Goal: Task Accomplishment & Management: Use online tool/utility

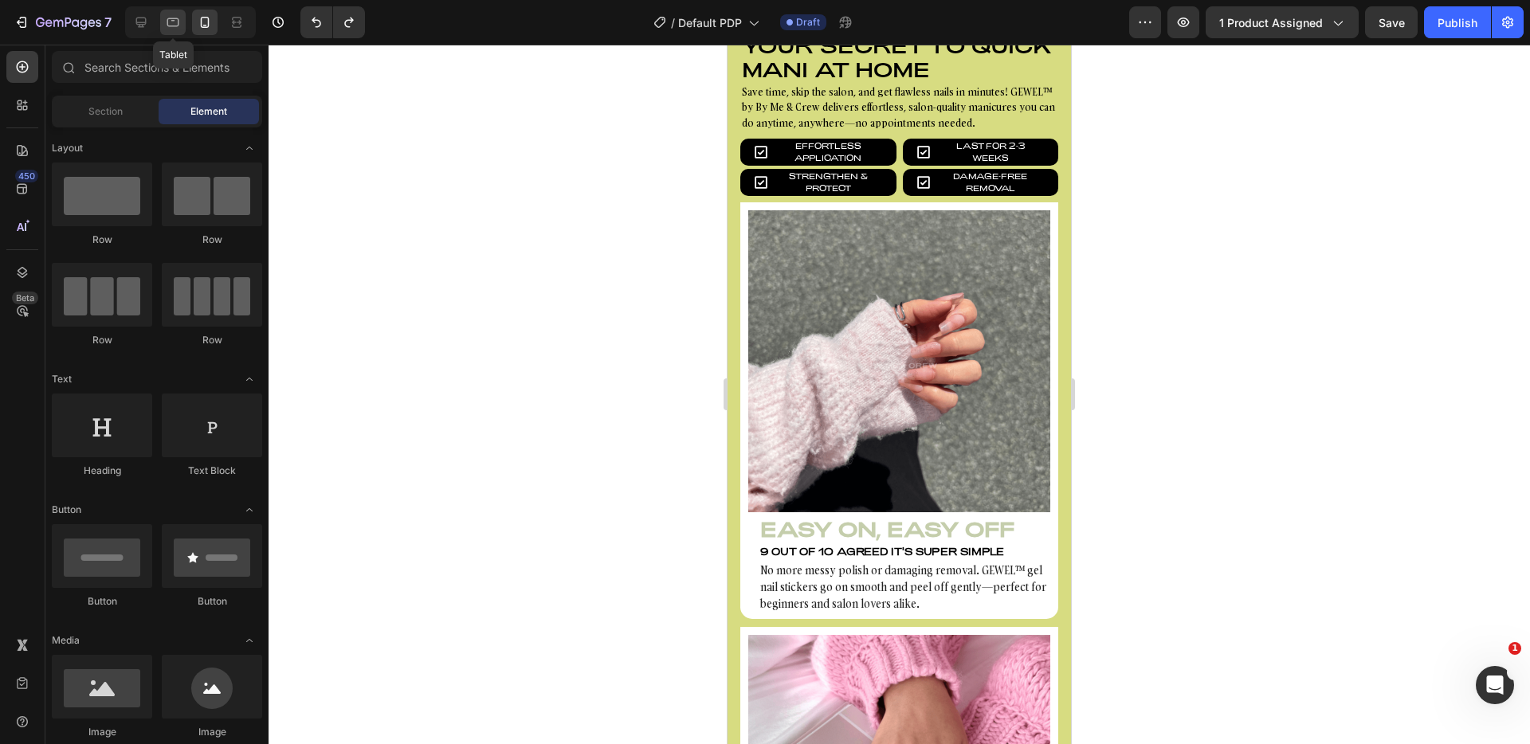
click at [185, 23] on div at bounding box center [173, 23] width 26 height 26
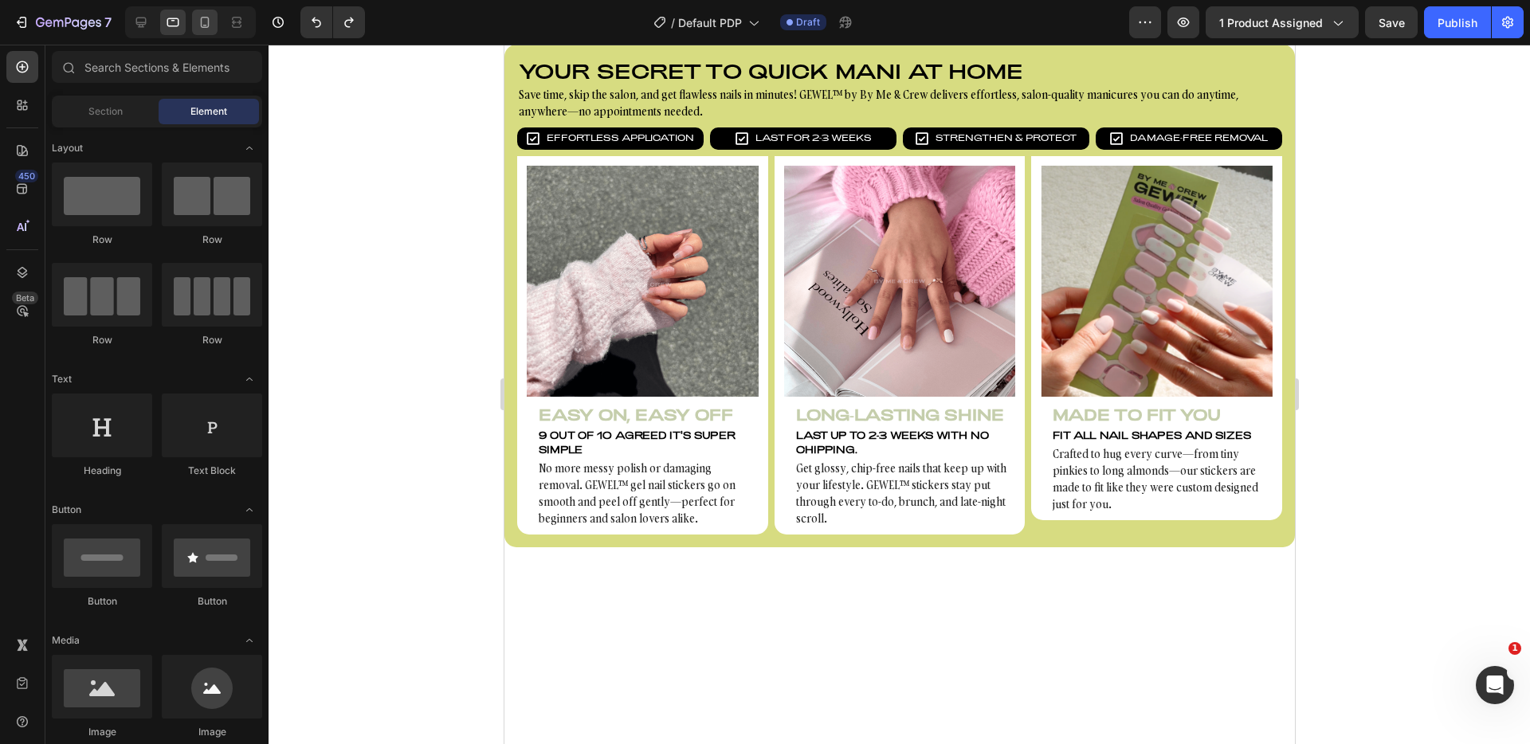
click at [202, 19] on icon at bounding box center [205, 22] width 9 height 11
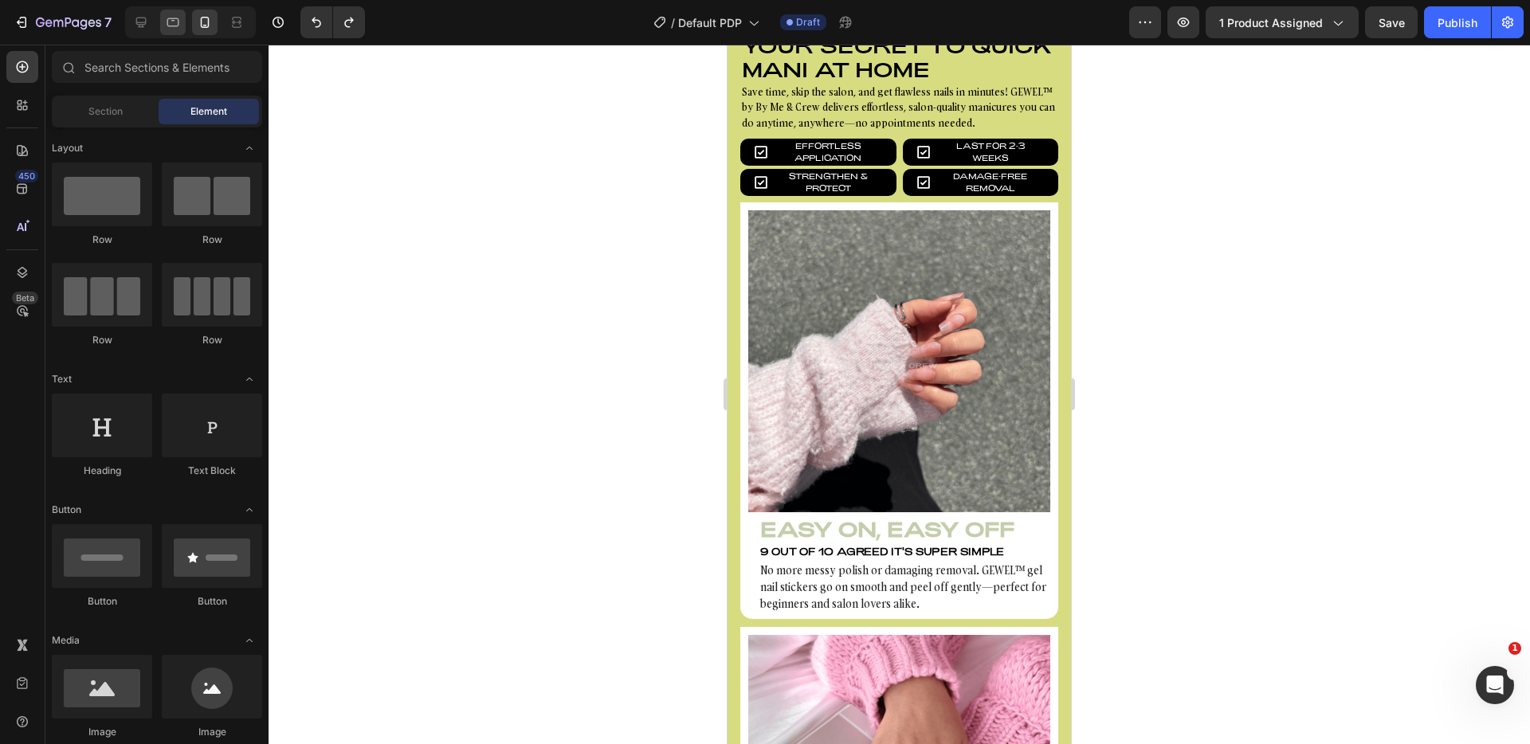
click at [184, 19] on div at bounding box center [173, 23] width 26 height 26
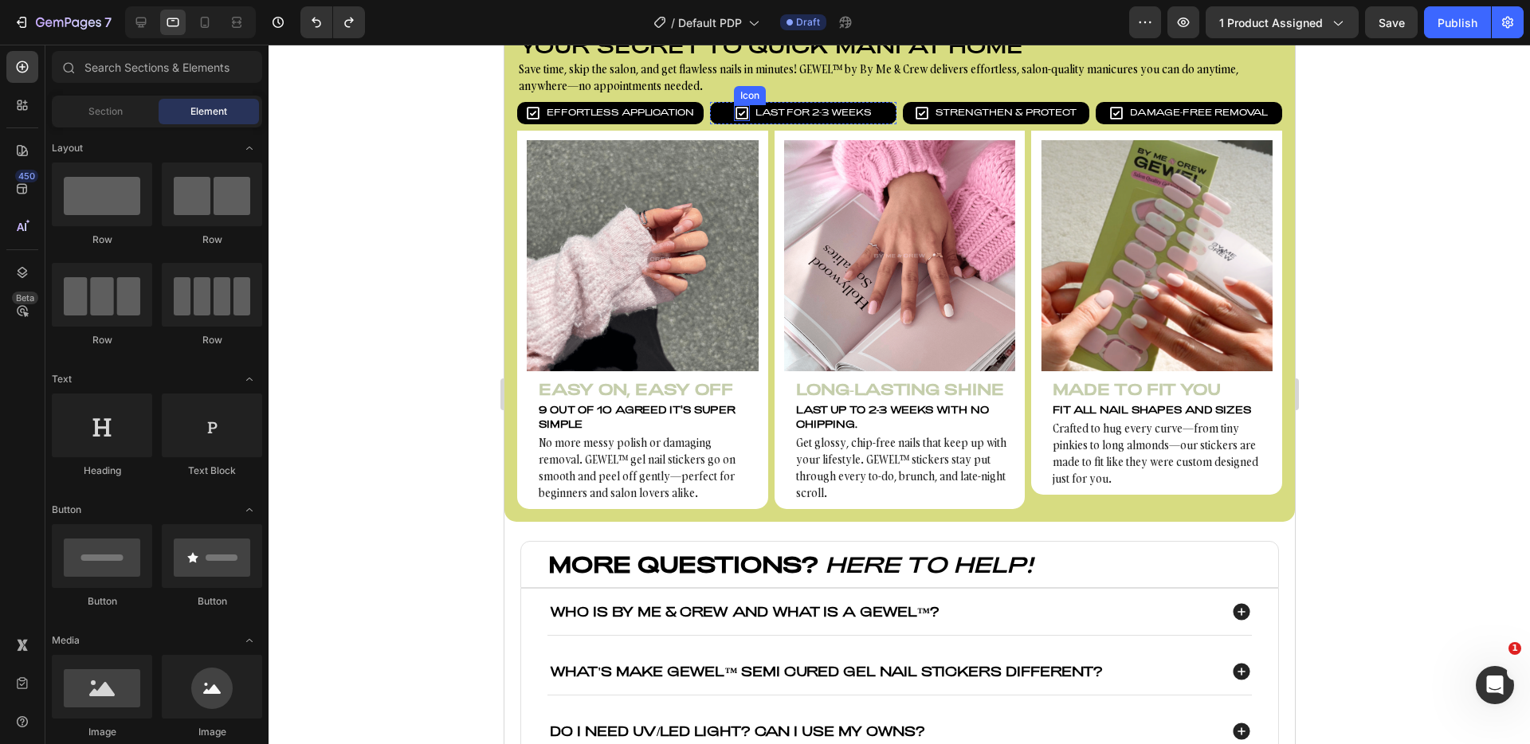
click at [735, 108] on icon at bounding box center [741, 113] width 13 height 13
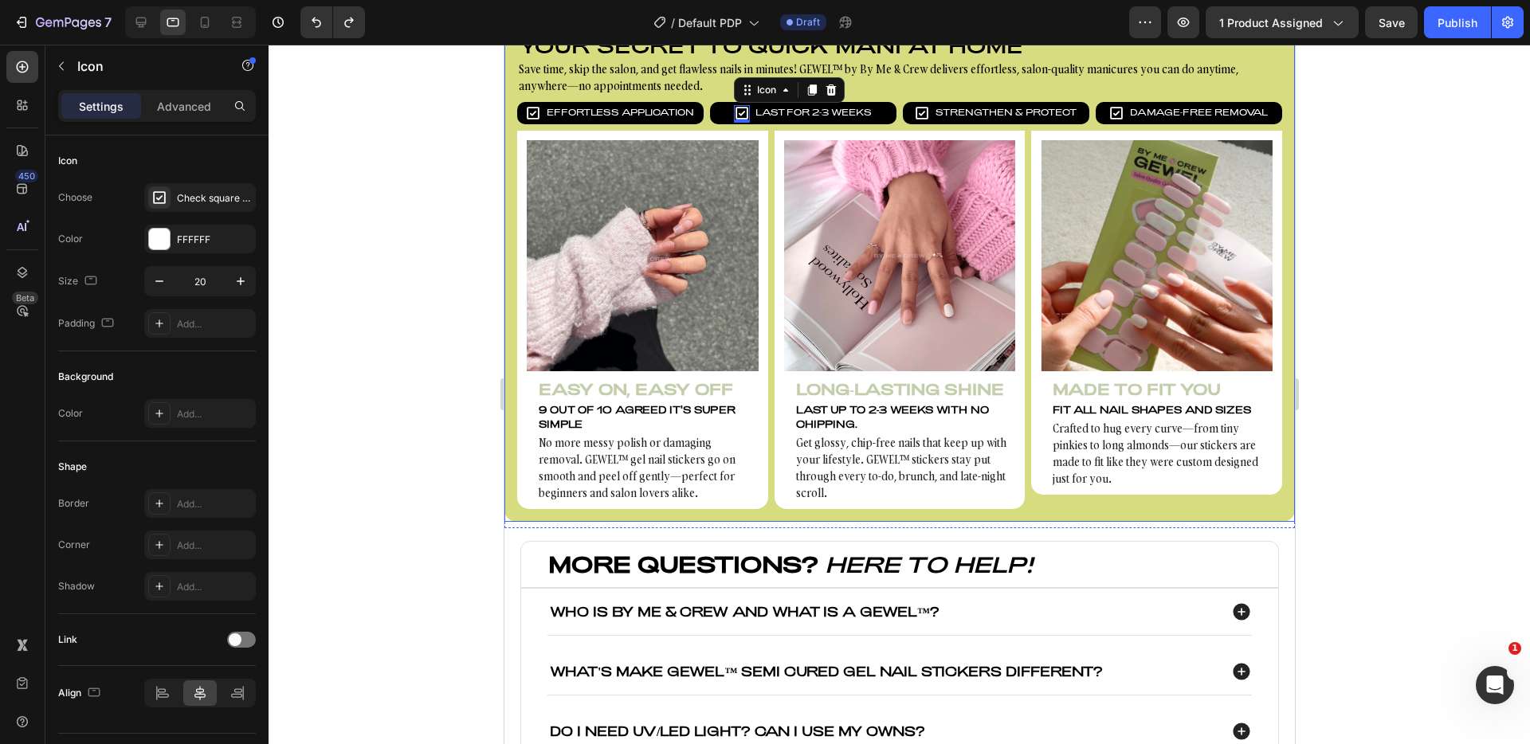
click at [433, 143] on div at bounding box center [900, 395] width 1262 height 700
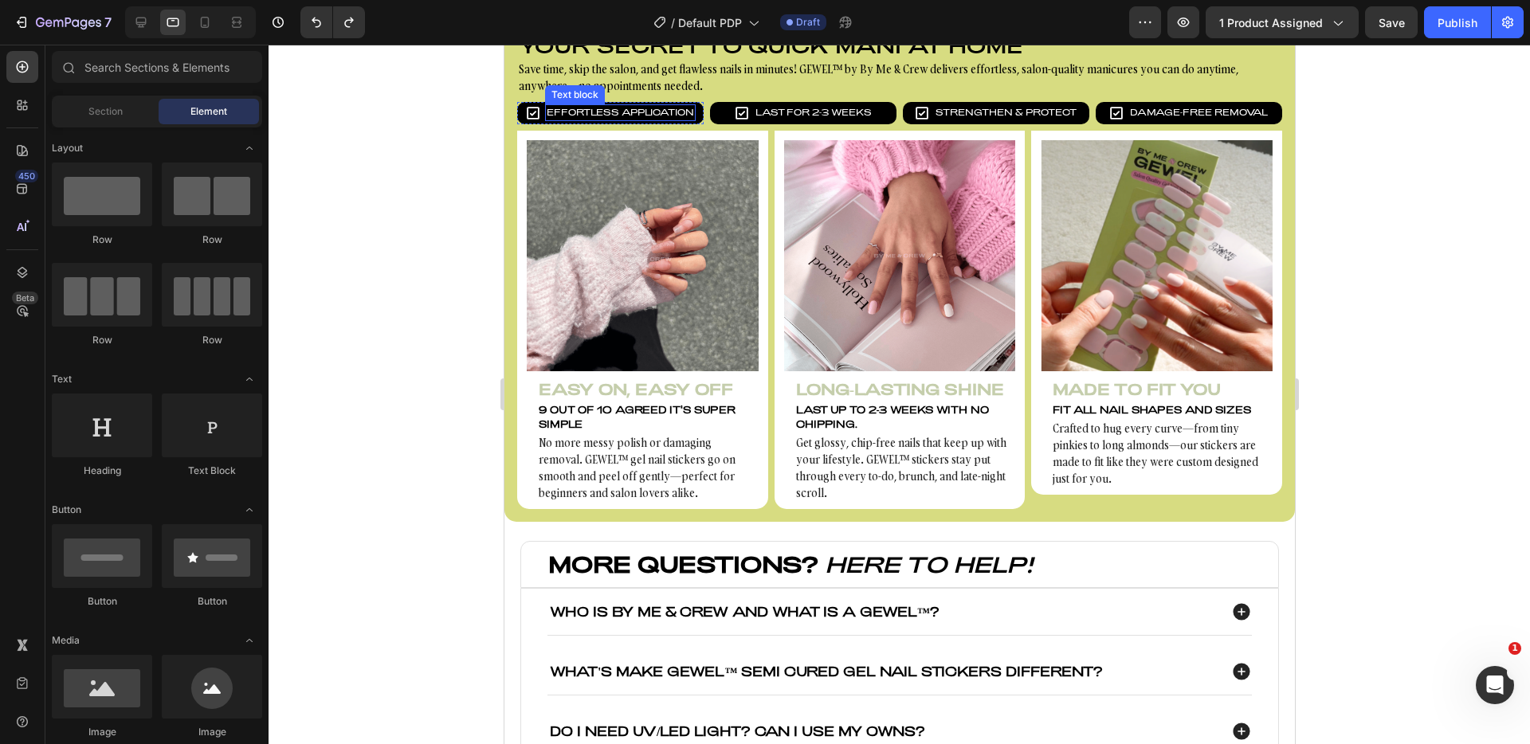
click at [586, 109] on p "Effortless Application" at bounding box center [619, 113] width 147 height 14
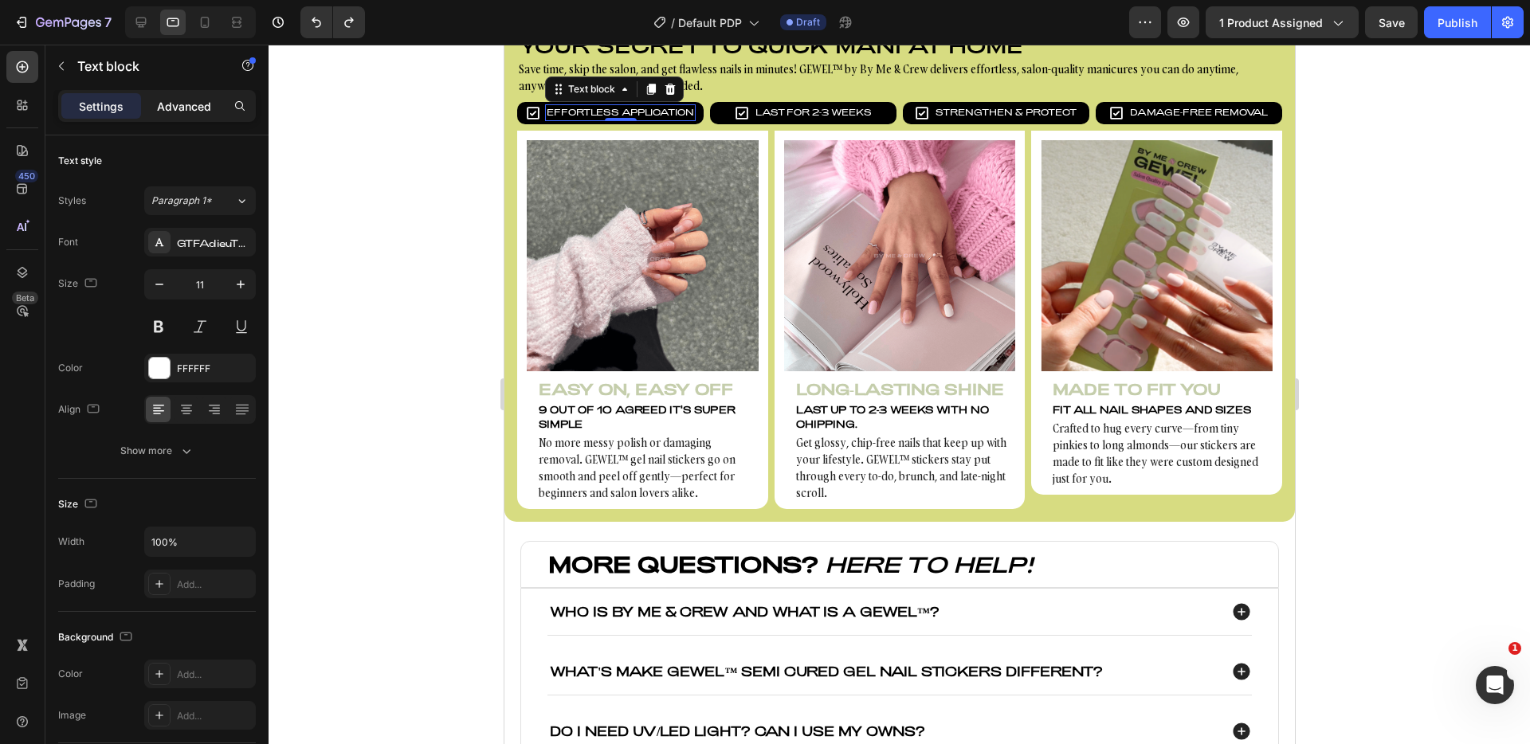
click at [168, 110] on p "Advanced" at bounding box center [184, 106] width 54 height 17
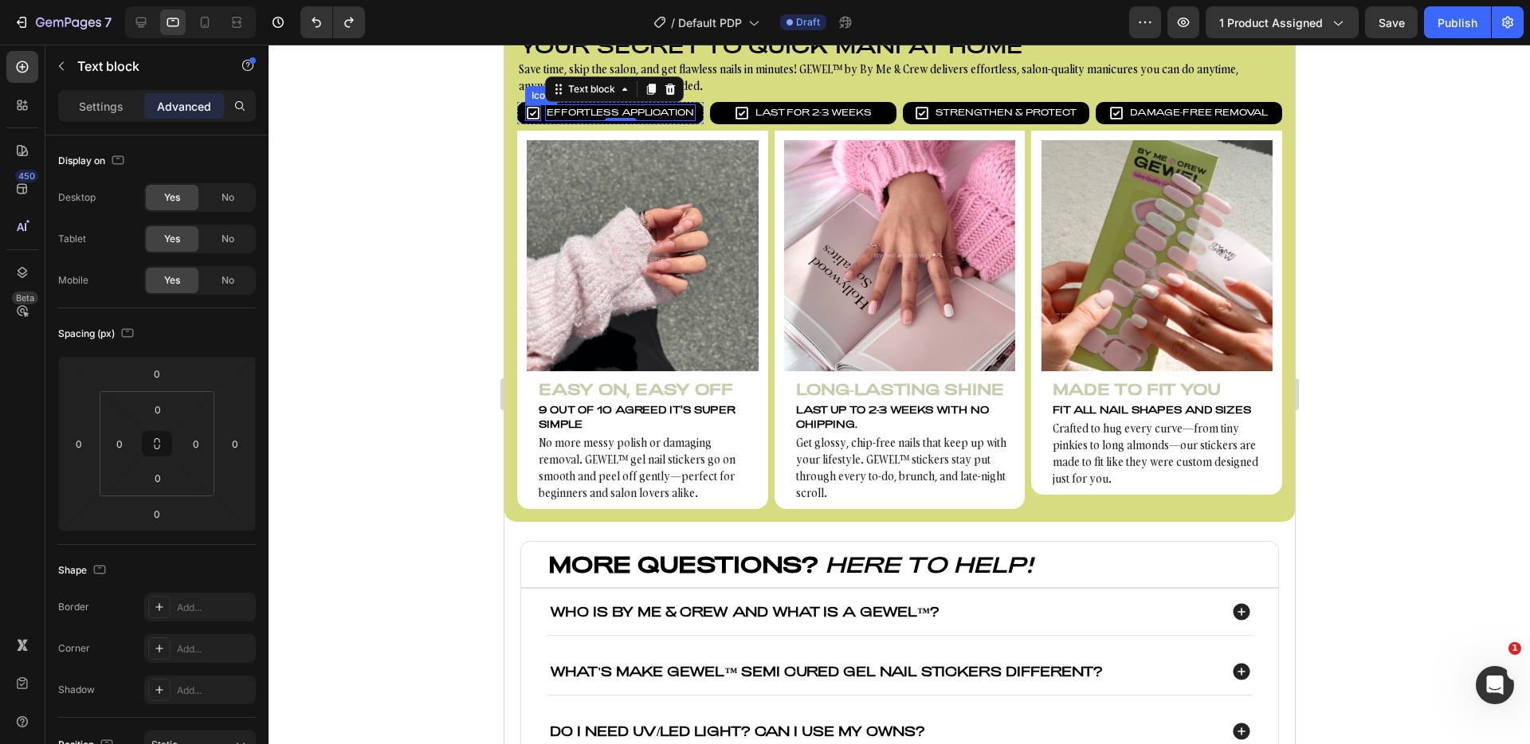
click at [524, 111] on icon at bounding box center [532, 113] width 16 height 16
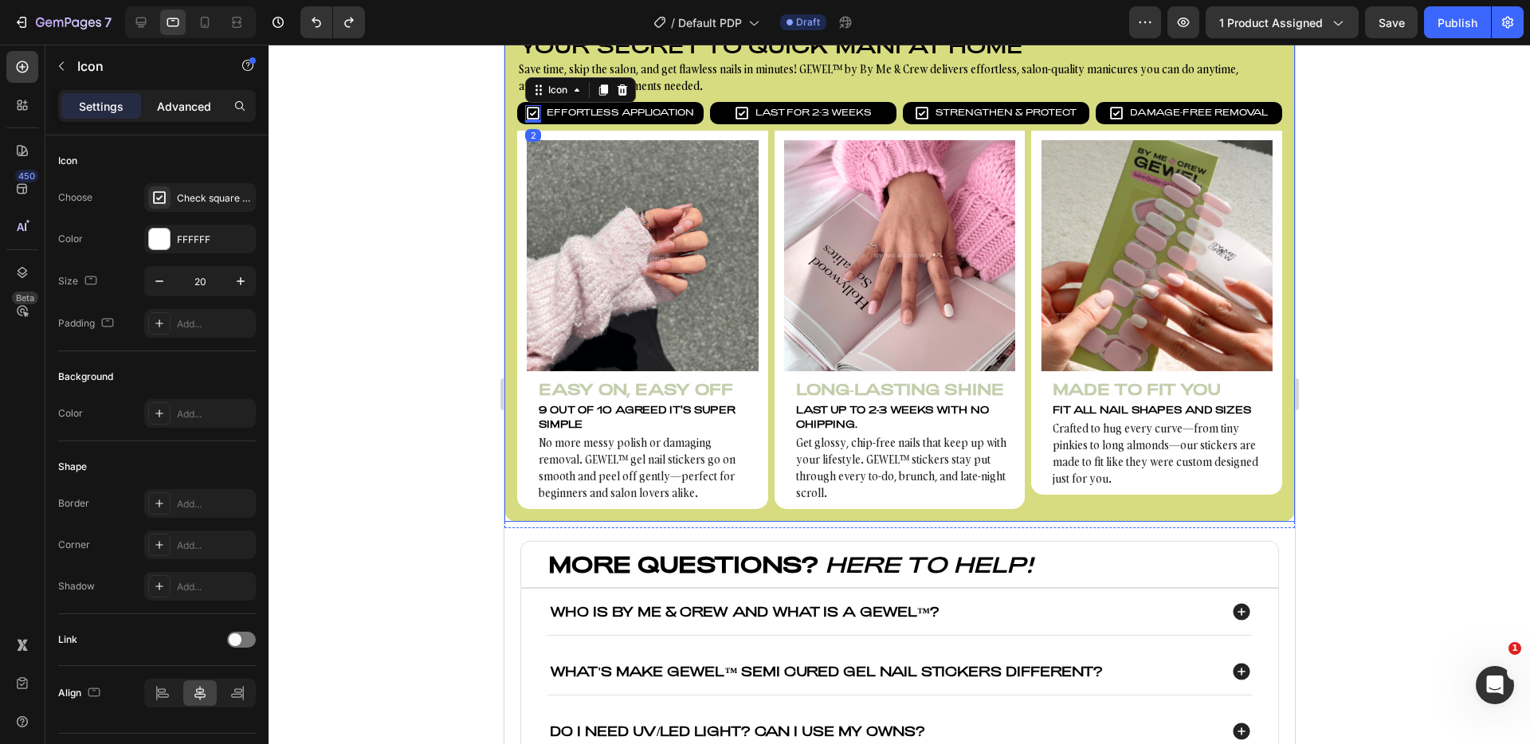
click at [196, 109] on p "Advanced" at bounding box center [184, 106] width 54 height 17
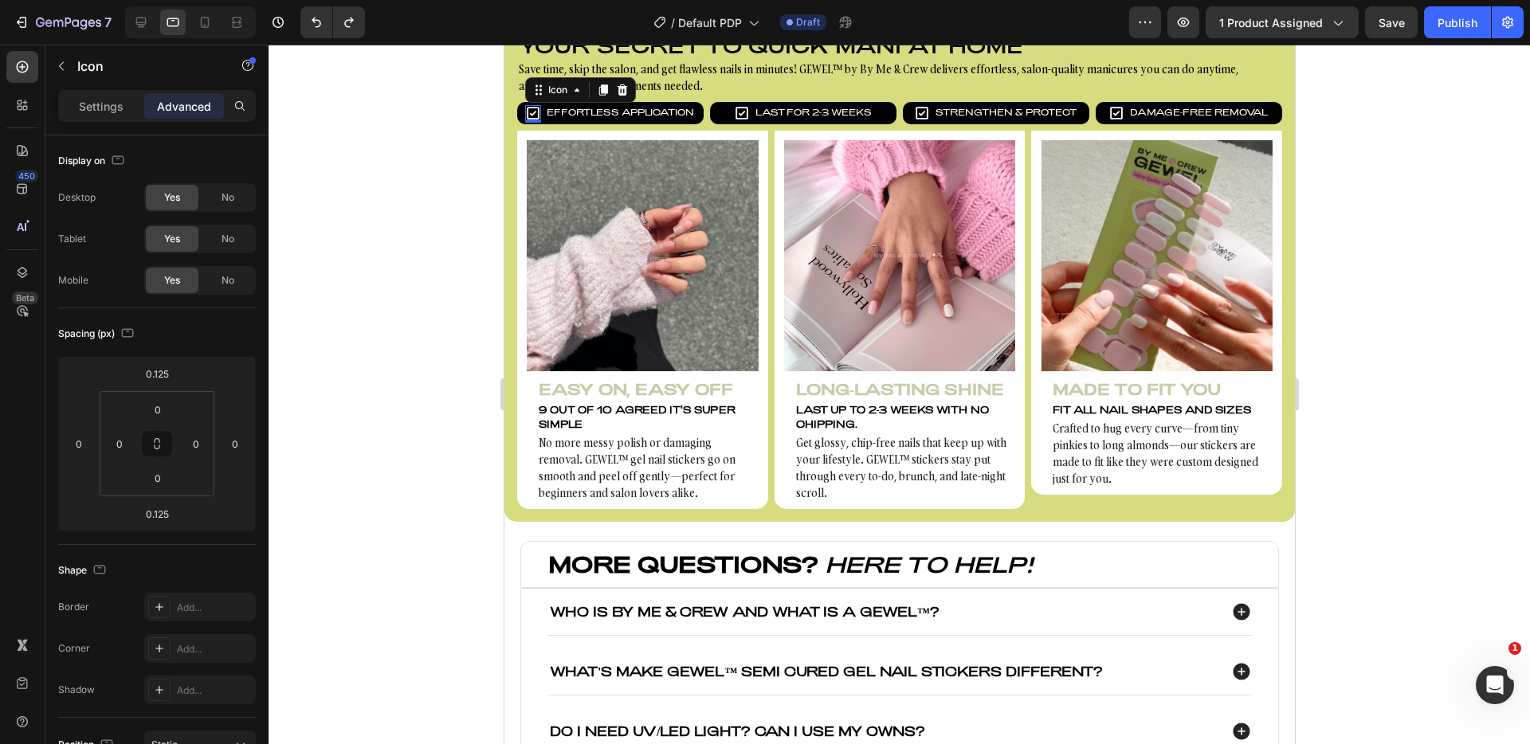
click at [1413, 136] on div at bounding box center [900, 395] width 1262 height 700
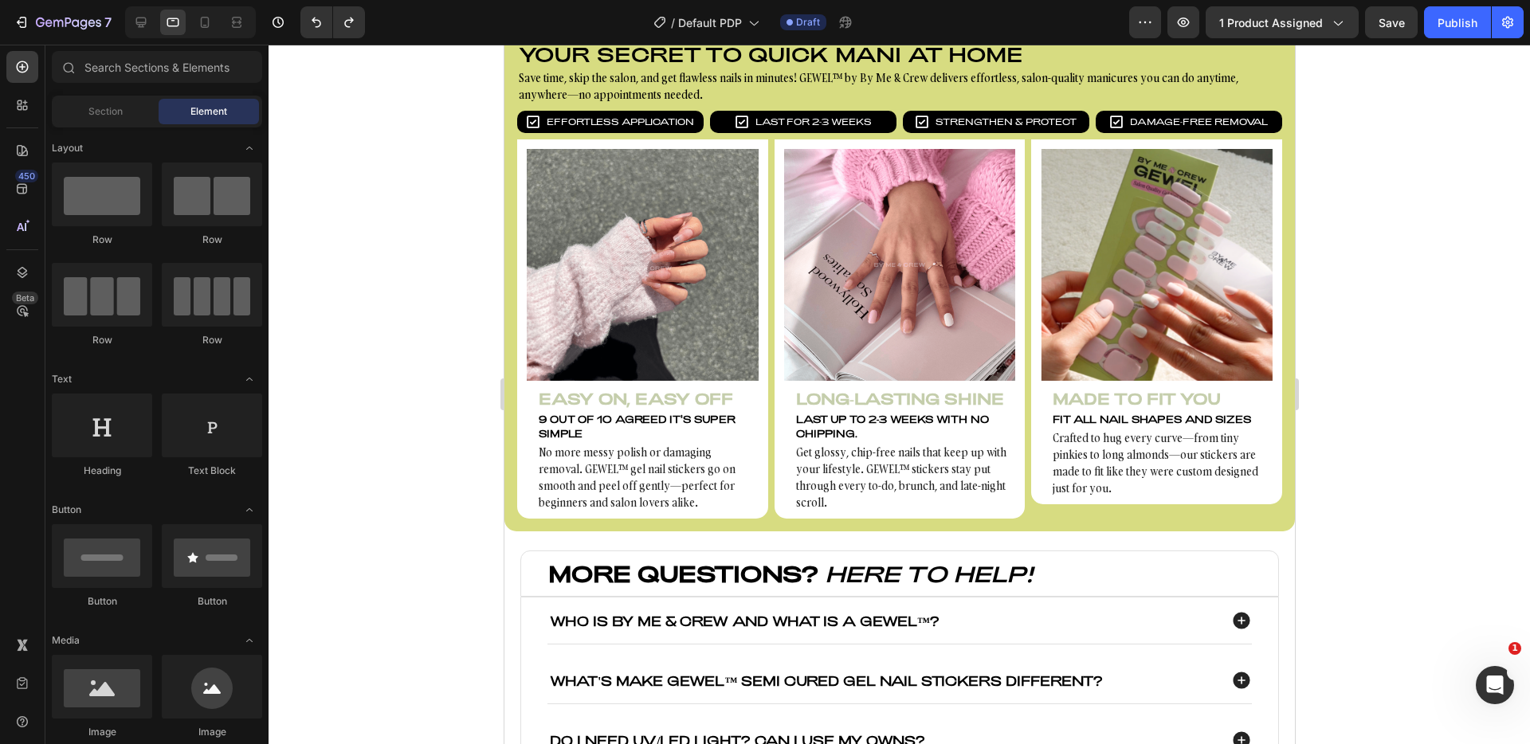
scroll to position [790, 0]
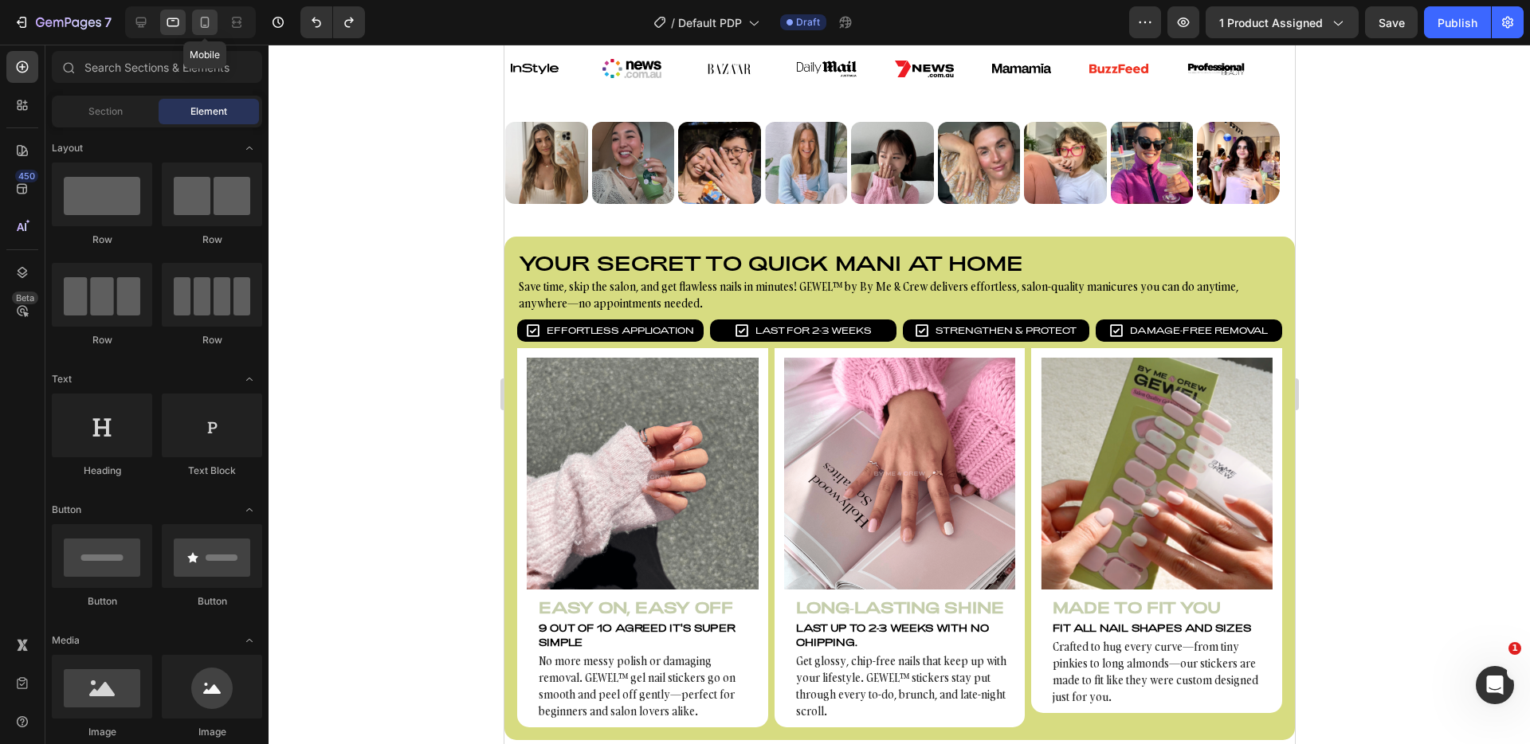
click at [210, 18] on icon at bounding box center [205, 22] width 16 height 16
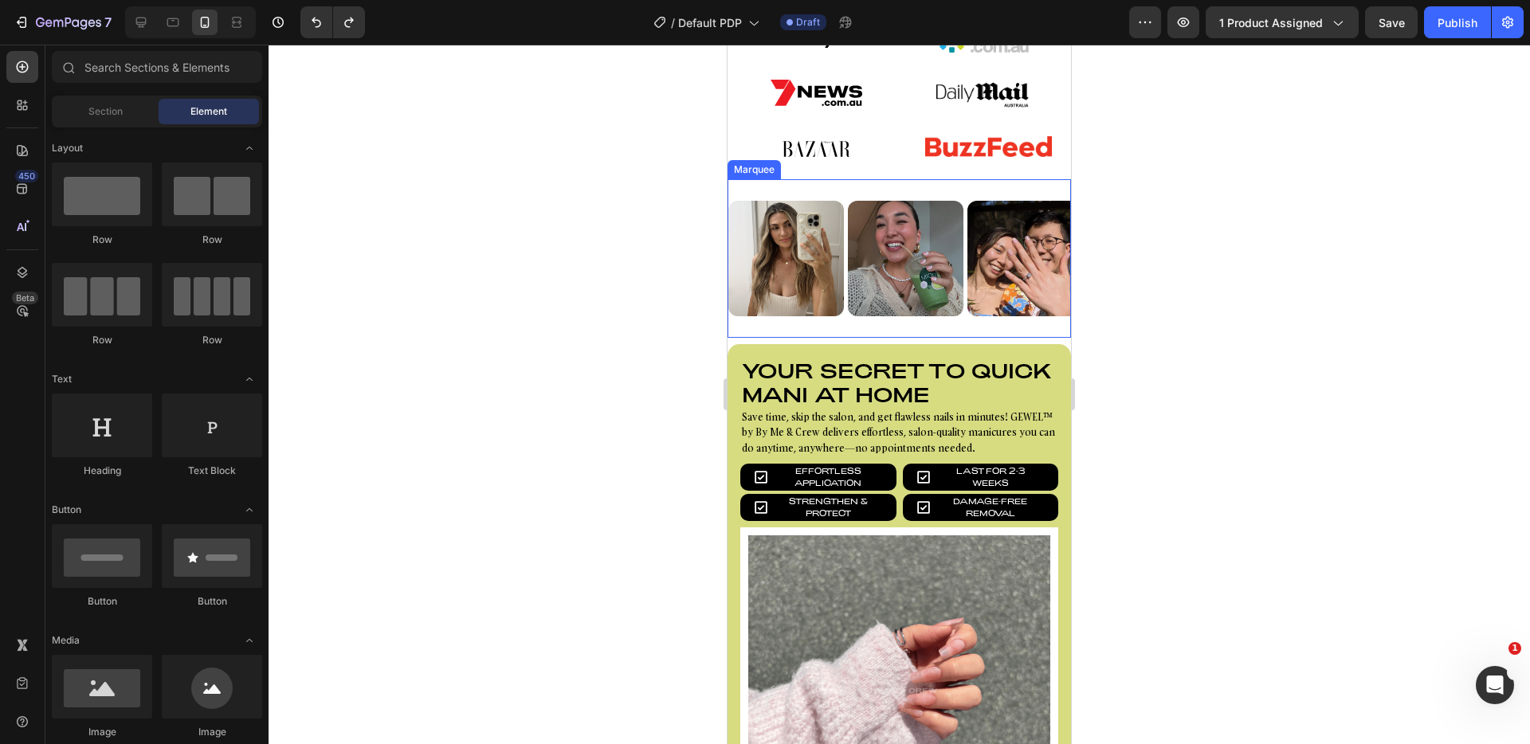
scroll to position [819, 0]
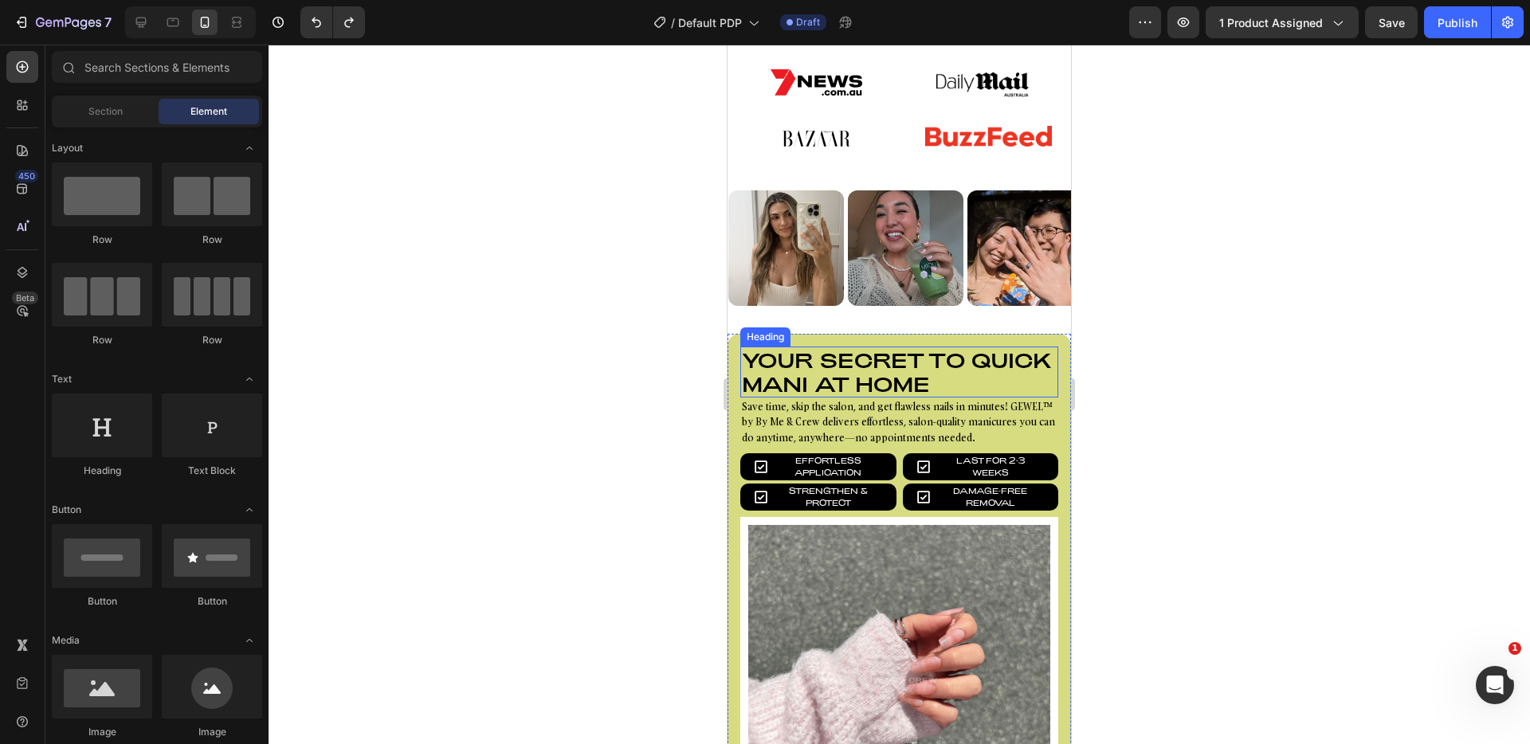
click at [917, 354] on h2 "Your secret to quick mani at home" at bounding box center [900, 372] width 318 height 51
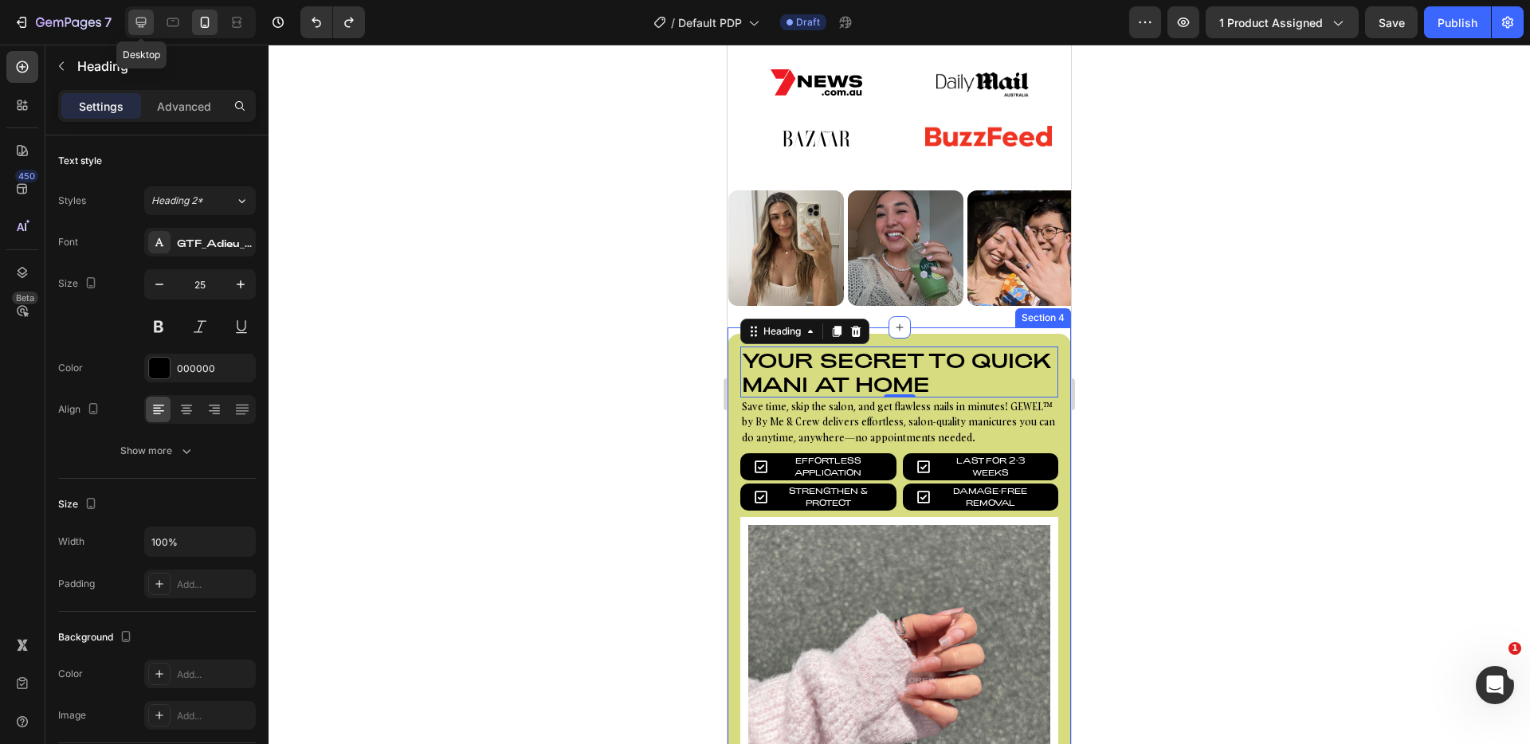
click at [153, 19] on div at bounding box center [141, 23] width 26 height 26
type input "28"
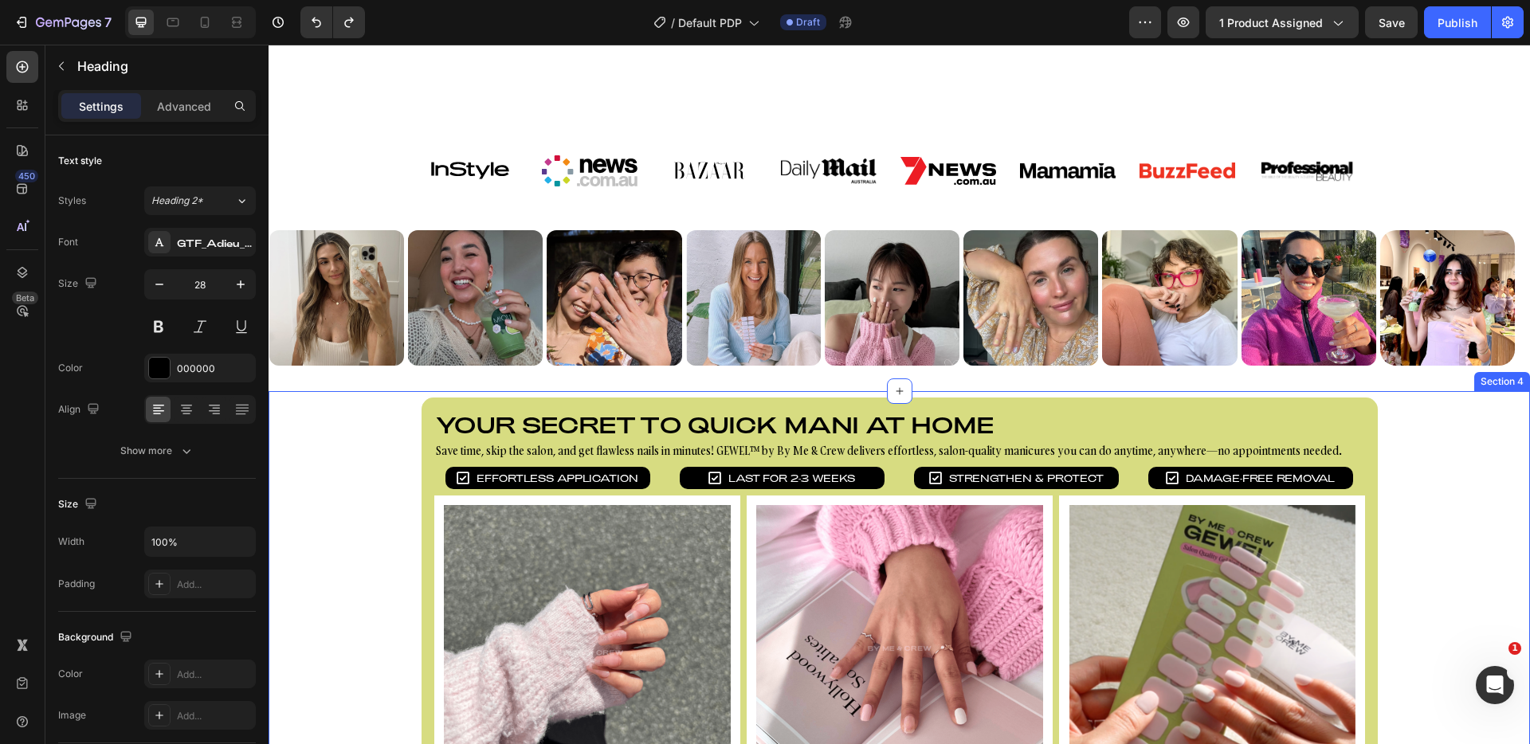
scroll to position [839, 0]
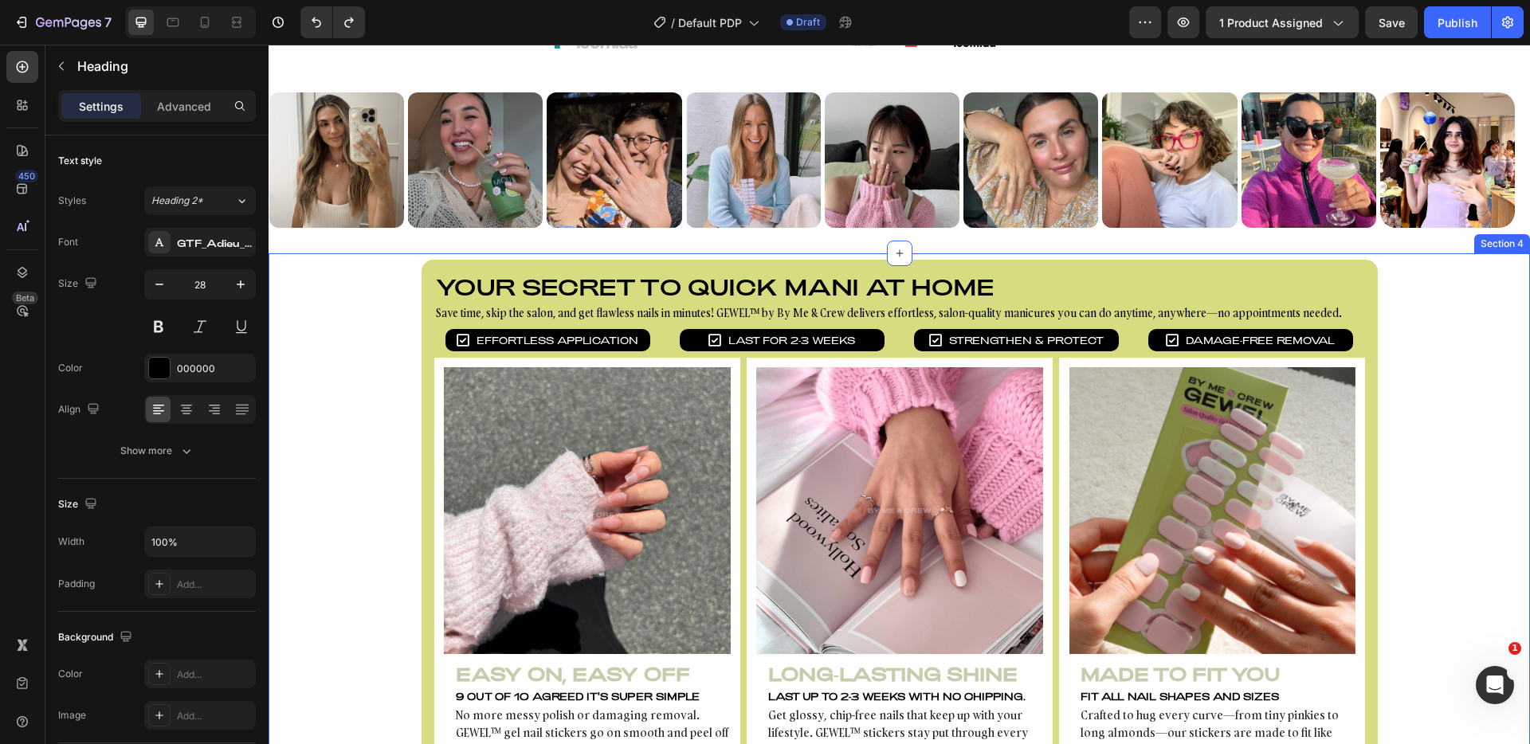
click at [402, 286] on div "Your secret to quick mani at home Heading Save time, skip the salon, and get fl…" at bounding box center [900, 529] width 1262 height 539
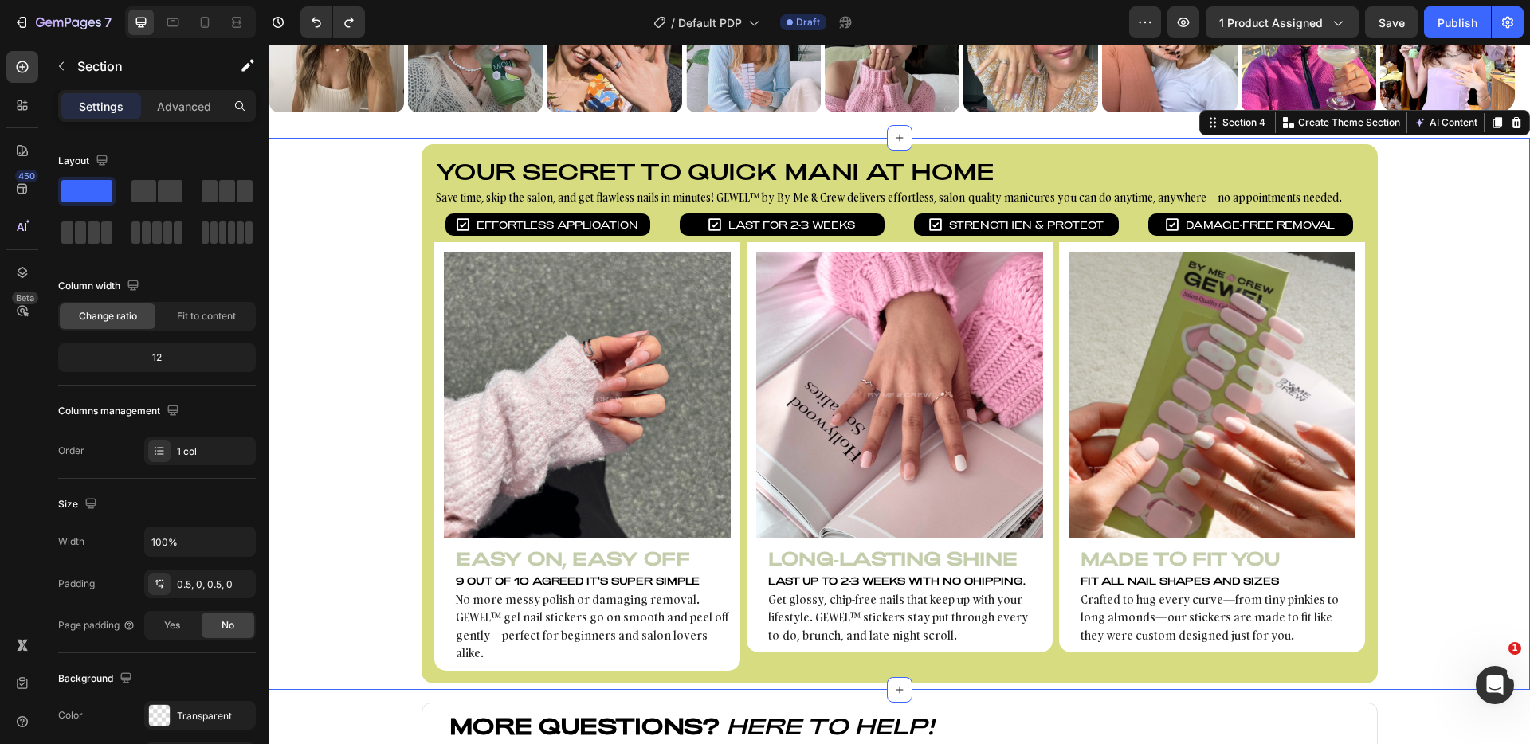
scroll to position [942, 0]
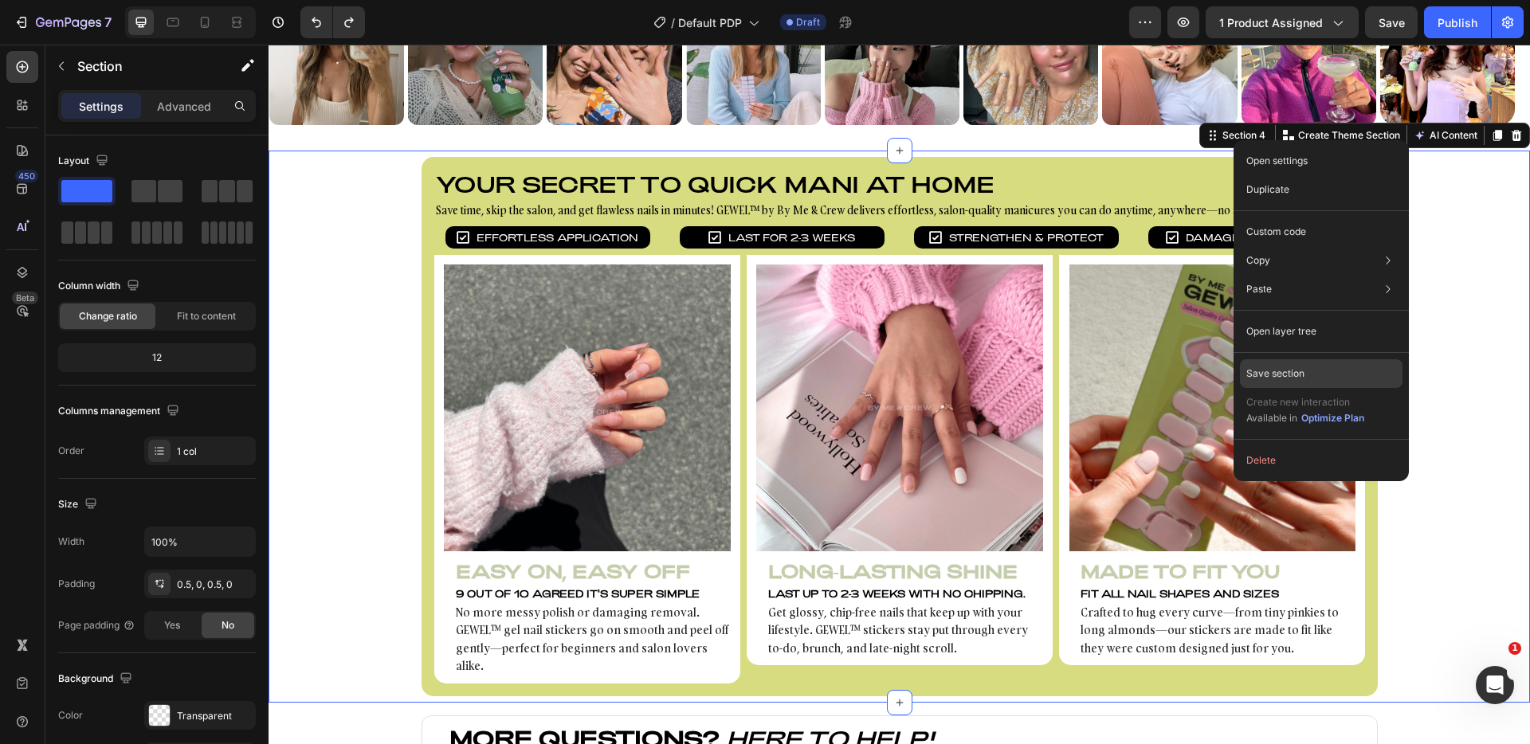
click at [1322, 367] on div "Save section" at bounding box center [1321, 373] width 163 height 29
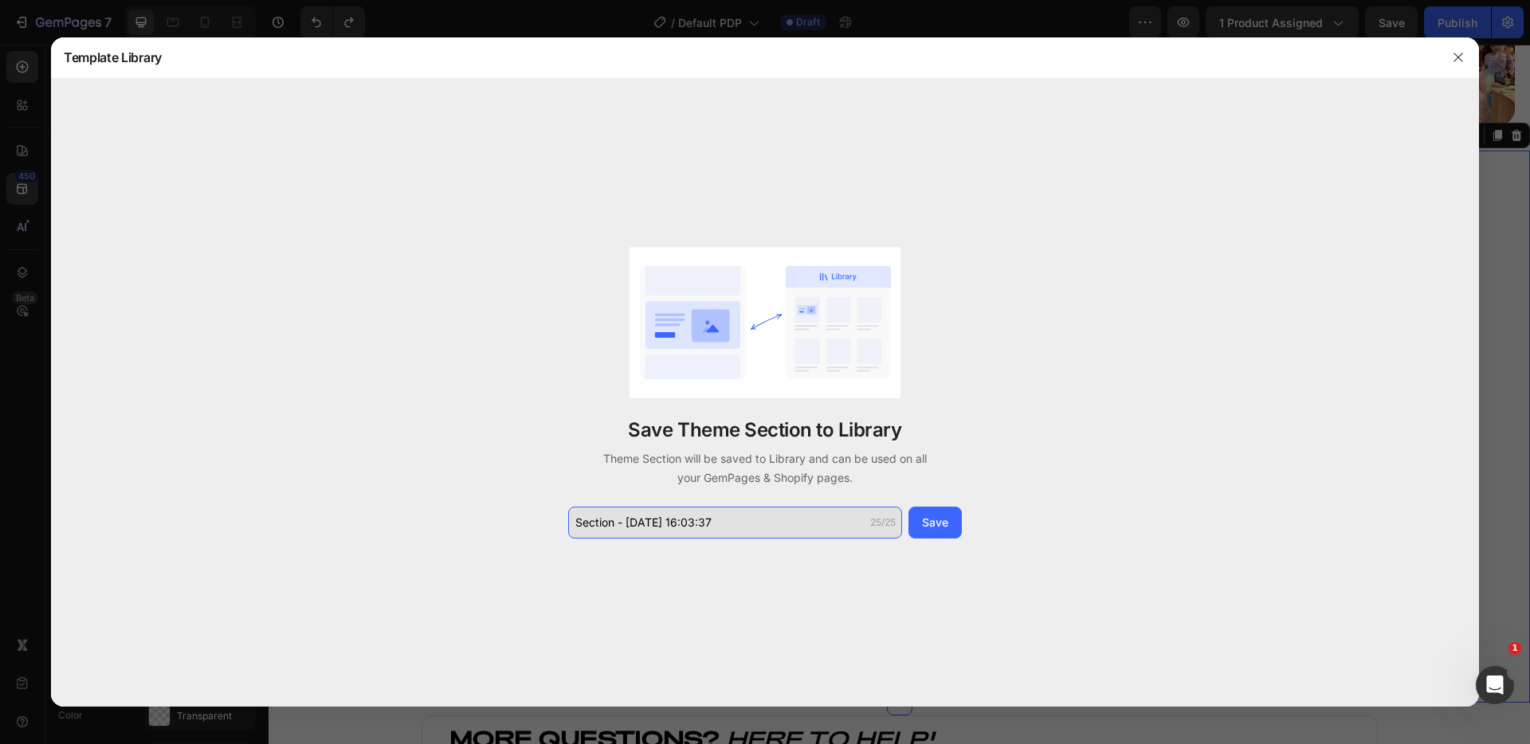
drag, startPoint x: 727, startPoint y: 518, endPoint x: 728, endPoint y: 526, distance: 8.0
click at [728, 526] on input "Section - Aug 27 16:03:37" at bounding box center [735, 523] width 334 height 32
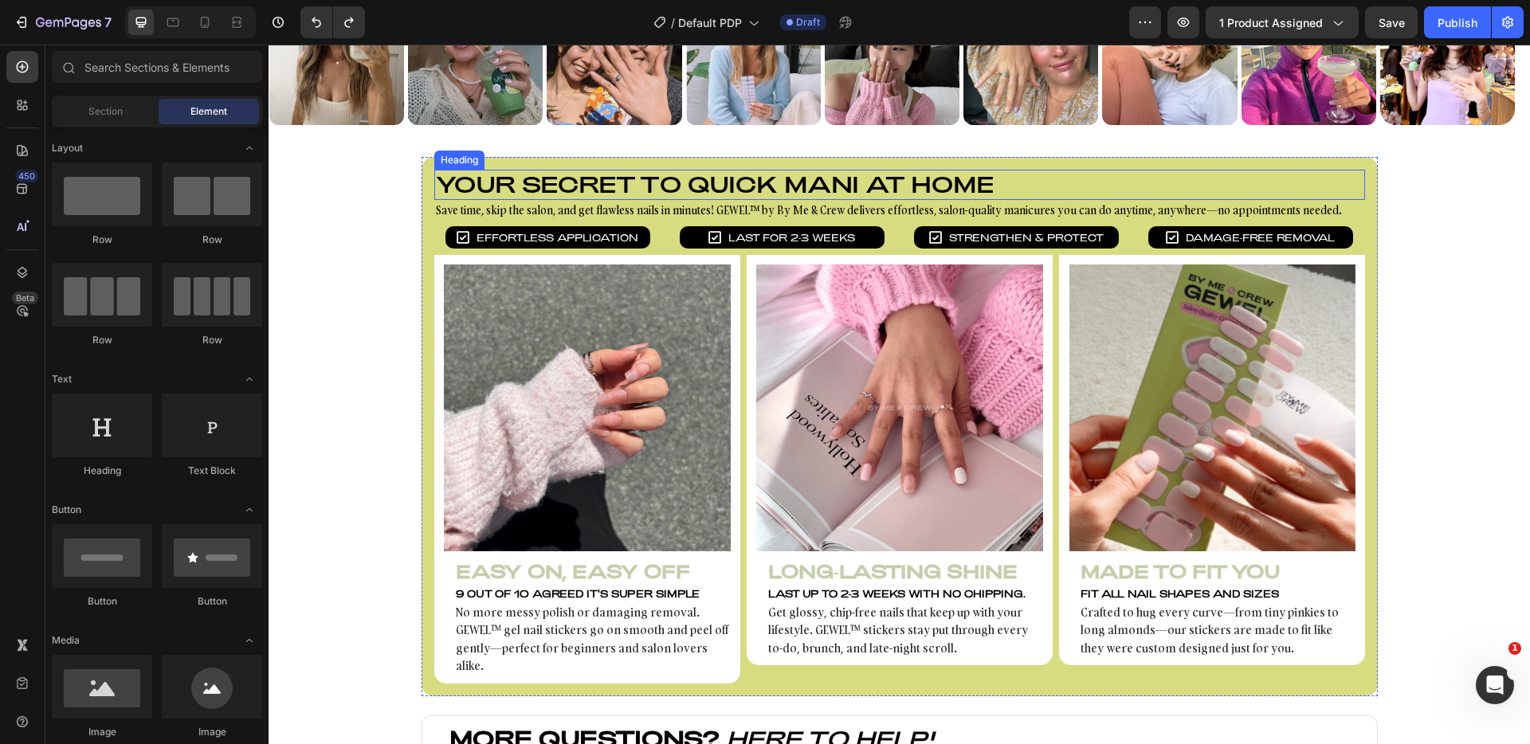
click at [613, 179] on h2 "Your secret to quick mani at home" at bounding box center [899, 185] width 931 height 30
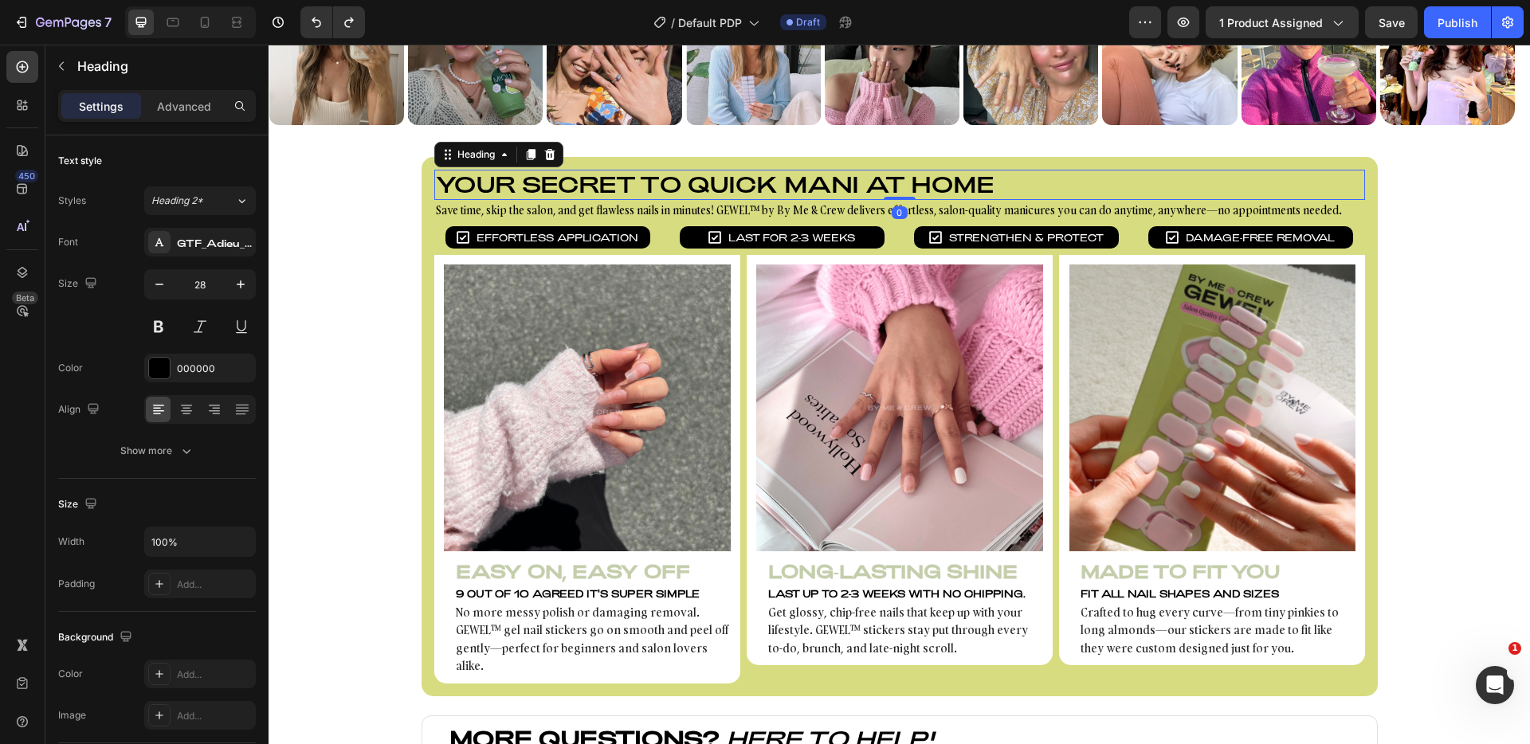
click at [629, 176] on h2 "Your secret to quick mani at home" at bounding box center [899, 185] width 931 height 30
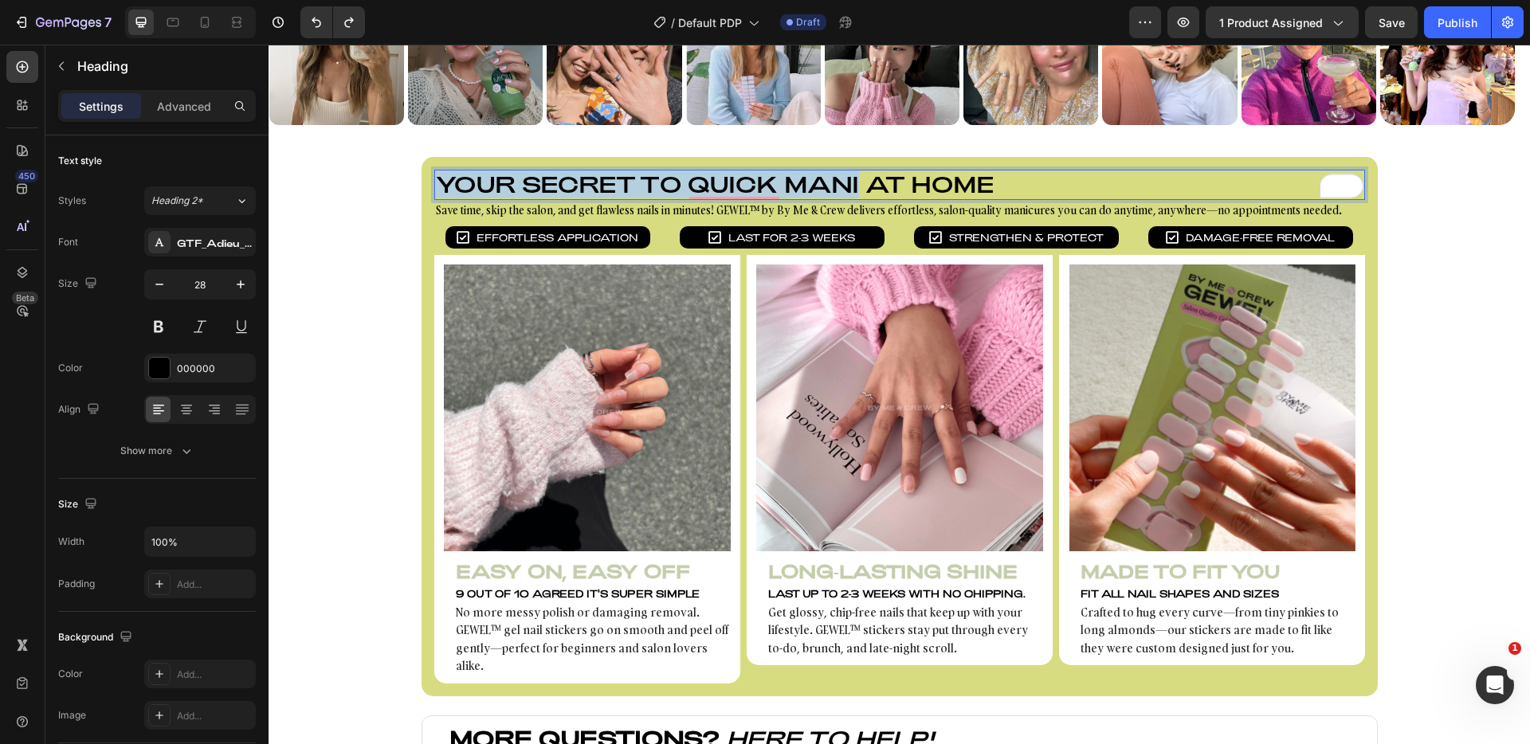
drag, startPoint x: 853, startPoint y: 179, endPoint x: 436, endPoint y: 183, distance: 416.9
click at [436, 183] on p "Your secret to quick mani at home" at bounding box center [900, 184] width 928 height 27
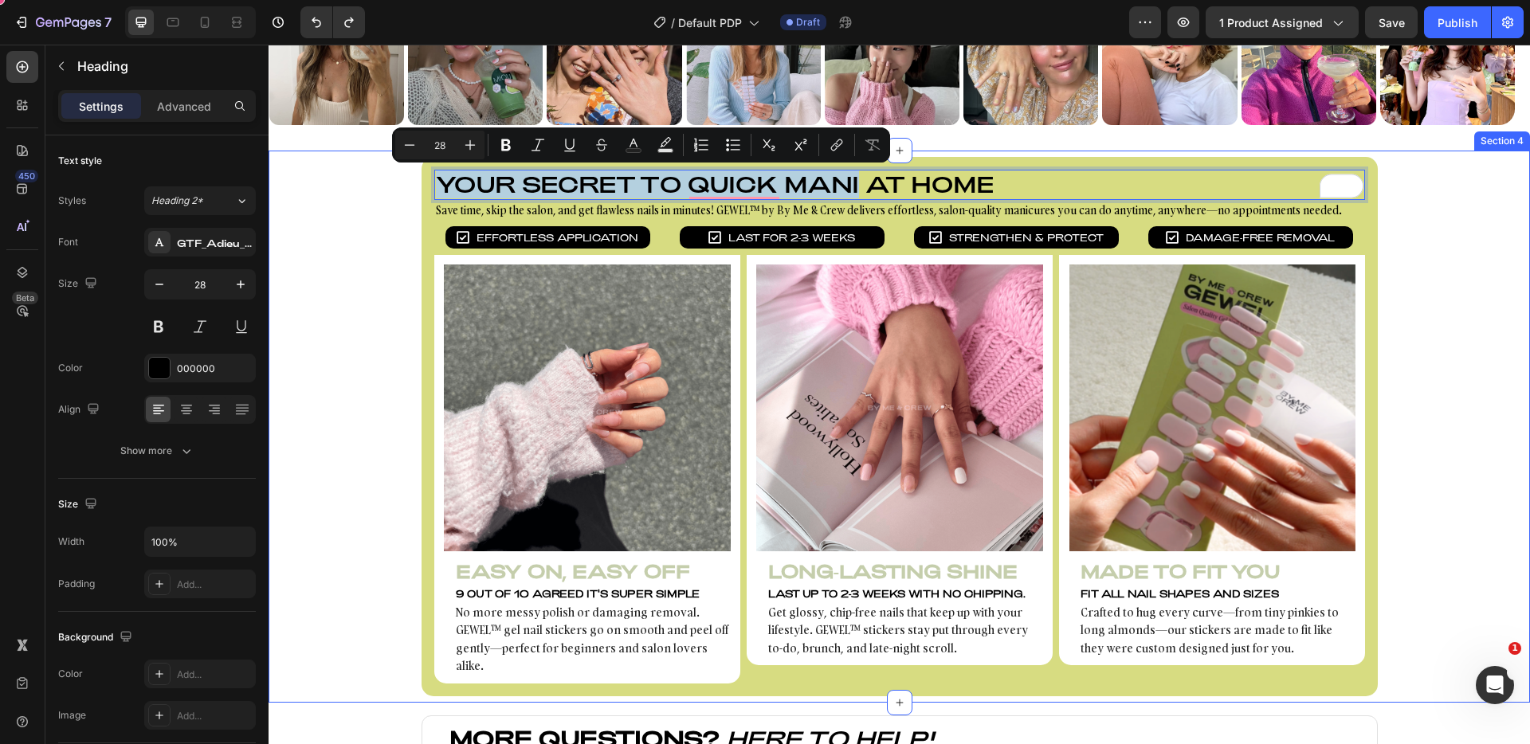
click at [1416, 201] on div "Your secret to quick mani at home Heading 0 Save time, skip the salon, and get …" at bounding box center [900, 426] width 1262 height 539
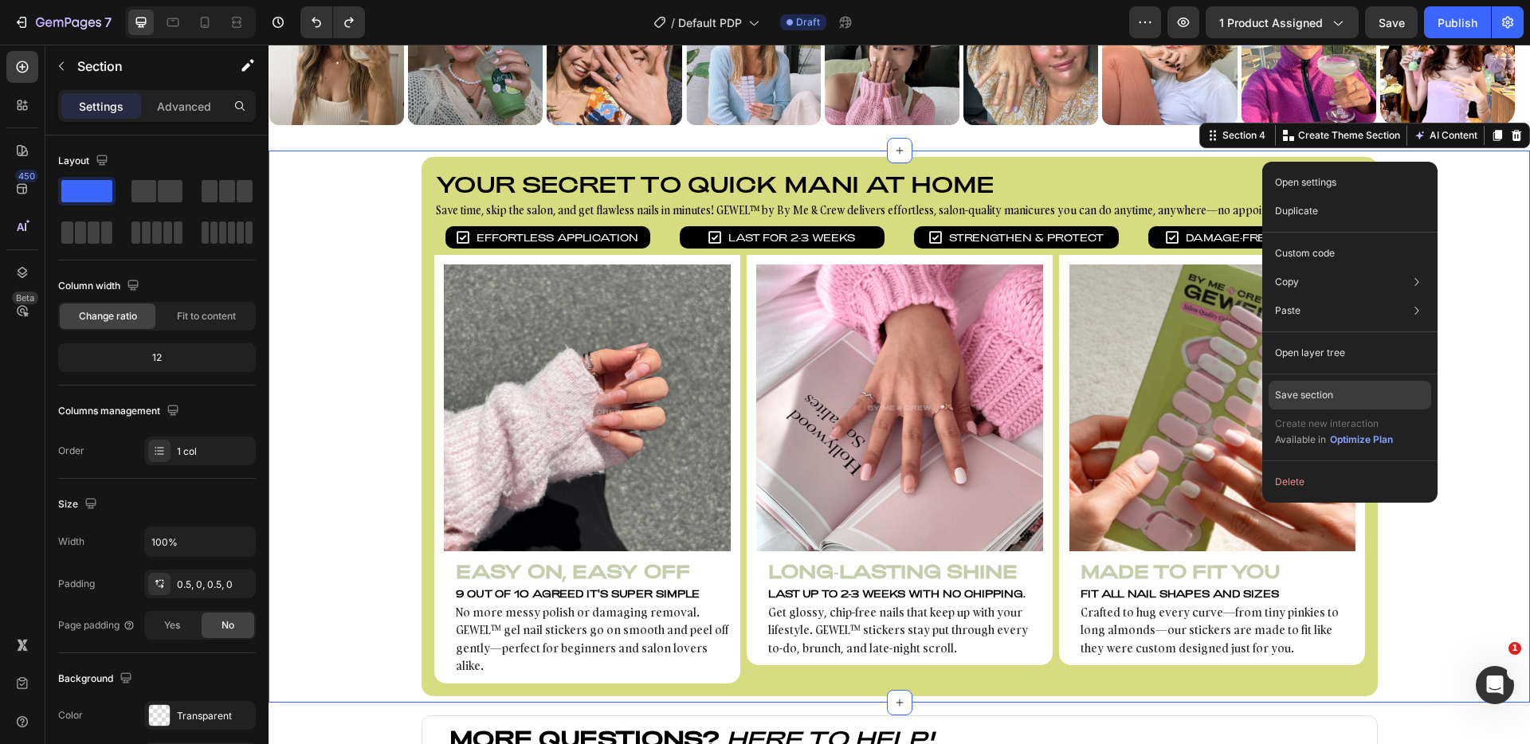
click at [1333, 383] on div "Save section" at bounding box center [1350, 395] width 163 height 29
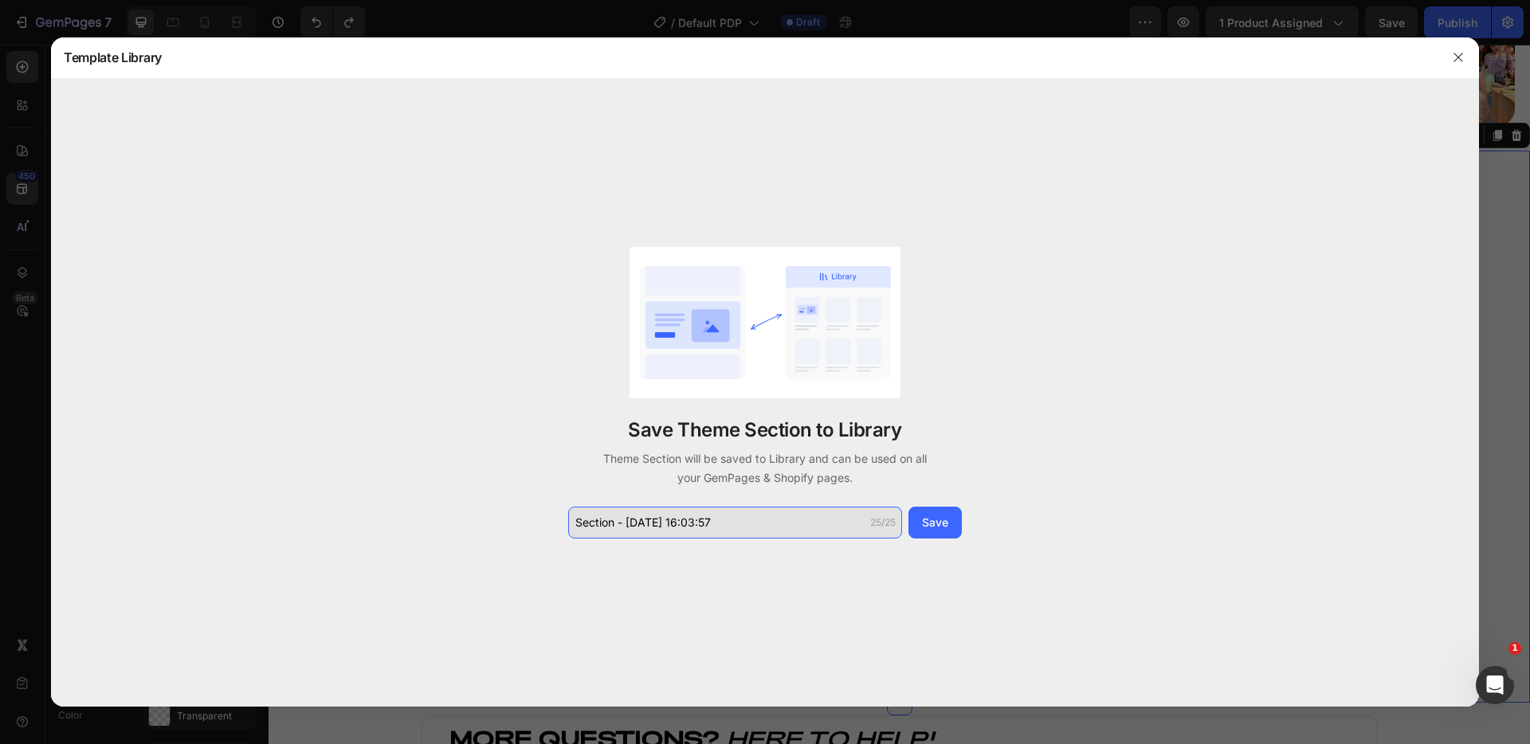
drag, startPoint x: 756, startPoint y: 532, endPoint x: 742, endPoint y: 526, distance: 15.0
click at [742, 526] on input "Section - Aug 27 16:03:57" at bounding box center [735, 523] width 334 height 32
drag, startPoint x: 745, startPoint y: 523, endPoint x: 556, endPoint y: 518, distance: 189.8
click at [556, 518] on div "Save Theme Section to Library Theme Section will be saved to Library and can be…" at bounding box center [765, 393] width 1428 height 629
paste input "Your secret to quick mani"
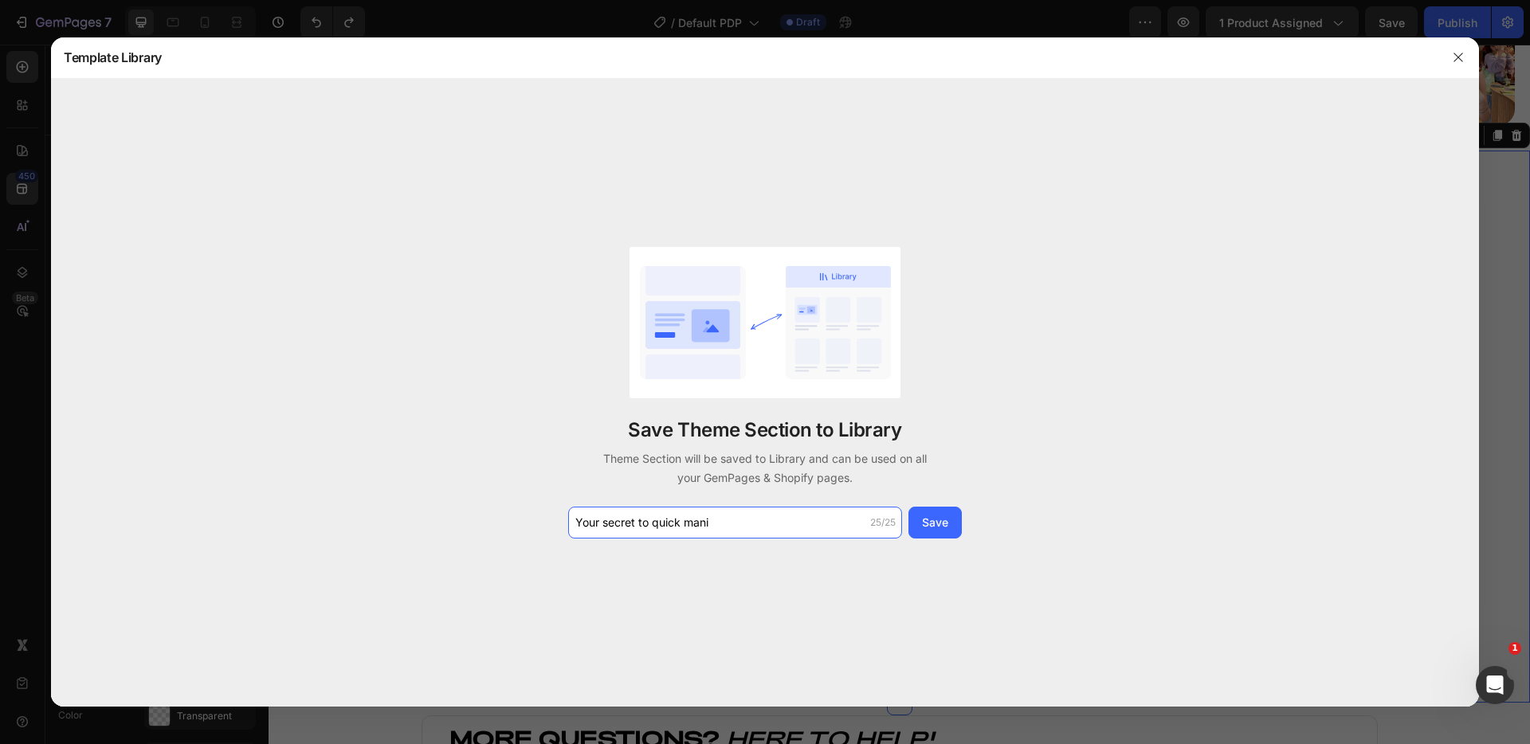
type input "Your secret to quick mani"
click at [1060, 430] on div "Save Theme Section to Library Theme Section will be saved to Library and can be…" at bounding box center [765, 393] width 1428 height 629
click at [945, 512] on button "Save" at bounding box center [935, 523] width 53 height 32
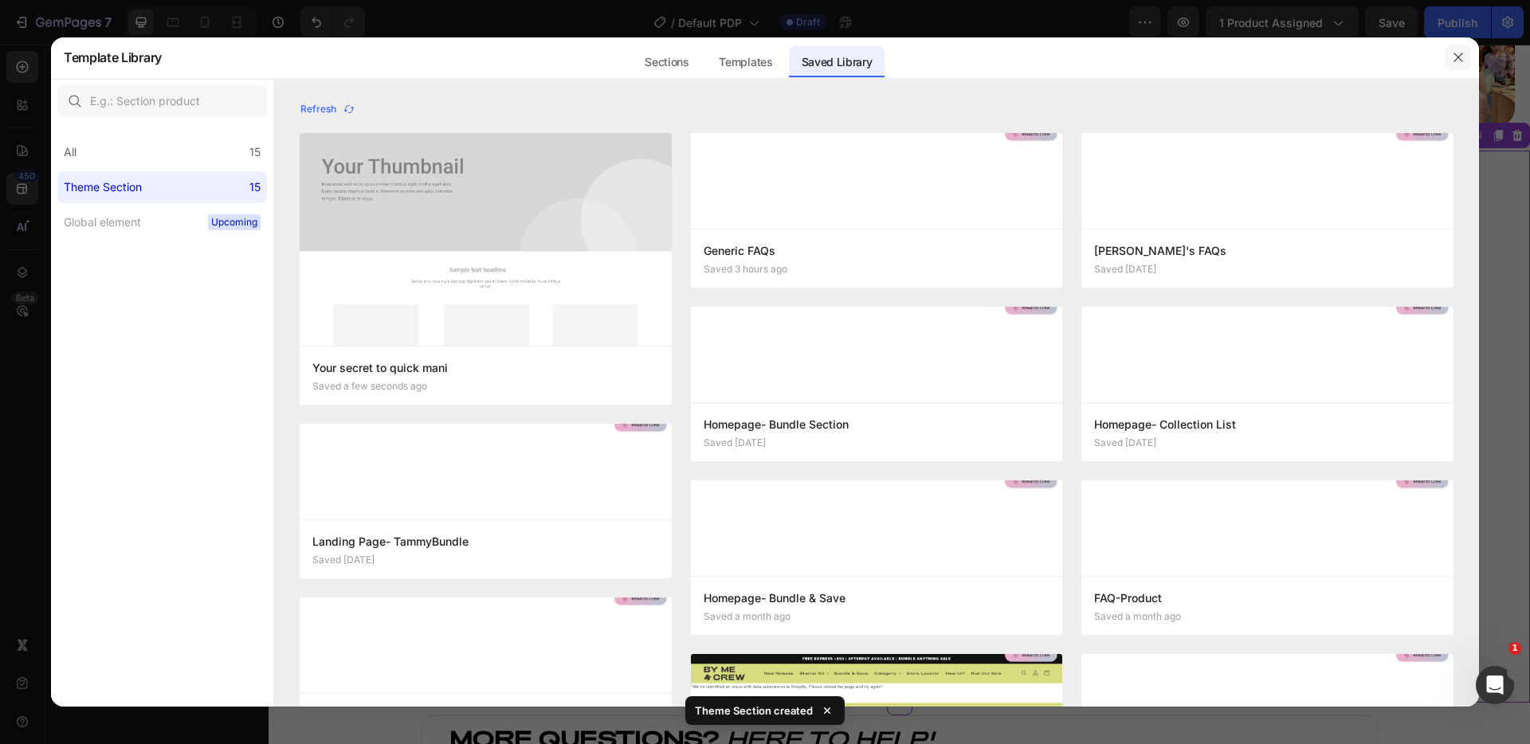
click at [1456, 61] on icon "button" at bounding box center [1458, 57] width 13 height 13
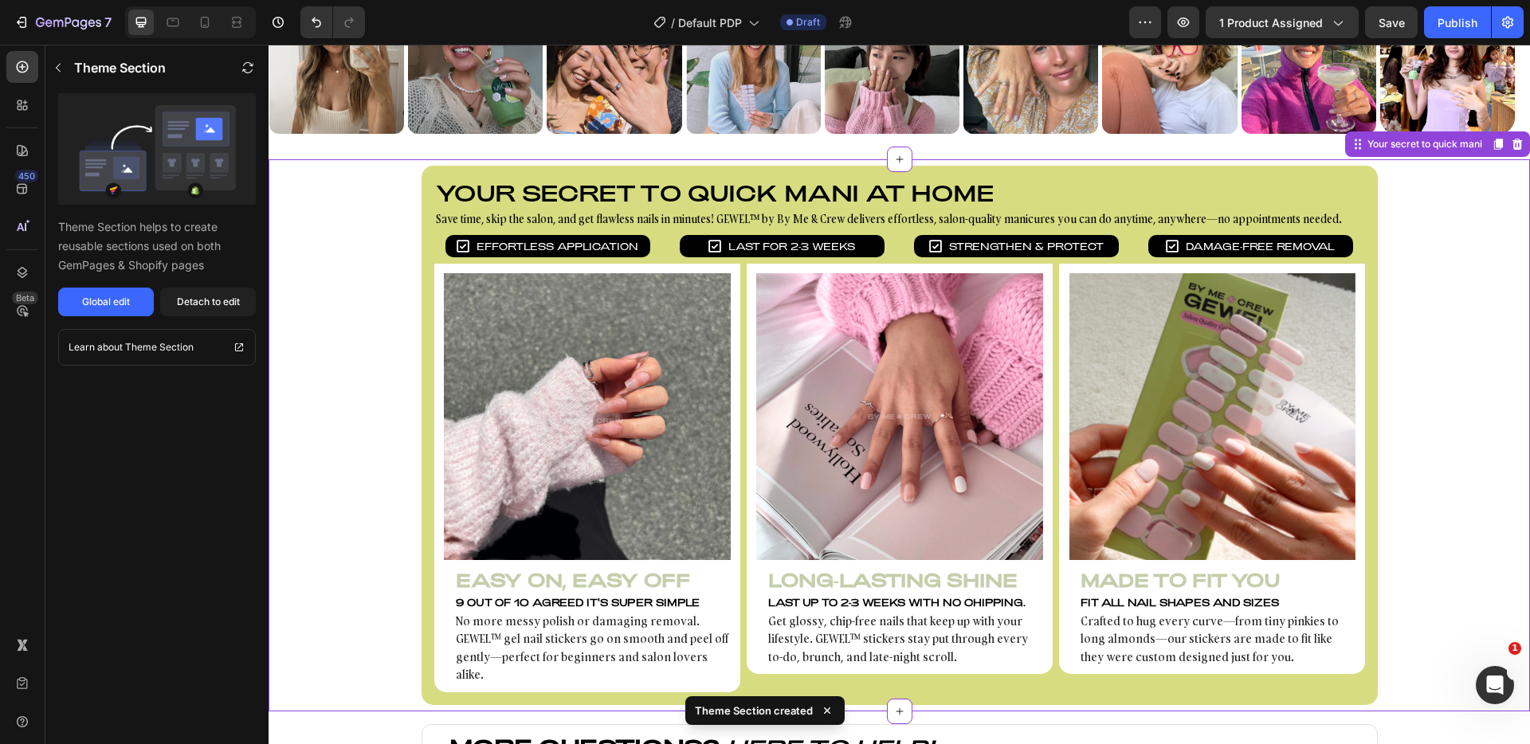
scroll to position [929, 0]
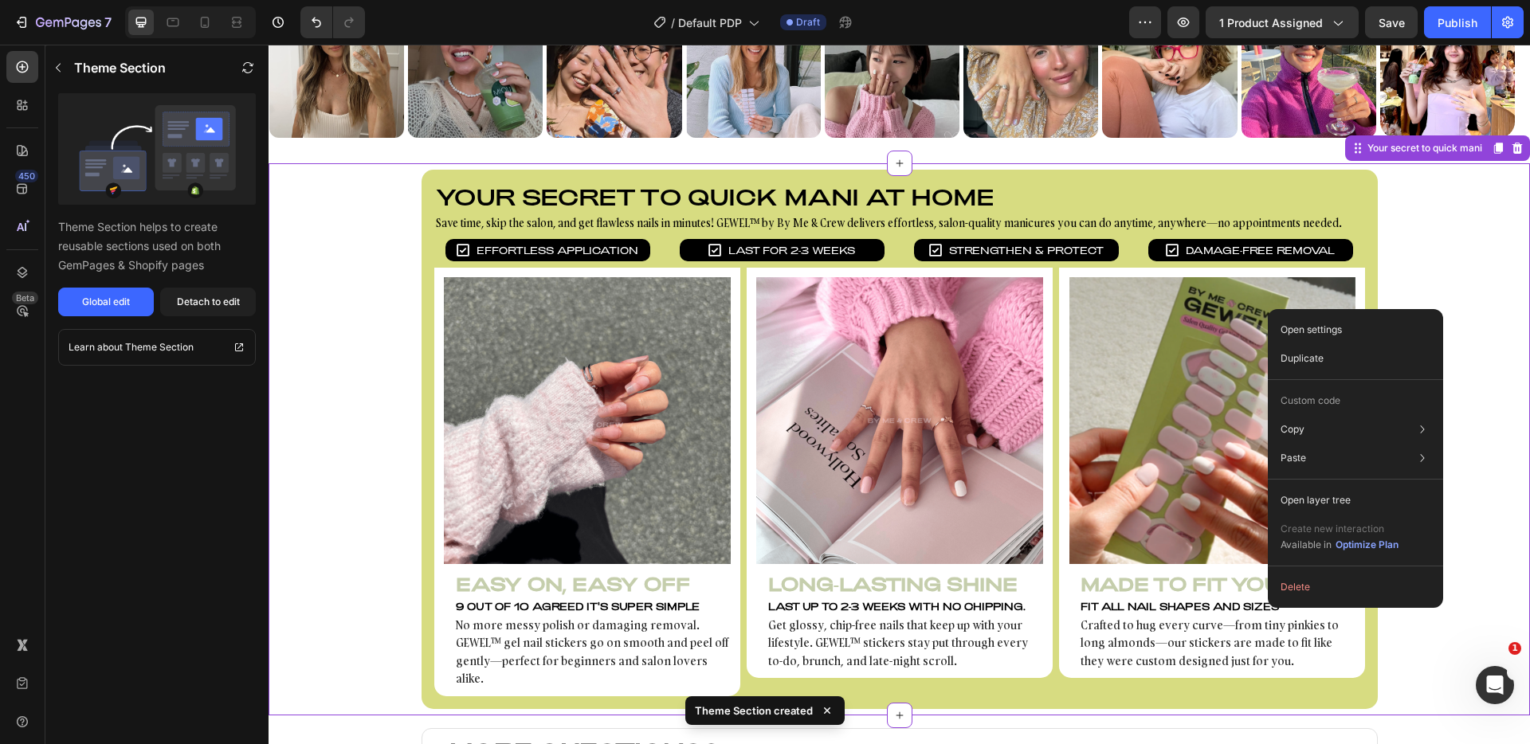
click at [1471, 232] on div "Your secret to quick mani at home Heading Save time, skip the salon, and get fl…" at bounding box center [900, 439] width 1262 height 539
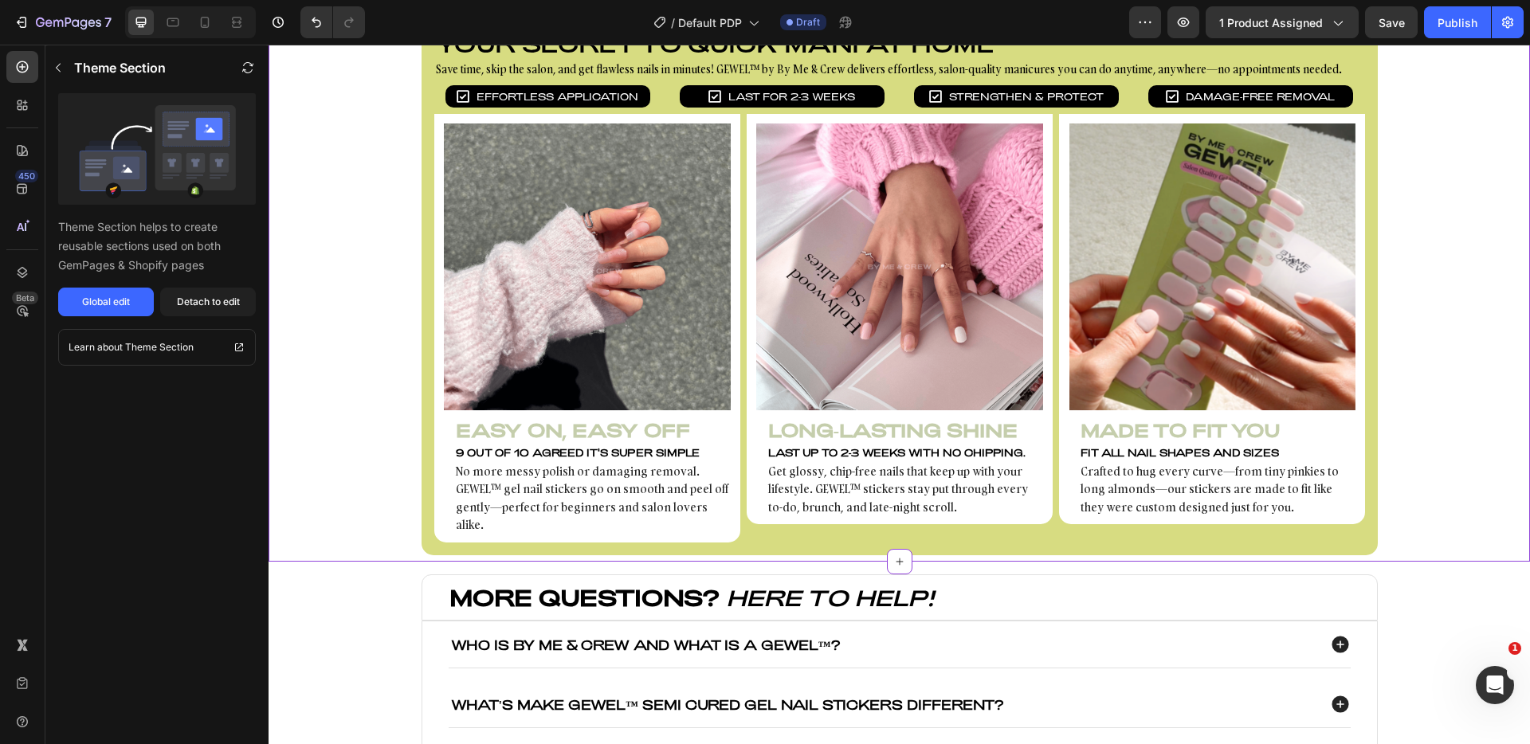
scroll to position [1089, 0]
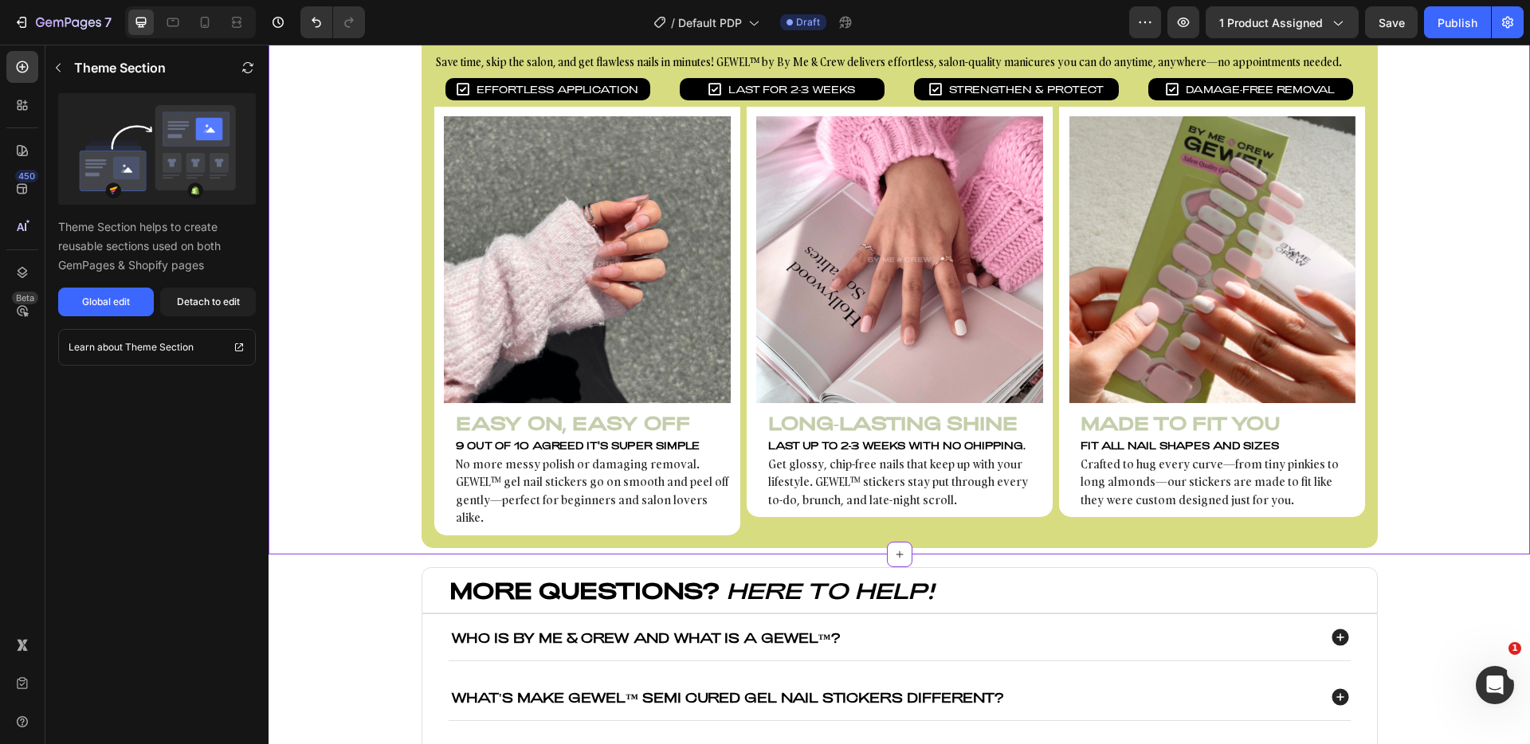
click at [1416, 458] on div "Your secret to quick mani at home Heading Save time, skip the salon, and get fl…" at bounding box center [900, 279] width 1262 height 539
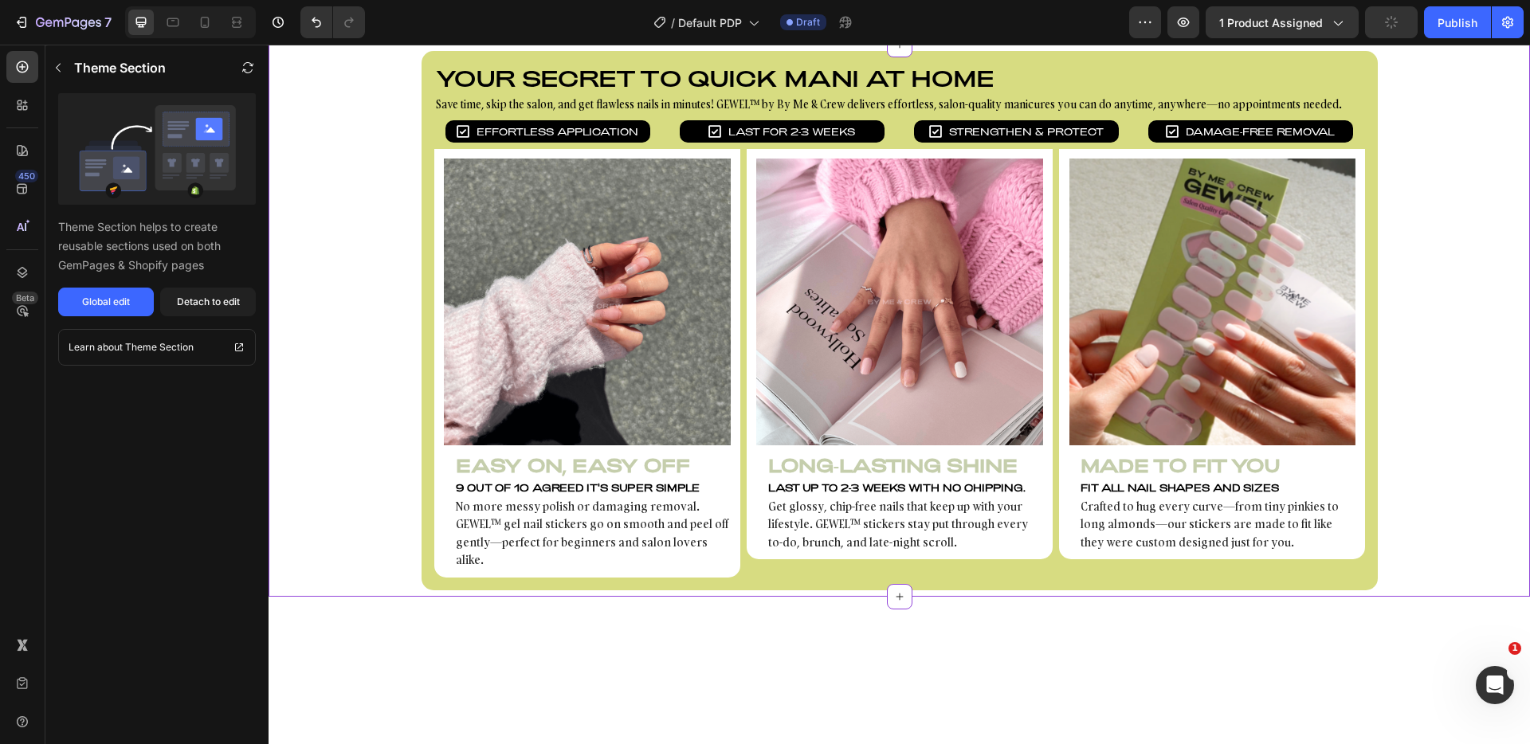
scroll to position [860, 0]
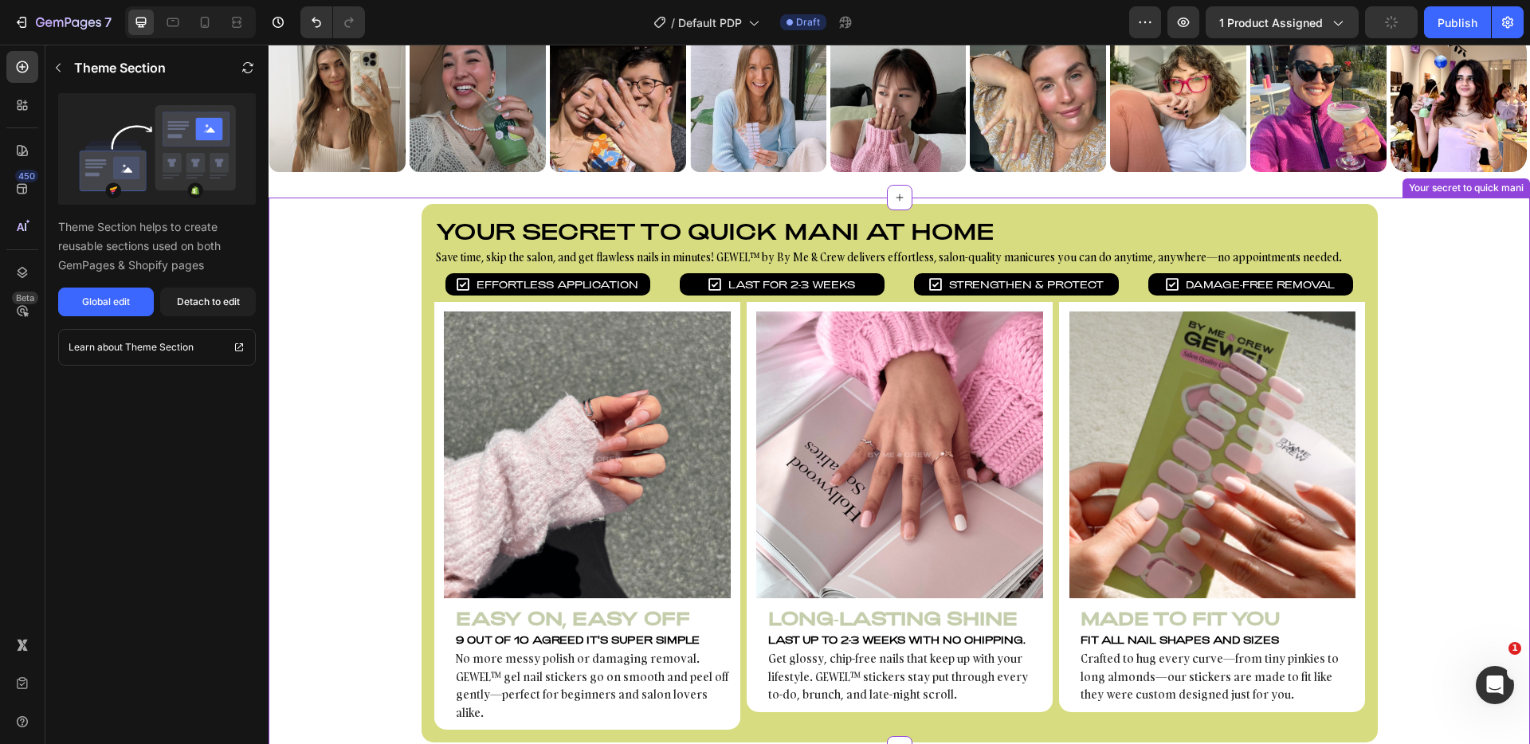
click at [1418, 454] on div "Your secret to quick mani at home Heading Save time, skip the salon, and get fl…" at bounding box center [900, 473] width 1262 height 539
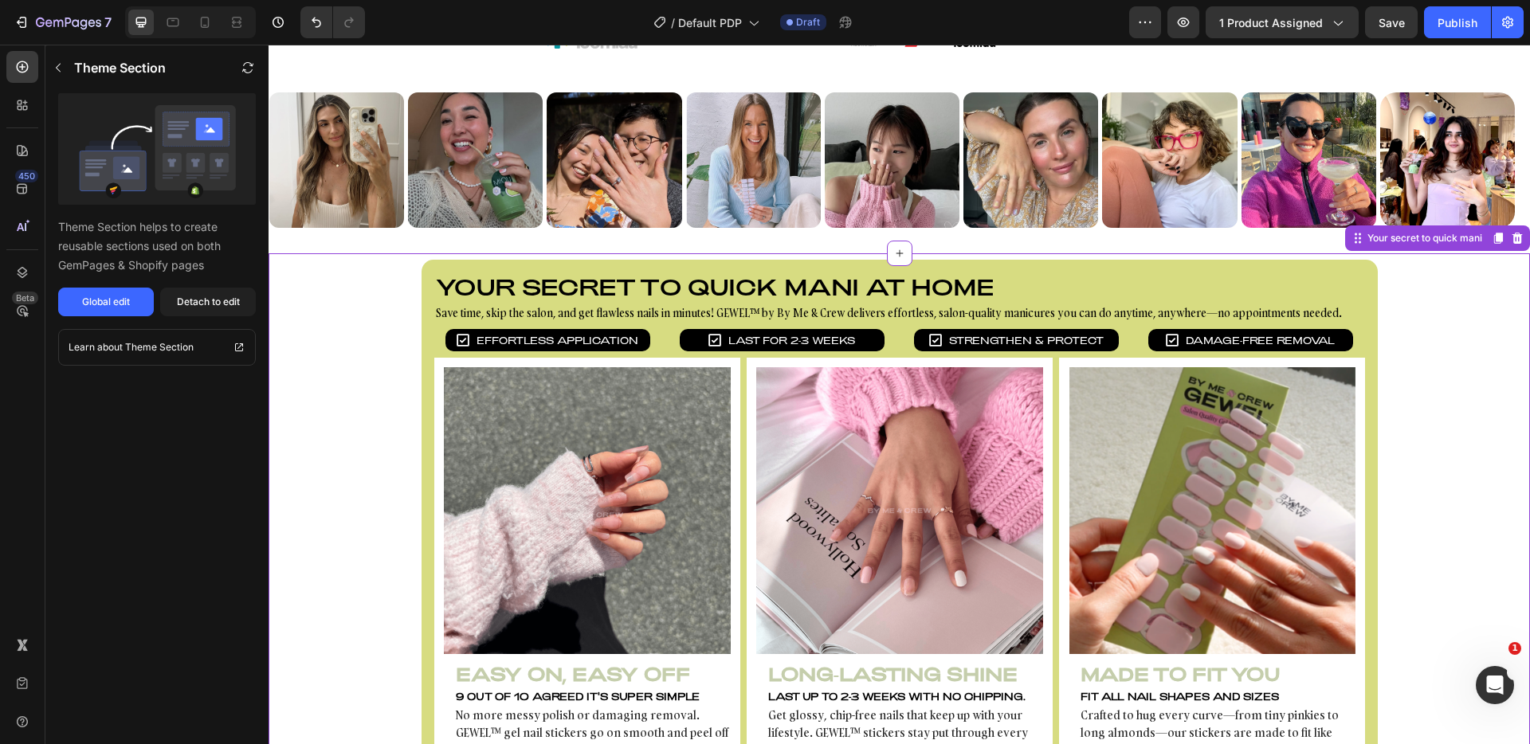
scroll to position [726, 0]
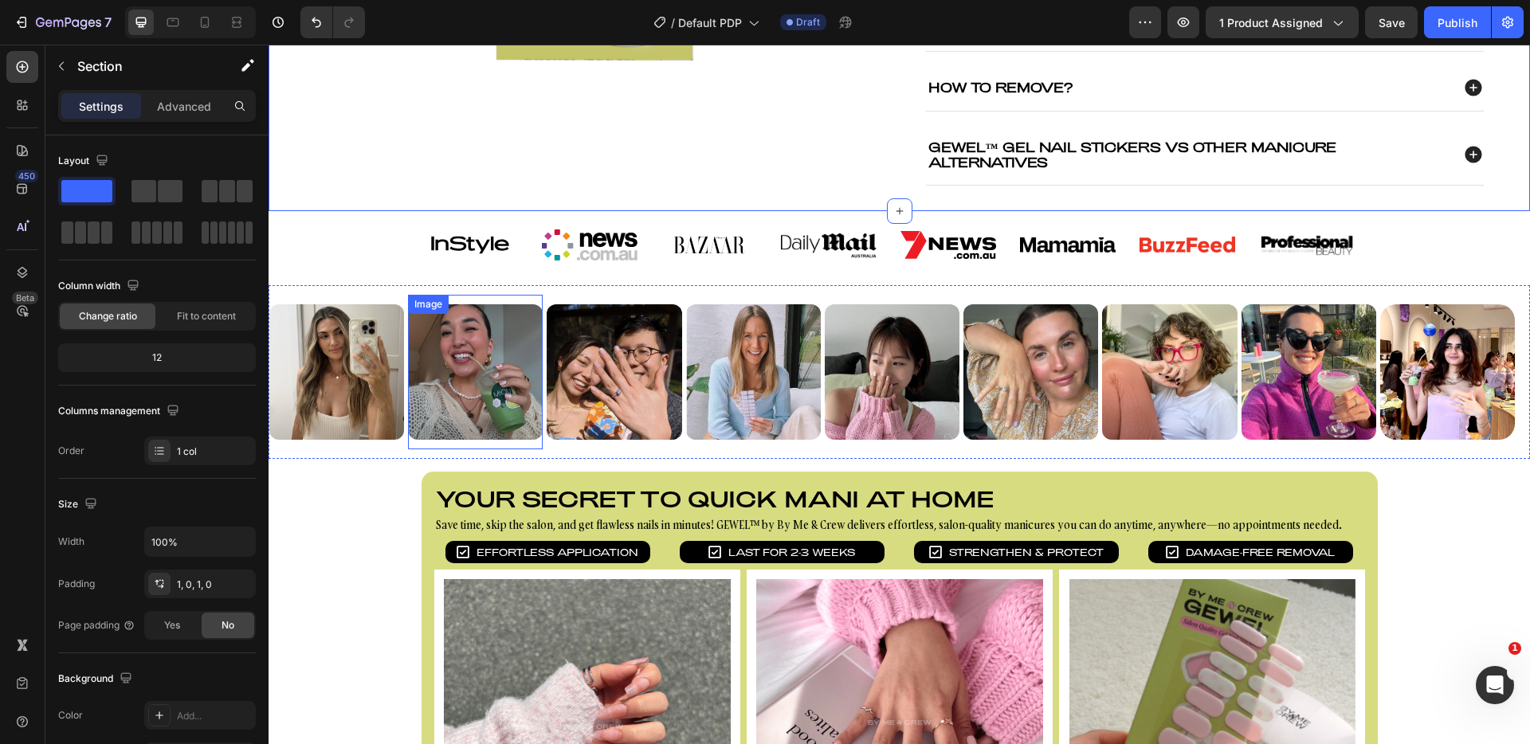
scroll to position [586, 0]
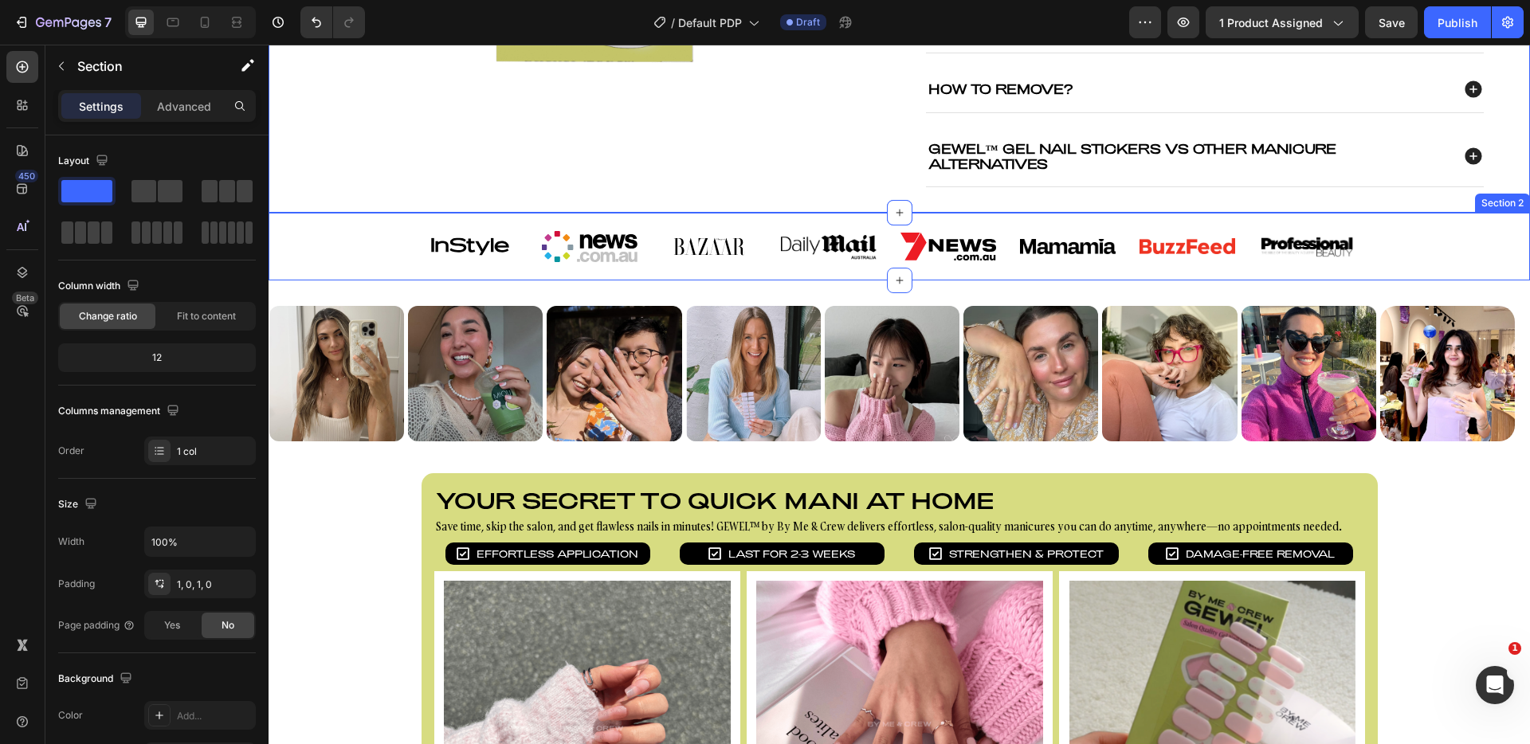
click at [466, 280] on div "Image Image Image Image Image Image Image Image Image Image Image Image Image I…" at bounding box center [900, 246] width 1262 height 67
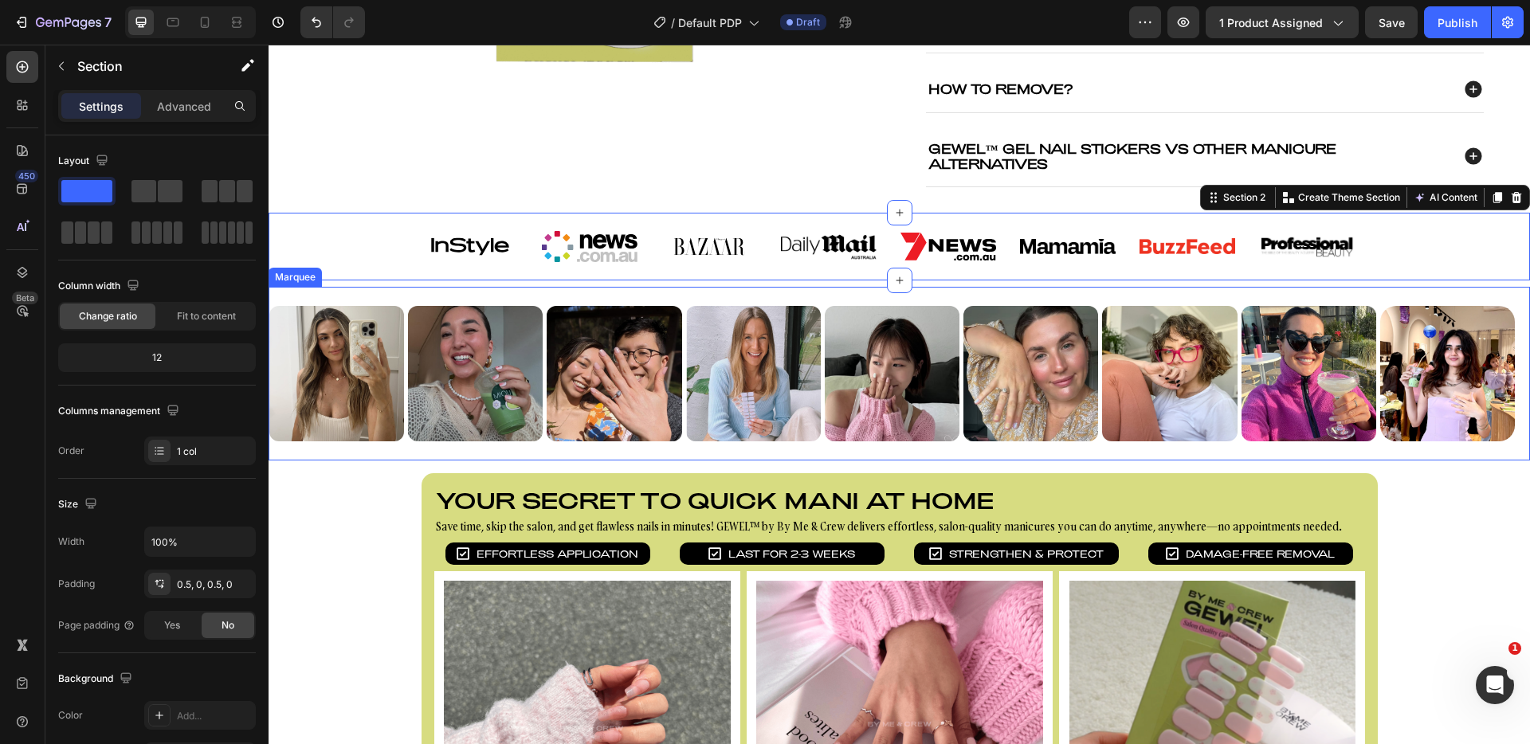
click at [461, 330] on div "Image Image Image Image Image Image Image Image Image Image Image Image Image I…" at bounding box center [900, 374] width 1262 height 175
click at [469, 280] on div "Image Image Image Image Image Image Image Image Image Image Image Image Image I…" at bounding box center [900, 246] width 1262 height 67
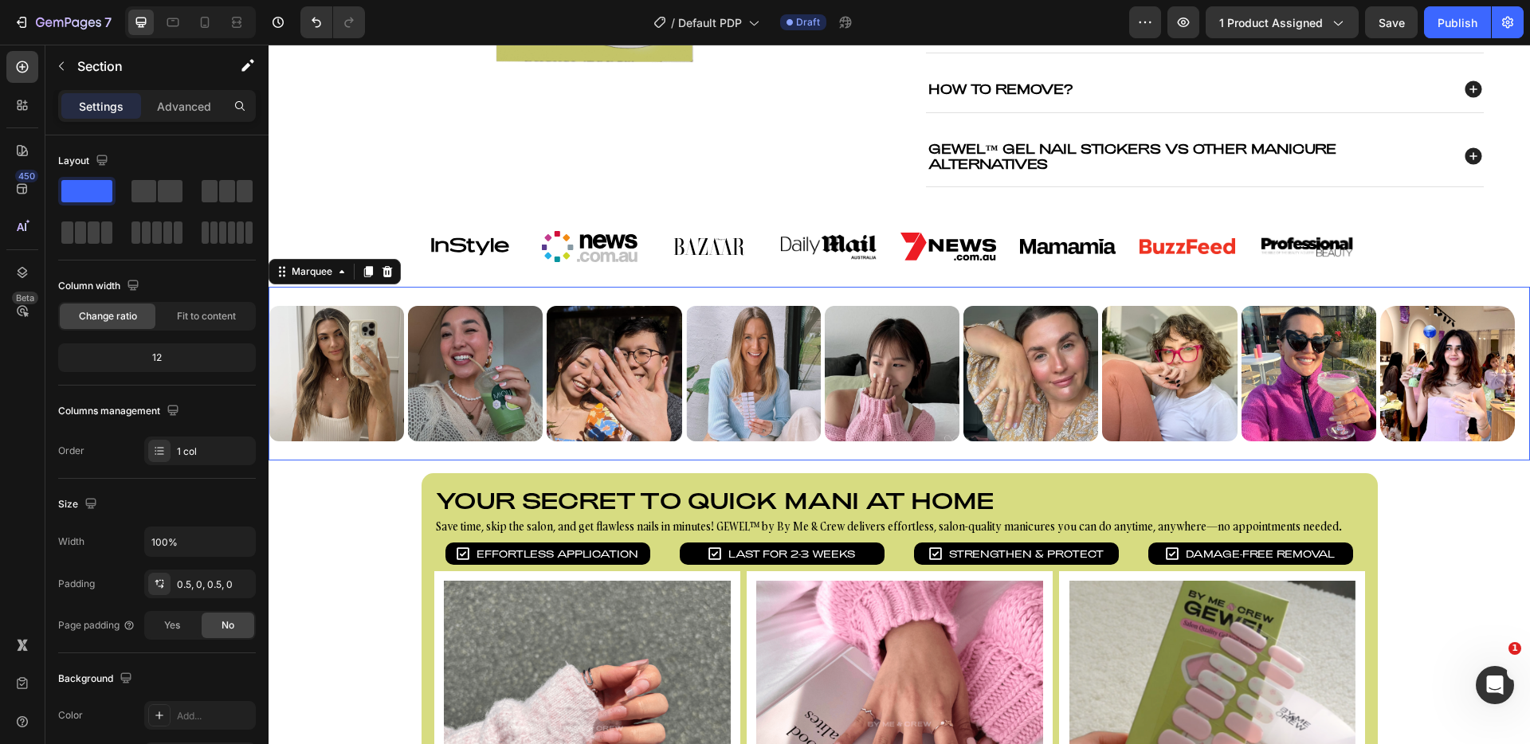
click at [469, 328] on div "Image Image Image Image Image Image Image Image Image Image Image Image Image I…" at bounding box center [900, 374] width 1262 height 175
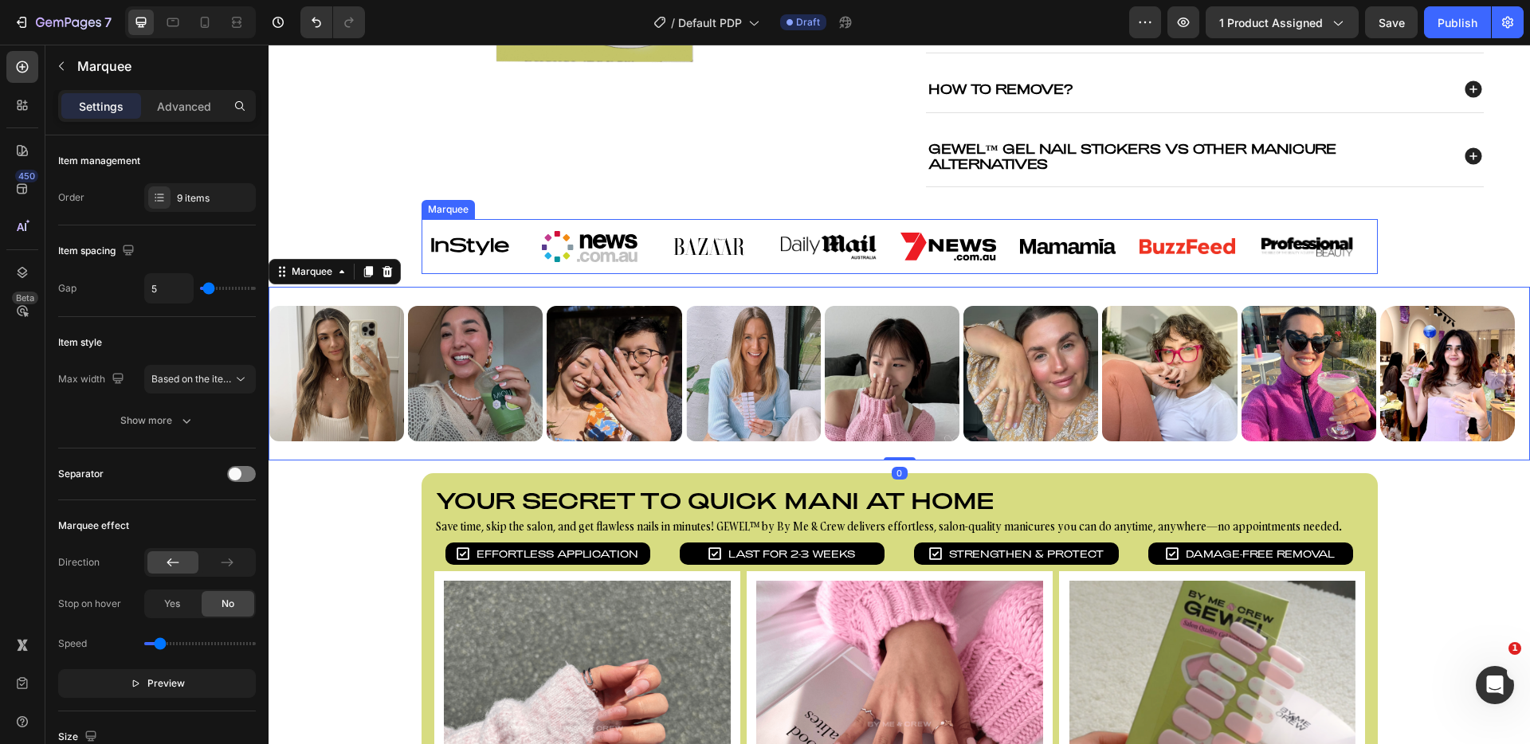
click at [438, 273] on div "Image Image Image Image Image Image Image Image Image Image Image Image Image I…" at bounding box center [900, 246] width 957 height 54
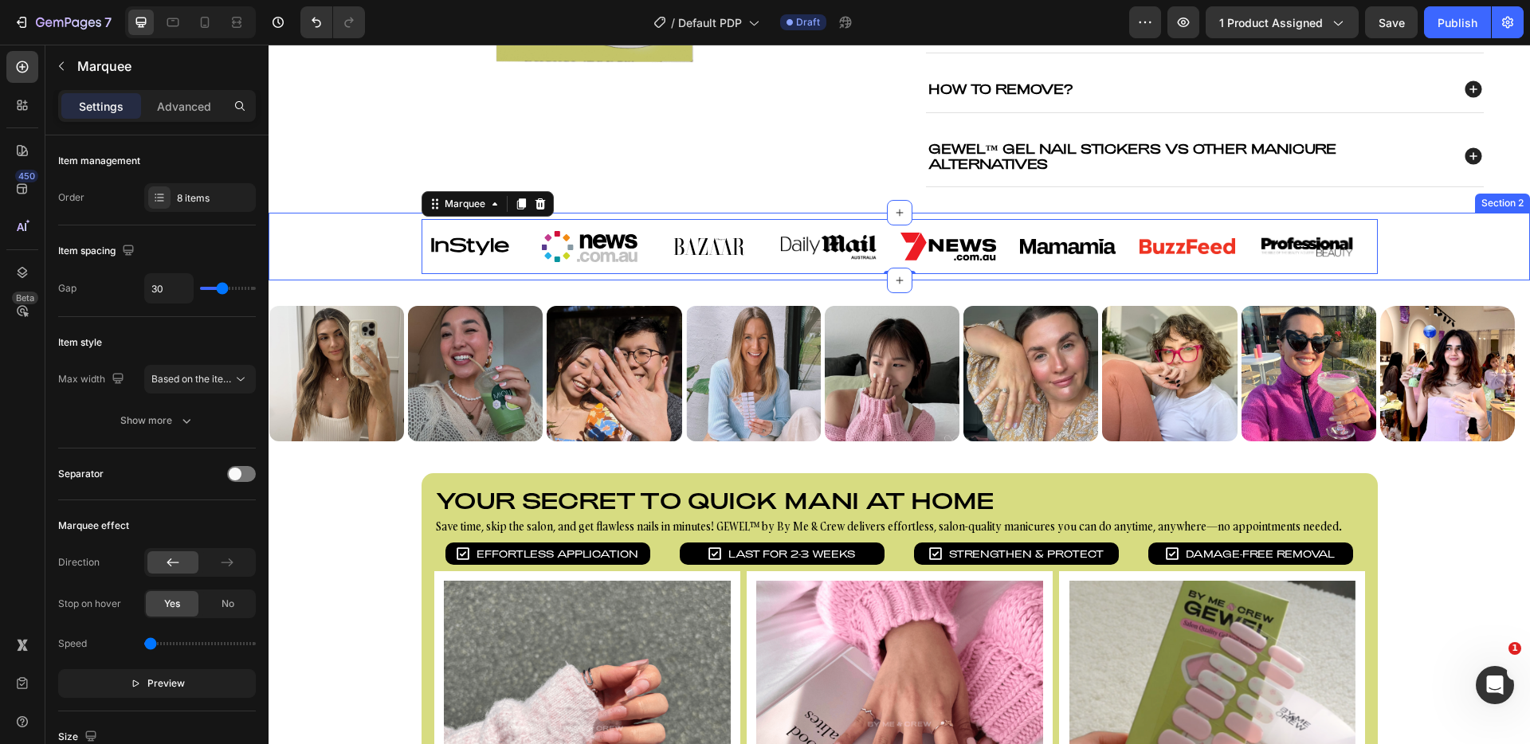
click at [377, 280] on div "Image Image Image Image Image Image Image Image Image Image Image Image Image I…" at bounding box center [900, 246] width 1262 height 67
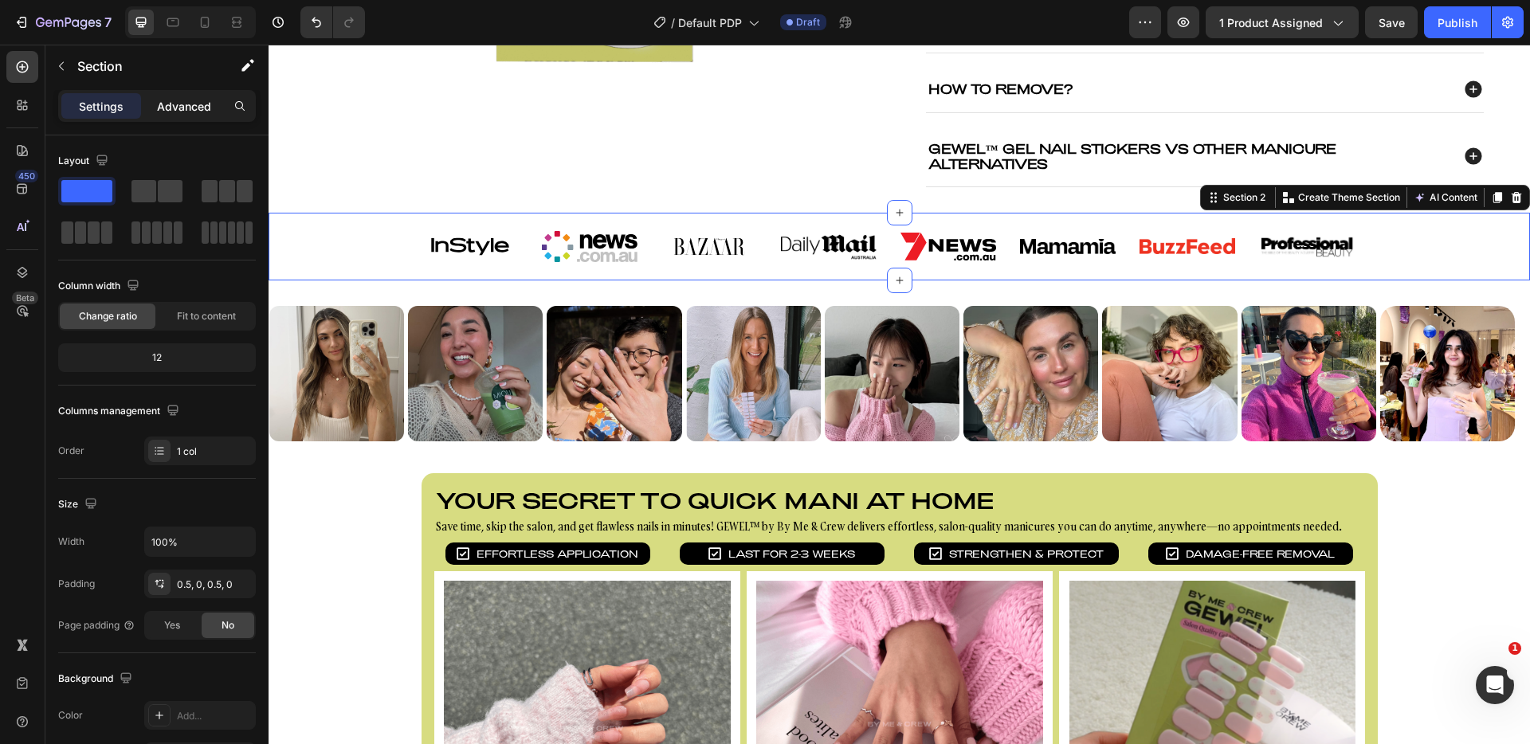
click at [193, 112] on p "Advanced" at bounding box center [184, 106] width 54 height 17
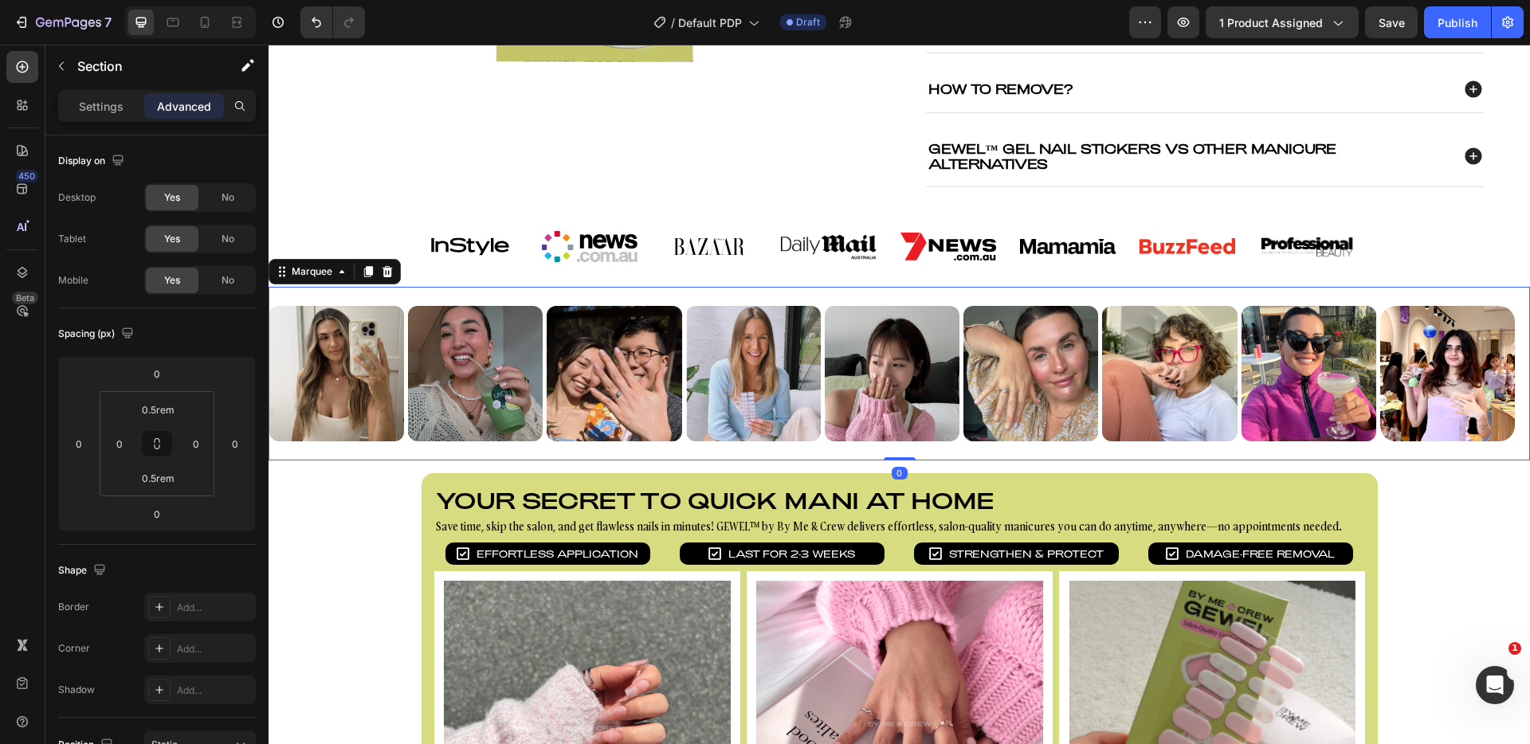
click at [380, 328] on div "Image Image Image Image Image Image Image Image Image Image Image Image Image I…" at bounding box center [900, 374] width 1262 height 175
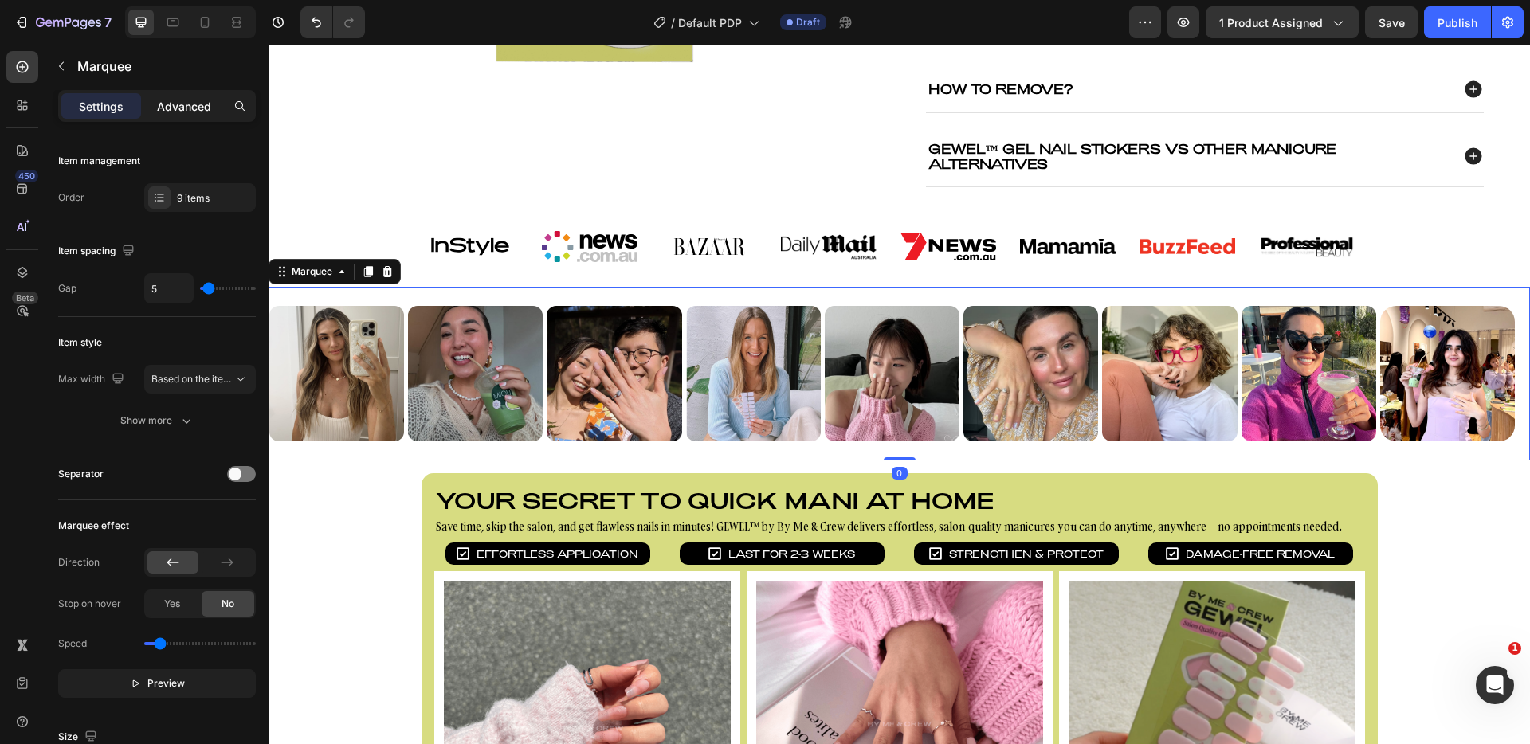
click at [174, 108] on p "Advanced" at bounding box center [184, 106] width 54 height 17
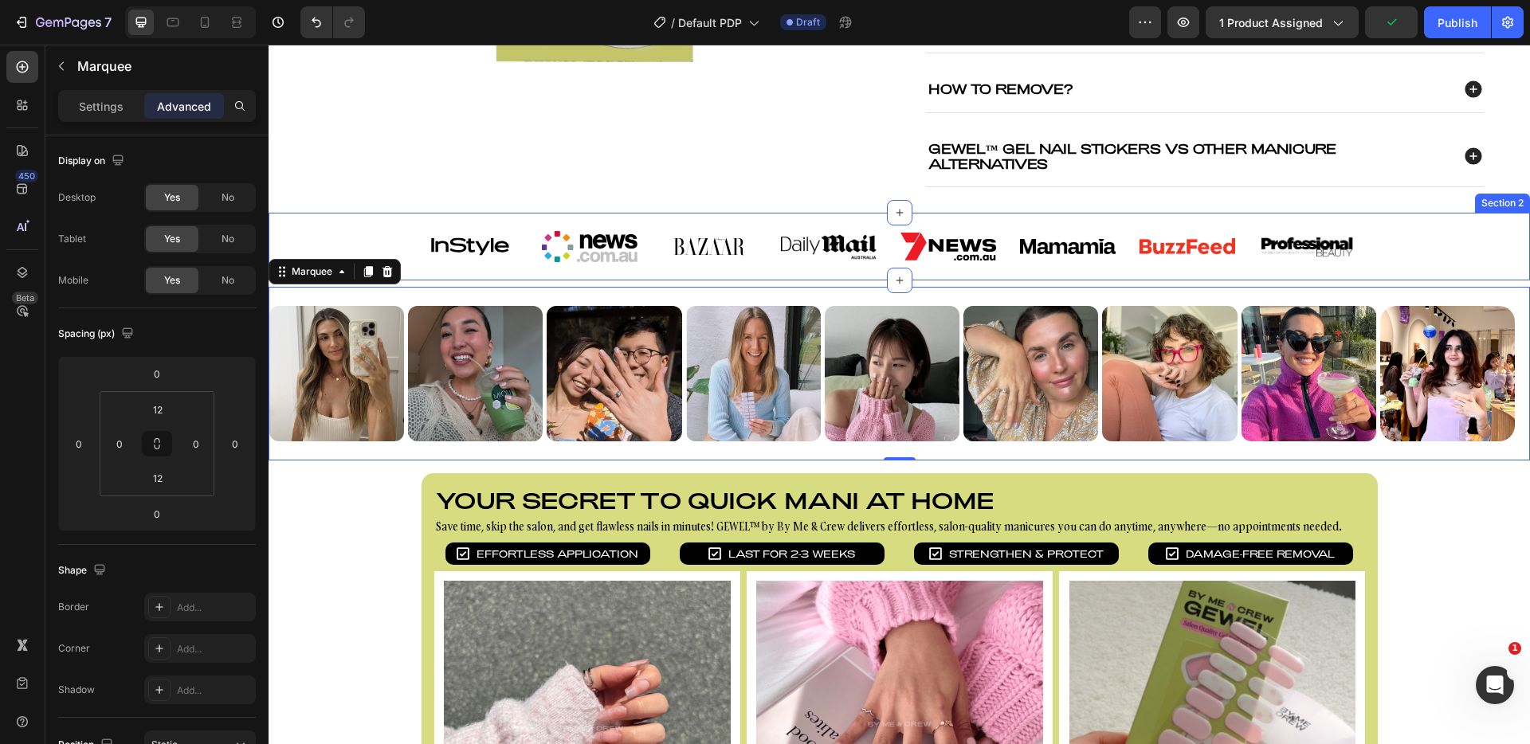
click at [332, 258] on div "Image Image Image Image Image Image Image Image Image Image Image Image Image I…" at bounding box center [900, 246] width 1262 height 67
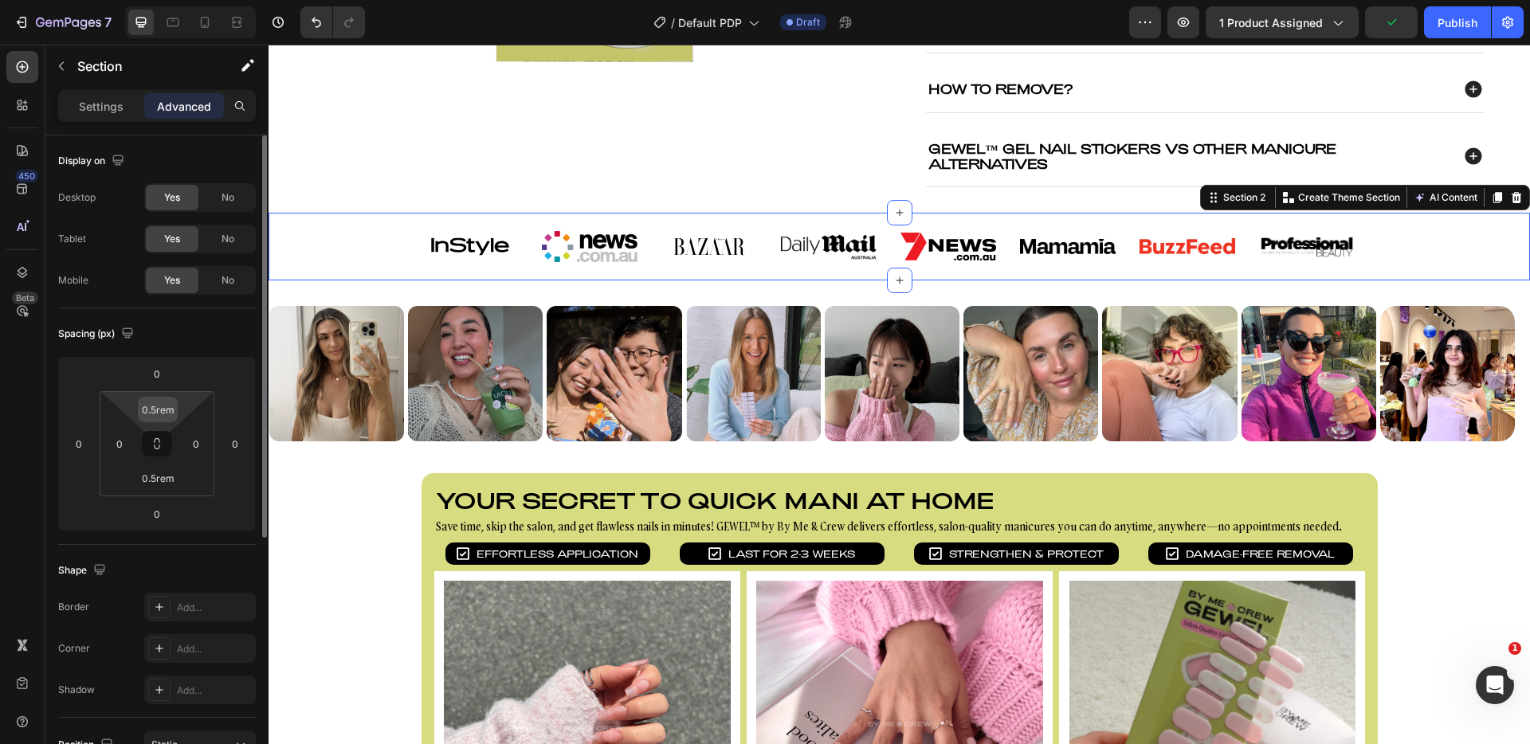
click at [167, 403] on input "0.5rem" at bounding box center [158, 410] width 32 height 24
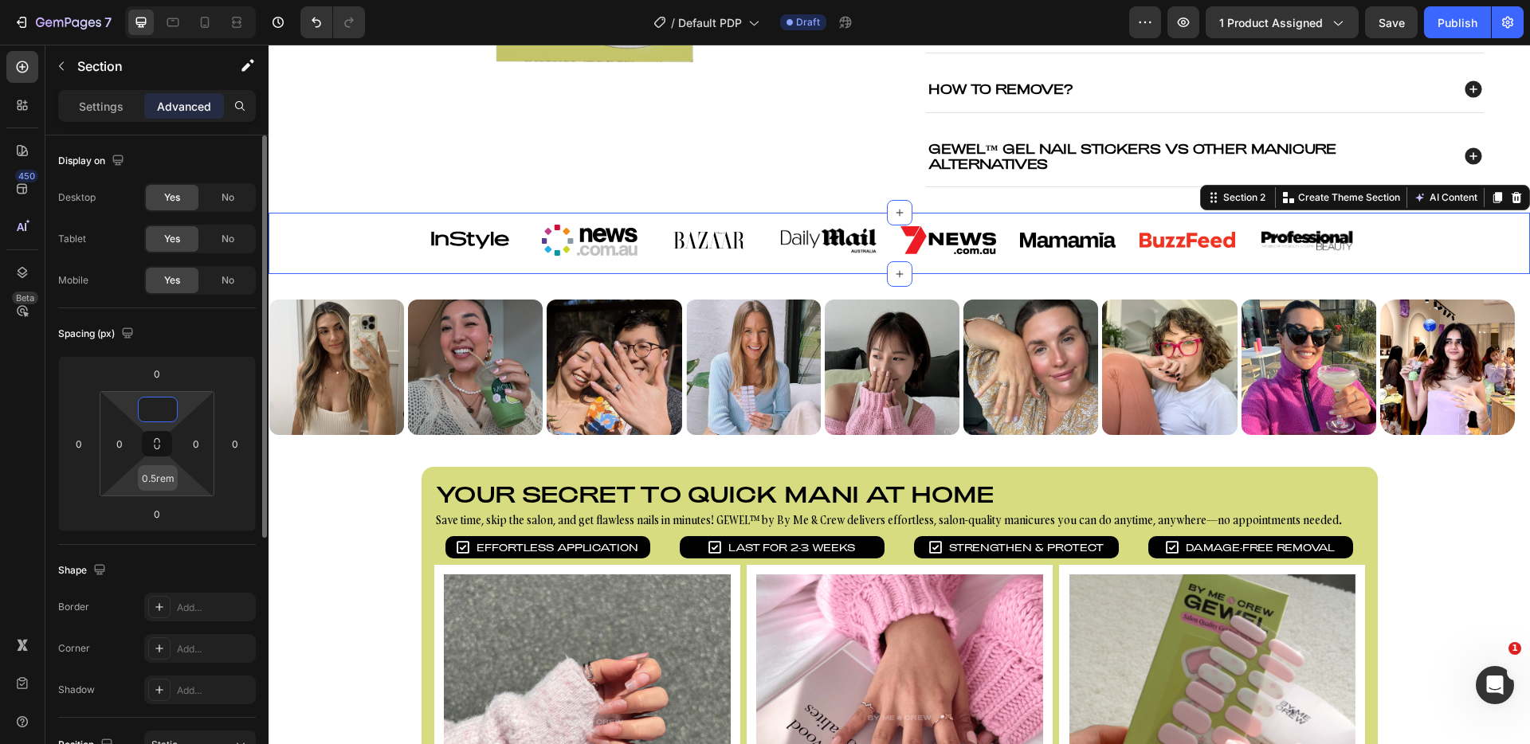
type input "0"
click at [157, 470] on input "0.5rem" at bounding box center [158, 478] width 32 height 24
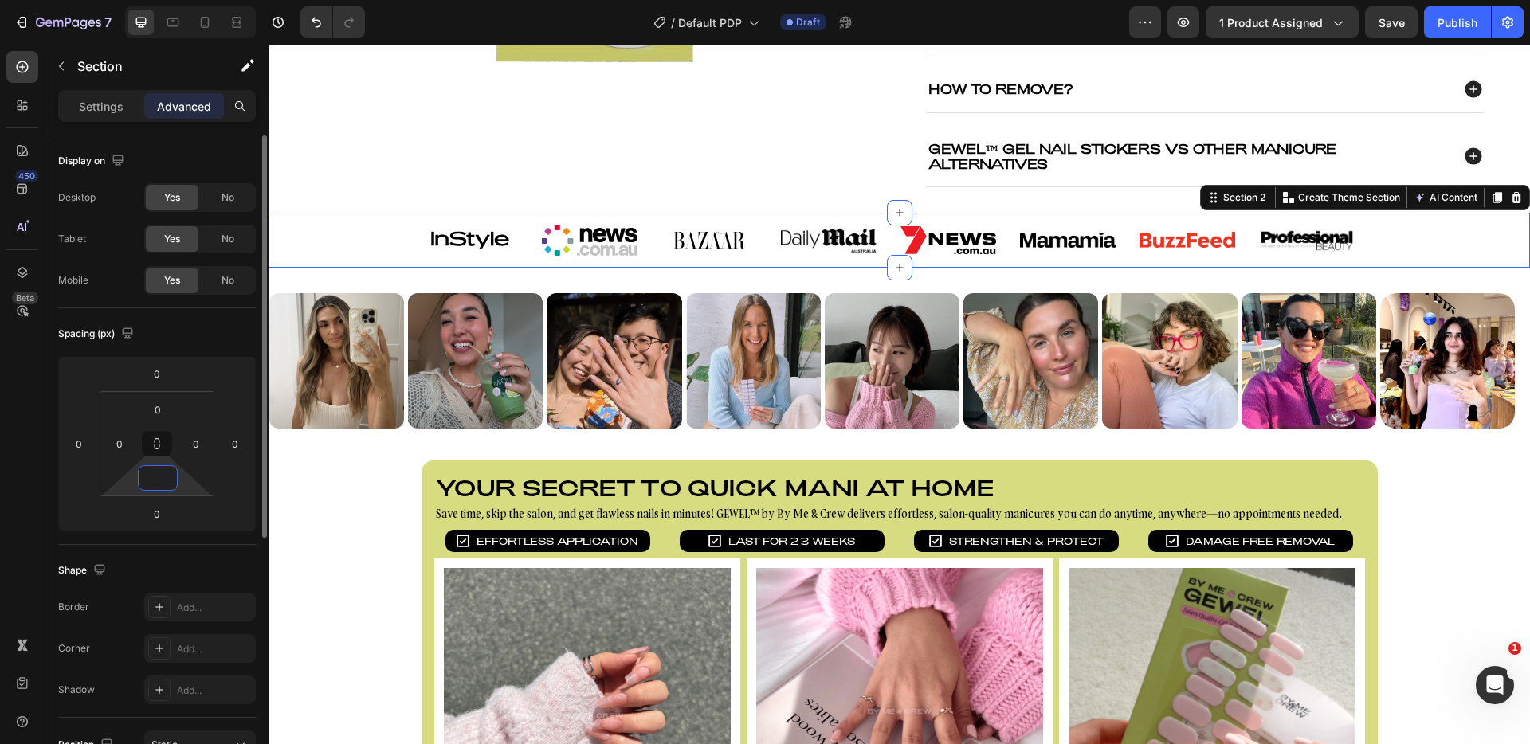
type input "0"
click at [214, 342] on div "Spacing (px)" at bounding box center [157, 334] width 198 height 26
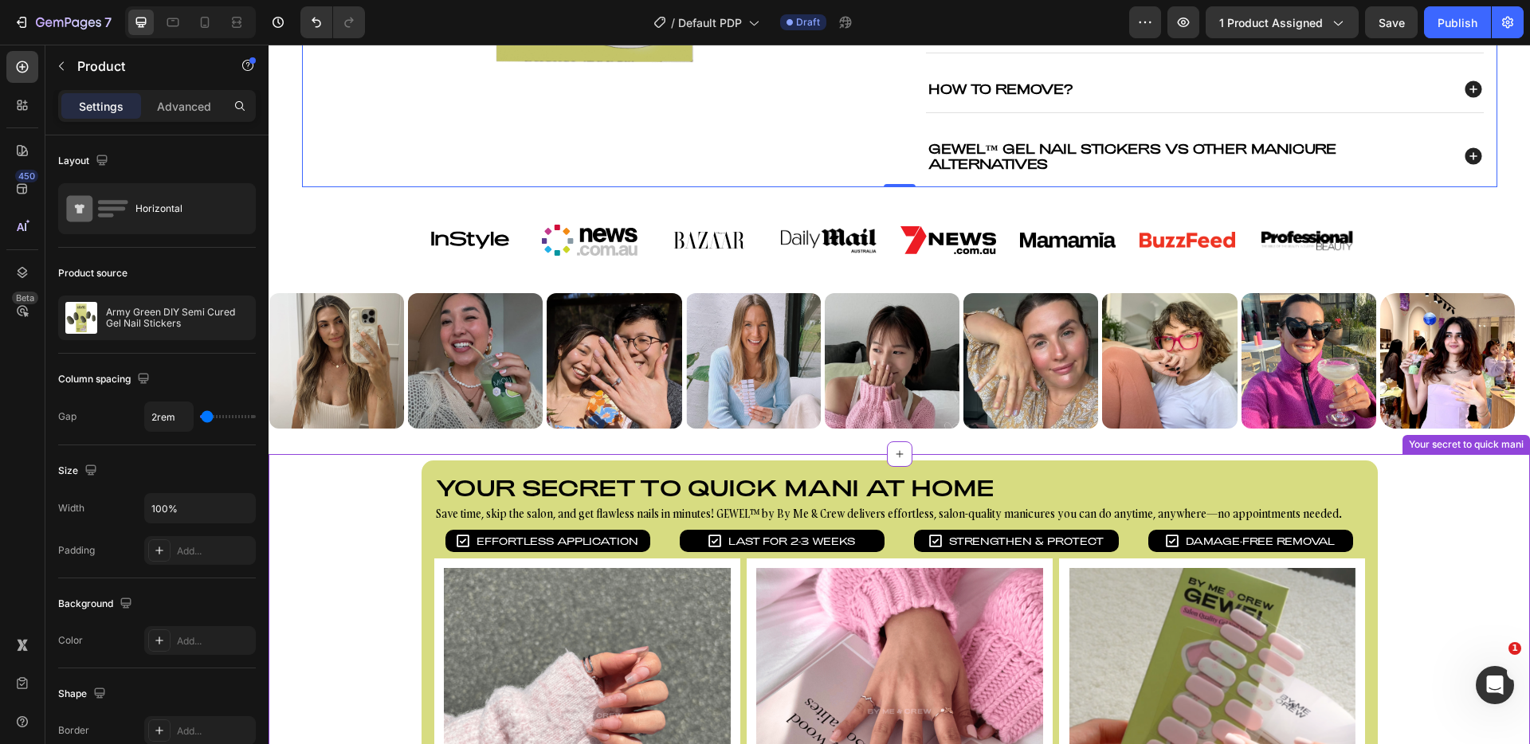
click at [296, 548] on div "Your secret to quick mani at home Heading Save time, skip the salon, and get fl…" at bounding box center [900, 730] width 1262 height 539
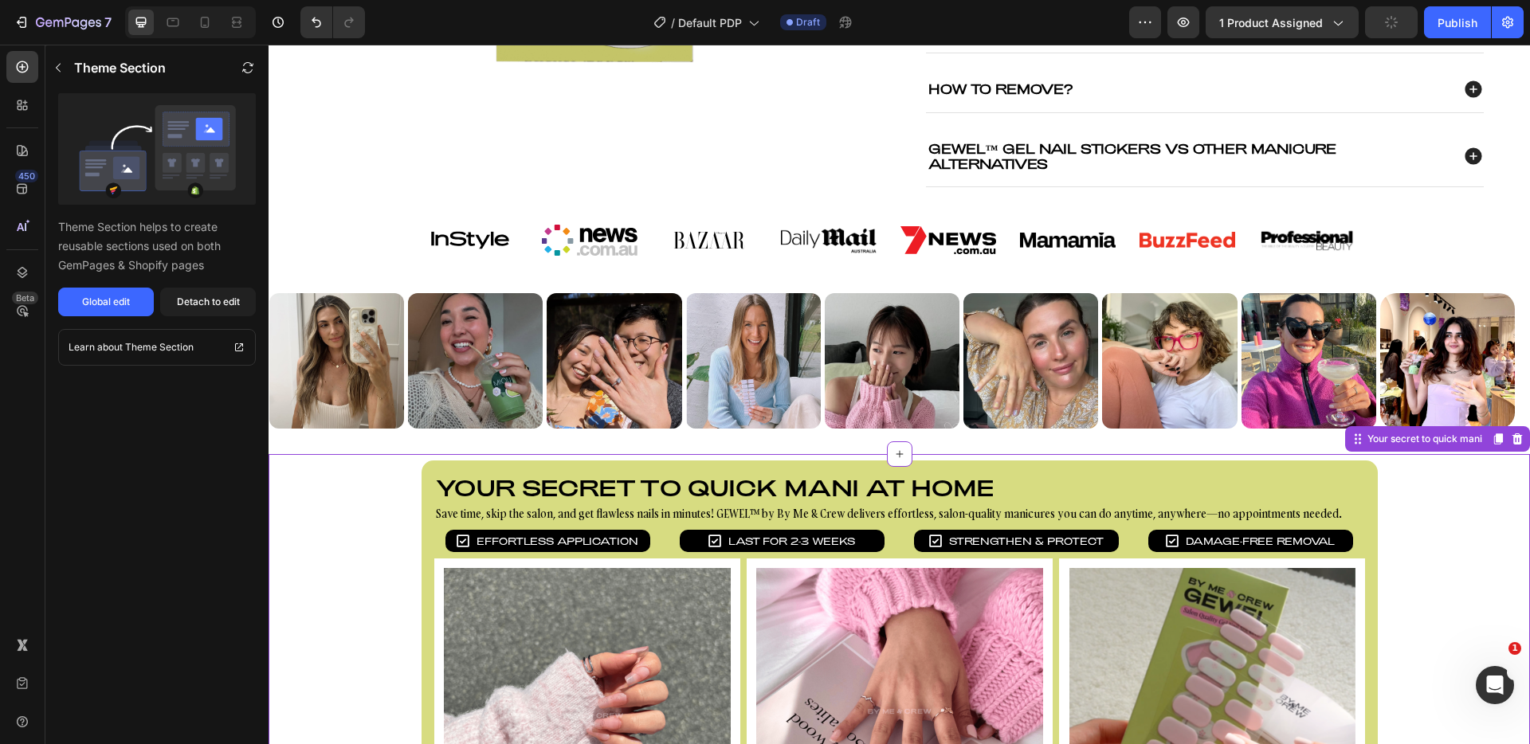
click at [301, 561] on div "Your secret to quick mani at home Heading Save time, skip the salon, and get fl…" at bounding box center [900, 730] width 1262 height 539
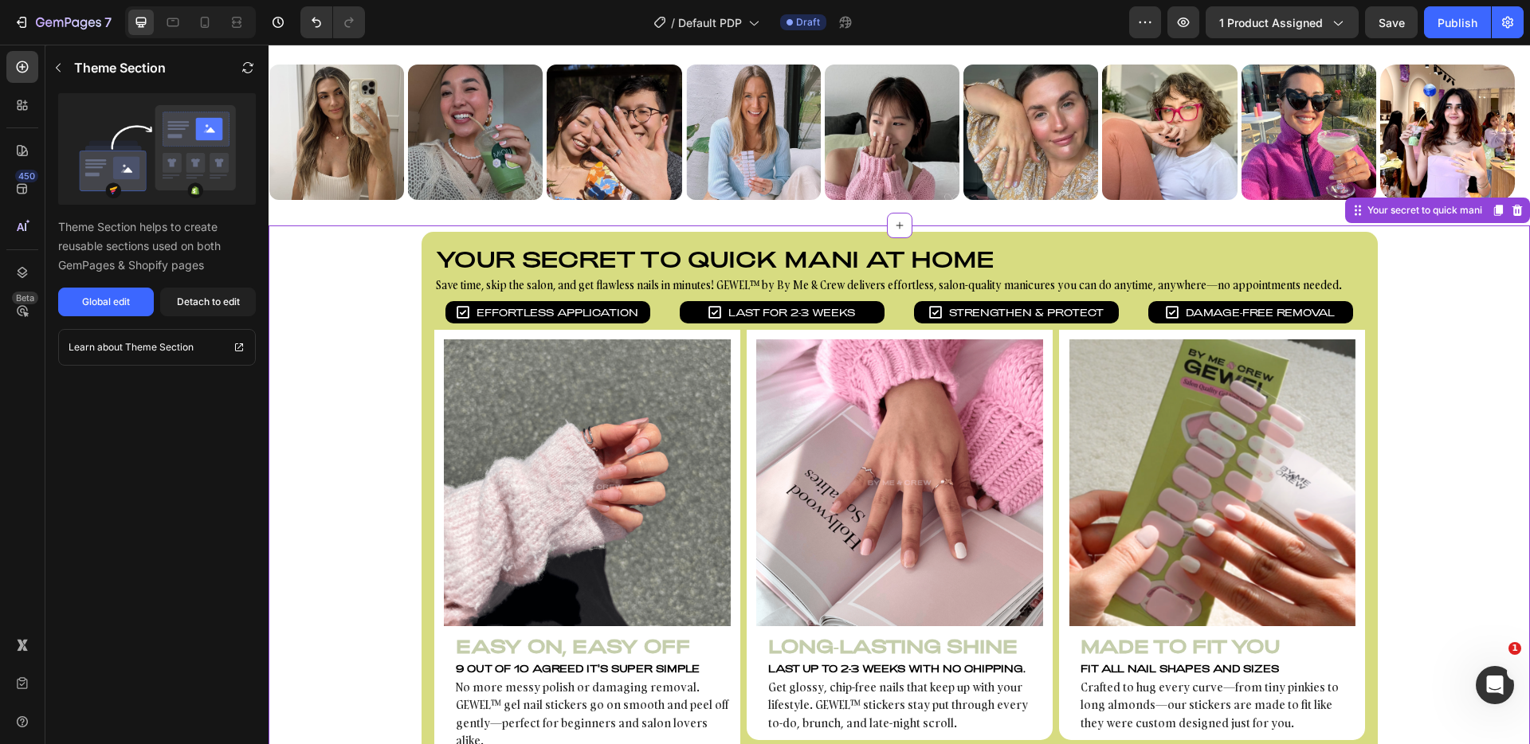
scroll to position [850, 0]
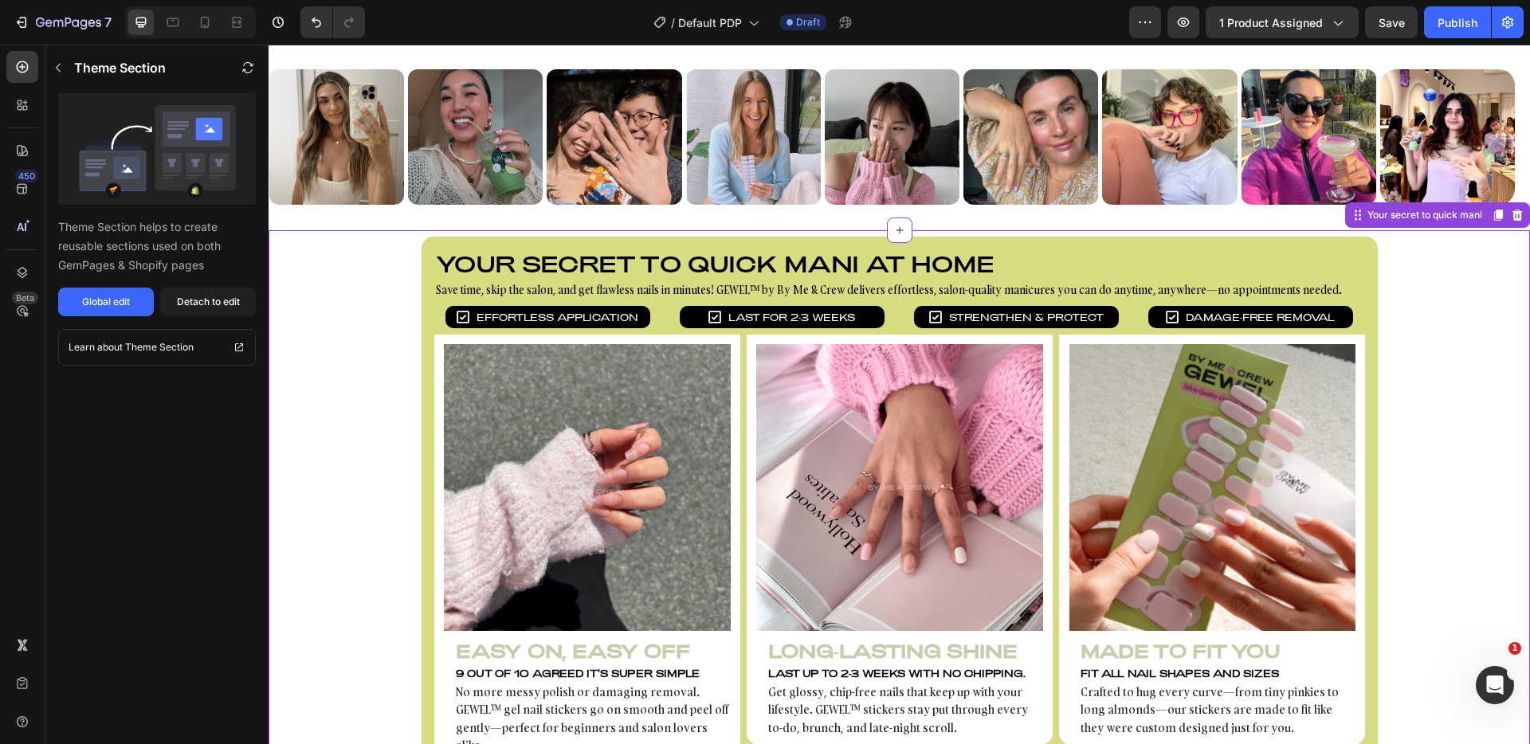
click at [323, 527] on div "Your secret to quick mani at home Heading Save time, skip the salon, and get fl…" at bounding box center [900, 506] width 1262 height 539
click at [434, 323] on div "Icon Effortless Application Text block Row" at bounding box center [548, 317] width 228 height 22
click at [138, 304] on button "Global edit" at bounding box center [106, 302] width 96 height 29
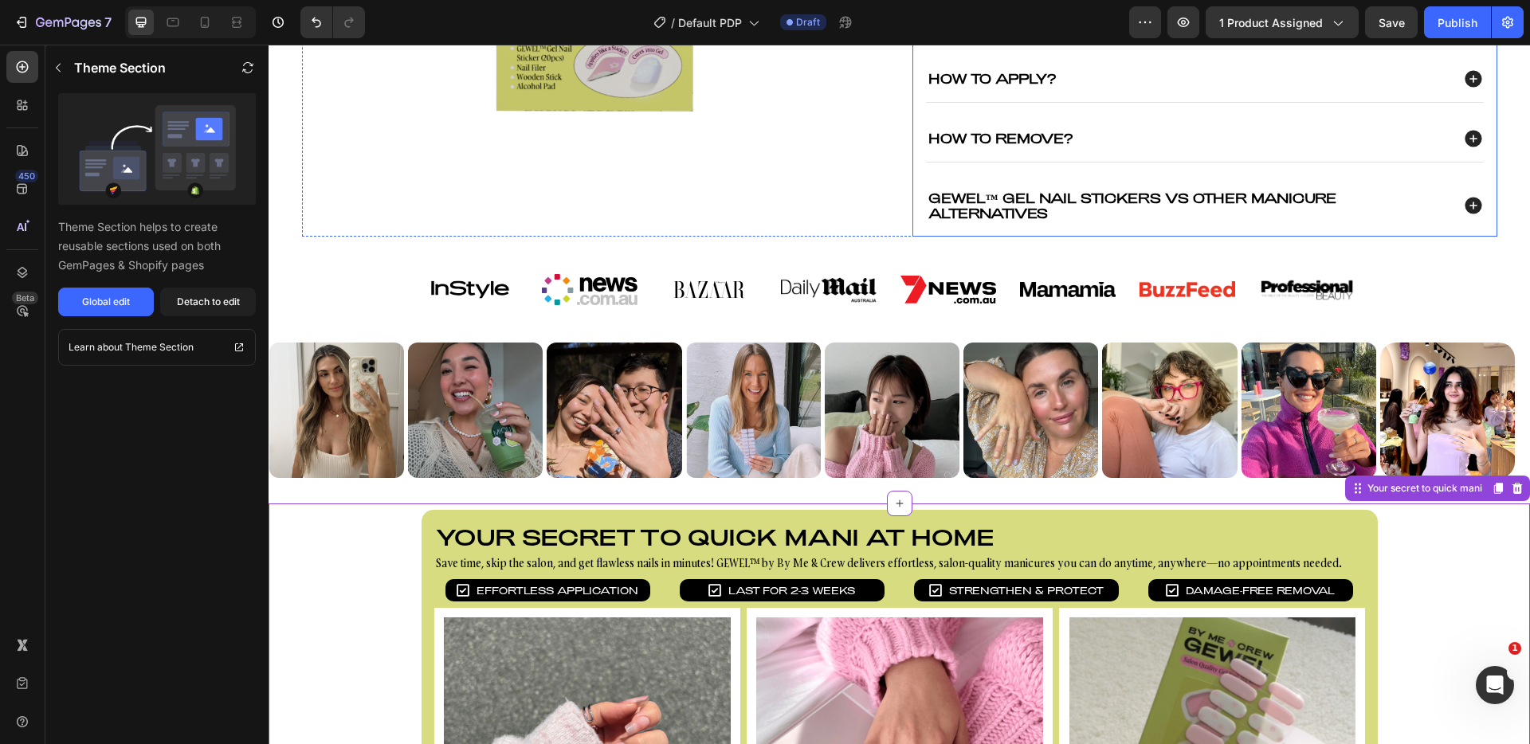
scroll to position [481, 0]
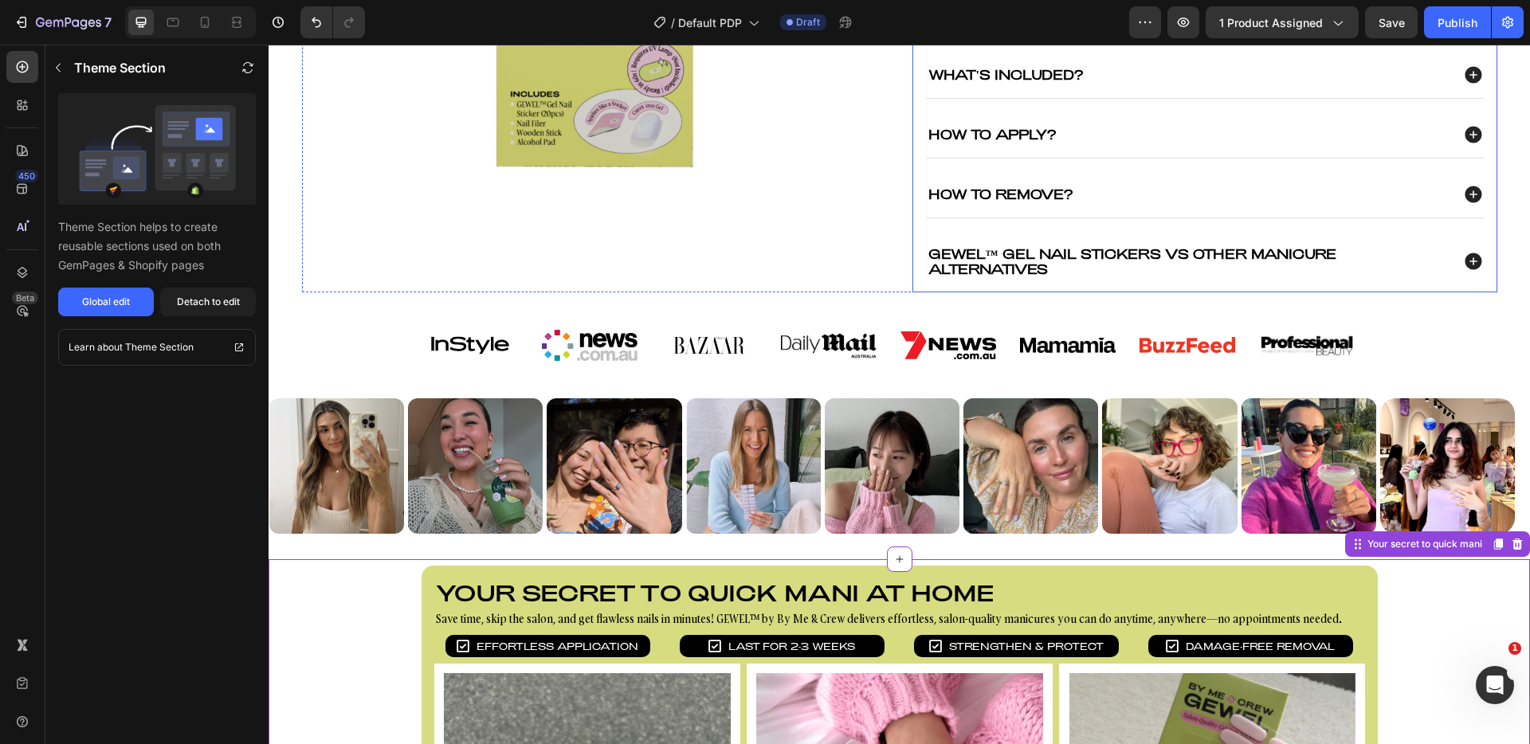
drag, startPoint x: 1133, startPoint y: 222, endPoint x: 936, endPoint y: 220, distance: 196.9
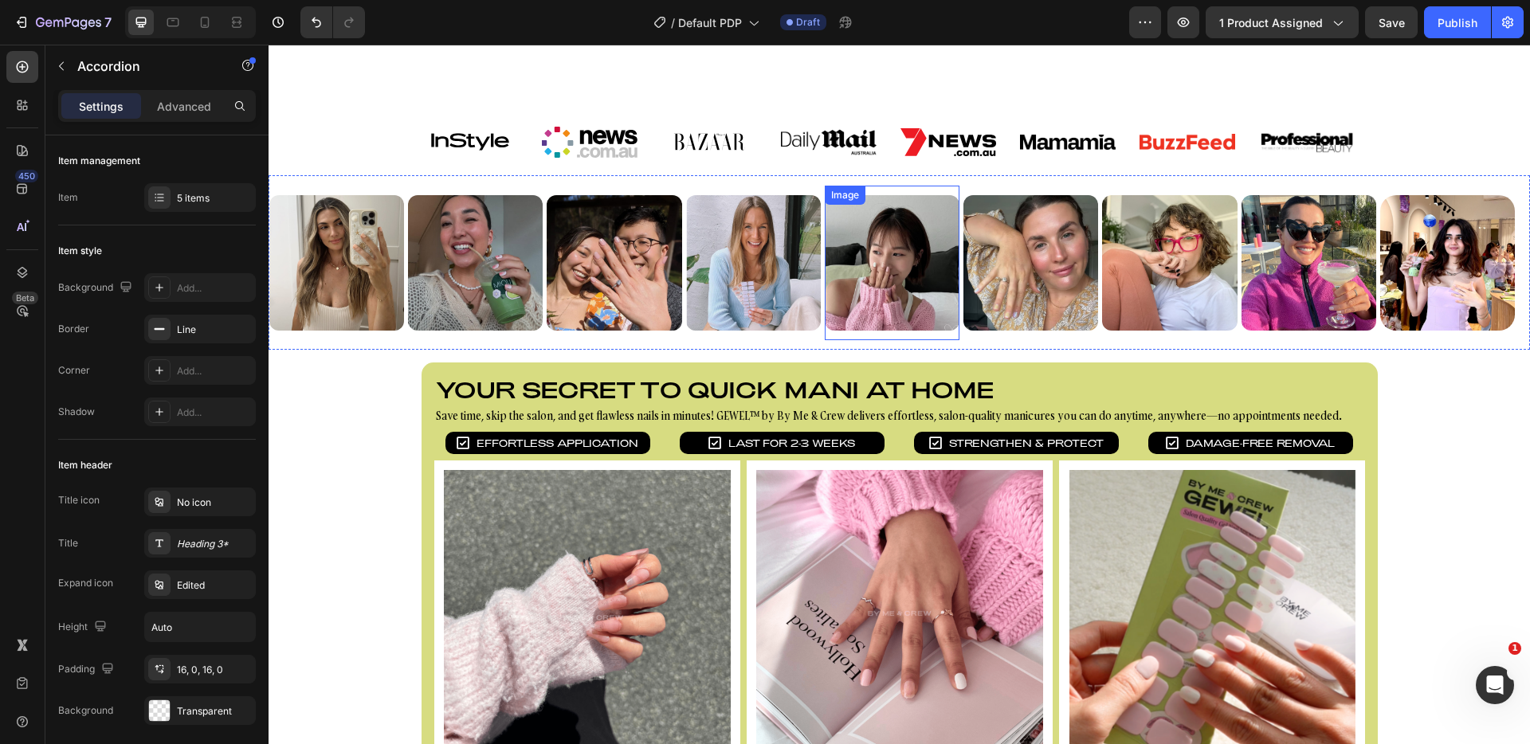
scroll to position [841, 0]
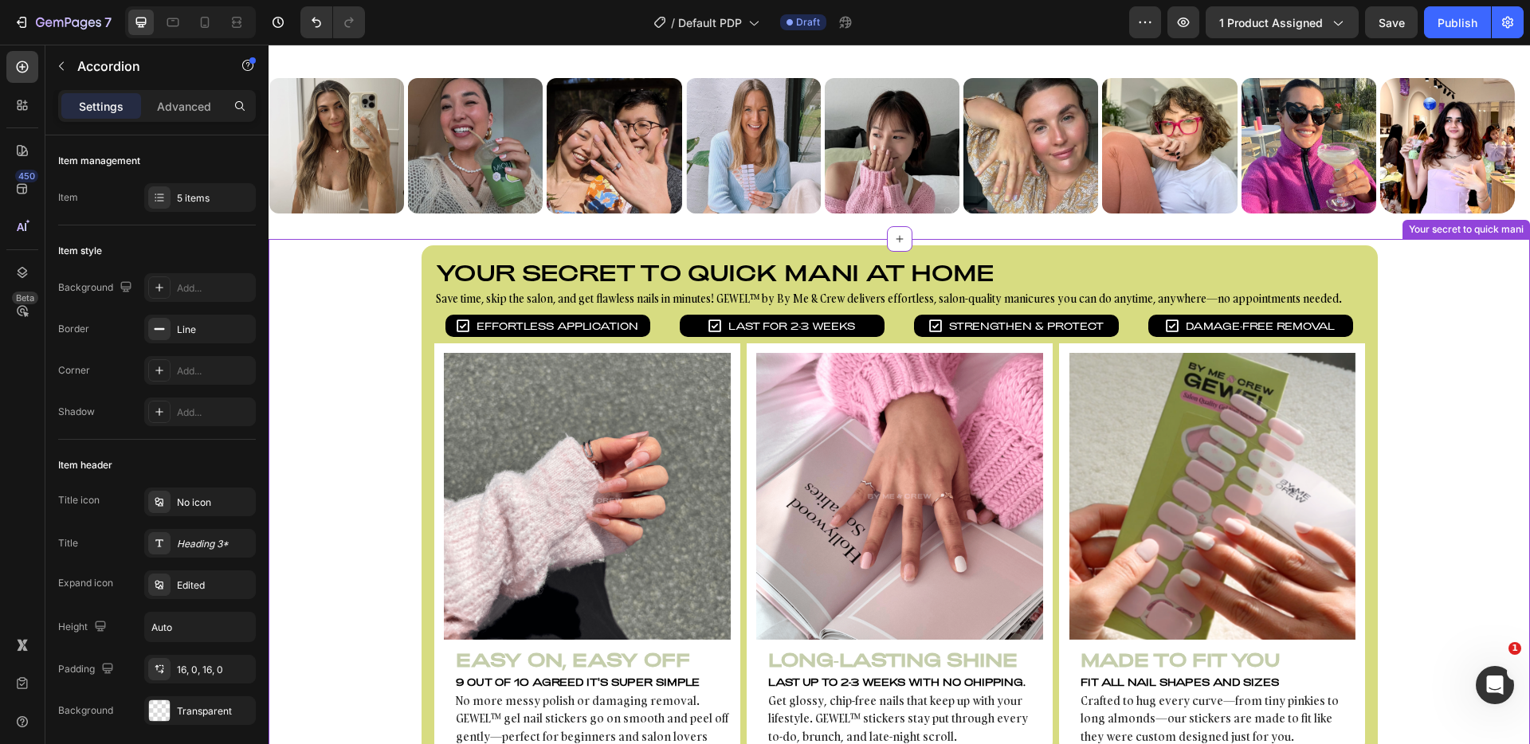
click at [348, 257] on div "Your secret to quick mani at home Heading Save time, skip the salon, and get fl…" at bounding box center [900, 515] width 1262 height 539
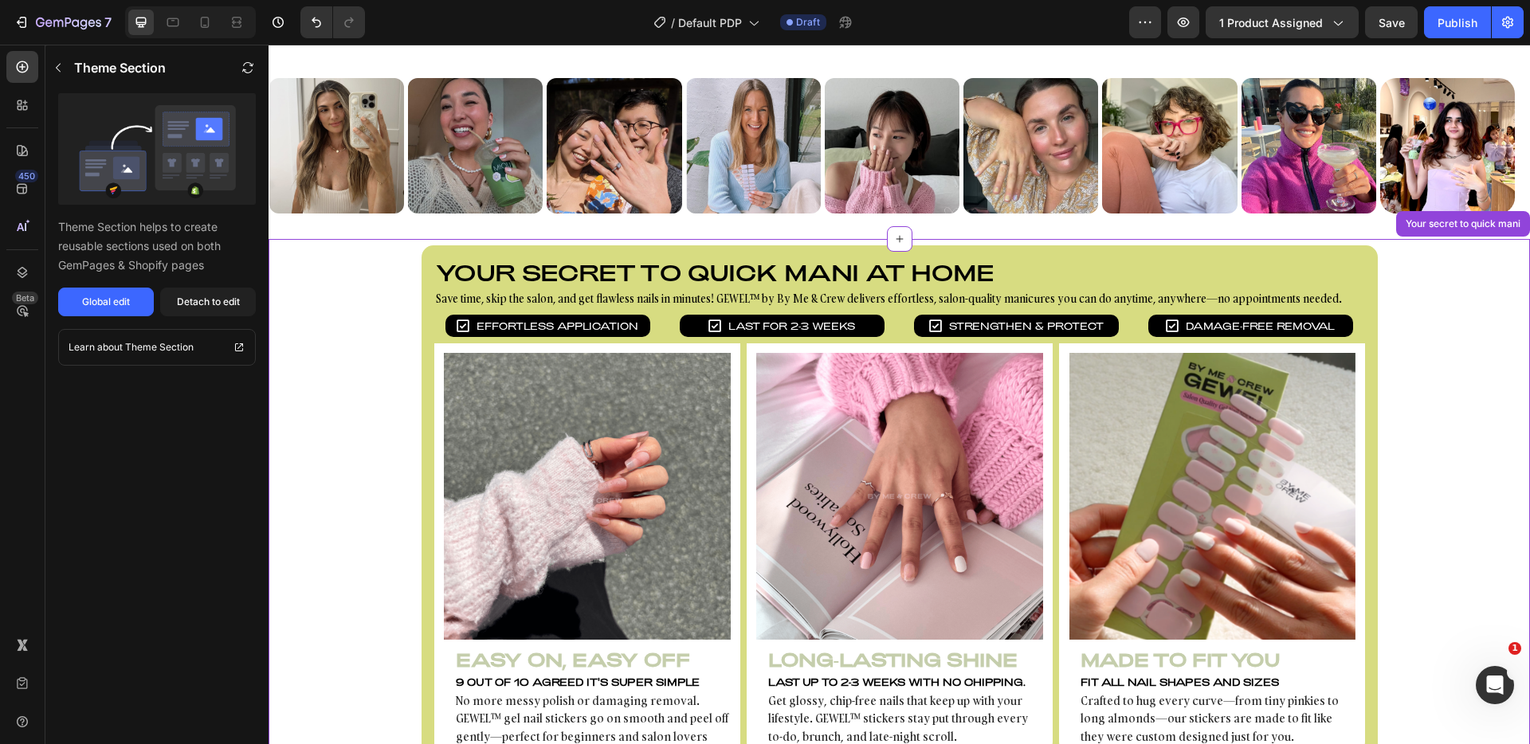
scroll to position [1163, 0]
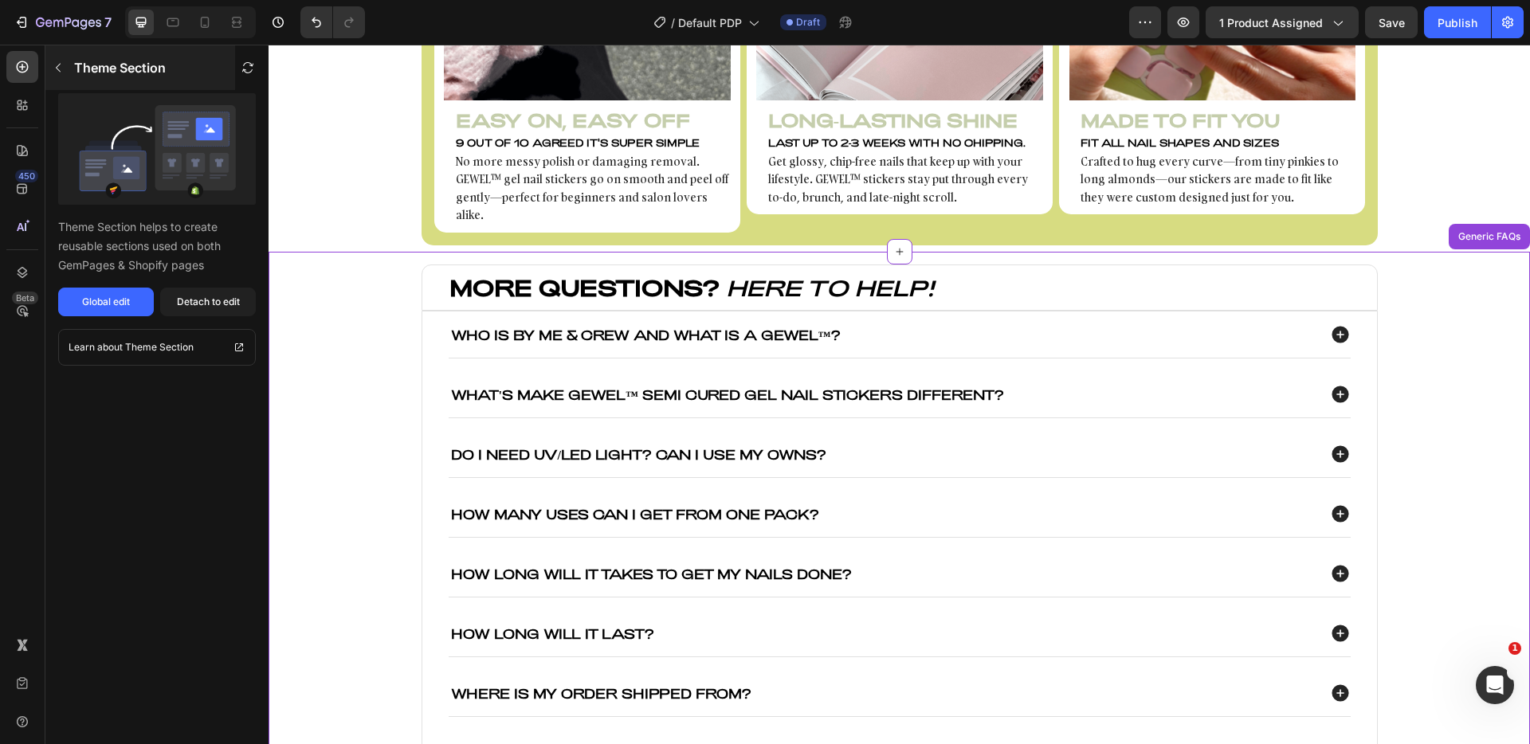
click at [61, 72] on icon "button" at bounding box center [58, 67] width 13 height 13
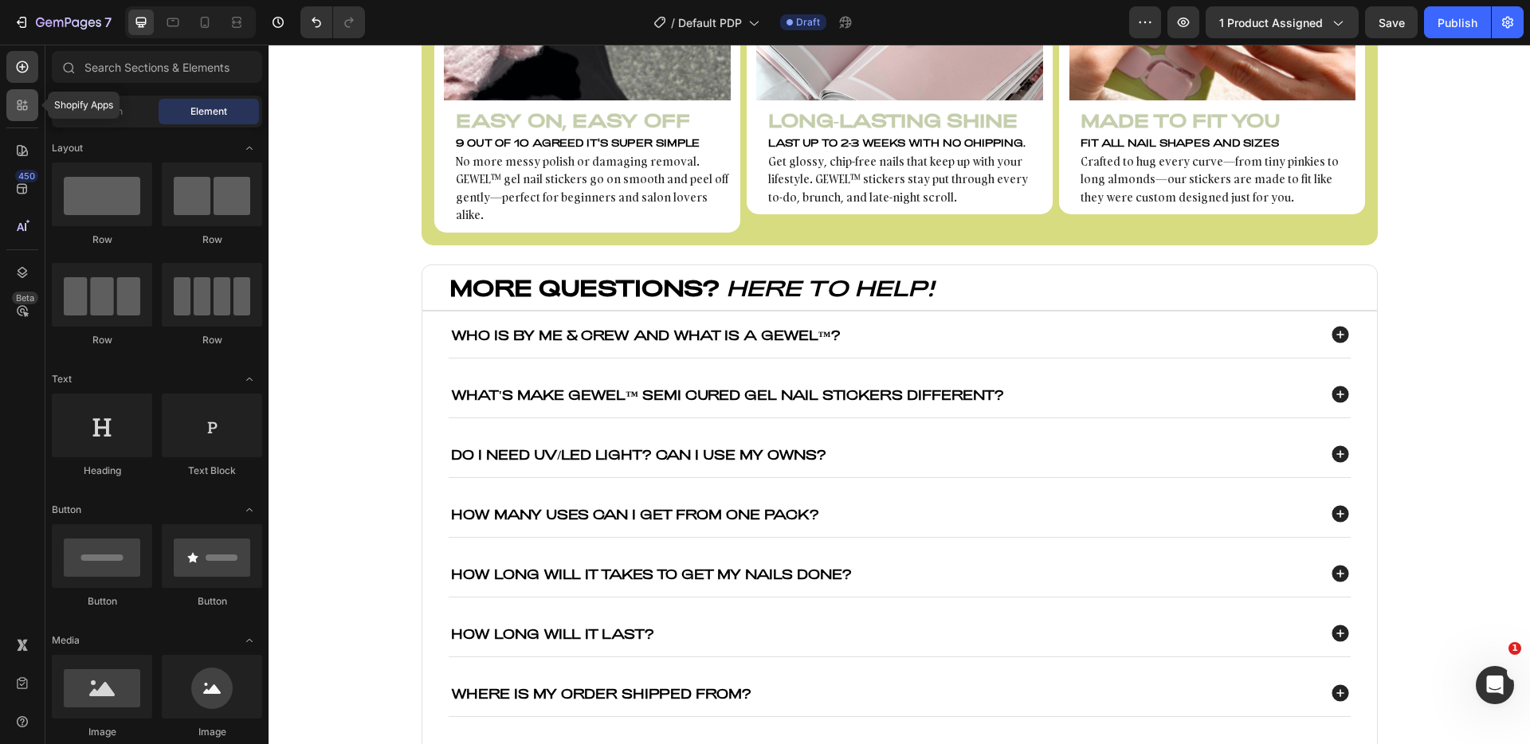
click at [14, 100] on icon at bounding box center [22, 105] width 16 height 16
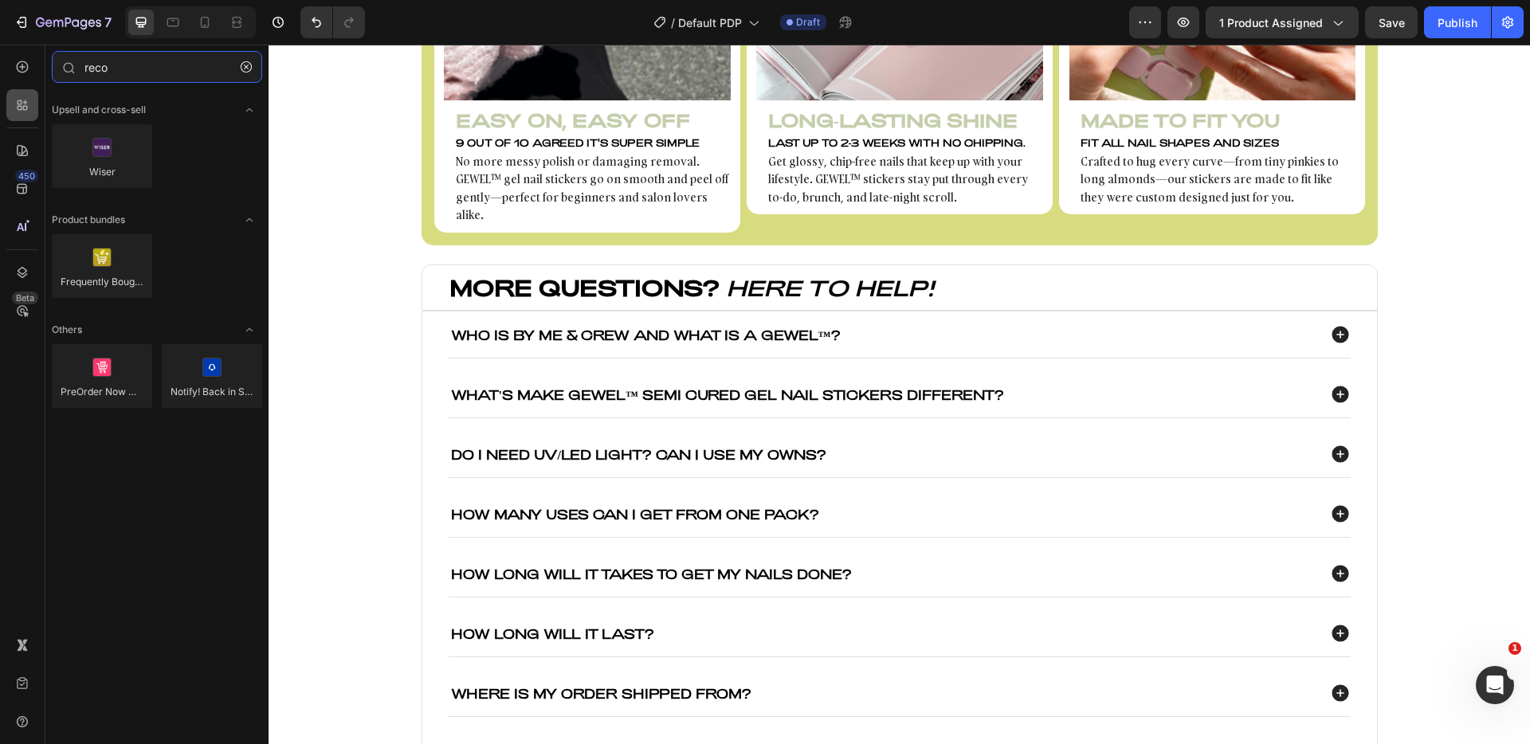
type input "reco"
click at [31, 105] on div at bounding box center [22, 105] width 32 height 32
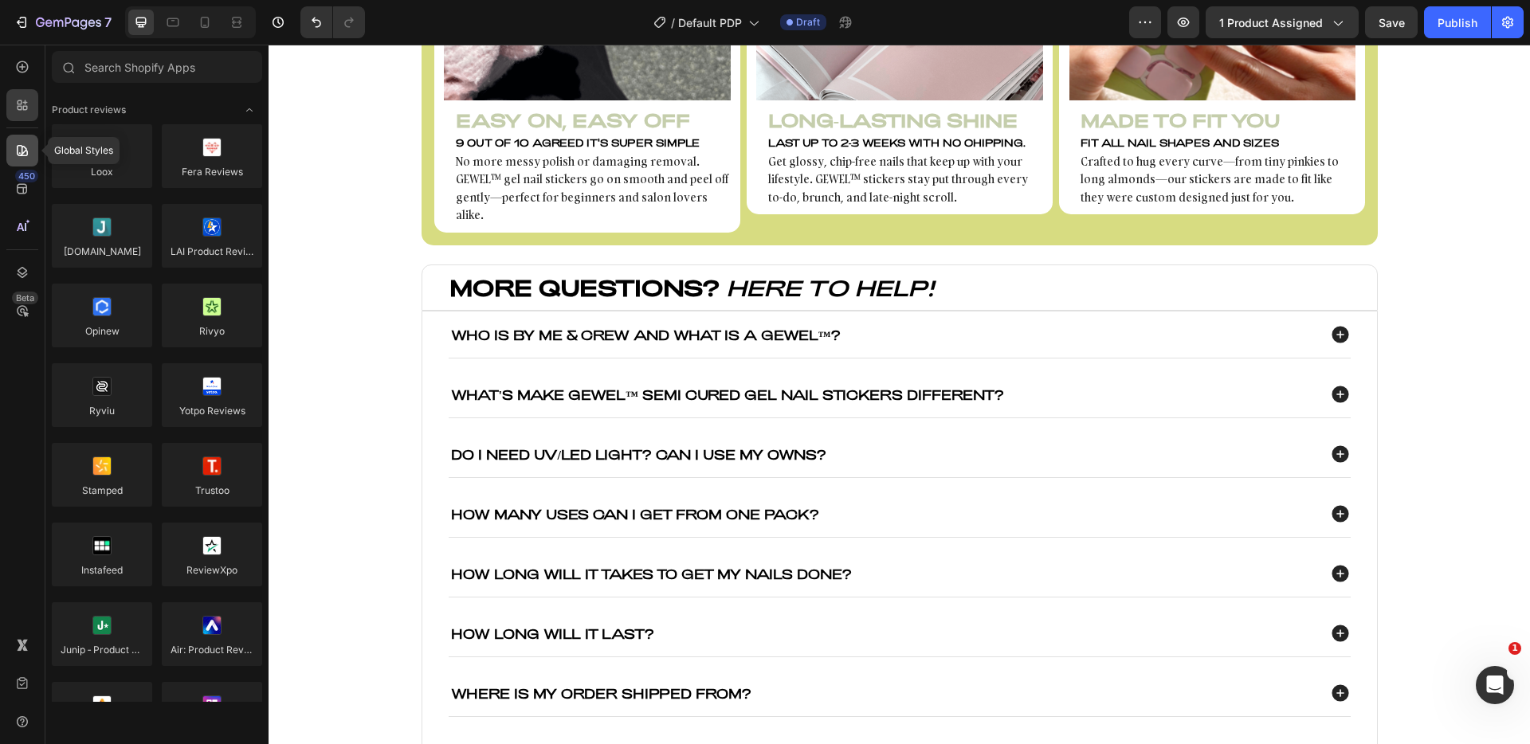
click at [33, 141] on div at bounding box center [22, 151] width 32 height 32
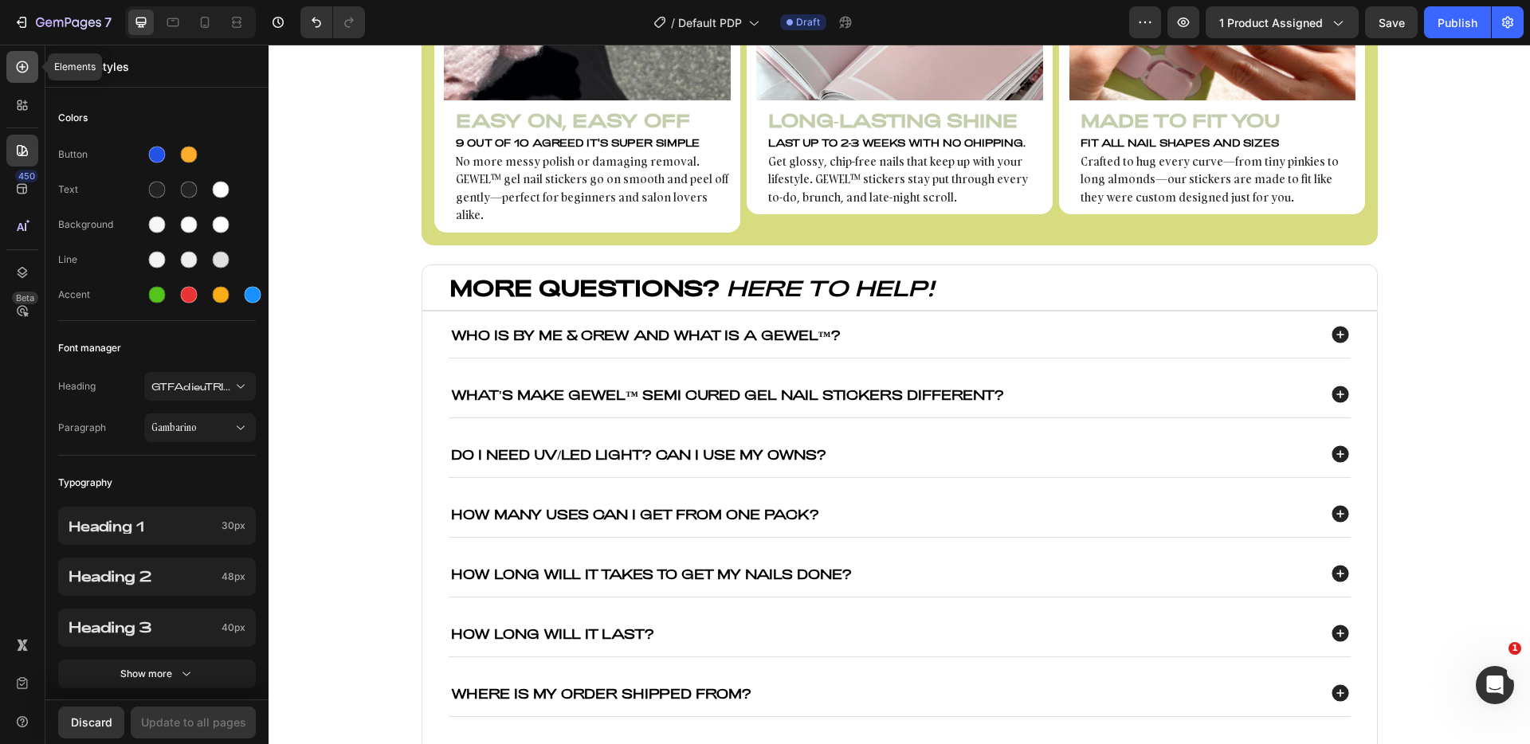
click at [15, 73] on icon at bounding box center [22, 67] width 16 height 16
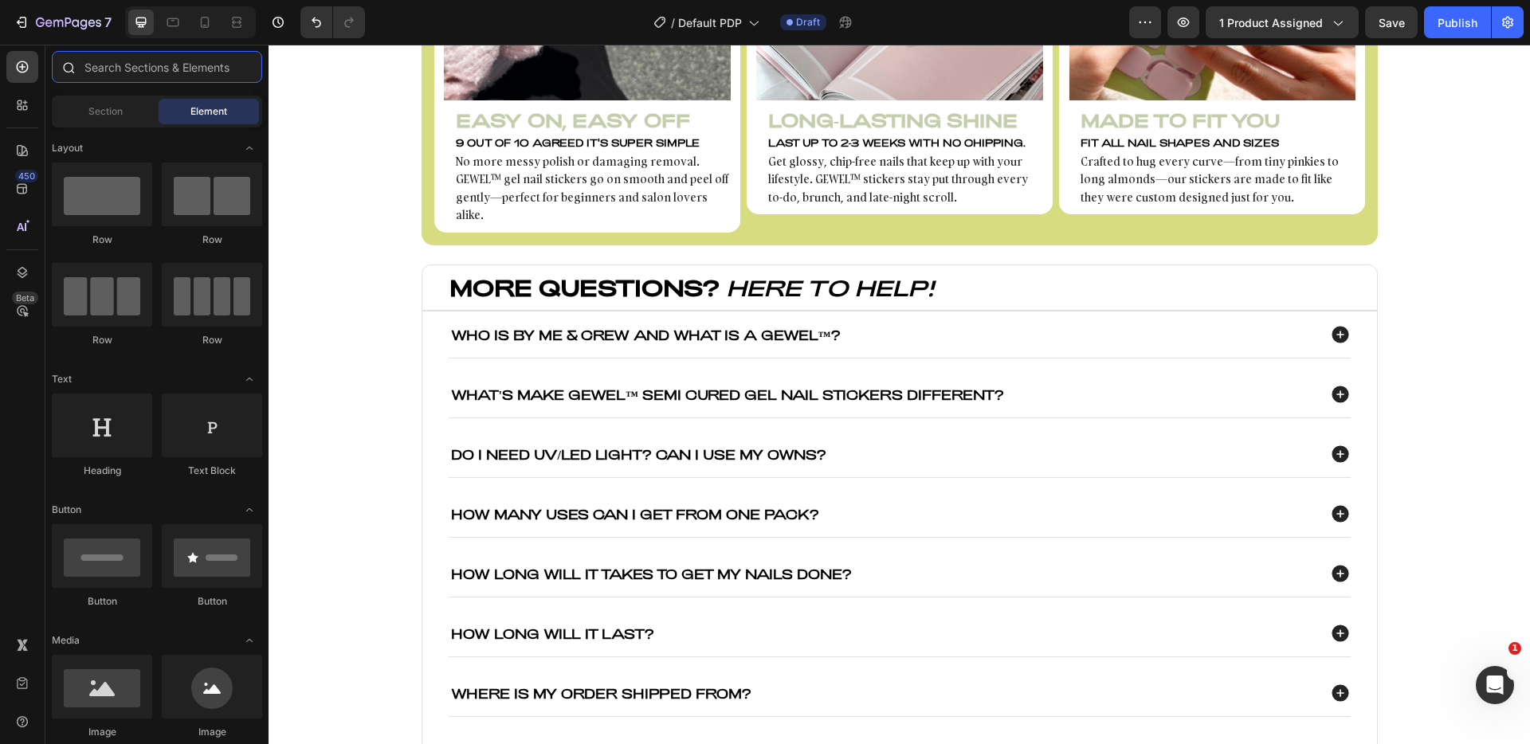
click at [156, 61] on input "text" at bounding box center [157, 67] width 210 height 32
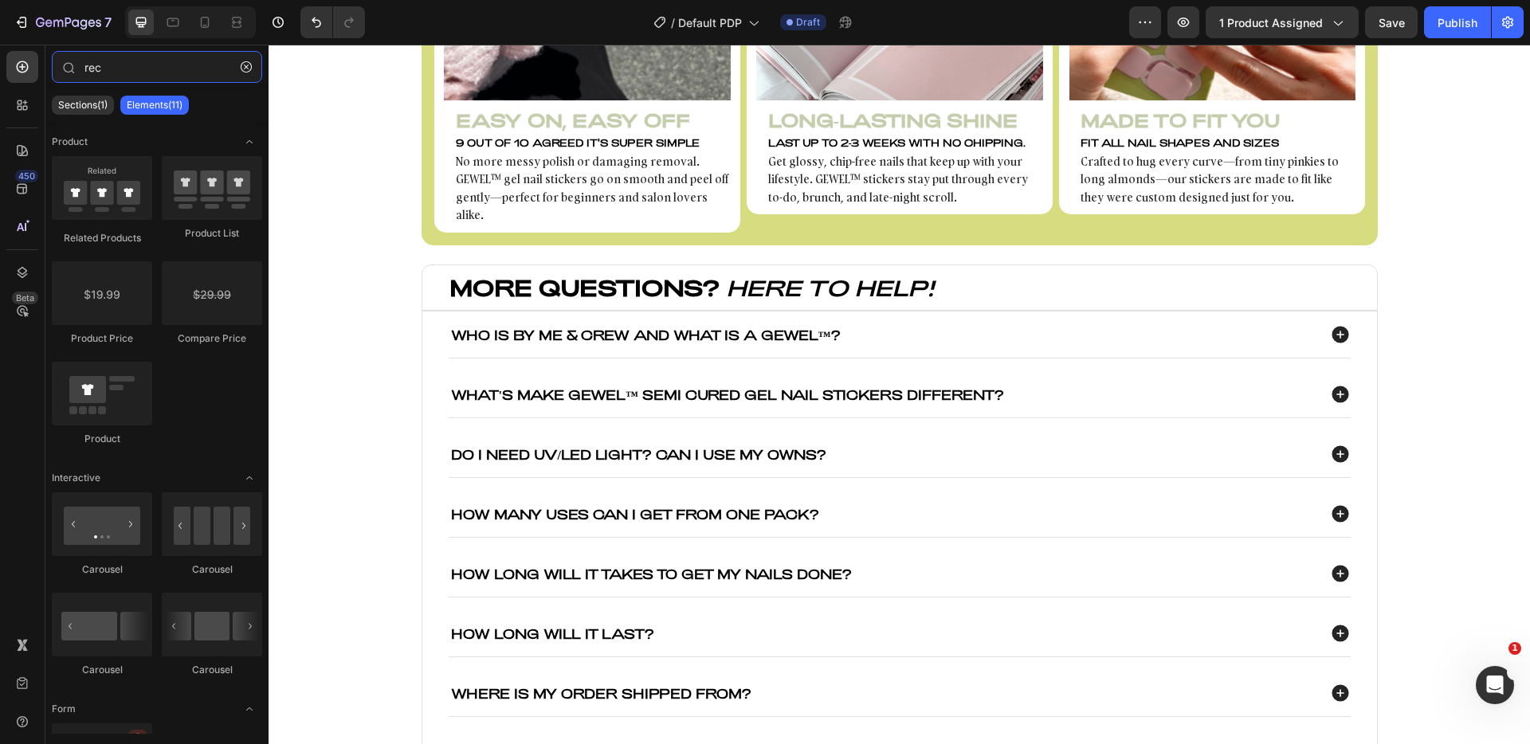
type input "rec"
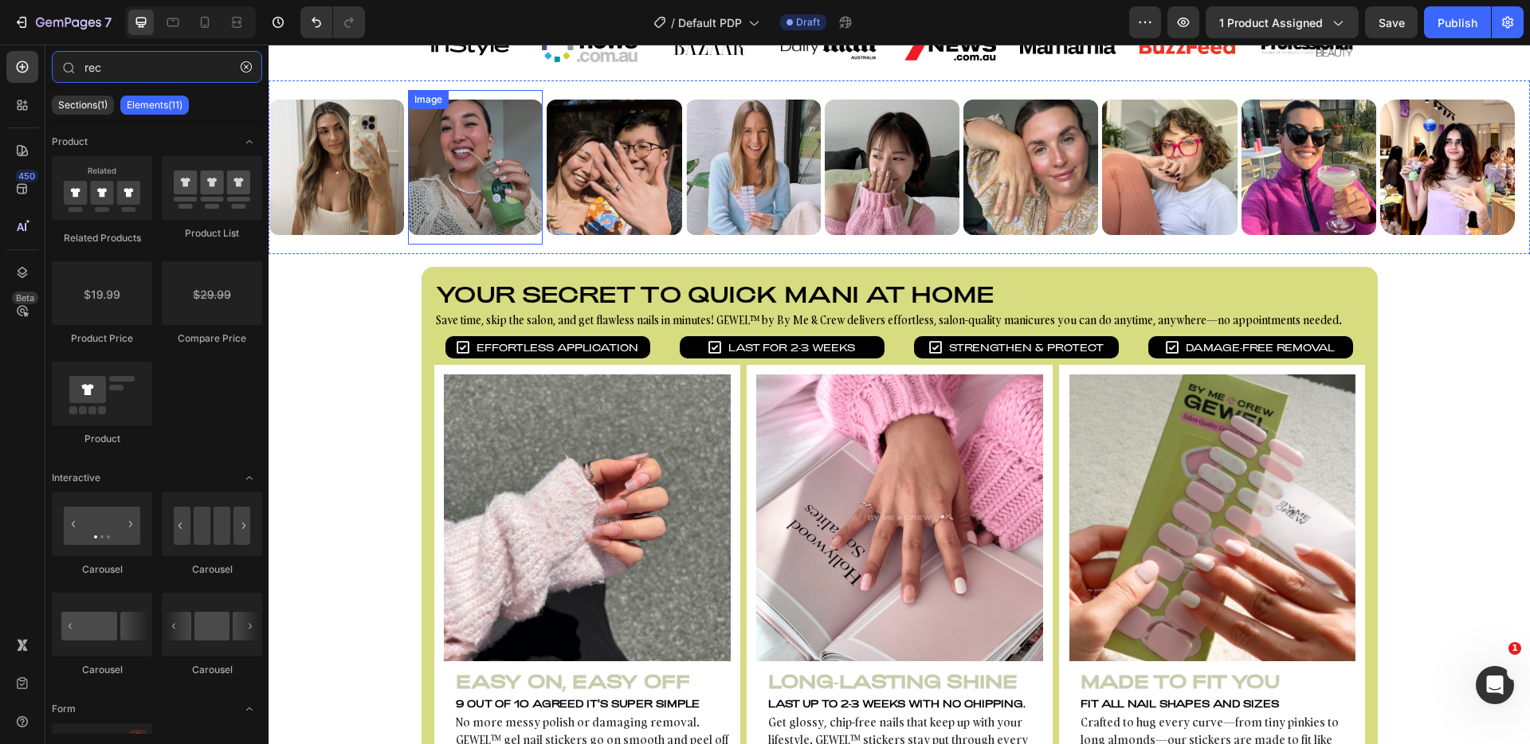
scroll to position [798, 0]
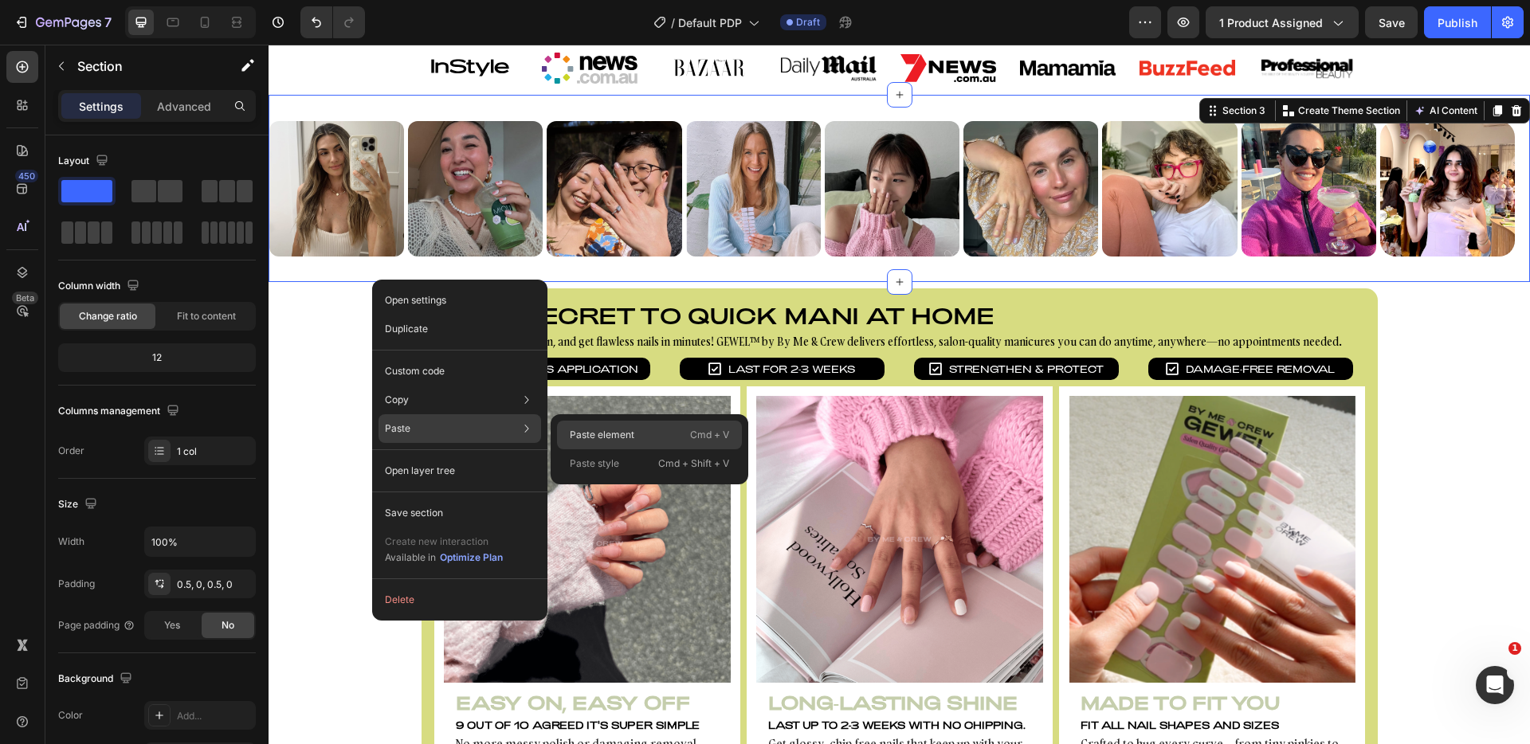
drag, startPoint x: 669, startPoint y: 441, endPoint x: 401, endPoint y: 395, distance: 271.7
click at [669, 450] on div "Paste element Cmd + V" at bounding box center [649, 464] width 185 height 29
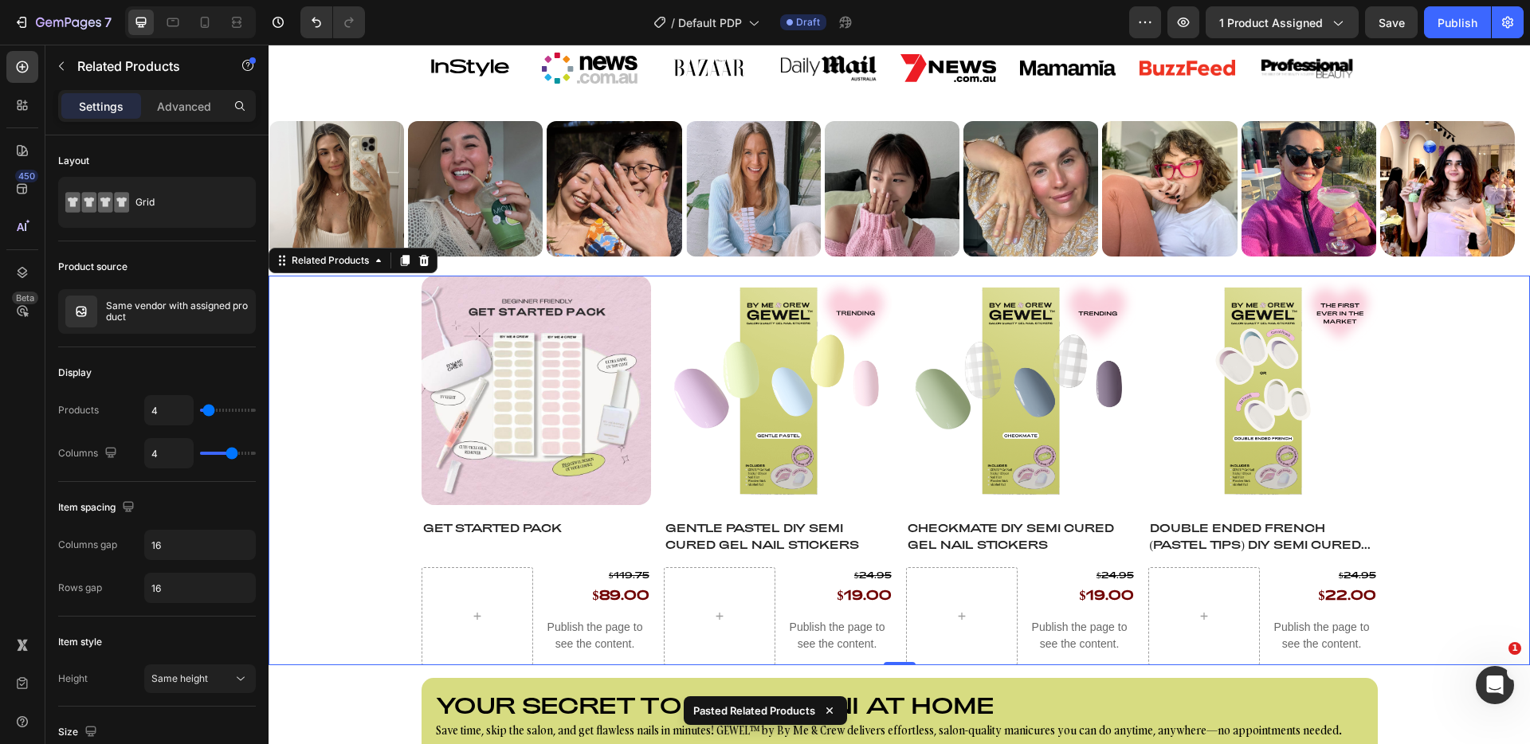
click at [366, 360] on div "Product Images Get Started Pack Product Title $119.75 Product Price Product Pri…" at bounding box center [900, 471] width 1262 height 390
click at [338, 256] on div "Related Products" at bounding box center [331, 260] width 84 height 14
click at [366, 579] on div "Product Images Get Started Pack Product Title $119.75 Product Price Product Pri…" at bounding box center [900, 471] width 1262 height 390
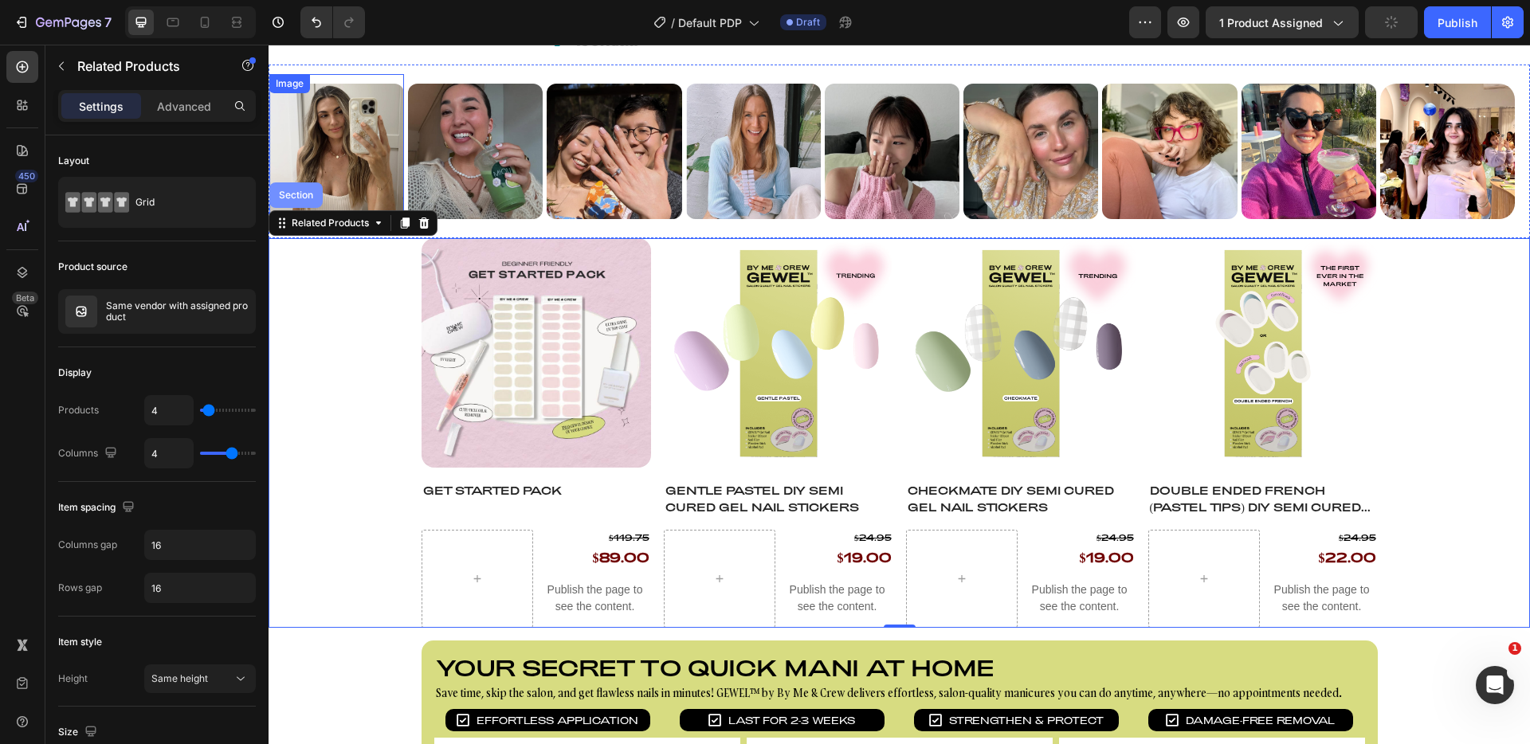
scroll to position [785, 0]
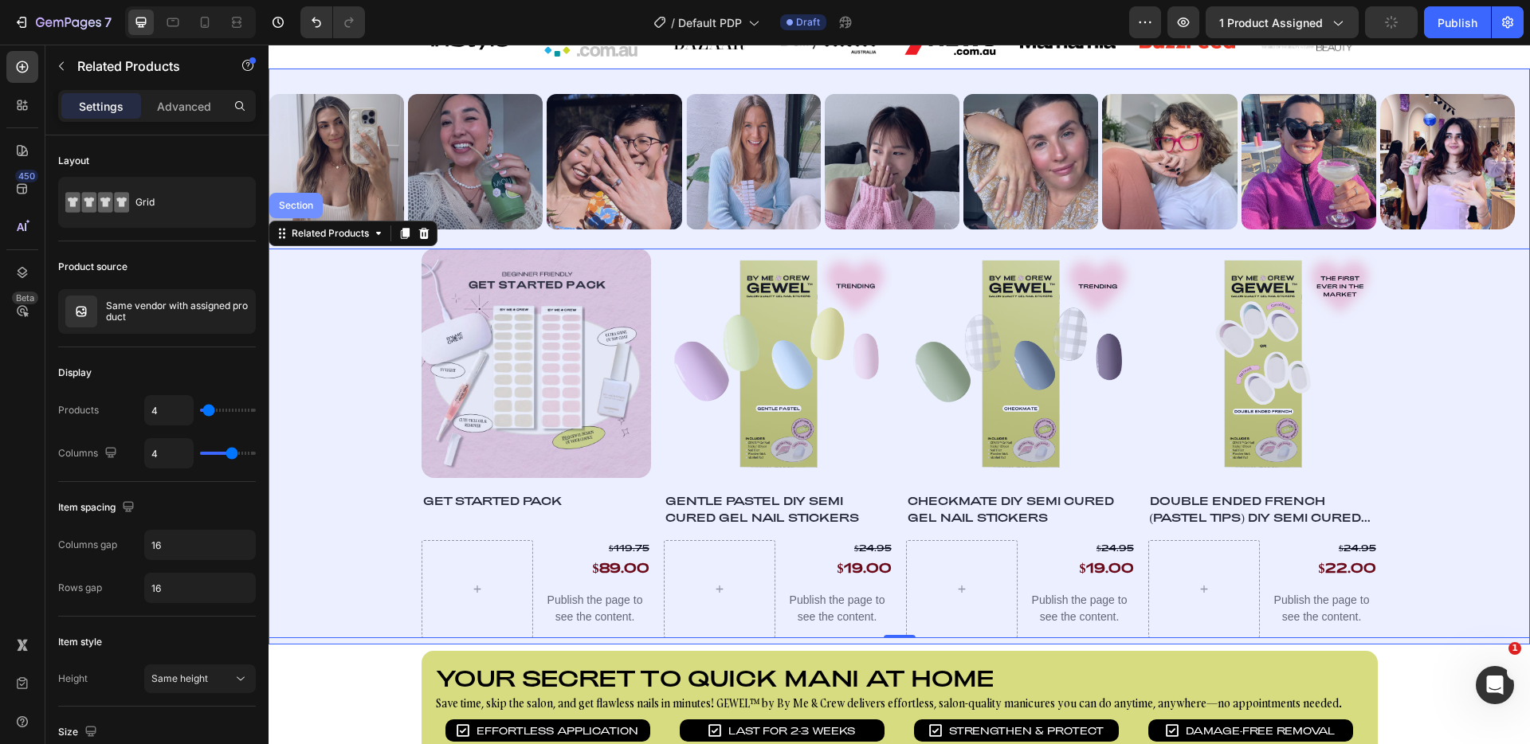
click at [304, 210] on div "Section" at bounding box center [296, 206] width 41 height 10
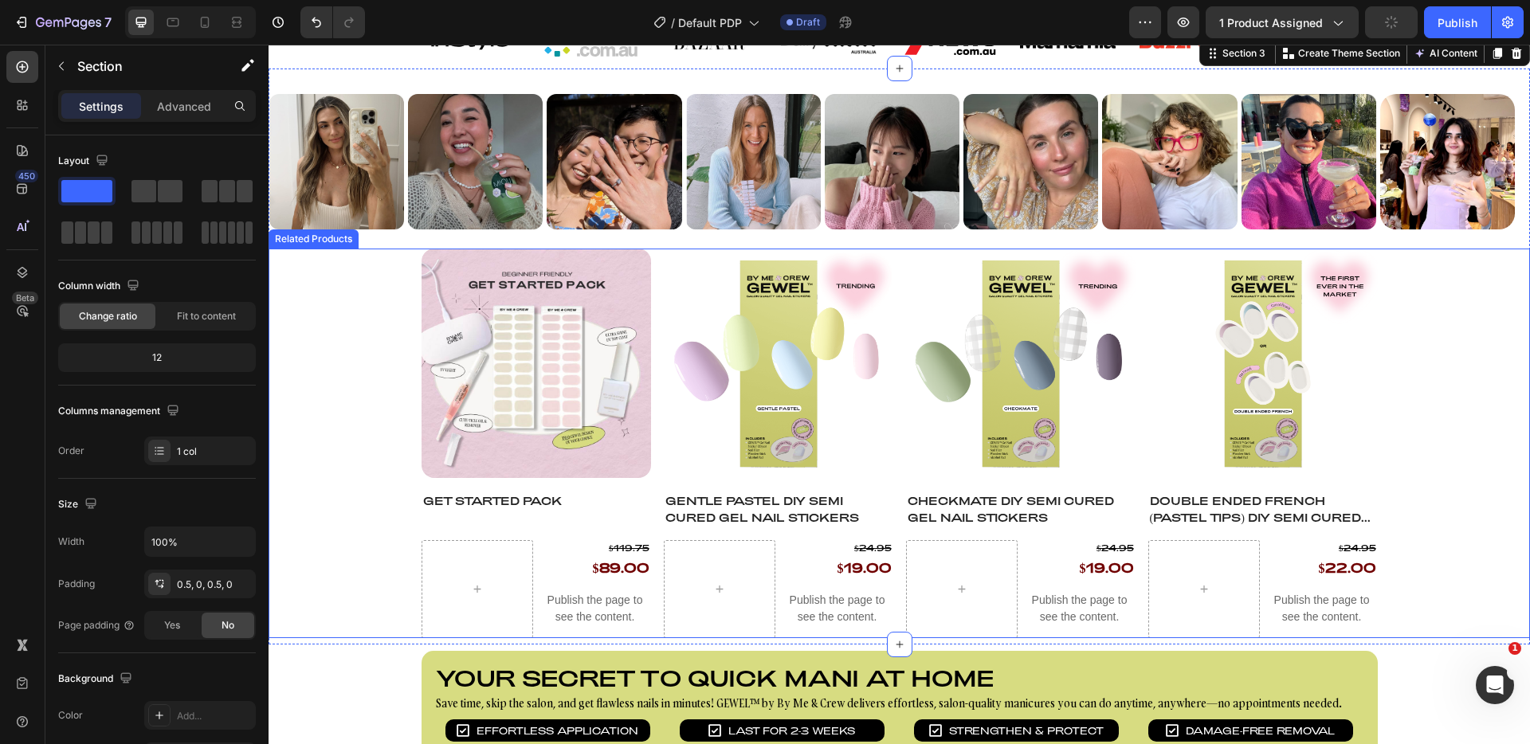
click at [356, 354] on div "Product Images Get Started Pack Product Title $119.75 Product Price Product Pri…" at bounding box center [900, 444] width 1262 height 390
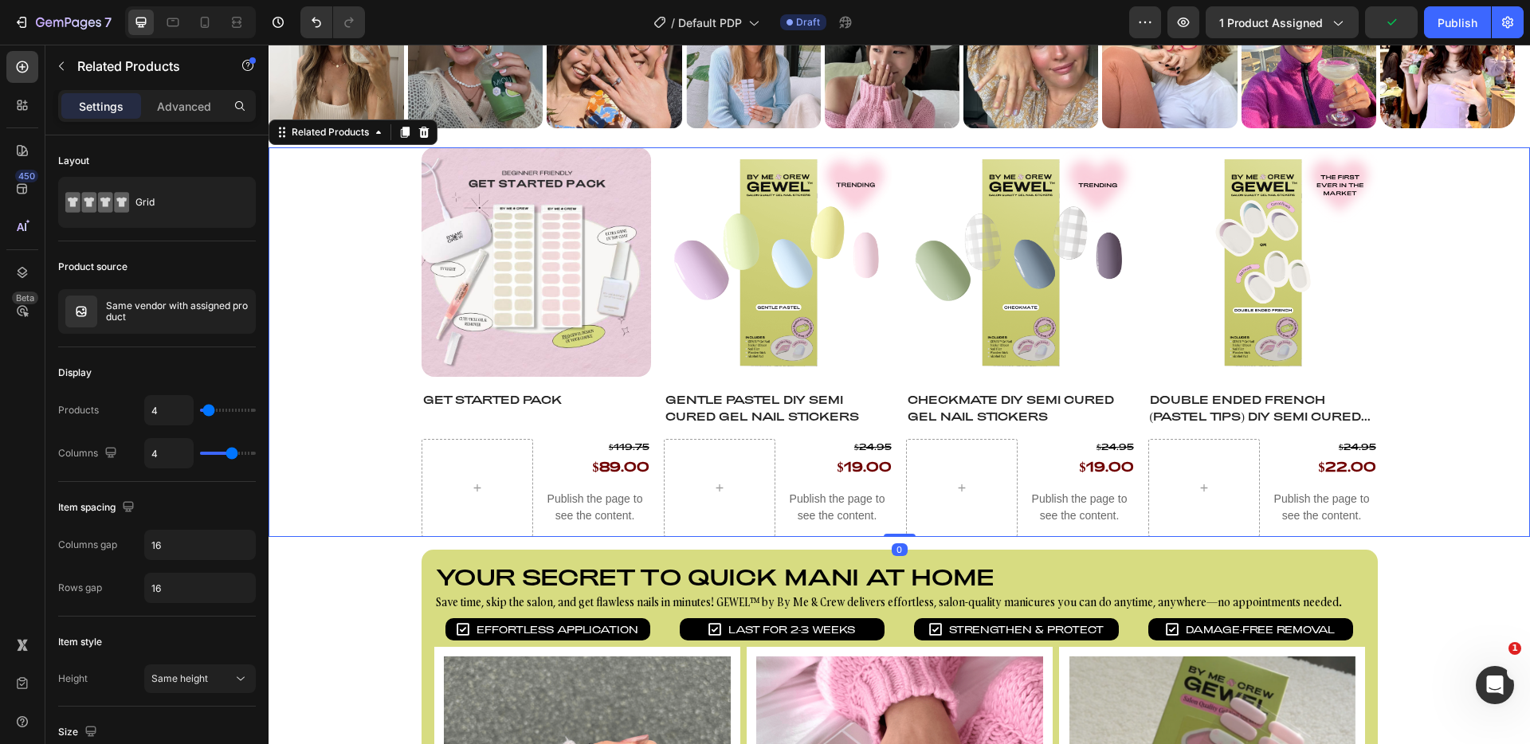
scroll to position [949, 0]
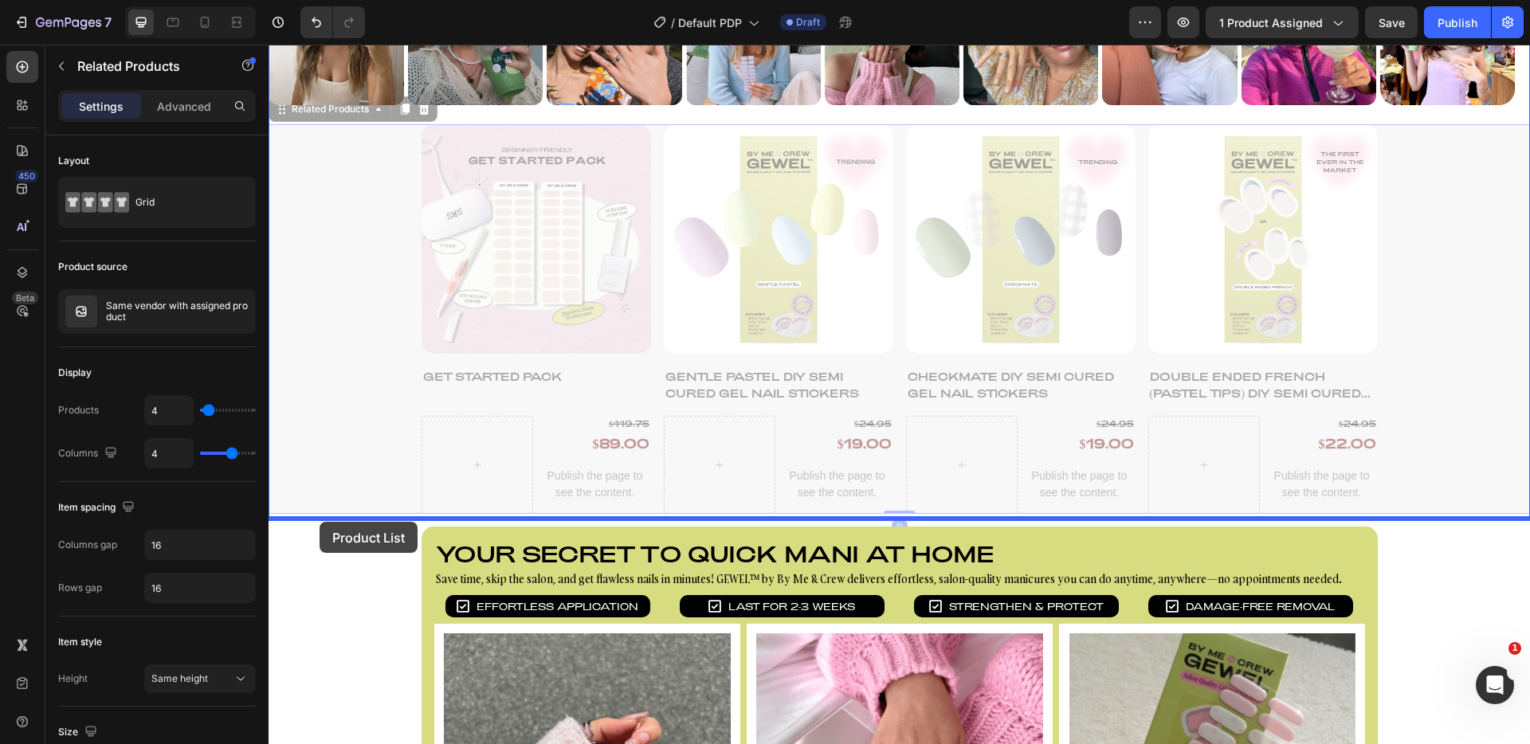
drag, startPoint x: 285, startPoint y: 109, endPoint x: 320, endPoint y: 522, distance: 414.3
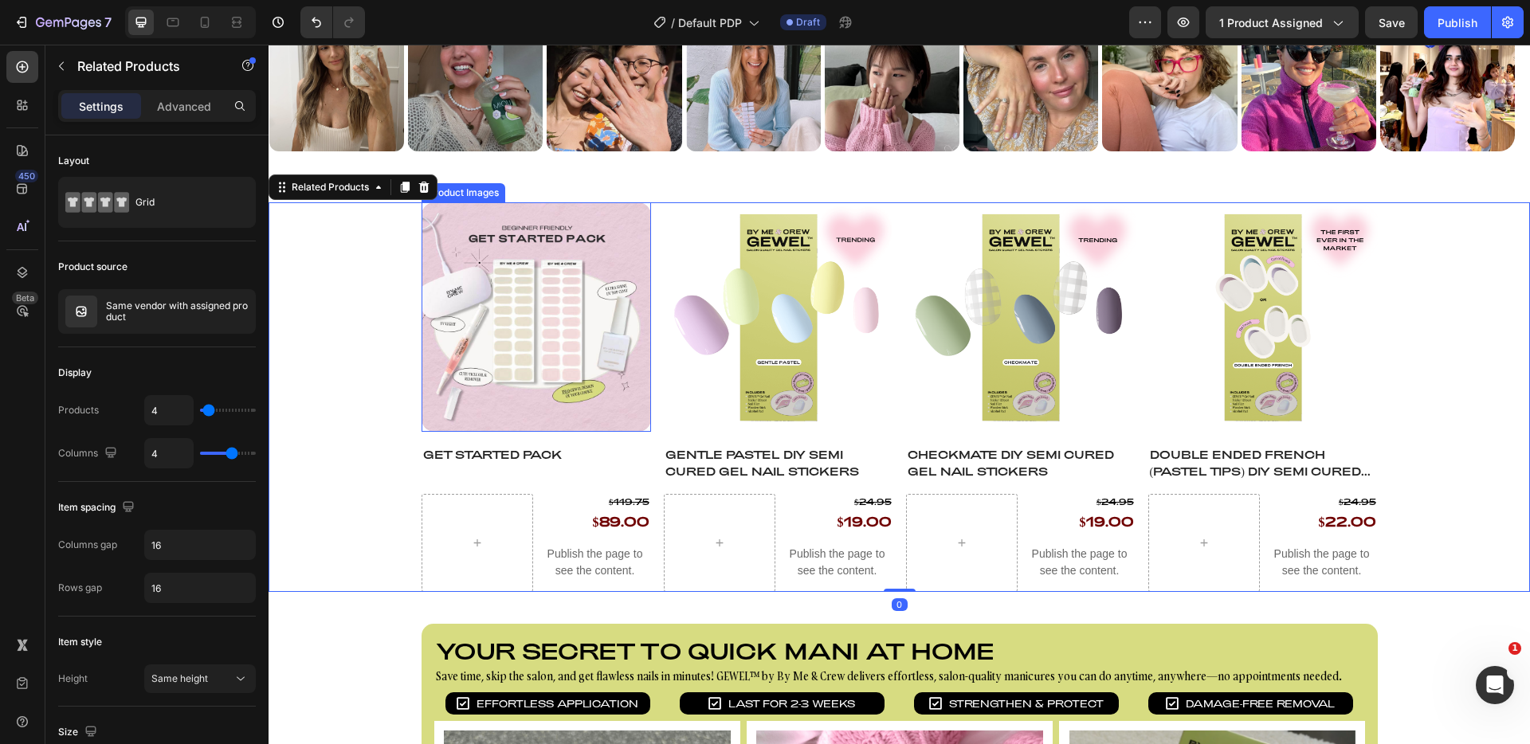
scroll to position [901, 0]
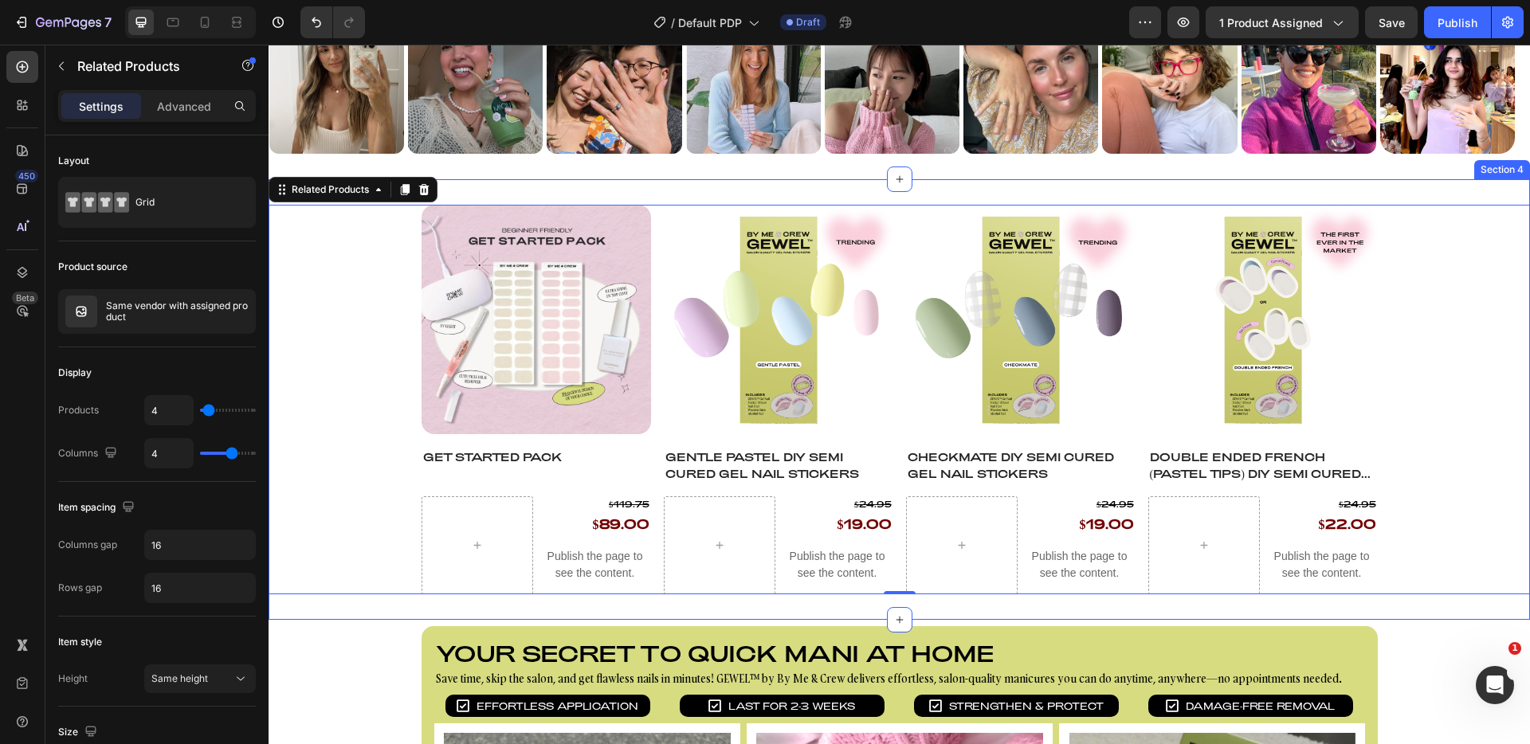
click at [651, 193] on div "Product Images Get Started Pack Product Title $119.75 Product Price Product Pri…" at bounding box center [900, 399] width 1262 height 441
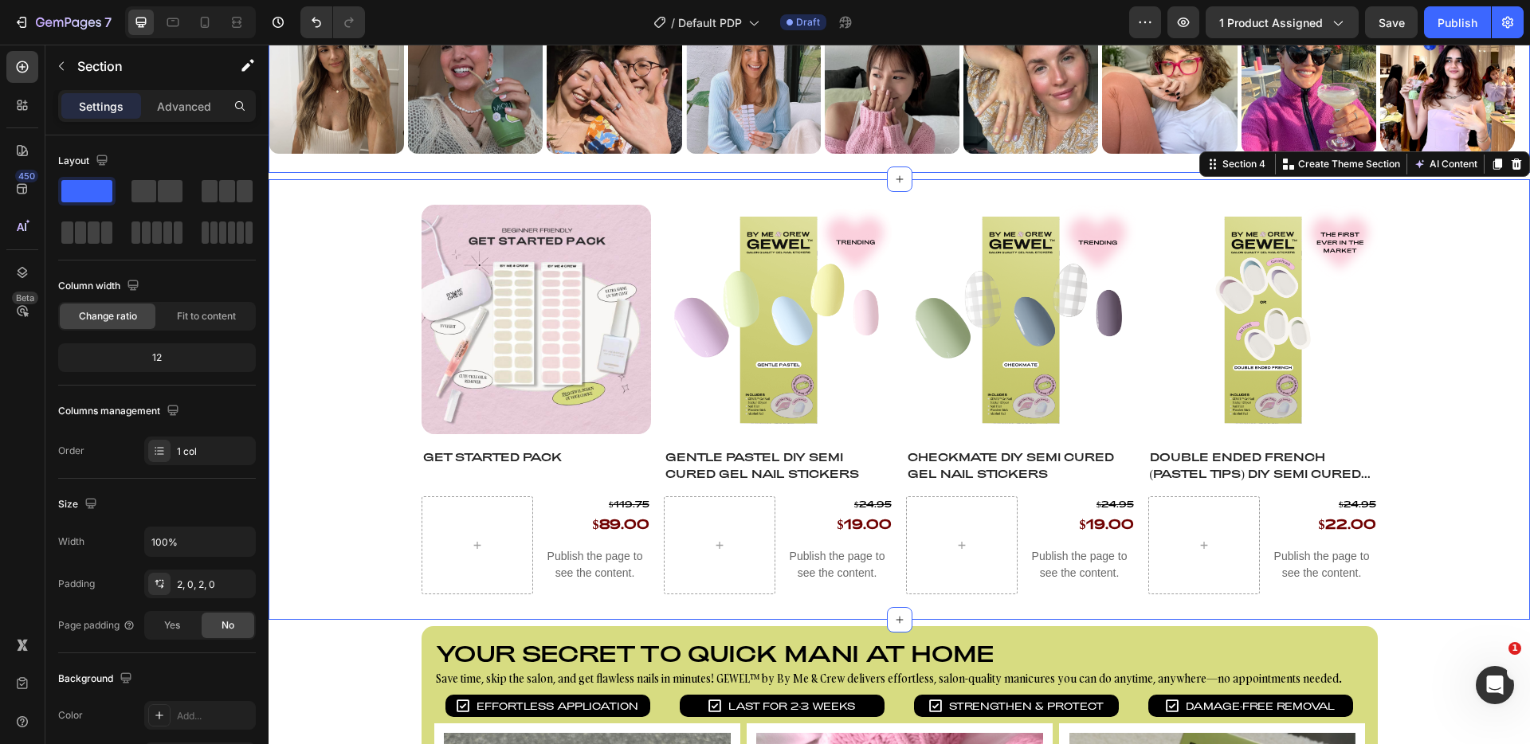
click at [570, 168] on div "Image Image Image Image Image Image Image Image Image Image Image Image Image I…" at bounding box center [900, 85] width 1262 height 175
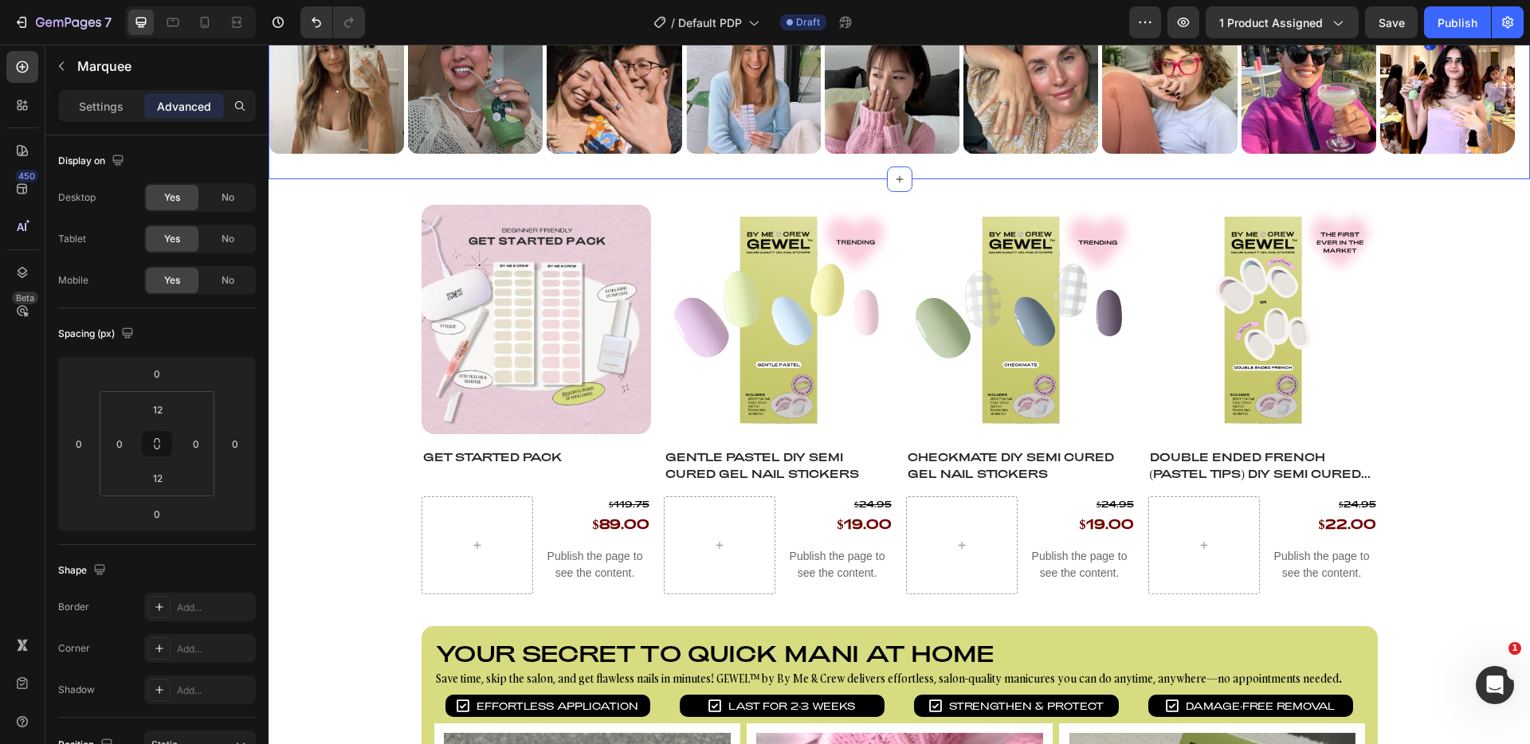
click at [397, 175] on div "Image Image Image Image Image Image Image Image Image Image Image Image Image I…" at bounding box center [900, 85] width 1262 height 187
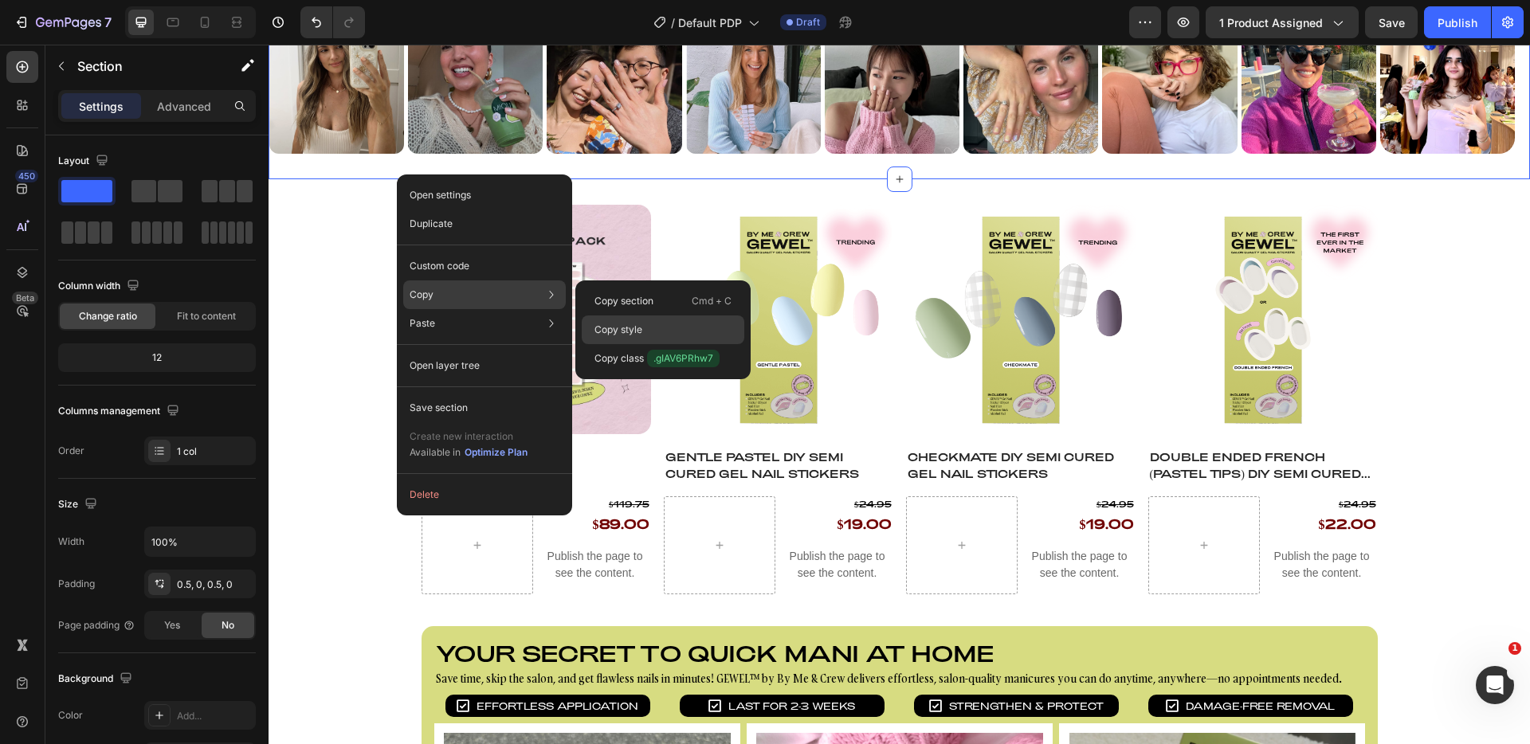
click at [656, 344] on div "Copy style" at bounding box center [663, 358] width 163 height 29
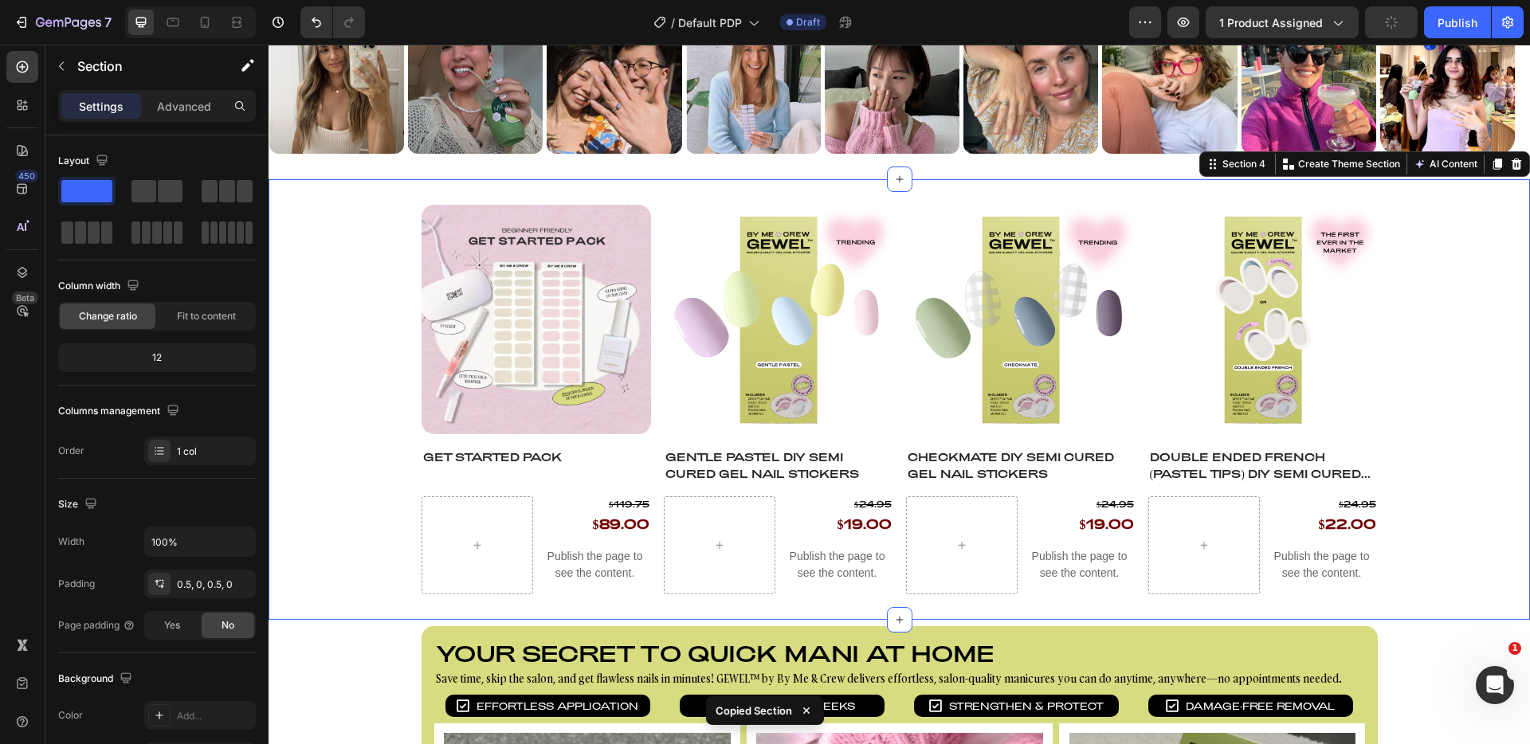
click at [698, 189] on div "Product Images Get Started Pack Product Title $119.75 Product Price Product Pri…" at bounding box center [900, 399] width 1262 height 441
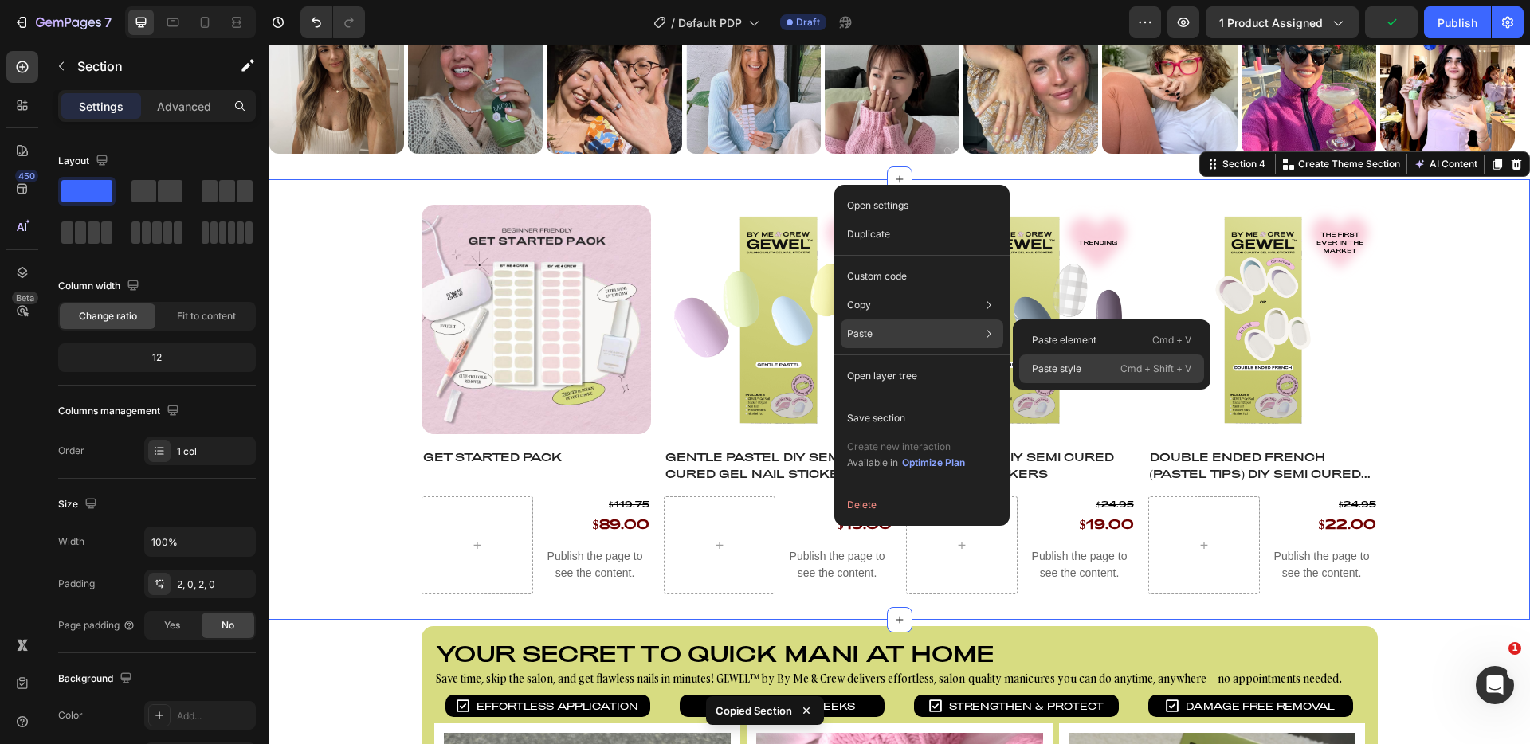
click at [1100, 363] on div "Paste style Cmd + Shift + V" at bounding box center [1111, 369] width 185 height 29
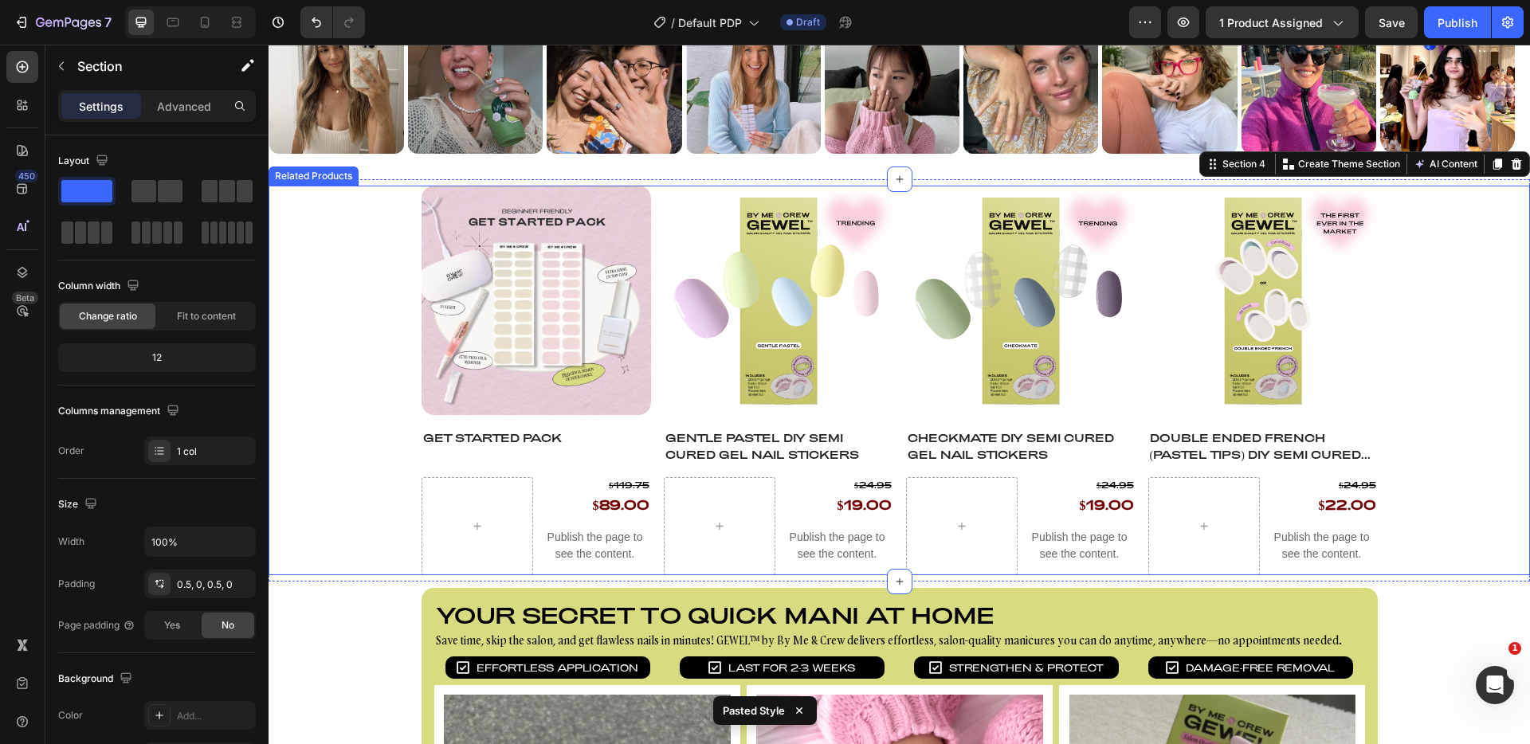
click at [376, 353] on div "Product Images Get Started Pack Product Title $119.75 Product Price Product Pri…" at bounding box center [900, 381] width 1262 height 390
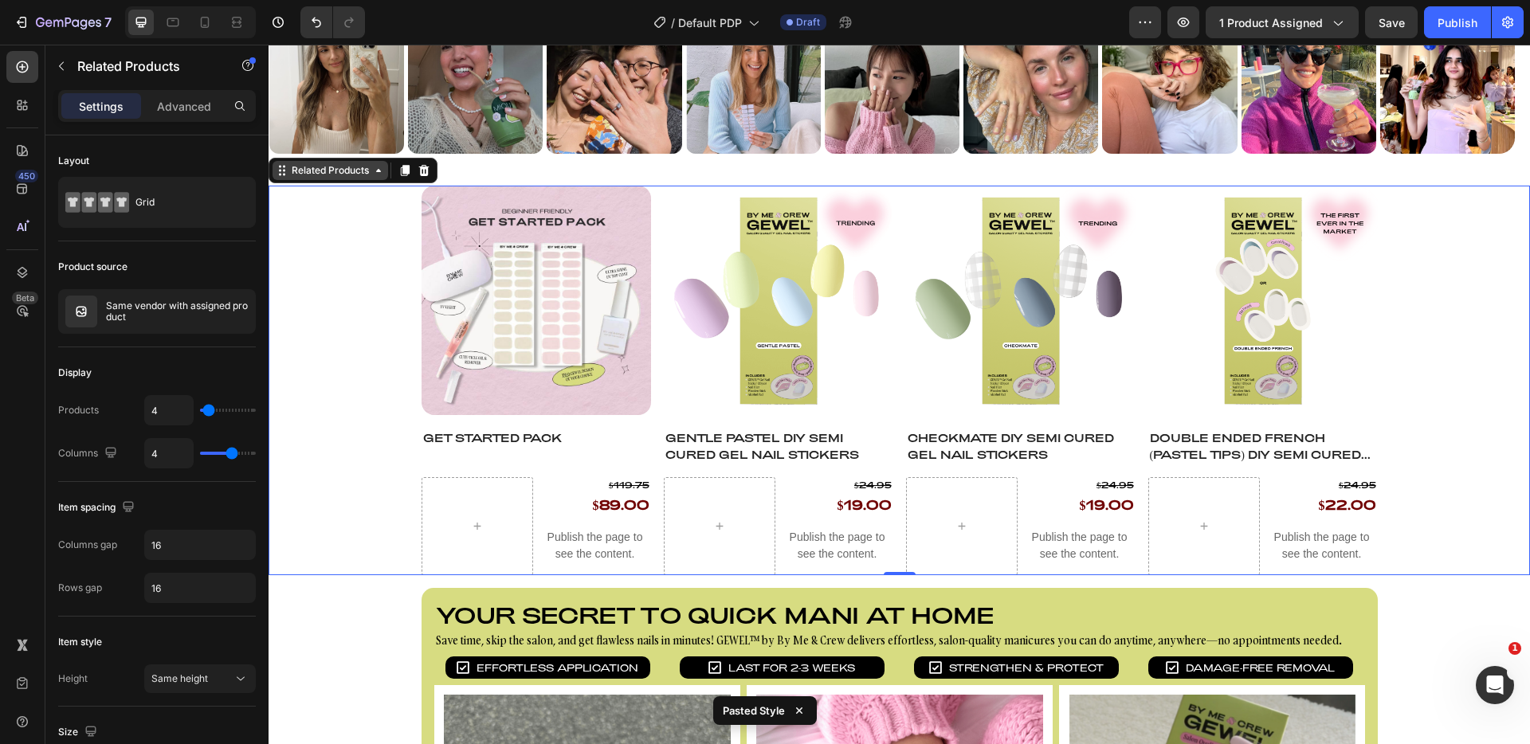
click at [355, 173] on div "Related Products" at bounding box center [331, 170] width 84 height 14
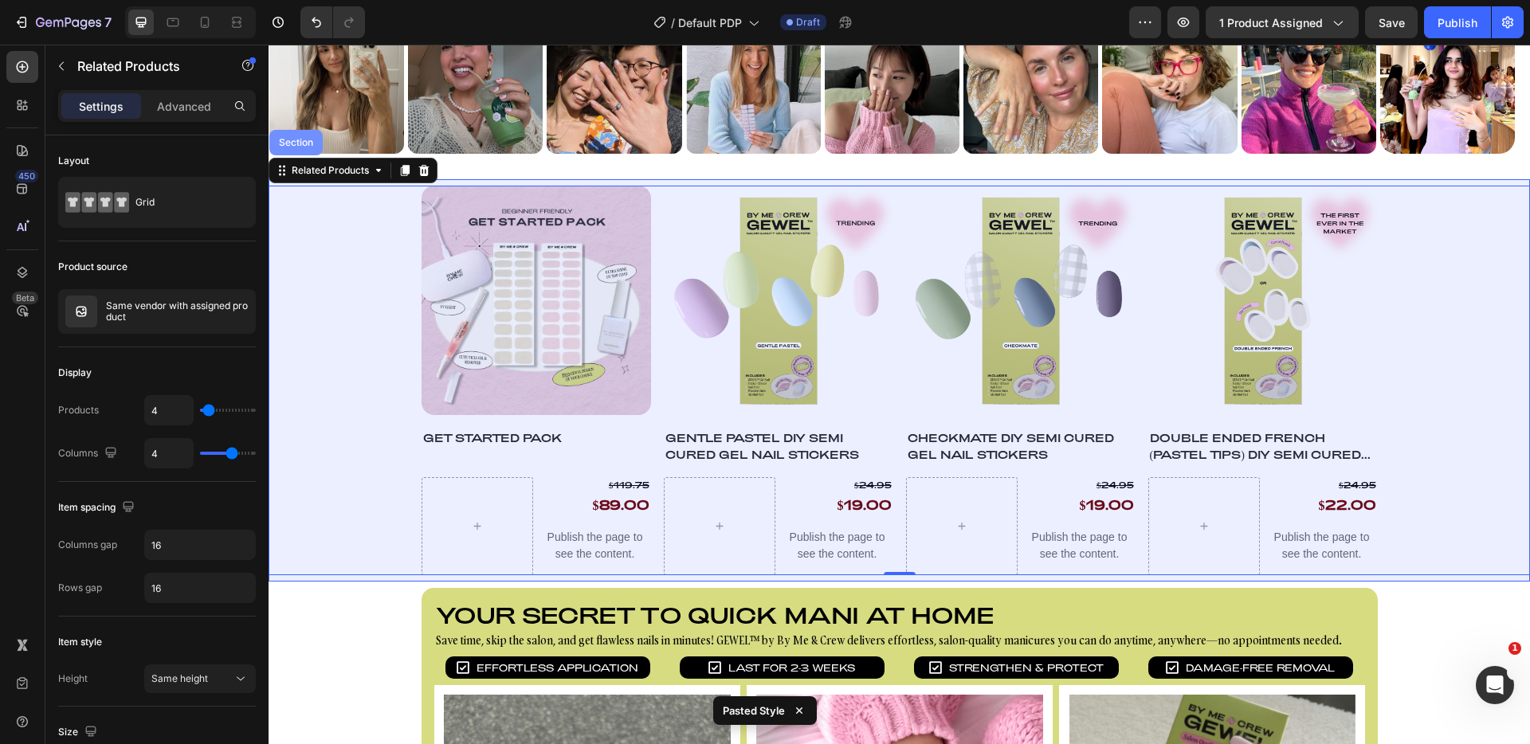
click at [306, 151] on div "Image Image Image Image Image Image Image Image Image Image Image Image Image I…" at bounding box center [900, 518] width 1262 height 2683
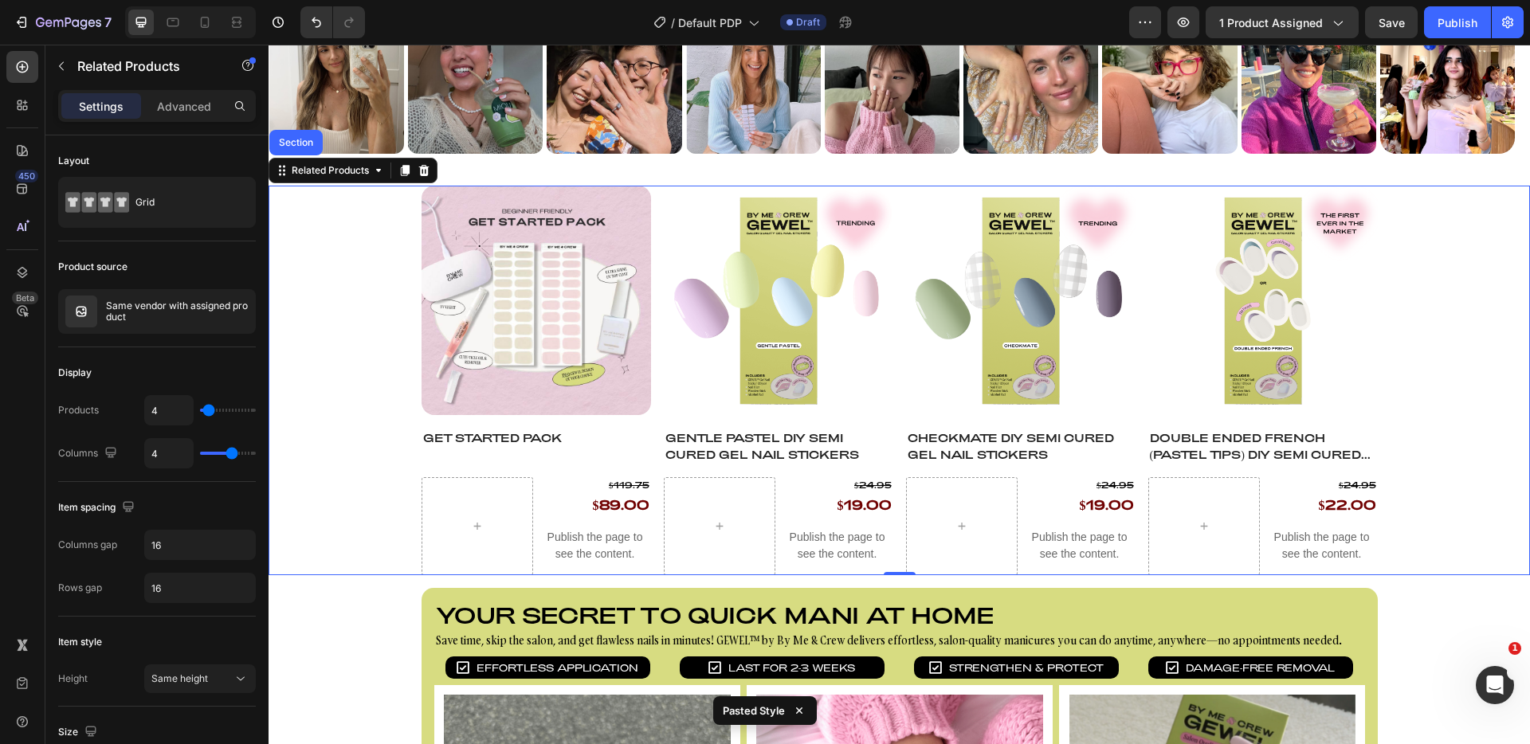
click at [344, 319] on div "Product Images Get Started Pack Product Title $119.75 Product Price Product Pri…" at bounding box center [900, 381] width 1262 height 390
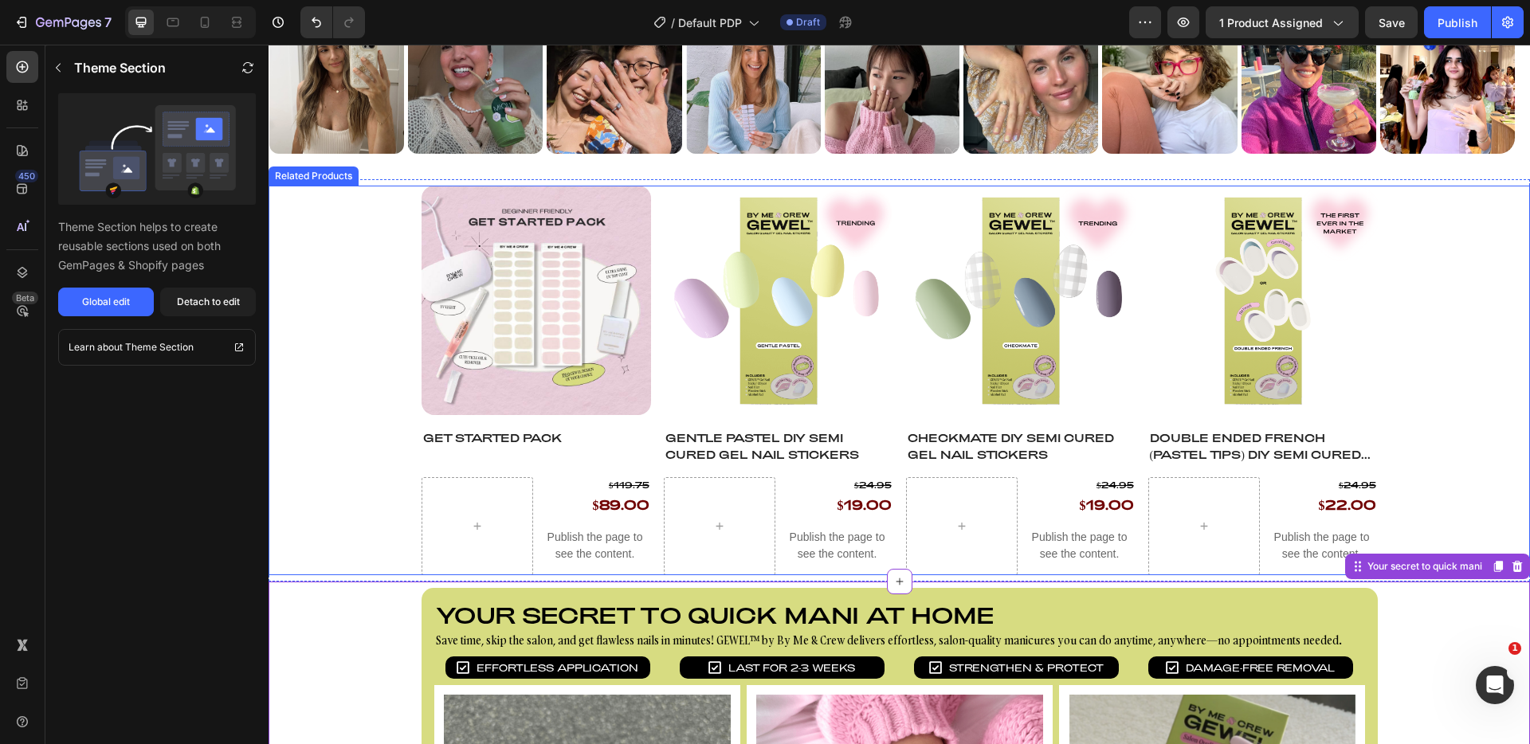
click at [339, 258] on div "Product Images Get Started Pack Product Title $119.75 Product Price Product Pri…" at bounding box center [900, 381] width 1262 height 390
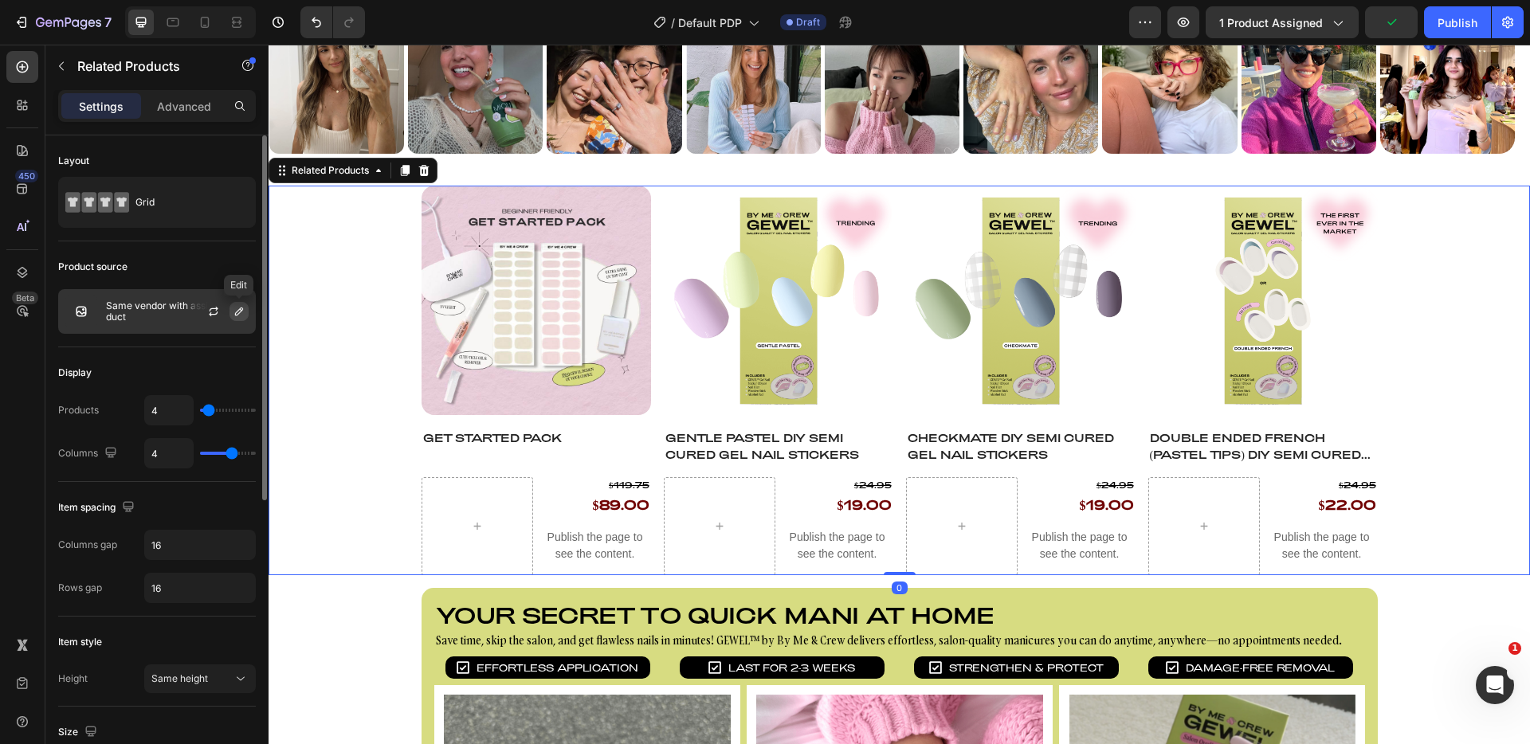
click at [236, 312] on icon "button" at bounding box center [239, 312] width 8 height 8
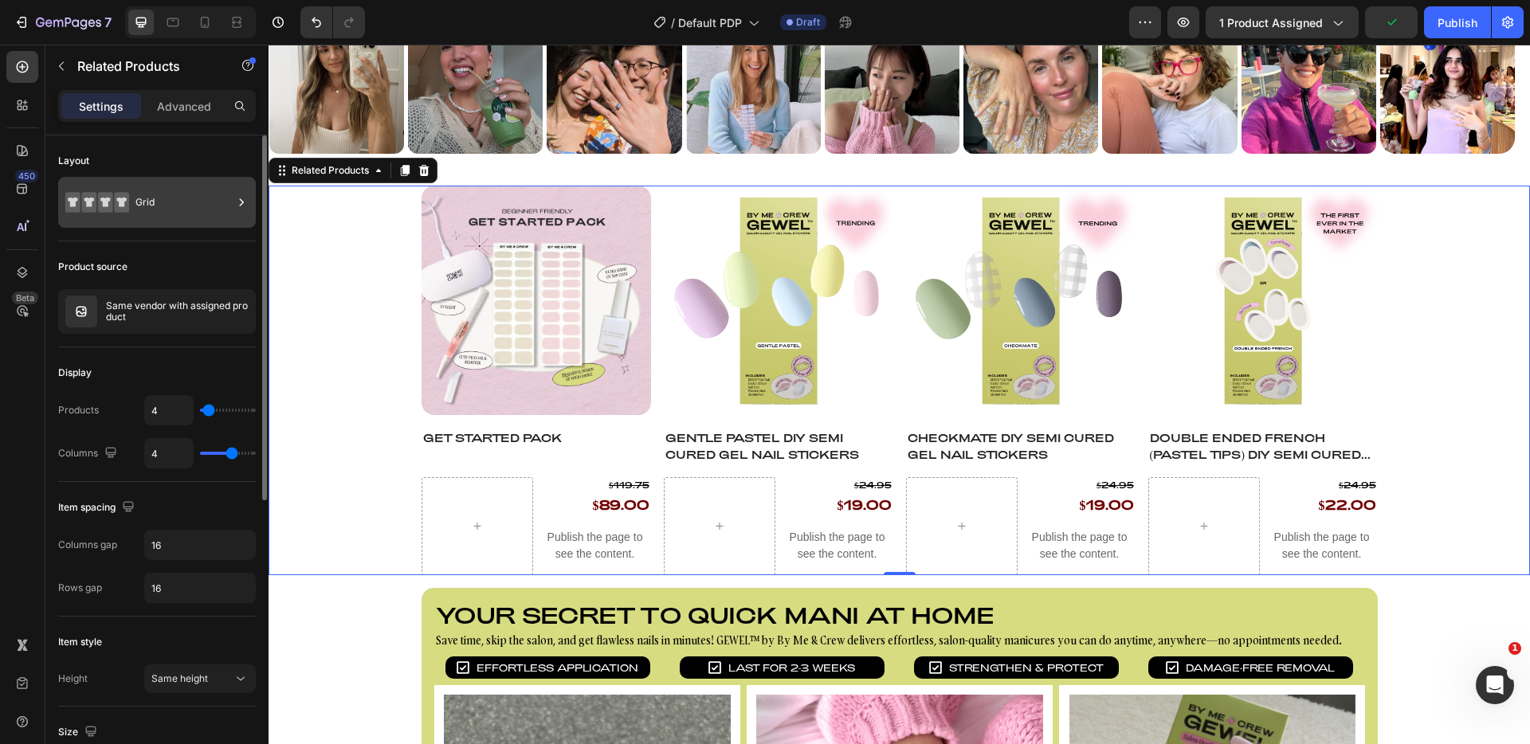
click at [176, 208] on div "Grid" at bounding box center [184, 202] width 97 height 37
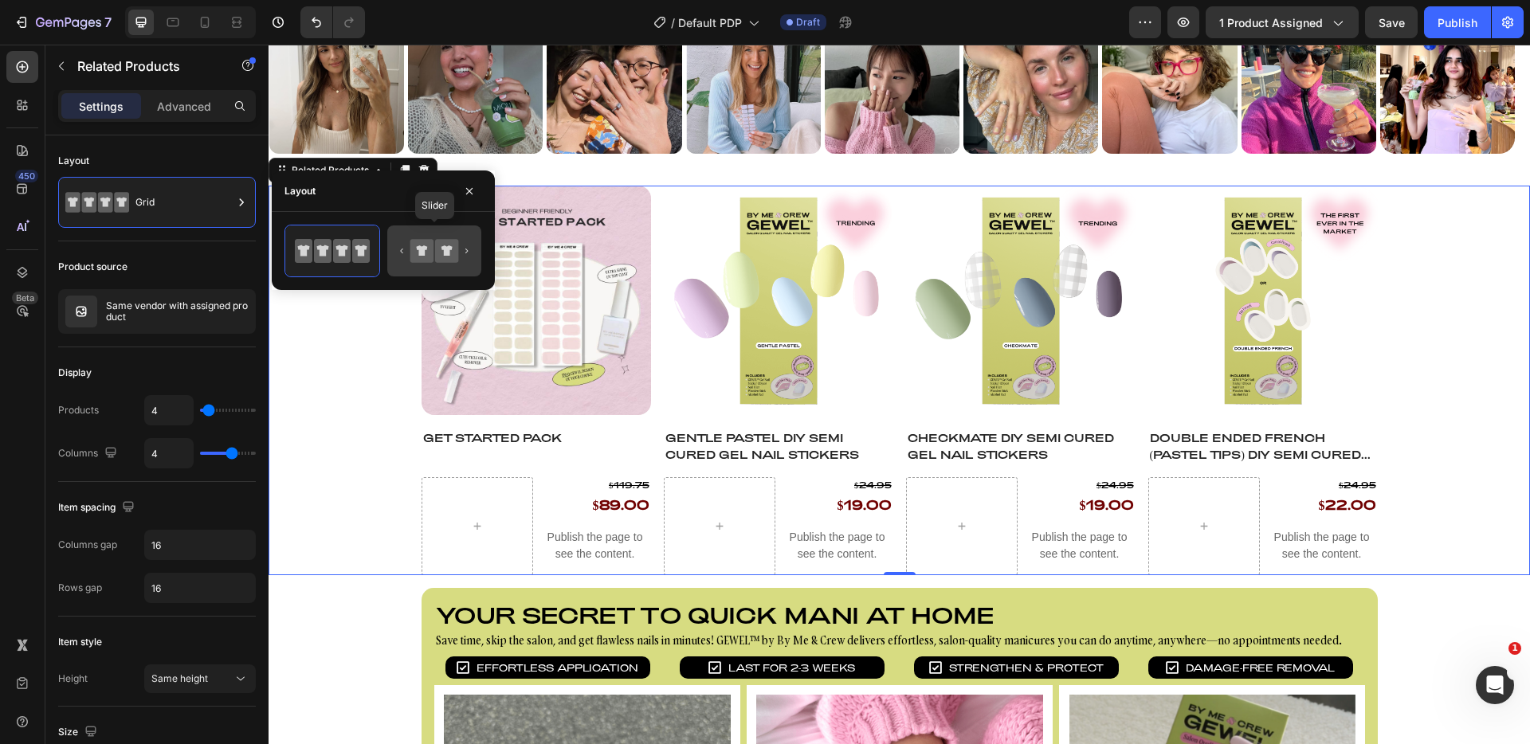
click at [417, 265] on icon at bounding box center [434, 251] width 75 height 32
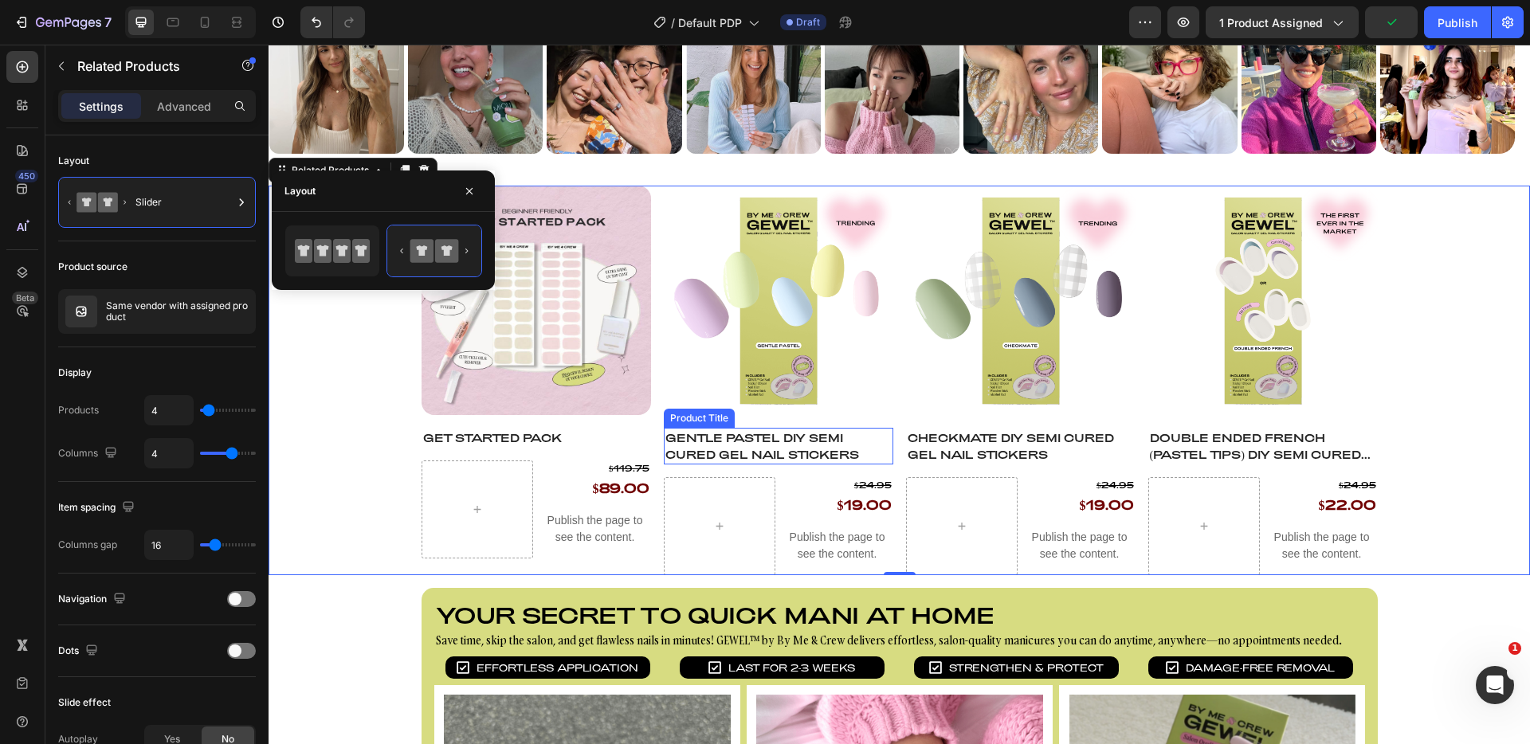
click at [697, 450] on h4 "Gentle Pastel DIY Semi Cured Gel Nail Stickers" at bounding box center [779, 446] width 230 height 37
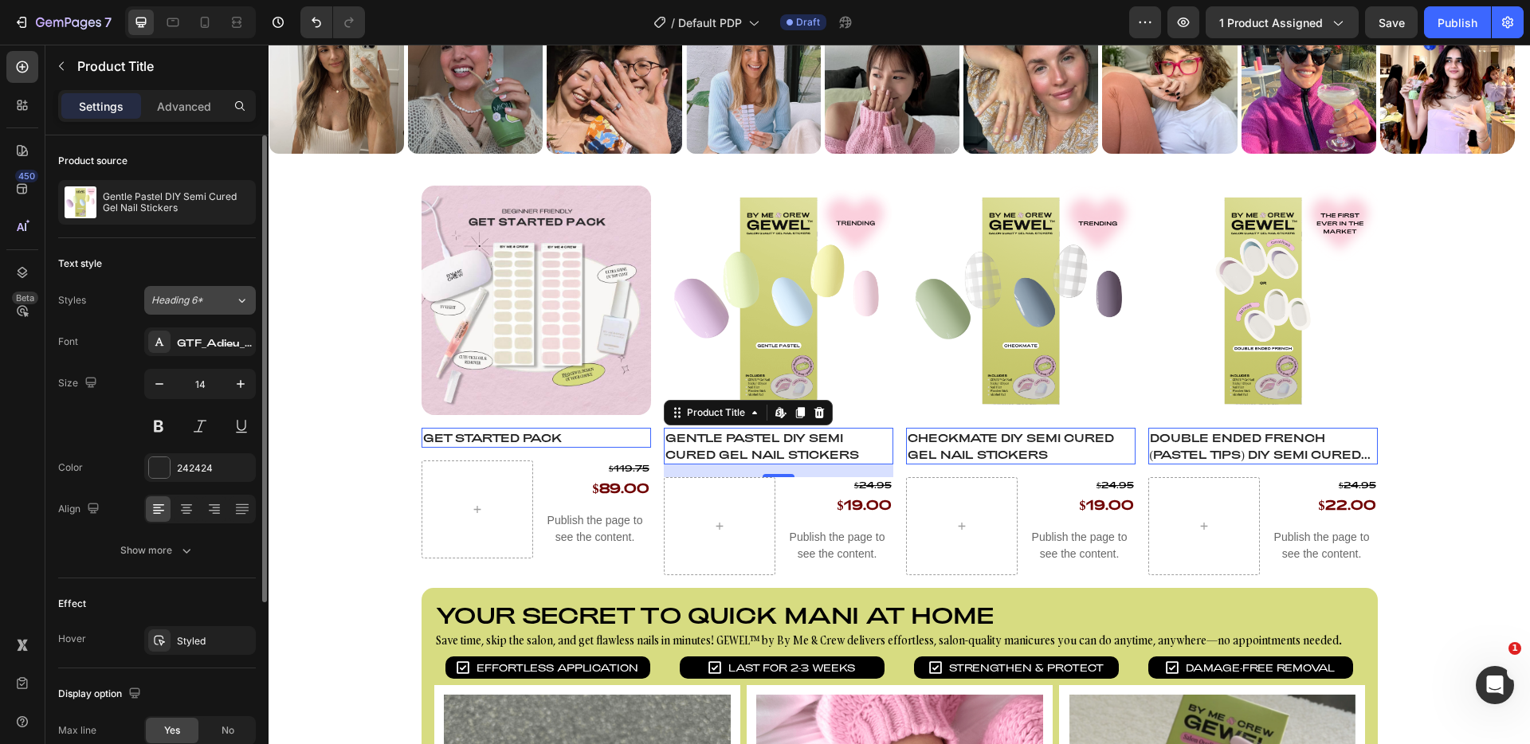
click at [228, 303] on div "Heading 6*" at bounding box center [193, 300] width 84 height 14
click at [228, 669] on div "Text style Styles Heading 6* Font GTF_Adieu_TRIAL_Regular Size 14 Color 242424 …" at bounding box center [157, 735] width 198 height 133
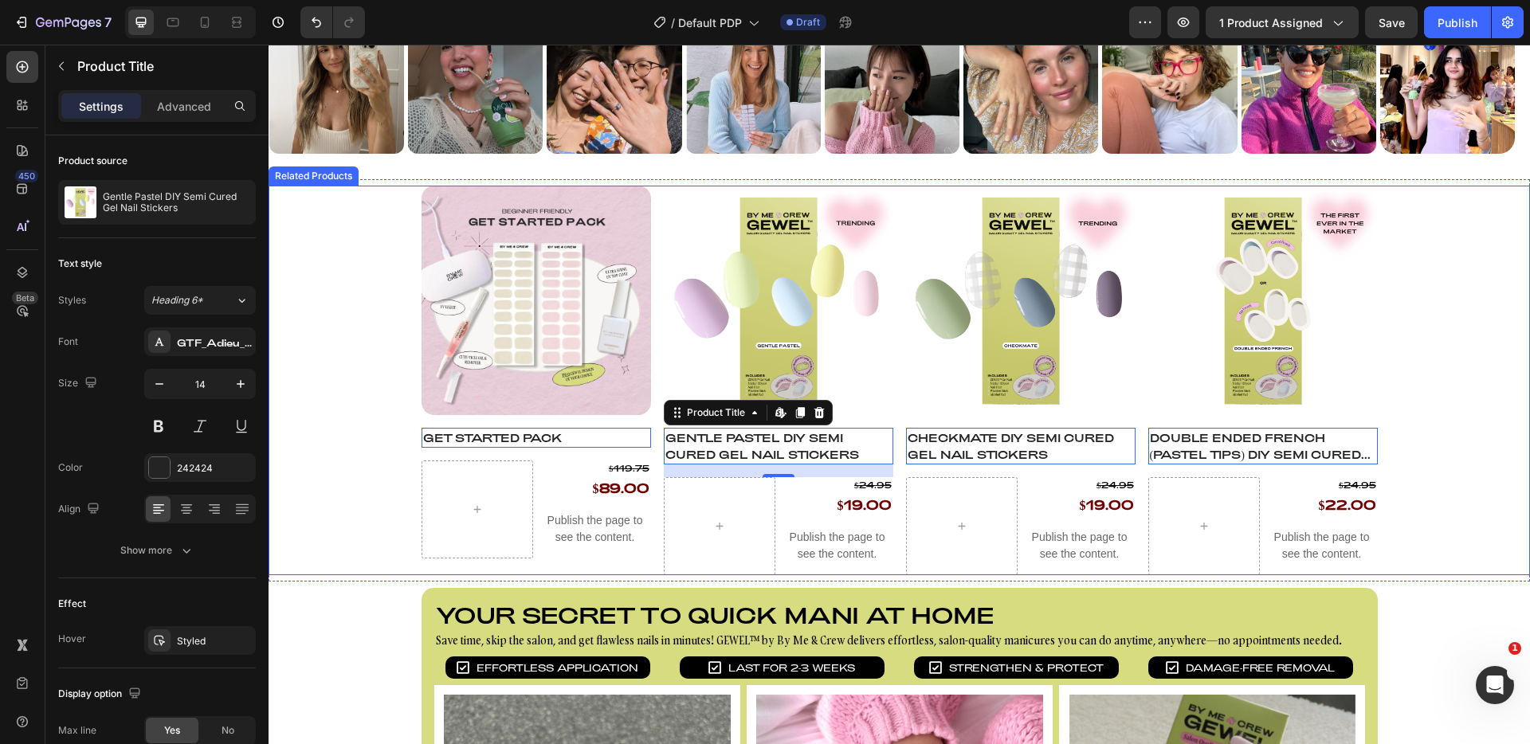
click at [381, 466] on div "Product Images Get Started Pack Product Title Edit content in Shopify 0 $119.75…" at bounding box center [900, 381] width 1262 height 390
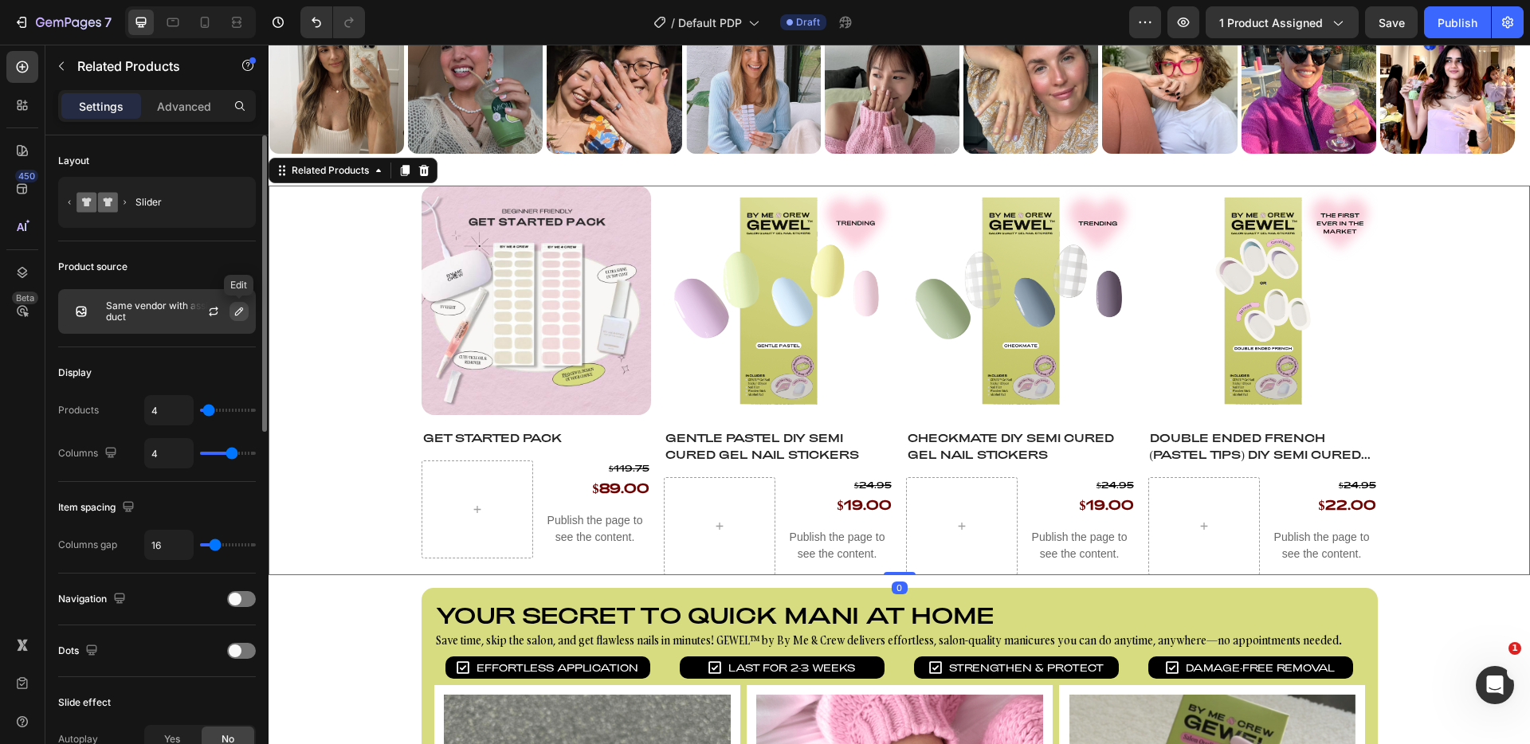
click at [239, 314] on icon "button" at bounding box center [239, 311] width 13 height 13
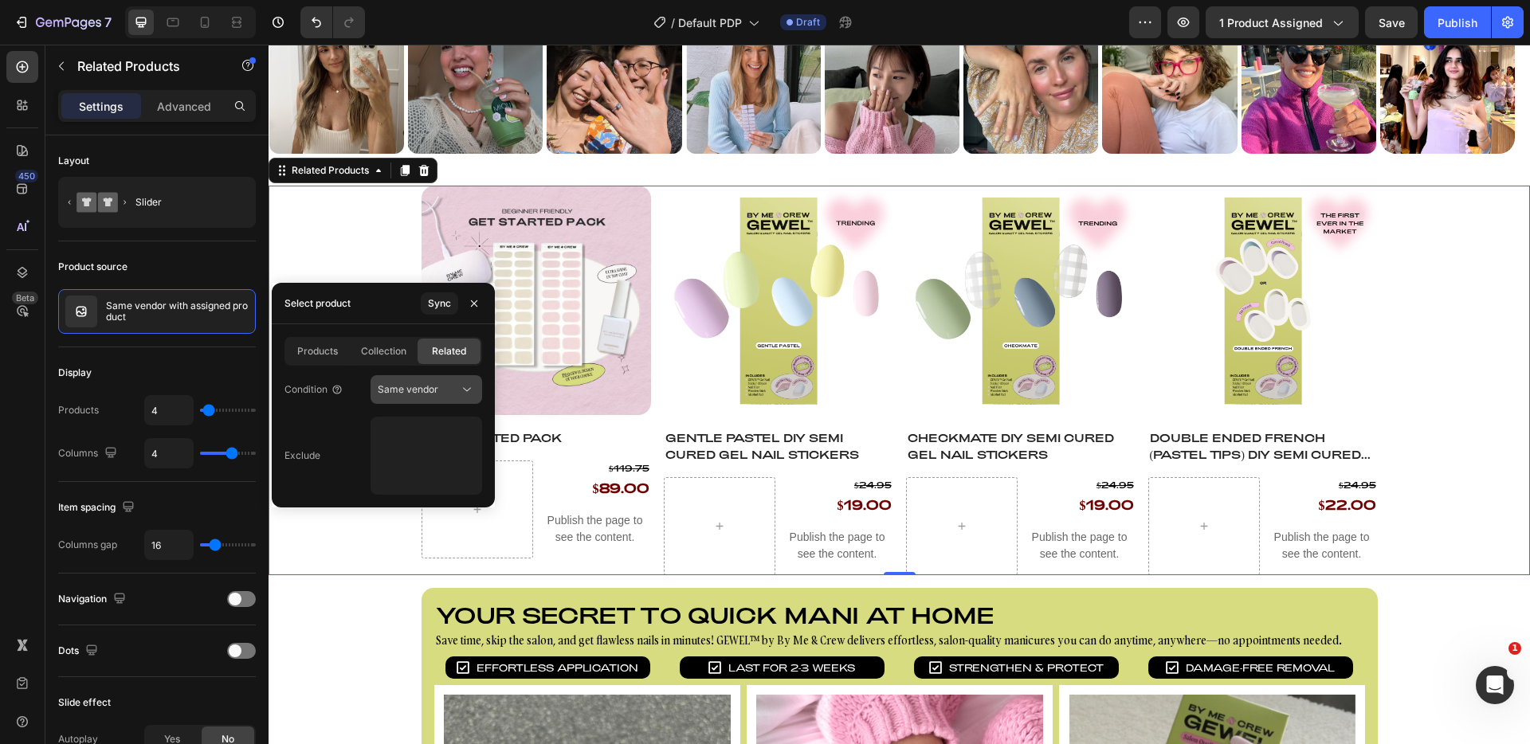
click at [458, 384] on div "Same vendor" at bounding box center [418, 390] width 81 height 14
click at [434, 422] on span "Same collection" at bounding box center [414, 429] width 73 height 14
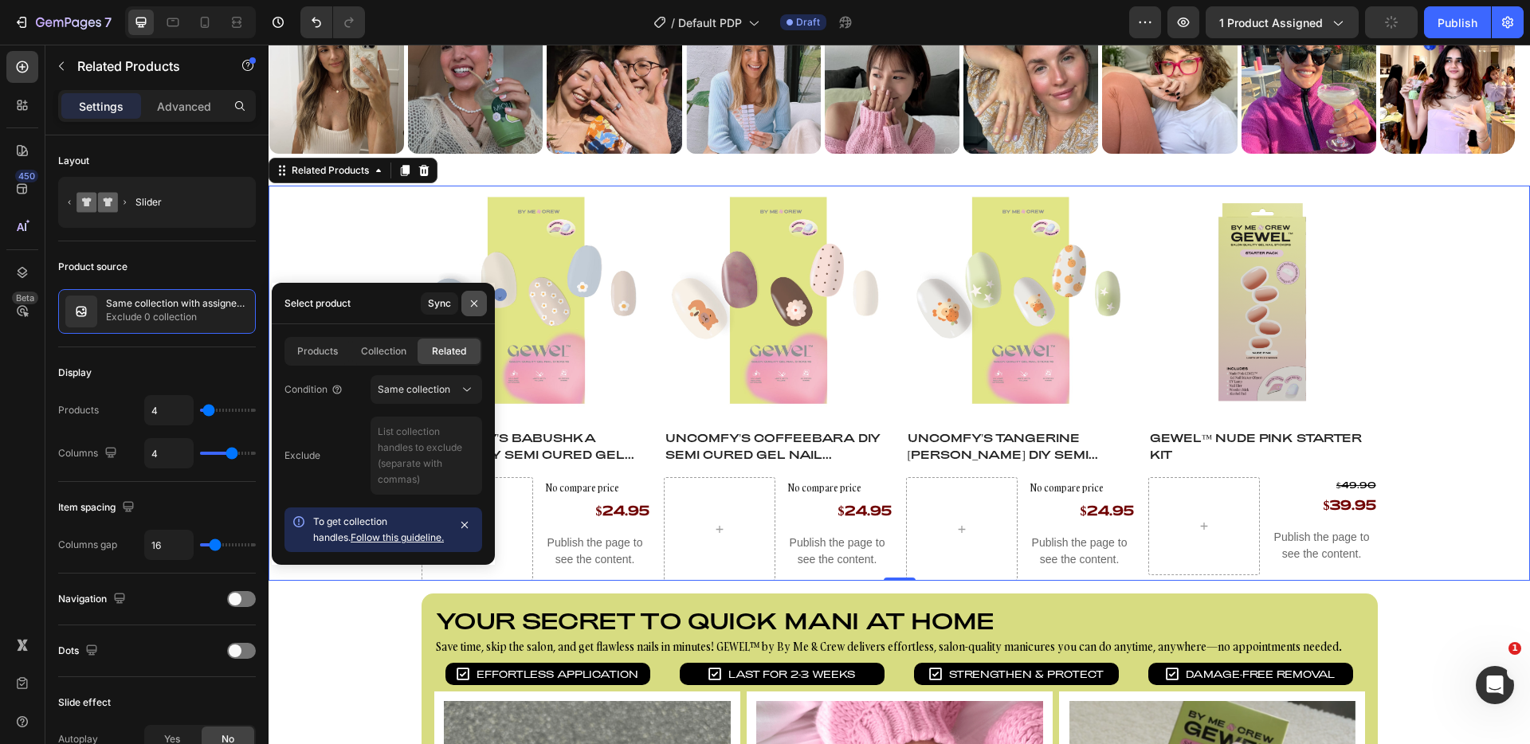
click at [468, 306] on icon "button" at bounding box center [474, 303] width 13 height 13
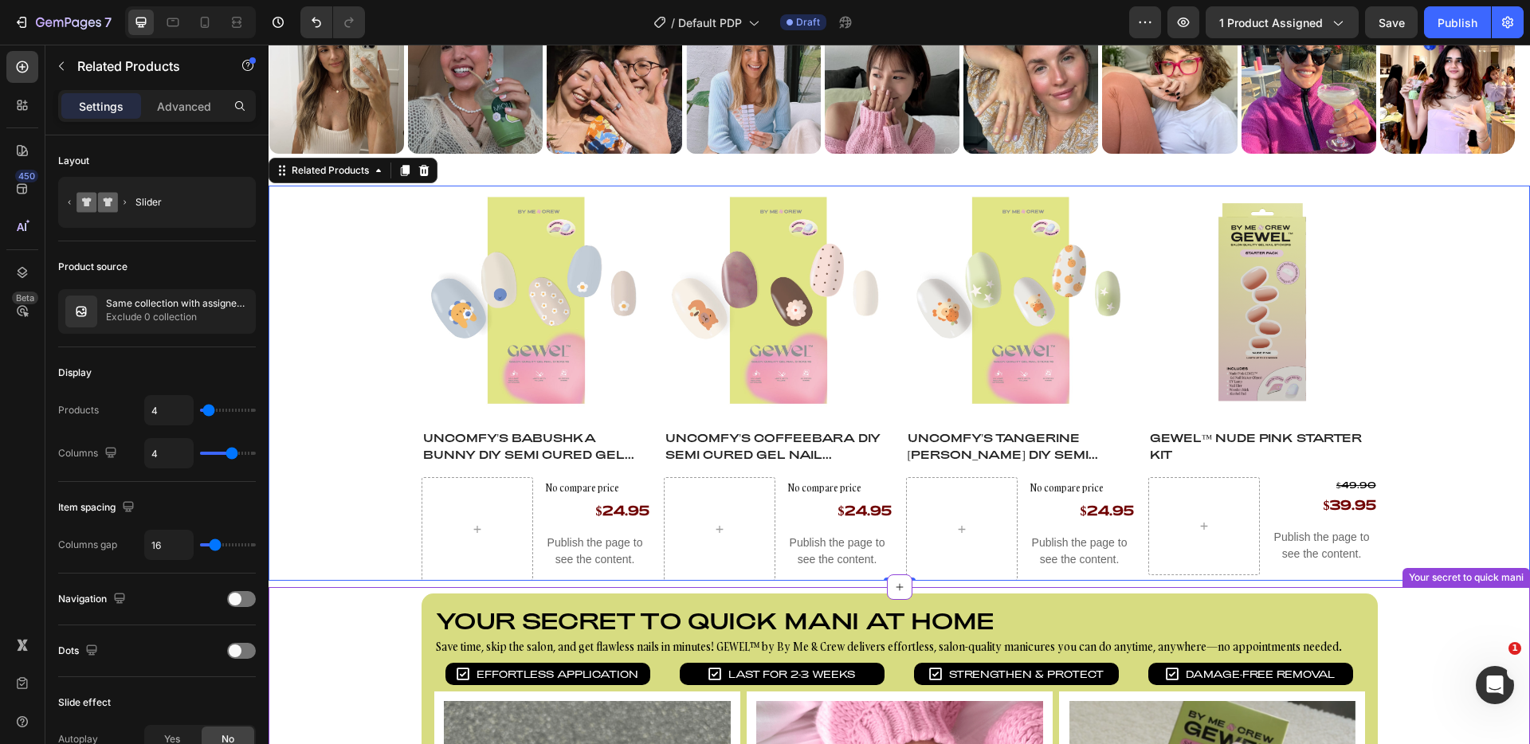
click at [554, 611] on p "Your secret to quick mani at home" at bounding box center [900, 621] width 928 height 27
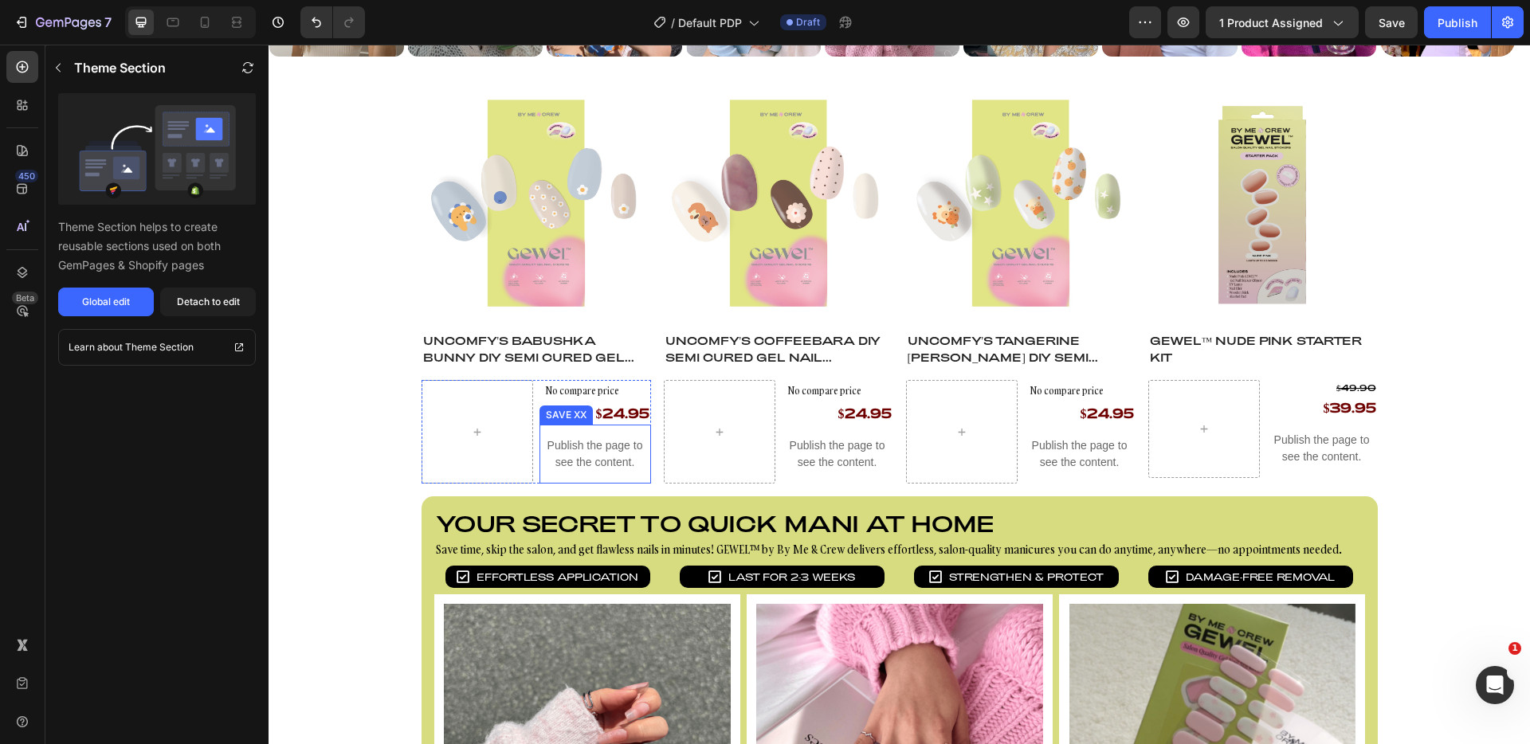
scroll to position [1080, 0]
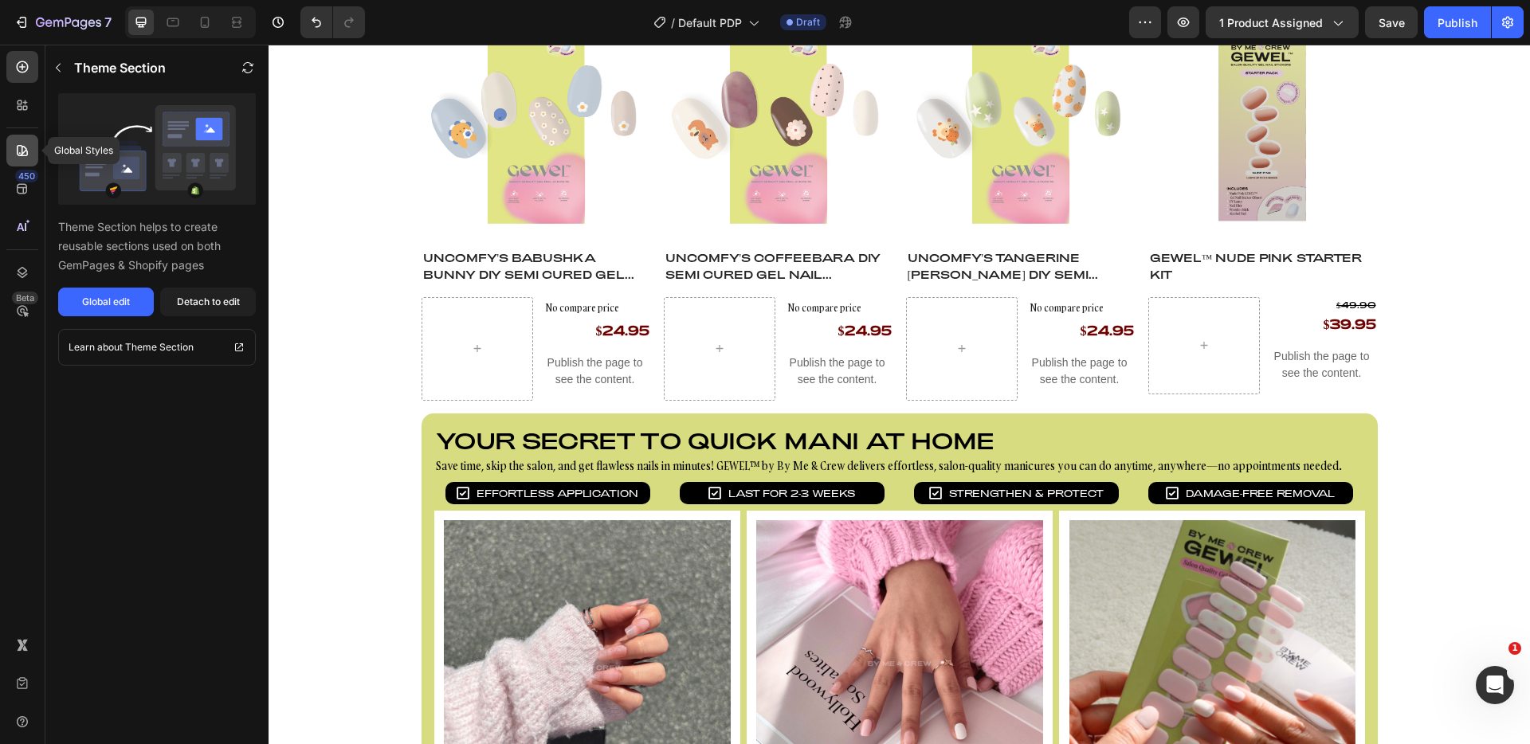
click at [23, 157] on icon at bounding box center [22, 151] width 16 height 16
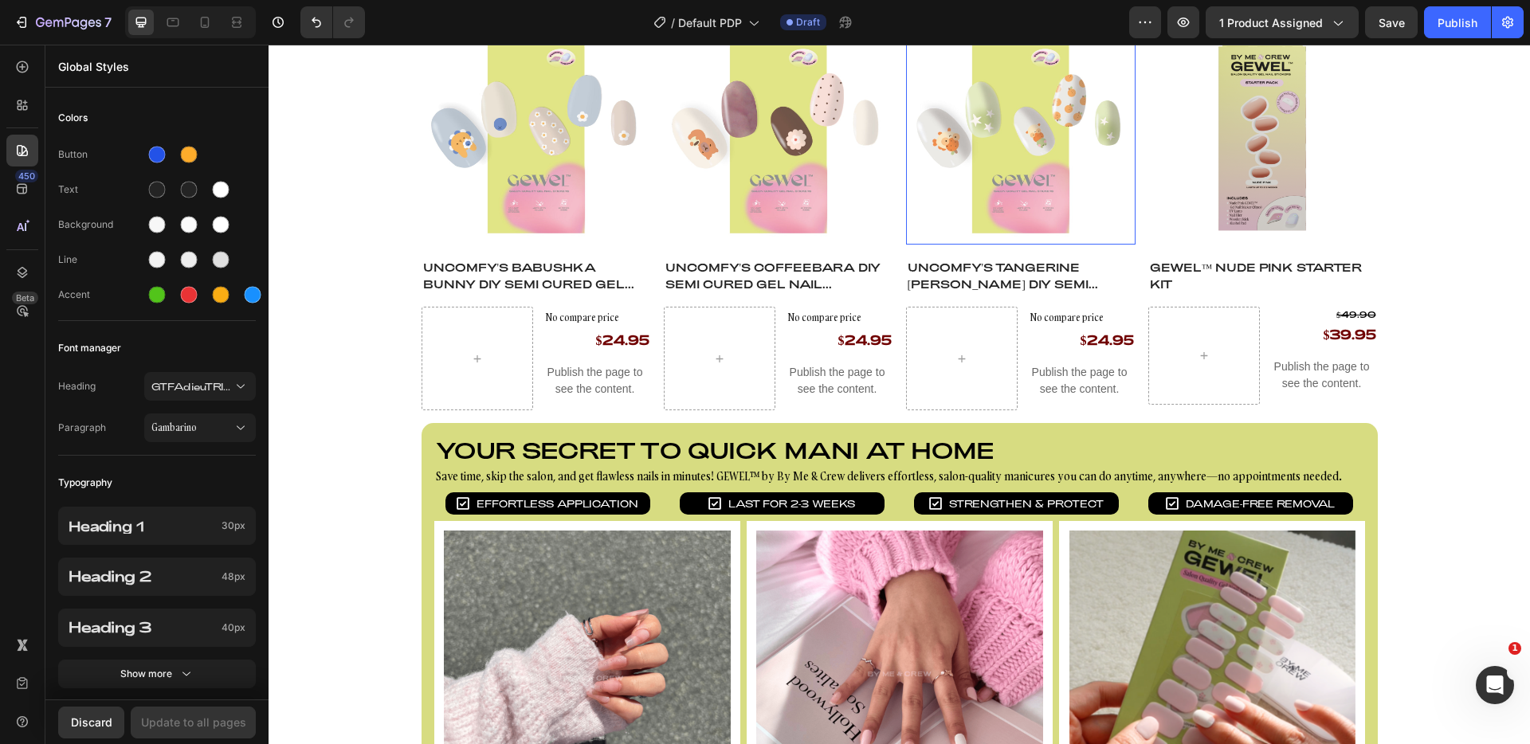
scroll to position [913, 0]
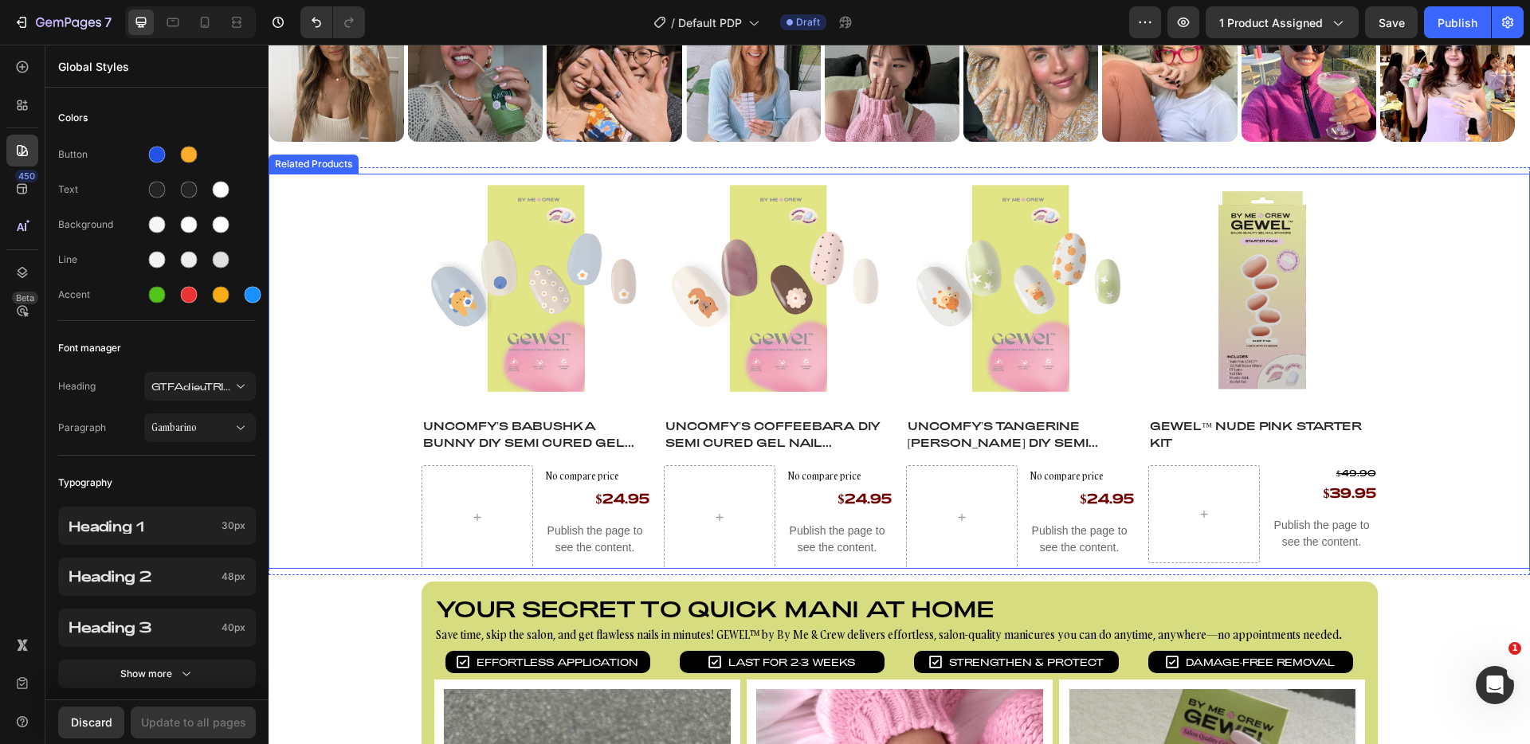
click at [386, 179] on div "Product Images Uncomfy's Babushka Bunny DIY Semi Cured Gel Nail Stickers Produc…" at bounding box center [900, 371] width 1262 height 395
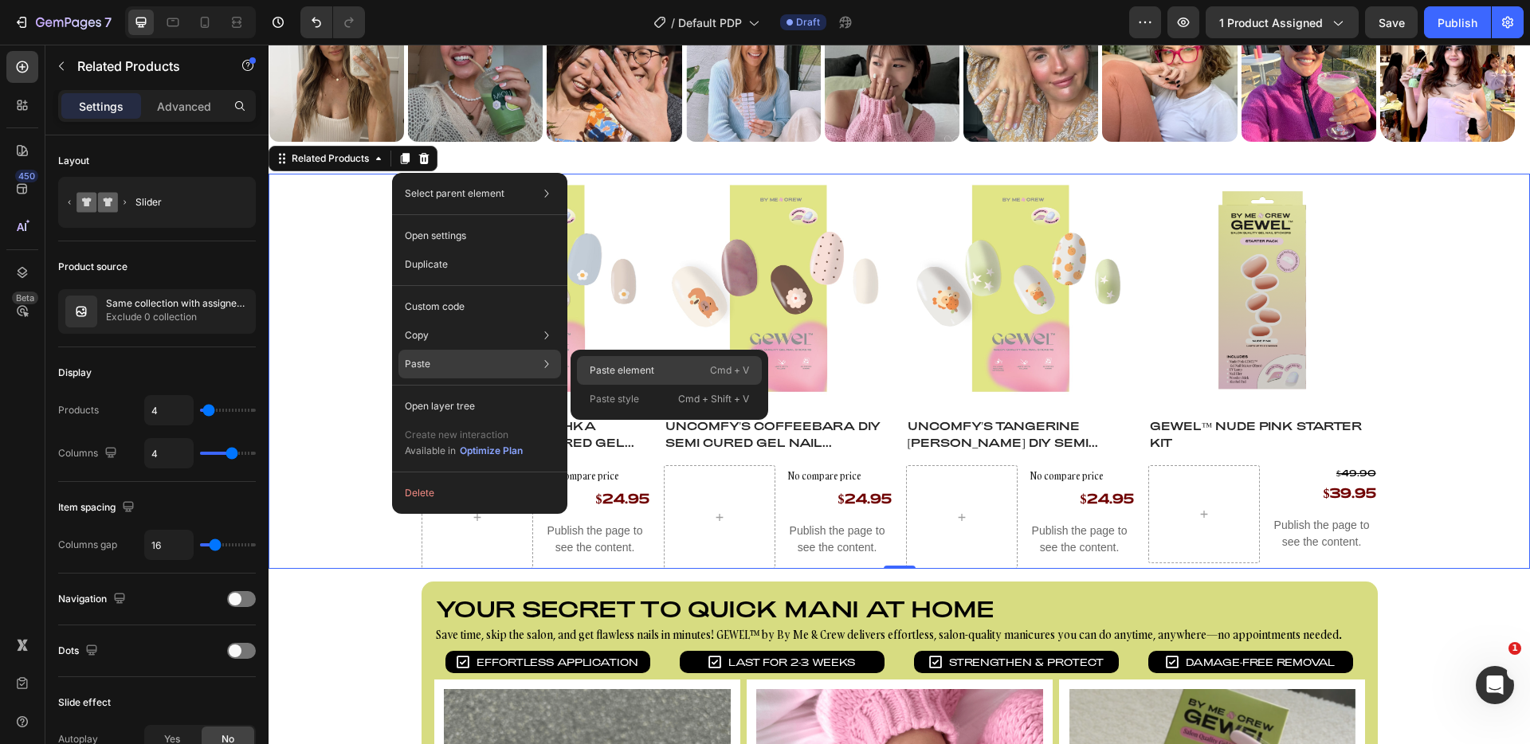
click at [641, 375] on p "Paste element" at bounding box center [622, 370] width 65 height 14
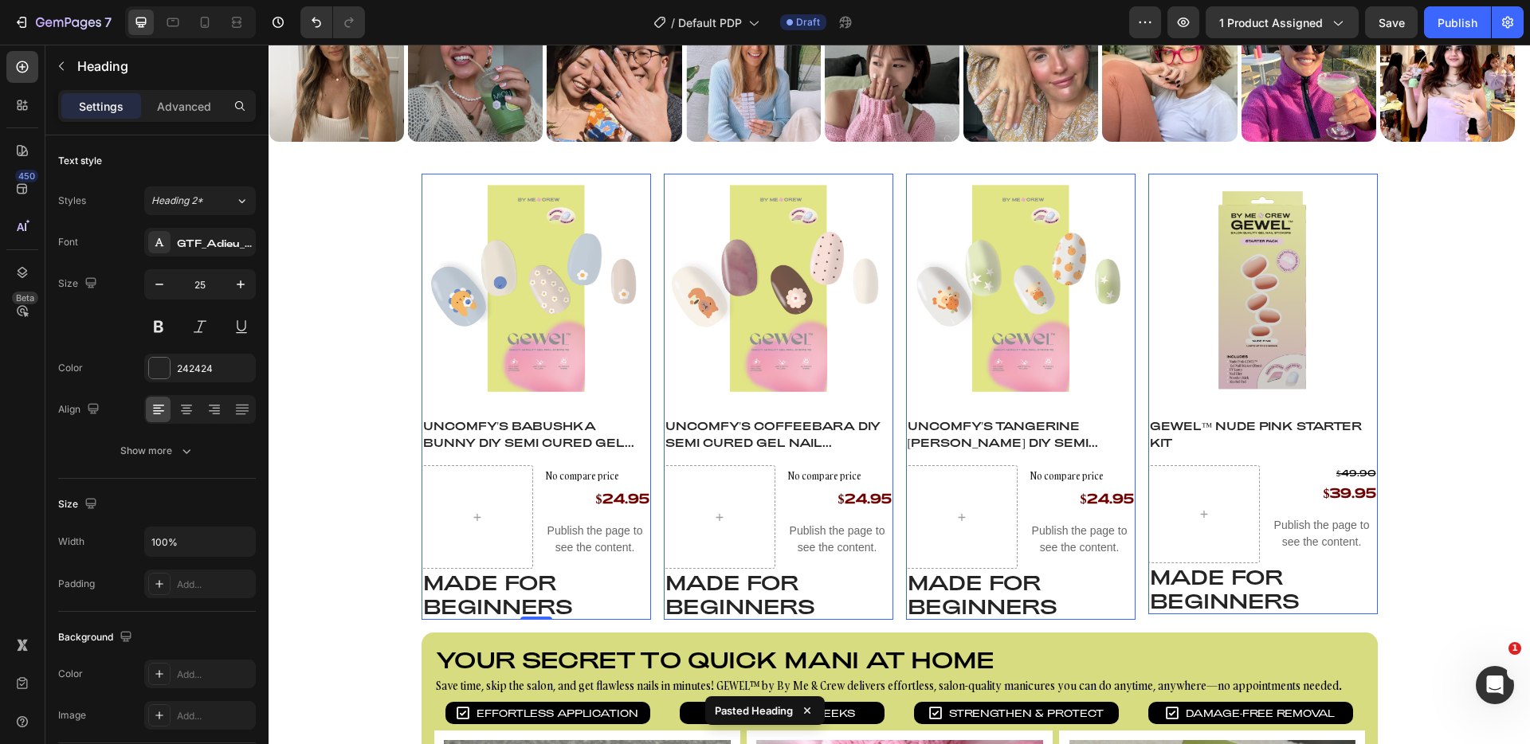
click at [461, 601] on h2 "Made for BEGINNERS" at bounding box center [537, 594] width 230 height 51
click at [310, 572] on div "Product Images Uncomfy's Babushka Bunny DIY Semi Cured Gel Nail Stickers Produc…" at bounding box center [900, 397] width 1262 height 446
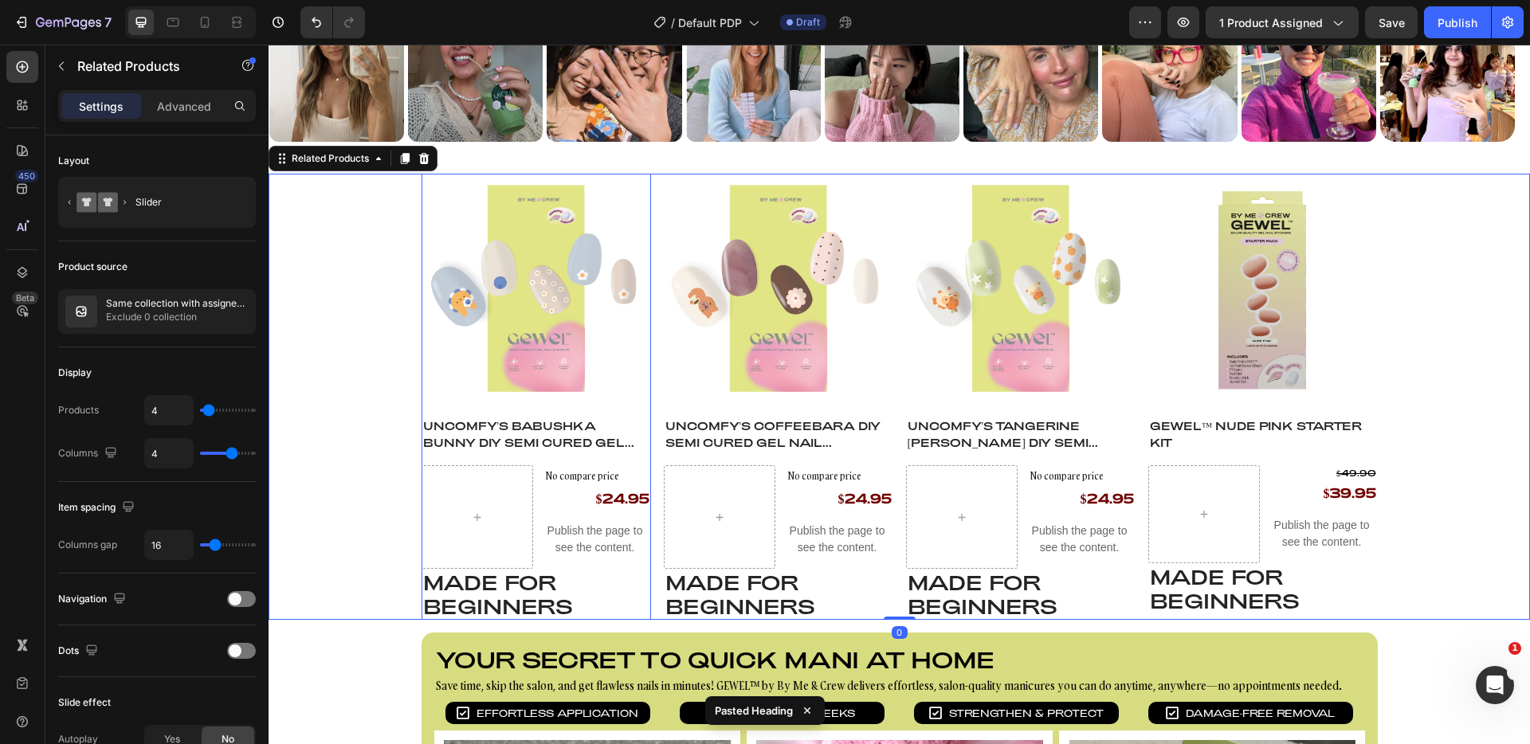
click at [461, 590] on p "Made for BEGINNERS" at bounding box center [536, 595] width 226 height 48
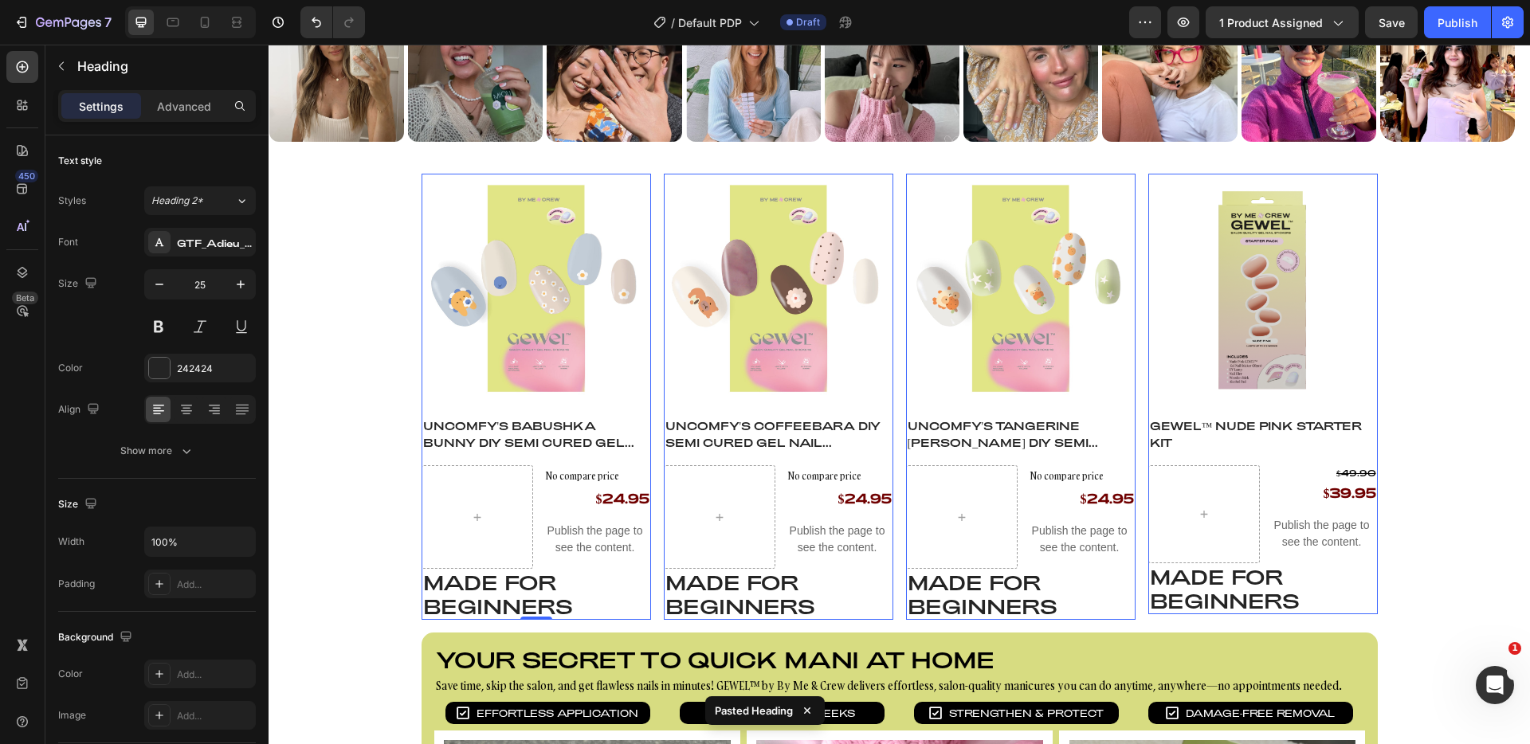
click at [520, 583] on p "Made for BEGINNERS" at bounding box center [536, 595] width 226 height 48
click at [580, 577] on p "Made for BEGINNERS" at bounding box center [536, 595] width 226 height 48
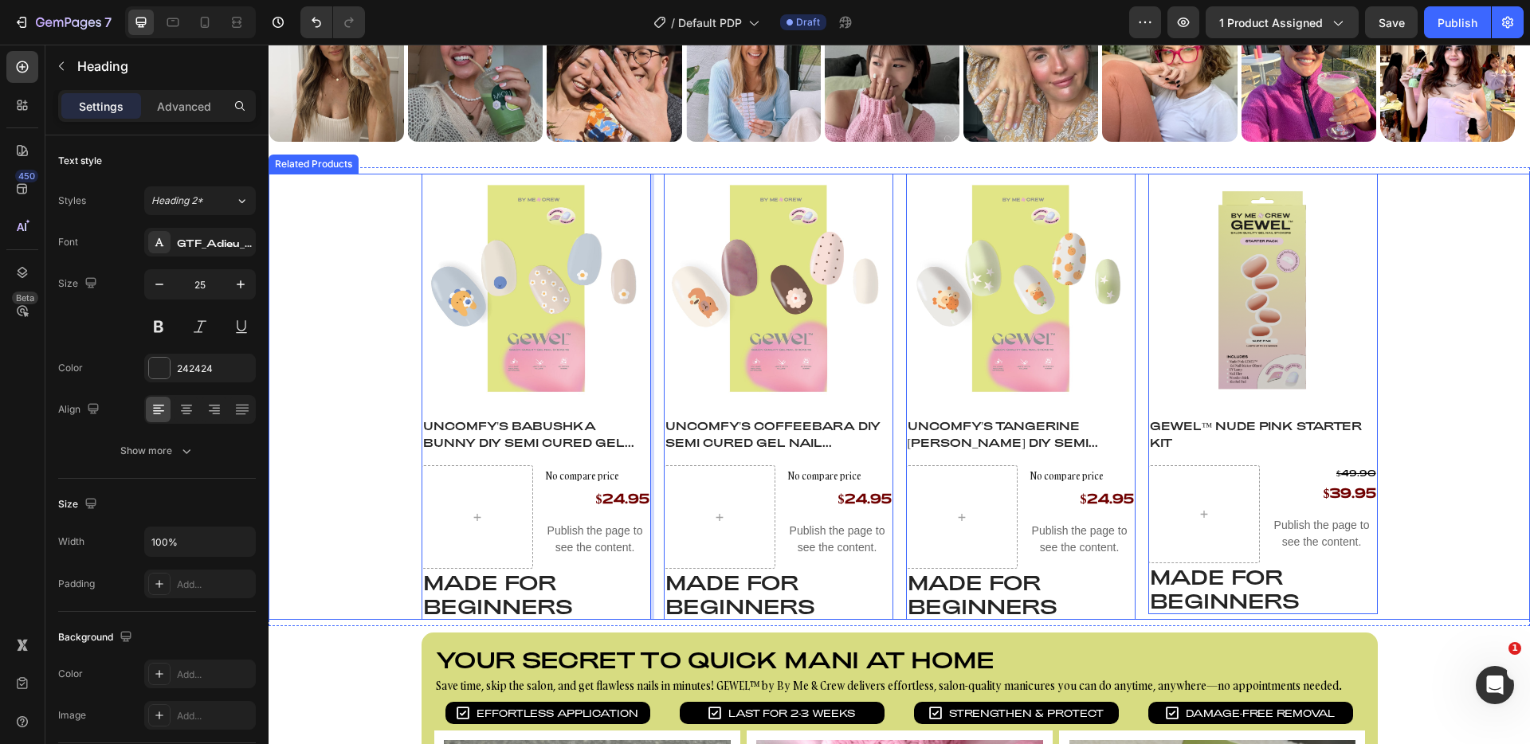
click at [348, 491] on div "Product Images Uncomfy's Babushka Bunny DIY Semi Cured Gel Nail Stickers Produc…" at bounding box center [900, 397] width 1262 height 446
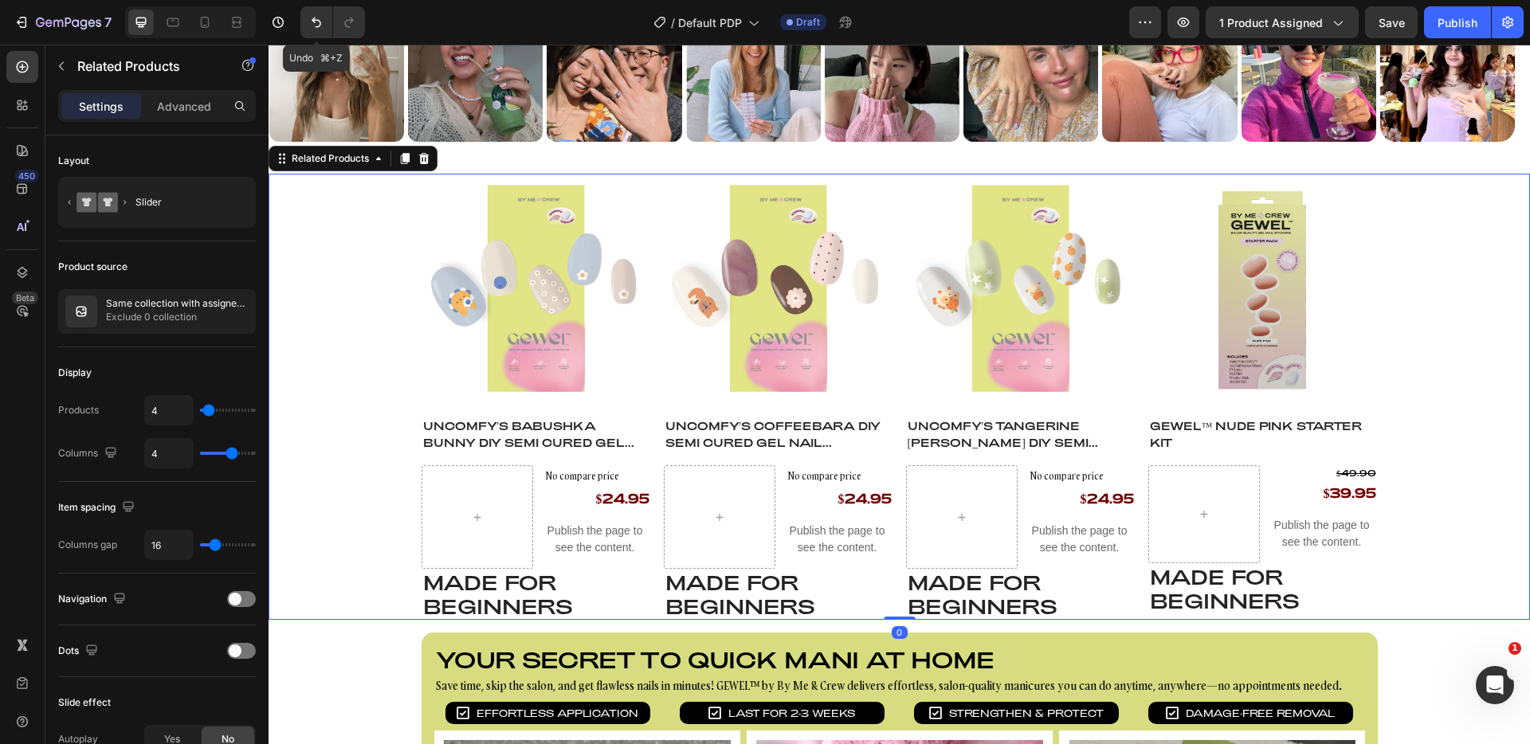
click at [321, 22] on icon "Undo/Redo" at bounding box center [316, 22] width 16 height 16
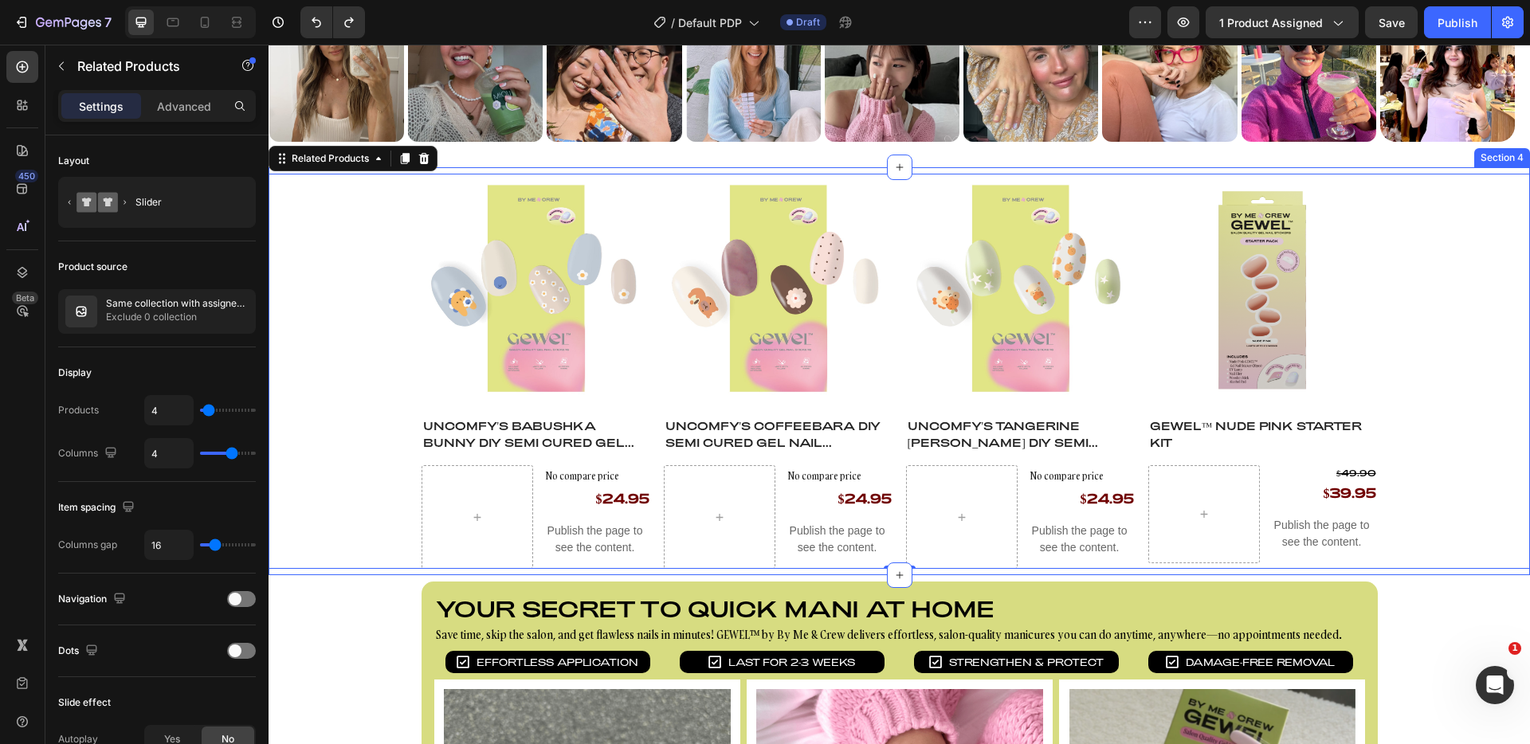
click at [503, 169] on div "Product Images Uncomfy's Babushka Bunny DIY Semi Cured Gel Nail Stickers Produc…" at bounding box center [900, 371] width 1262 height 408
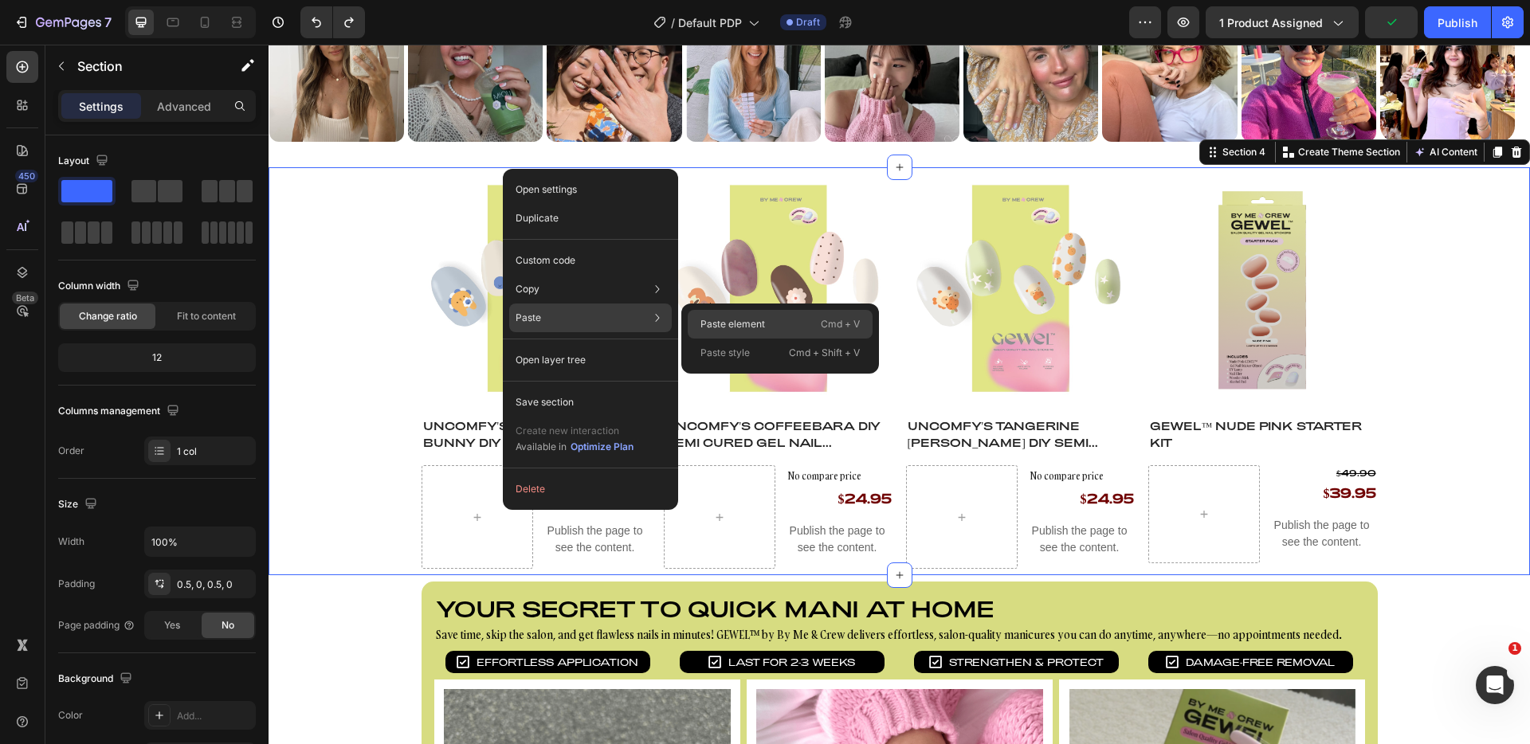
drag, startPoint x: 758, startPoint y: 328, endPoint x: 480, endPoint y: 278, distance: 282.5
click at [758, 328] on p "Paste element" at bounding box center [733, 324] width 65 height 14
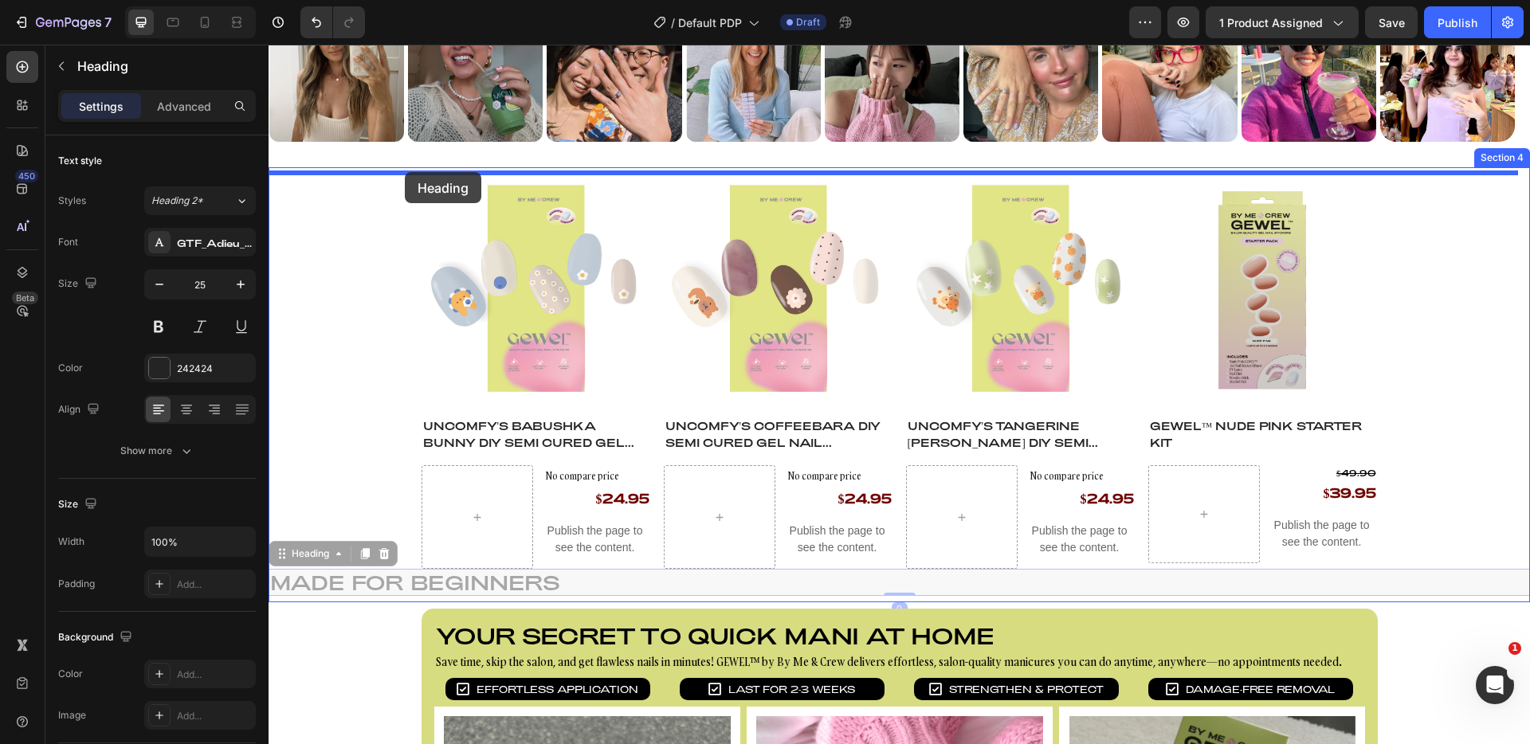
drag, startPoint x: 289, startPoint y: 553, endPoint x: 405, endPoint y: 172, distance: 398.2
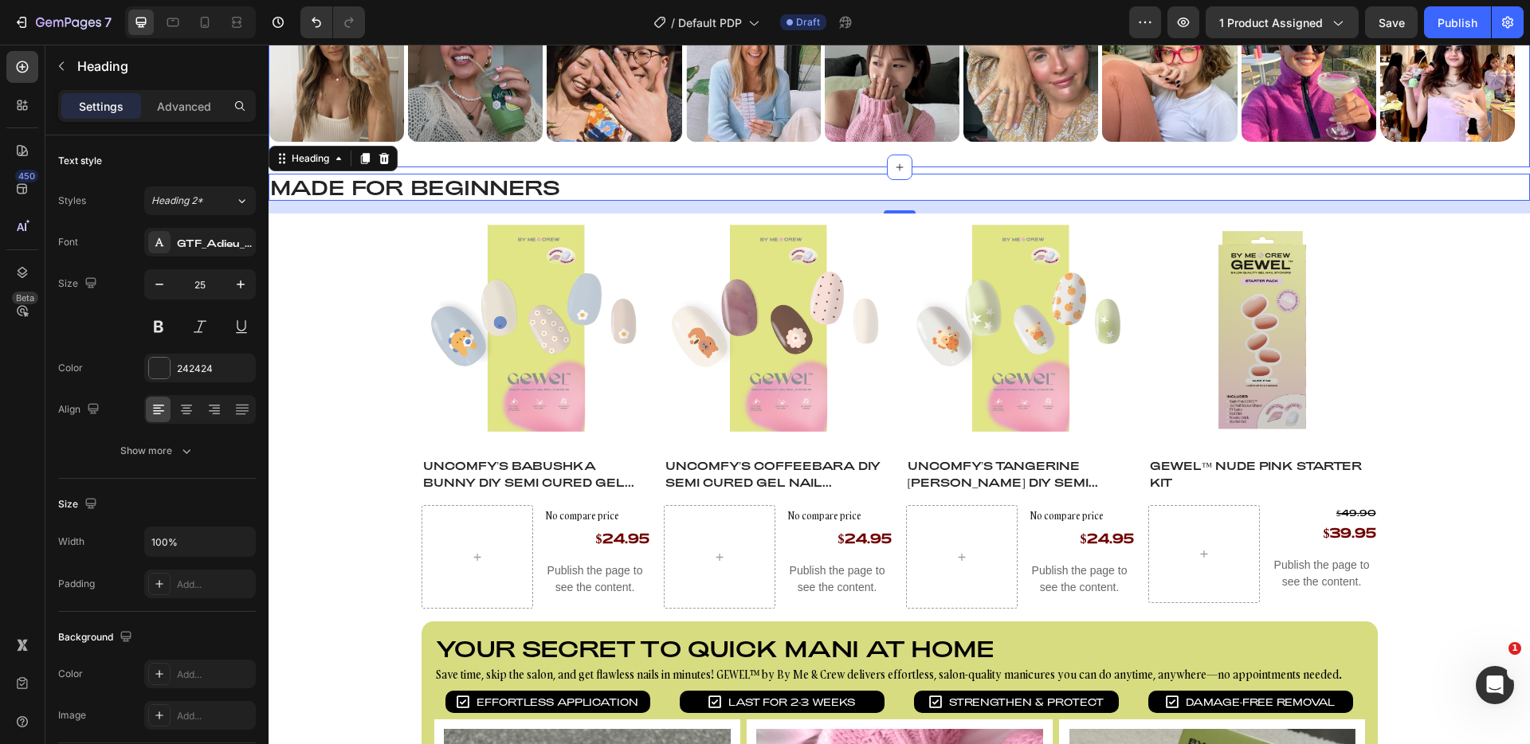
click at [816, 163] on div "Image Image Image Image Image Image Image Image Image Image Image Image Image I…" at bounding box center [900, 73] width 1262 height 187
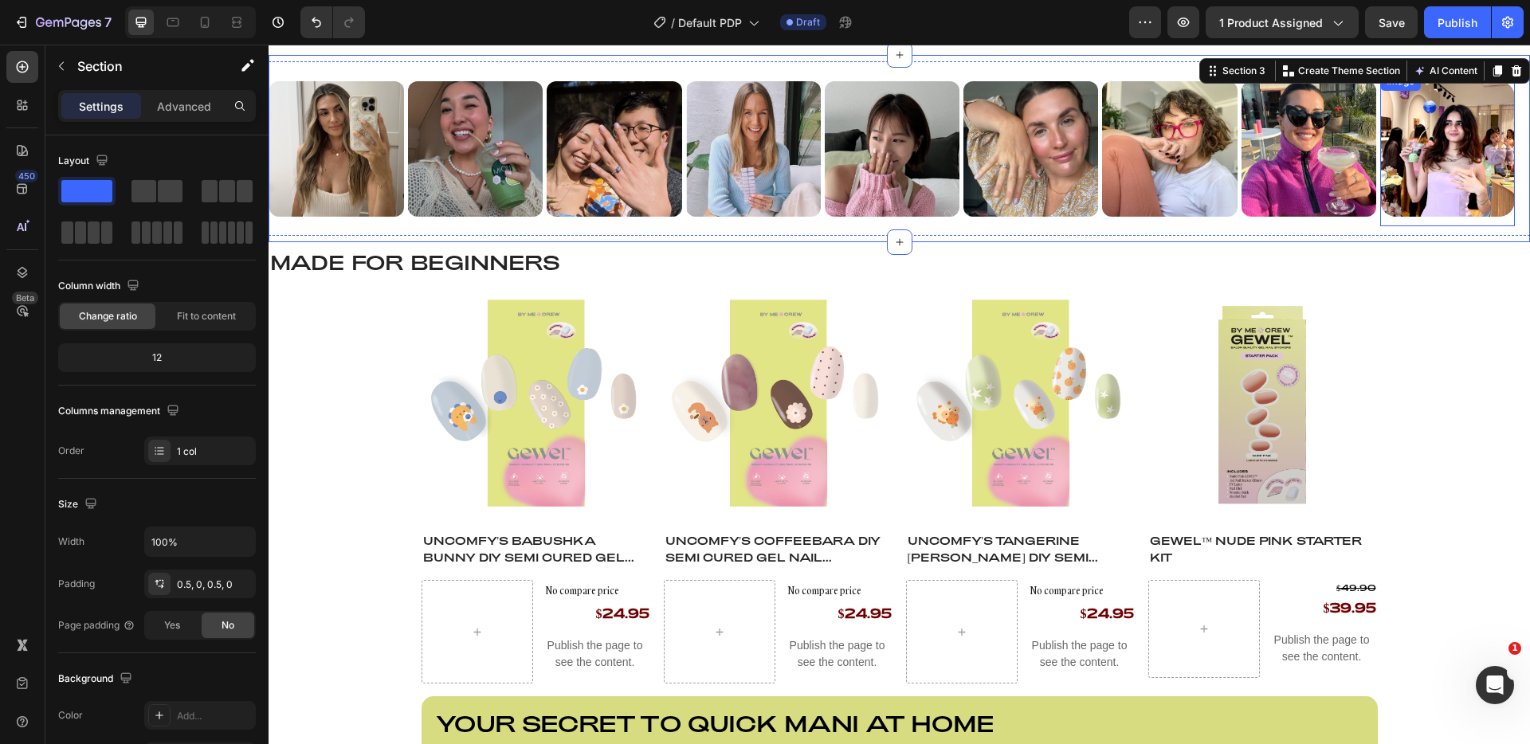
scroll to position [758, 0]
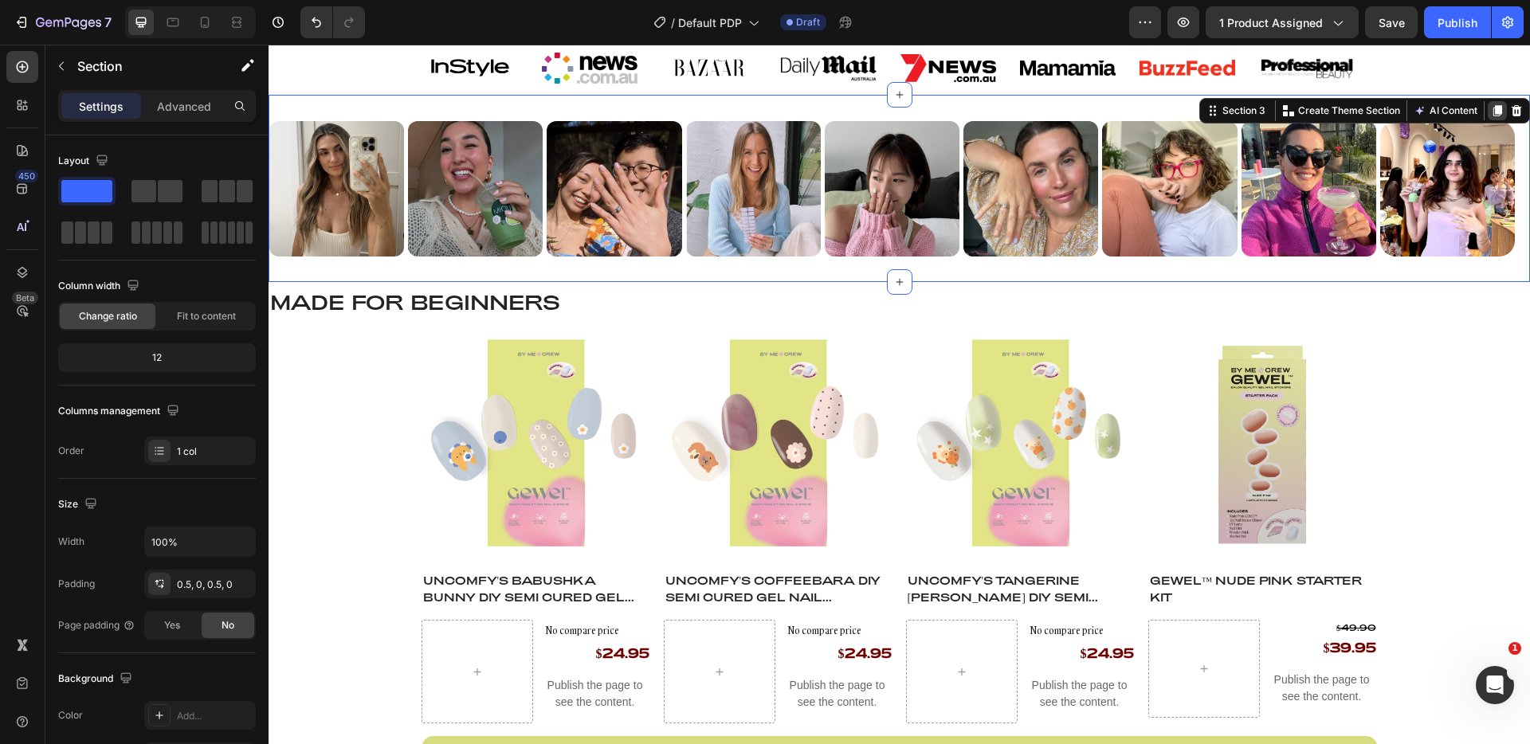
click at [1494, 114] on icon at bounding box center [1498, 111] width 9 height 11
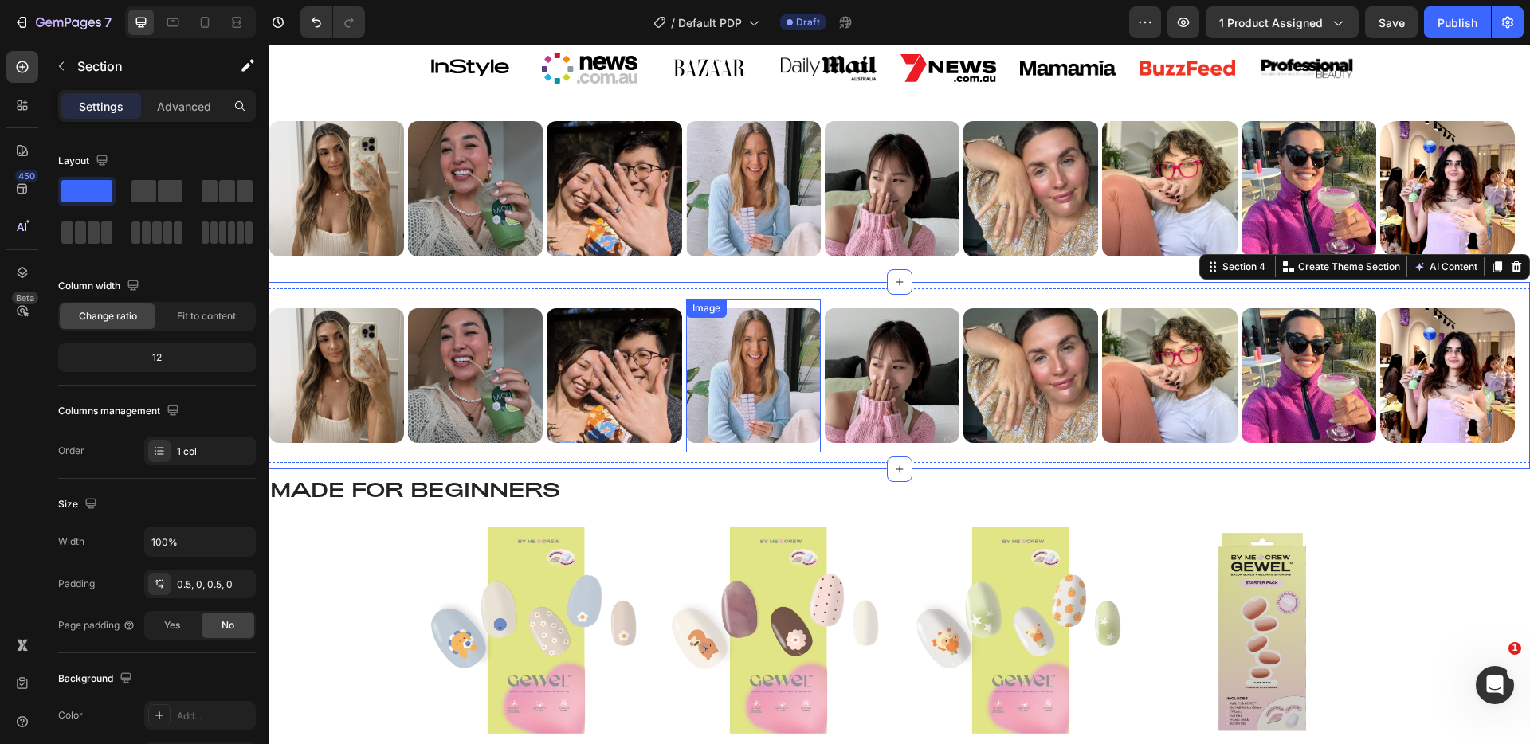
click at [812, 299] on div "Image" at bounding box center [753, 376] width 135 height 154
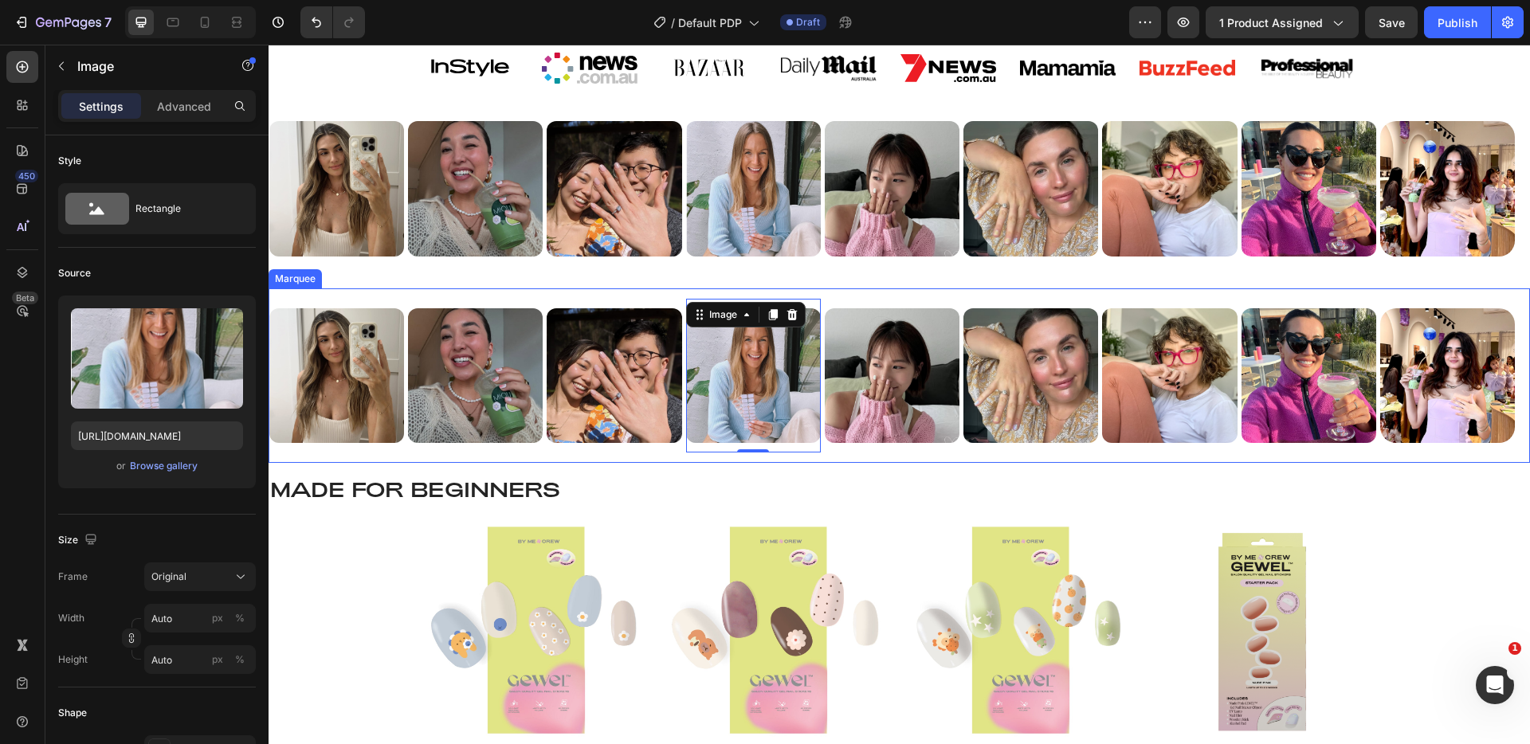
click at [824, 296] on div "Image Image Image Image 0 Image Image Image Image Image Image Image Image Image…" at bounding box center [900, 376] width 1262 height 175
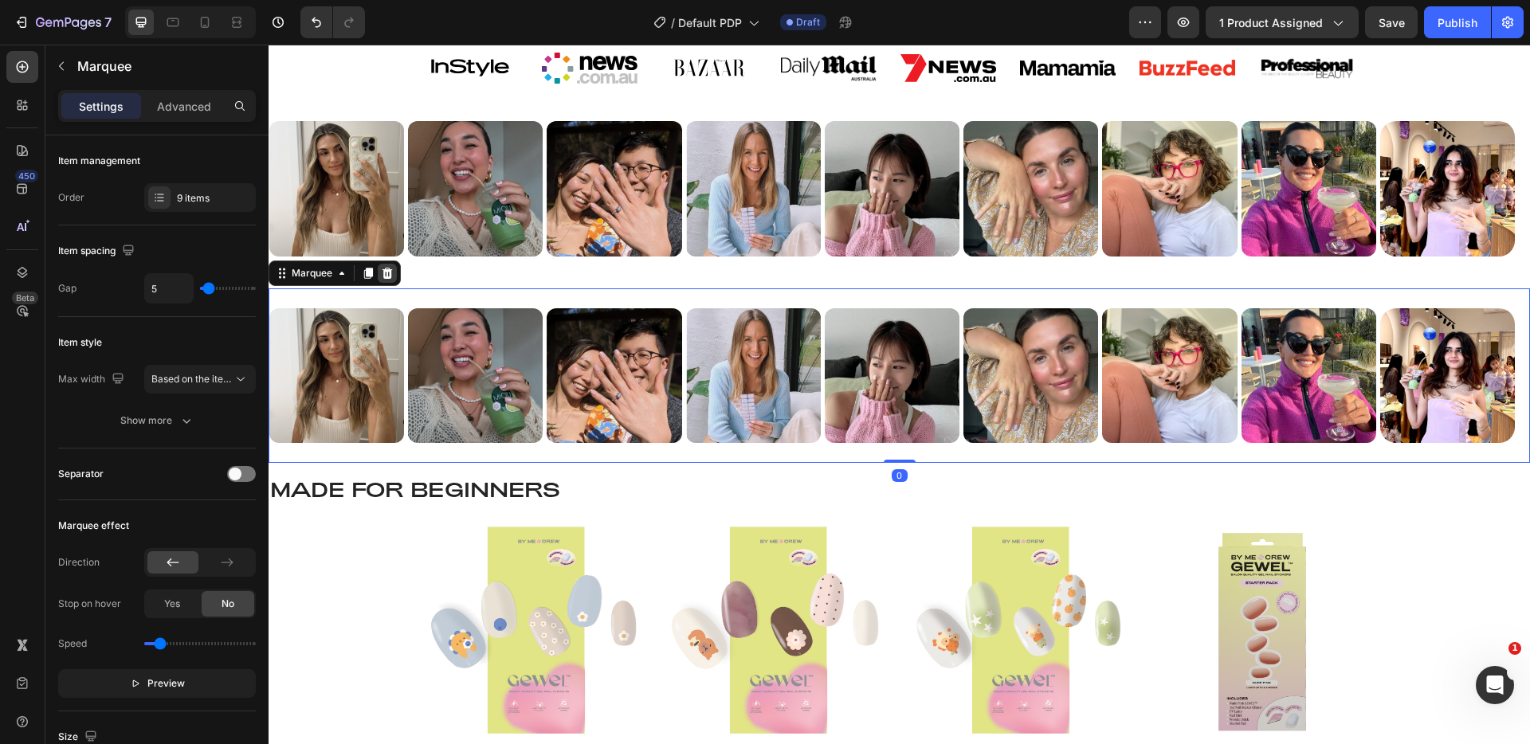
click at [387, 273] on icon at bounding box center [388, 273] width 10 height 11
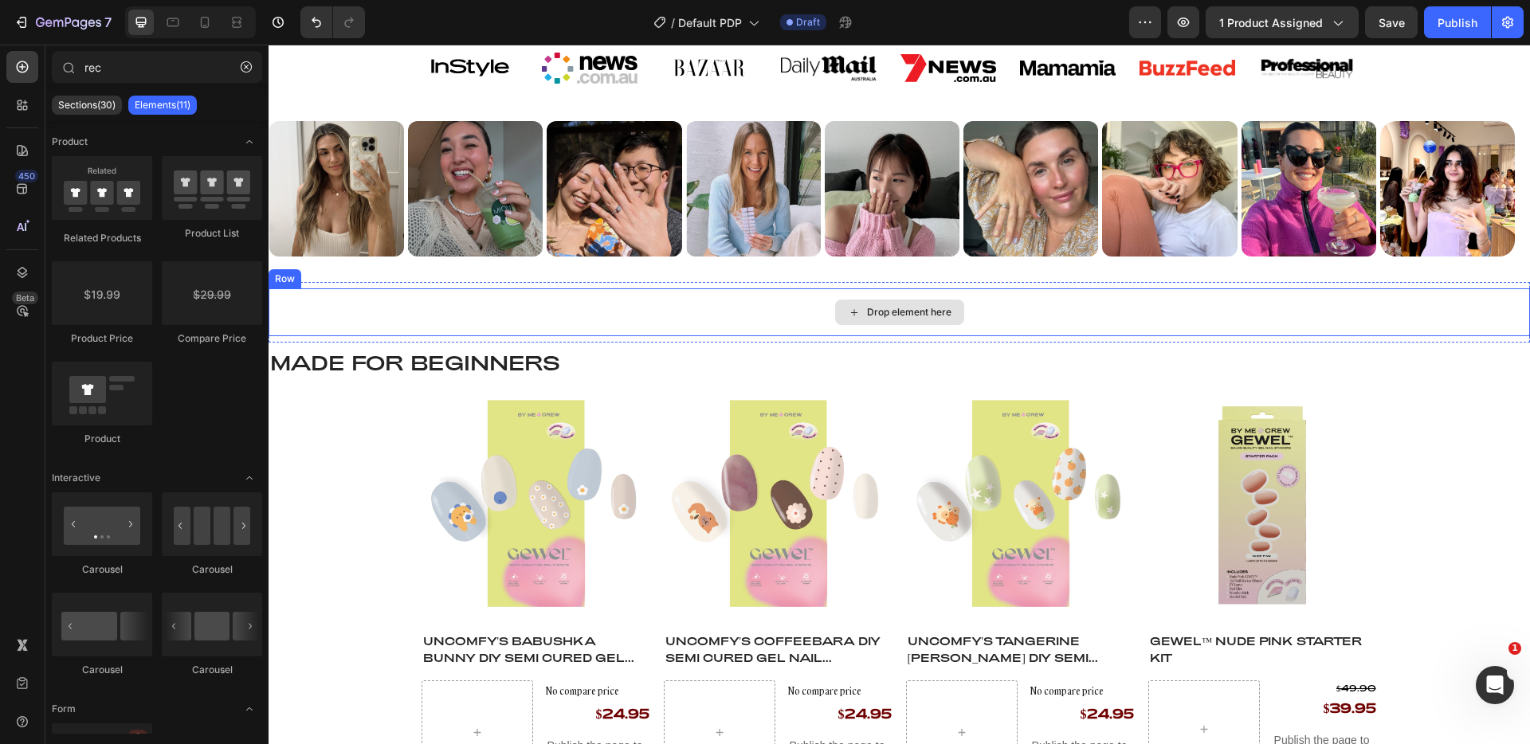
click at [490, 317] on div "Drop element here" at bounding box center [900, 313] width 1262 height 48
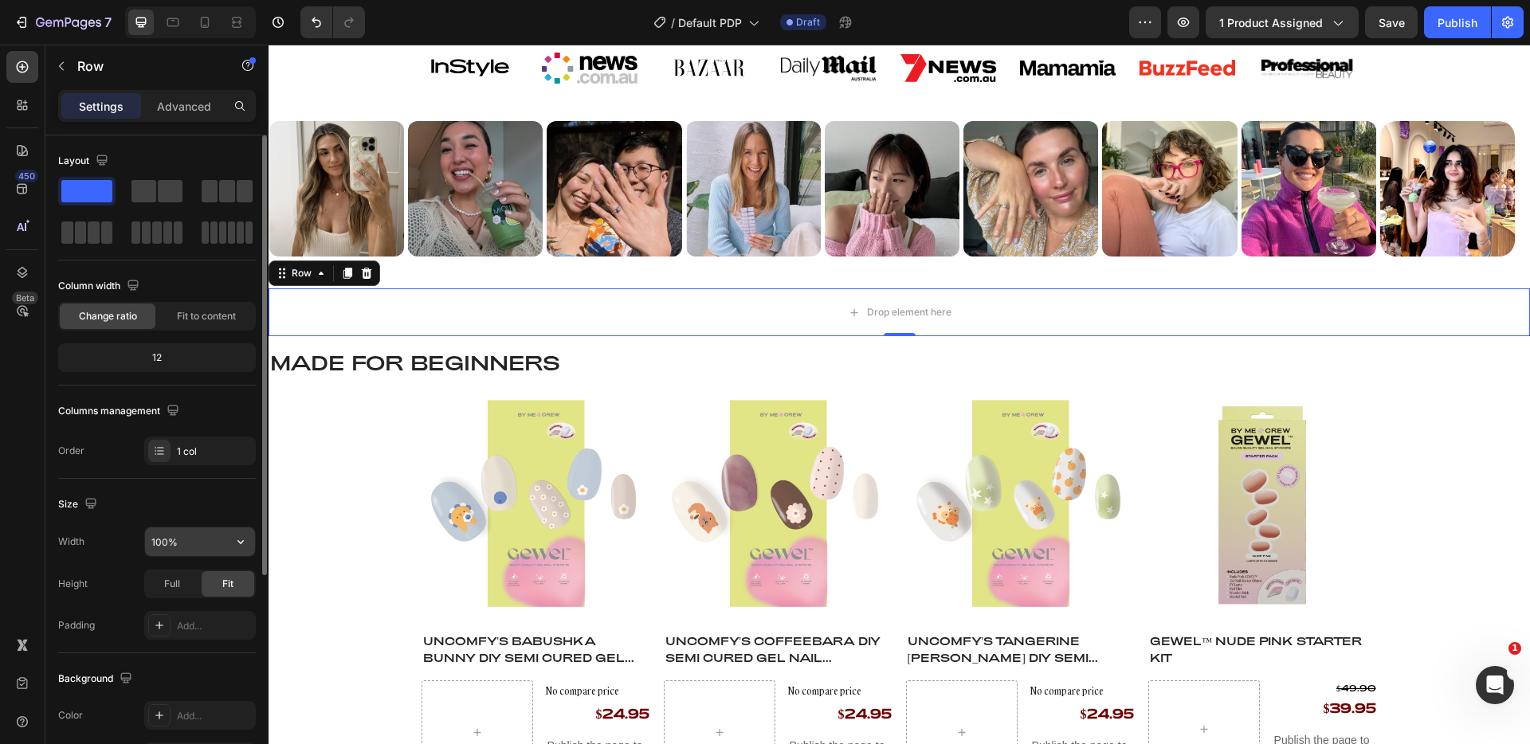
click at [227, 545] on button "button" at bounding box center [240, 542] width 29 height 29
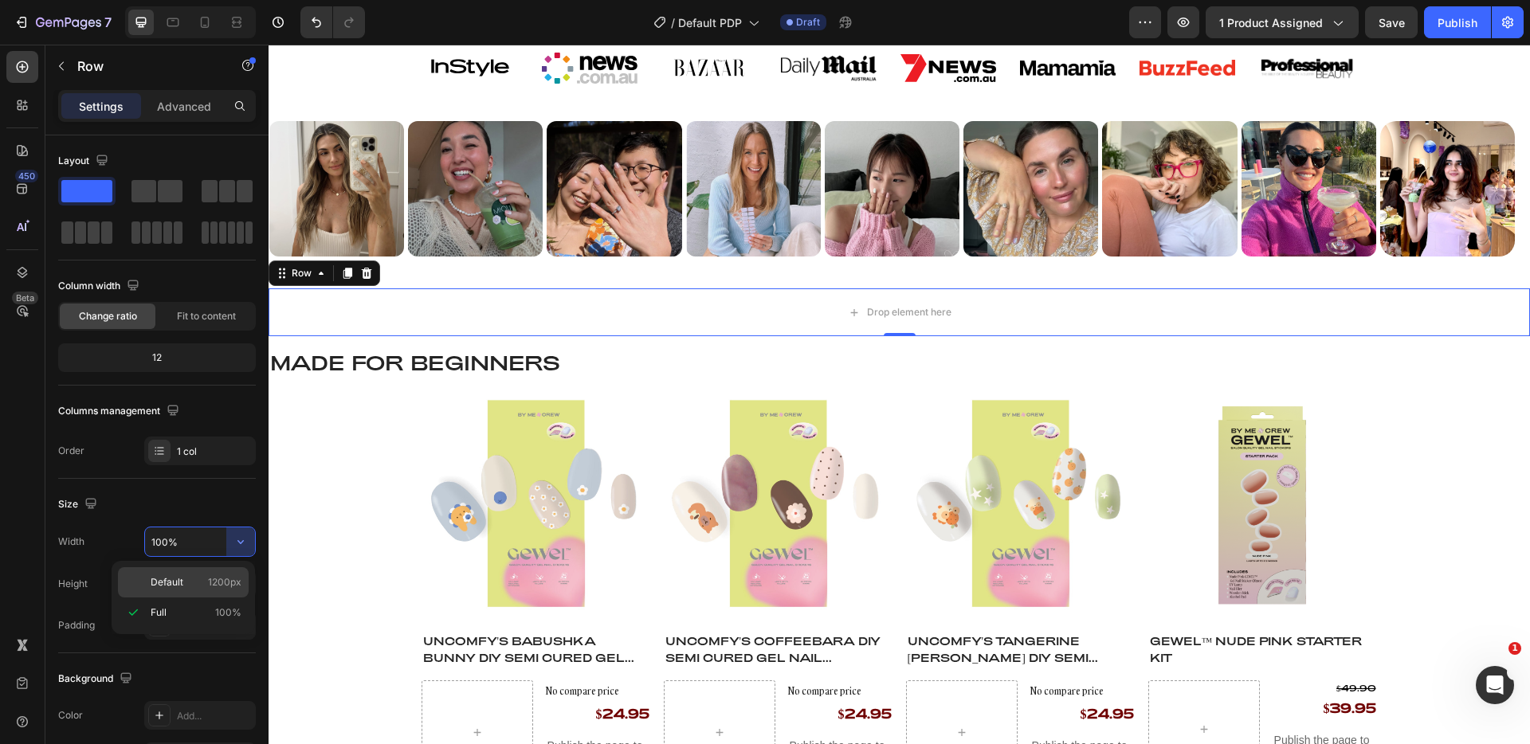
click at [205, 587] on p "Default 1200px" at bounding box center [196, 583] width 91 height 14
type input "1200"
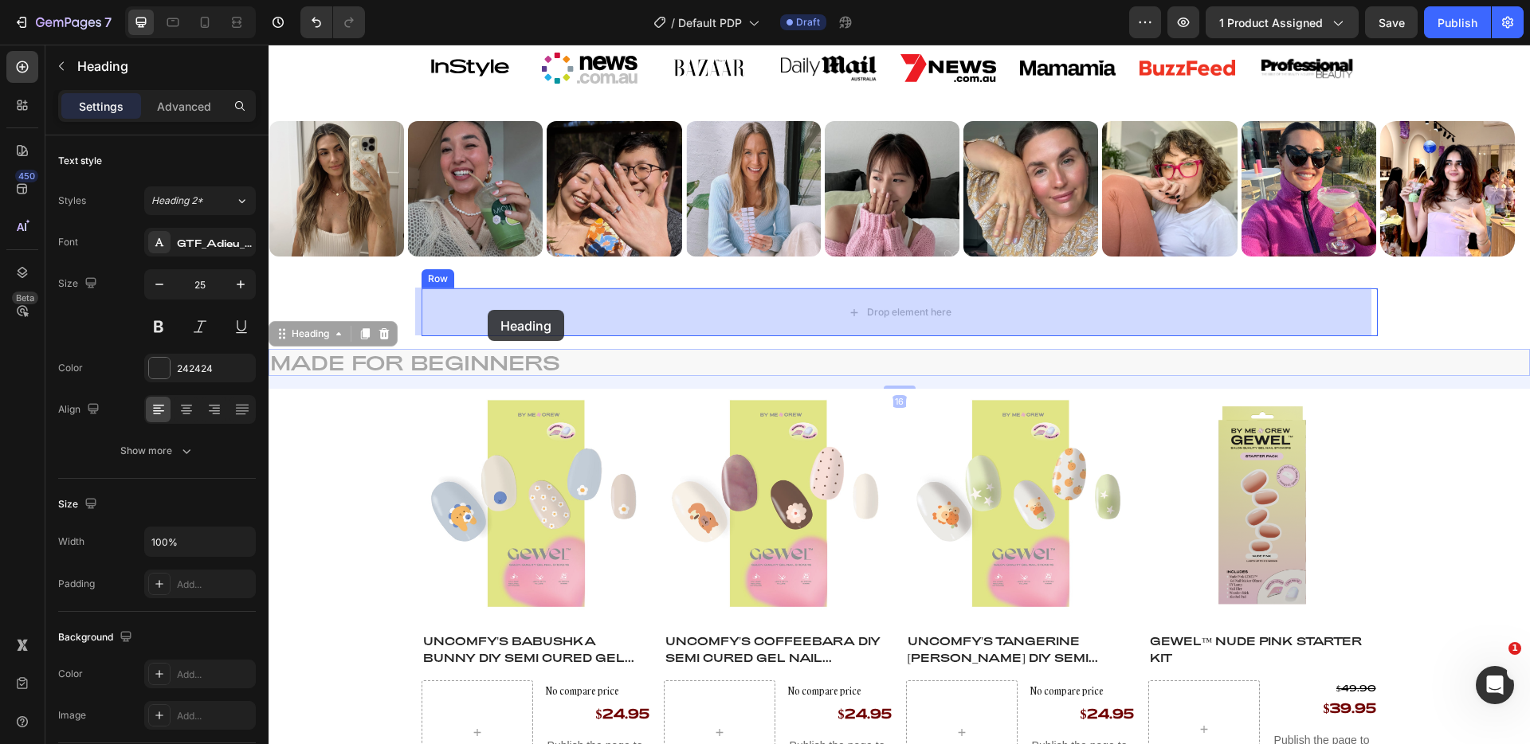
drag, startPoint x: 334, startPoint y: 356, endPoint x: 488, endPoint y: 310, distance: 160.6
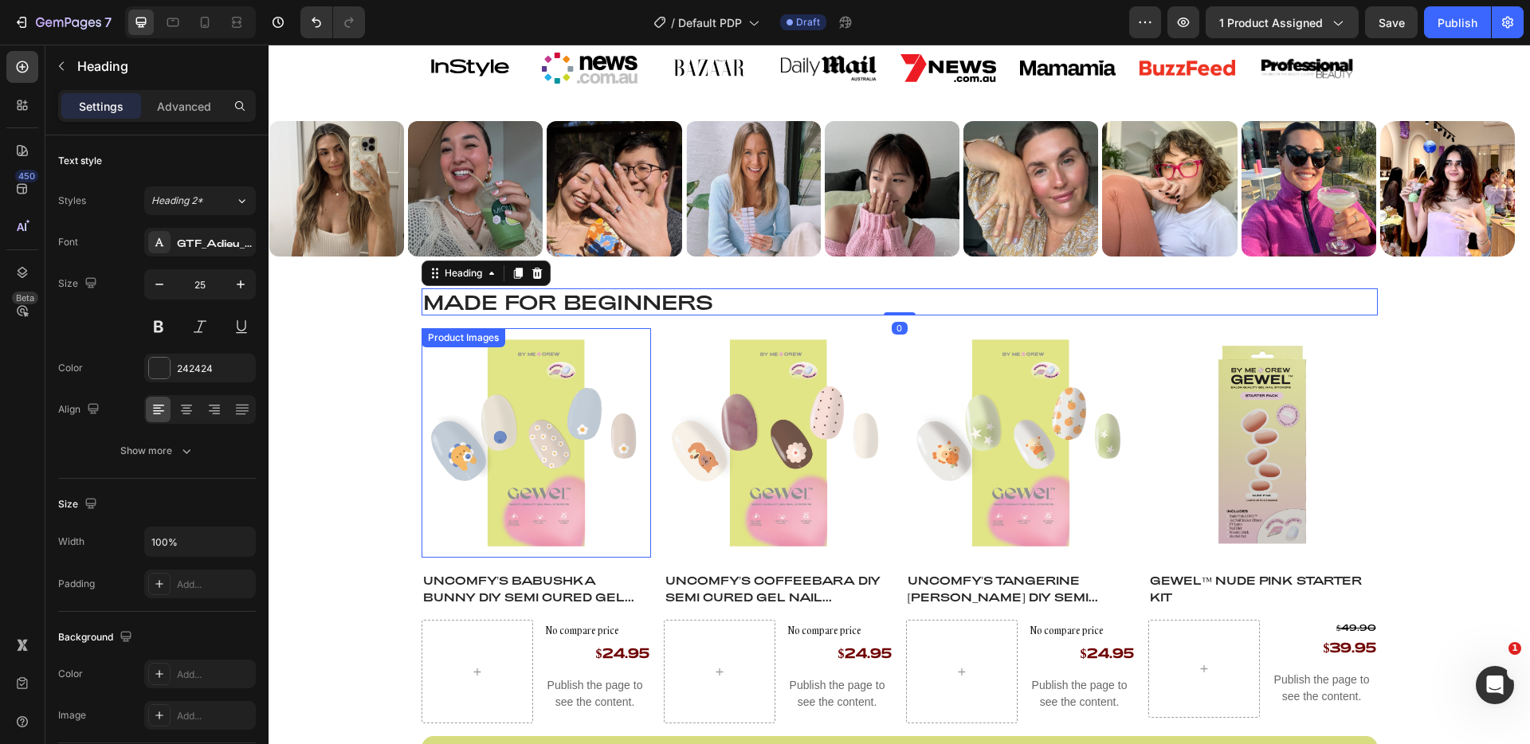
click at [456, 364] on img at bounding box center [537, 443] width 230 height 230
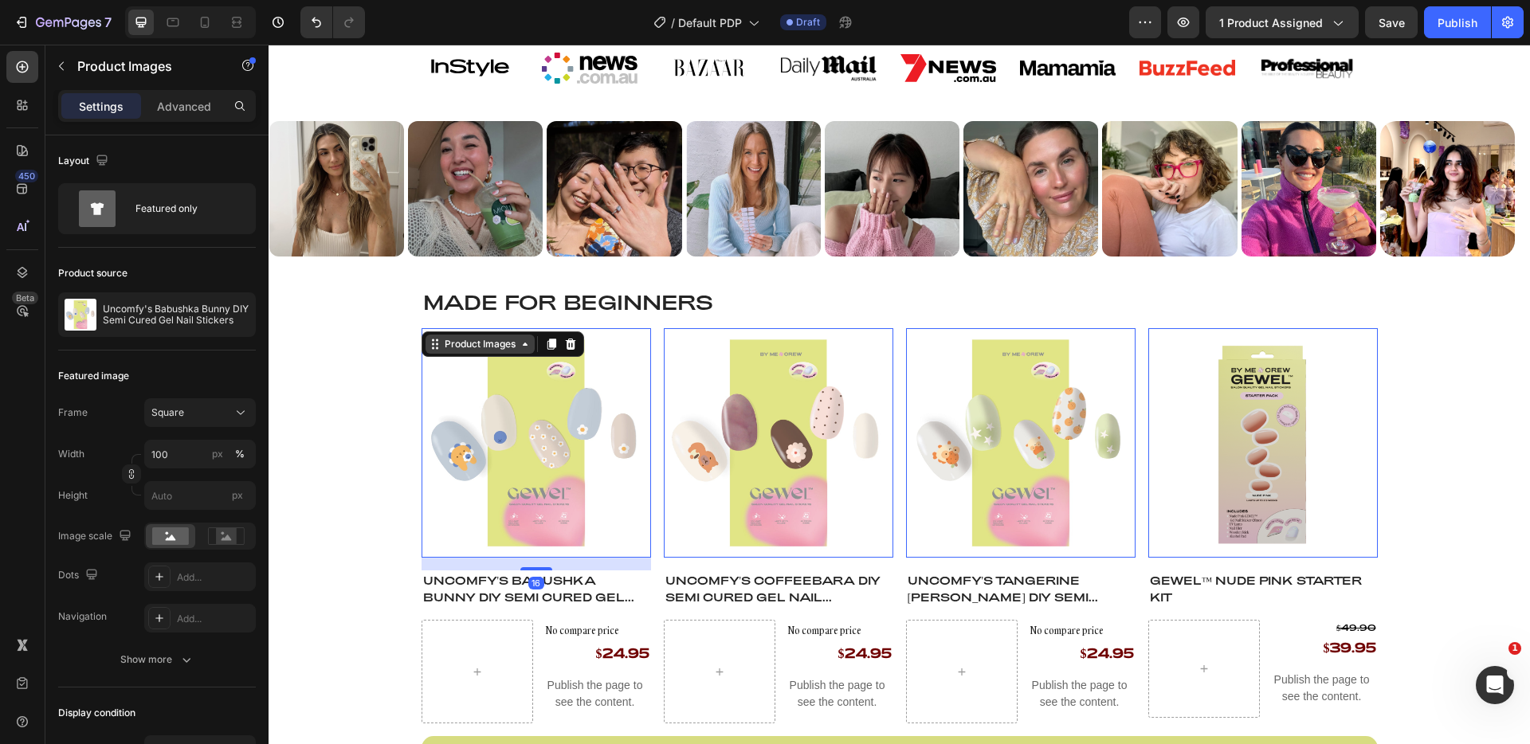
click at [446, 342] on div "Product Images" at bounding box center [480, 344] width 77 height 14
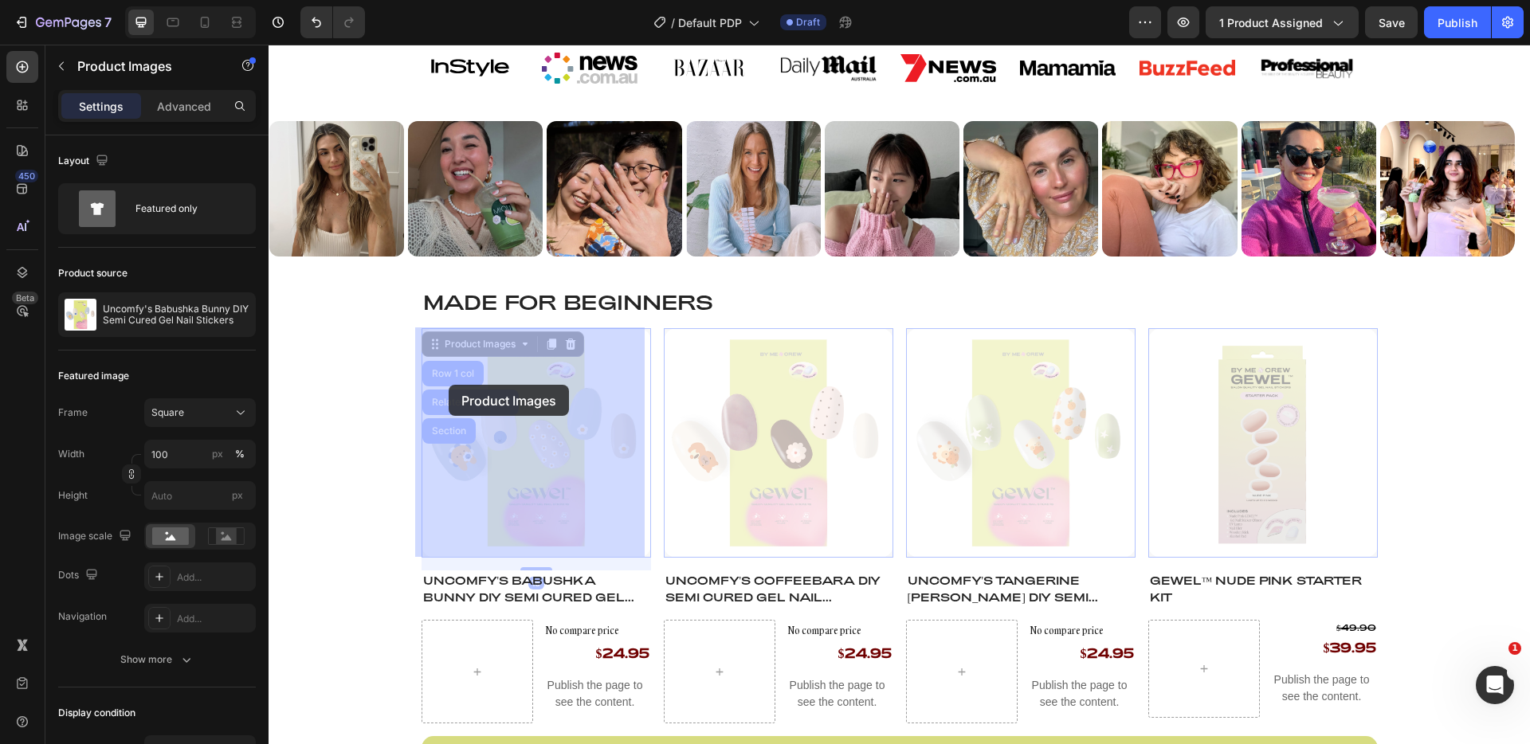
drag, startPoint x: 446, startPoint y: 405, endPoint x: 449, endPoint y: 385, distance: 20.1
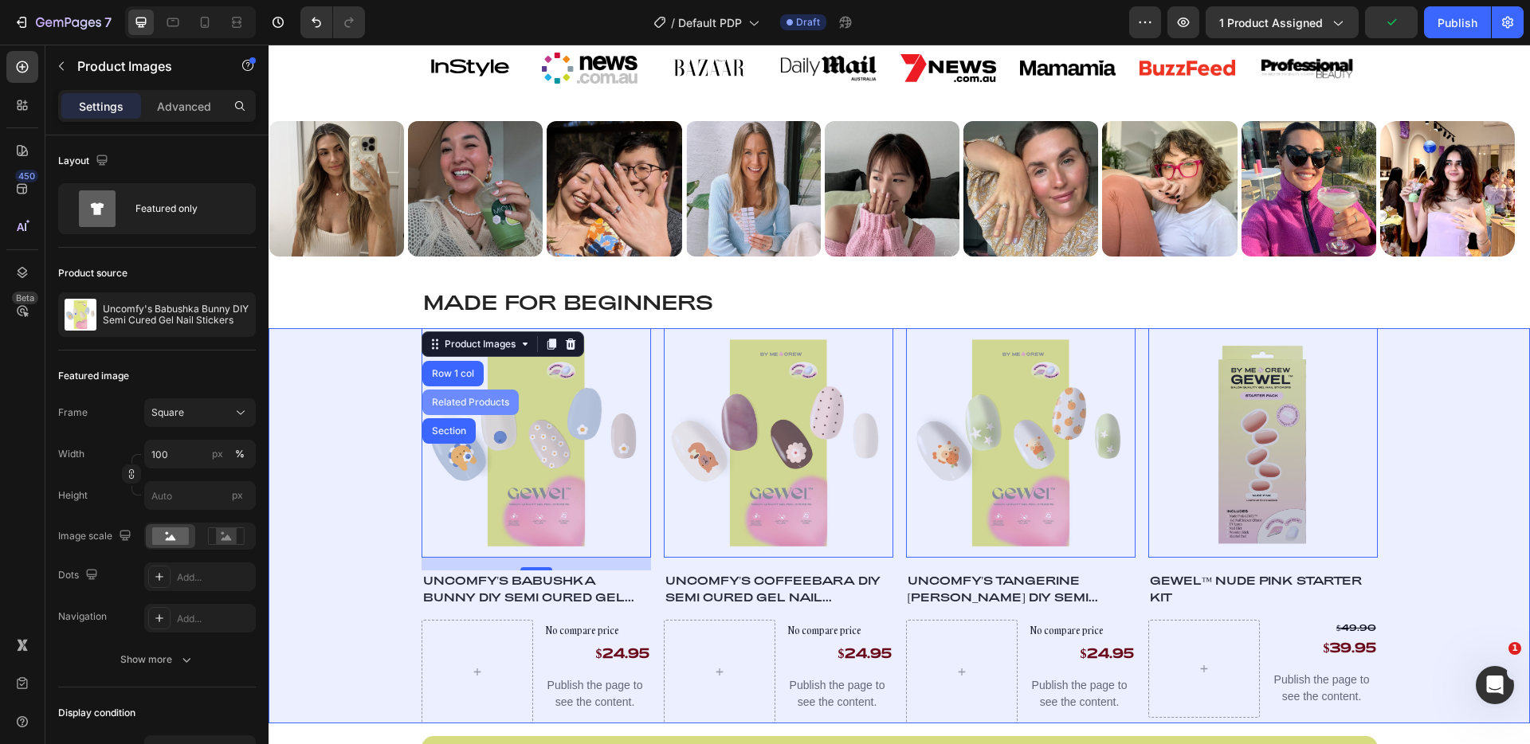
click at [445, 401] on div "Related Products" at bounding box center [471, 403] width 84 height 10
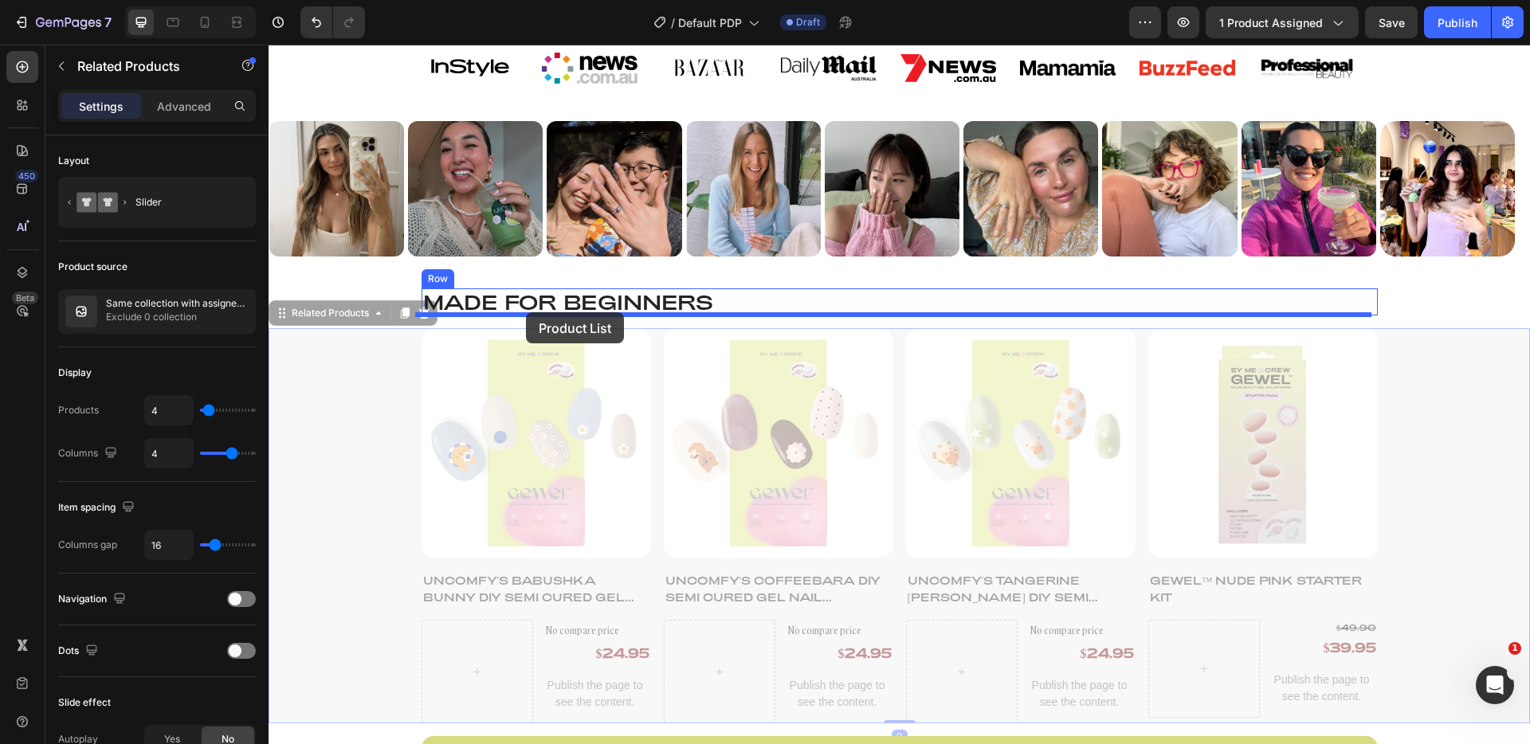
drag, startPoint x: 283, startPoint y: 310, endPoint x: 526, endPoint y: 312, distance: 243.1
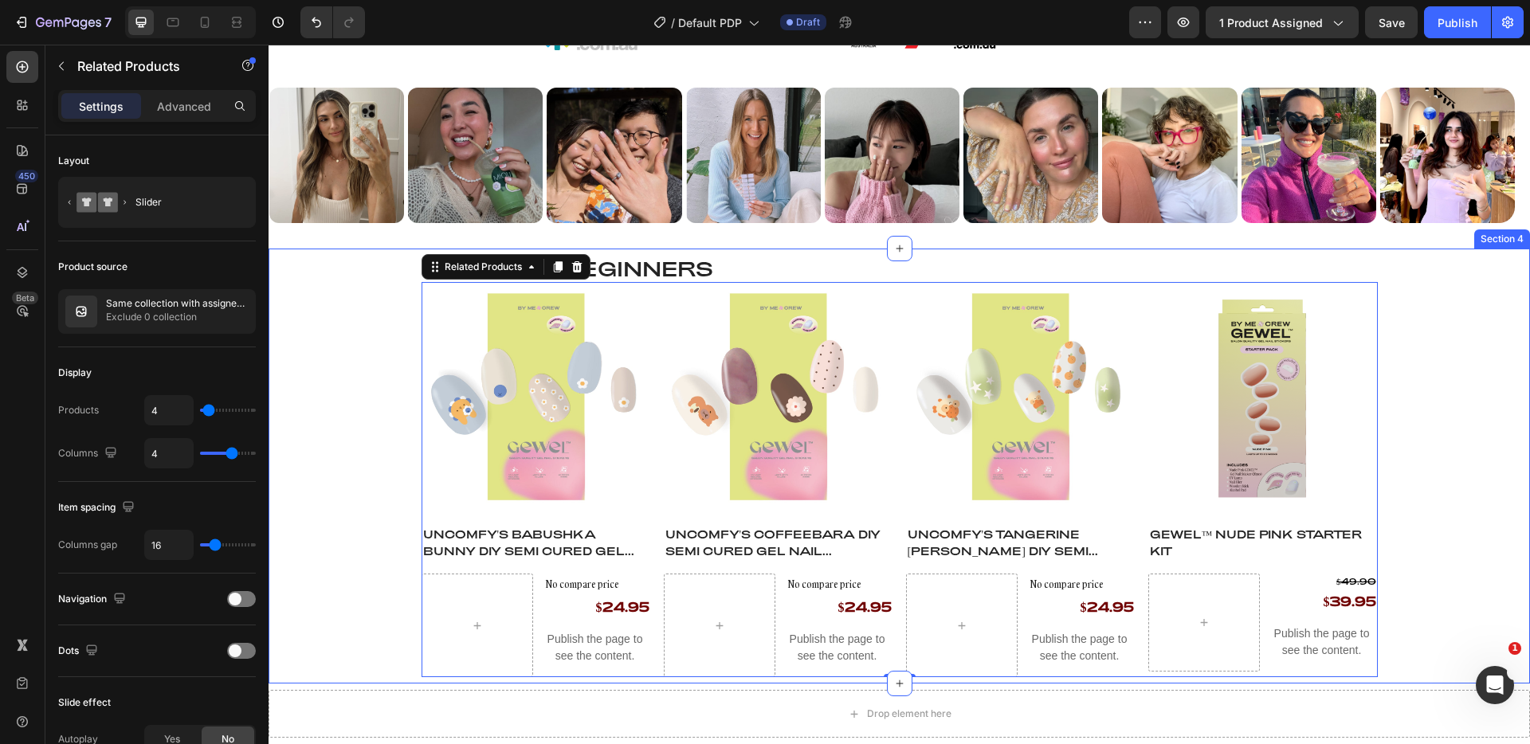
scroll to position [870, 0]
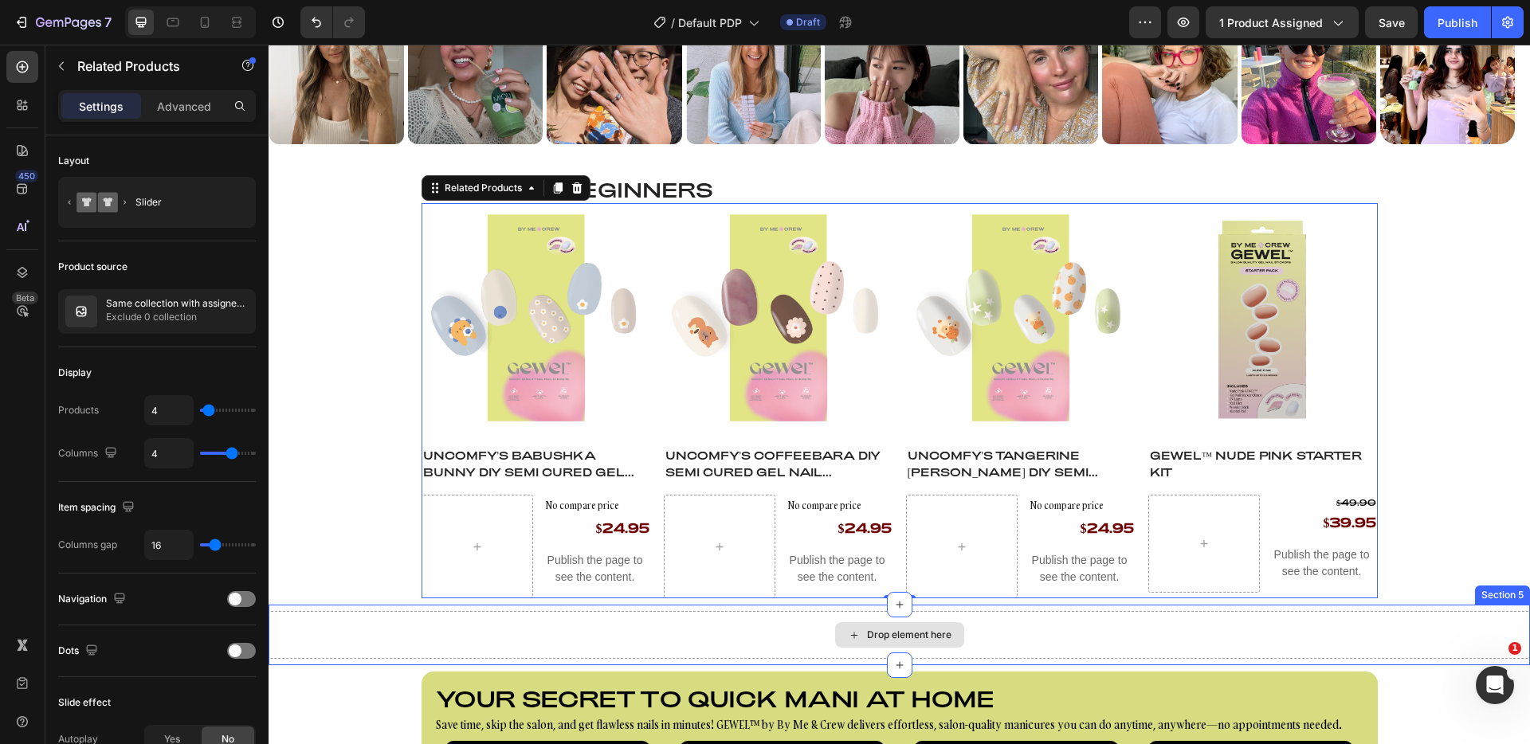
click at [347, 615] on div "Drop element here" at bounding box center [900, 635] width 1262 height 48
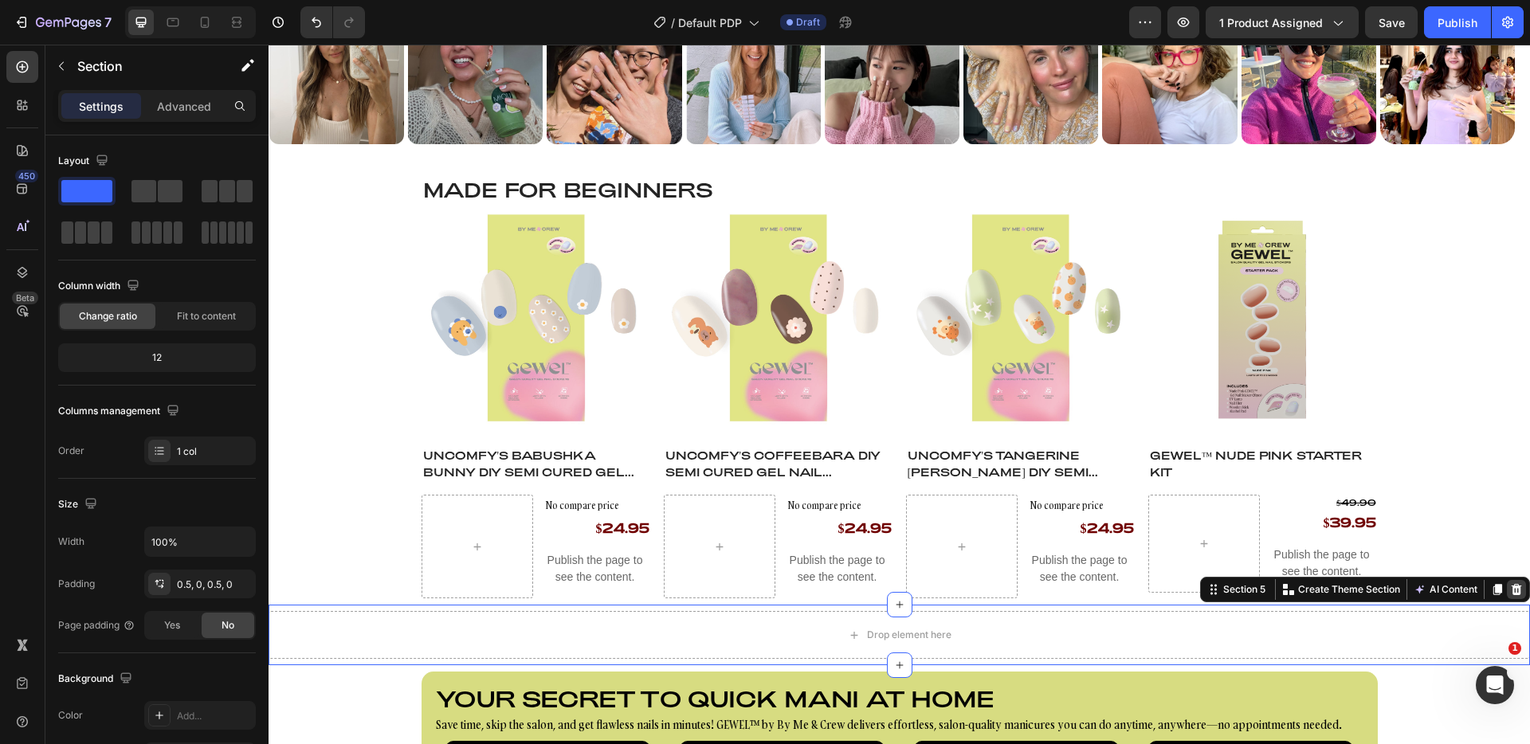
click at [1512, 586] on icon at bounding box center [1517, 589] width 10 height 11
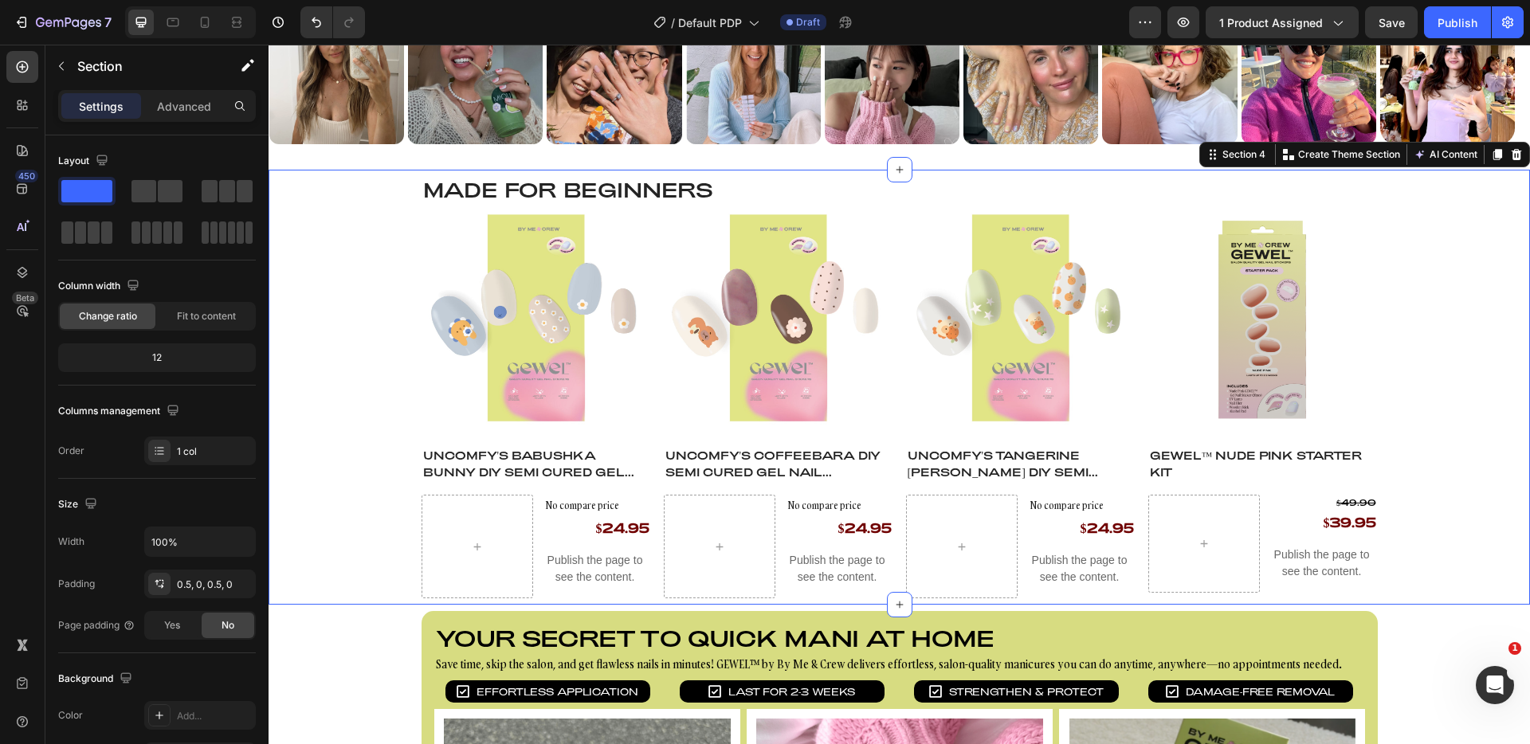
click at [1491, 325] on div "Made for BEGINNERS Heading Product Images Uncomfy's Babushka Bunny DIY Semi Cur…" at bounding box center [900, 387] width 1262 height 422
click at [783, 642] on h2 "Your secret to quick mani at home" at bounding box center [899, 639] width 931 height 30
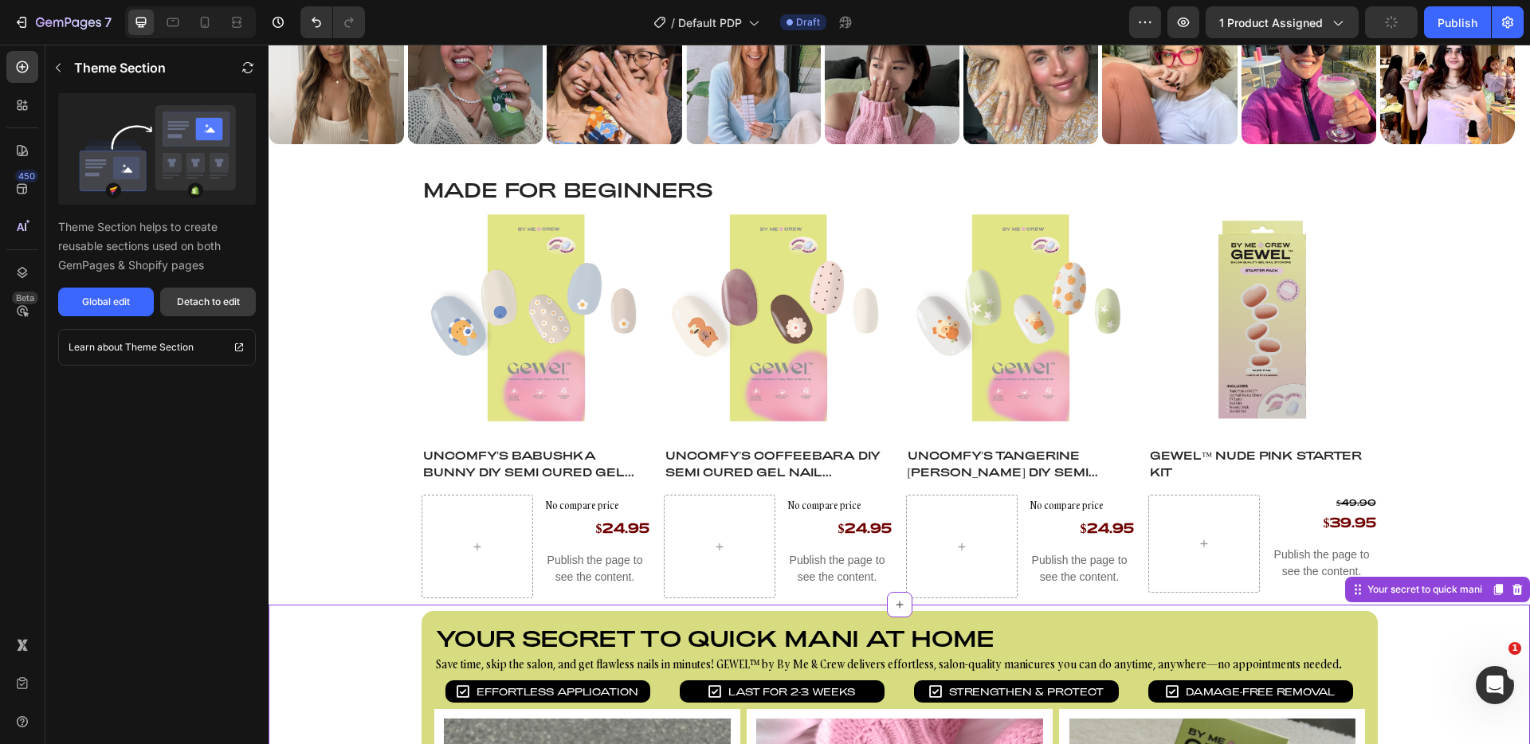
click at [196, 307] on div "Detach to edit" at bounding box center [208, 302] width 63 height 14
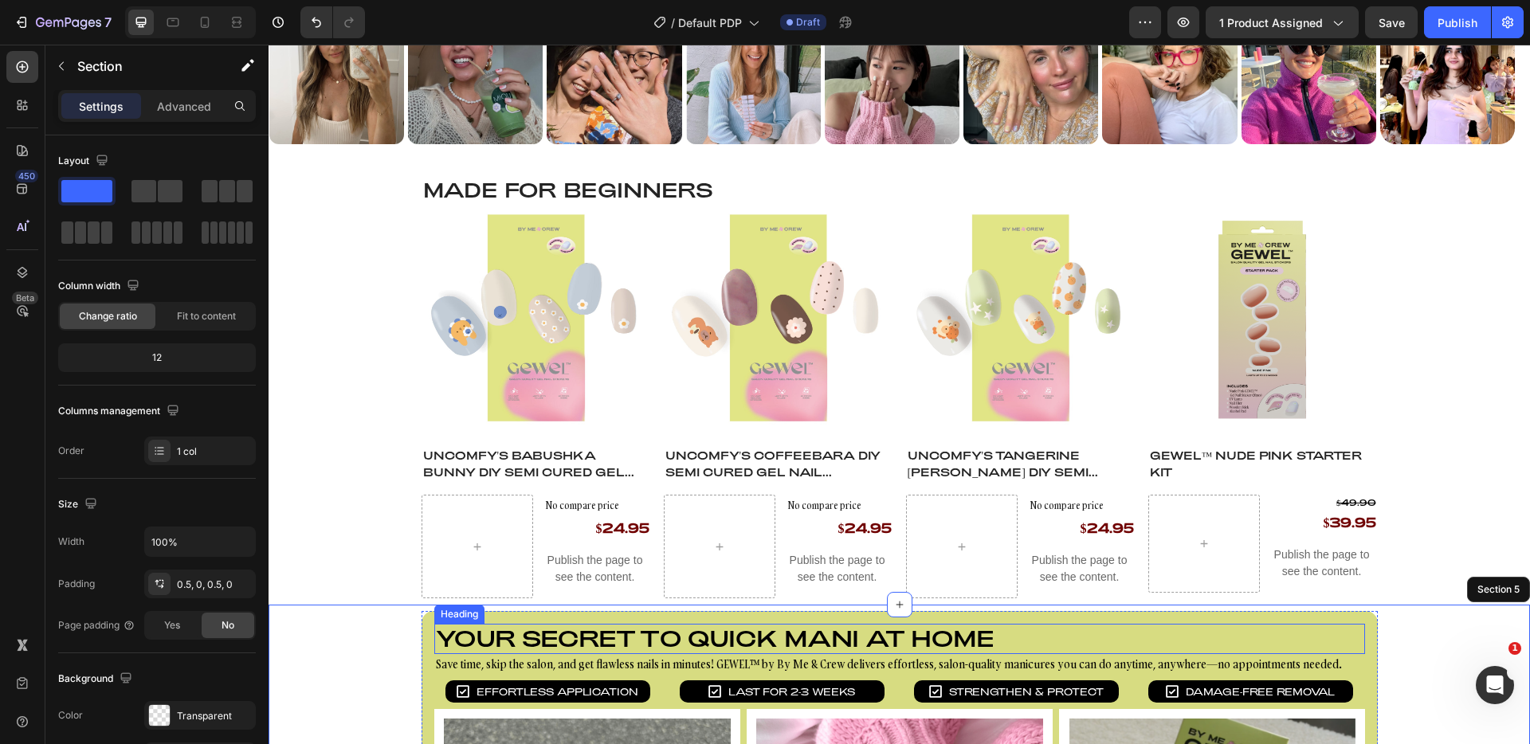
click at [558, 629] on h2 "Your secret to quick mani at home" at bounding box center [899, 639] width 931 height 30
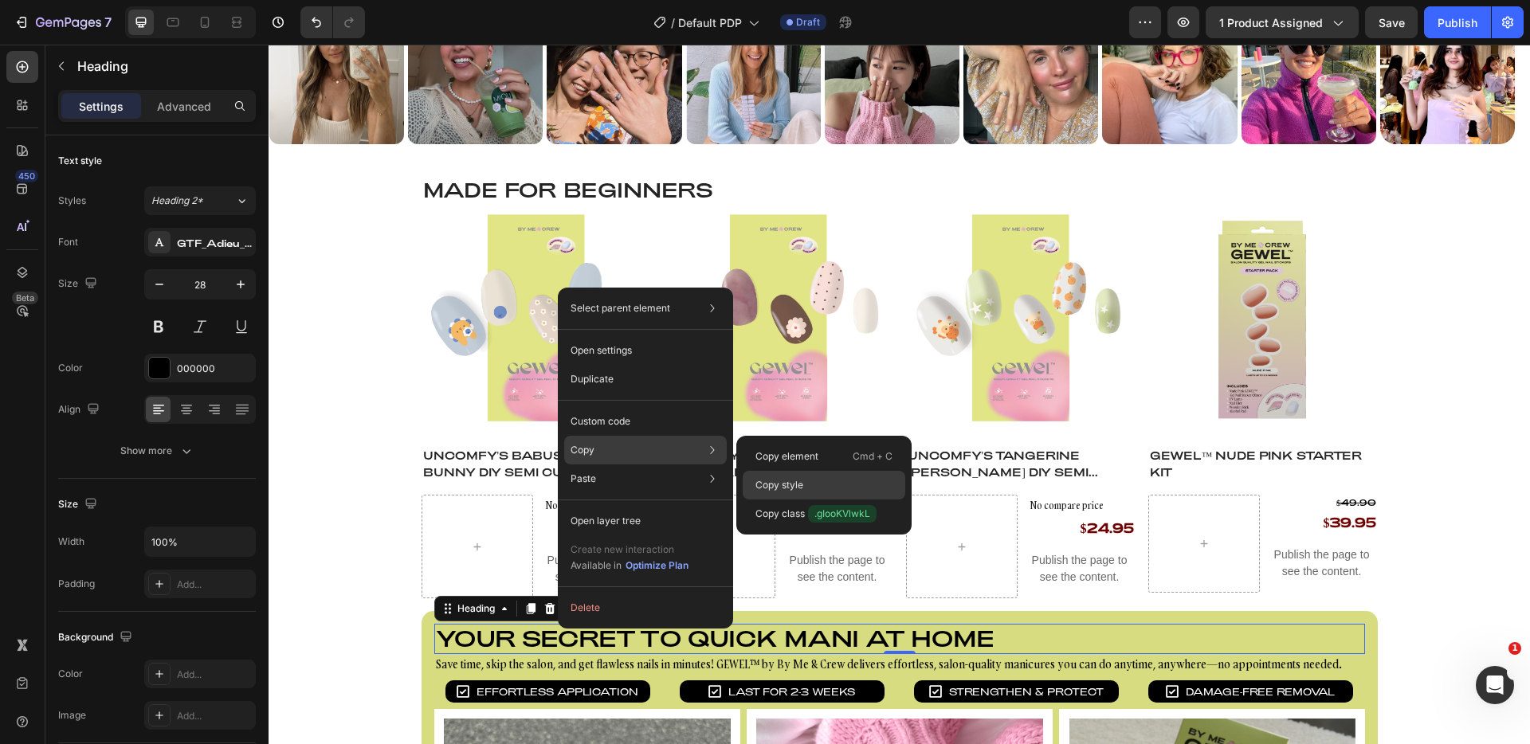
click at [811, 500] on div "Copy style" at bounding box center [824, 514] width 163 height 29
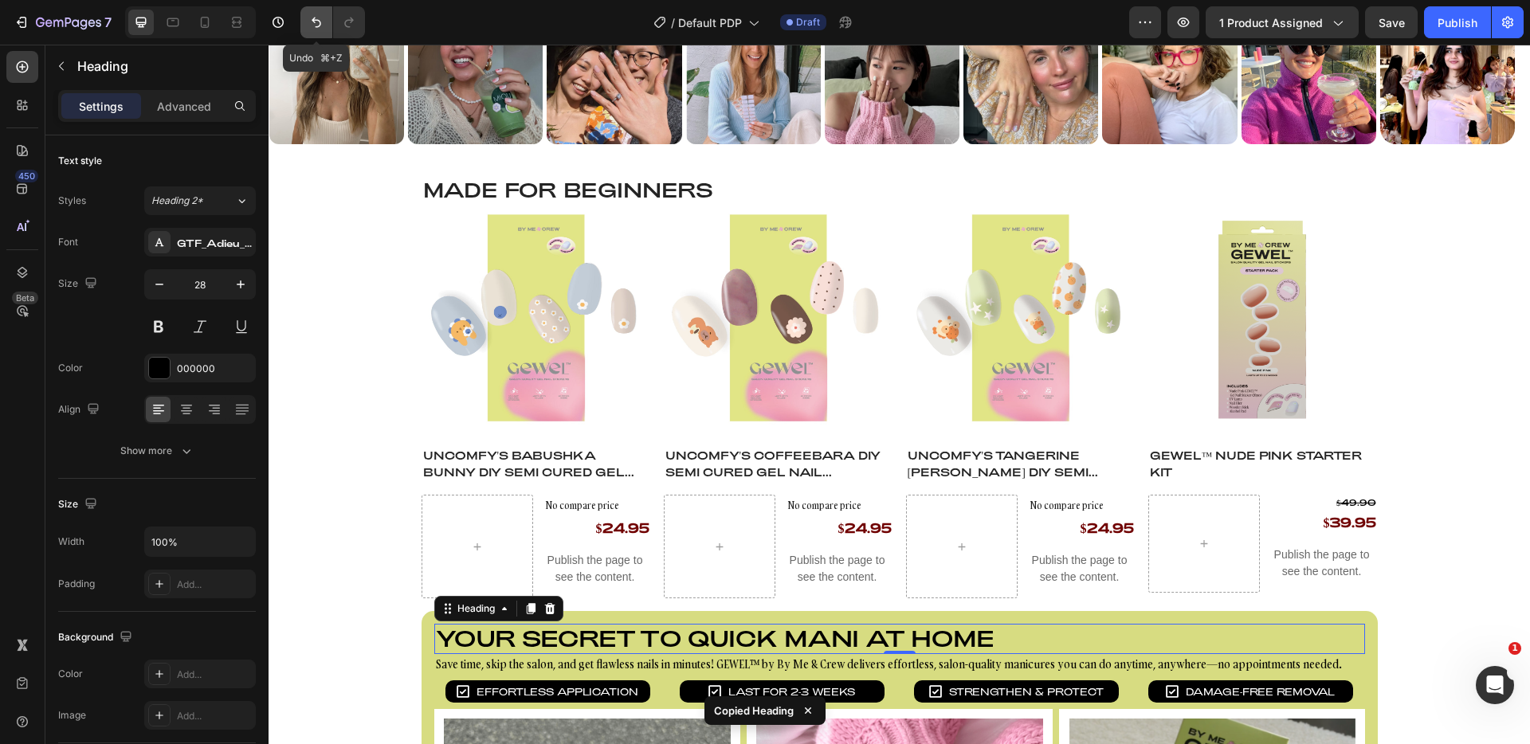
click at [320, 32] on button "Undo/Redo" at bounding box center [317, 22] width 32 height 32
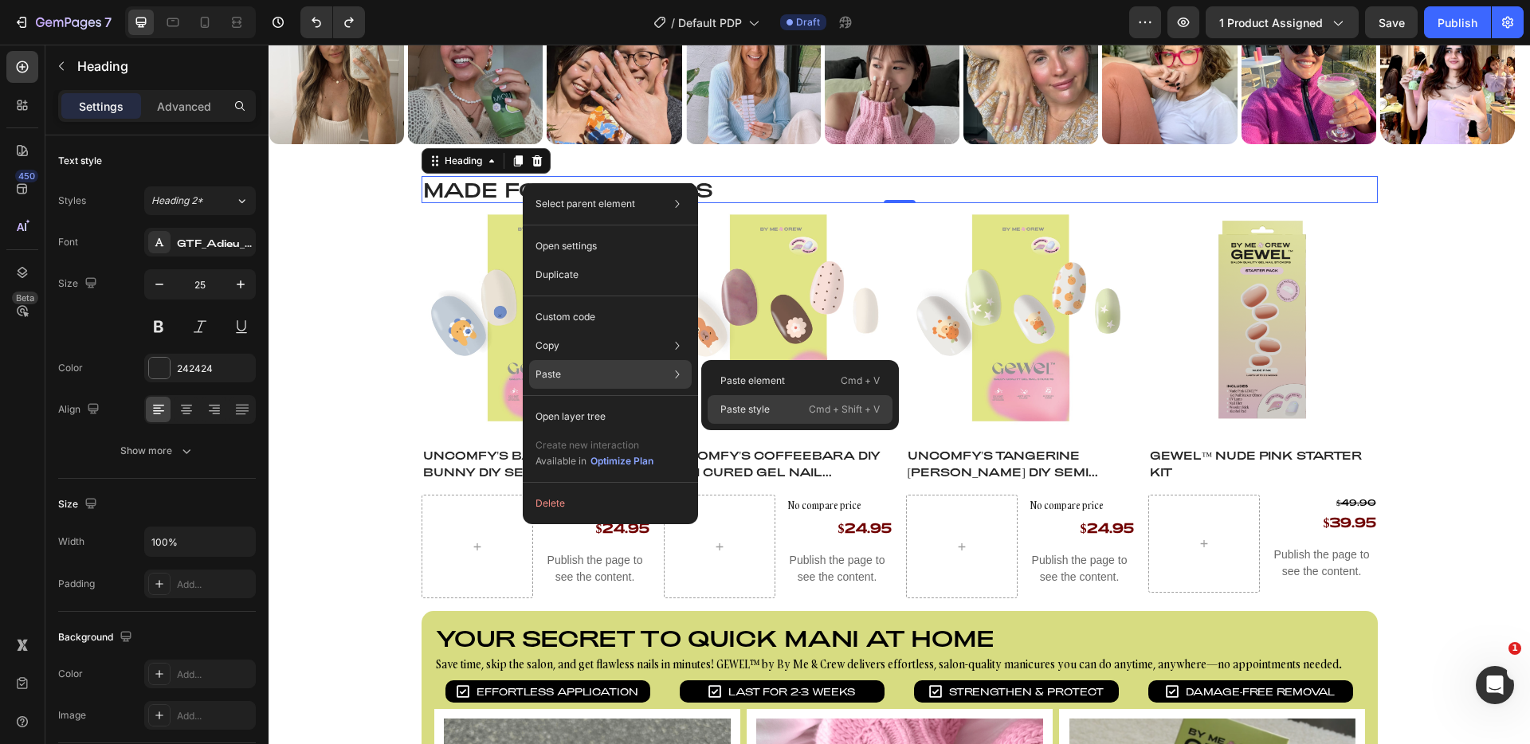
click at [764, 406] on p "Paste style" at bounding box center [745, 410] width 49 height 14
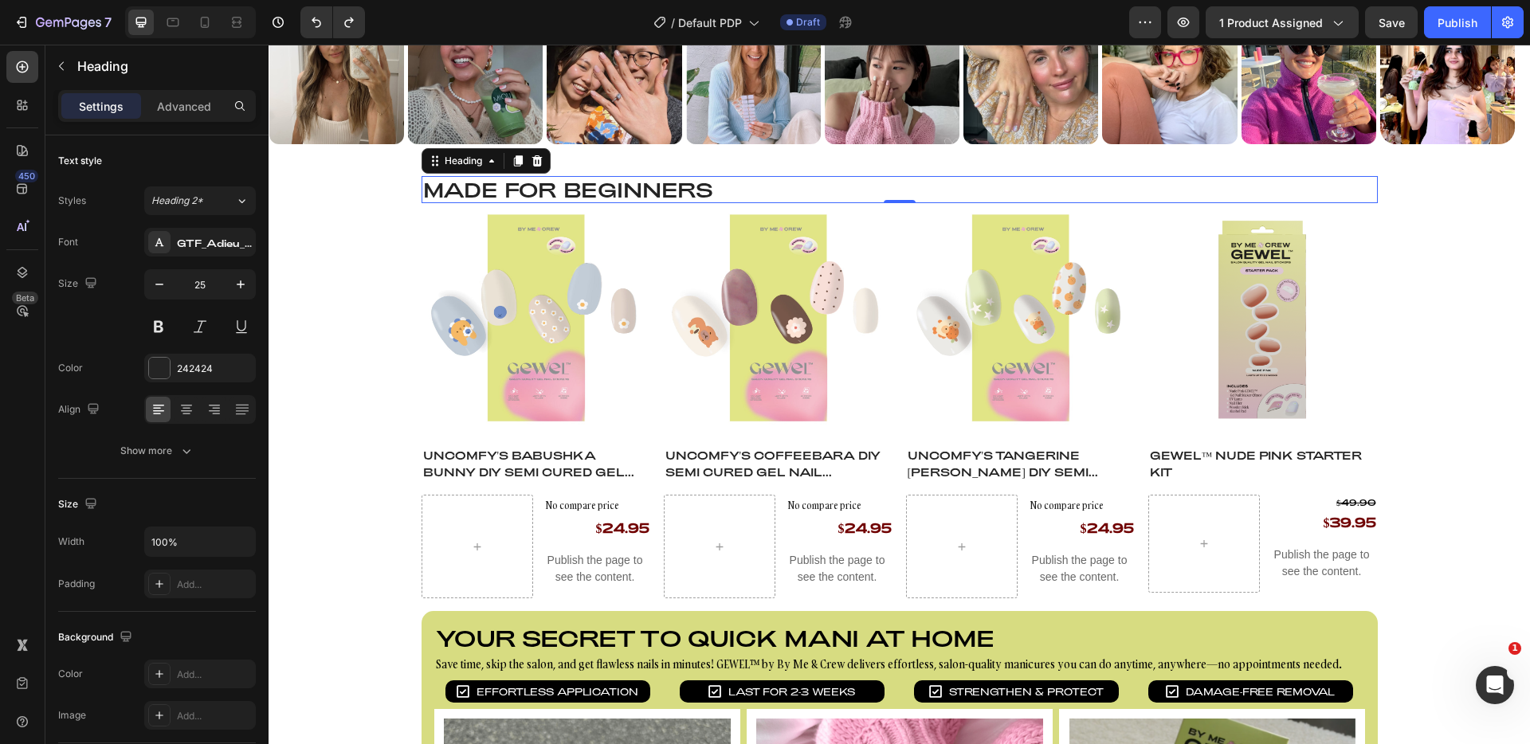
type input "28"
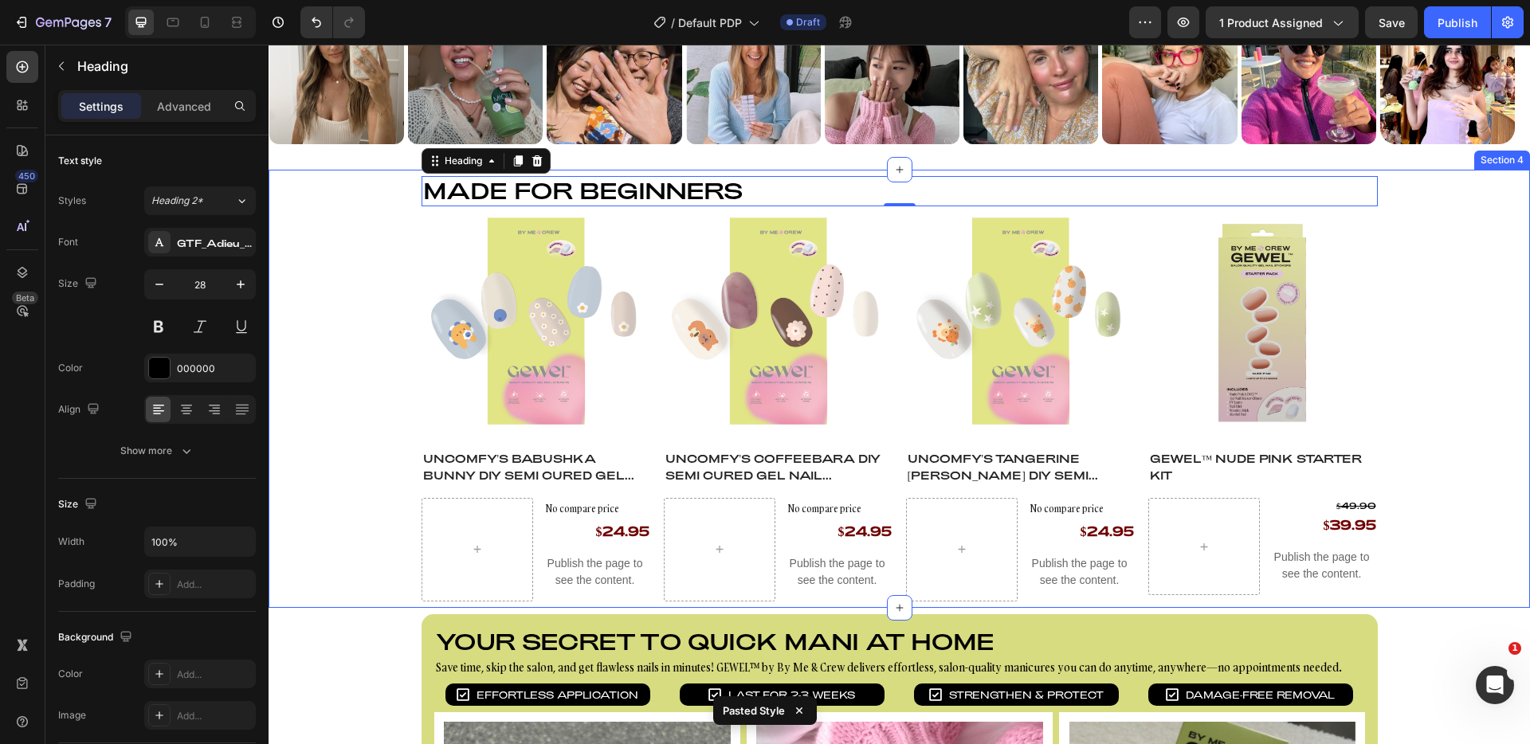
click at [358, 383] on div "Made for BEGINNERS Heading 0 Product Images Uncomfy's Babushka Bunny DIY Semi C…" at bounding box center [900, 389] width 1262 height 426
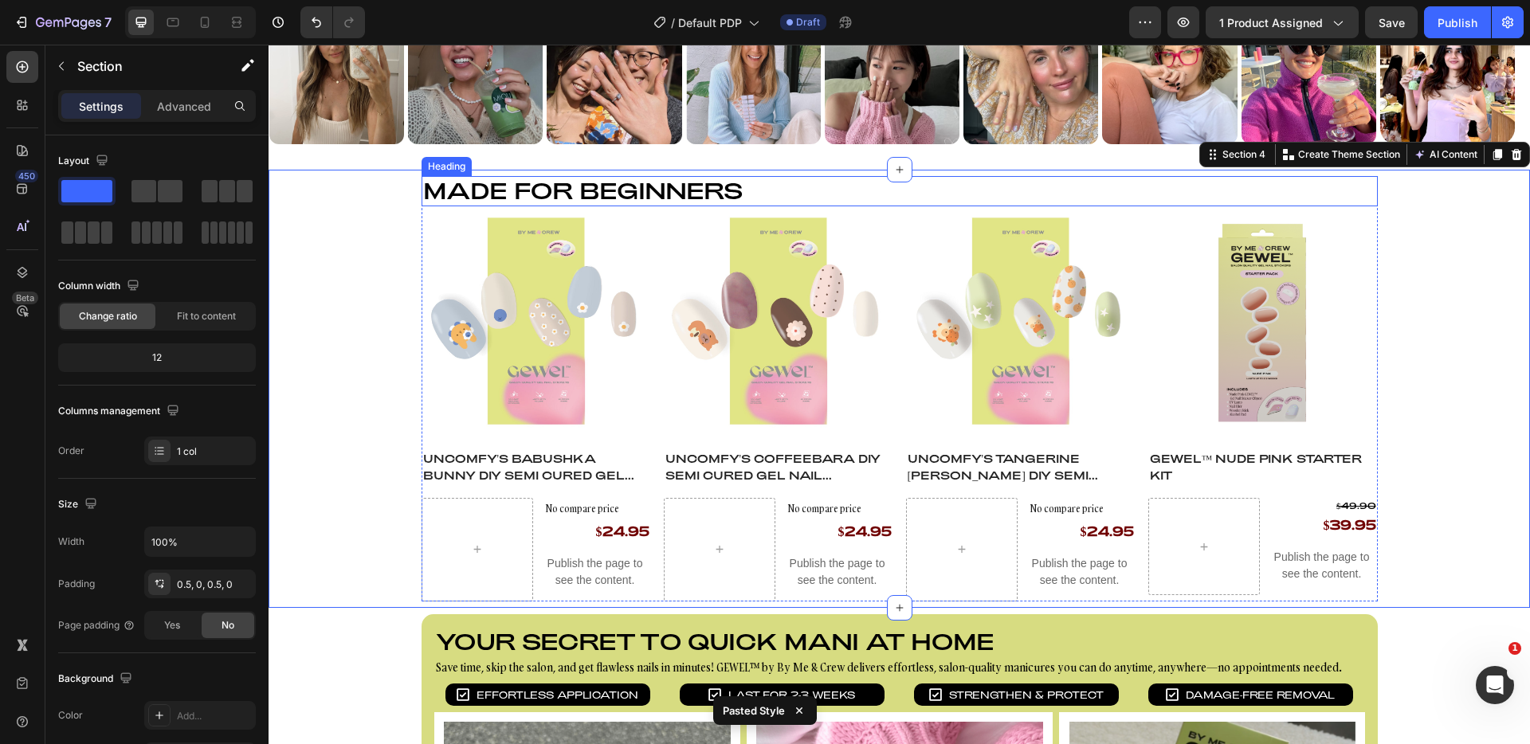
click at [559, 184] on h2 "Made for BEGINNERS" at bounding box center [900, 191] width 957 height 30
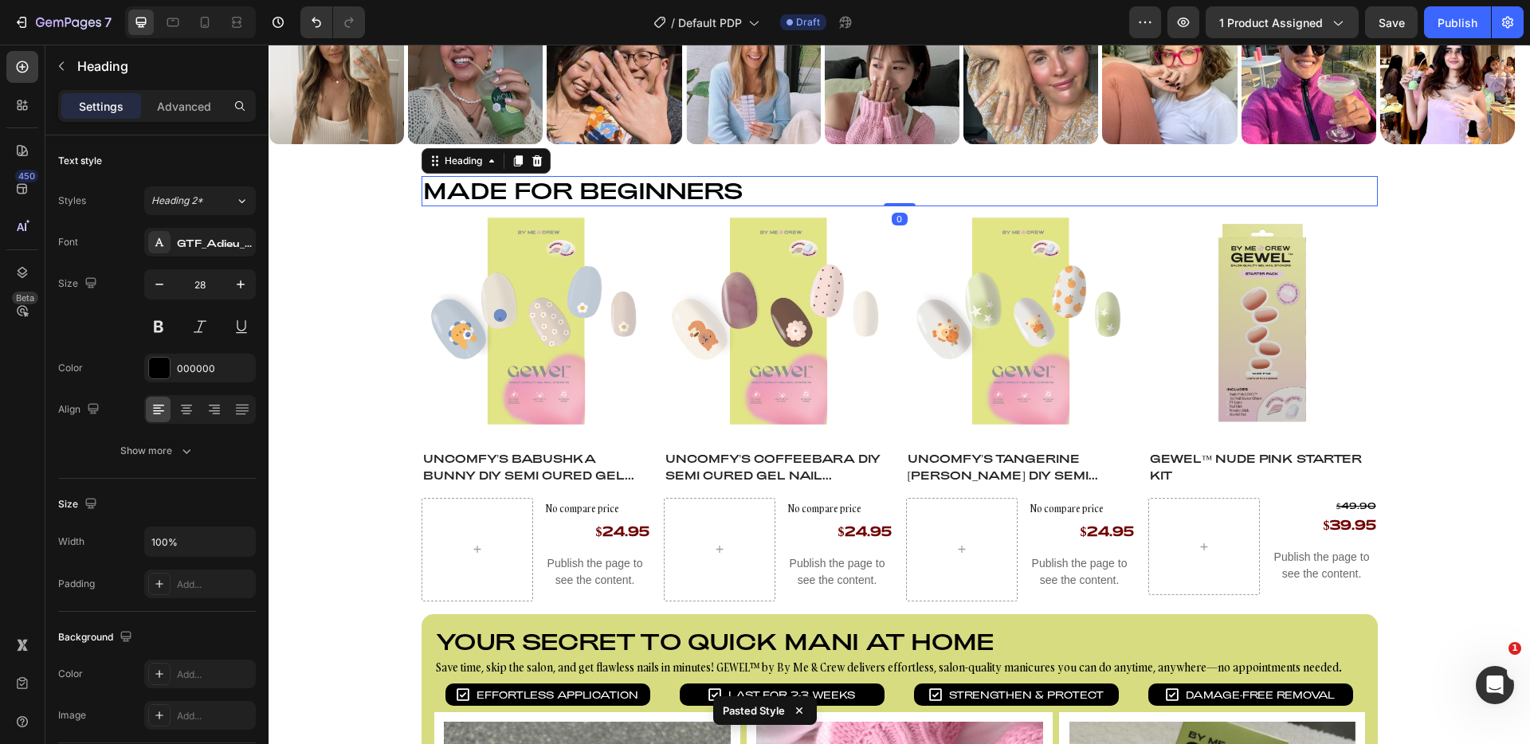
click at [559, 184] on h2 "Made for BEGINNERS" at bounding box center [900, 191] width 957 height 30
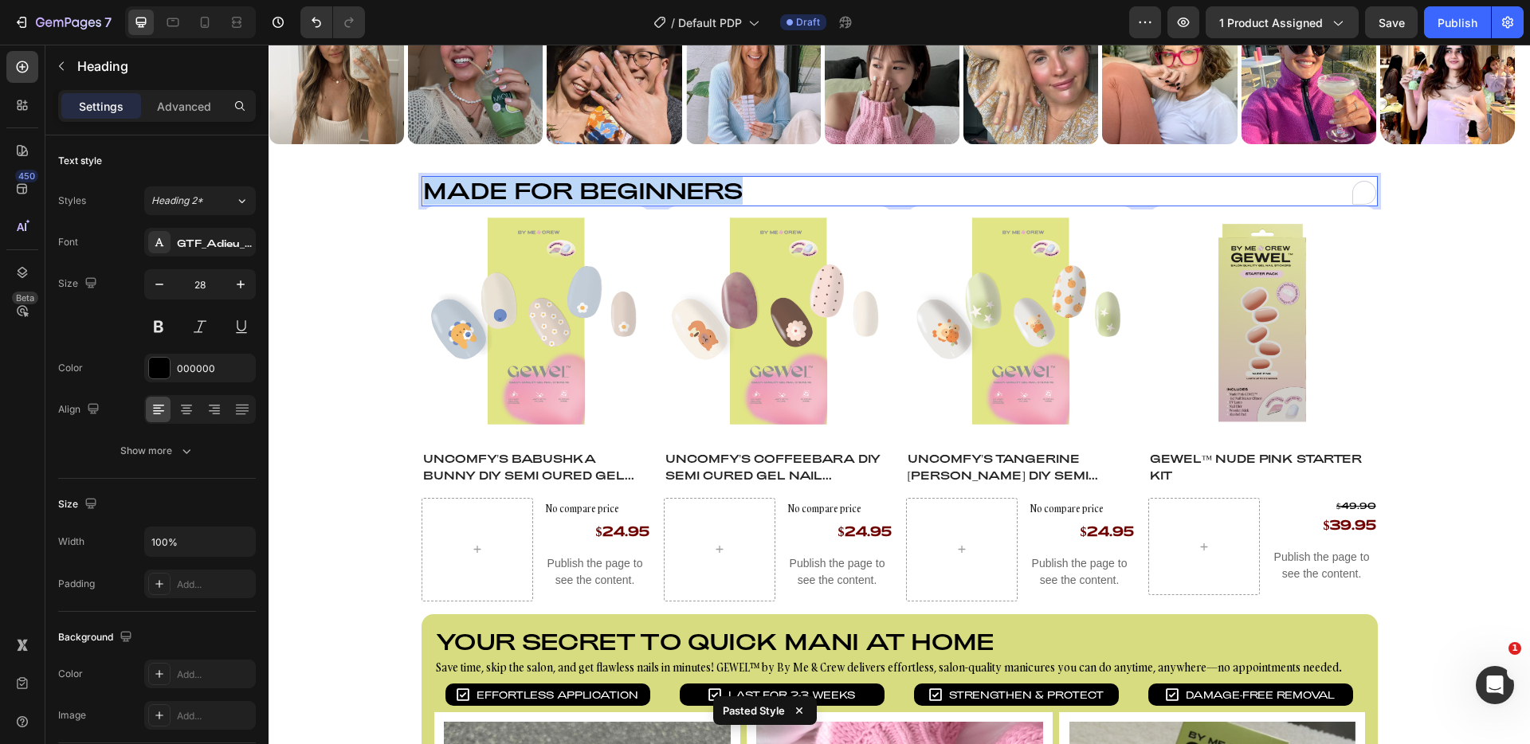
click at [559, 184] on p "Made for BEGINNERS" at bounding box center [899, 191] width 953 height 27
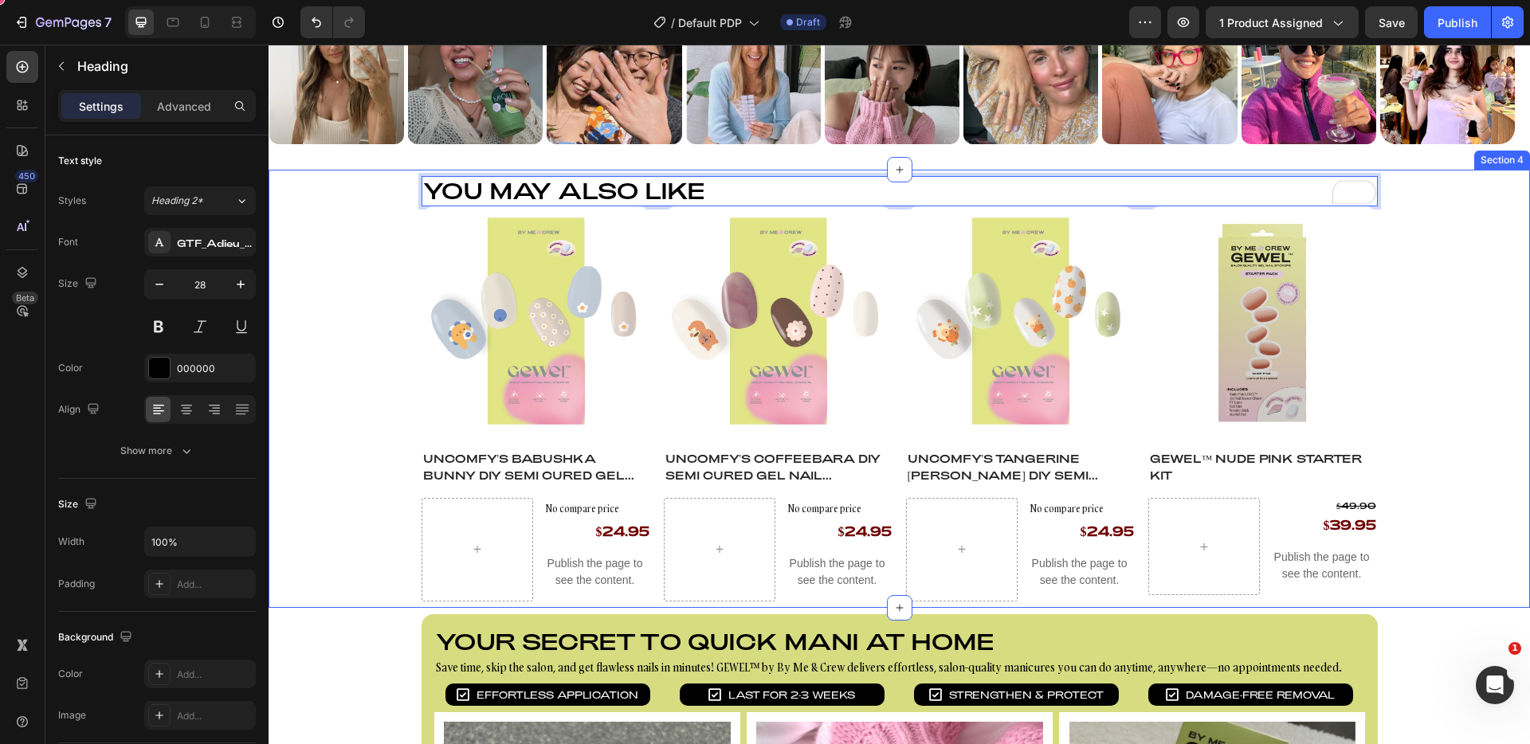
click at [1469, 259] on div "You may also like Heading 0 Product Images Uncomfy's Babushka Bunny DIY Semi Cu…" at bounding box center [900, 389] width 1262 height 426
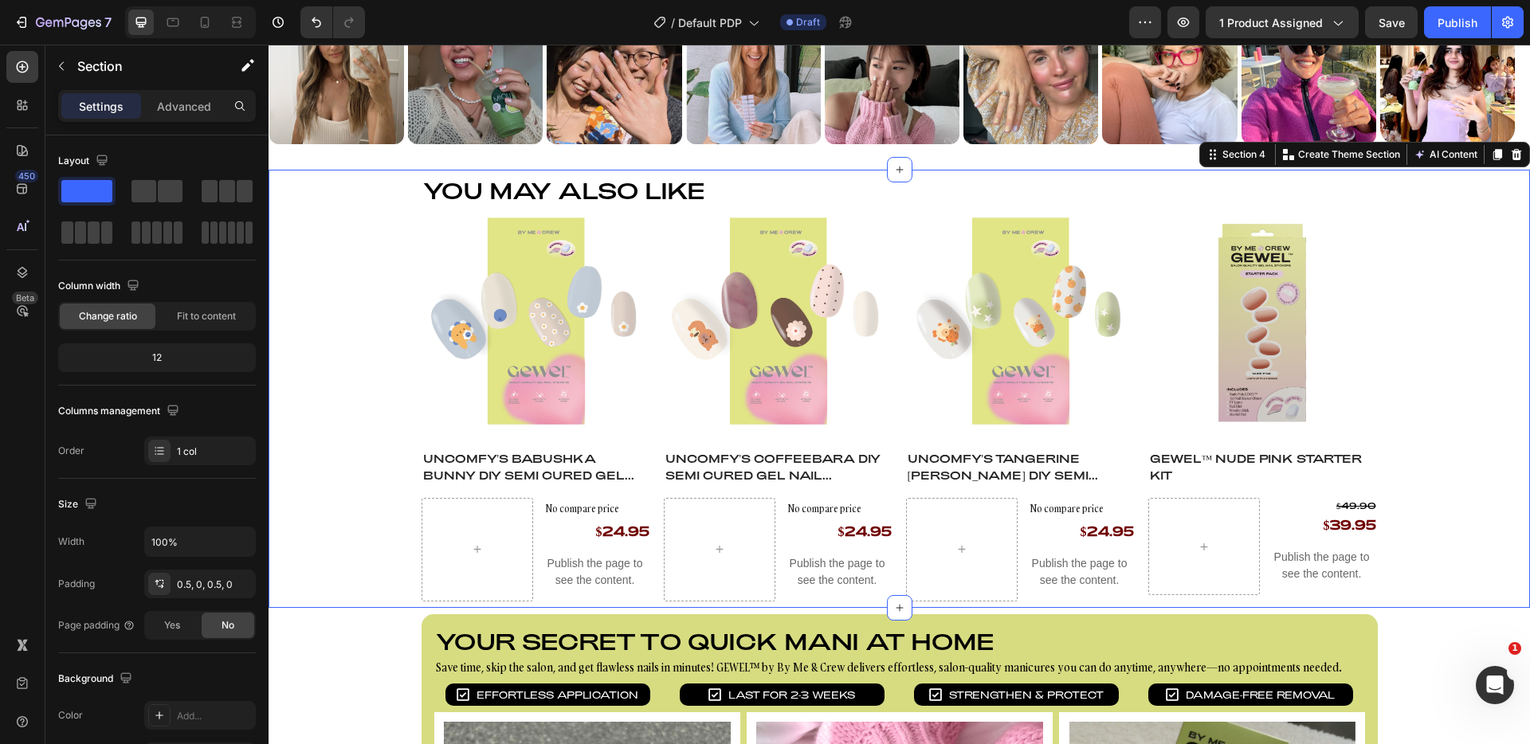
click at [1456, 224] on div "You may also like Heading Product Images Uncomfy's Babushka Bunny DIY Semi Cure…" at bounding box center [900, 389] width 1262 height 426
click at [75, 71] on div "Section" at bounding box center [128, 65] width 166 height 41
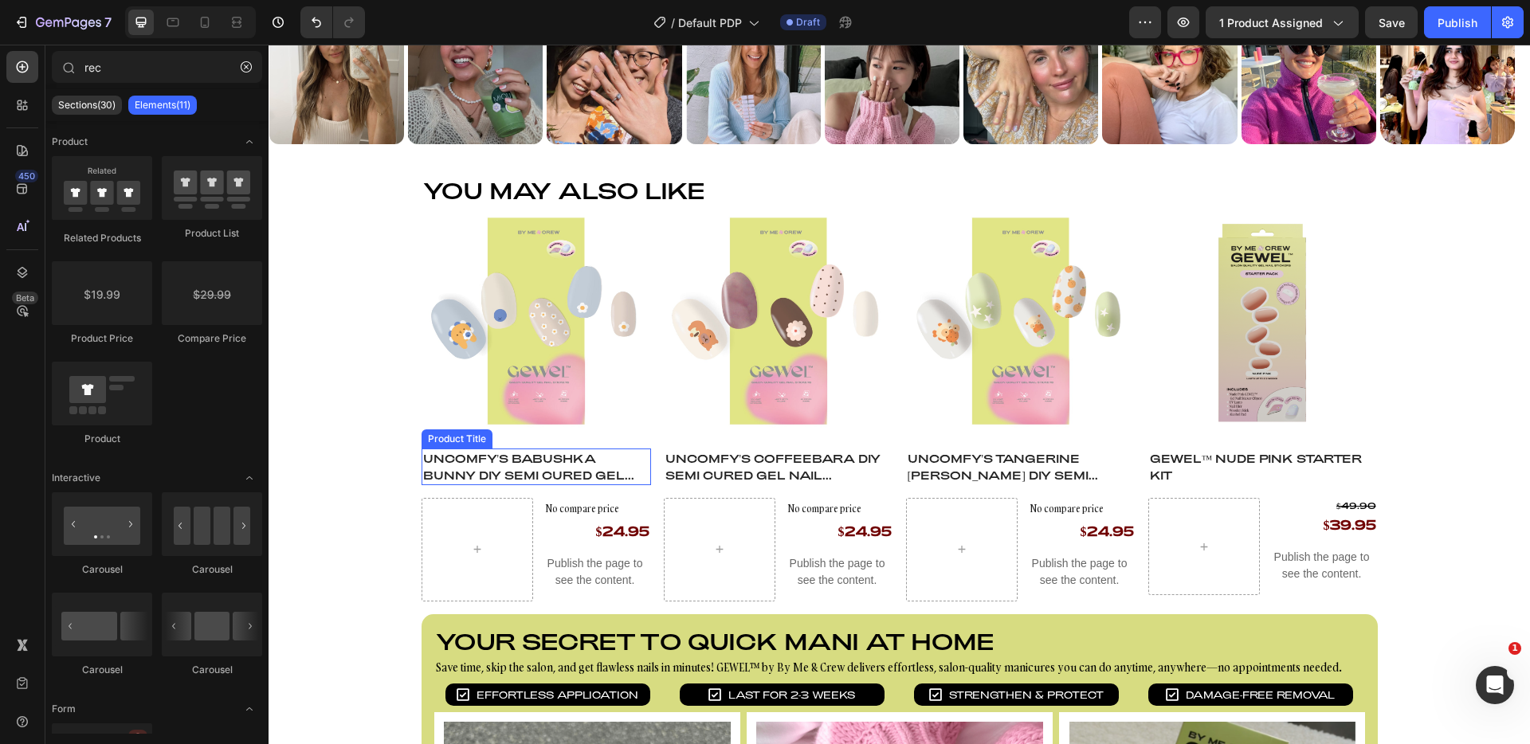
click at [517, 456] on h4 "Uncomfy's Babushka Bunny DIY Semi Cured Gel Nail Stickers" at bounding box center [537, 467] width 230 height 37
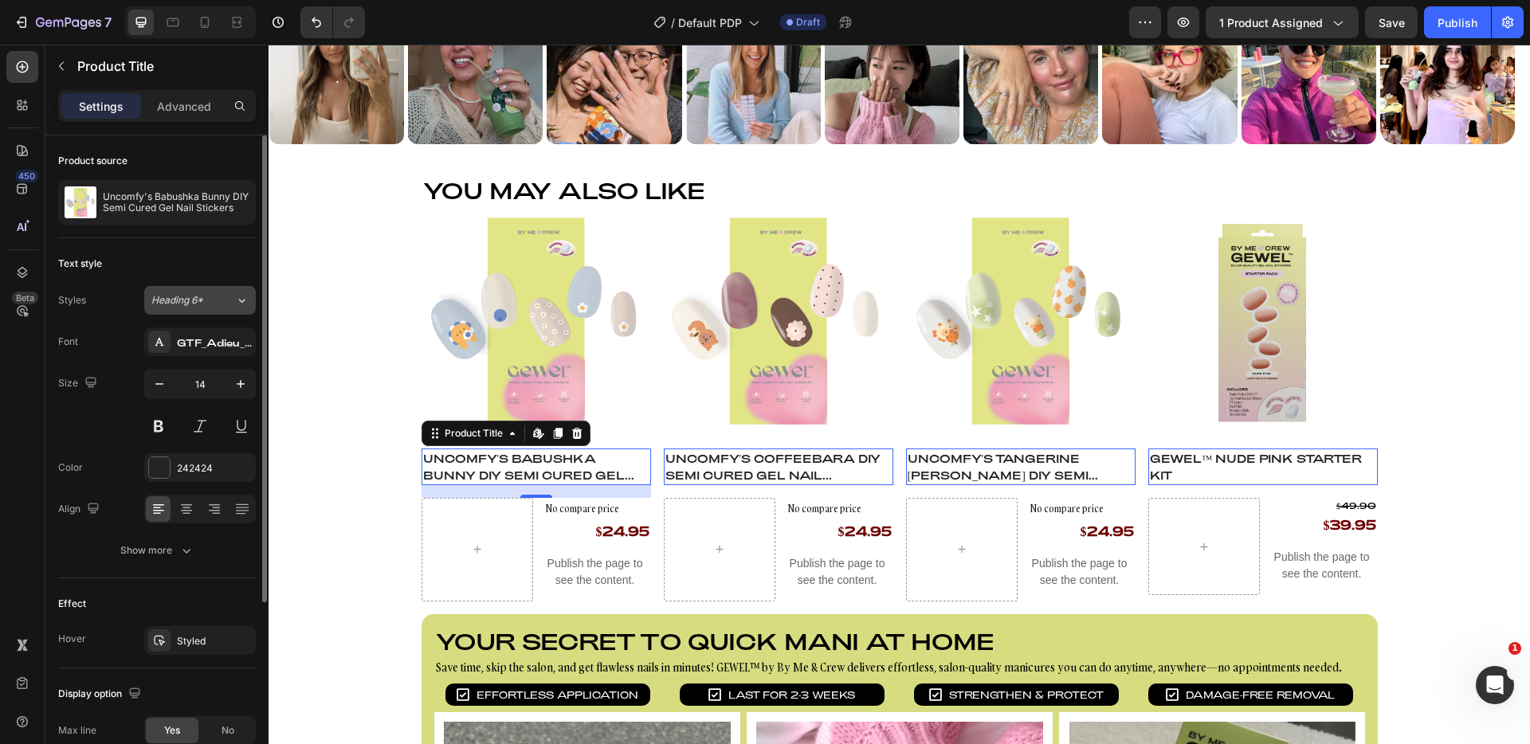
click at [201, 301] on span "Heading 6*" at bounding box center [177, 300] width 52 height 14
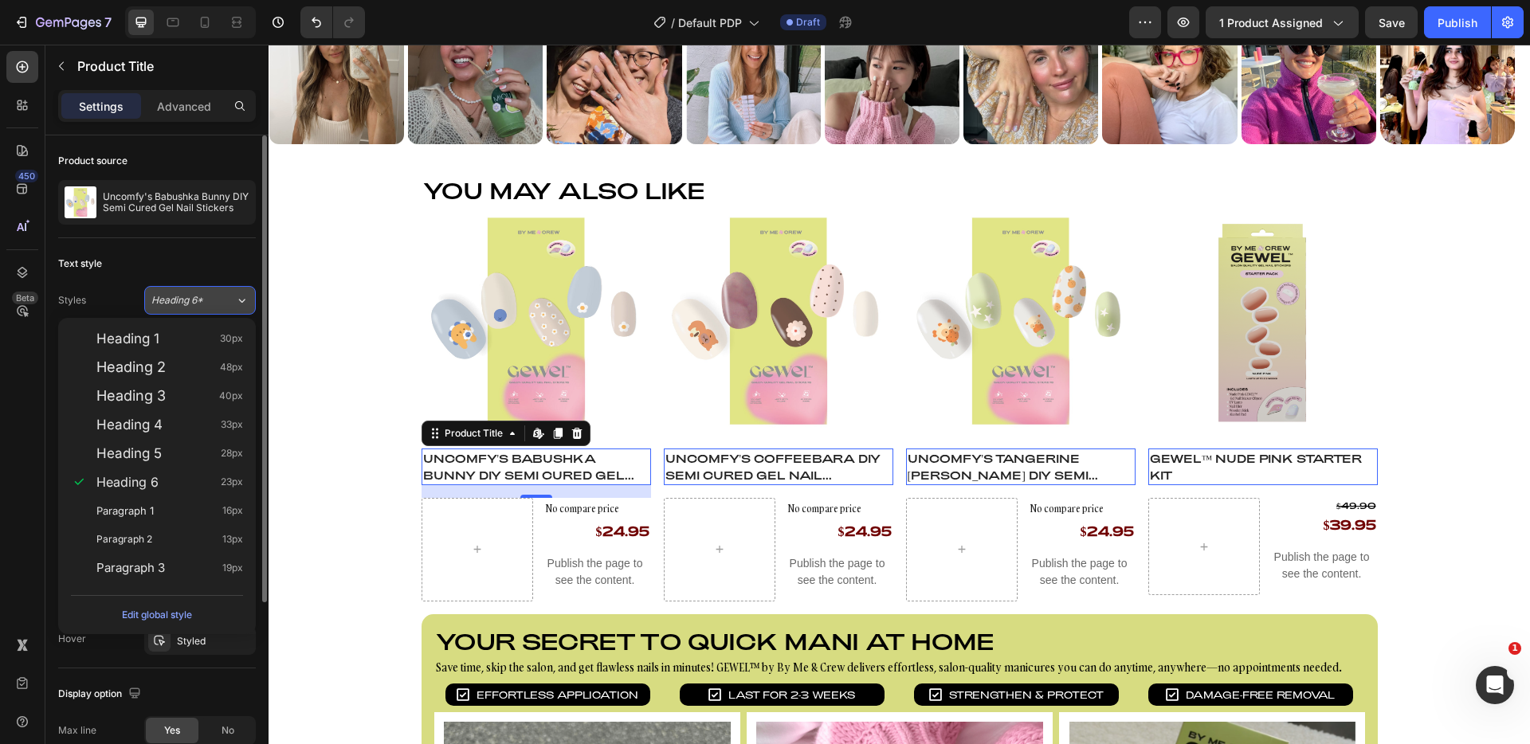
click at [201, 301] on span "Heading 6*" at bounding box center [177, 300] width 52 height 14
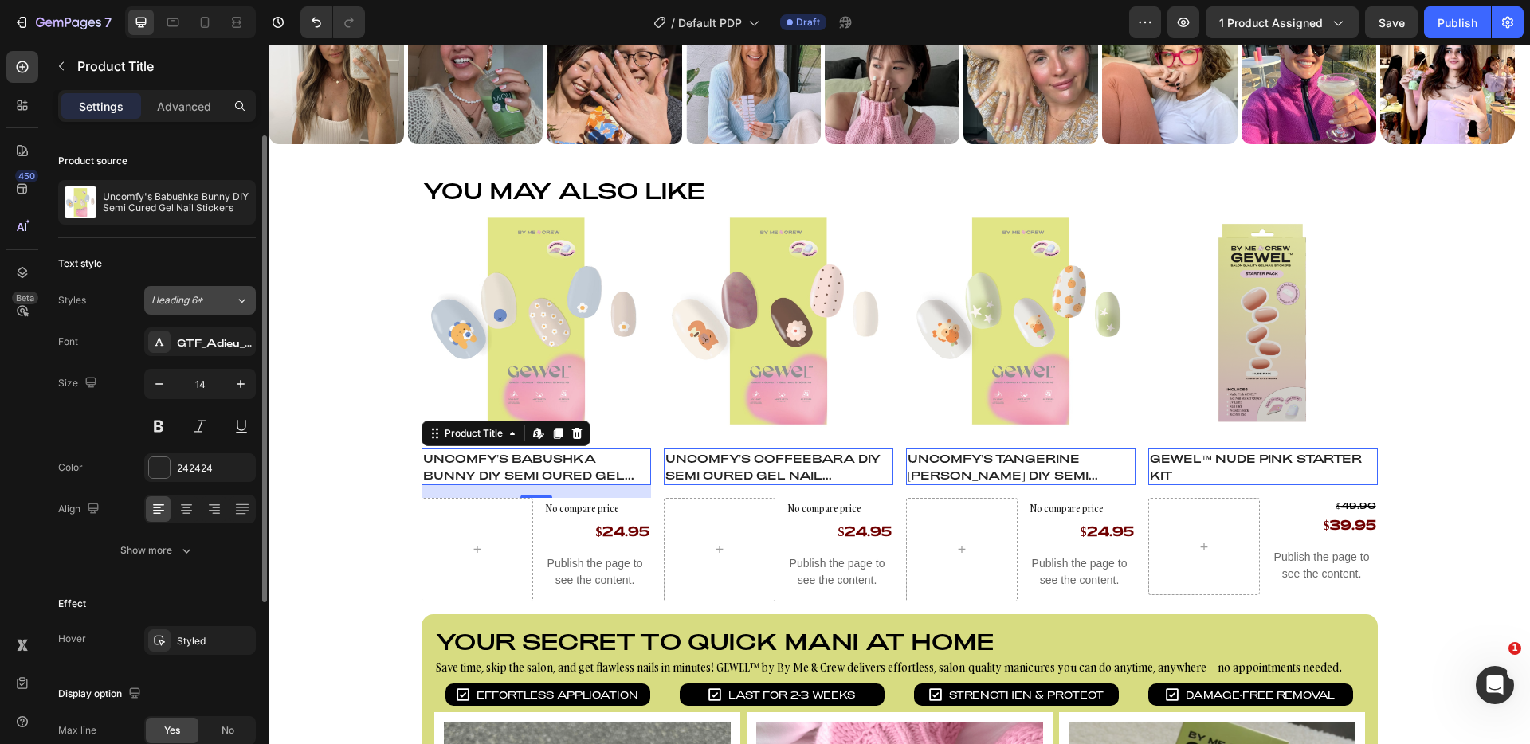
click at [201, 301] on span "Heading 6*" at bounding box center [177, 300] width 52 height 14
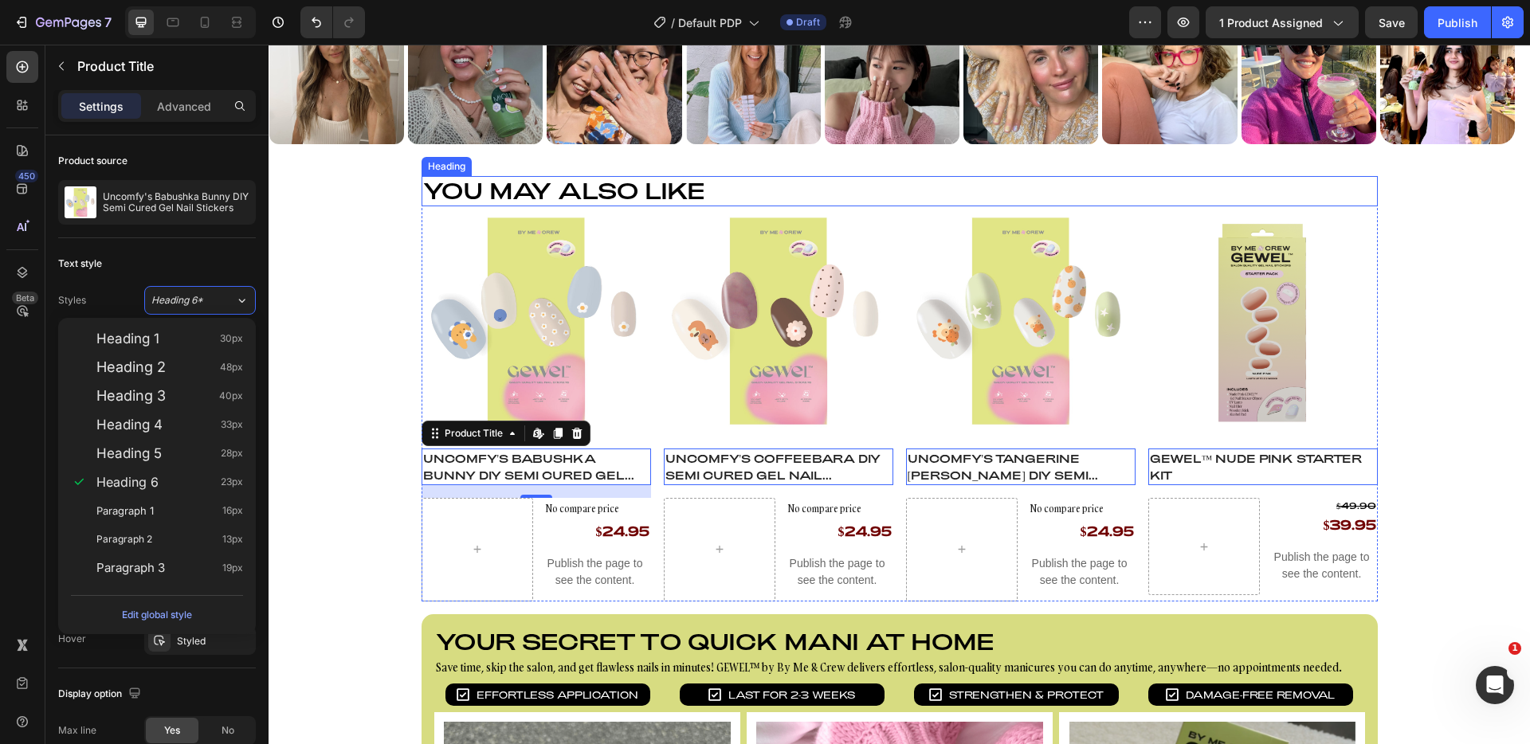
click at [564, 195] on p "You may also like" at bounding box center [899, 191] width 953 height 27
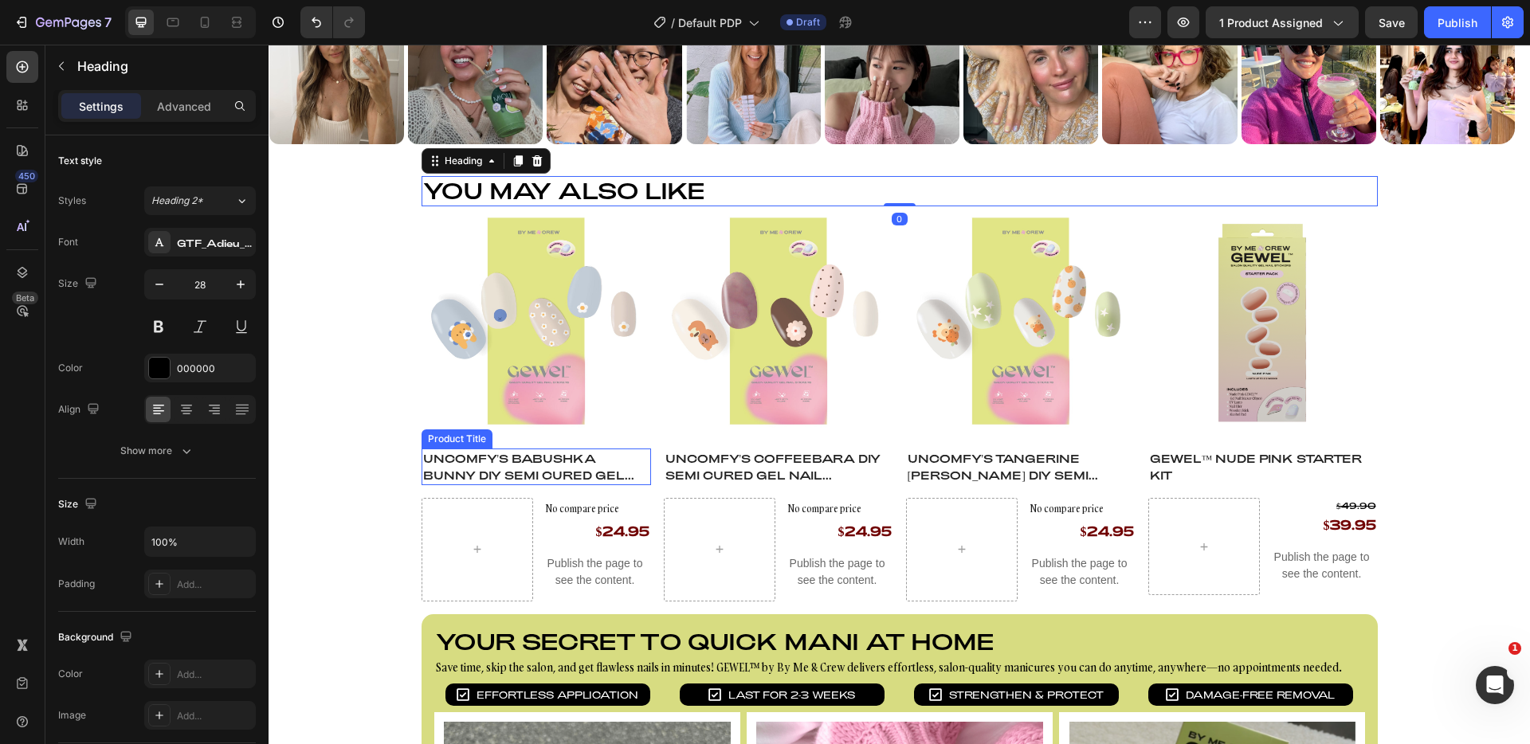
click at [536, 476] on h4 "Uncomfy's Babushka Bunny DIY Semi Cured Gel Nail Stickers" at bounding box center [537, 467] width 230 height 37
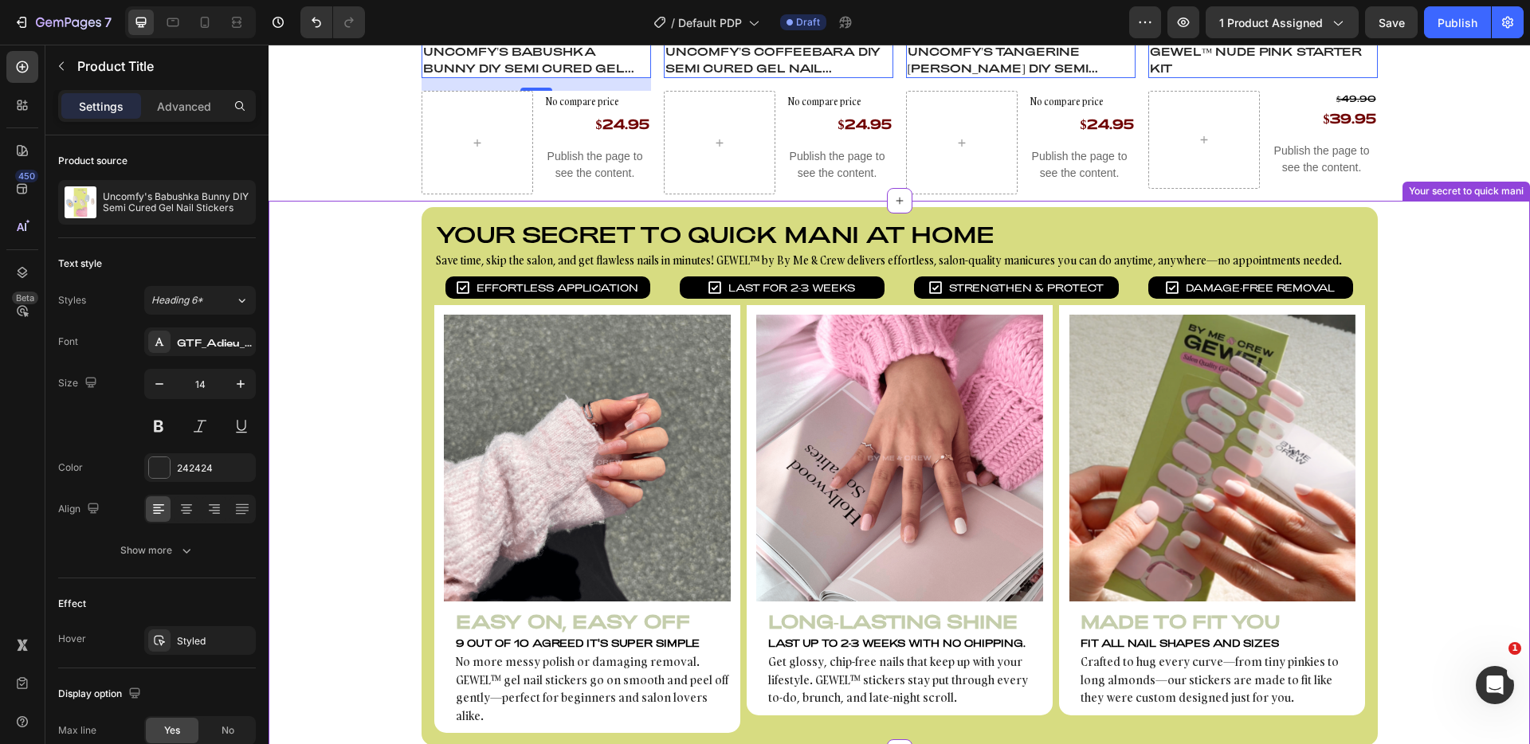
scroll to position [1463, 0]
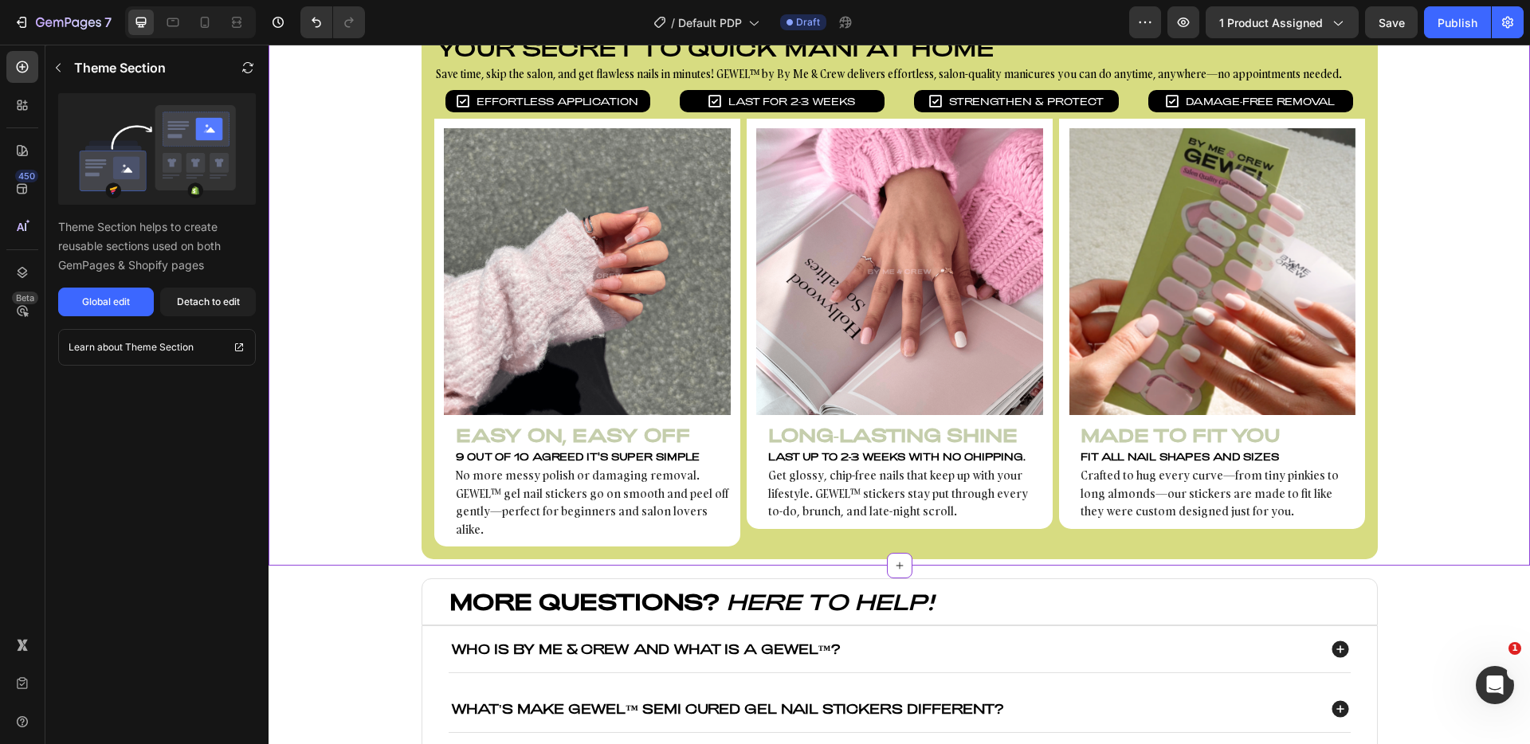
click at [544, 442] on h3 "Easy On, Easy Off" at bounding box center [587, 436] width 287 height 26
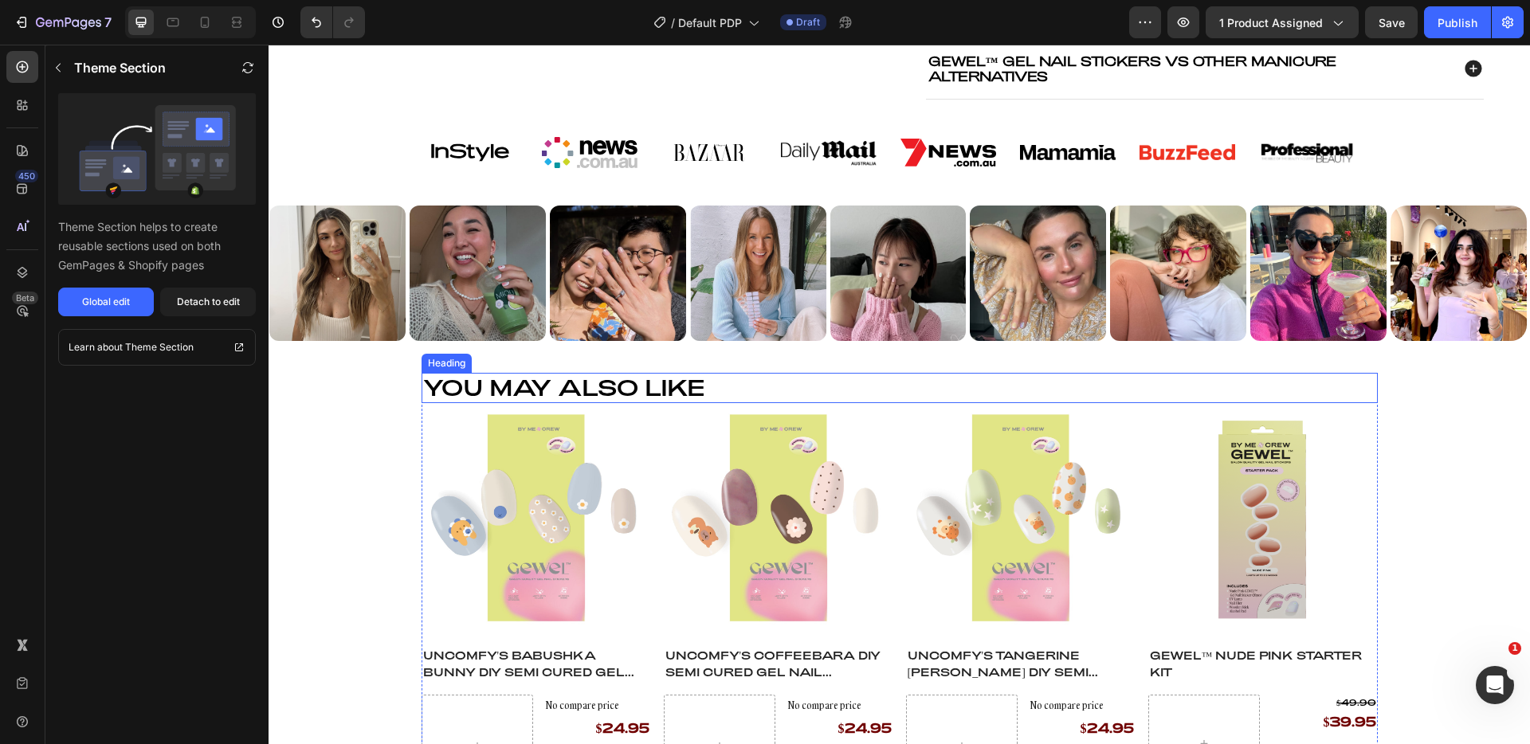
scroll to position [852, 0]
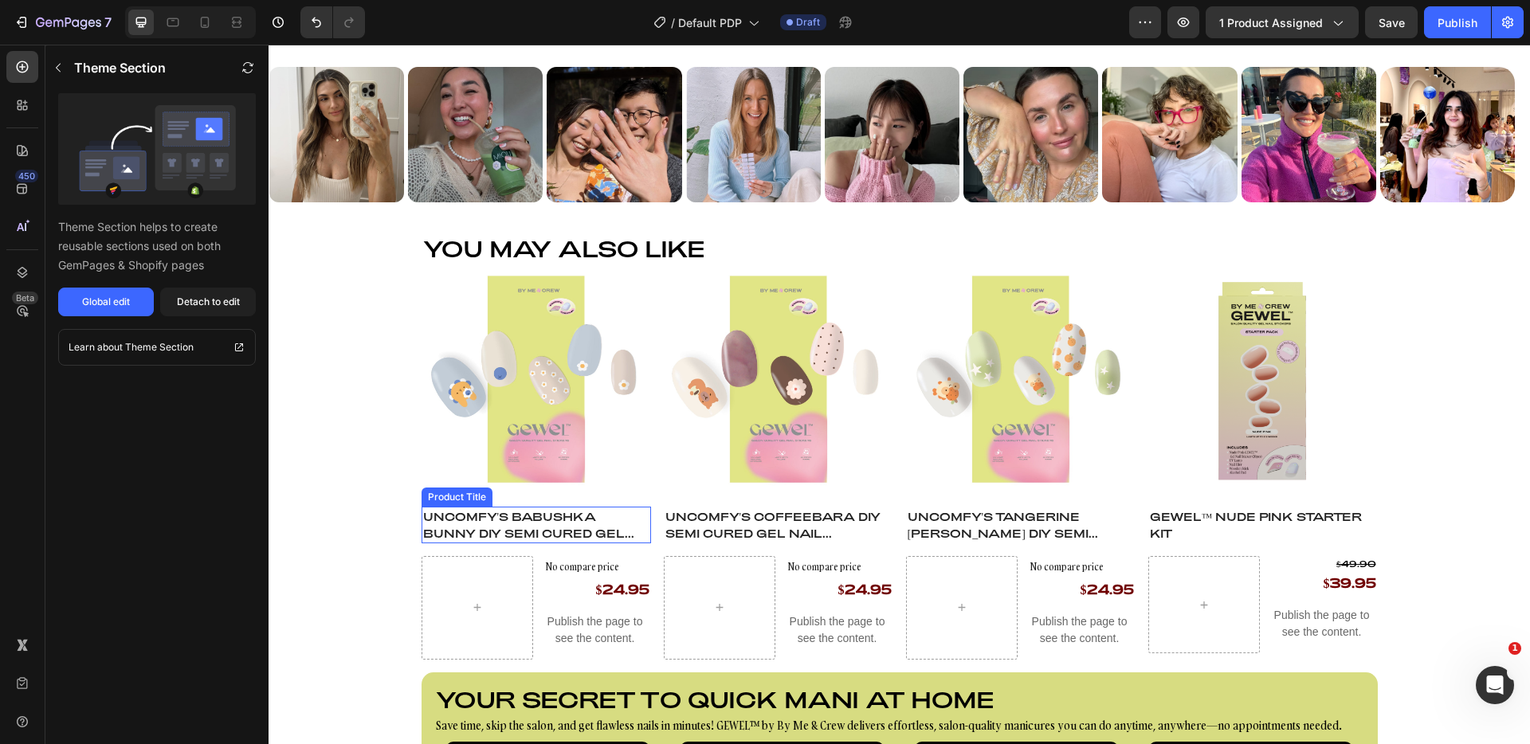
click at [508, 521] on h4 "Uncomfy's Babushka Bunny DIY Semi Cured Gel Nail Stickers" at bounding box center [537, 525] width 230 height 37
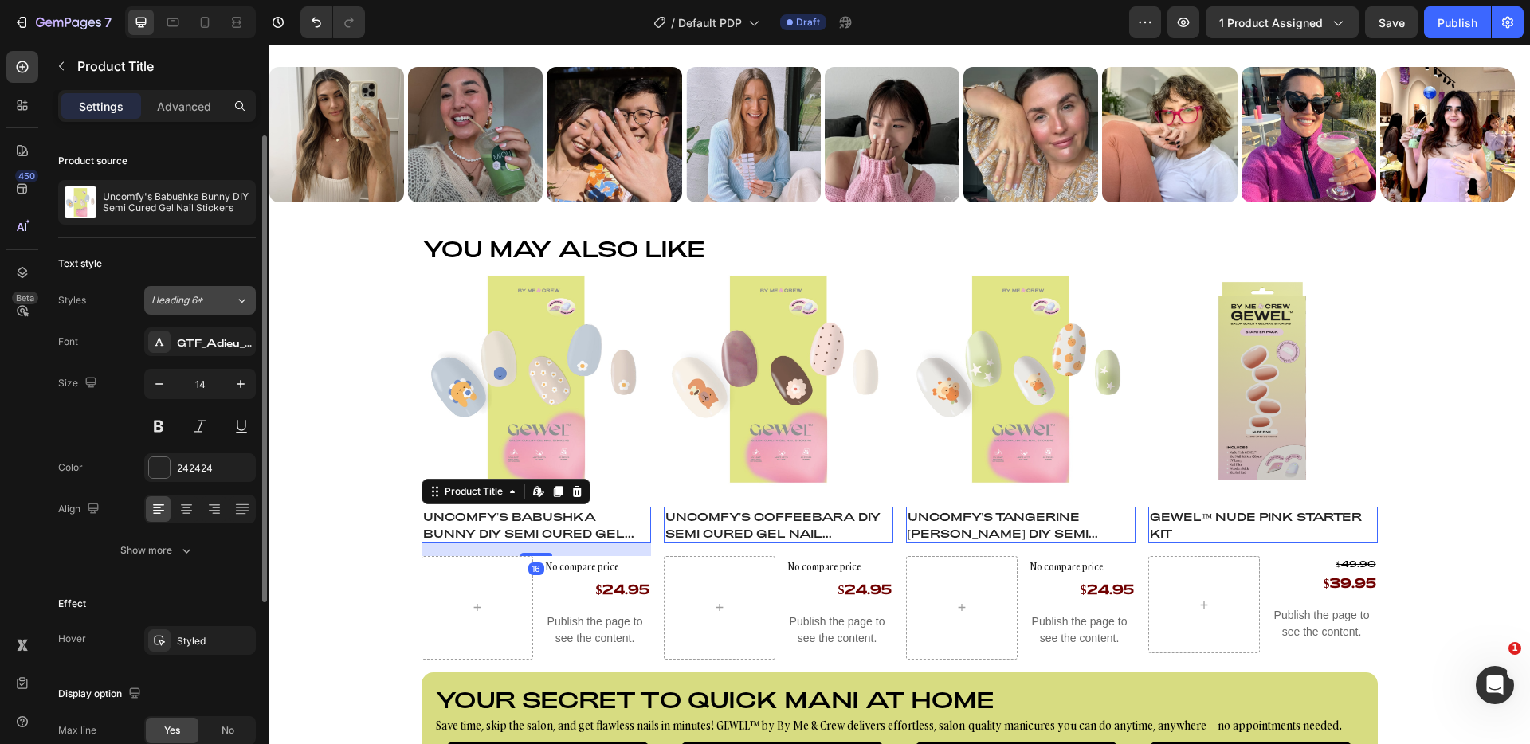
click at [198, 293] on span "Heading 6*" at bounding box center [177, 300] width 52 height 14
click at [218, 265] on div "Text style" at bounding box center [157, 264] width 198 height 26
click at [162, 481] on div "242424" at bounding box center [200, 468] width 112 height 29
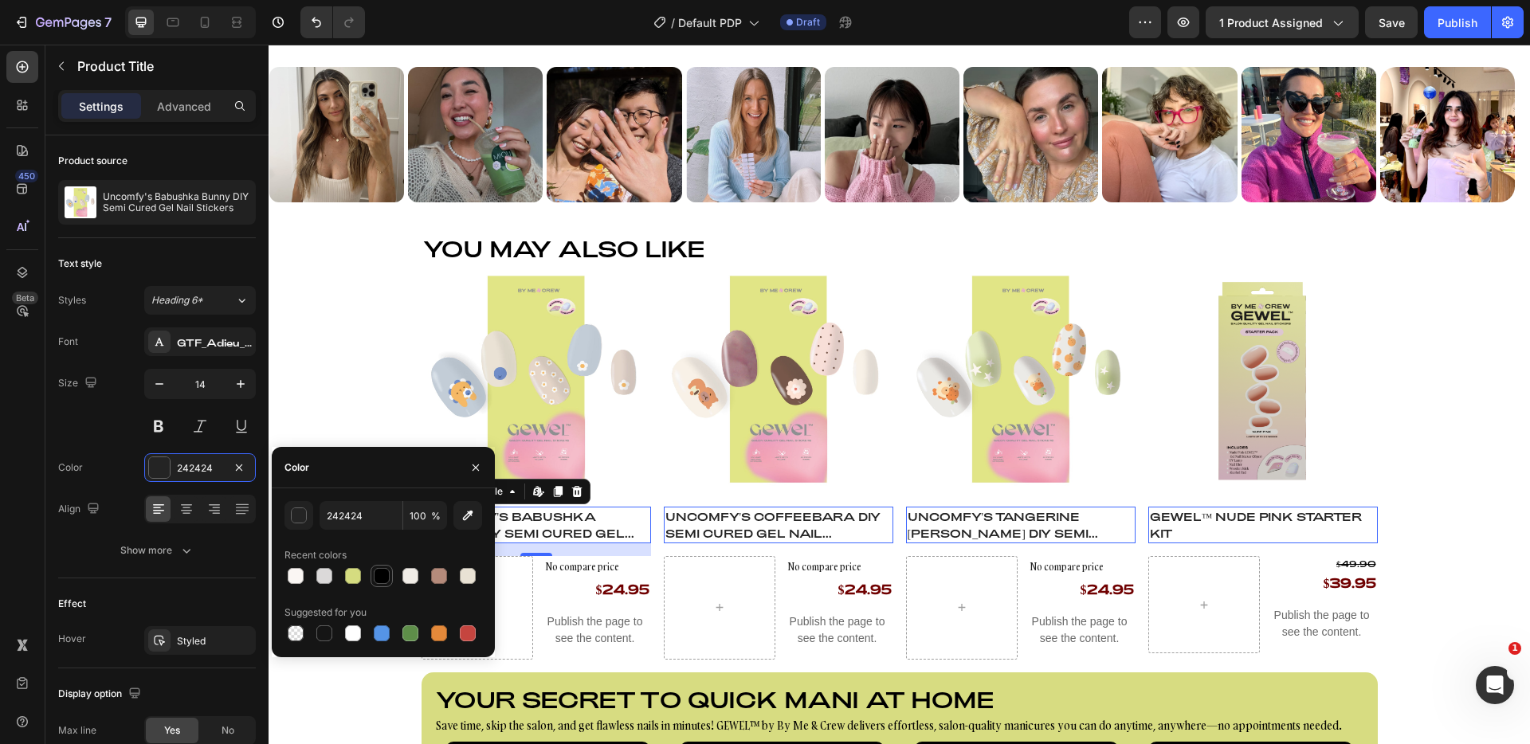
click at [378, 573] on div at bounding box center [382, 576] width 16 height 16
type input "000000"
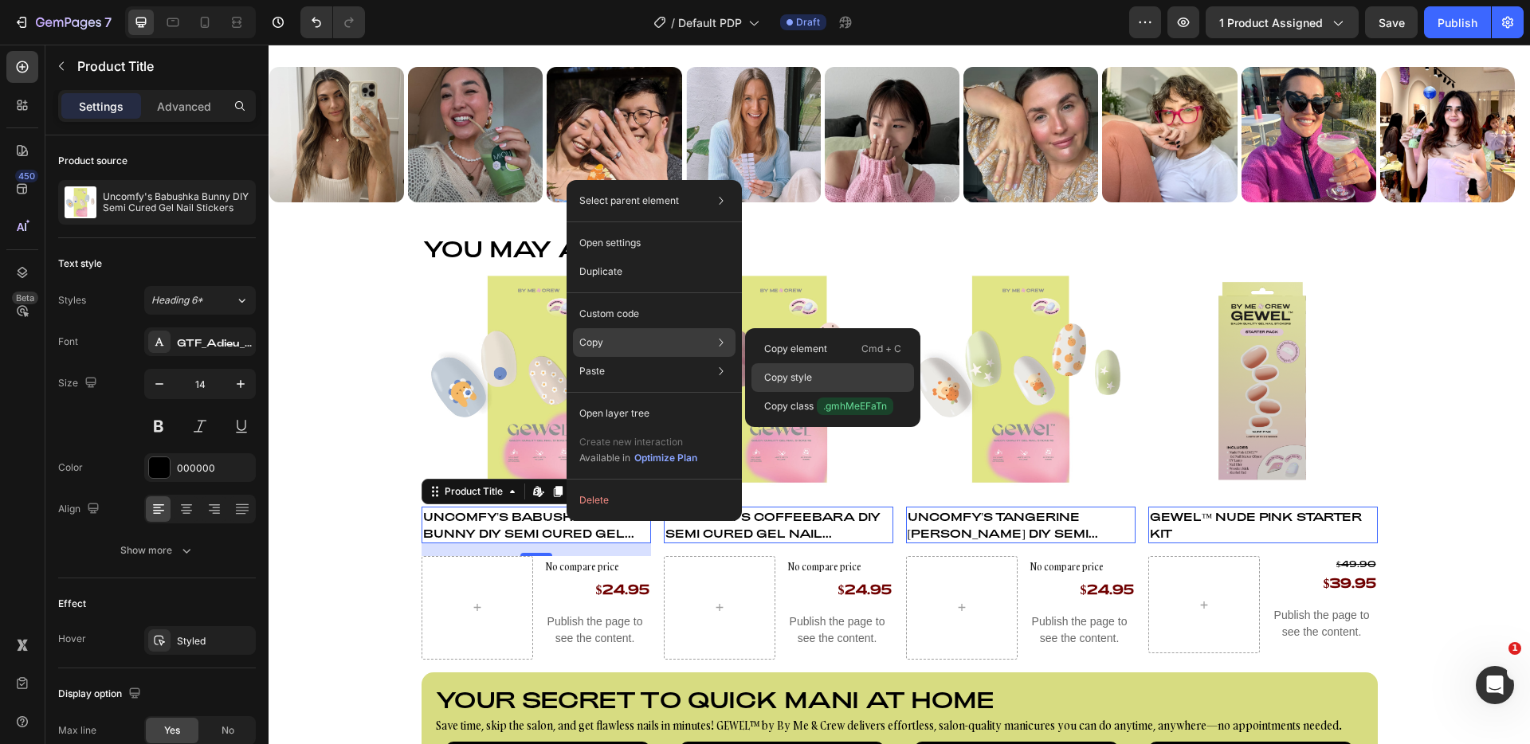
drag, startPoint x: 800, startPoint y: 375, endPoint x: 532, endPoint y: 355, distance: 268.6
click at [800, 375] on p "Copy style" at bounding box center [788, 378] width 48 height 14
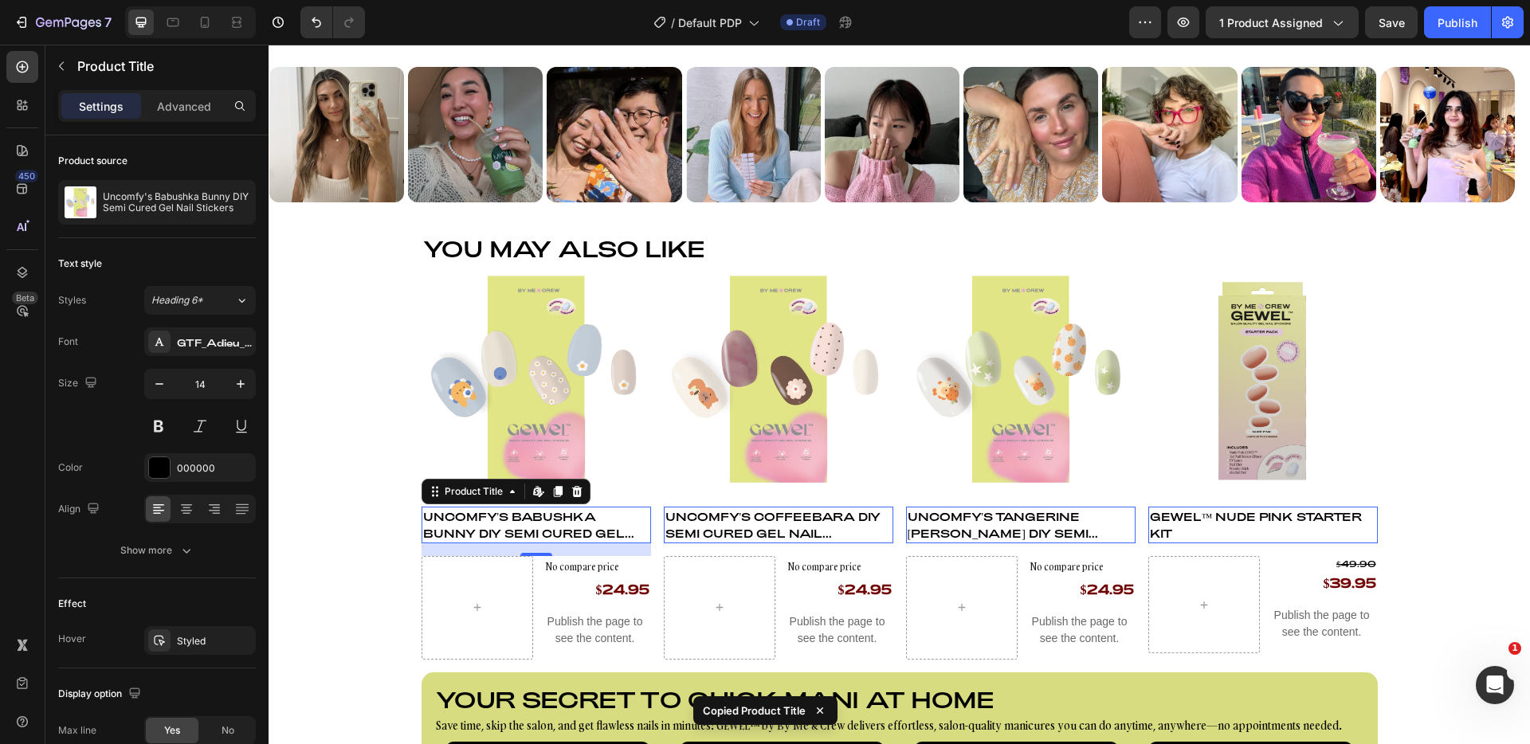
click at [791, 524] on h4 "Uncomfy's Coffeebara DIY Semi Cured Gel Nail Stickers" at bounding box center [779, 525] width 230 height 37
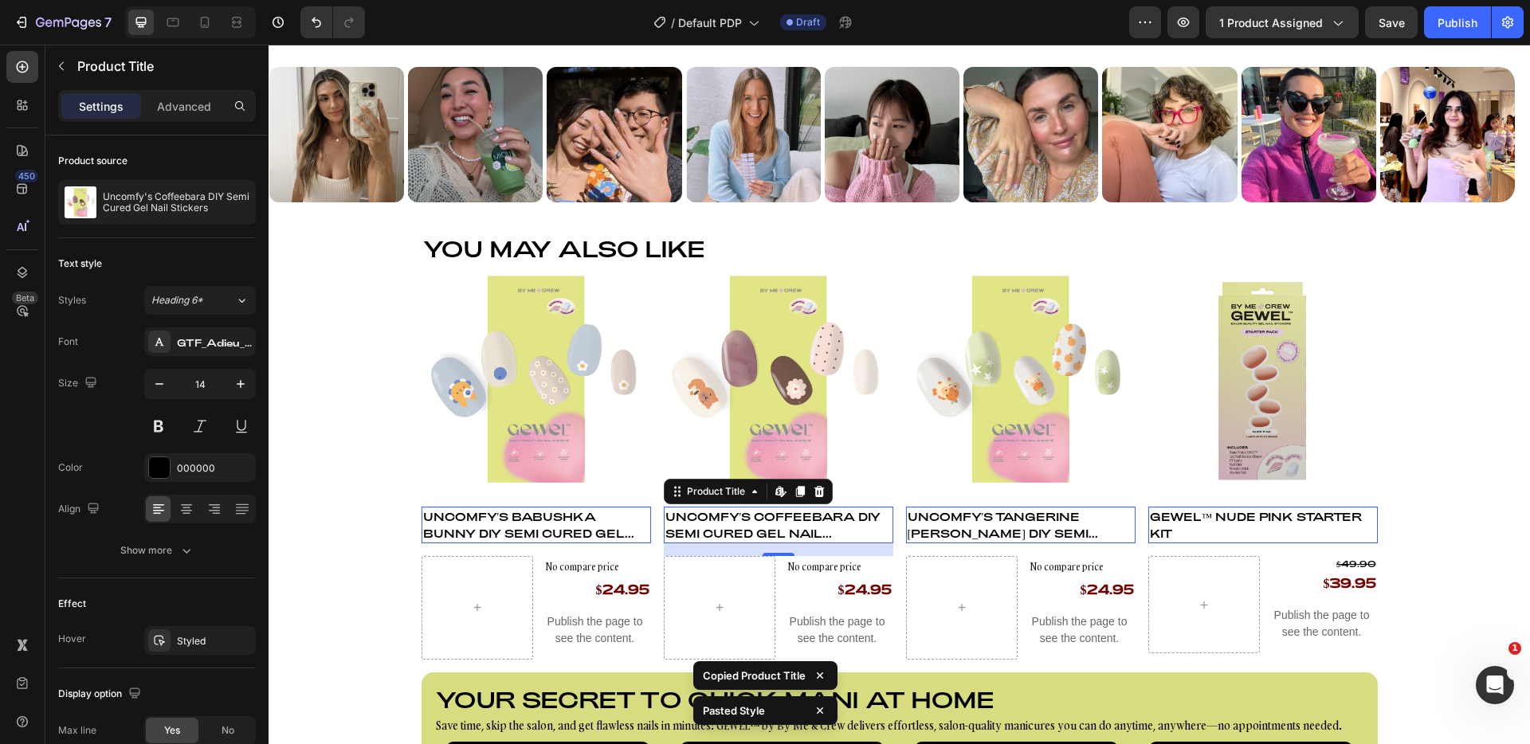
click at [982, 518] on h4 "Uncomfy's Tangerine [PERSON_NAME] DIY Semi Cured Gel Nail Stickers" at bounding box center [1021, 525] width 230 height 37
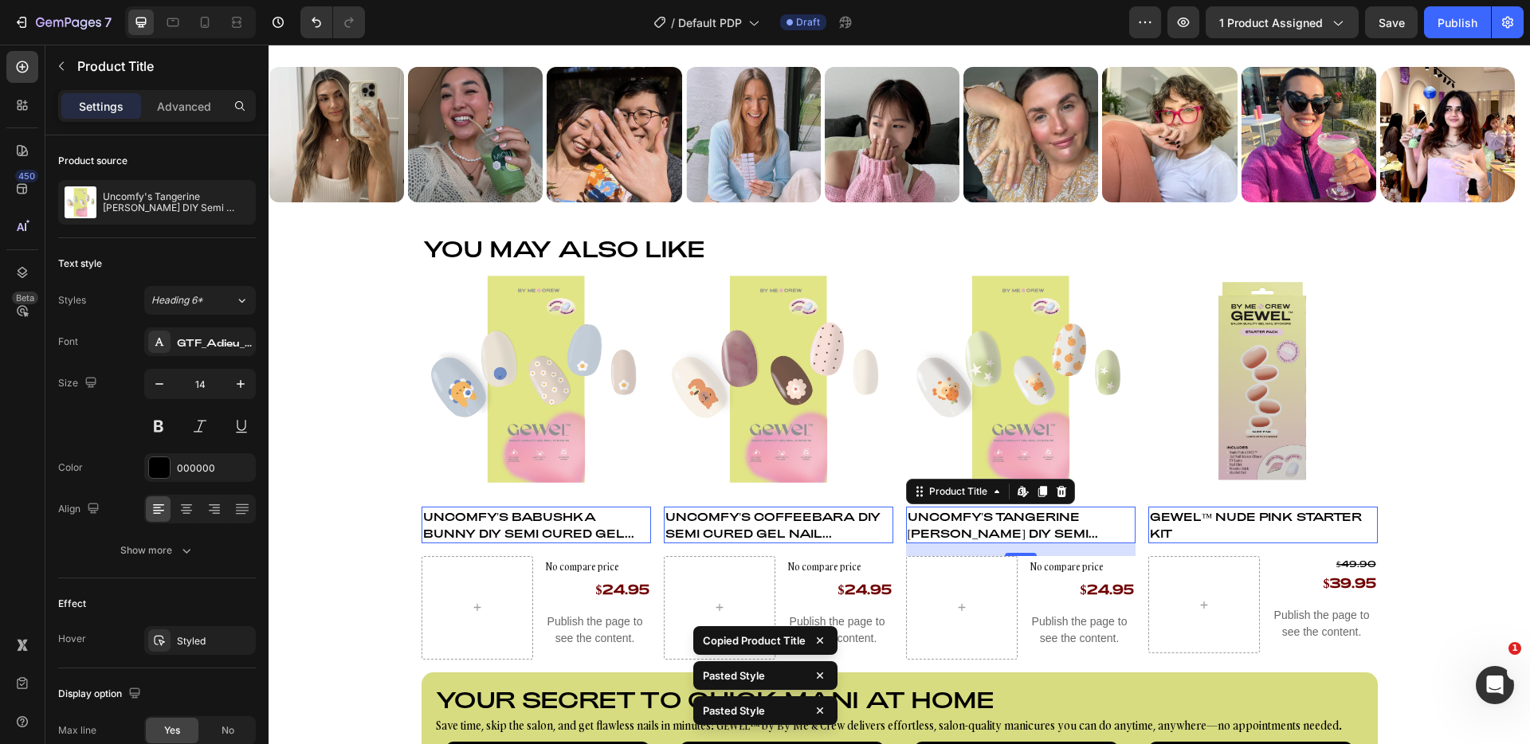
click at [1199, 522] on h4 "GEWEL™ Nude Pink Starter Kit" at bounding box center [1264, 525] width 230 height 37
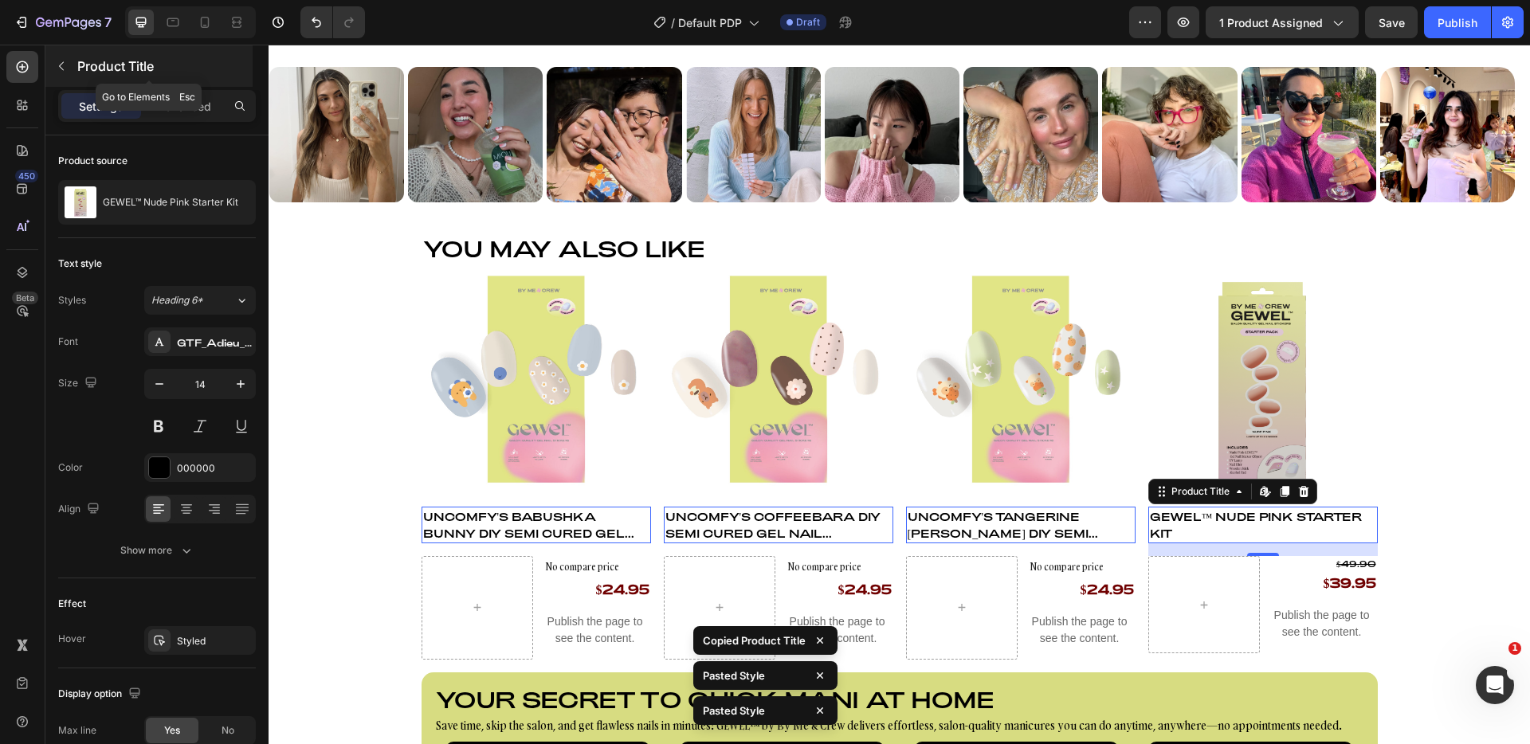
click at [66, 73] on button "button" at bounding box center [62, 66] width 26 height 26
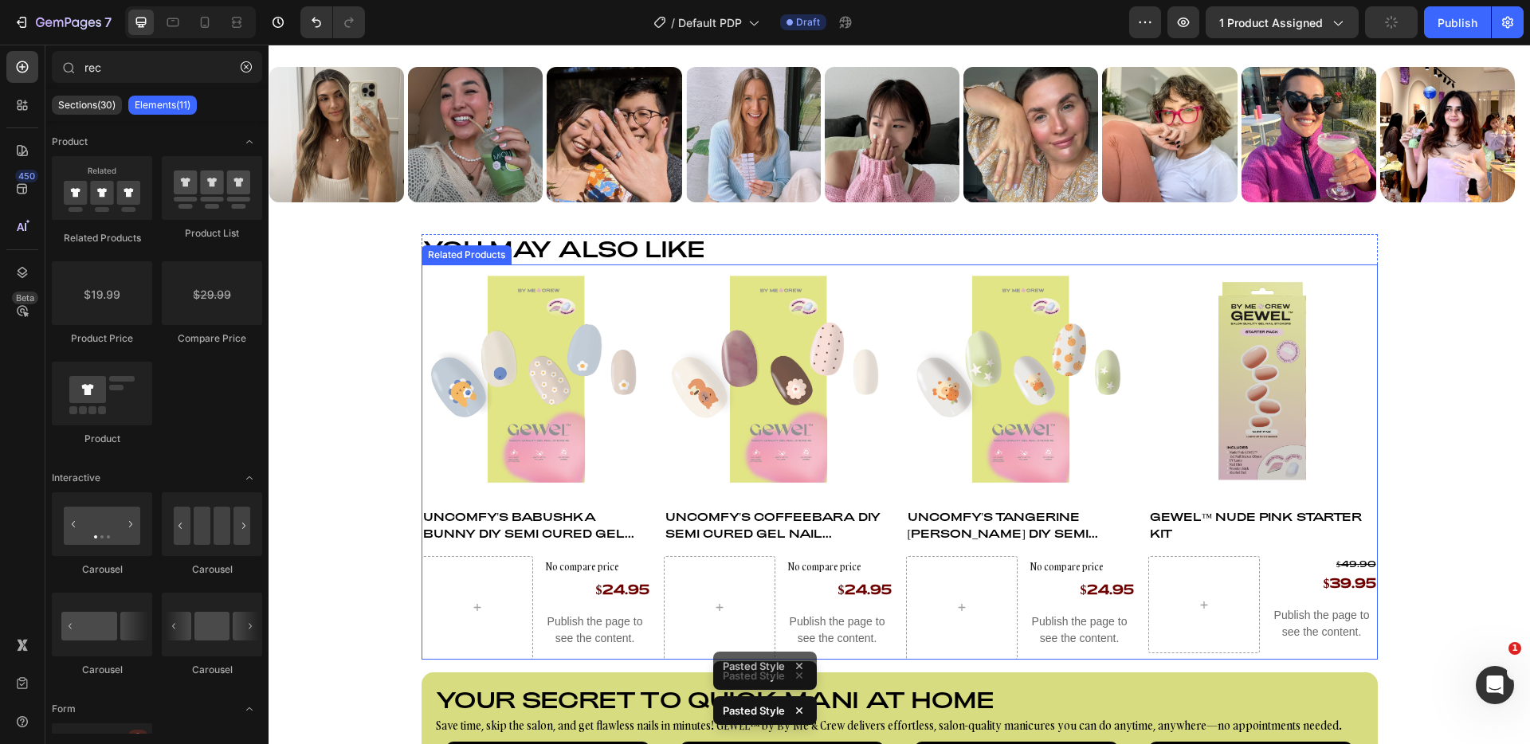
click at [650, 386] on div "Product Images Uncomfy's Babushka Bunny DIY Semi Cured Gel Nail Stickers Produc…" at bounding box center [900, 462] width 957 height 395
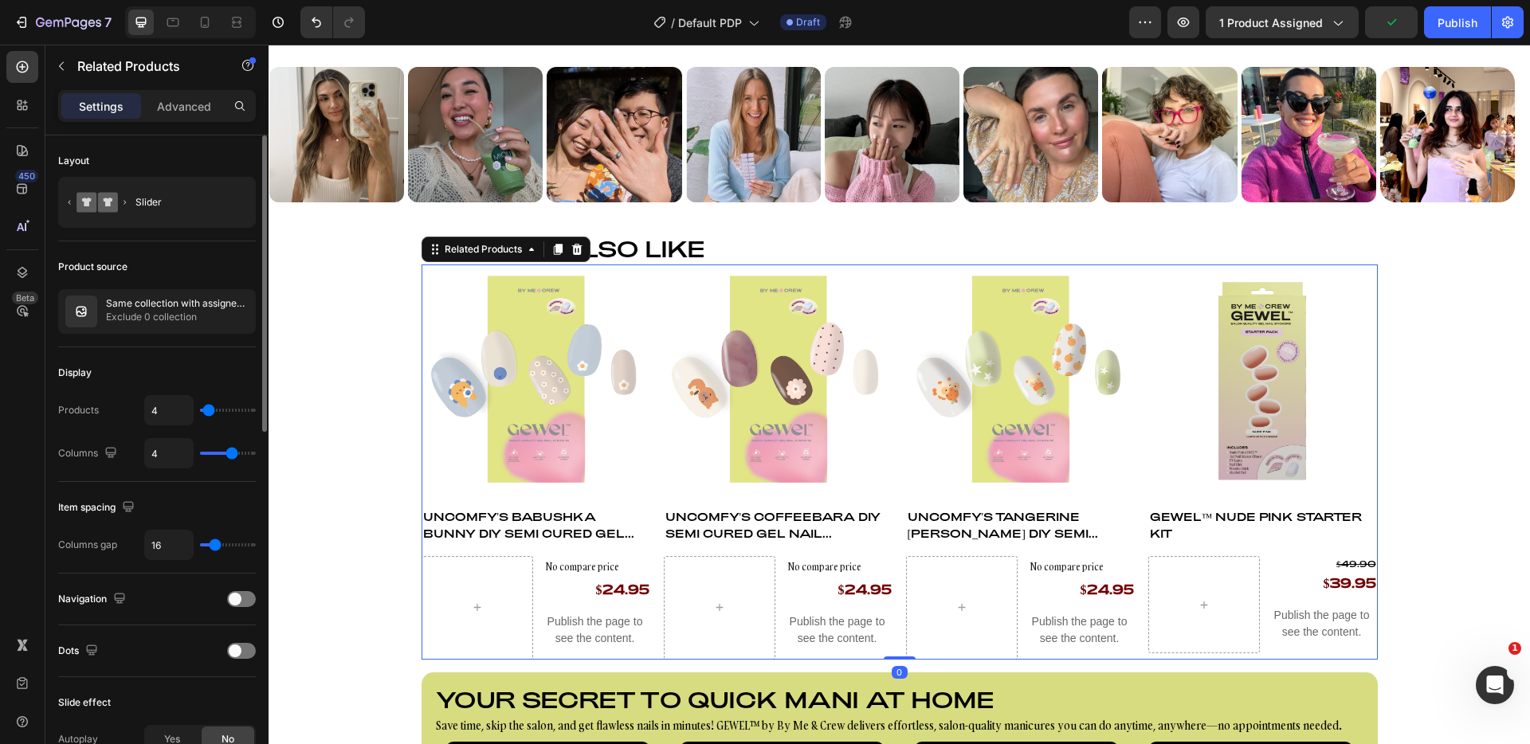
type input "5"
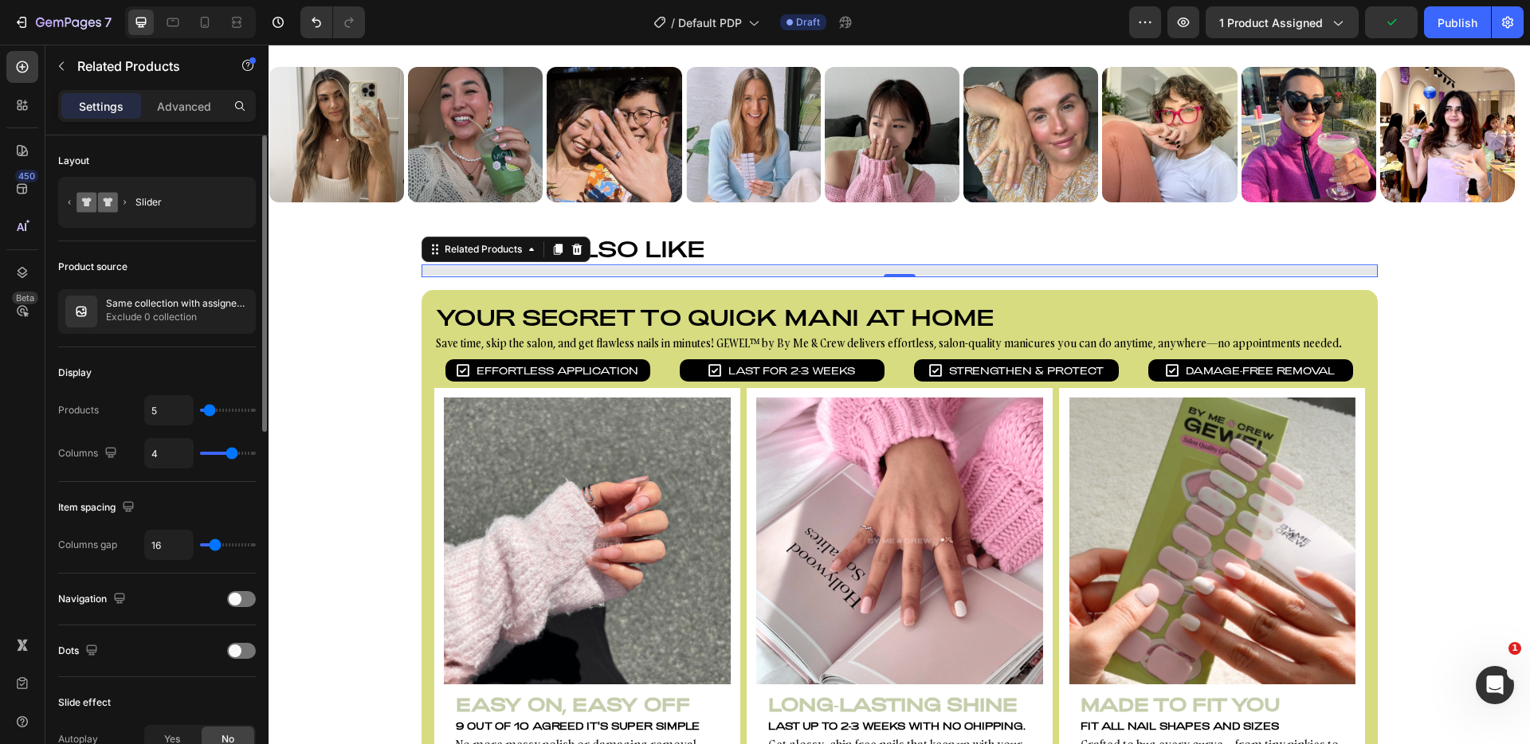
type input "6"
type input "11"
type input "12"
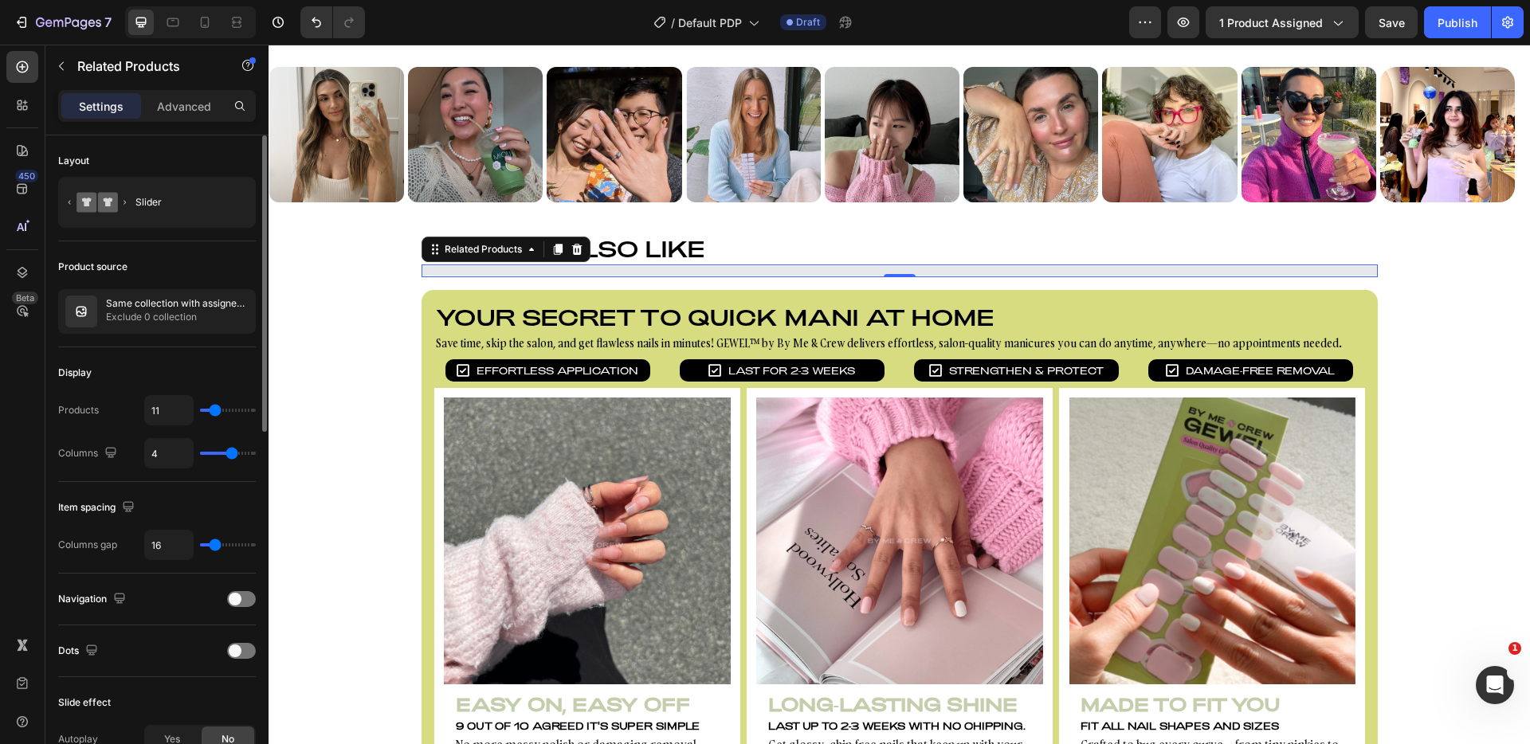
type input "12"
type input "13"
type input "12"
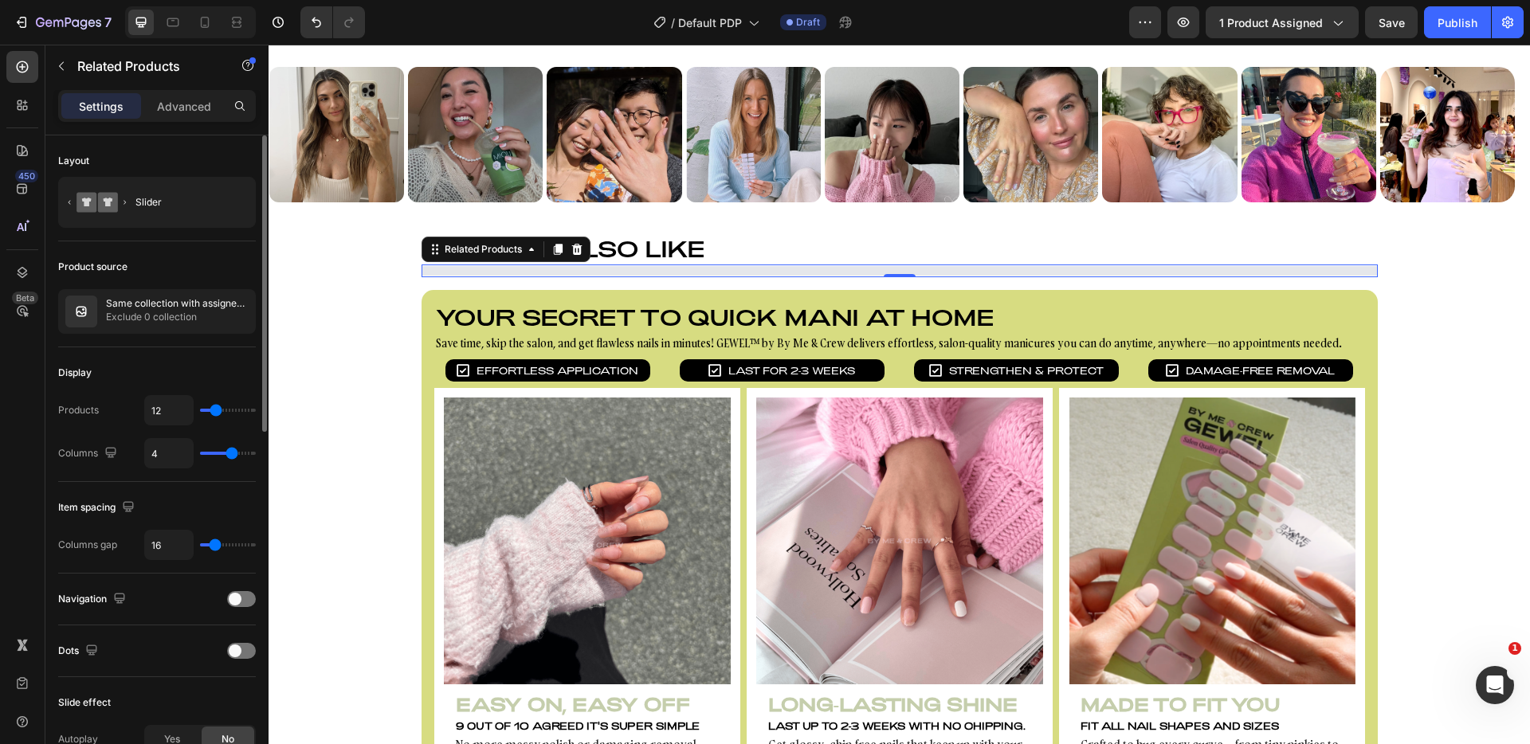
type input "11"
type input "10"
type input "9"
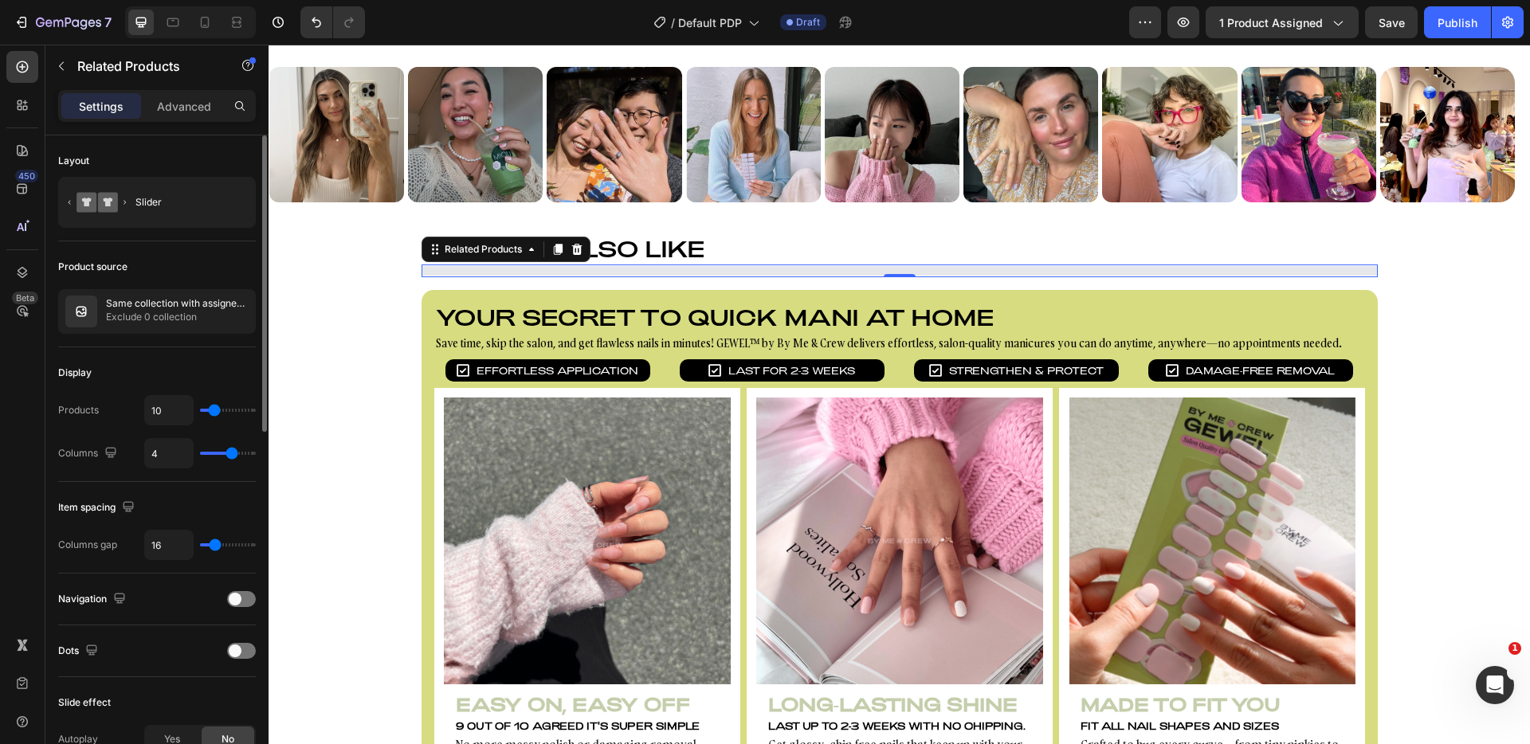
type input "9"
type input "8"
click at [212, 411] on input "range" at bounding box center [228, 410] width 56 height 3
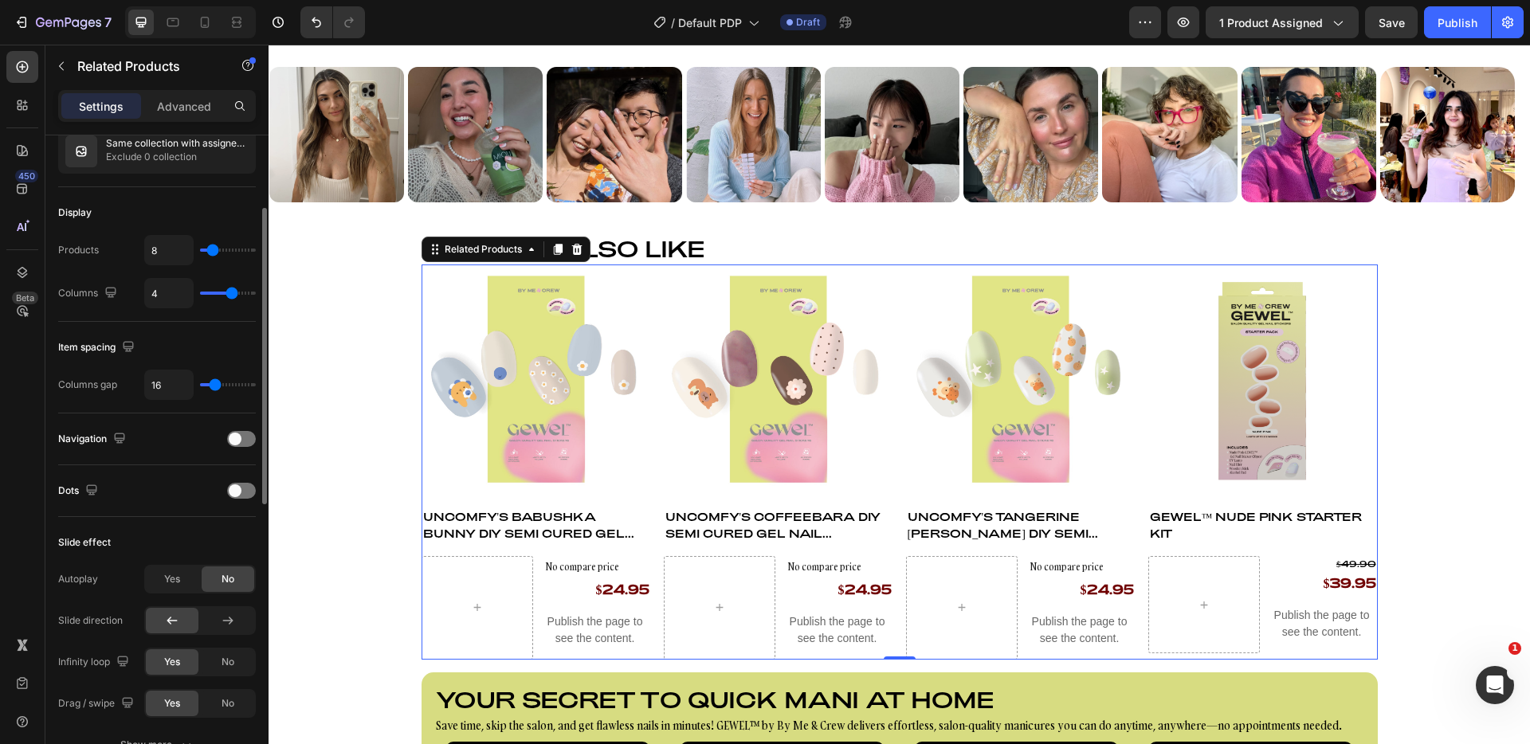
scroll to position [163, 0]
click at [231, 491] on span at bounding box center [235, 487] width 13 height 13
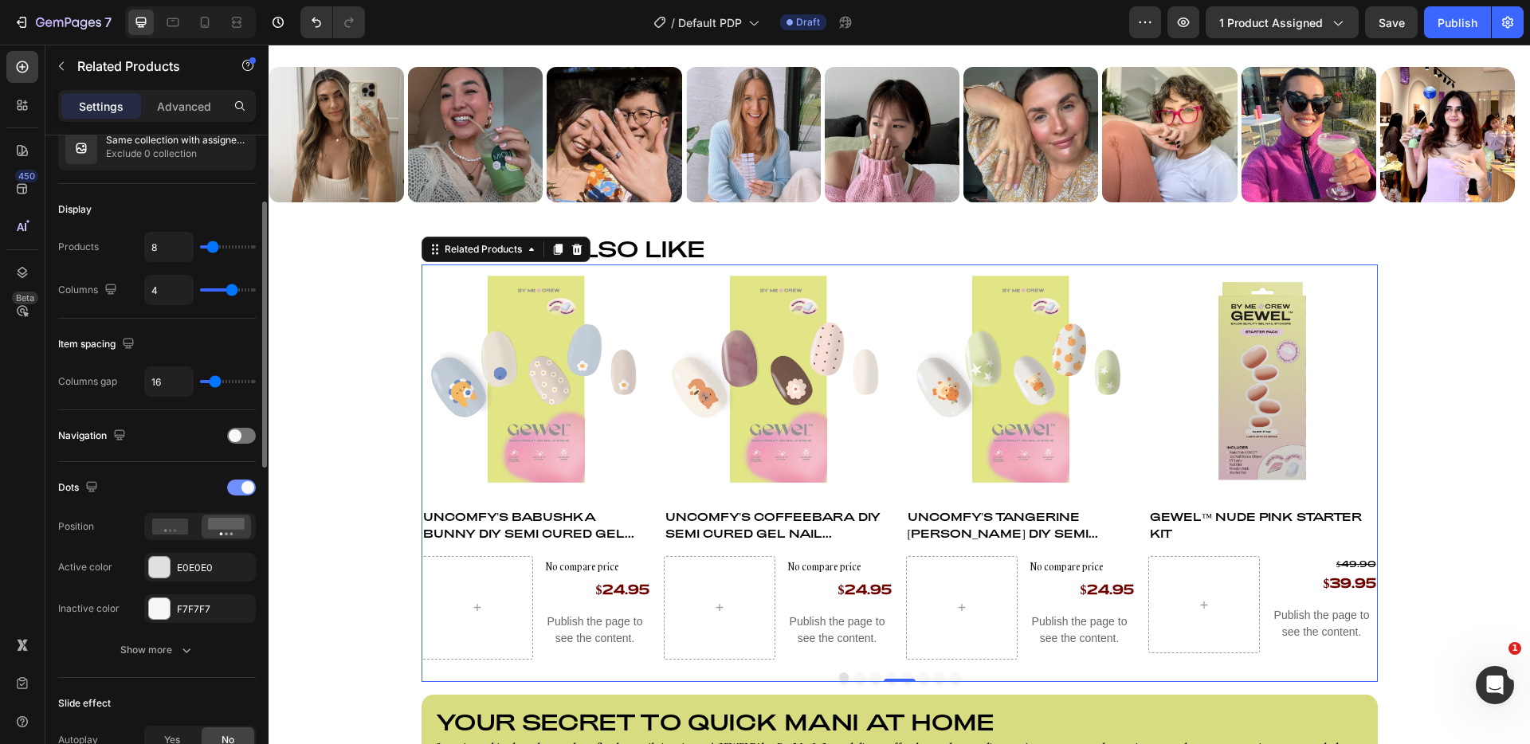
click at [238, 489] on div at bounding box center [241, 488] width 29 height 16
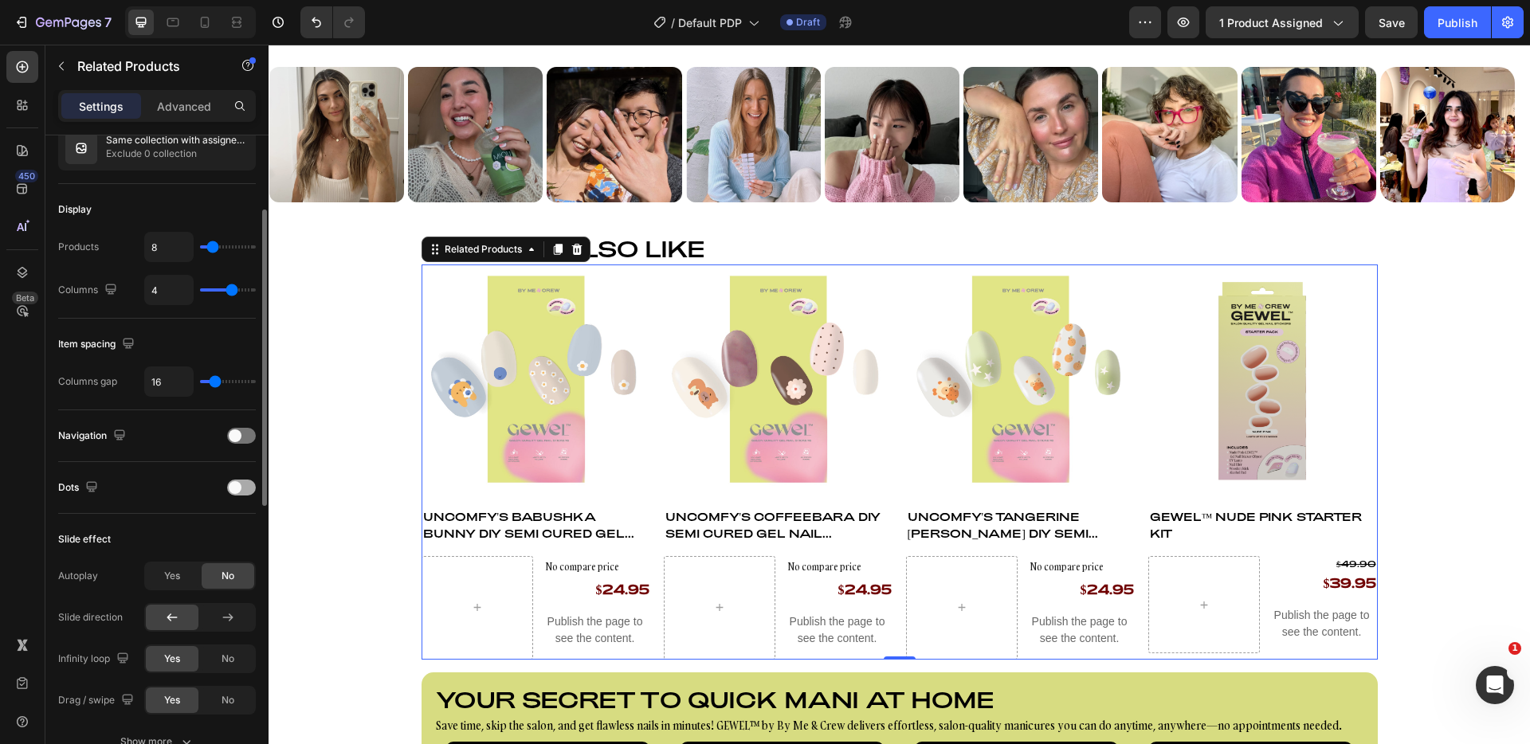
click at [238, 489] on span at bounding box center [235, 487] width 13 height 13
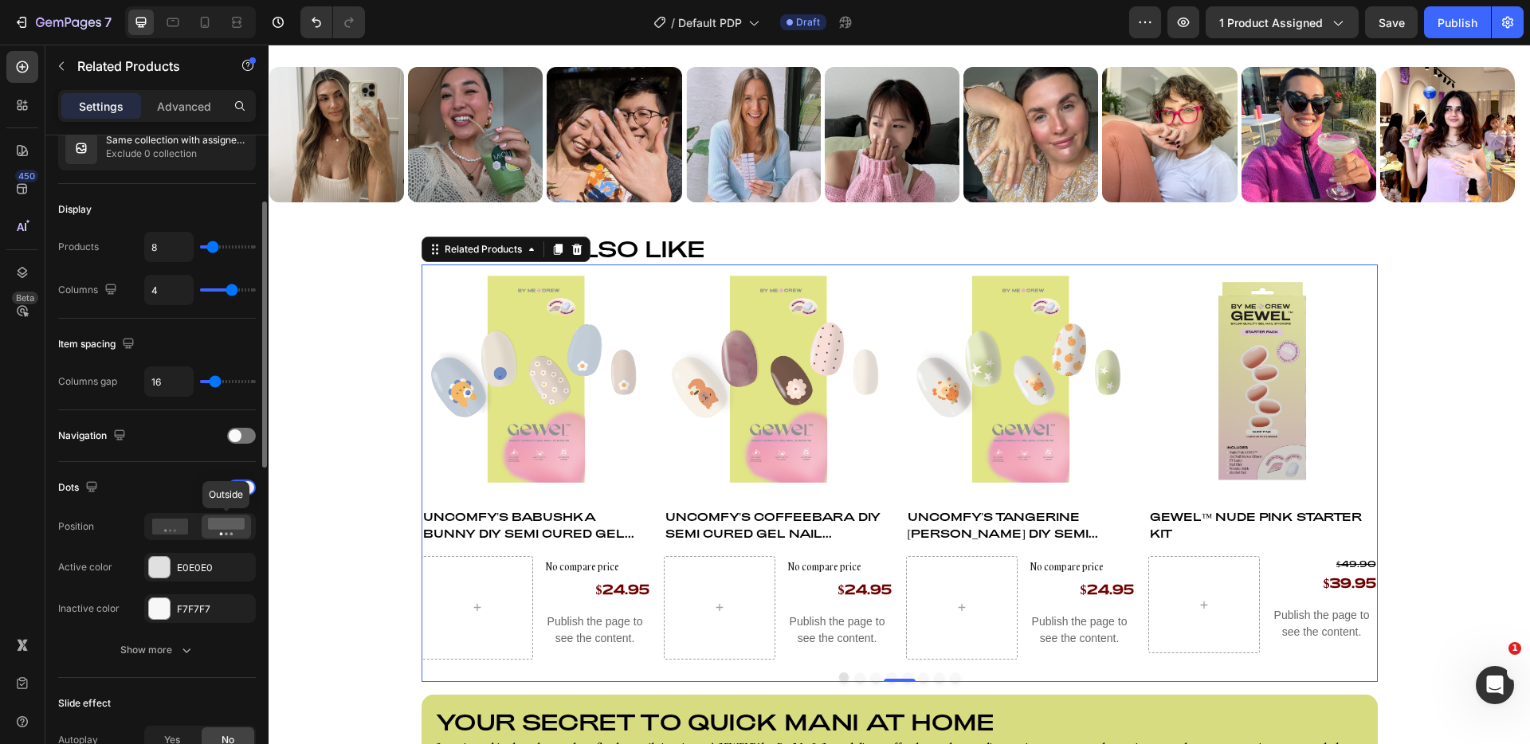
click at [228, 535] on icon at bounding box center [226, 527] width 37 height 18
click at [171, 569] on div "E0E0E0" at bounding box center [200, 567] width 112 height 29
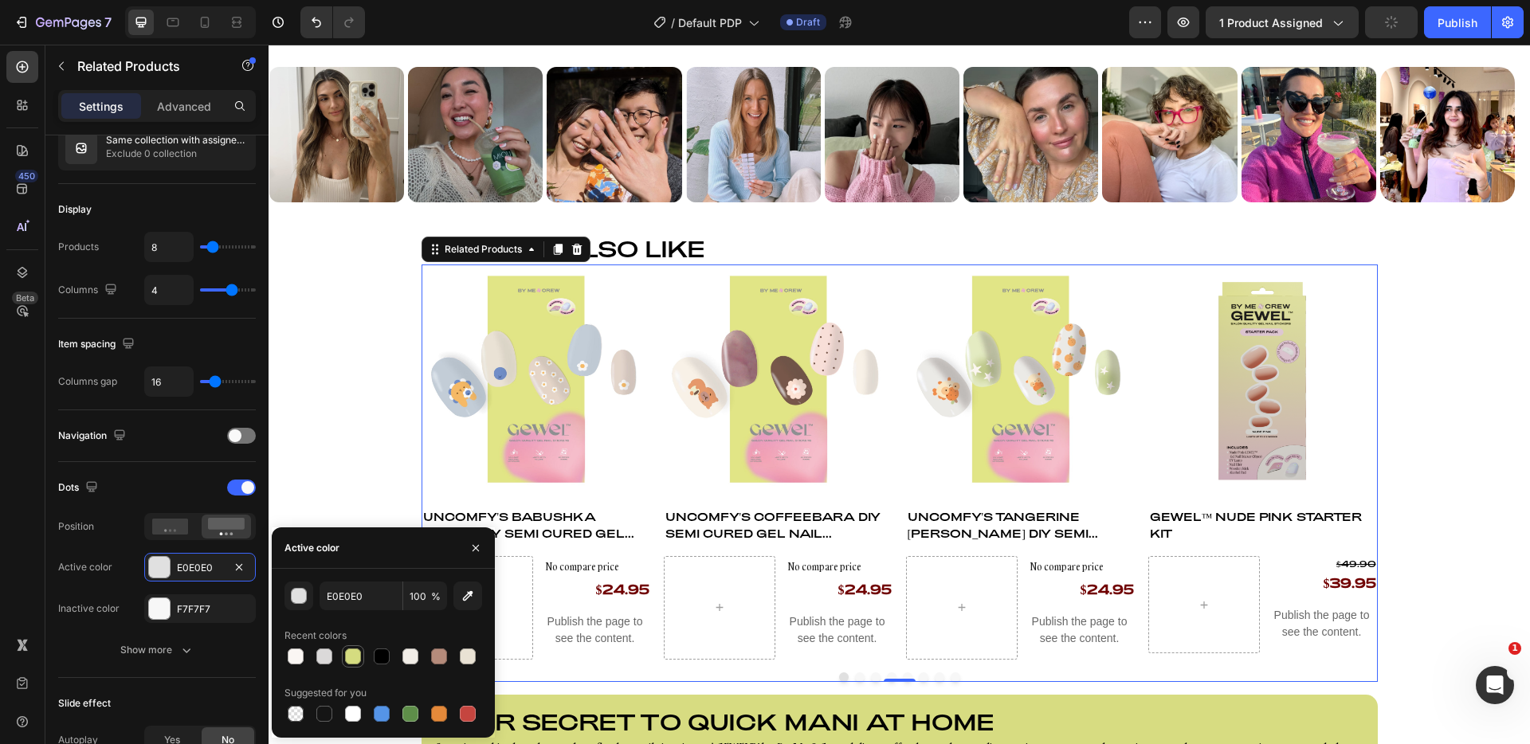
click at [350, 658] on div at bounding box center [353, 657] width 16 height 16
type input "D5DC80"
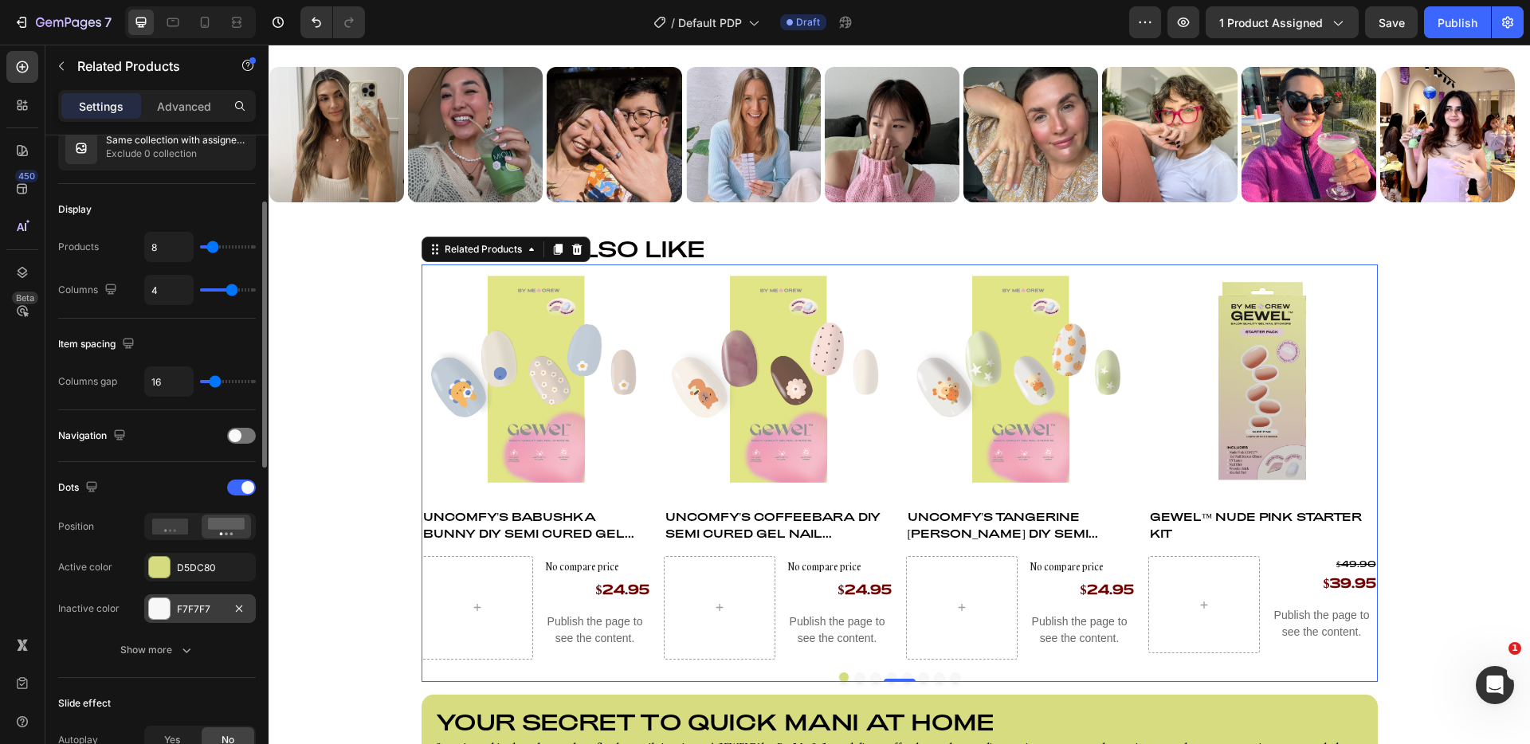
click at [155, 611] on div at bounding box center [159, 609] width 21 height 21
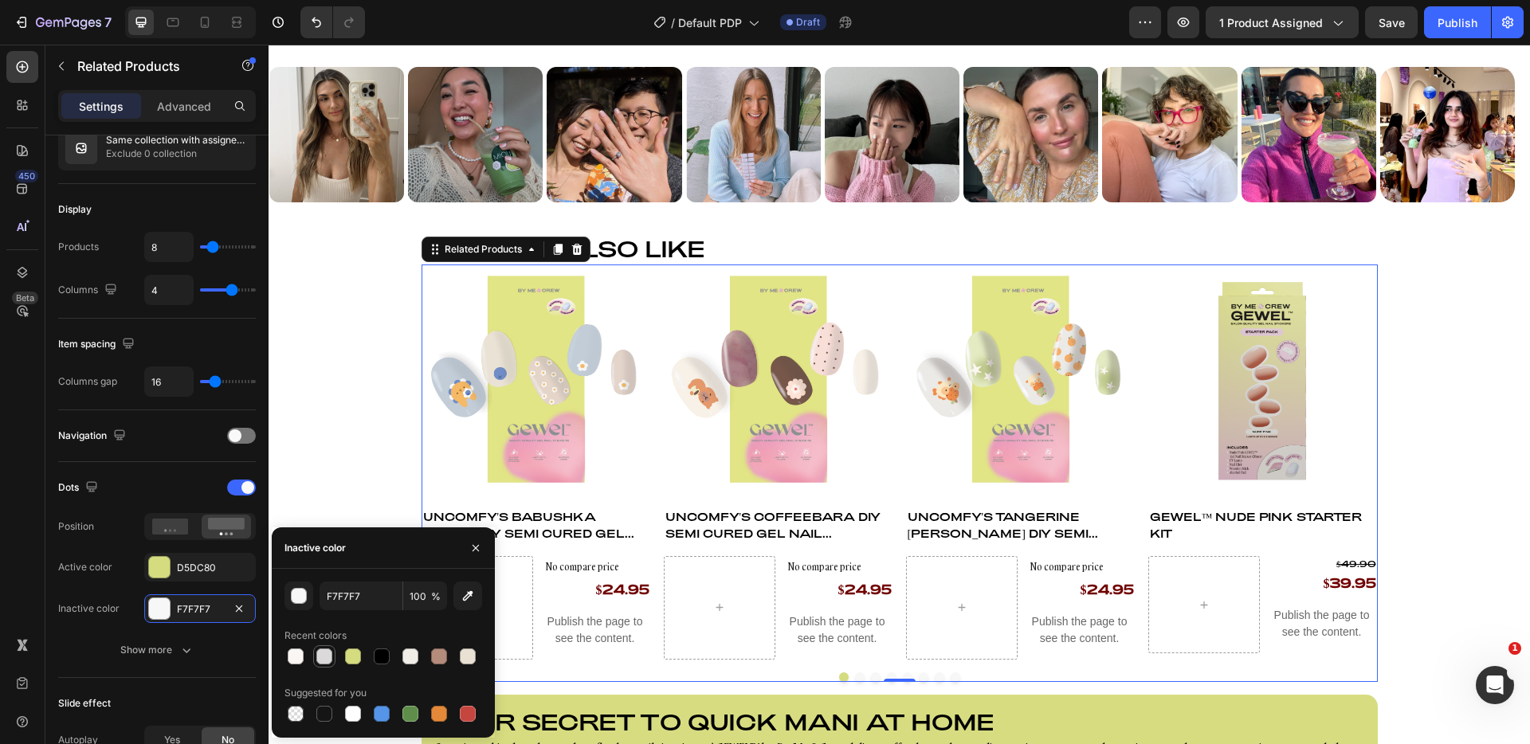
click at [332, 662] on div at bounding box center [324, 656] width 19 height 19
type input "DBD9D9"
click at [152, 495] on div "Dots" at bounding box center [157, 488] width 198 height 26
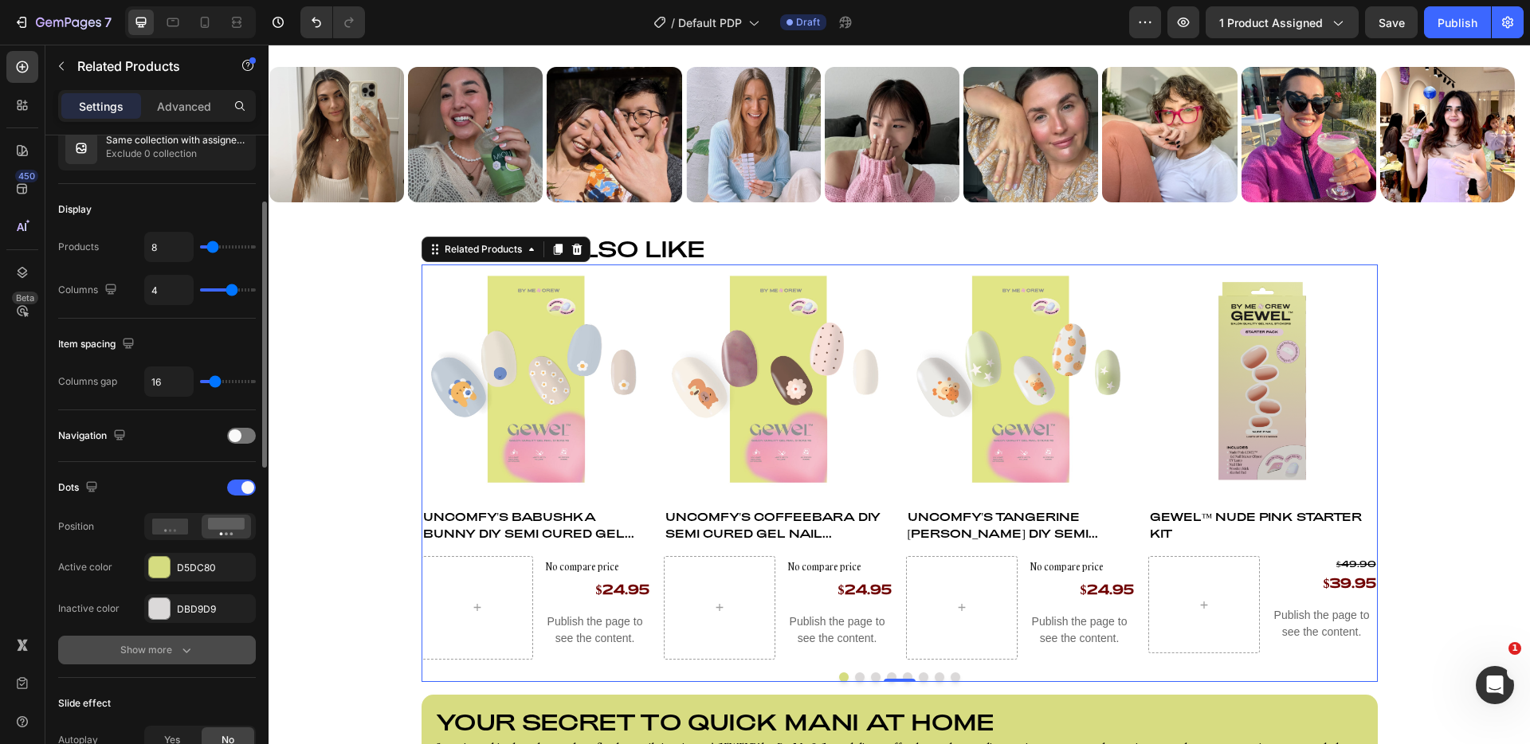
click at [164, 647] on div "Show more" at bounding box center [157, 650] width 74 height 16
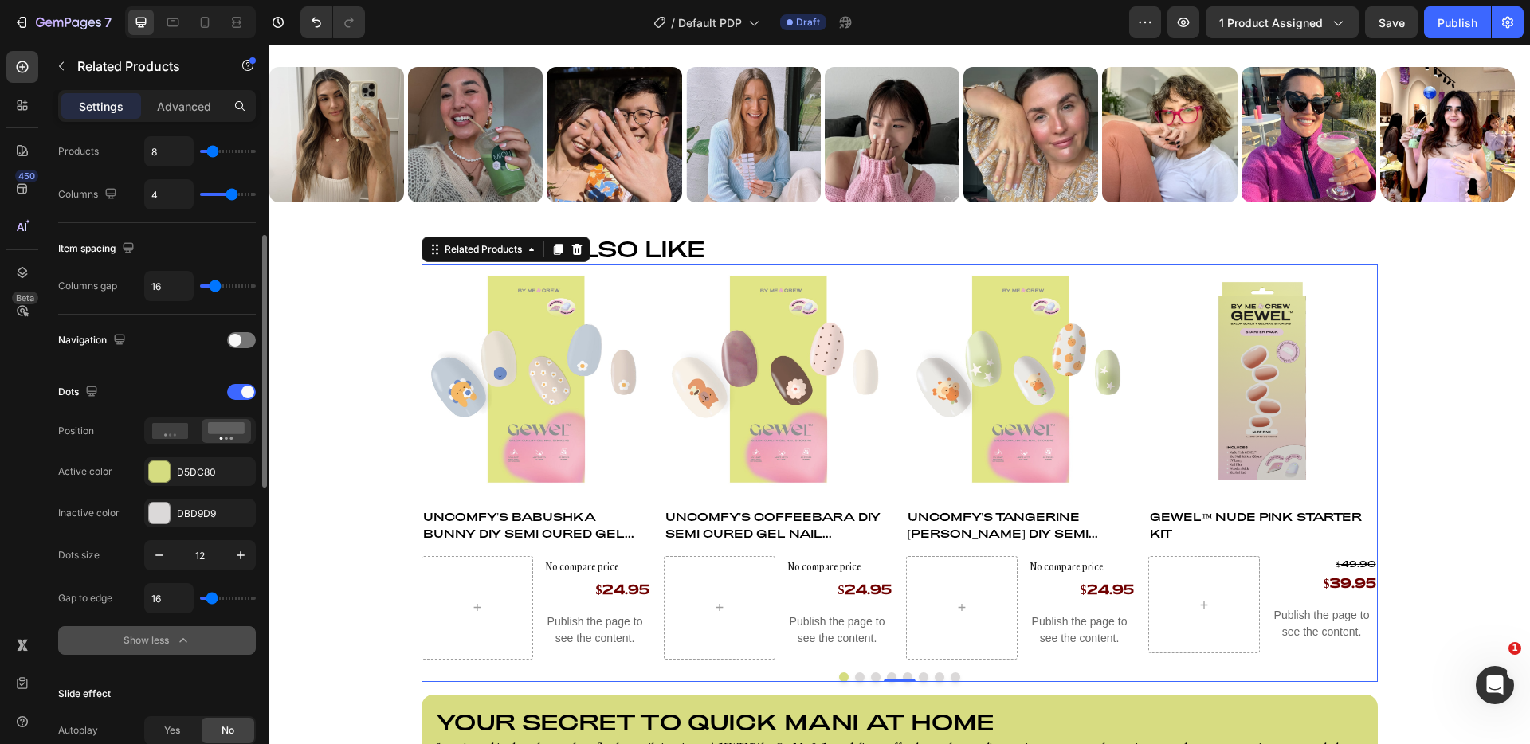
scroll to position [284, 0]
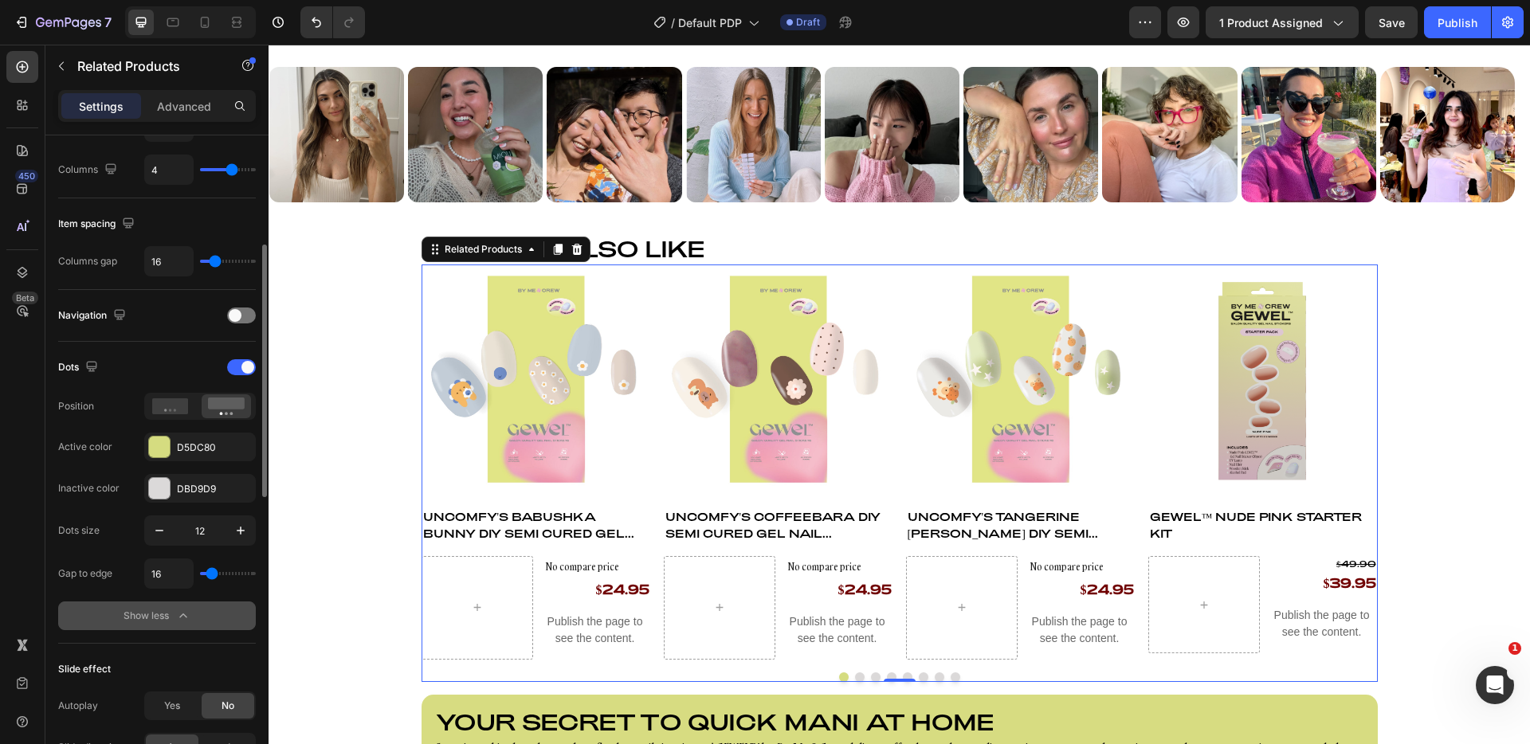
click at [184, 613] on icon "button" at bounding box center [183, 616] width 16 height 16
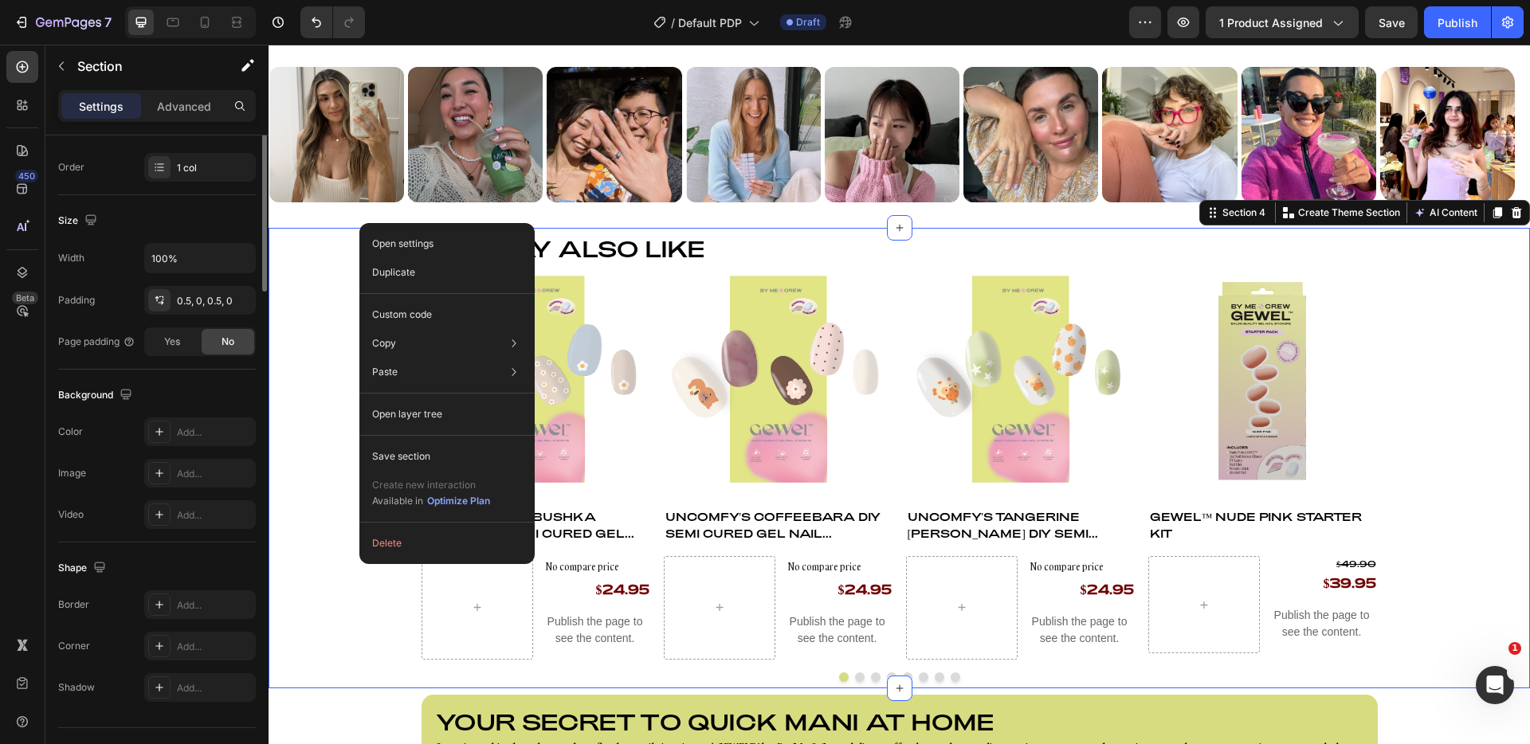
scroll to position [0, 0]
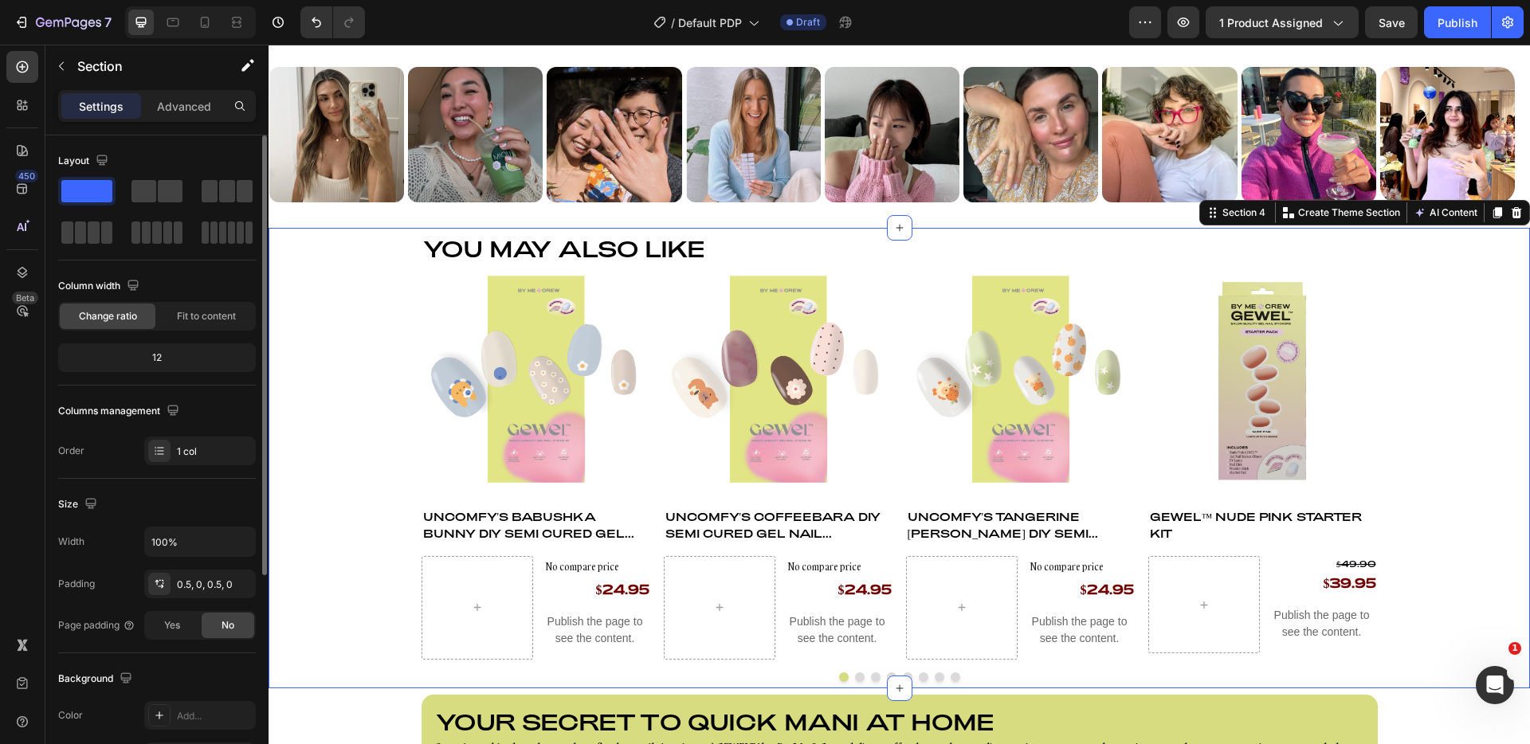
click at [336, 493] on div "You may also like Heading Product Images Uncomfy's Babushka Bunny DIY Semi Cure…" at bounding box center [900, 458] width 1262 height 448
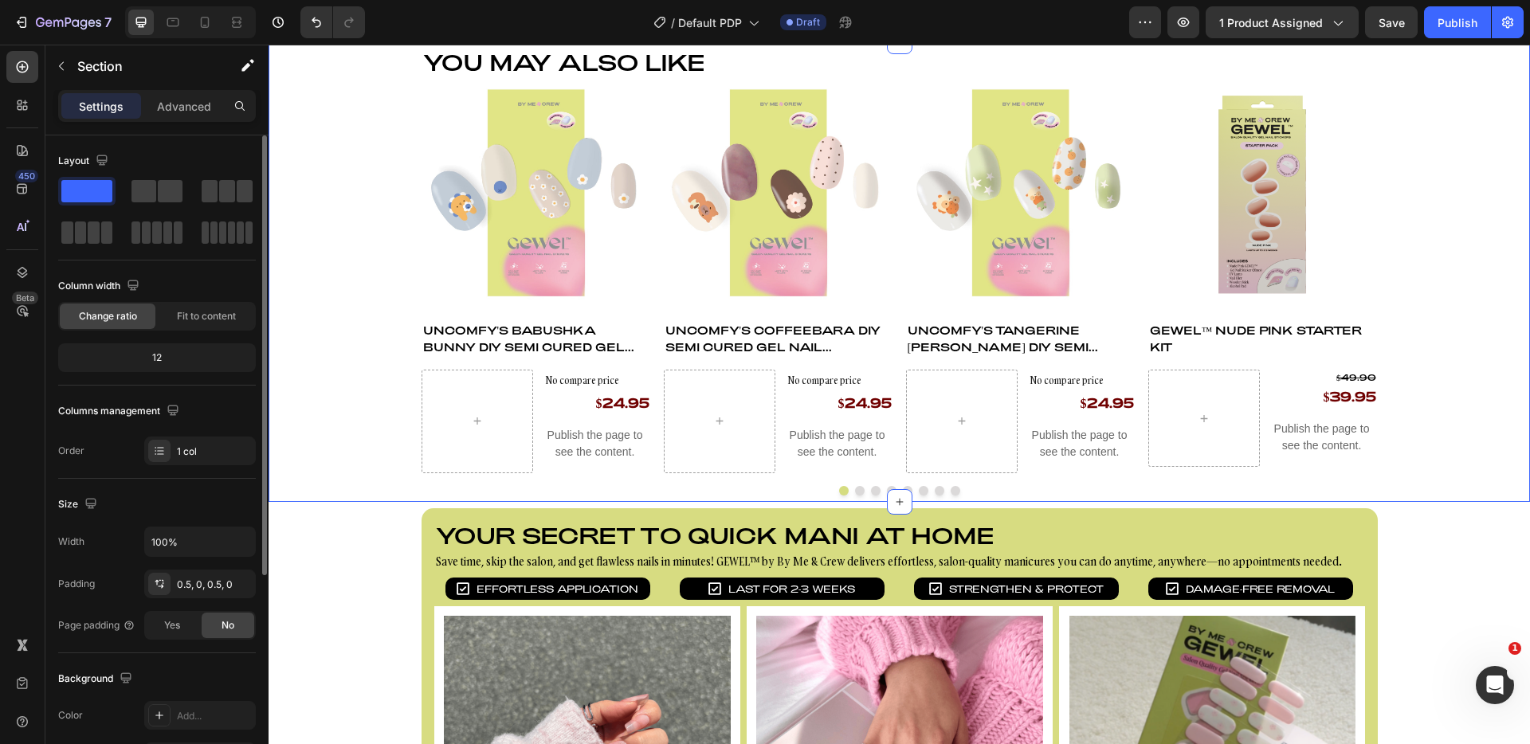
scroll to position [1005, 0]
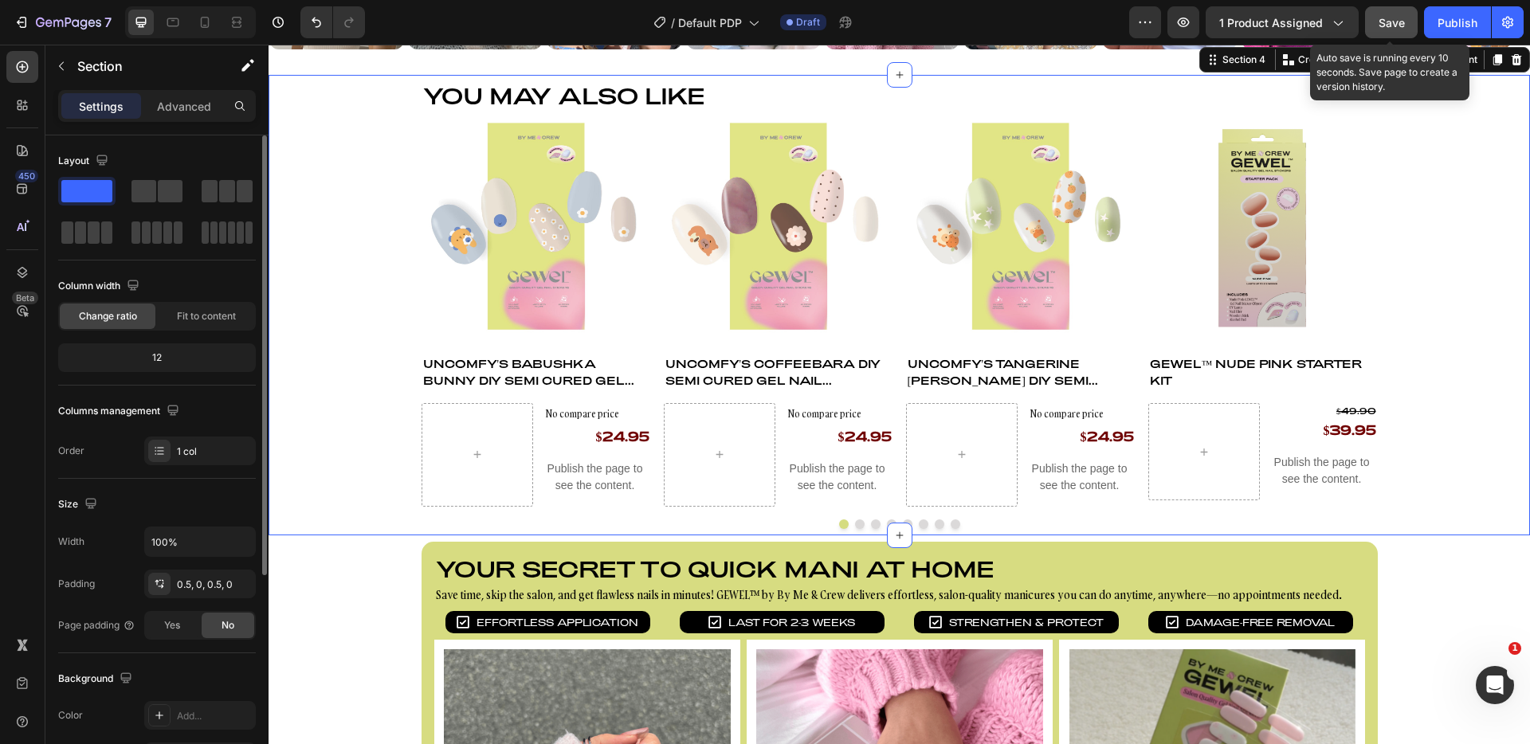
click at [1381, 16] on span "Save" at bounding box center [1392, 23] width 26 height 14
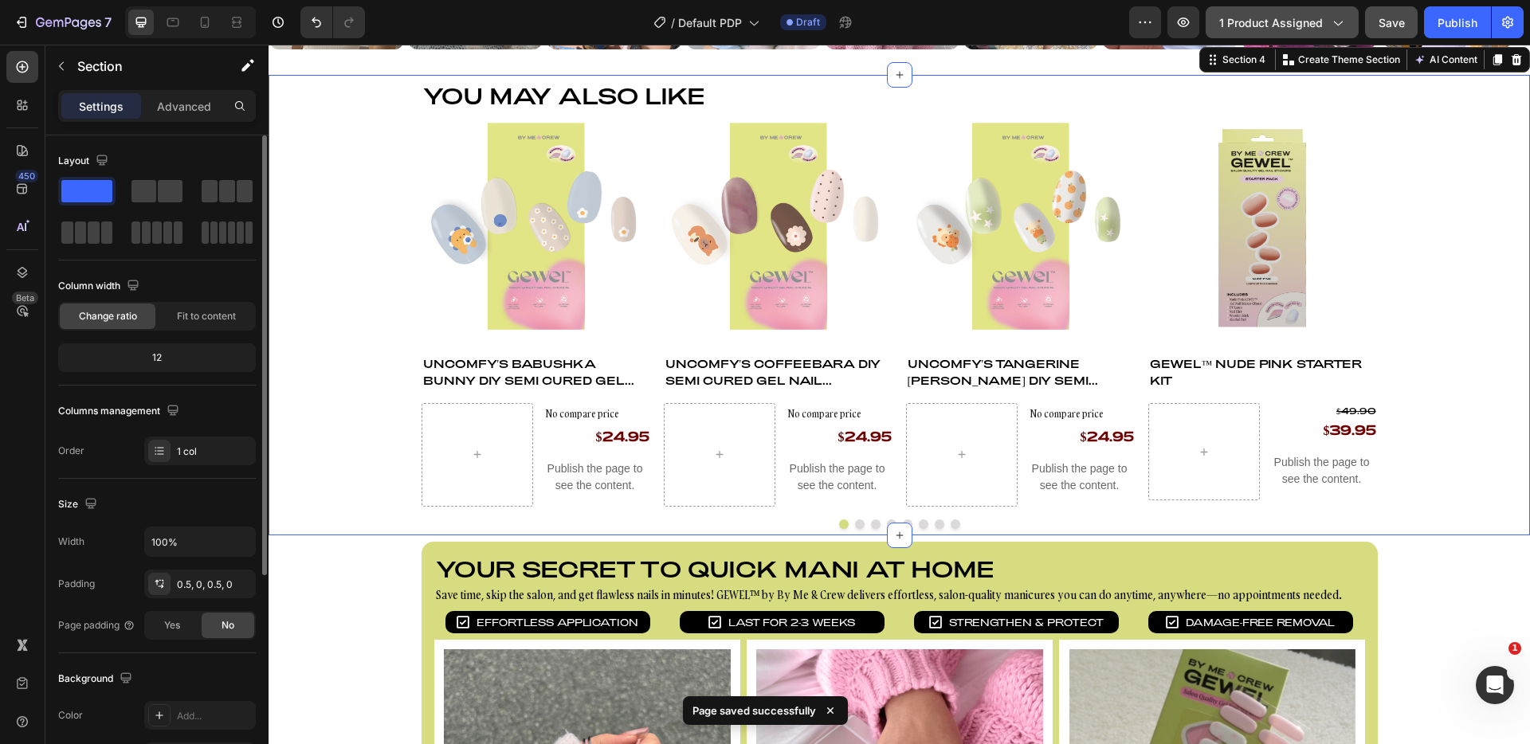
click at [1291, 18] on span "1 product assigned" at bounding box center [1272, 22] width 104 height 17
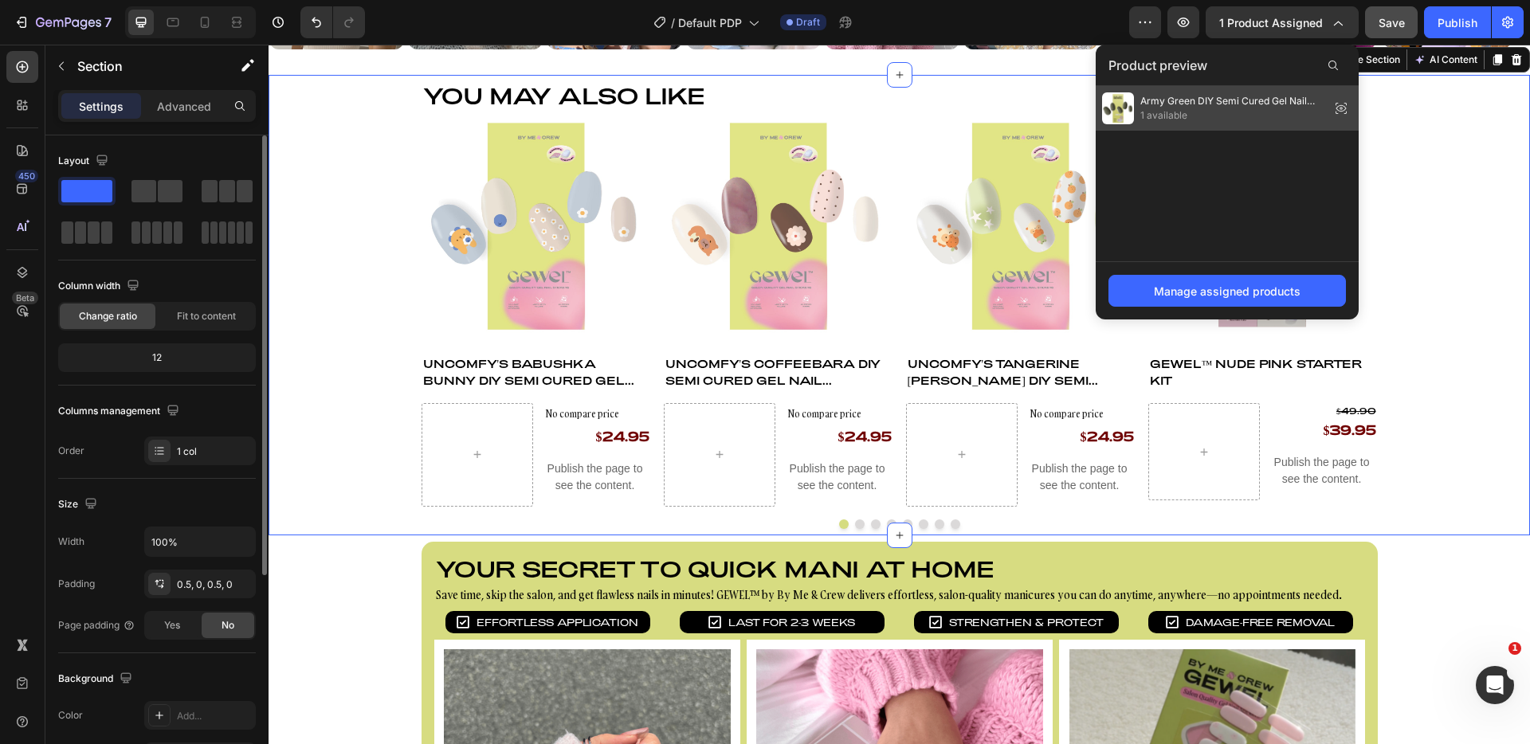
drag, startPoint x: 1238, startPoint y: 107, endPoint x: 957, endPoint y: 108, distance: 281.4
click at [1238, 107] on span "Army Green DIY Semi Cured Gel Nail Stickers" at bounding box center [1232, 101] width 183 height 14
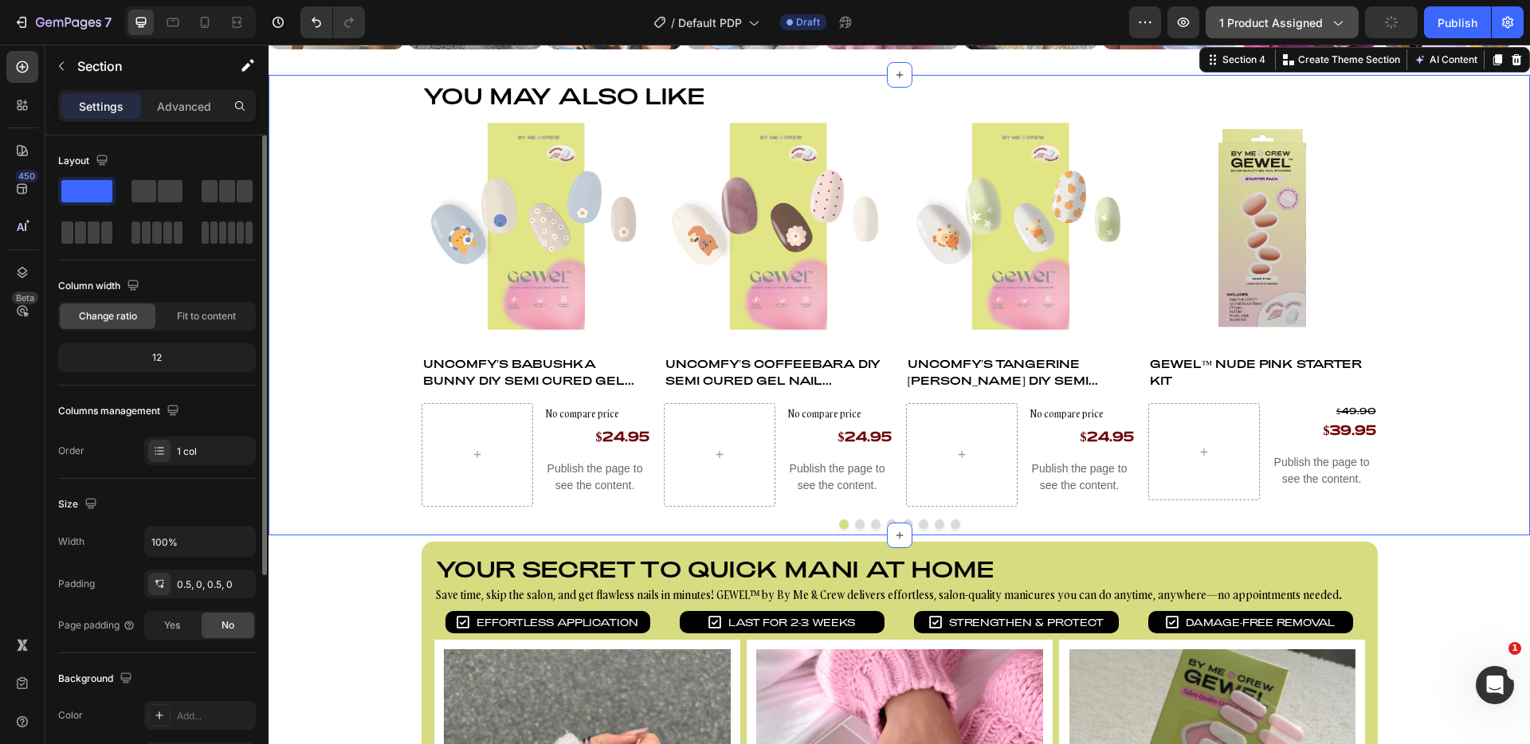
click at [1272, 27] on span "1 product assigned" at bounding box center [1272, 22] width 104 height 17
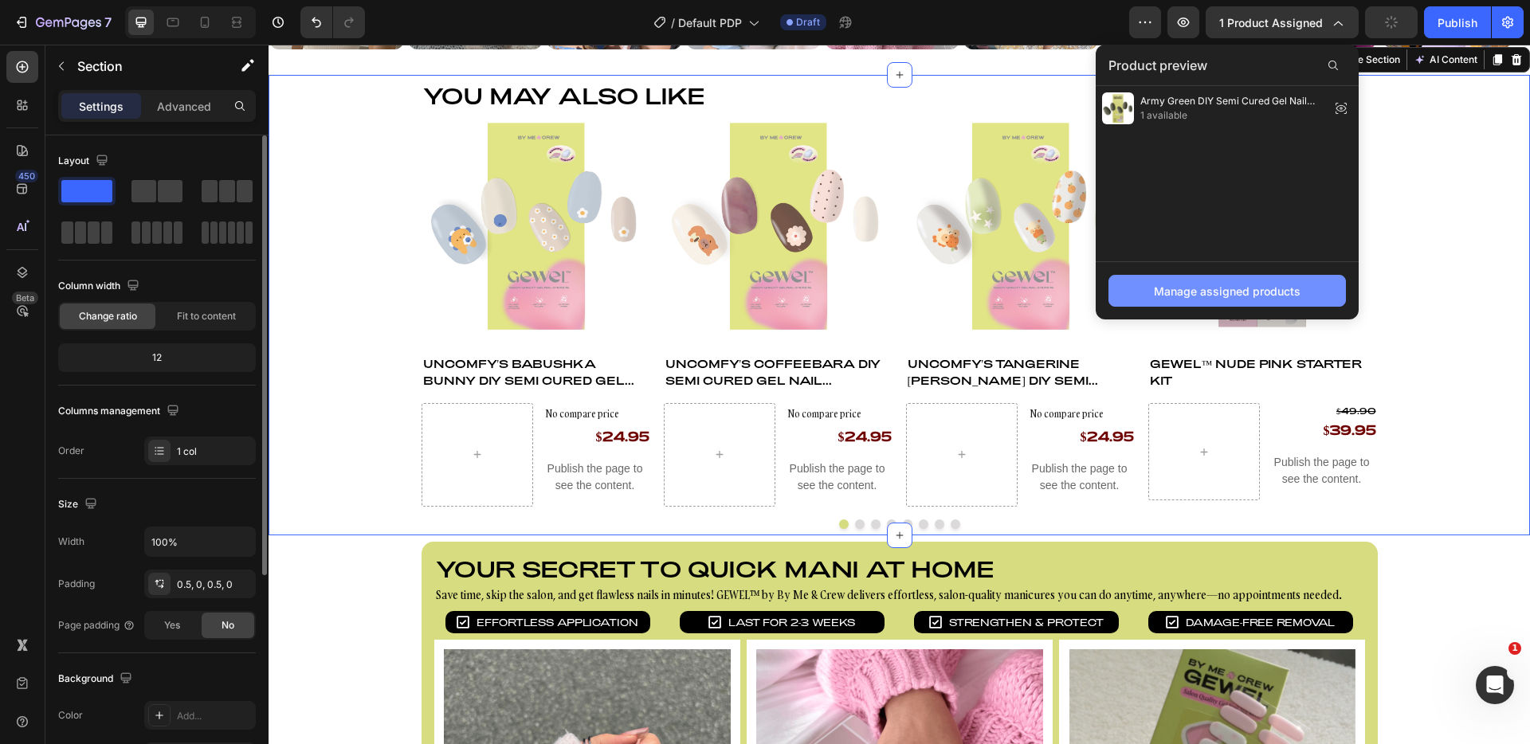
click at [1197, 279] on button "Manage assigned products" at bounding box center [1228, 291] width 238 height 32
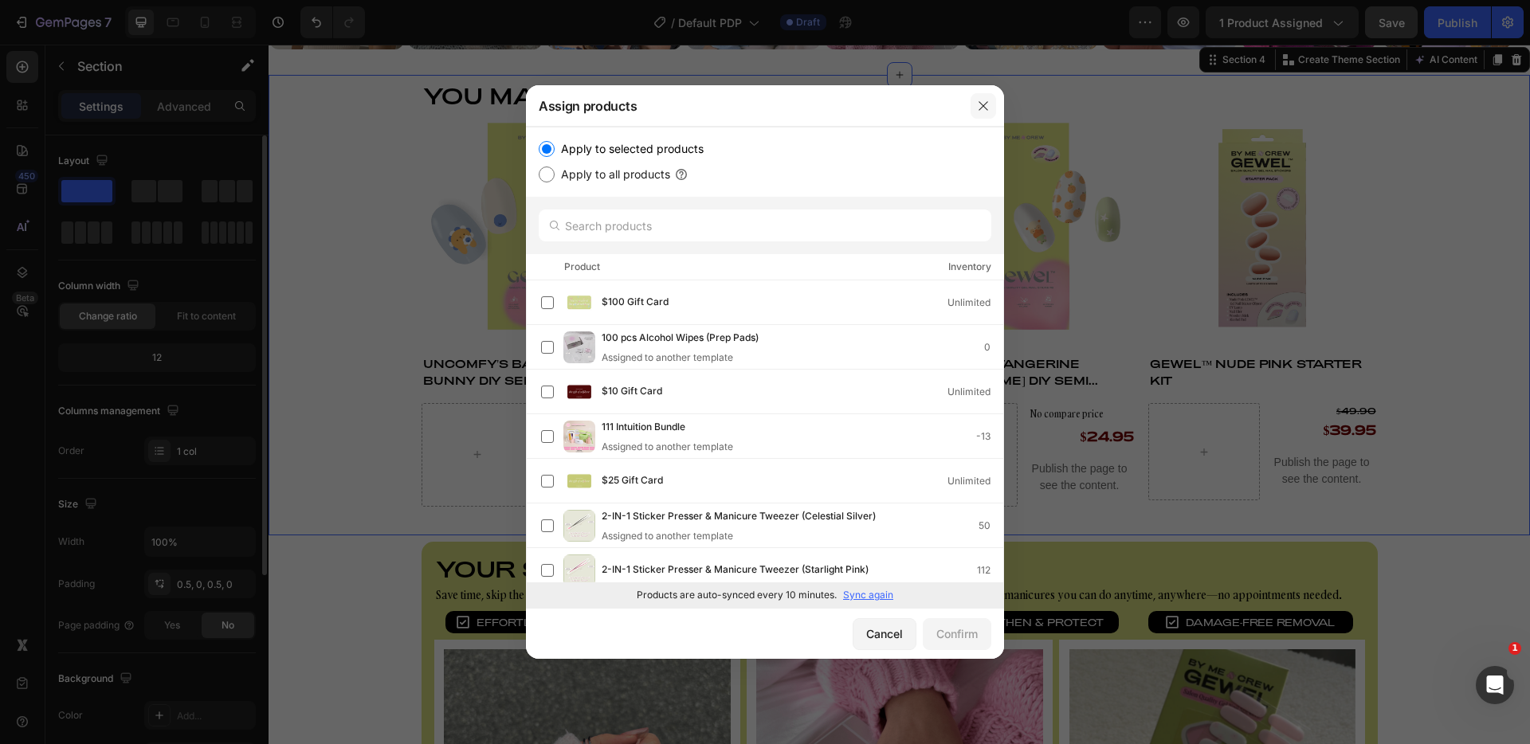
click at [992, 114] on button "button" at bounding box center [984, 106] width 26 height 26
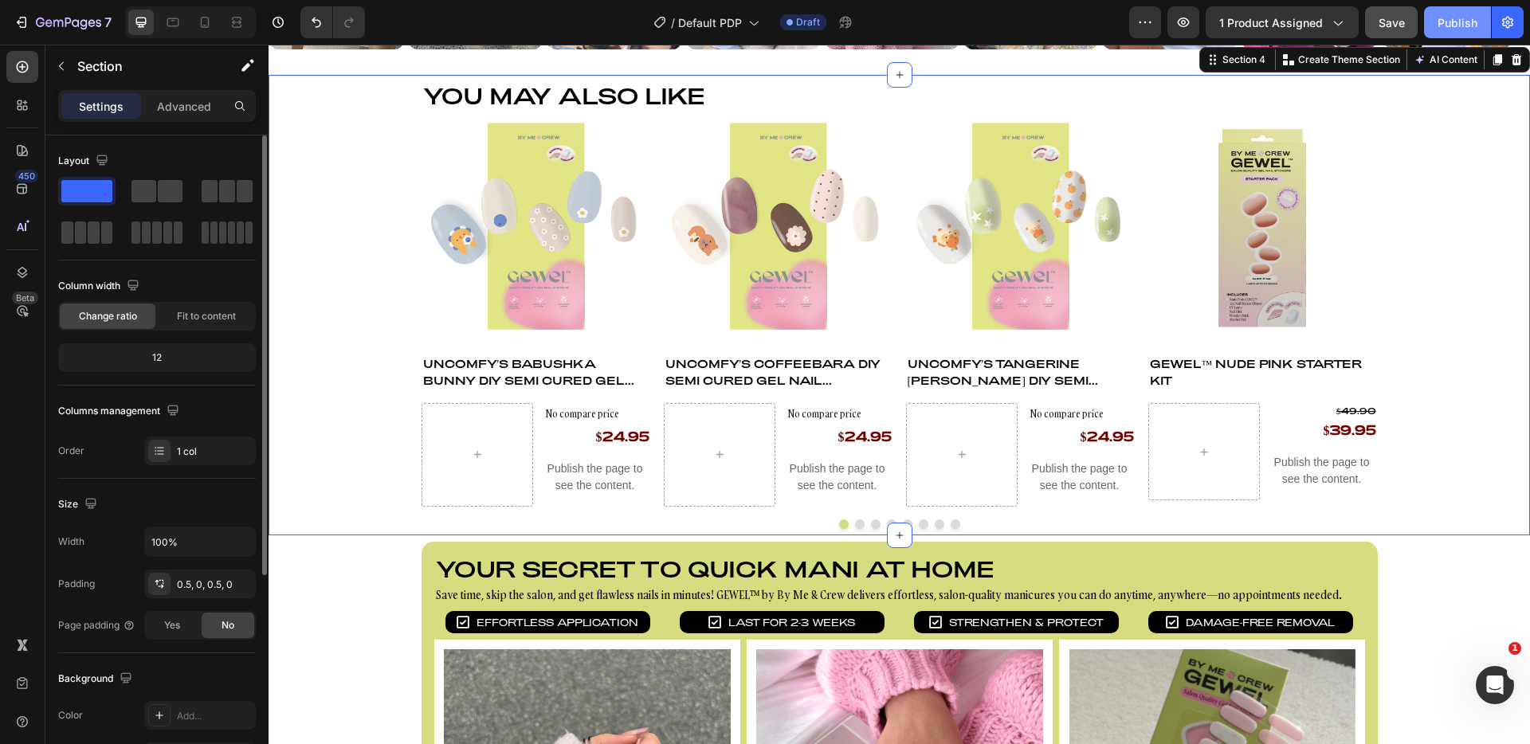
click at [1472, 21] on div "Publish" at bounding box center [1458, 22] width 40 height 17
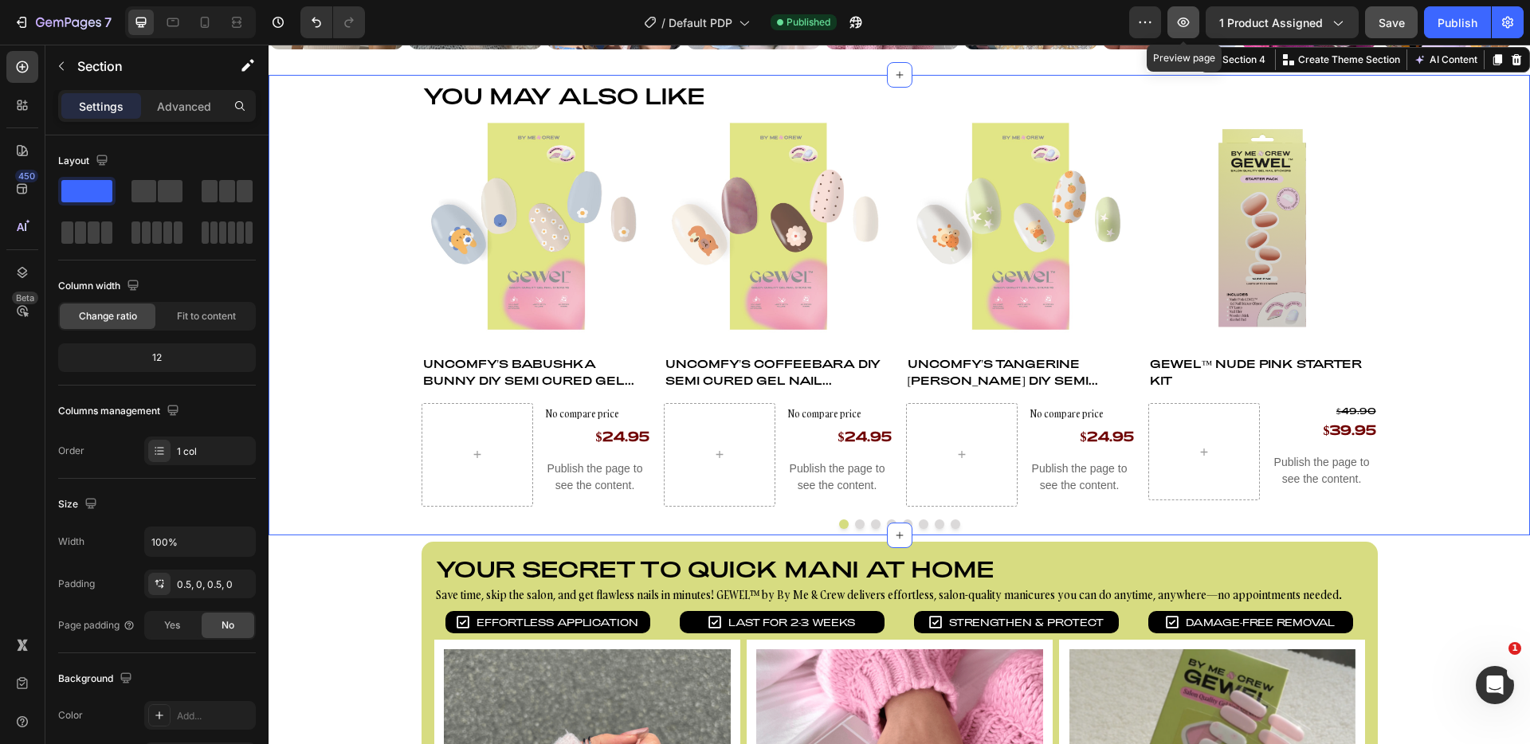
click at [1178, 18] on icon "button" at bounding box center [1184, 22] width 16 height 16
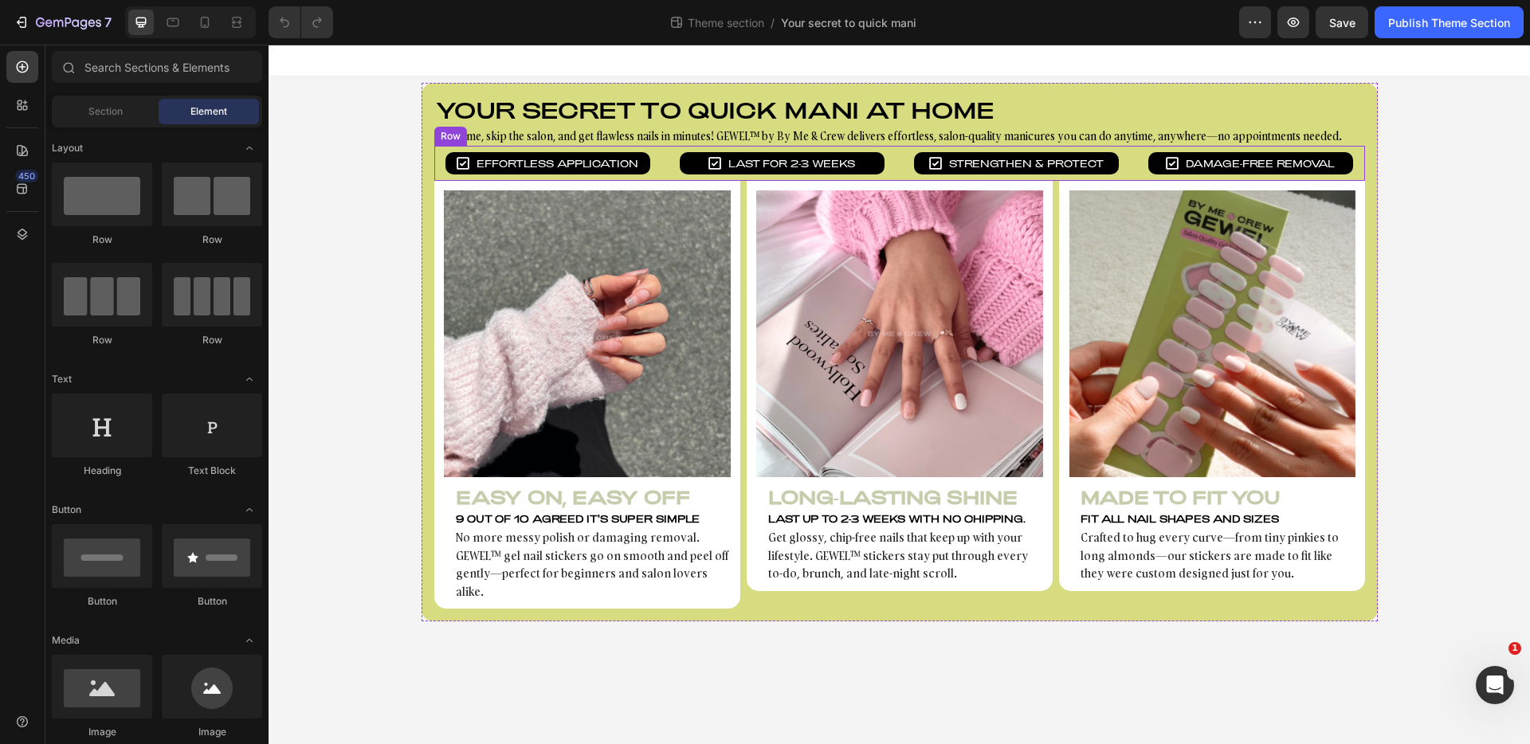
click at [438, 165] on div "Icon Effortless Application Text block Row" at bounding box center [548, 163] width 228 height 22
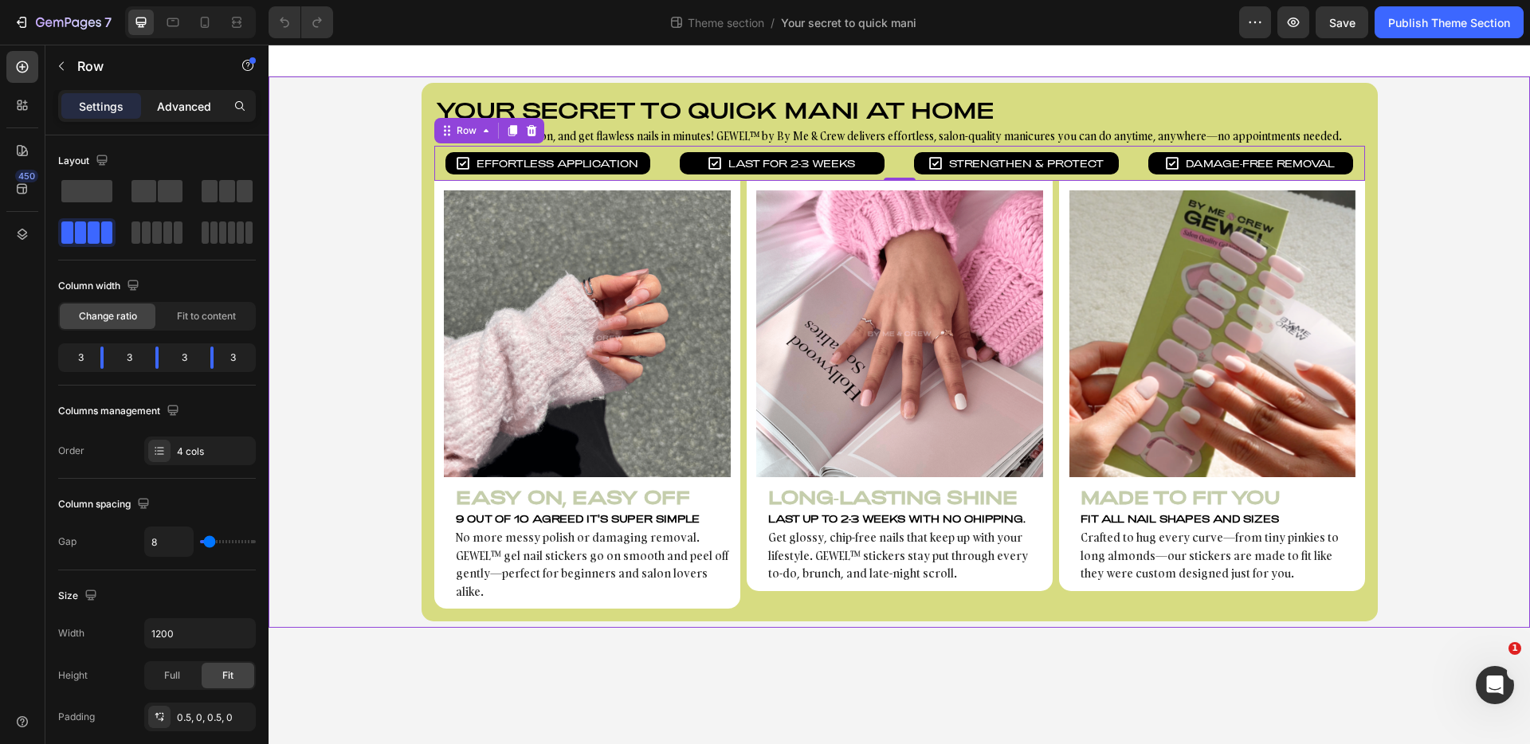
click at [187, 112] on p "Advanced" at bounding box center [184, 106] width 54 height 17
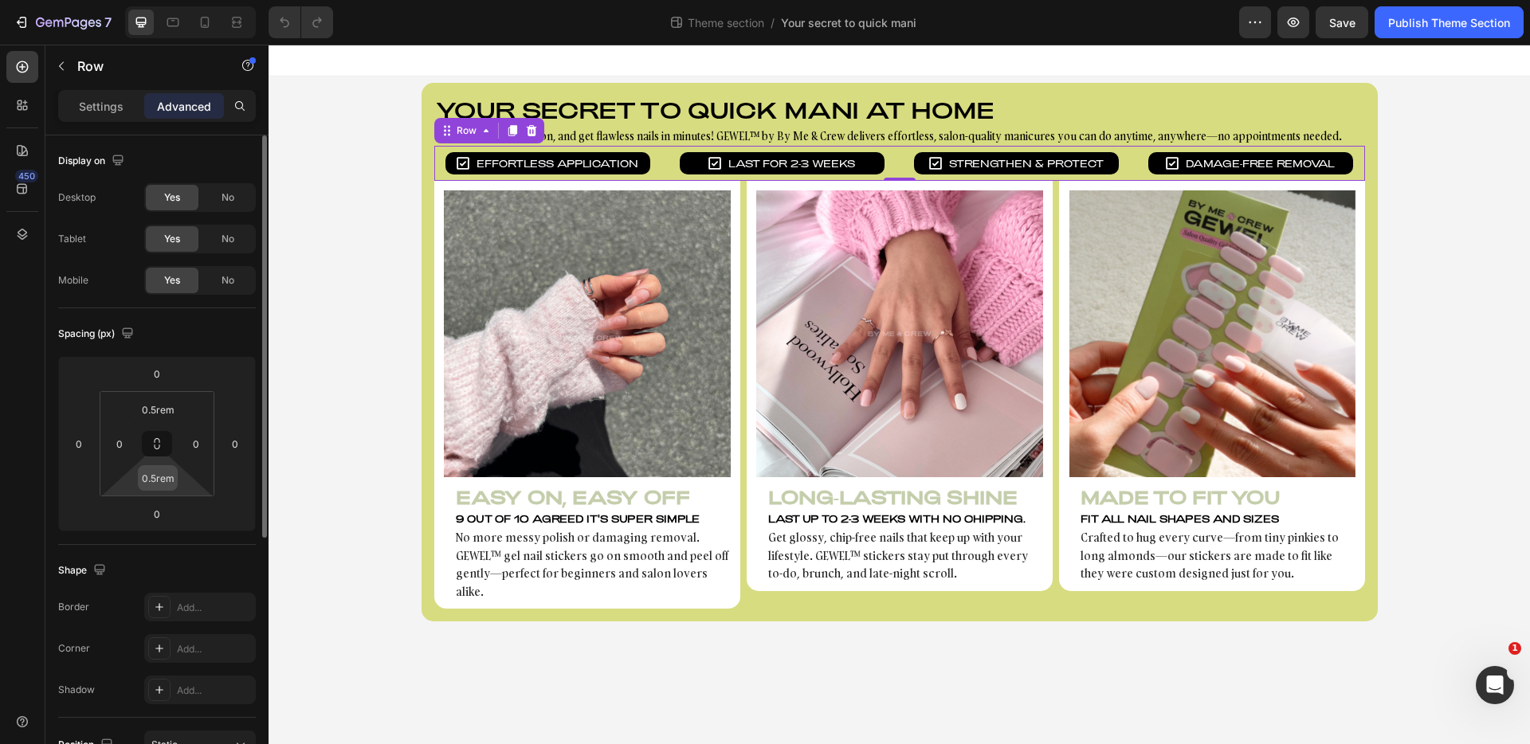
click at [172, 473] on input "0.5rem" at bounding box center [158, 478] width 32 height 24
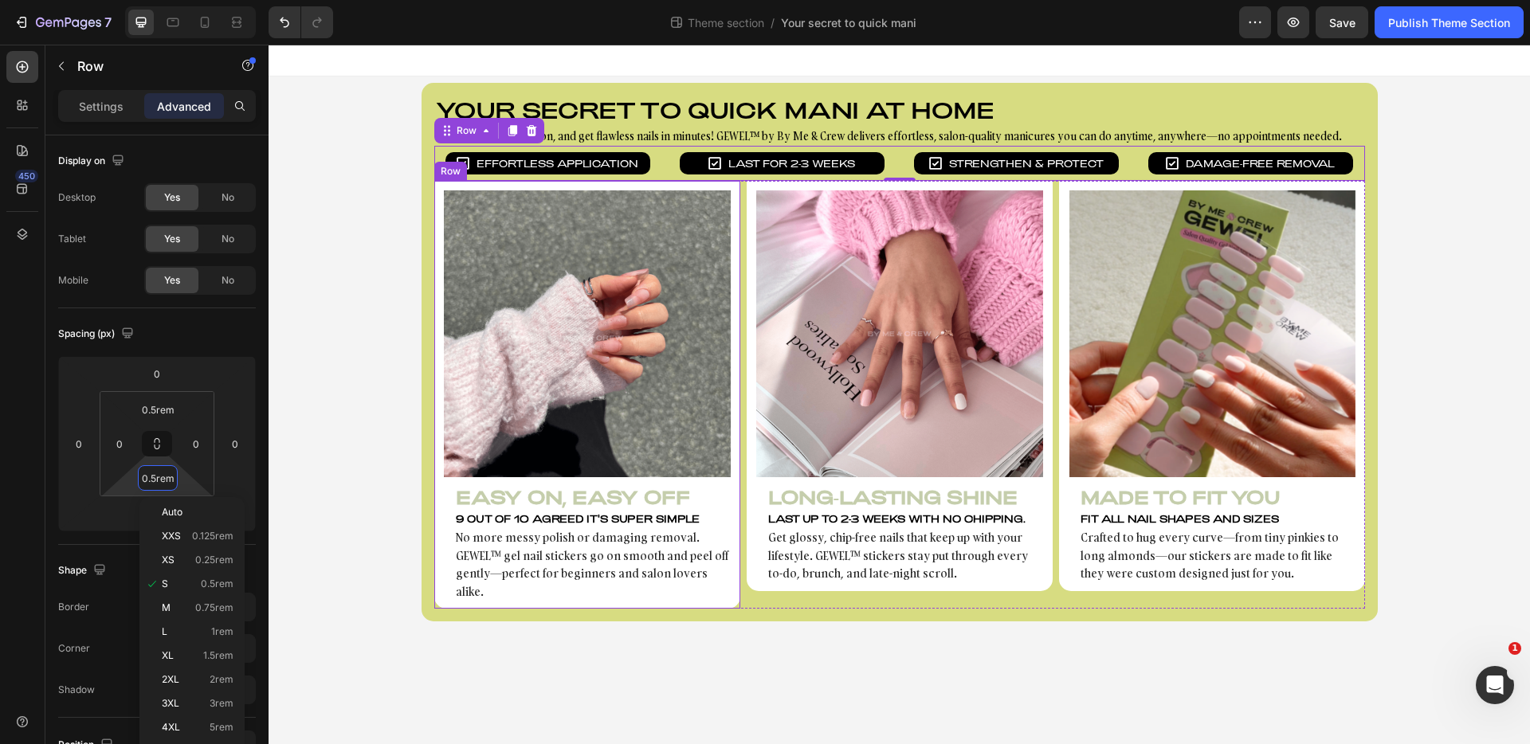
click at [437, 359] on div "Image Easy On, Easy Off Heading 9 out of 10 agreed it's super simple Text Block…" at bounding box center [587, 395] width 306 height 429
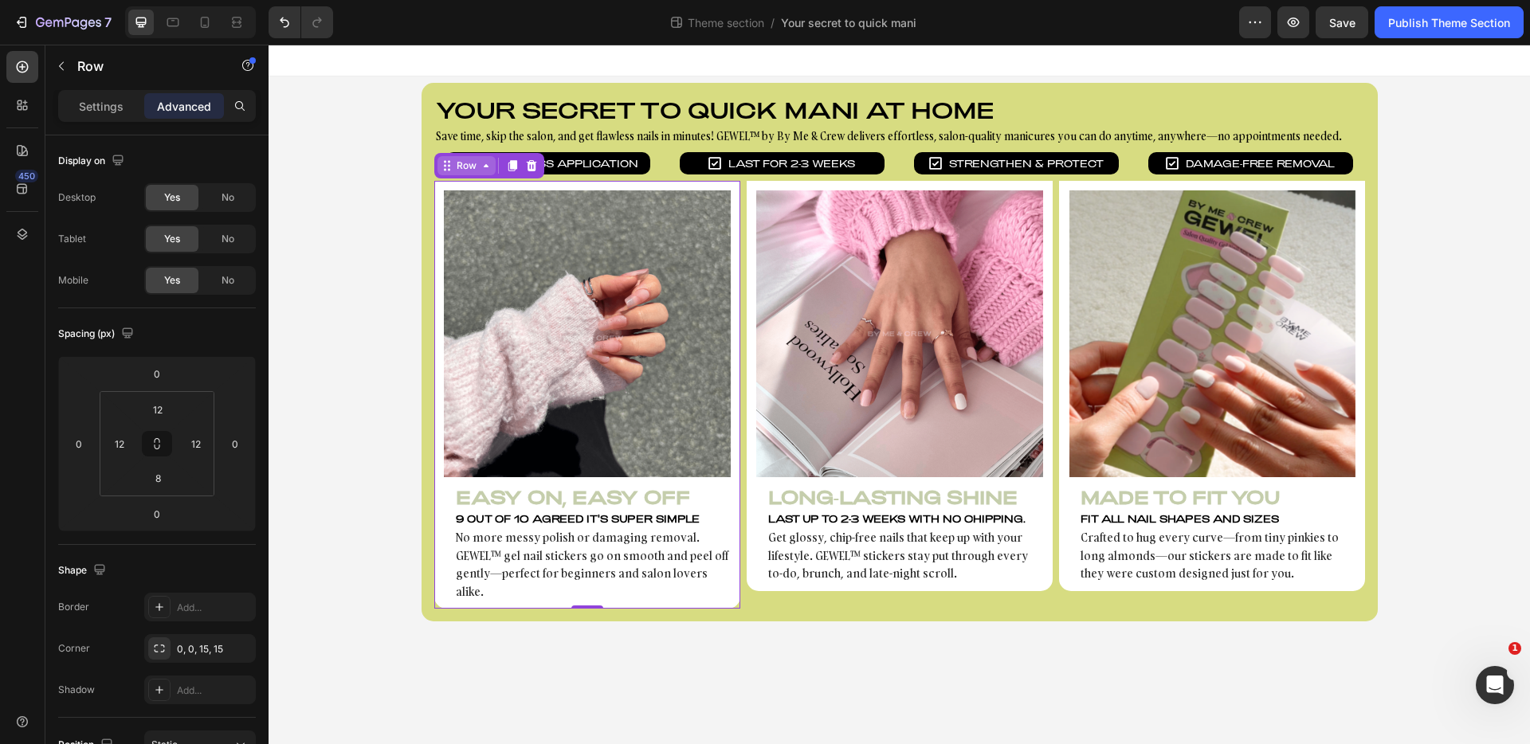
click at [466, 173] on div "Row" at bounding box center [467, 165] width 58 height 19
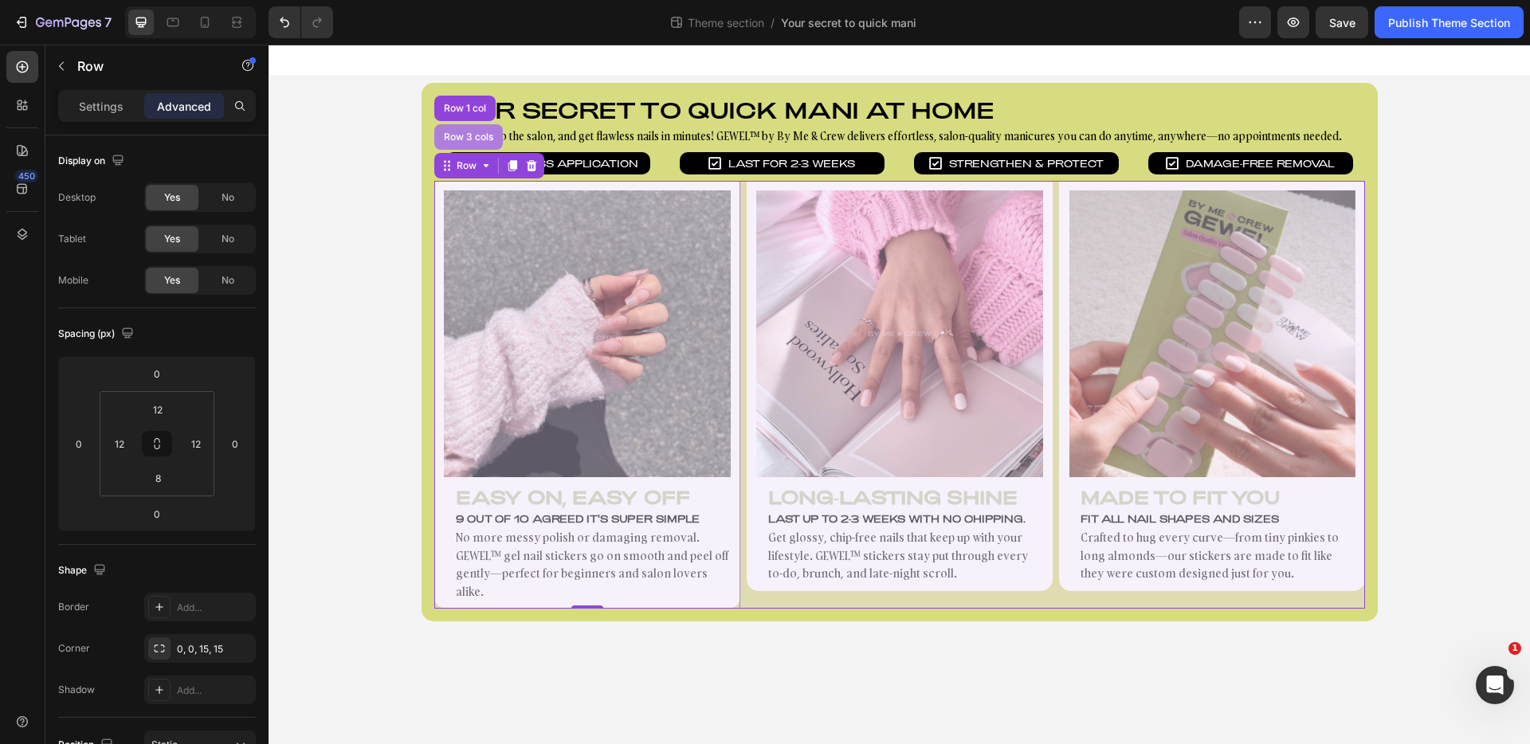
click at [473, 145] on div "Row 3 cols" at bounding box center [468, 137] width 69 height 26
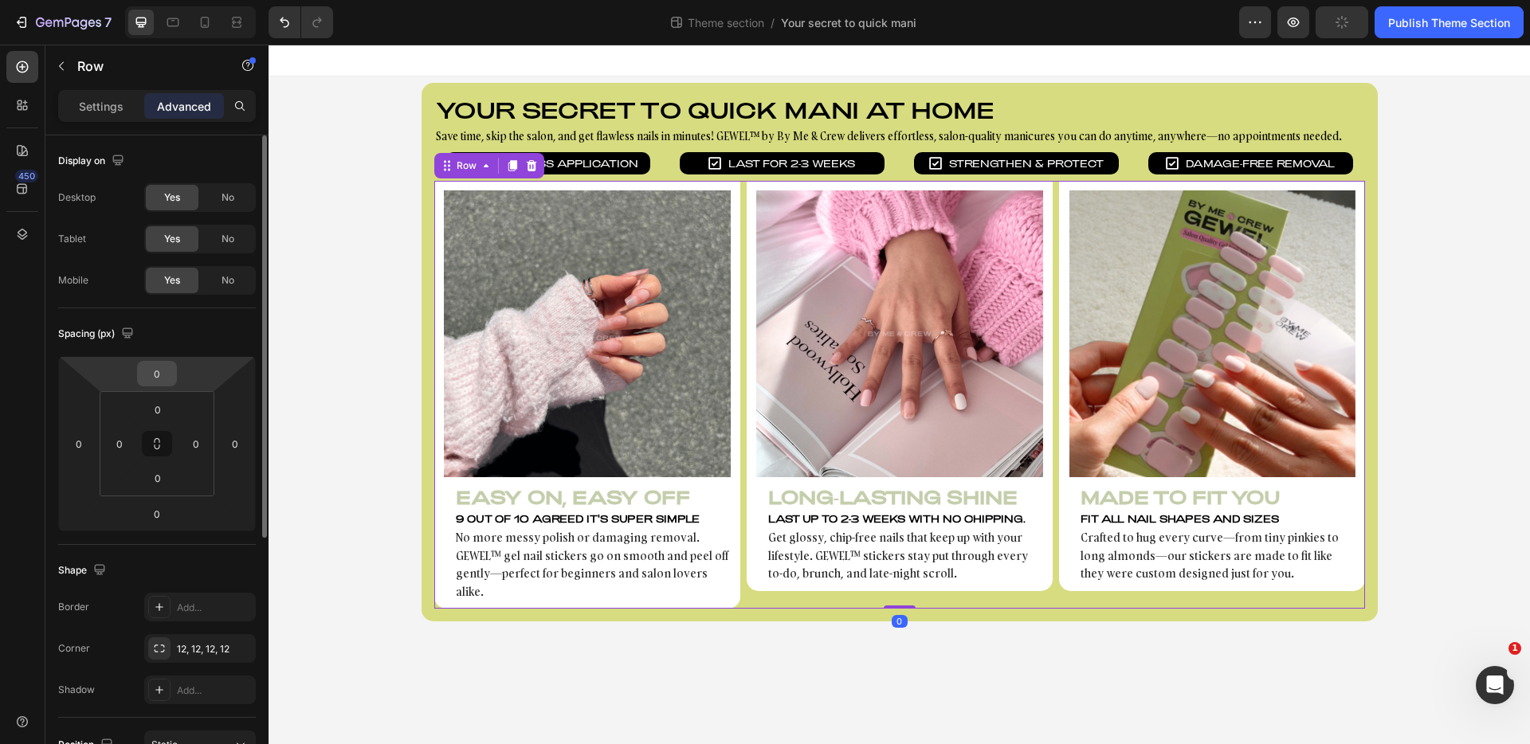
click at [165, 379] on input "0" at bounding box center [157, 374] width 32 height 24
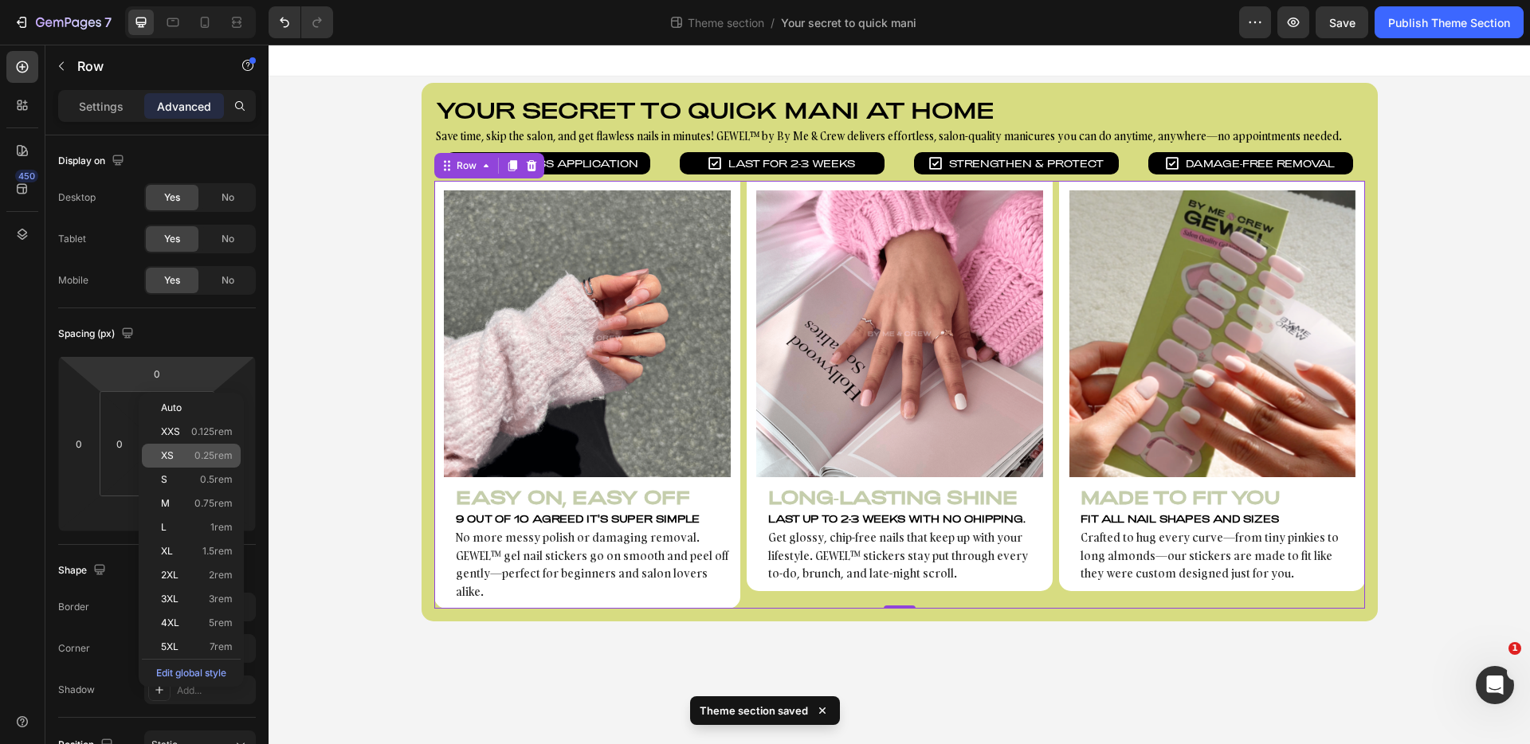
click at [206, 444] on div "XS 0.25rem" at bounding box center [191, 456] width 99 height 24
type input "0.25"
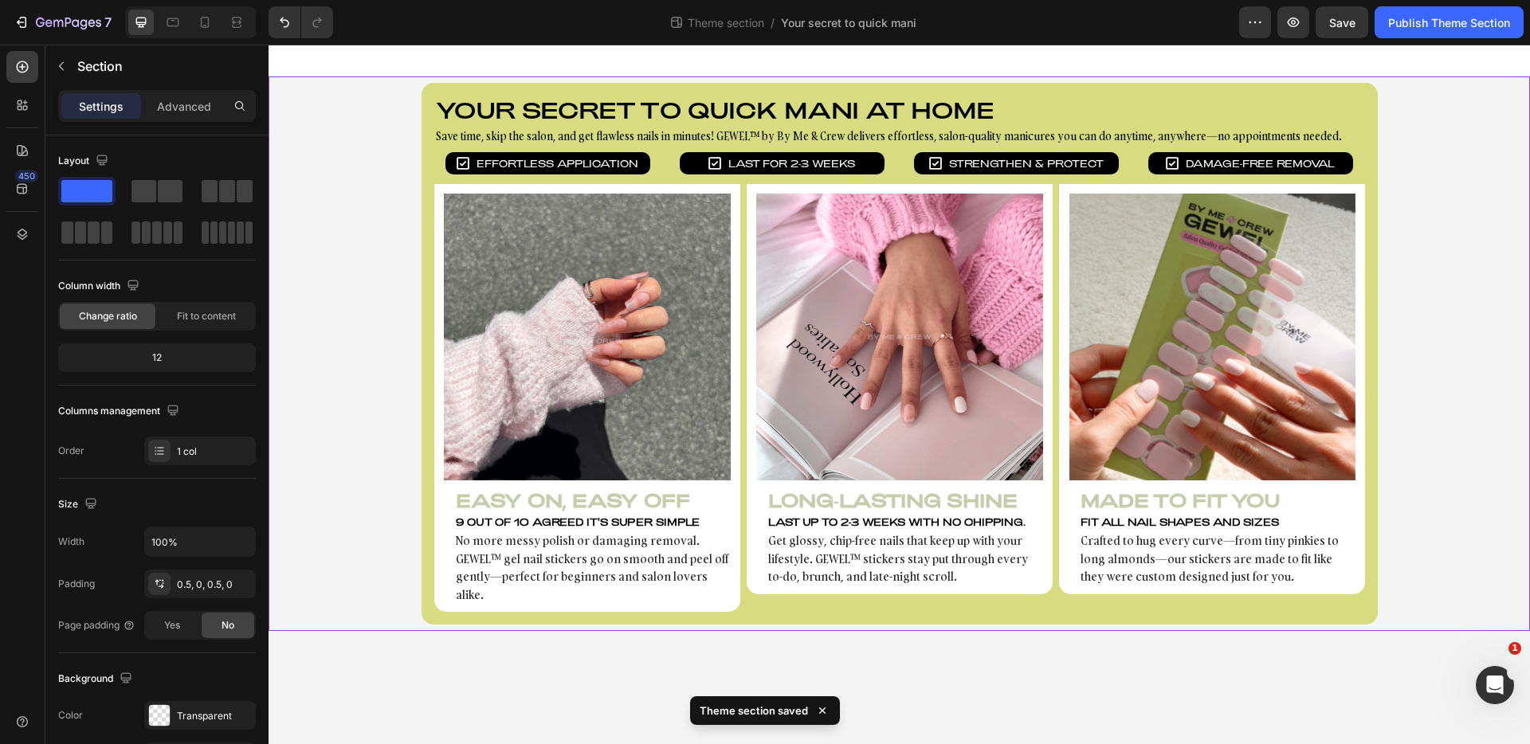
click at [349, 353] on div "Your secret to quick mani at home Heading Save time, skip the salon, and get fl…" at bounding box center [900, 354] width 1262 height 542
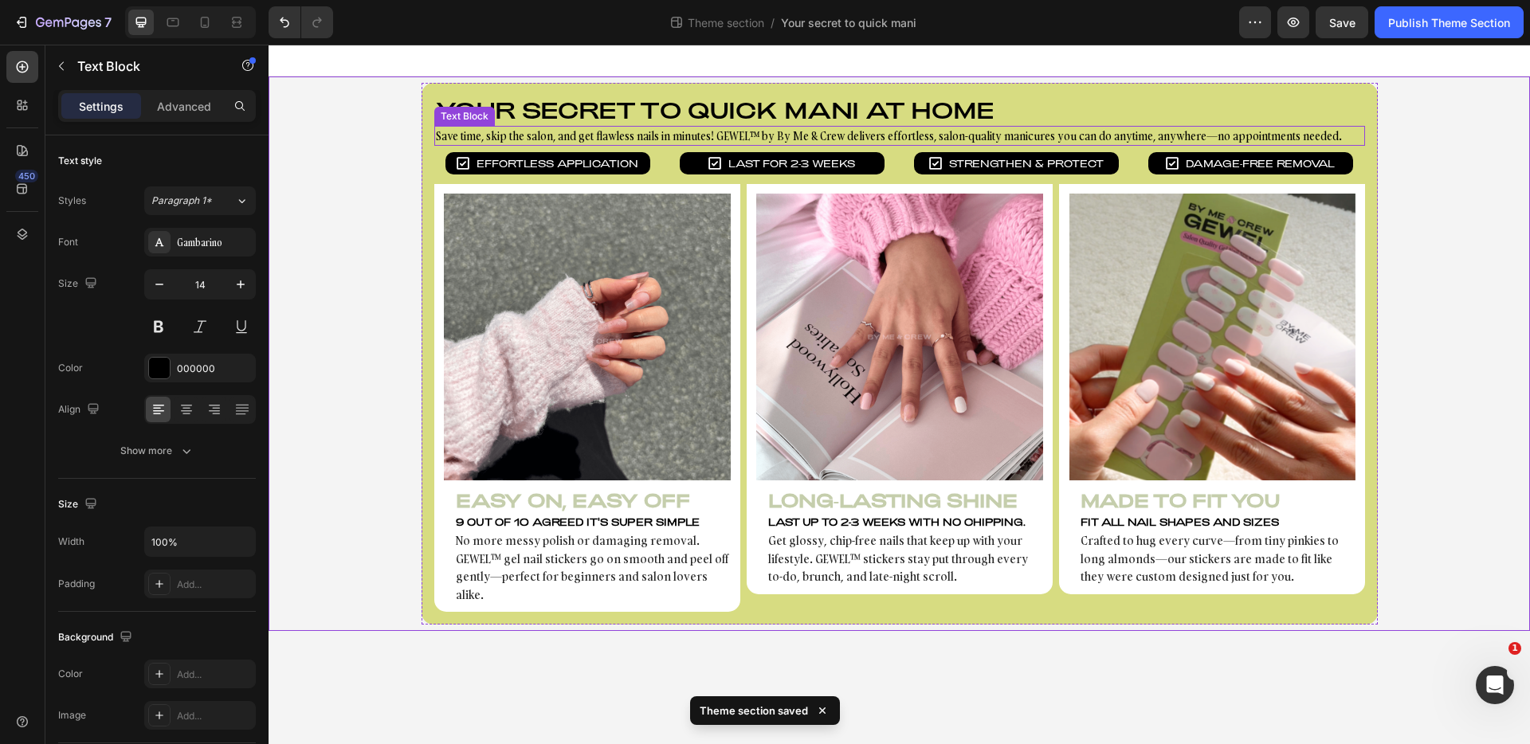
click at [1090, 138] on p "Save time, skip the salon, and get flawless nails in minutes! GEWEL™ by By Me &…" at bounding box center [900, 136] width 928 height 17
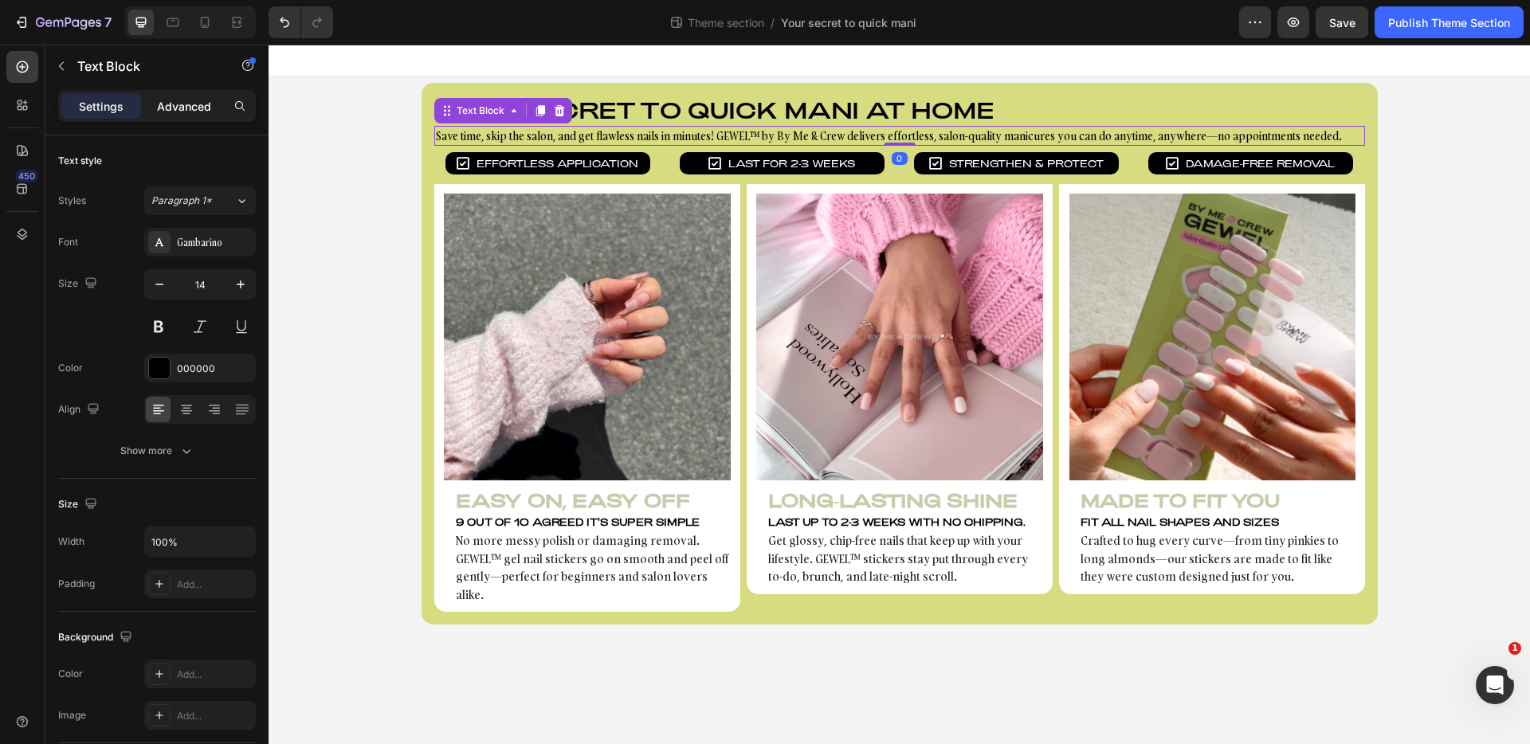
click at [203, 100] on p "Advanced" at bounding box center [184, 106] width 54 height 17
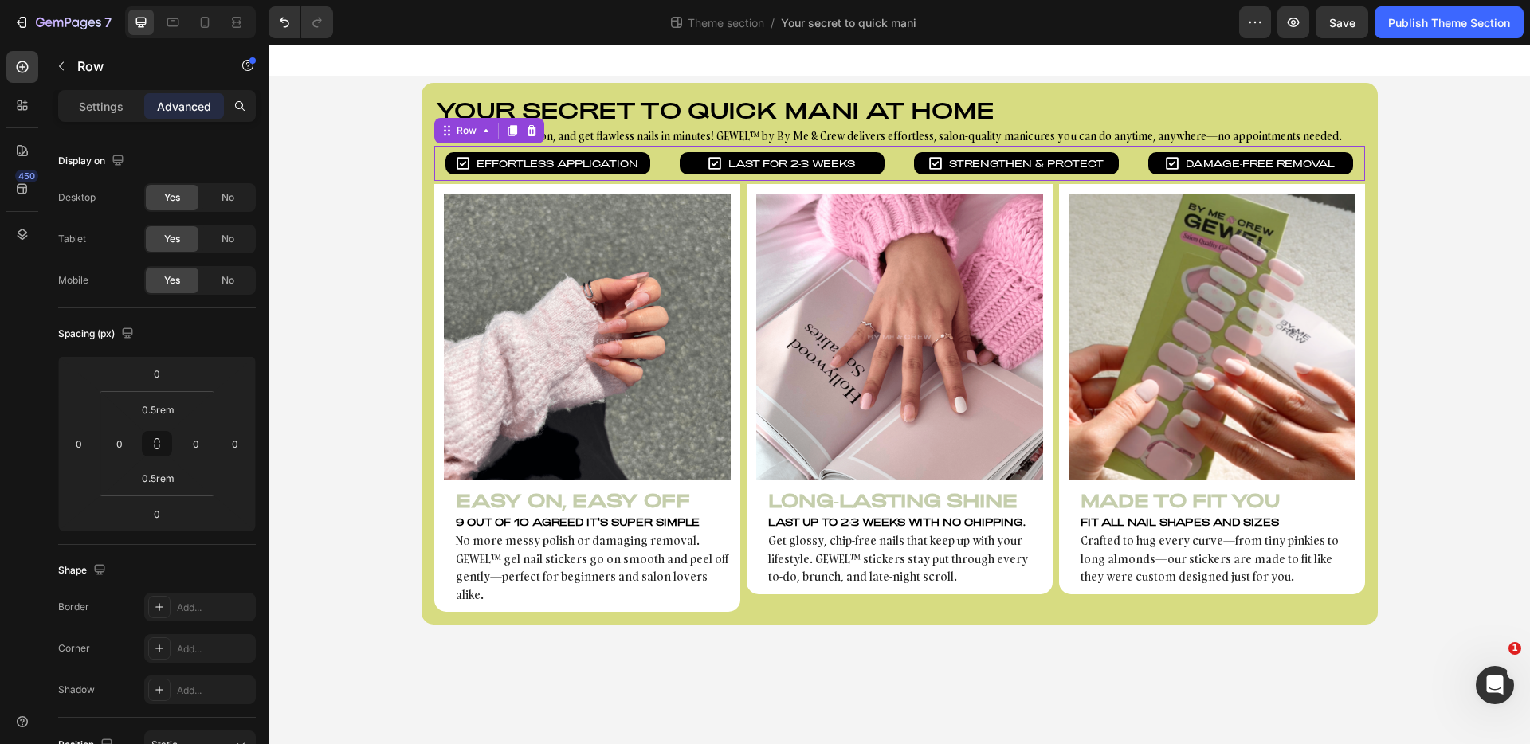
click at [443, 157] on div "Icon Effortless Application Text block Row" at bounding box center [548, 163] width 228 height 22
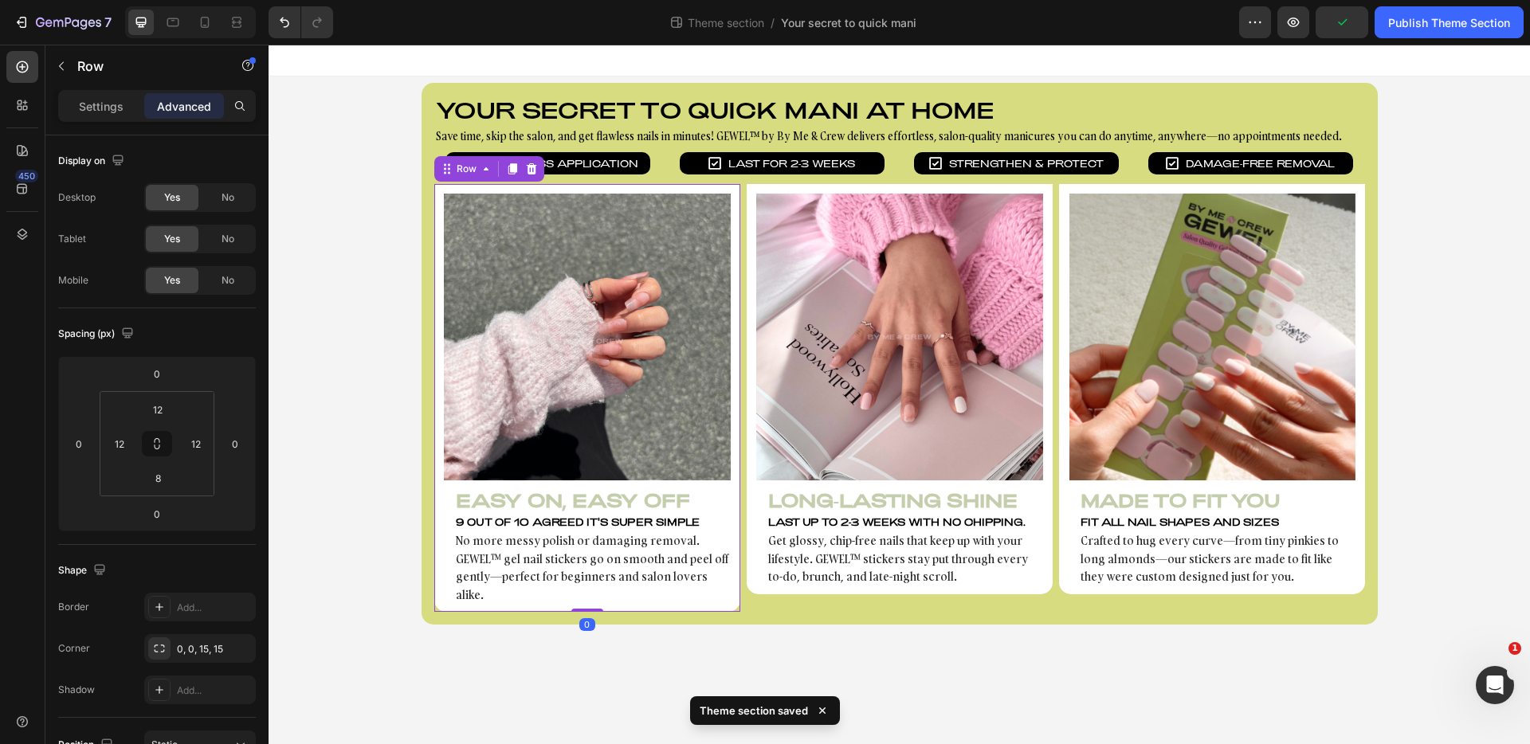
click at [436, 195] on div "Image Easy On, Easy Off Heading 9 out of 10 agreed it's super simple Text Block…" at bounding box center [587, 398] width 306 height 429
click at [455, 177] on div "Row" at bounding box center [467, 168] width 58 height 19
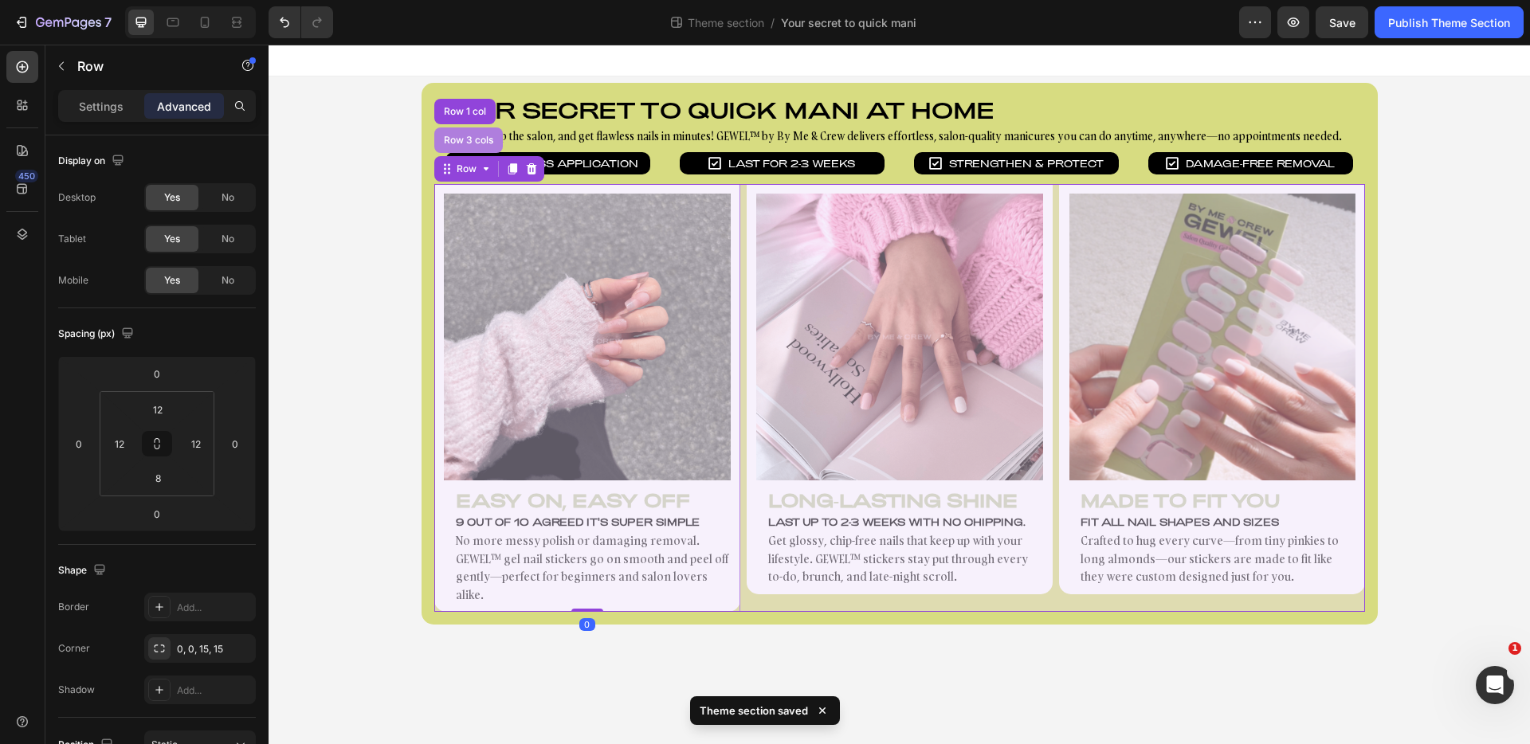
click at [467, 149] on div "Row 3 cols" at bounding box center [468, 141] width 69 height 26
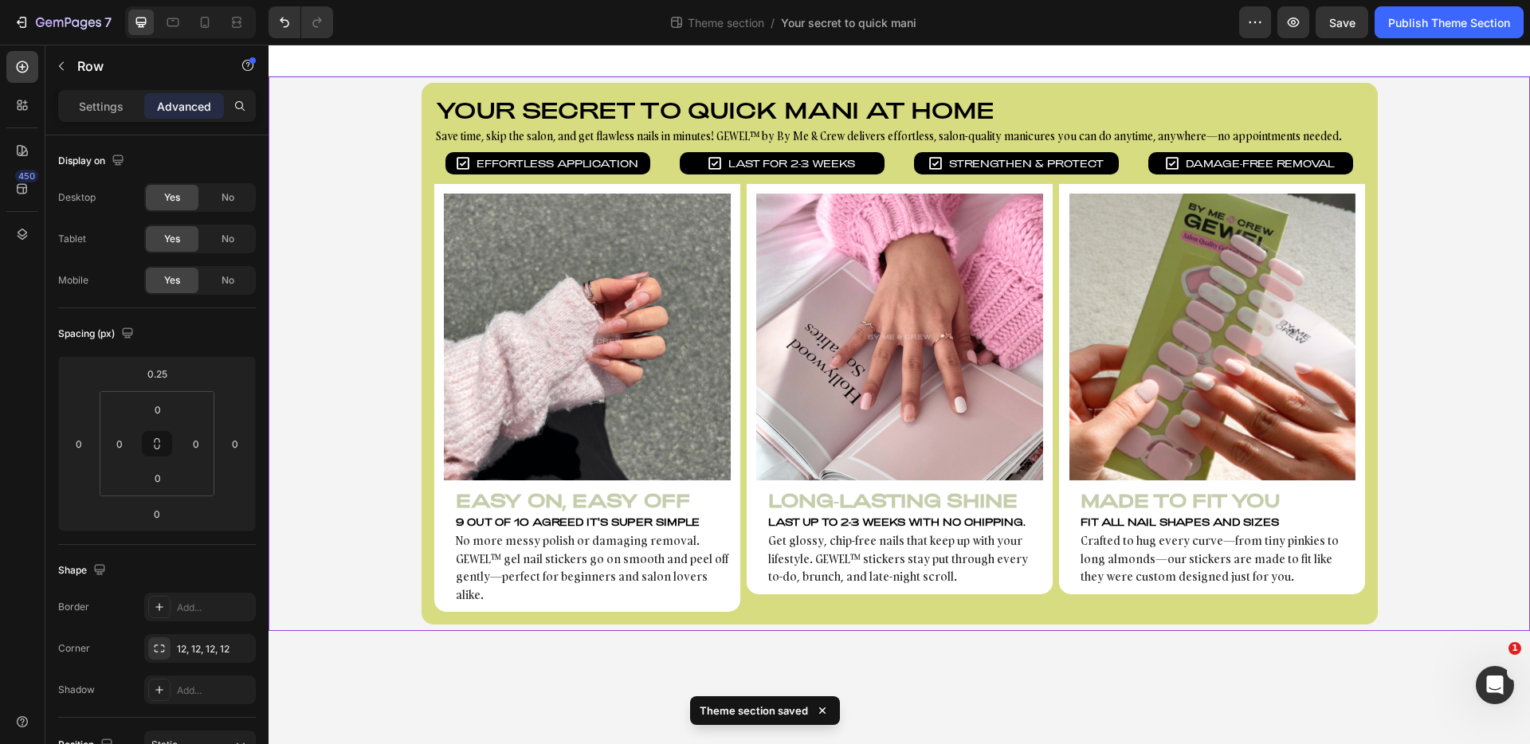
click at [368, 182] on div "Your secret to quick mani at home Heading Save time, skip the salon, and get fl…" at bounding box center [900, 354] width 1262 height 542
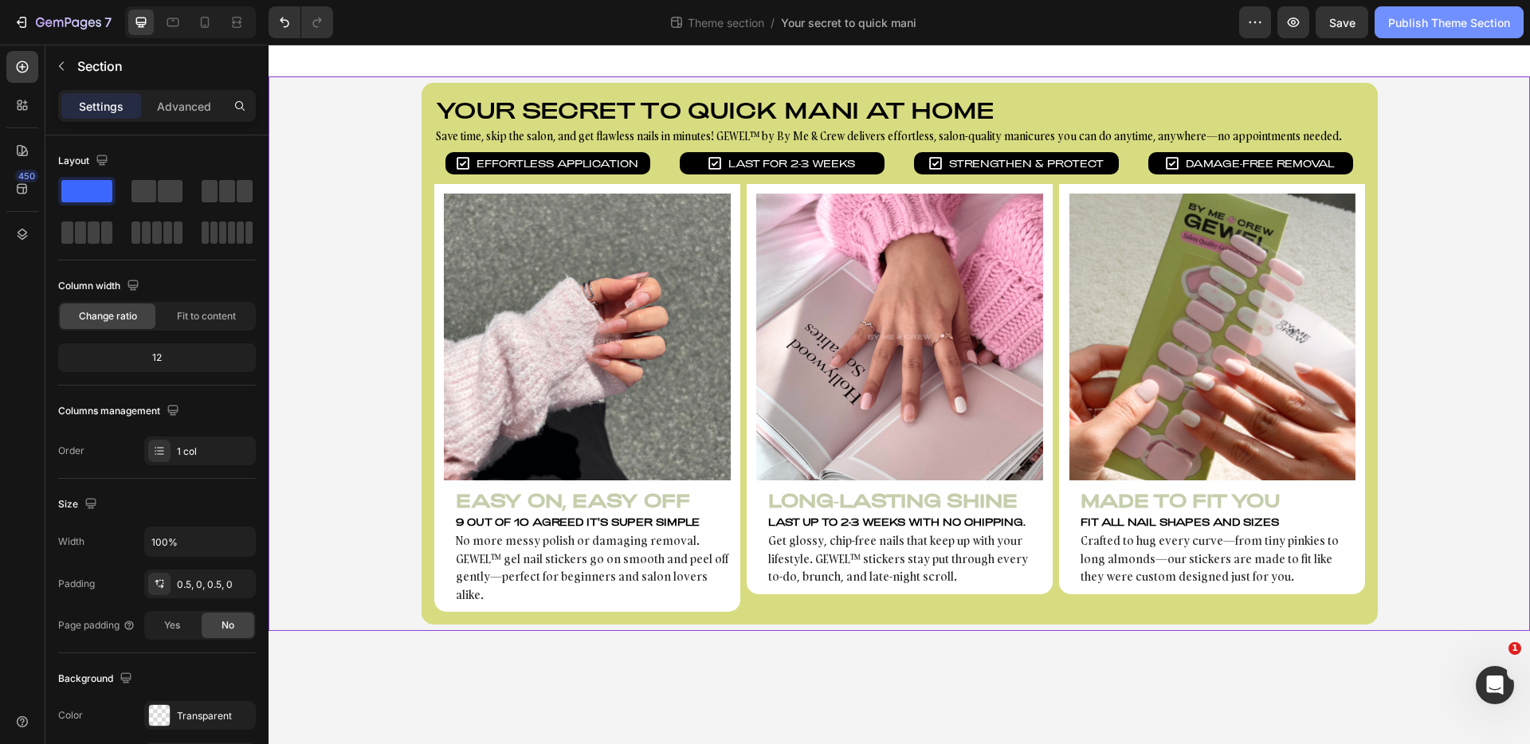
click at [1432, 25] on div "Publish Theme Section" at bounding box center [1450, 22] width 122 height 17
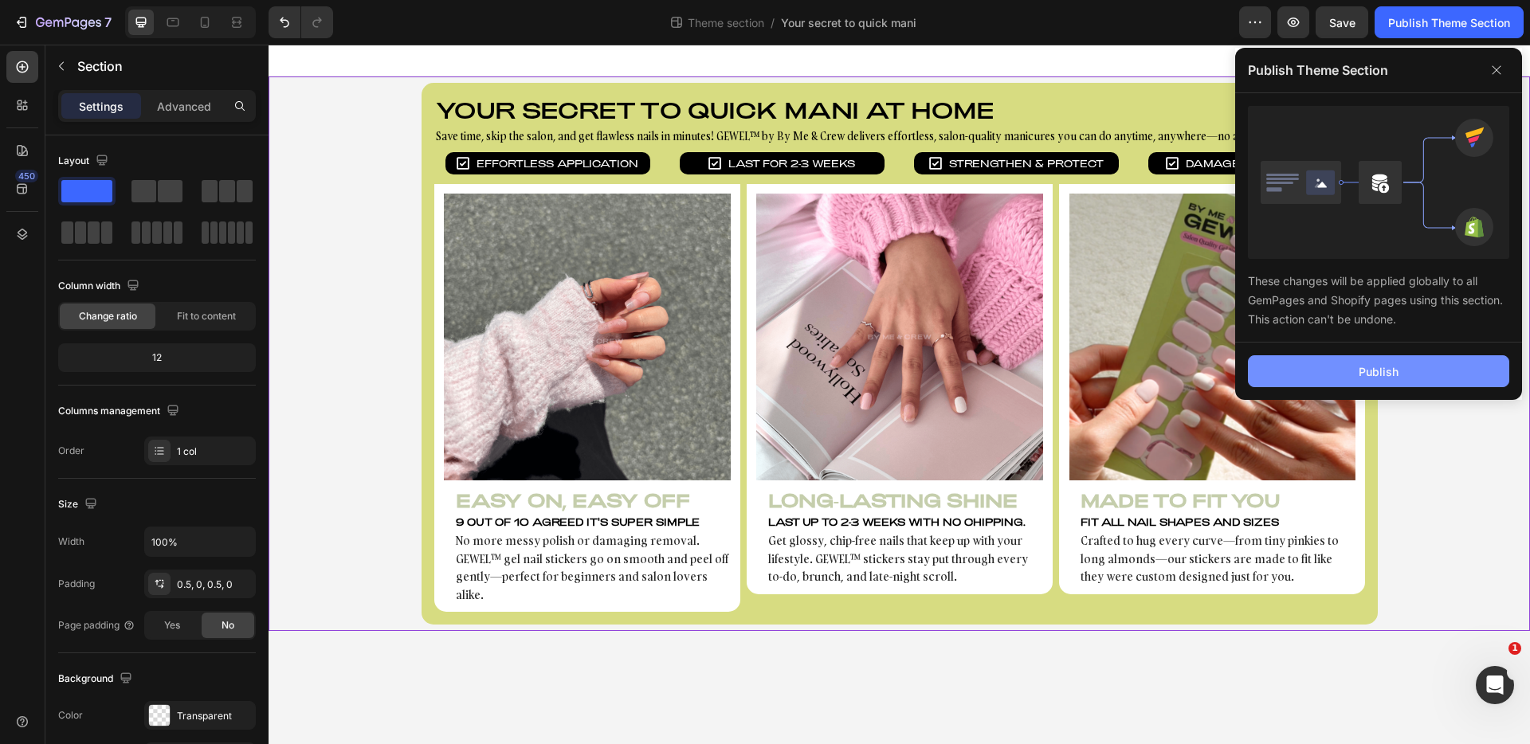
click at [1387, 367] on div "Publish" at bounding box center [1379, 371] width 40 height 17
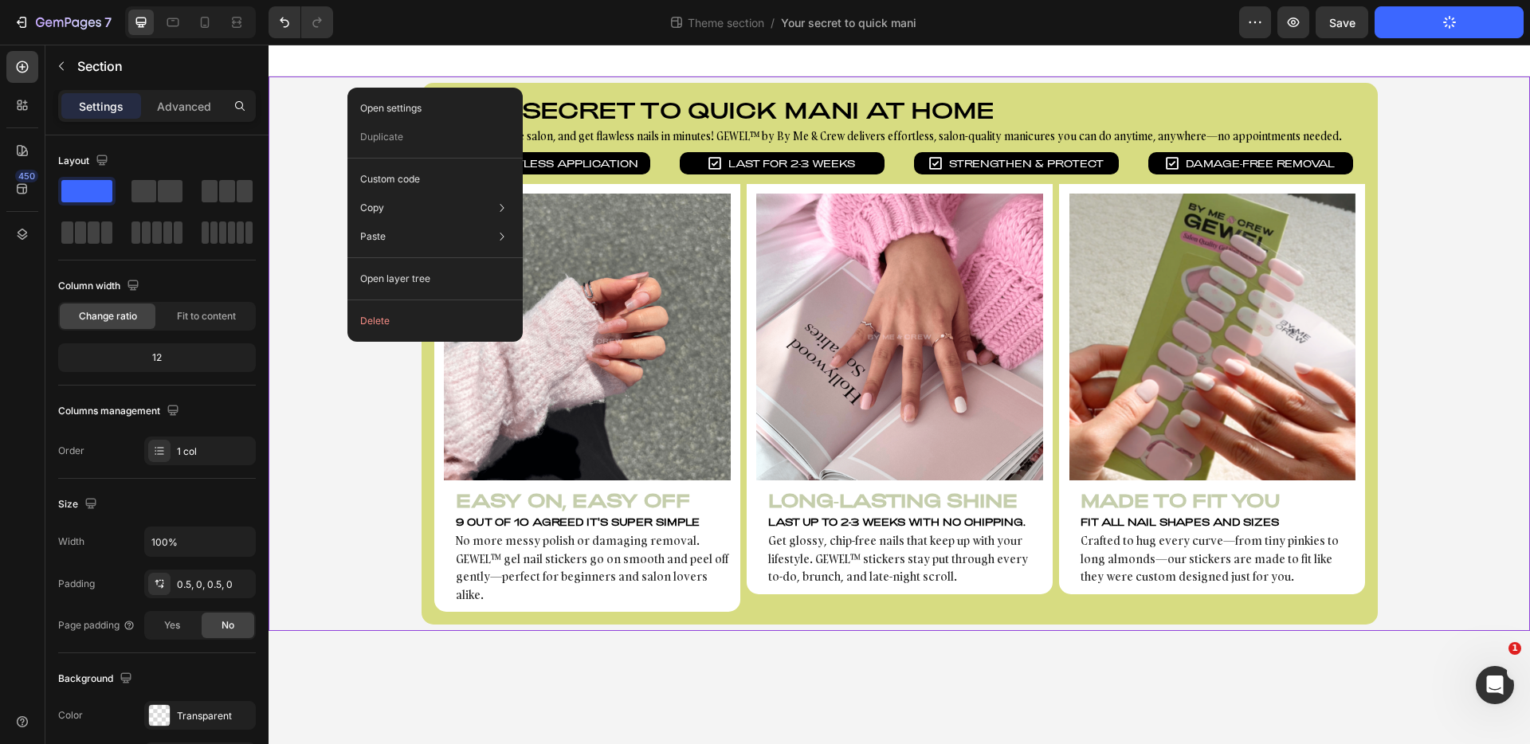
click at [320, 62] on div at bounding box center [900, 61] width 1262 height 32
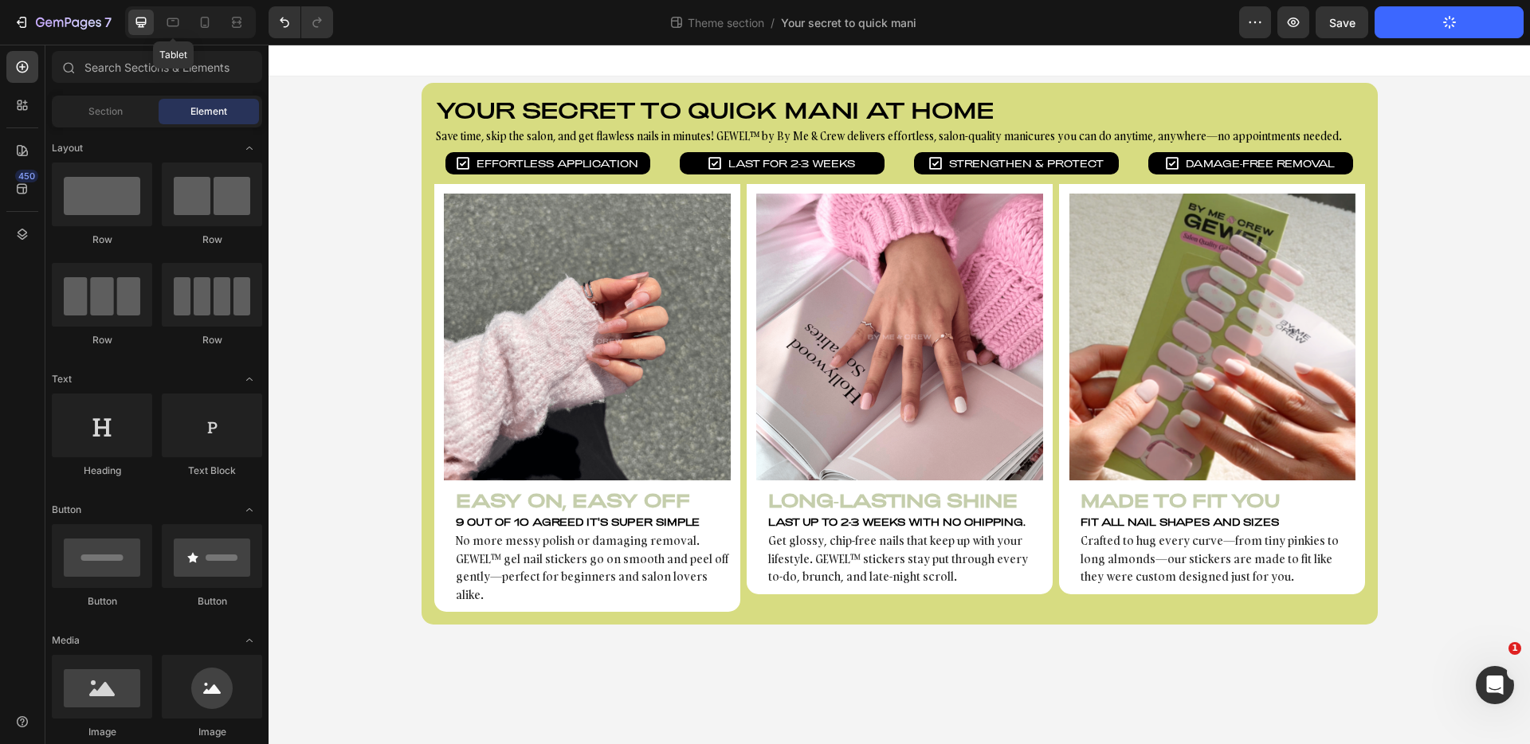
click at [224, 26] on div at bounding box center [237, 23] width 26 height 26
click at [179, 26] on icon at bounding box center [173, 22] width 16 height 16
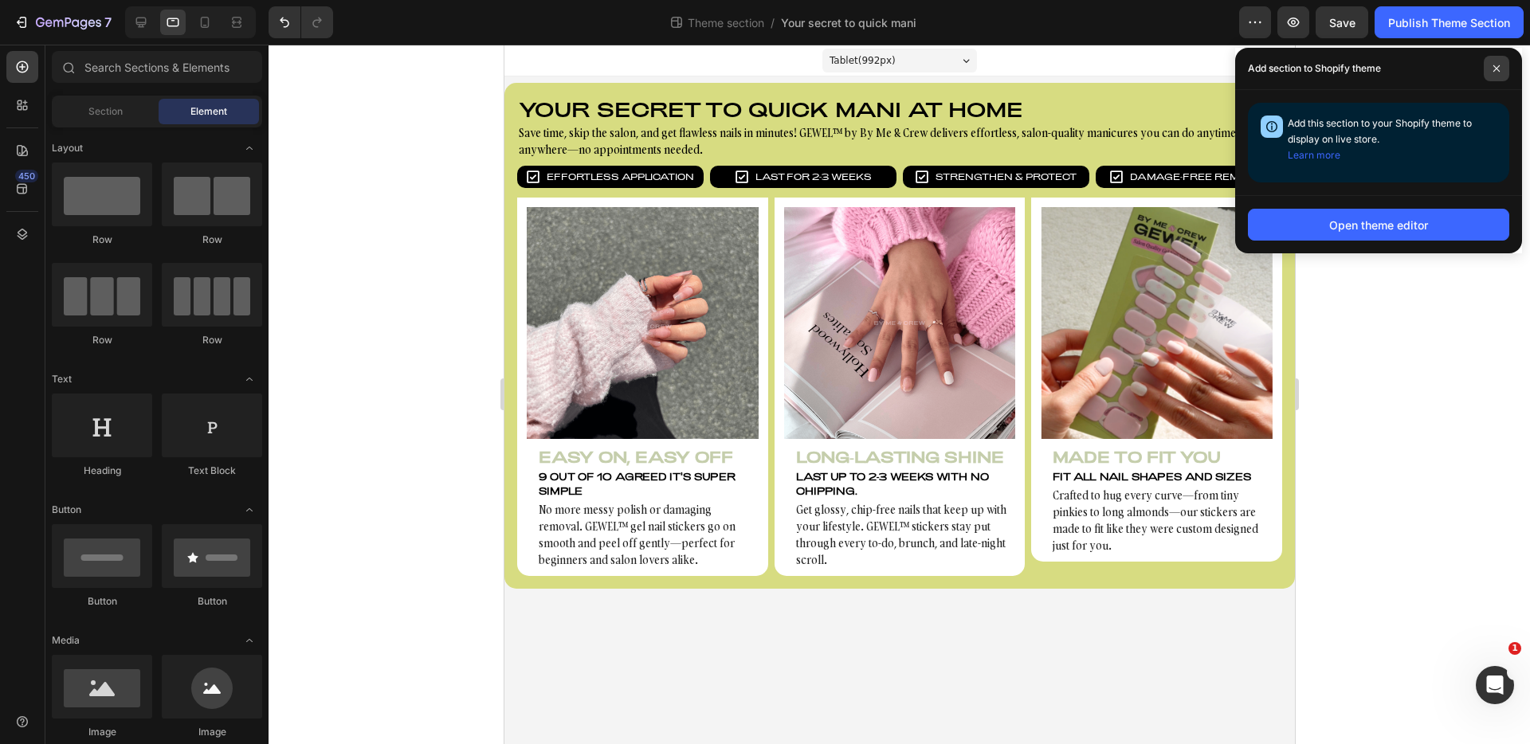
click at [1506, 61] on span at bounding box center [1497, 69] width 26 height 26
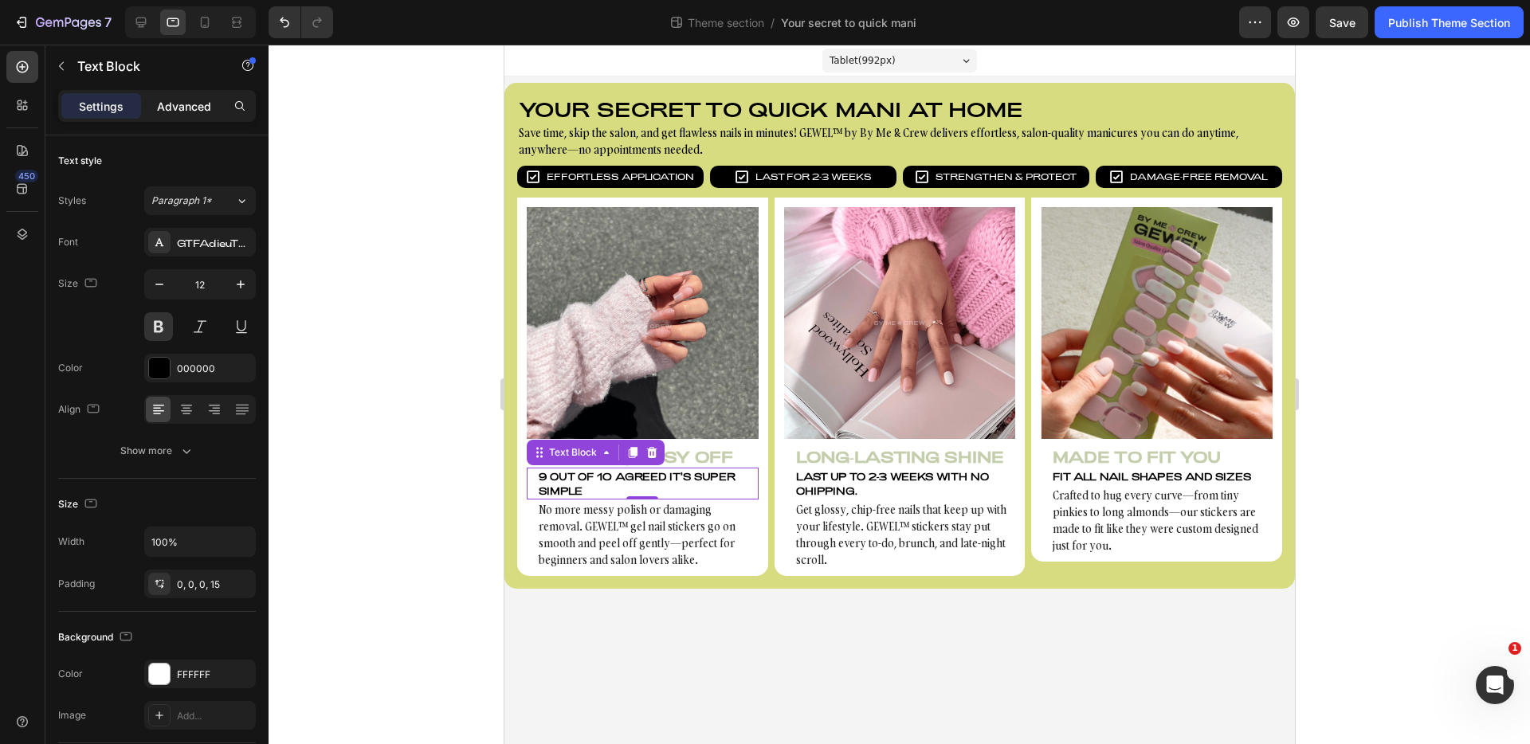
click at [188, 104] on p "Advanced" at bounding box center [184, 106] width 54 height 17
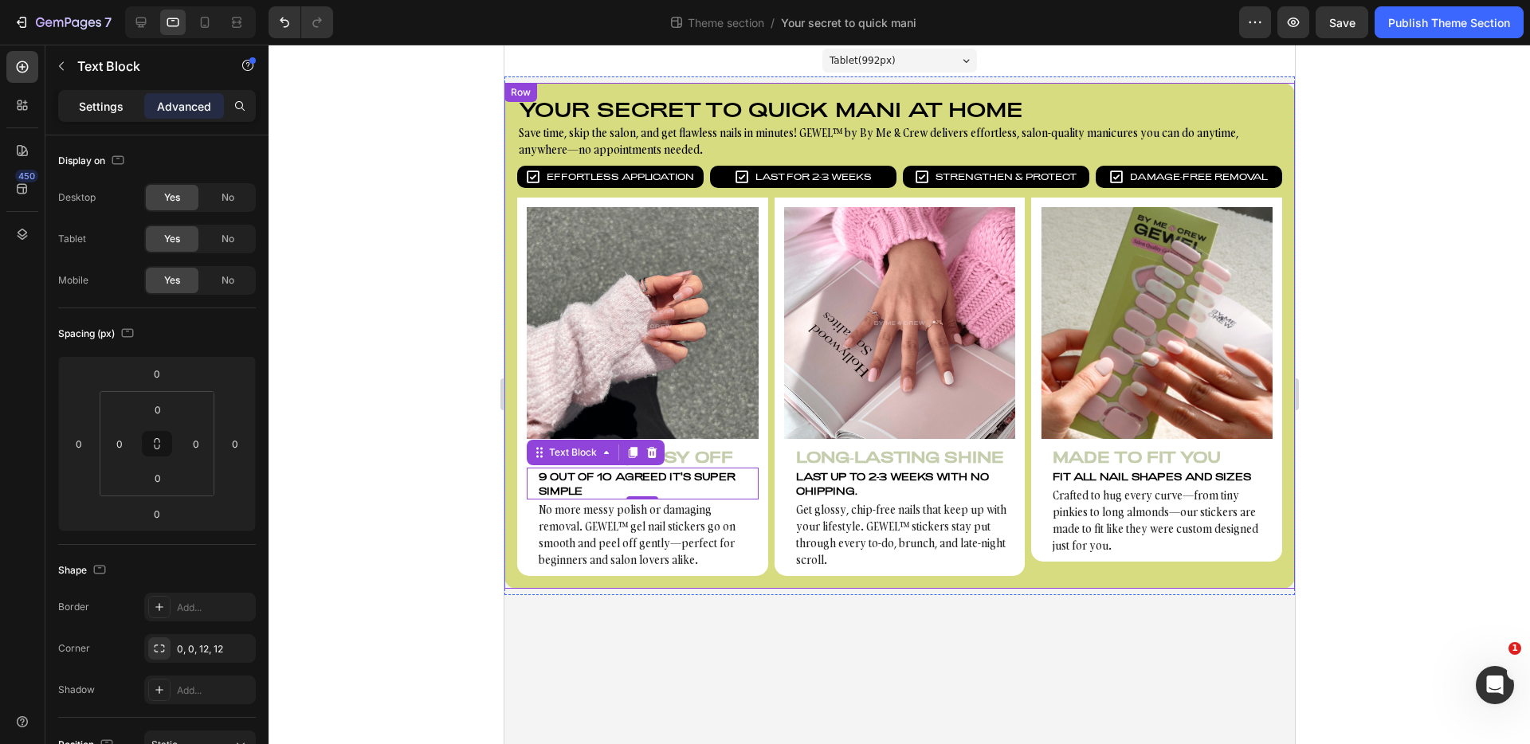
click at [117, 110] on p "Settings" at bounding box center [101, 106] width 45 height 17
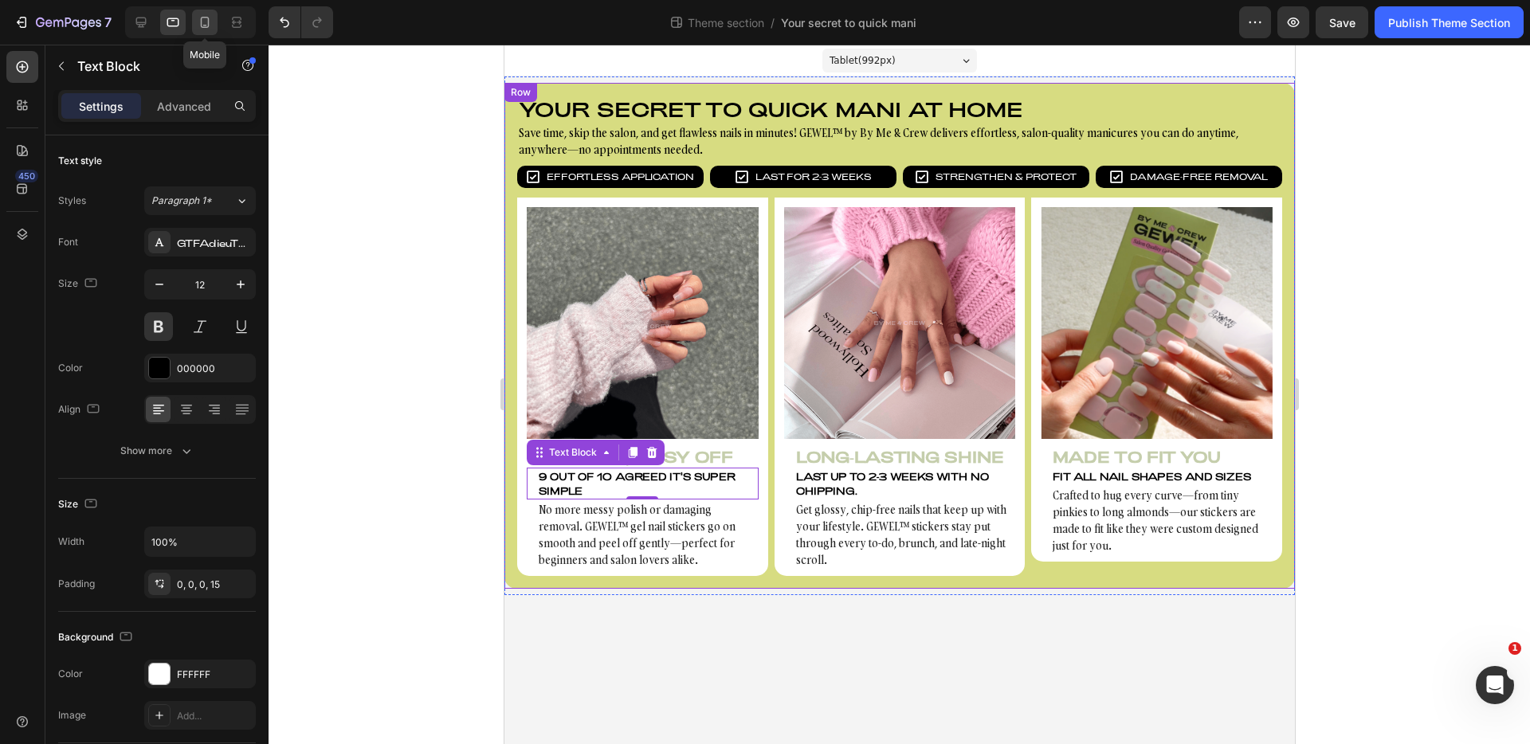
click at [201, 33] on div at bounding box center [205, 23] width 26 height 26
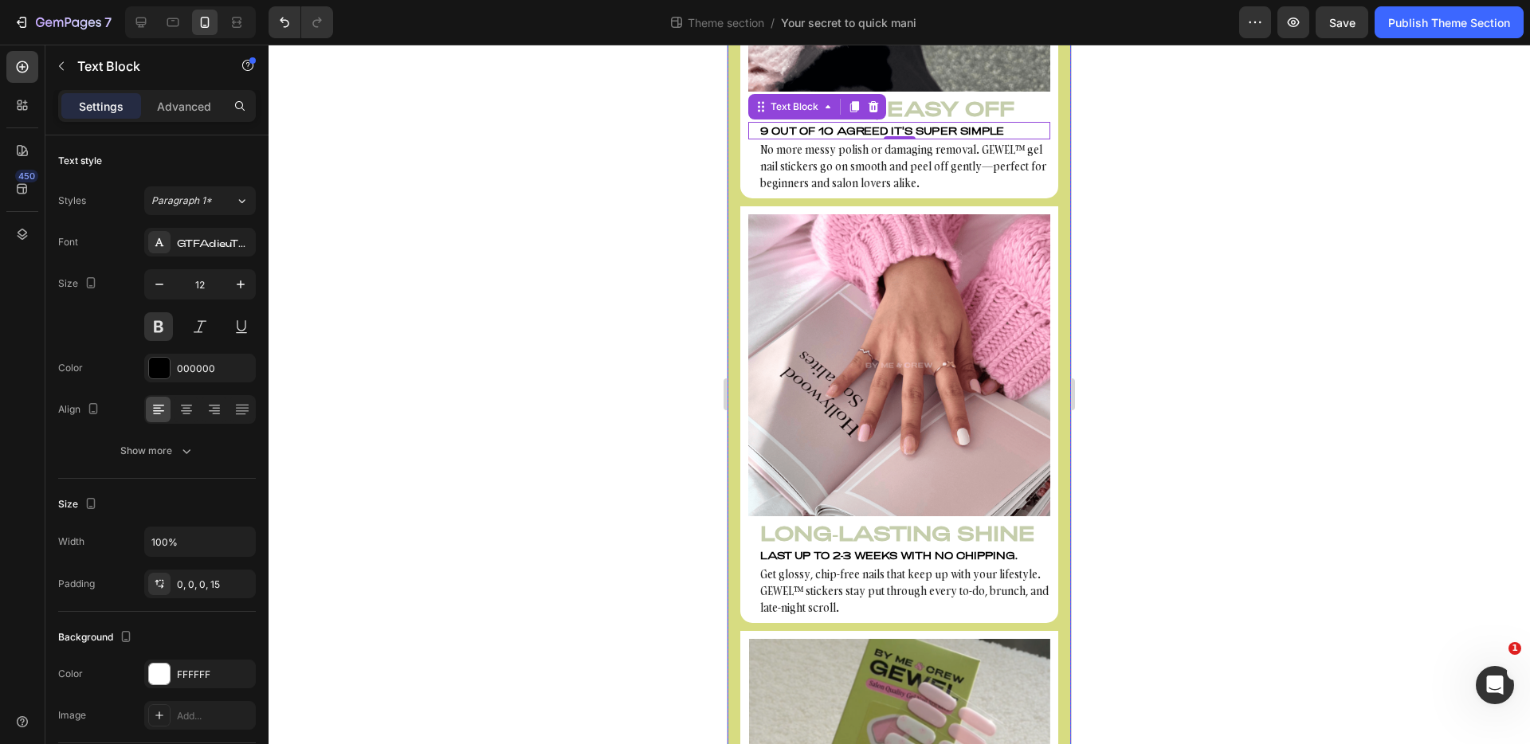
scroll to position [498, 0]
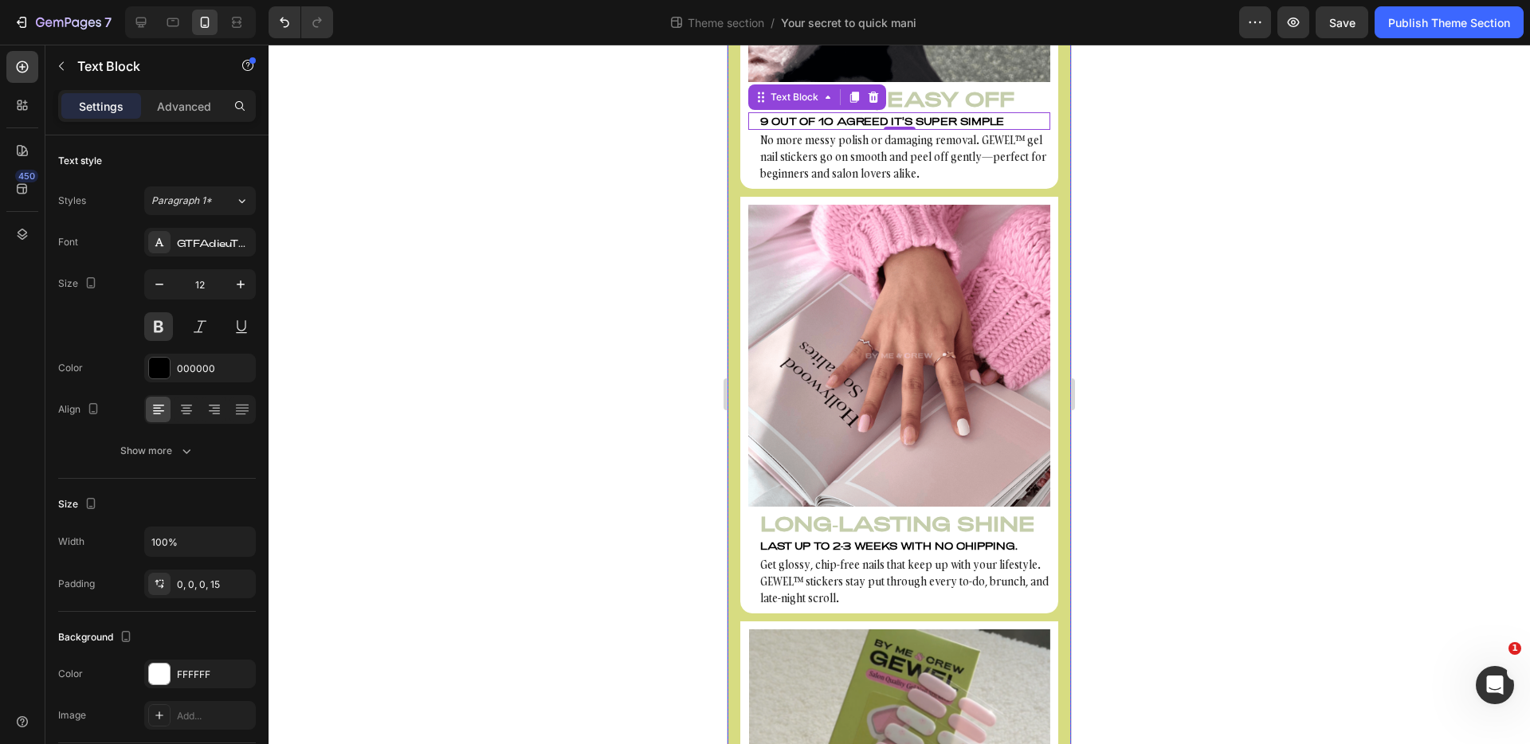
click at [590, 231] on div at bounding box center [900, 395] width 1262 height 700
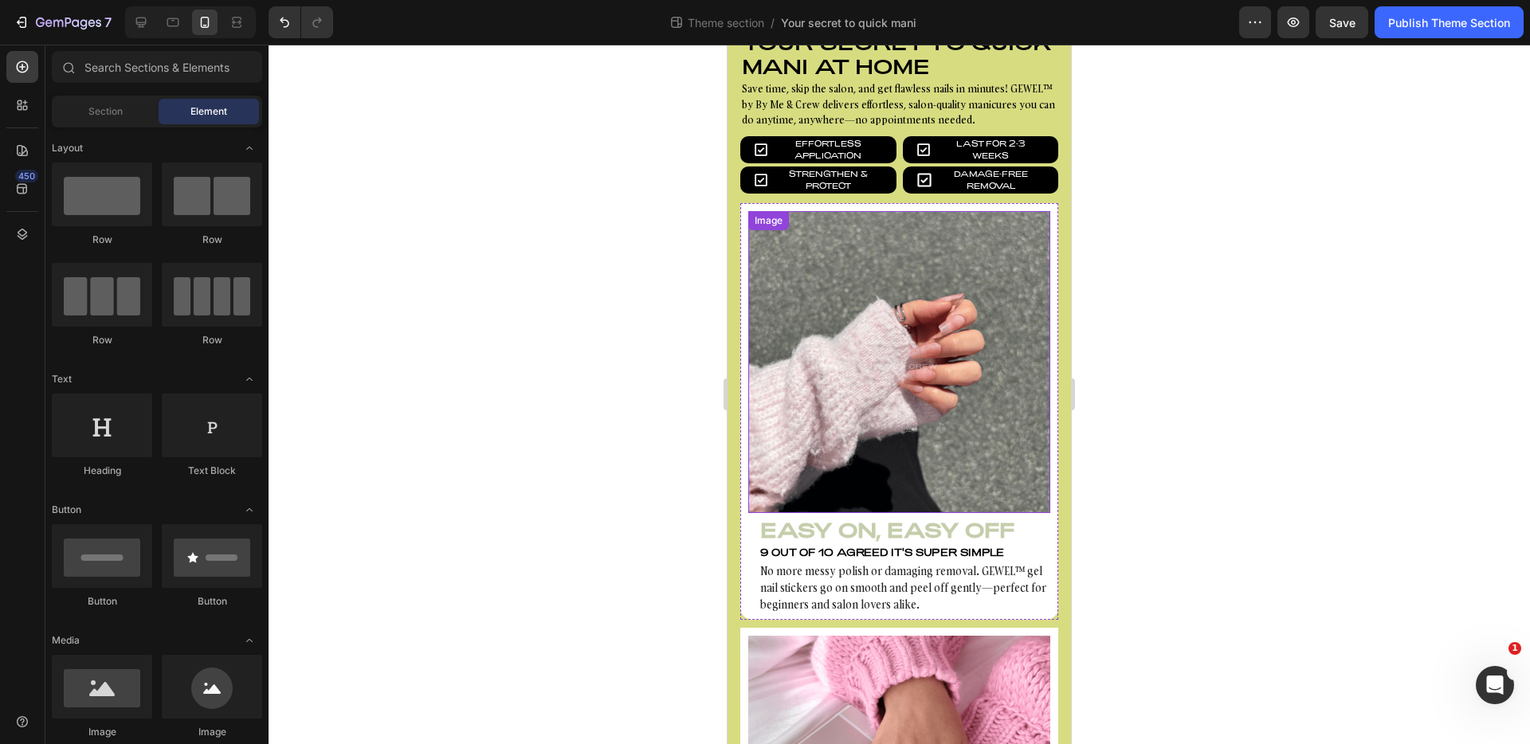
scroll to position [0, 0]
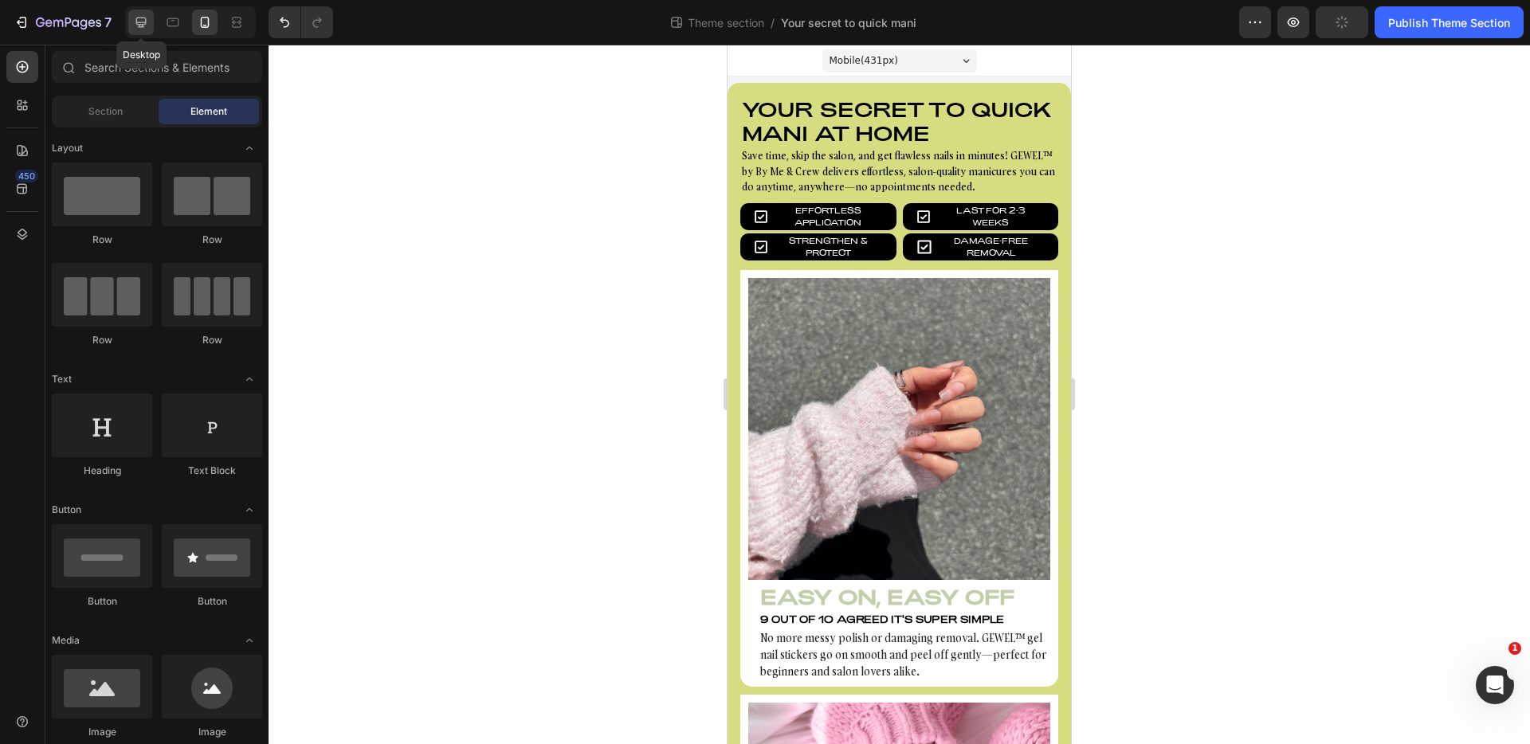
click at [148, 24] on icon at bounding box center [141, 22] width 16 height 16
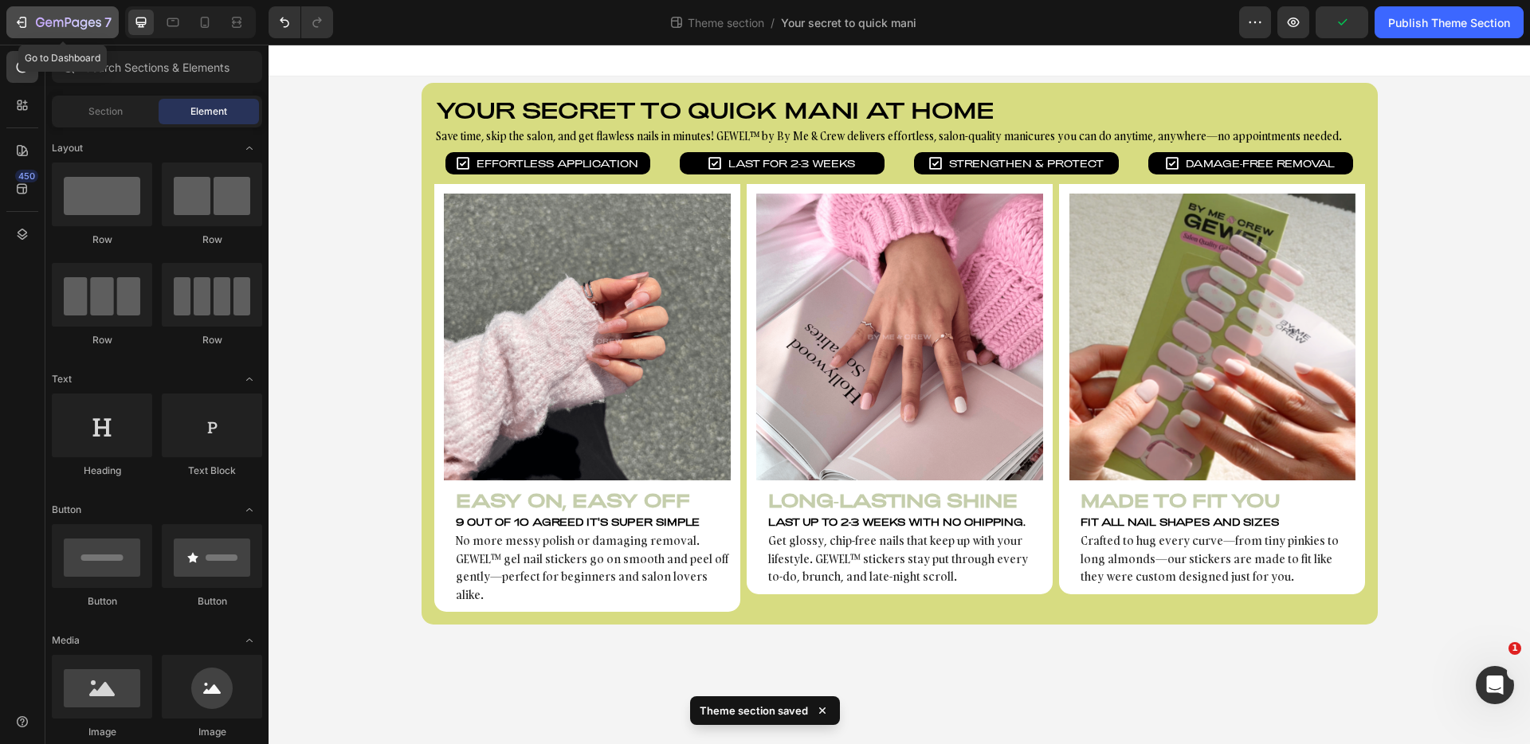
click at [42, 26] on icon "button" at bounding box center [40, 23] width 9 height 10
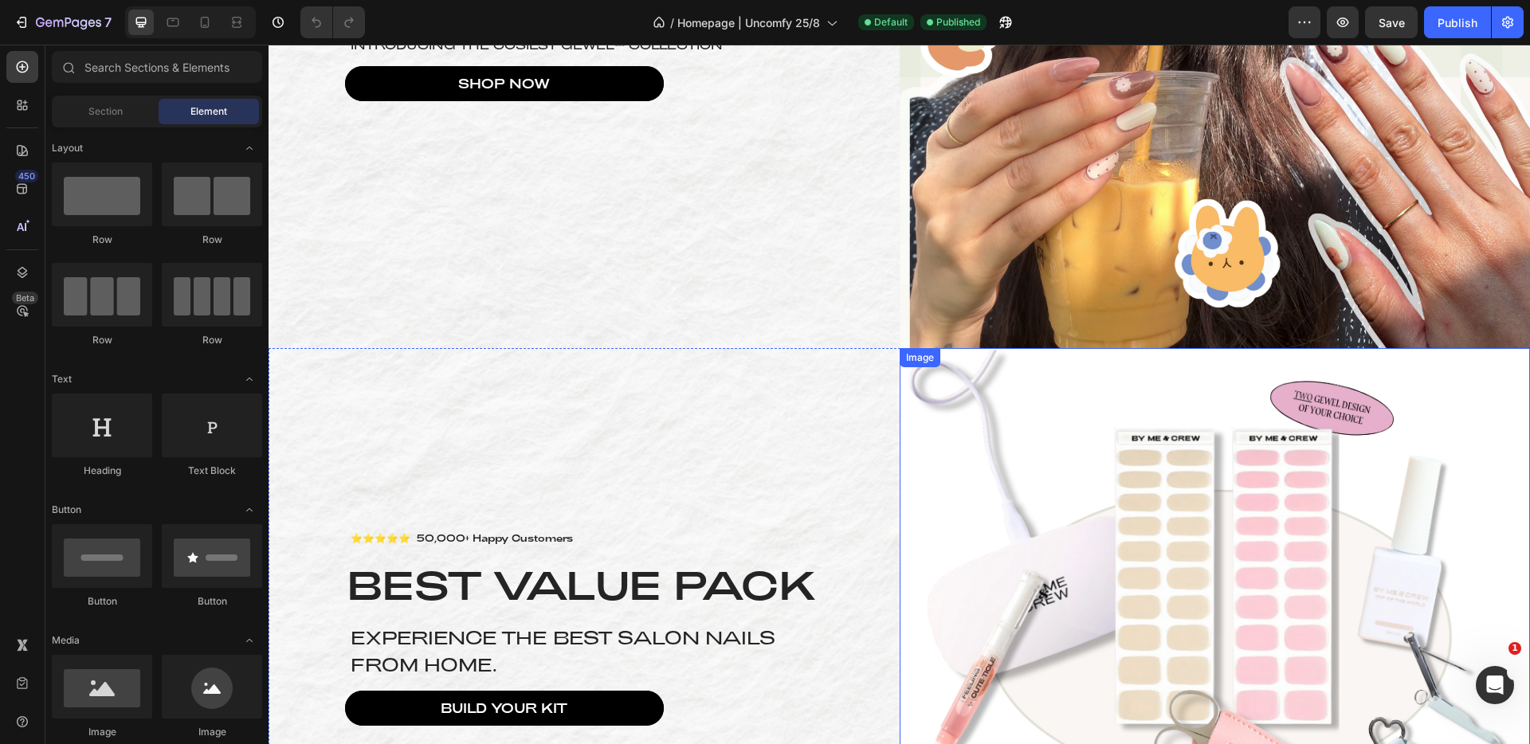
click at [1058, 441] on img at bounding box center [1215, 626] width 631 height 556
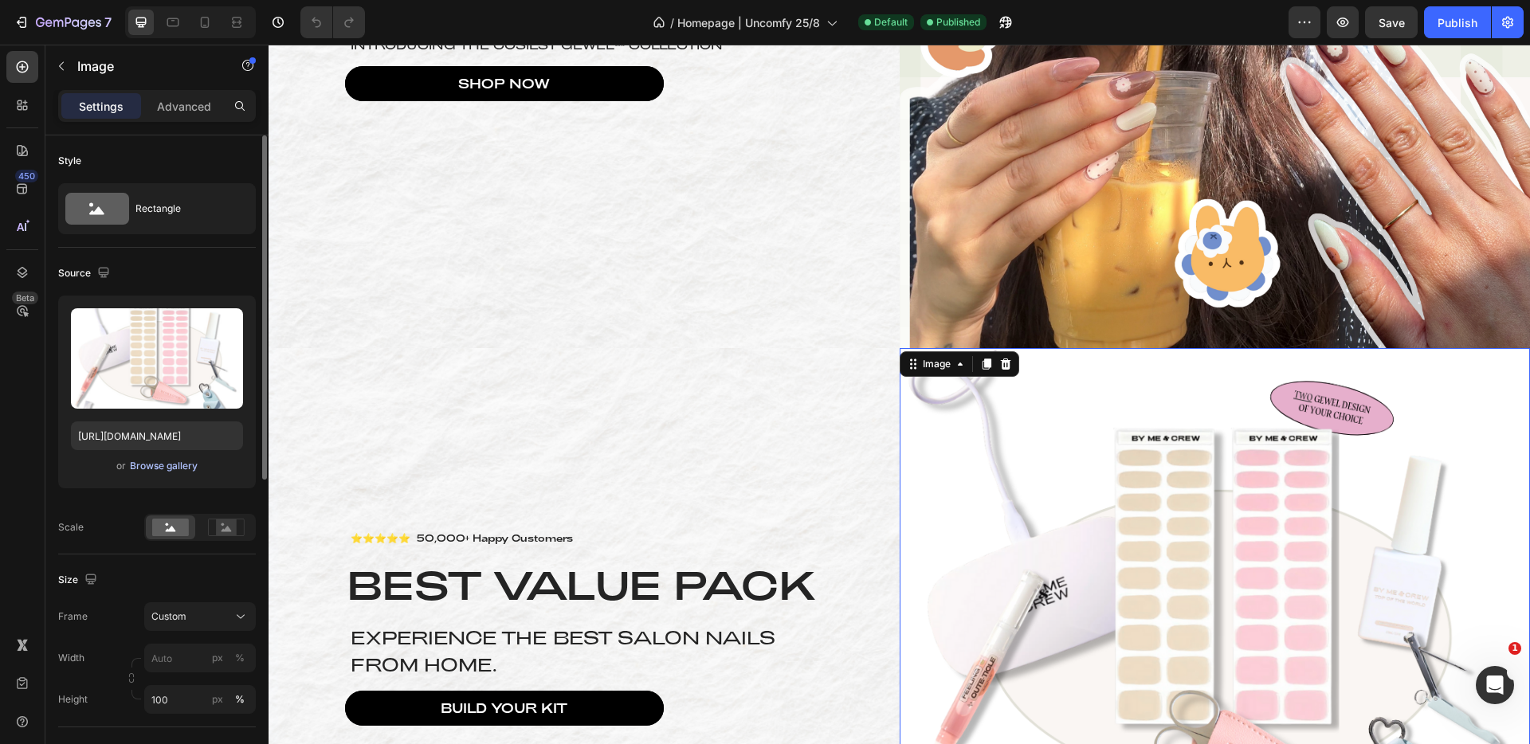
click at [178, 468] on div "Browse gallery" at bounding box center [164, 466] width 68 height 14
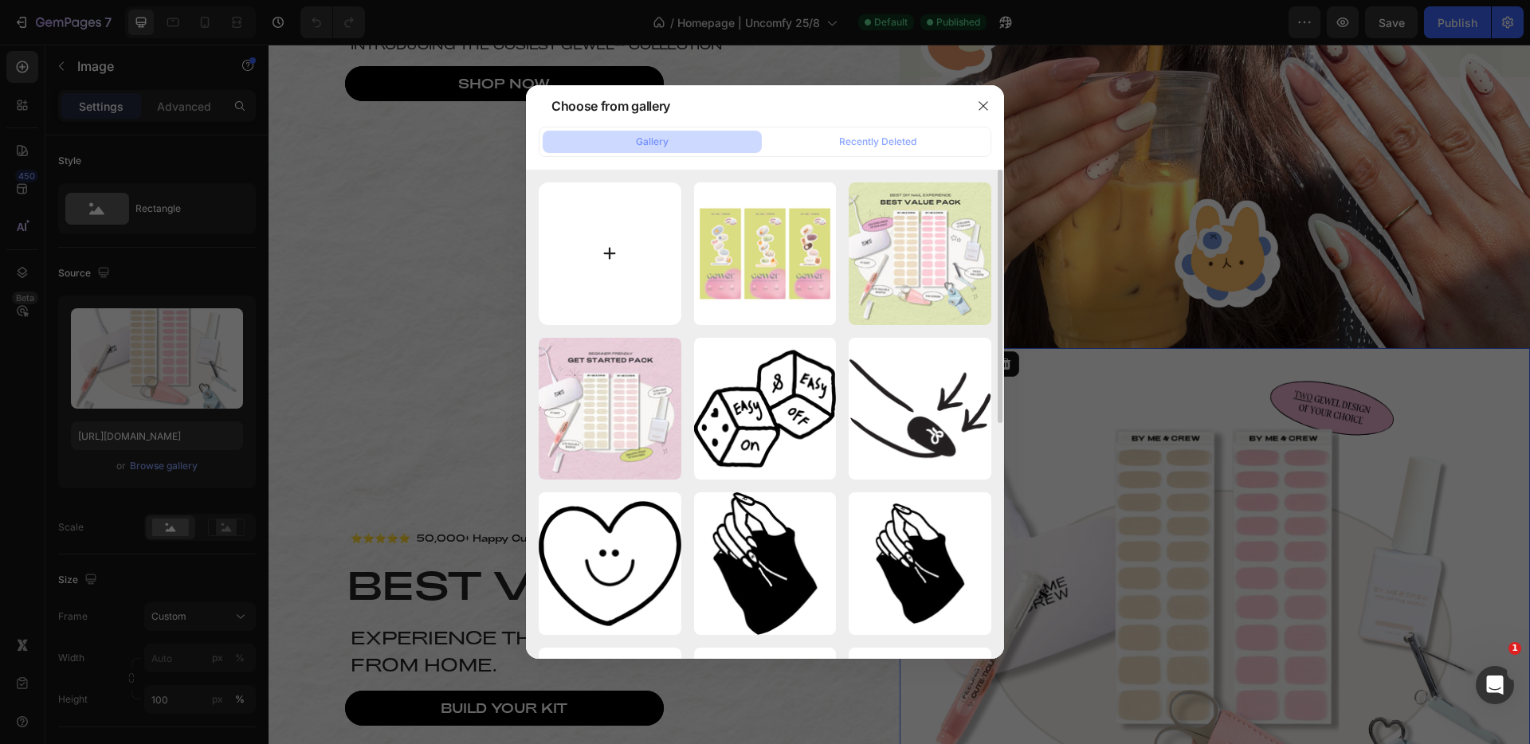
click at [628, 249] on input "file" at bounding box center [610, 254] width 143 height 143
type input "C:\fakepath\Homepage Banner Half Side July 2025 (1).png"
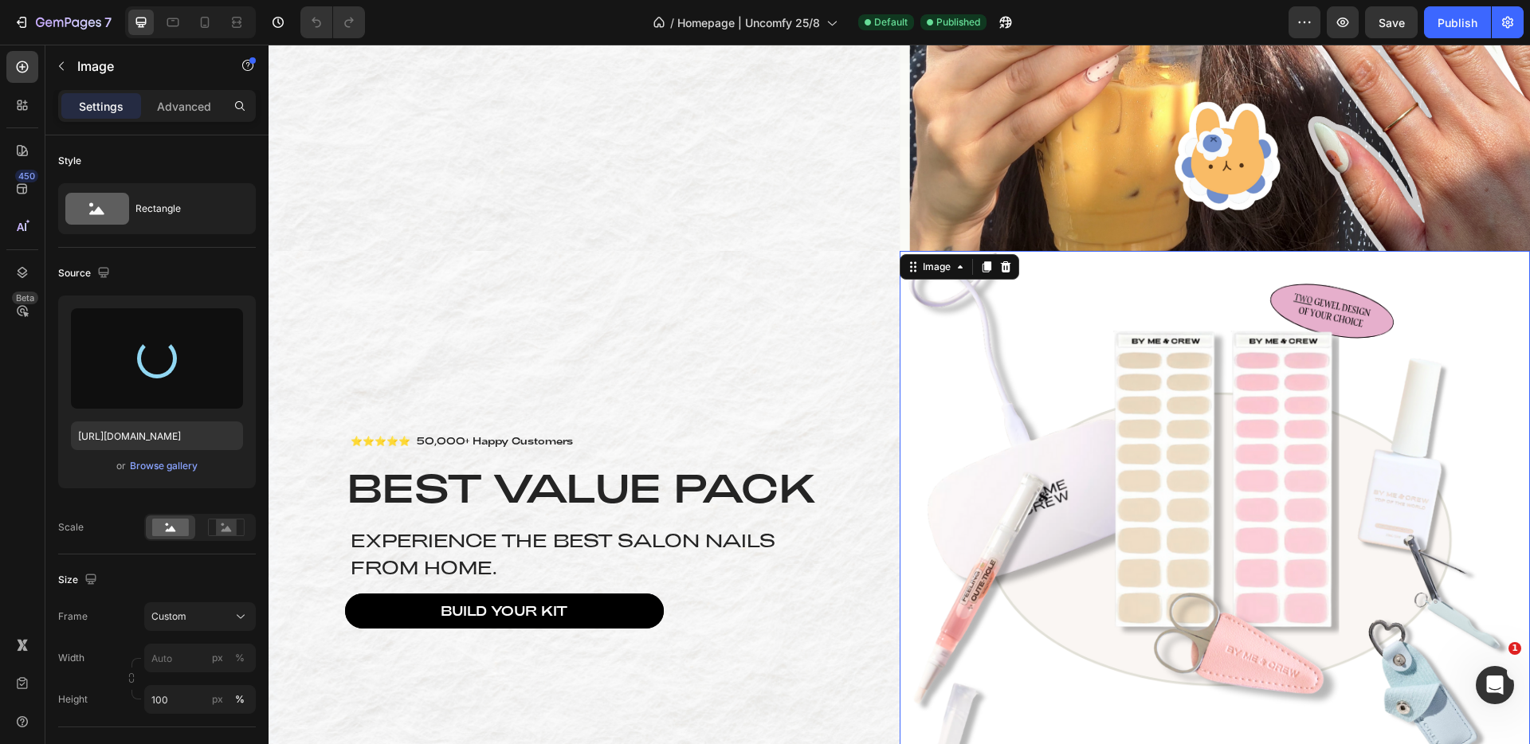
scroll to position [583, 0]
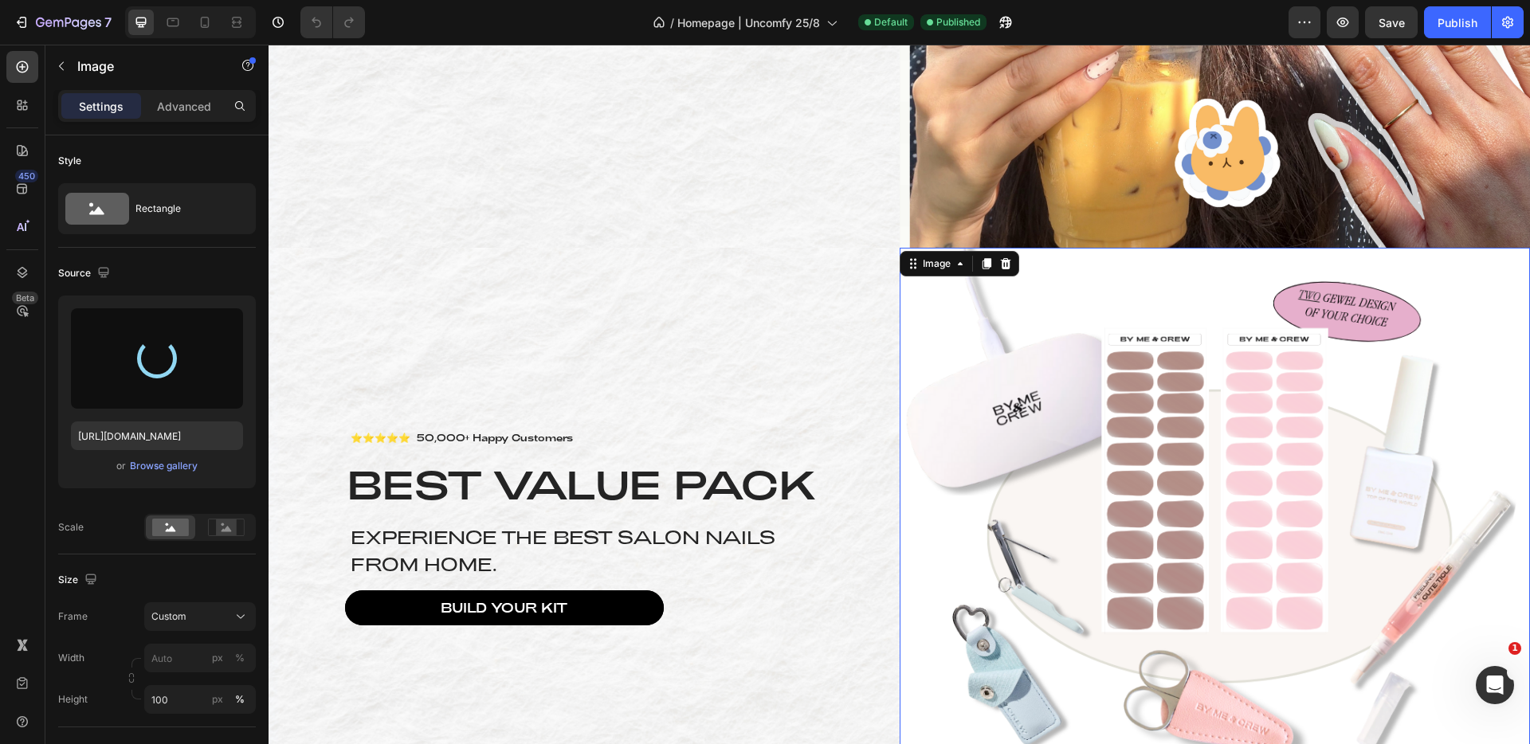
type input "https://cdn.shopify.com/s/files/1/0591/5217/1201/files/gempages_454504600506991…"
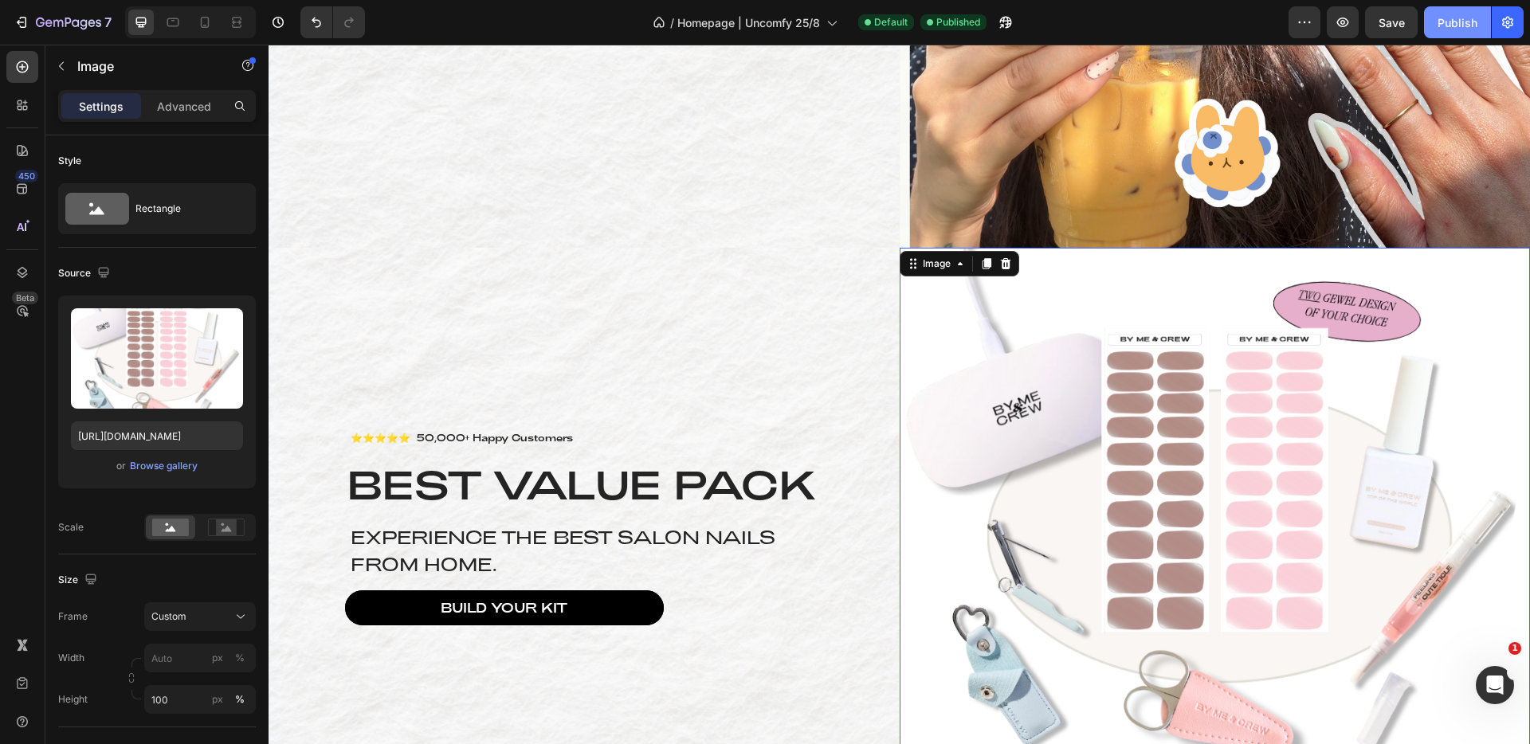
click at [1456, 22] on div "Publish" at bounding box center [1458, 22] width 40 height 17
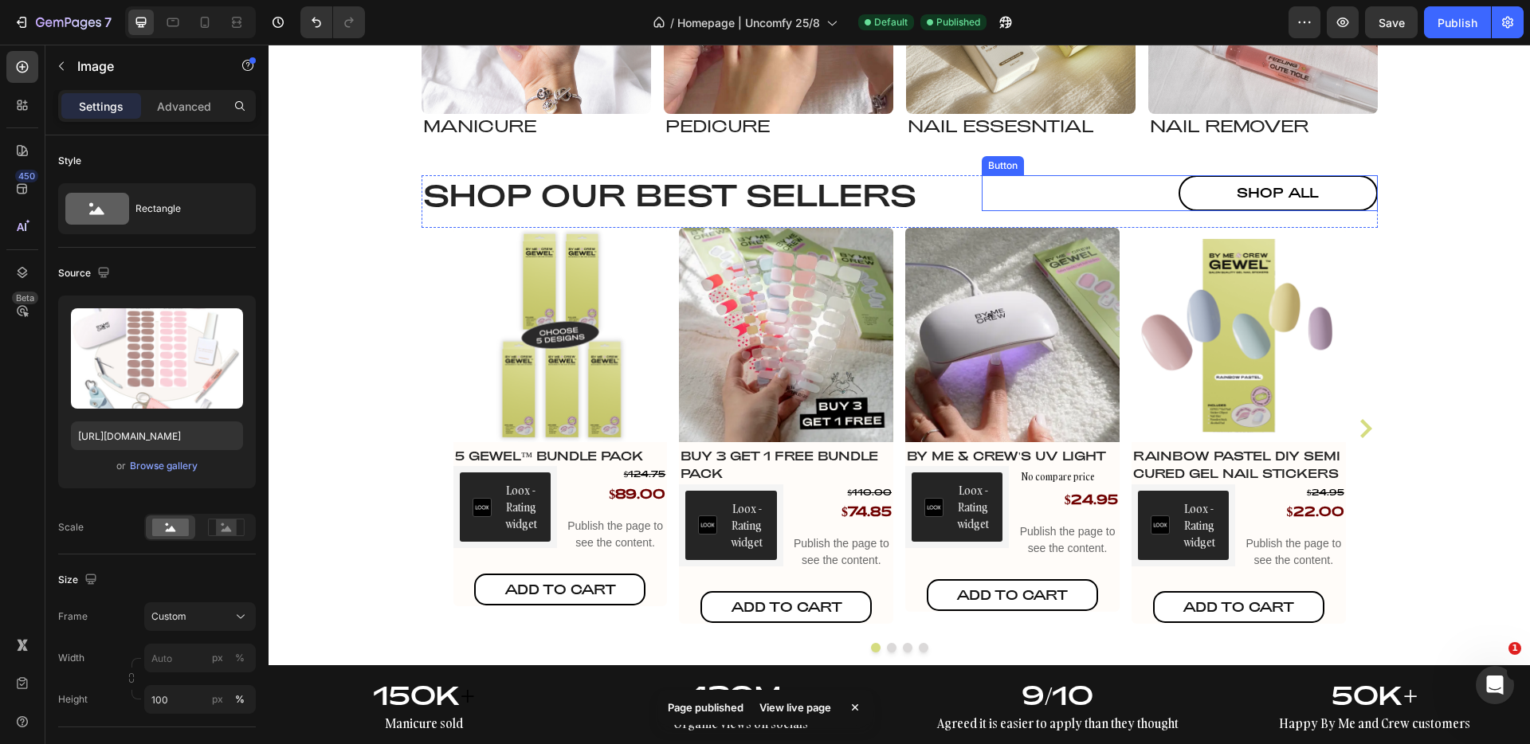
scroll to position [1623, 0]
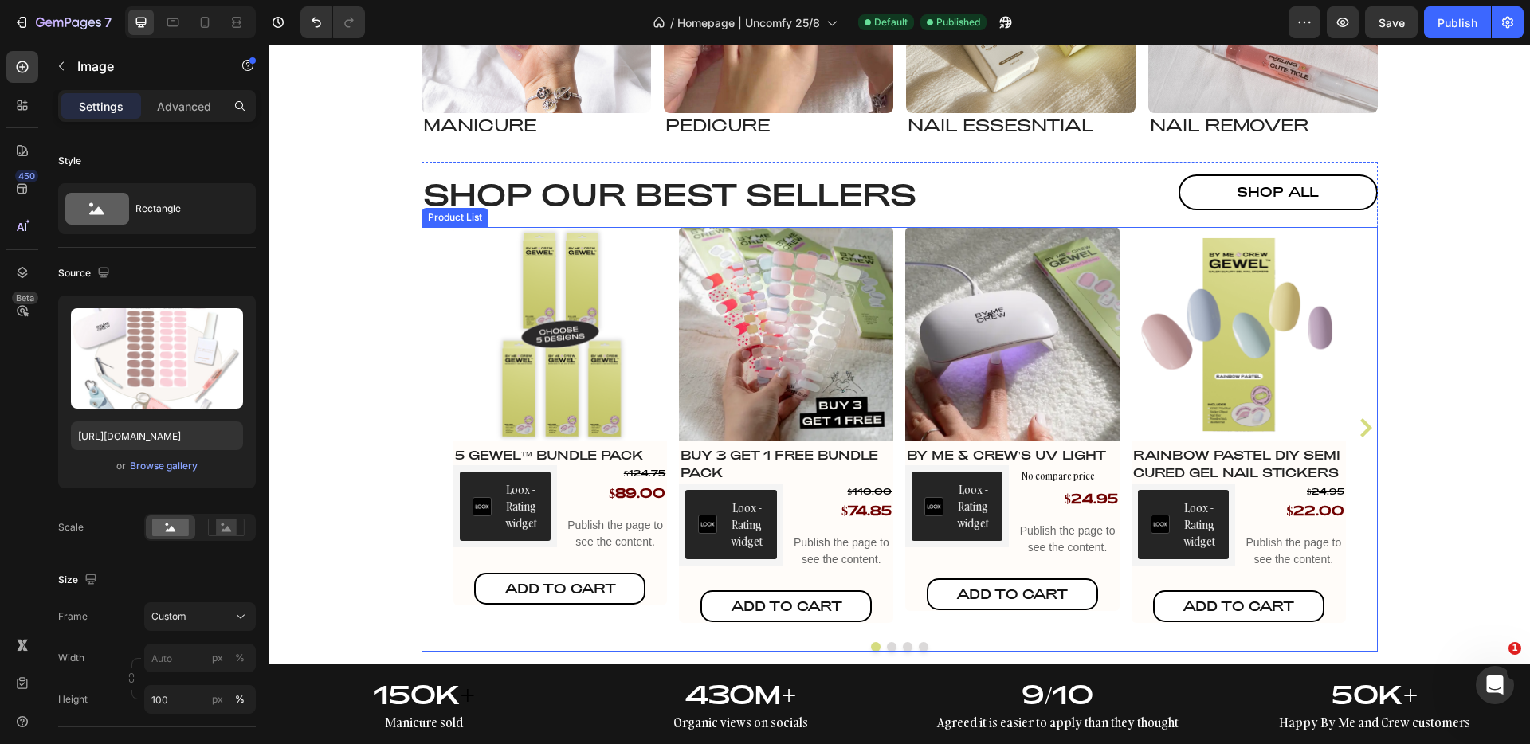
click at [423, 234] on div "Product Images 5 GEWEL™ Bundle Pack Product Title Loox - Rating widget Loox $12…" at bounding box center [900, 428] width 957 height 403
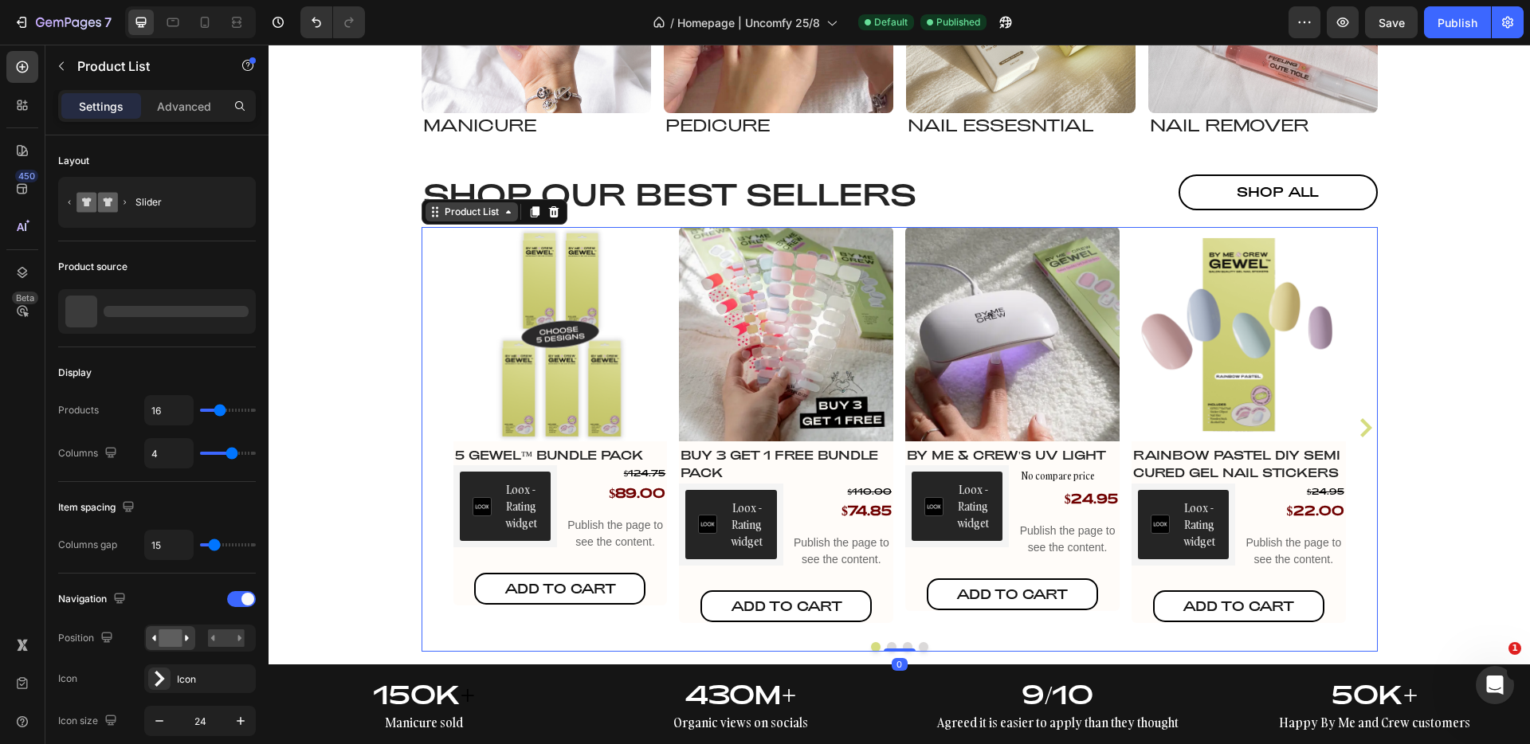
click at [442, 210] on div "Product List" at bounding box center [472, 212] width 61 height 14
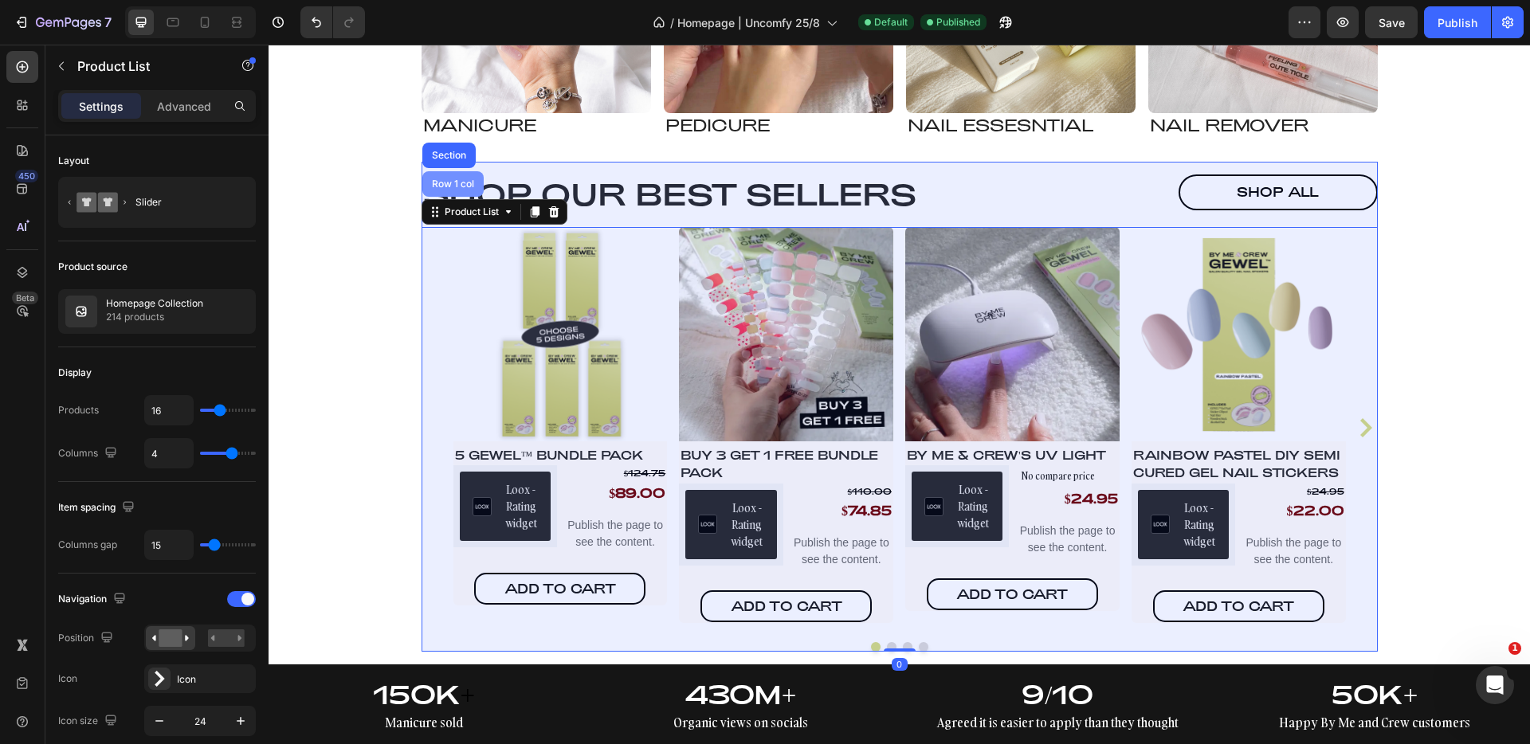
click at [450, 187] on div "Row 1 col" at bounding box center [453, 184] width 49 height 10
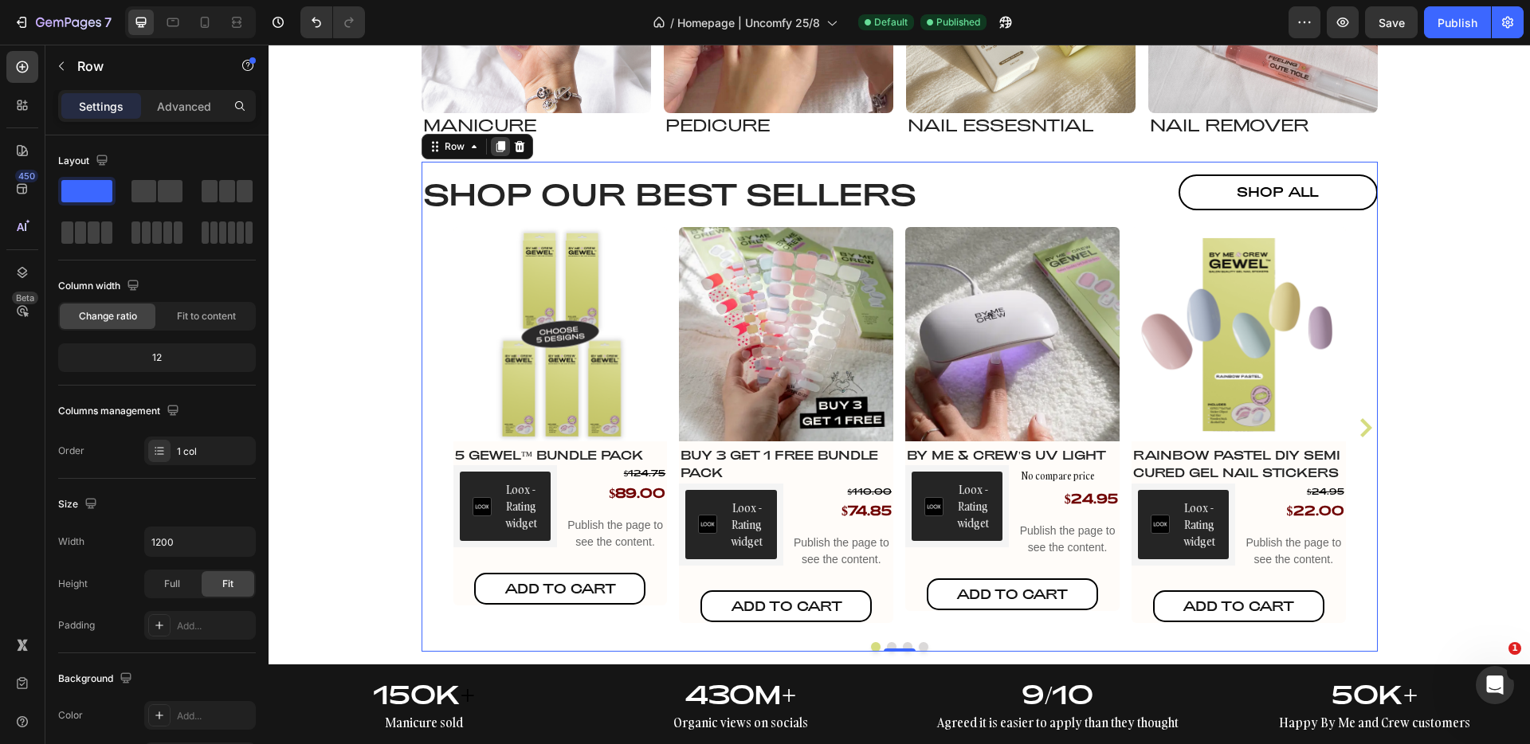
click at [498, 151] on icon at bounding box center [500, 146] width 13 height 13
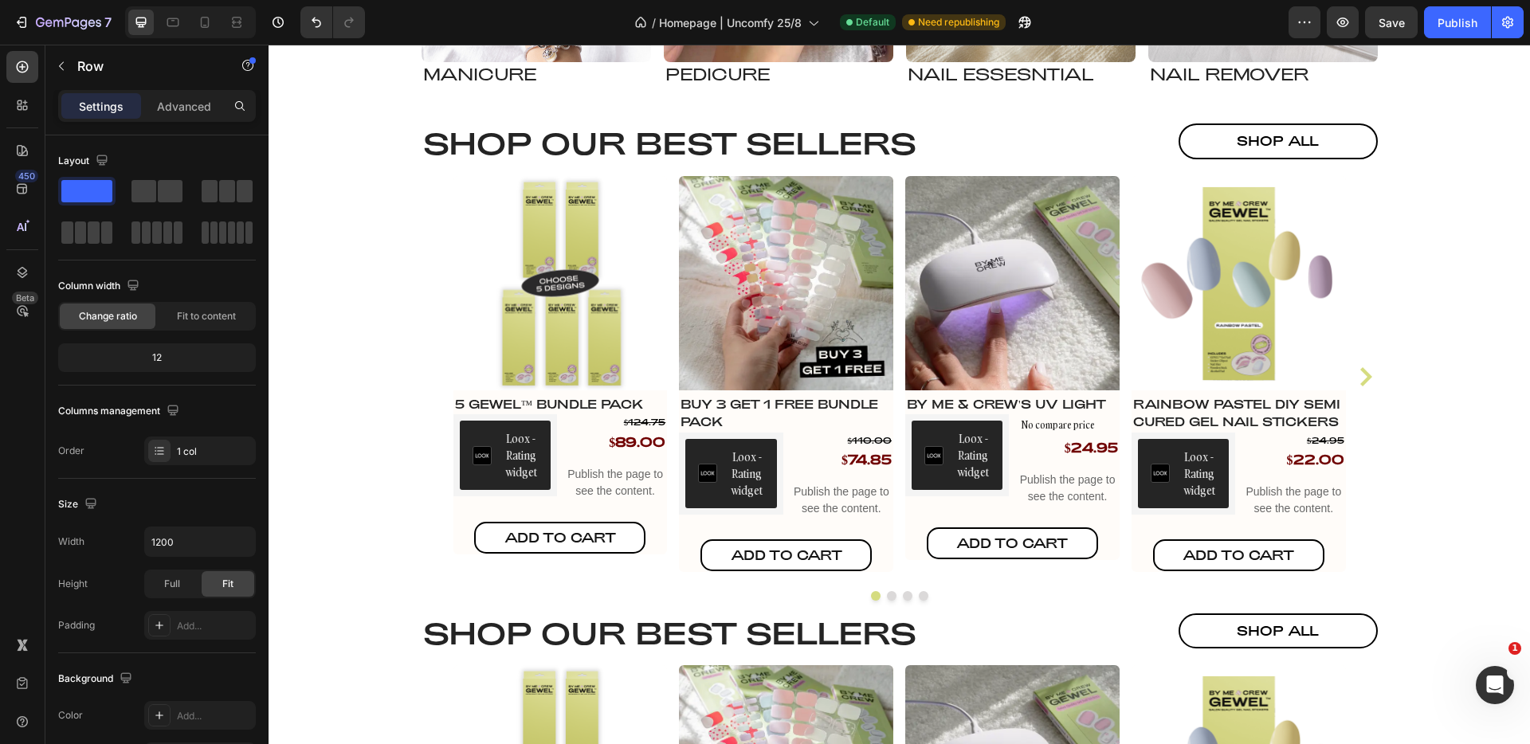
scroll to position [1665, 0]
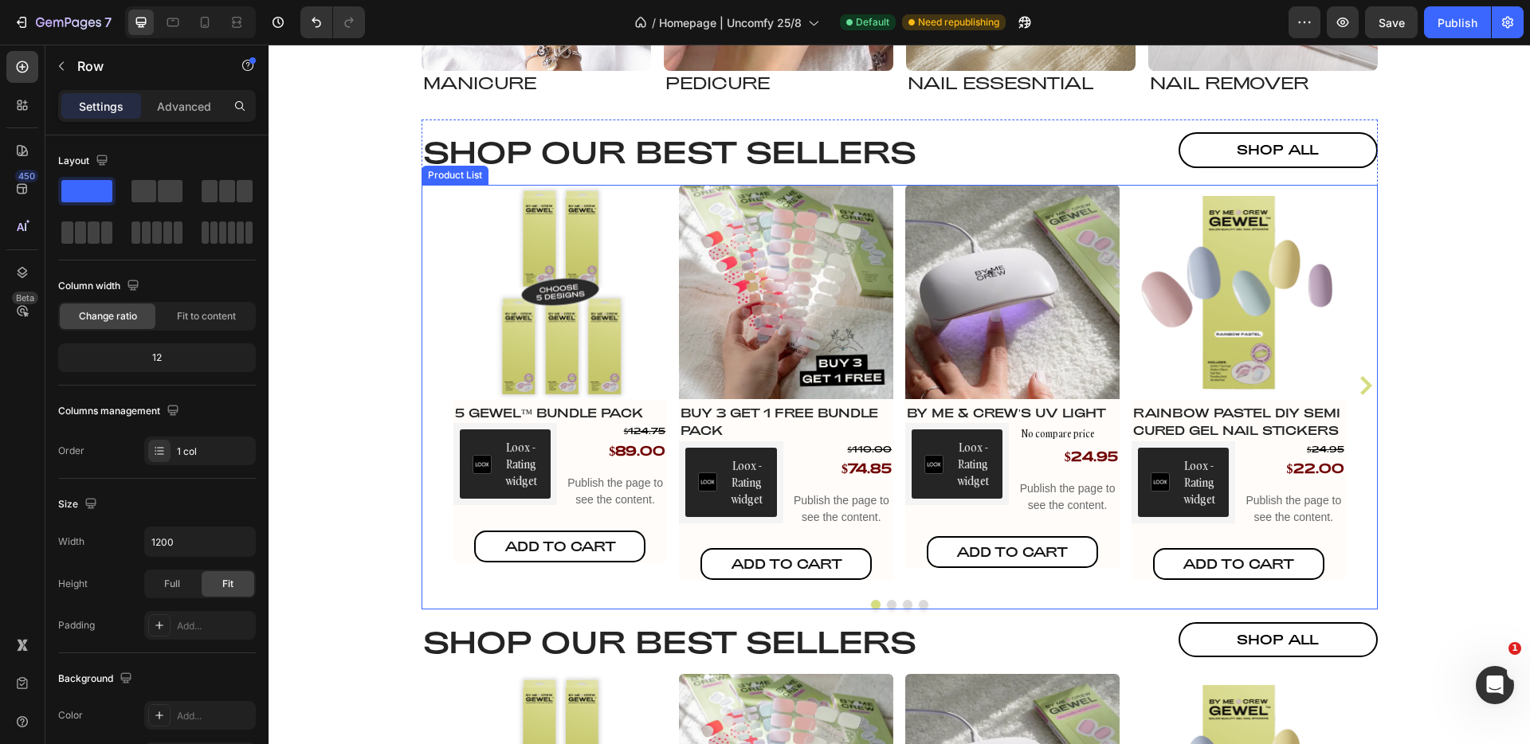
click at [663, 202] on div "Product Images 5 GEWEL™ Bundle Pack Product Title Loox - Rating widget Loox $12…" at bounding box center [900, 386] width 893 height 403
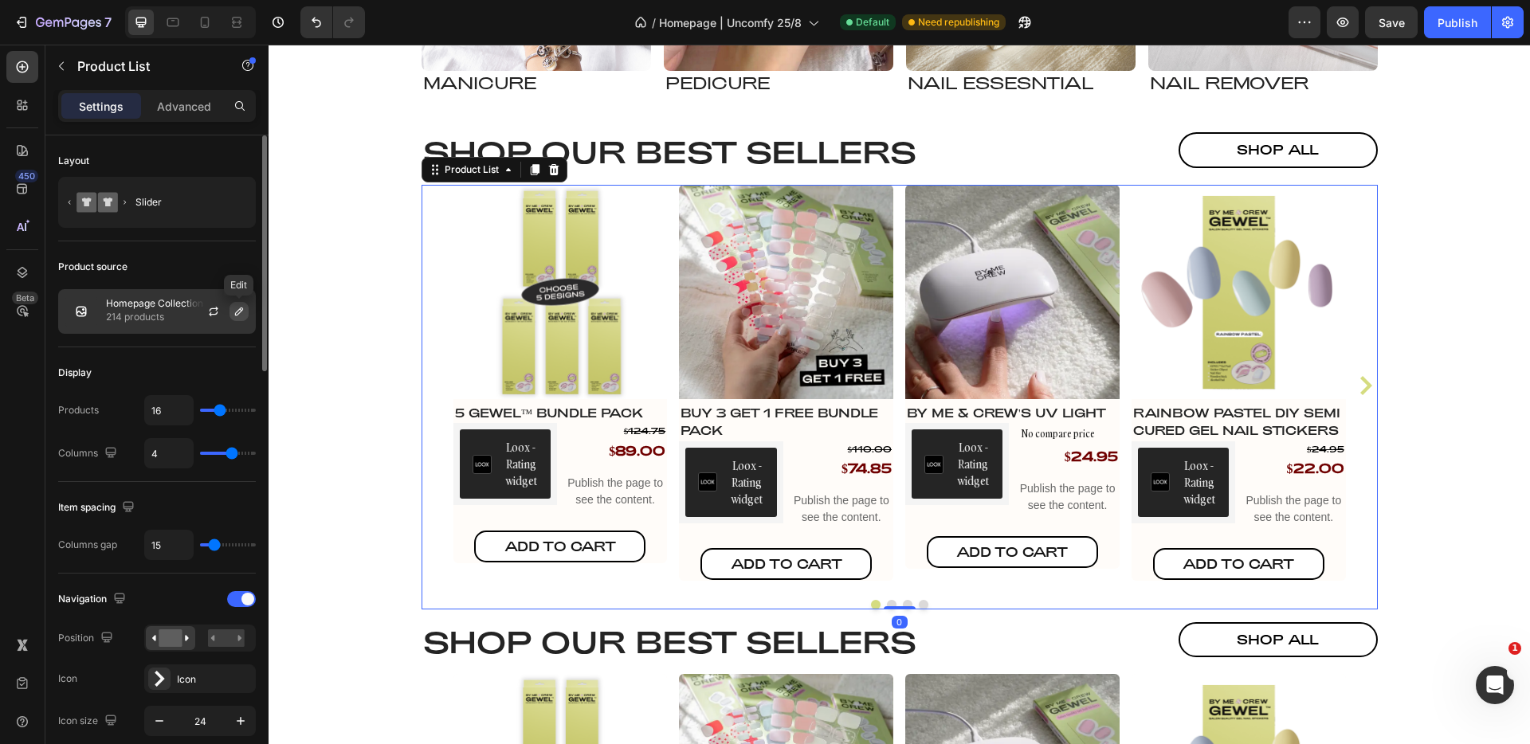
click at [234, 312] on icon "button" at bounding box center [239, 311] width 13 height 13
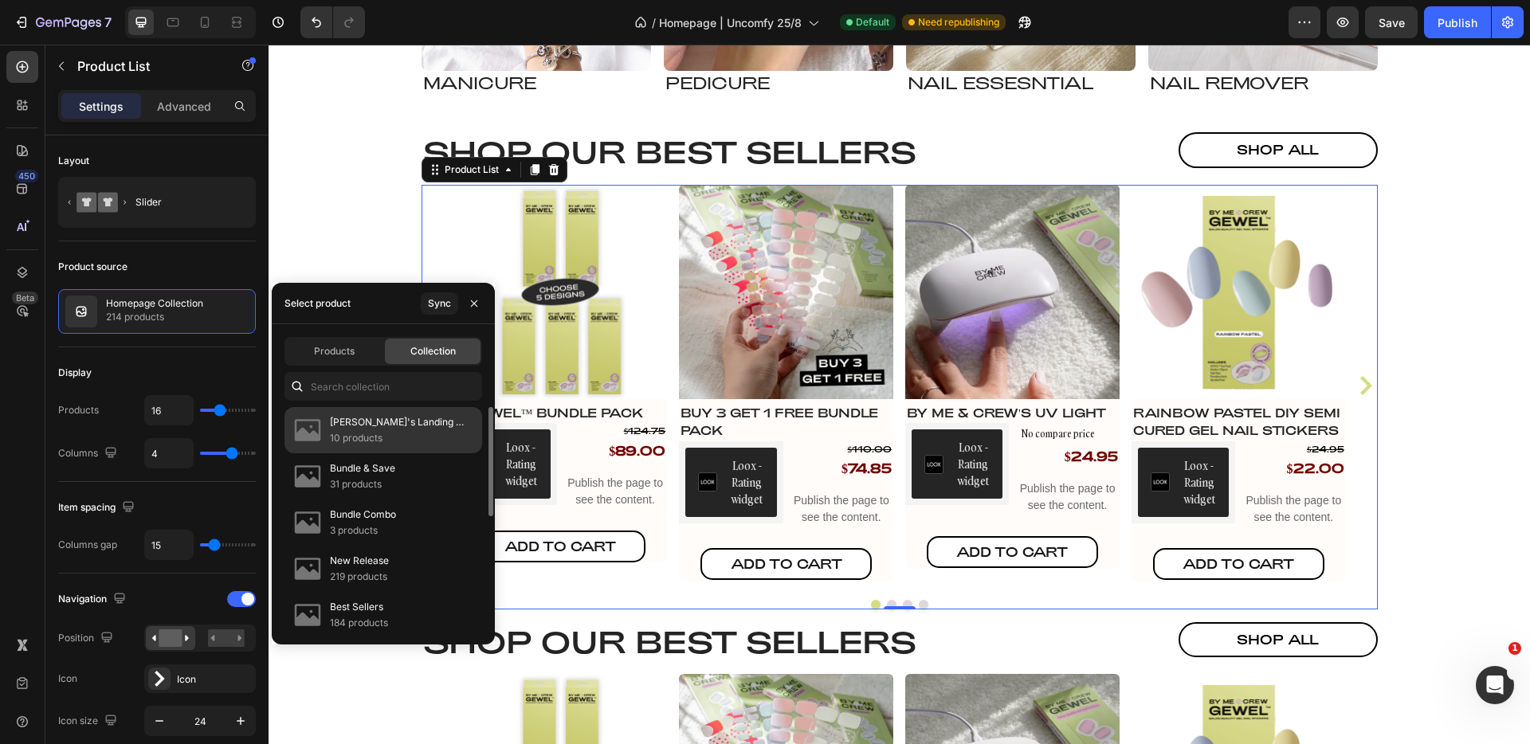
click at [387, 418] on p "Tammy's Landing page" at bounding box center [399, 422] width 139 height 16
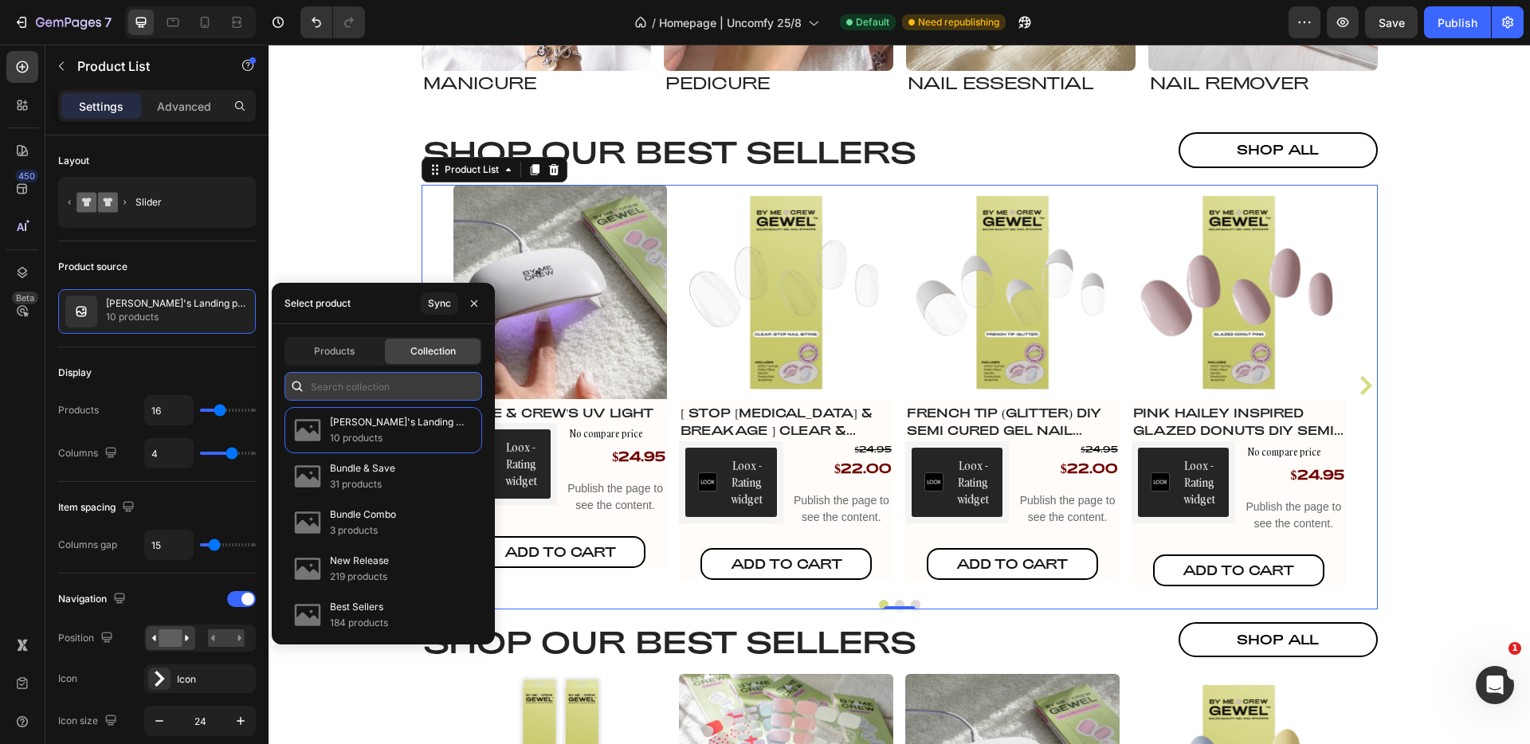
click at [363, 385] on input "text" at bounding box center [384, 386] width 198 height 29
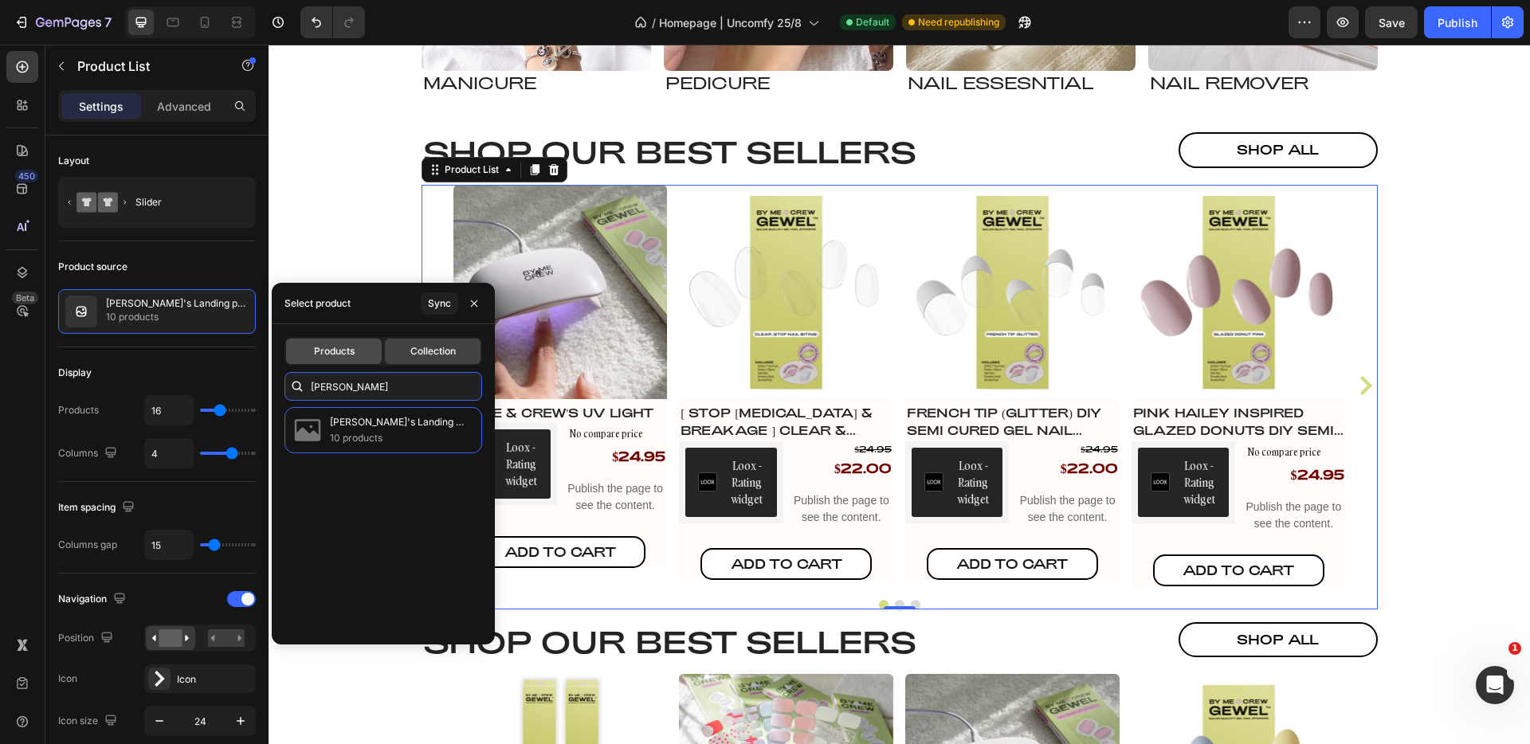
type input "tammy"
click at [364, 359] on div "Products" at bounding box center [334, 352] width 96 height 26
type input "4"
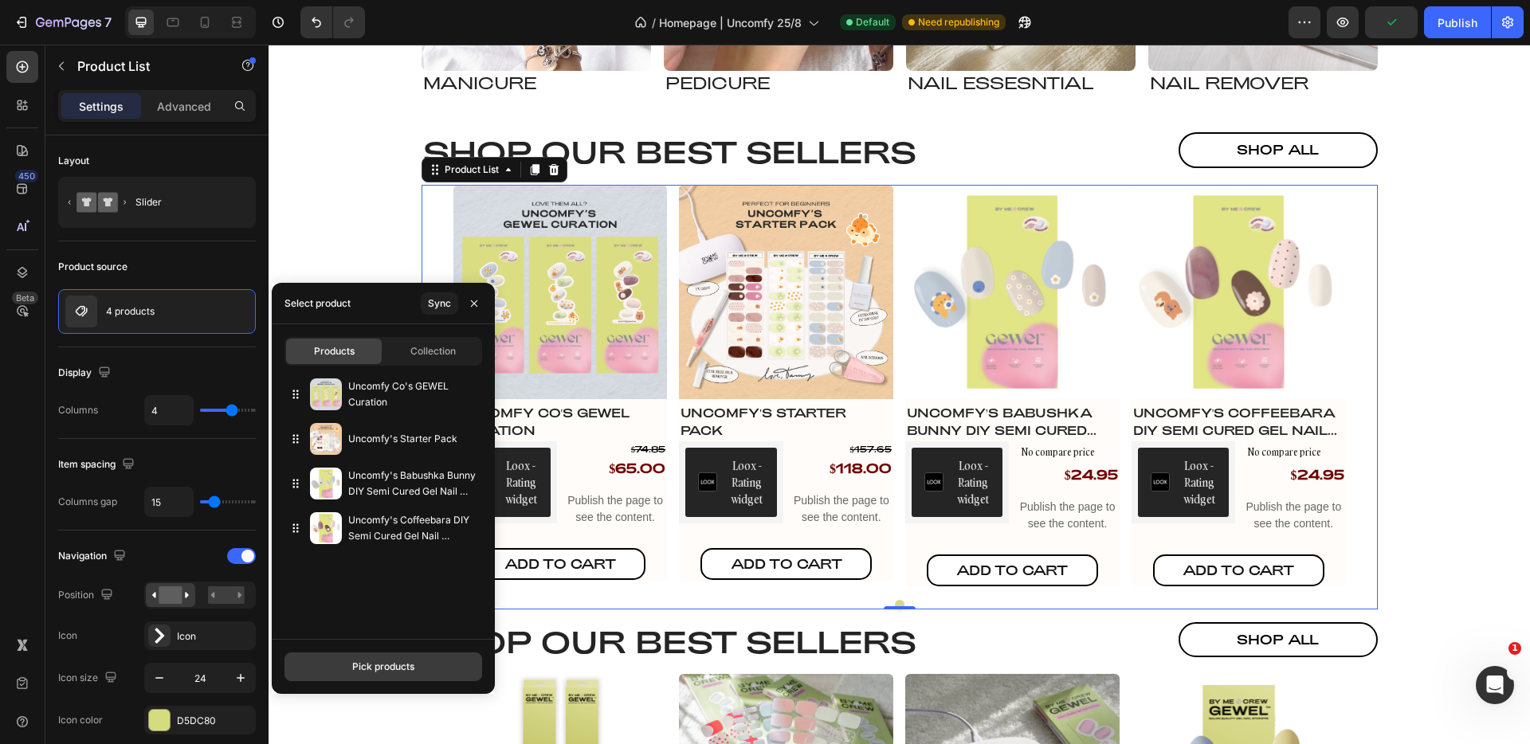
click at [407, 658] on button "Pick products" at bounding box center [384, 667] width 198 height 29
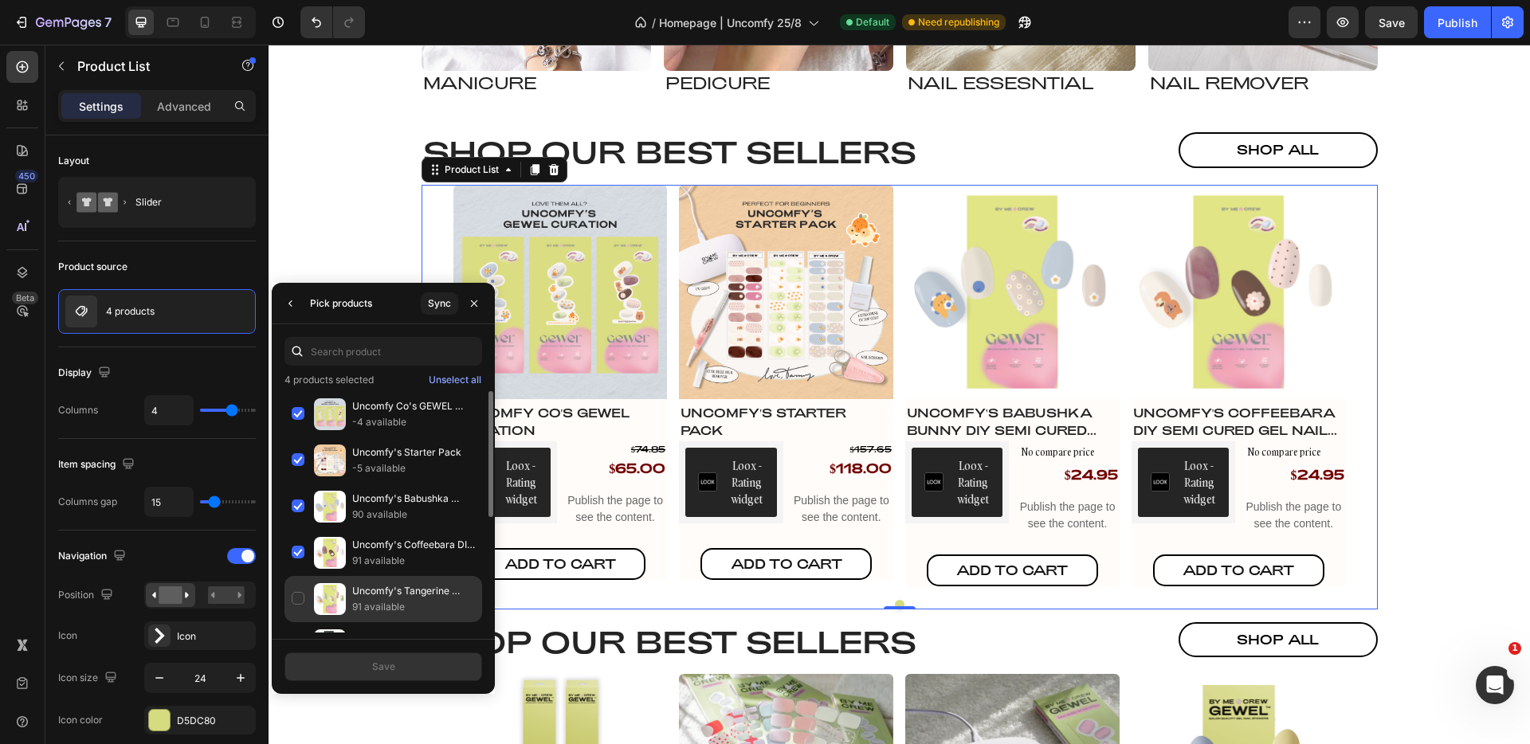
click at [400, 588] on p "Uncomfy's Tangerine [PERSON_NAME] DIY Semi Cured Gel Nail Stickers" at bounding box center [413, 591] width 123 height 16
click at [305, 304] on div "Pick products" at bounding box center [328, 303] width 100 height 41
click at [479, 301] on icon "button" at bounding box center [474, 303] width 13 height 13
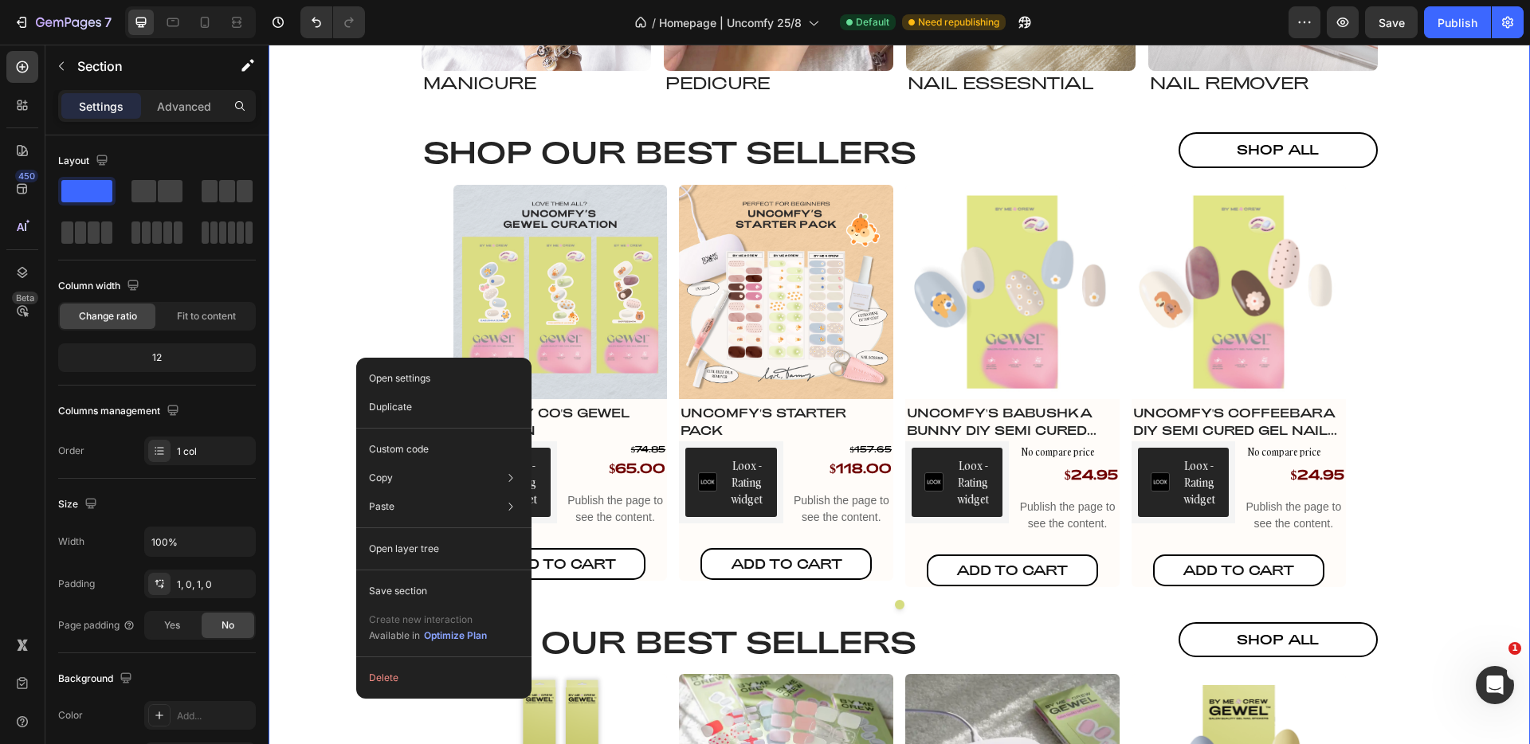
click at [345, 344] on div "Shop by Category Heading Image Manicure Heading Row Image pedicure Heading Row …" at bounding box center [900, 445] width 1262 height 1310
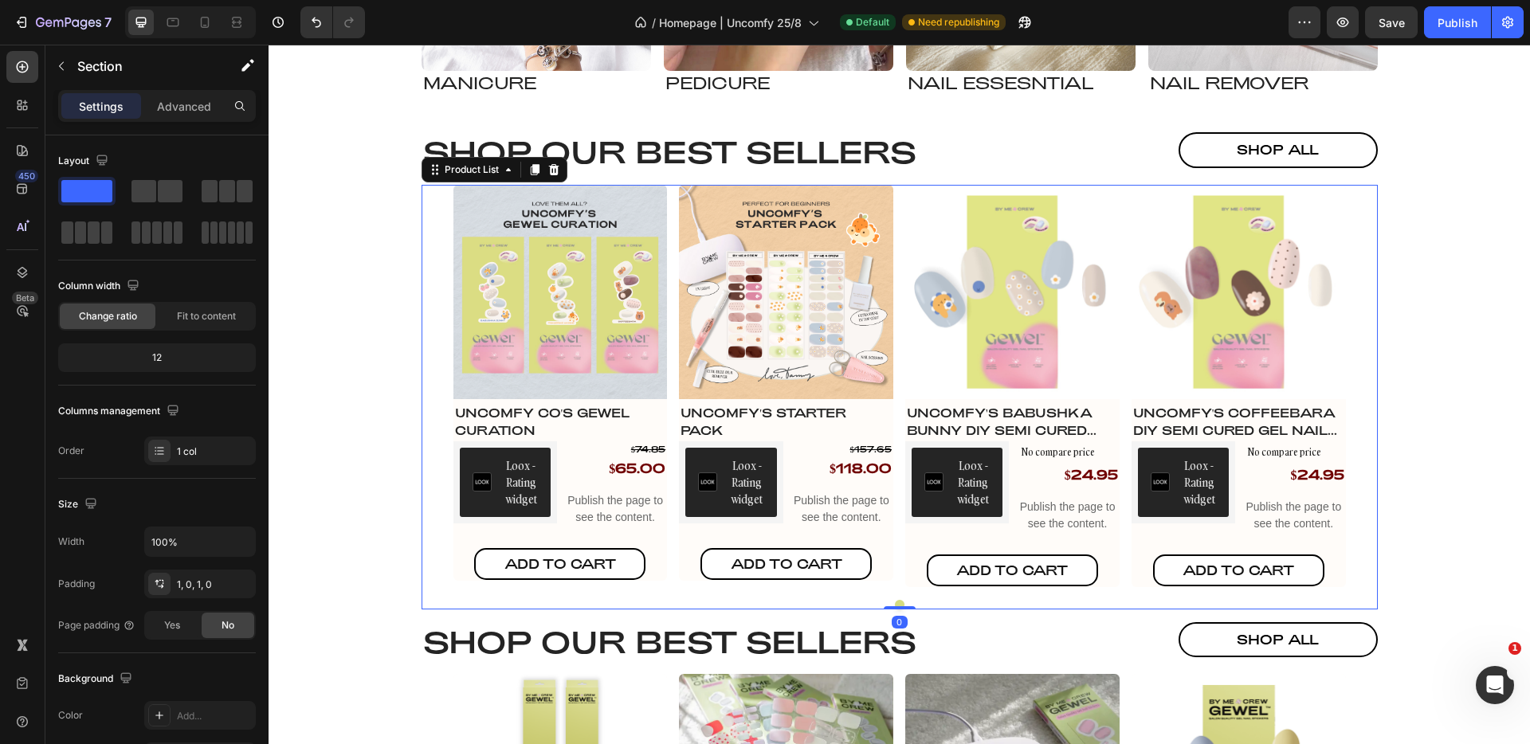
click at [430, 329] on div "Product Images Uncomfy Co's GEWEL Curation Product Title Loox - Rating widget L…" at bounding box center [900, 386] width 957 height 403
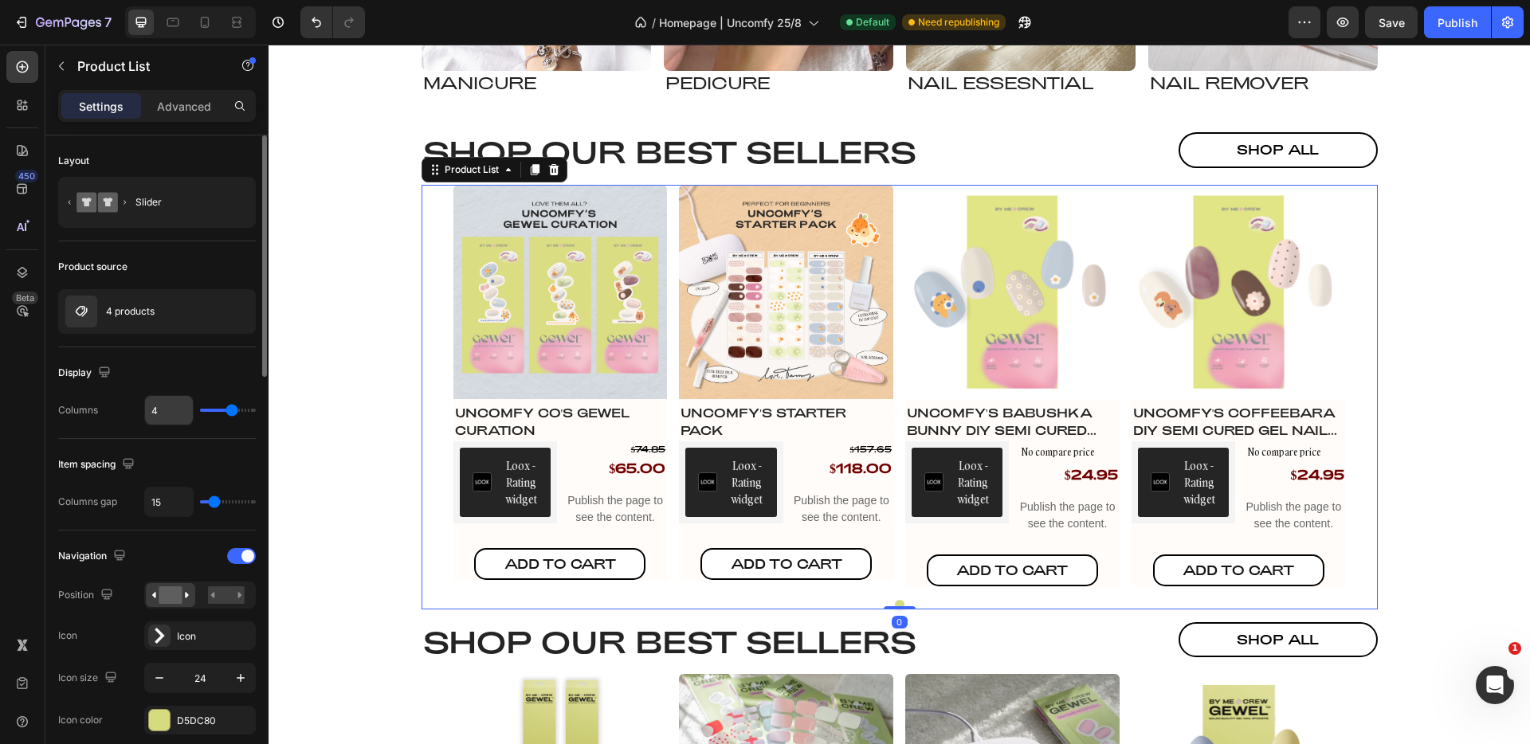
click at [167, 414] on input "4" at bounding box center [169, 410] width 48 height 29
click at [178, 320] on div "4 products" at bounding box center [157, 311] width 198 height 45
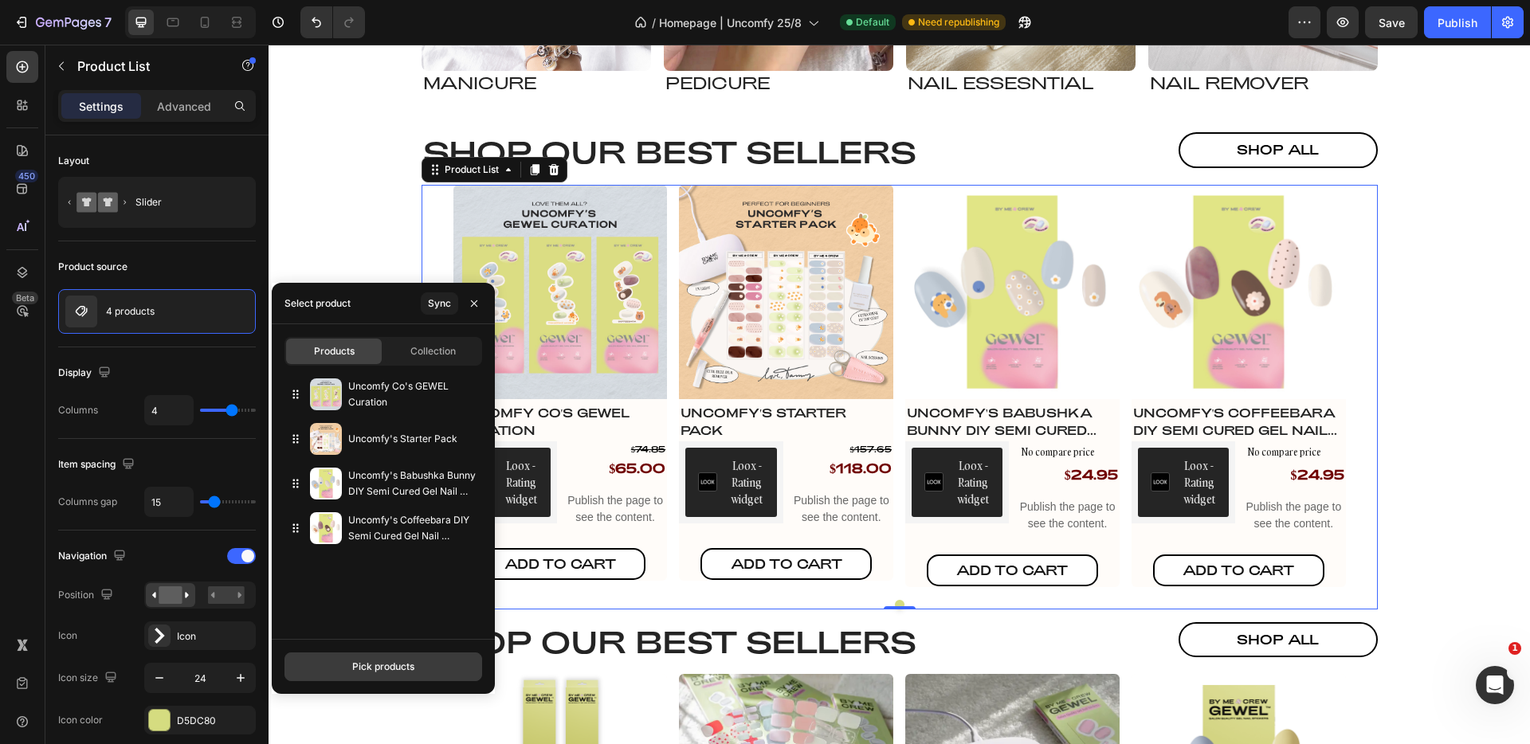
click at [381, 660] on div "Pick products" at bounding box center [383, 667] width 62 height 14
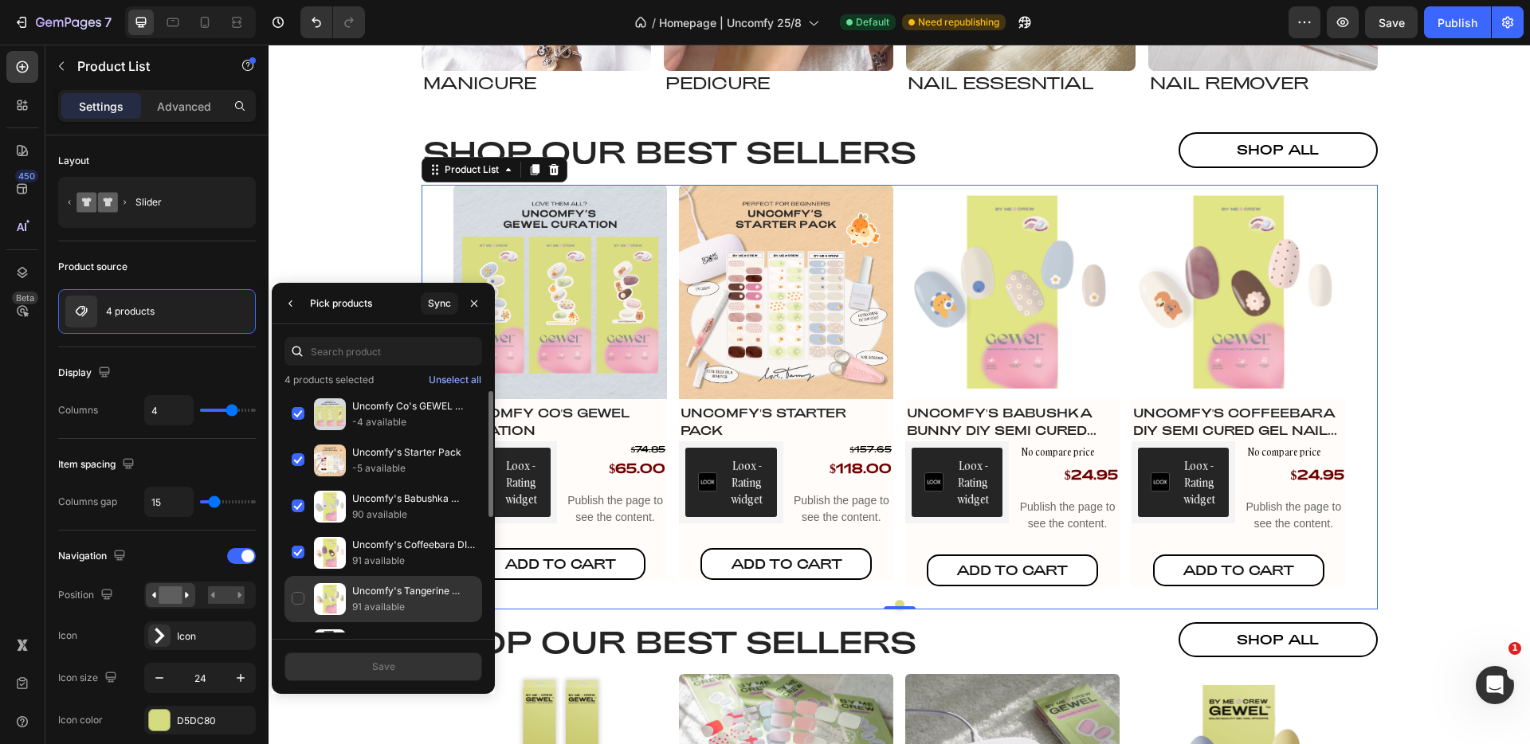
click at [384, 611] on p "91 available" at bounding box center [413, 607] width 123 height 16
click at [411, 666] on button "Save" at bounding box center [384, 667] width 198 height 29
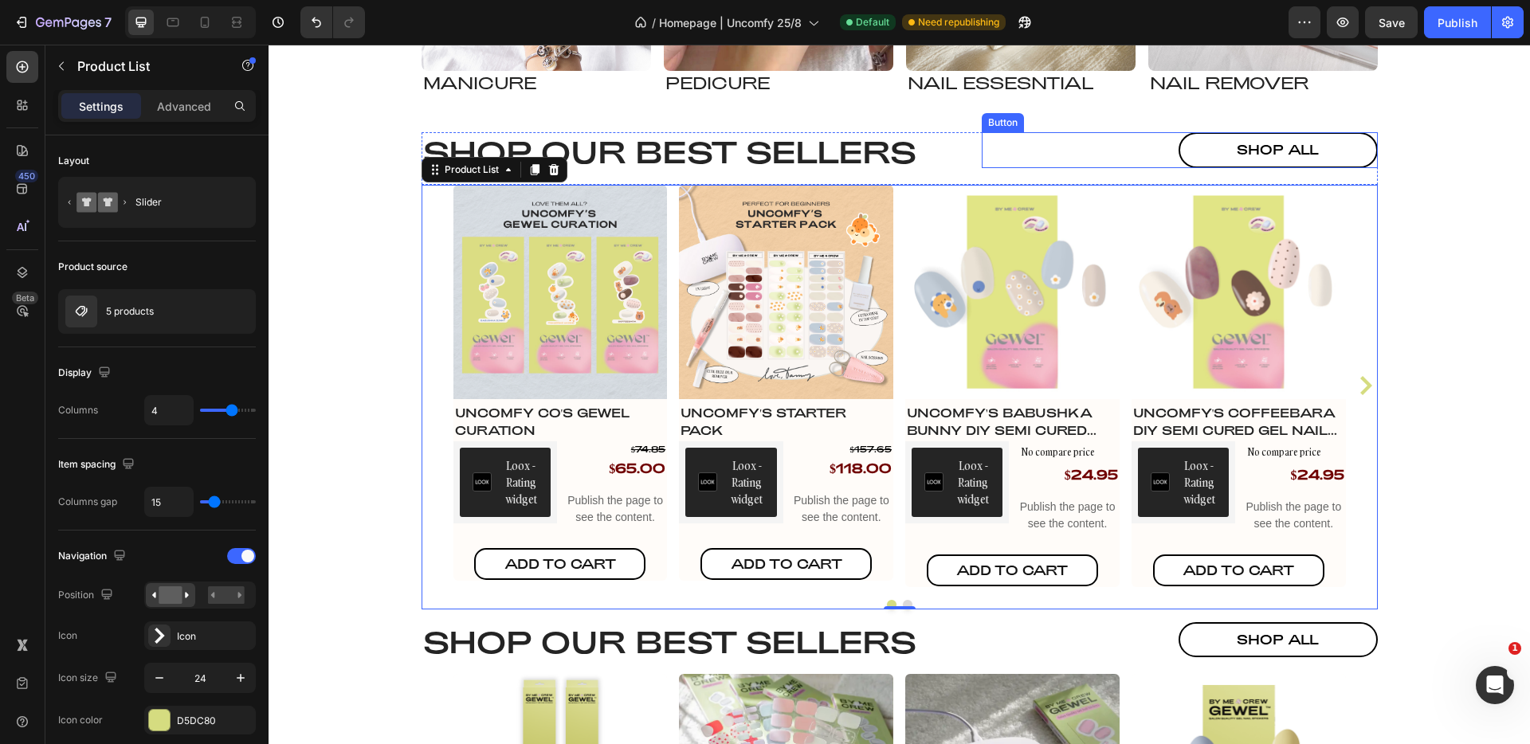
click at [1165, 151] on div "shop all Button" at bounding box center [1180, 150] width 396 height 36
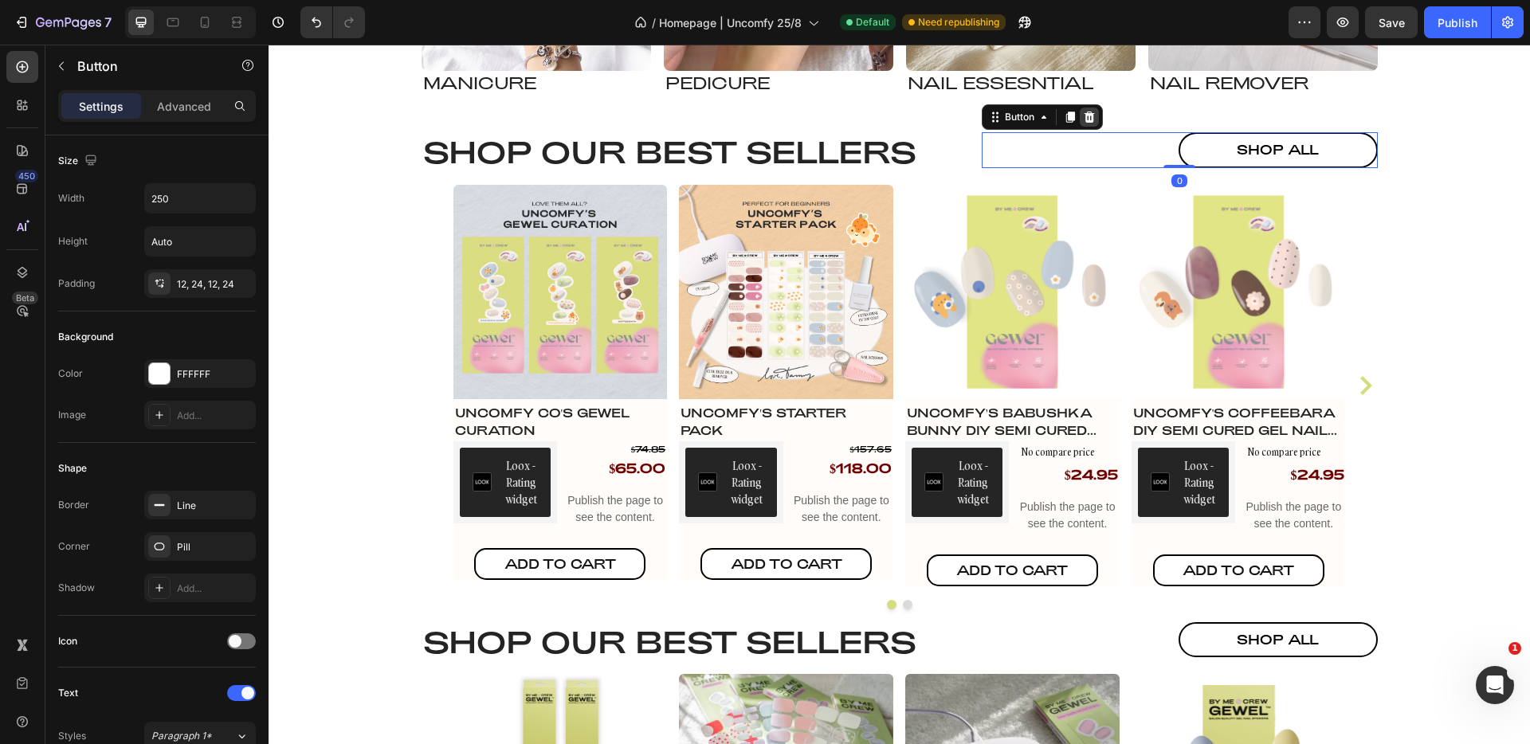
click at [1089, 120] on icon at bounding box center [1089, 117] width 13 height 13
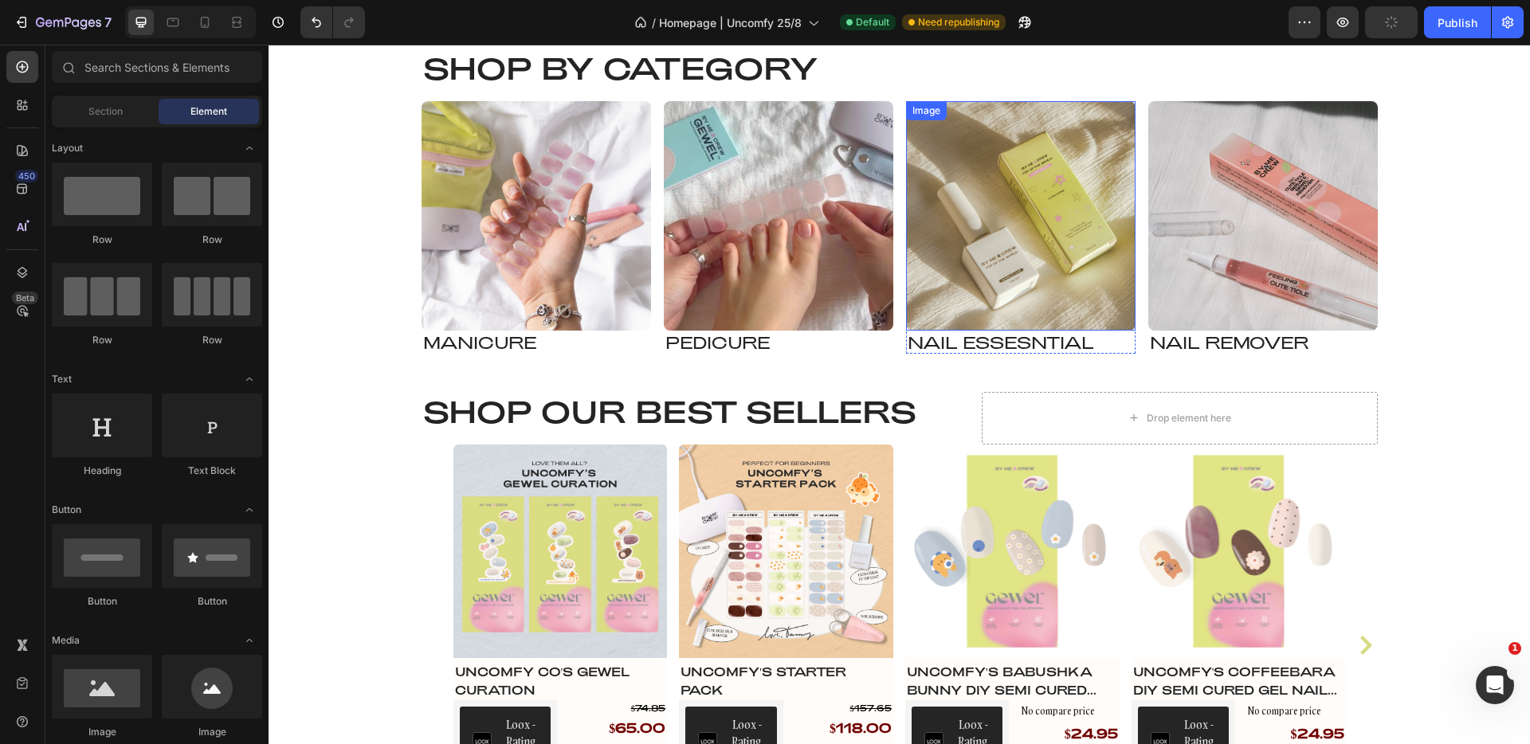
scroll to position [1361, 0]
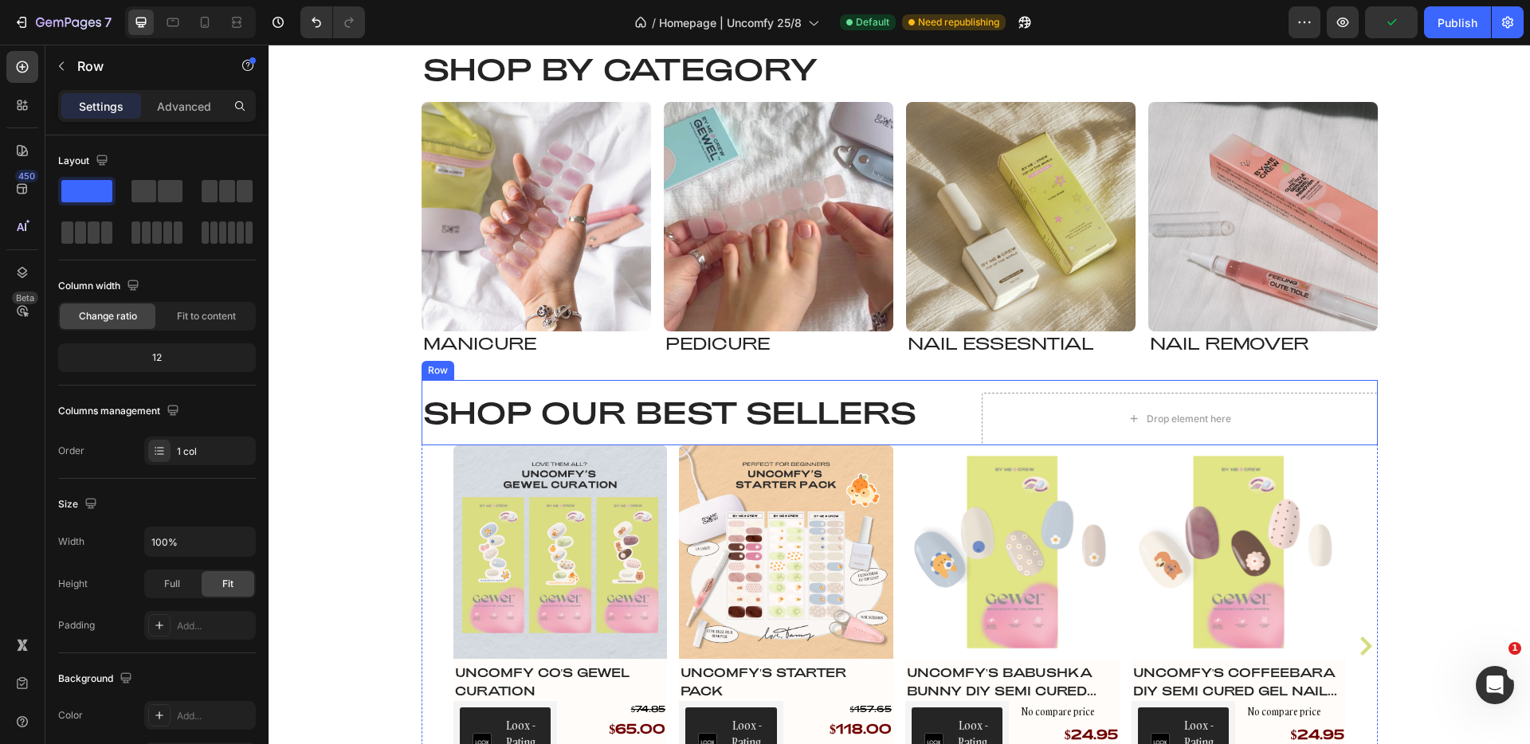
click at [780, 432] on div "Shop our best sellers Heading Drop element here Row" at bounding box center [900, 412] width 957 height 65
click at [171, 98] on p "Advanced" at bounding box center [184, 106] width 54 height 17
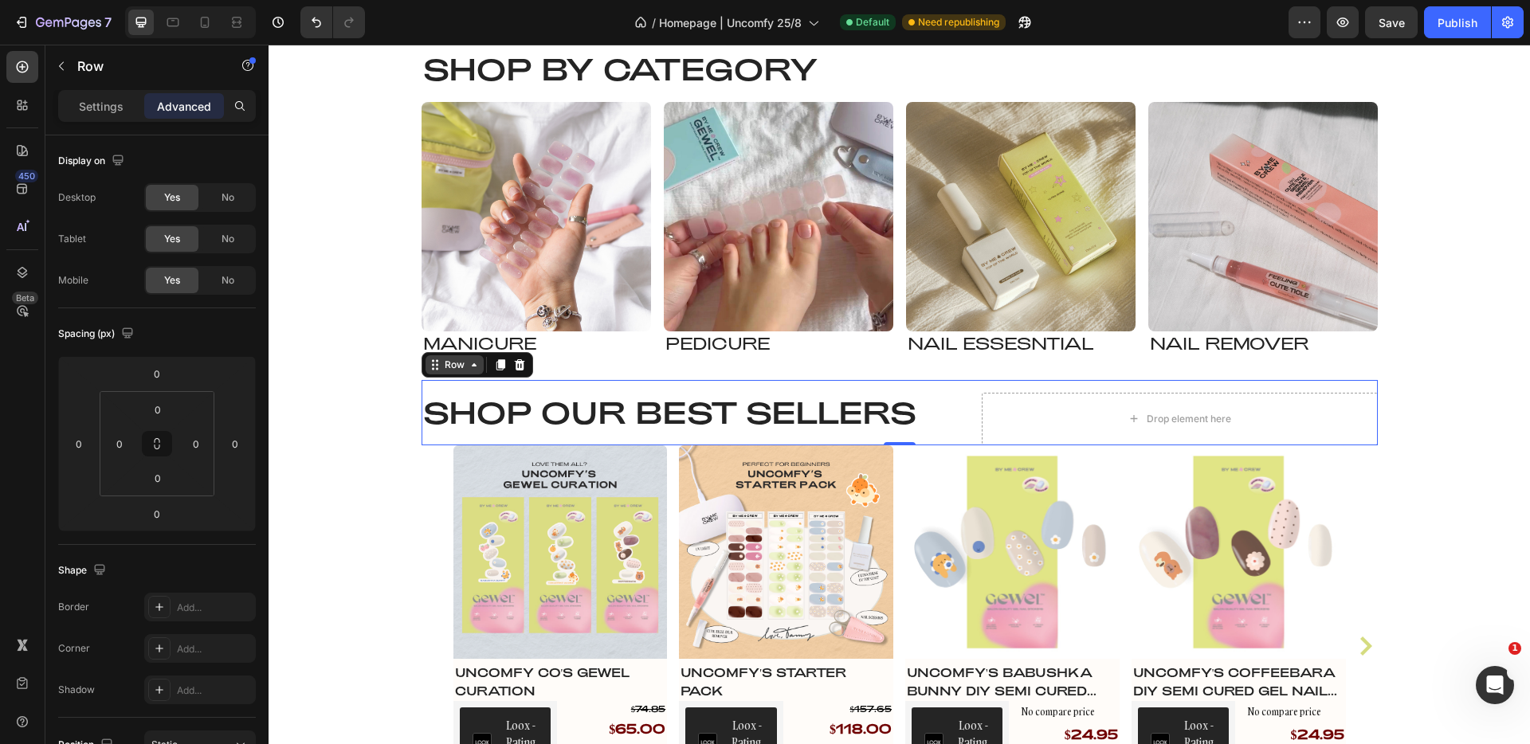
click at [458, 372] on div "Row" at bounding box center [455, 365] width 26 height 14
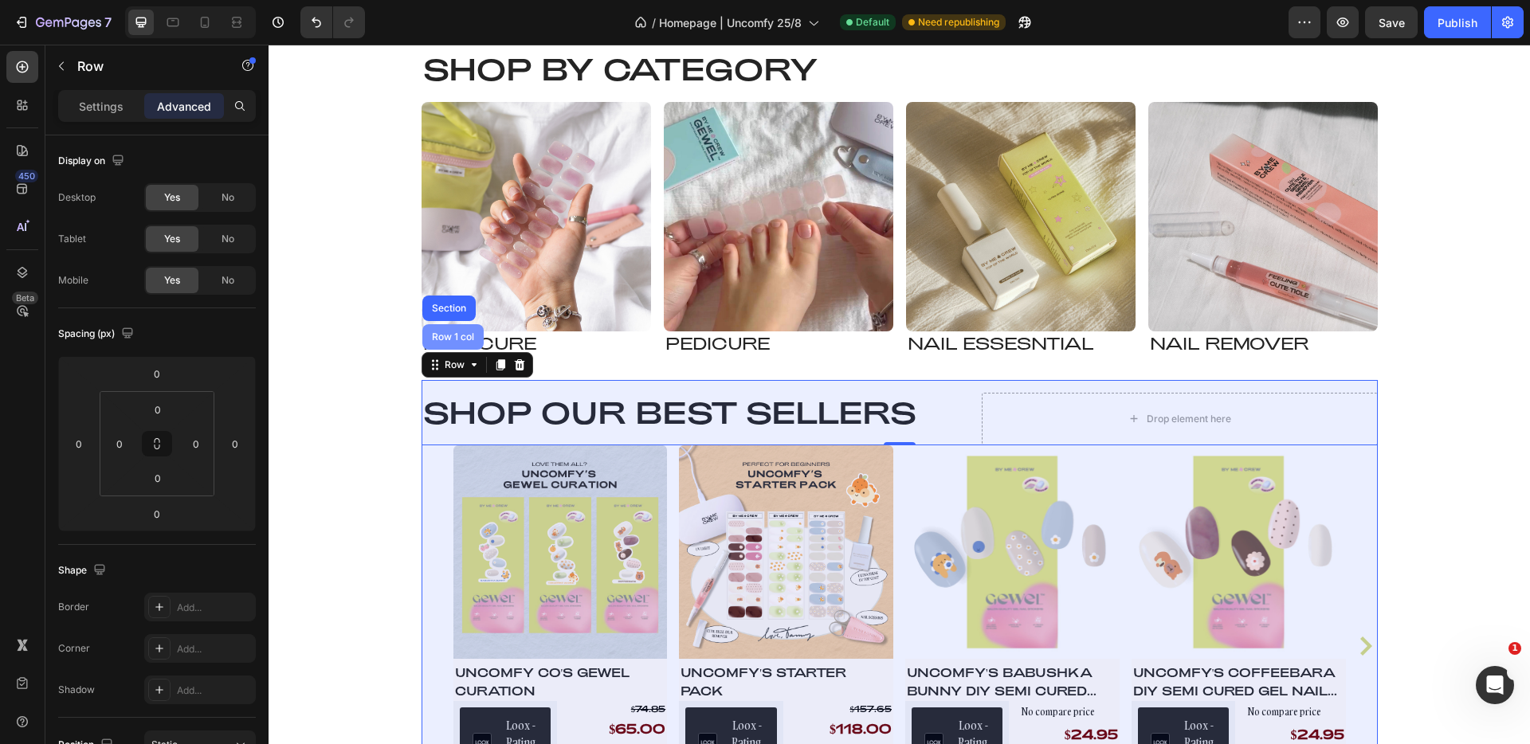
click at [440, 342] on div "Row 1 col" at bounding box center [453, 337] width 49 height 10
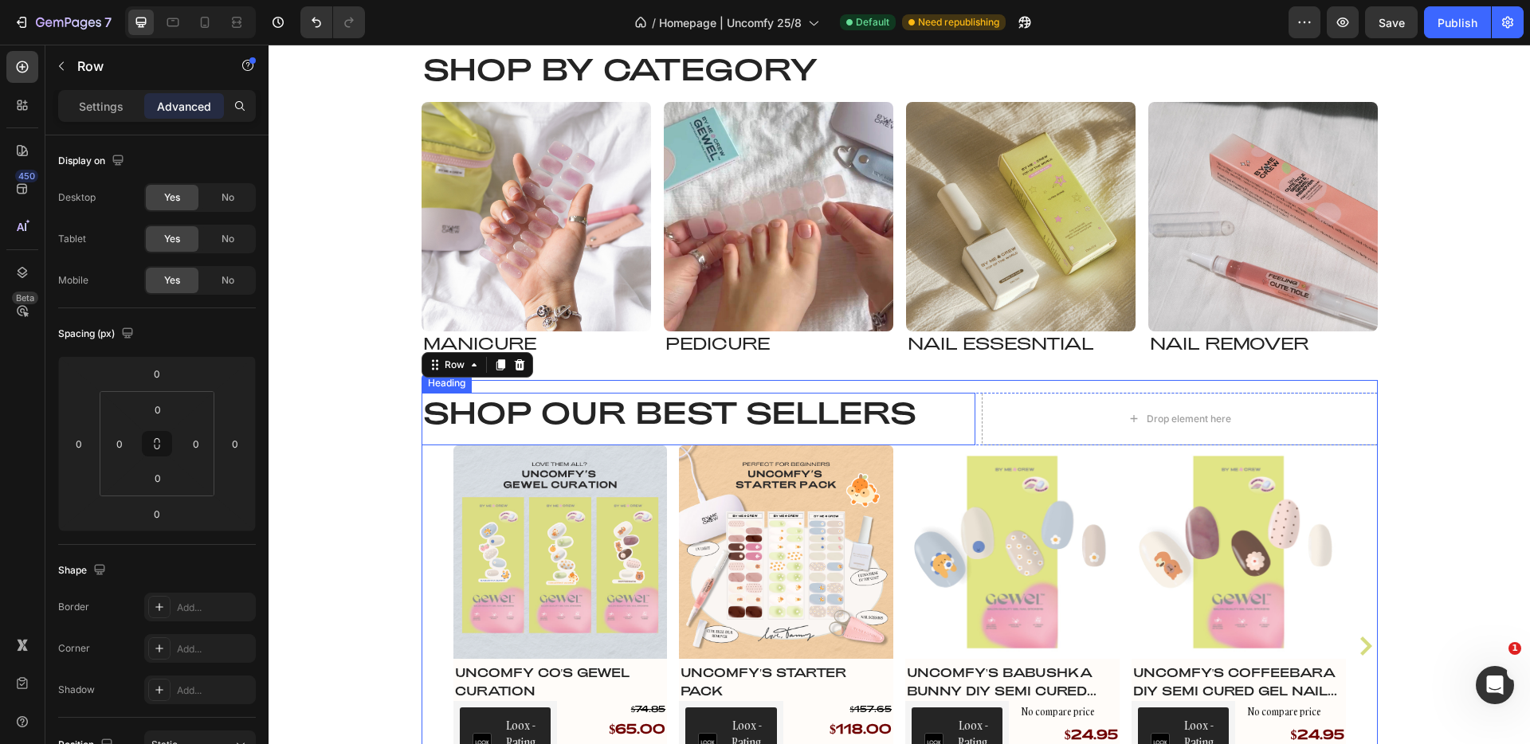
click at [677, 433] on h2 "Shop our best sellers" at bounding box center [699, 413] width 554 height 40
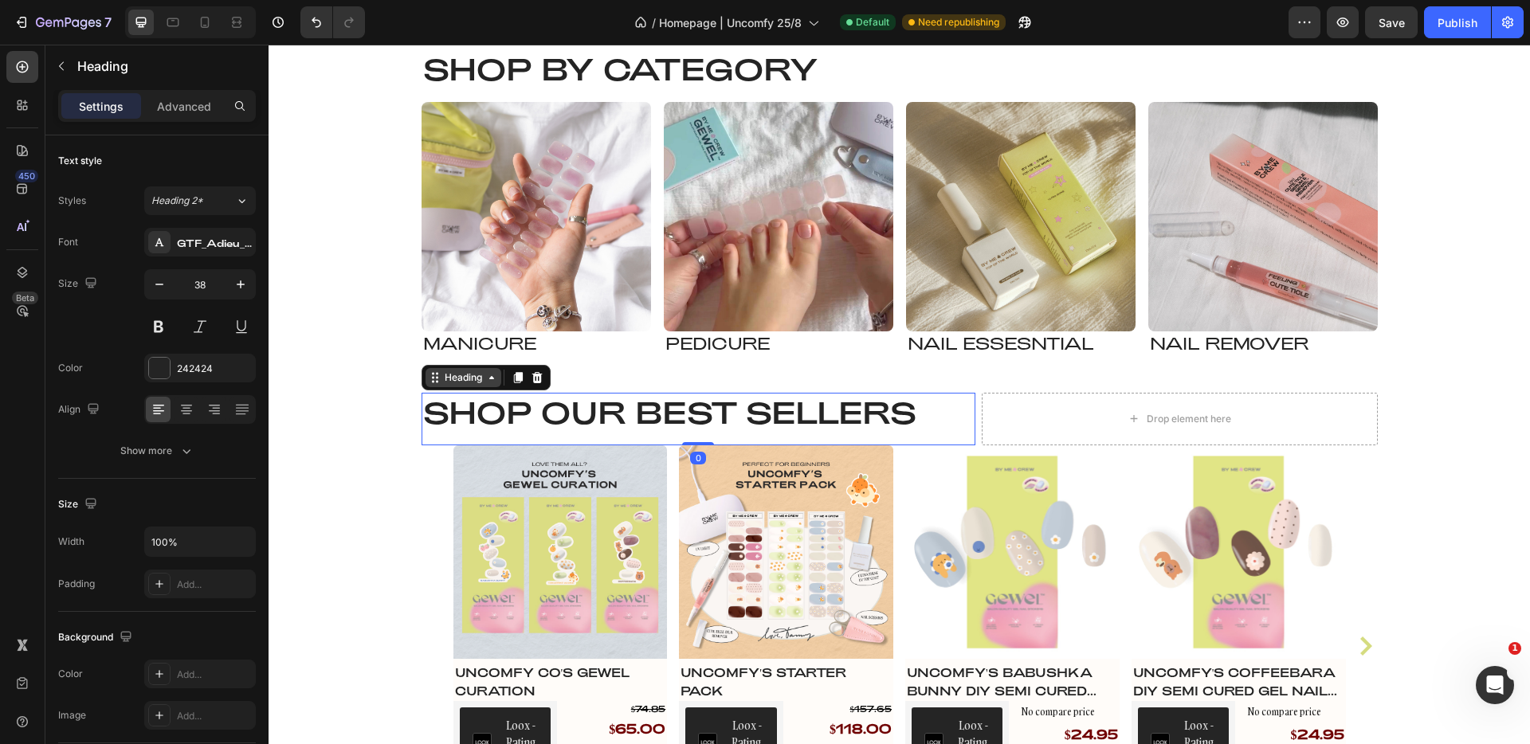
click at [457, 385] on div "Heading" at bounding box center [464, 378] width 44 height 14
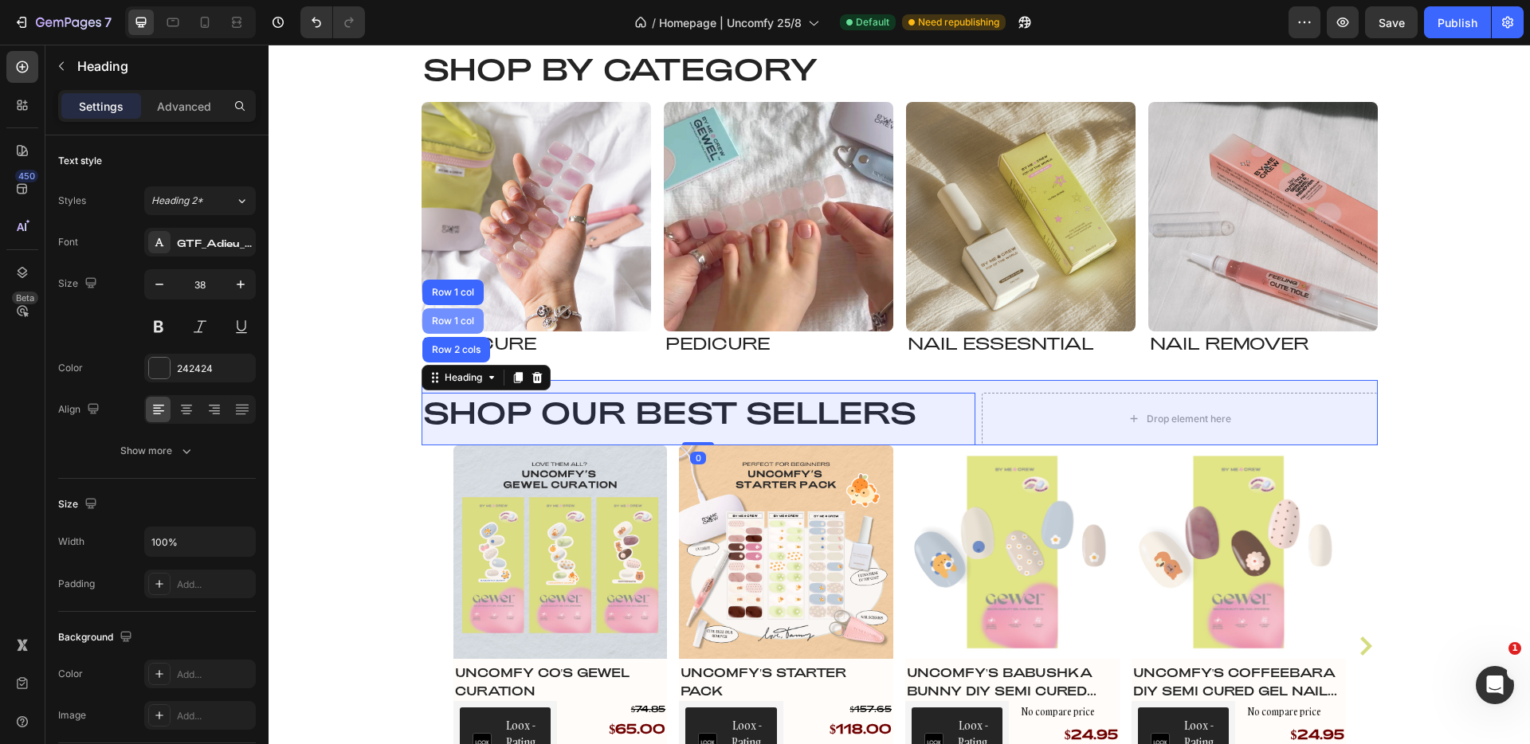
click at [458, 326] on div "Row 1 col" at bounding box center [453, 321] width 49 height 10
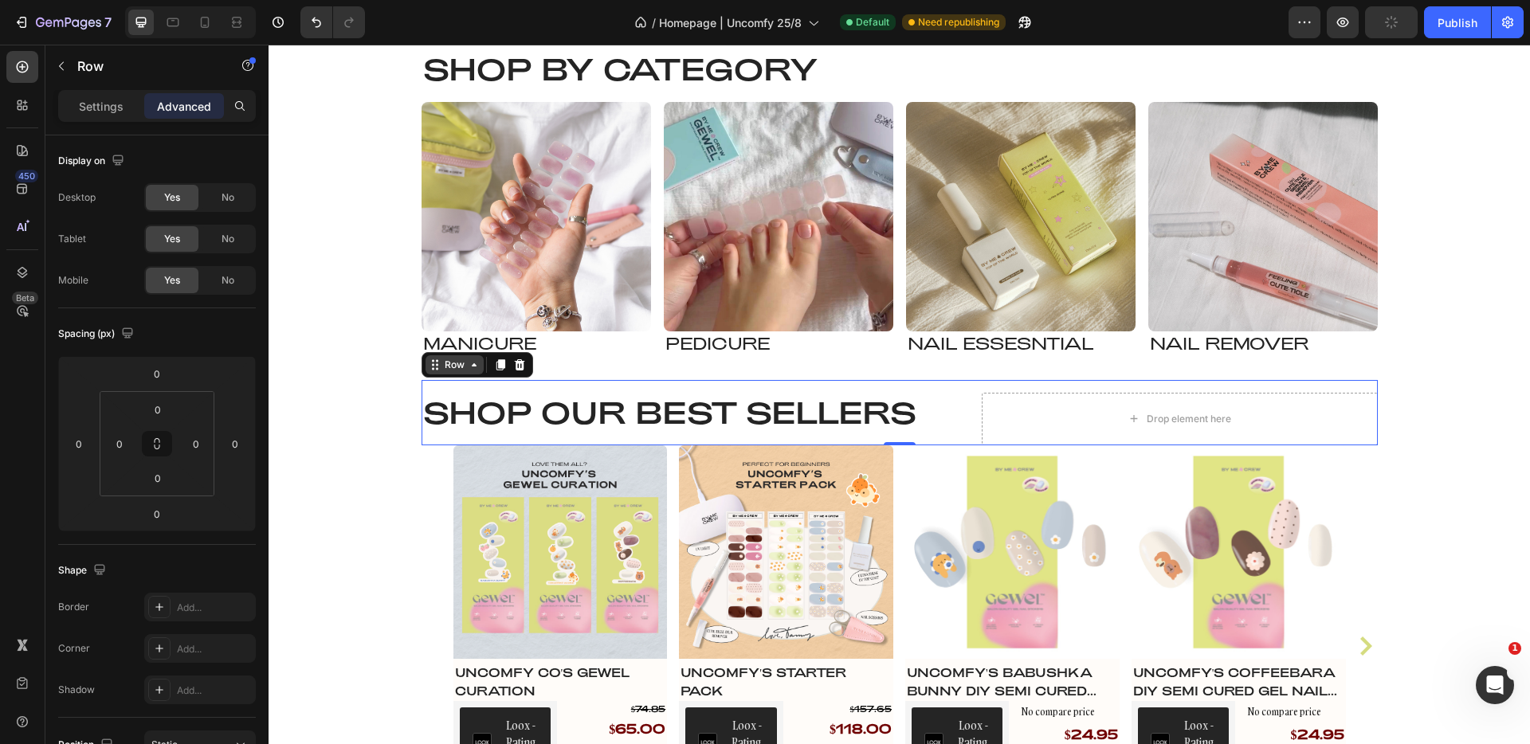
click at [454, 372] on div "Row" at bounding box center [455, 365] width 26 height 14
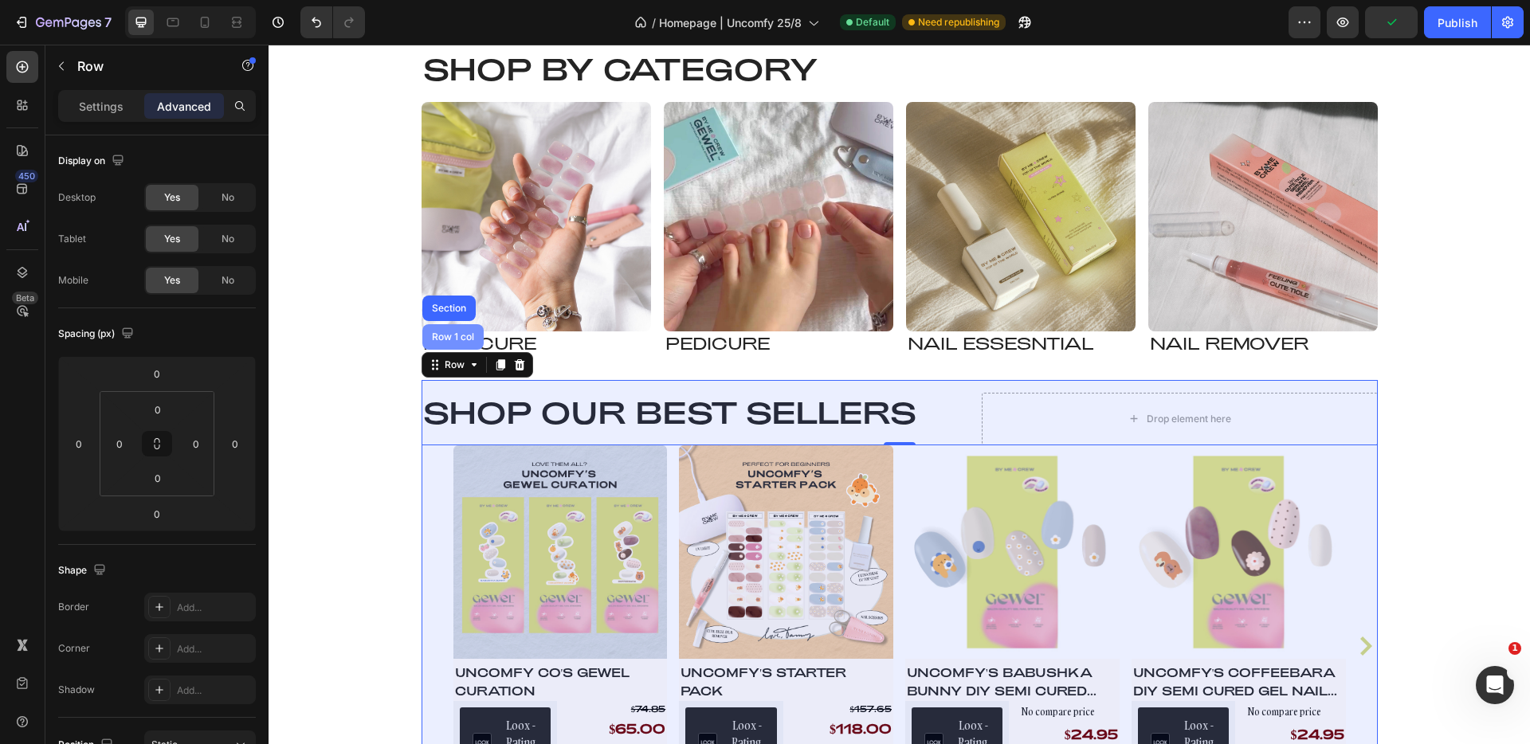
click at [452, 342] on div "Row 1 col" at bounding box center [453, 337] width 49 height 10
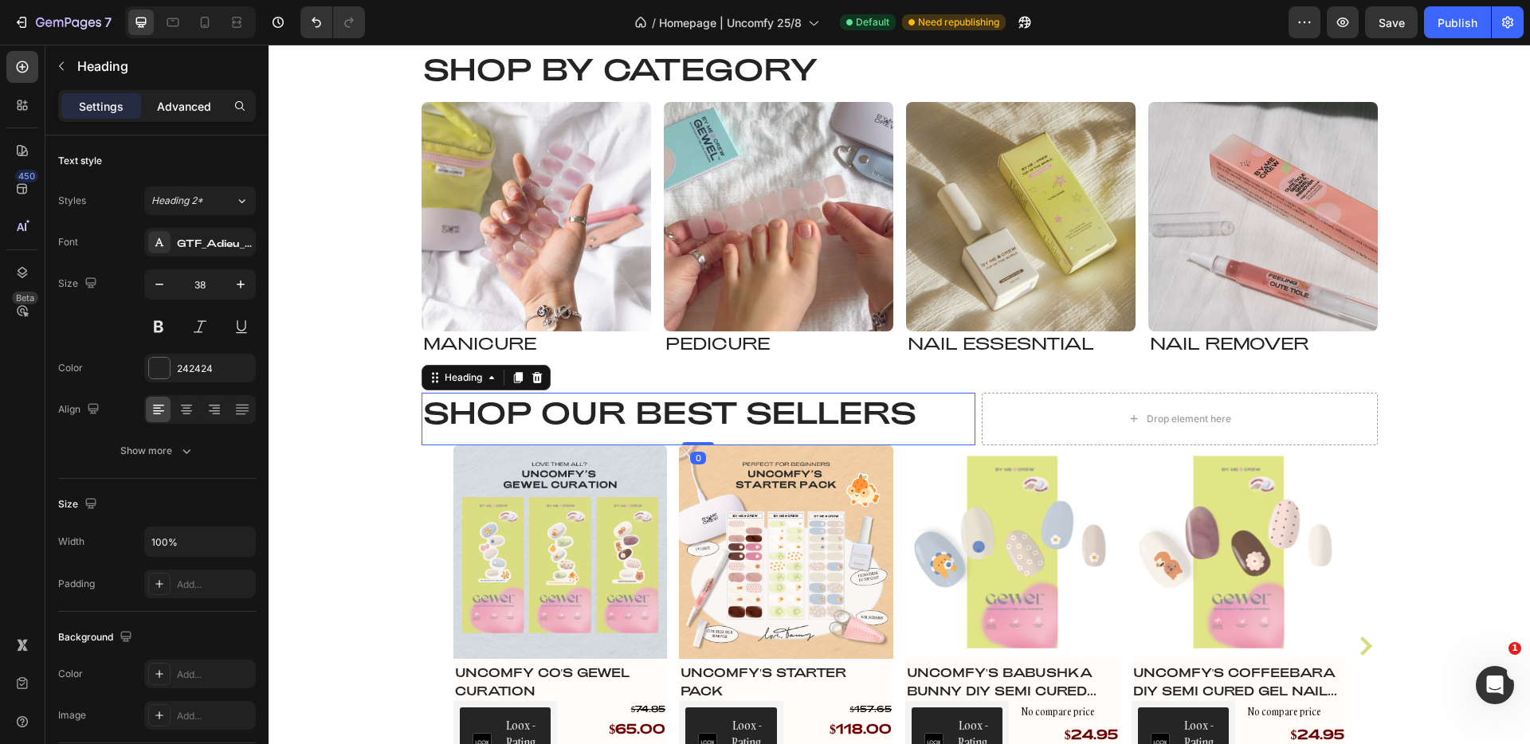
click at [184, 112] on p "Advanced" at bounding box center [184, 106] width 54 height 17
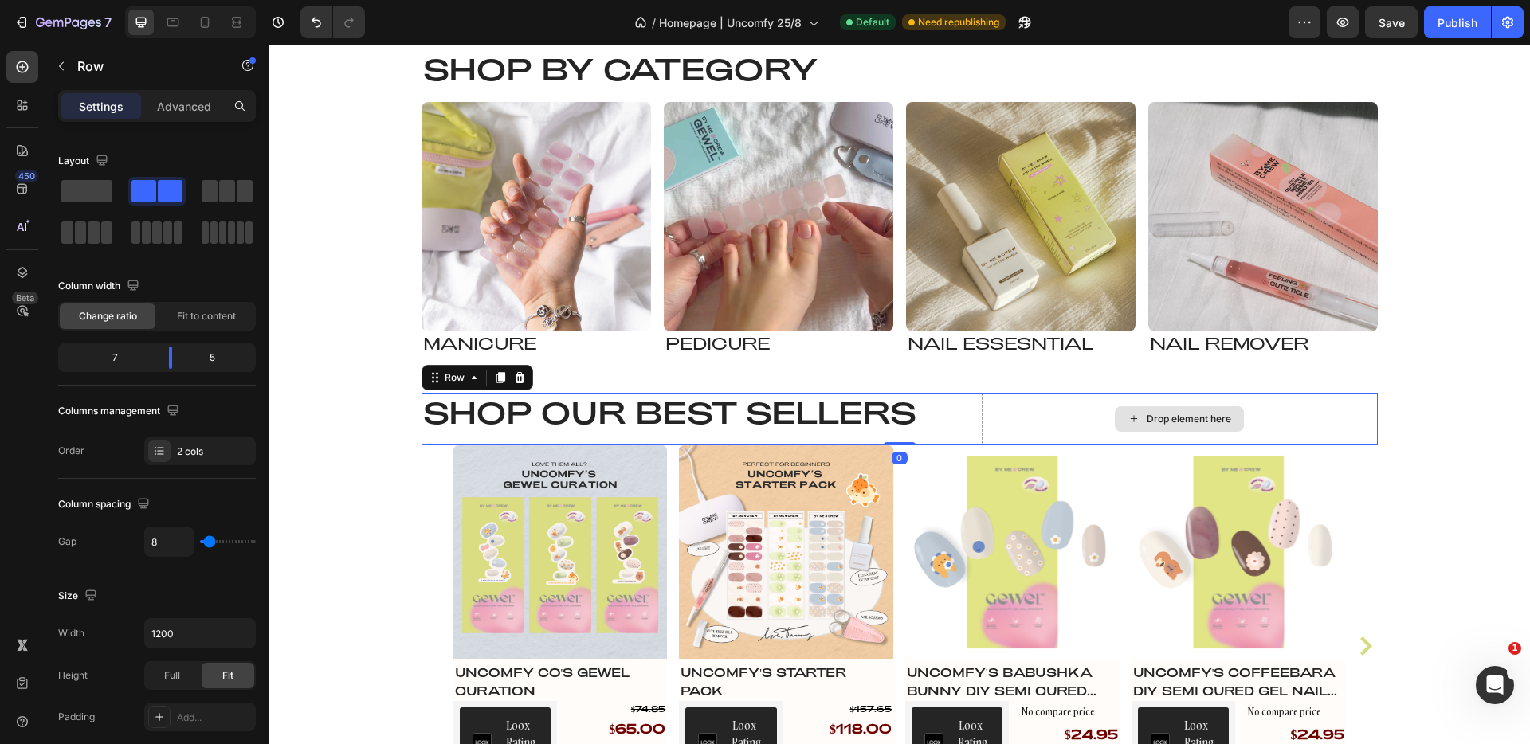
click at [1022, 446] on div "Drop element here" at bounding box center [1180, 419] width 396 height 53
click at [984, 431] on div "Shop our best sellers Heading Drop element here Row 0" at bounding box center [900, 412] width 957 height 65
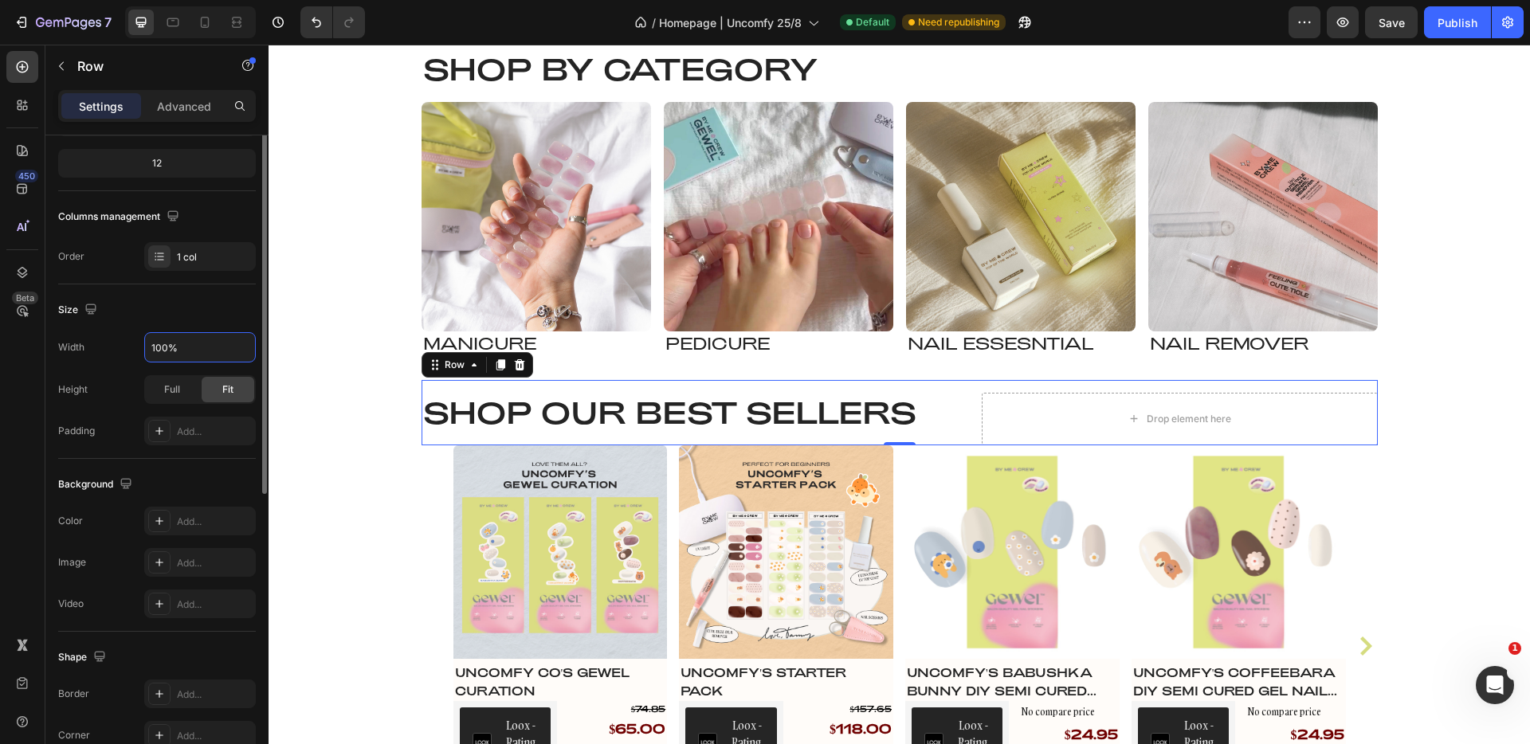
scroll to position [0, 0]
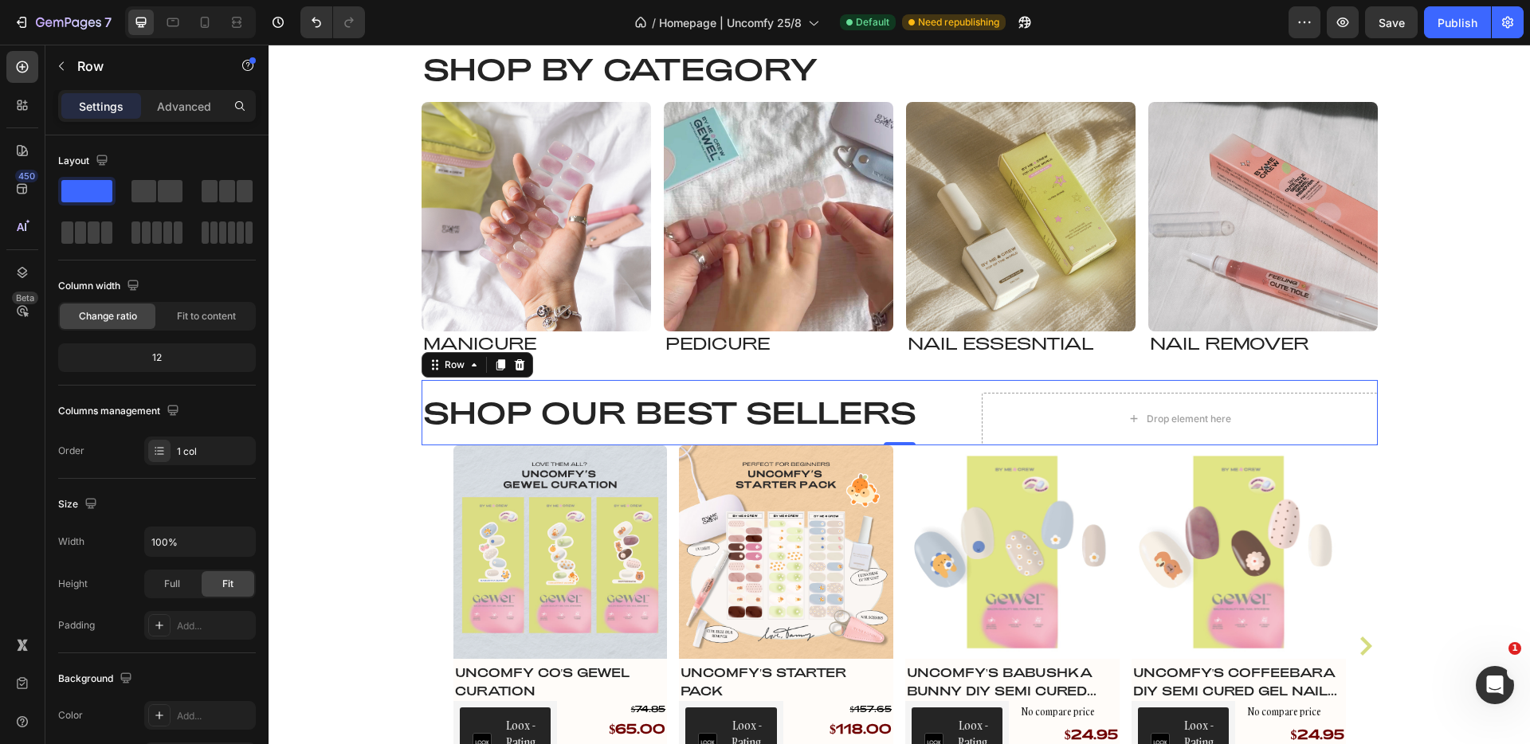
click at [202, 128] on div "Settings Advanced" at bounding box center [156, 112] width 223 height 45
click at [198, 113] on p "Advanced" at bounding box center [184, 106] width 54 height 17
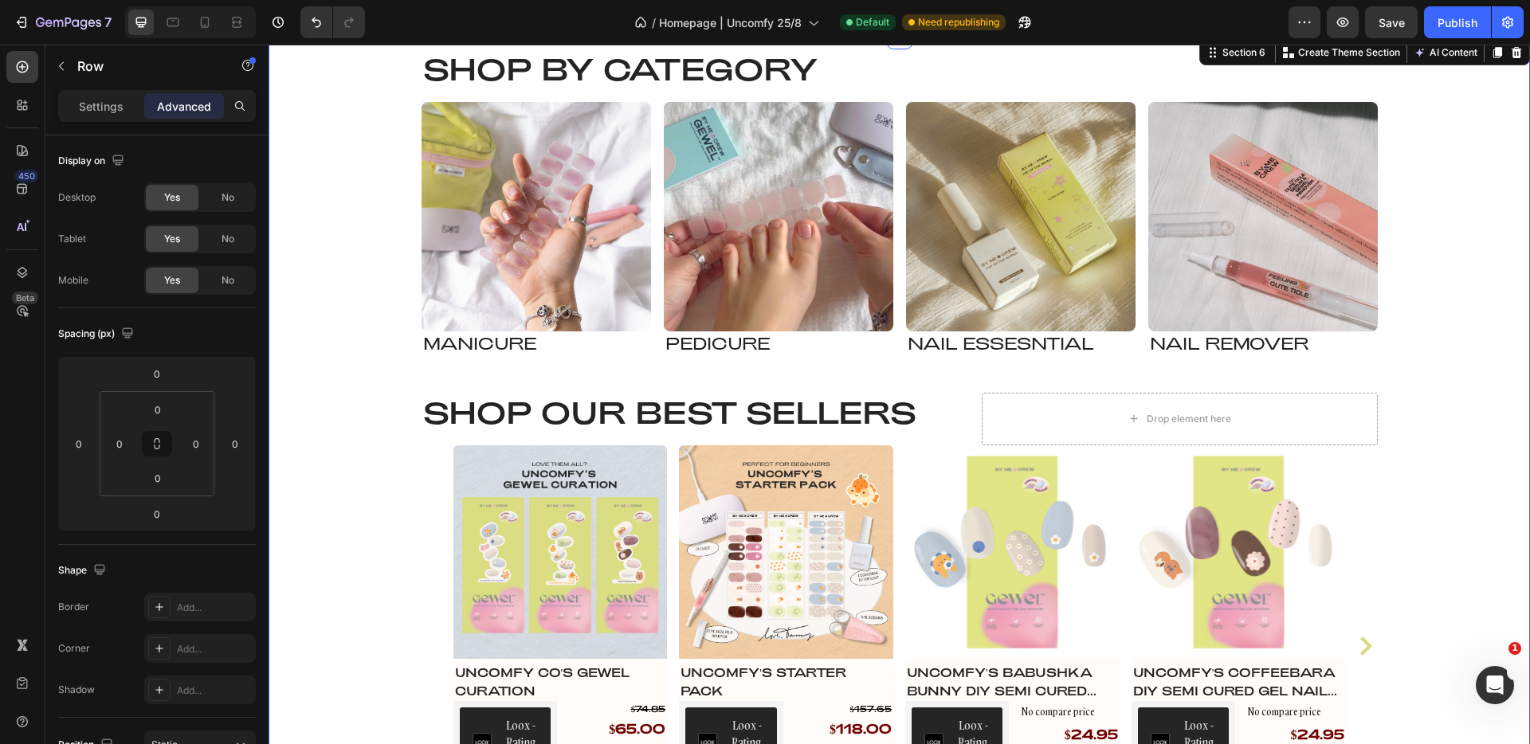
click at [378, 416] on div "Shop by Category Heading Image Manicure Heading Row Image pedicure Heading Row …" at bounding box center [900, 704] width 1262 height 1310
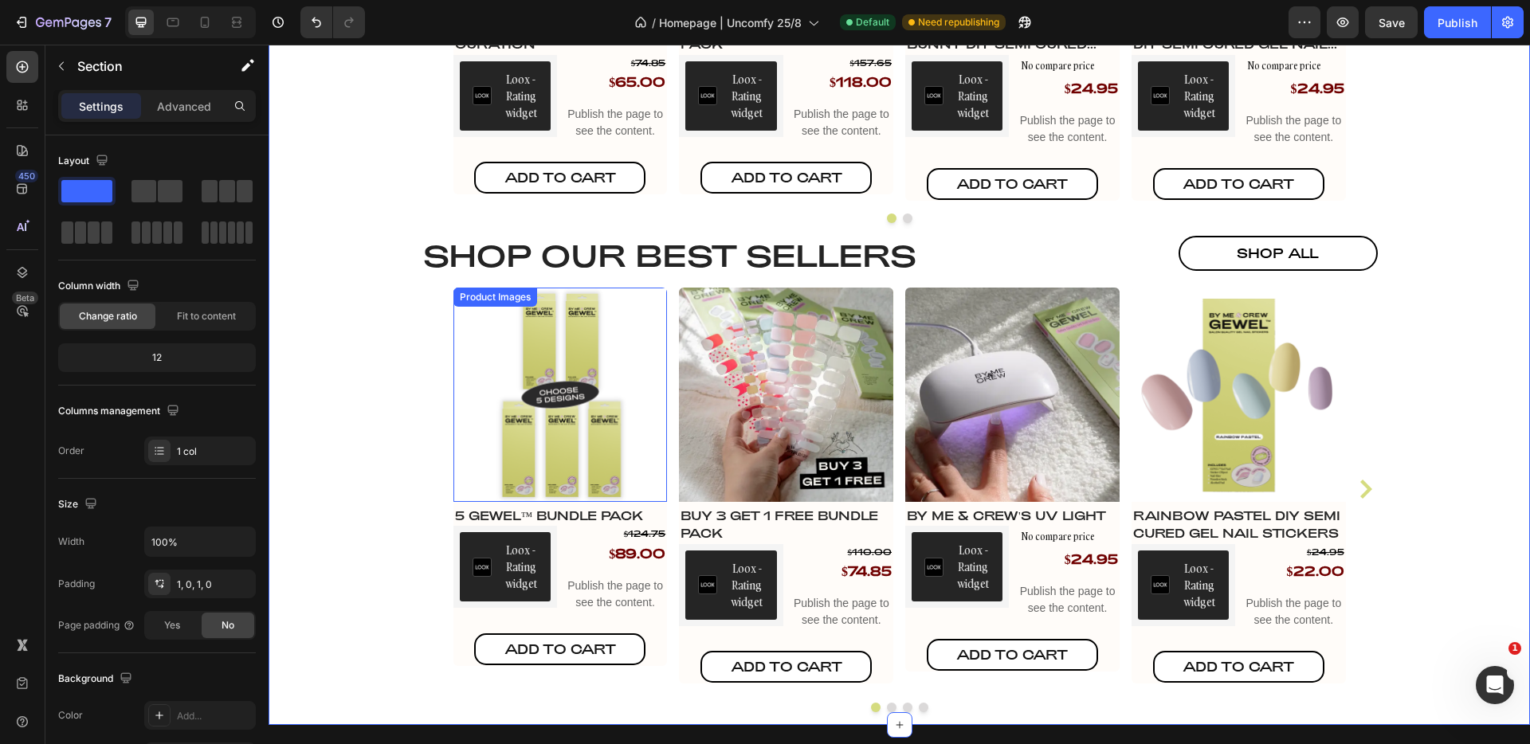
scroll to position [2061, 0]
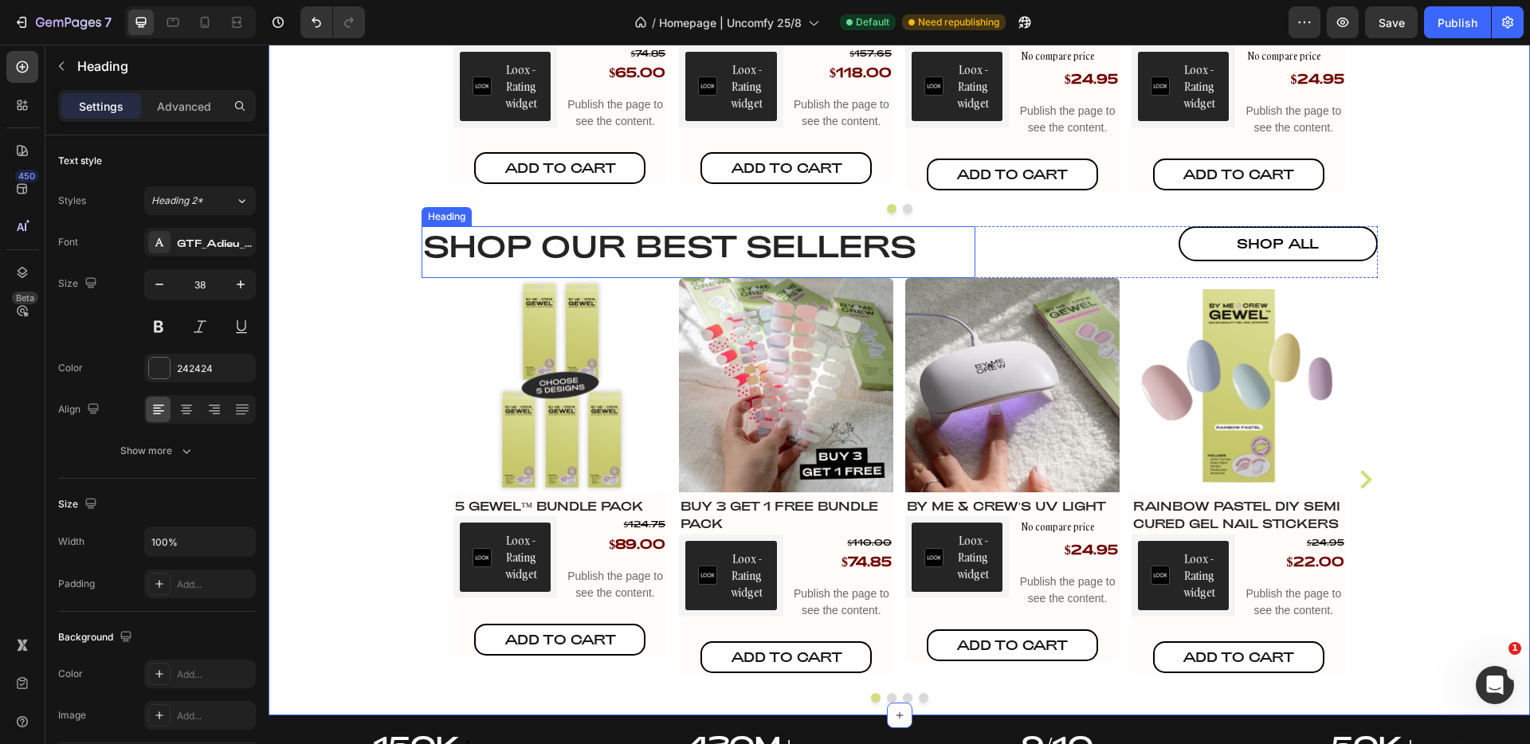
click at [625, 253] on h2 "Shop our best sellers" at bounding box center [699, 246] width 554 height 40
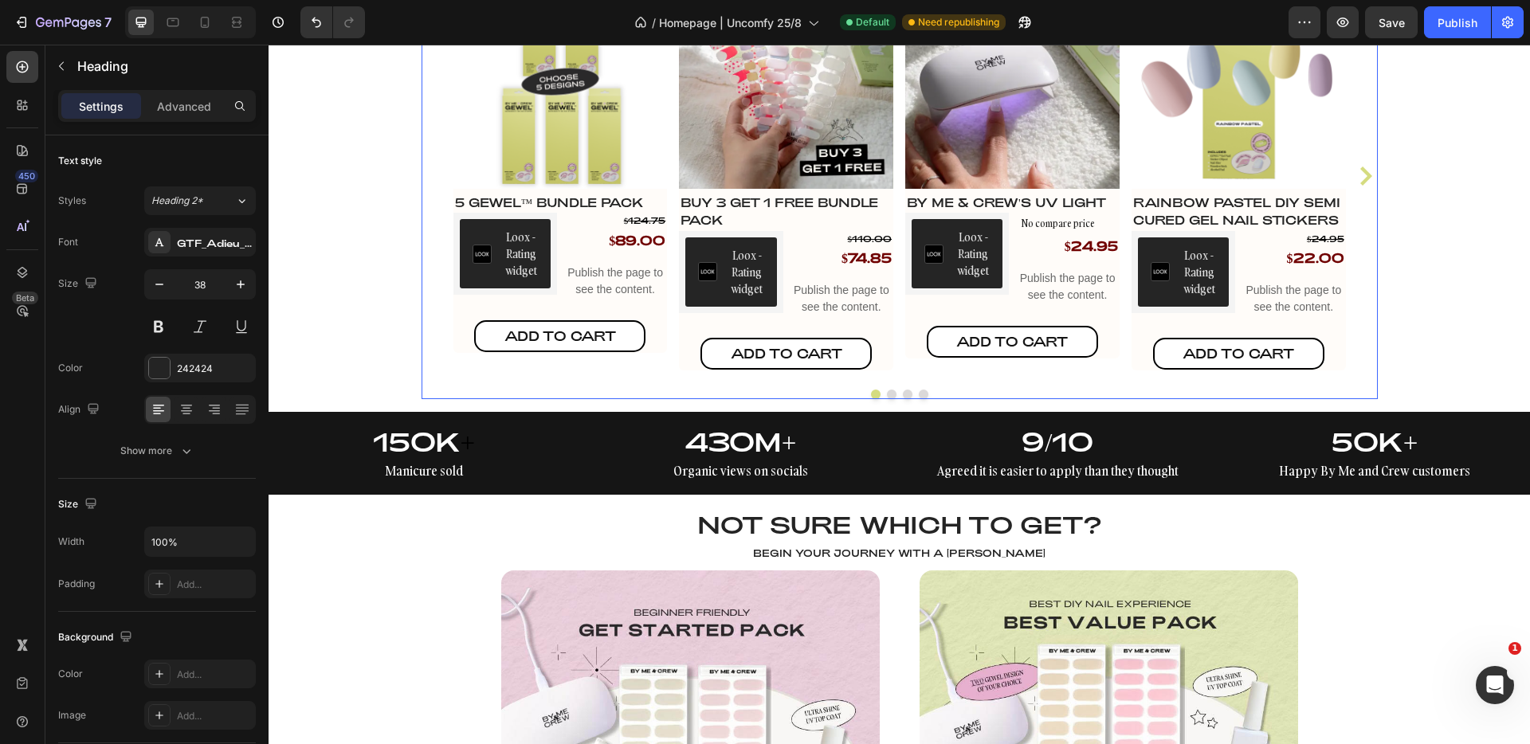
scroll to position [2374, 0]
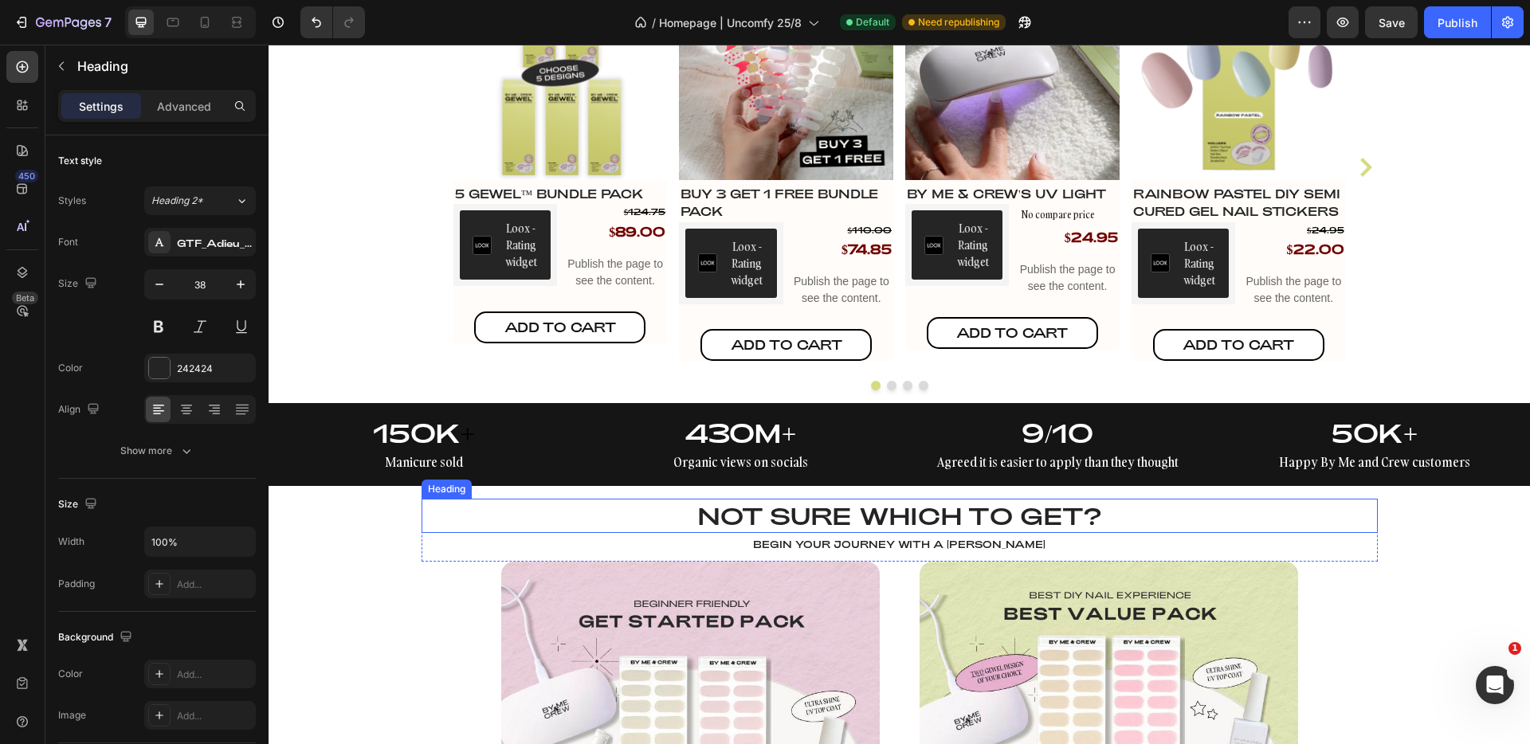
click at [805, 519] on h2 "NOT SURE WHICH TO GET?" at bounding box center [900, 516] width 957 height 34
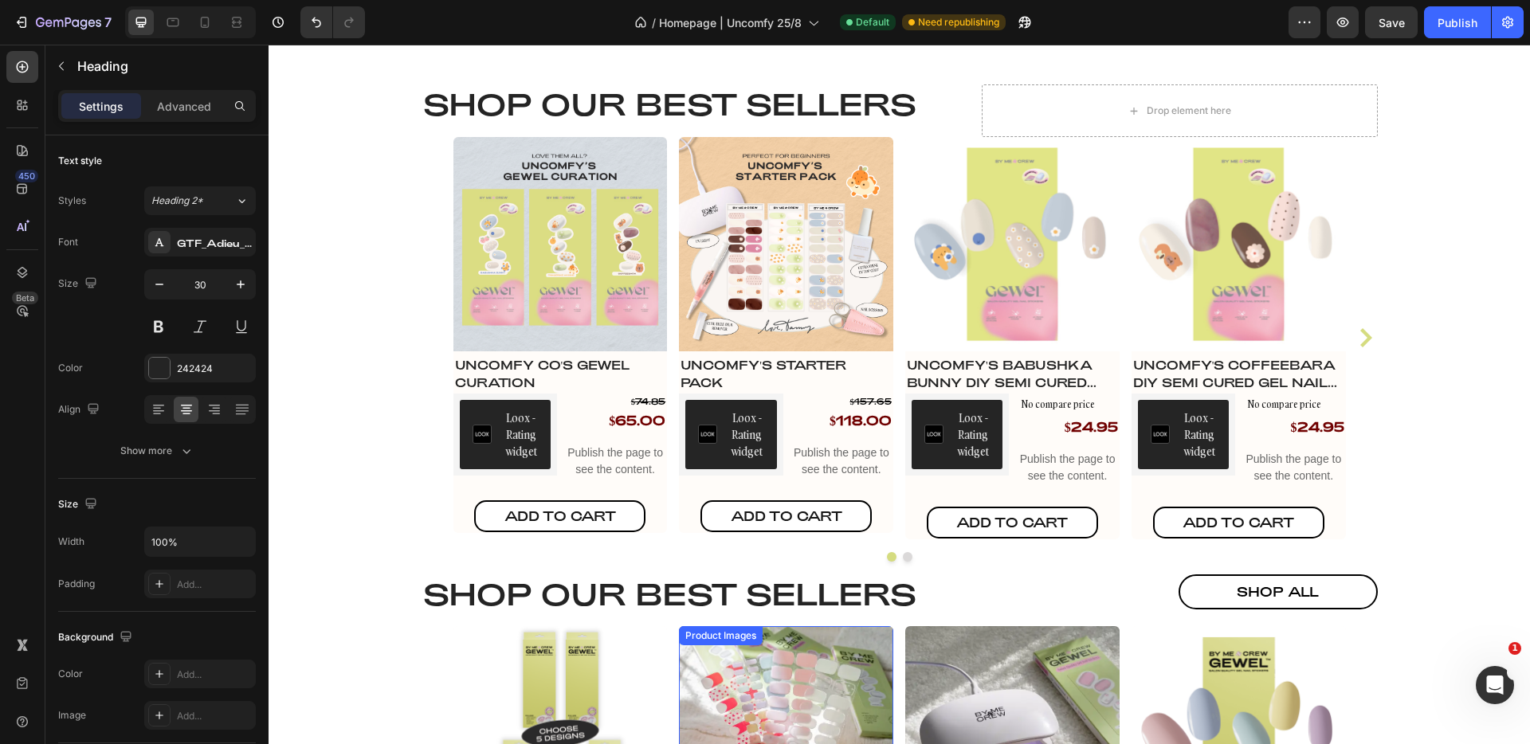
scroll to position [1691, 0]
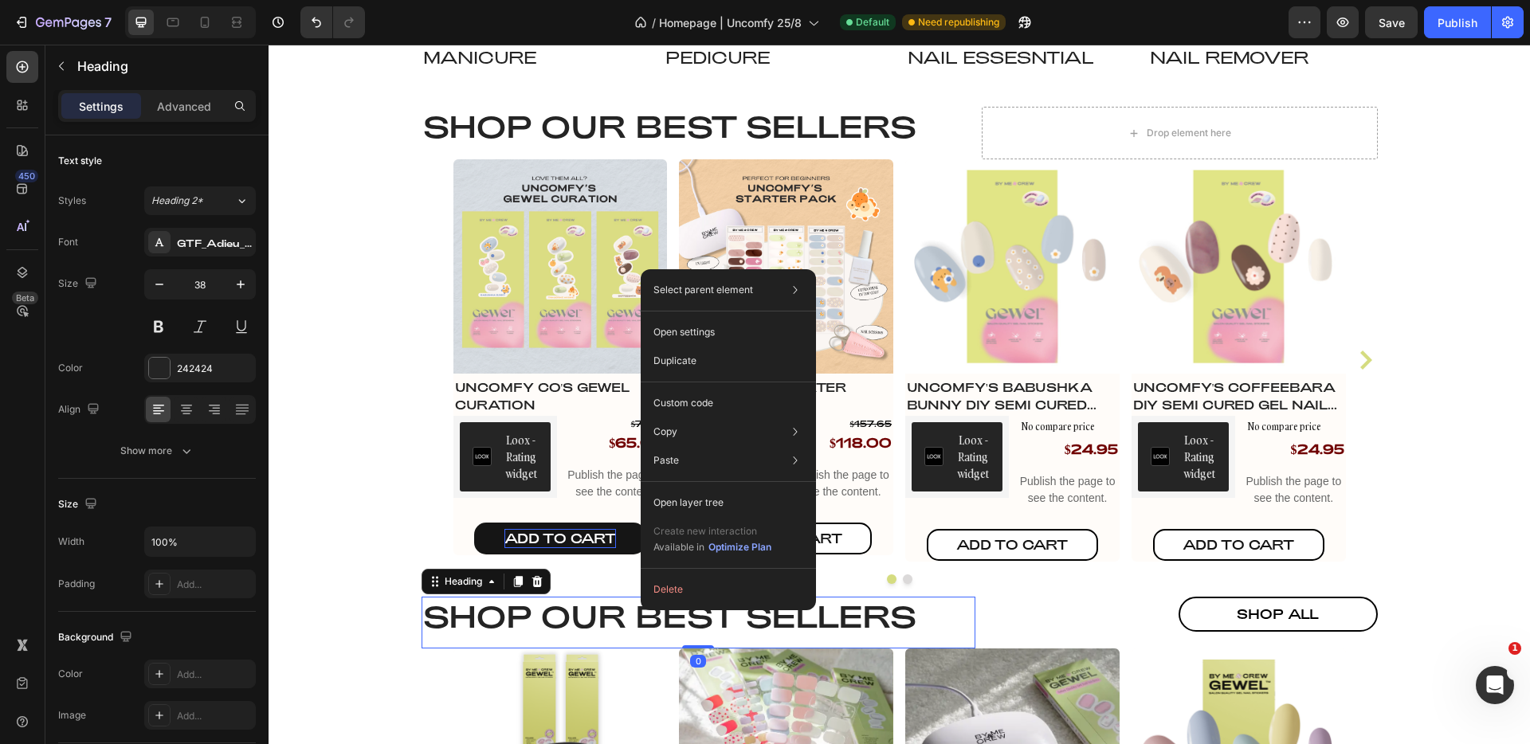
type input "30"
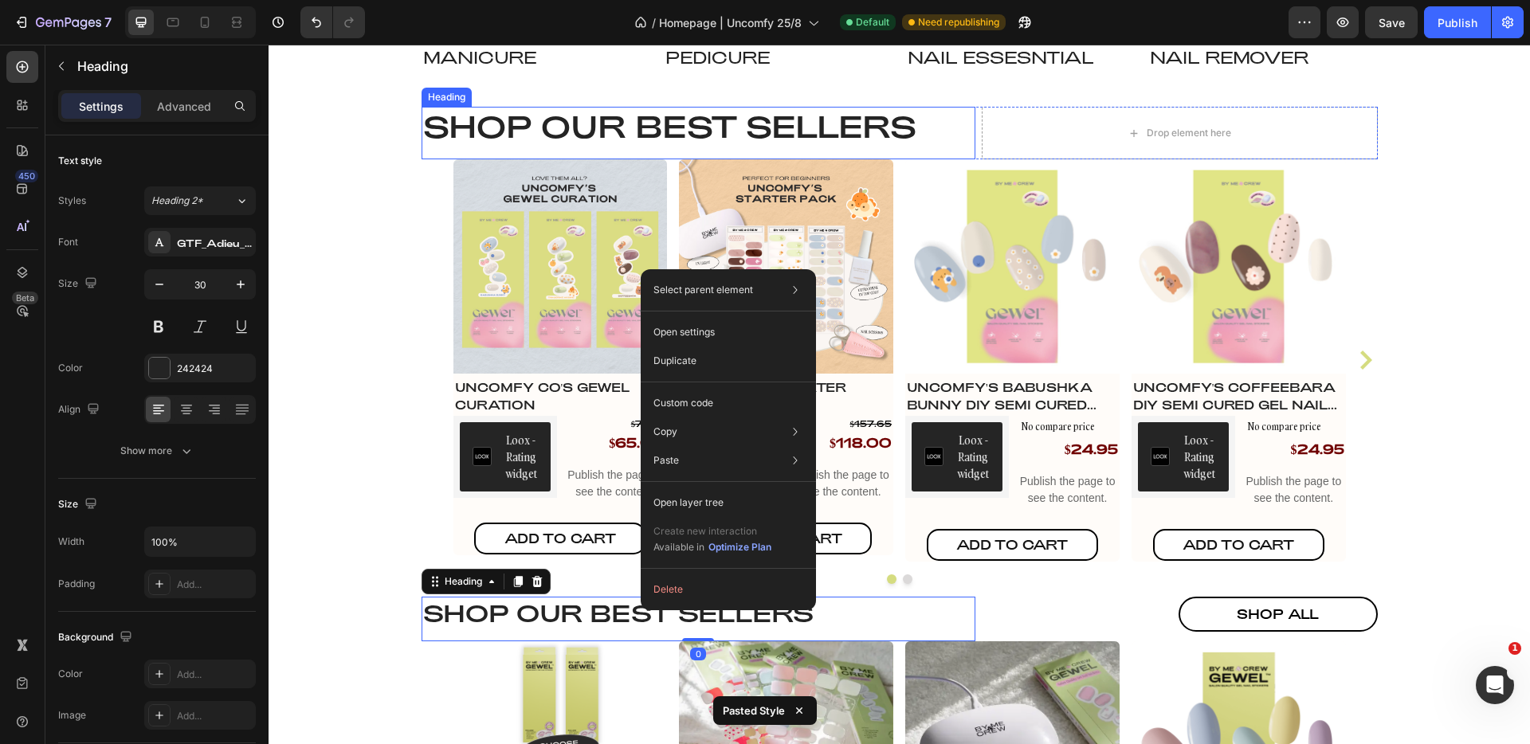
click at [627, 117] on h2 "Shop our best sellers" at bounding box center [699, 127] width 554 height 40
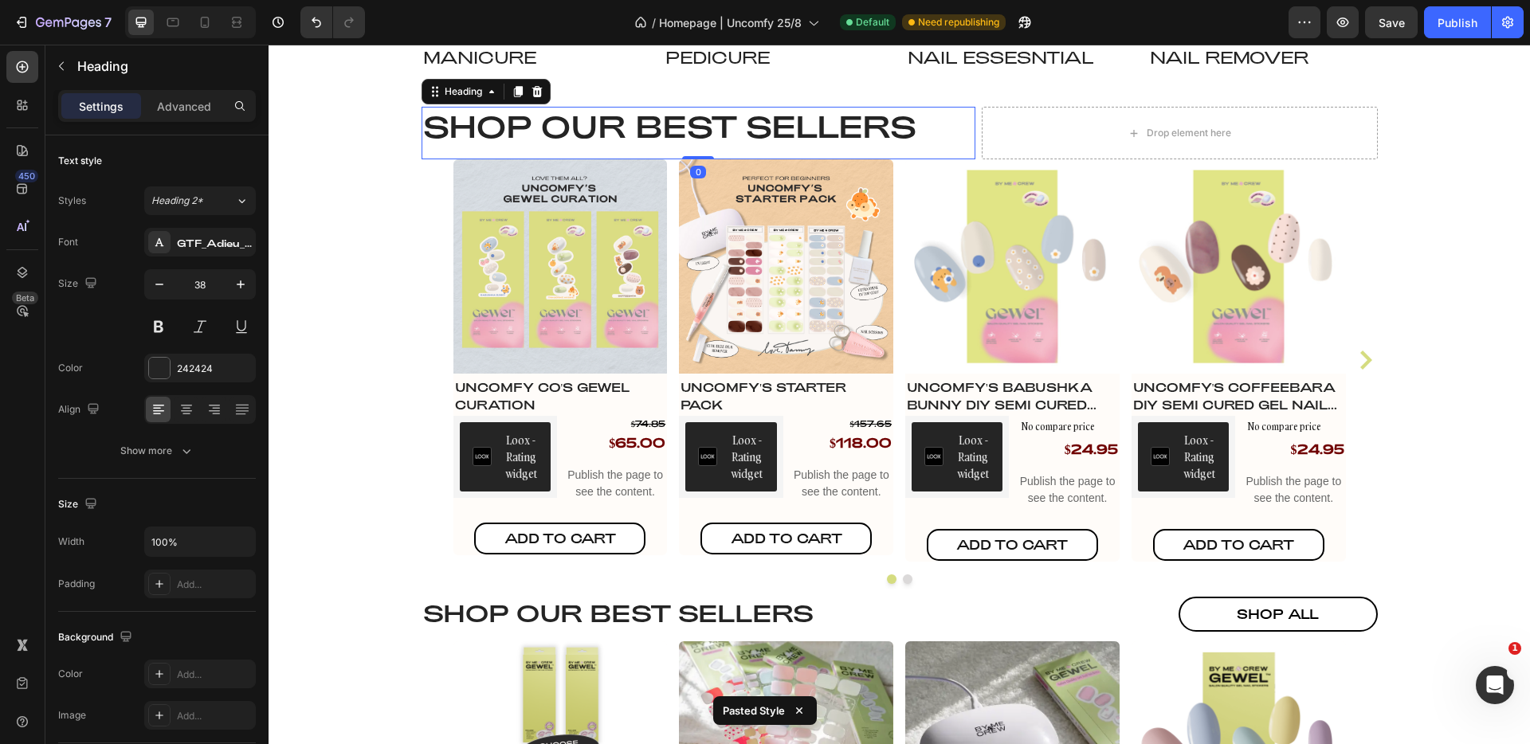
type input "30"
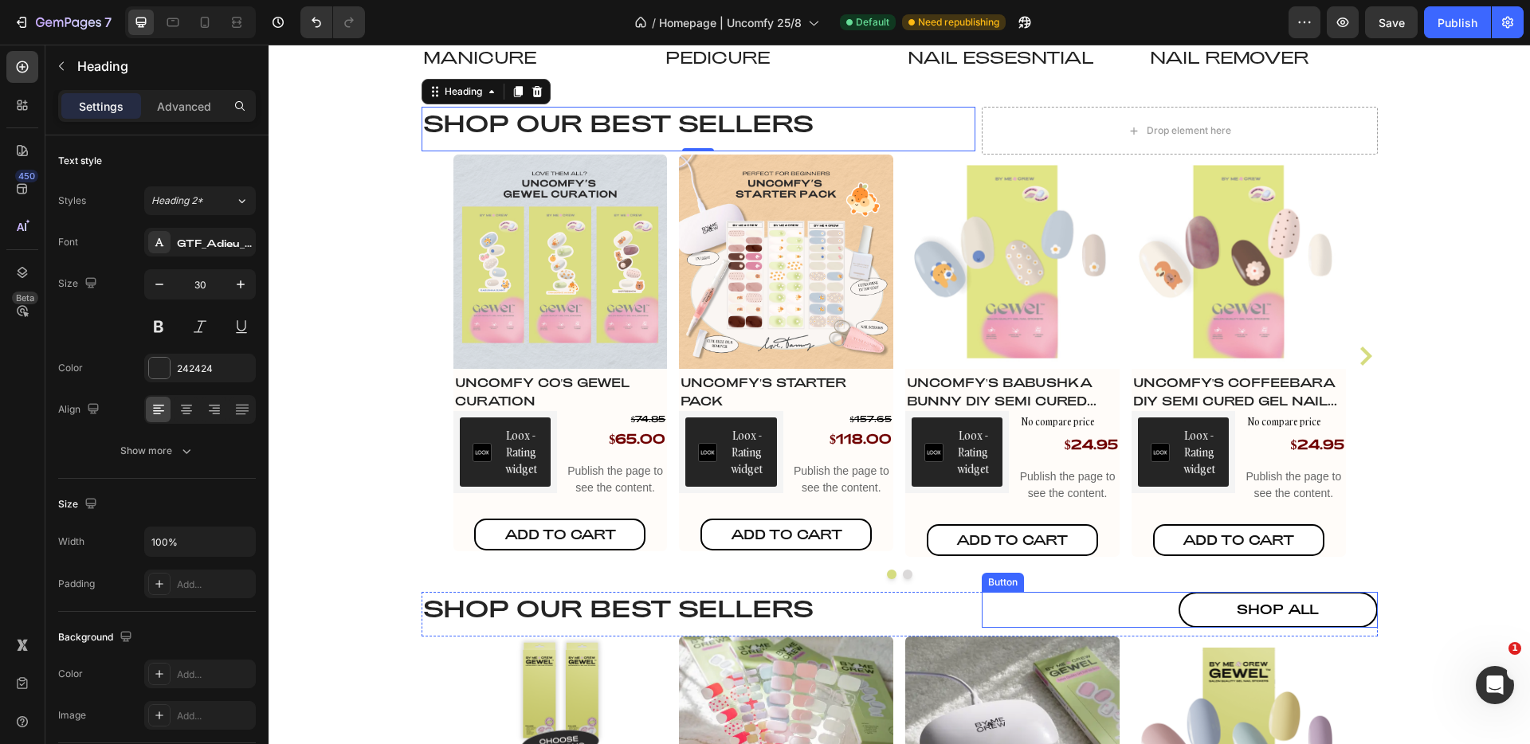
click at [1140, 609] on div "shop all Button" at bounding box center [1180, 610] width 396 height 36
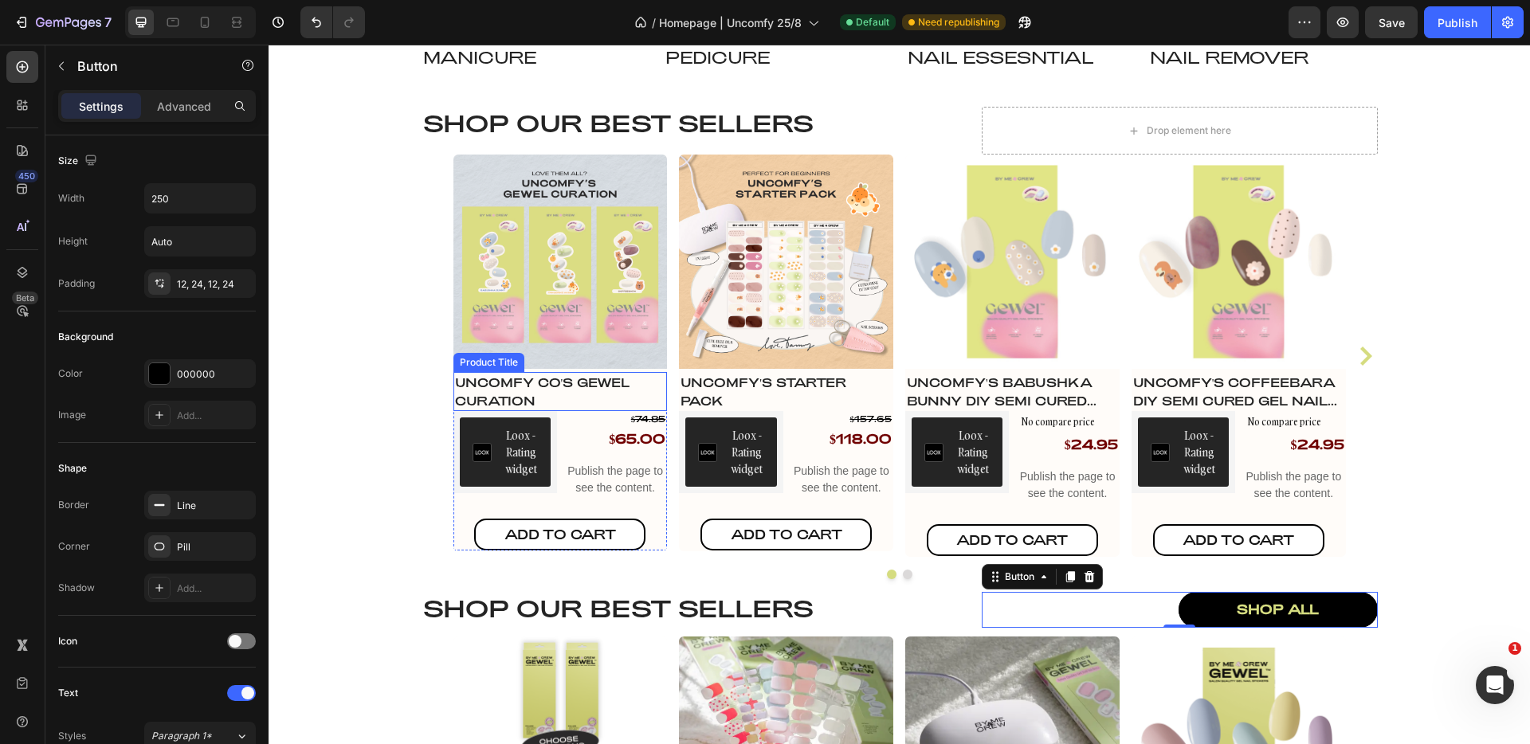
click at [545, 383] on h4 "Uncomfy Co's GEWEL Curation" at bounding box center [561, 391] width 214 height 39
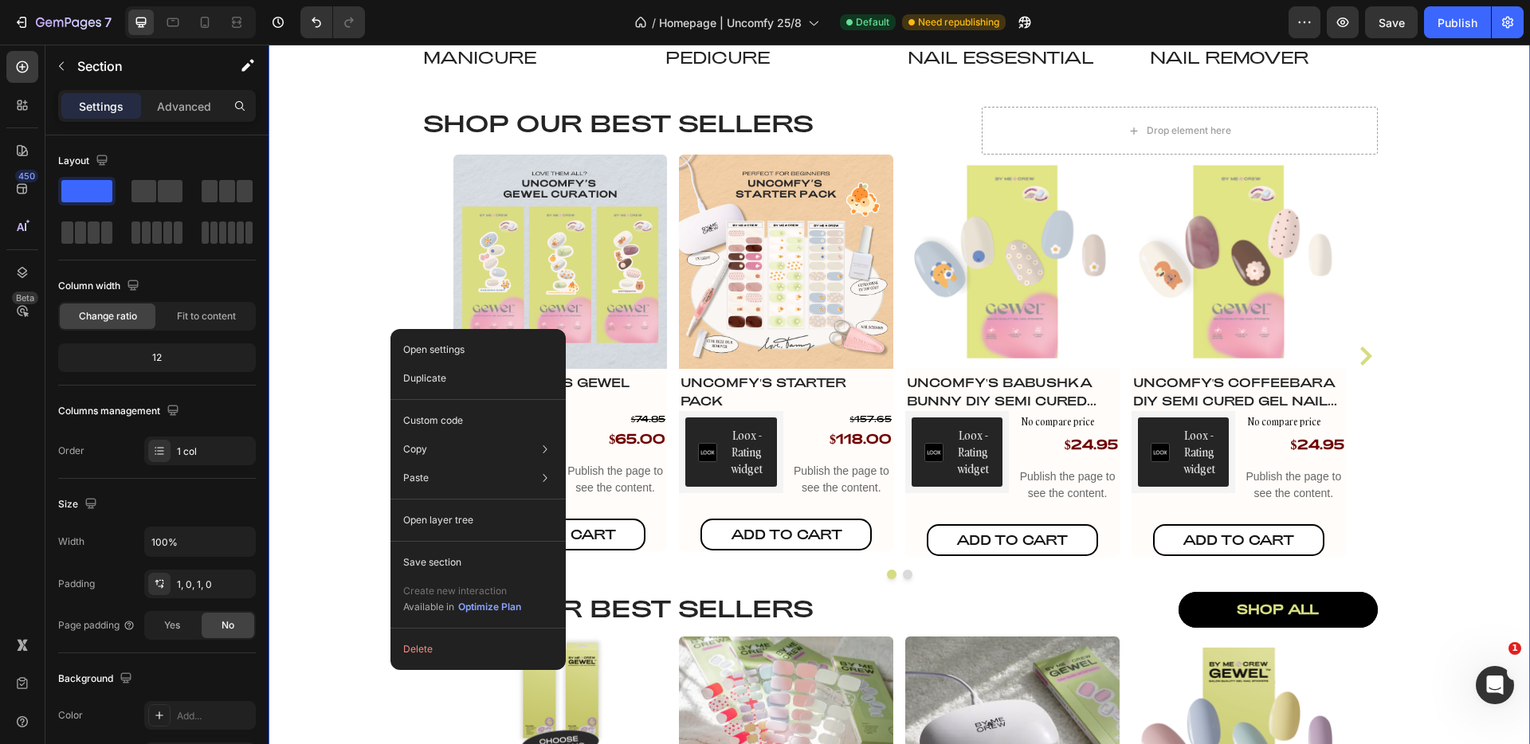
click at [352, 312] on div "Shop by Category Heading Image Manicure Heading Row Image pedicure Heading Row …" at bounding box center [900, 413] width 1262 height 1298
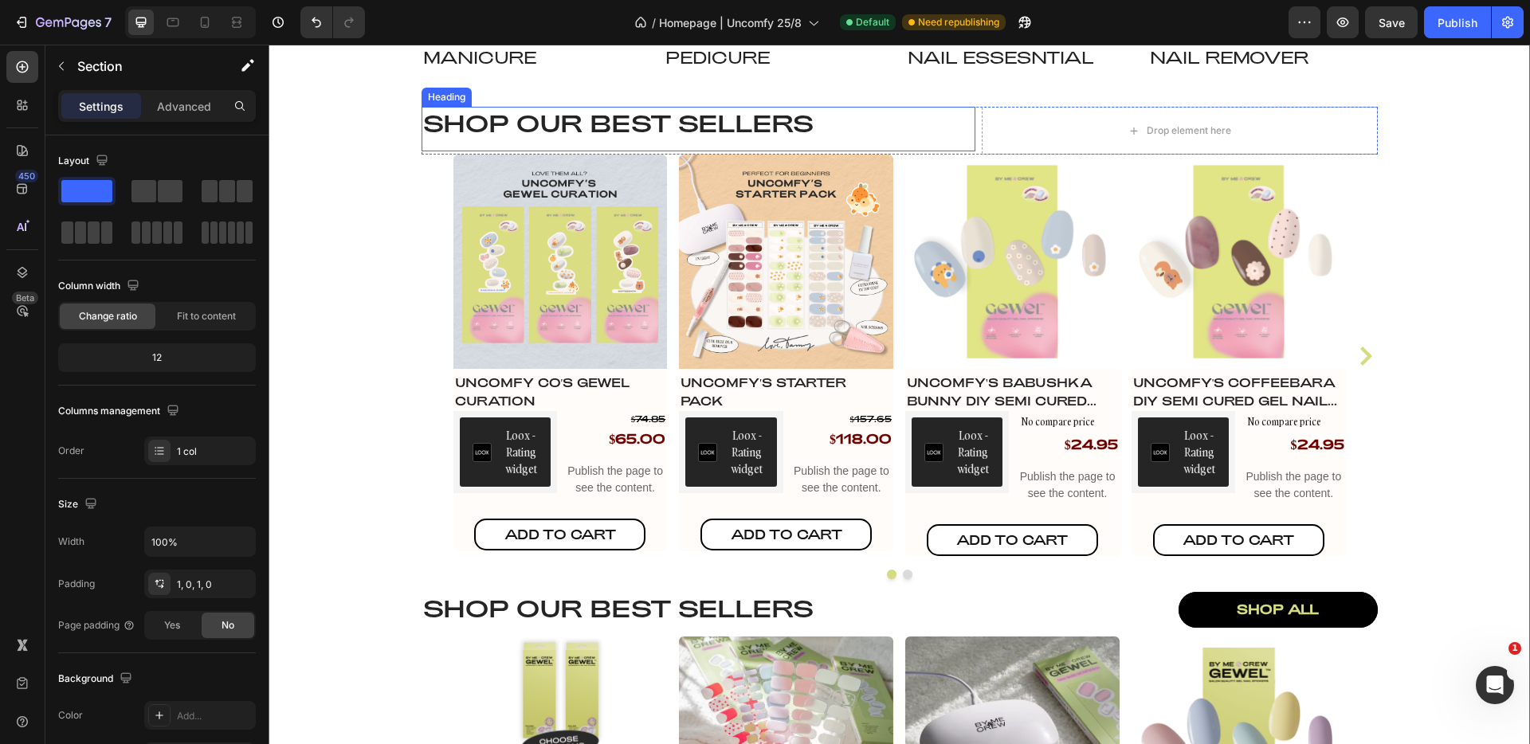
click at [631, 120] on h2 "Shop our best sellers" at bounding box center [699, 123] width 554 height 32
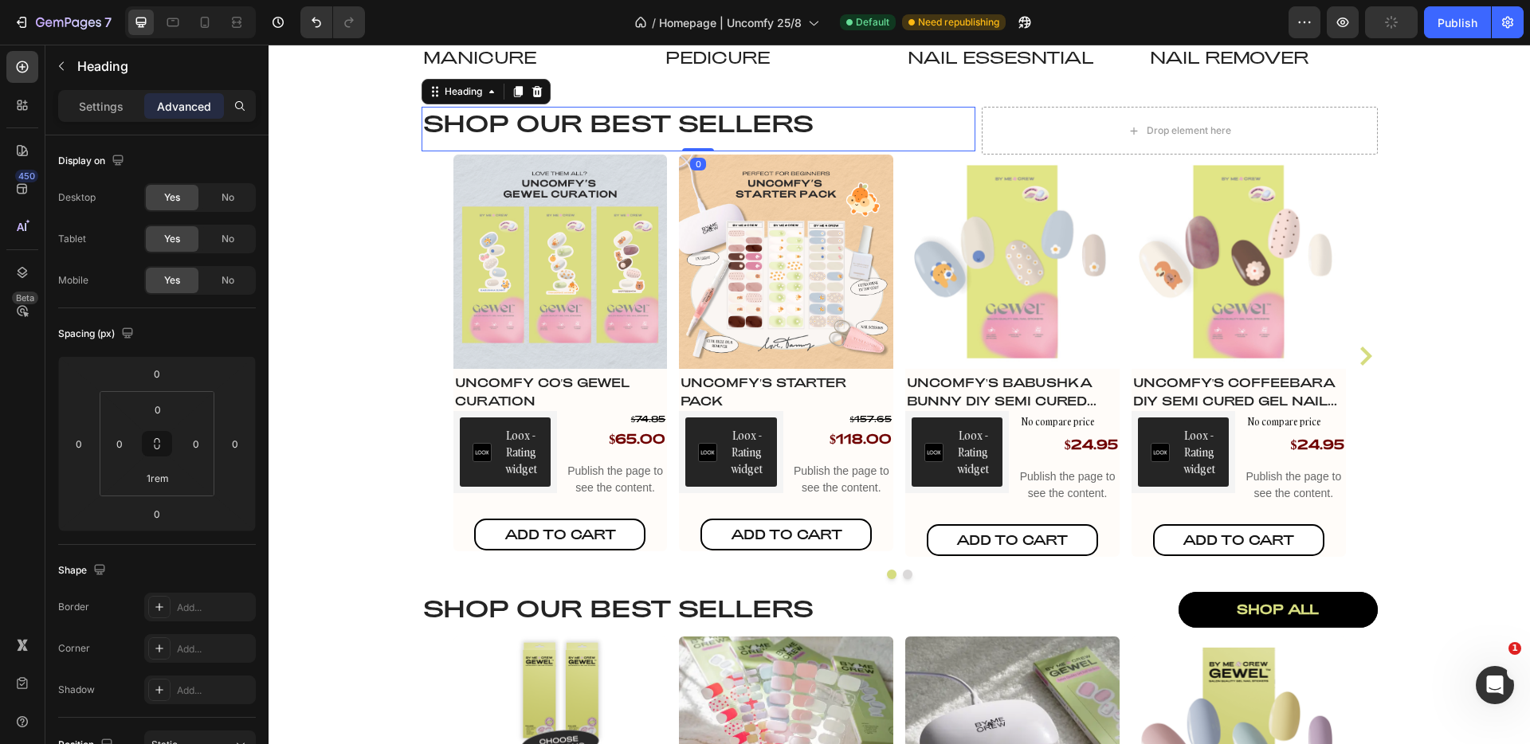
click at [631, 120] on h2 "Shop our best sellers" at bounding box center [699, 123] width 554 height 32
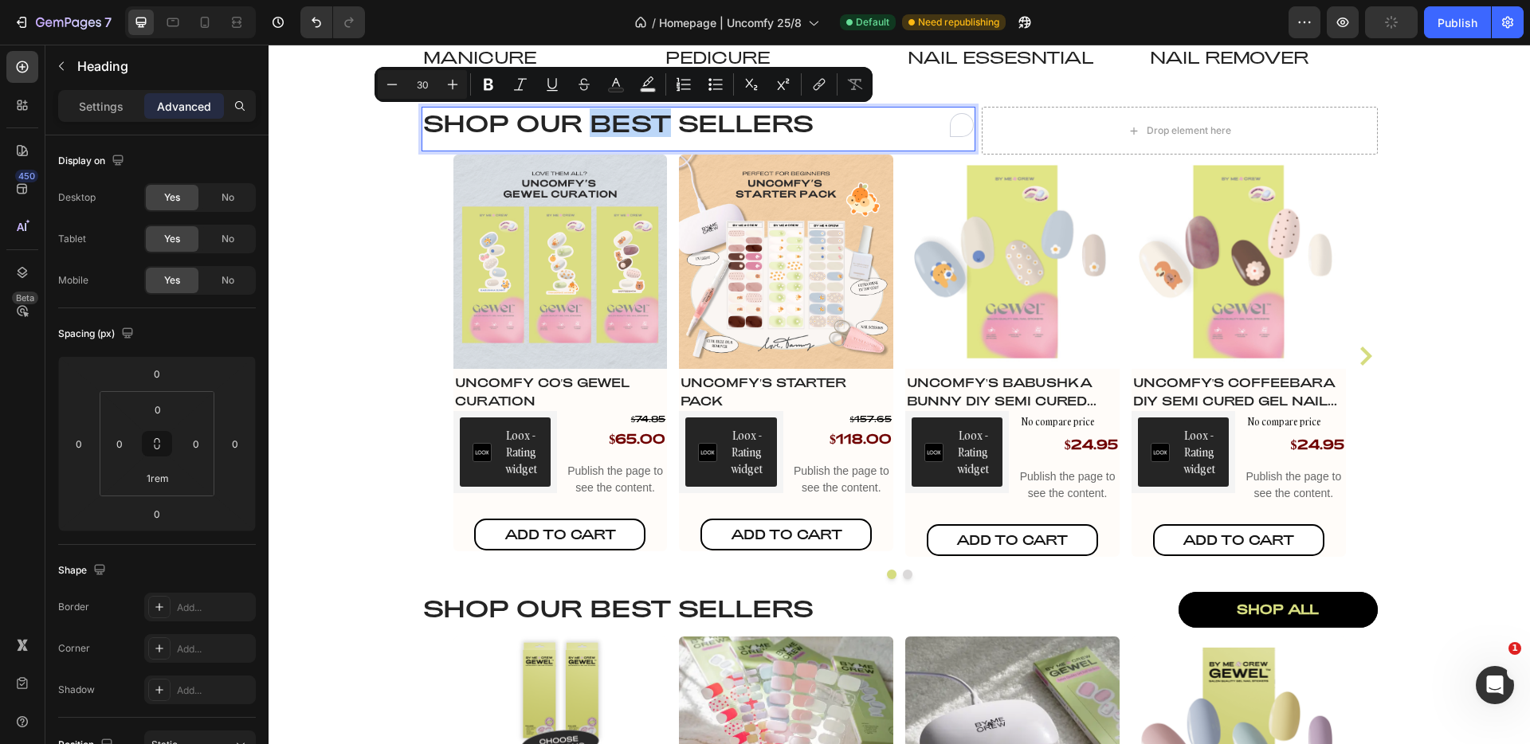
click at [517, 115] on p "Shop our best sellers" at bounding box center [698, 122] width 551 height 29
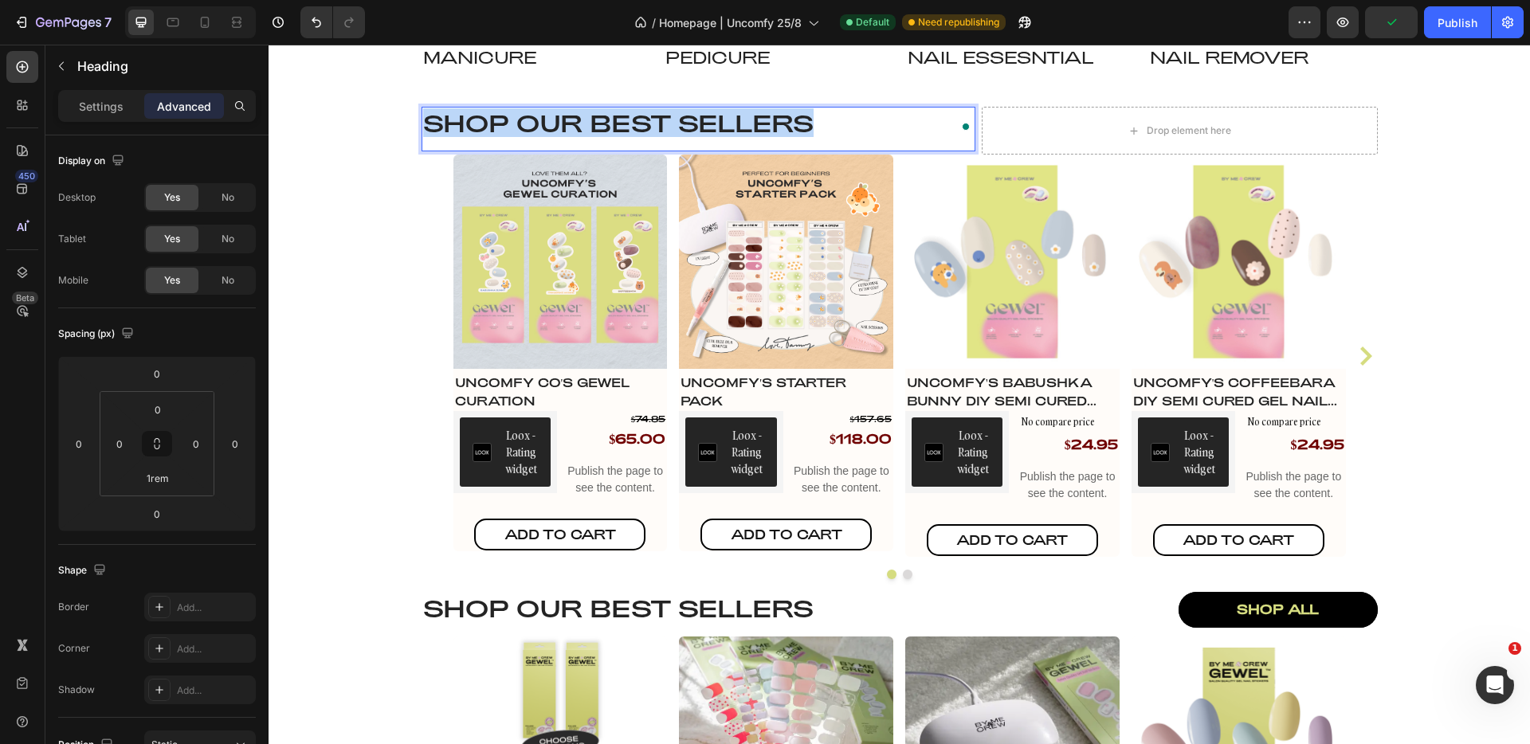
drag, startPoint x: 513, startPoint y: 116, endPoint x: 808, endPoint y: 122, distance: 295.8
click at [810, 126] on p "Shop our best sellers" at bounding box center [698, 122] width 551 height 29
drag, startPoint x: 593, startPoint y: 123, endPoint x: 837, endPoint y: 124, distance: 243.9
click at [837, 124] on p "Shop our best sellers" at bounding box center [698, 122] width 551 height 29
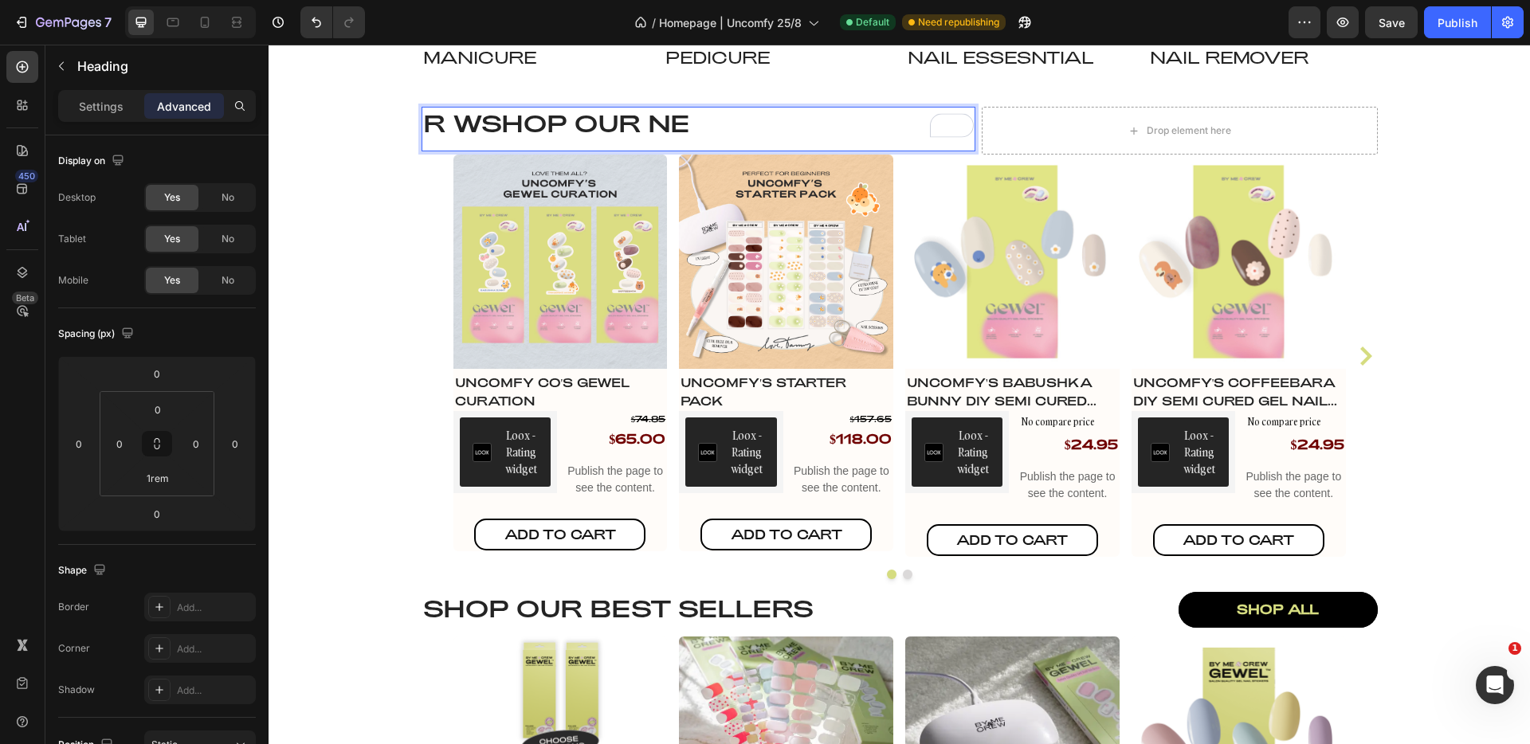
click at [441, 127] on p "R WShop our NE" at bounding box center [698, 122] width 551 height 29
drag, startPoint x: 475, startPoint y: 124, endPoint x: 418, endPoint y: 128, distance: 56.8
click at [423, 128] on p "R WShop our NE" at bounding box center [698, 122] width 551 height 29
click at [638, 122] on p "Shop our NE" at bounding box center [698, 122] width 551 height 29
click at [667, 124] on p "Shop our NEW" at bounding box center [698, 122] width 551 height 29
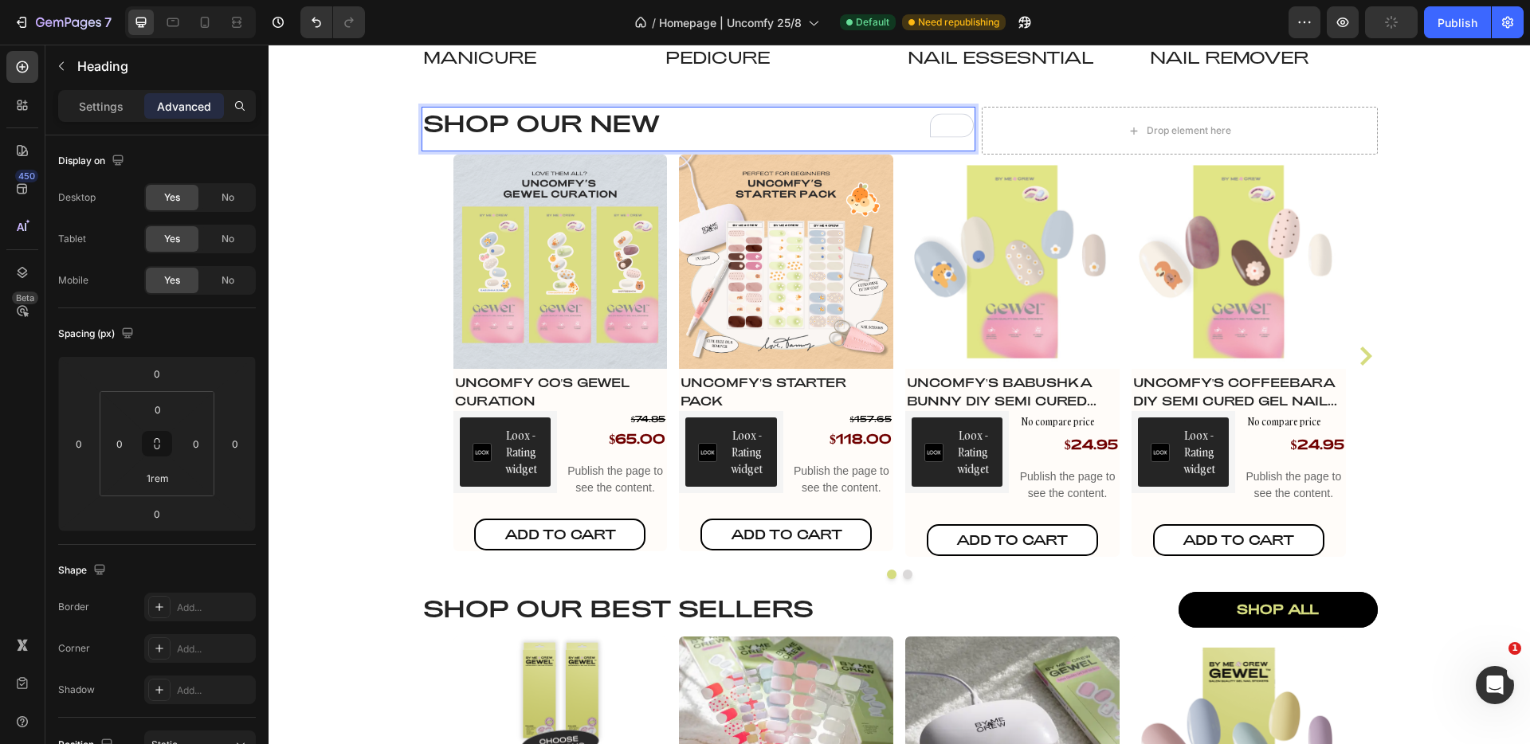
click at [701, 129] on p "Shop our NEW" at bounding box center [698, 122] width 551 height 29
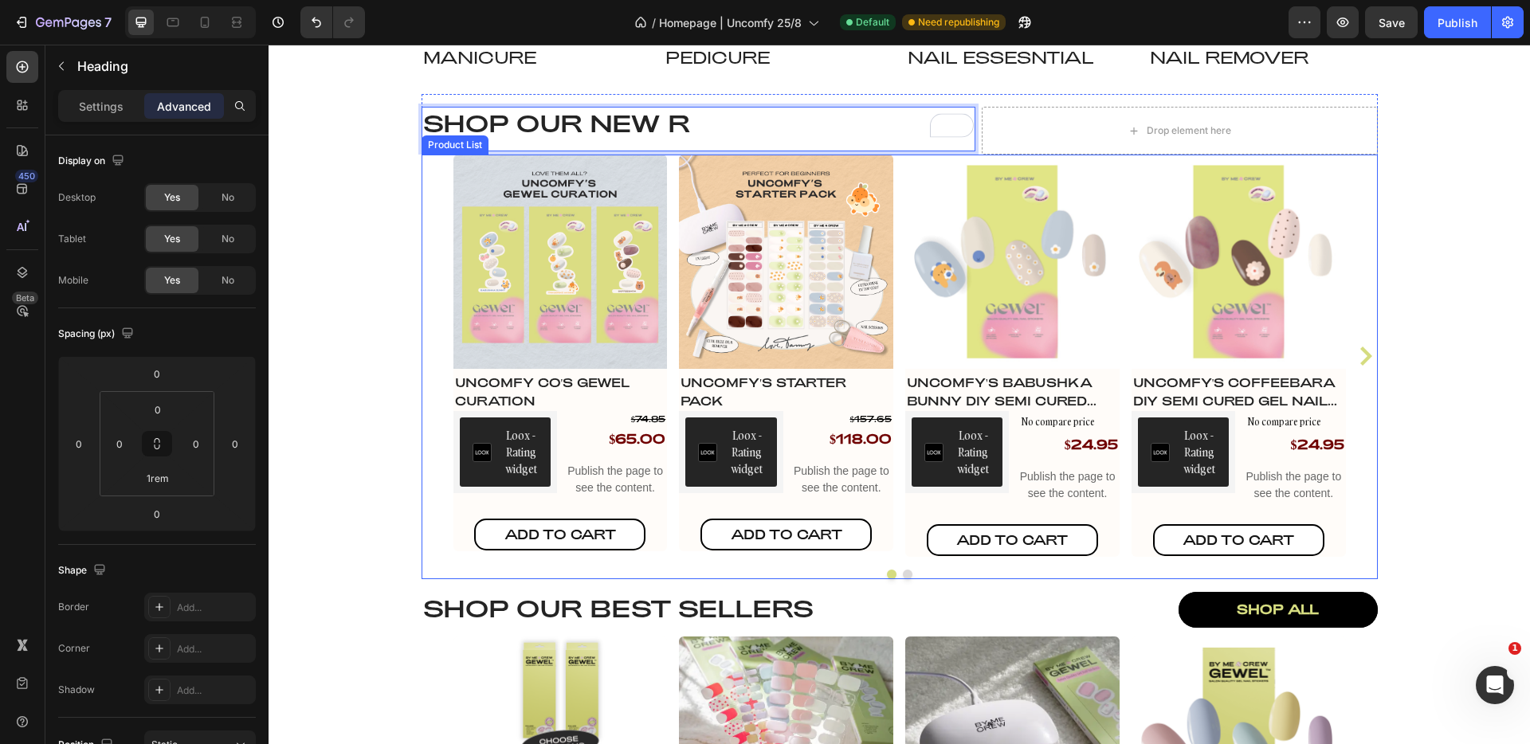
click at [430, 261] on div "Product Images Uncomfy Co's GEWEL Curation Product Title Loox - Rating widget L…" at bounding box center [900, 356] width 957 height 403
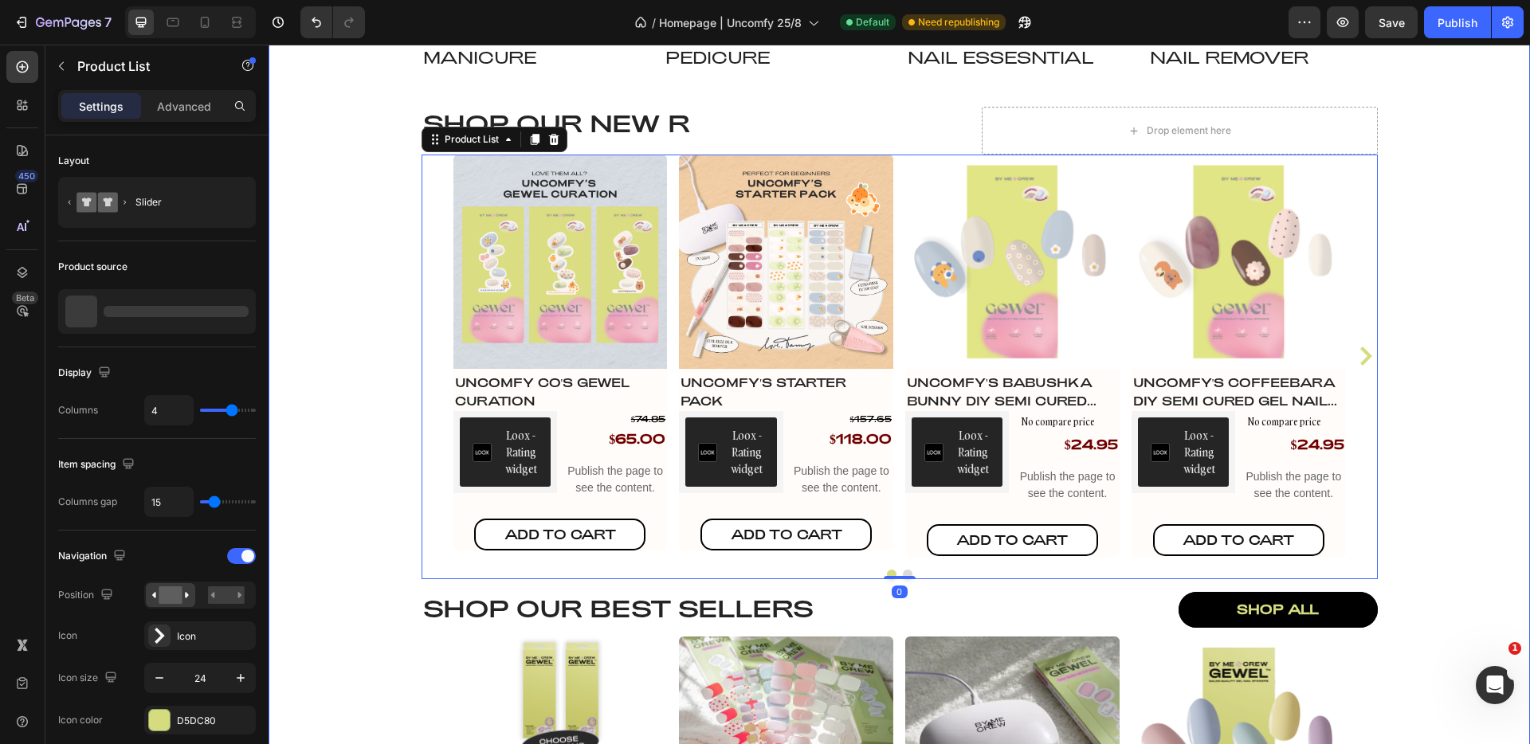
click at [340, 293] on div "Shop by Category Heading Image Manicure Heading Row Image pedicure Heading Row …" at bounding box center [900, 413] width 1262 height 1298
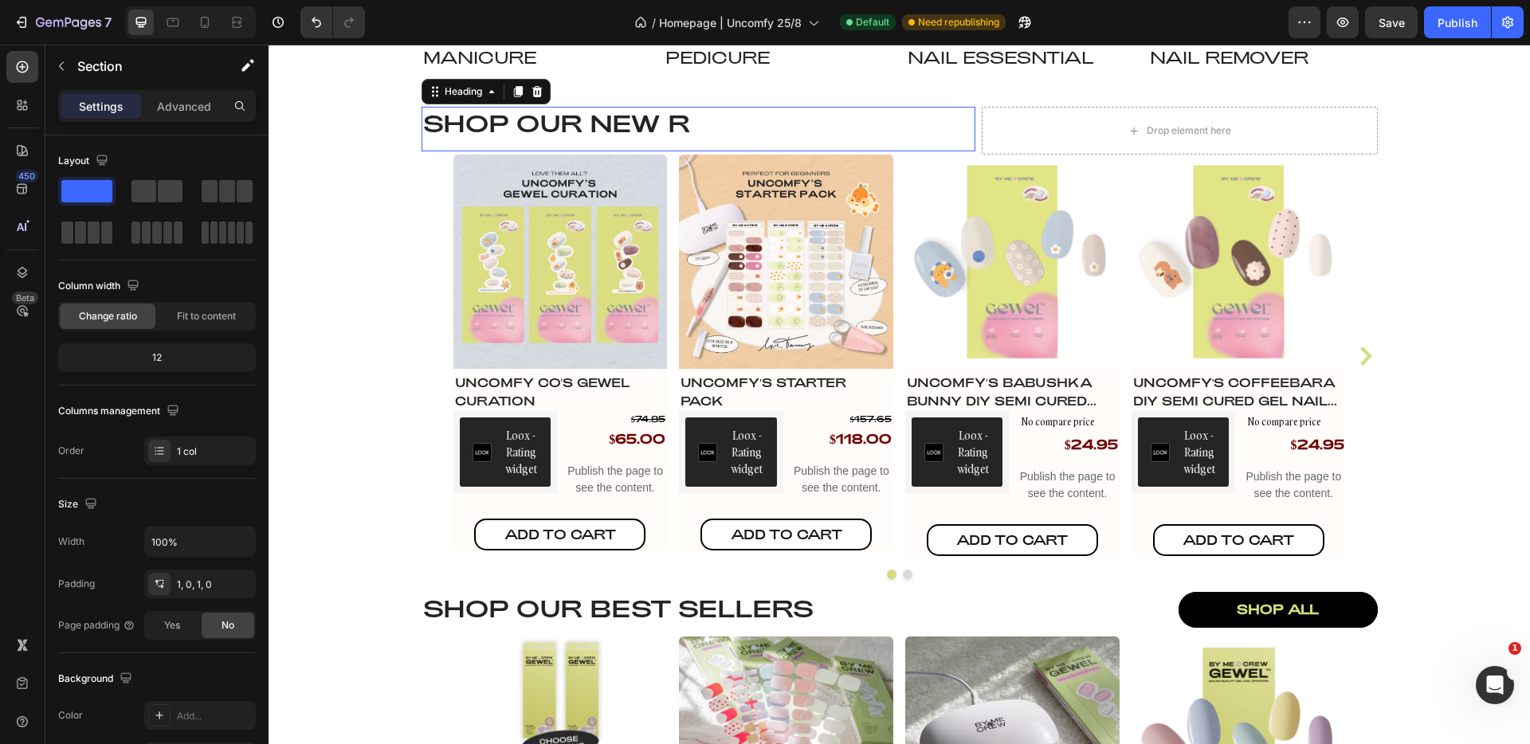
click at [633, 122] on p "Shop our NEW R" at bounding box center [698, 122] width 551 height 29
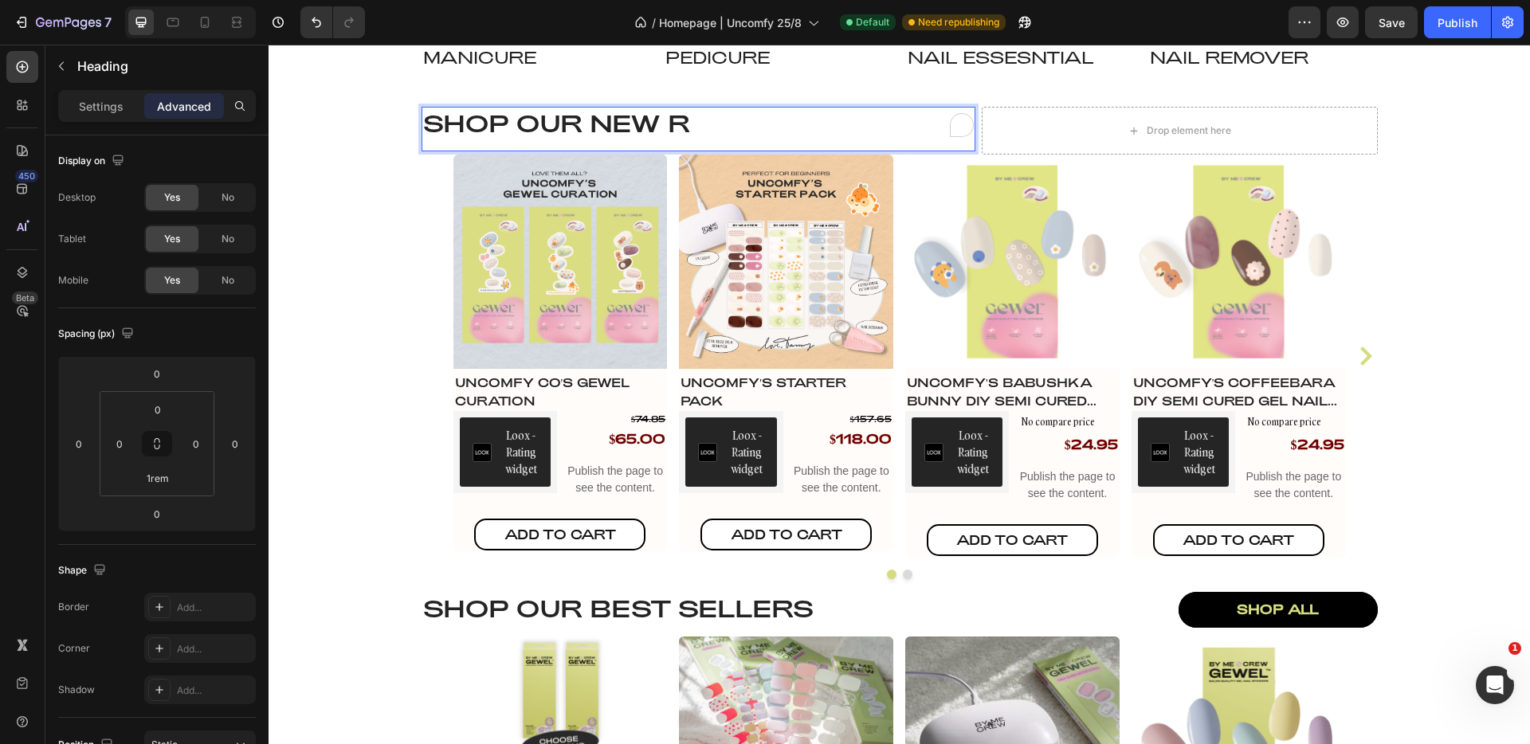
click at [726, 122] on p "Shop our NEW R" at bounding box center [698, 122] width 551 height 29
click at [395, 242] on div "Shop by Category Heading Image Manicure Heading Row Image pedicure Heading Row …" at bounding box center [900, 413] width 1262 height 1298
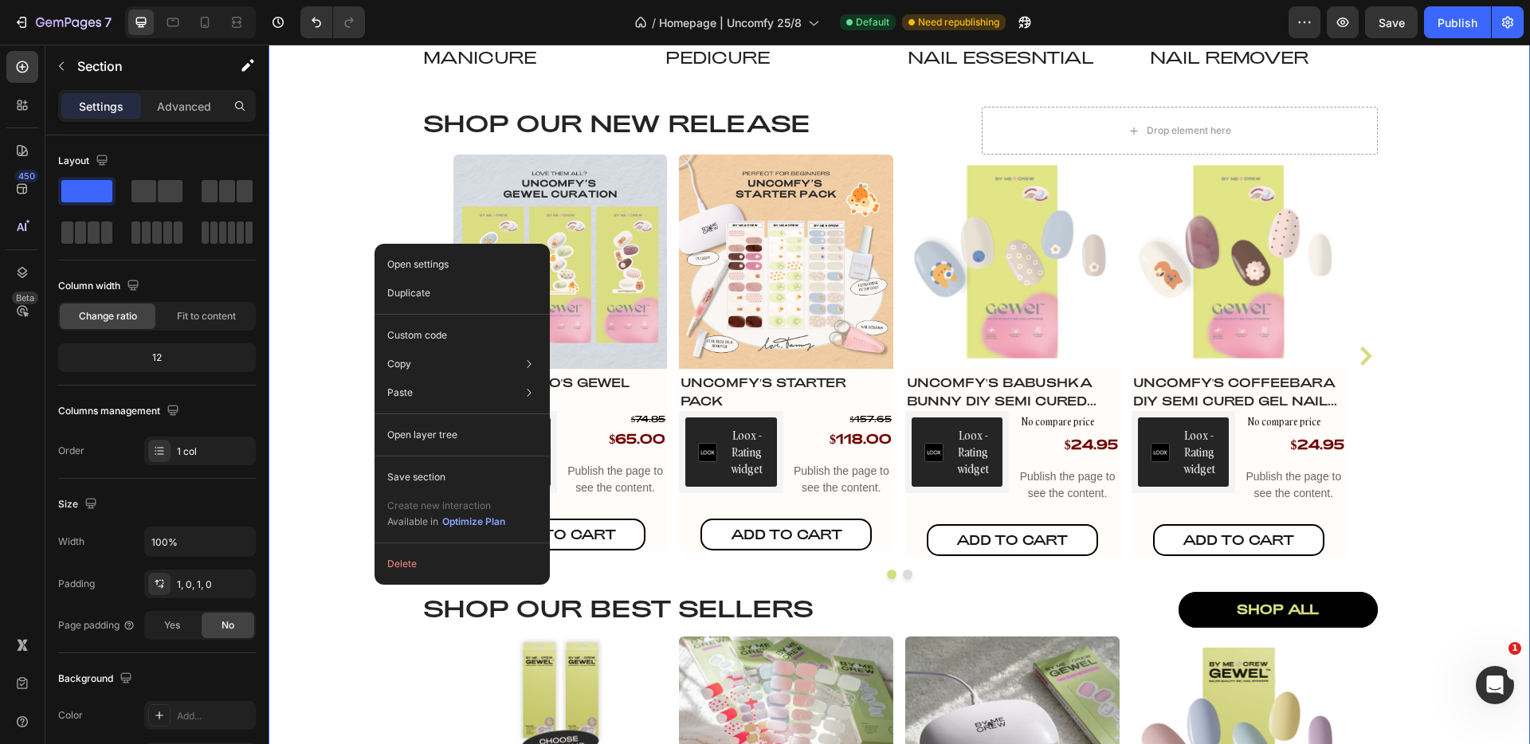
click at [341, 239] on div "Shop by Category Heading Image Manicure Heading Row Image pedicure Heading Row …" at bounding box center [900, 413] width 1262 height 1298
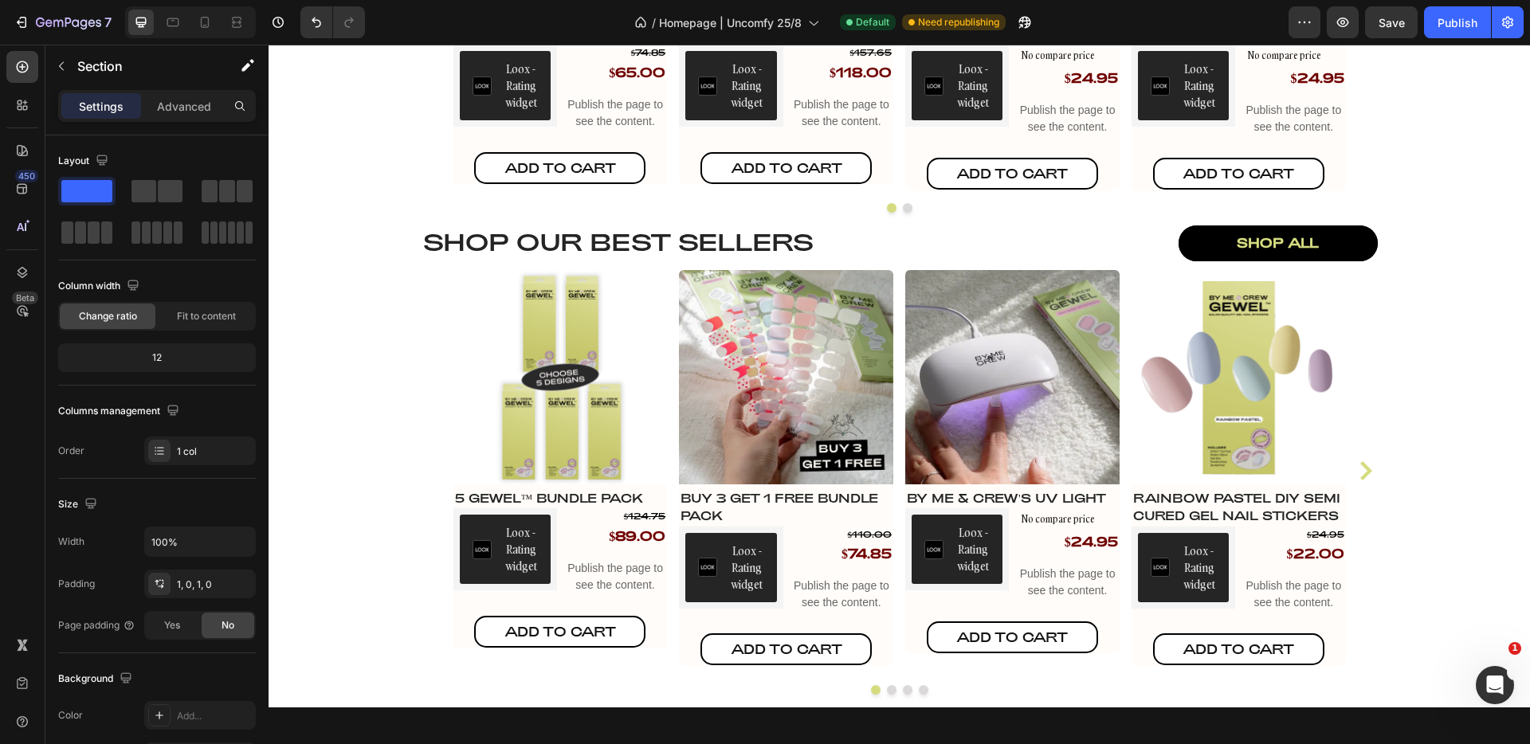
scroll to position [2058, 0]
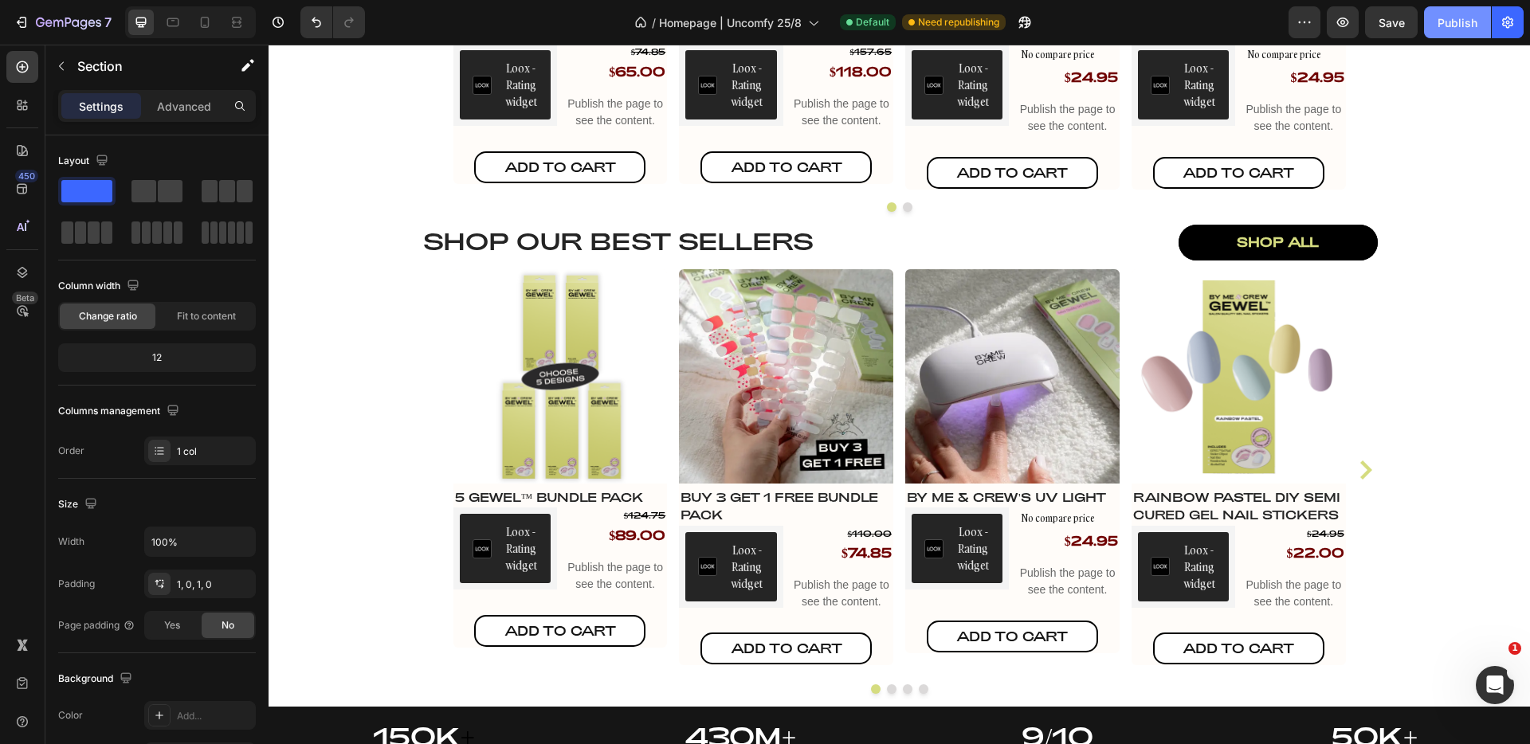
click at [1479, 19] on button "Publish" at bounding box center [1457, 22] width 67 height 32
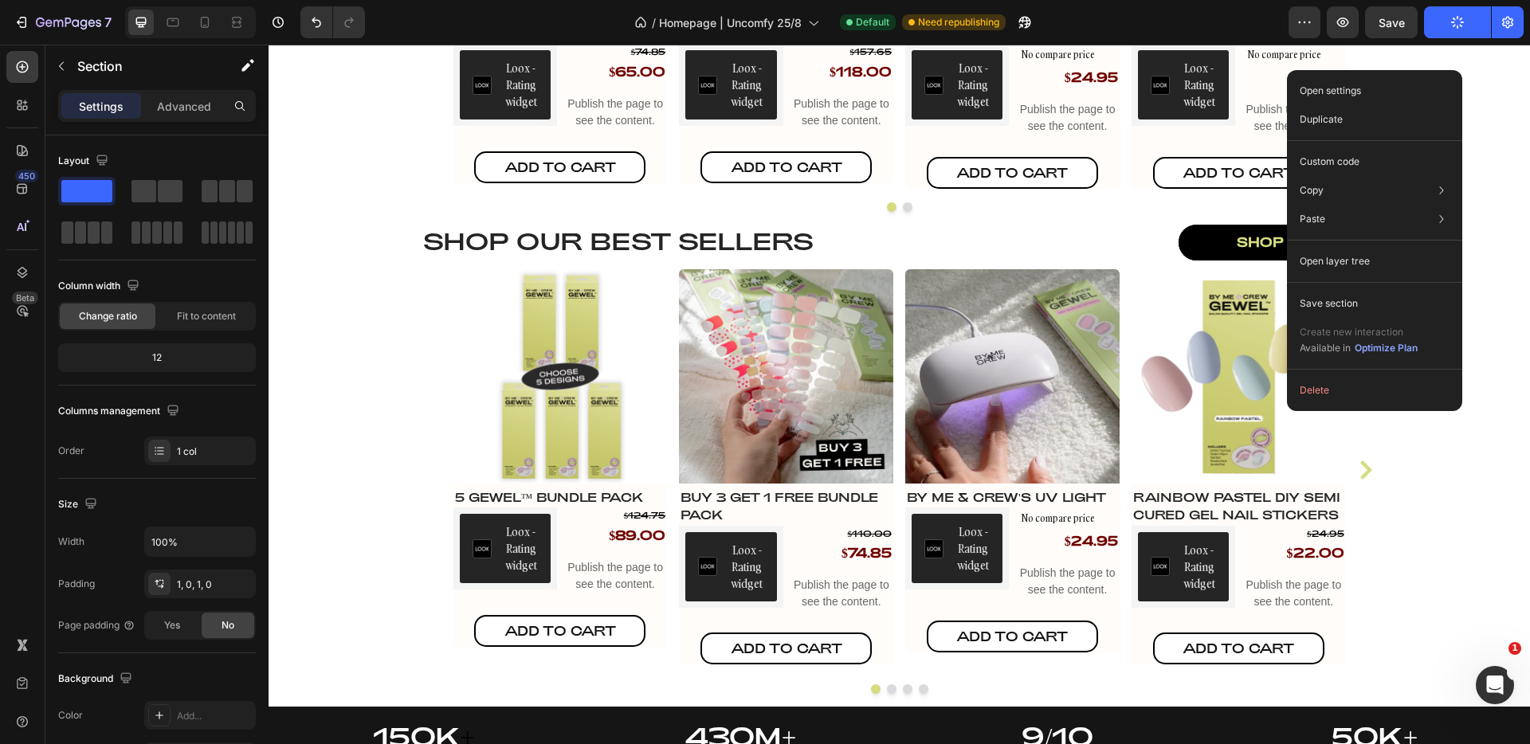
click at [1499, 62] on div "Shop by Category Heading Image Manicure Heading Row Image pedicure Heading Row …" at bounding box center [900, 46] width 1262 height 1298
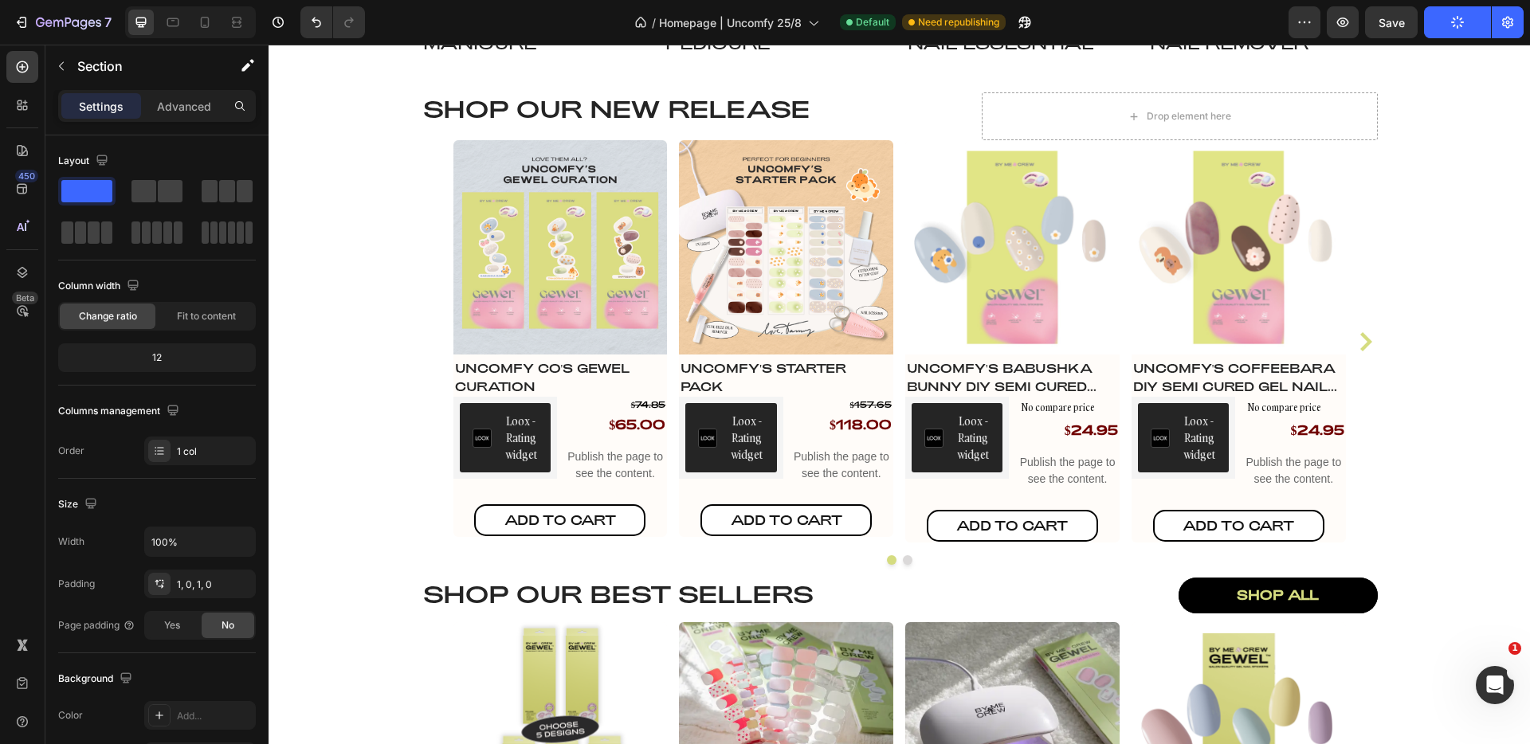
scroll to position [1688, 0]
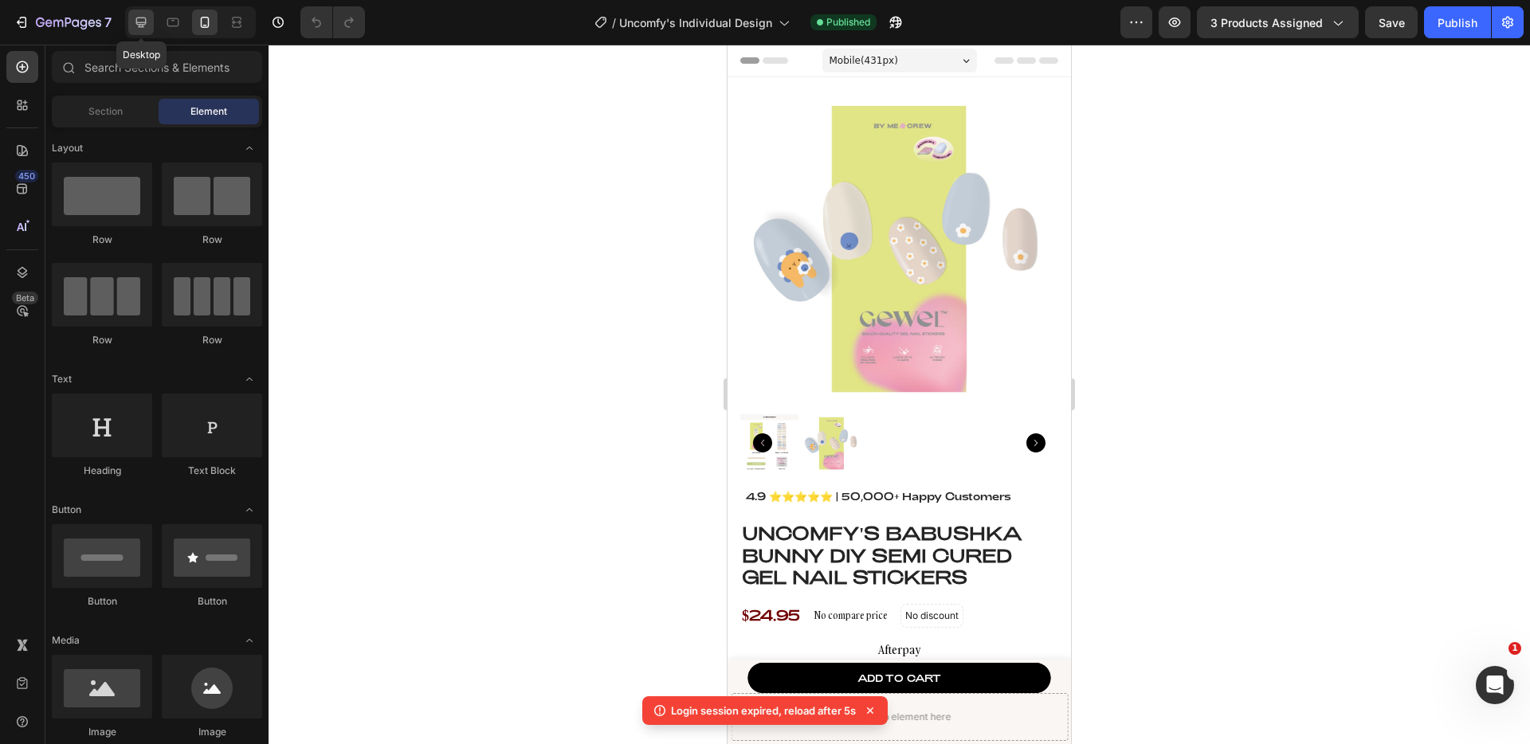
click at [144, 29] on icon at bounding box center [141, 22] width 16 height 16
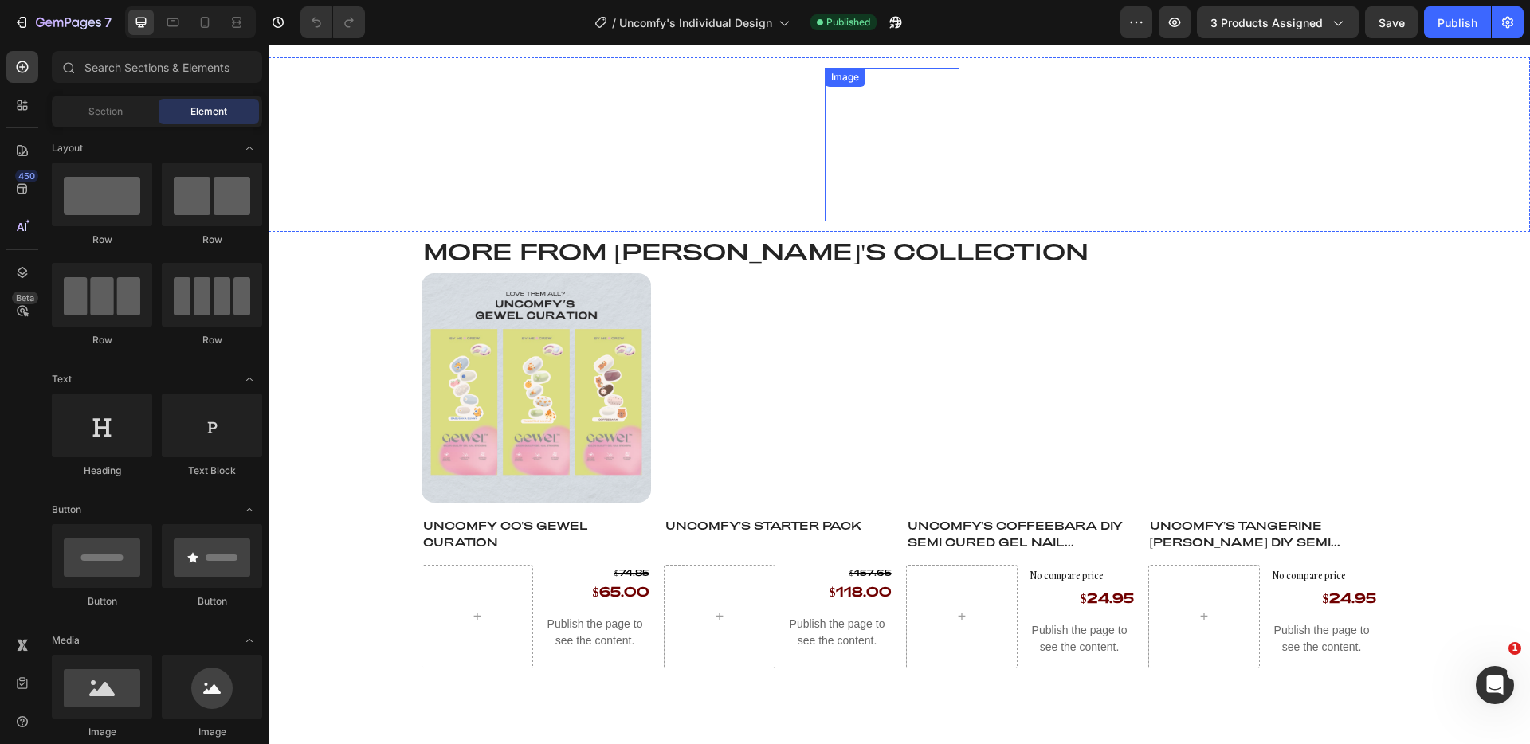
scroll to position [839, 0]
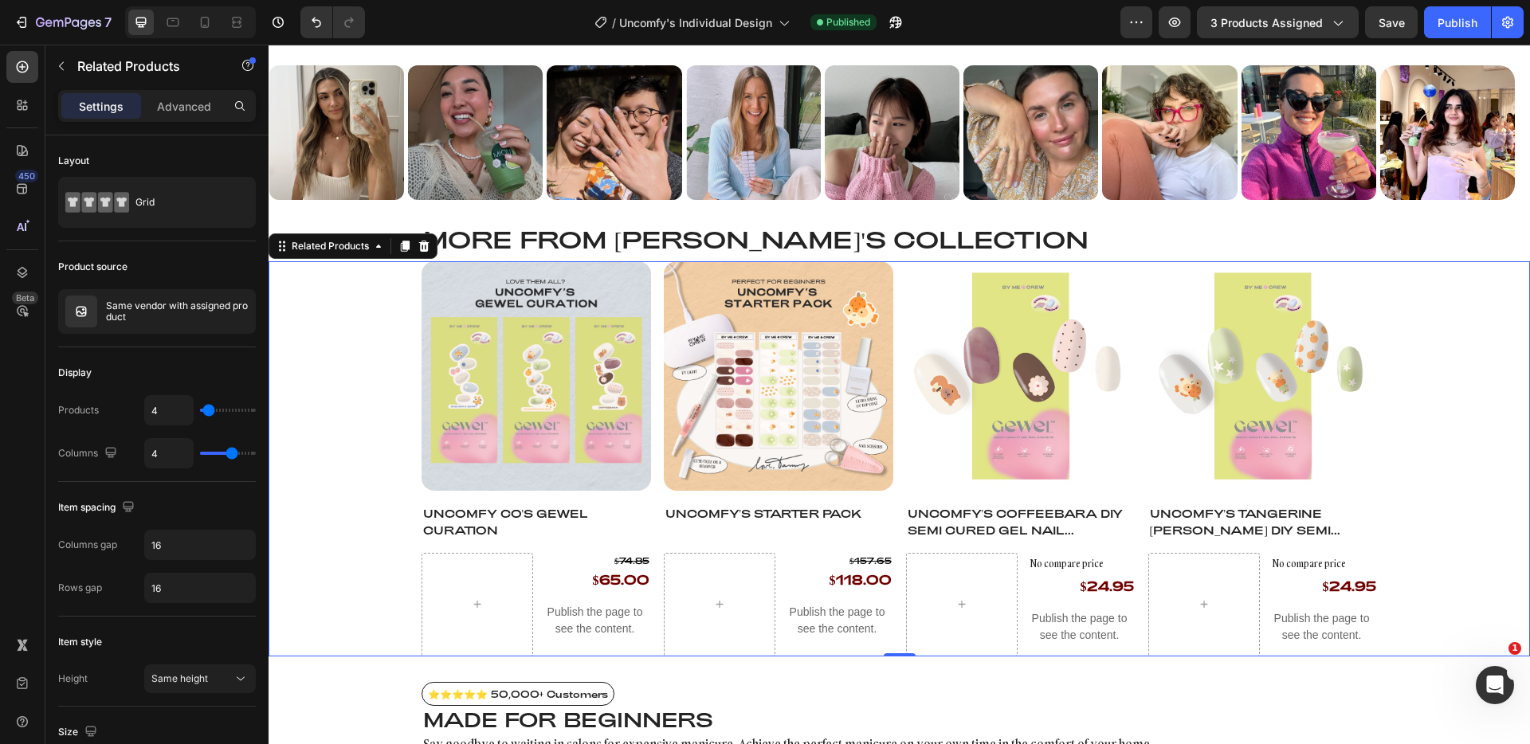
click at [360, 324] on div "Product Images Uncomfy Co's GEWEL Curation Product Title $74.85 Product Price P…" at bounding box center [900, 458] width 1262 height 395
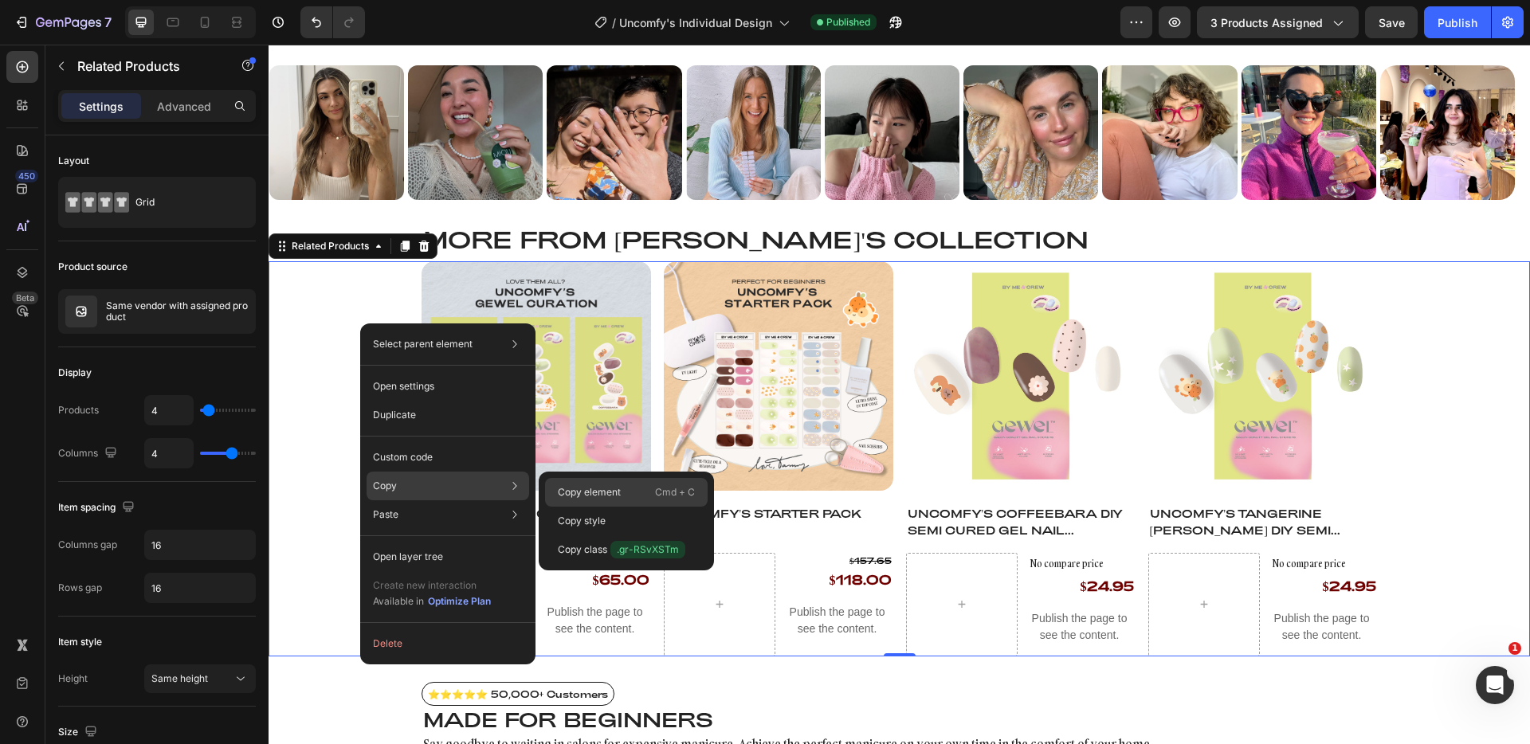
click at [586, 492] on p "Copy element" at bounding box center [589, 492] width 63 height 14
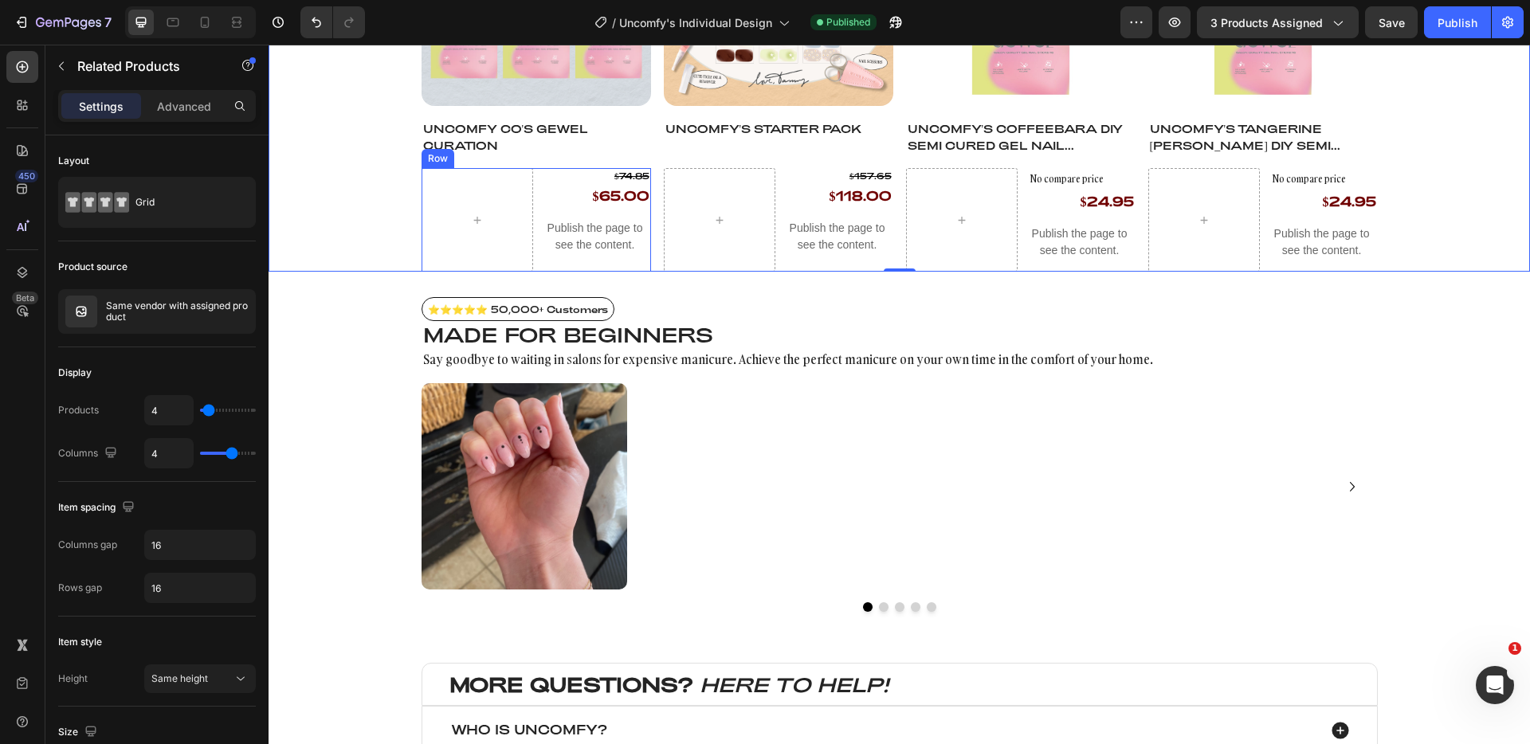
scroll to position [1231, 0]
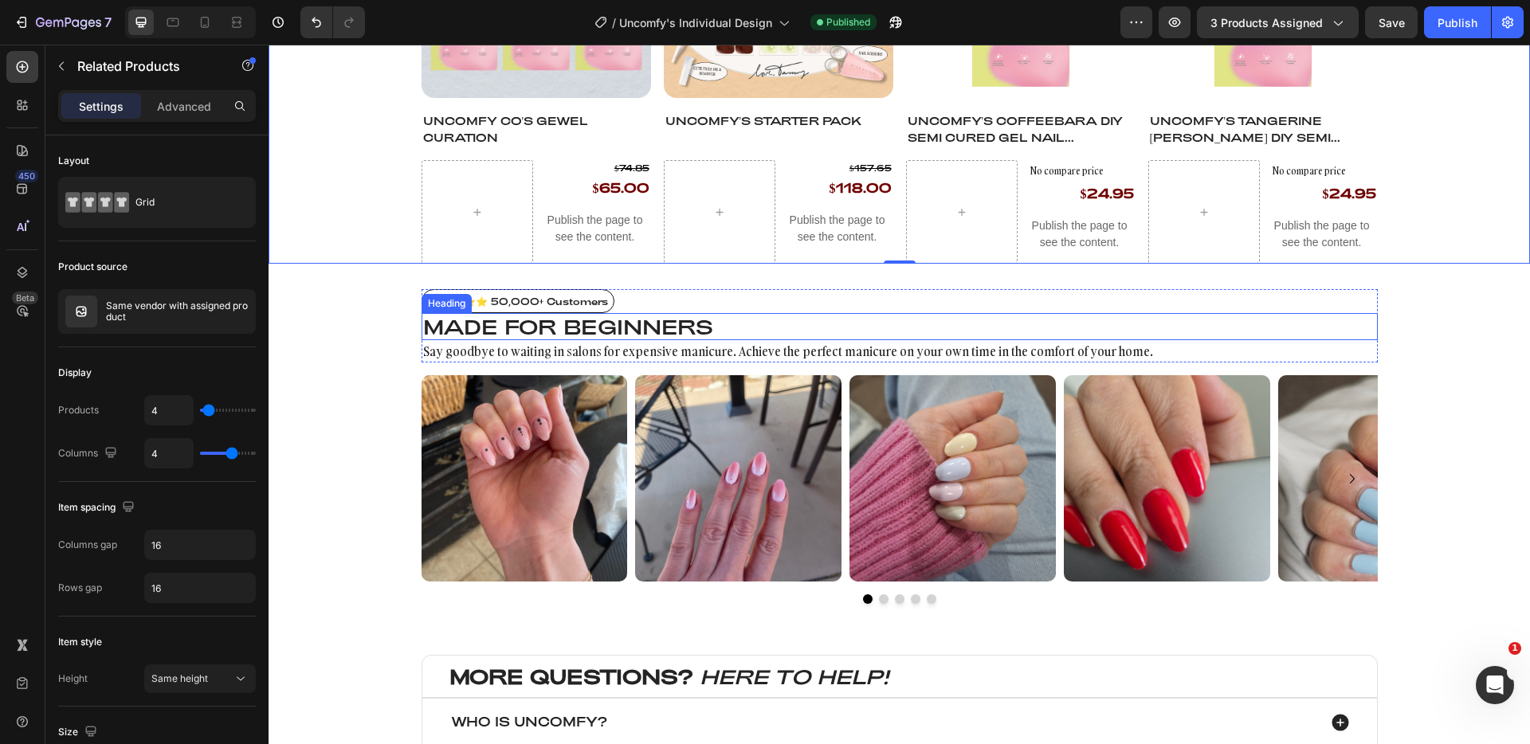
click at [625, 332] on h2 "Made for BEGINNERS" at bounding box center [900, 326] width 957 height 27
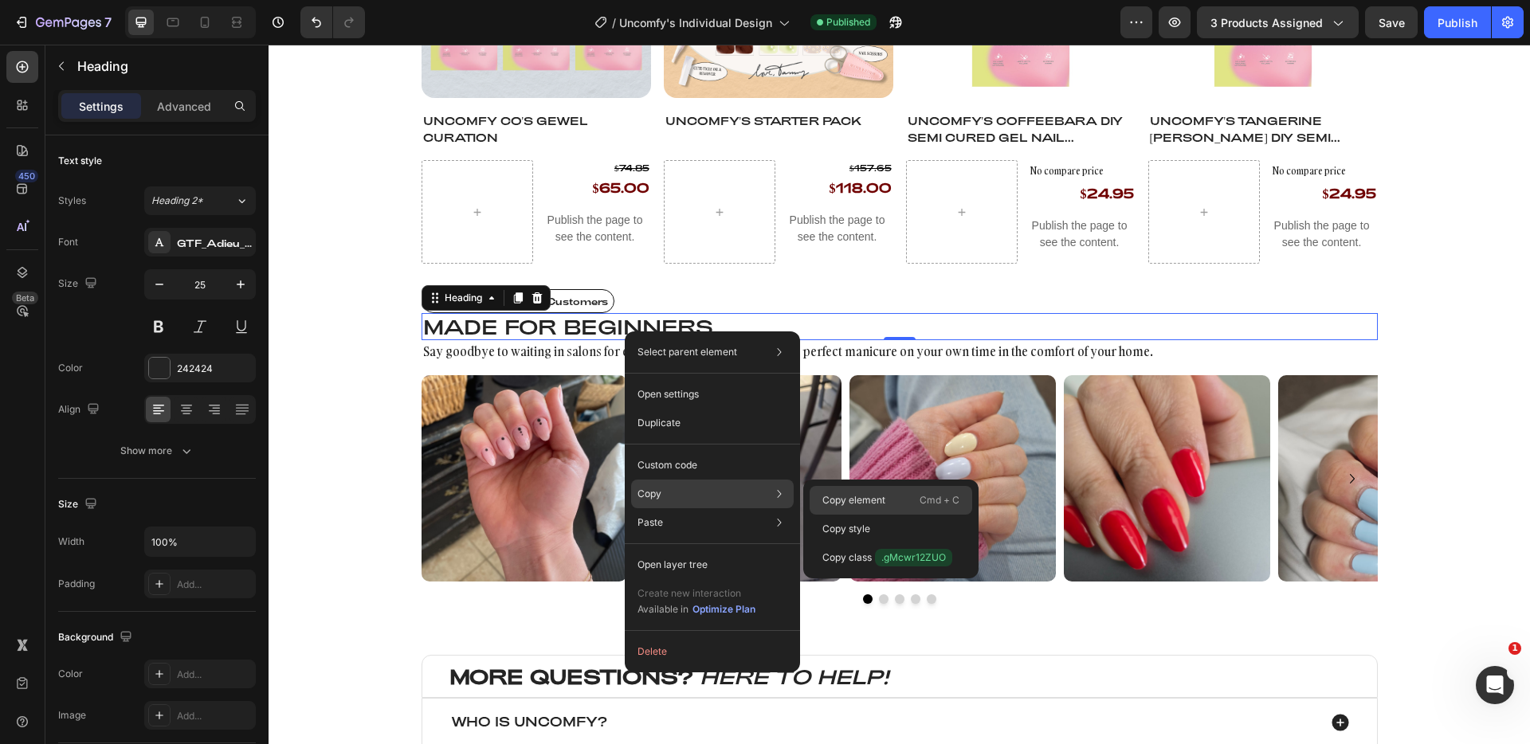
click at [858, 506] on p "Copy element" at bounding box center [854, 500] width 63 height 14
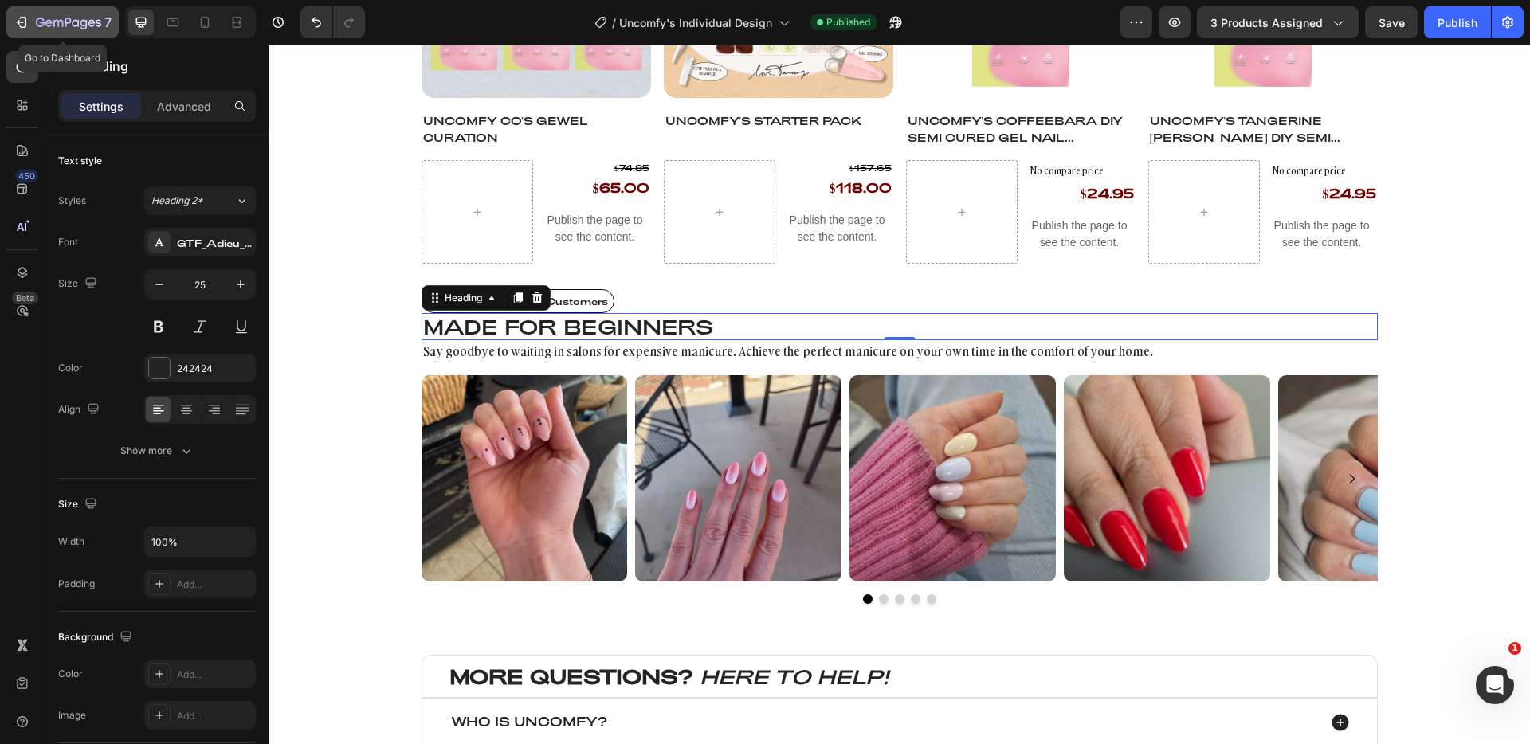
click at [70, 11] on button "7" at bounding box center [62, 22] width 112 height 32
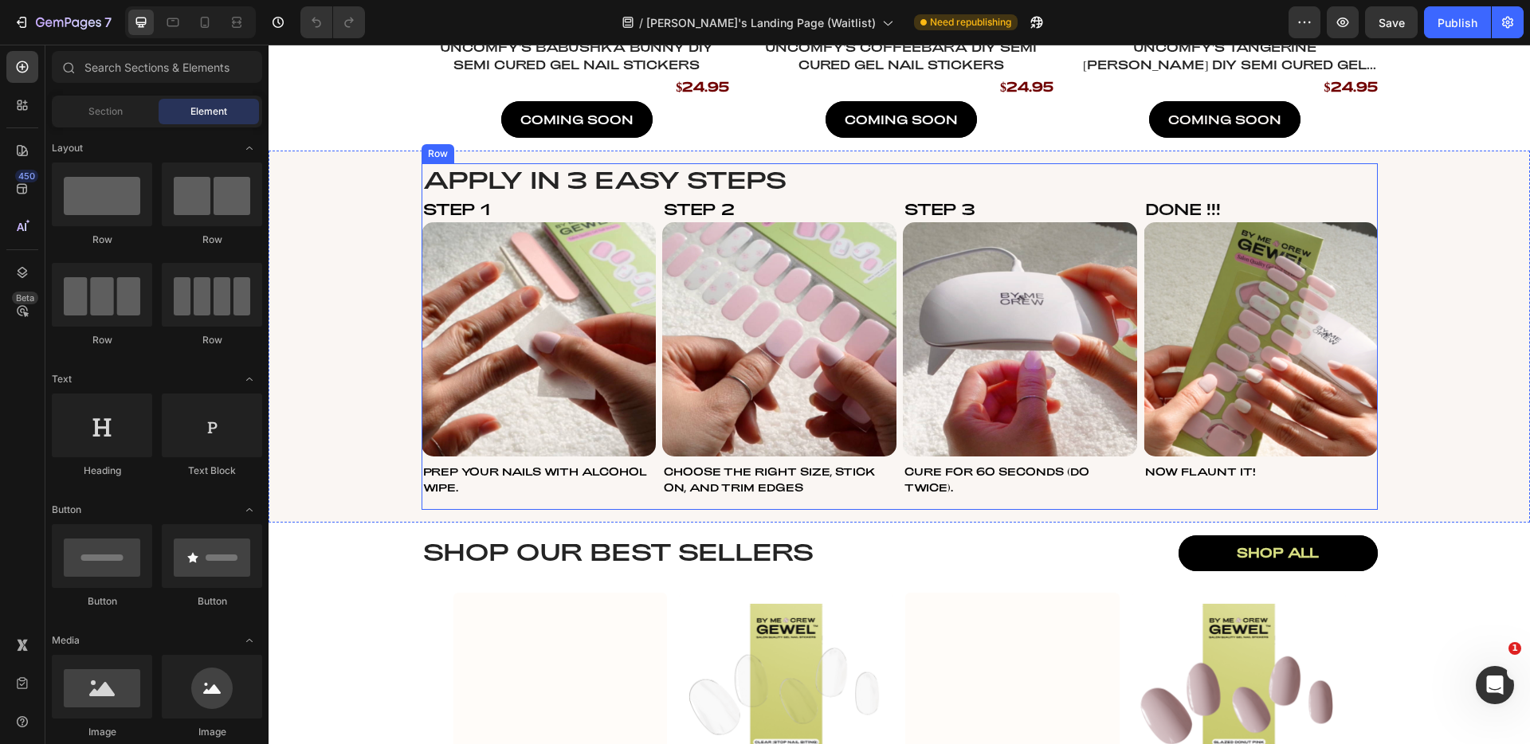
scroll to position [996, 0]
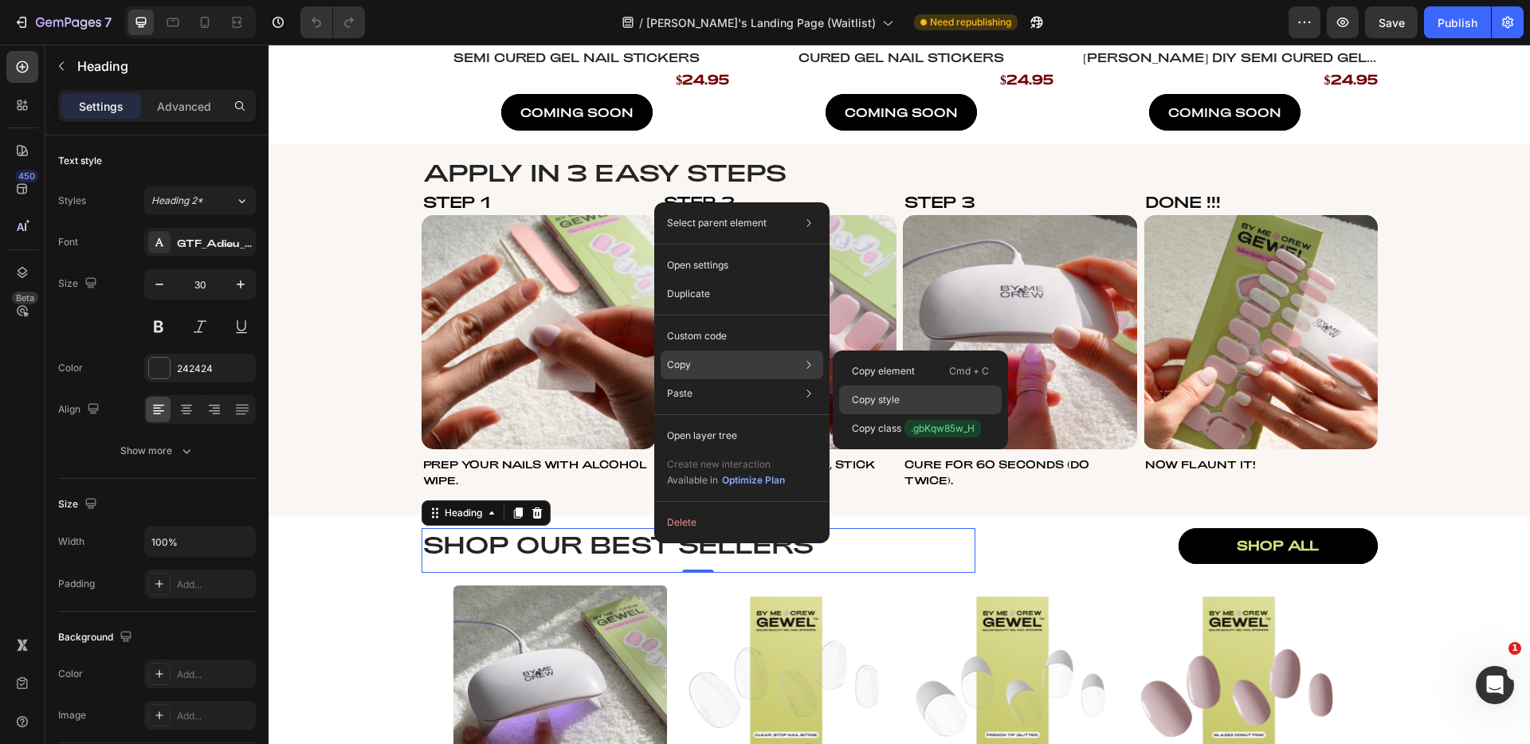
click at [909, 414] on div "Copy style" at bounding box center [920, 428] width 163 height 29
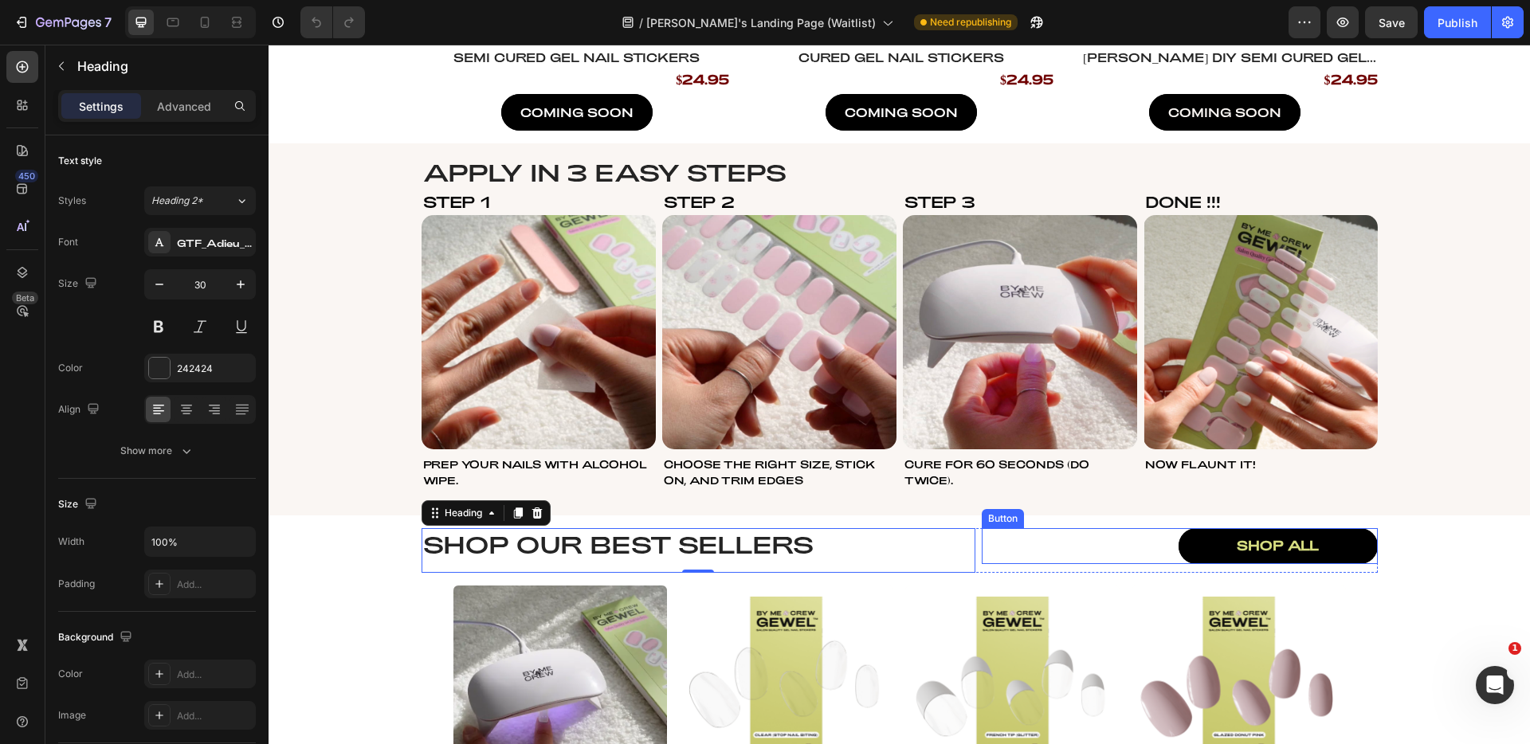
click at [1154, 536] on div "shop all Button" at bounding box center [1180, 546] width 396 height 36
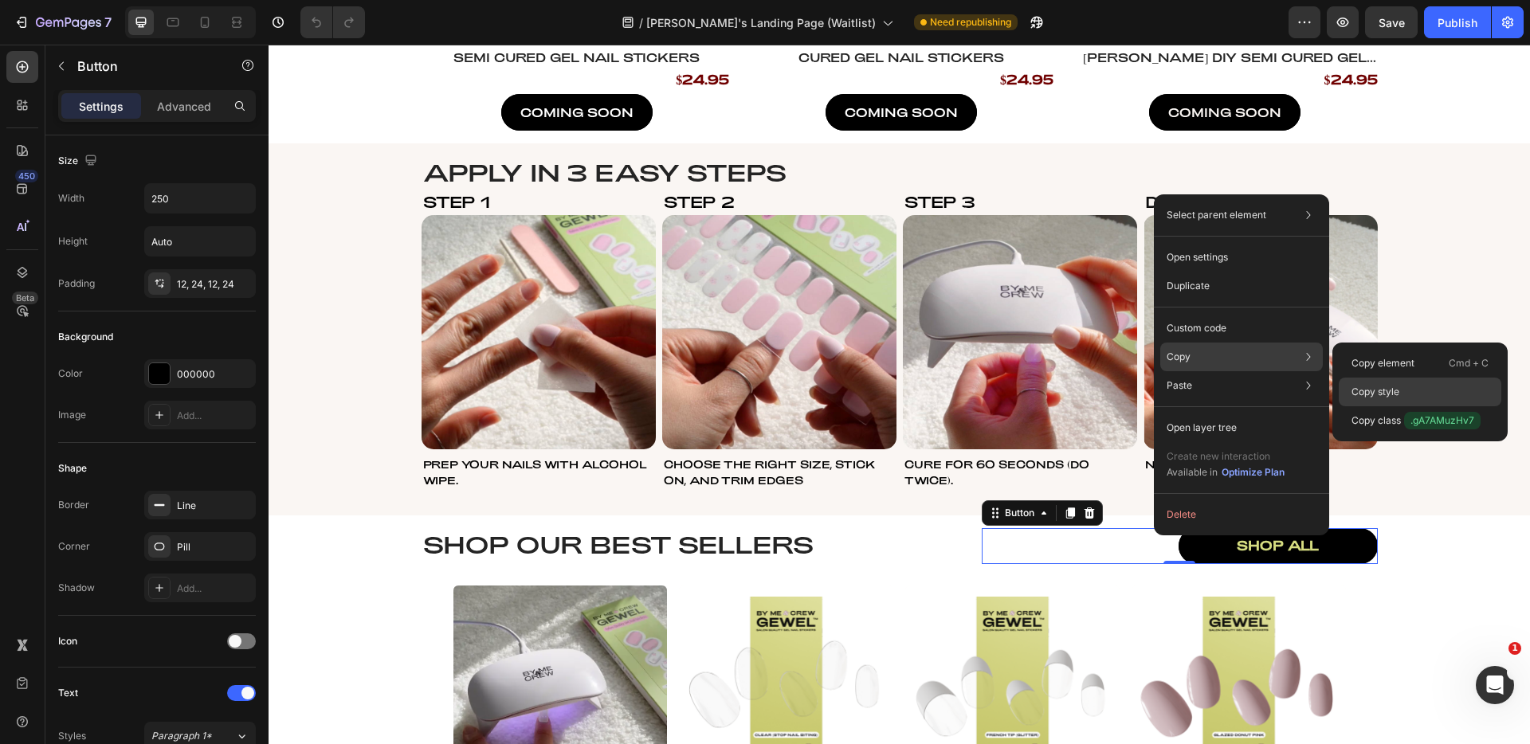
click at [1405, 407] on div "Copy style" at bounding box center [1420, 421] width 163 height 29
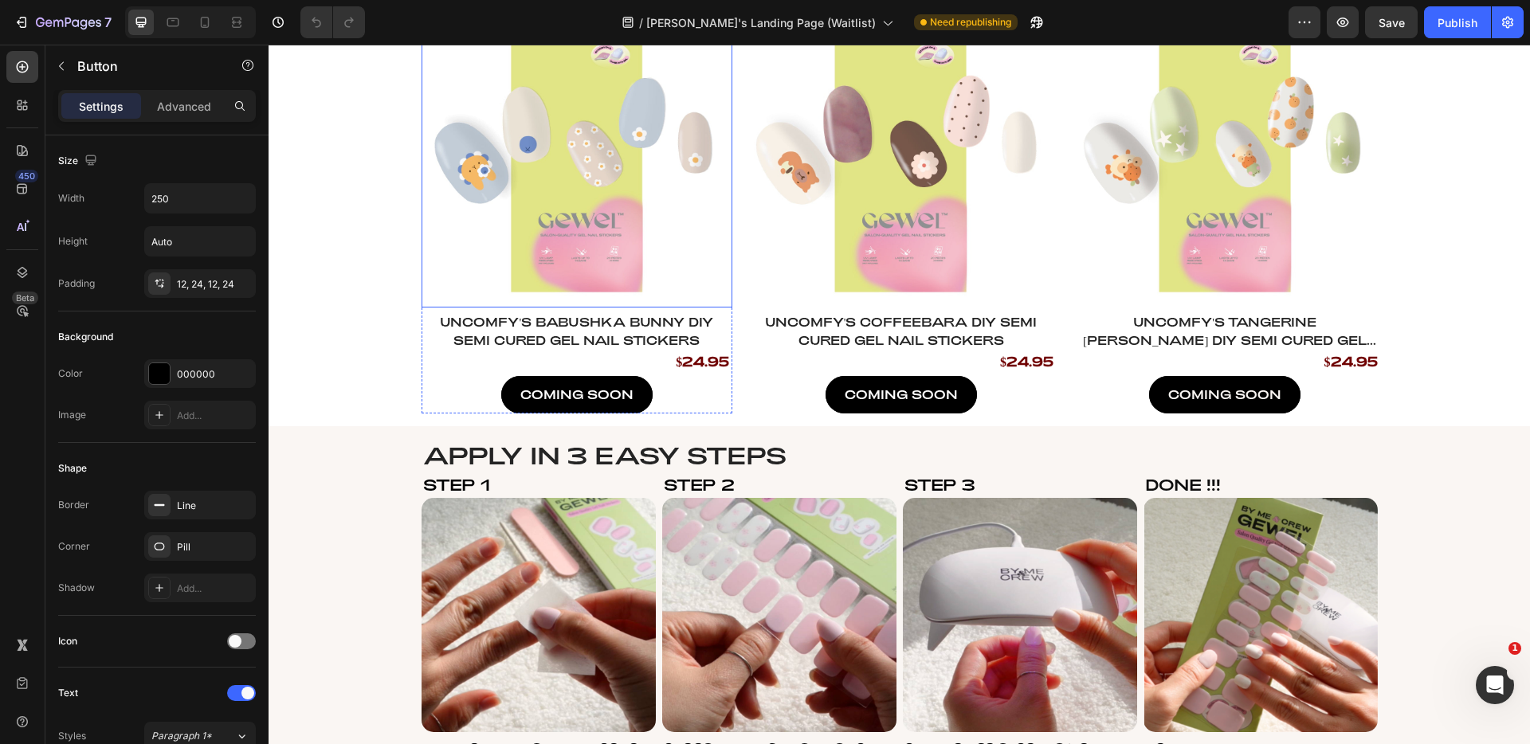
scroll to position [422, 0]
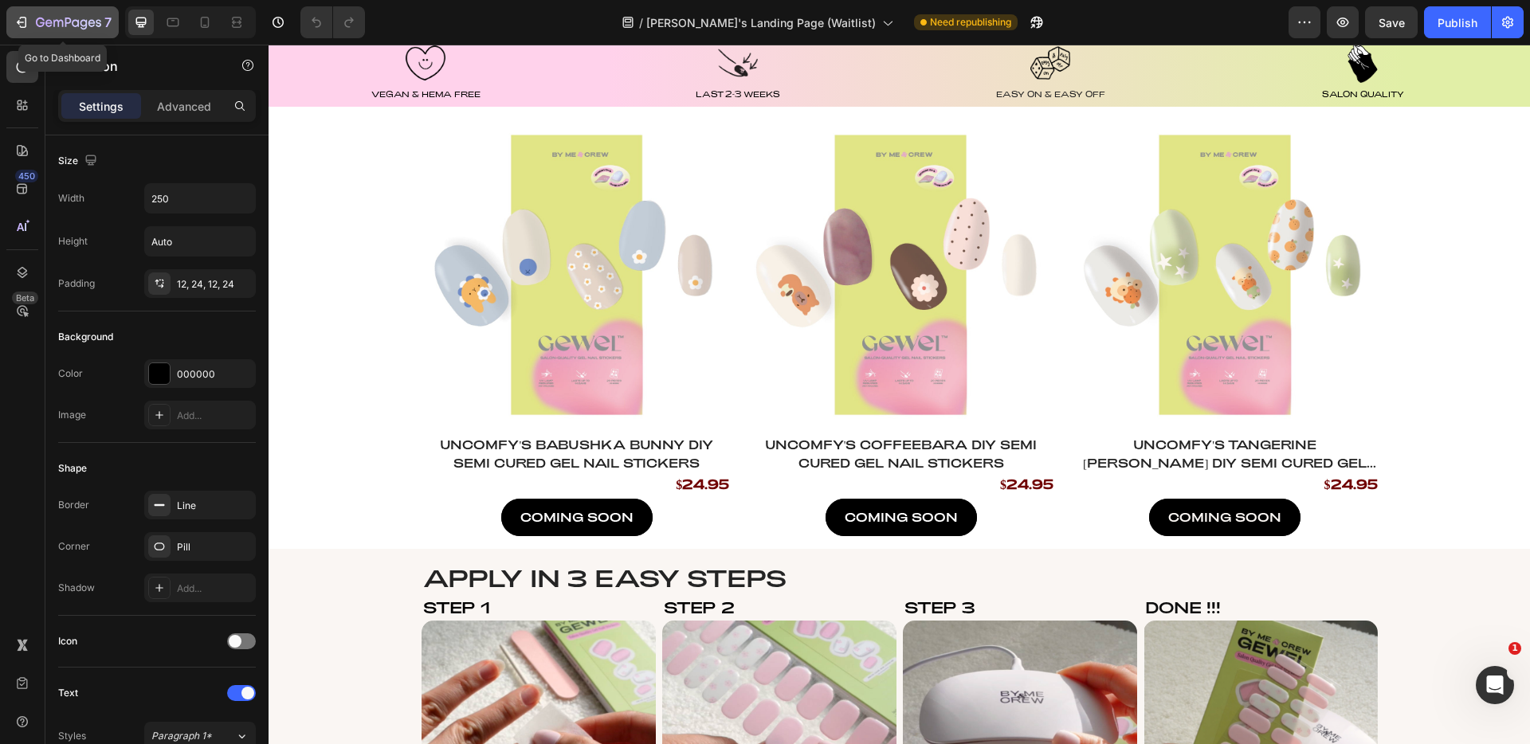
click at [50, 31] on div "7" at bounding box center [74, 22] width 76 height 19
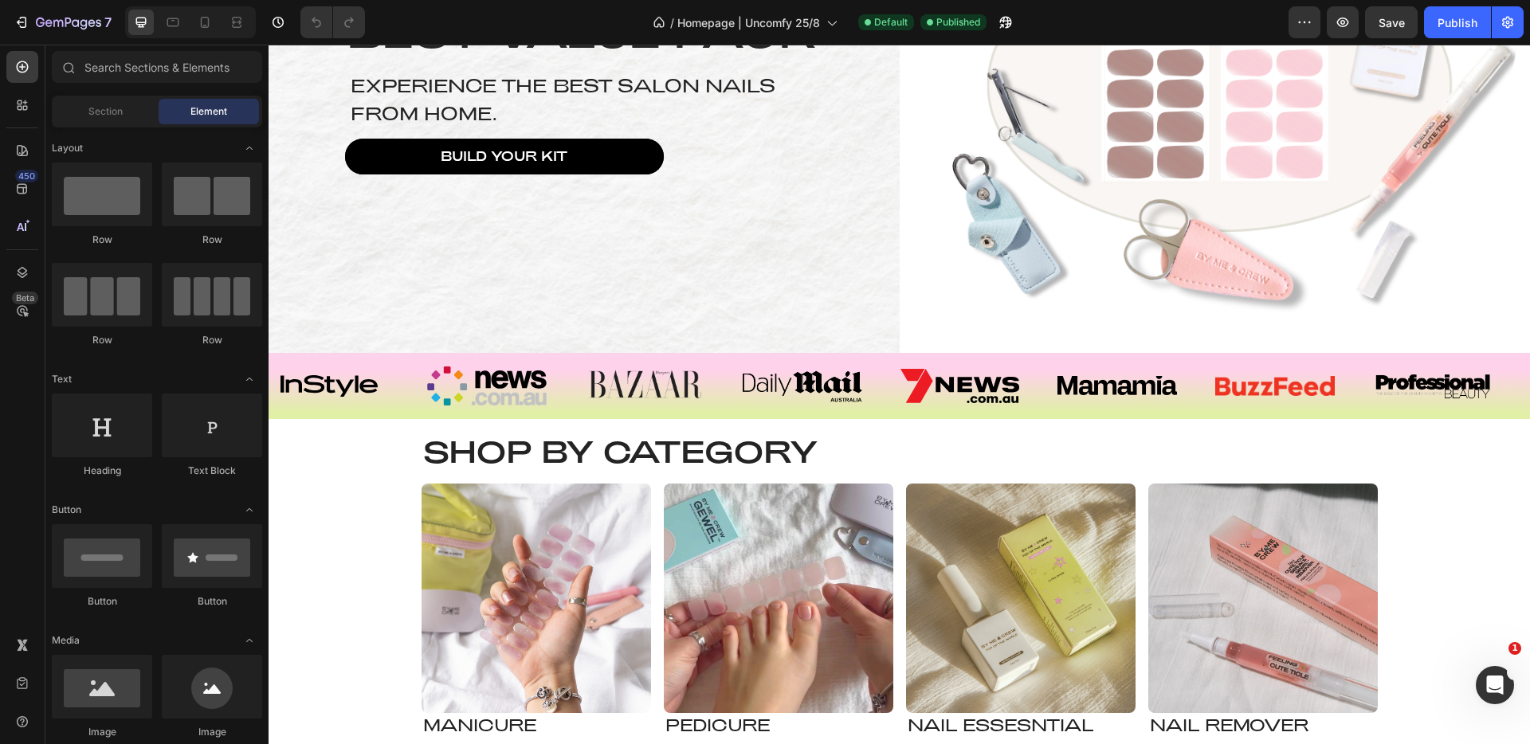
scroll to position [1436, 0]
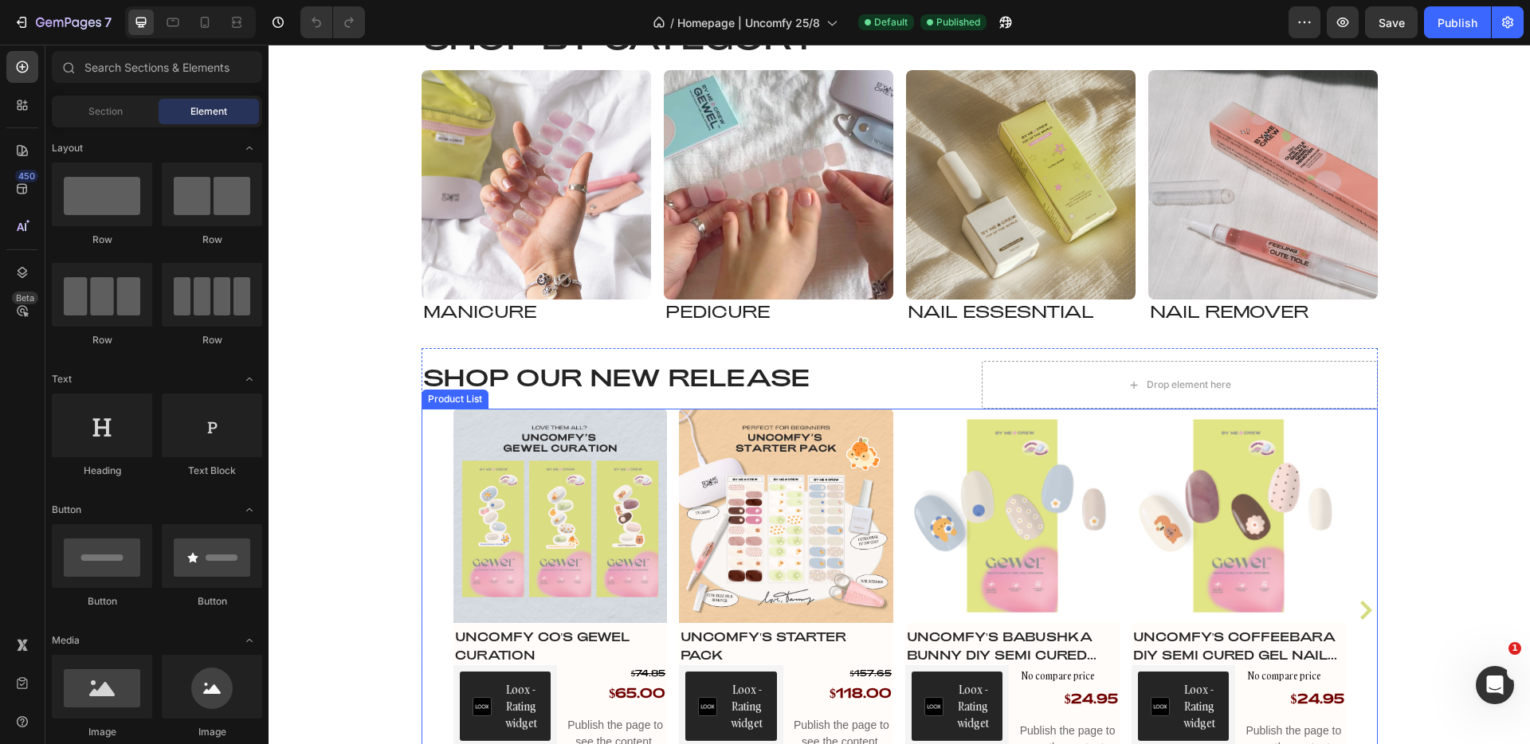
click at [1361, 456] on div "Product Images Uncomfy Co's GEWEL Curation Product Title Loox - Rating widget L…" at bounding box center [900, 610] width 957 height 403
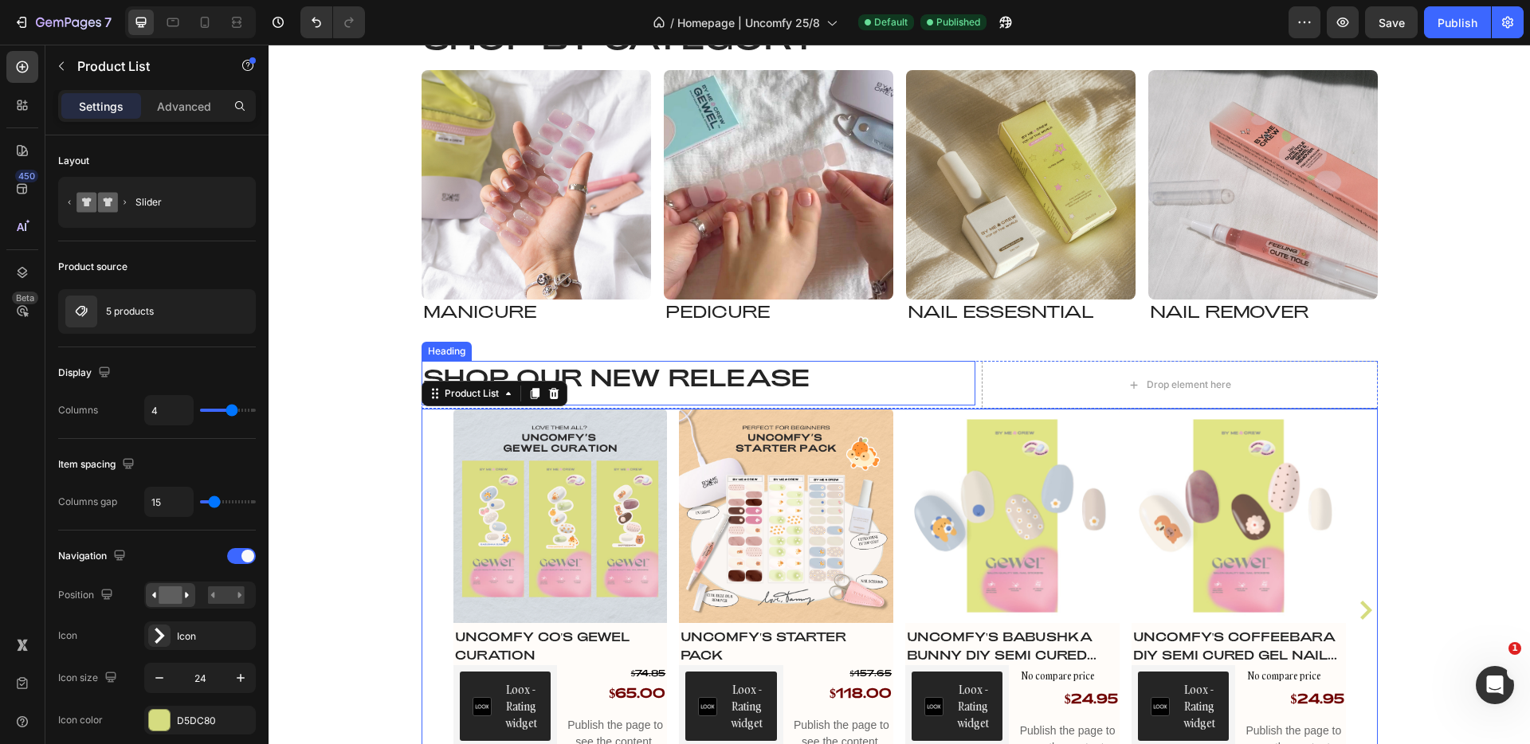
click at [425, 371] on h2 "Shop our NEW RELEASE" at bounding box center [699, 377] width 554 height 32
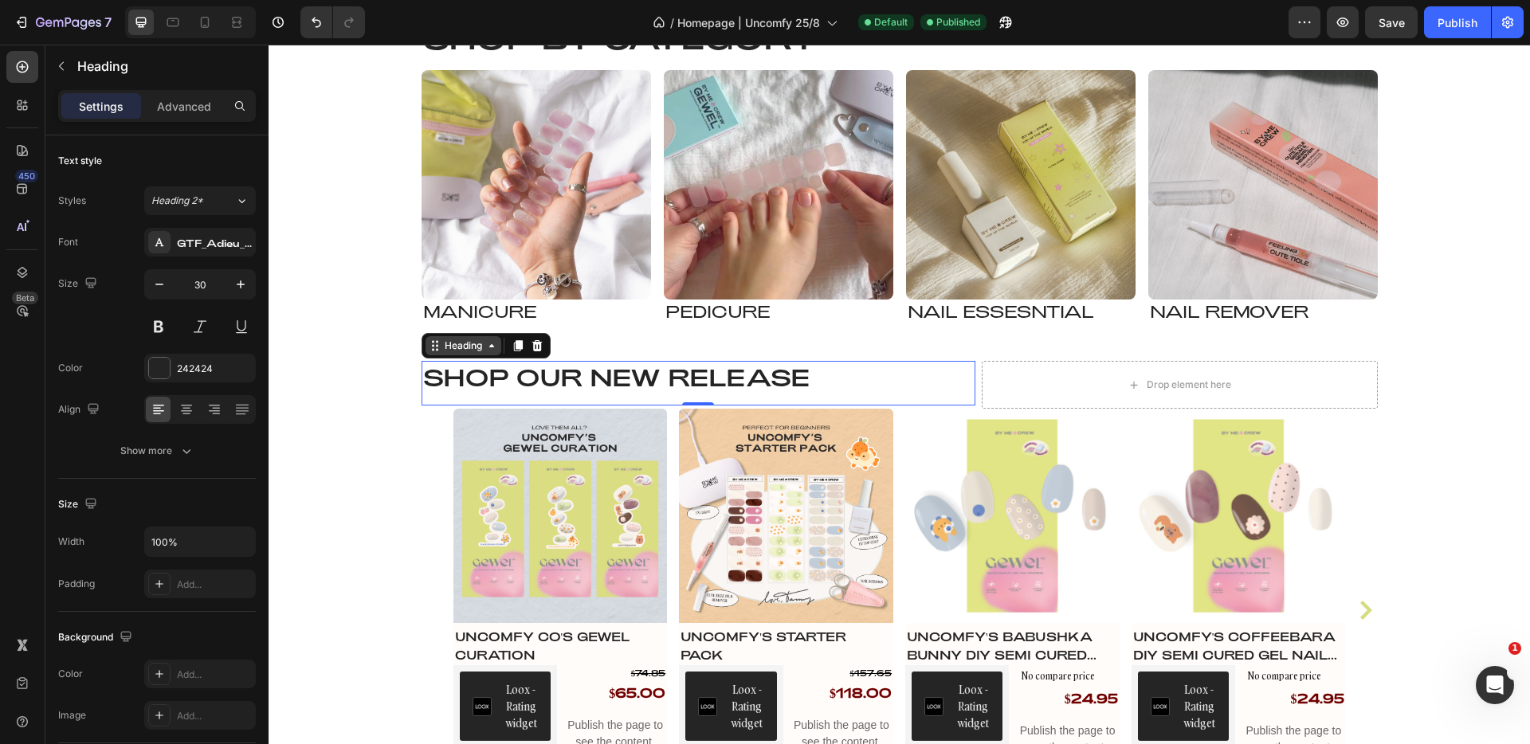
click at [489, 348] on icon at bounding box center [491, 345] width 5 height 3
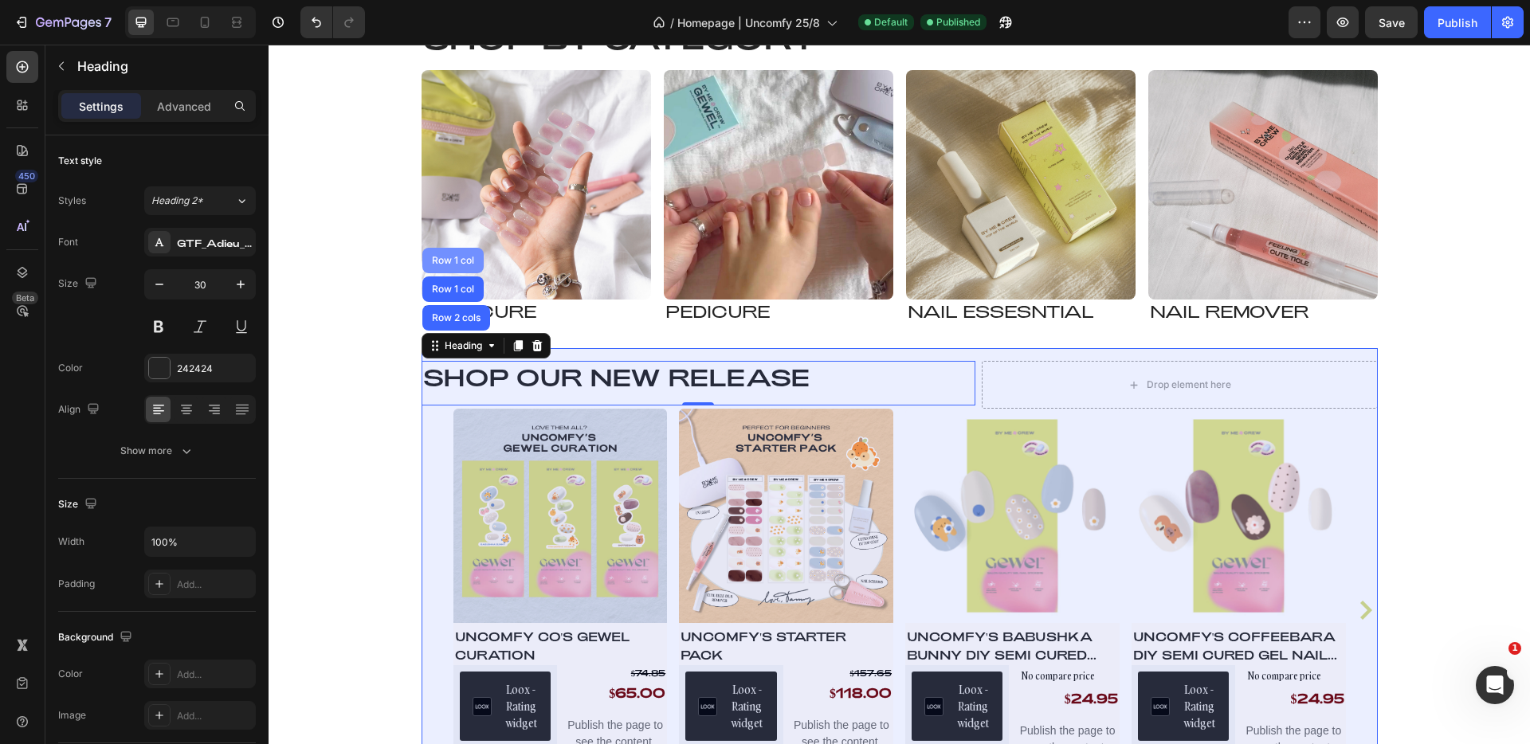
click at [454, 261] on div "Row 1 col" at bounding box center [453, 261] width 49 height 10
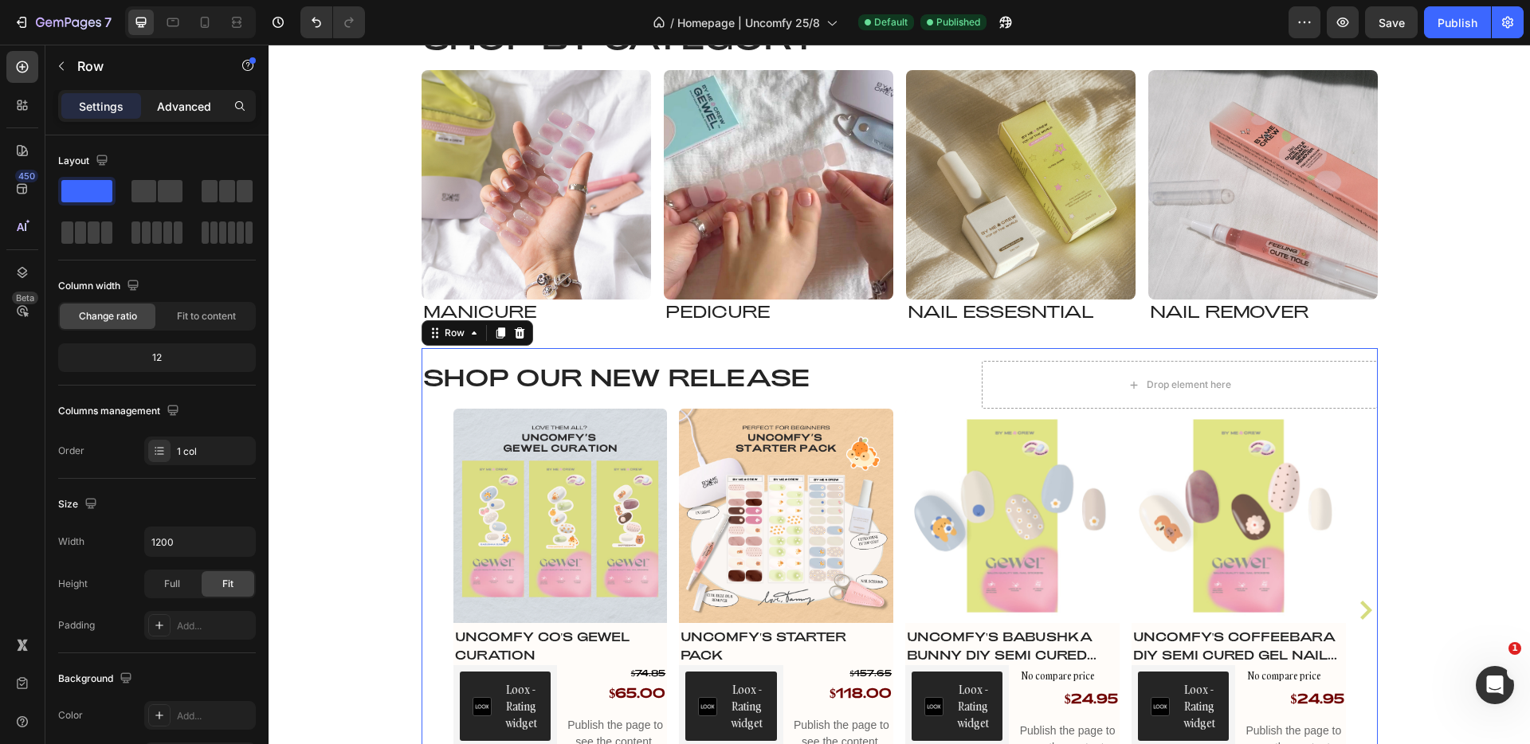
click at [166, 108] on p "Advanced" at bounding box center [184, 106] width 54 height 17
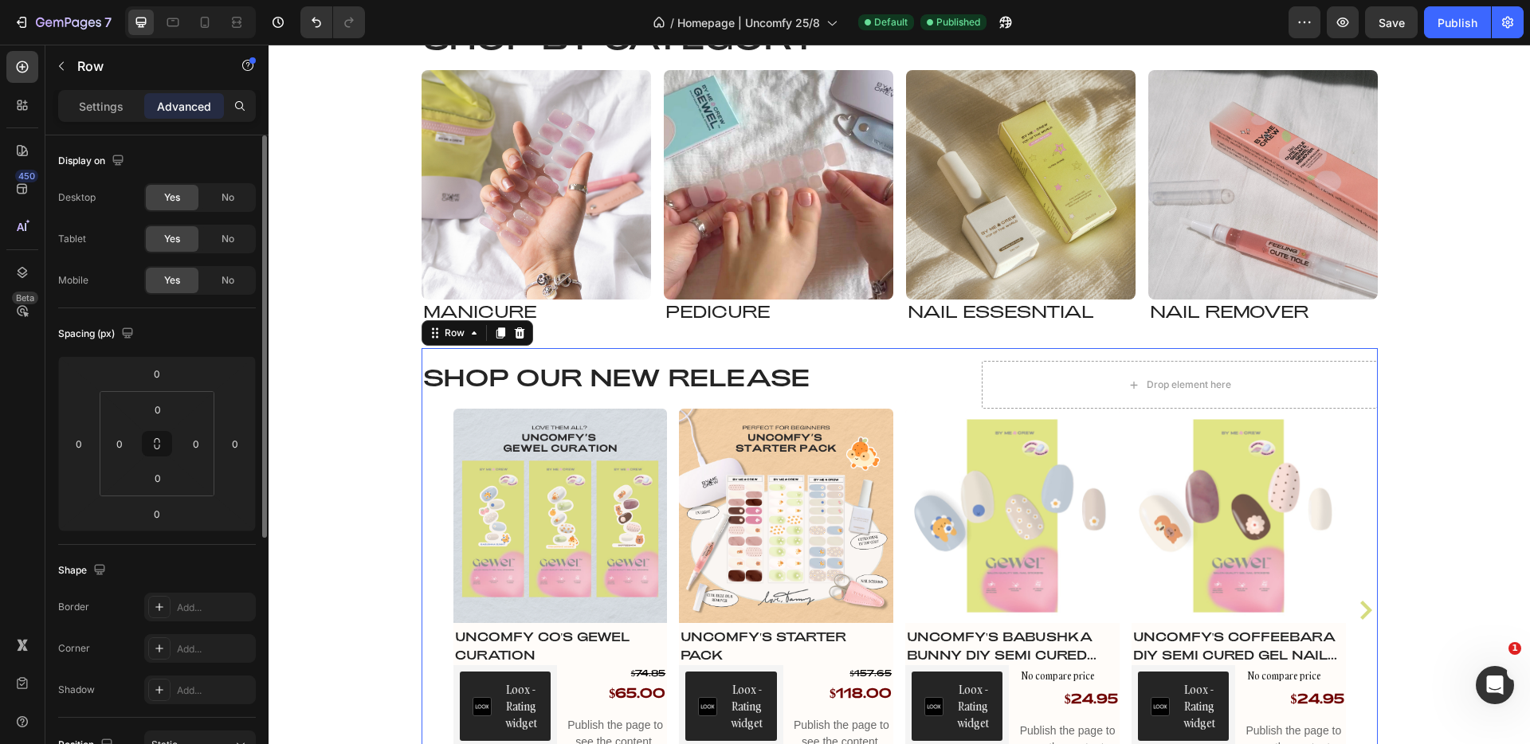
click at [167, 545] on div "Display on Desktop Yes No Tablet Yes No Mobile Yes No" at bounding box center [157, 631] width 198 height 173
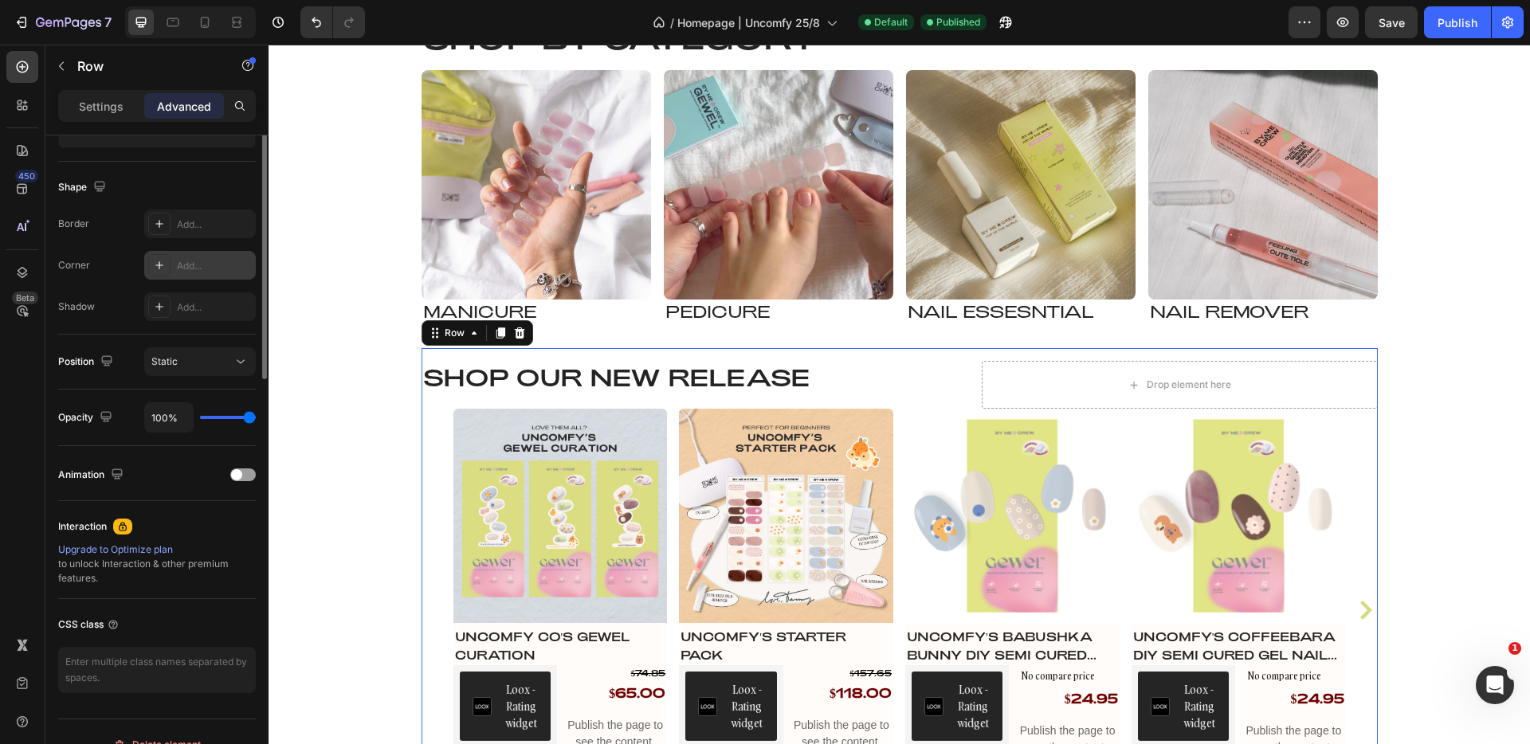
scroll to position [409, 0]
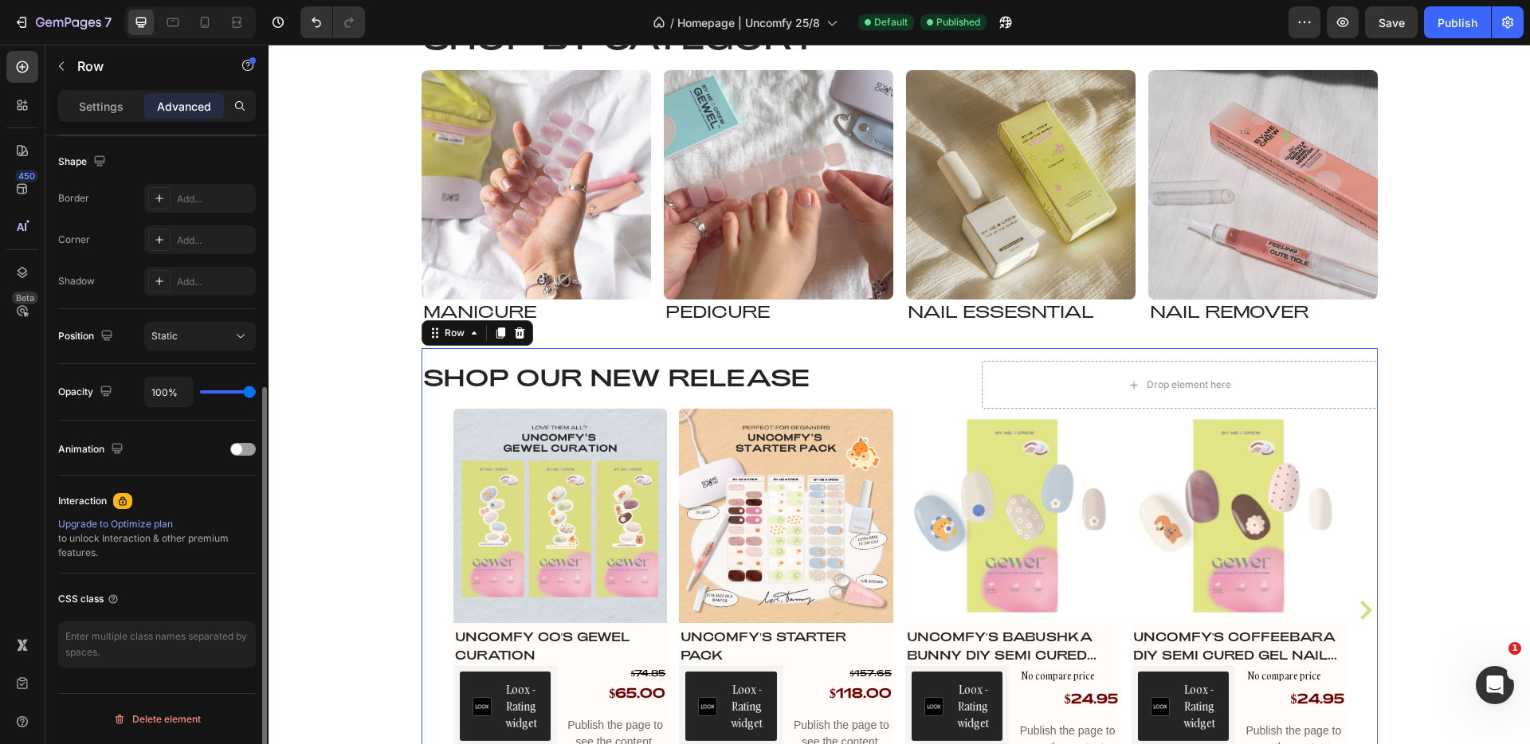
click at [238, 90] on div at bounding box center [241, 106] width 29 height 32
click at [239, 96] on div at bounding box center [240, 106] width 26 height 26
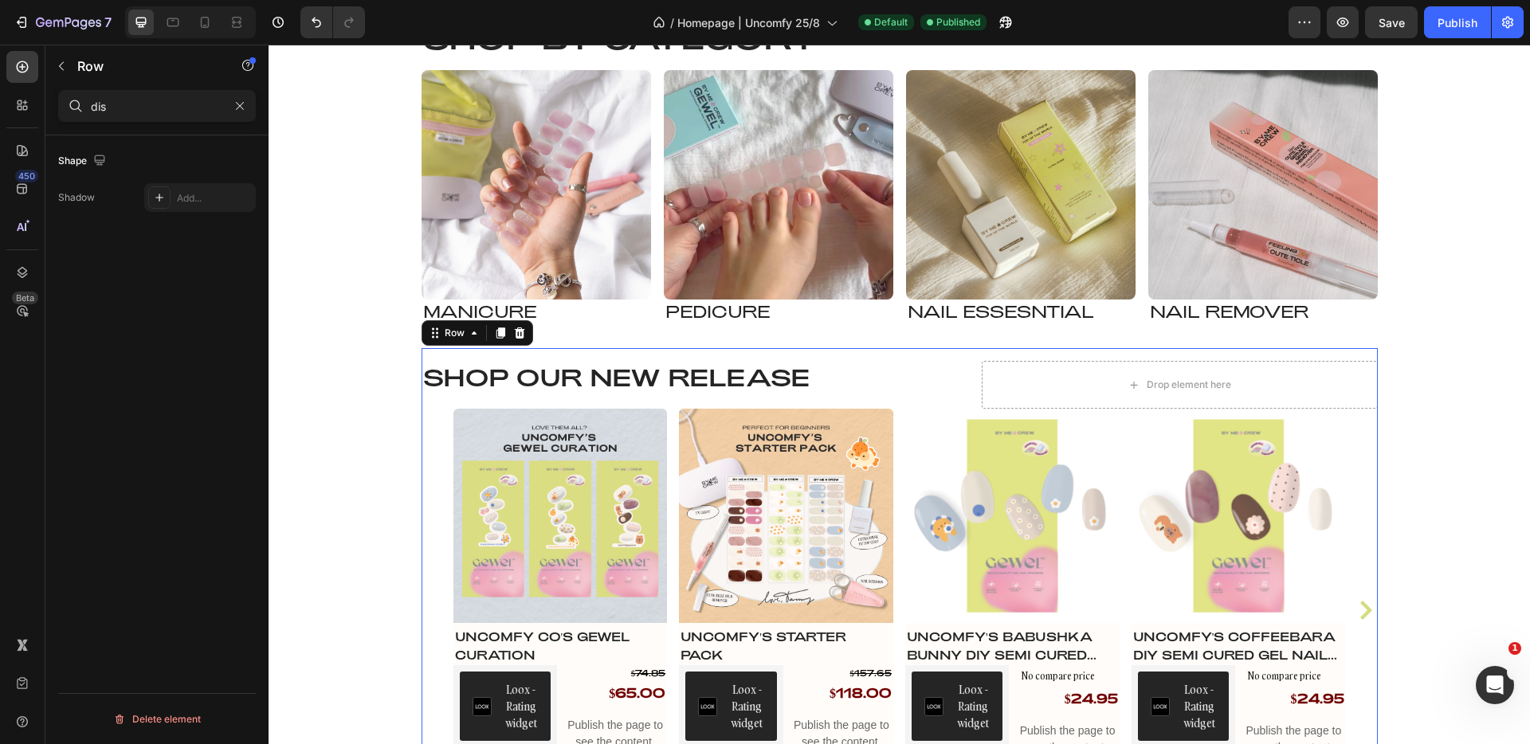
type input "dis"
click at [215, 357] on div "Shape Shadow Add... Delete element" at bounding box center [156, 463] width 223 height 654
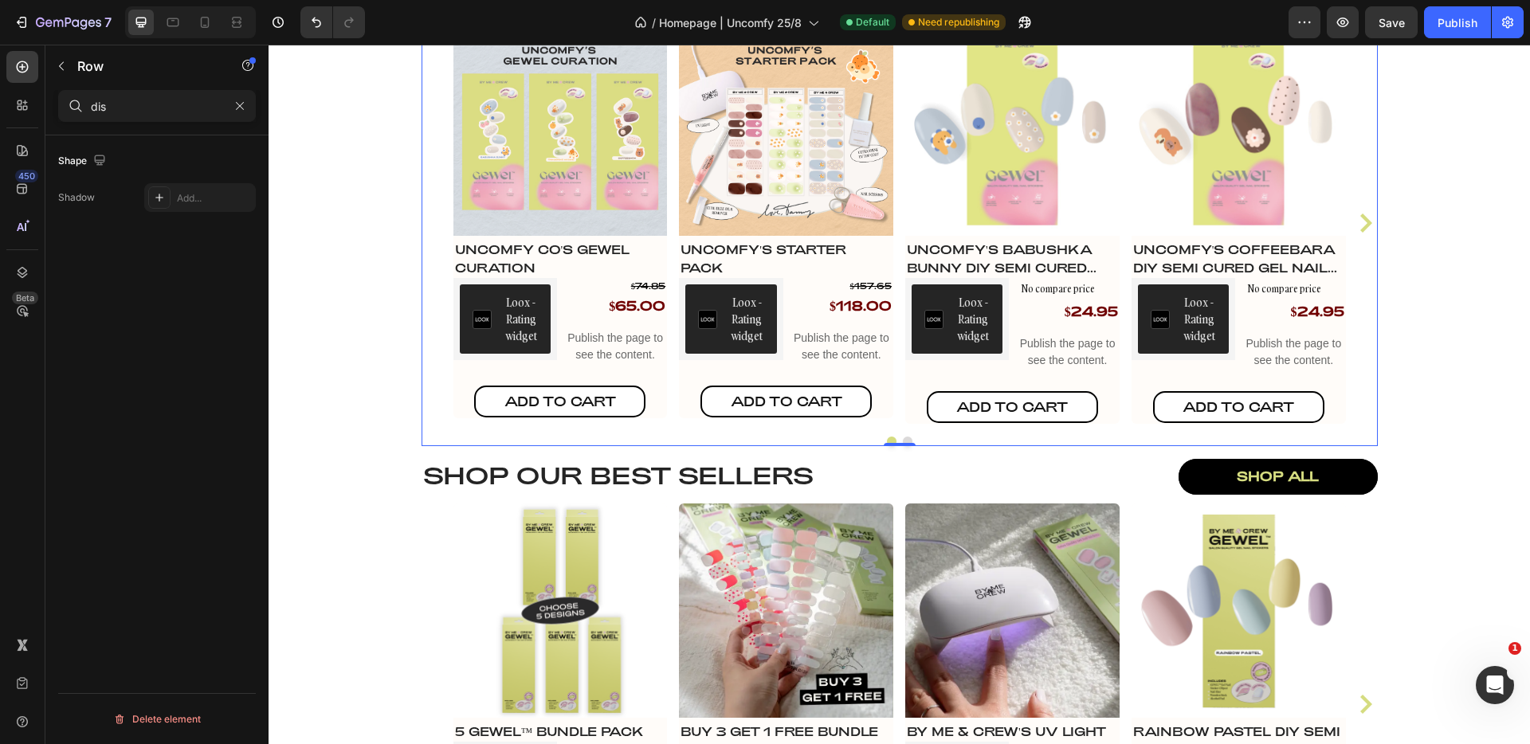
scroll to position [1877, 0]
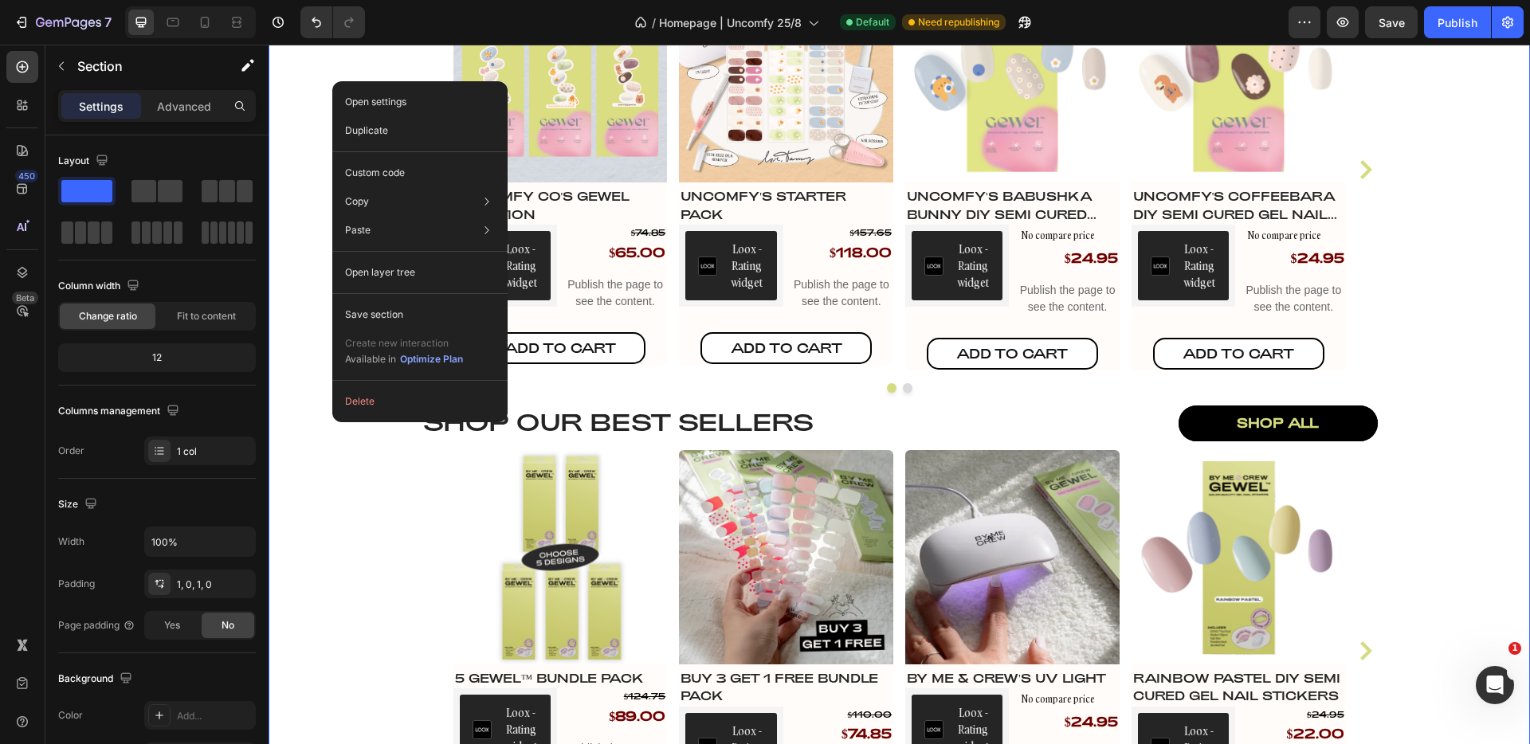
click at [318, 432] on div "Shop by Category Heading Image Manicure Heading Row Image pedicure Heading Row …" at bounding box center [900, 227] width 1262 height 1298
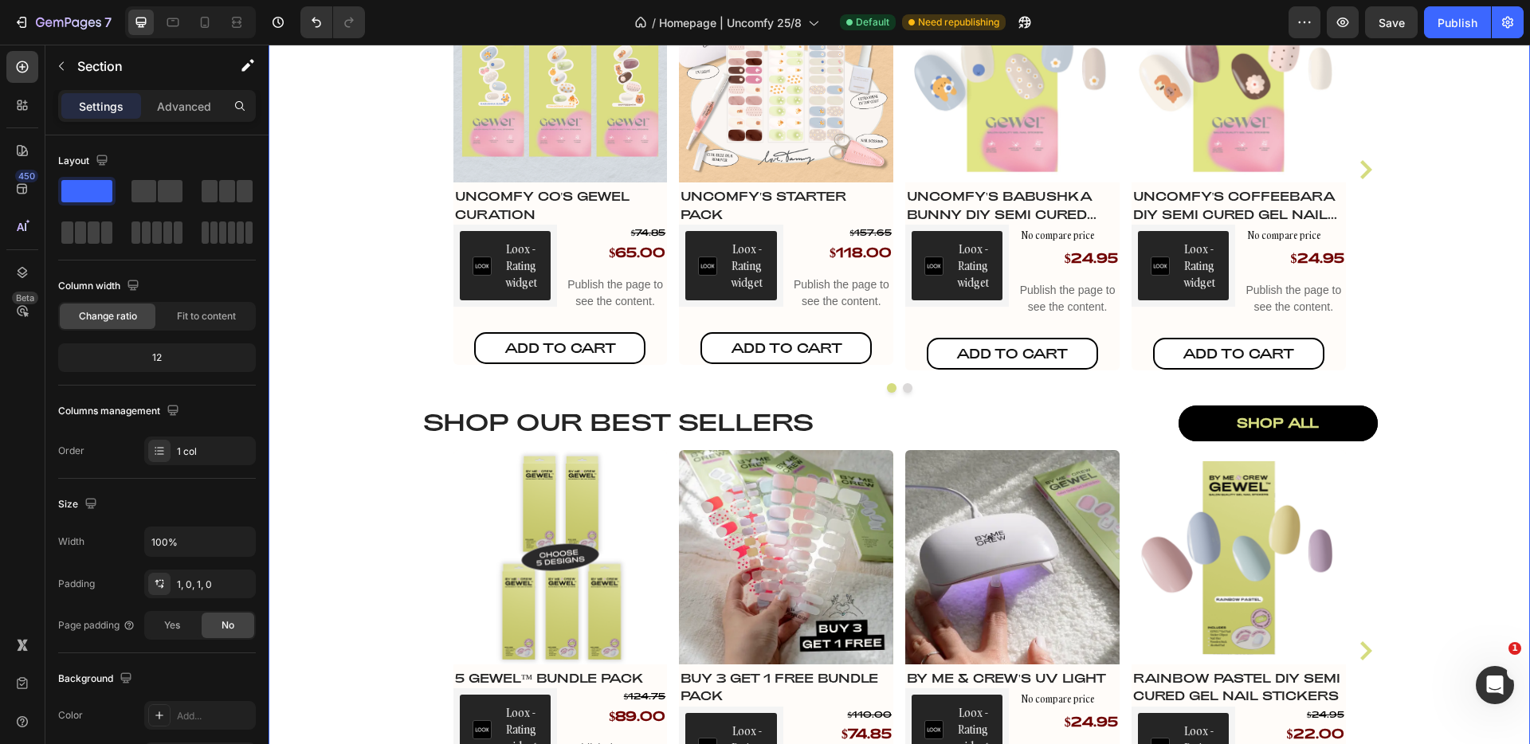
click at [337, 426] on div "Shop by Category Heading Image Manicure Heading Row Image pedicure Heading Row …" at bounding box center [900, 227] width 1262 height 1298
click at [476, 384] on div at bounding box center [900, 388] width 957 height 10
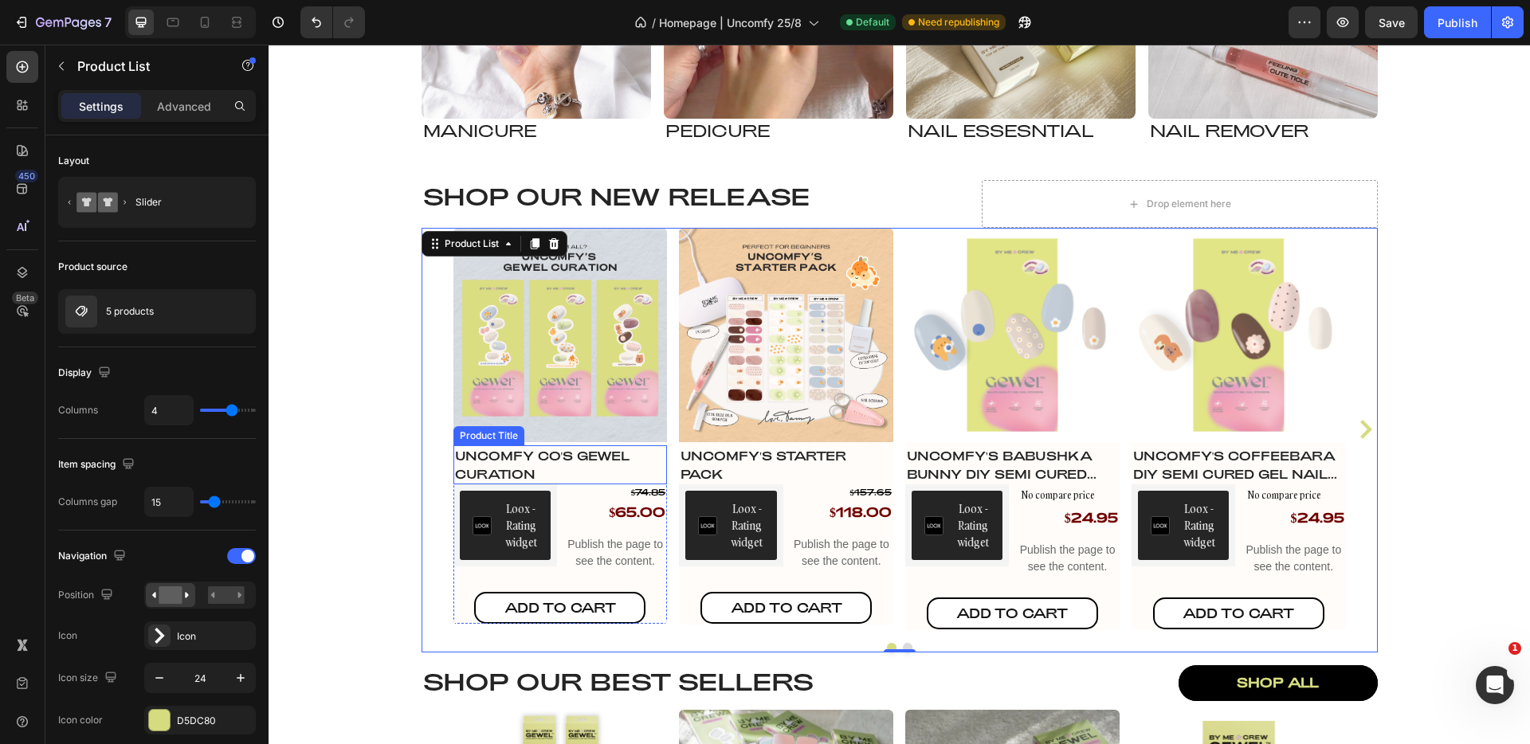
scroll to position [1614, 0]
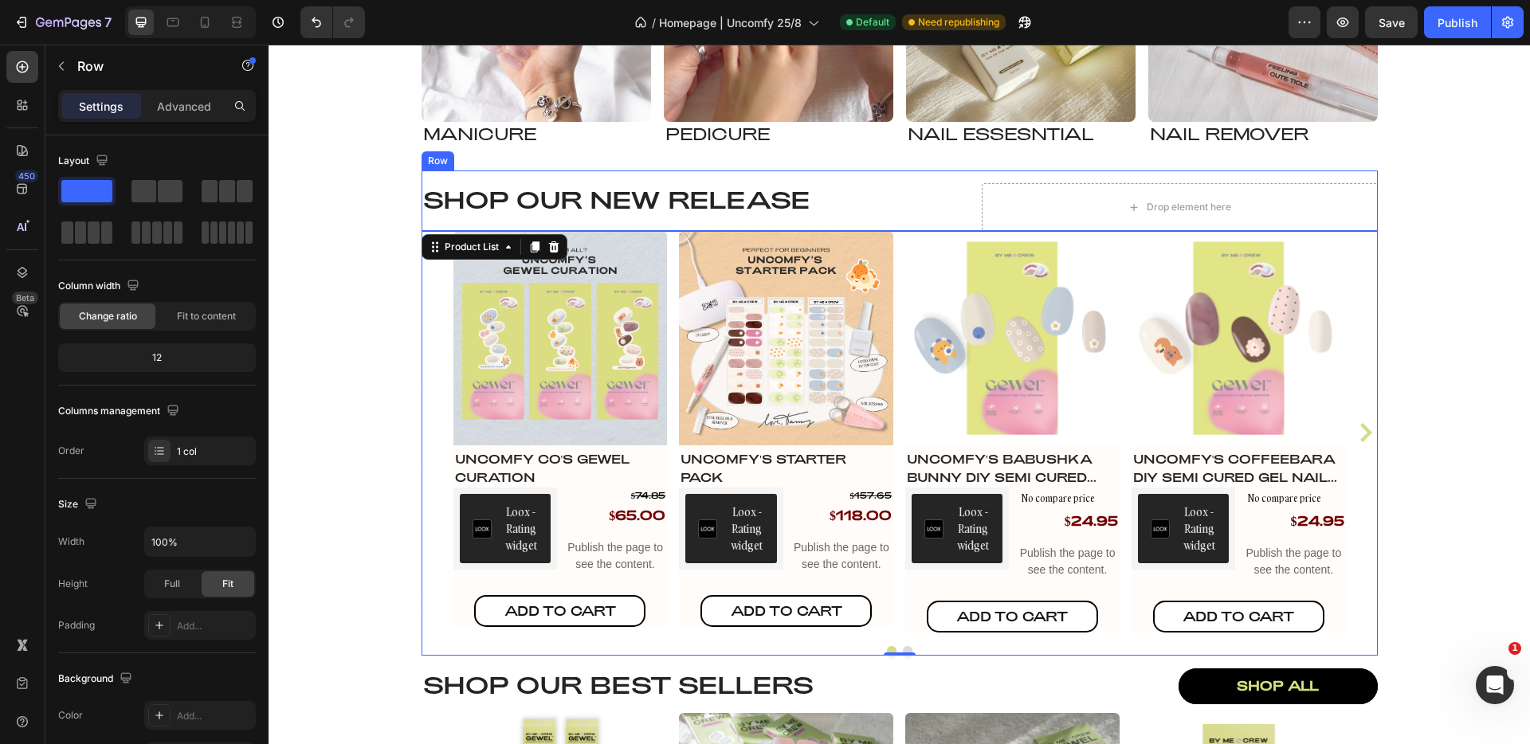
click at [478, 177] on div "Shop our NEW RELEASE Heading Drop element here Row" at bounding box center [900, 201] width 957 height 61
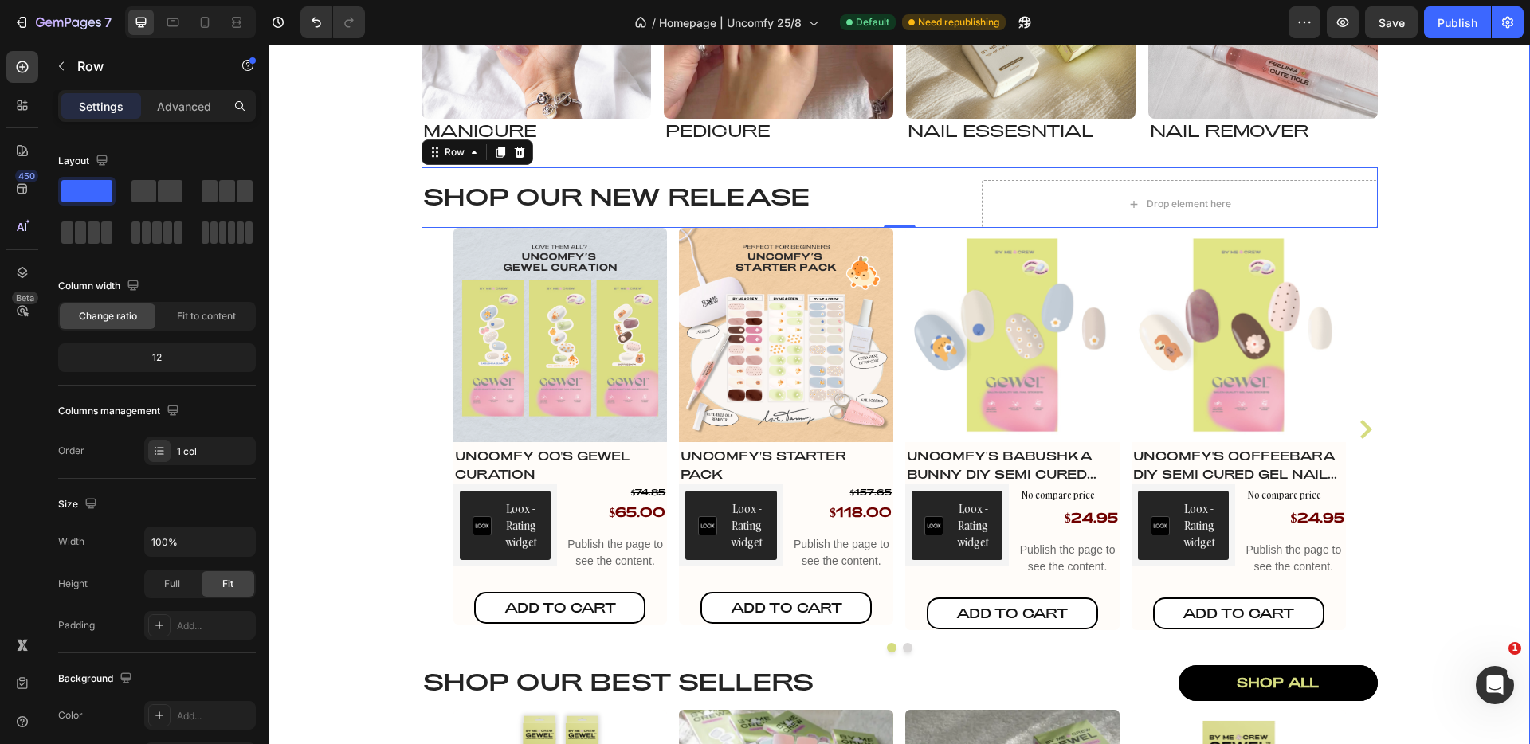
scroll to position [1509, 0]
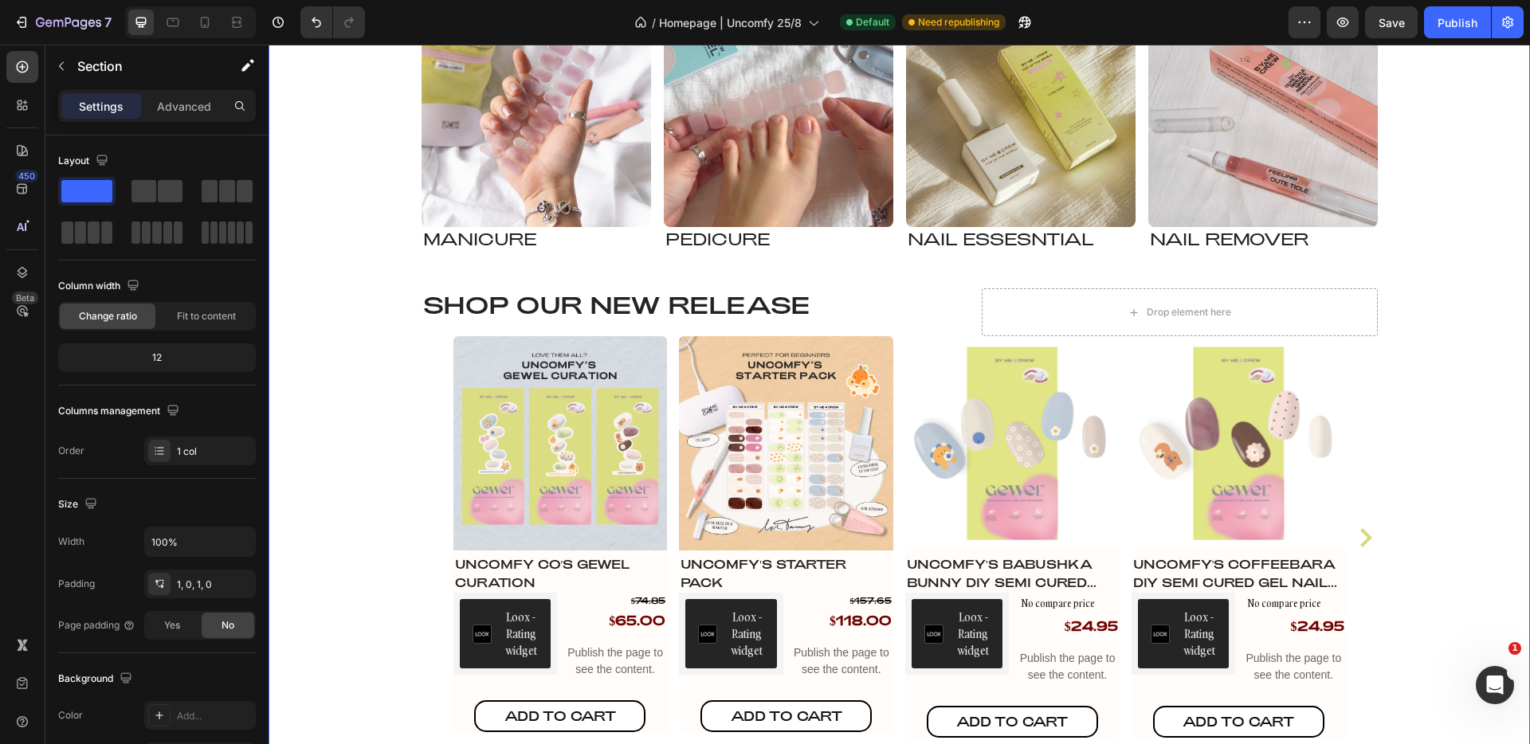
click at [859, 264] on div "Shop by Category Heading Image Manicure Heading Row Image pedicure Heading Row …" at bounding box center [900, 595] width 1262 height 1298
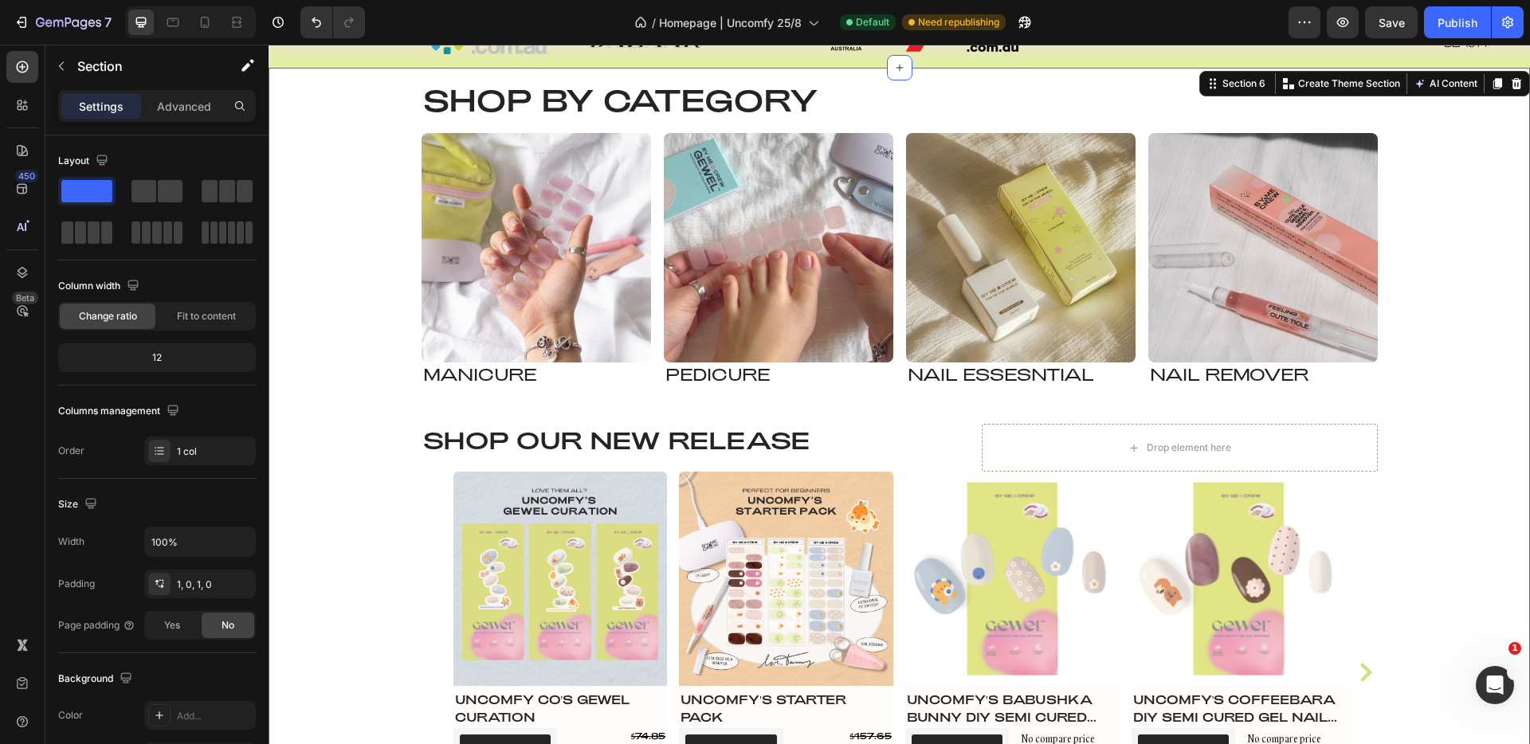
scroll to position [1073, 0]
click at [1439, 142] on div "Shop by Category Heading Image Manicure Heading Row Image pedicure Heading Row …" at bounding box center [900, 730] width 1262 height 1298
click at [1494, 85] on icon at bounding box center [1498, 84] width 9 height 11
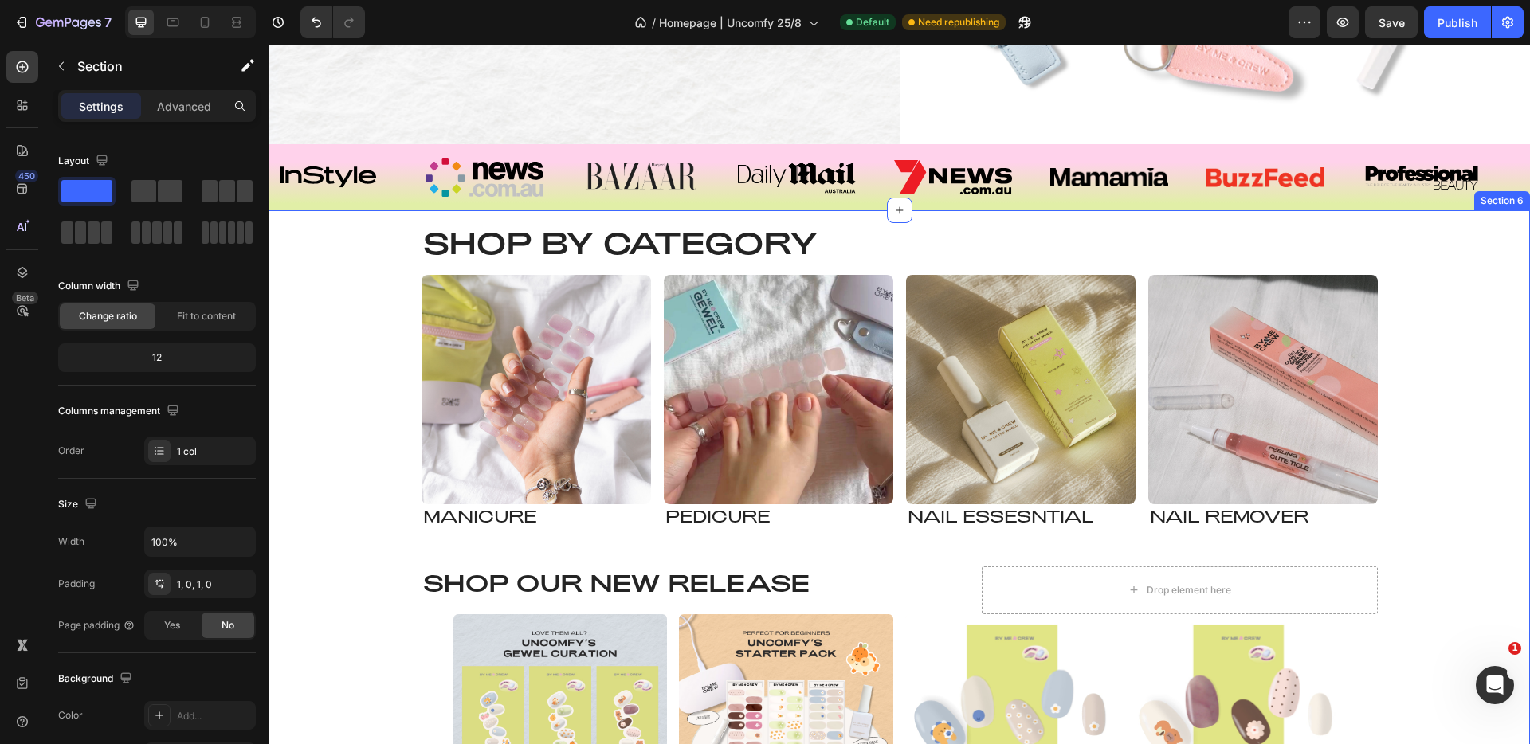
scroll to position [1356, 0]
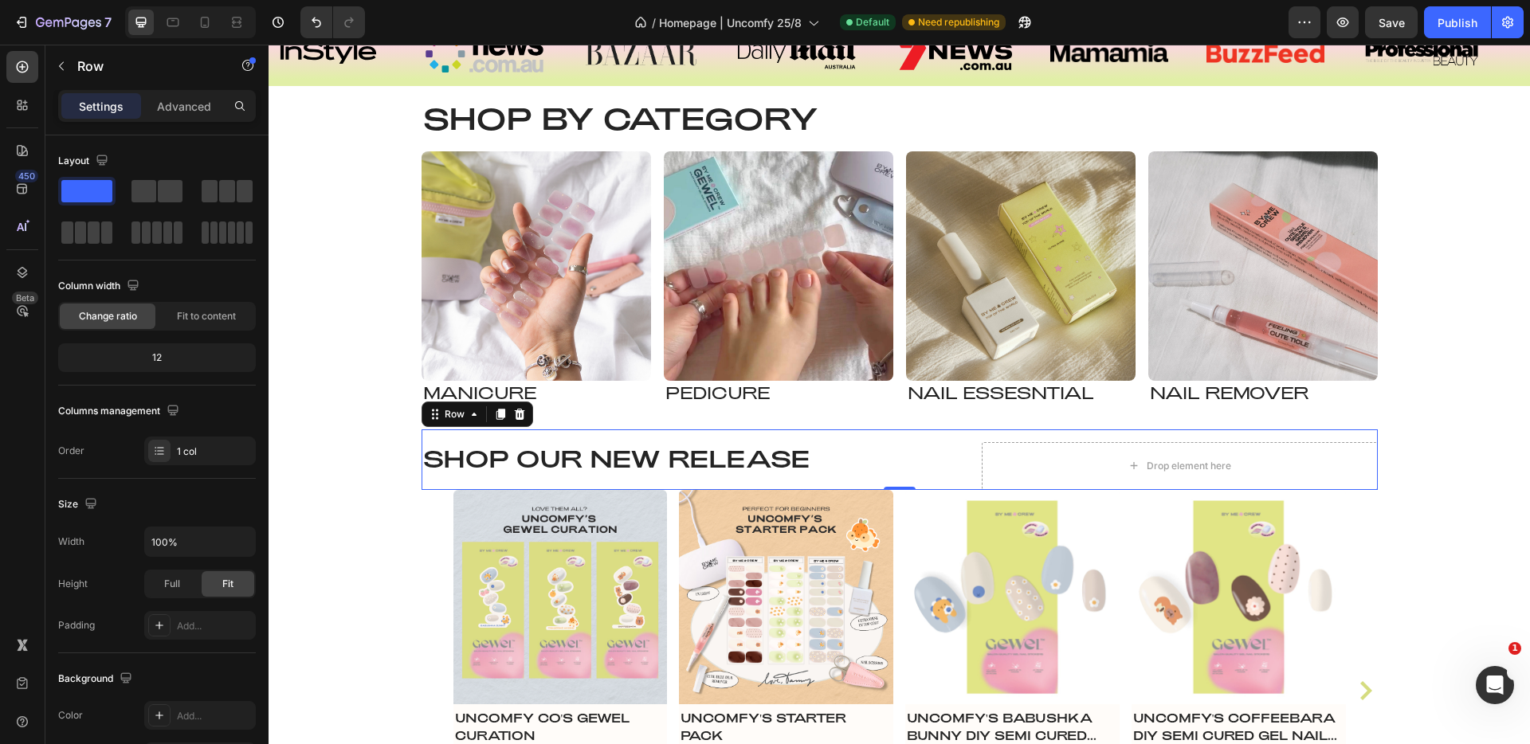
click at [945, 438] on div "Shop our NEW RELEASE Heading Drop element here Row" at bounding box center [900, 460] width 957 height 61
click at [514, 415] on icon at bounding box center [519, 414] width 10 height 11
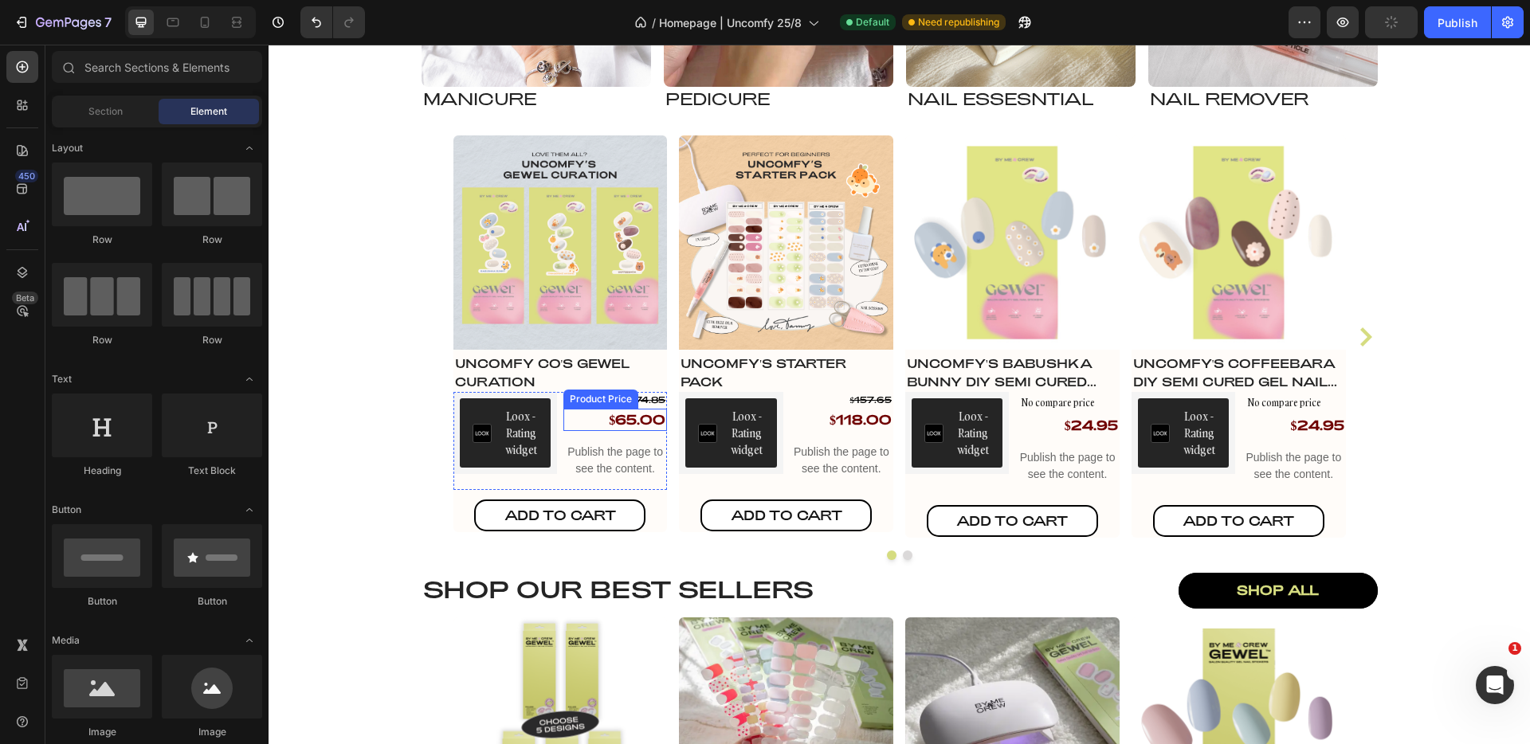
scroll to position [1637, 0]
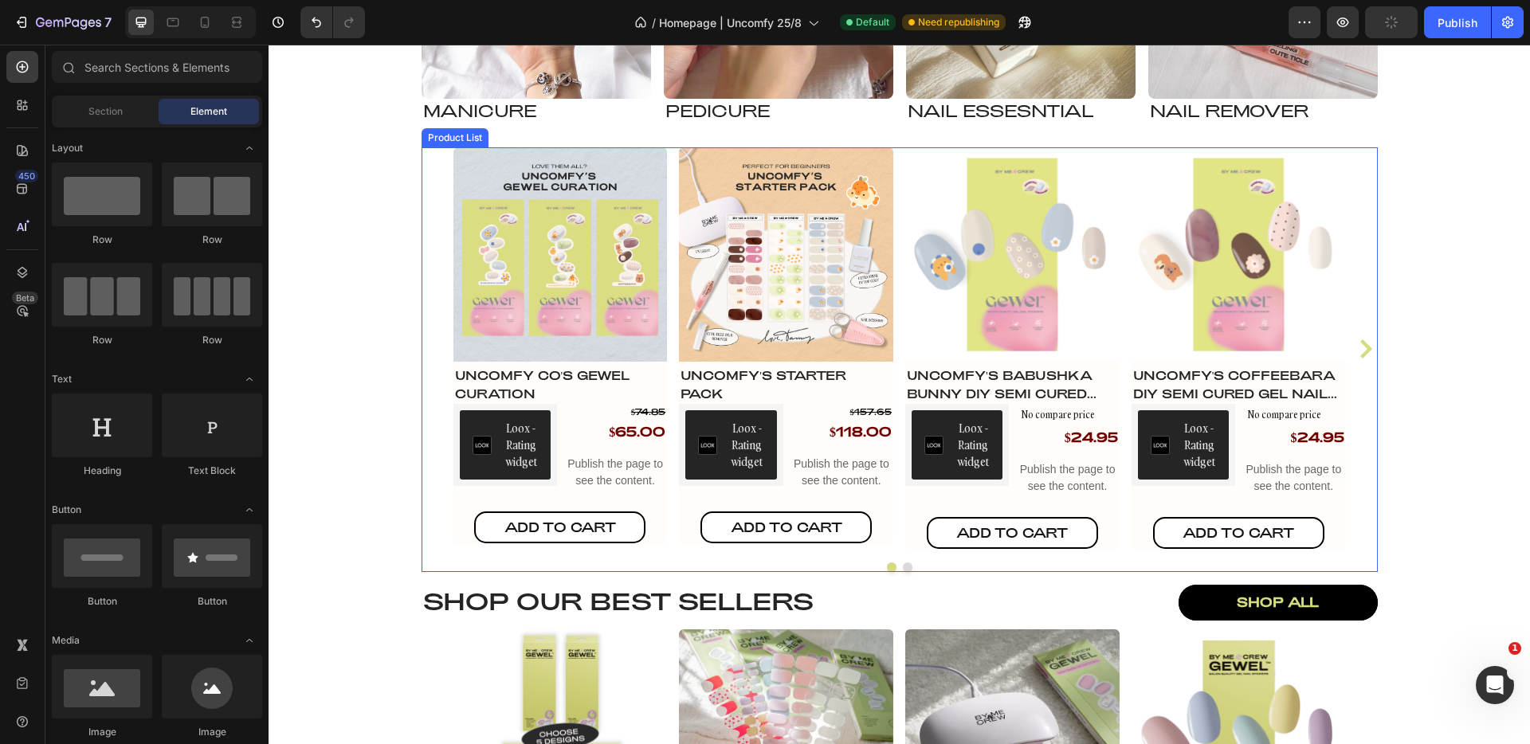
click at [432, 330] on div "Product Images Uncomfy Co's GEWEL Curation Product Title Loox - Rating widget L…" at bounding box center [900, 348] width 957 height 403
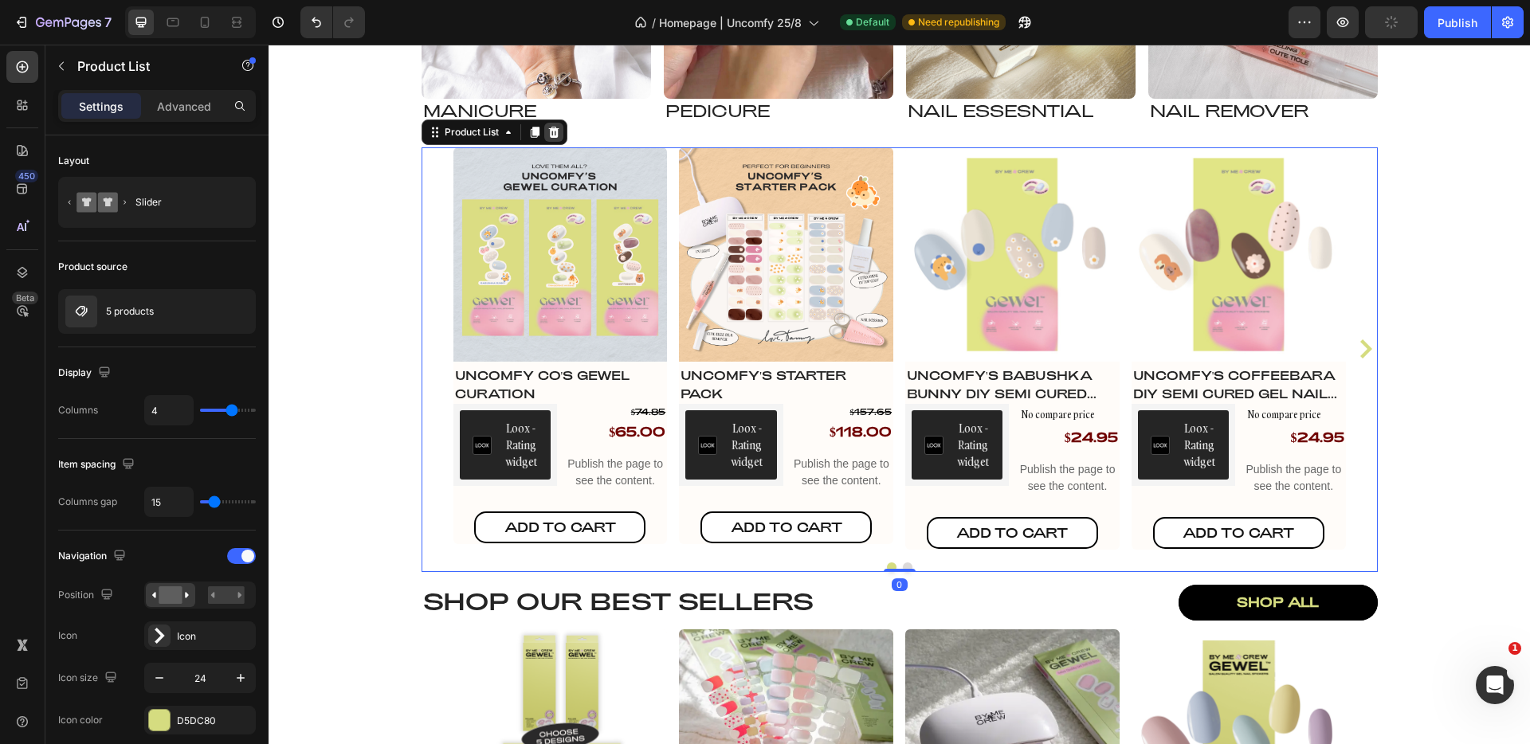
click at [548, 129] on icon at bounding box center [554, 132] width 13 height 13
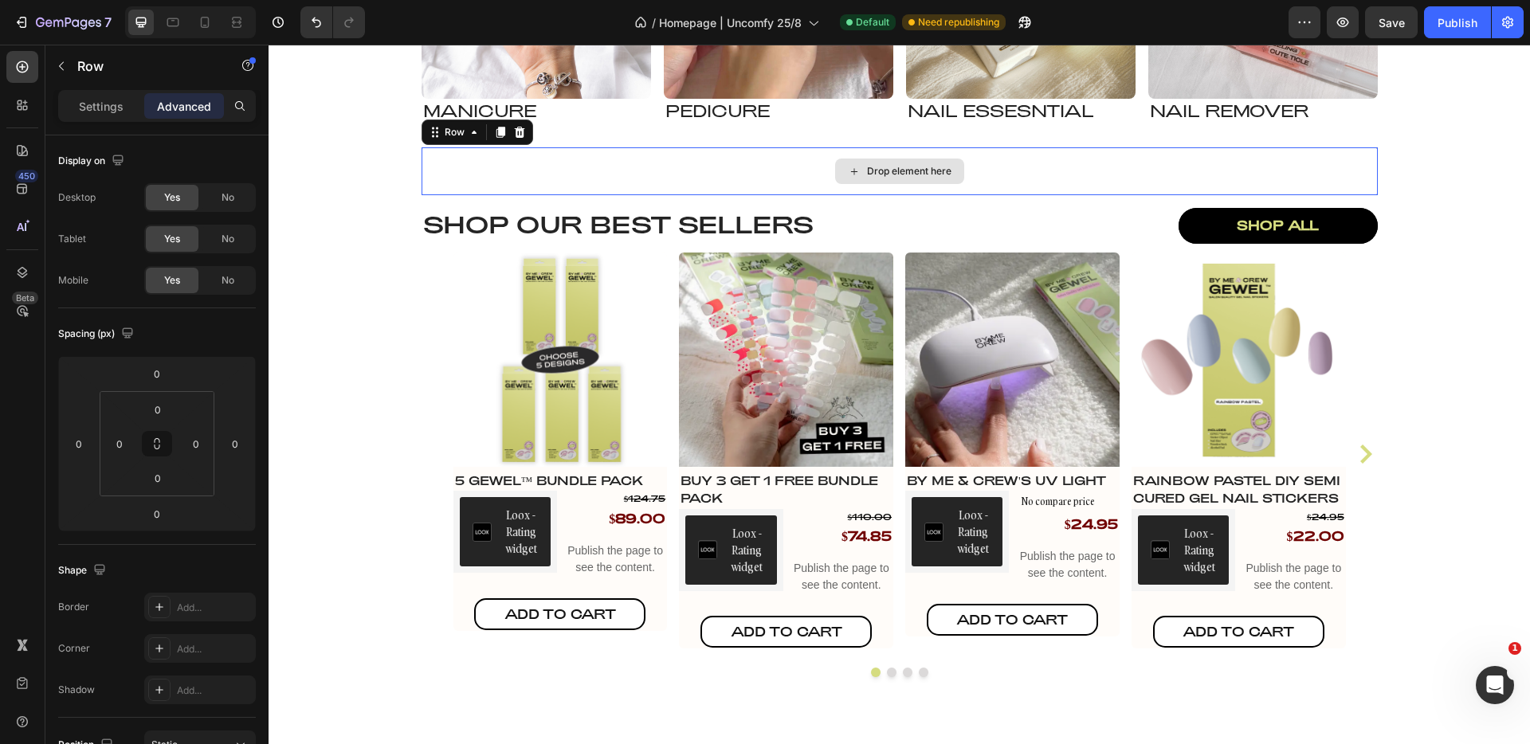
click at [523, 166] on div "Drop element here" at bounding box center [900, 171] width 957 height 48
click at [518, 133] on icon at bounding box center [519, 132] width 13 height 13
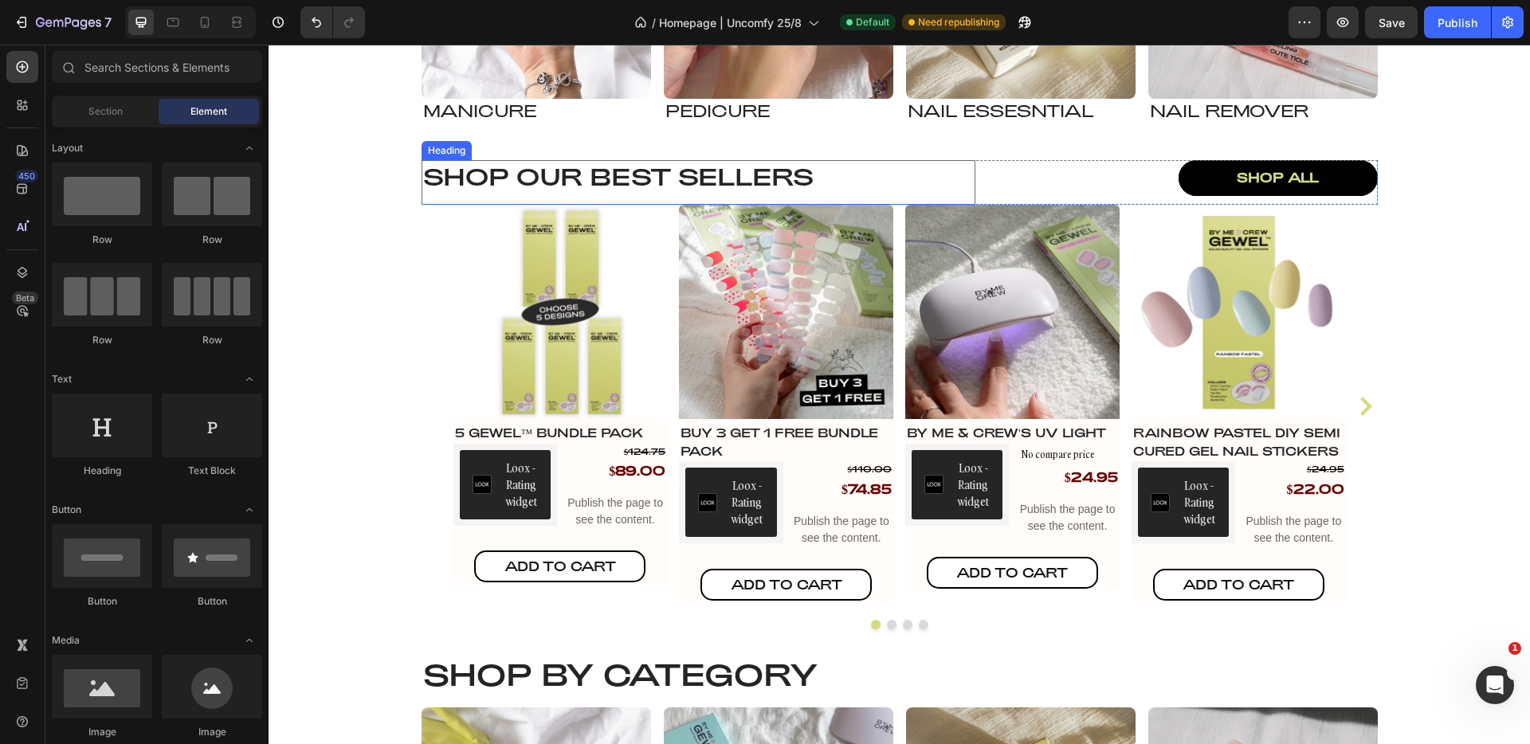
scroll to position [1640, 0]
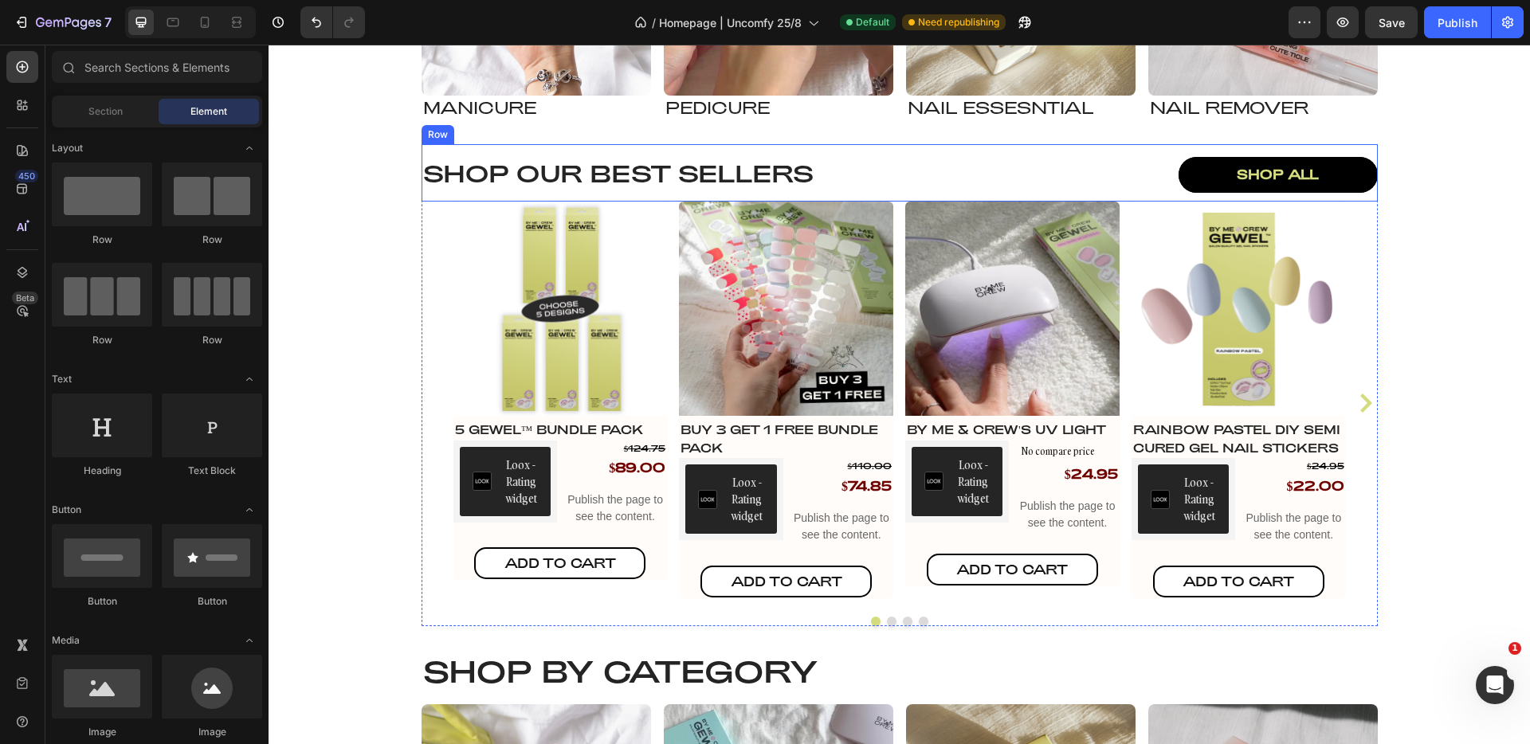
click at [507, 151] on div "Shop our best sellers Heading shop all Button Row" at bounding box center [900, 172] width 957 height 57
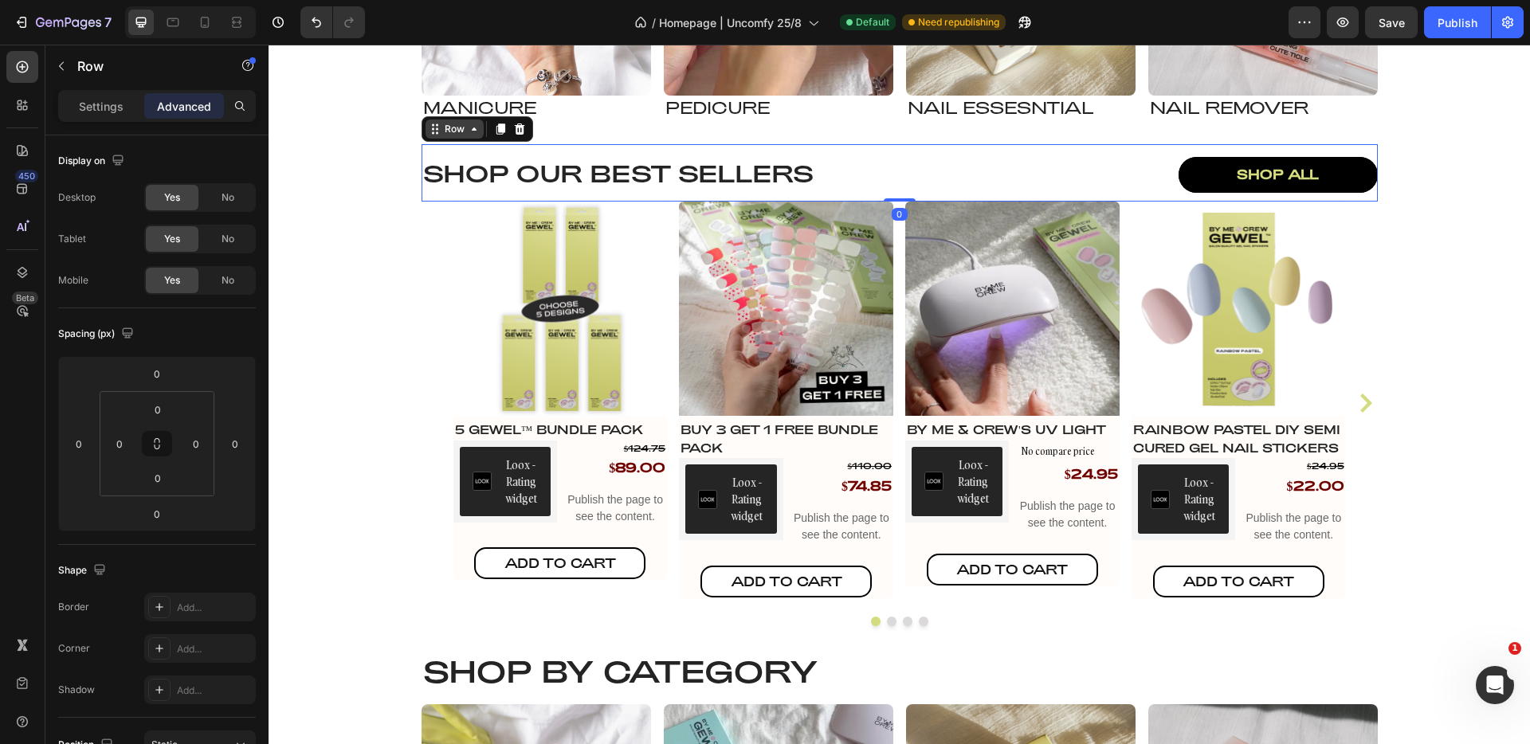
click at [454, 132] on div "Row" at bounding box center [455, 129] width 26 height 14
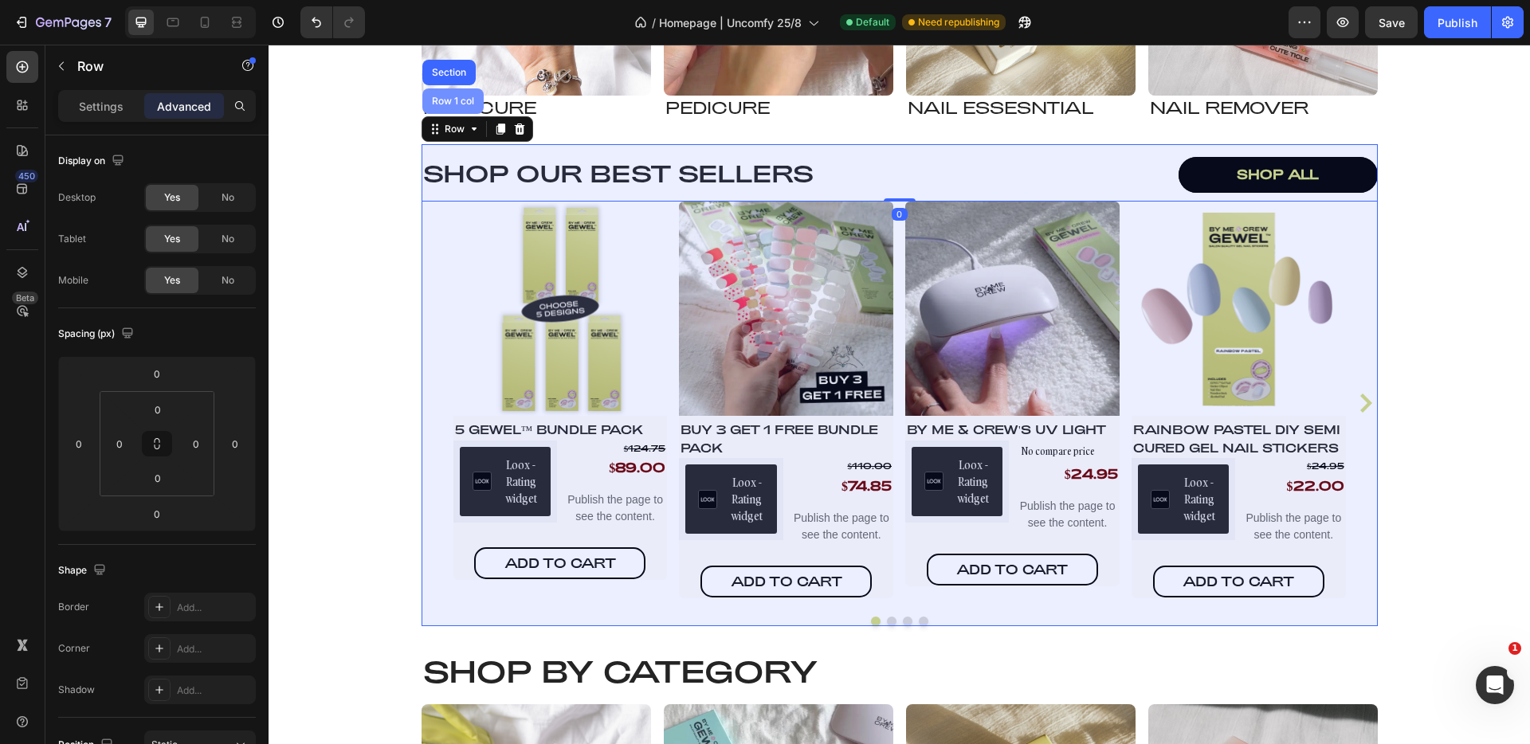
click at [446, 98] on div "Row 1 col" at bounding box center [453, 101] width 49 height 10
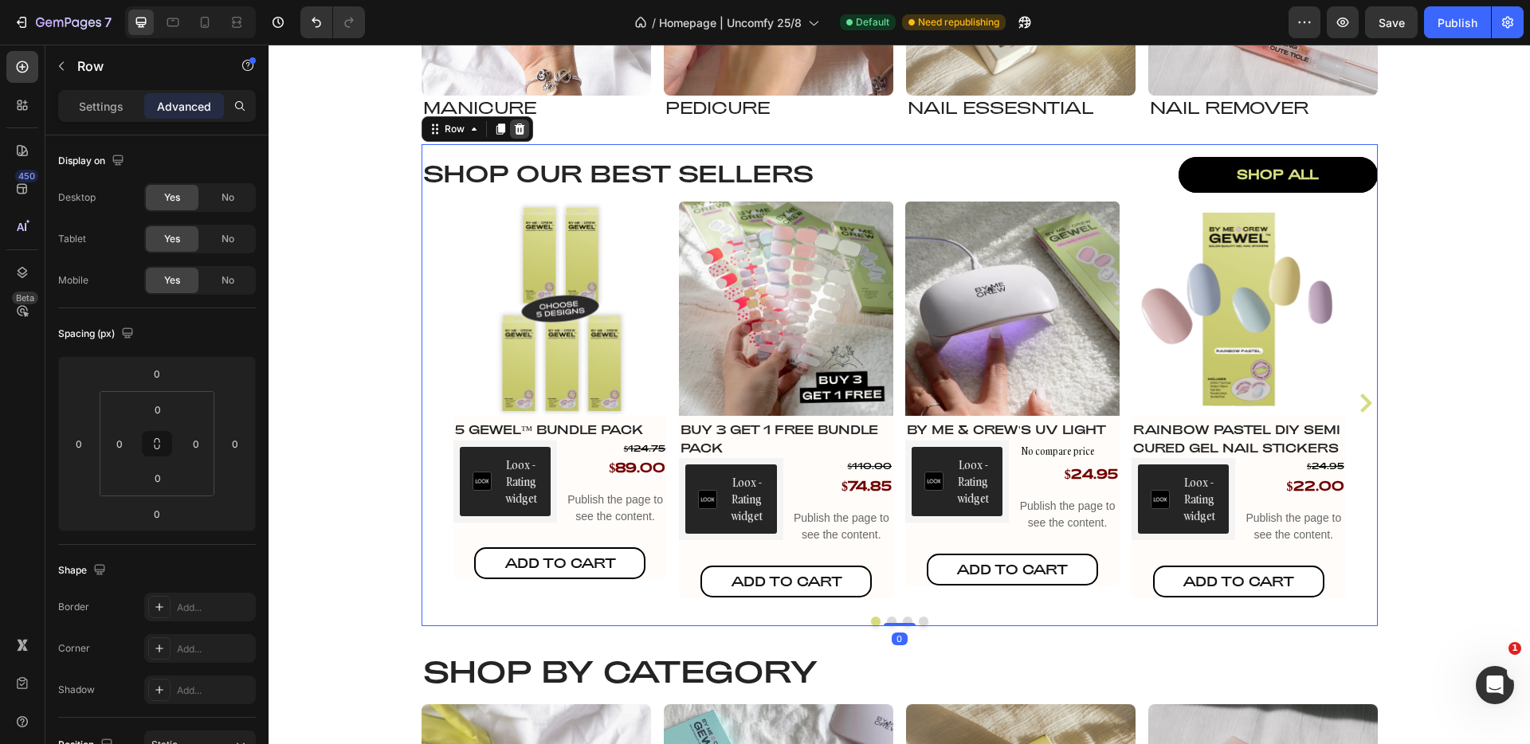
click at [518, 127] on icon at bounding box center [519, 129] width 13 height 13
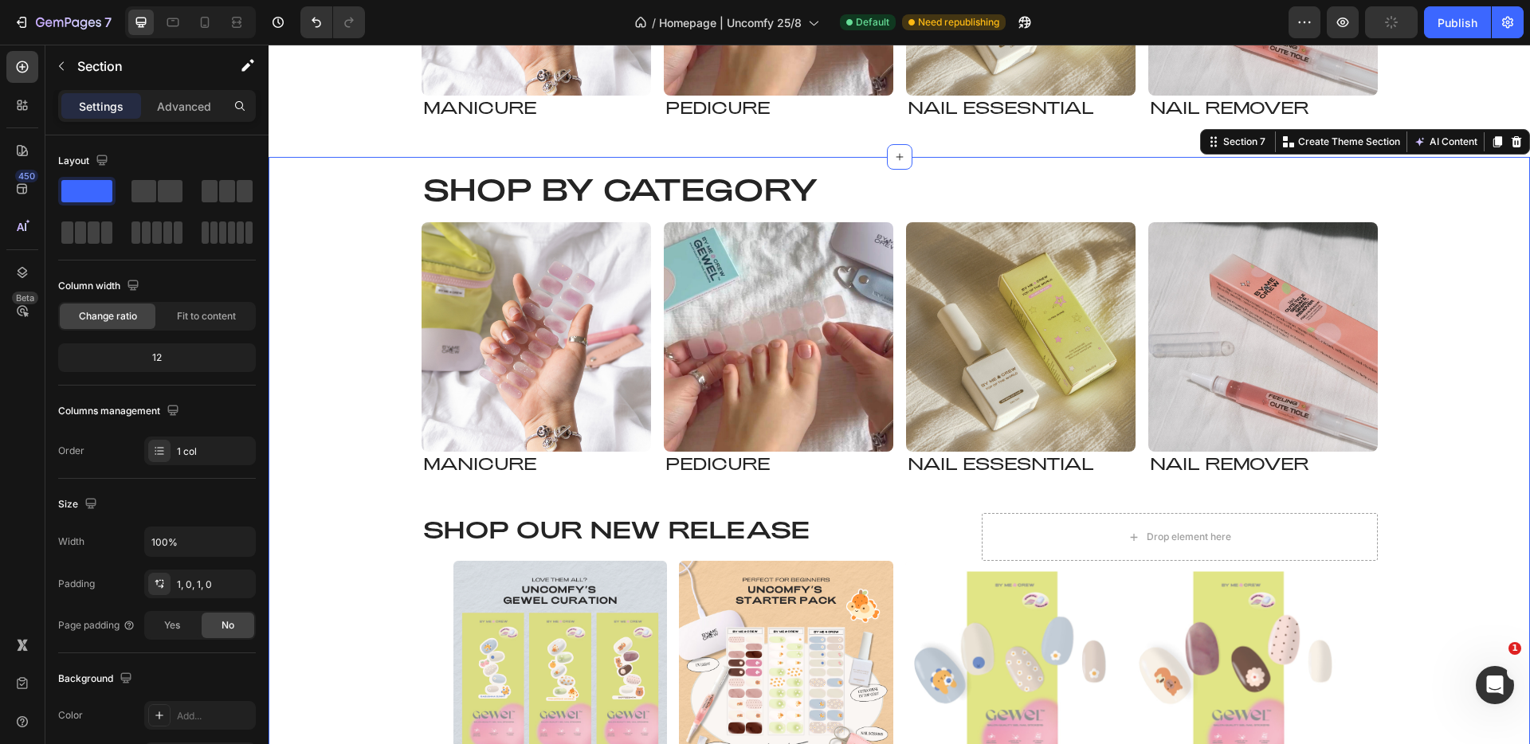
click at [436, 208] on h2 "Shop by Category" at bounding box center [900, 190] width 957 height 40
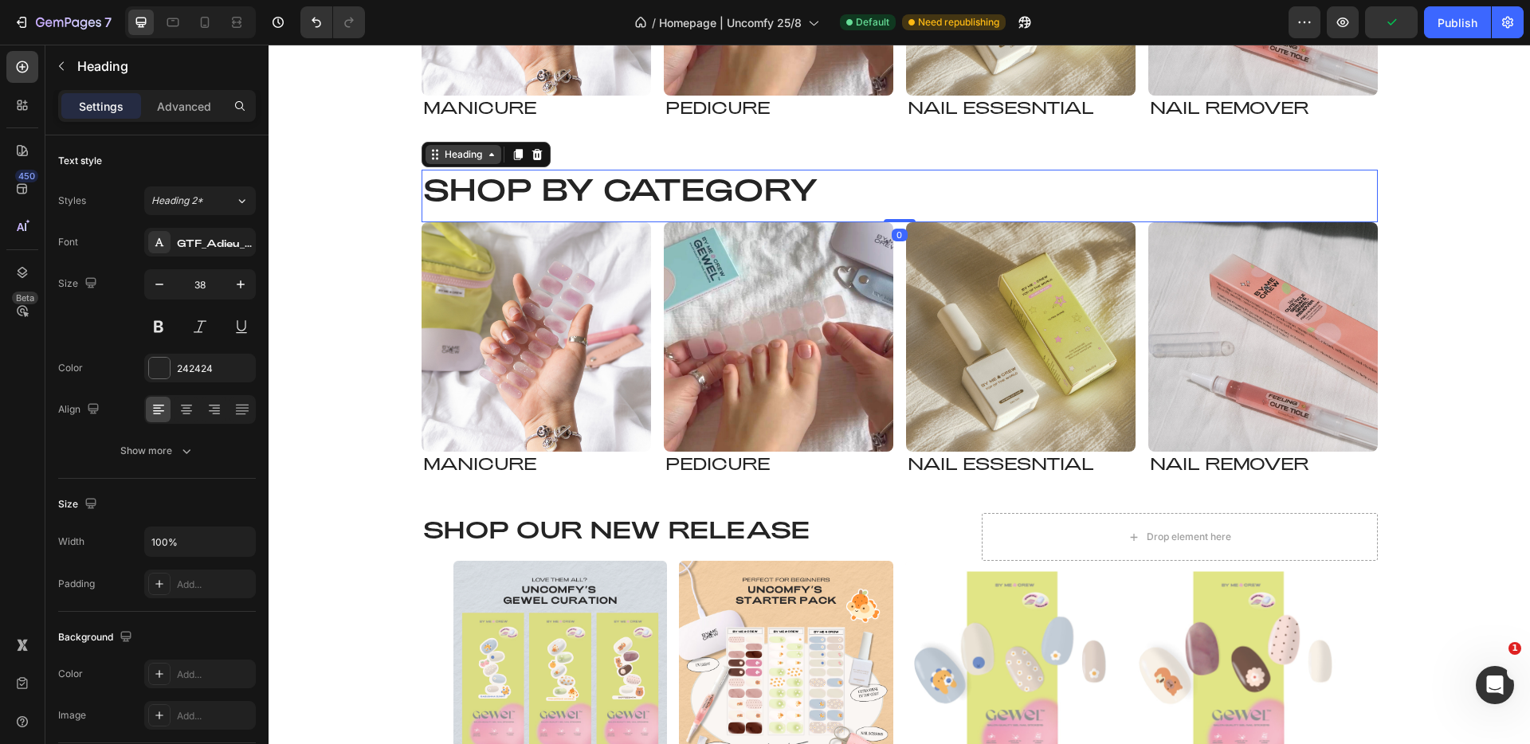
click at [472, 155] on div "Heading" at bounding box center [464, 154] width 44 height 14
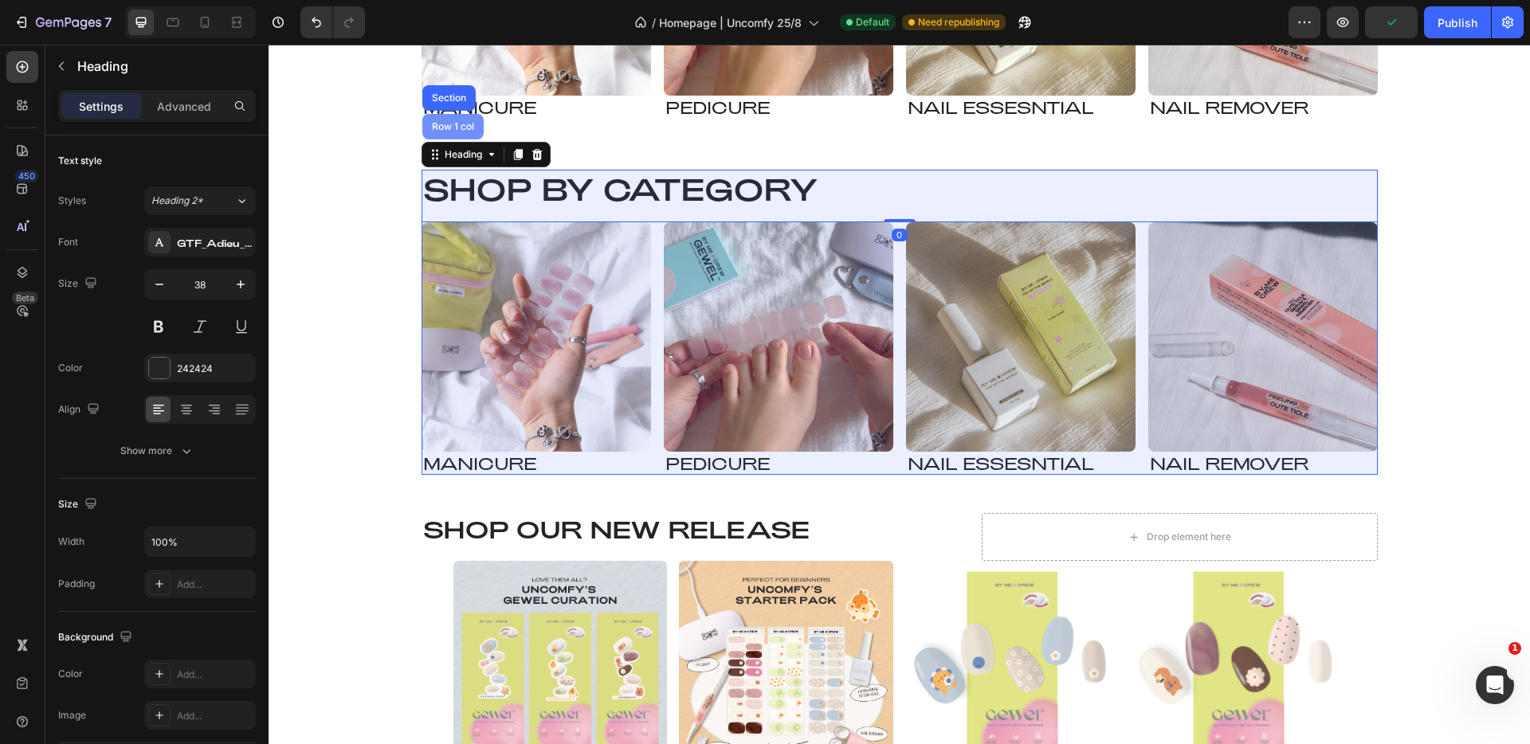
click at [451, 139] on div "Row 1 col" at bounding box center [452, 127] width 61 height 26
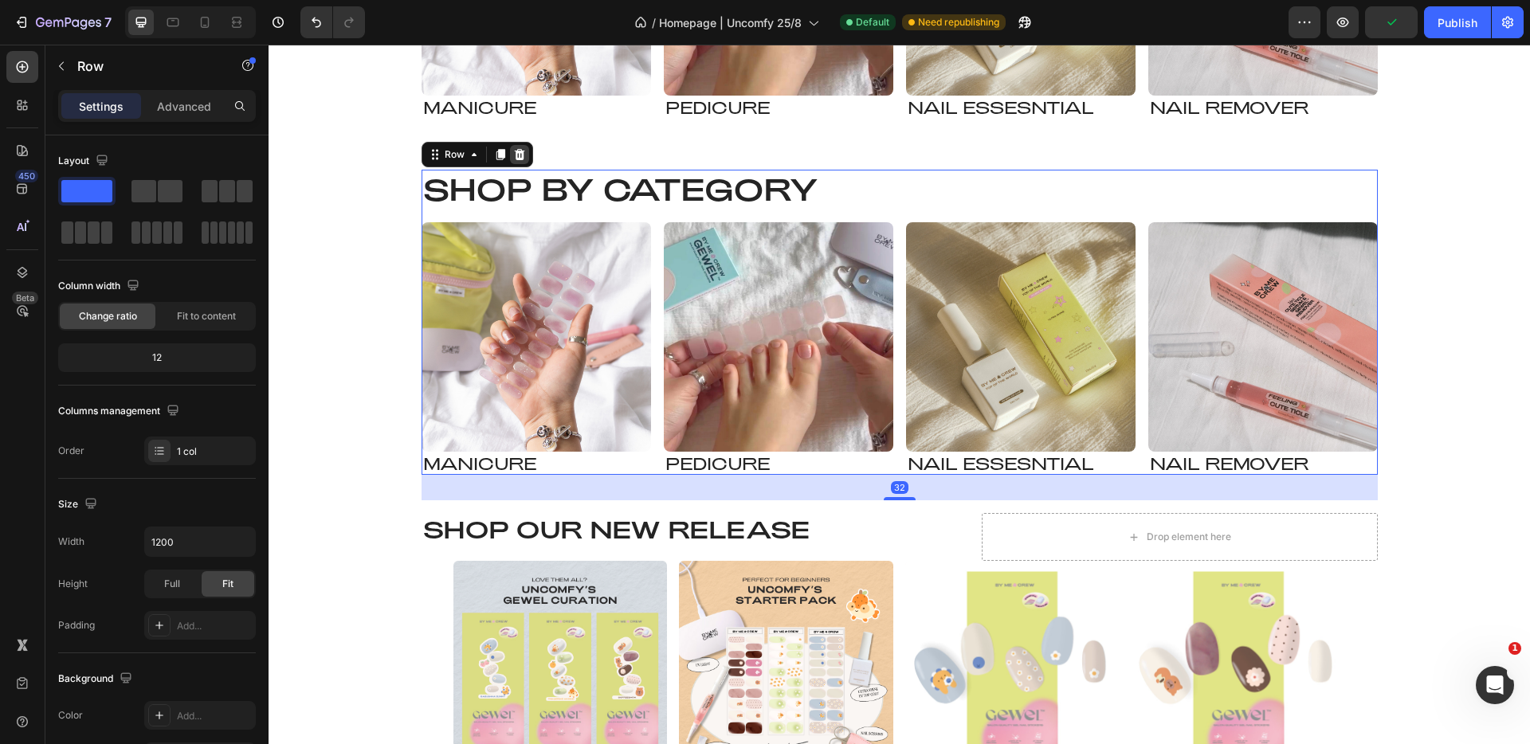
click at [514, 155] on icon at bounding box center [519, 154] width 13 height 13
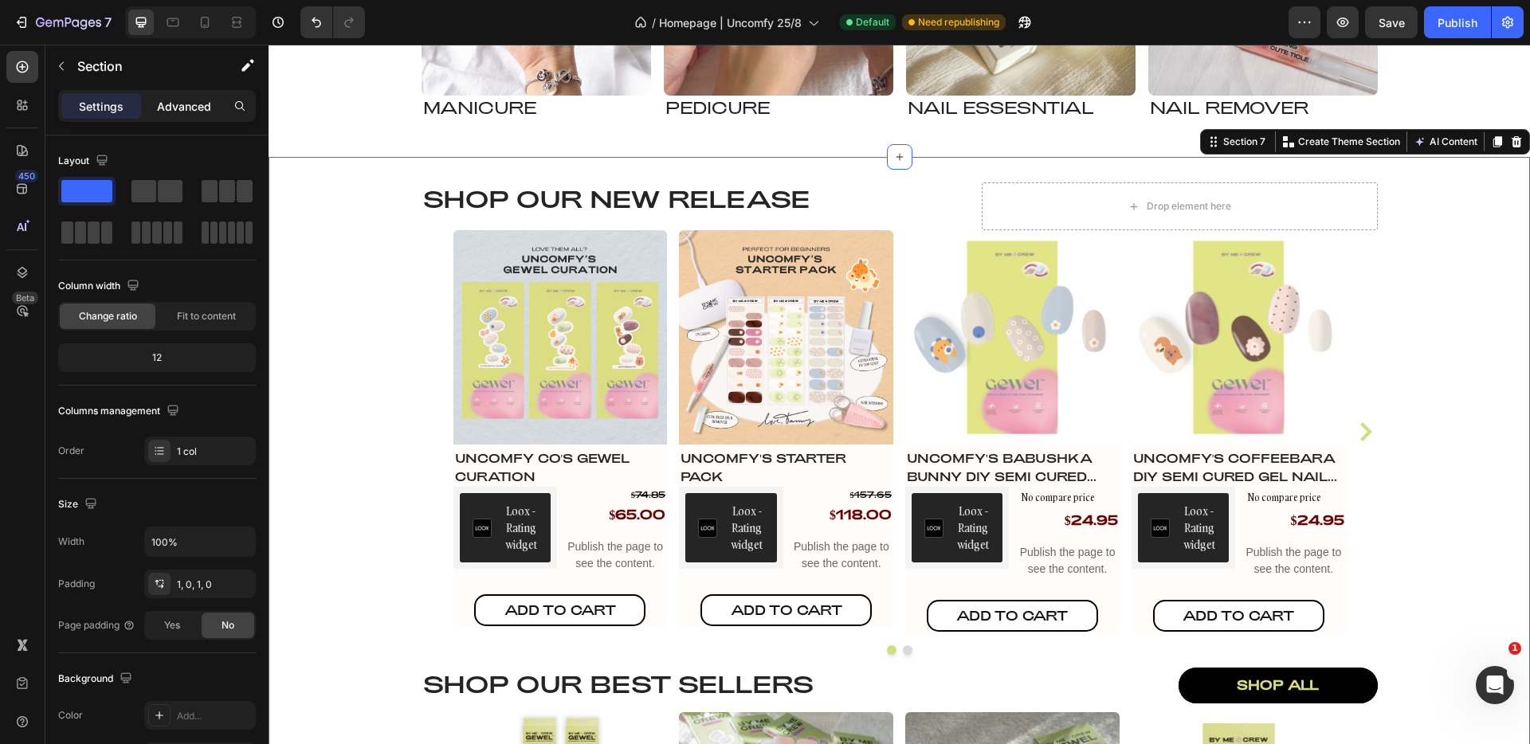
click at [199, 107] on p "Advanced" at bounding box center [184, 106] width 54 height 17
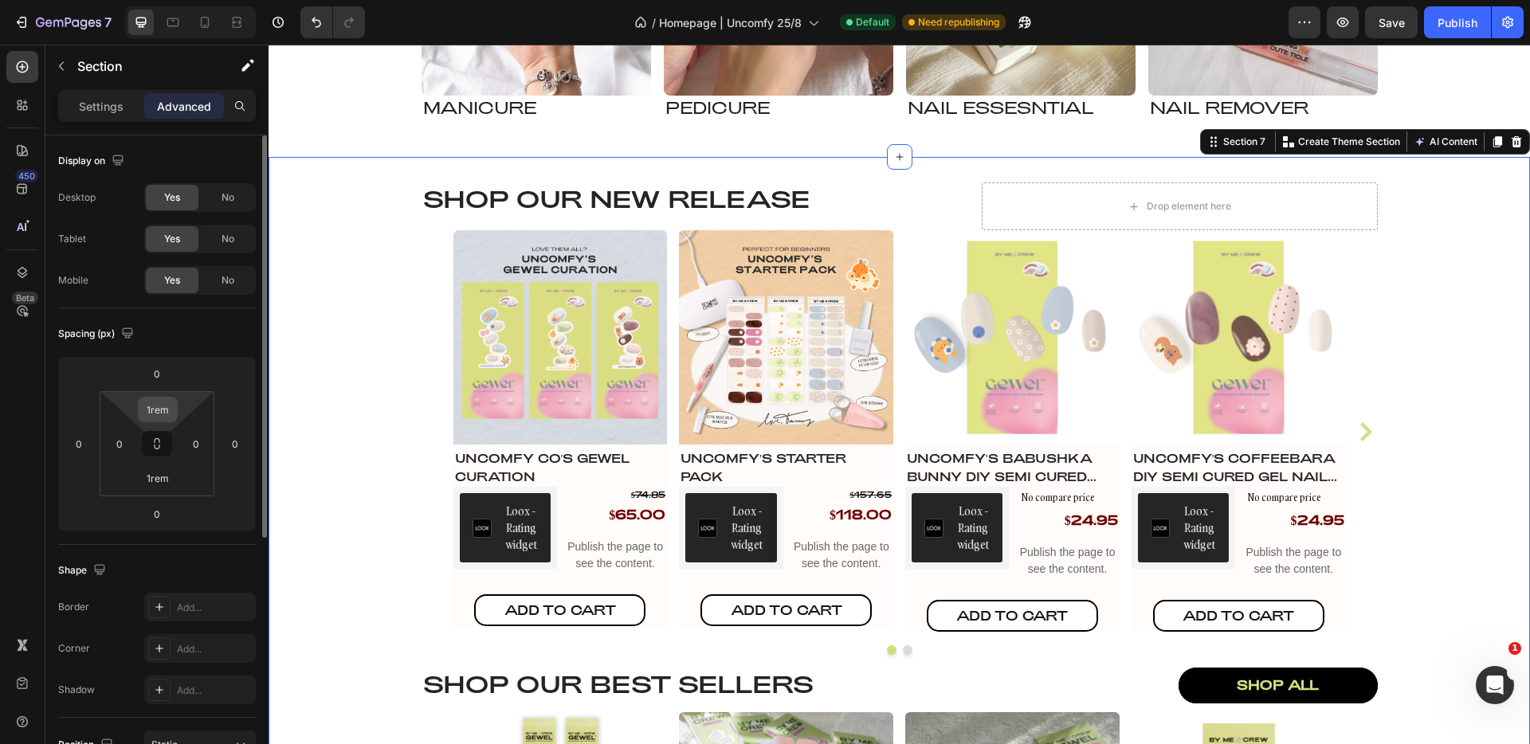
click at [166, 413] on input "1rem" at bounding box center [158, 410] width 32 height 24
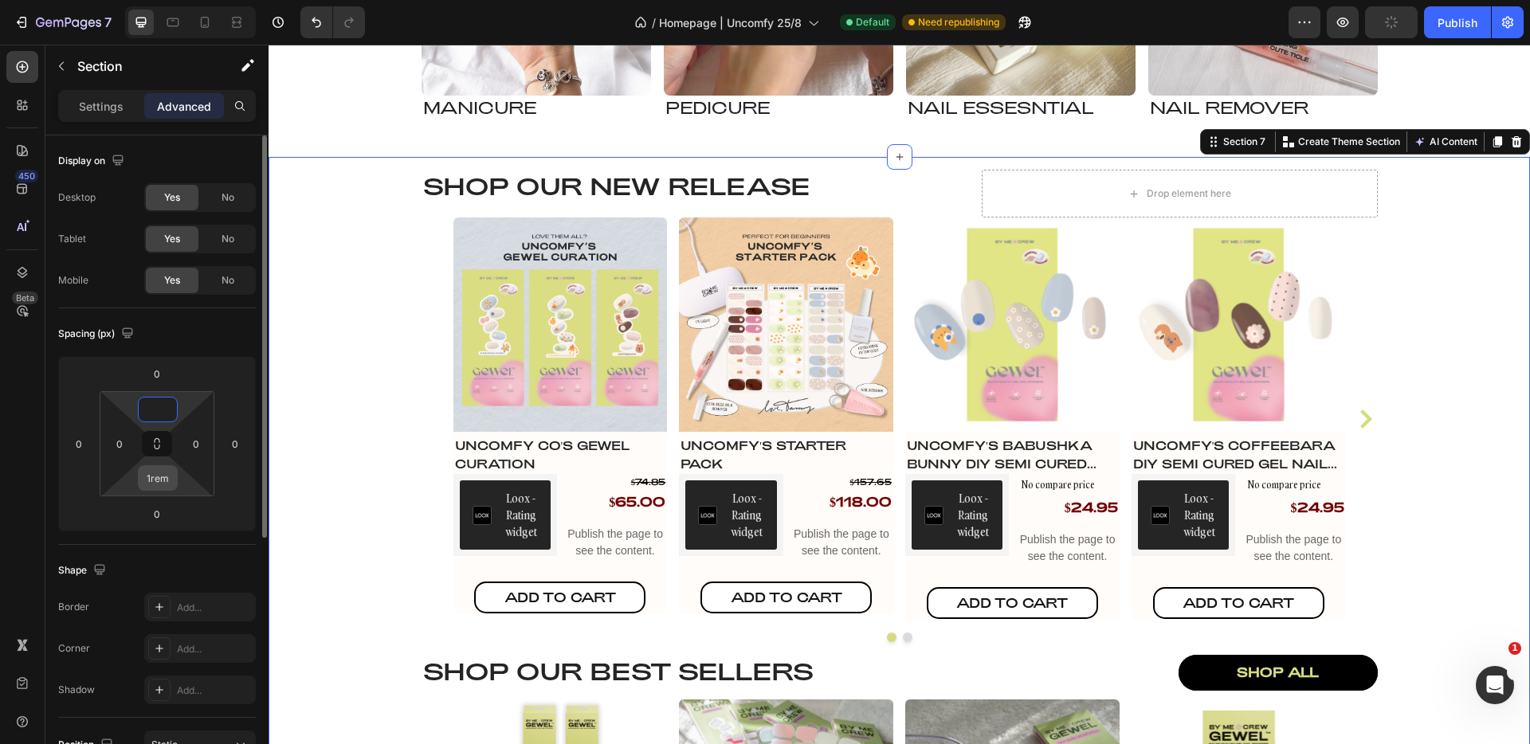
type input "0"
click at [166, 480] on input "1rem" at bounding box center [158, 478] width 32 height 24
type input "0"
click at [191, 340] on div "Spacing (px)" at bounding box center [157, 334] width 198 height 26
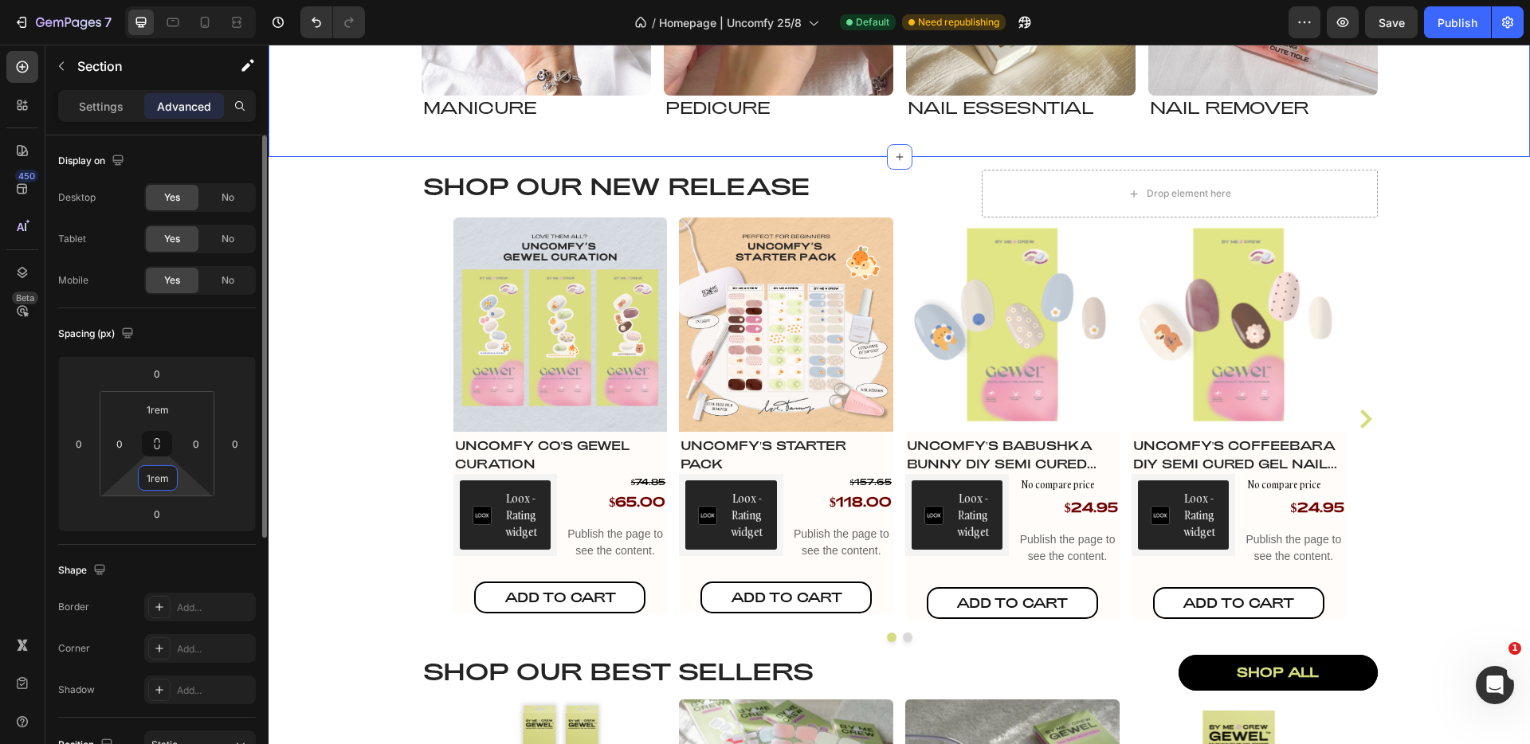
click at [161, 477] on input "1rem" at bounding box center [158, 478] width 32 height 24
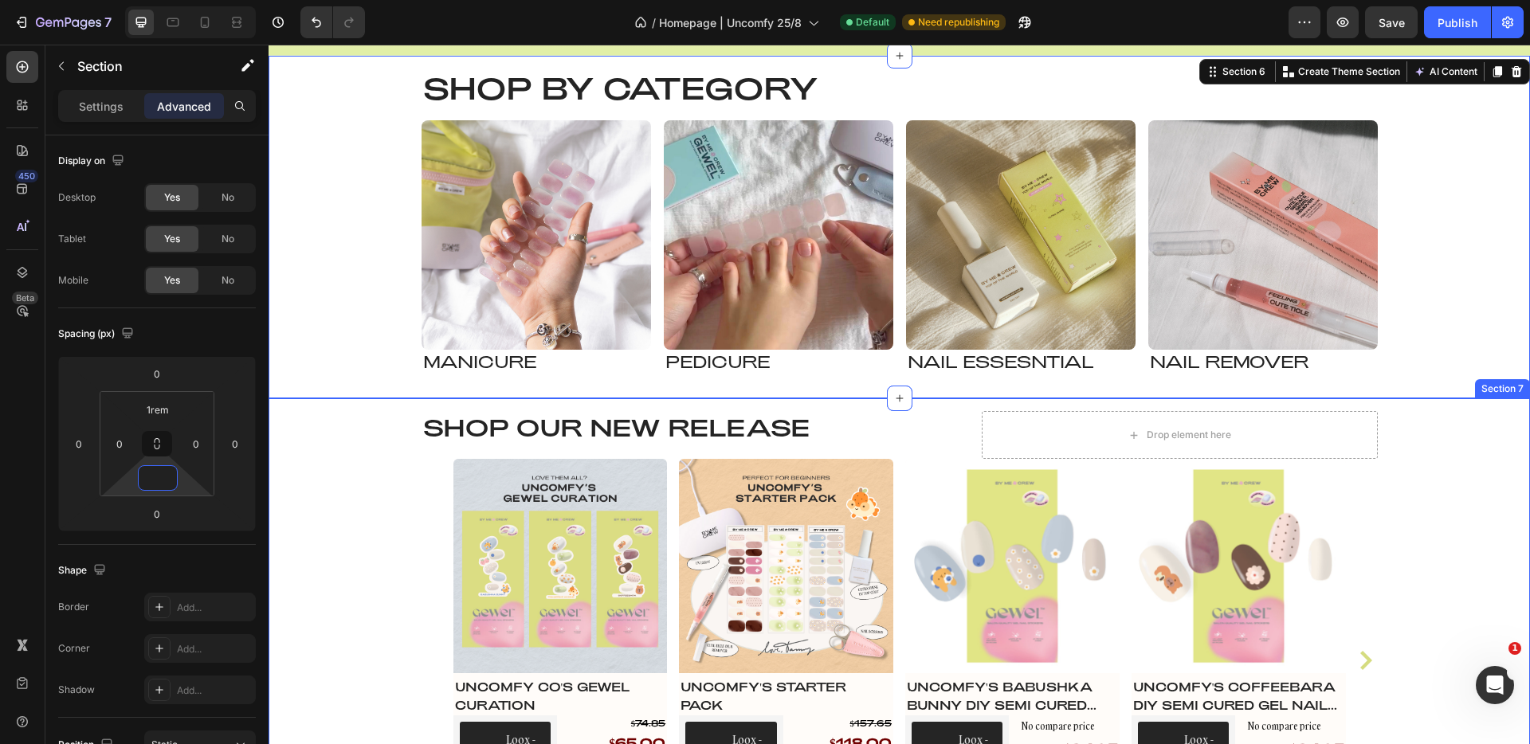
scroll to position [1362, 0]
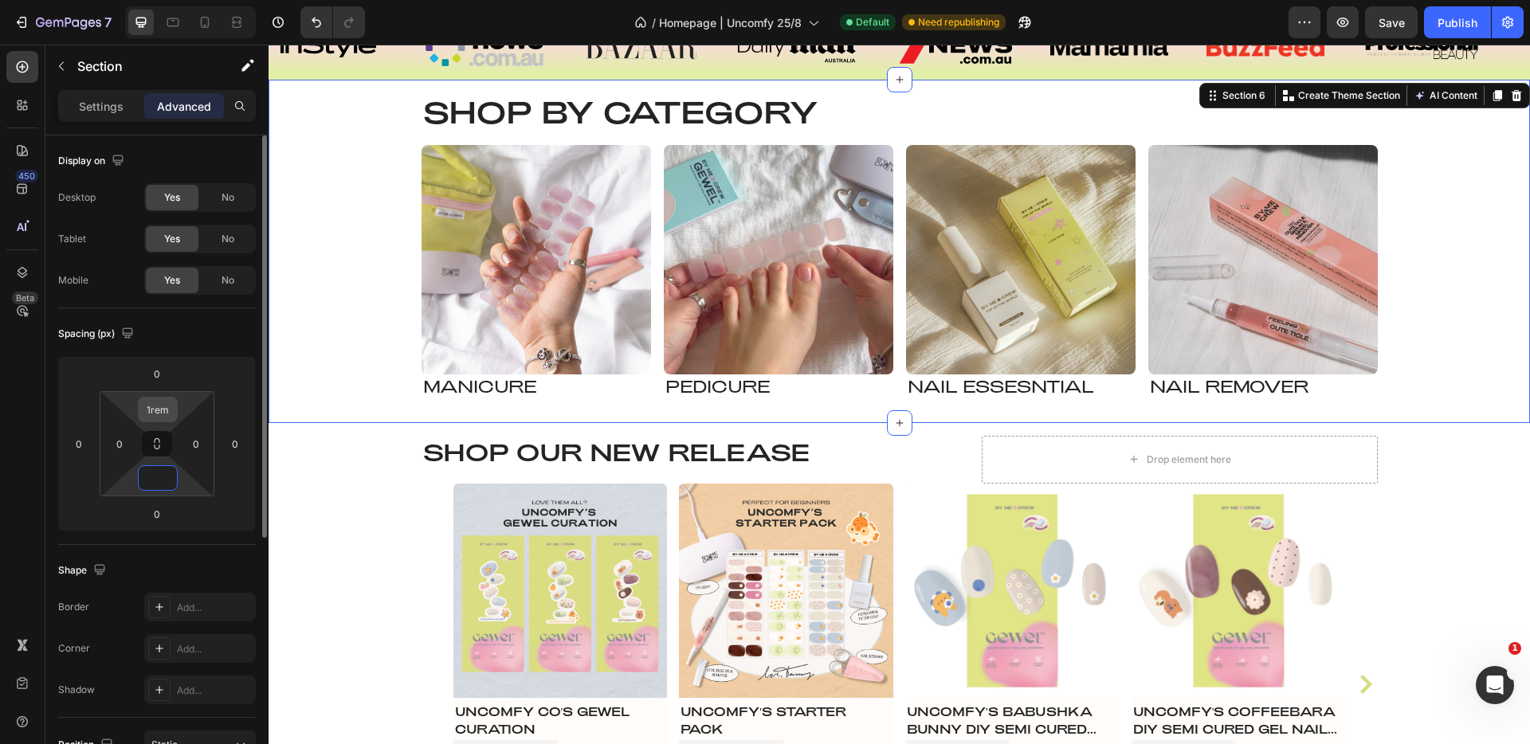
type input "0"
click at [167, 417] on input "1rem" at bounding box center [158, 410] width 32 height 24
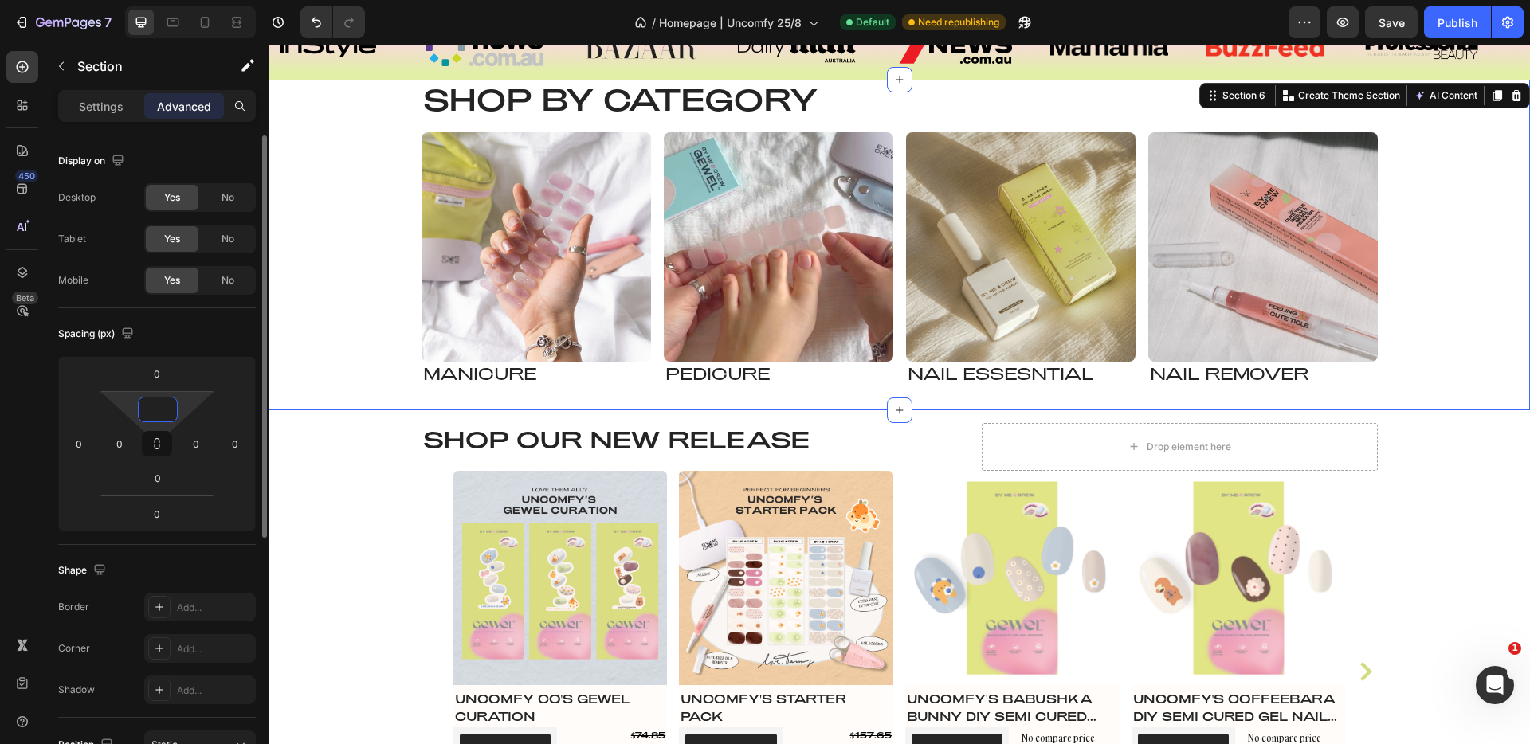
click at [167, 415] on input at bounding box center [158, 410] width 32 height 24
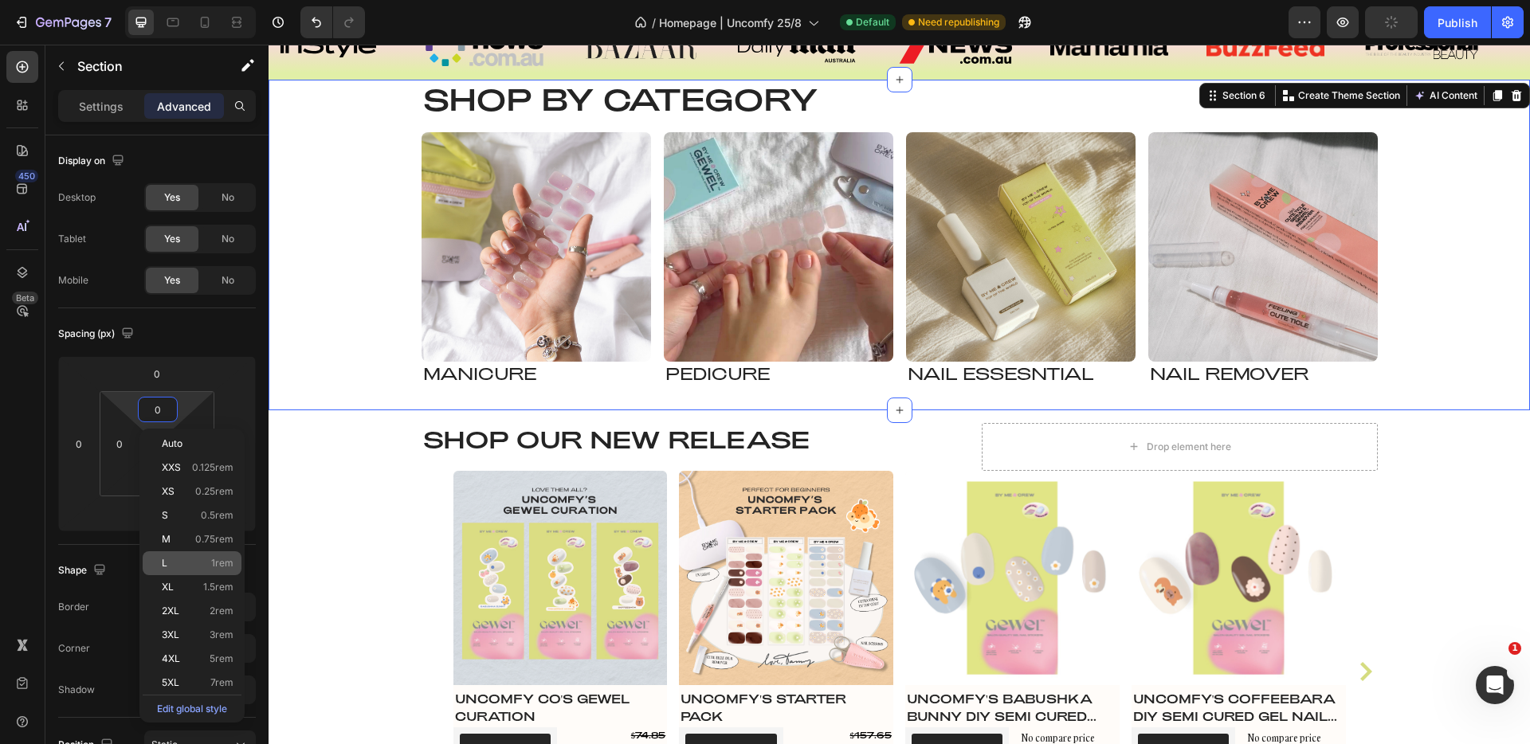
click at [208, 553] on div "L 1rem" at bounding box center [192, 564] width 99 height 24
type input "1rem"
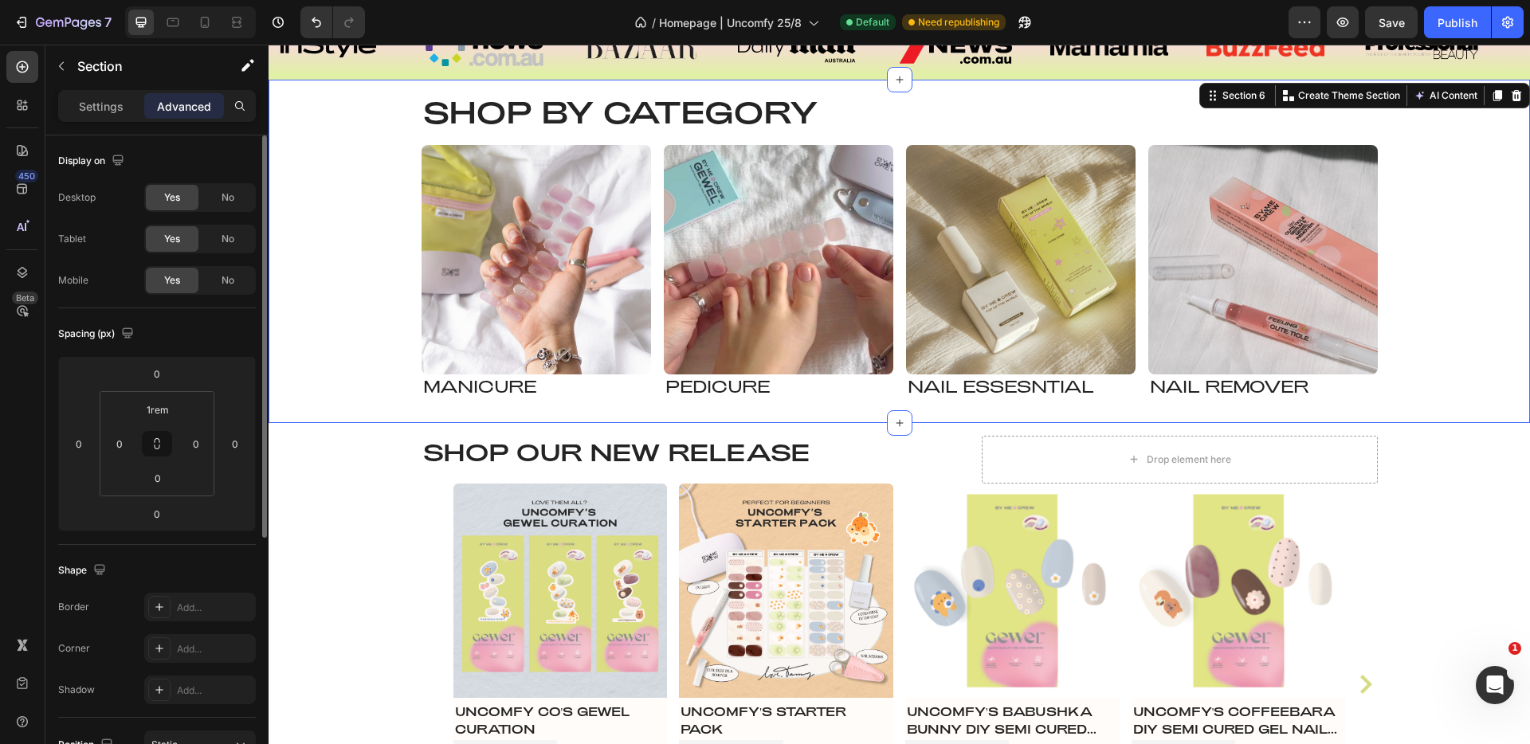
click at [0, 0] on div "Spacing (px) 0 0 0 0 1rem 0 0 0" at bounding box center [0, 0] width 0 height 0
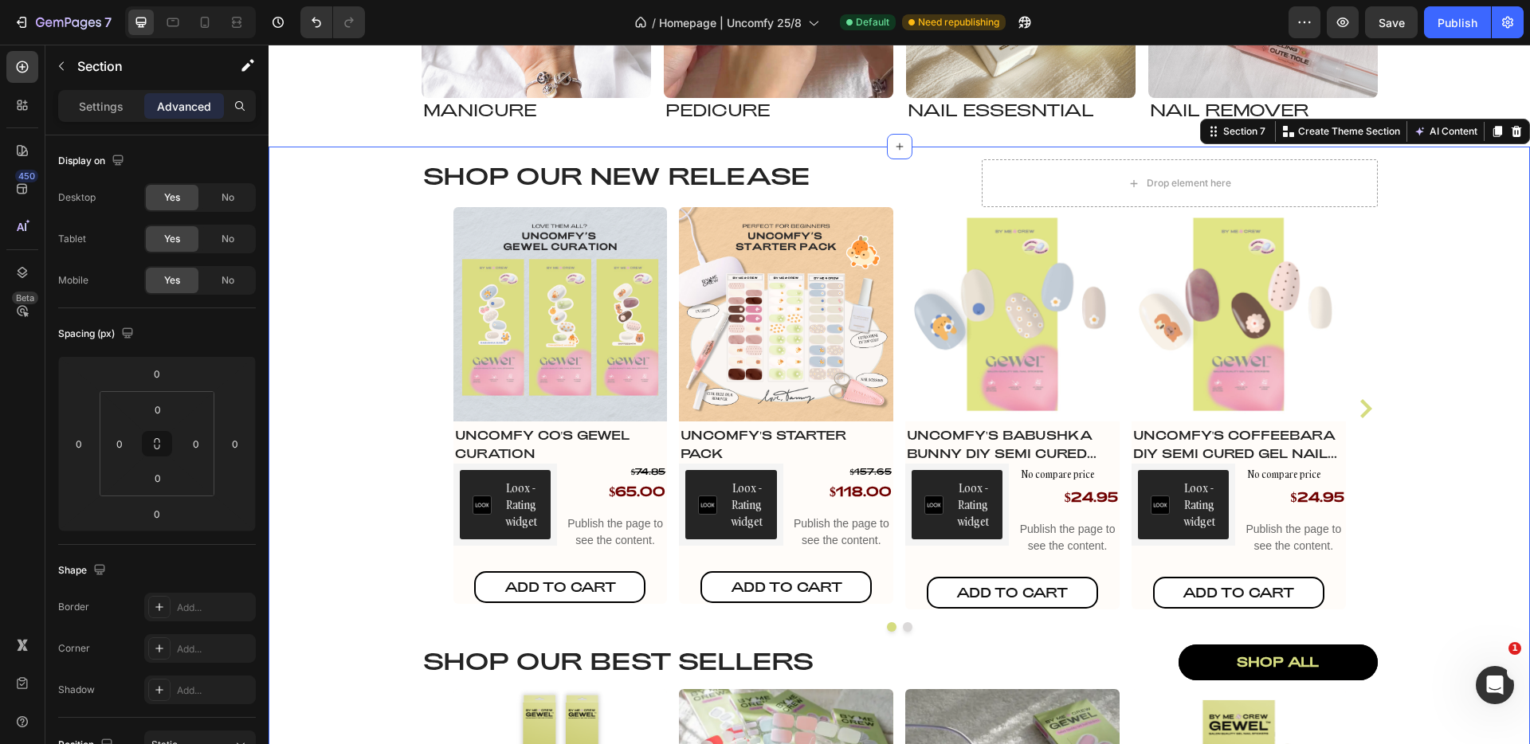
scroll to position [1636, 0]
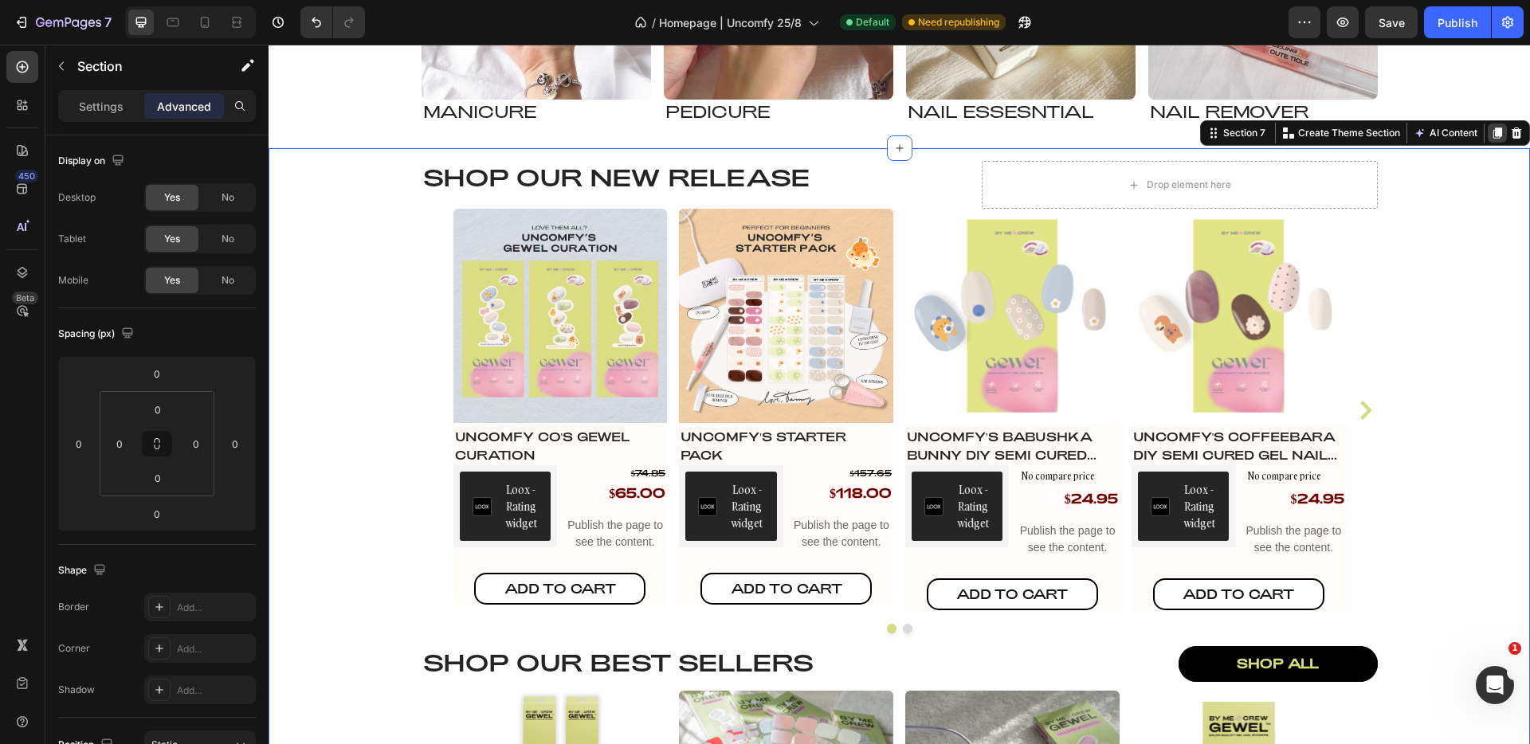
click at [1491, 133] on icon at bounding box center [1497, 133] width 13 height 13
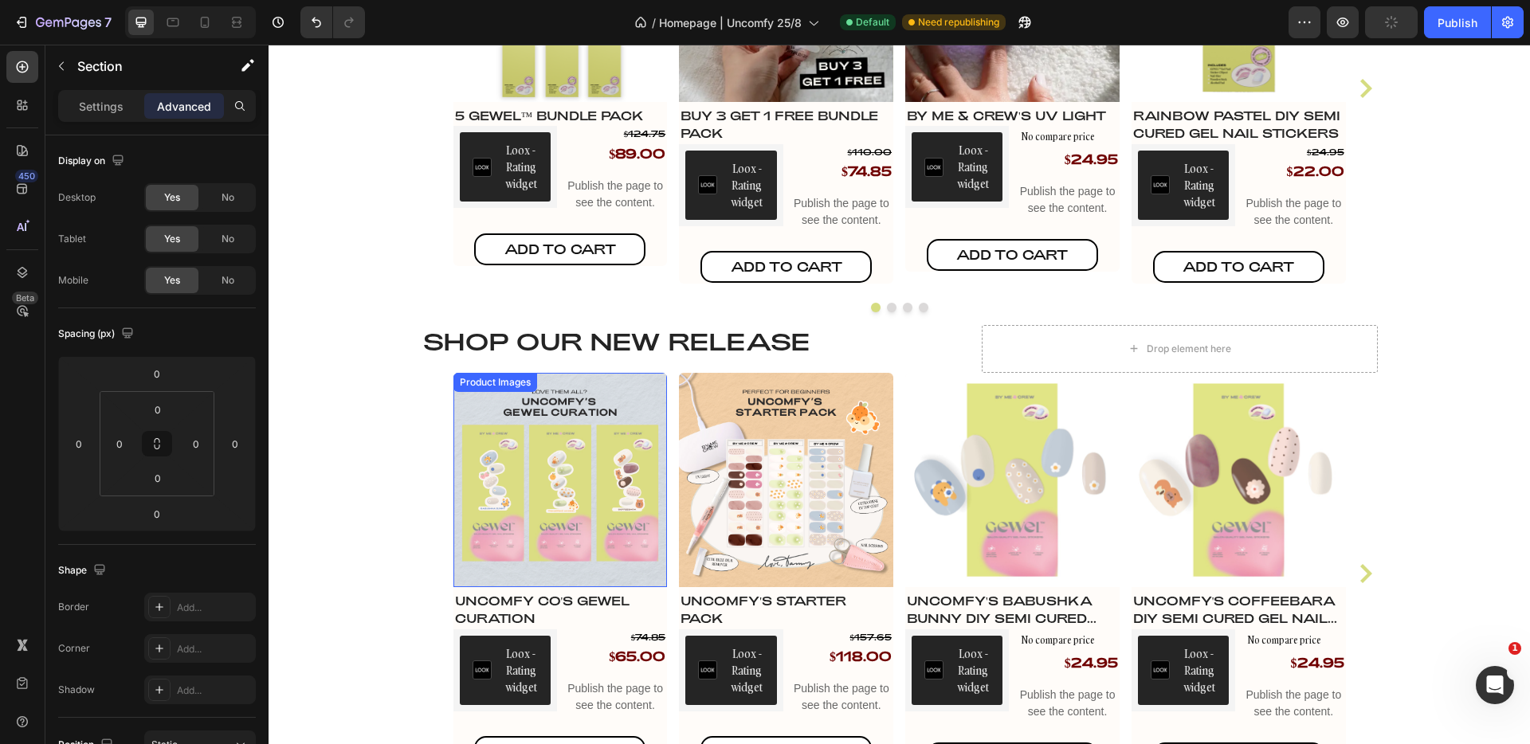
scroll to position [2438, 0]
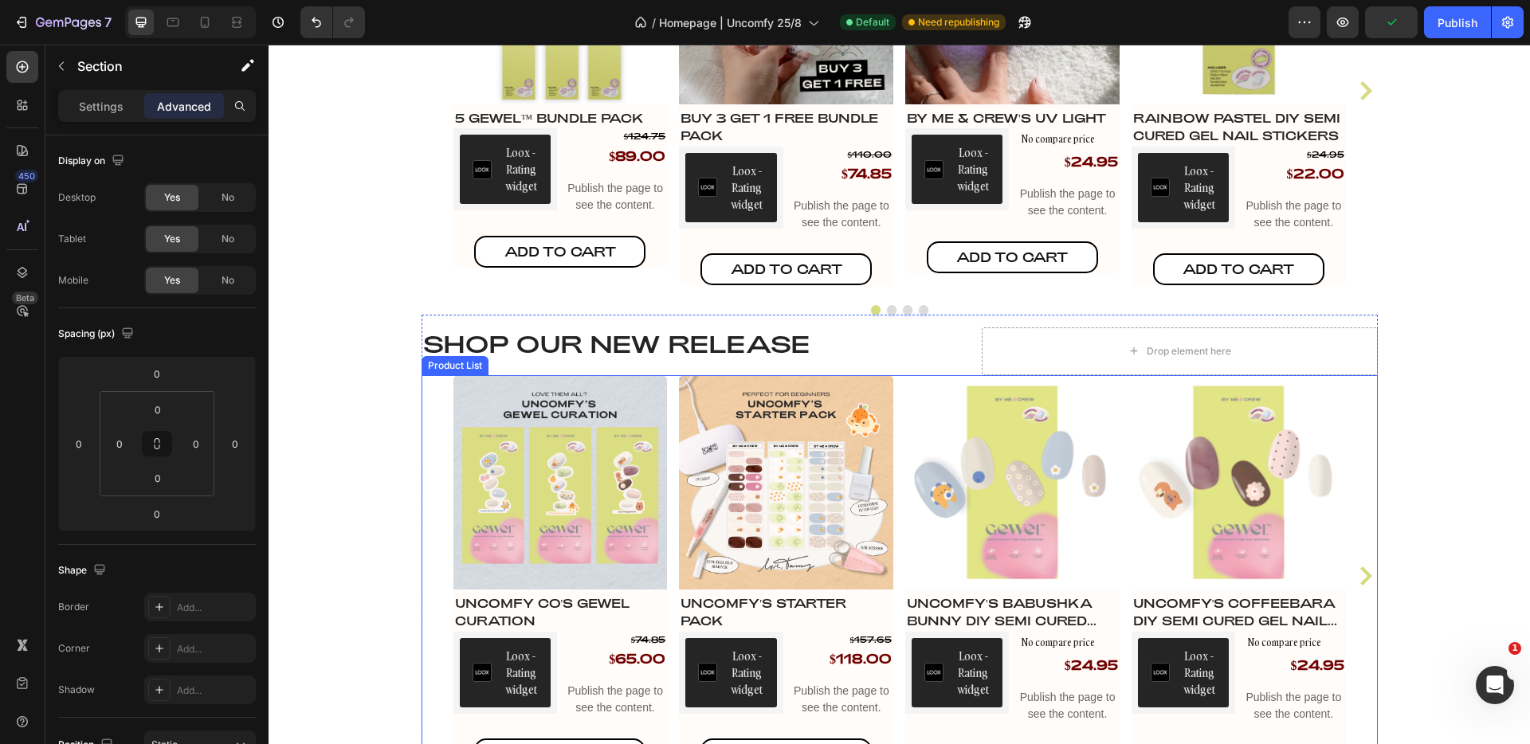
click at [431, 379] on div "Product Images Uncomfy Co's GEWEL Curation Product Title Loox - Rating widget L…" at bounding box center [900, 576] width 957 height 403
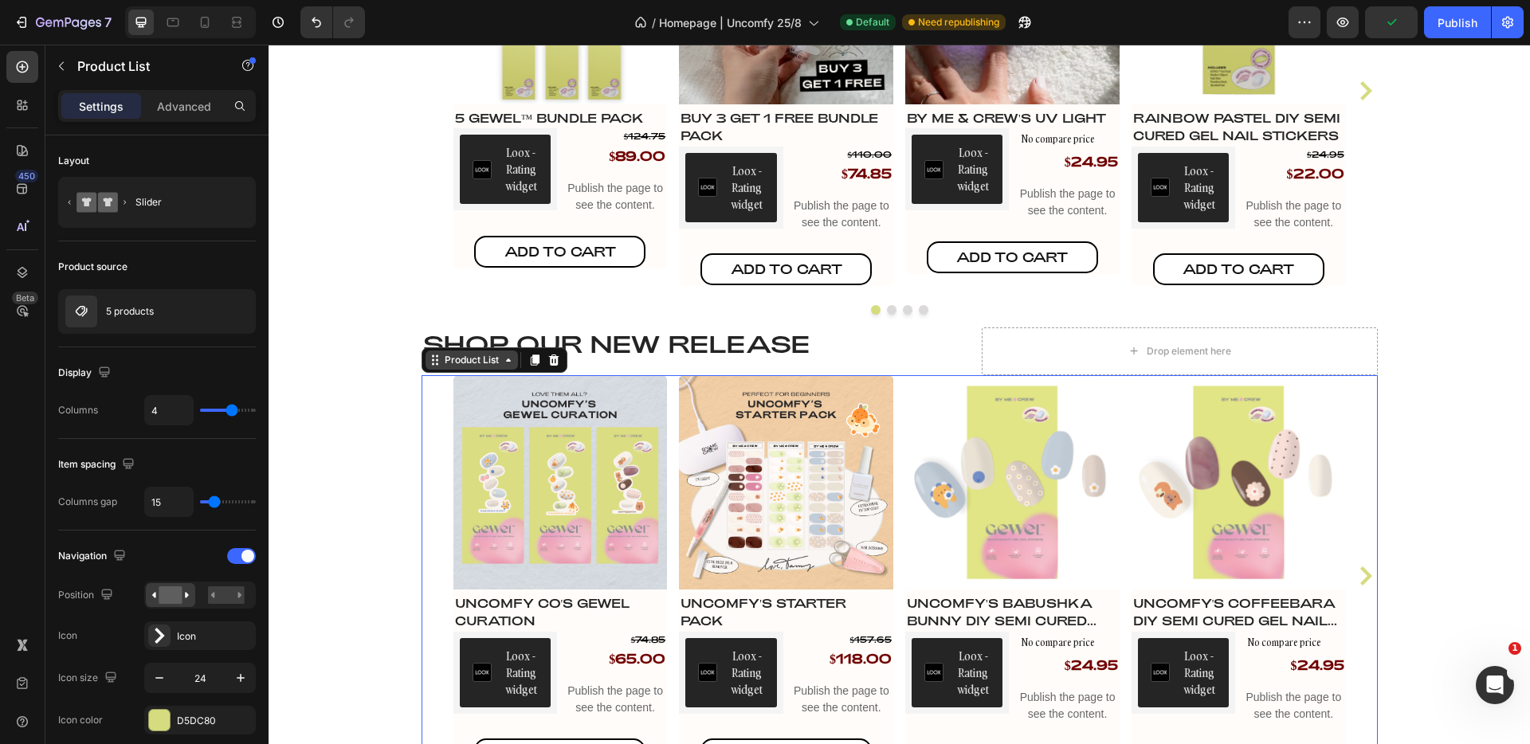
click at [458, 367] on div "Product List" at bounding box center [472, 360] width 61 height 14
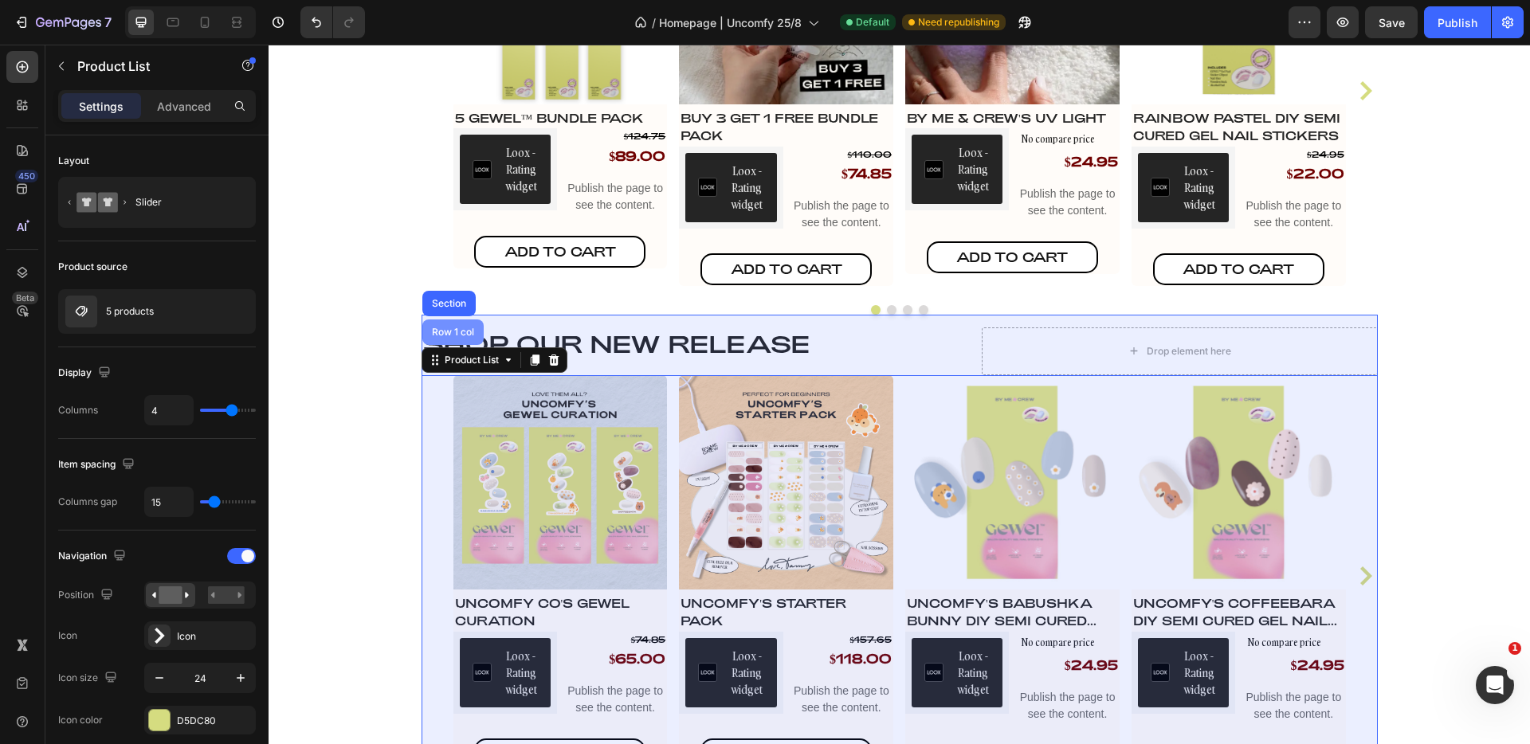
click at [463, 338] on div "Row 1 col" at bounding box center [452, 333] width 61 height 26
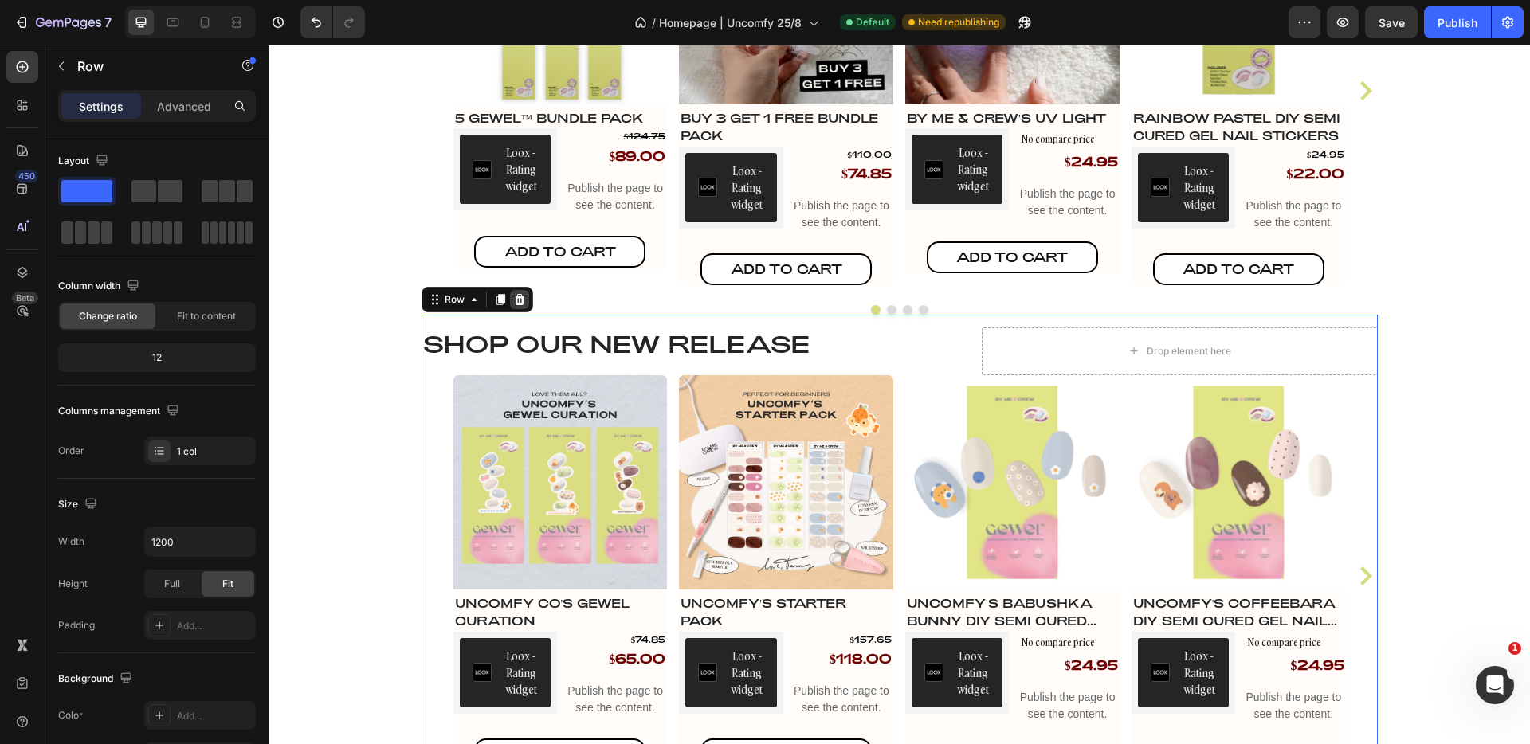
click at [520, 298] on div at bounding box center [519, 299] width 19 height 19
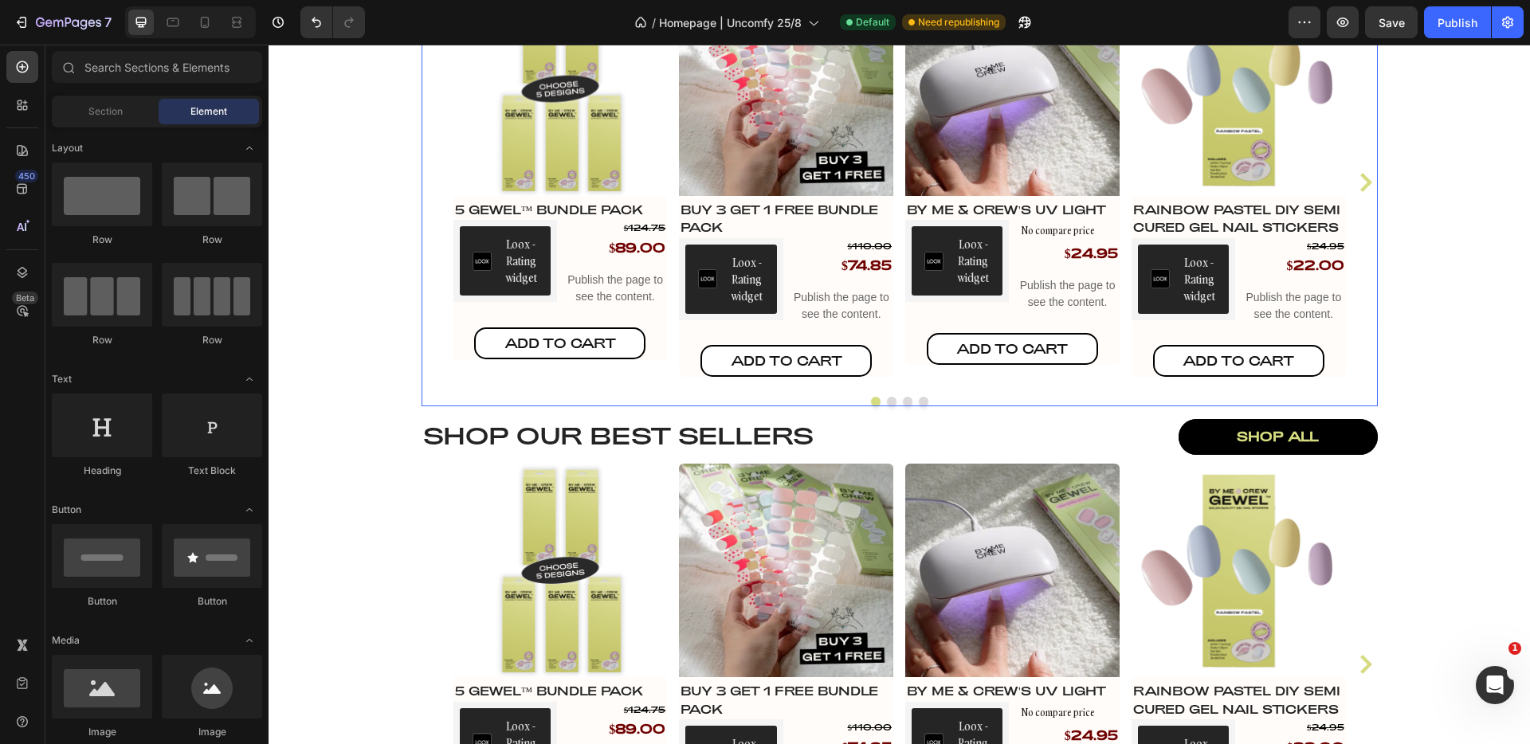
scroll to position [2330, 0]
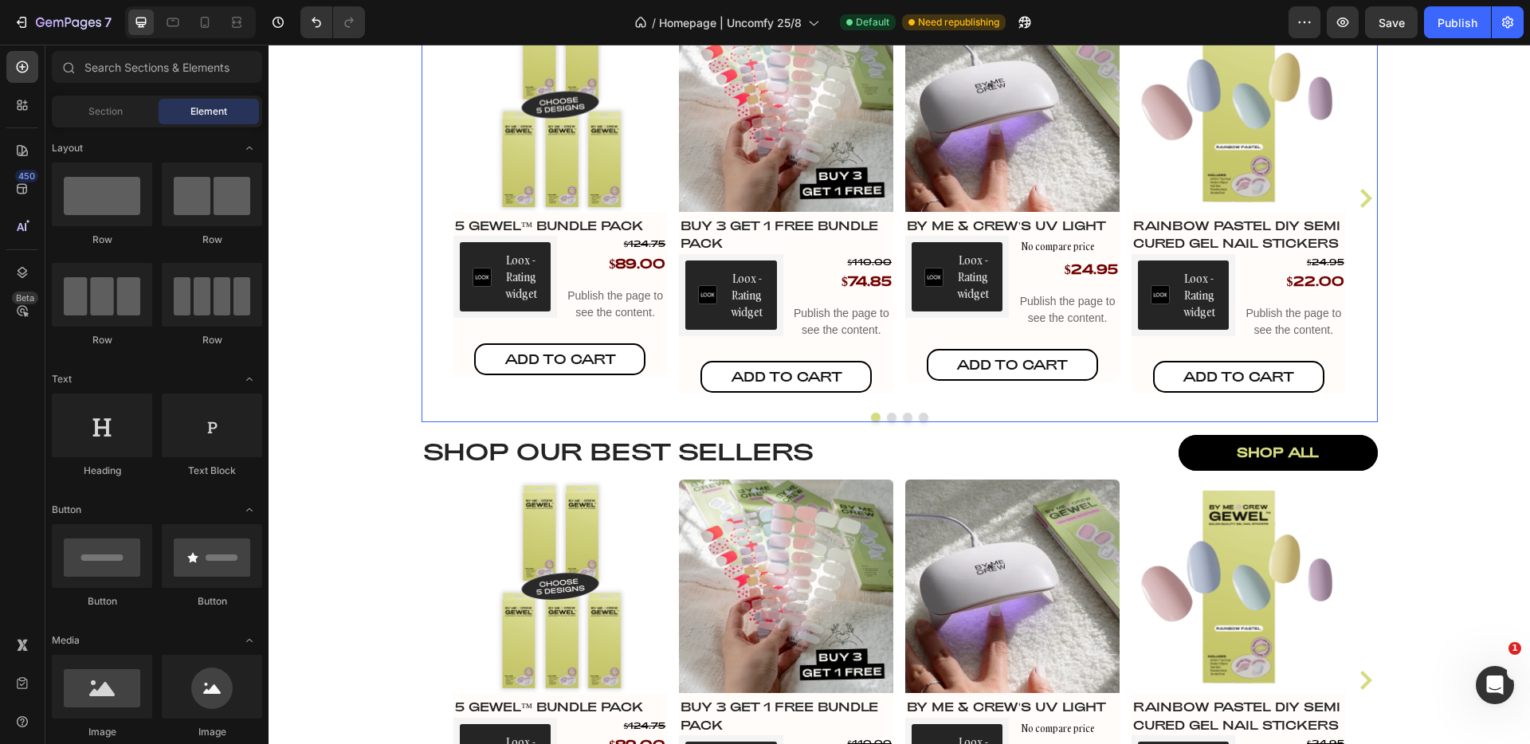
click at [432, 291] on div "Product Images 5 GEWEL™ Bundle Pack Product Title Loox - Rating widget Loox $12…" at bounding box center [900, 199] width 957 height 403
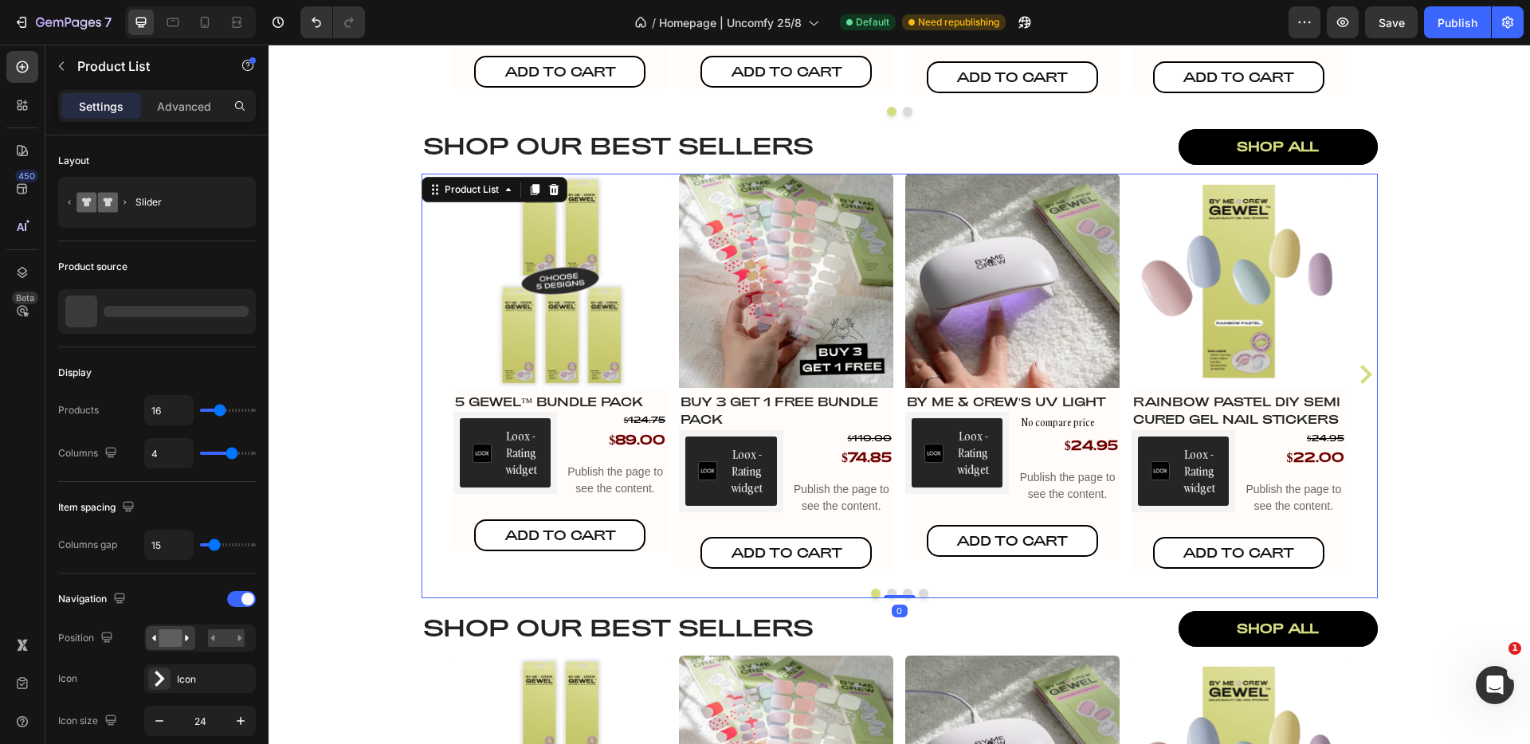
scroll to position [2115, 0]
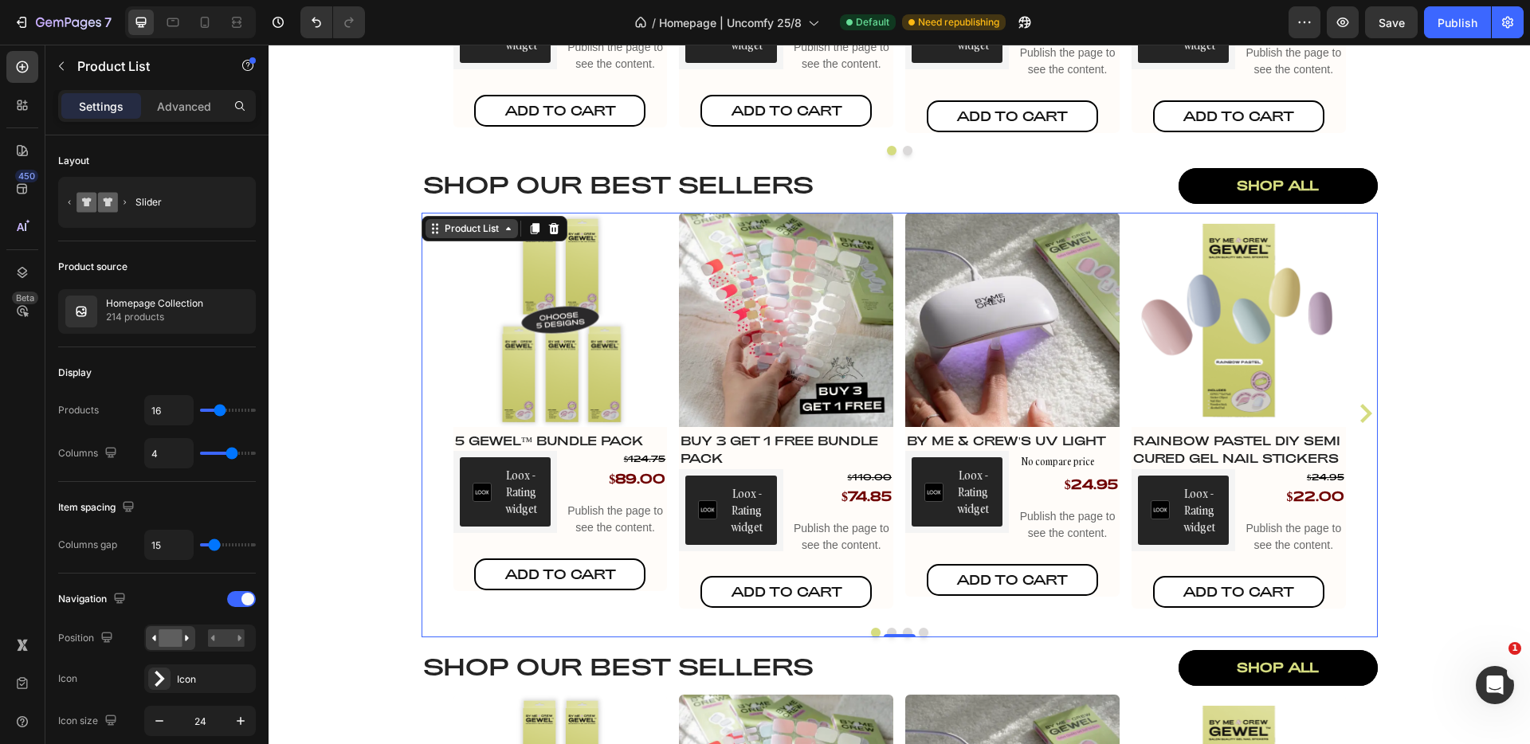
click at [485, 230] on div "Product List" at bounding box center [472, 229] width 61 height 14
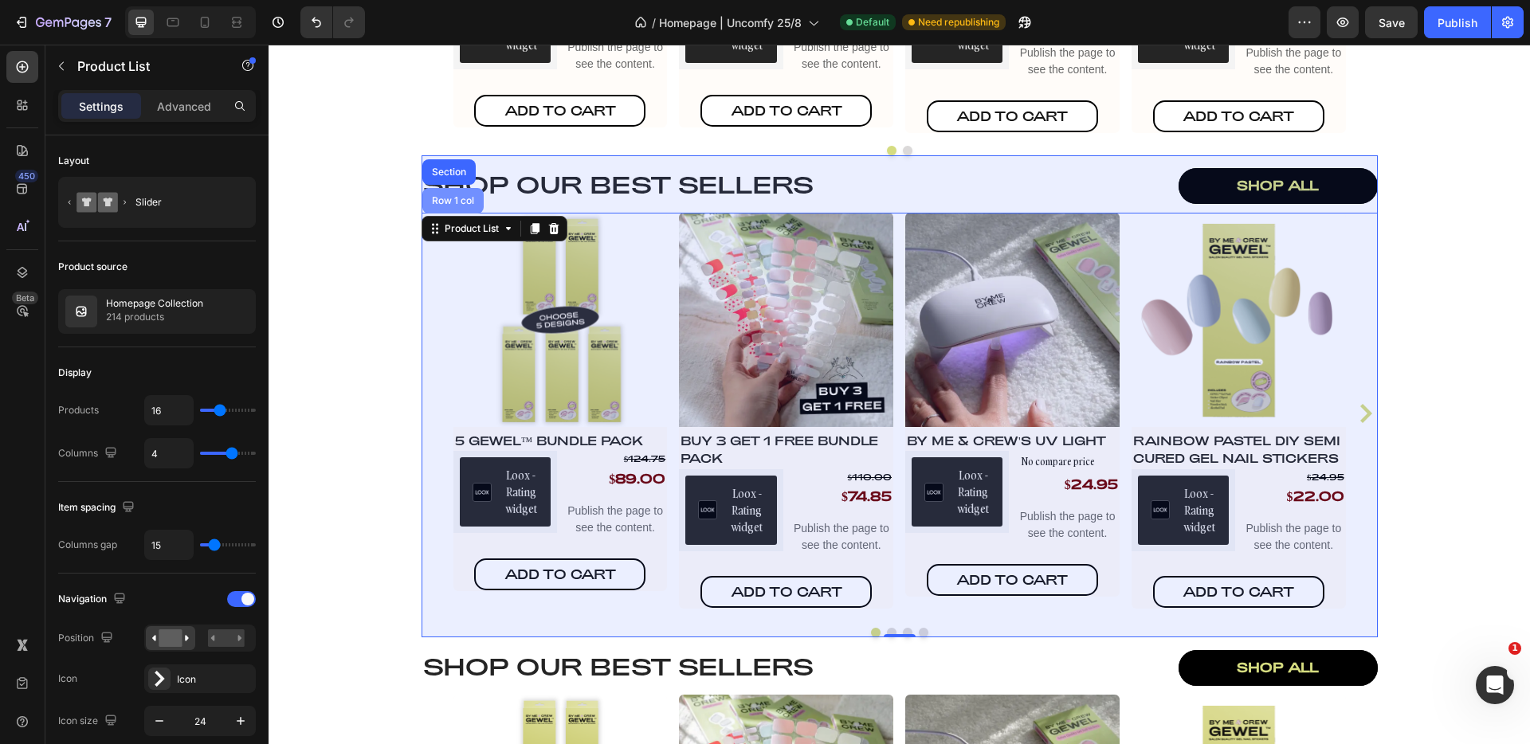
click at [467, 205] on div "Row 1 col" at bounding box center [453, 201] width 49 height 10
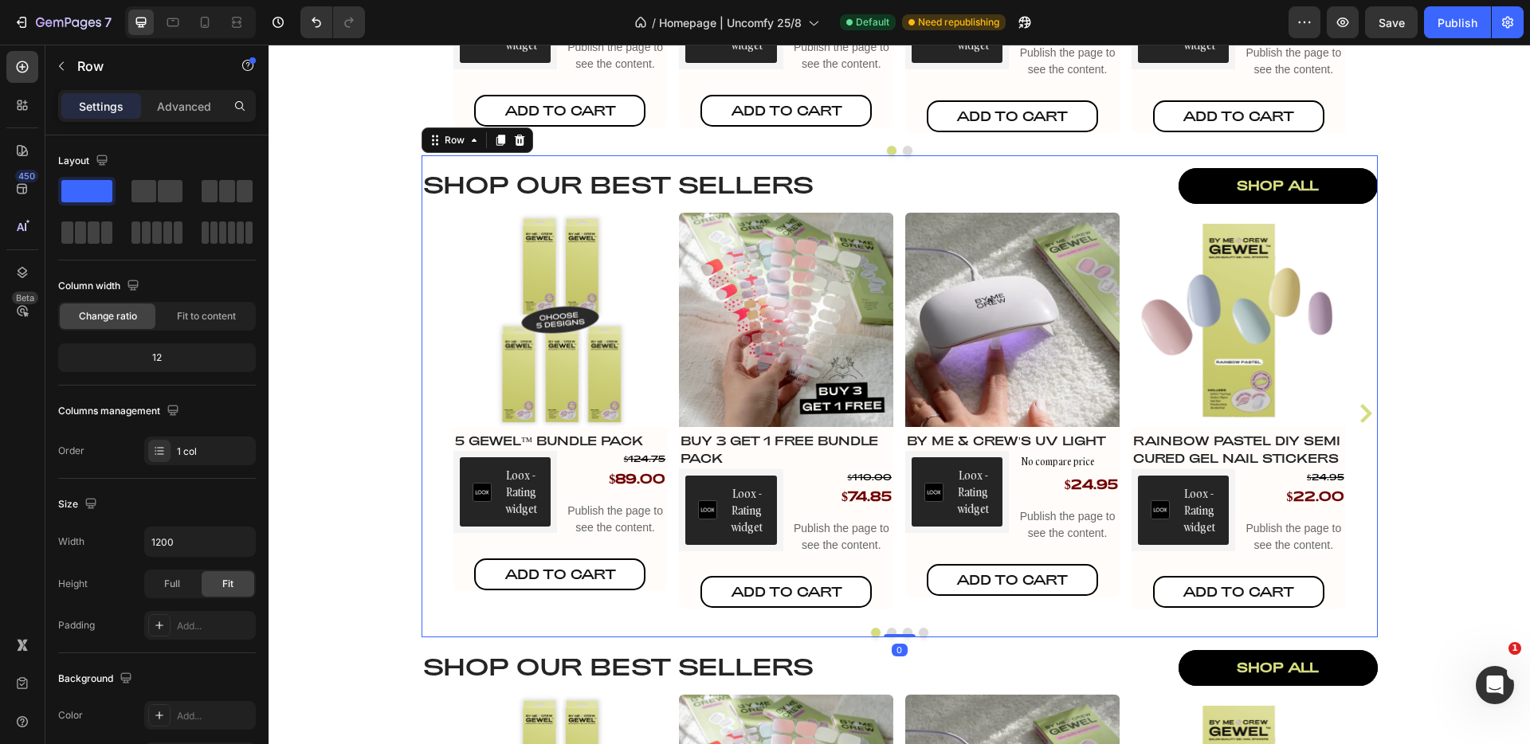
click at [515, 147] on div at bounding box center [519, 140] width 19 height 19
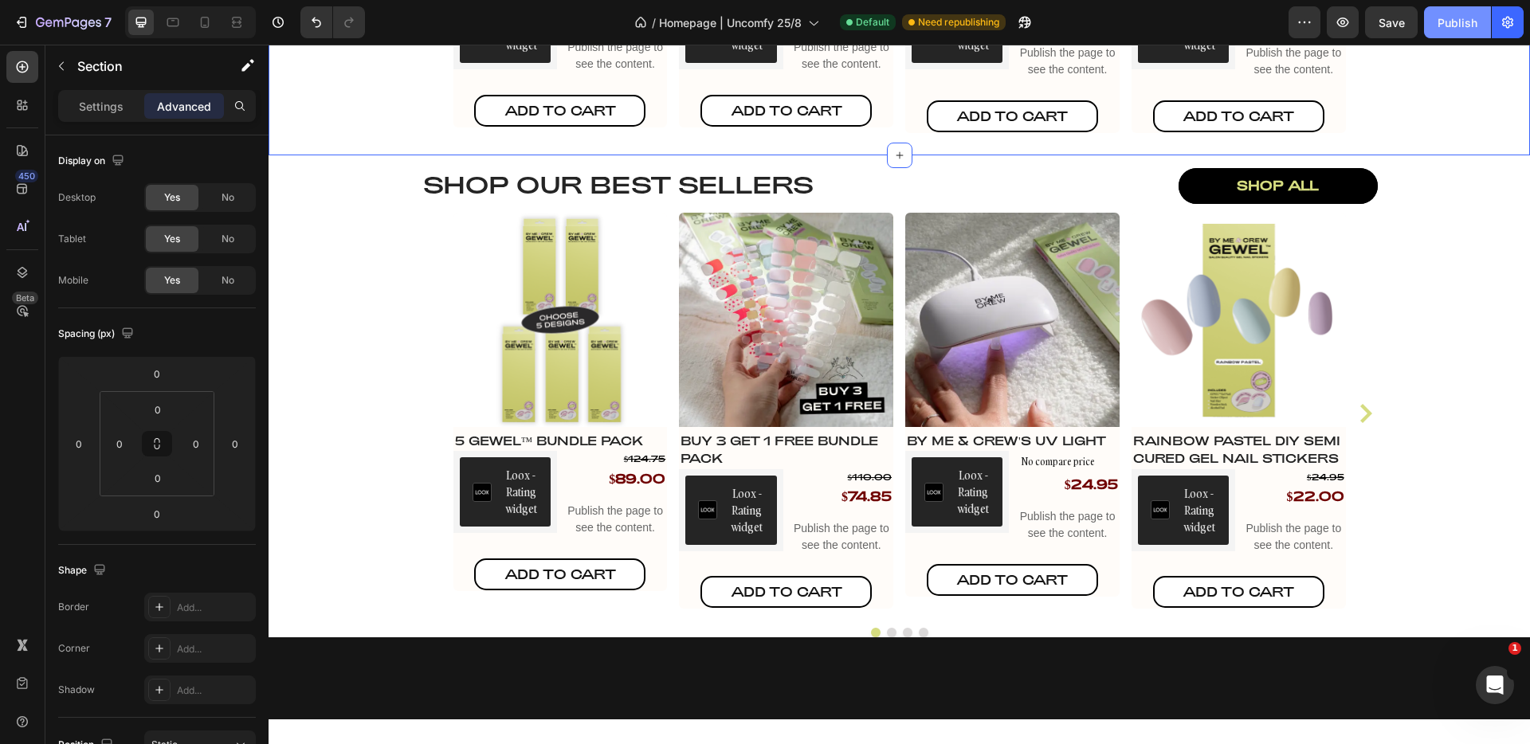
click at [1477, 33] on button "Publish" at bounding box center [1457, 22] width 67 height 32
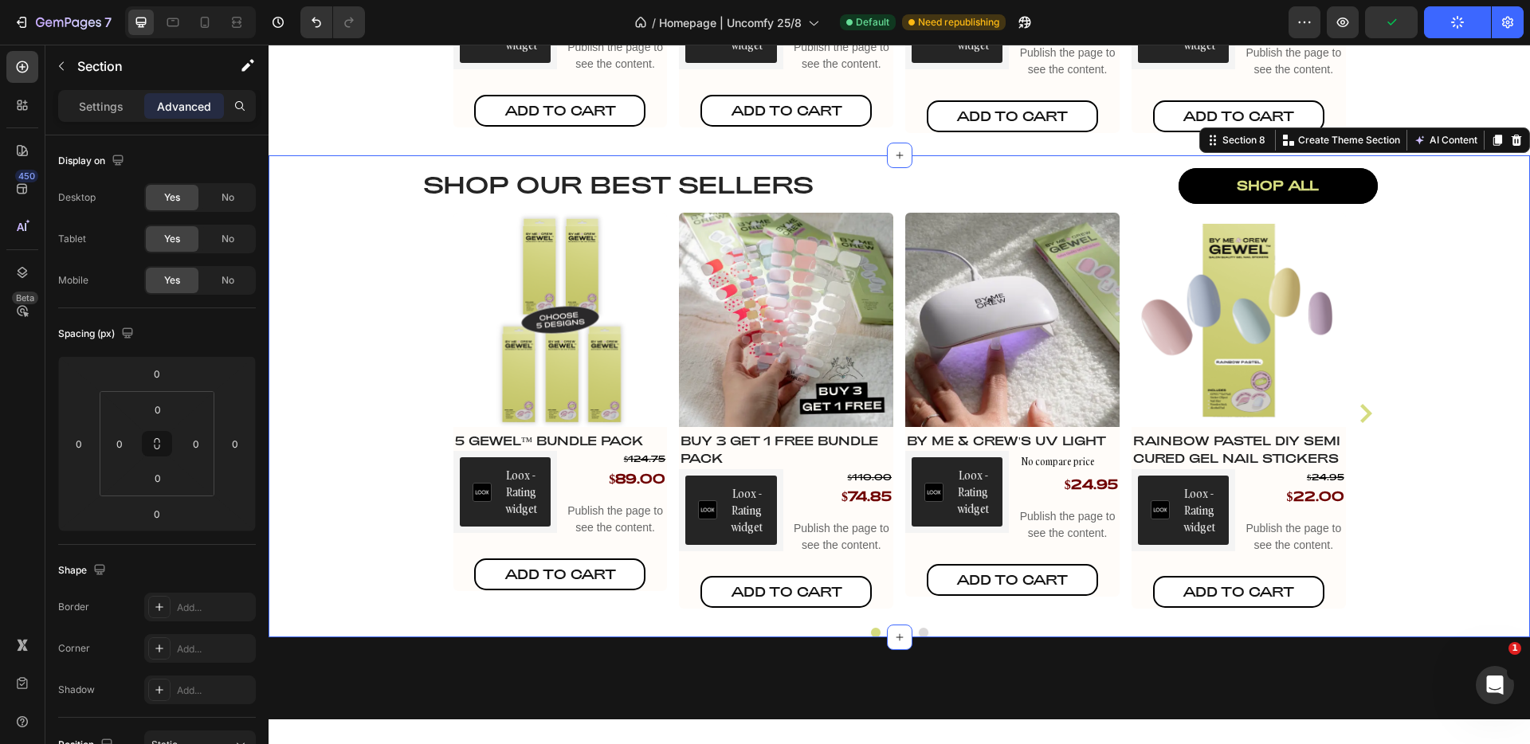
click at [377, 550] on div "Shop our best sellers Heading shop all Button Row Row Product Images 5 GEWEL™ B…" at bounding box center [900, 396] width 1262 height 482
click at [167, 473] on input "0" at bounding box center [158, 478] width 32 height 24
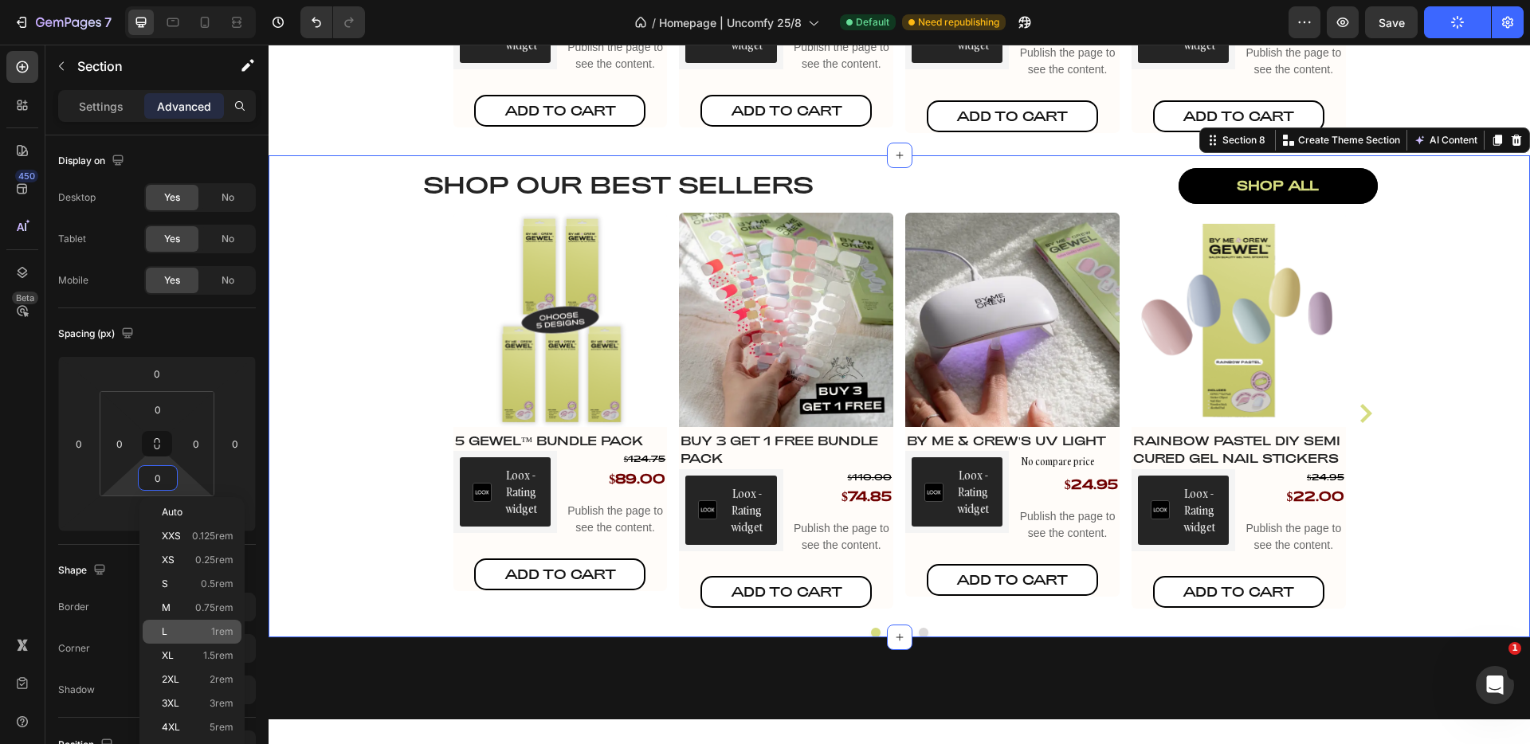
click at [188, 634] on p "L 1rem" at bounding box center [198, 632] width 72 height 11
type input "1rem"
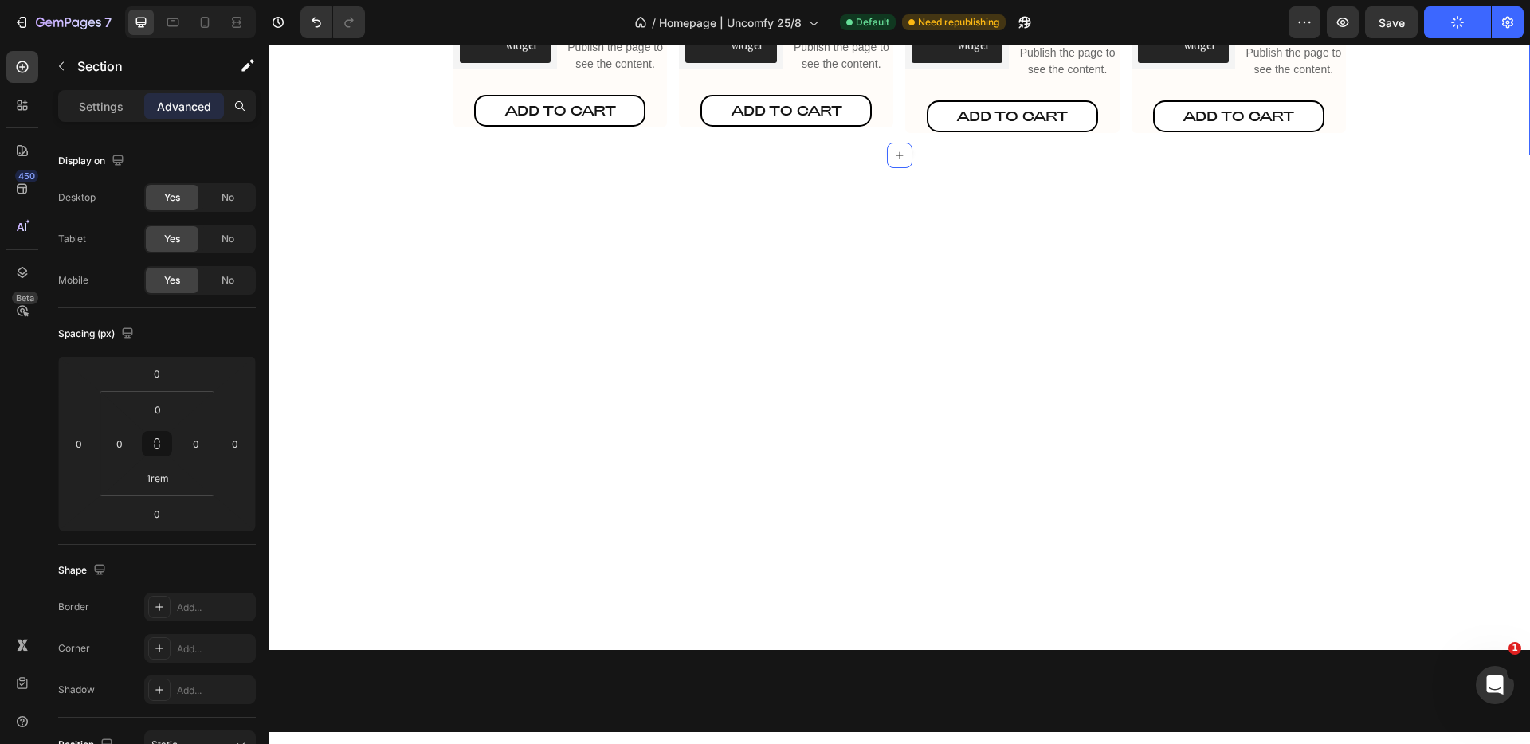
scroll to position [1415, 0]
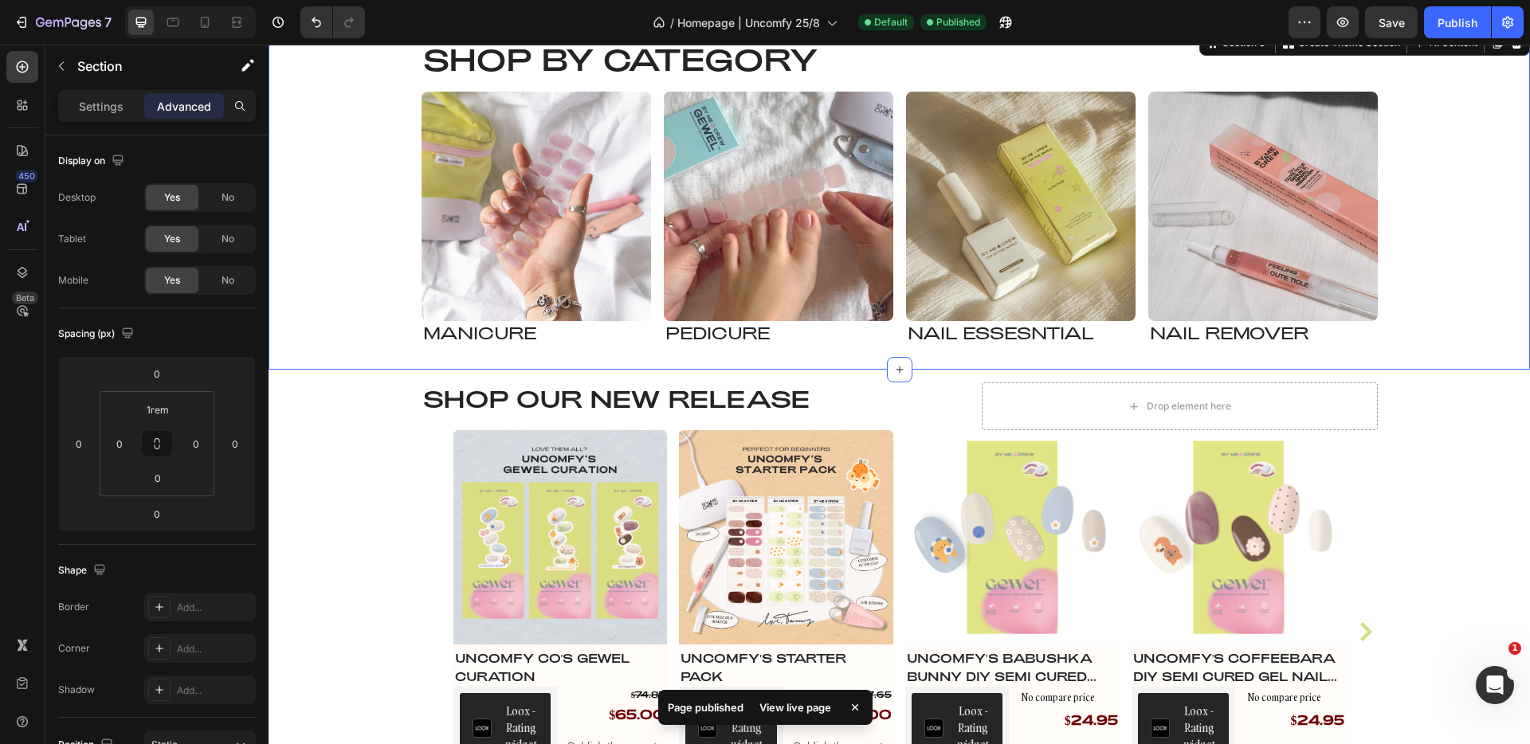
click at [328, 332] on div "Shop by Category Heading Image Manicure Heading Row Image pedicure Heading Row …" at bounding box center [900, 205] width 1262 height 331
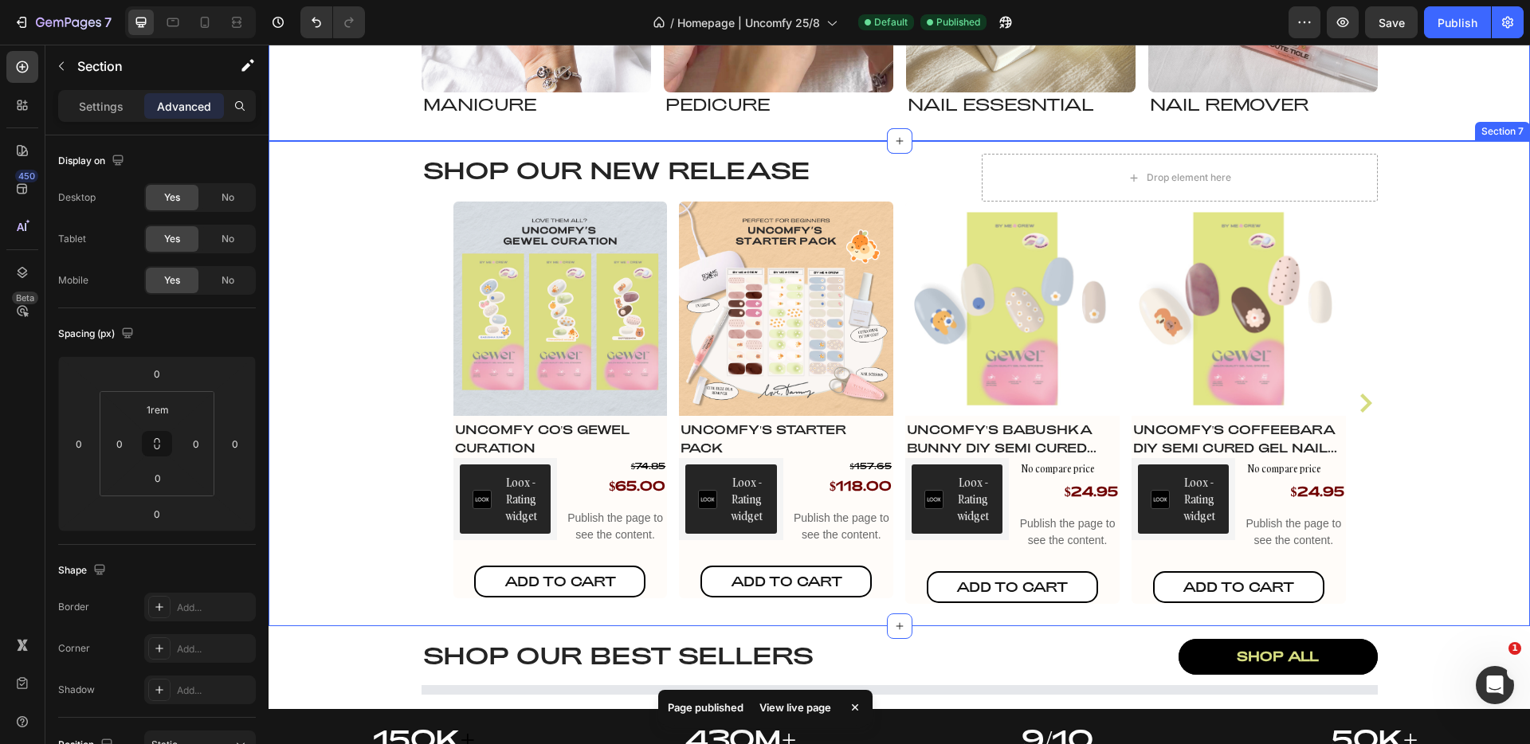
scroll to position [2056, 0]
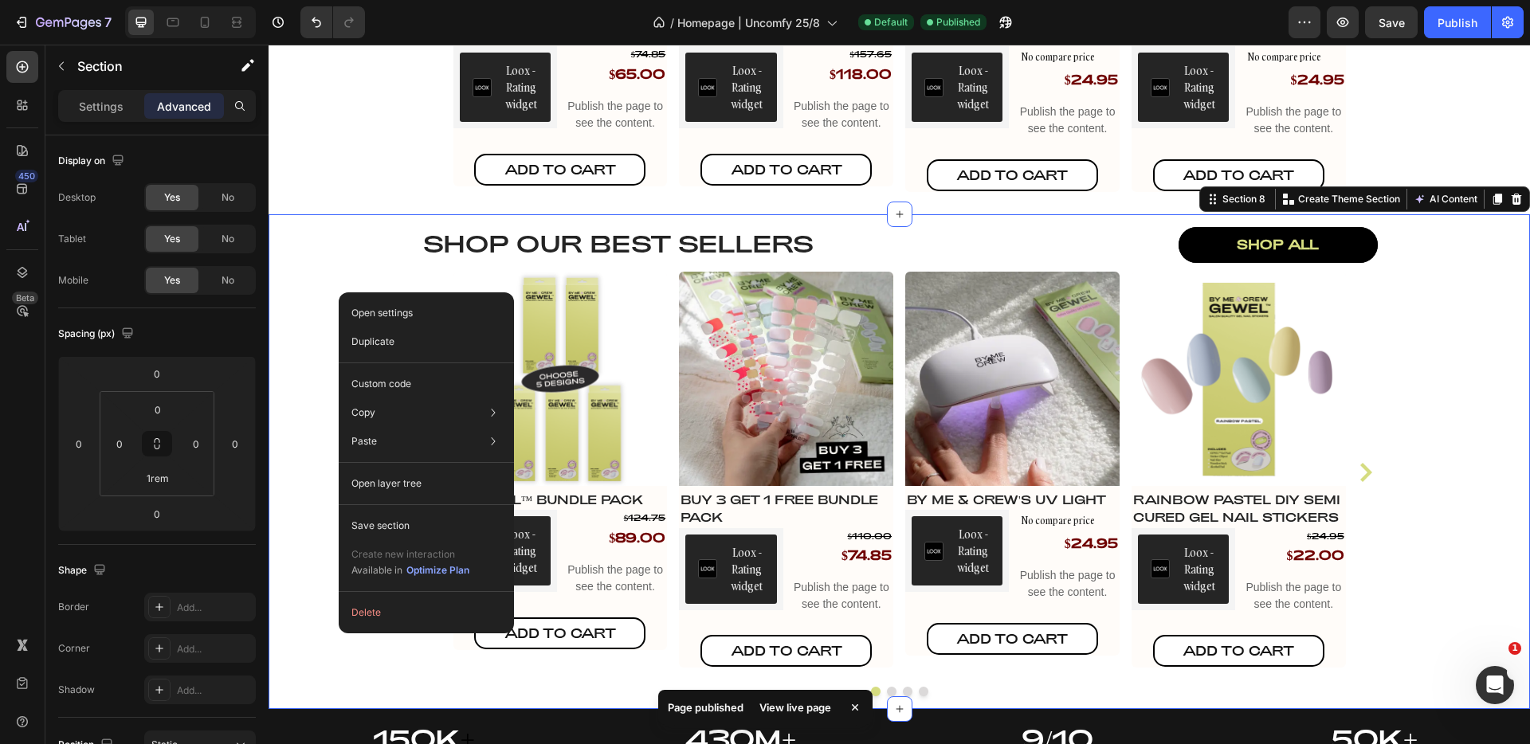
click at [312, 253] on div "Shop our best sellers Heading shop all Button Row Row Product Images 5 GEWEL™ B…" at bounding box center [900, 455] width 1262 height 482
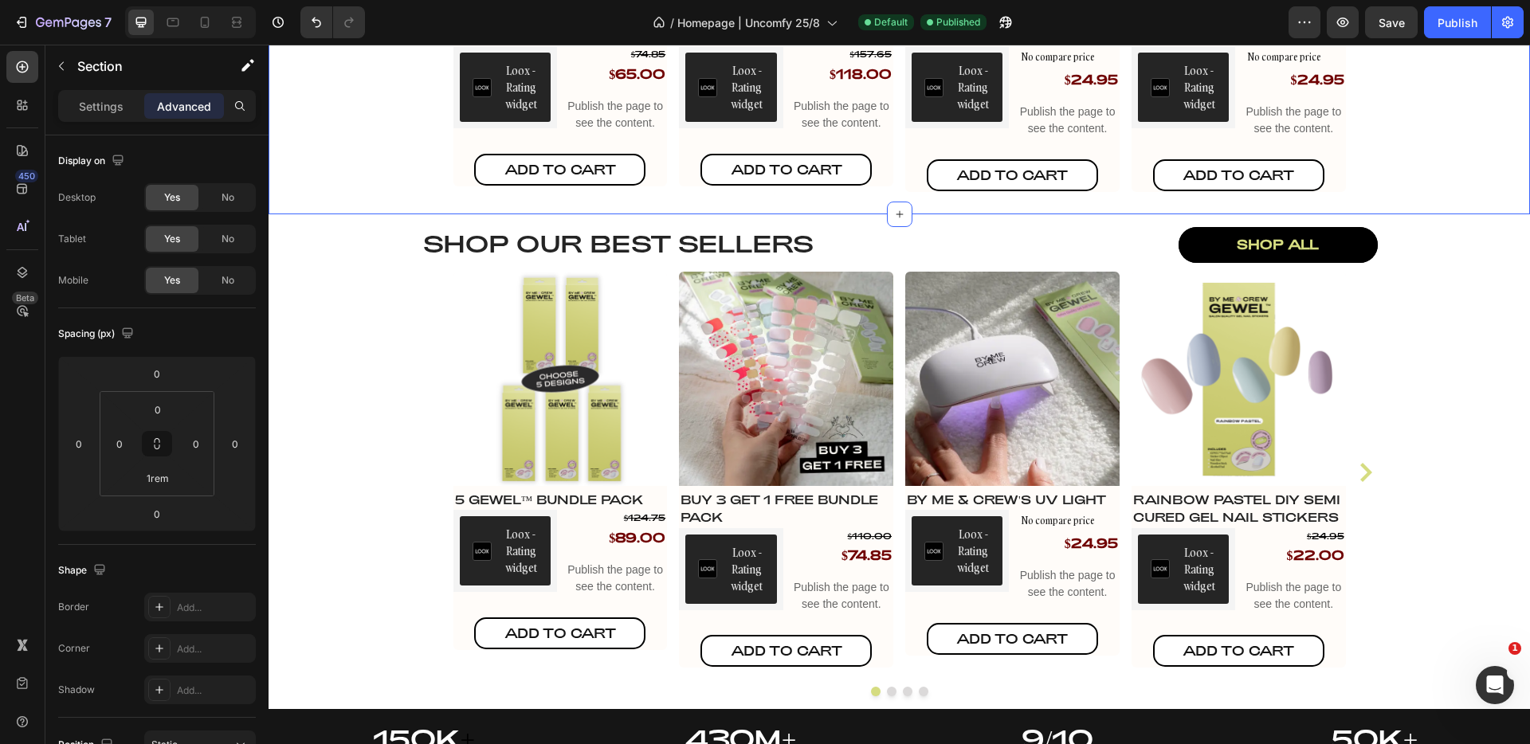
click at [1439, 22] on div "Publish" at bounding box center [1458, 22] width 40 height 17
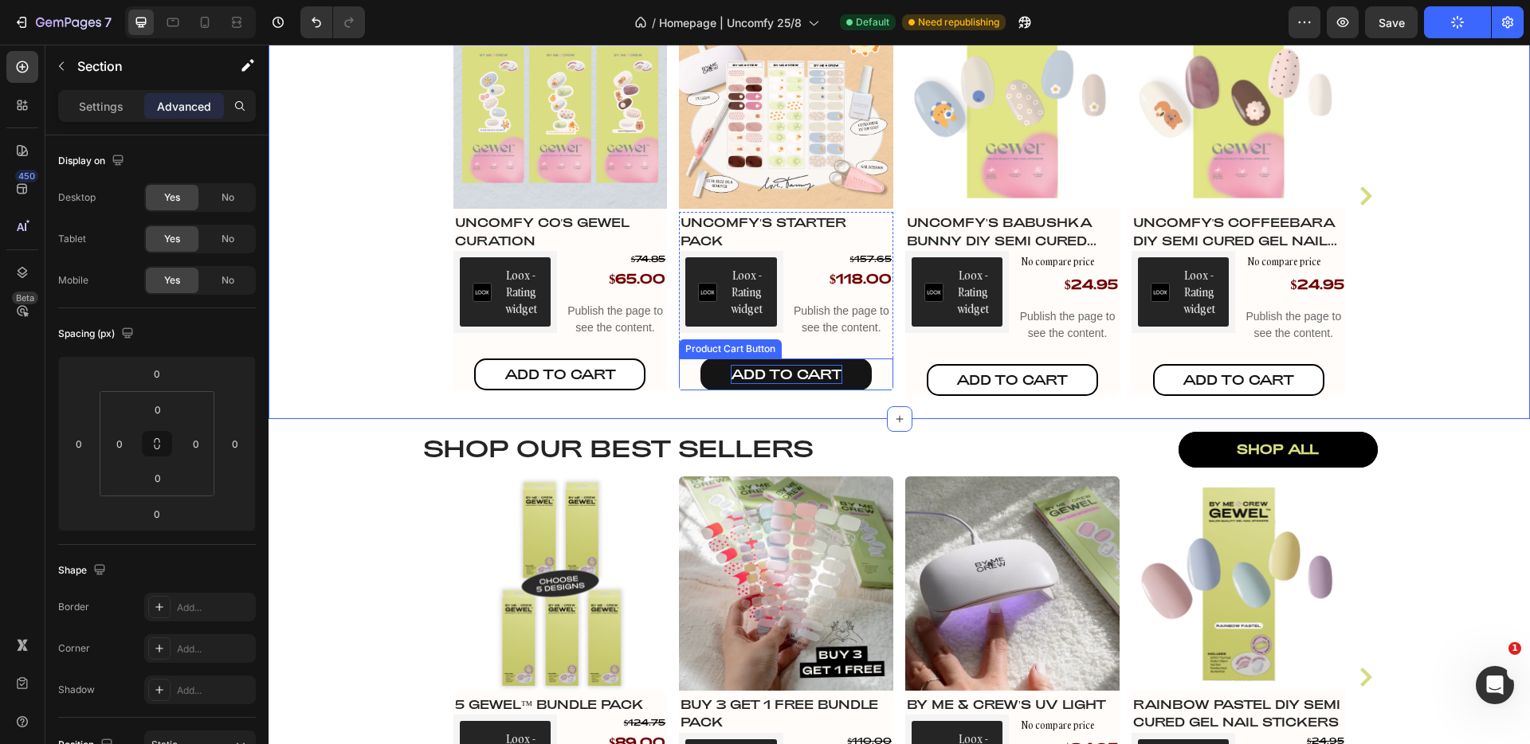
scroll to position [1758, 0]
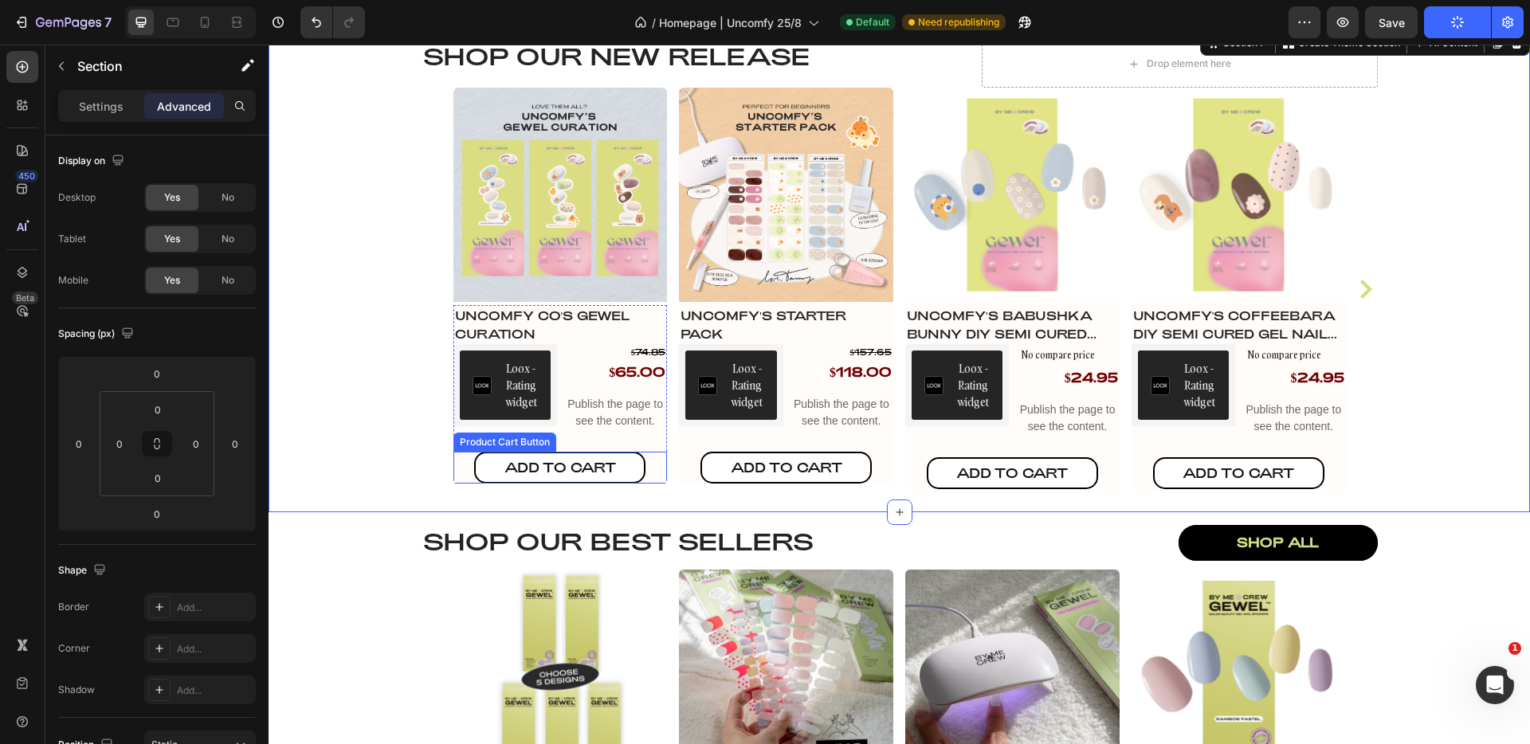
click at [462, 466] on div "Add To cart Product Cart Button" at bounding box center [561, 468] width 214 height 32
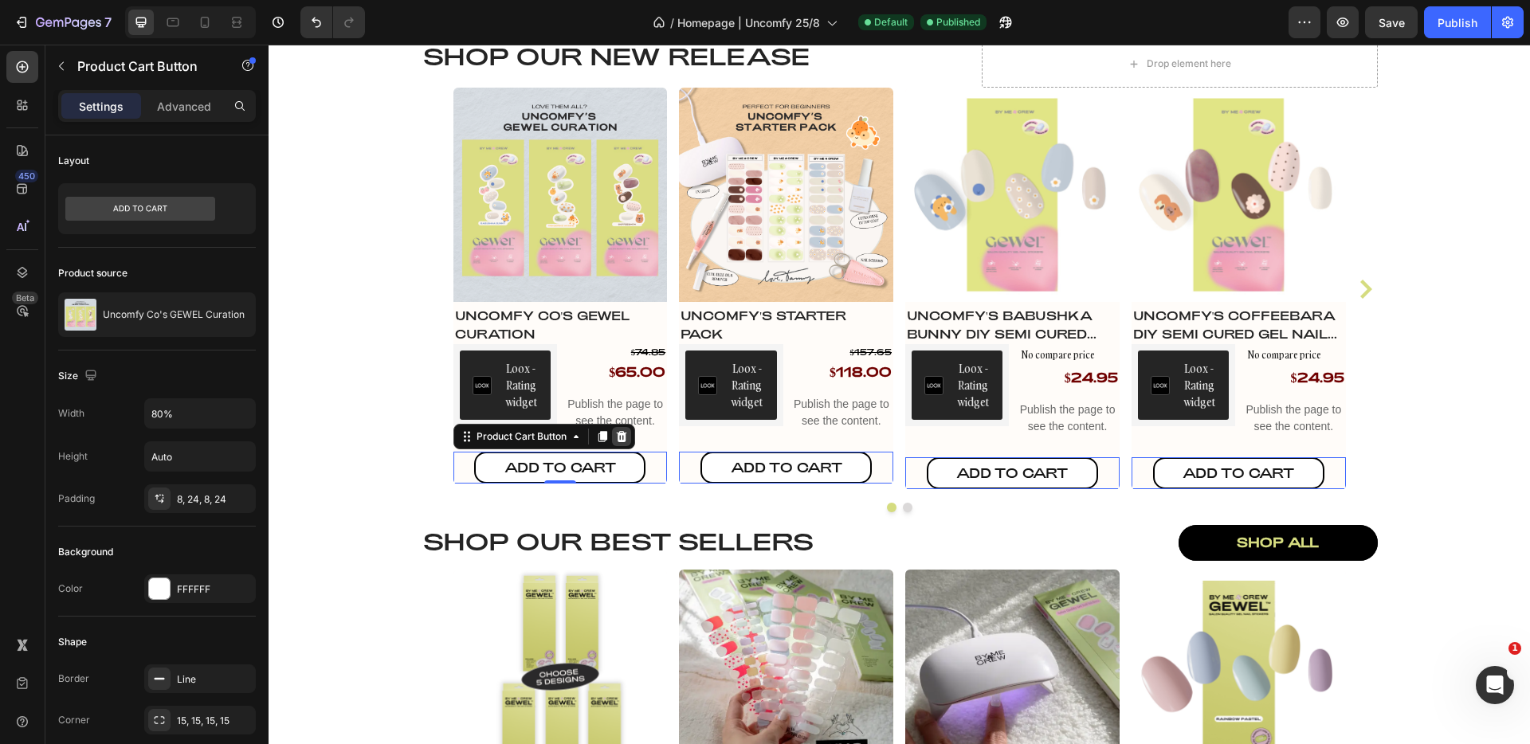
click at [619, 442] on icon at bounding box center [621, 435] width 10 height 11
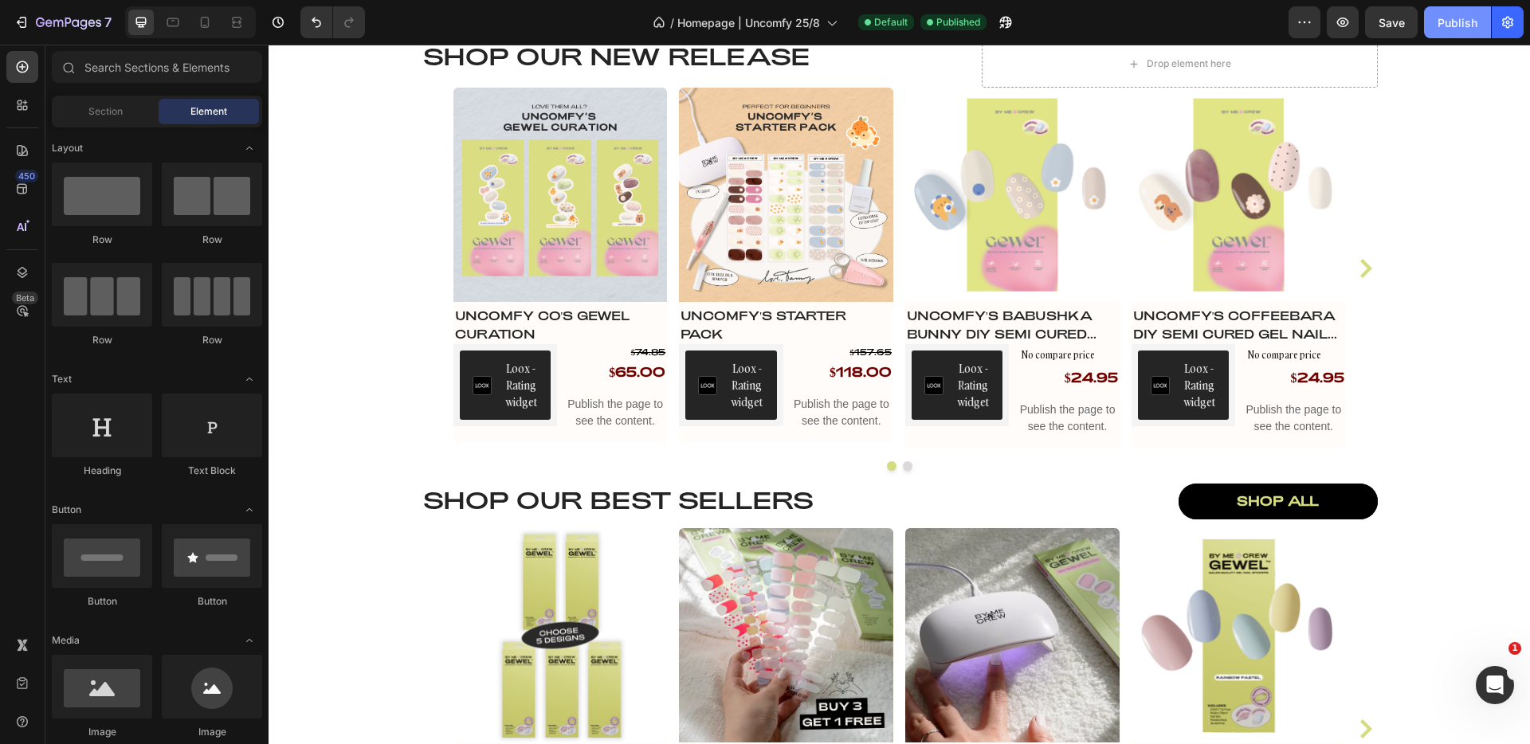
click at [1454, 36] on button "Publish" at bounding box center [1457, 22] width 67 height 32
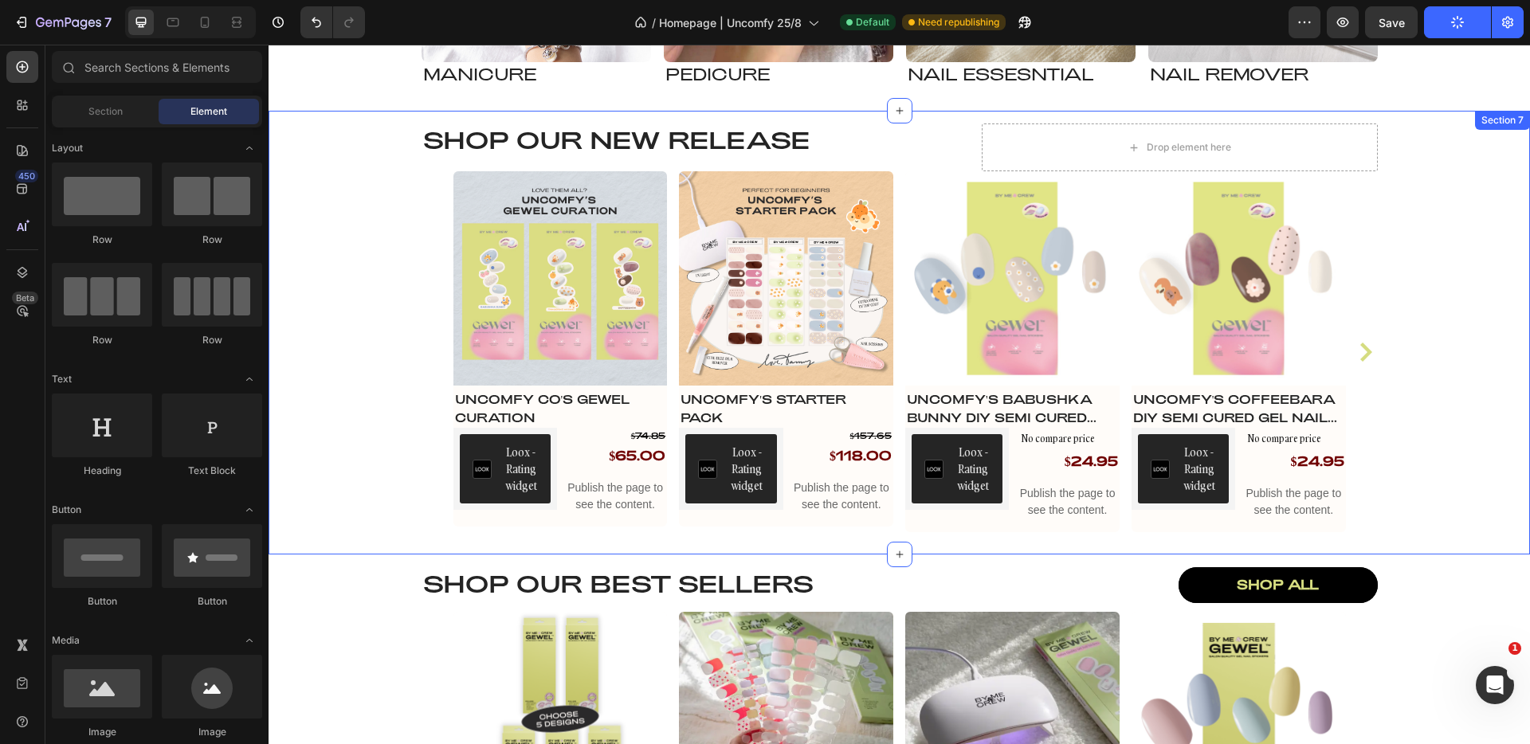
scroll to position [1581, 0]
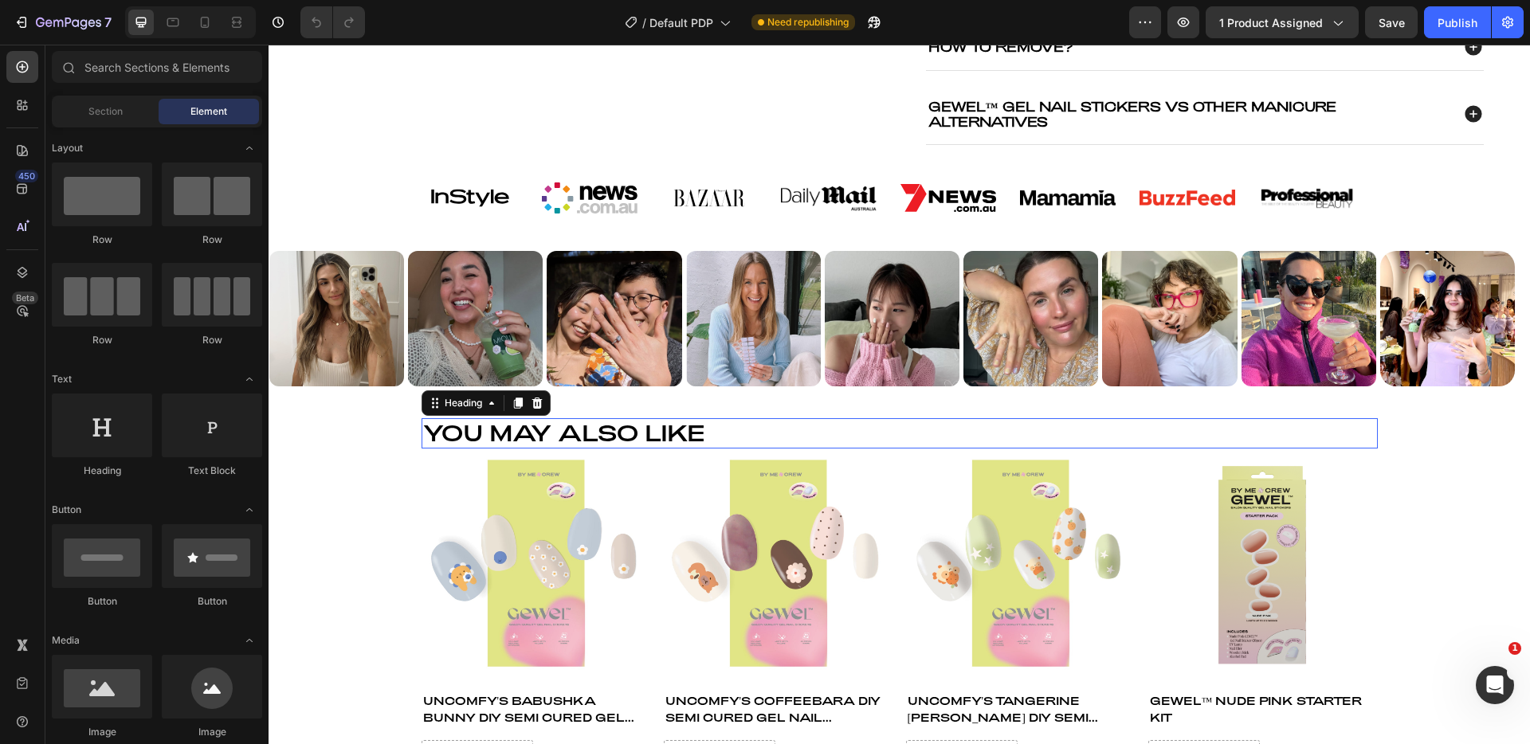
click at [572, 449] on h2 "You may also like" at bounding box center [900, 433] width 957 height 30
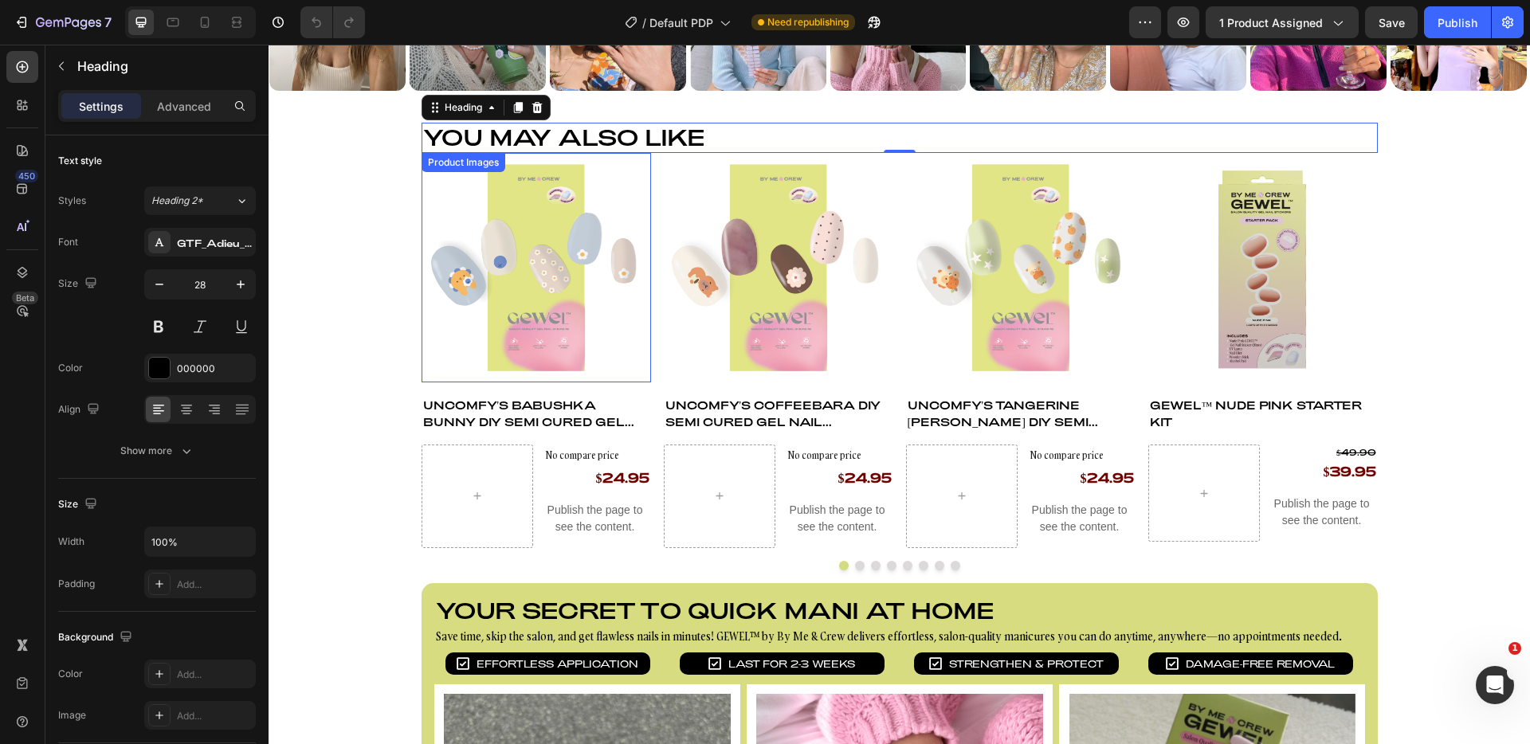
scroll to position [960, 0]
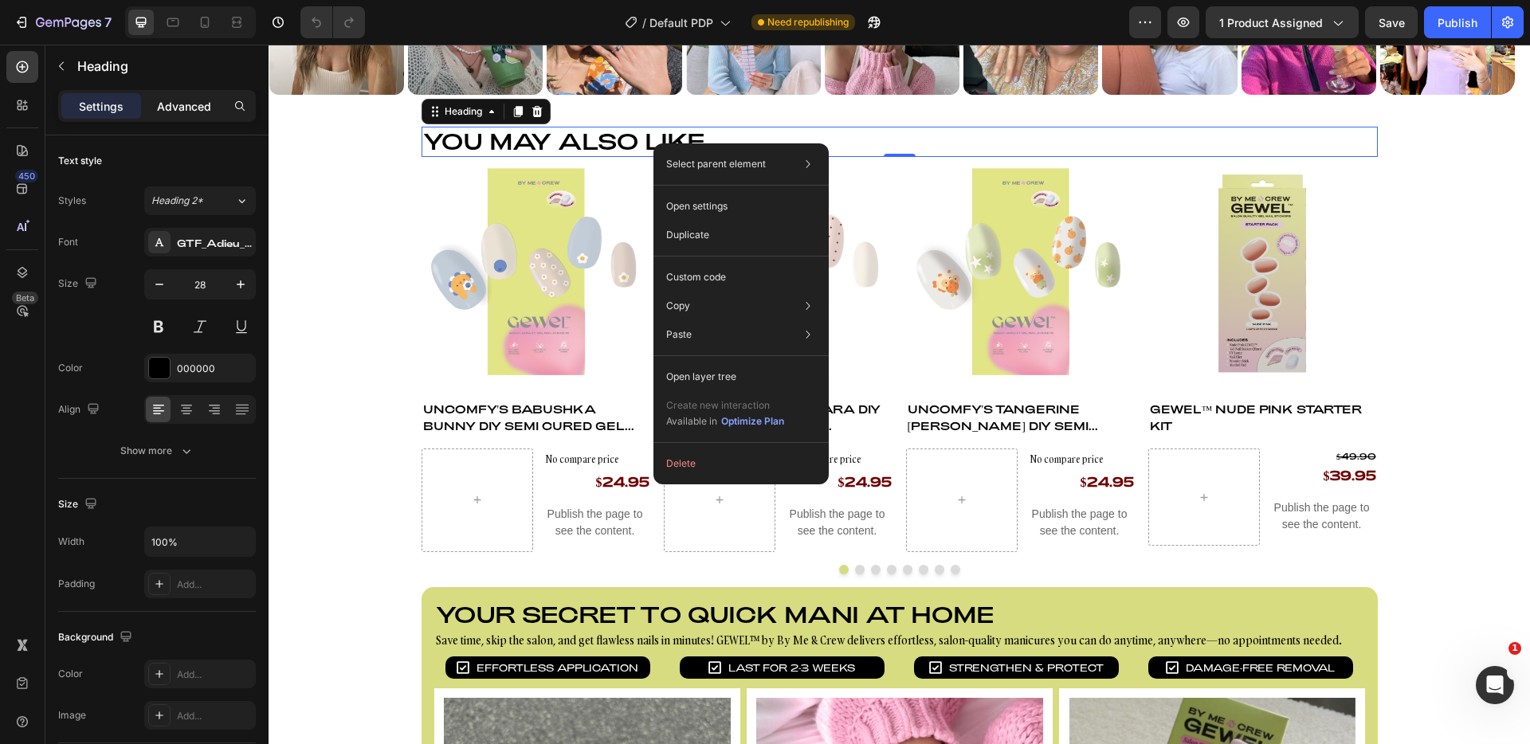
click at [208, 100] on p "Advanced" at bounding box center [184, 106] width 54 height 17
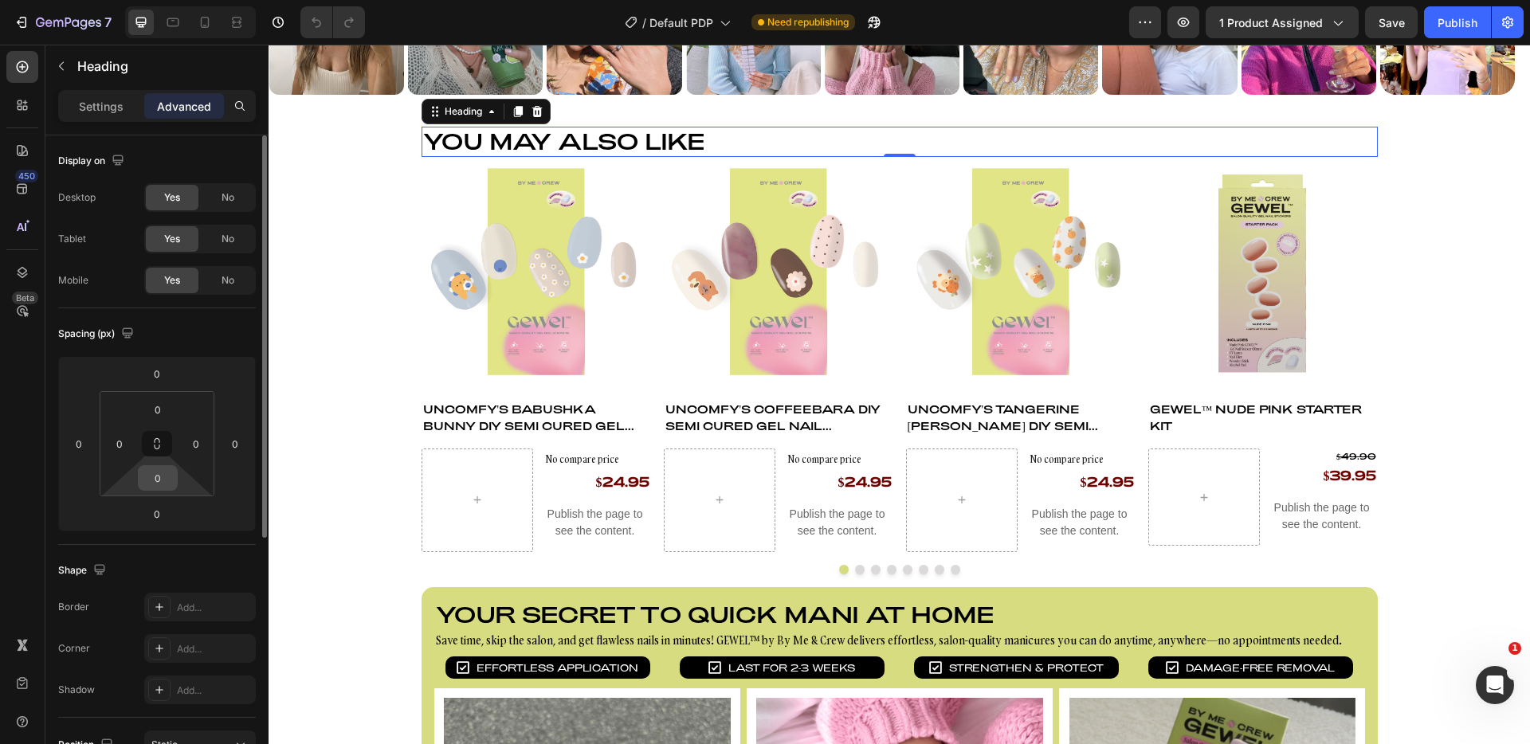
click at [166, 469] on input "0" at bounding box center [158, 478] width 32 height 24
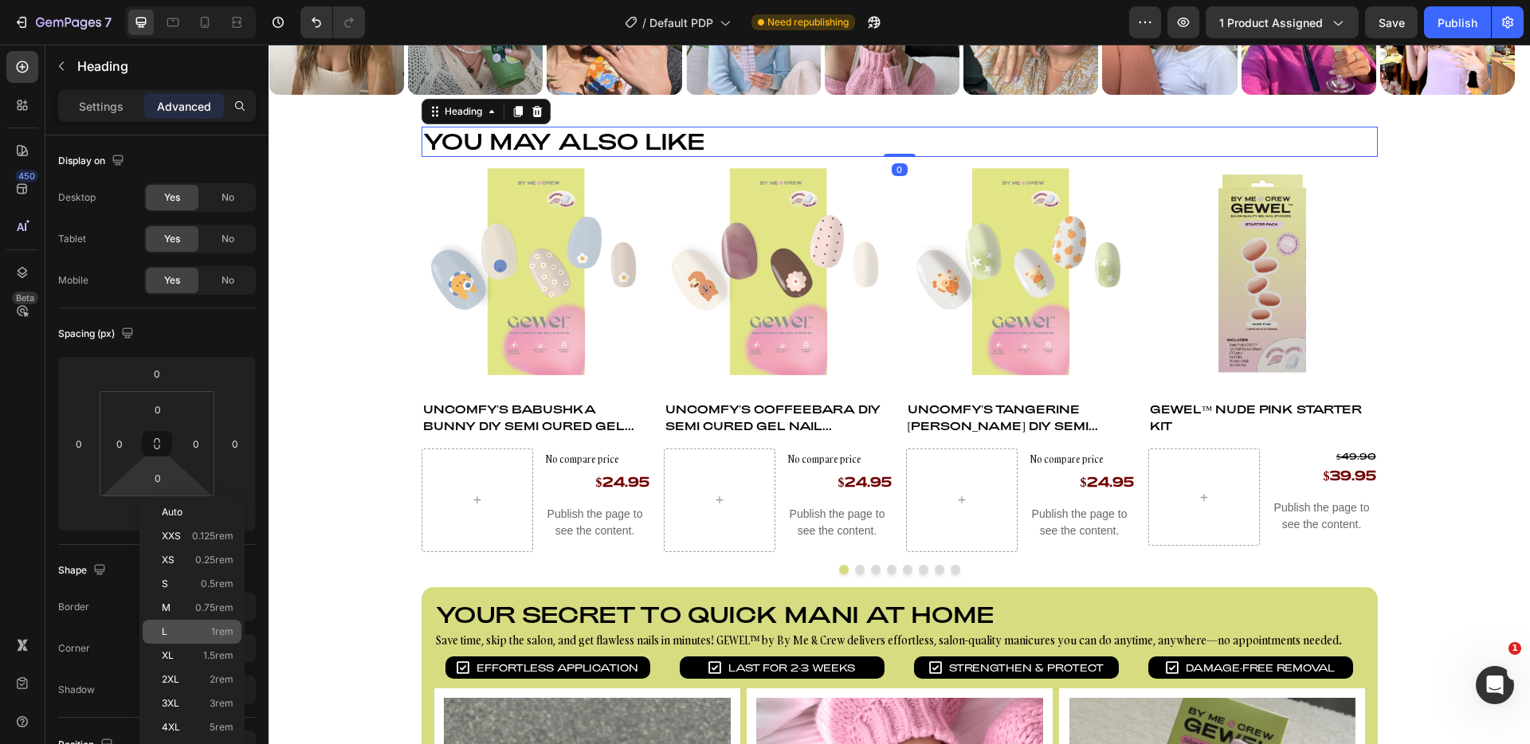
click at [209, 624] on div "L 1rem" at bounding box center [192, 632] width 99 height 24
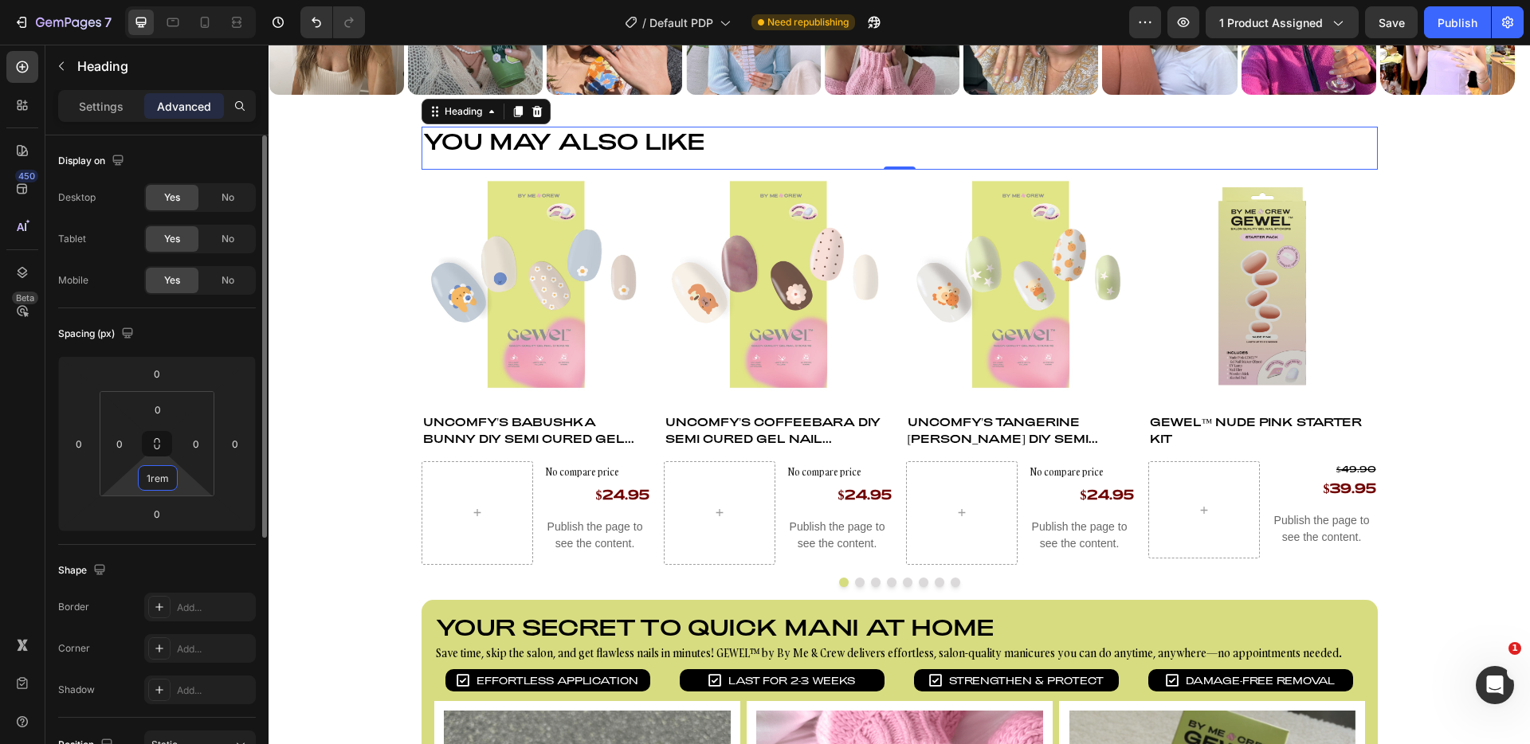
click at [160, 481] on input "1rem" at bounding box center [158, 478] width 32 height 24
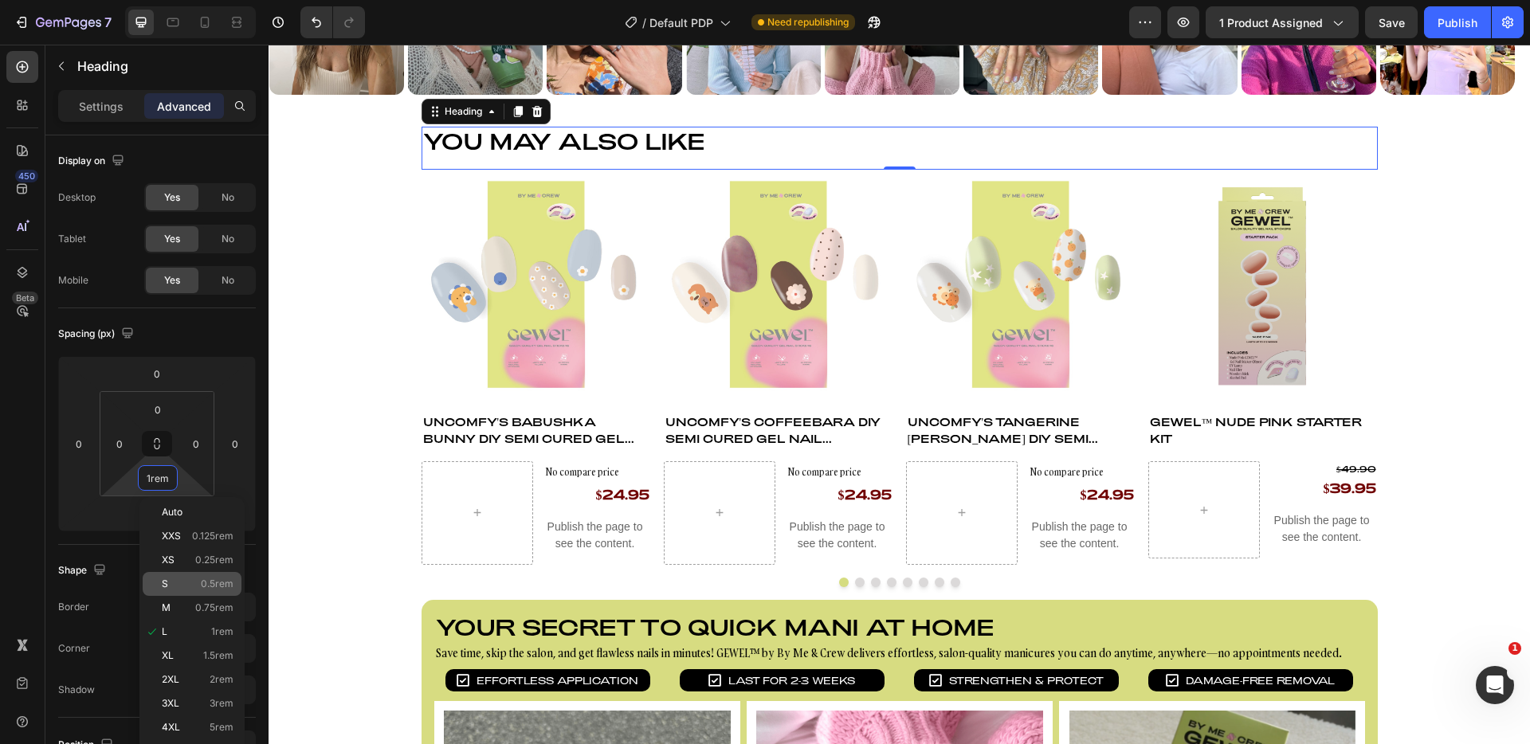
click at [189, 582] on p "S 0.5rem" at bounding box center [198, 584] width 72 height 11
type input "0.5rem"
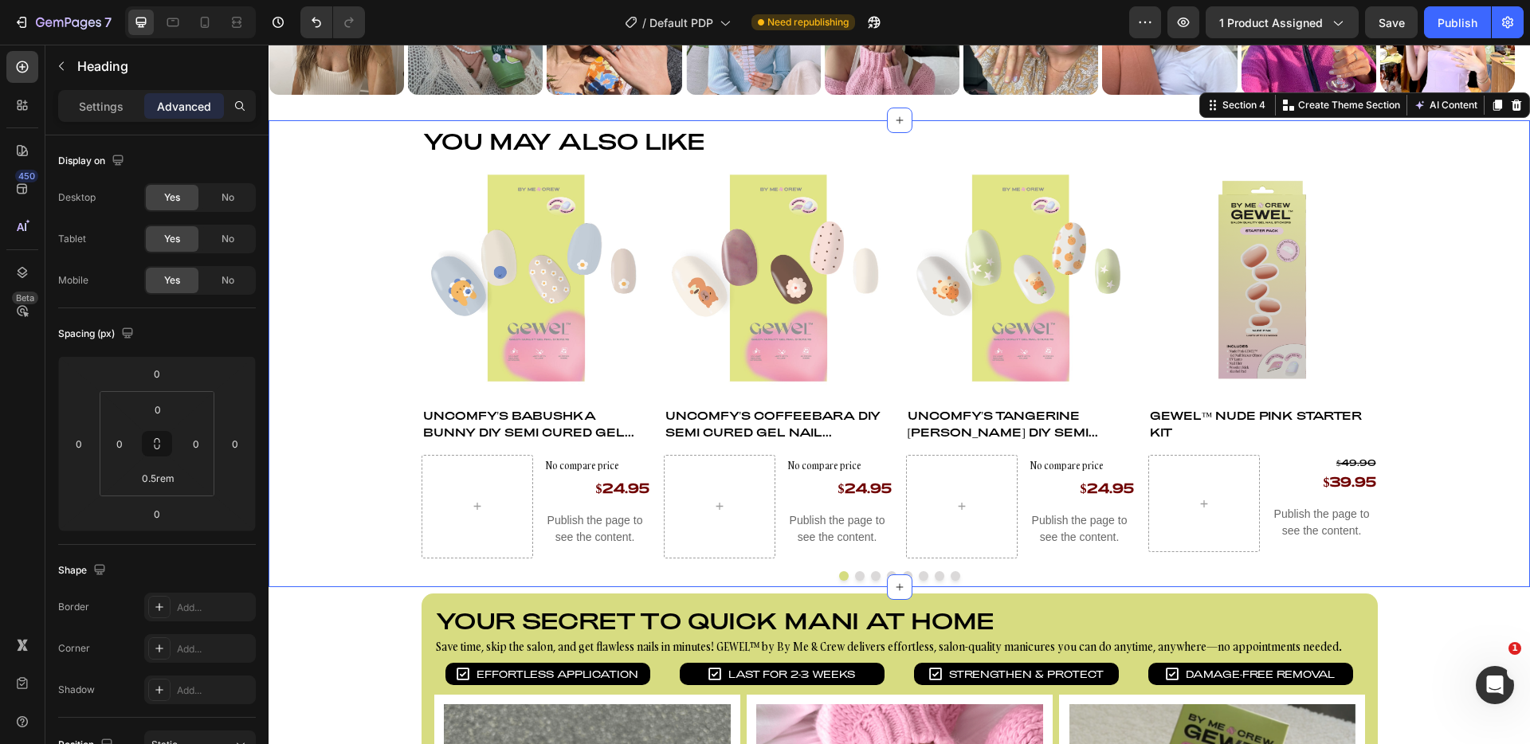
click at [352, 281] on div "You may also like Heading Product Images Uncomfy's Babushka Bunny DIY Semi Cure…" at bounding box center [900, 354] width 1262 height 454
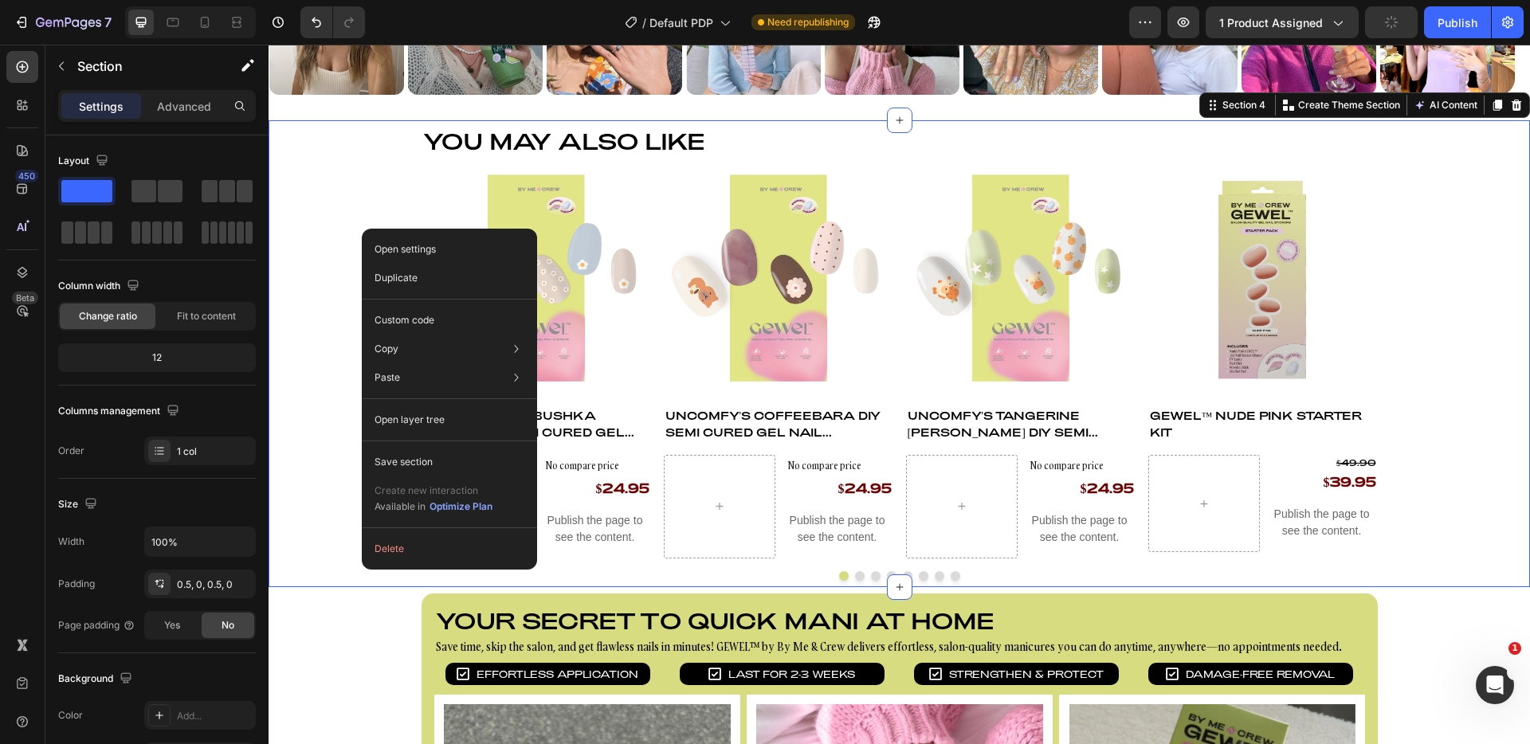
click at [343, 171] on div "You may also like Heading Product Images Uncomfy's Babushka Bunny DIY Semi Cure…" at bounding box center [900, 354] width 1262 height 454
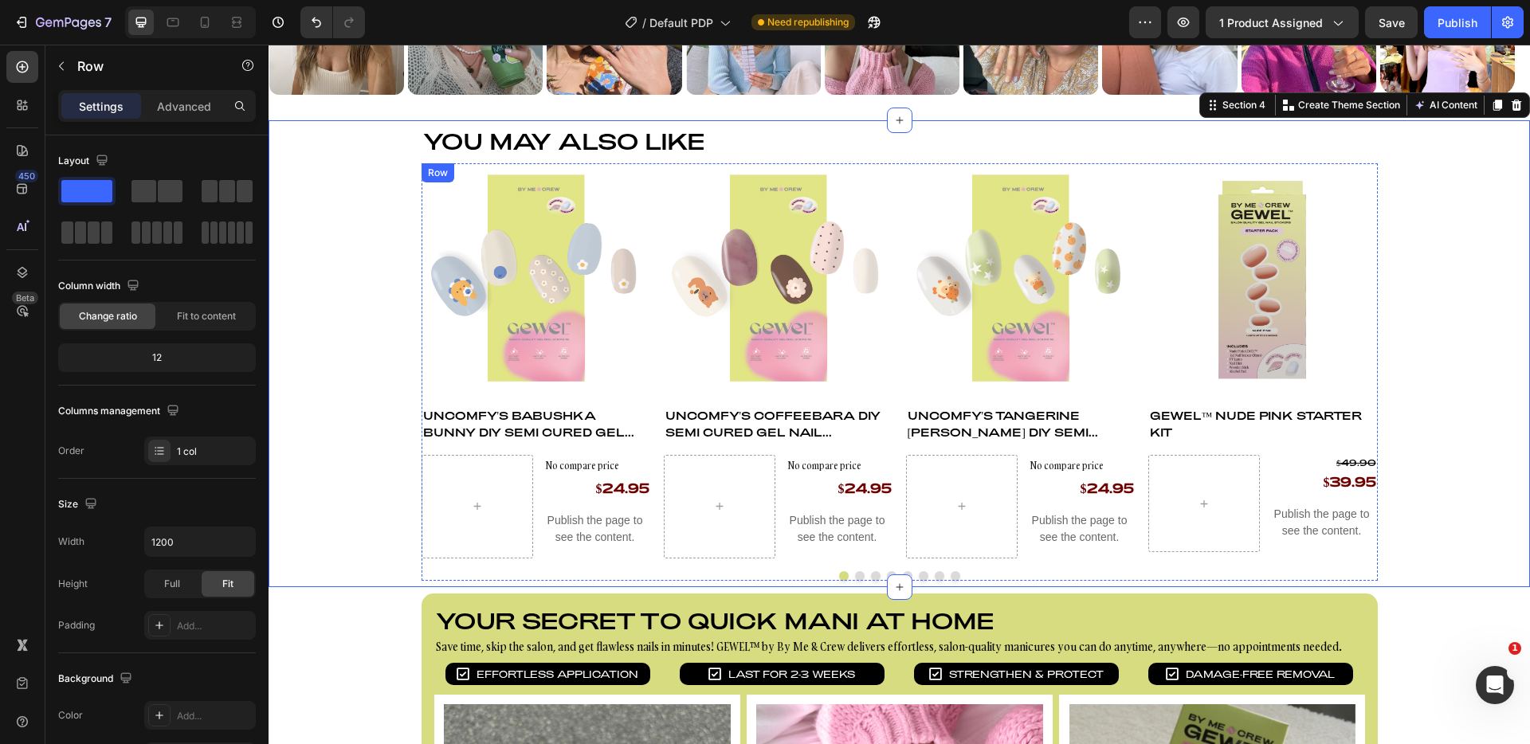
click at [505, 397] on div "Product Images Uncomfy's Babushka Bunny DIY Semi Cured Gel Nail Stickers Produc…" at bounding box center [537, 360] width 230 height 395
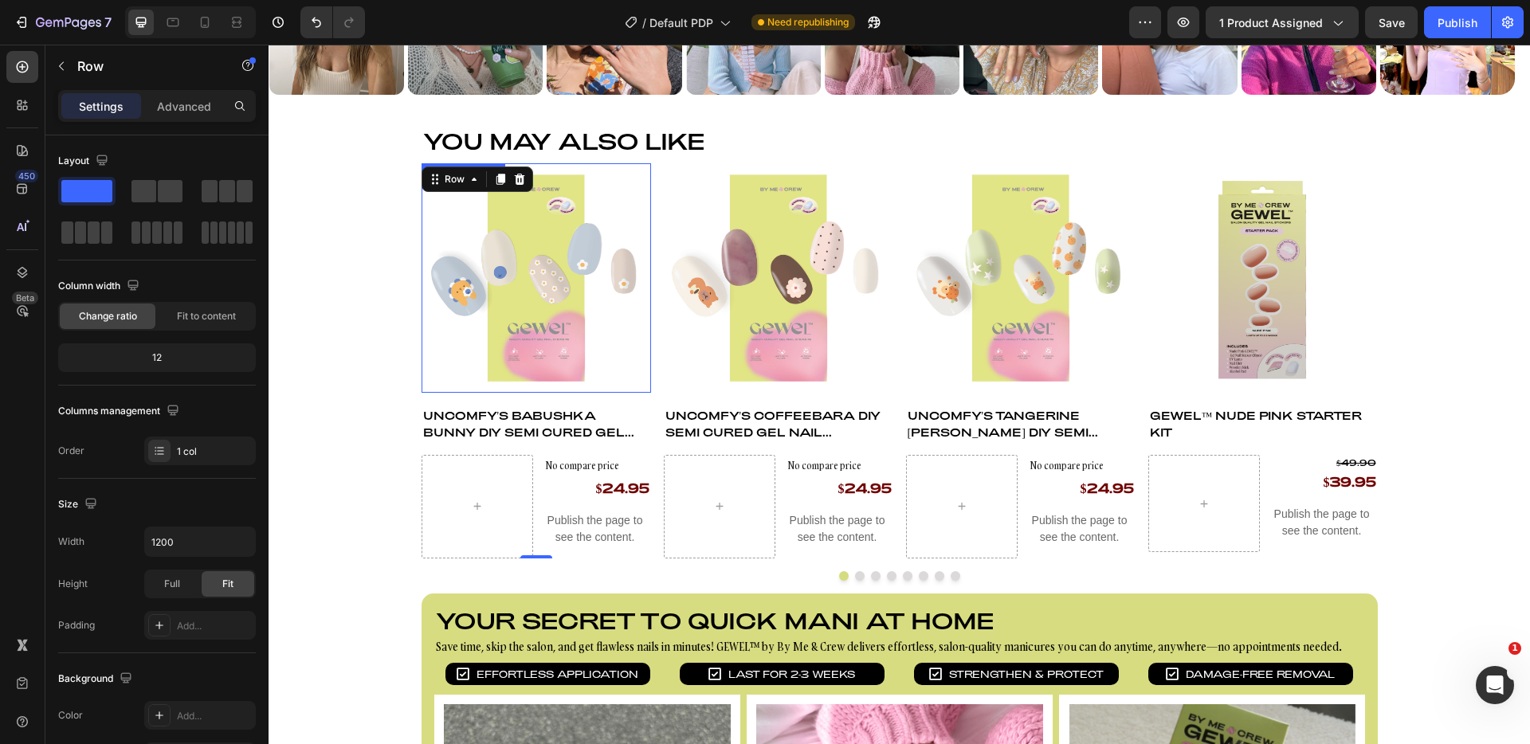
click at [587, 304] on img at bounding box center [537, 278] width 230 height 230
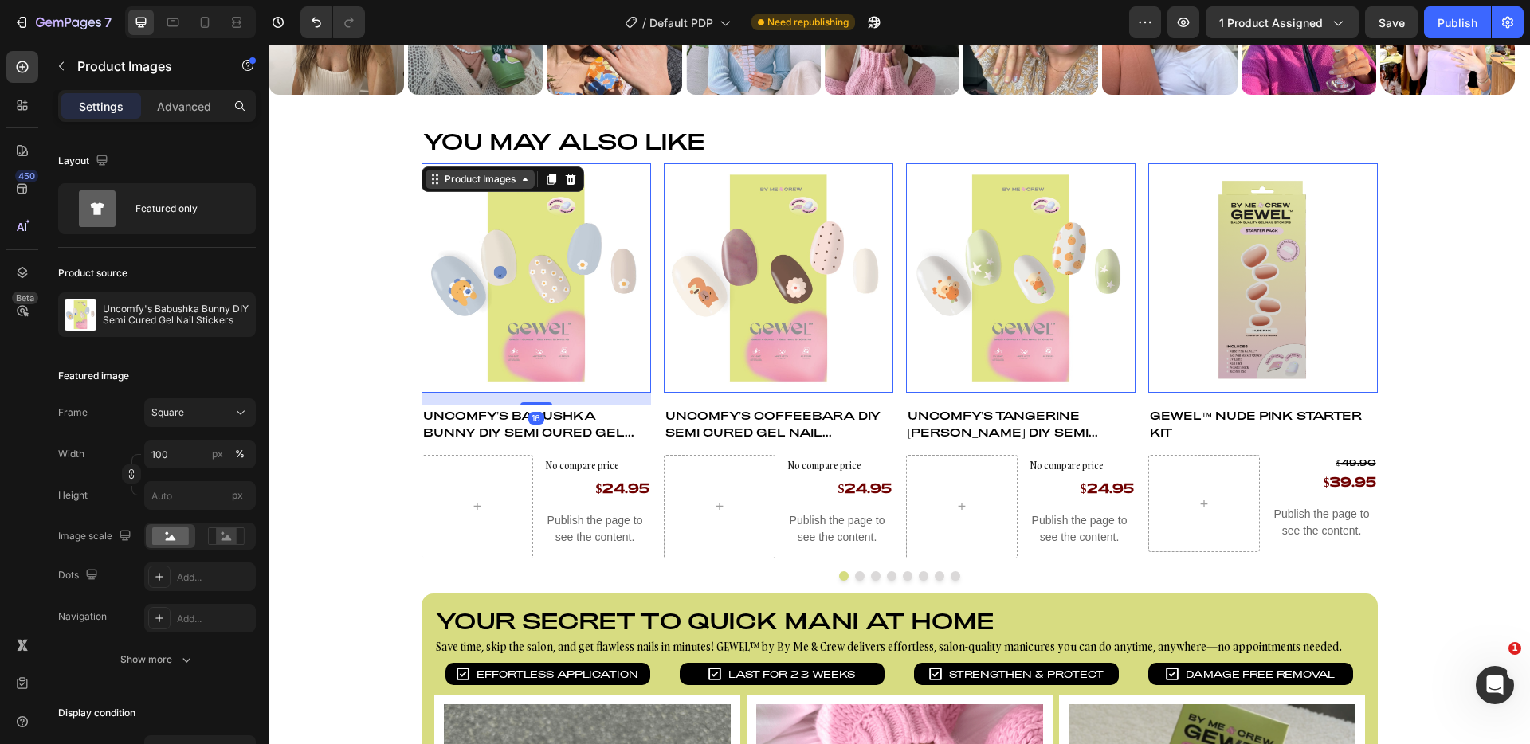
click at [483, 174] on div "Product Images" at bounding box center [480, 179] width 77 height 14
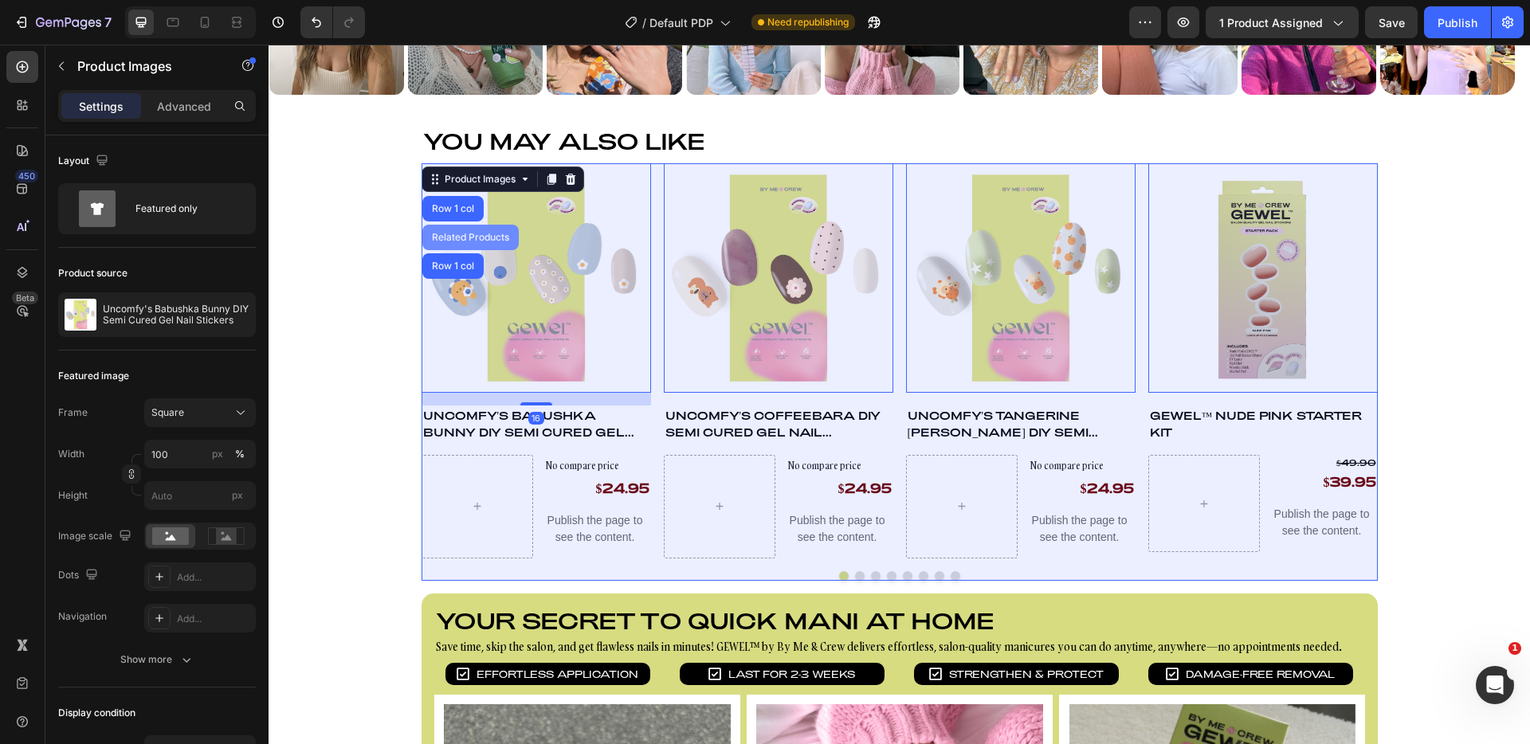
click at [437, 234] on div "Related Products" at bounding box center [471, 238] width 84 height 10
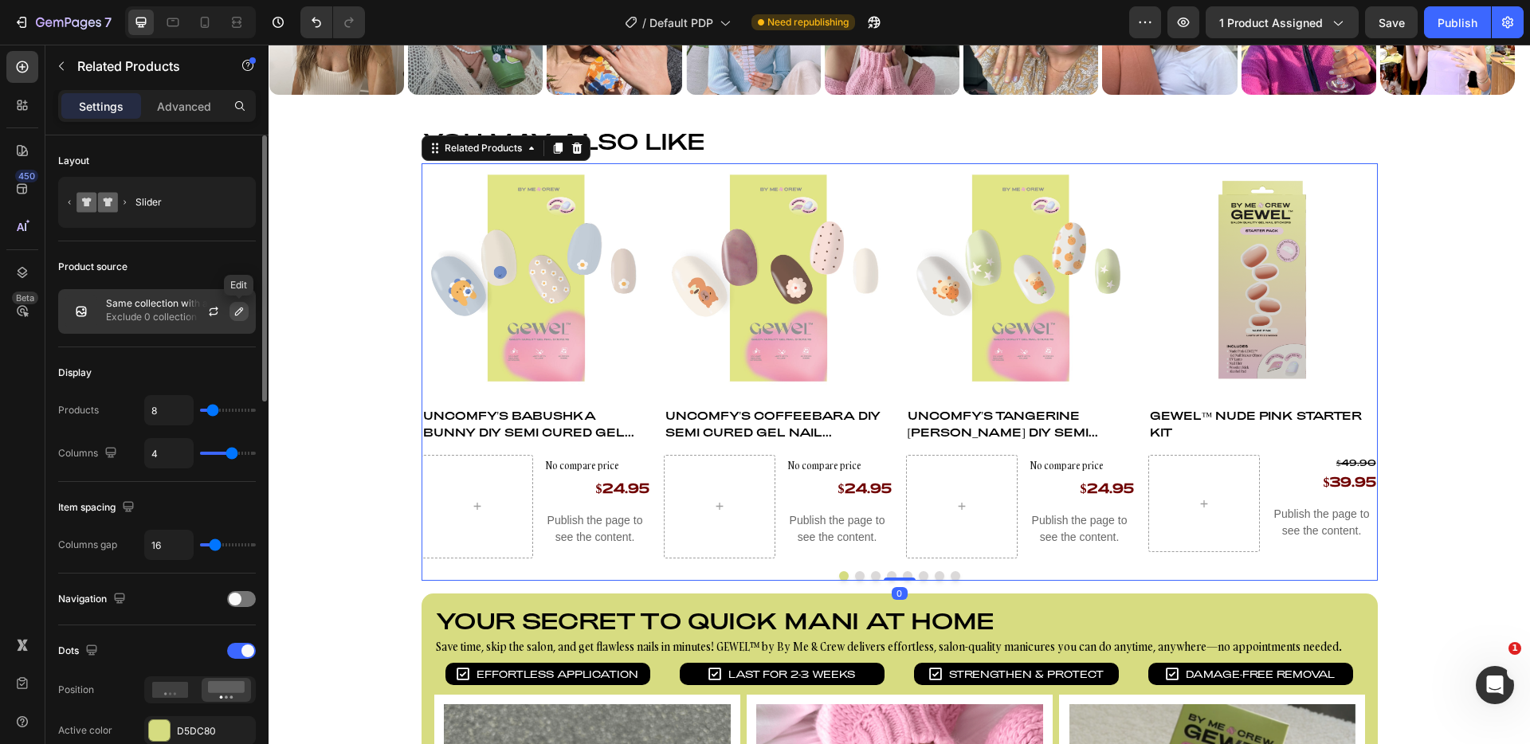
click at [244, 310] on icon "button" at bounding box center [239, 311] width 13 height 13
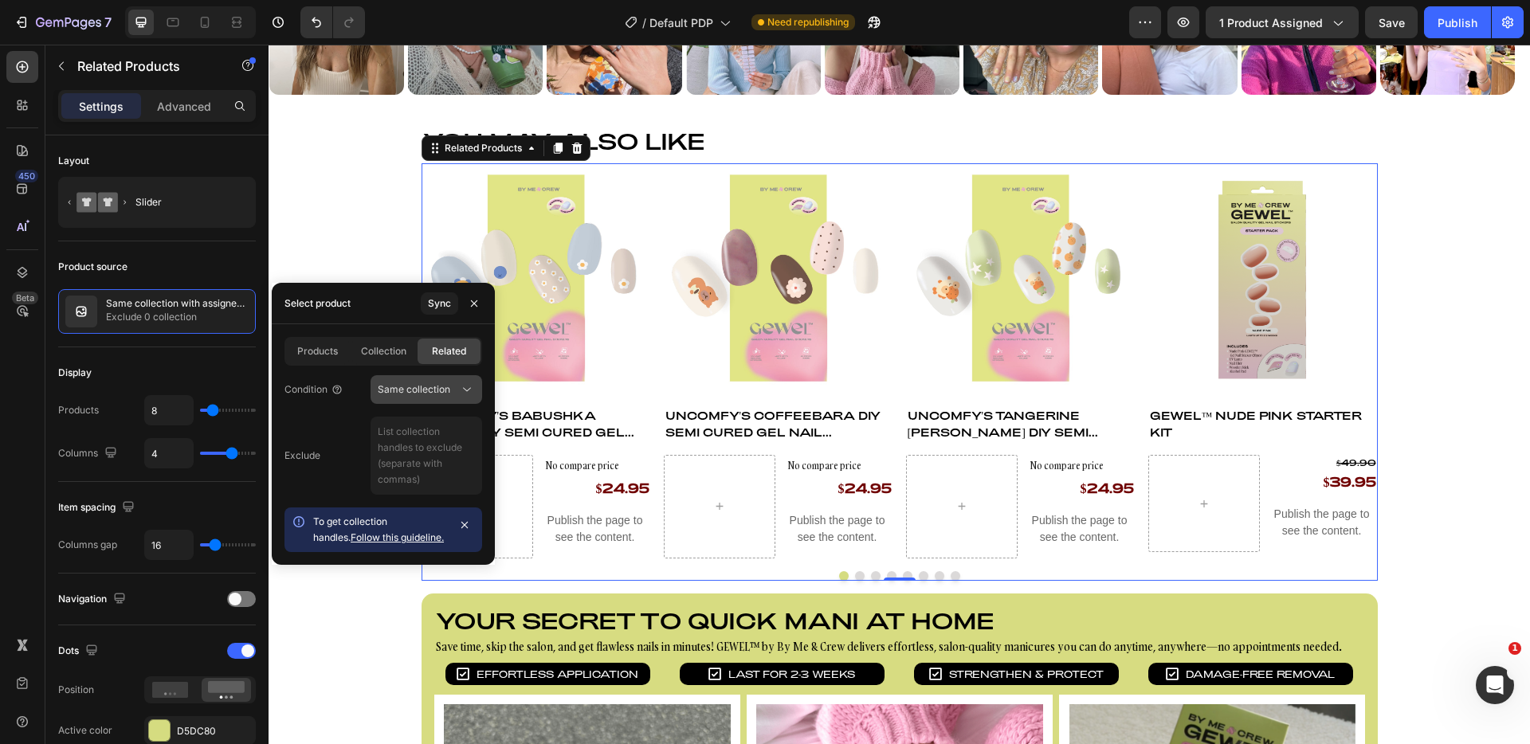
click at [419, 389] on span "Same collection" at bounding box center [414, 389] width 73 height 12
click at [468, 524] on icon "button" at bounding box center [464, 525] width 13 height 13
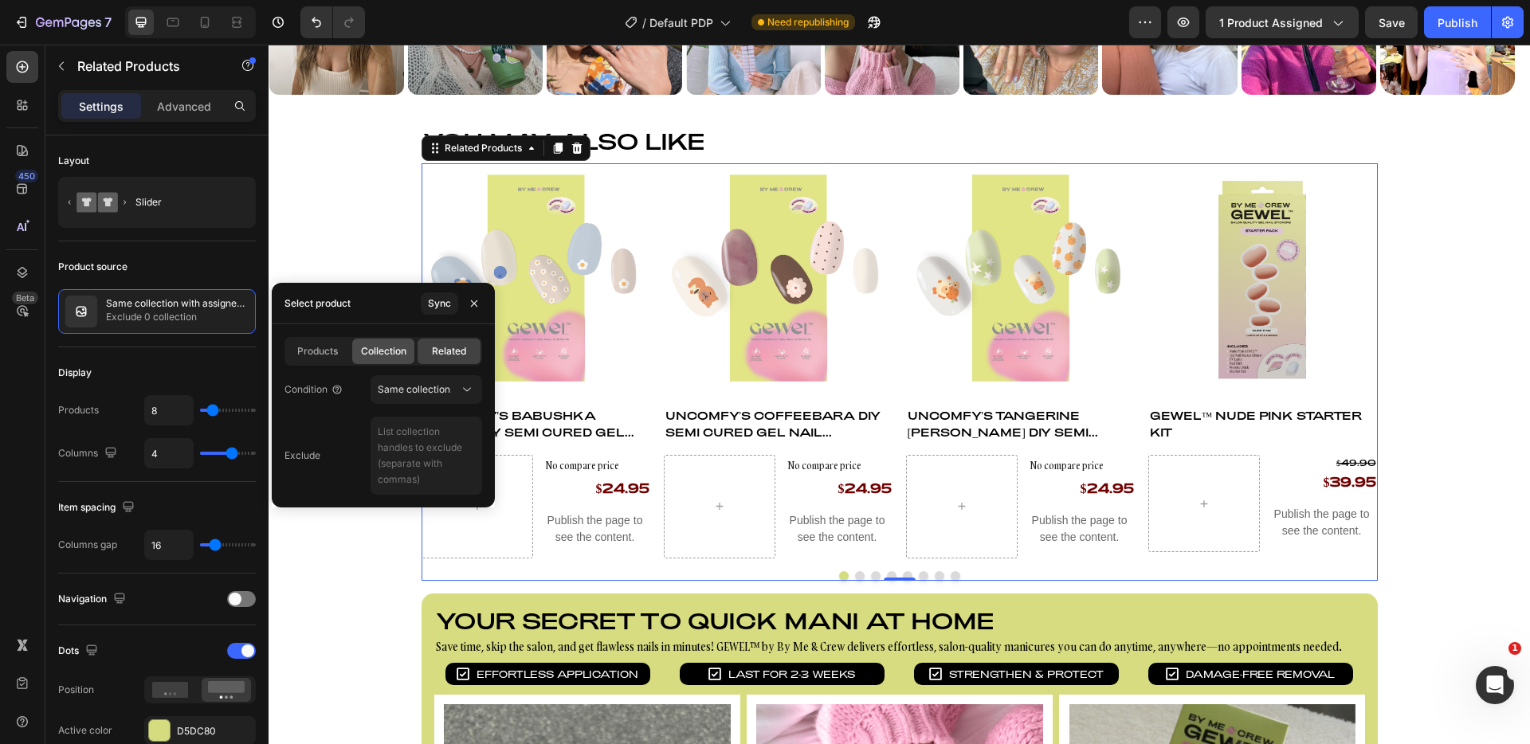
click at [401, 352] on span "Collection" at bounding box center [383, 351] width 45 height 14
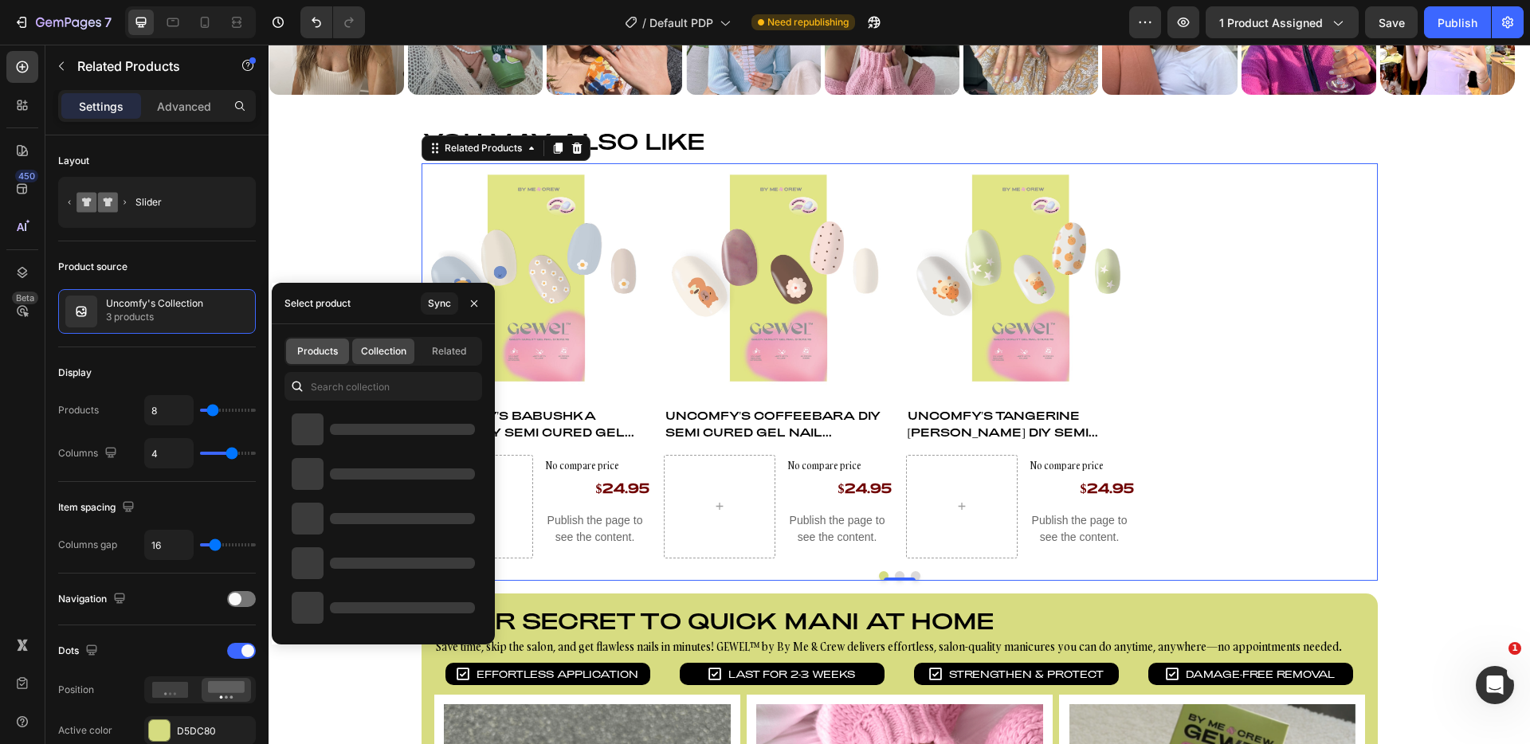
click at [330, 352] on span "Products" at bounding box center [317, 351] width 41 height 14
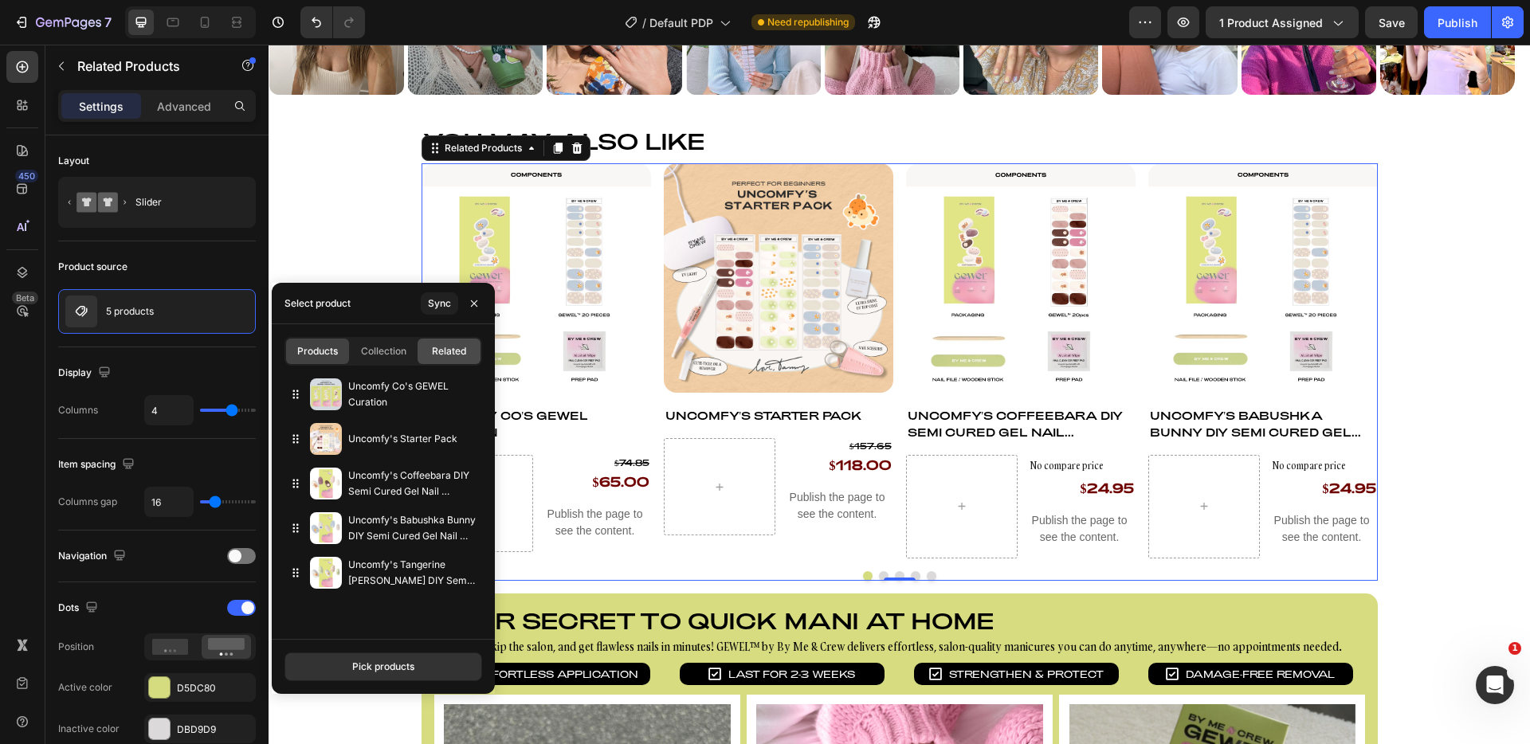
click at [453, 356] on span "Related" at bounding box center [449, 351] width 34 height 14
type input "8"
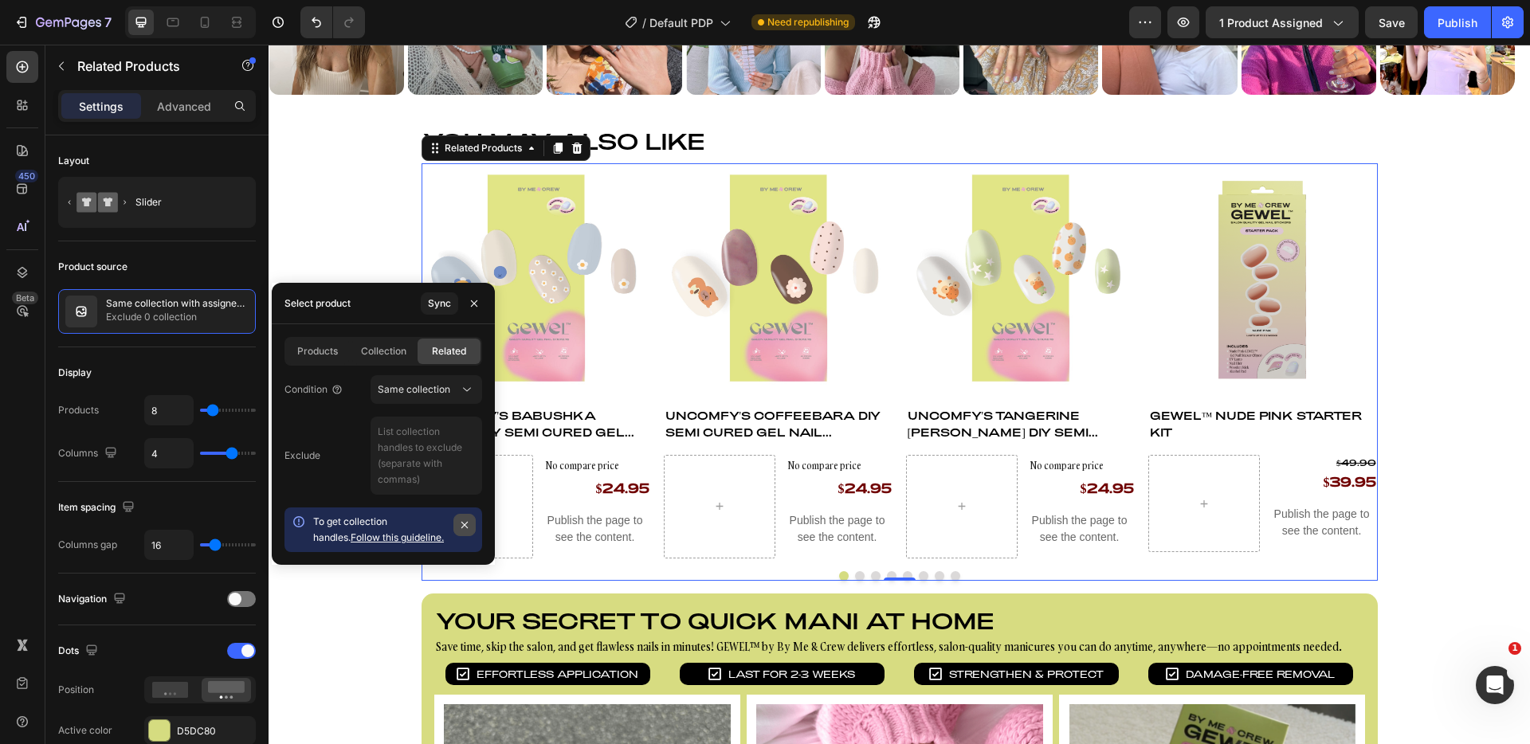
drag, startPoint x: 462, startPoint y: 525, endPoint x: 191, endPoint y: 476, distance: 275.5
click at [462, 525] on icon "button" at bounding box center [464, 525] width 13 height 13
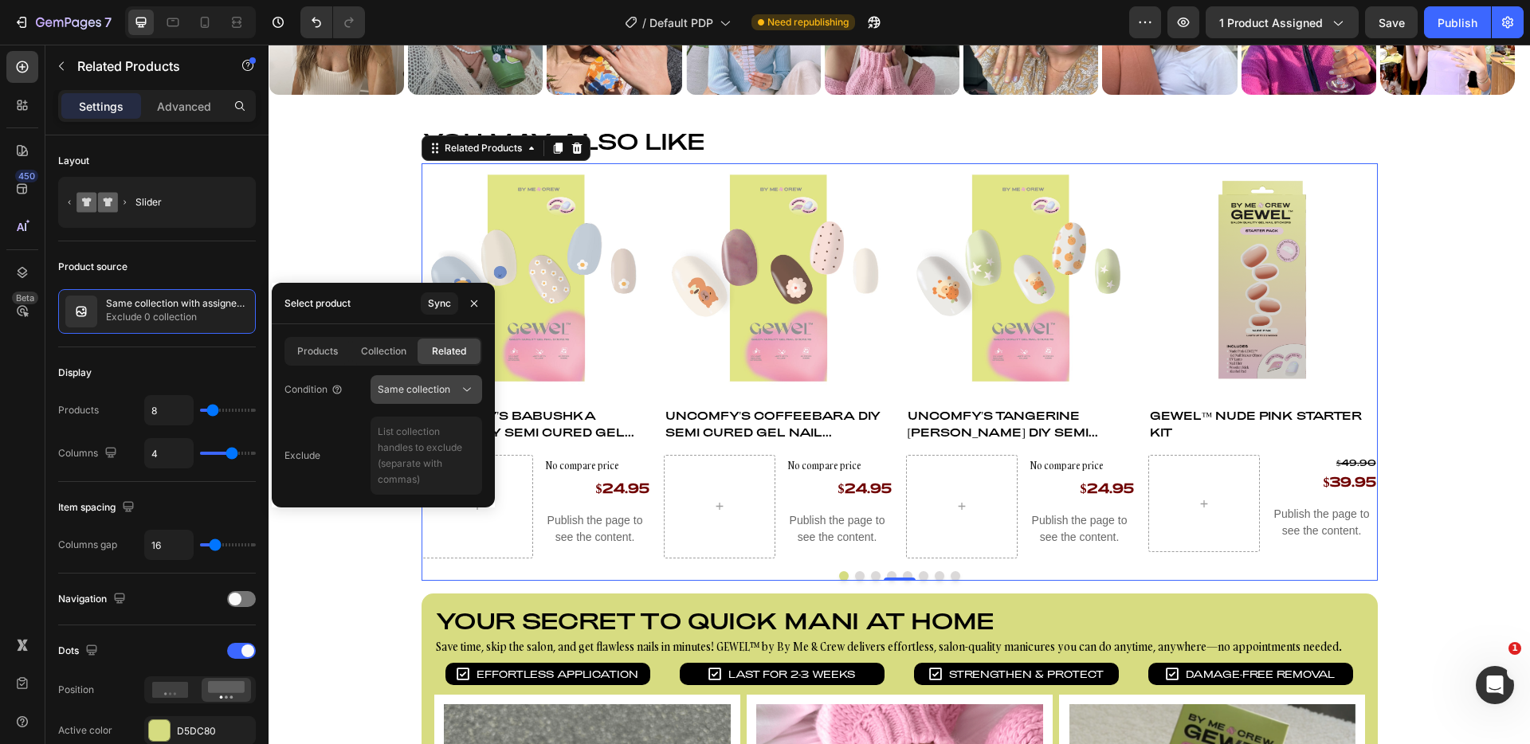
click at [429, 391] on span "Same collection" at bounding box center [414, 389] width 73 height 12
click at [426, 452] on span "Same vendor" at bounding box center [408, 459] width 61 height 14
click at [452, 387] on div "Same vendor" at bounding box center [418, 390] width 81 height 14
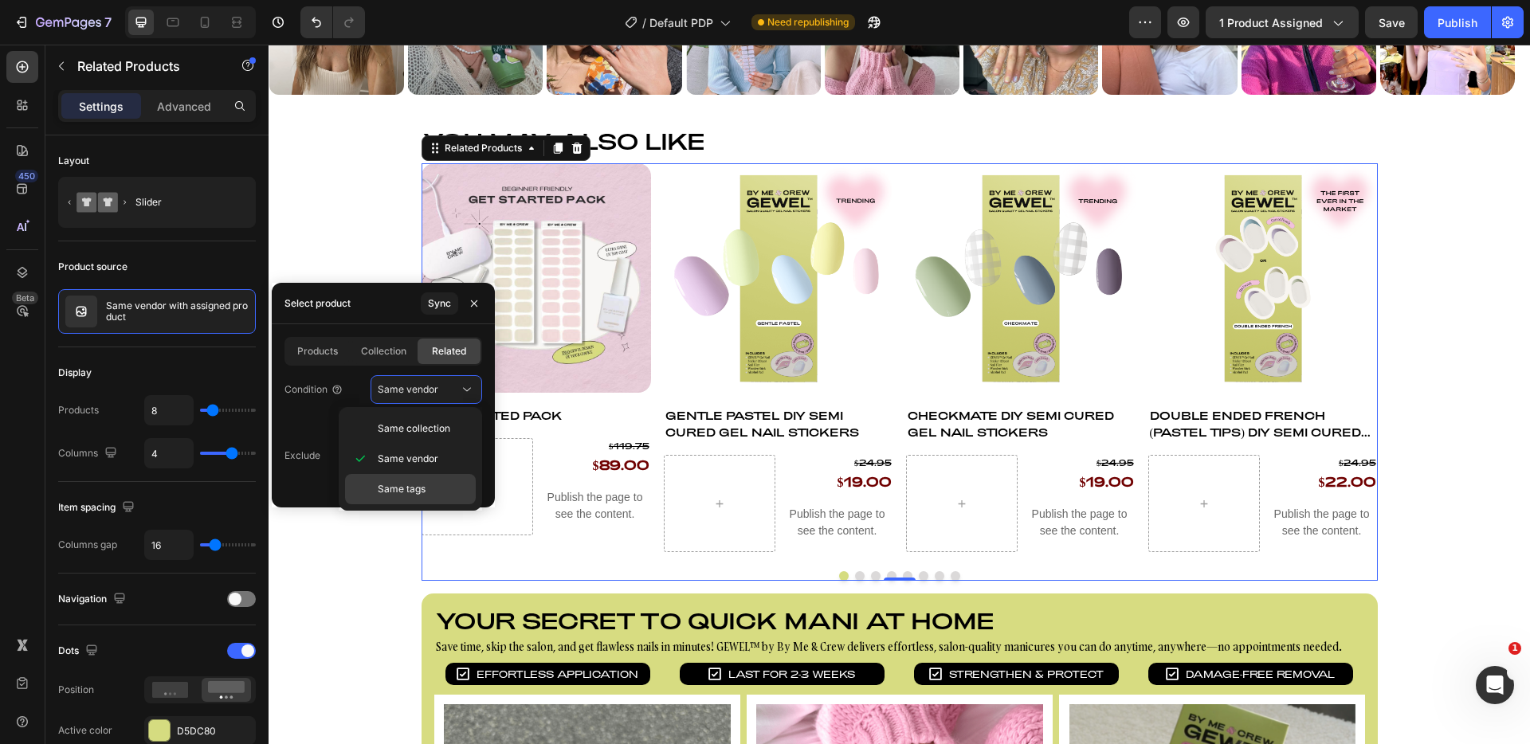
click at [422, 491] on span "Same tags" at bounding box center [402, 489] width 48 height 14
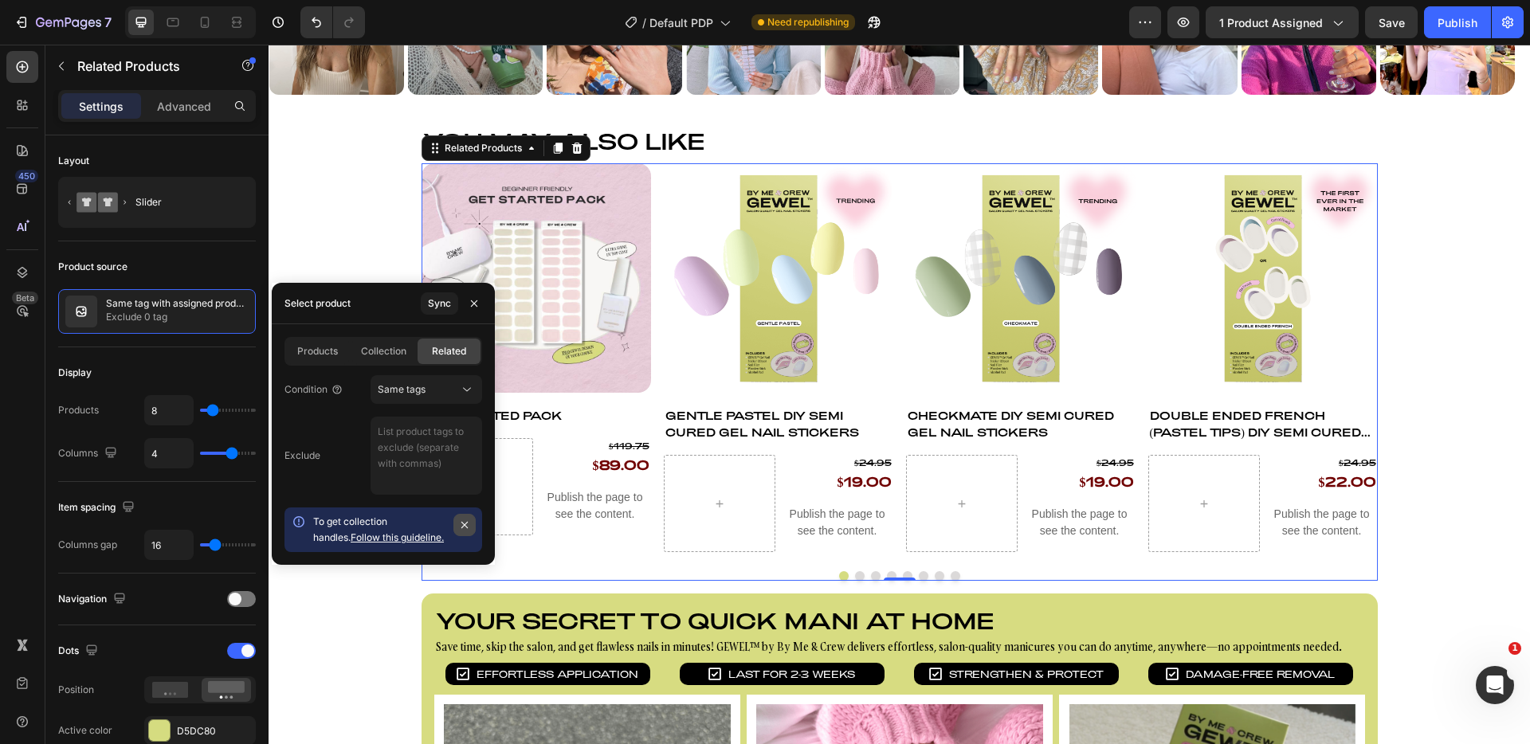
click at [473, 523] on button "button" at bounding box center [465, 525] width 22 height 22
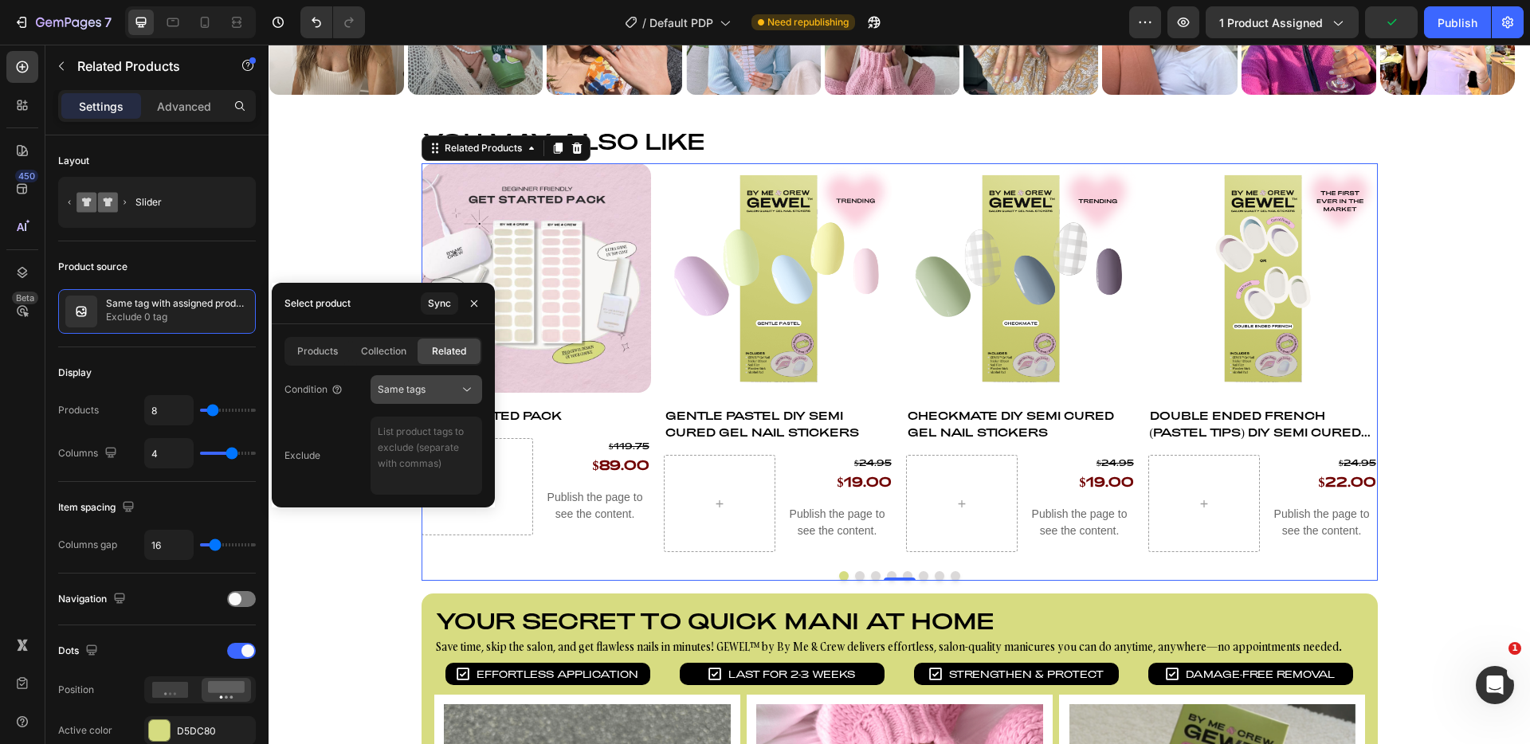
click at [417, 391] on span "Same tags" at bounding box center [402, 389] width 48 height 12
click at [404, 444] on div "Same collection" at bounding box center [410, 459] width 131 height 30
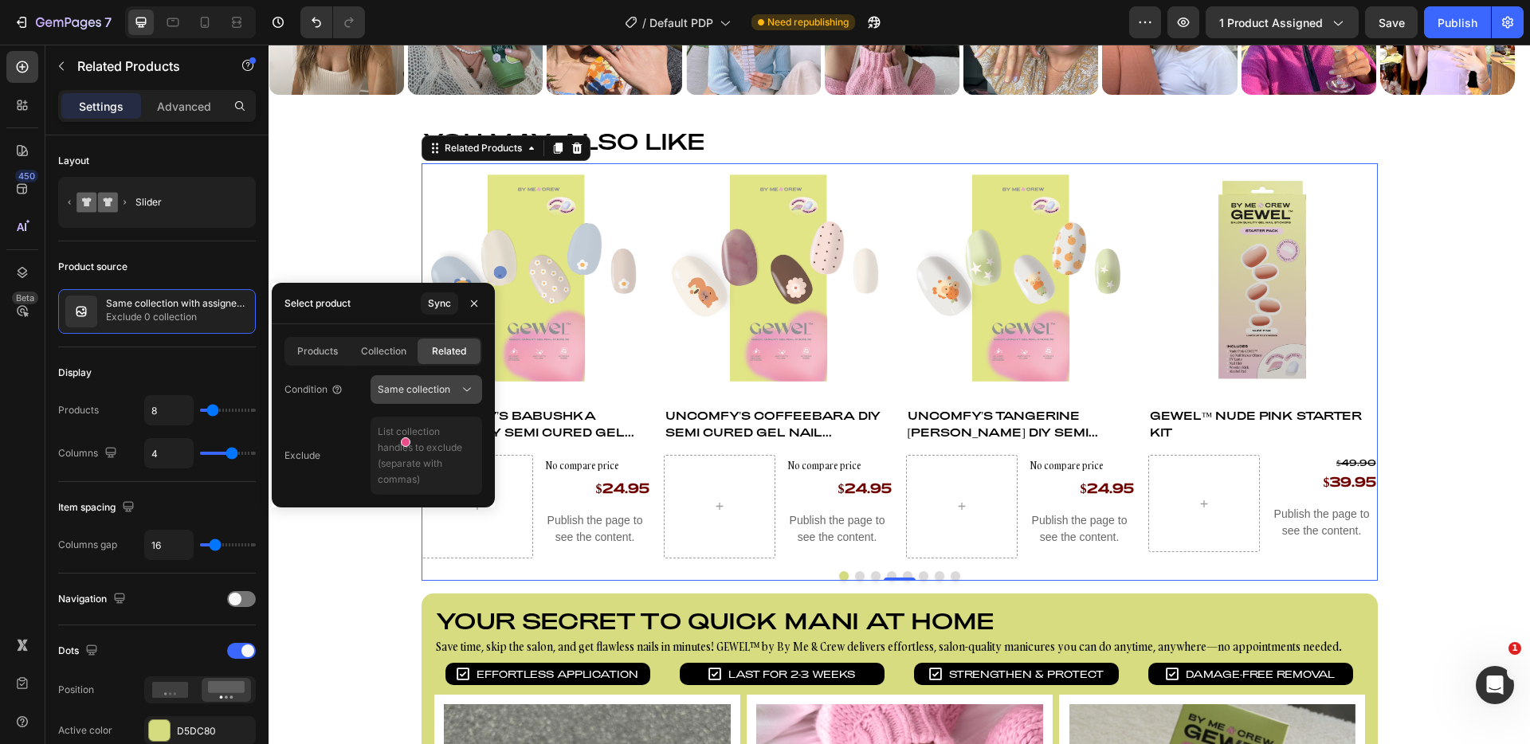
click at [423, 391] on span "Same collection" at bounding box center [414, 389] width 73 height 12
click at [399, 485] on span "Same tags" at bounding box center [402, 489] width 48 height 14
click at [434, 399] on button "Same tags" at bounding box center [427, 389] width 112 height 29
click at [425, 422] on span "Same collection" at bounding box center [414, 429] width 73 height 14
click at [1449, 35] on button "Publish" at bounding box center [1457, 22] width 67 height 32
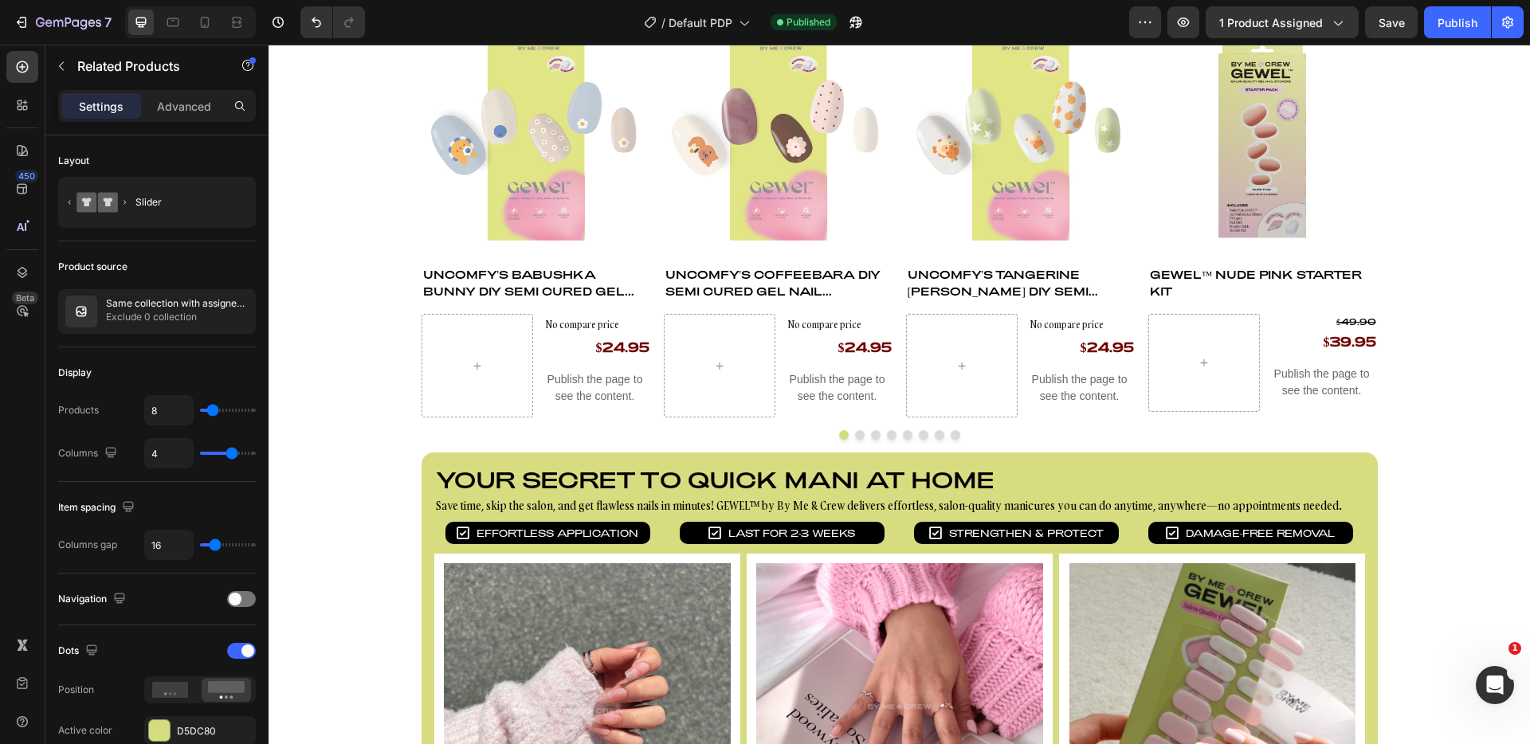
scroll to position [1098, 0]
click at [64, 68] on icon "button" at bounding box center [61, 66] width 13 height 13
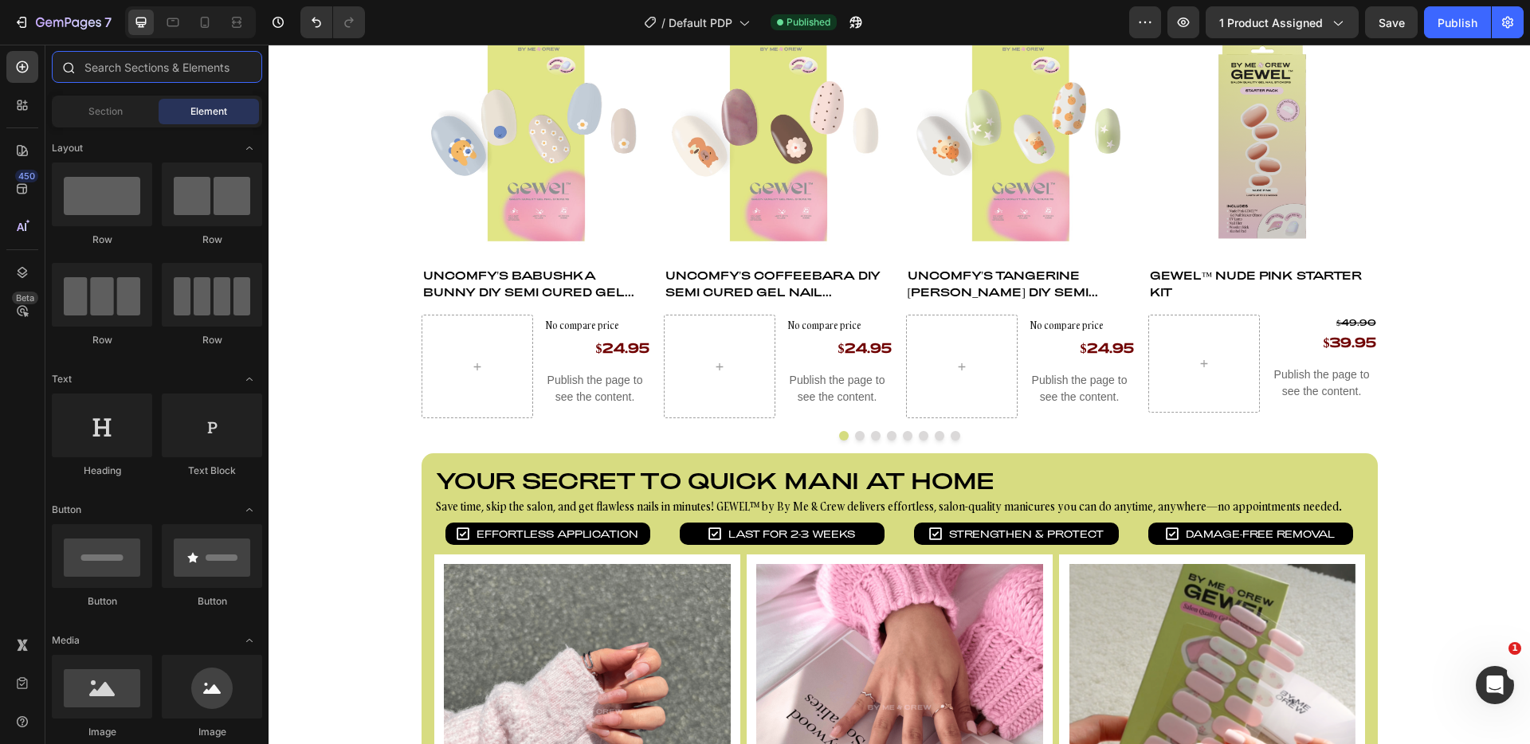
click at [133, 77] on input "text" at bounding box center [157, 67] width 210 height 32
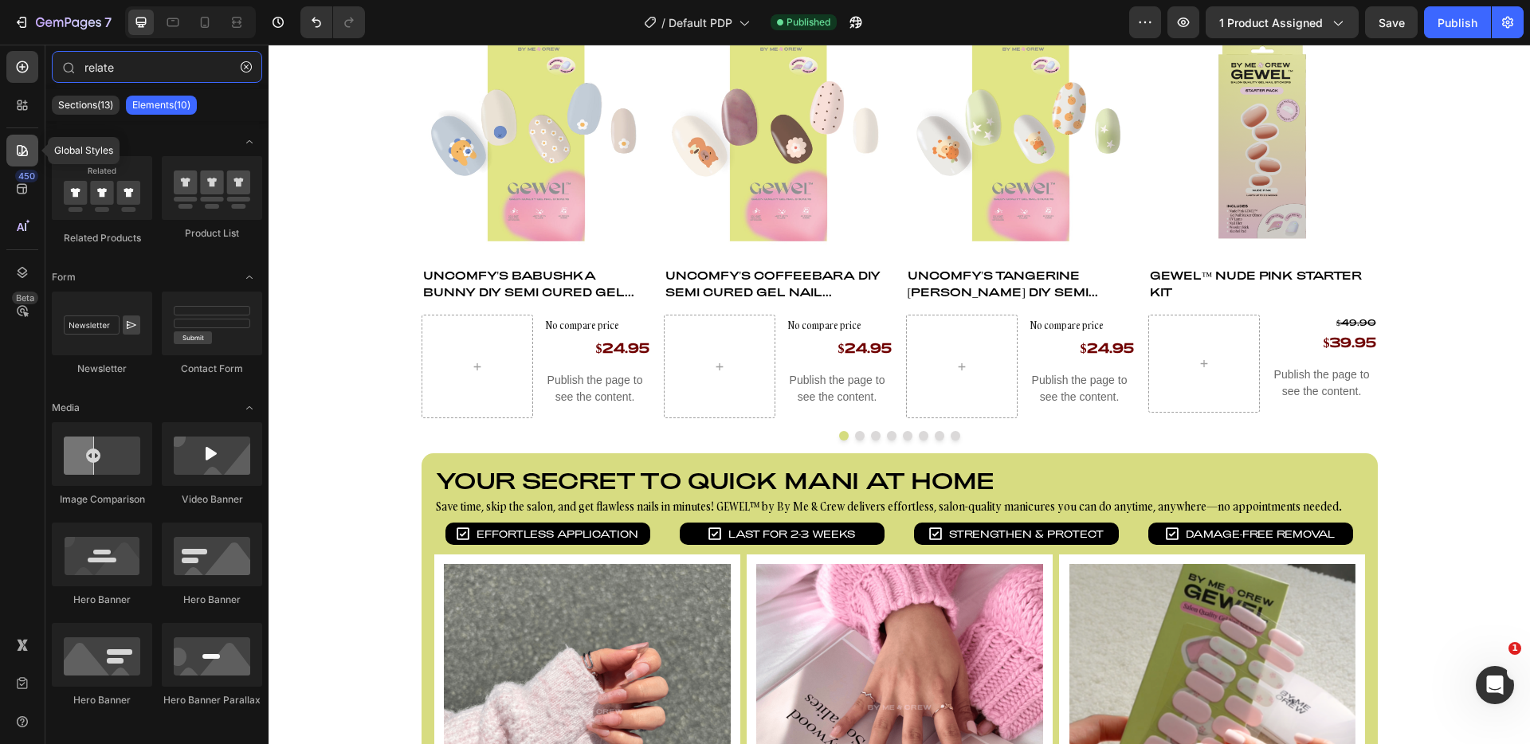
type input "relate"
click at [26, 162] on div at bounding box center [22, 151] width 32 height 32
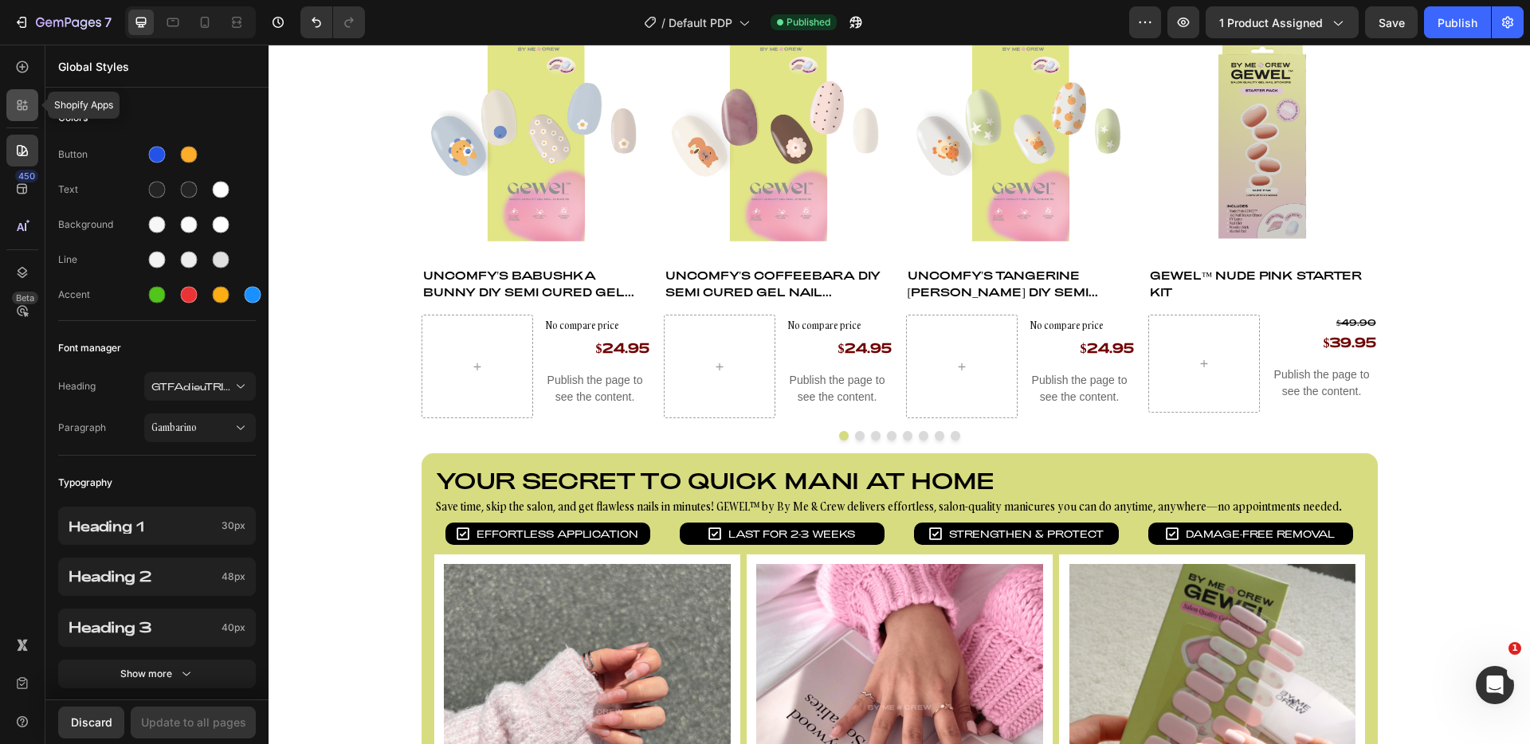
click at [26, 116] on div at bounding box center [22, 105] width 32 height 32
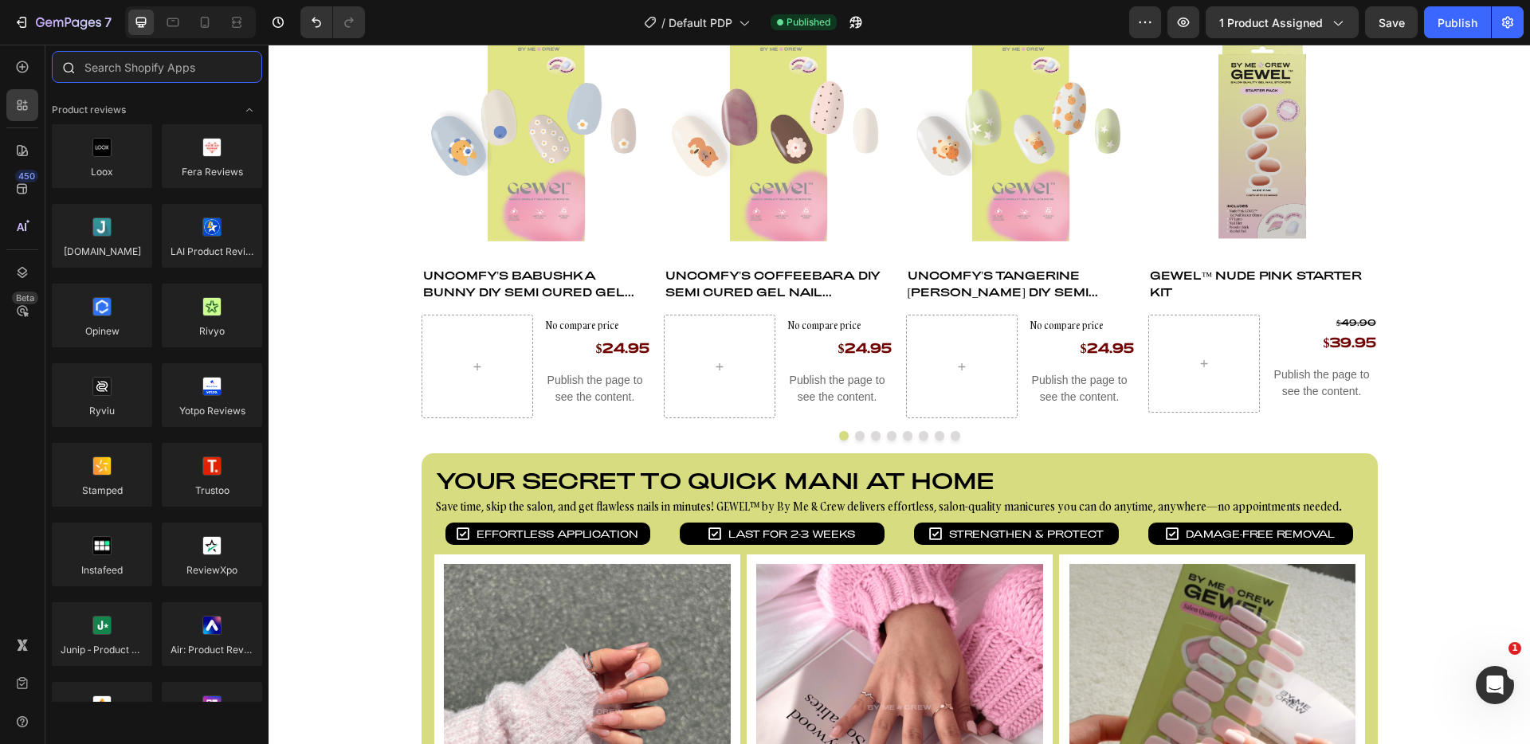
click at [159, 65] on input "text" at bounding box center [157, 67] width 210 height 32
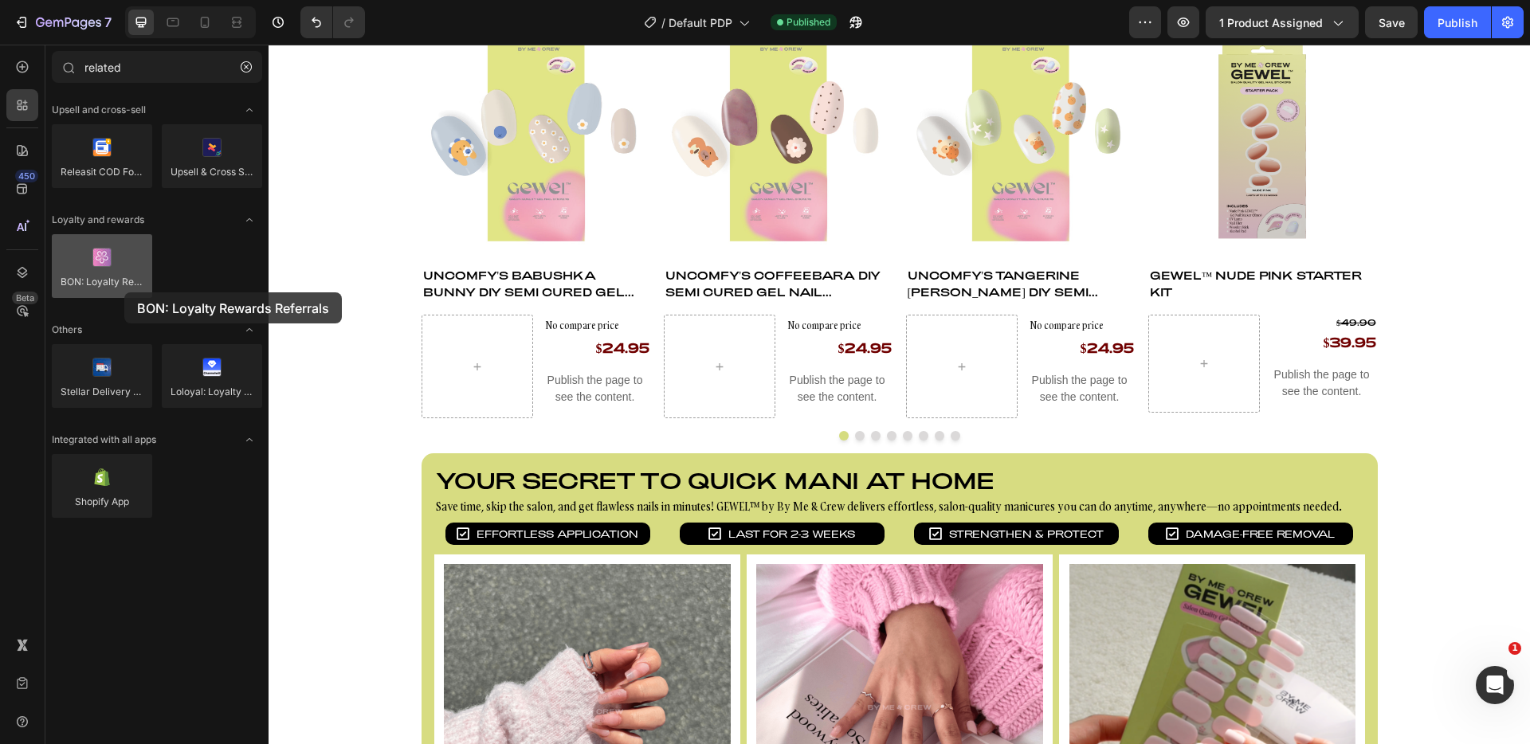
click at [124, 293] on div at bounding box center [102, 266] width 100 height 64
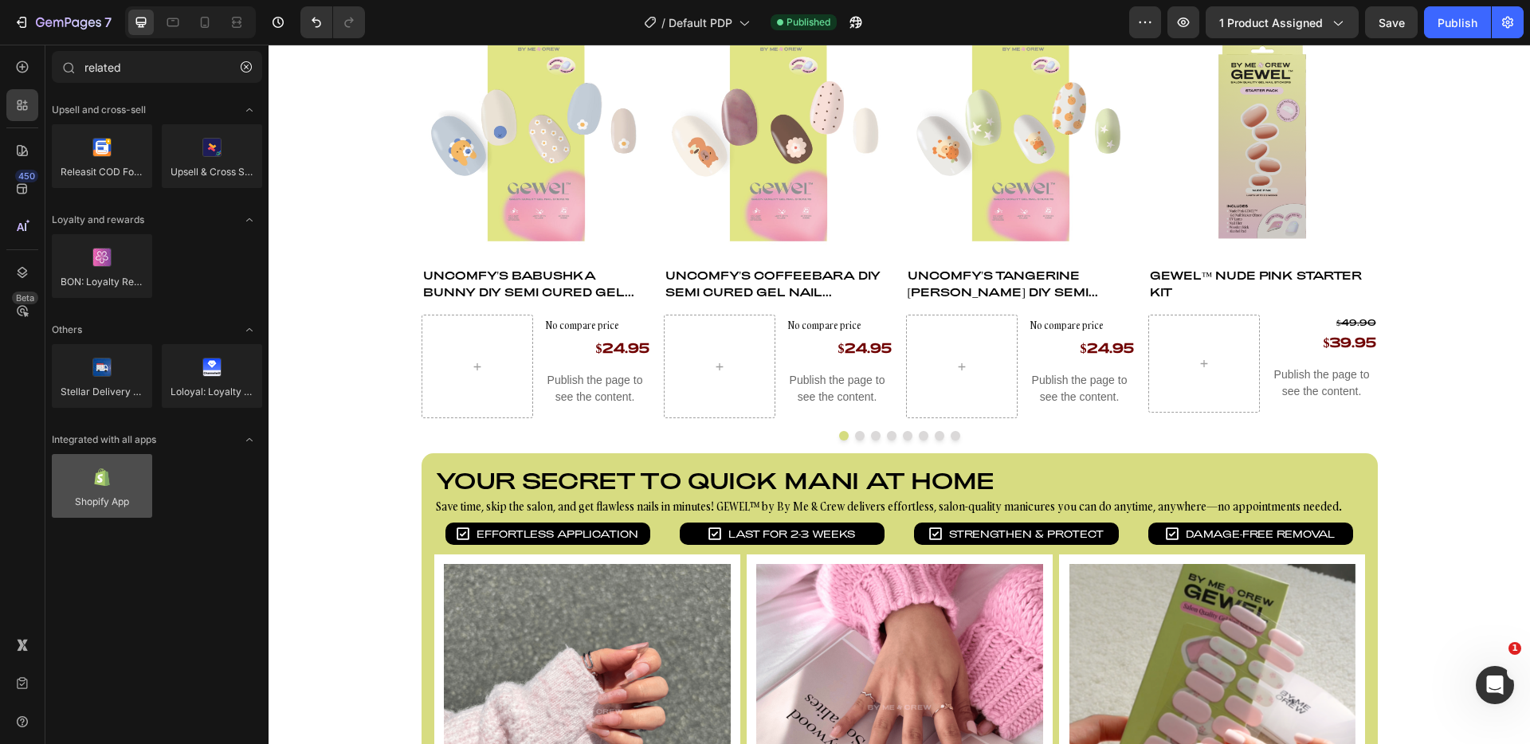
click at [132, 481] on div at bounding box center [102, 486] width 100 height 64
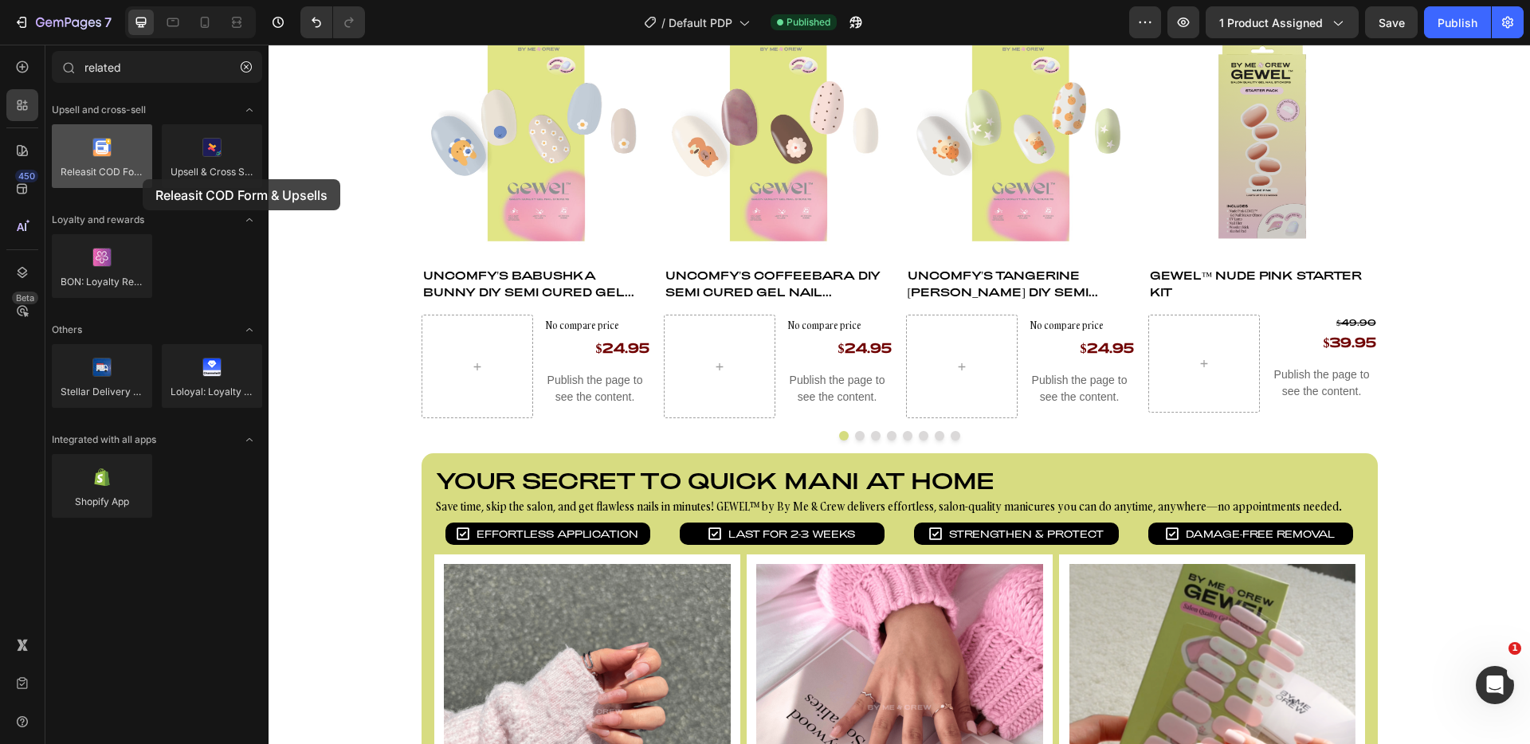
click at [143, 179] on div at bounding box center [102, 156] width 100 height 64
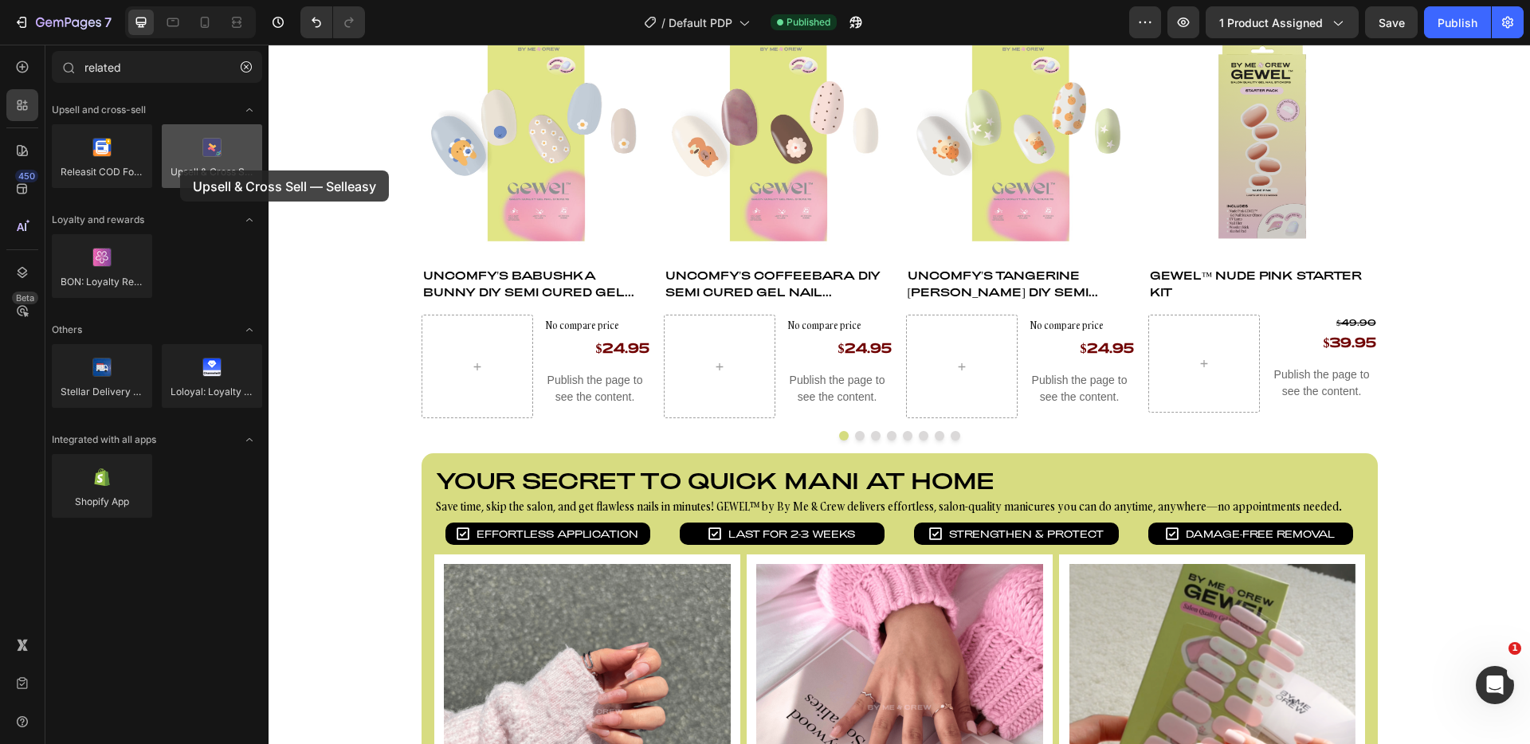
click at [180, 171] on div at bounding box center [212, 156] width 100 height 64
click at [213, 161] on div at bounding box center [212, 156] width 100 height 64
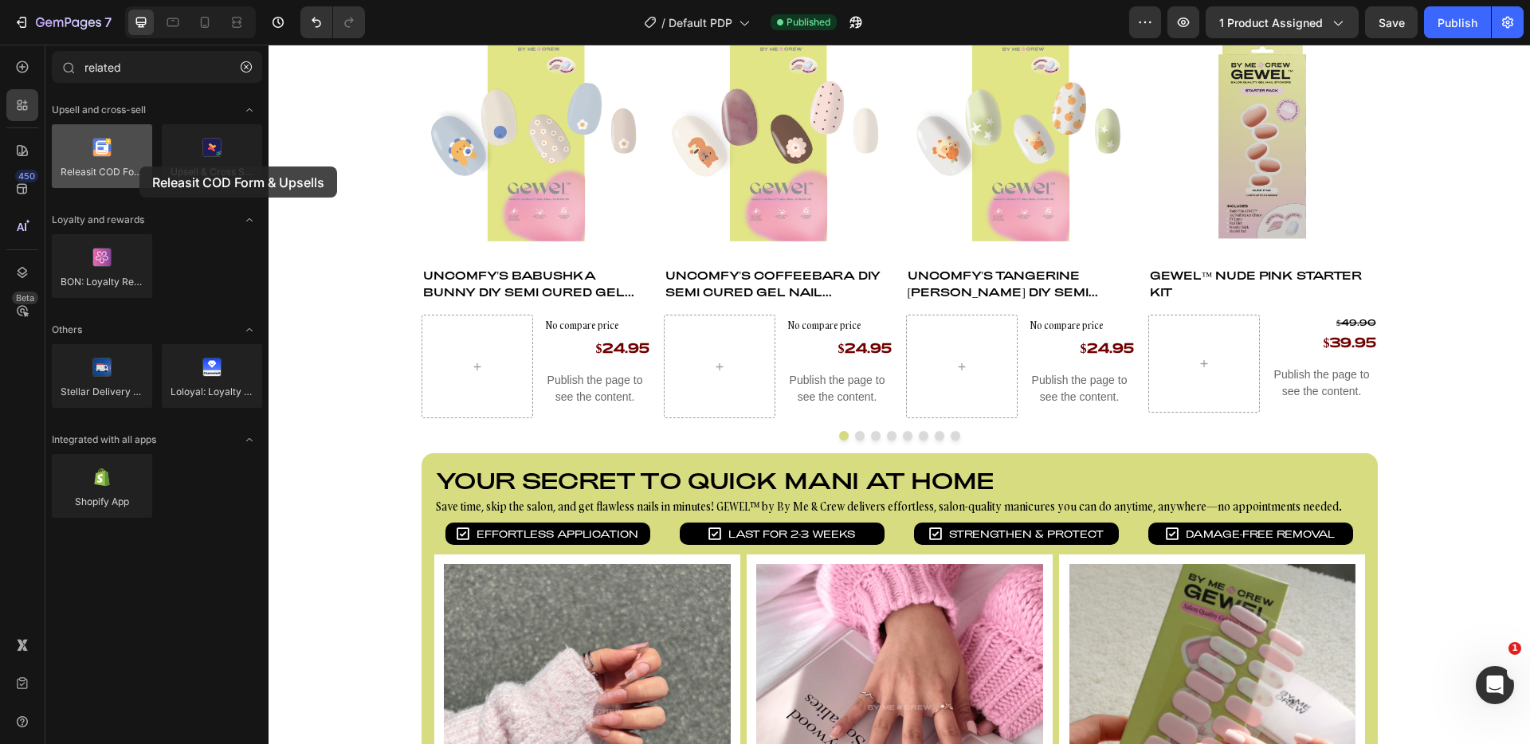
click at [139, 167] on div at bounding box center [102, 156] width 100 height 64
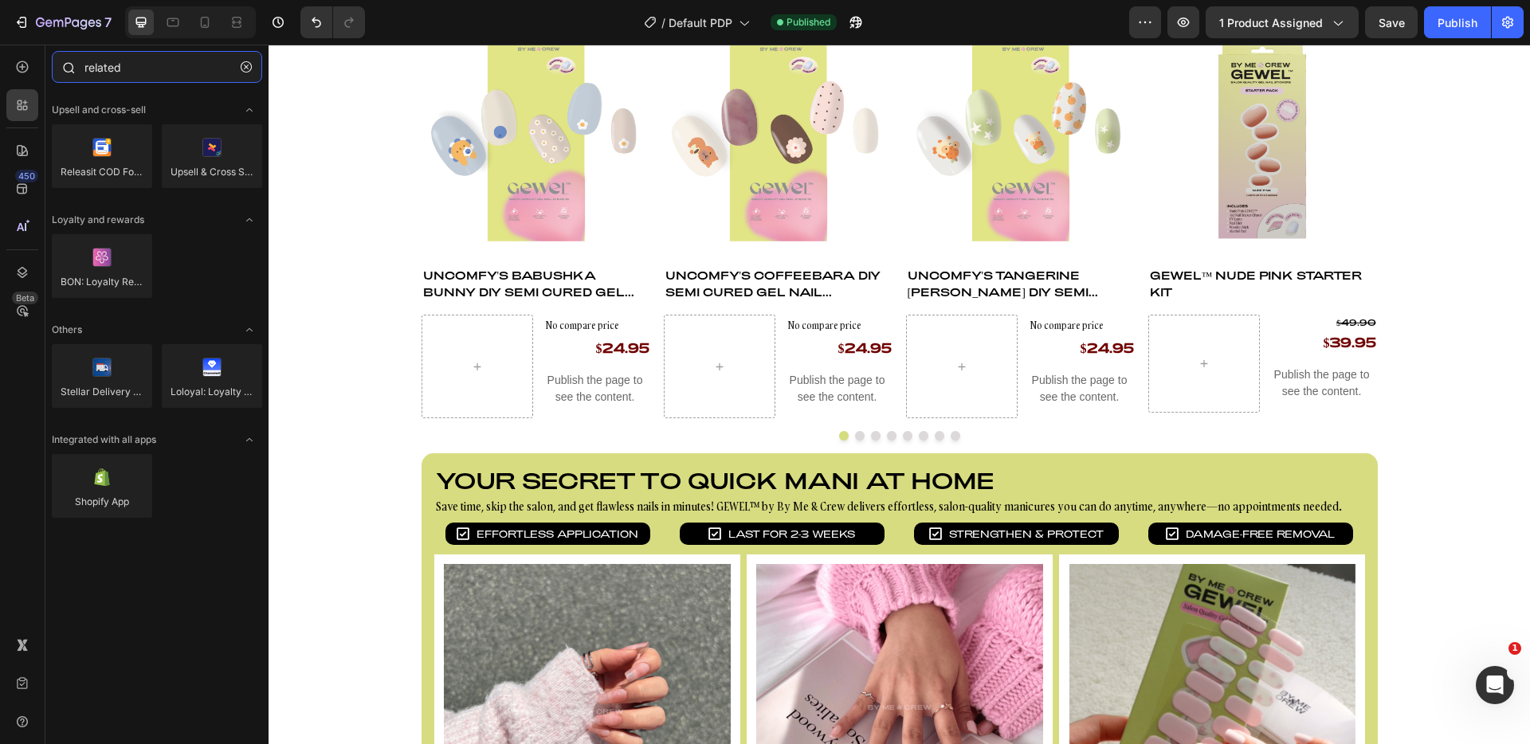
drag, startPoint x: 158, startPoint y: 77, endPoint x: 167, endPoint y: 69, distance: 13.0
click at [167, 69] on input "related" at bounding box center [157, 67] width 210 height 32
click at [167, 68] on input "related" at bounding box center [157, 67] width 210 height 32
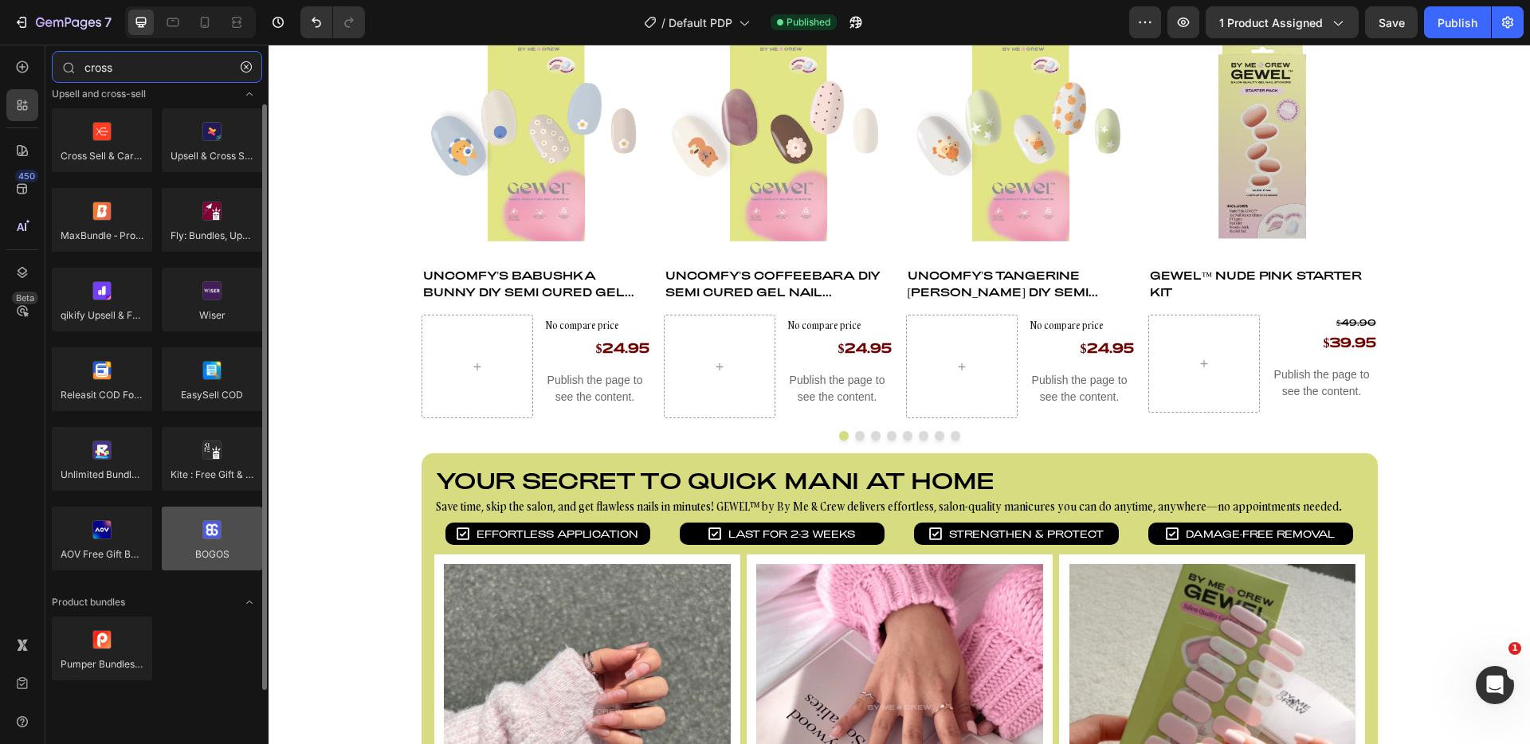
scroll to position [0, 0]
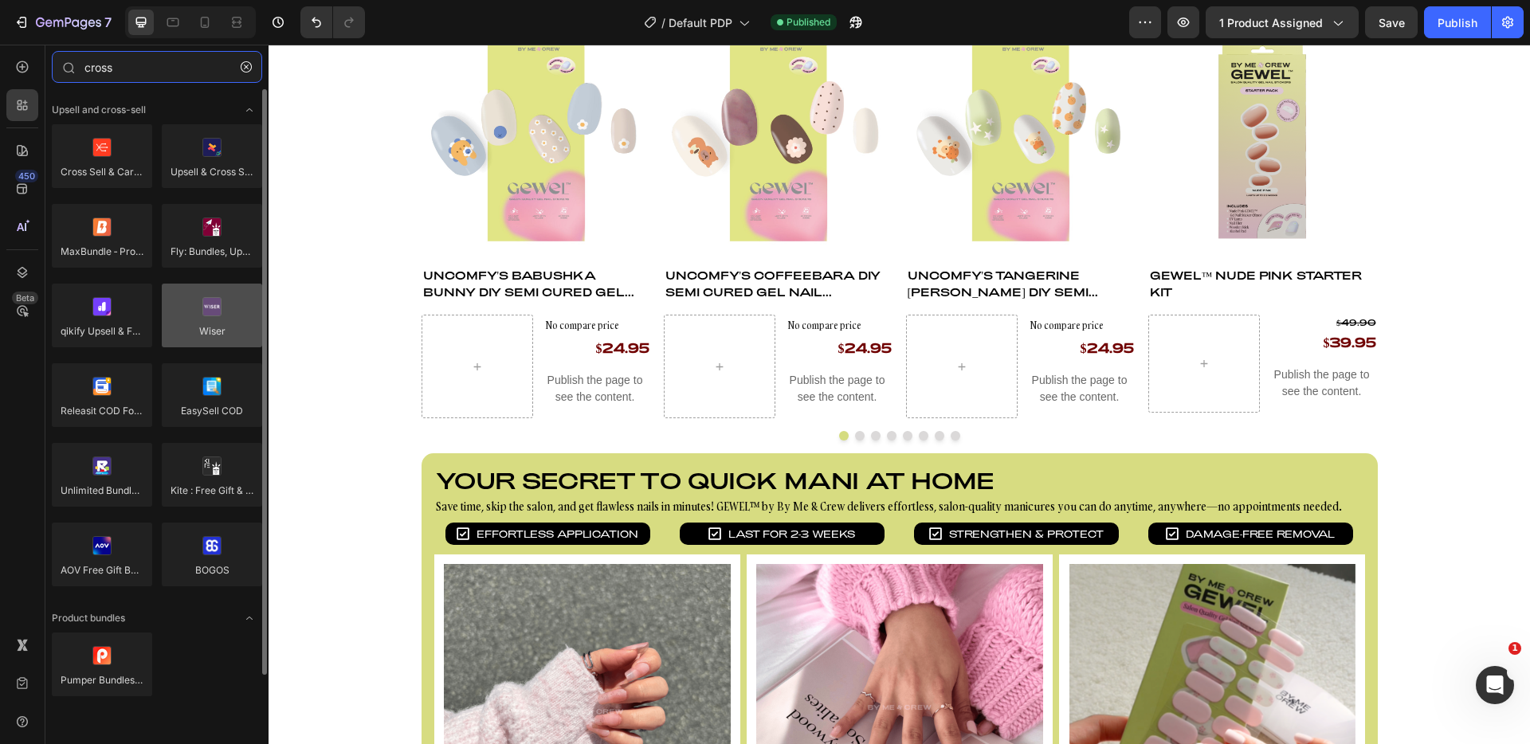
type input "cross"
click at [229, 328] on div at bounding box center [212, 316] width 100 height 64
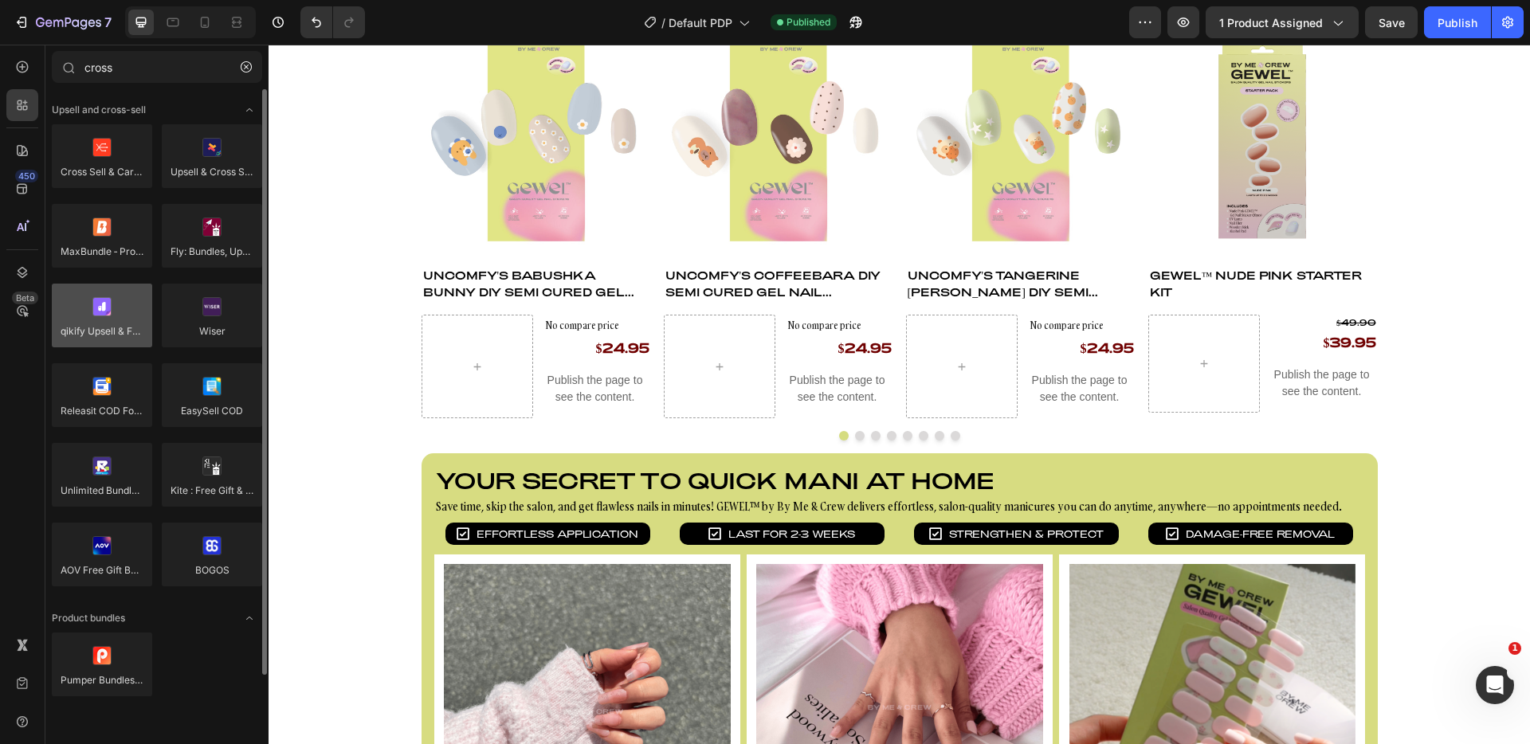
click at [112, 330] on div at bounding box center [102, 316] width 100 height 64
click at [113, 330] on div at bounding box center [102, 316] width 100 height 64
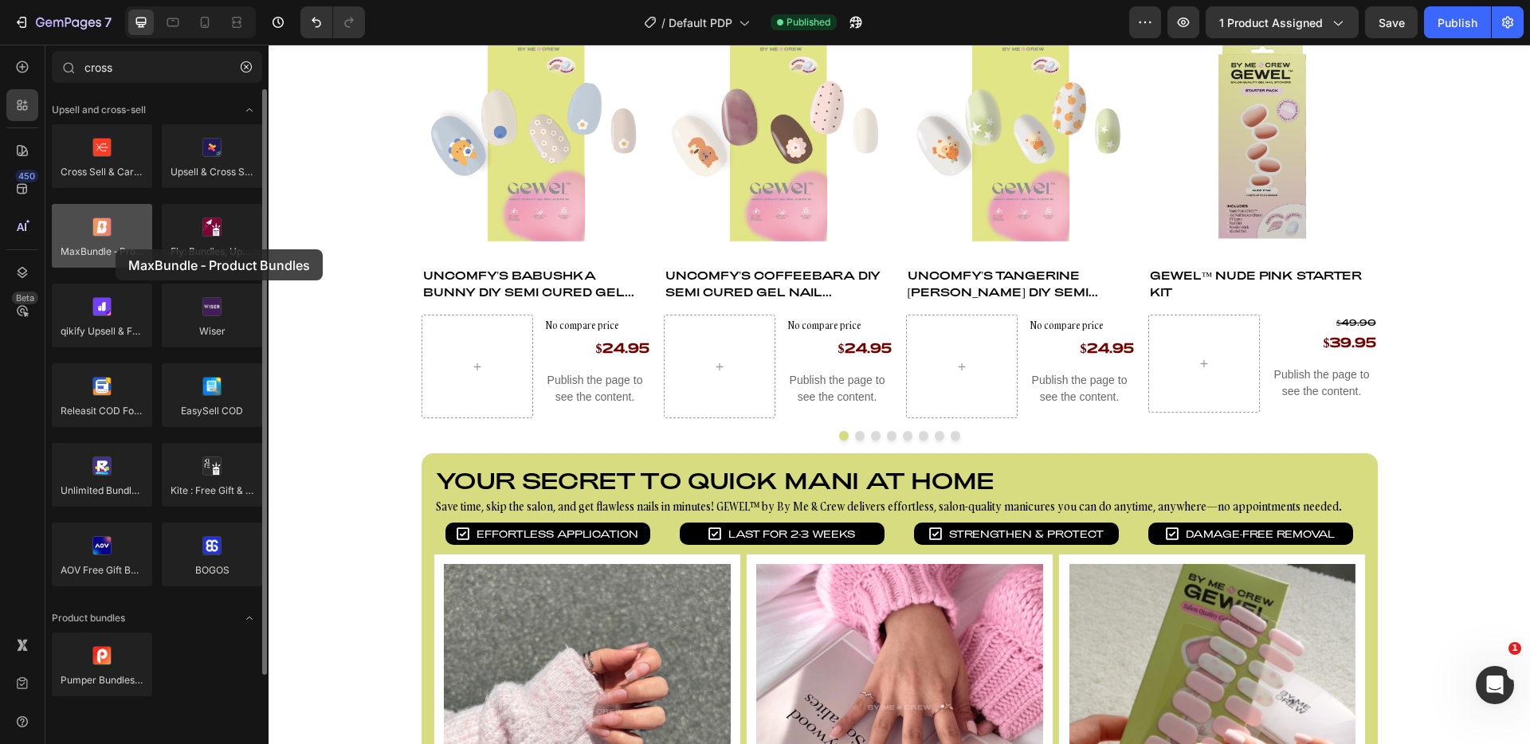
click at [116, 249] on div at bounding box center [102, 236] width 100 height 64
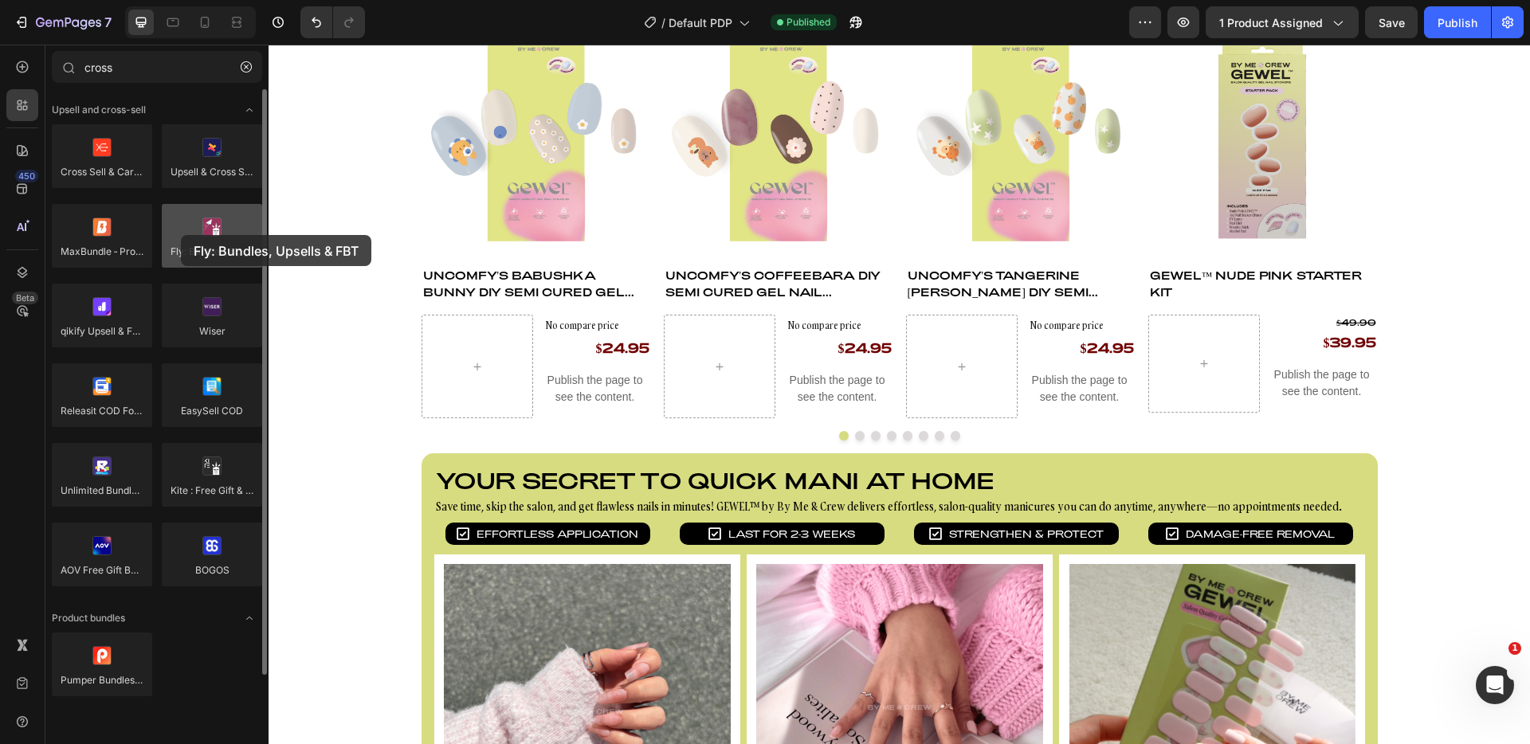
click at [181, 235] on div at bounding box center [212, 236] width 100 height 64
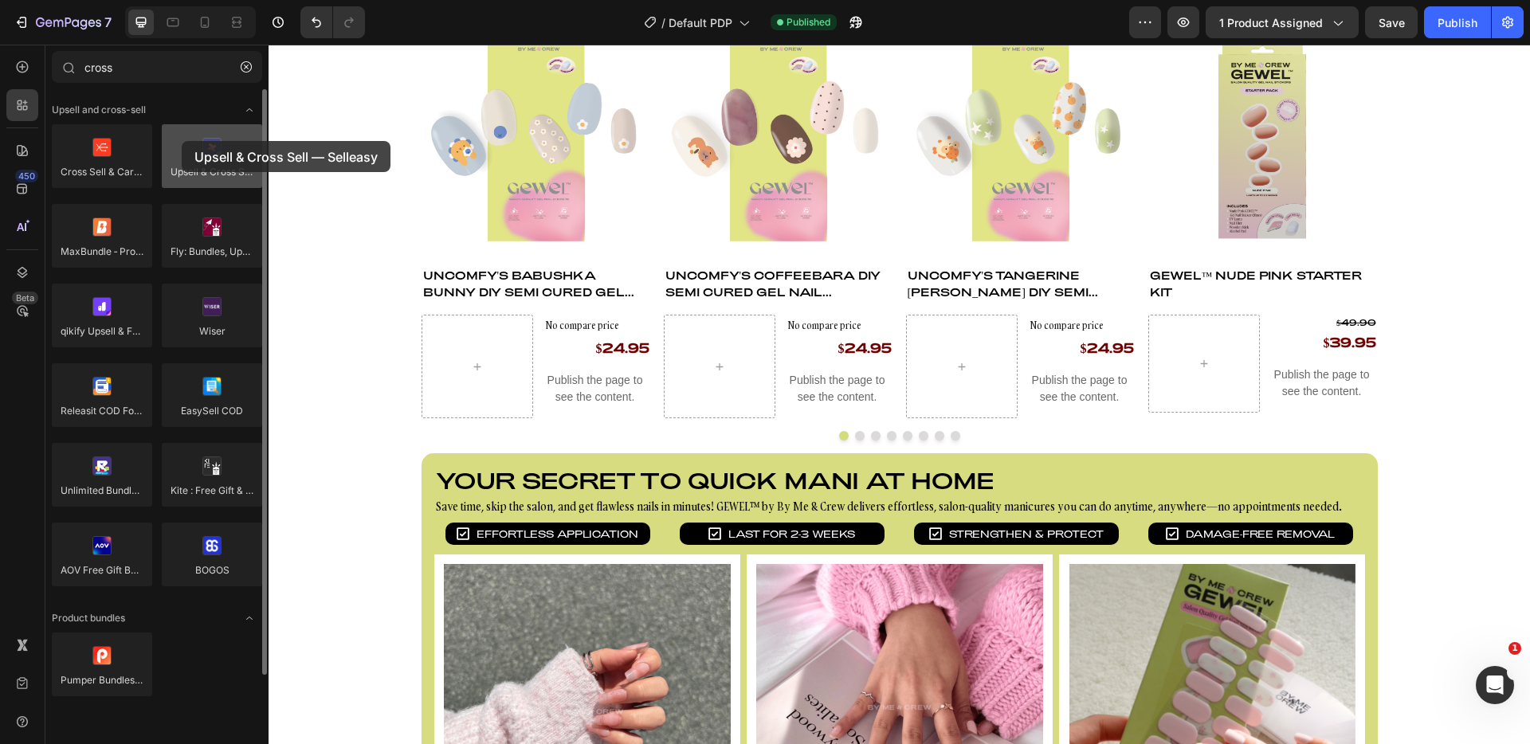
click at [182, 141] on div at bounding box center [212, 156] width 100 height 64
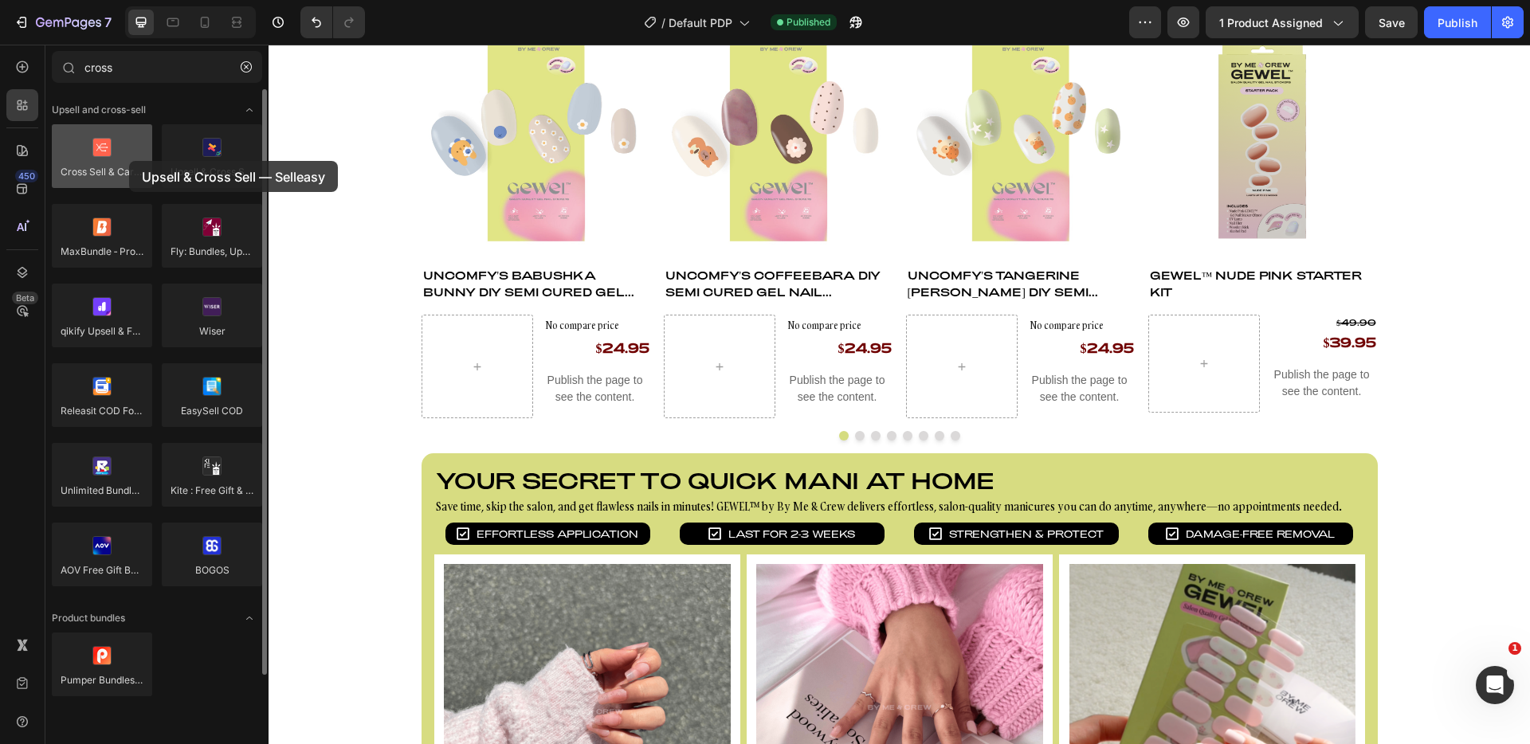
click at [129, 161] on div at bounding box center [102, 156] width 100 height 64
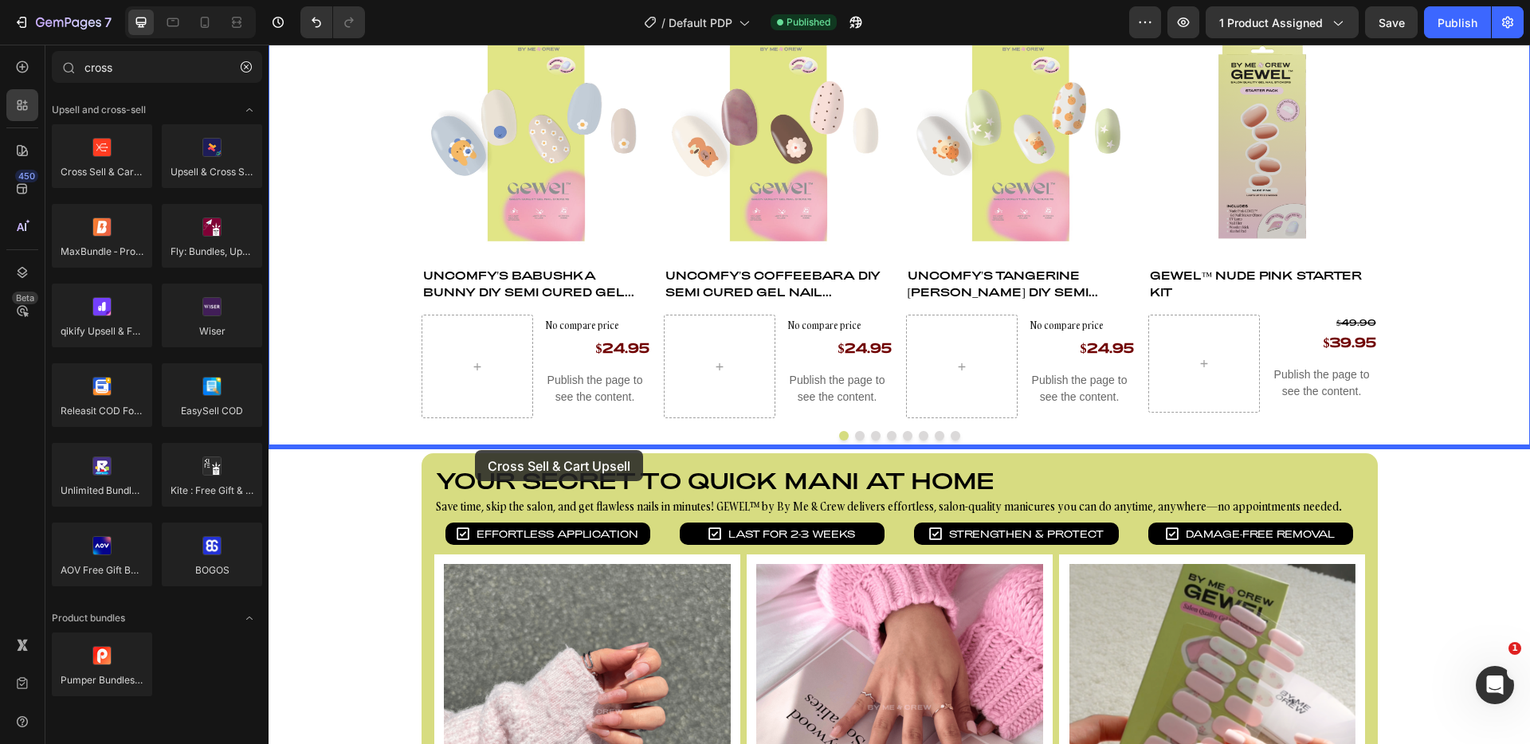
drag, startPoint x: 378, startPoint y: 205, endPoint x: 475, endPoint y: 450, distance: 264.1
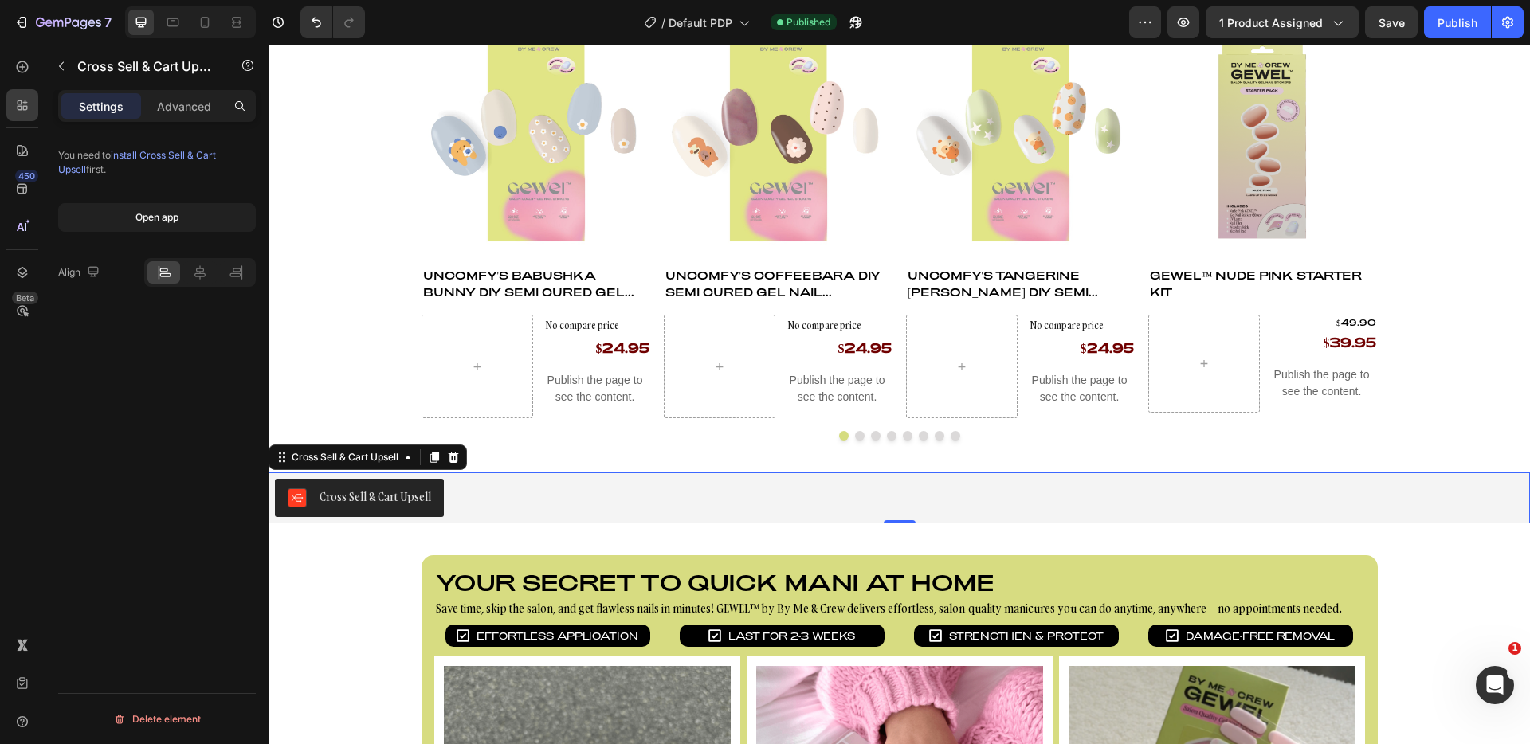
click at [216, 154] on span "install Cross Sell & Cart Upsell" at bounding box center [137, 162] width 158 height 26
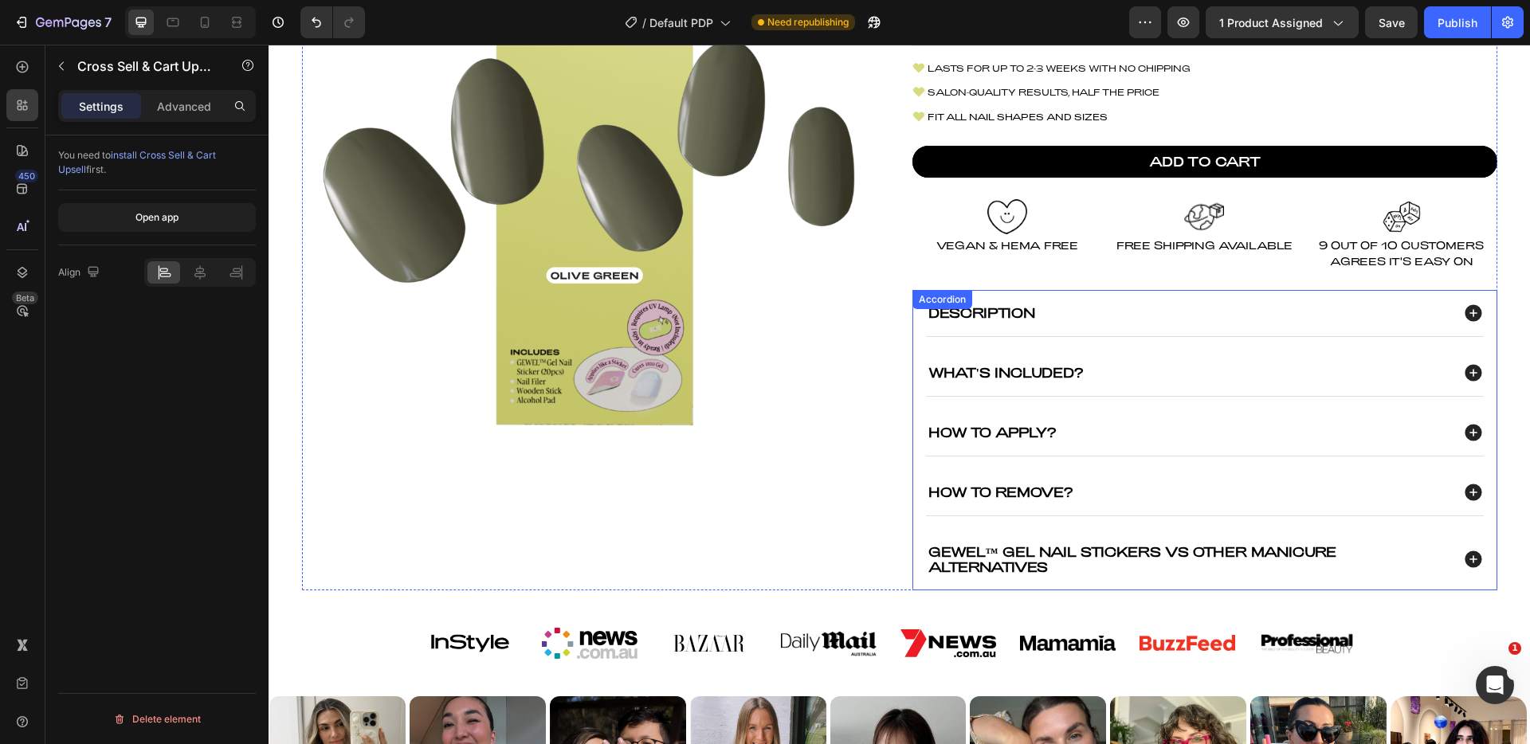
scroll to position [218, 0]
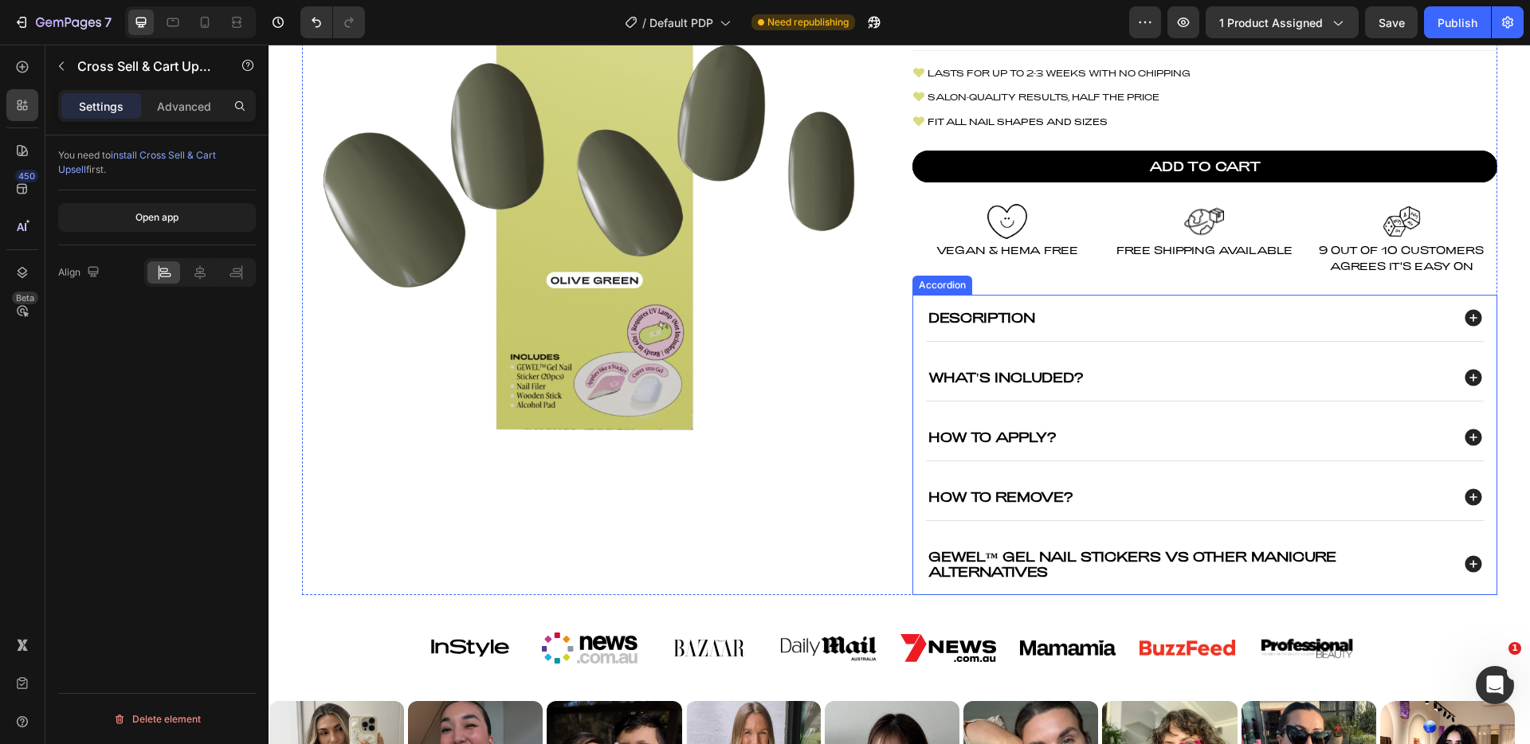
click at [1239, 560] on p "gewel™ gel nail stickers vs Other Manicure alternatives" at bounding box center [1189, 564] width 520 height 30
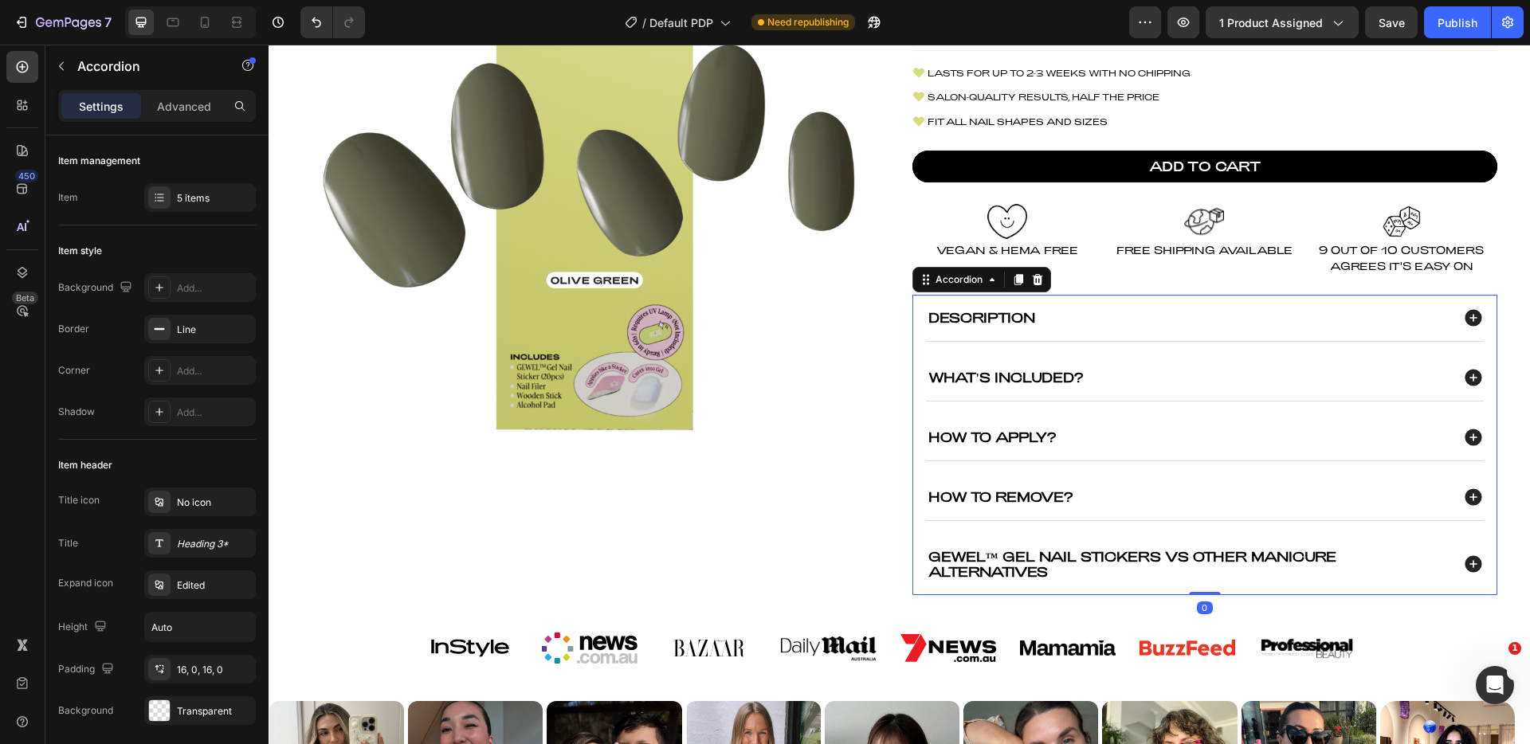
click at [1137, 567] on p "gewel™ gel nail stickers vs Other Manicure alternatives" at bounding box center [1189, 564] width 520 height 30
click at [1137, 566] on p "gewel™ gel nail stickers vs Other Manicure alternatives" at bounding box center [1189, 564] width 520 height 30
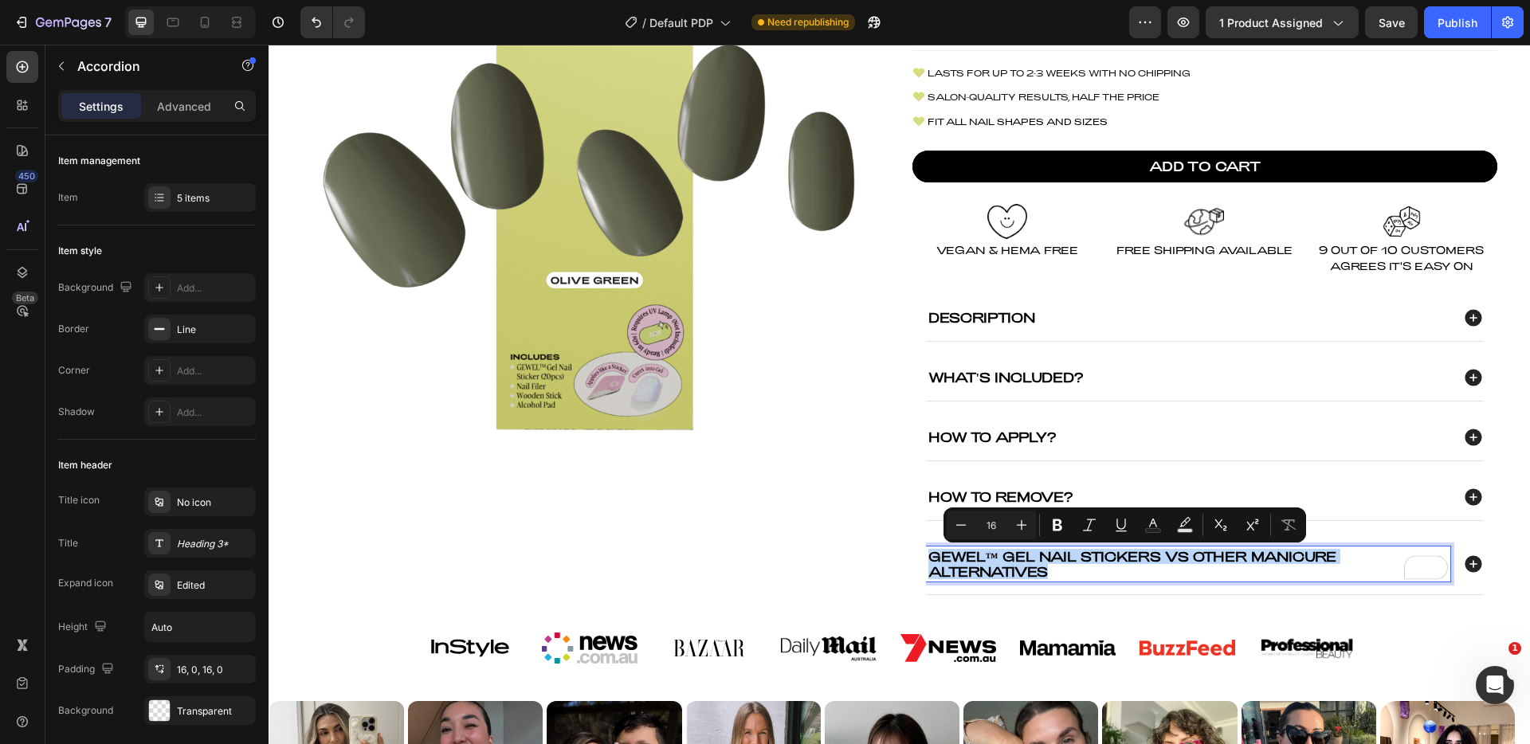
copy p "gewel™ gel nail stickers vs Other Manicure alternatives"
click at [1467, 560] on icon at bounding box center [1473, 564] width 17 height 17
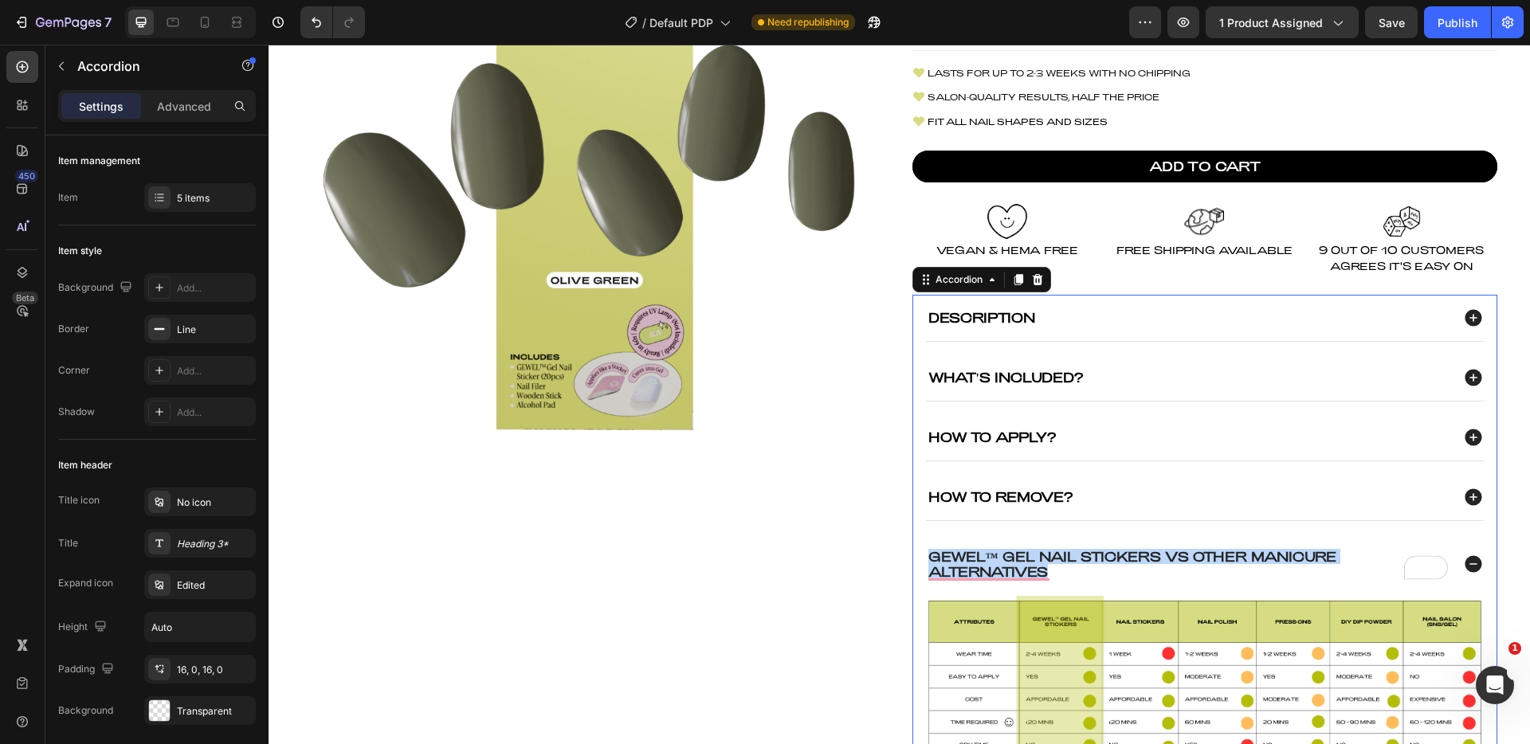
click at [1467, 560] on icon at bounding box center [1473, 564] width 17 height 17
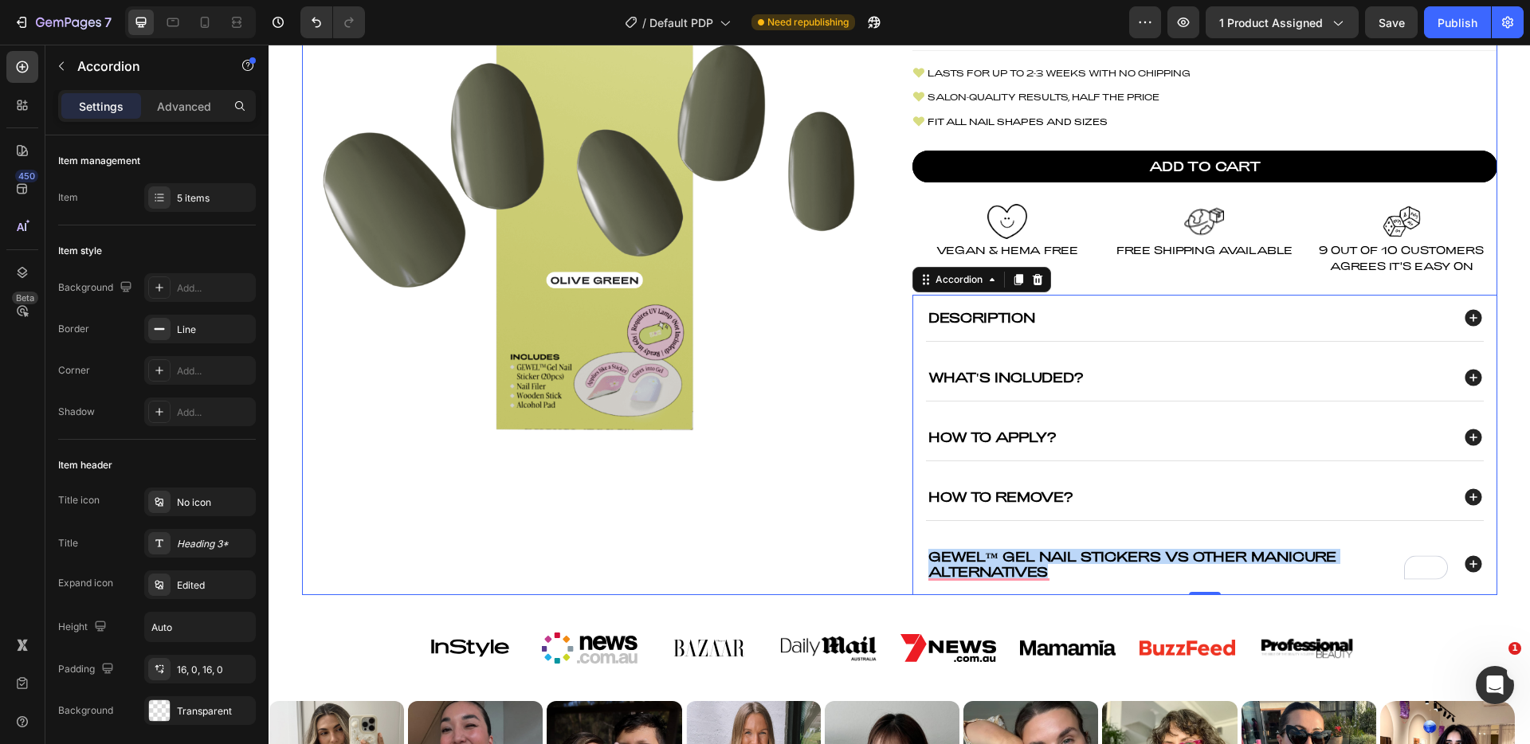
click at [827, 496] on div "Product Images" at bounding box center [594, 233] width 585 height 723
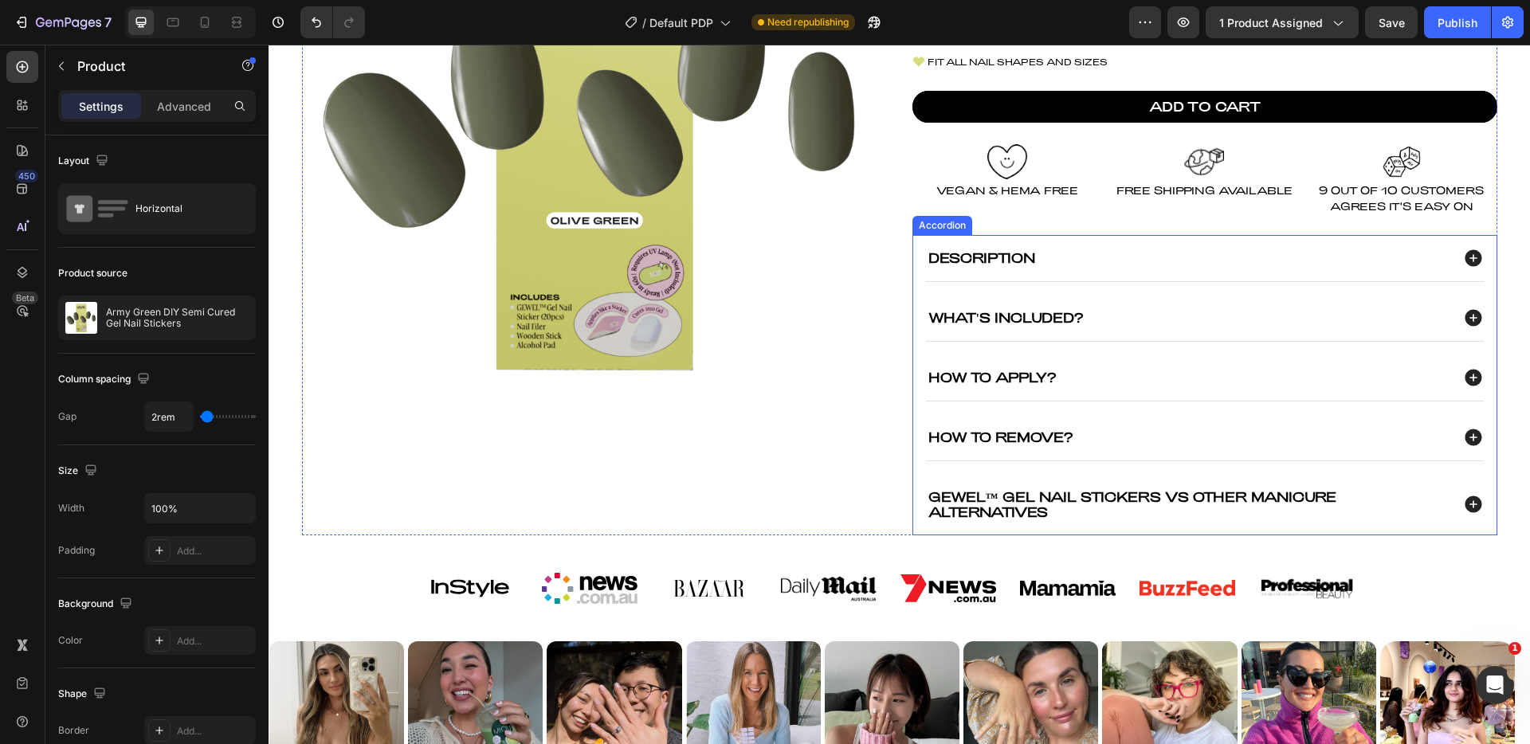
scroll to position [399, 0]
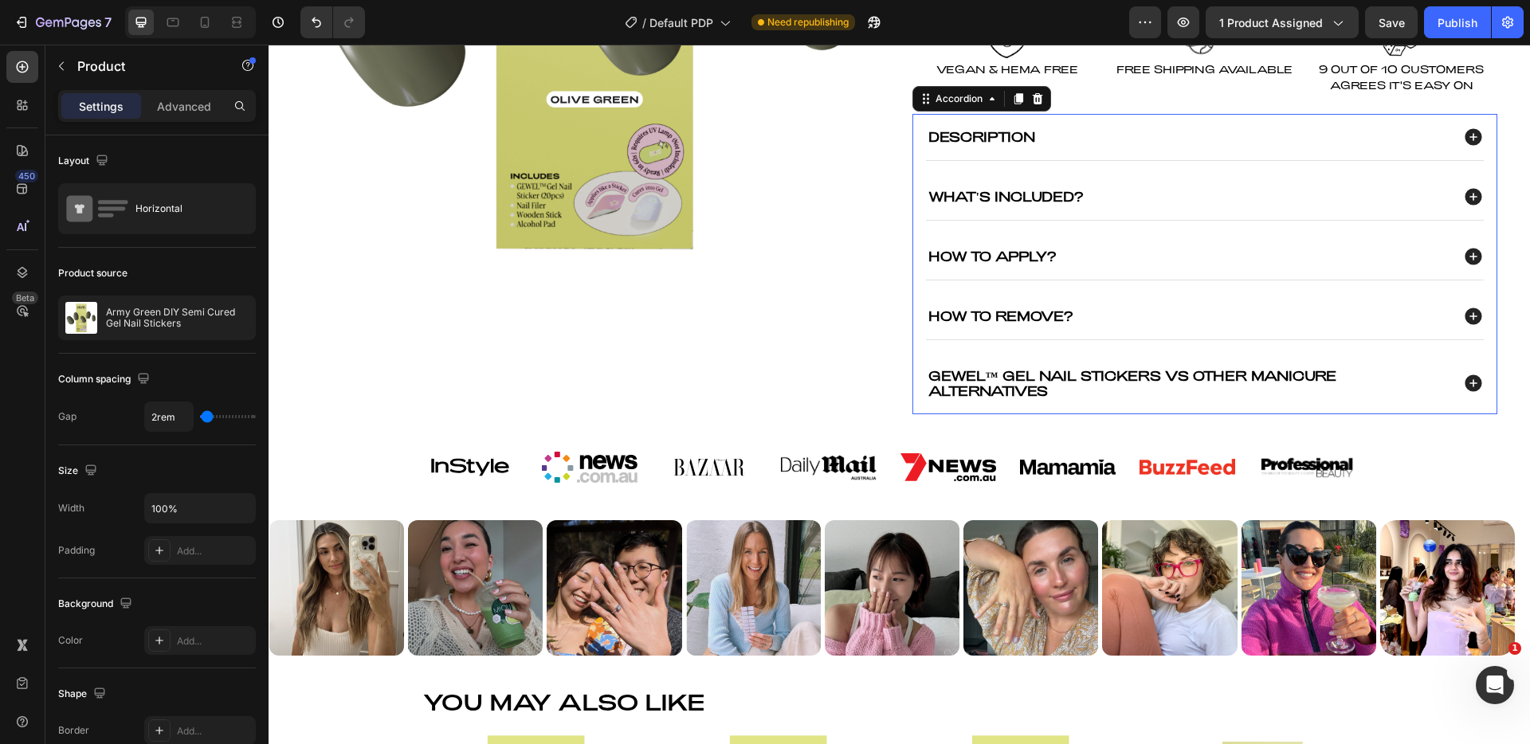
click at [1393, 364] on div "gewel™ gel nail stickers vs Other Manicure alternatives" at bounding box center [1205, 383] width 558 height 61
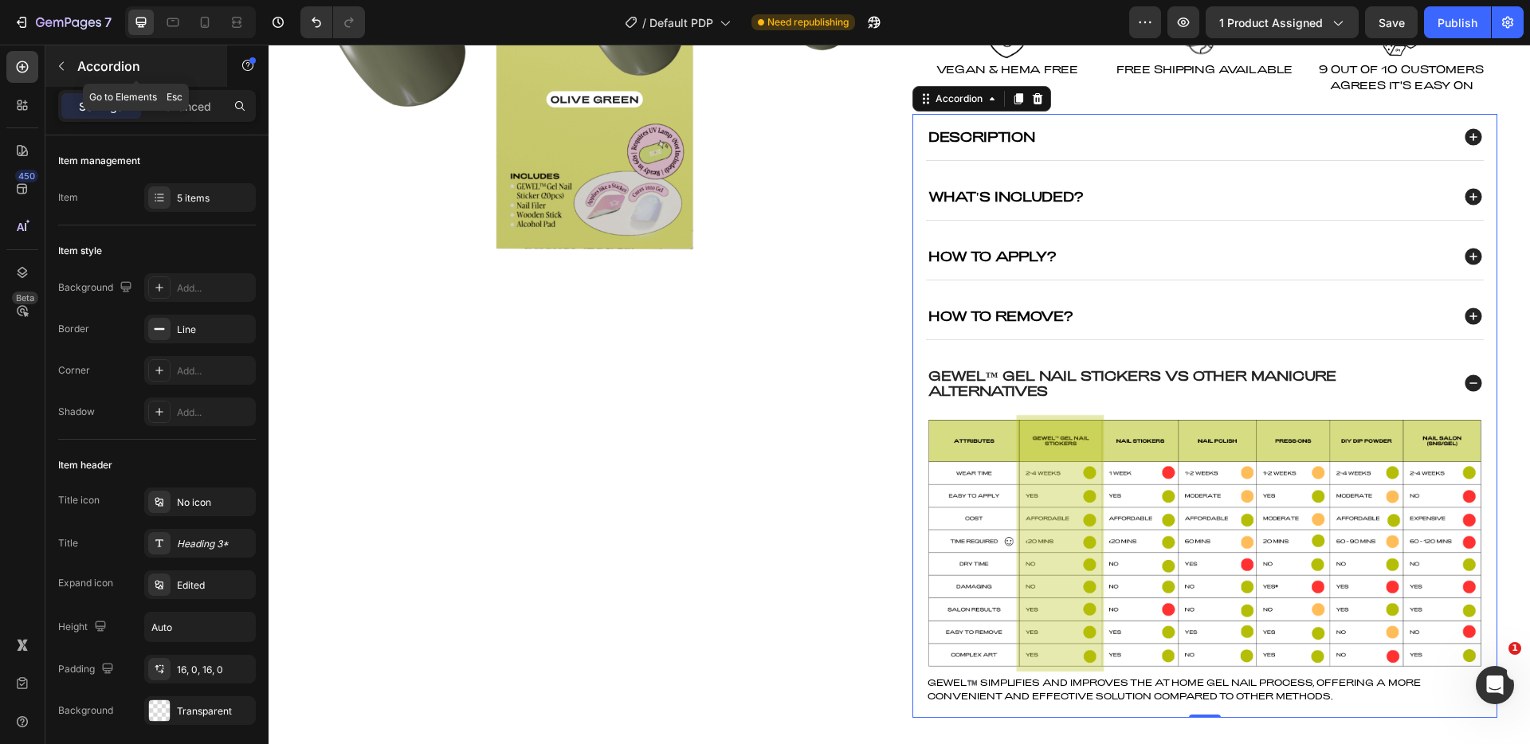
click at [72, 73] on button "button" at bounding box center [62, 66] width 26 height 26
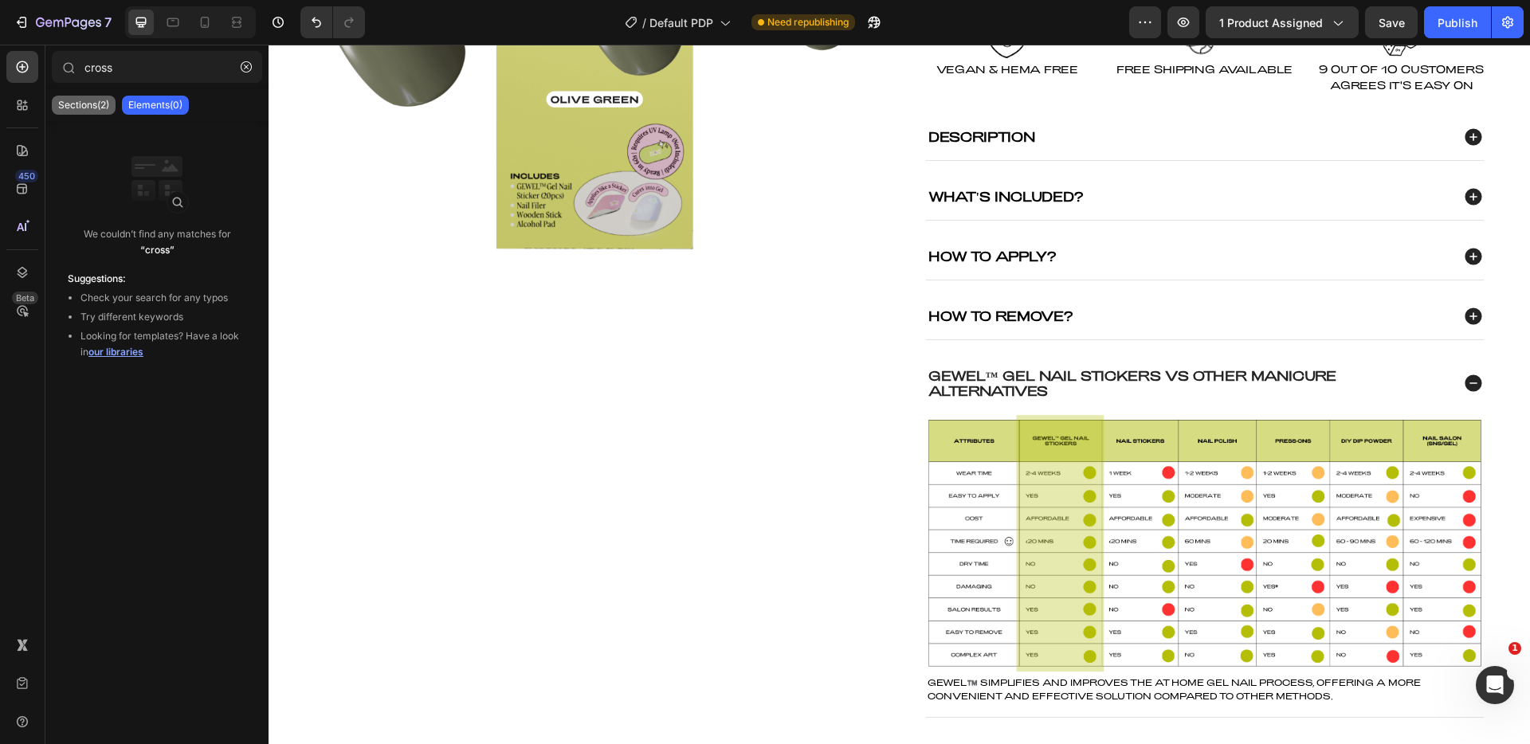
click at [95, 108] on p "Sections(2)" at bounding box center [83, 105] width 51 height 13
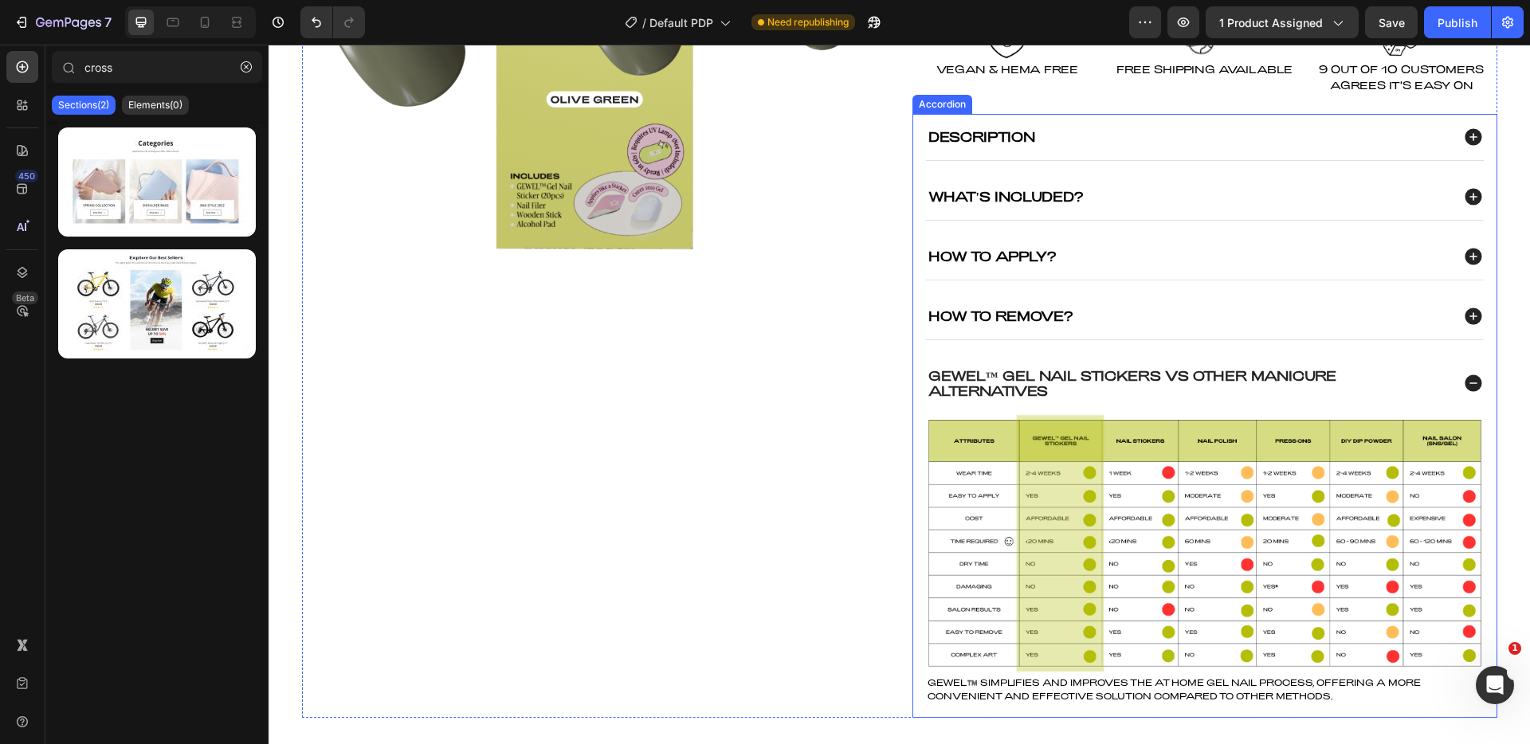
click at [1133, 187] on div "What's Included?" at bounding box center [1188, 197] width 524 height 20
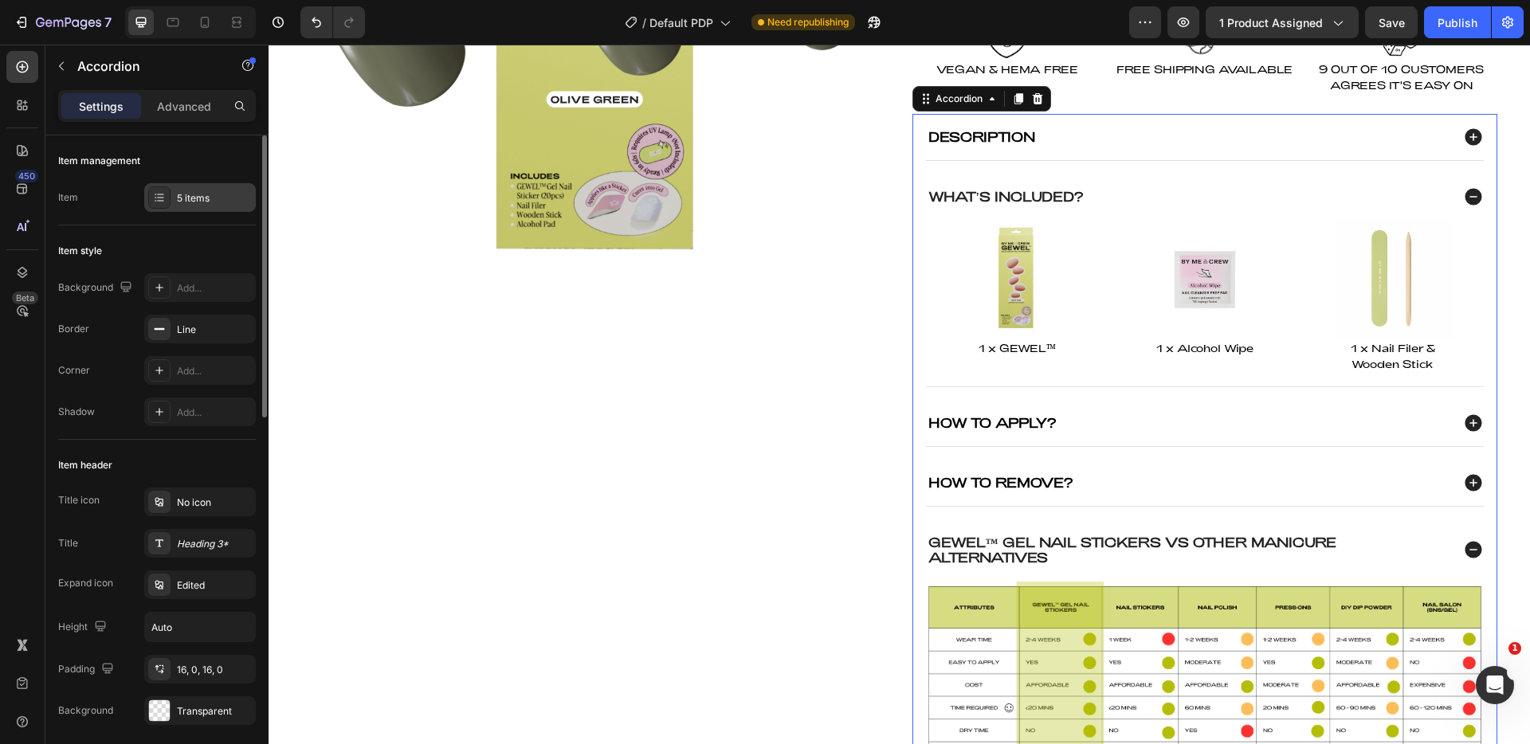
click at [196, 202] on div "5 items" at bounding box center [214, 198] width 75 height 14
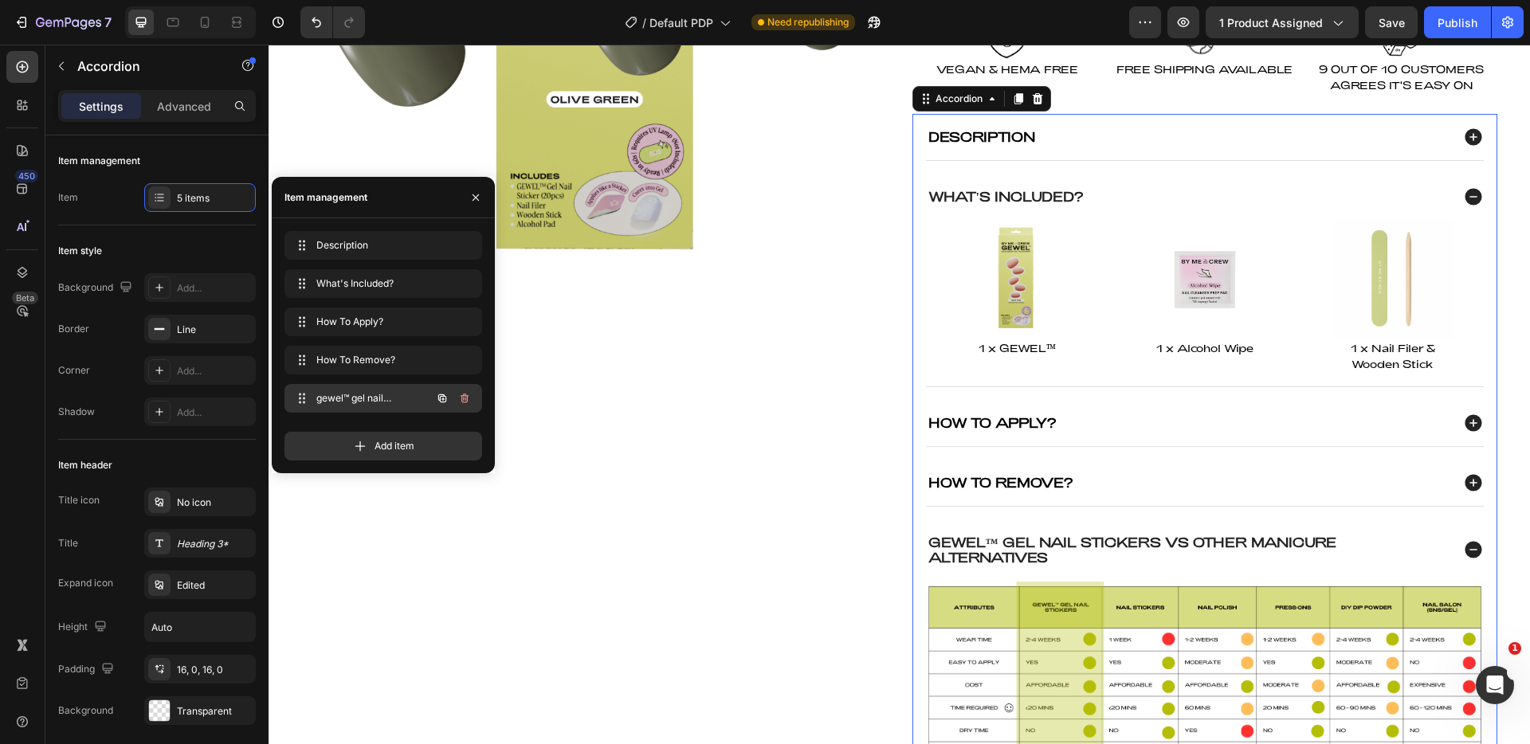
click at [472, 402] on button "button" at bounding box center [465, 398] width 22 height 22
click at [472, 402] on button "Delete" at bounding box center [454, 398] width 44 height 22
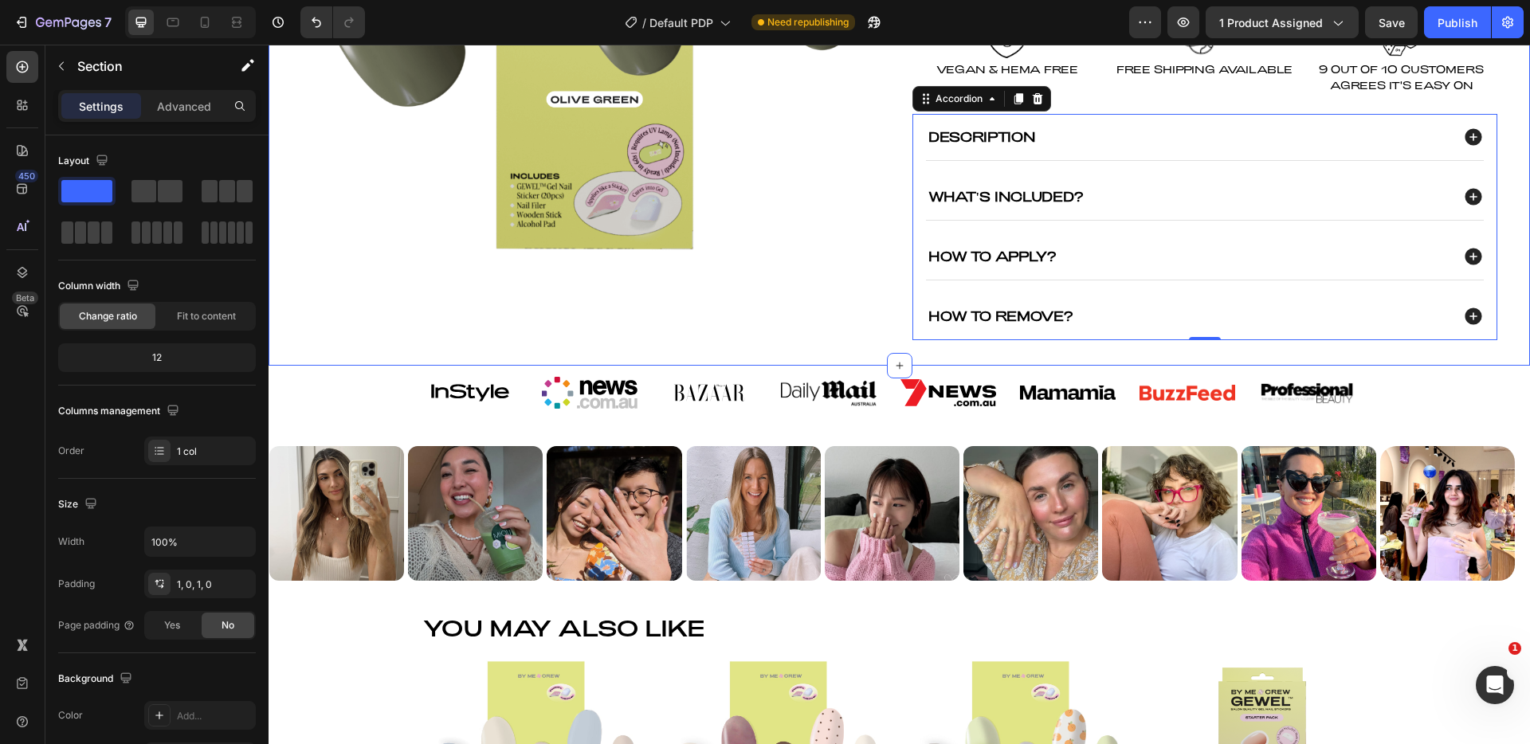
click at [1516, 80] on div "Product Images Army Green DIY Semi Cured Gel Nail Stickers Product Title $24.95…" at bounding box center [900, 23] width 1262 height 662
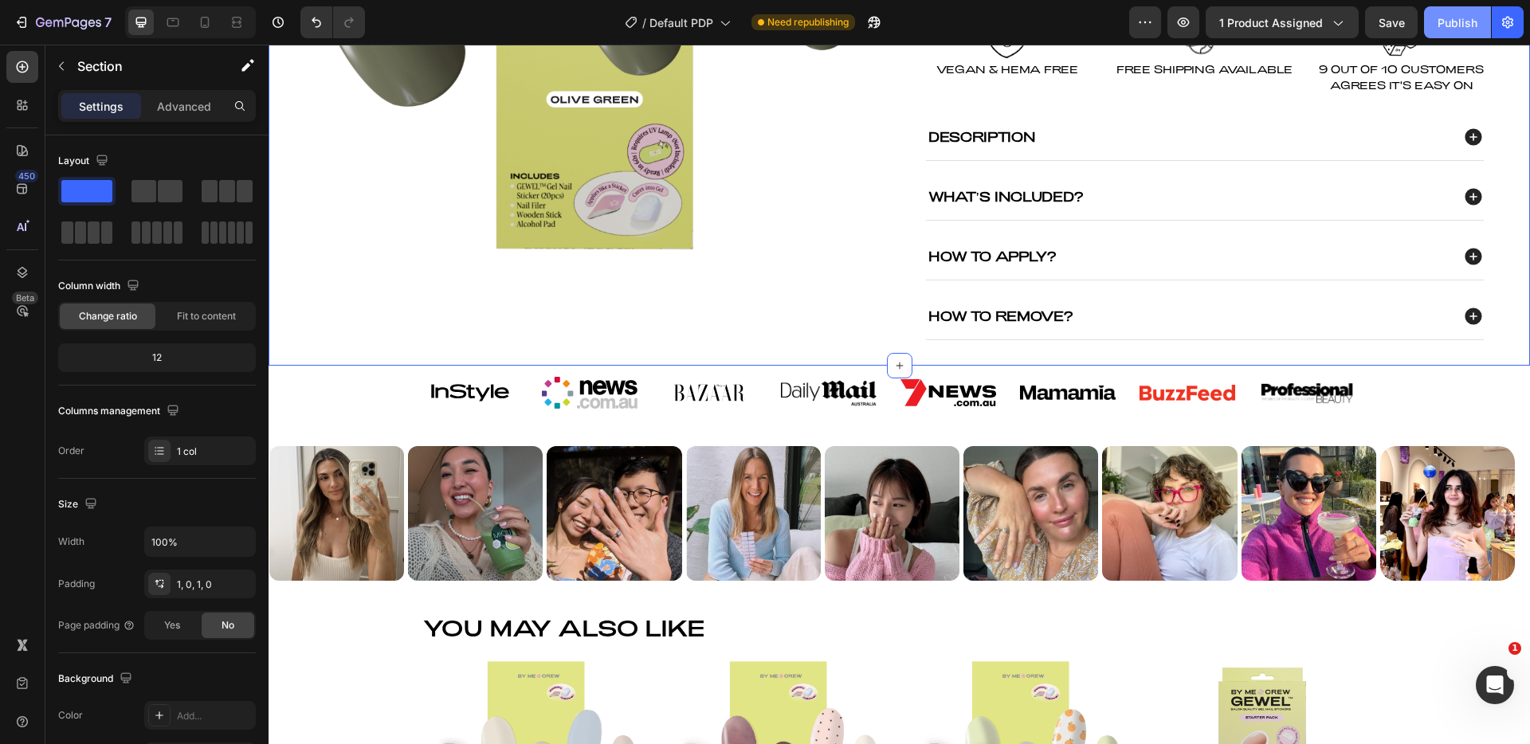
click at [1459, 22] on div "Publish" at bounding box center [1458, 22] width 40 height 17
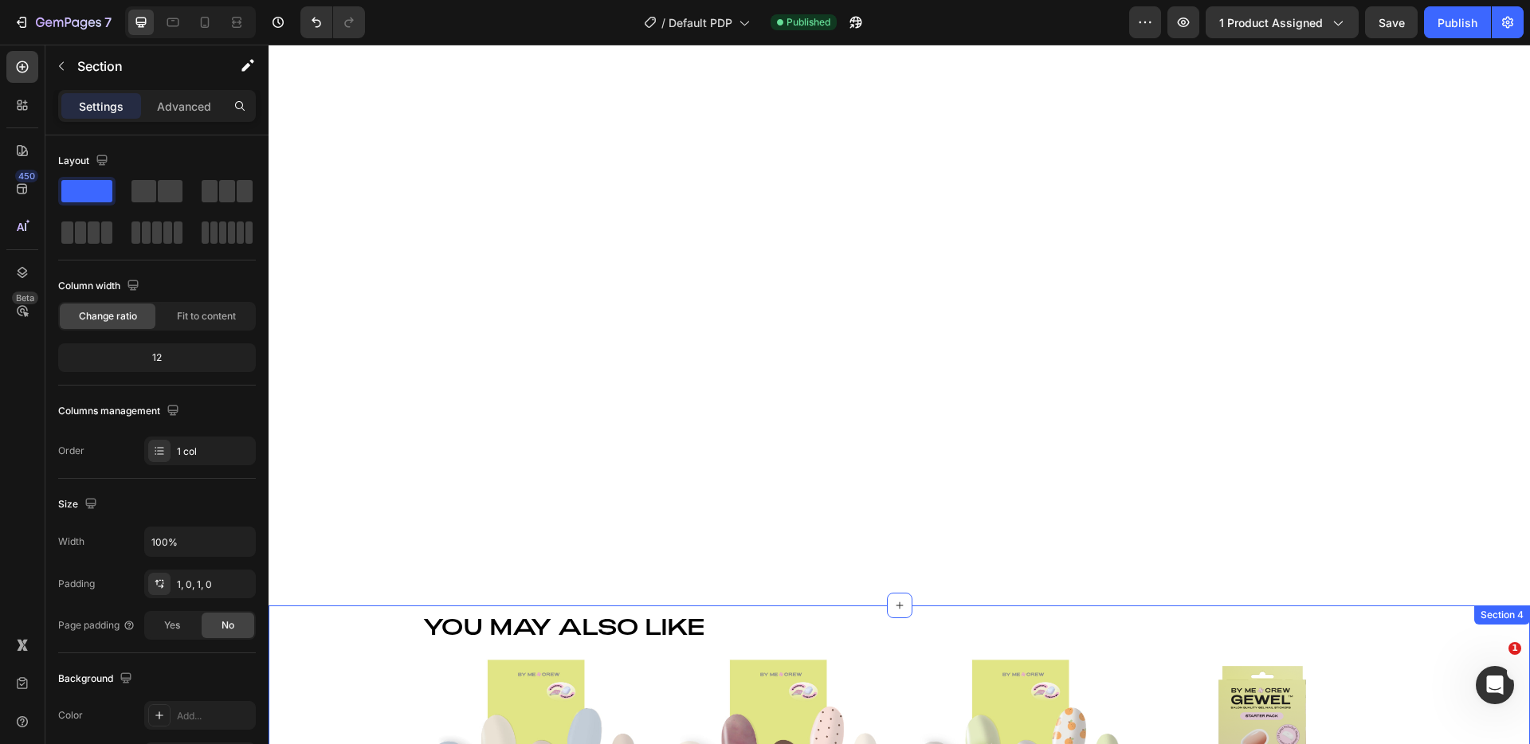
scroll to position [1173, 0]
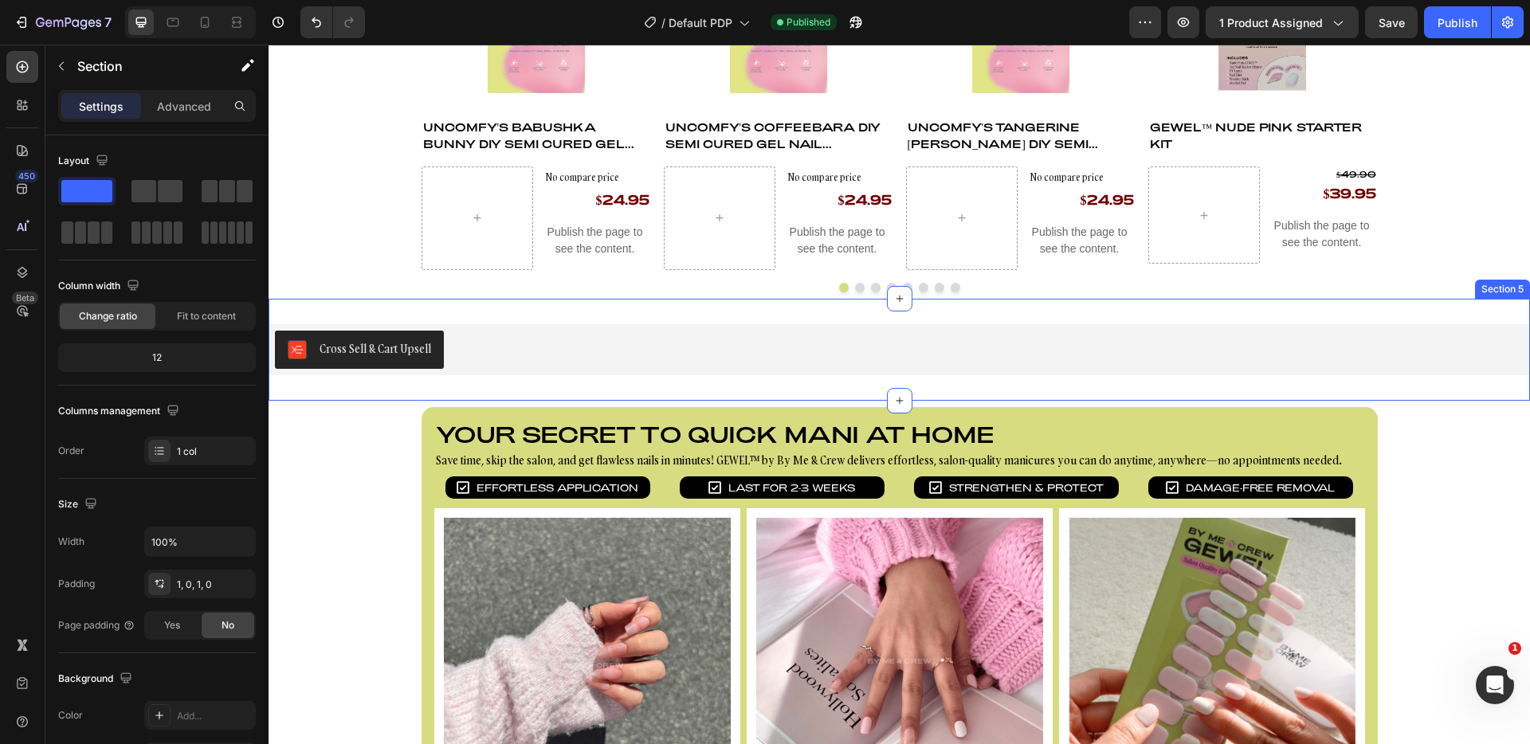
click at [607, 316] on div "Cross Sell & Cart Upsell Cross Sell & Cart Upsell Section 5" at bounding box center [900, 350] width 1262 height 102
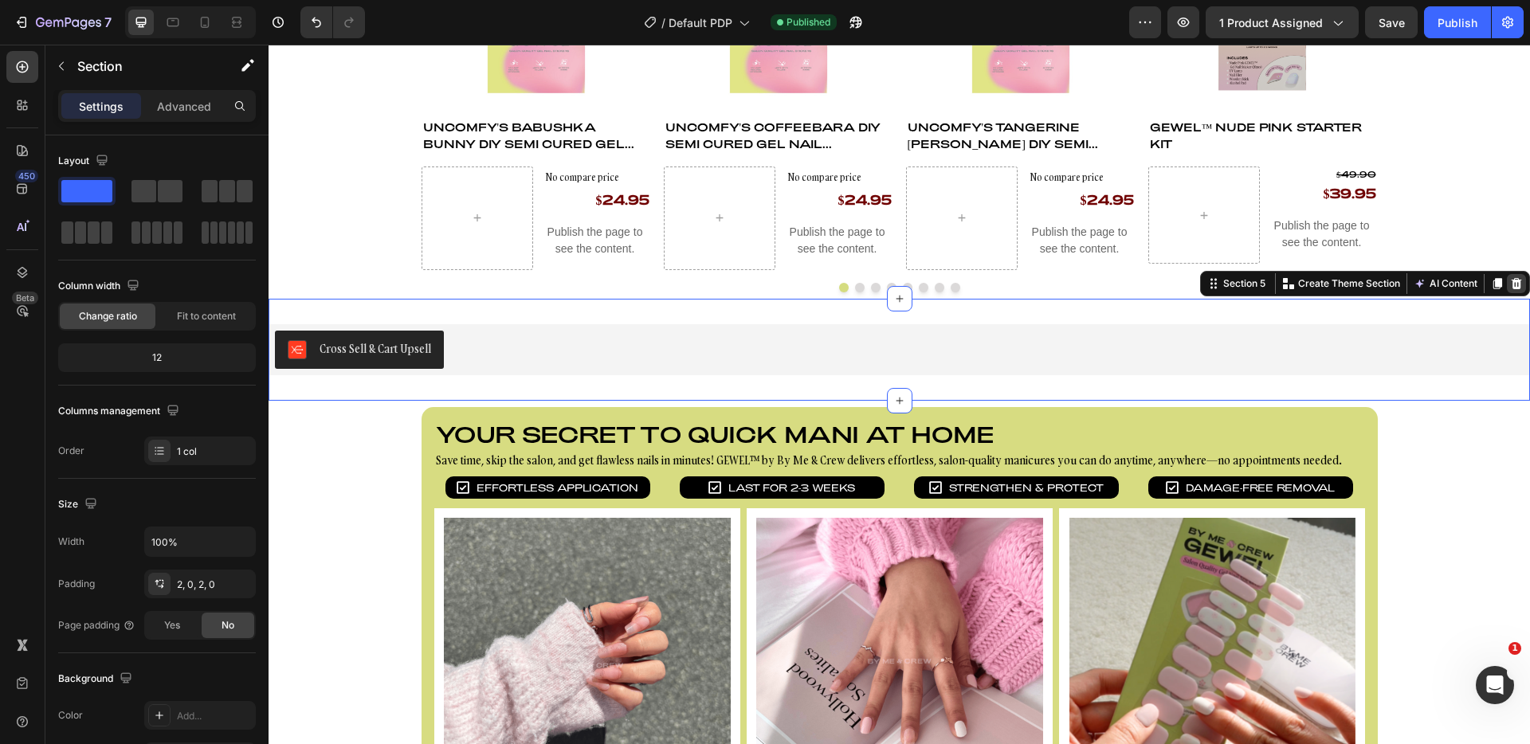
click at [1512, 289] on icon at bounding box center [1517, 283] width 10 height 11
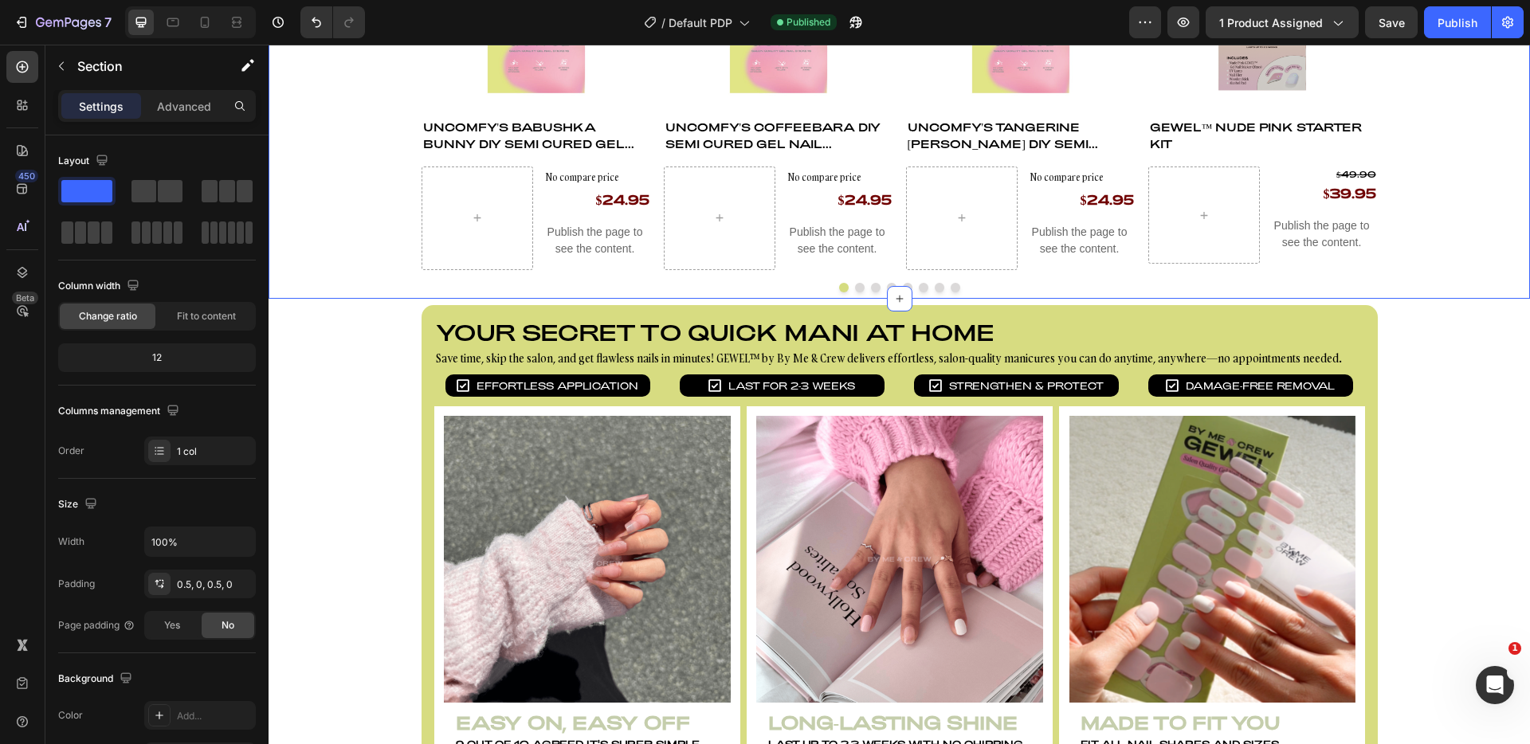
click at [347, 268] on div "You may also like Heading Product Images Uncomfy's Babushka Bunny DIY Semi Cure…" at bounding box center [900, 65] width 1262 height 454
click at [506, 161] on div "Product Images Uncomfy's Babushka Bunny DIY Semi Cured Gel Nail Stickers Produc…" at bounding box center [537, 72] width 230 height 395
click at [210, 113] on p "Advanced" at bounding box center [184, 106] width 54 height 17
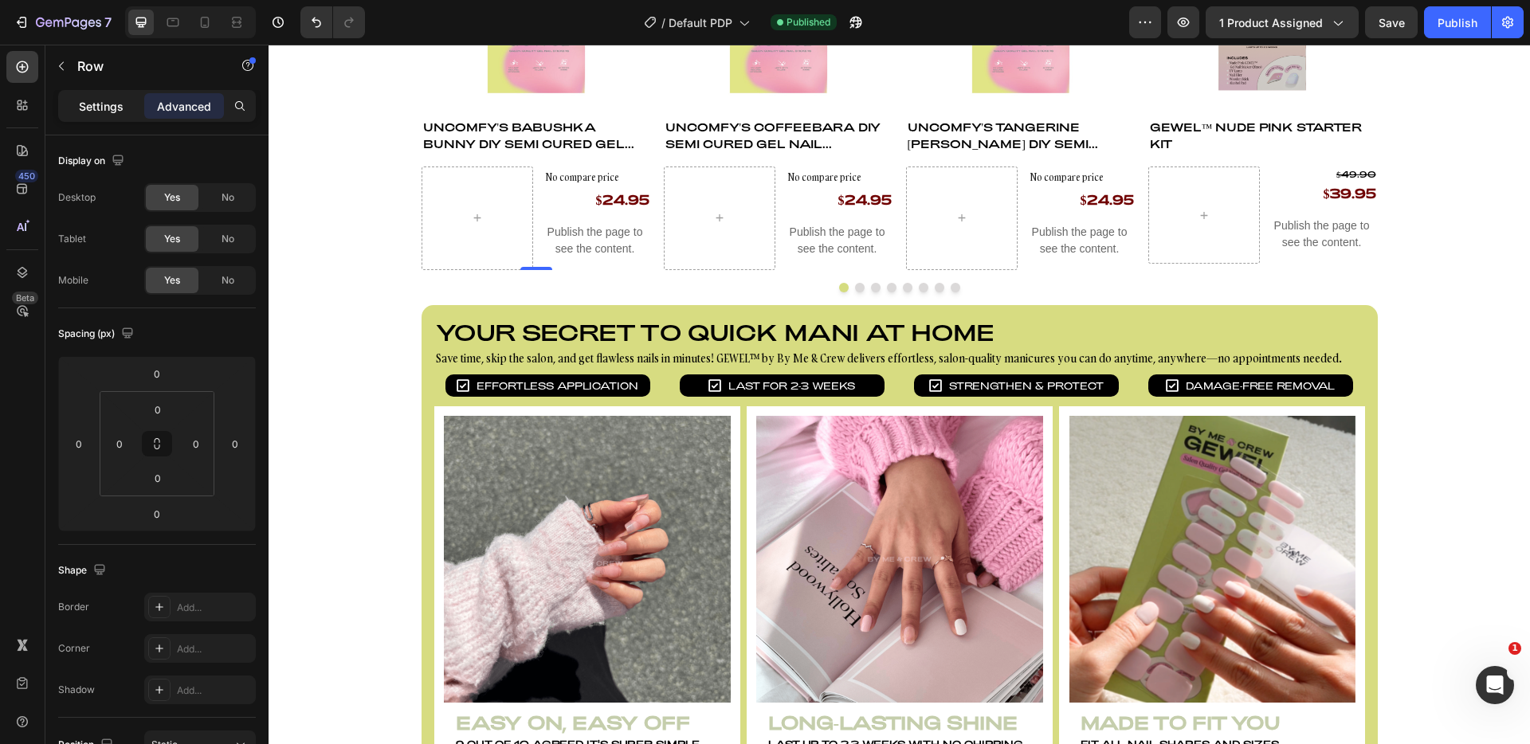
click at [117, 110] on p "Settings" at bounding box center [101, 106] width 45 height 17
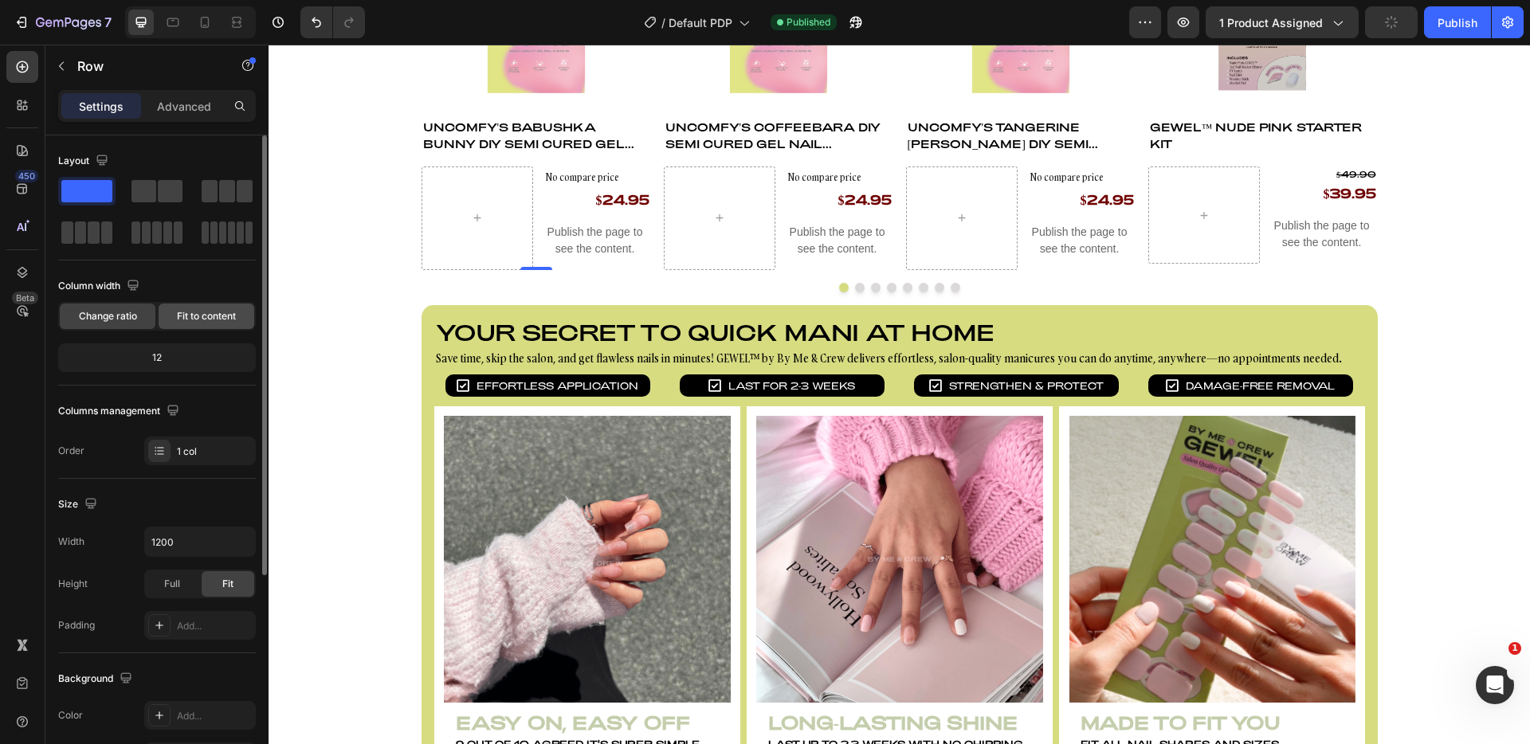
click at [174, 319] on div "Fit to content" at bounding box center [207, 317] width 96 height 26
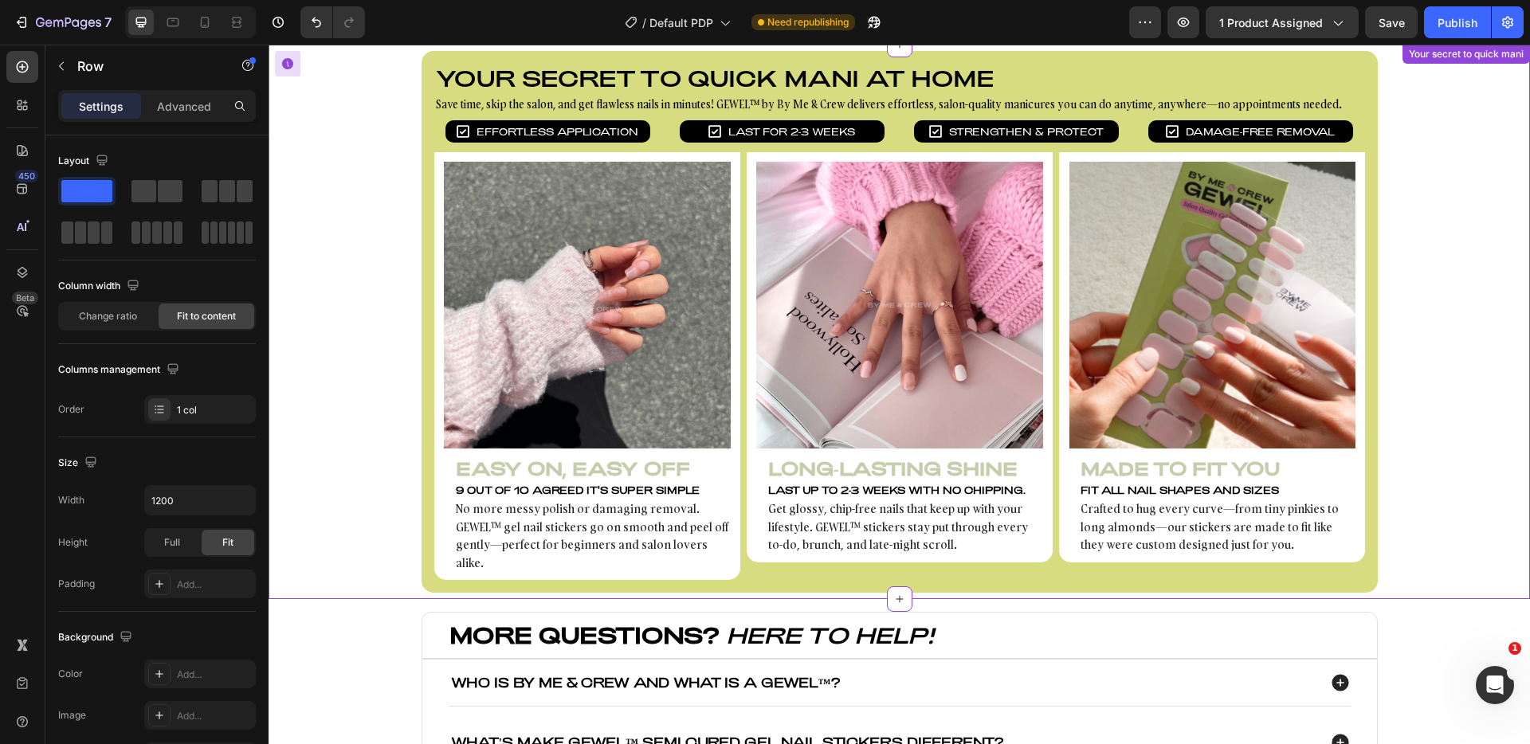
scroll to position [1016, 0]
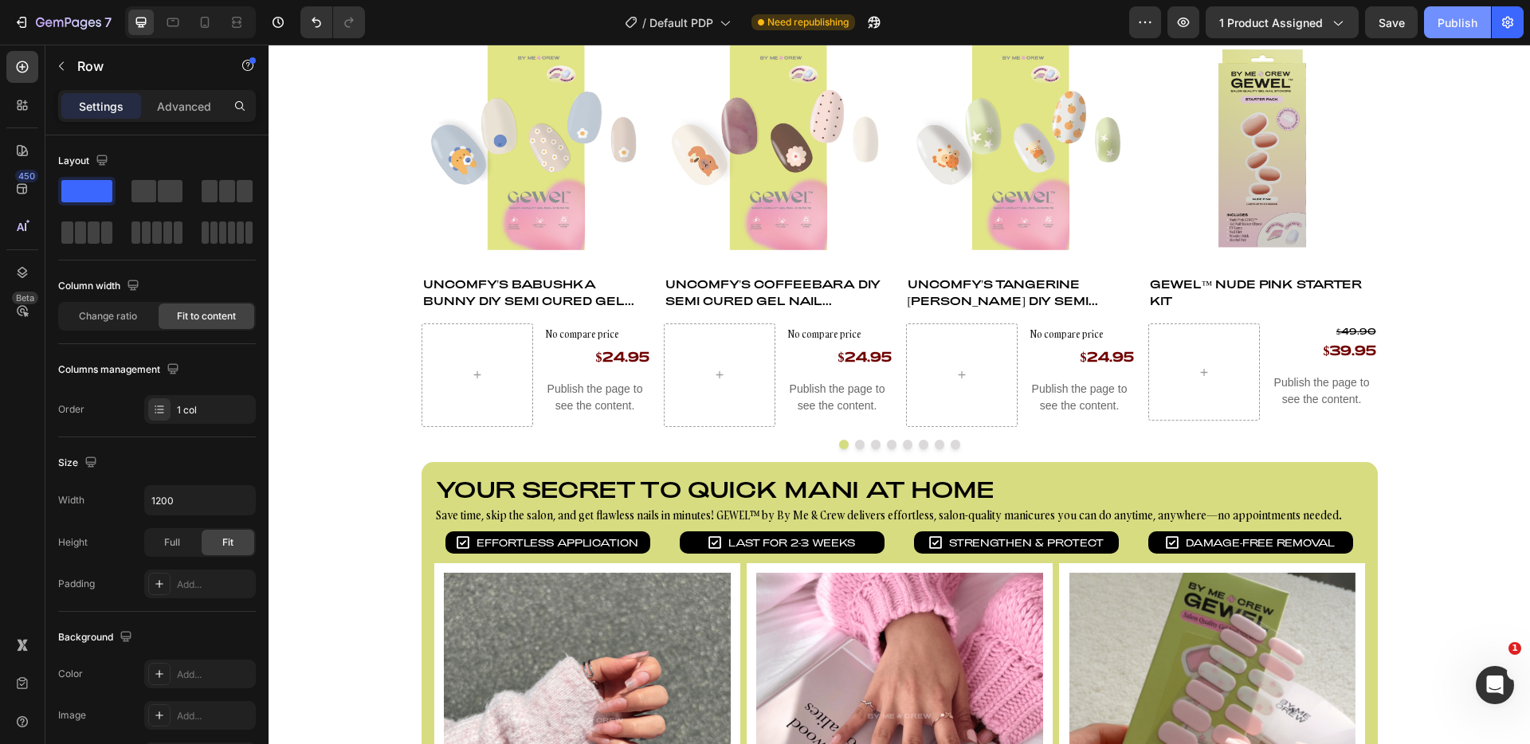
click at [1452, 15] on div "Publish" at bounding box center [1458, 22] width 40 height 17
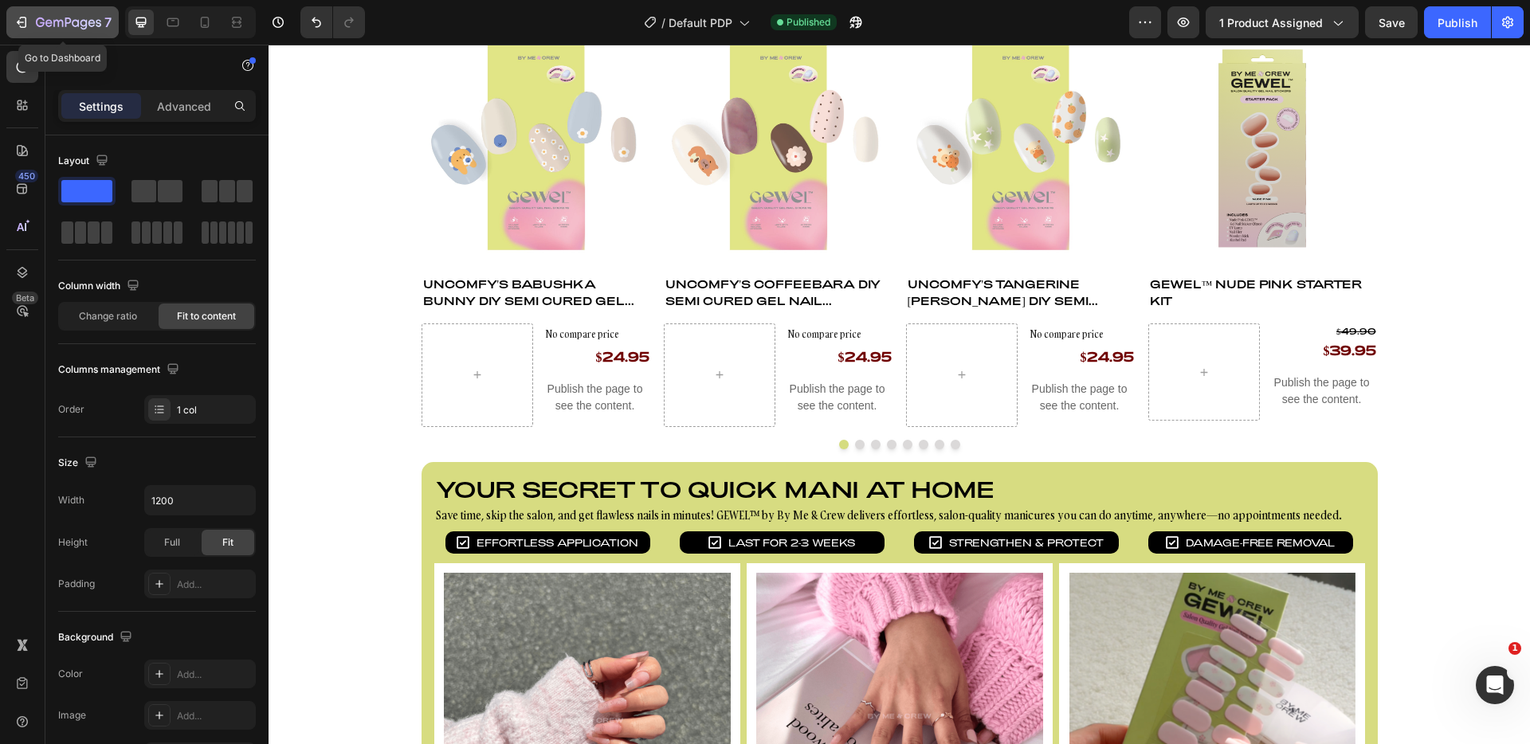
click at [30, 14] on div "7" at bounding box center [63, 22] width 98 height 19
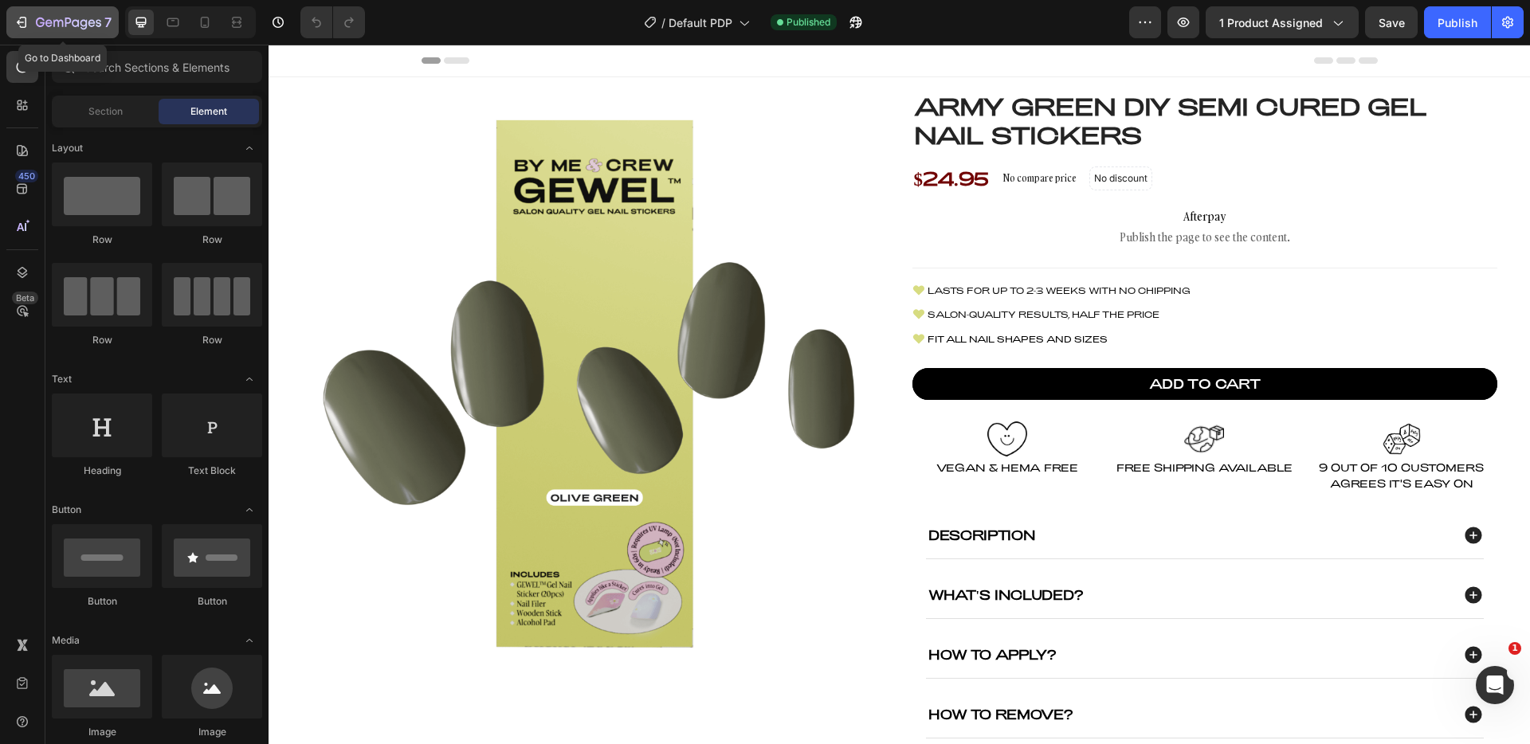
click at [51, 33] on button "7" at bounding box center [62, 22] width 112 height 32
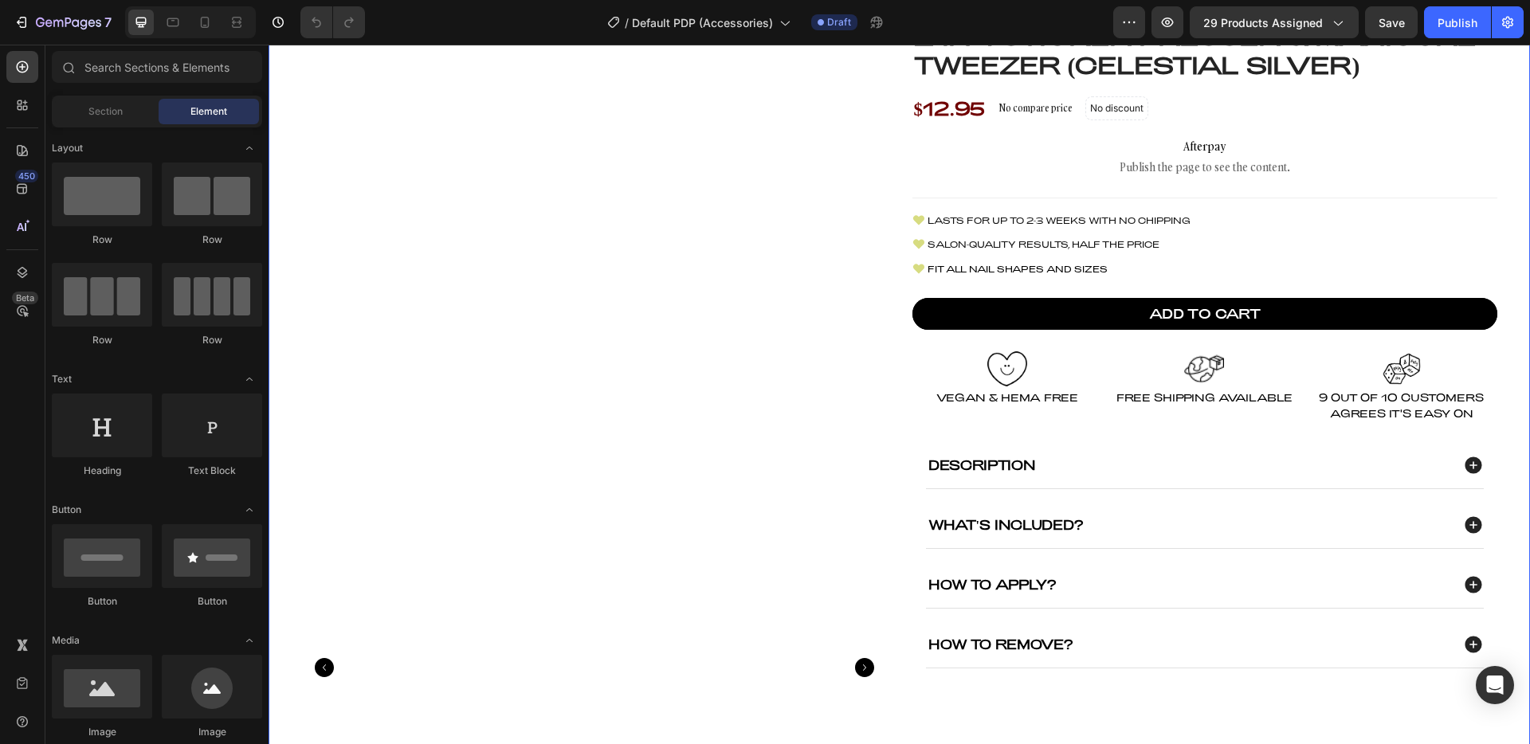
scroll to position [122, 0]
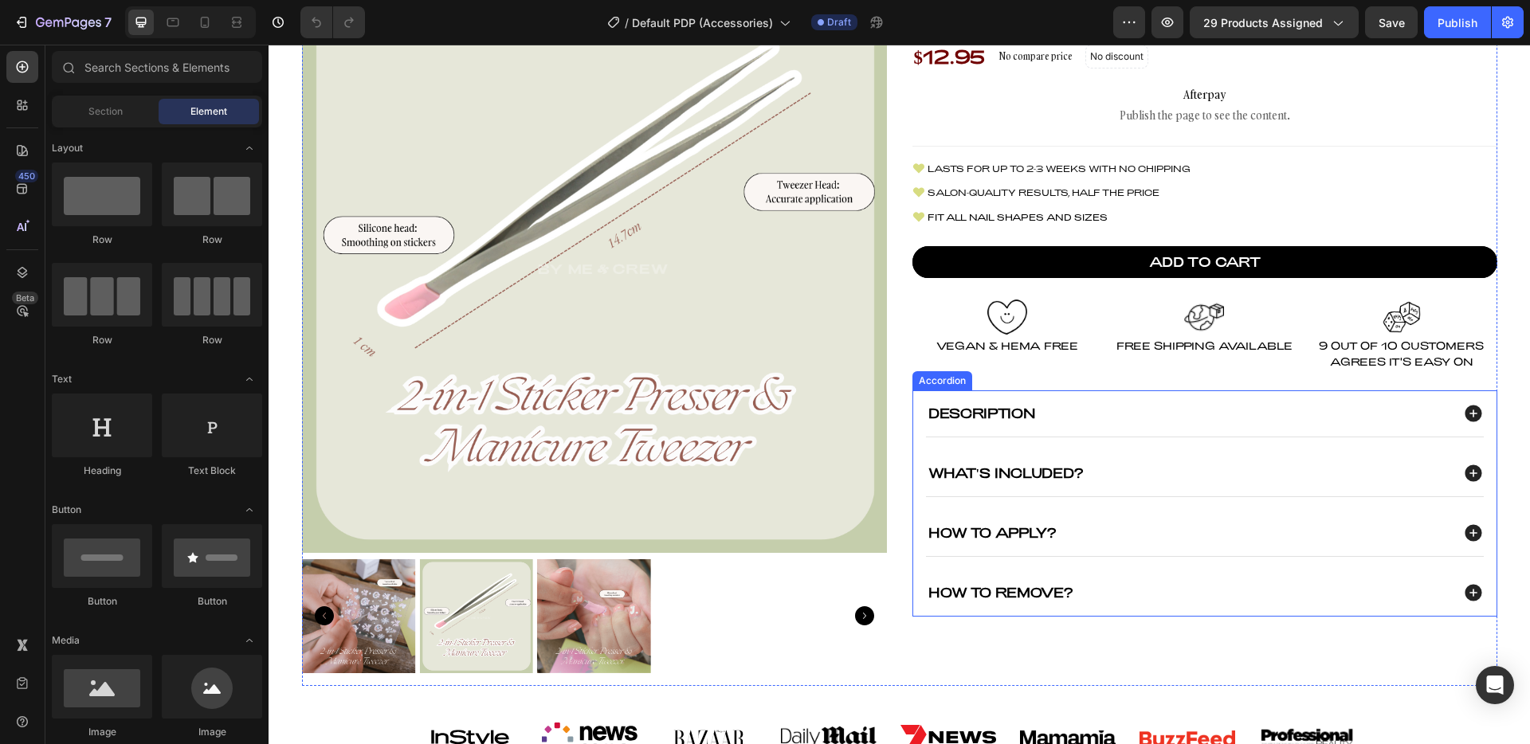
click at [1078, 548] on div "How To Apply?" at bounding box center [1205, 533] width 558 height 46
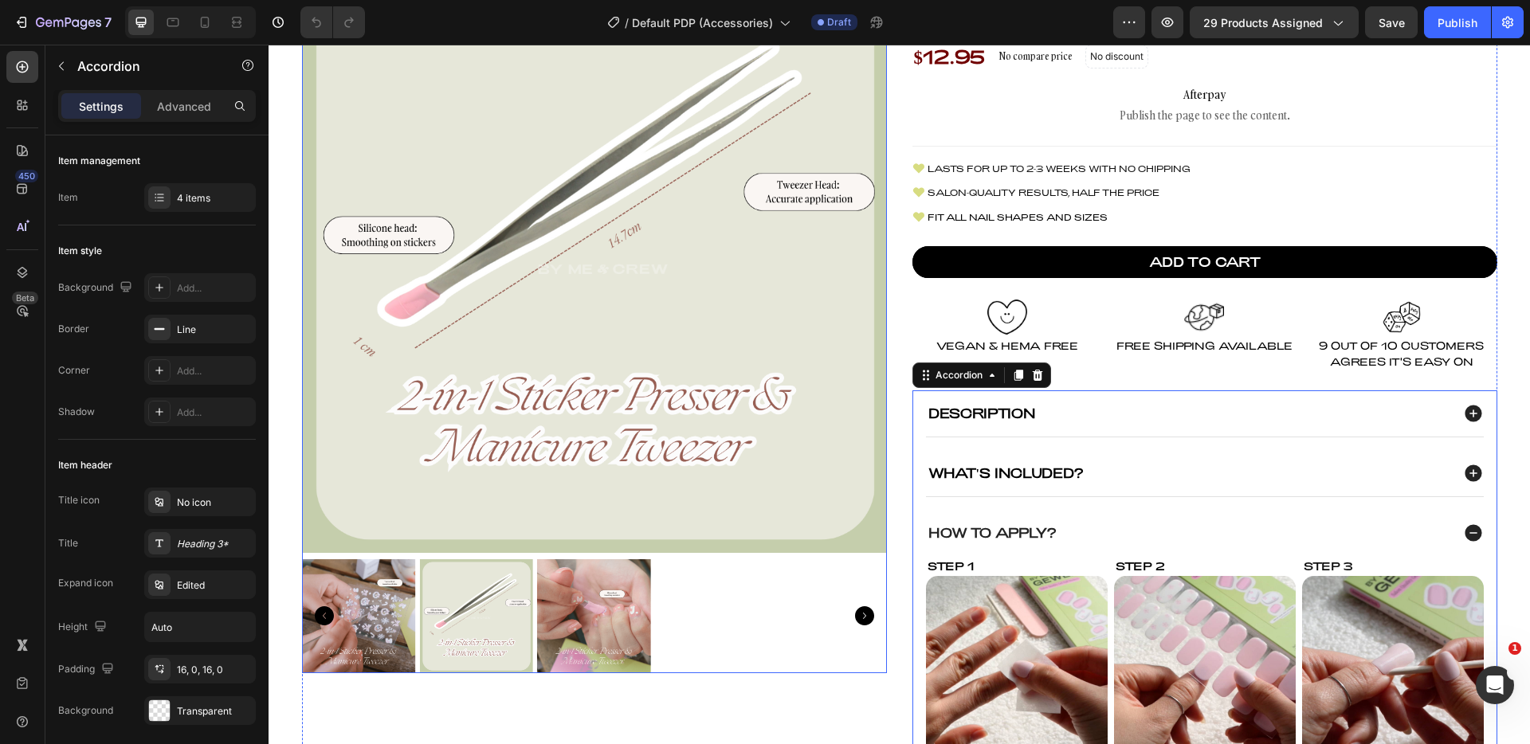
scroll to position [0, 0]
click at [184, 191] on div "4 items" at bounding box center [214, 198] width 75 height 14
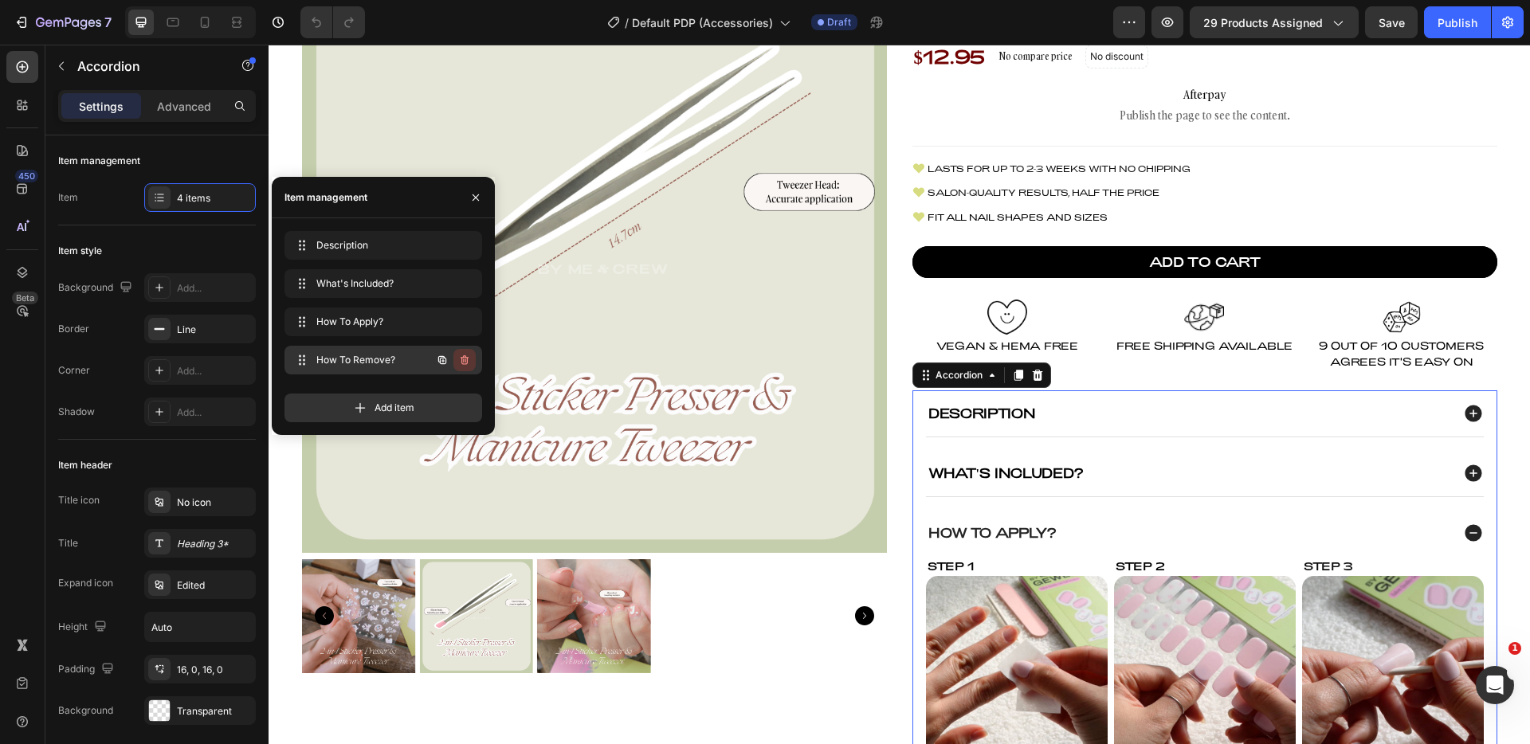
click at [463, 365] on icon "button" at bounding box center [464, 360] width 13 height 13
click at [464, 355] on div "Delete" at bounding box center [453, 360] width 29 height 14
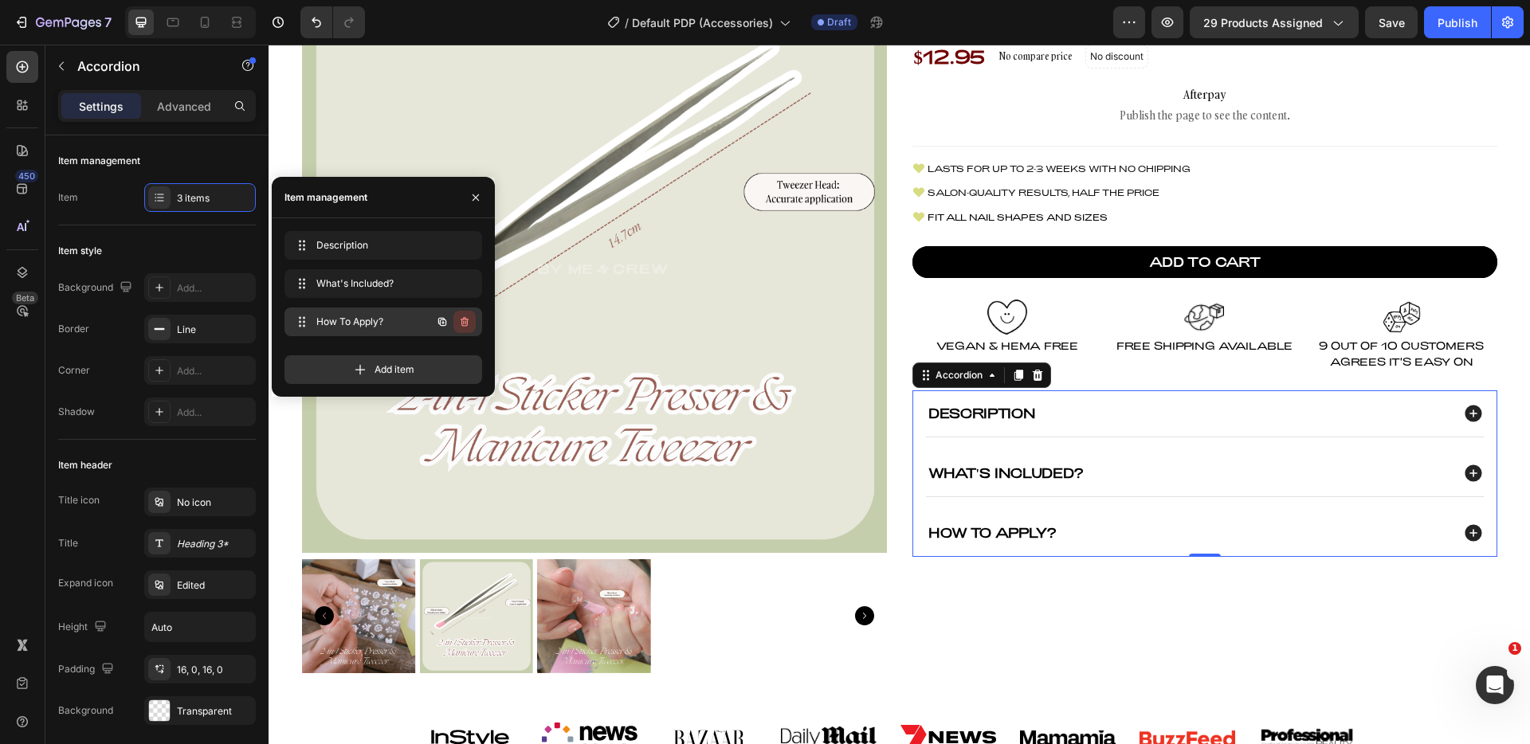
click at [466, 324] on icon "button" at bounding box center [464, 322] width 13 height 13
click at [466, 324] on div "Delete" at bounding box center [453, 322] width 29 height 14
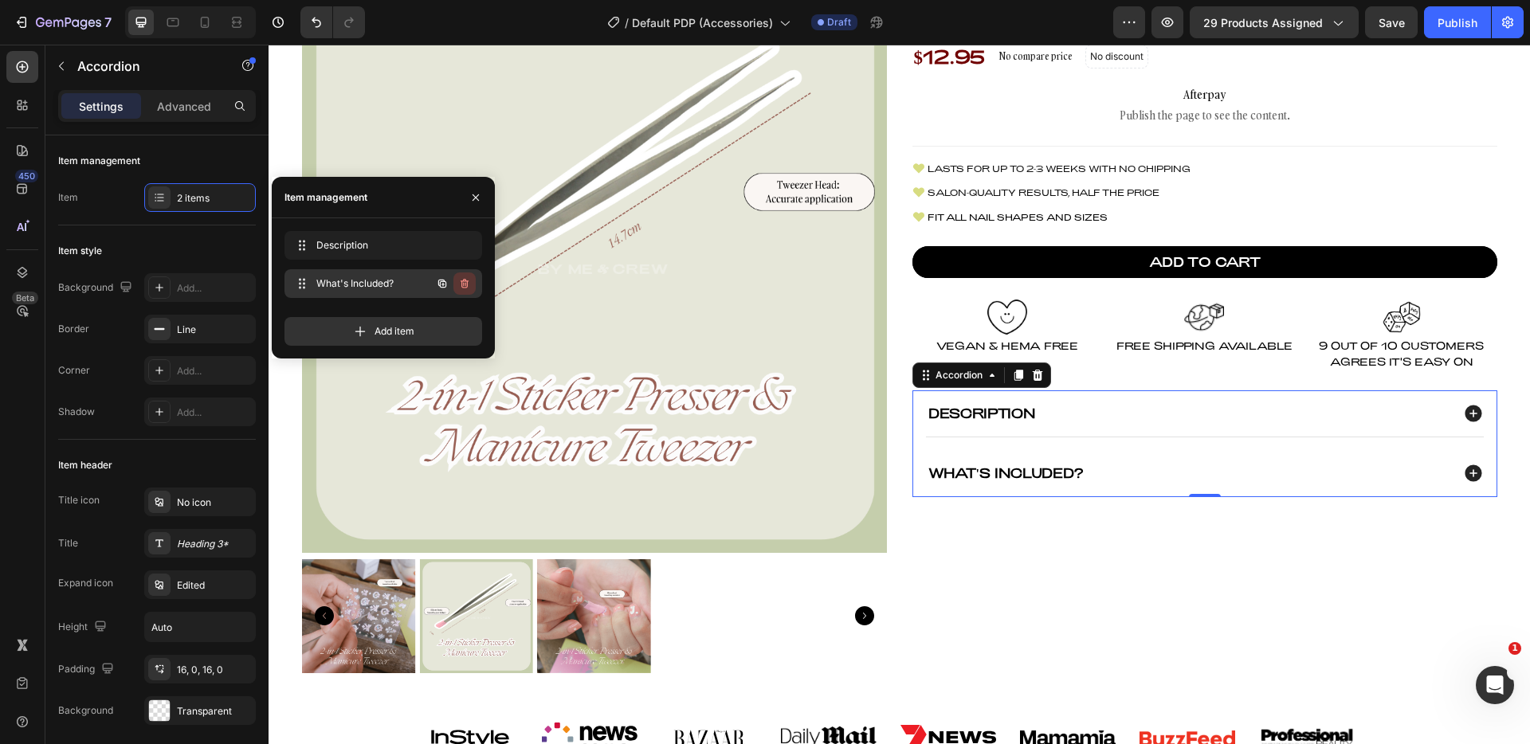
click at [462, 293] on button "button" at bounding box center [465, 284] width 22 height 22
click at [464, 289] on div "Delete" at bounding box center [453, 284] width 29 height 14
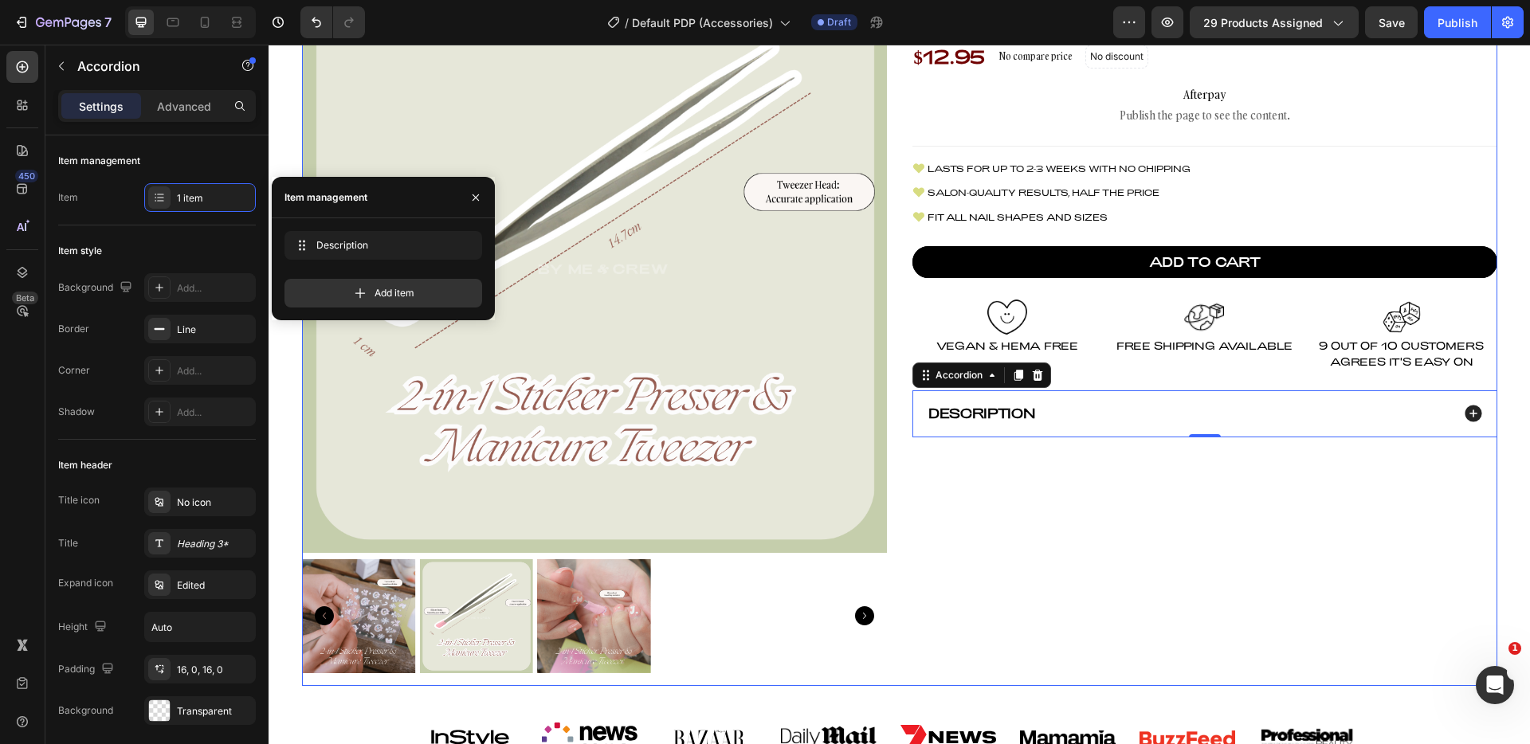
click at [1335, 489] on div "2-IN-1 Sticker Presser & Manicure Tweezer (Celestial Silver) Product Title $12.…" at bounding box center [1205, 327] width 585 height 718
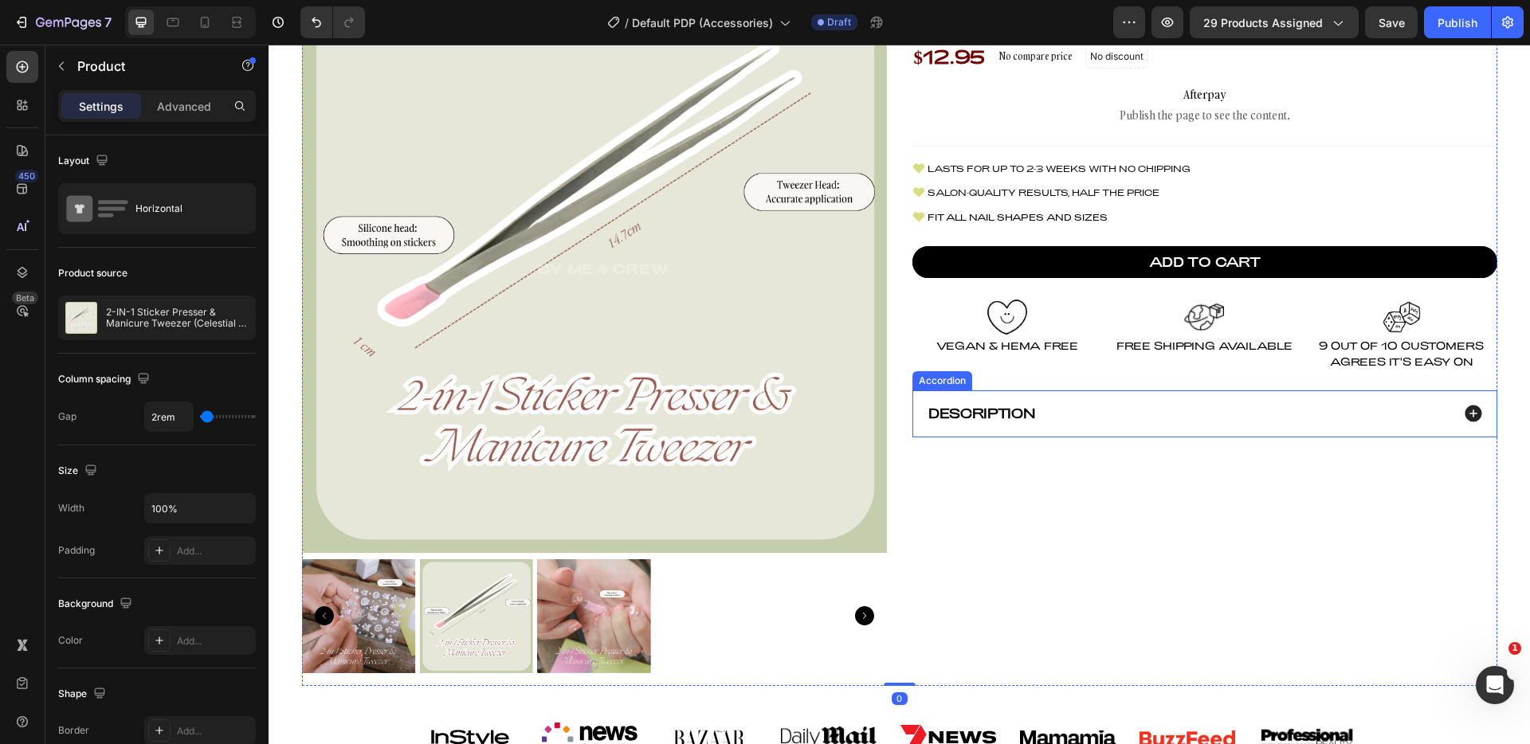
click at [1475, 413] on icon at bounding box center [1473, 413] width 21 height 21
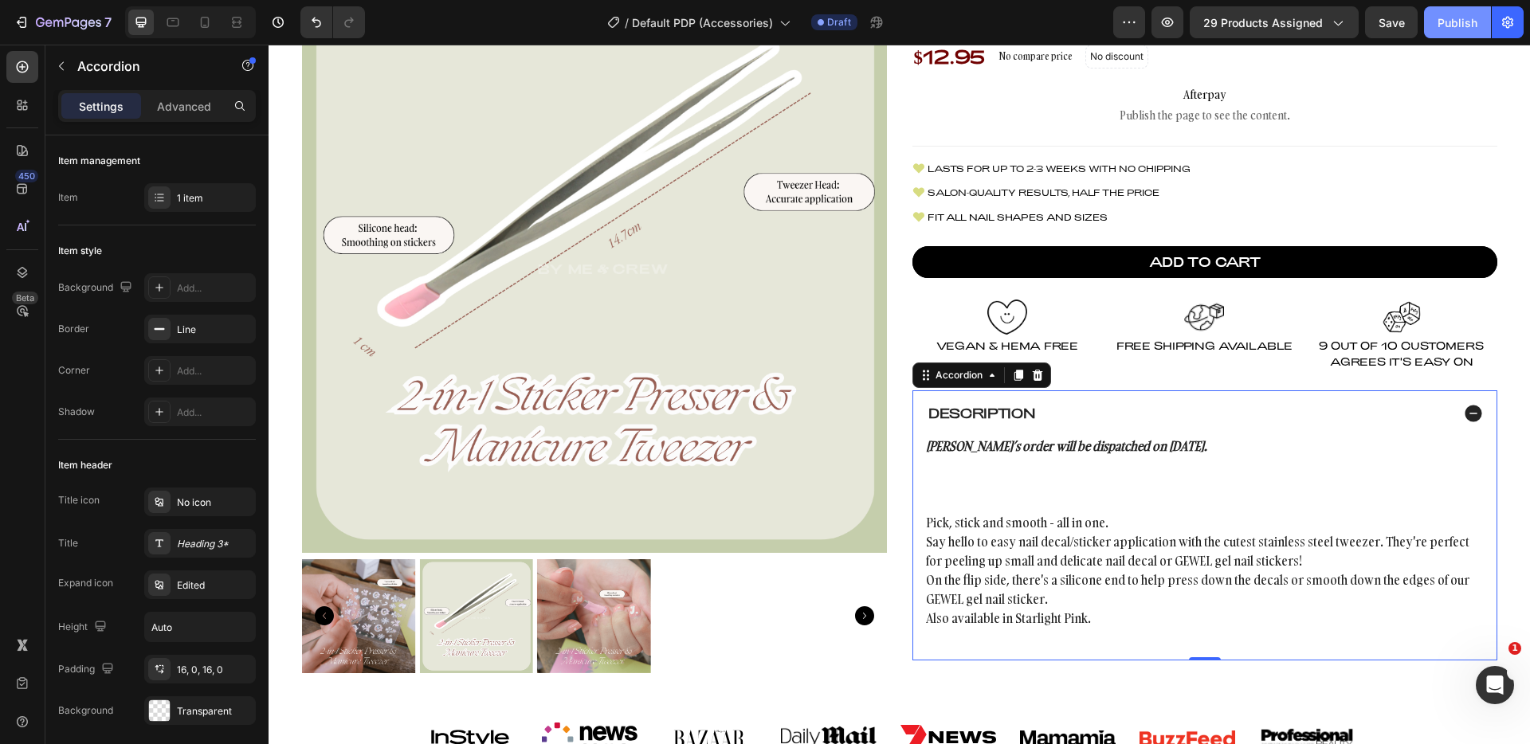
click at [1462, 18] on div "Publish" at bounding box center [1458, 22] width 40 height 17
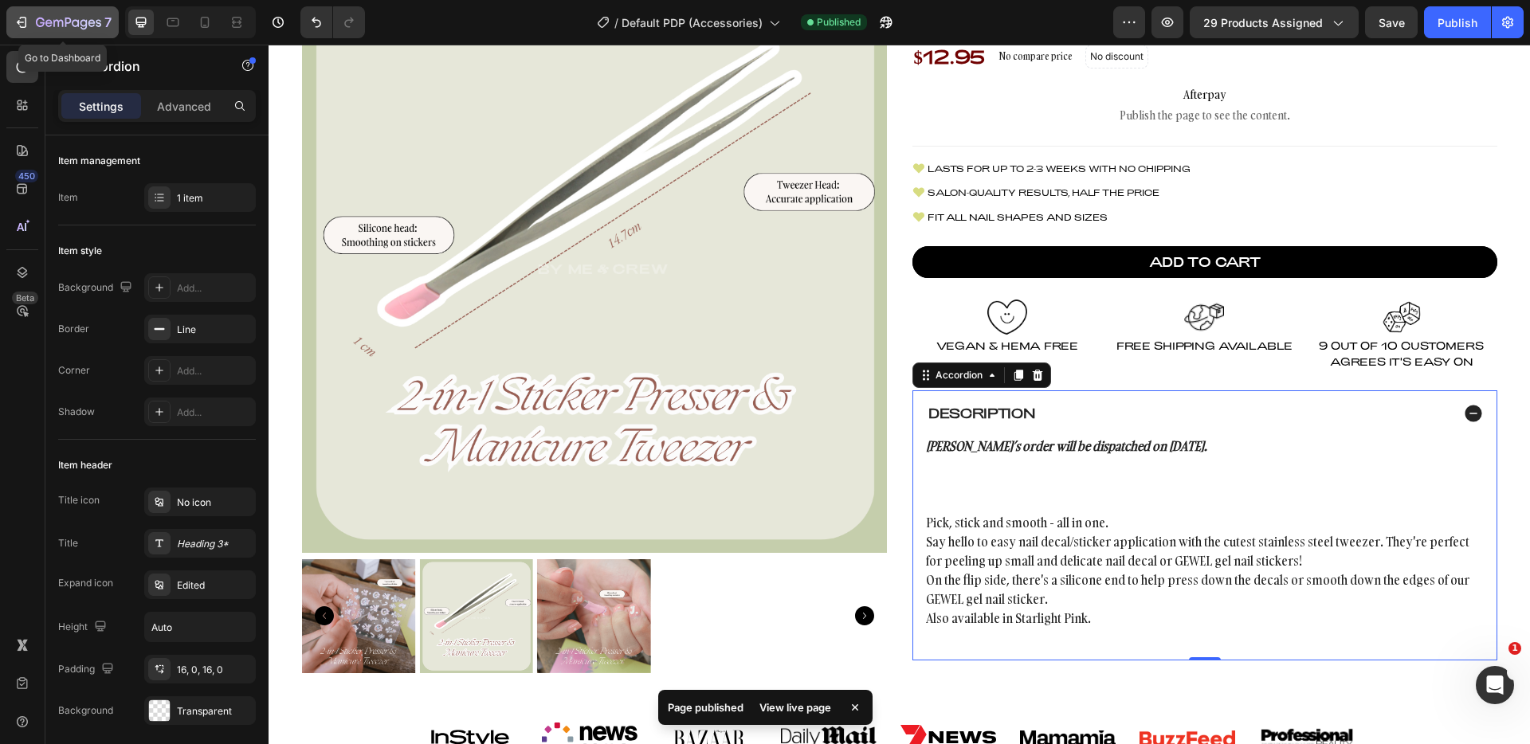
click at [64, 23] on icon "button" at bounding box center [68, 24] width 65 height 14
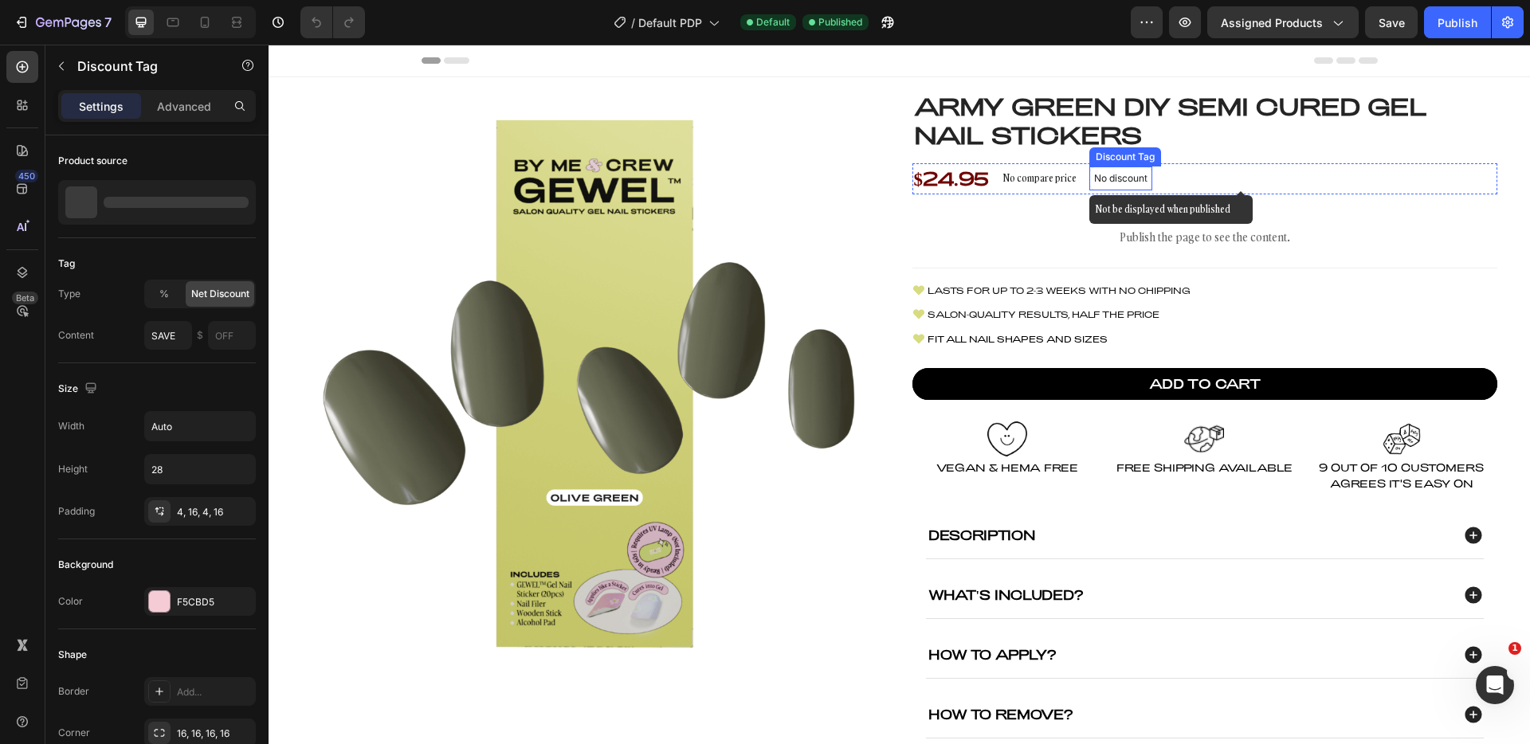
click at [1128, 177] on p "No discount" at bounding box center [1120, 178] width 53 height 14
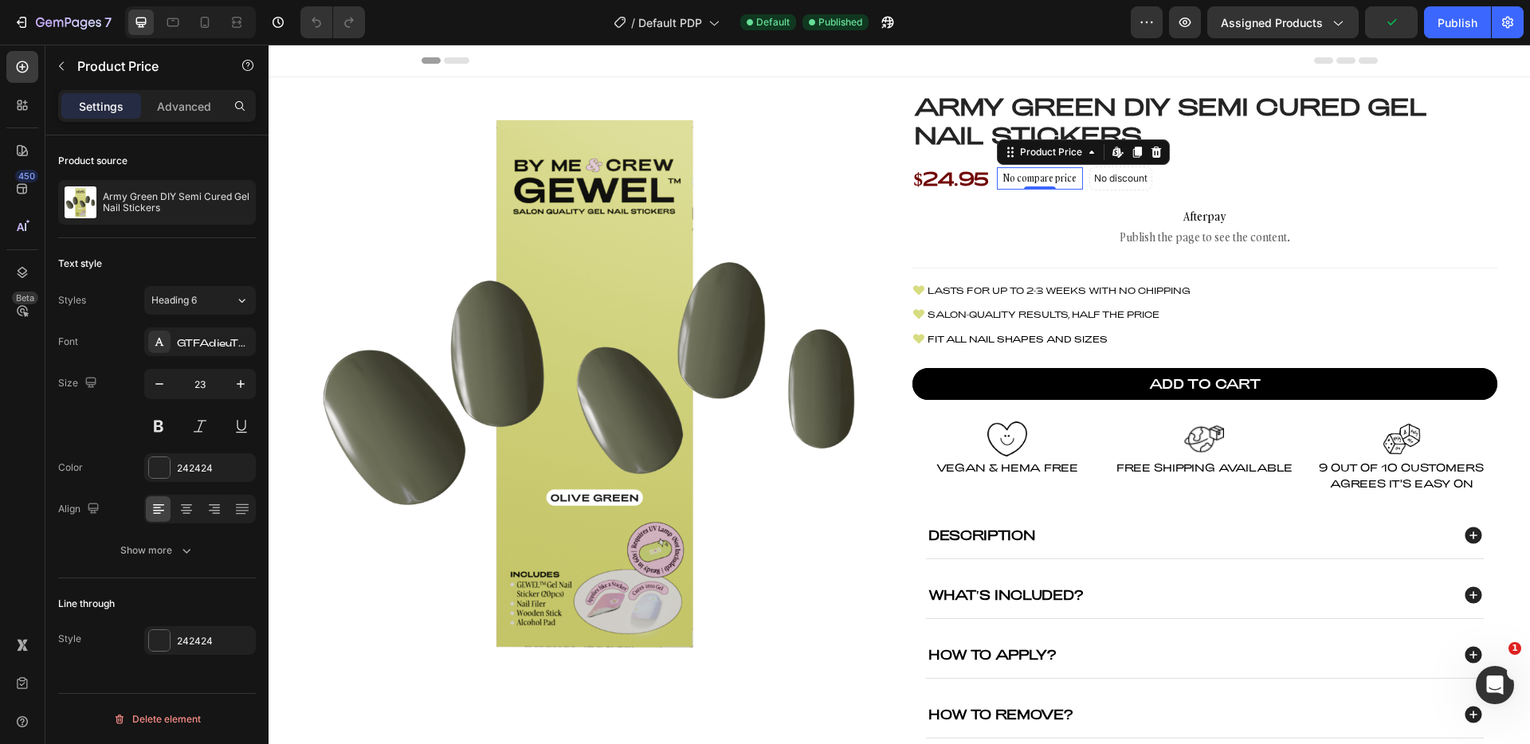
click at [1029, 183] on div "No compare price Product Price Edit content in Shopify 0" at bounding box center [1040, 178] width 86 height 22
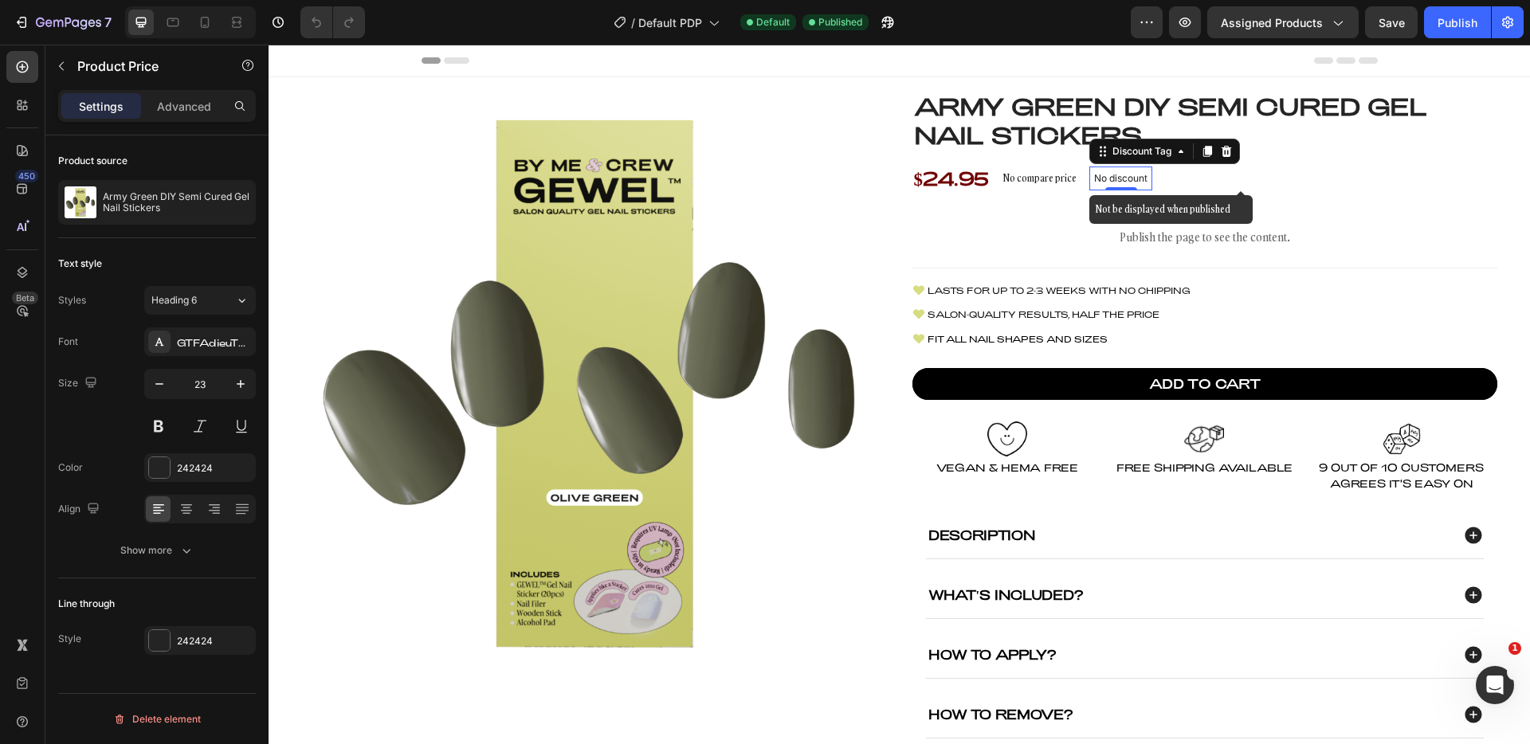
click at [1106, 181] on p "No discount" at bounding box center [1120, 178] width 53 height 14
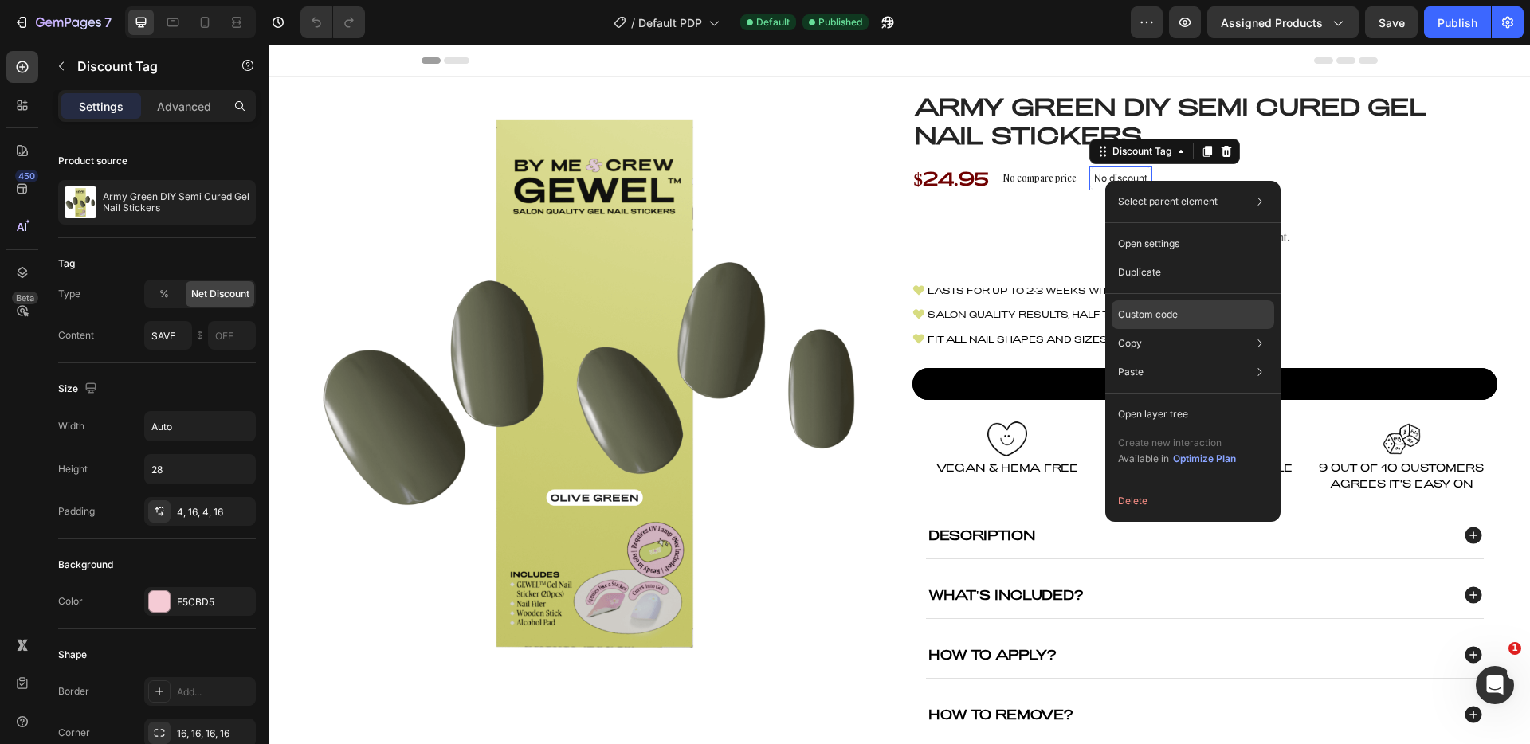
click at [1170, 316] on p "Custom code" at bounding box center [1148, 315] width 60 height 14
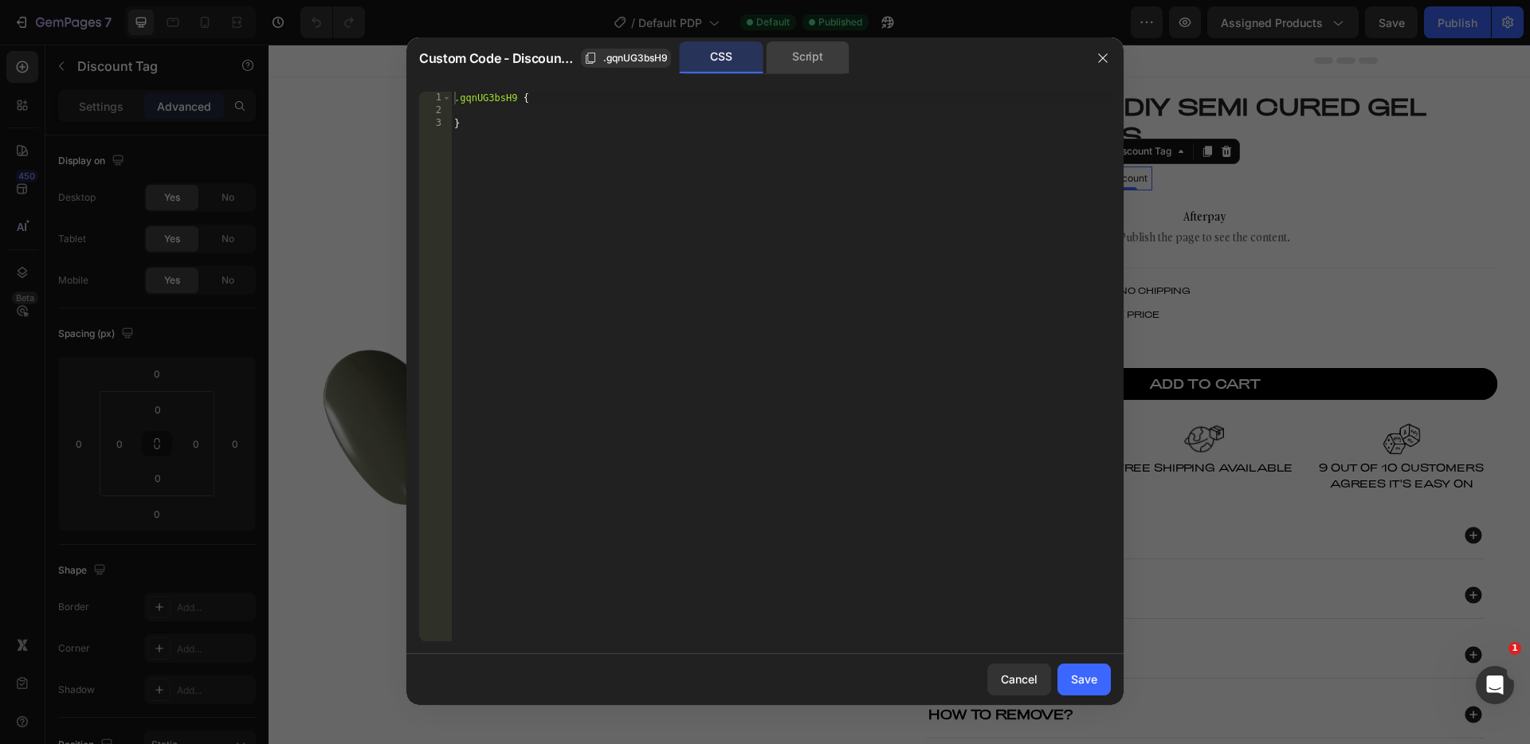
click at [811, 68] on div "Script" at bounding box center [808, 57] width 84 height 32
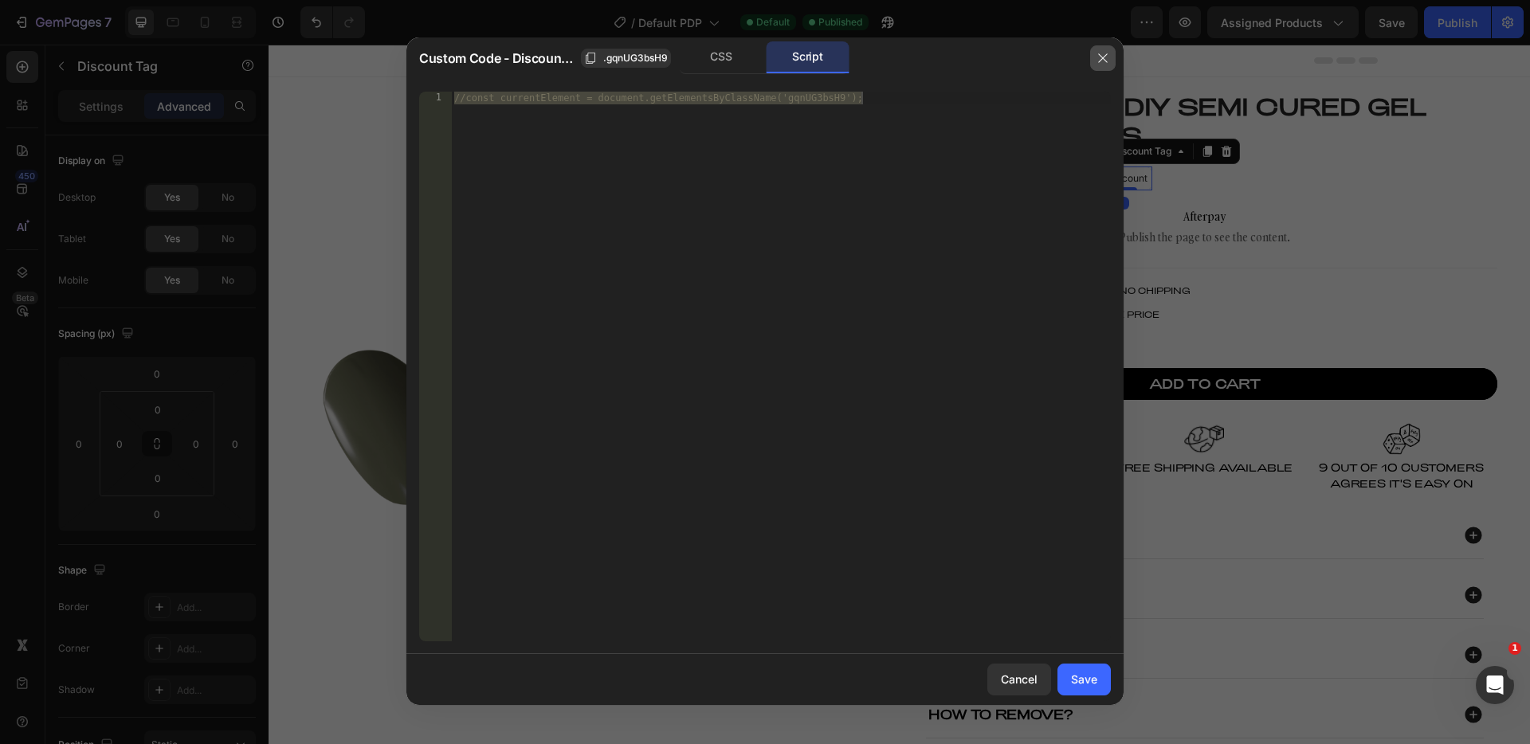
click at [1090, 57] on button "button" at bounding box center [1103, 58] width 26 height 26
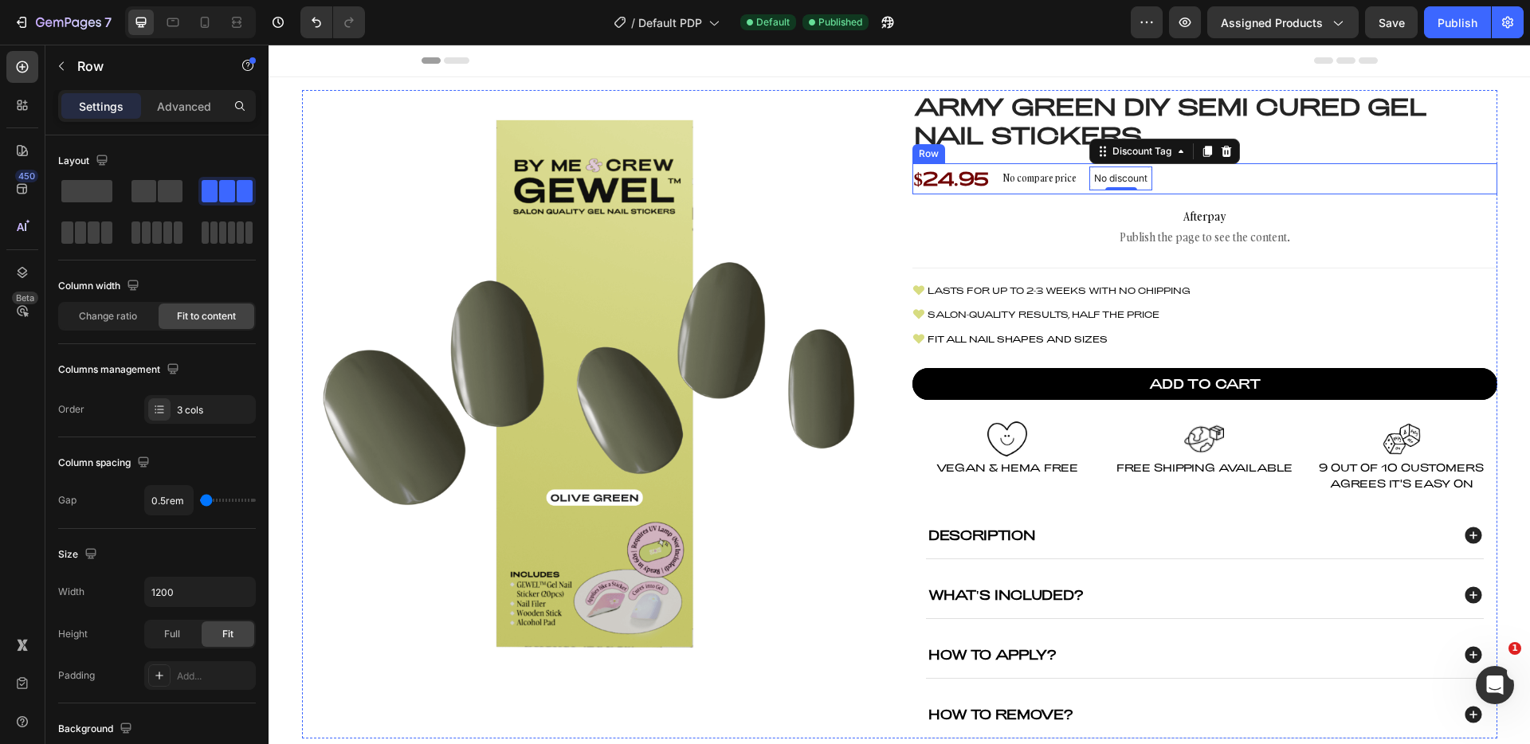
click at [1275, 178] on div "$24.95 Product Price Product Price No compare price Product Price No discount N…" at bounding box center [1205, 178] width 585 height 31
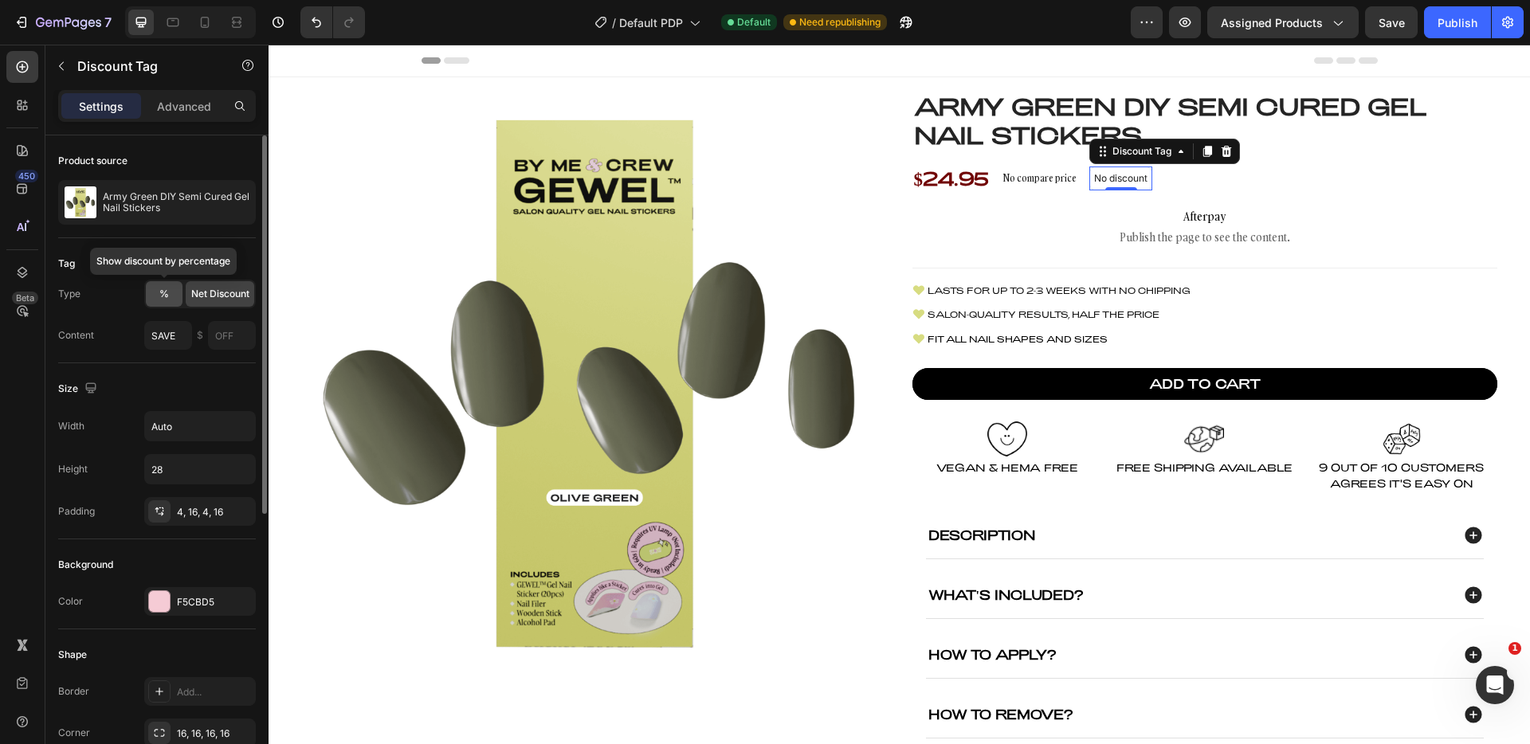
click at [160, 288] on span "%" at bounding box center [164, 294] width 10 height 14
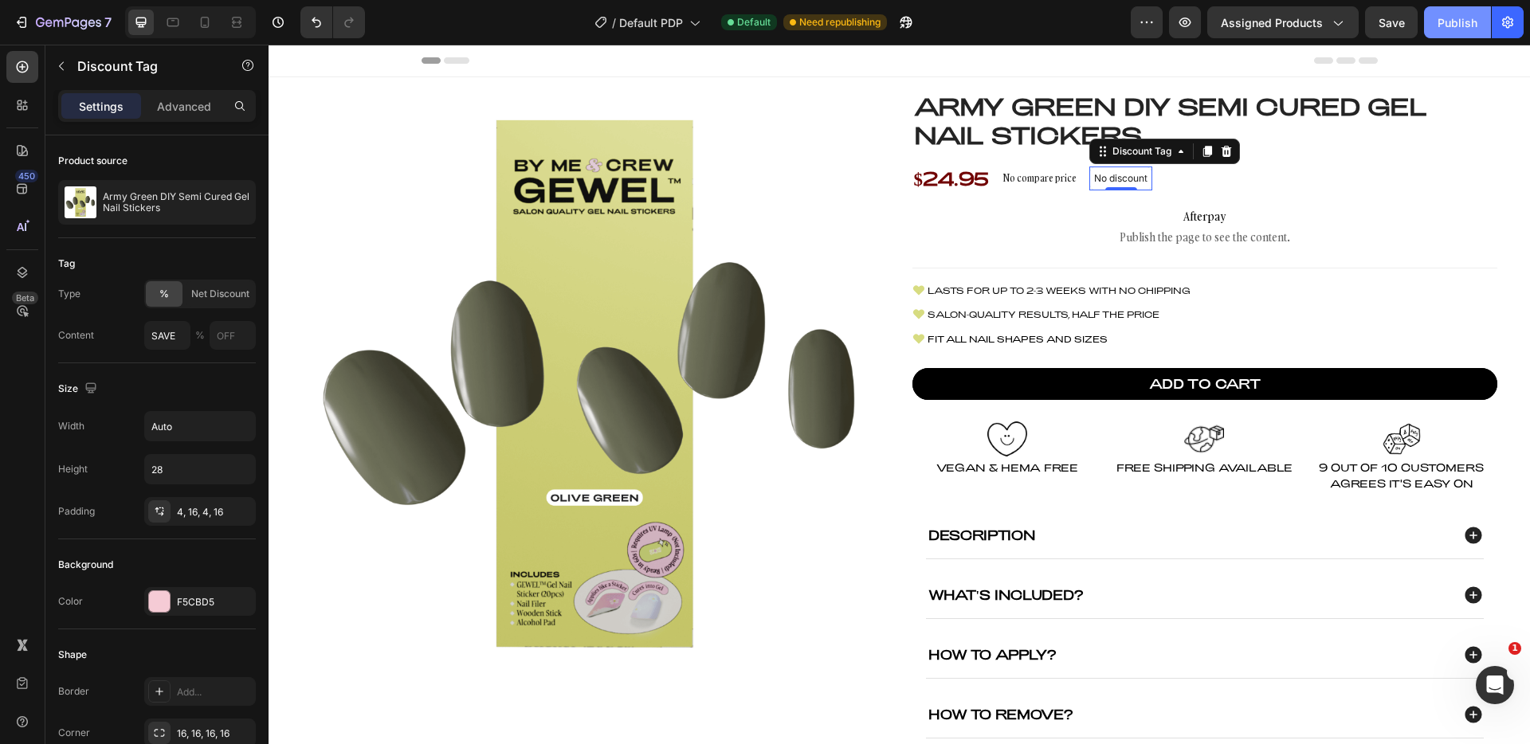
click at [1444, 21] on div "Publish" at bounding box center [1458, 22] width 40 height 17
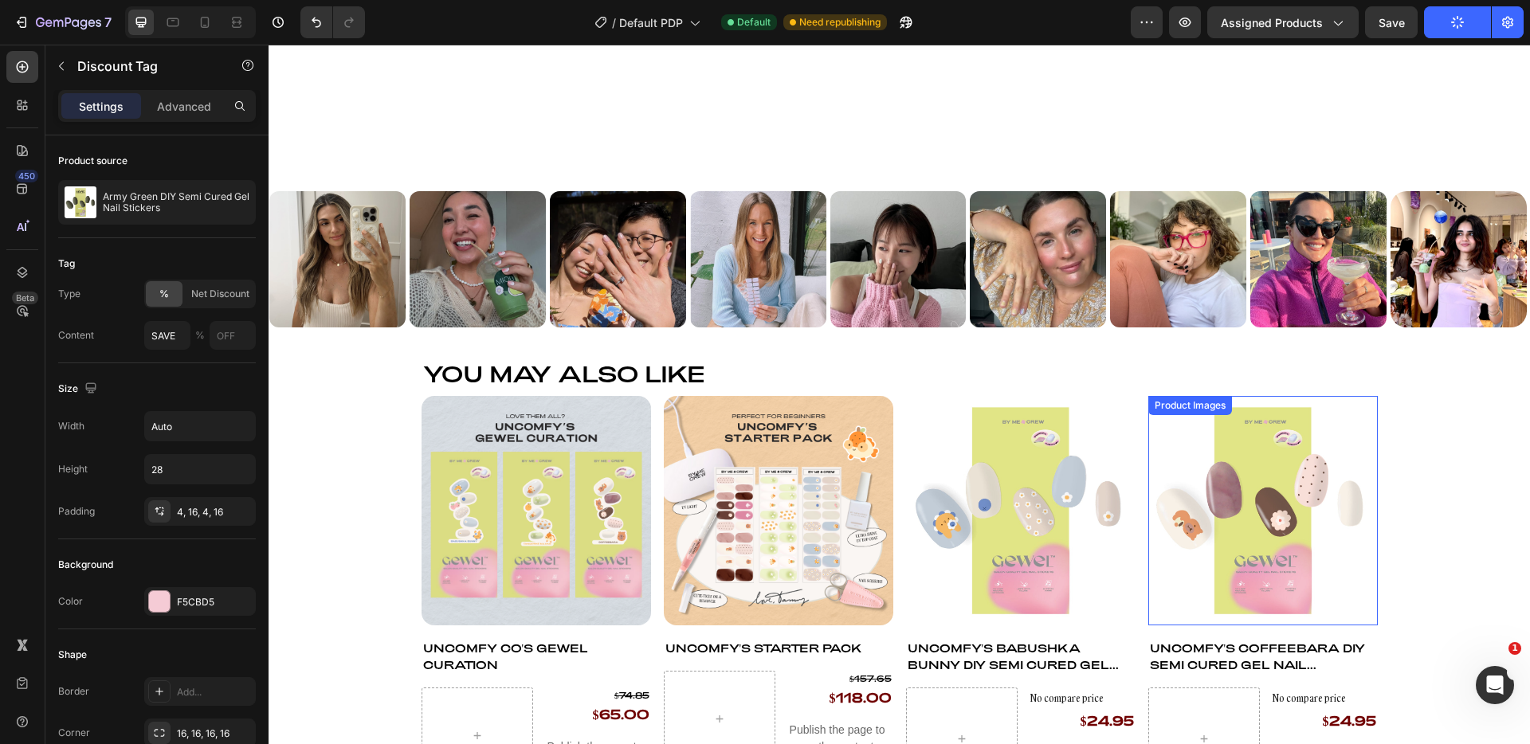
scroll to position [899, 0]
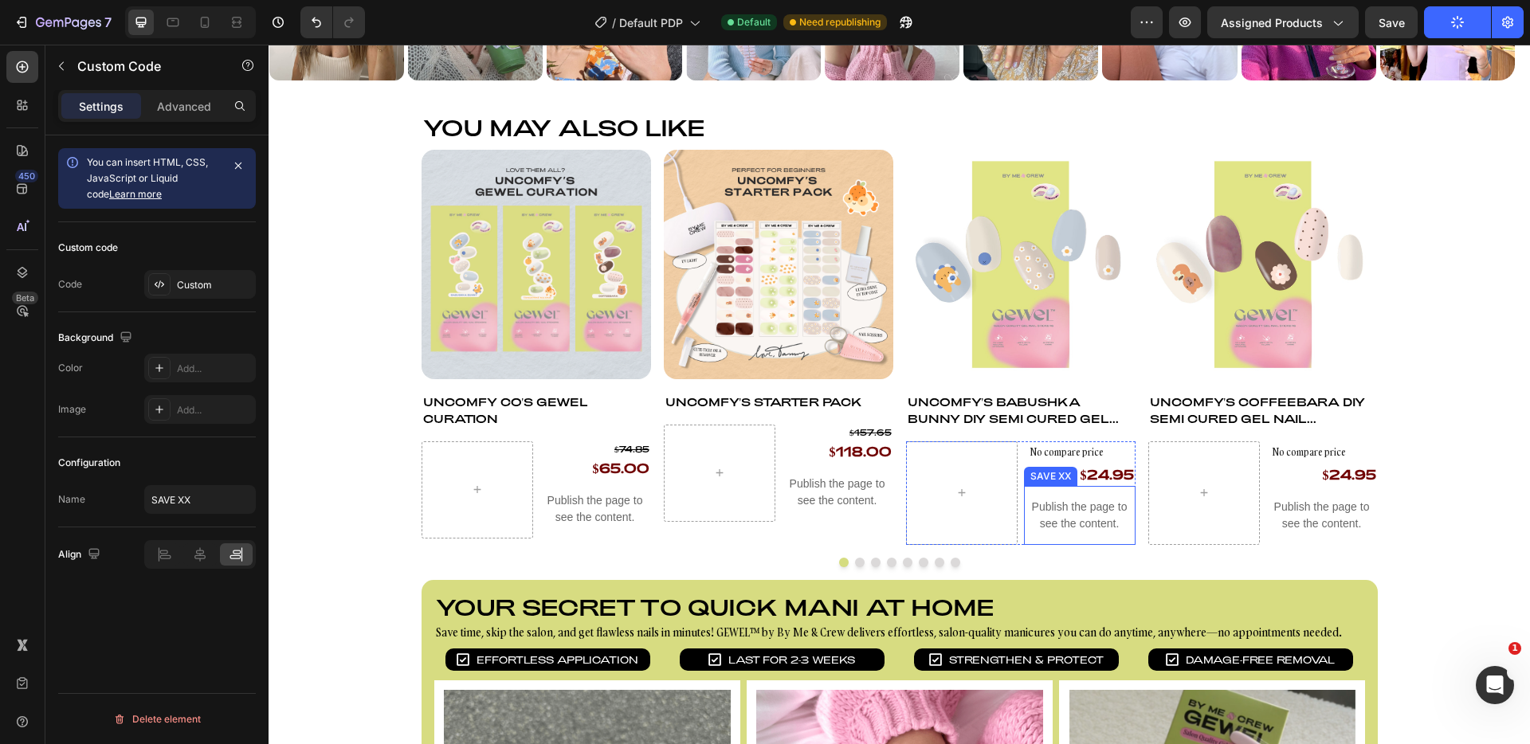
click at [651, 513] on p "Publish the page to see the content." at bounding box center [596, 509] width 112 height 33
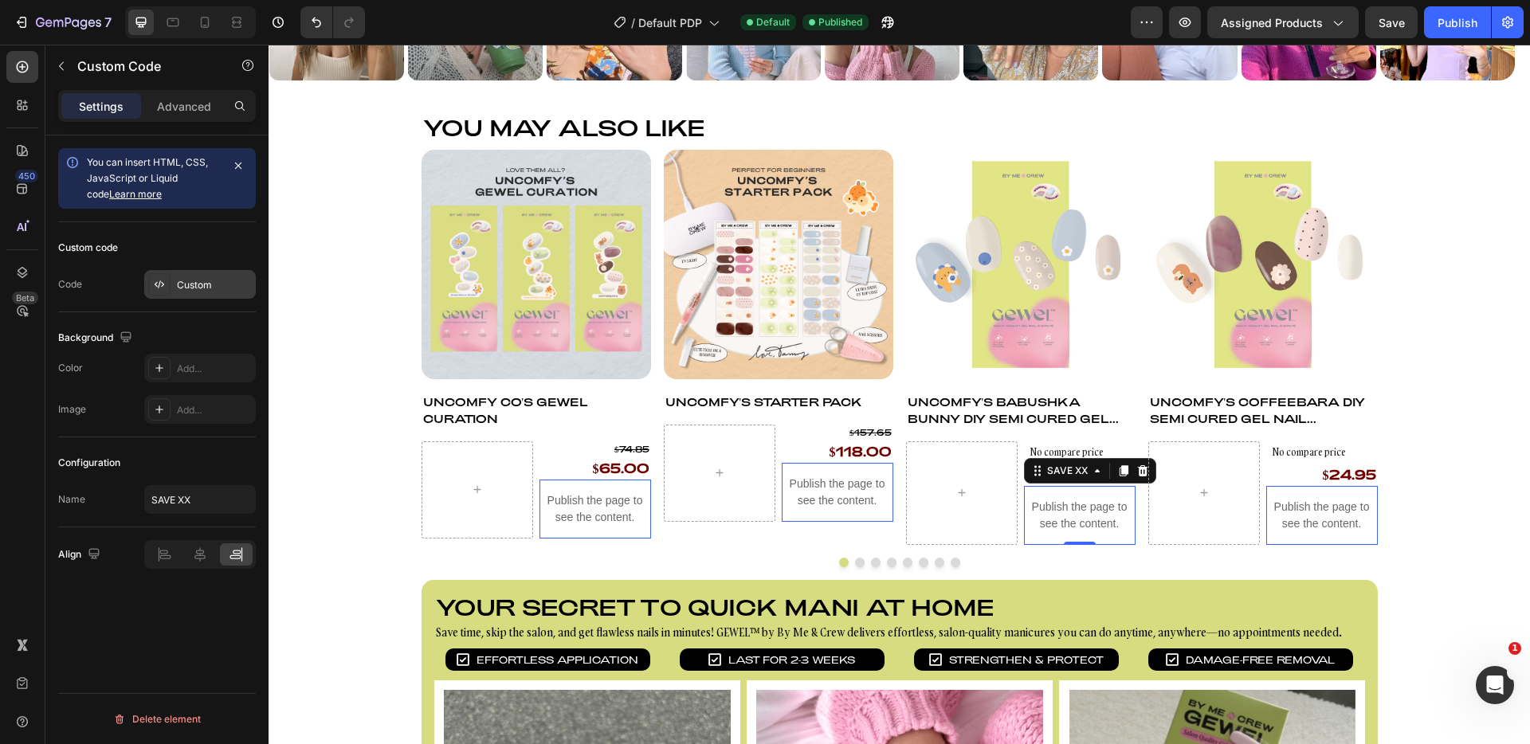
click at [216, 281] on div "Custom" at bounding box center [214, 285] width 75 height 14
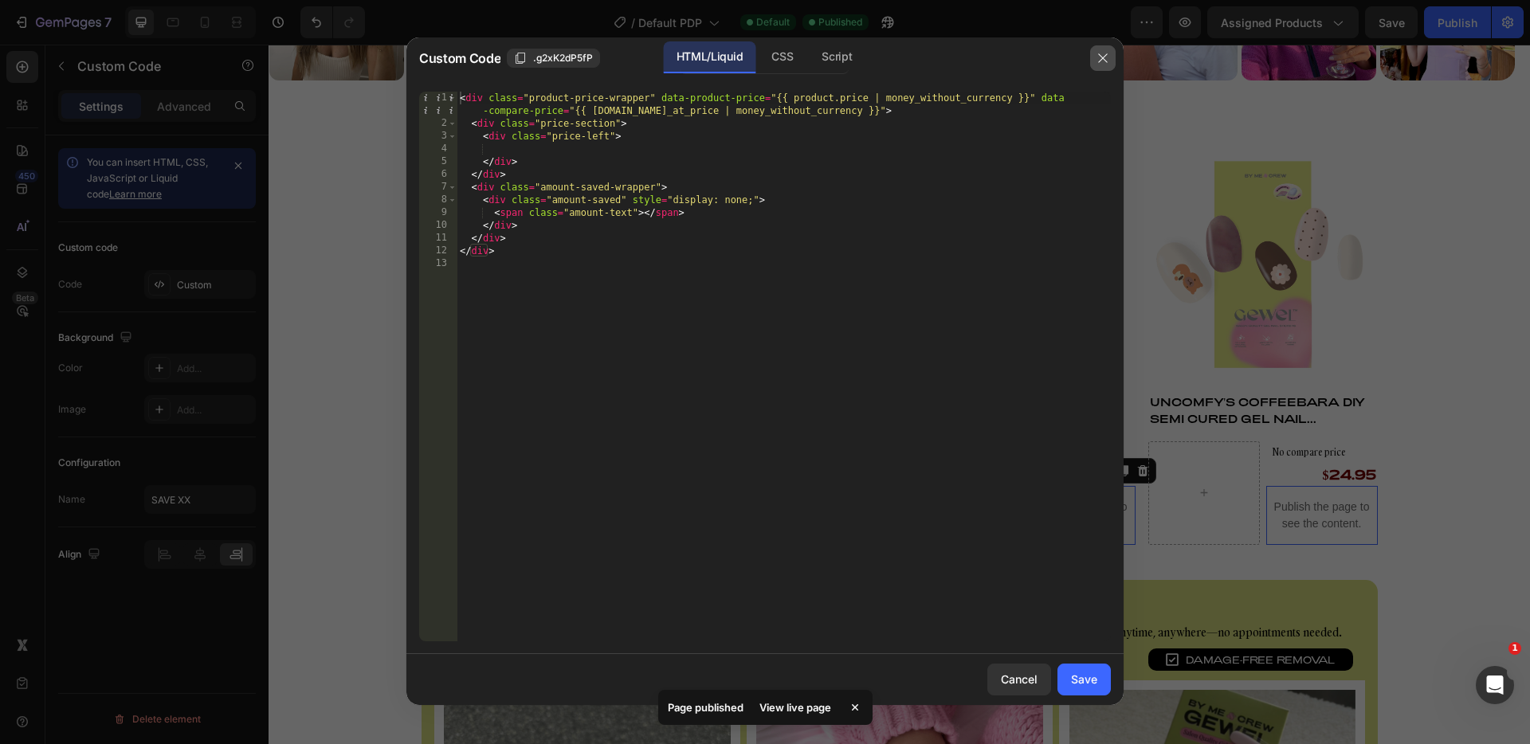
click at [1102, 57] on icon "button" at bounding box center [1102, 57] width 9 height 9
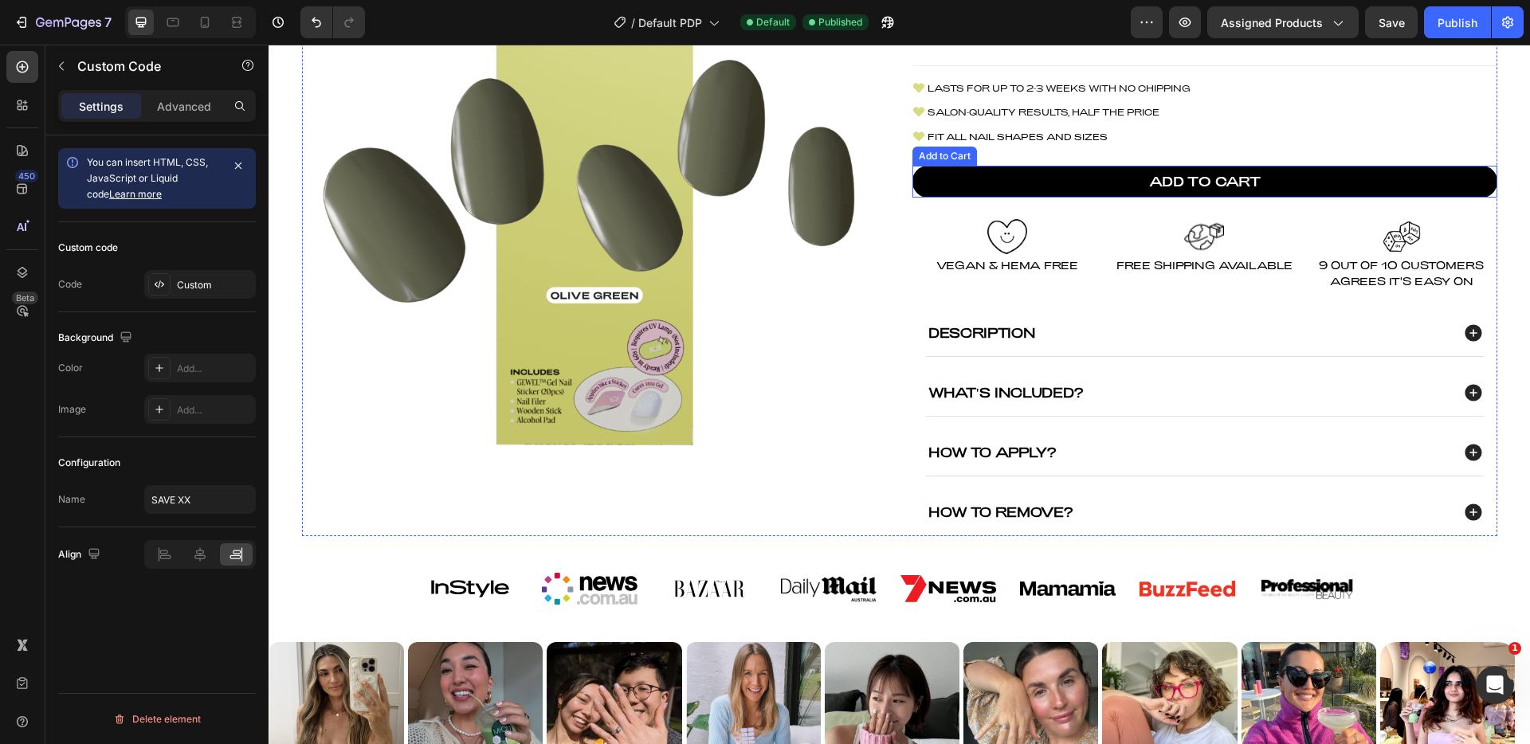
scroll to position [15, 0]
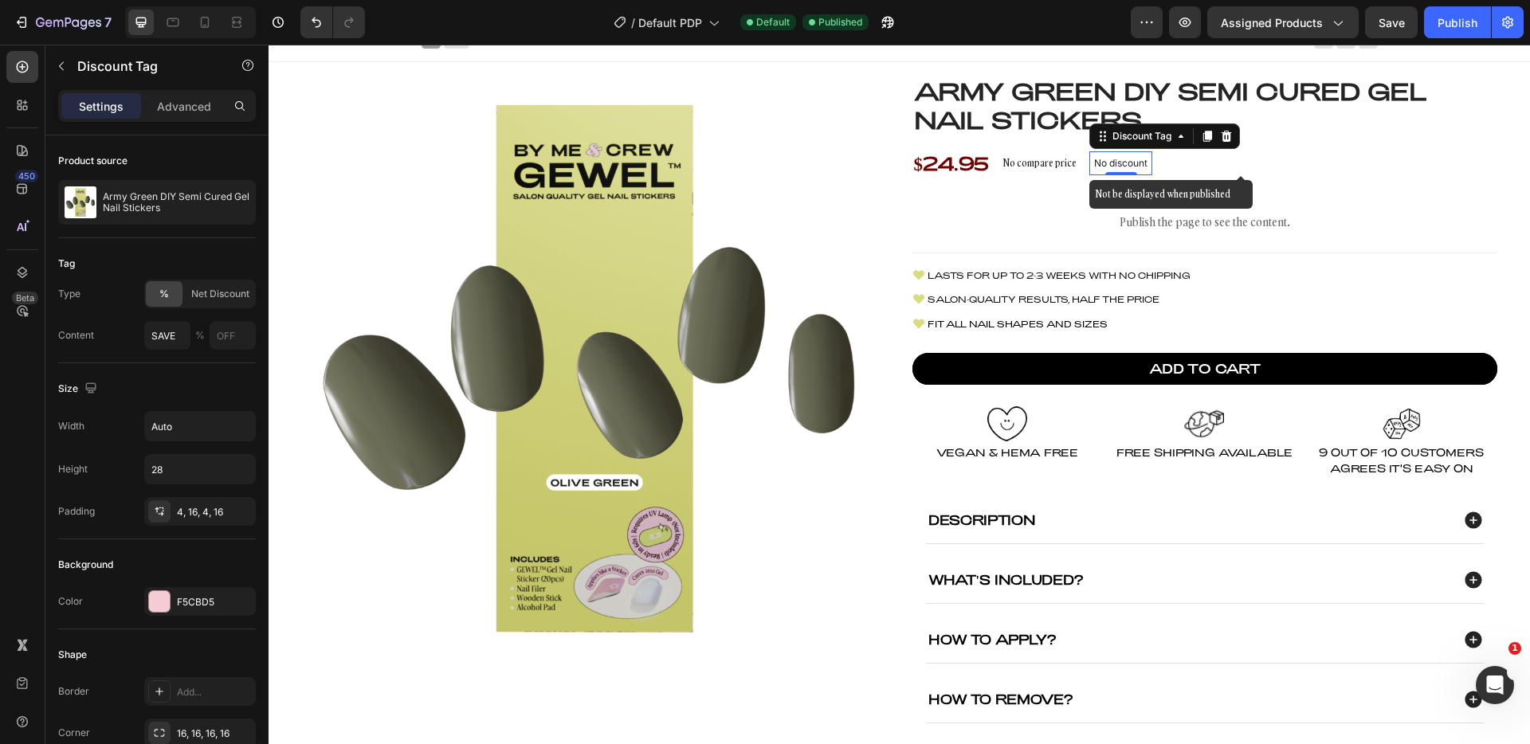
click at [1094, 162] on p "No discount" at bounding box center [1120, 163] width 53 height 14
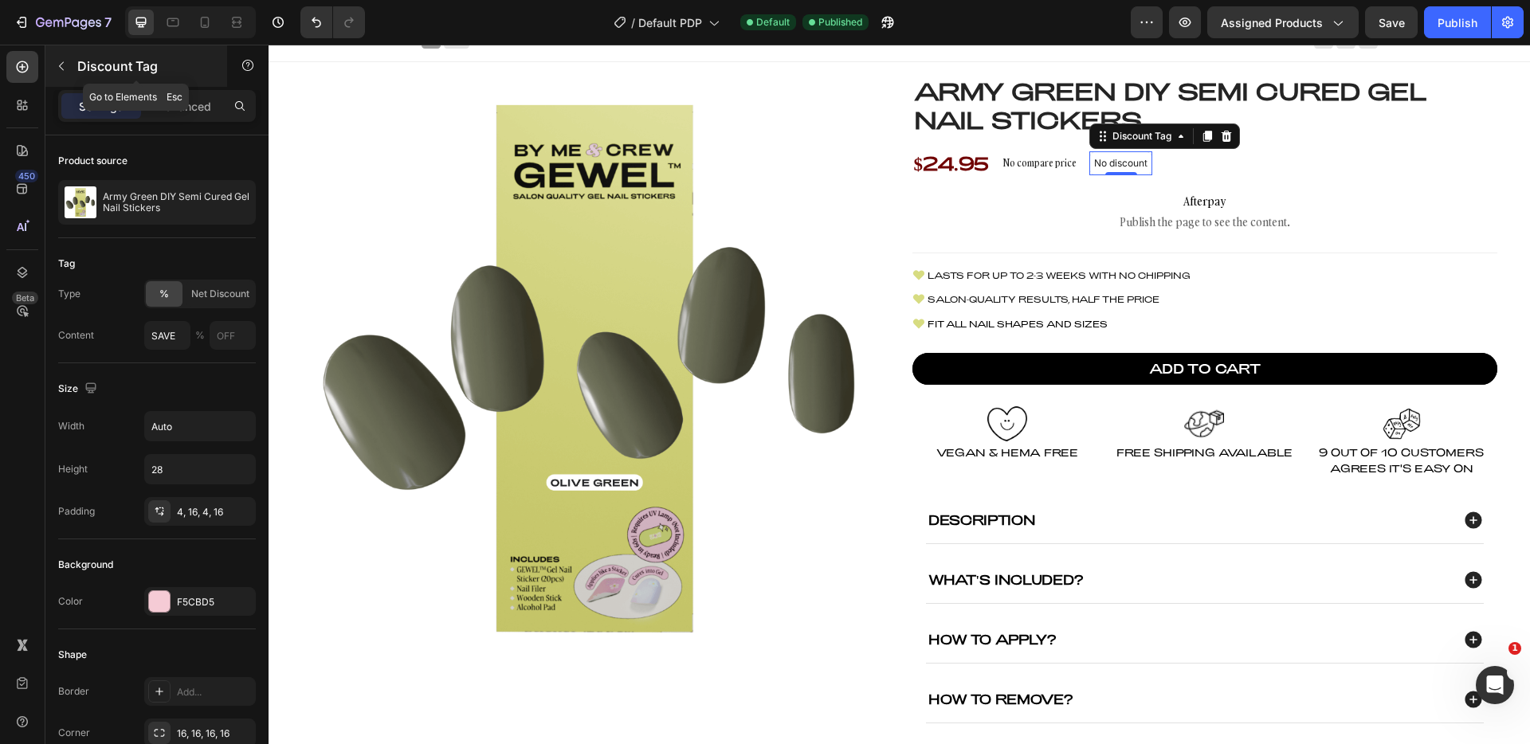
click at [74, 68] on div "Discount Tag" at bounding box center [136, 65] width 182 height 41
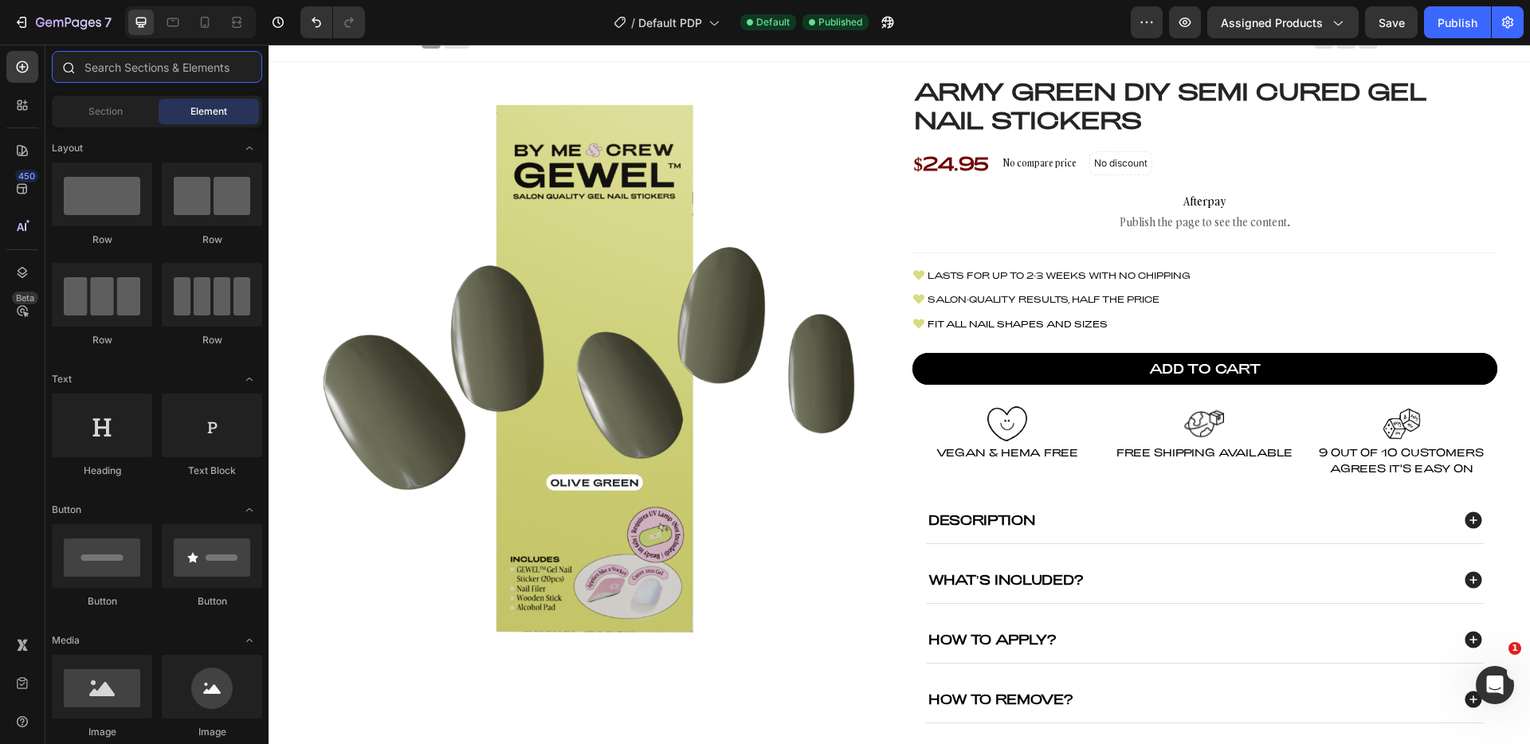
click at [144, 76] on input "text" at bounding box center [157, 67] width 210 height 32
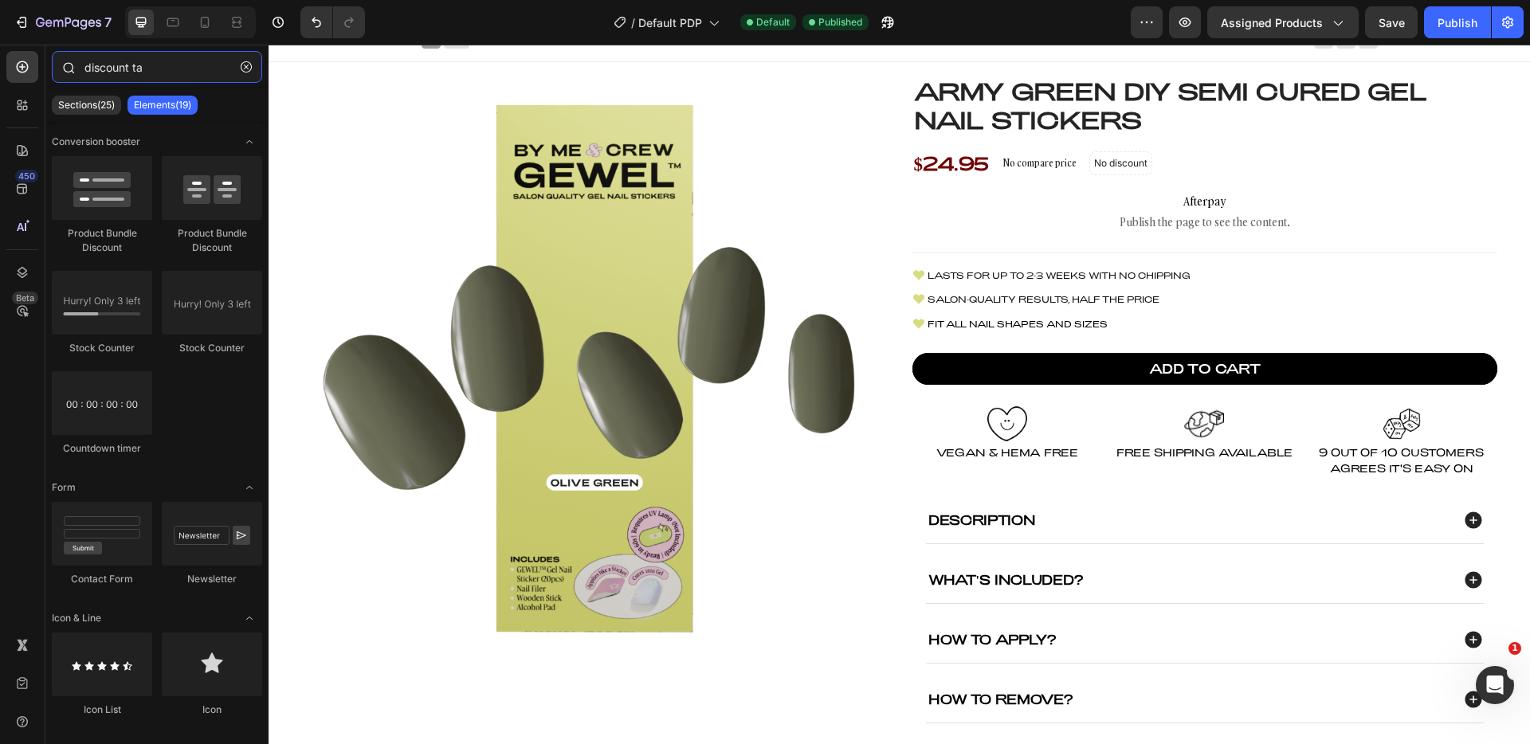
type input "discount tag"
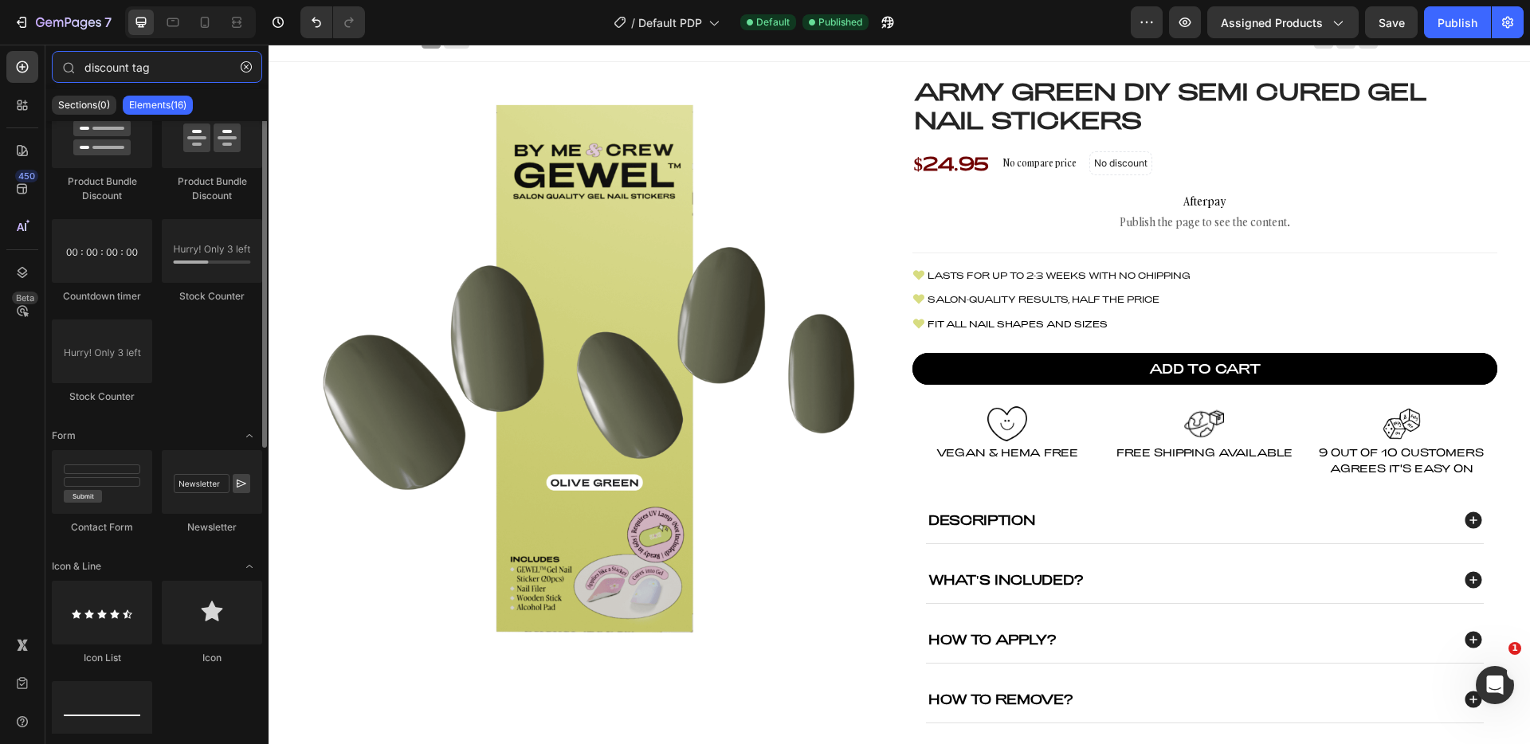
scroll to position [0, 0]
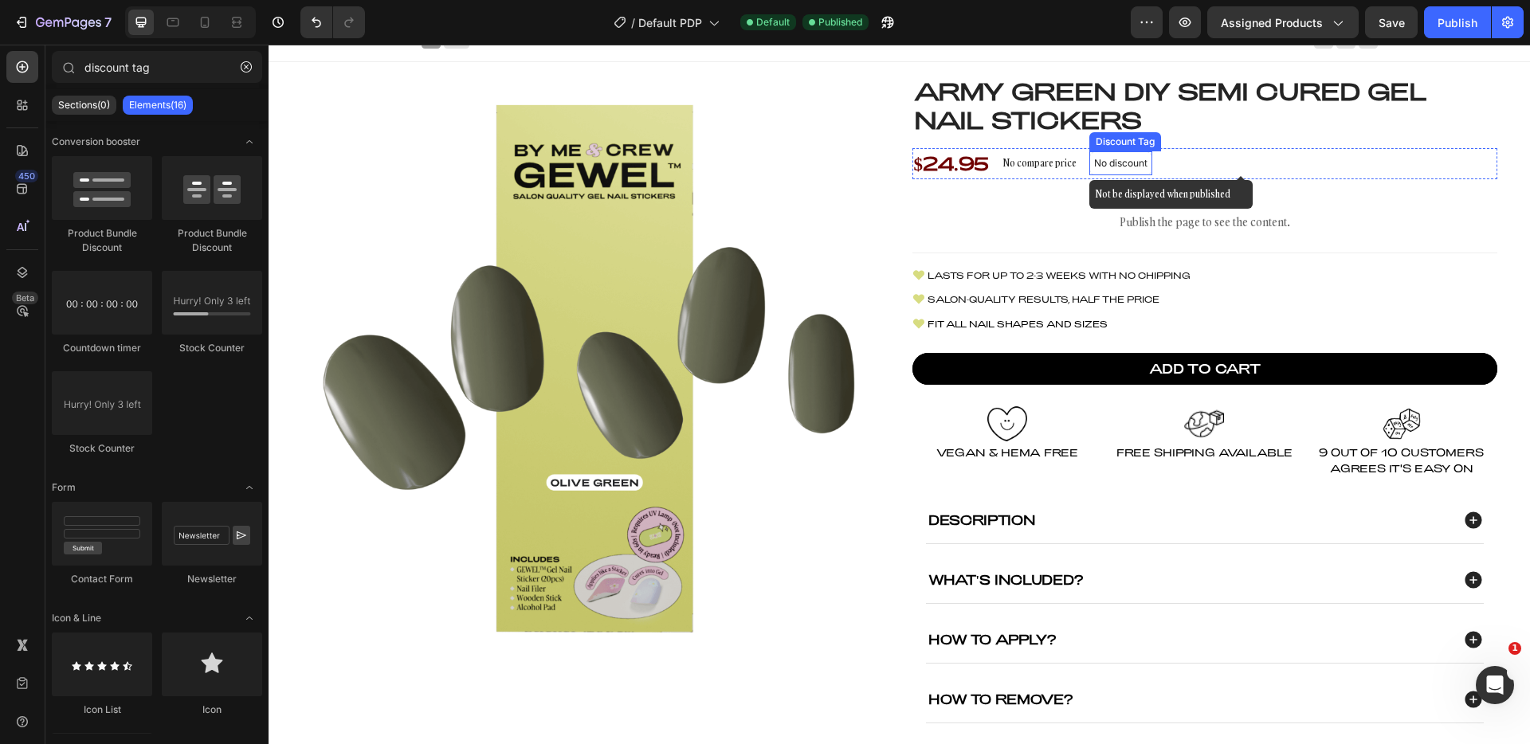
click at [1128, 167] on p "No discount" at bounding box center [1120, 163] width 53 height 14
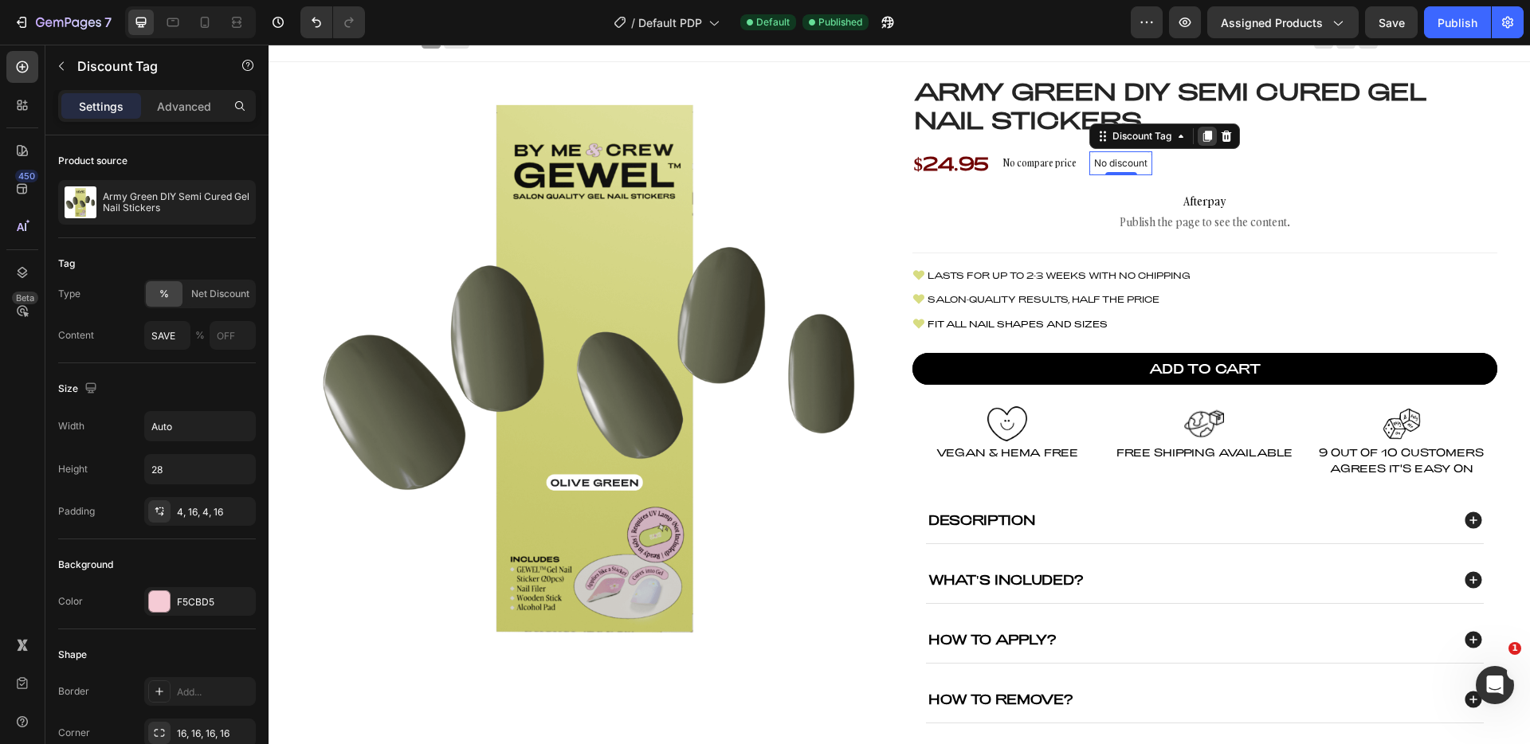
click at [1204, 137] on icon at bounding box center [1208, 136] width 9 height 11
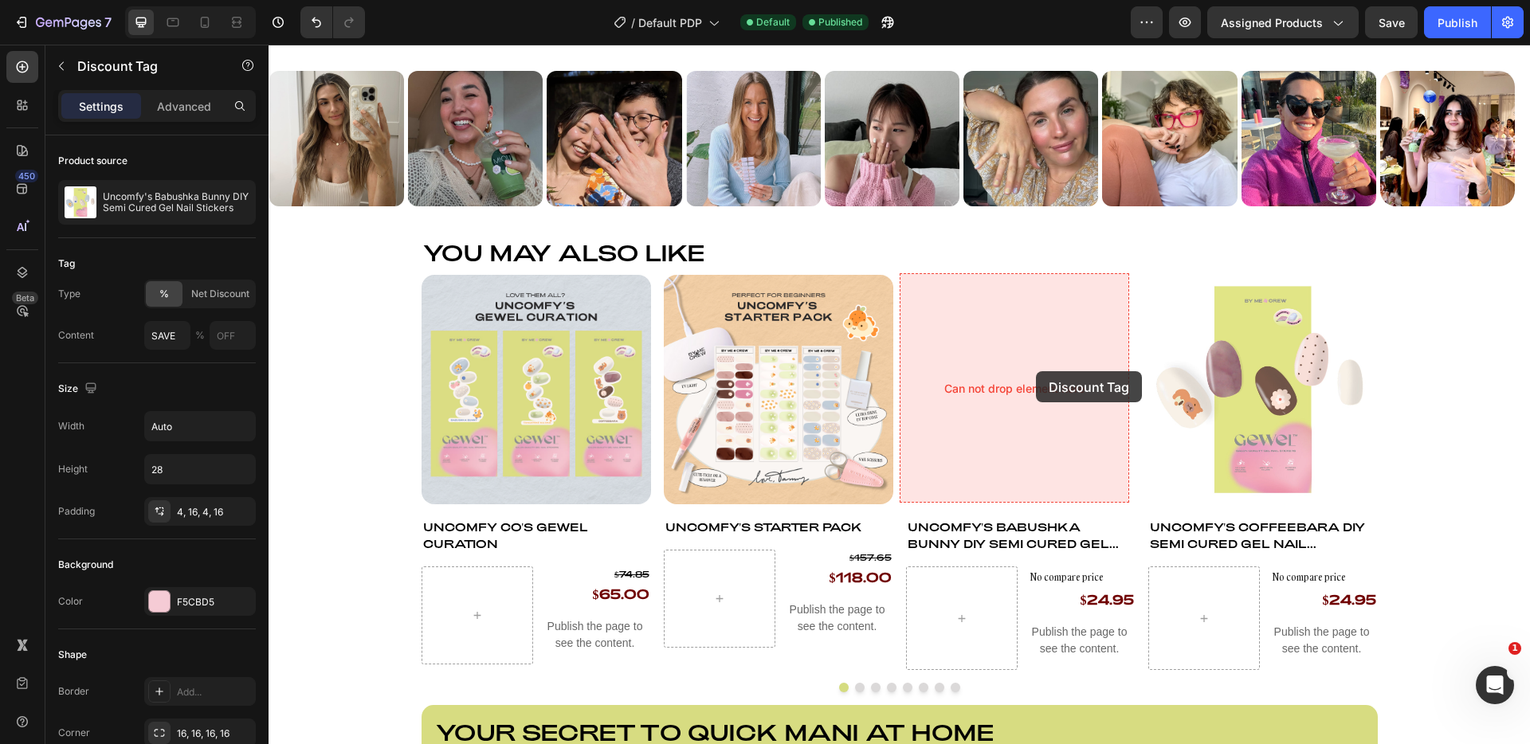
scroll to position [799, 0]
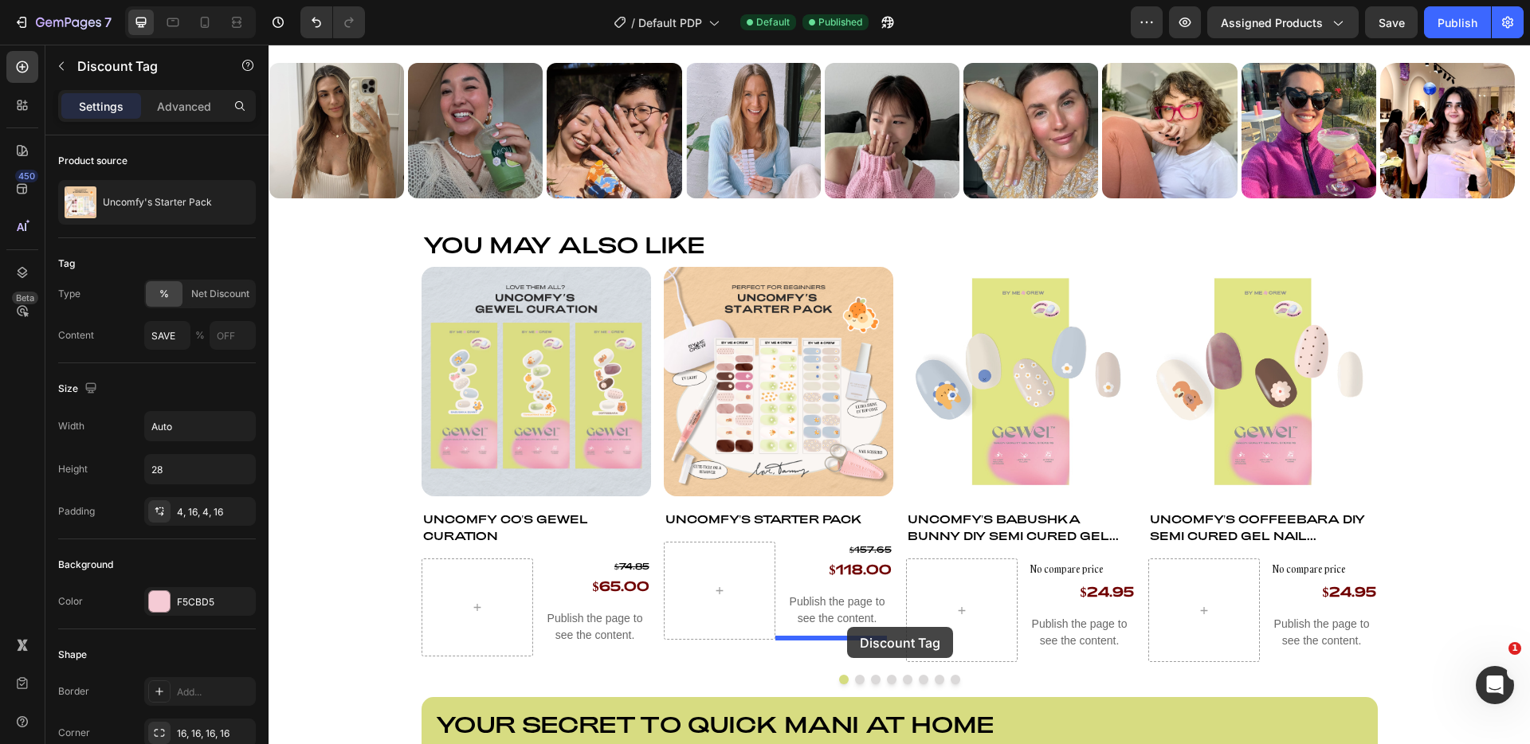
drag, startPoint x: 1092, startPoint y: 163, endPoint x: 847, endPoint y: 627, distance: 524.5
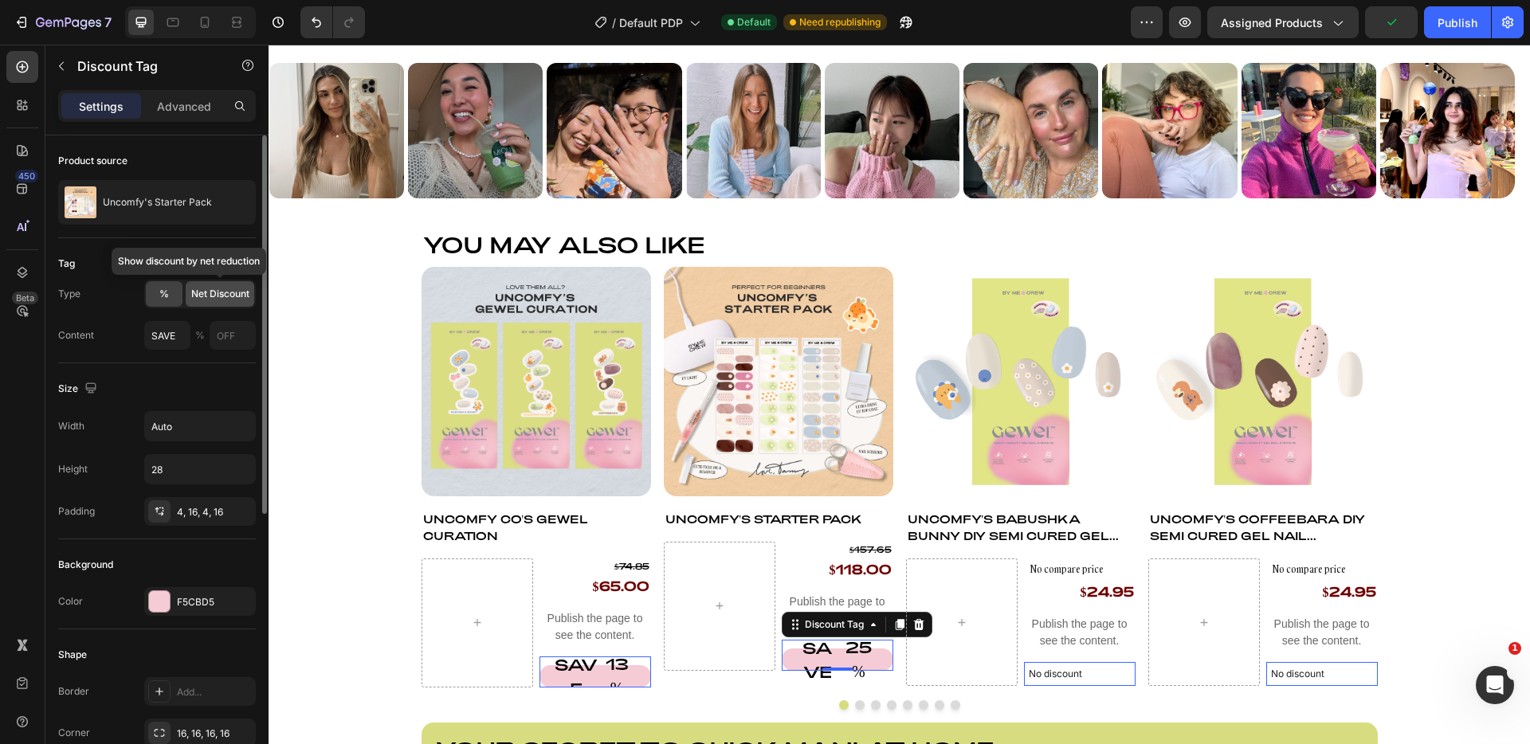
click at [227, 302] on div "Net Discount" at bounding box center [220, 294] width 69 height 26
click at [215, 610] on div "F5CBD5" at bounding box center [200, 601] width 112 height 29
click at [195, 534] on div "Size Width Auto Height 28 Padding 4, 16, 4, 16" at bounding box center [157, 451] width 198 height 176
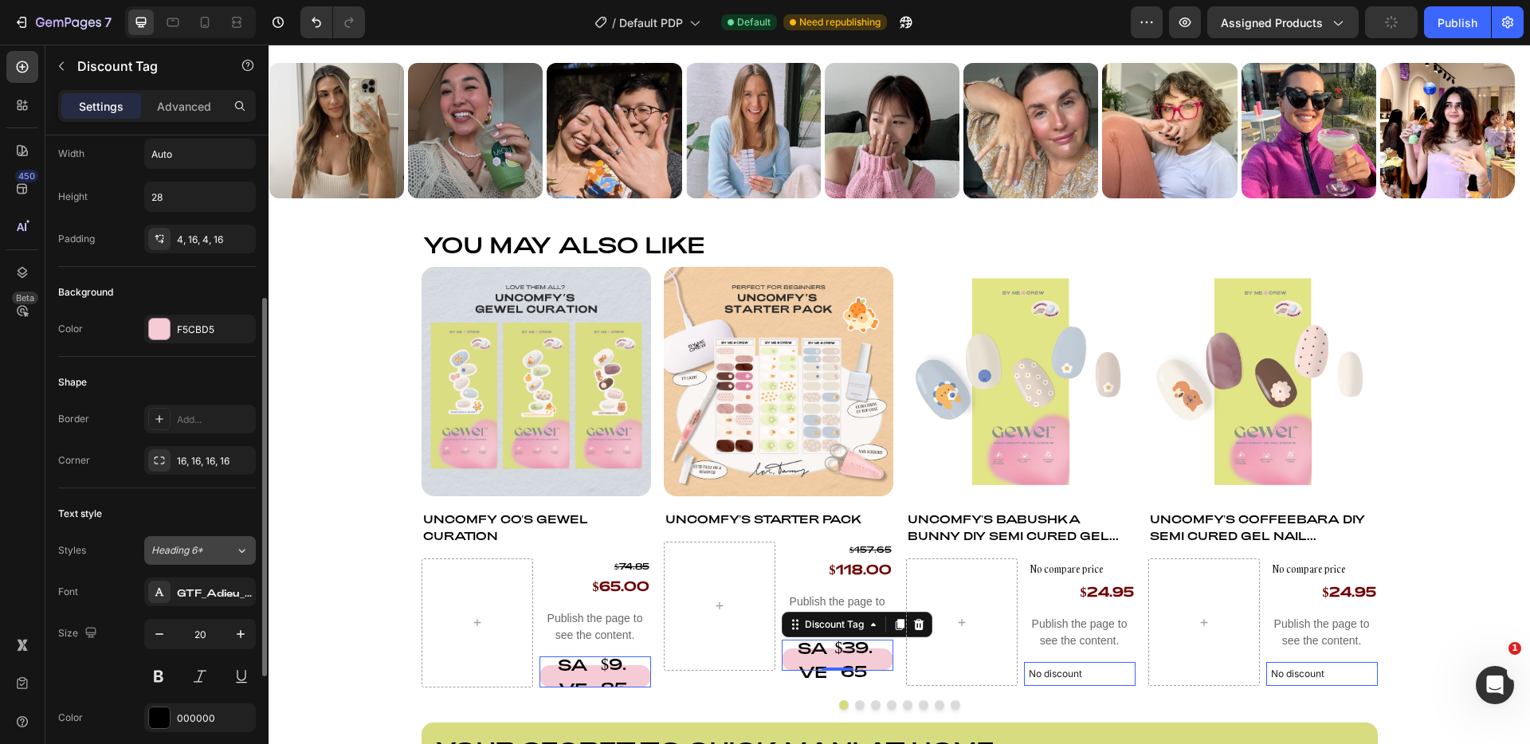
scroll to position [276, 0]
click at [226, 556] on button "Heading 6*" at bounding box center [200, 547] width 112 height 29
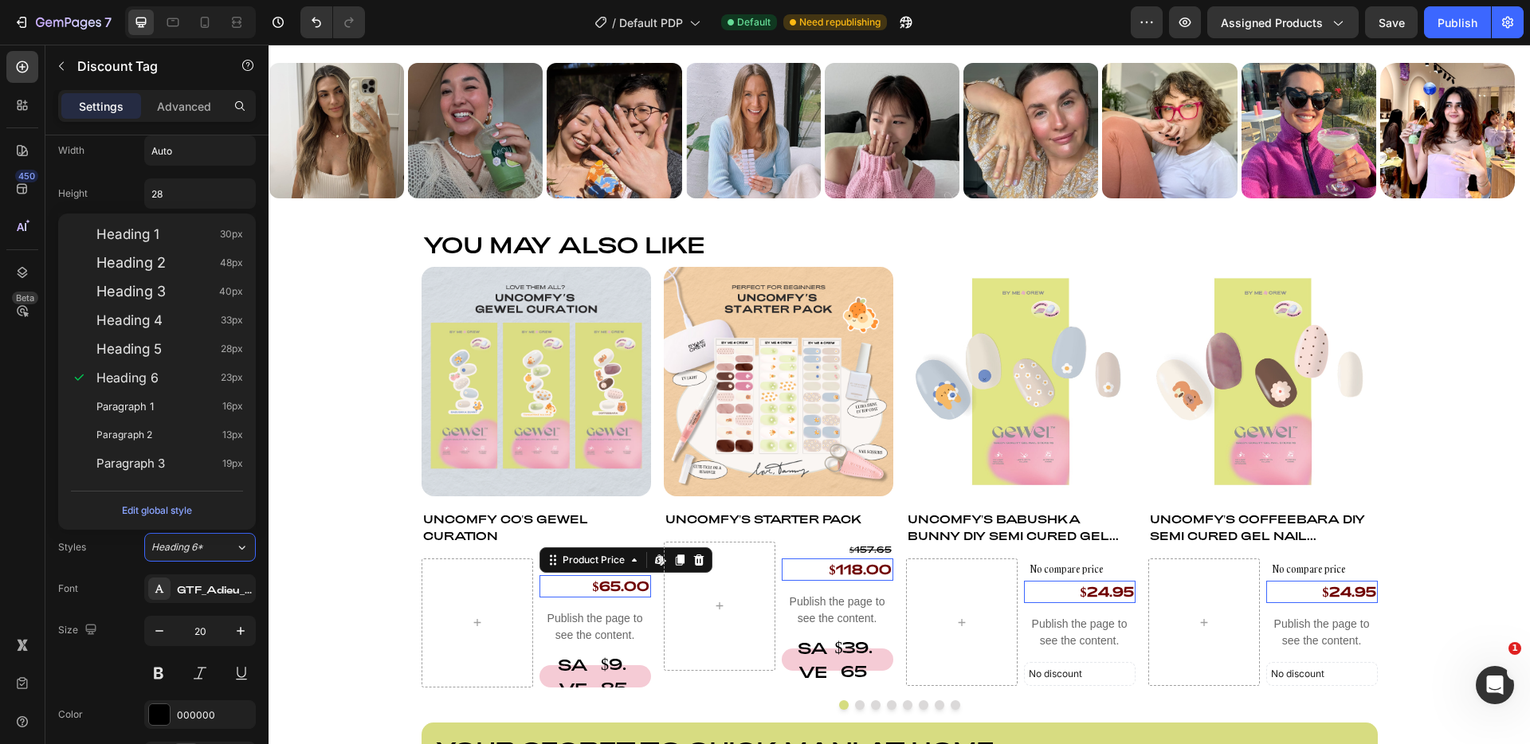
scroll to position [0, 0]
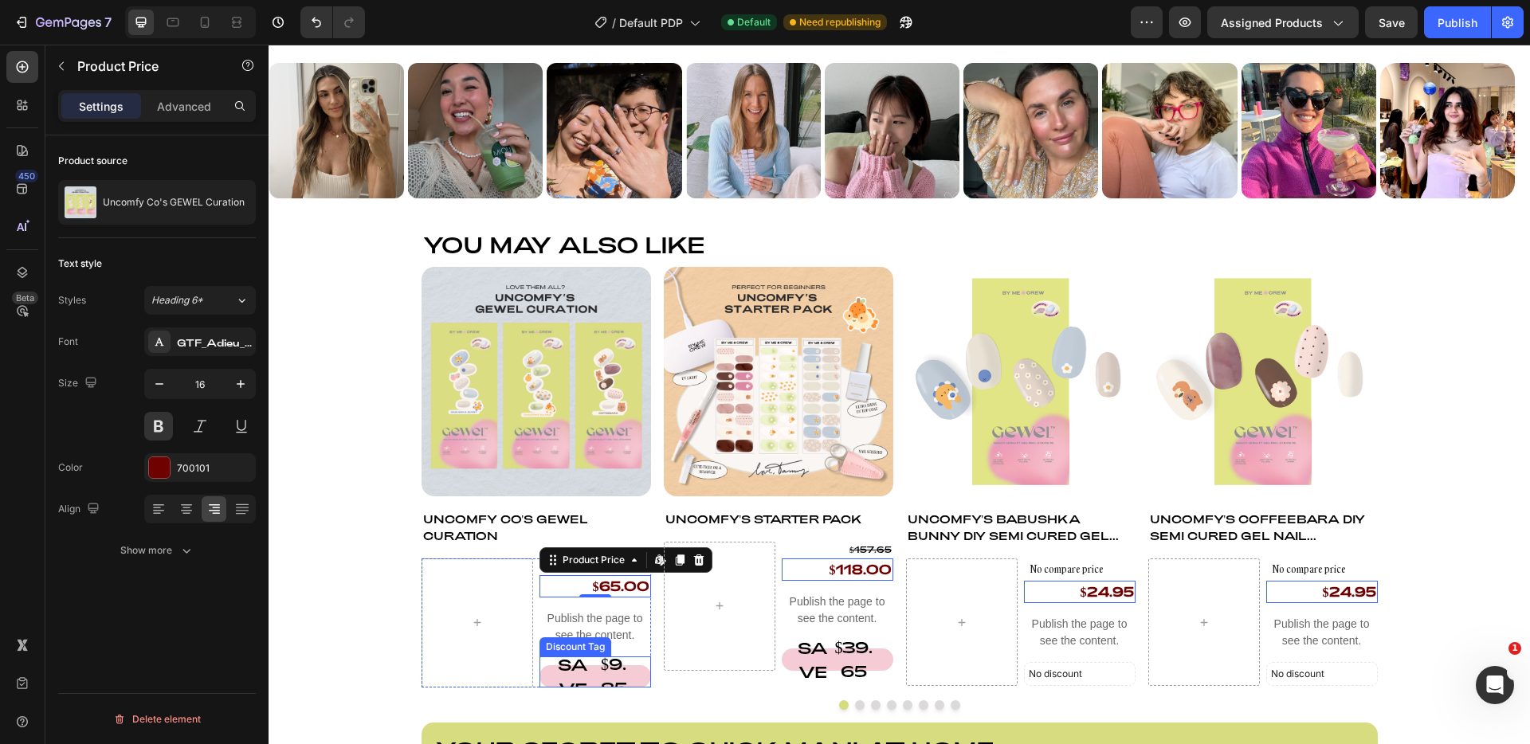
click at [607, 666] on div "$9.85" at bounding box center [614, 675] width 39 height 51
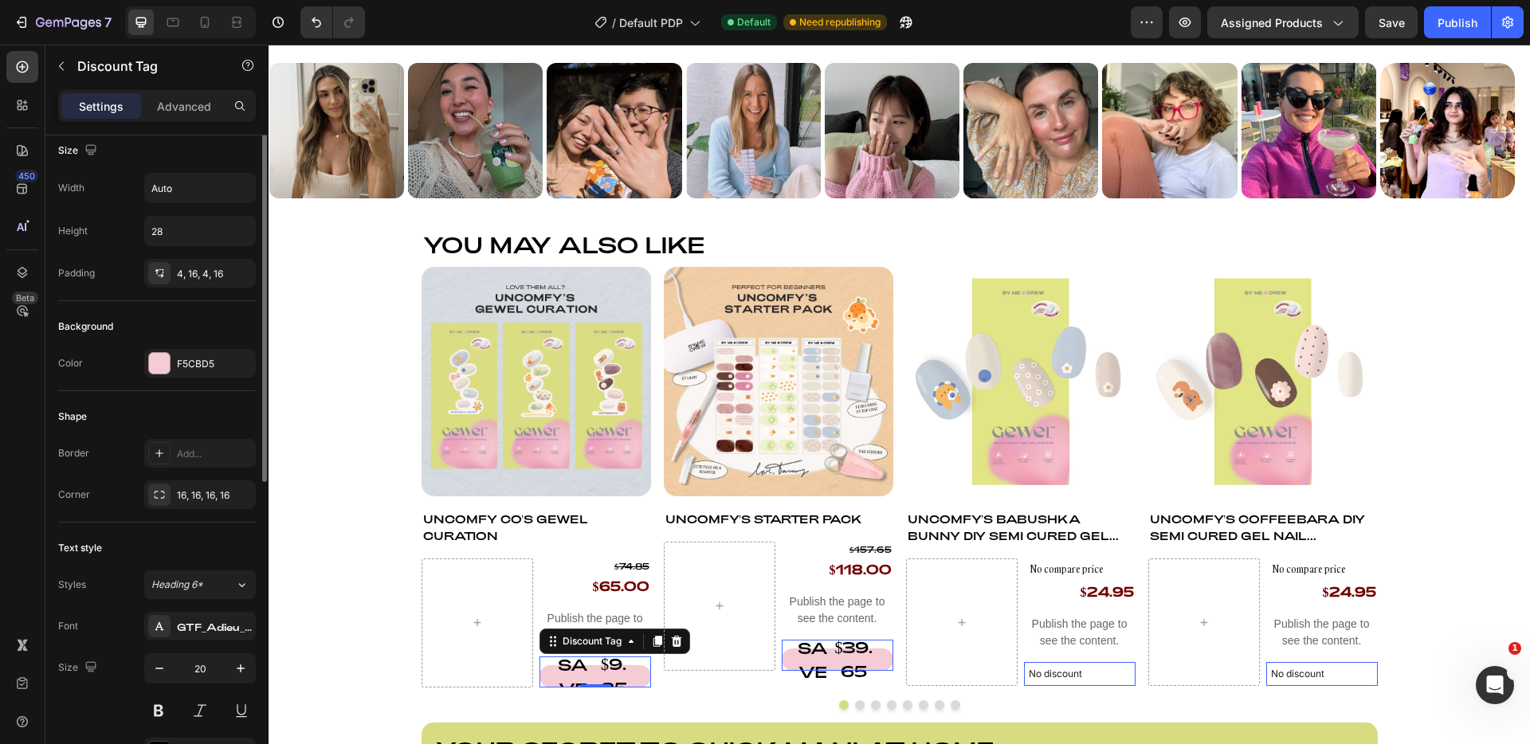
scroll to position [322, 0]
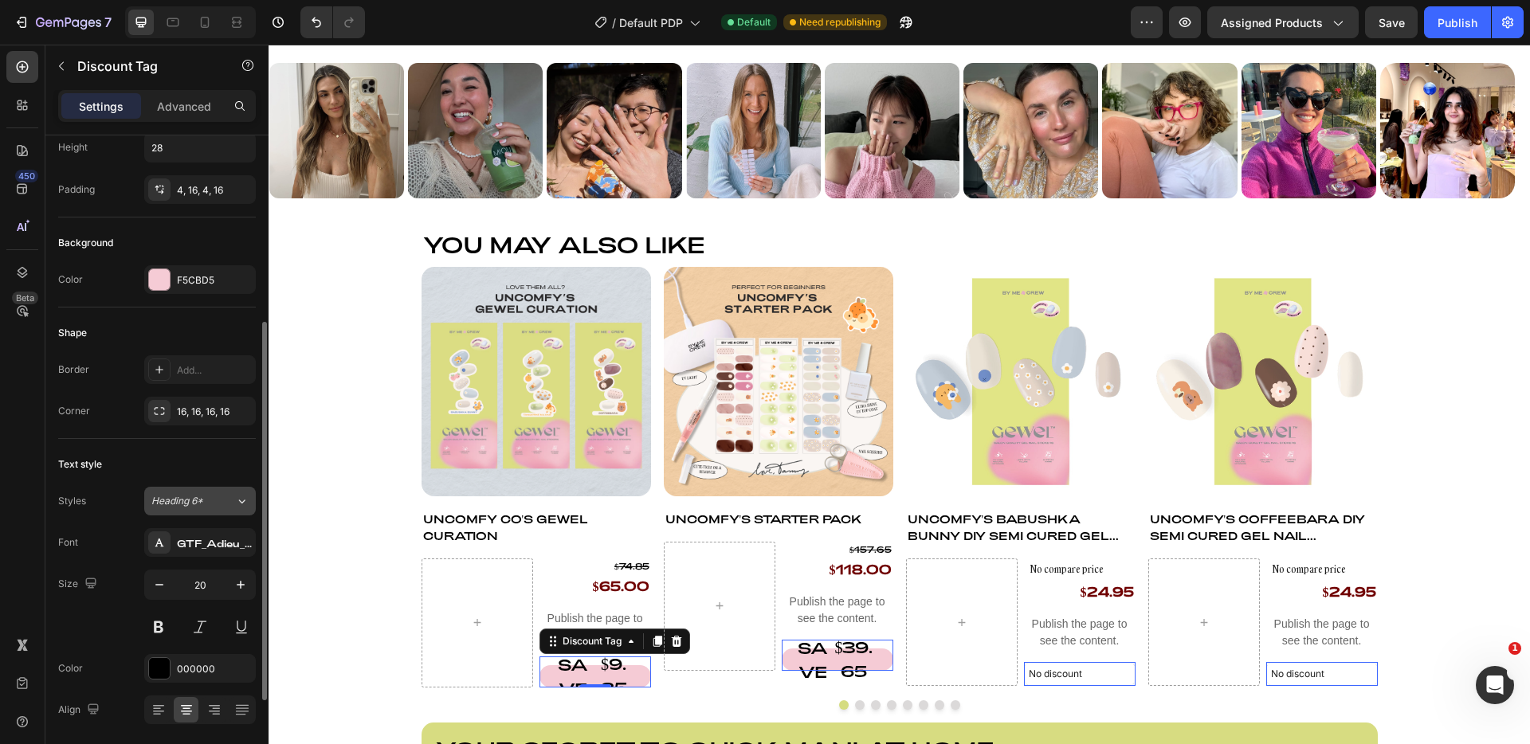
click at [202, 504] on span "Heading 6*" at bounding box center [177, 501] width 52 height 14
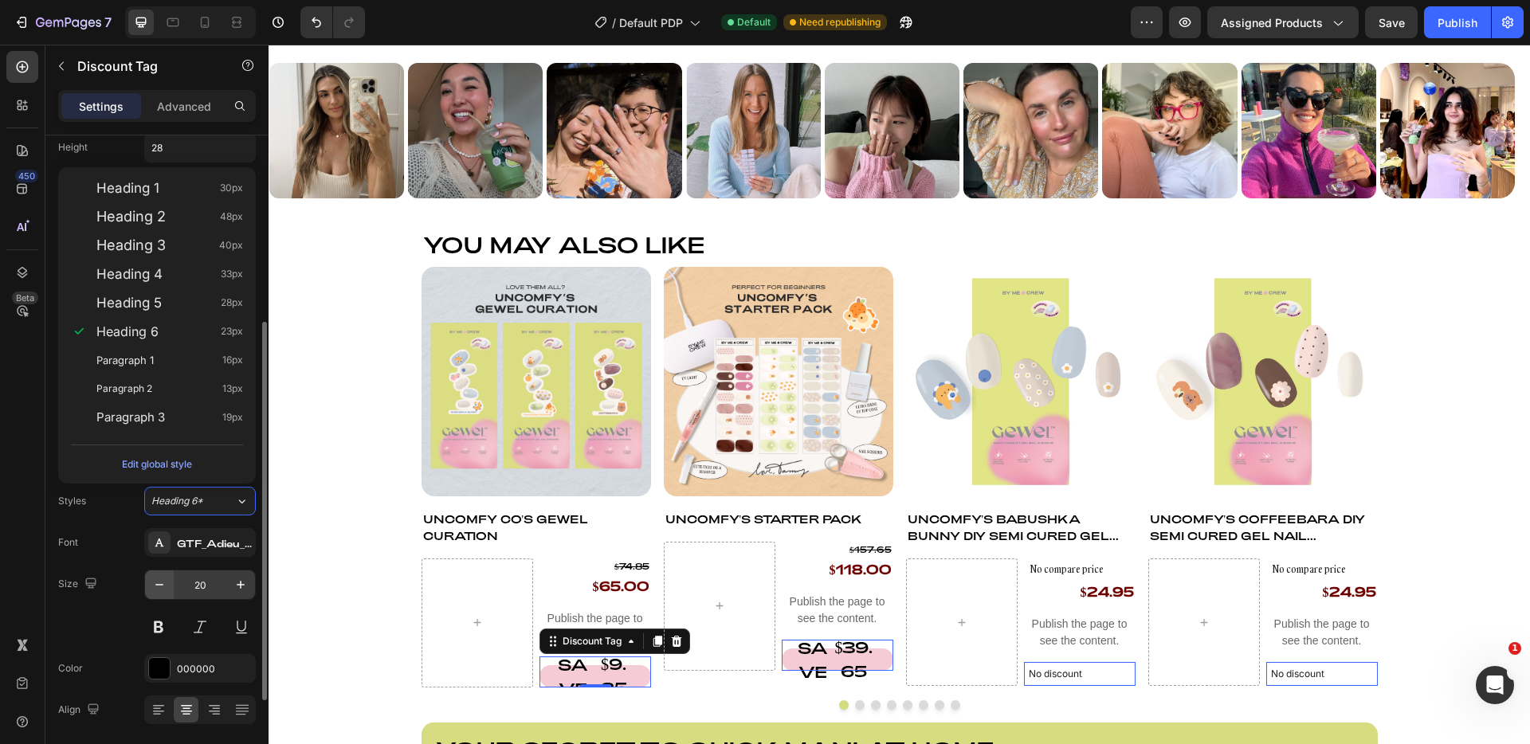
click at [171, 583] on button "button" at bounding box center [159, 585] width 29 height 29
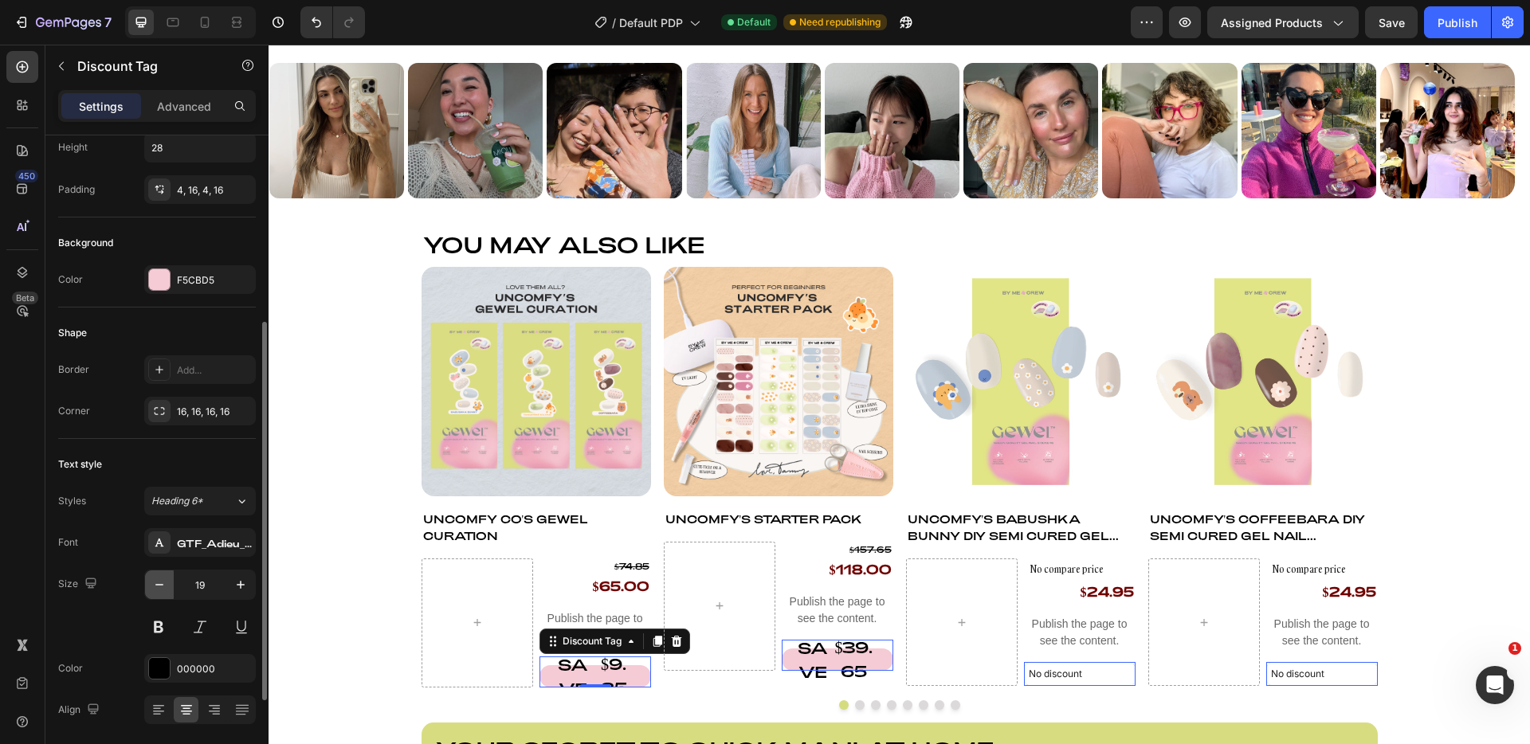
click at [171, 583] on button "button" at bounding box center [159, 585] width 29 height 29
click at [176, 583] on input "16" at bounding box center [200, 585] width 53 height 29
click at [174, 583] on input "16" at bounding box center [200, 585] width 53 height 29
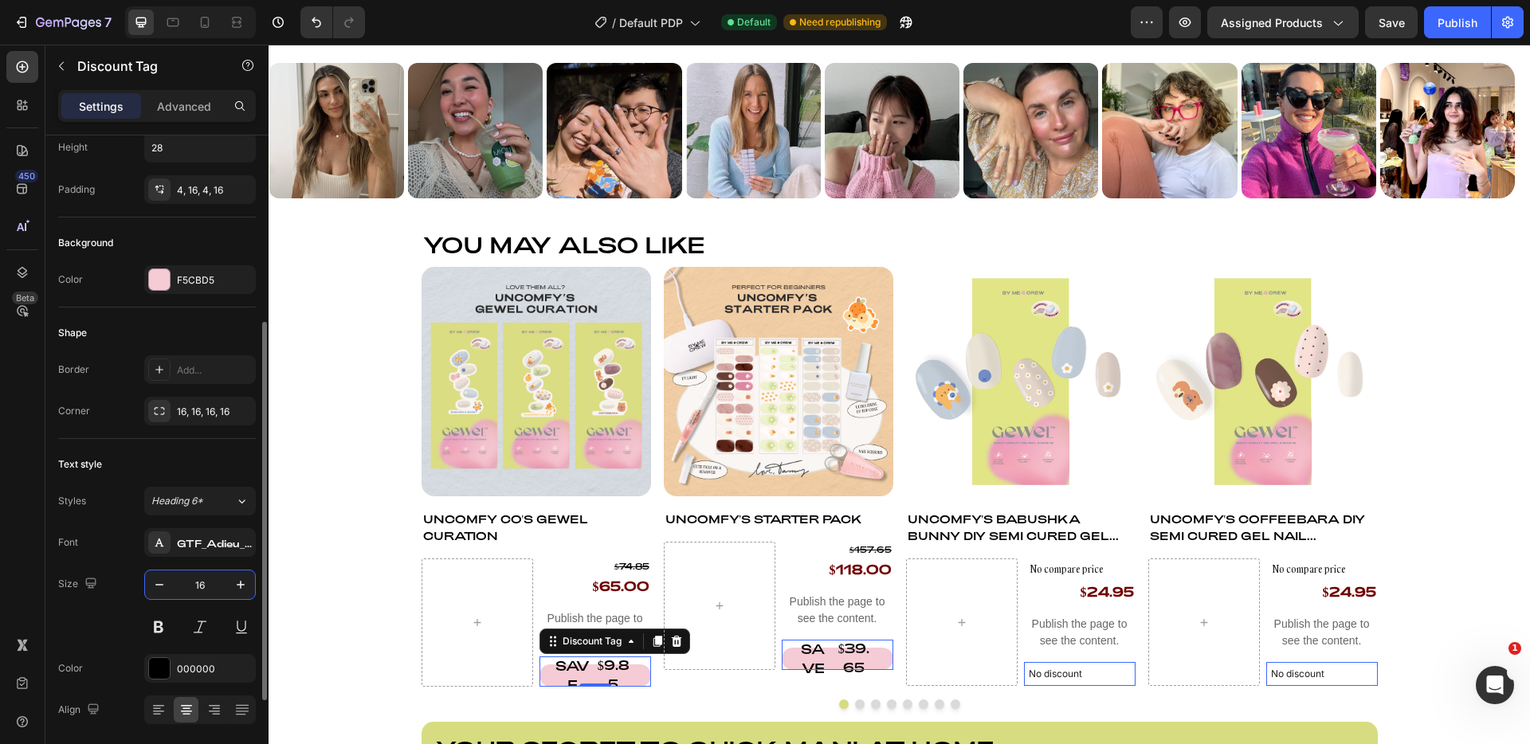
click at [174, 583] on input "16" at bounding box center [200, 585] width 53 height 29
click at [167, 584] on icon "button" at bounding box center [159, 585] width 16 height 16
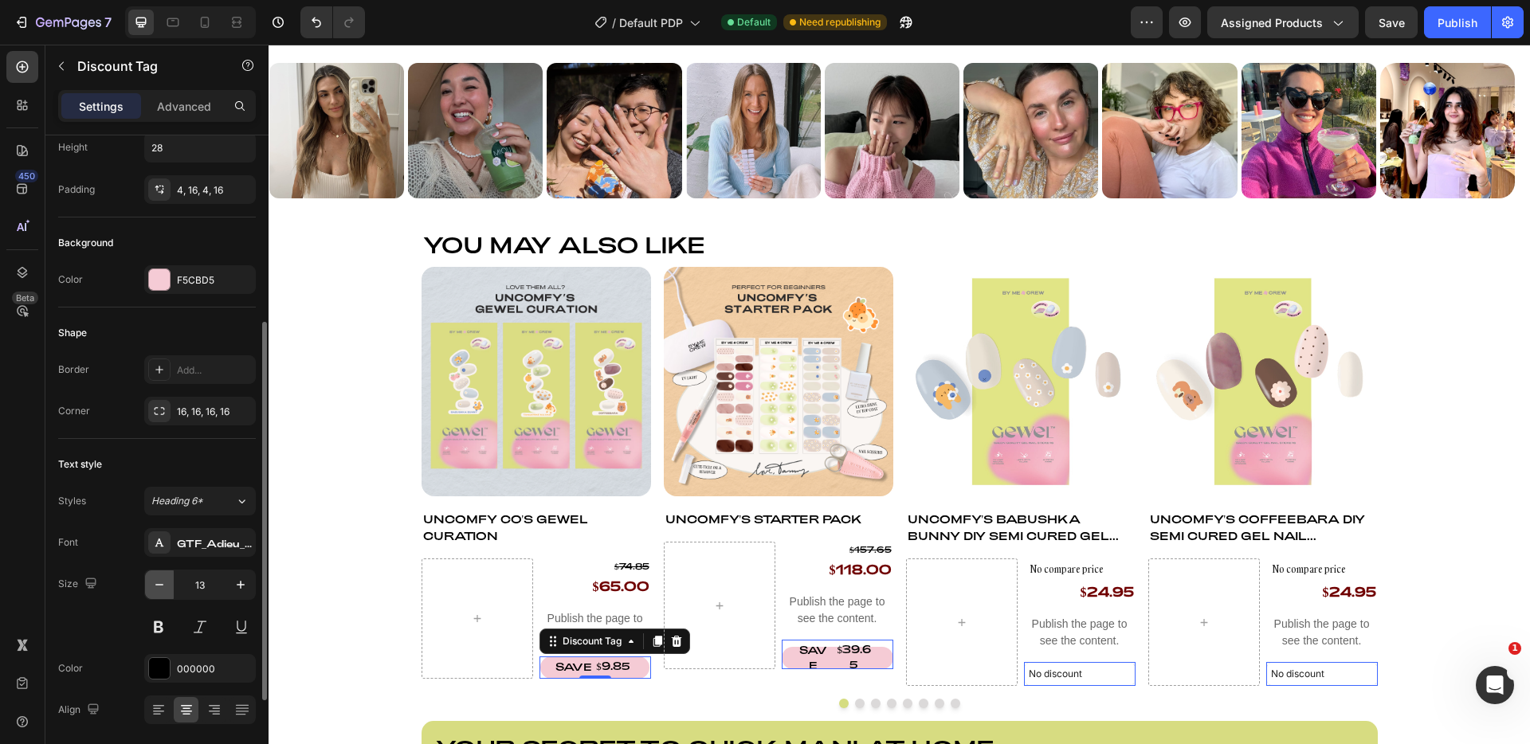
type input "12"
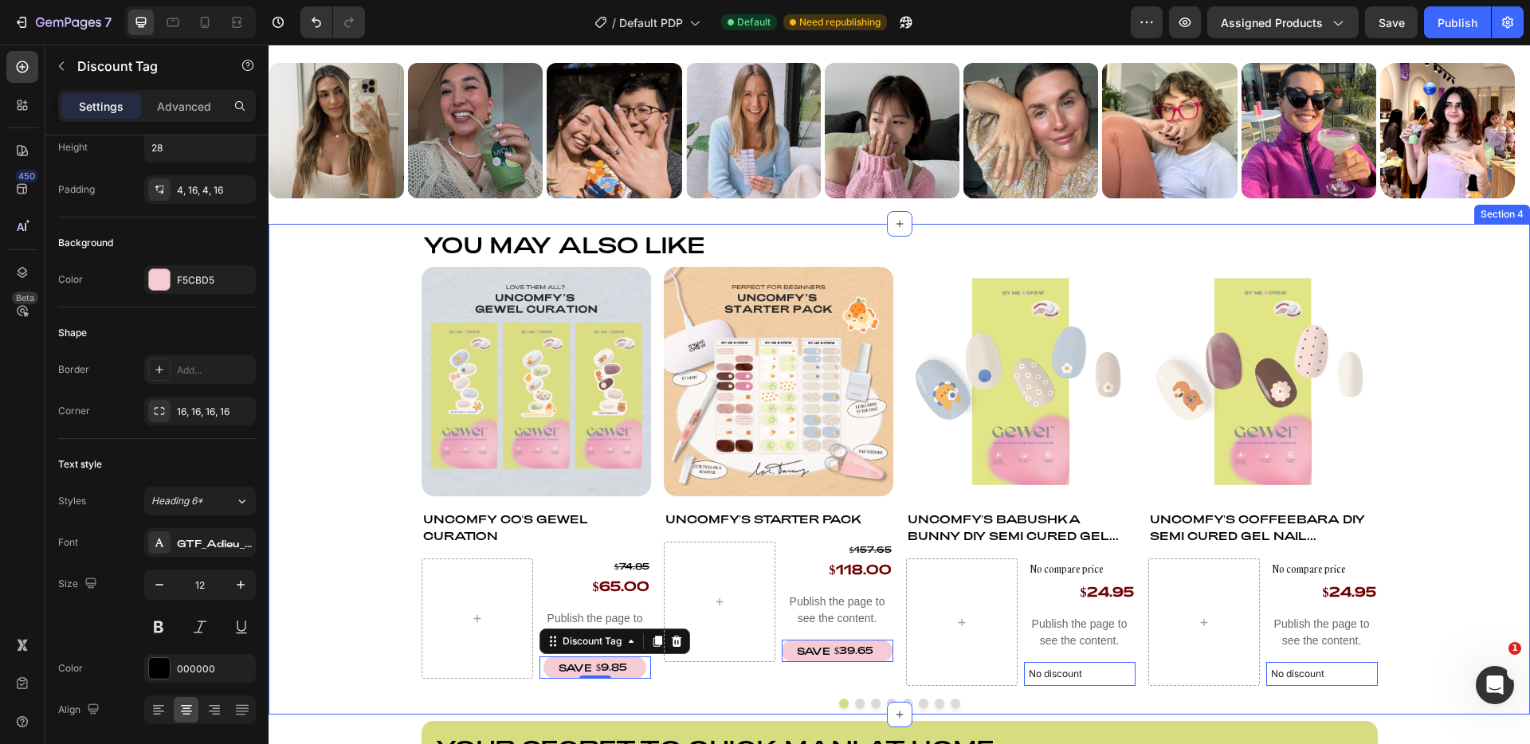
click at [336, 568] on div "You may also like Heading Product Images Uncomfy Co's GEWEL Curation Product Ti…" at bounding box center [900, 469] width 1262 height 478
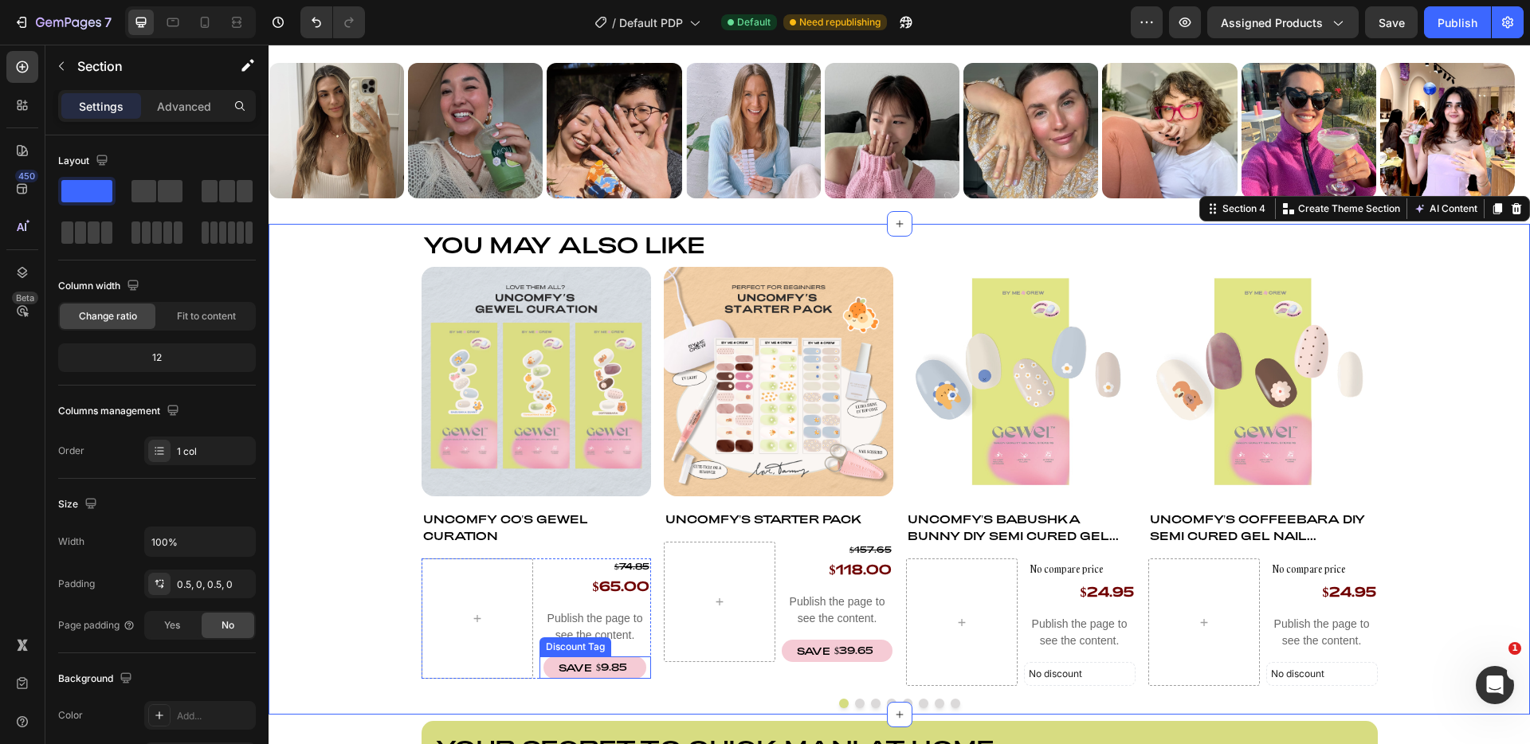
click at [634, 665] on div "SAVE $9.85" at bounding box center [595, 668] width 103 height 22
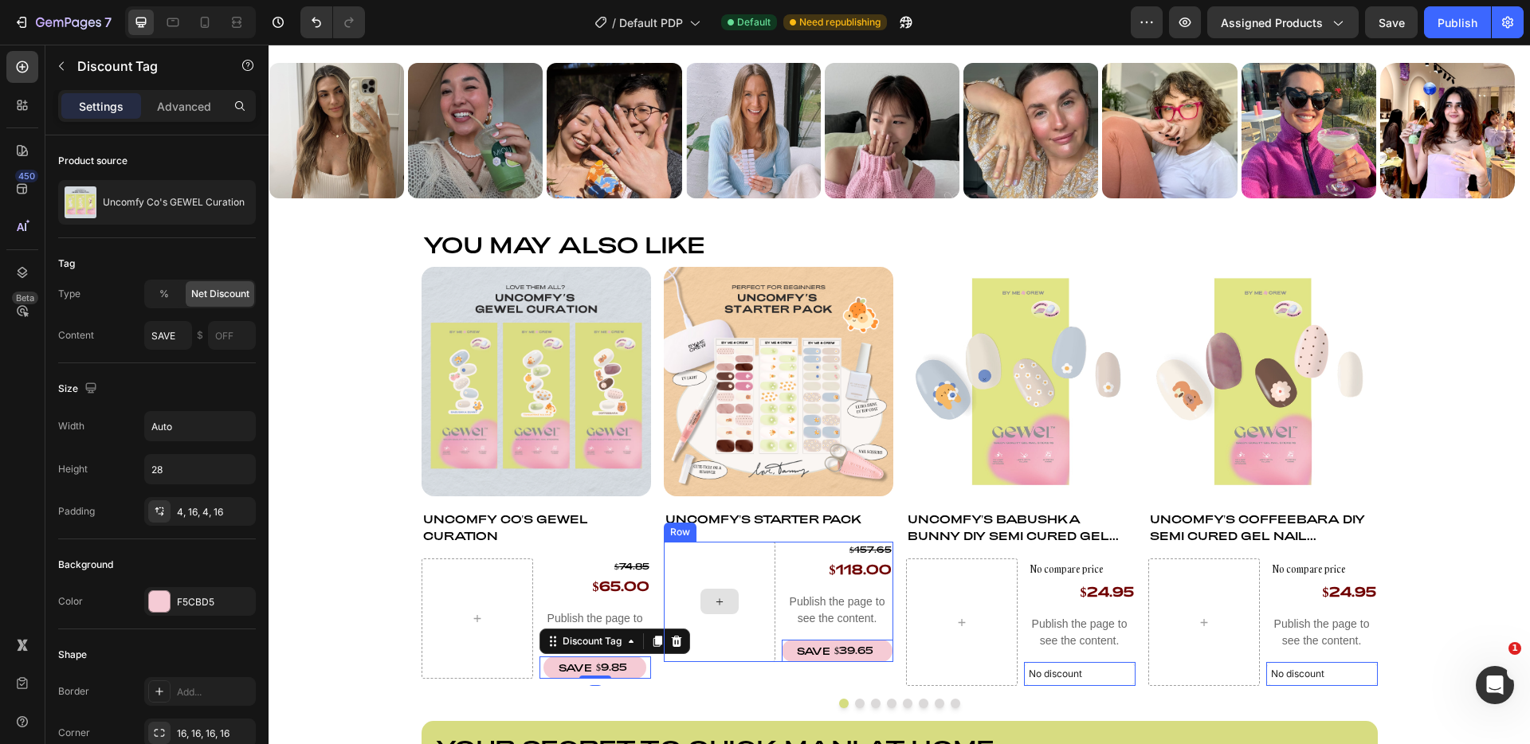
click at [668, 640] on div at bounding box center [720, 602] width 112 height 120
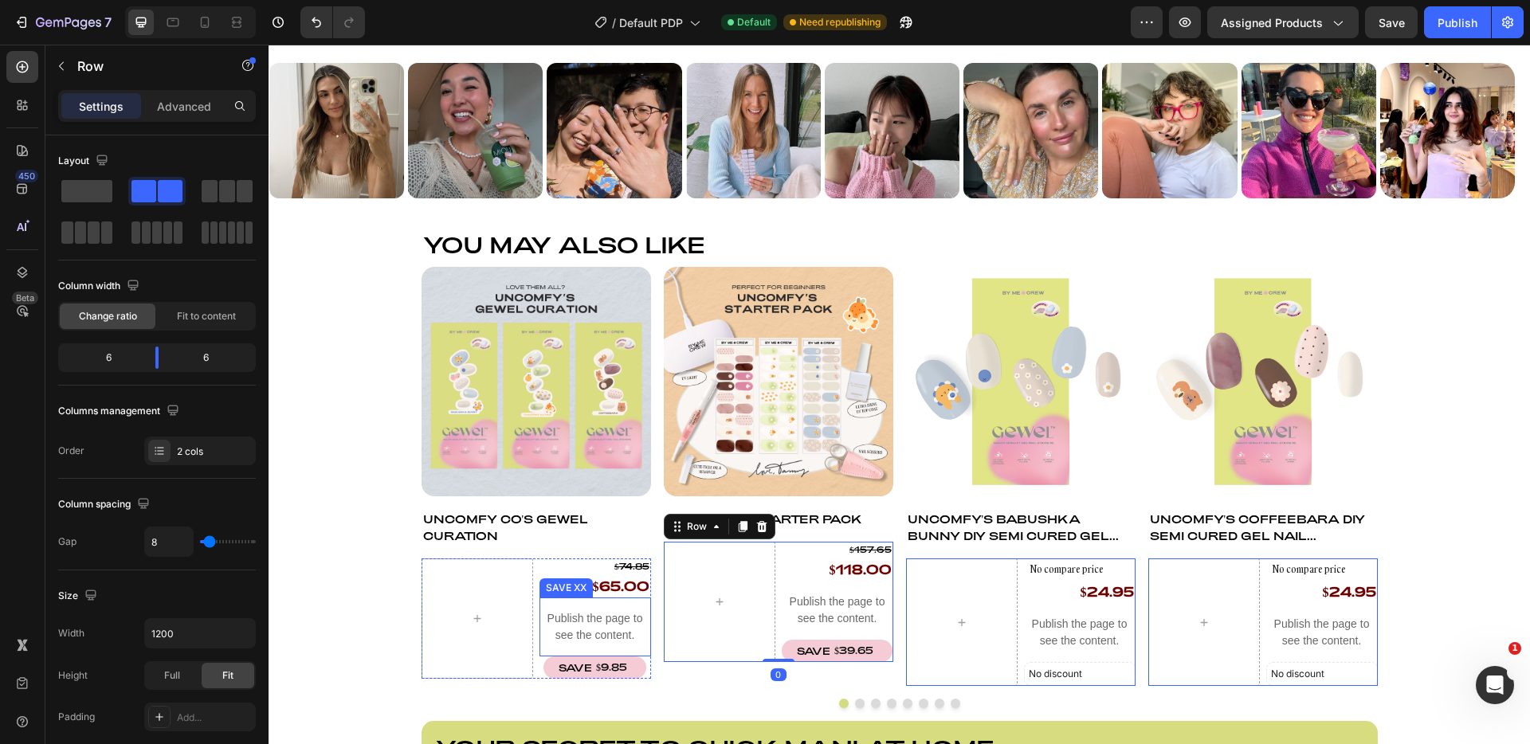
click at [583, 659] on div "SAVE" at bounding box center [575, 667] width 38 height 19
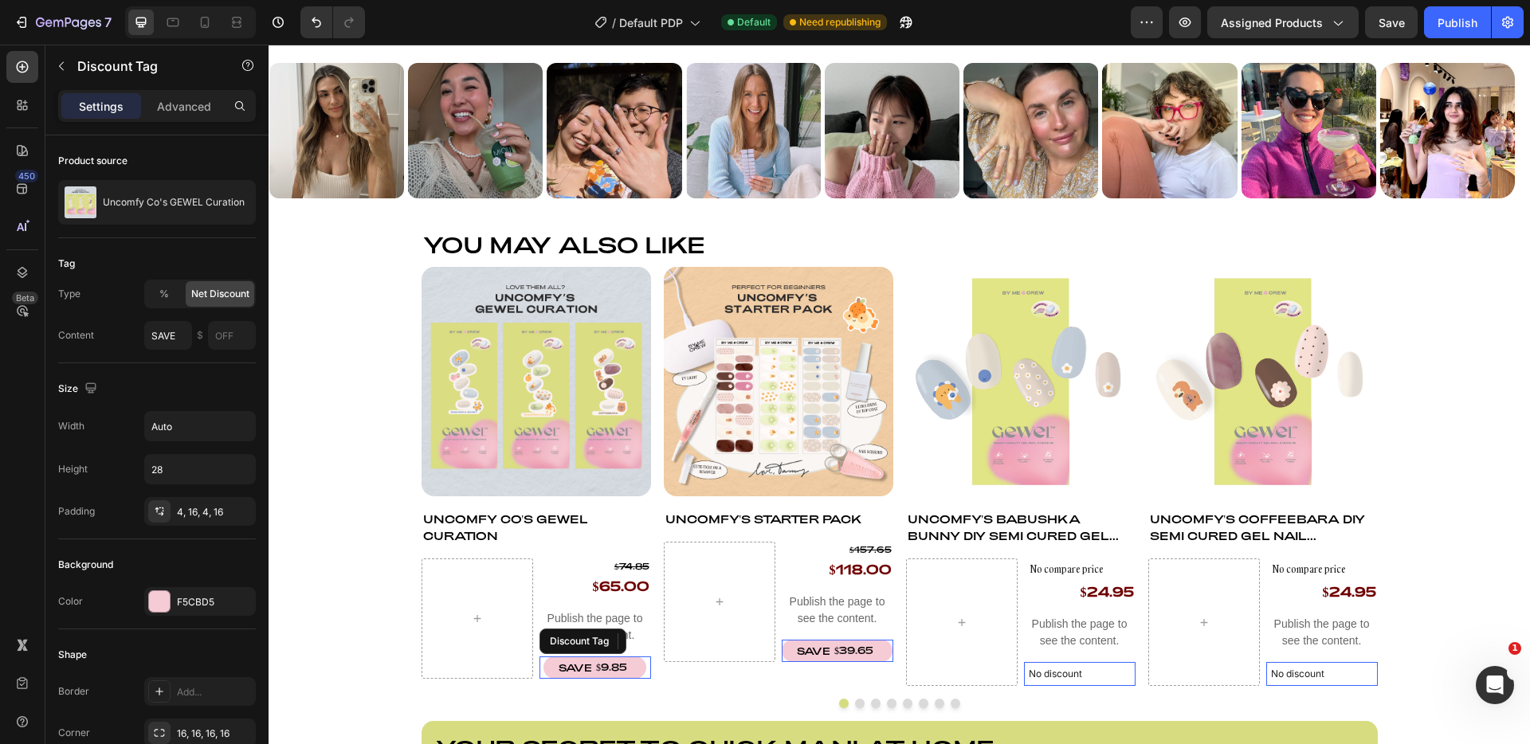
click at [631, 660] on div "SAVE $9.85" at bounding box center [595, 668] width 103 height 22
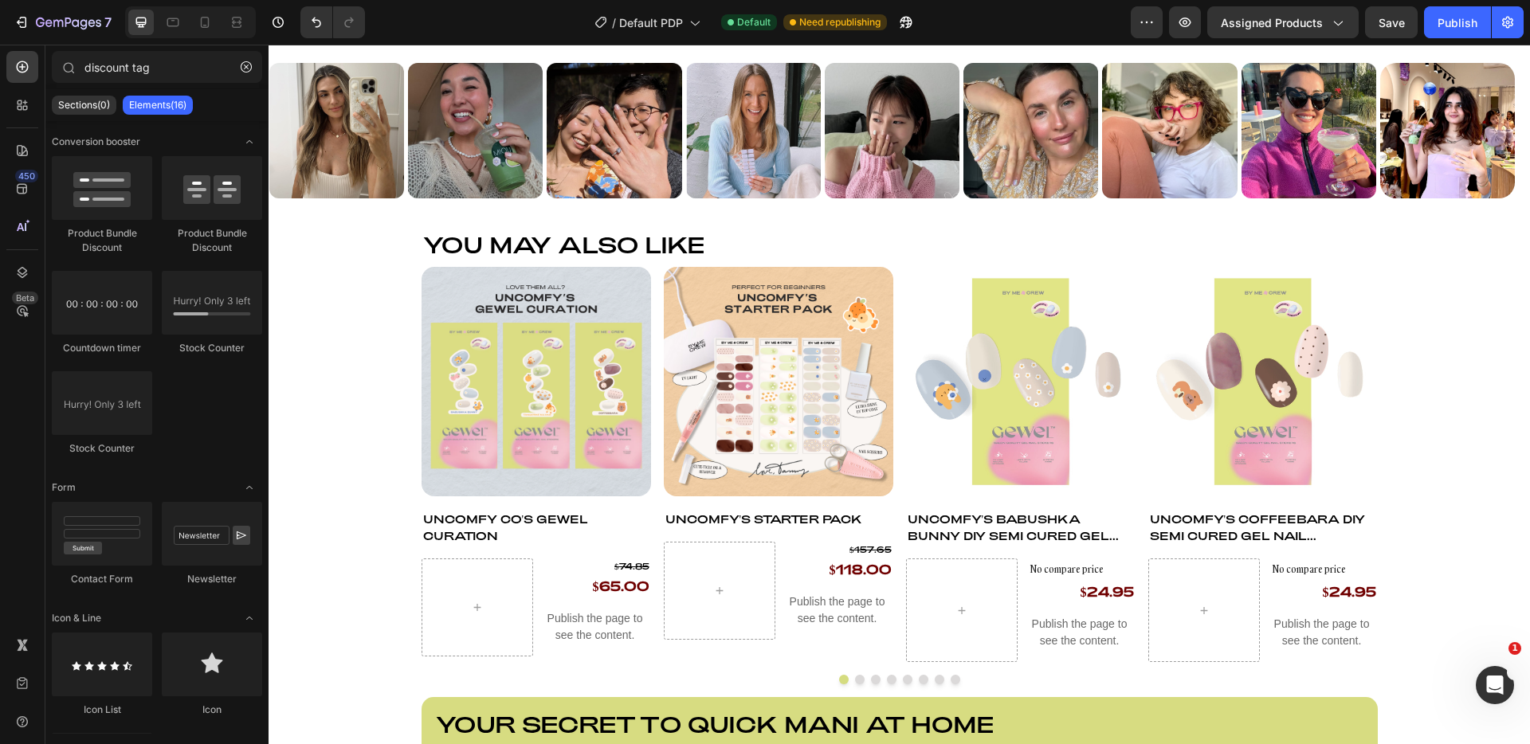
click at [1437, 22] on button "Publish" at bounding box center [1457, 22] width 67 height 32
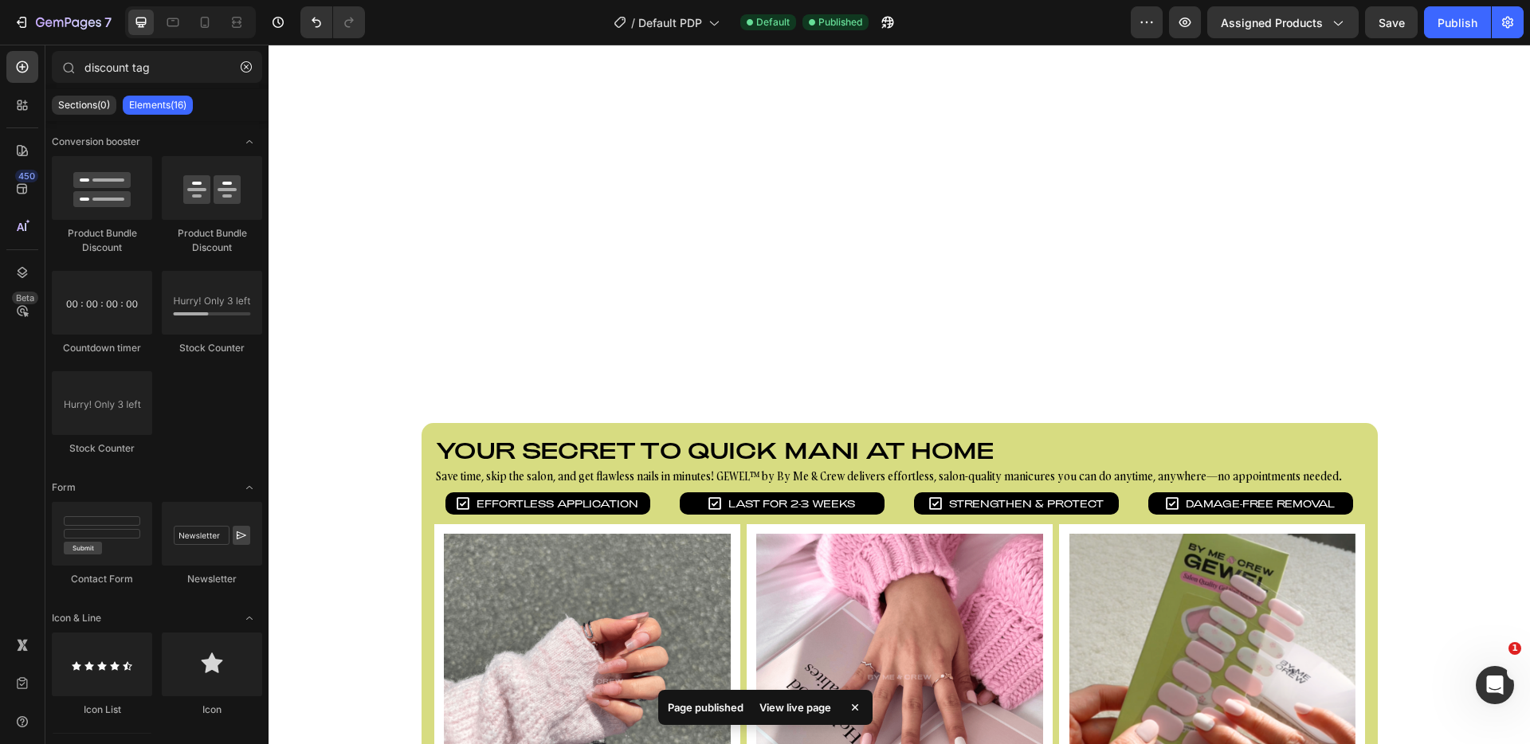
scroll to position [1597, 0]
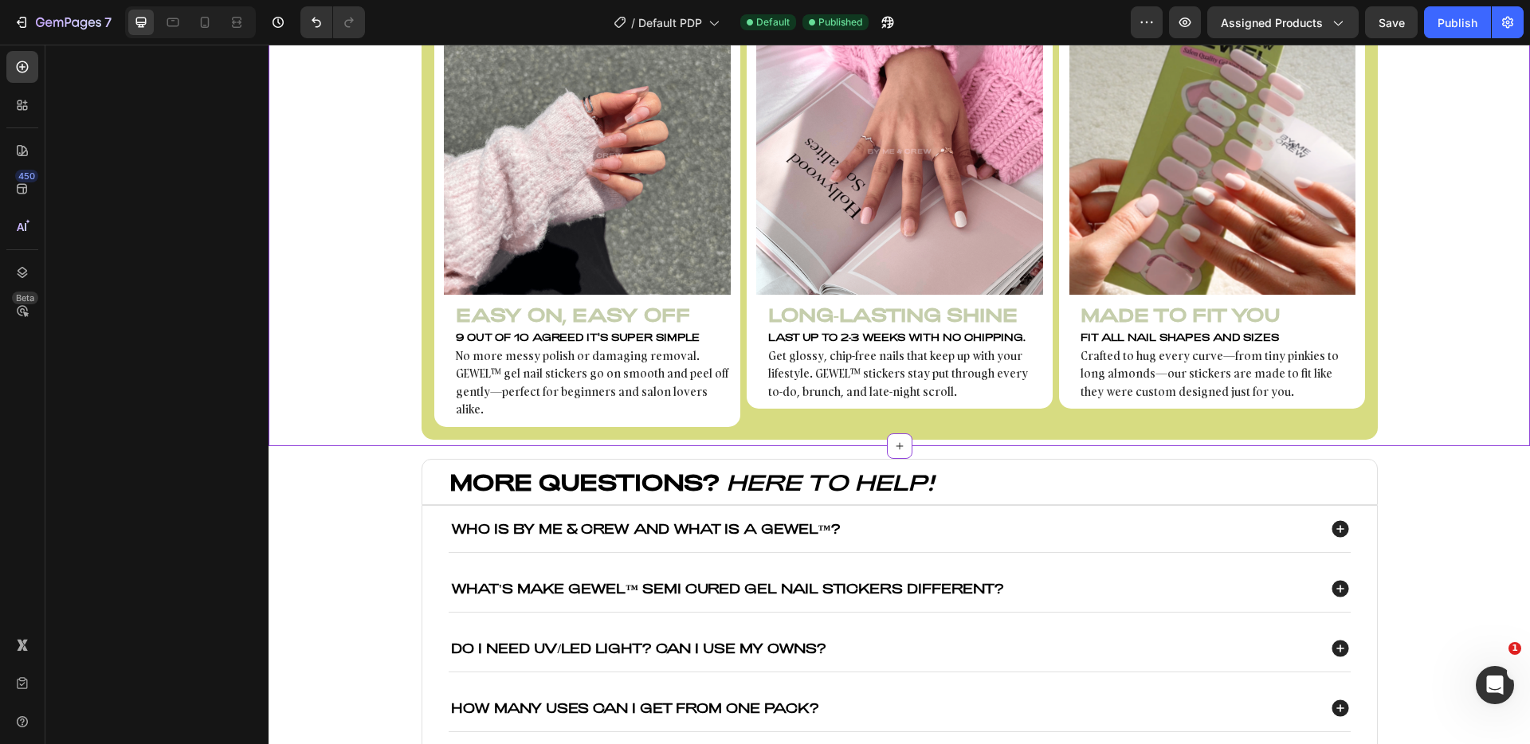
click at [608, 338] on p "9 out of 10 agreed it's super simple" at bounding box center [592, 337] width 273 height 14
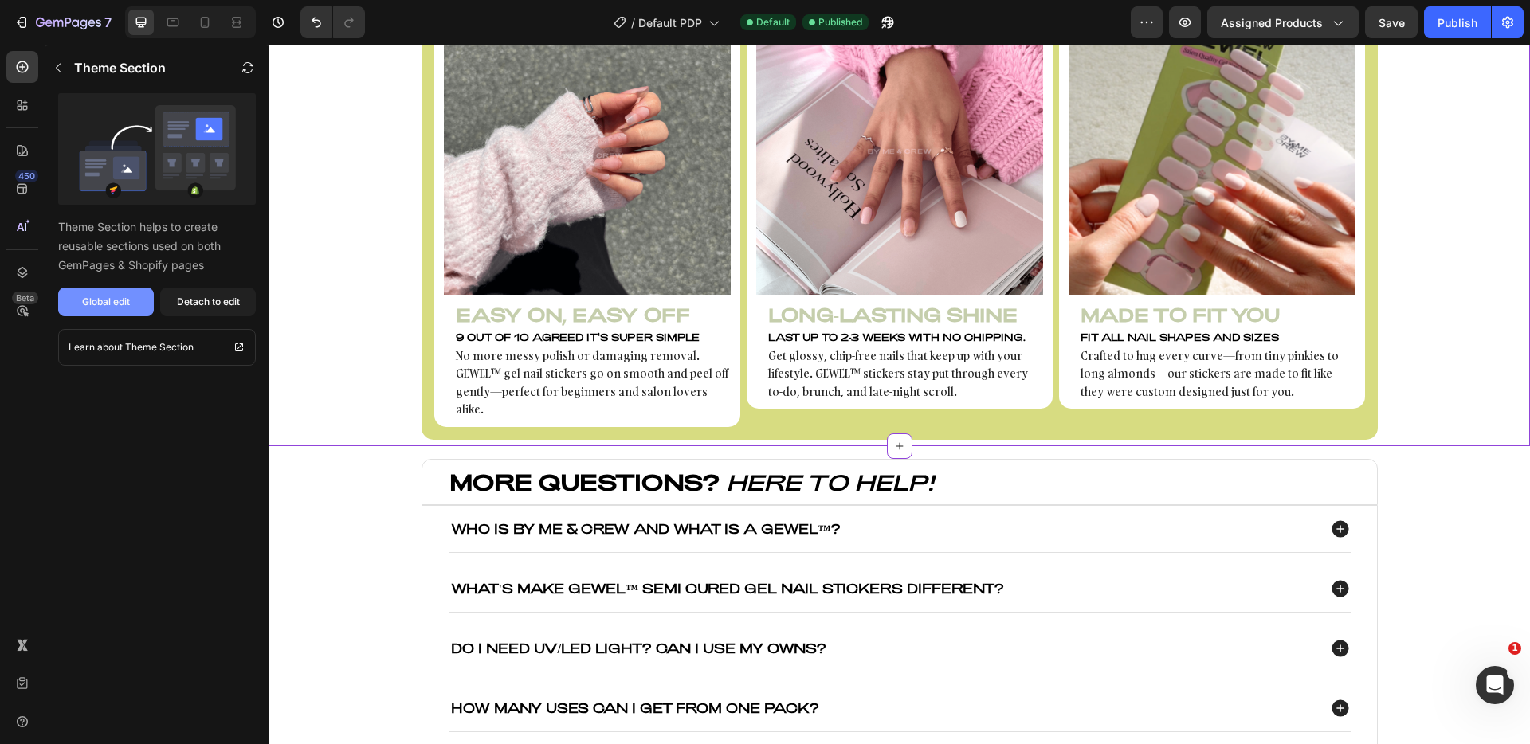
click at [112, 293] on button "Global edit" at bounding box center [106, 302] width 96 height 29
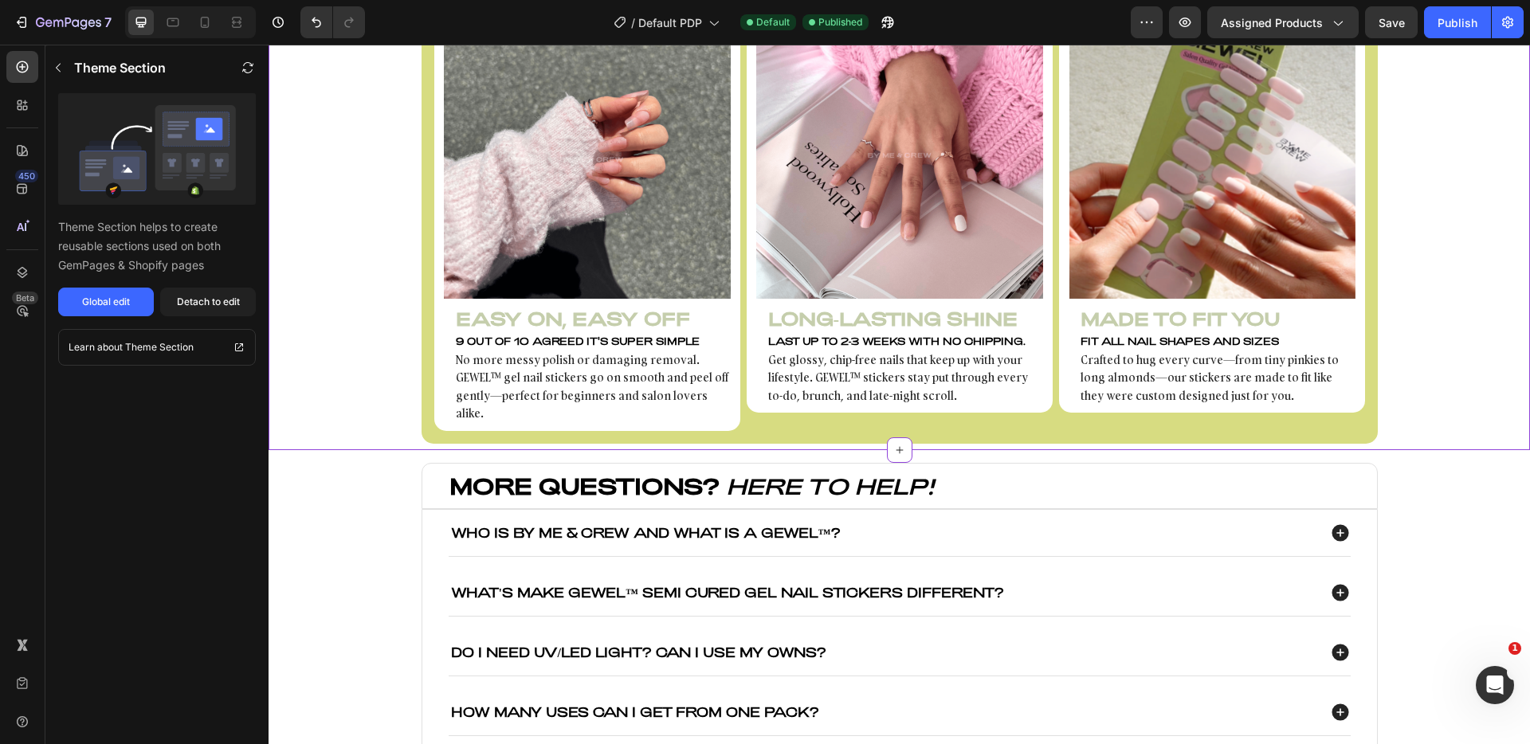
scroll to position [1577, 0]
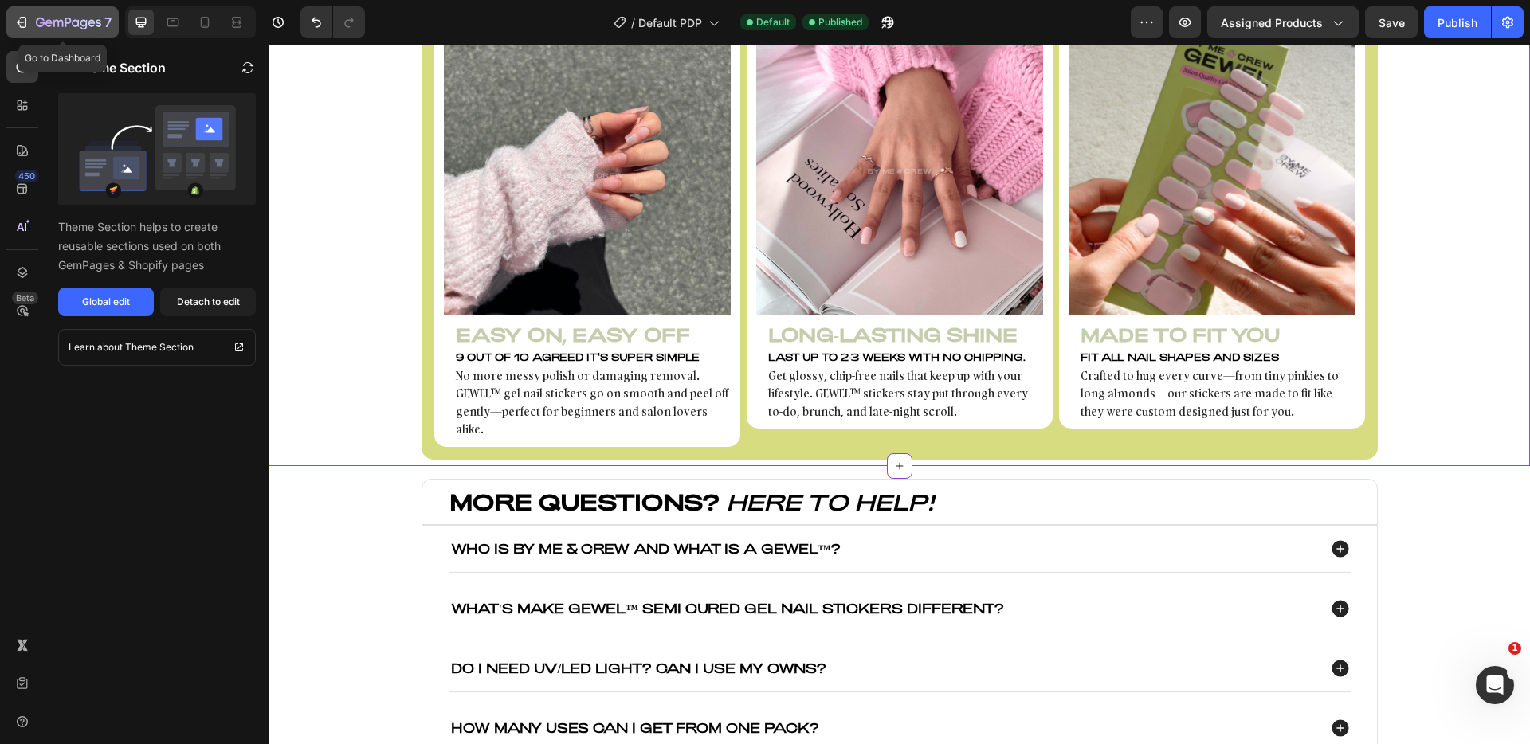
click at [56, 9] on button "7" at bounding box center [62, 22] width 112 height 32
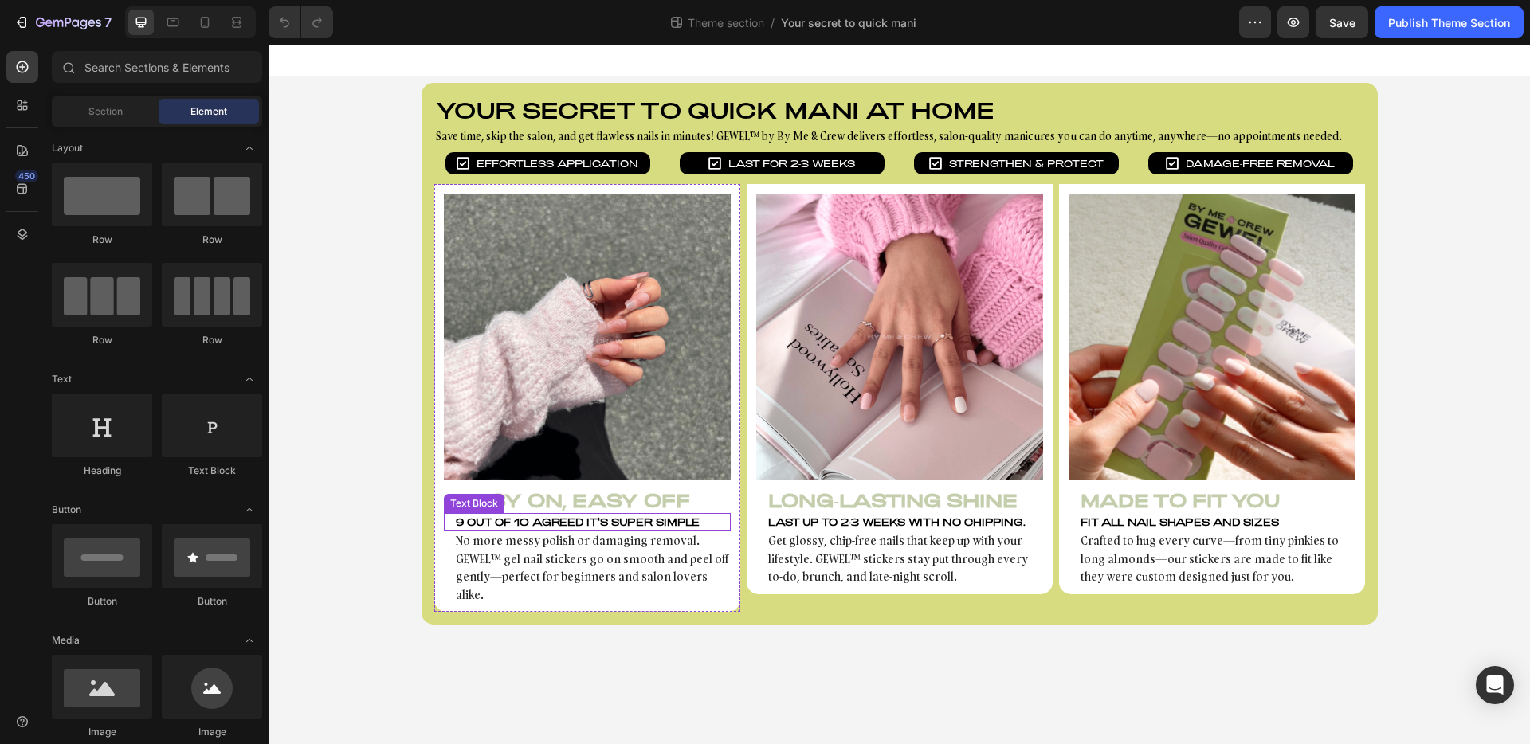
click at [583, 523] on p "9 out of 10 agreed it's super simple" at bounding box center [592, 522] width 273 height 14
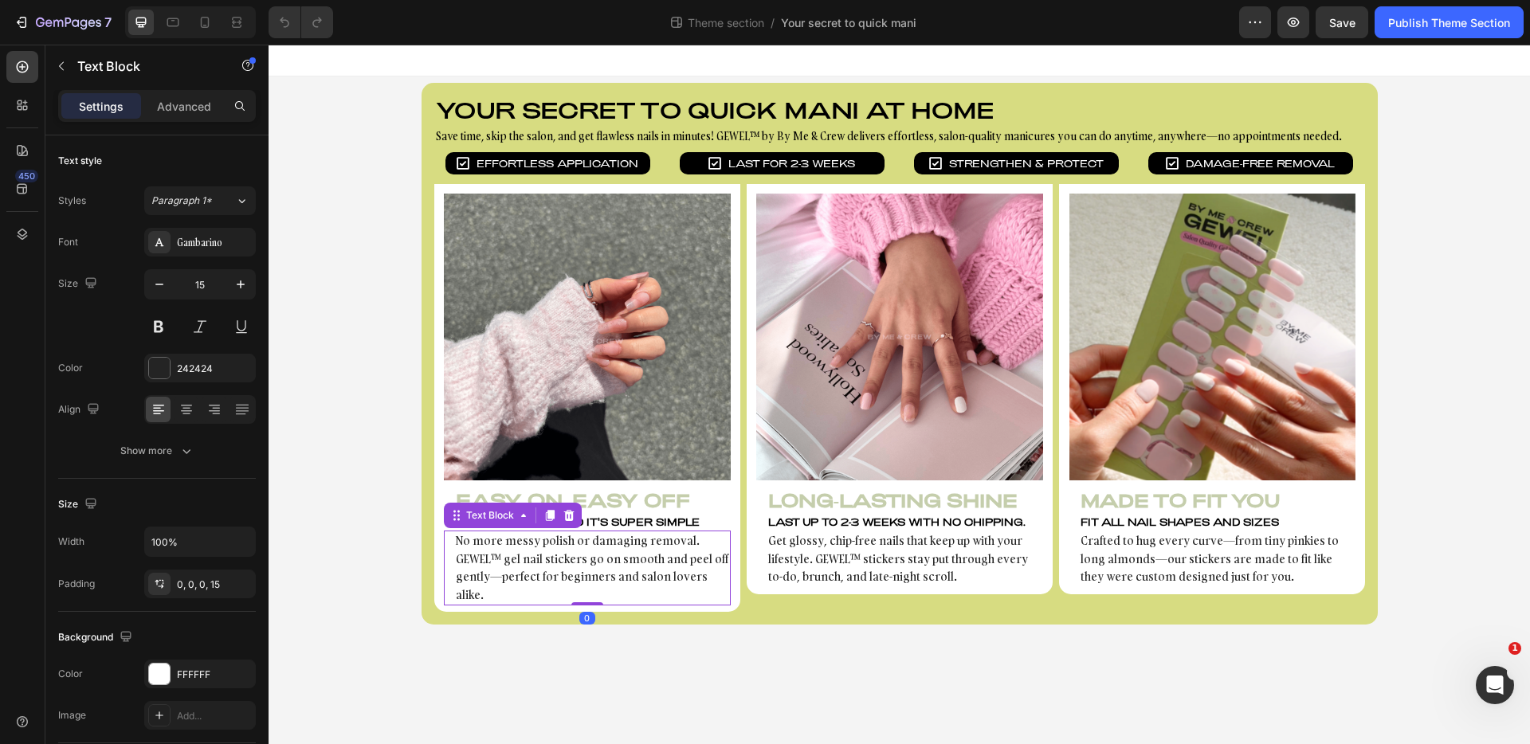
click at [476, 542] on p "No more messy polish or damaging removal. GEWEL™ gel nail stickers go on smooth…" at bounding box center [592, 568] width 273 height 72
click at [161, 375] on div at bounding box center [159, 368] width 21 height 21
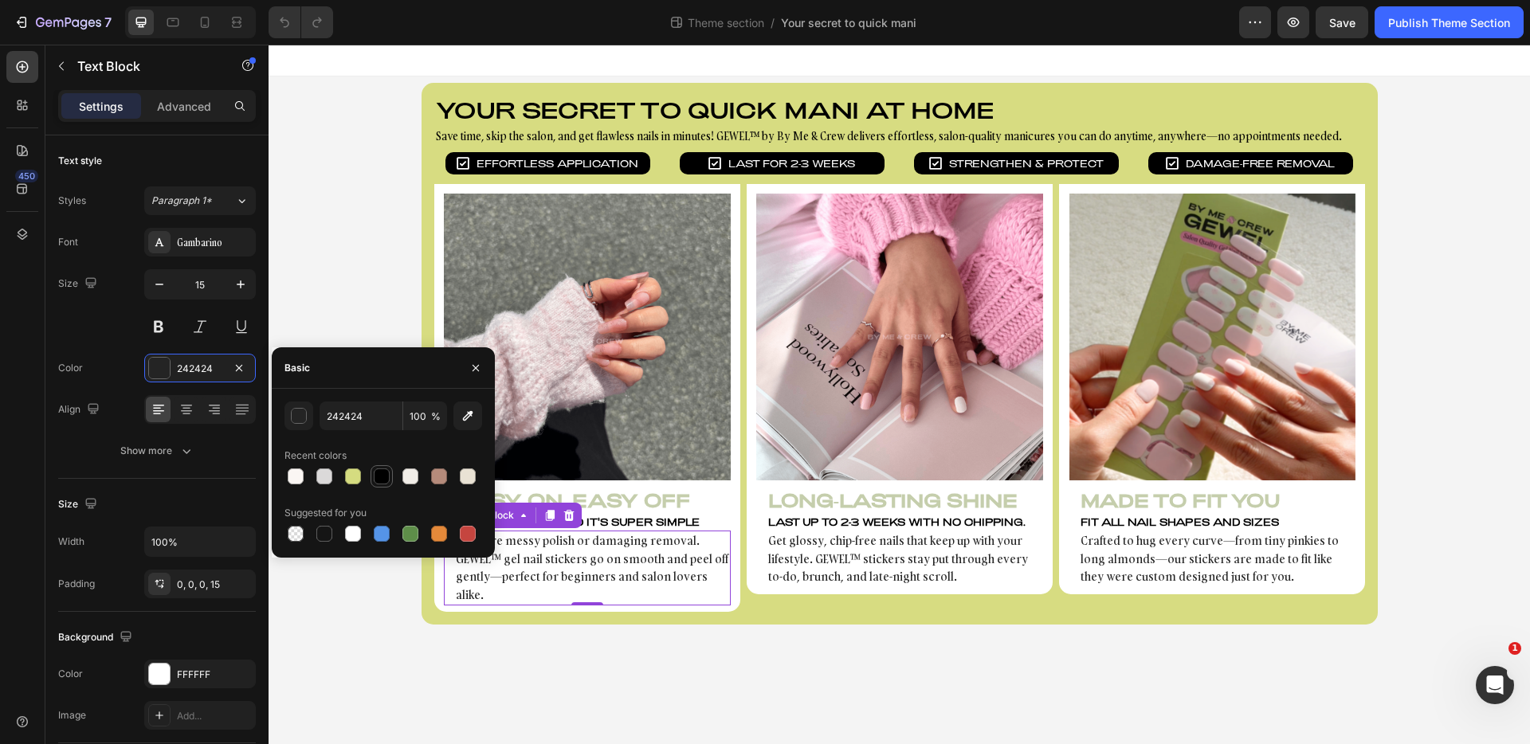
click at [387, 472] on div at bounding box center [382, 477] width 16 height 16
type input "000000"
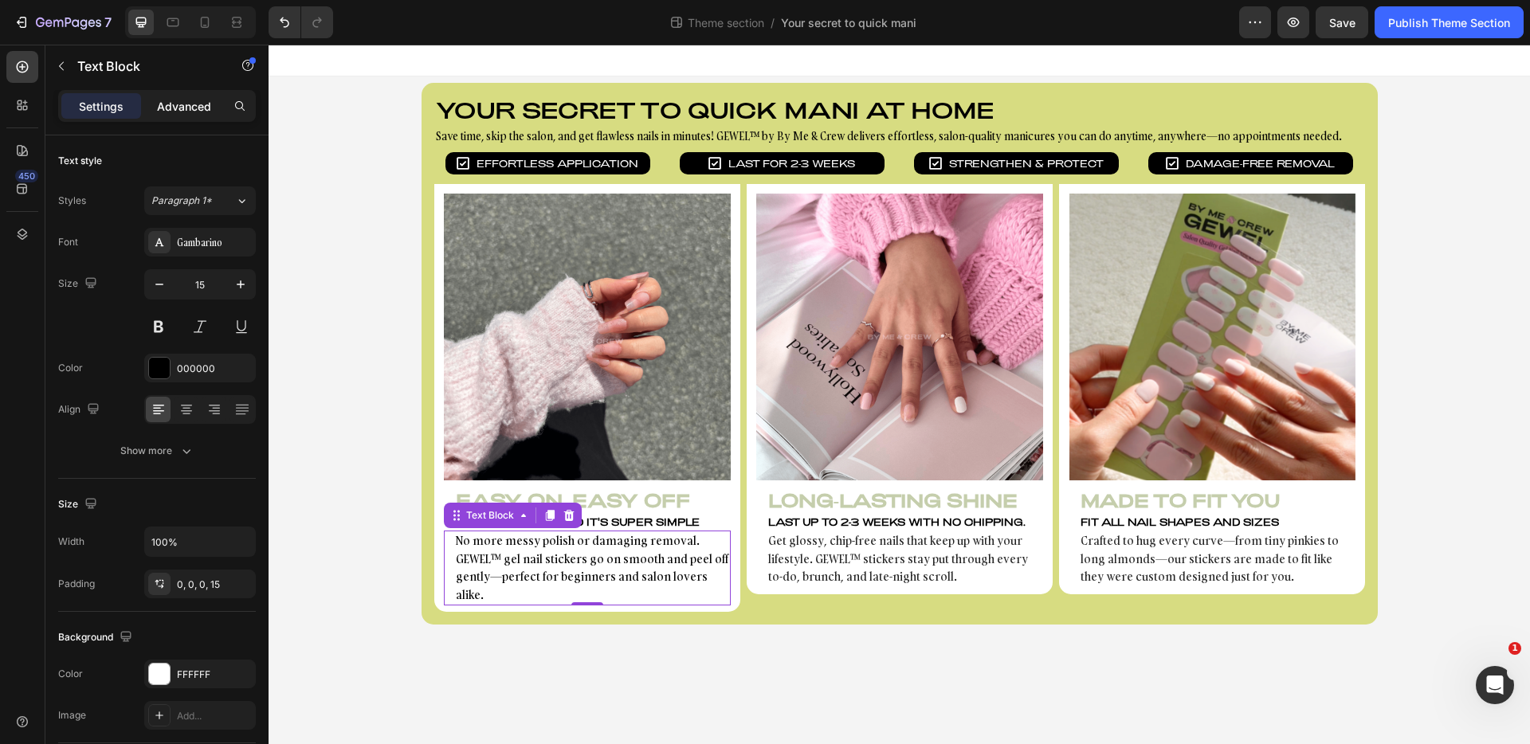
click at [183, 111] on p "Advanced" at bounding box center [184, 106] width 54 height 17
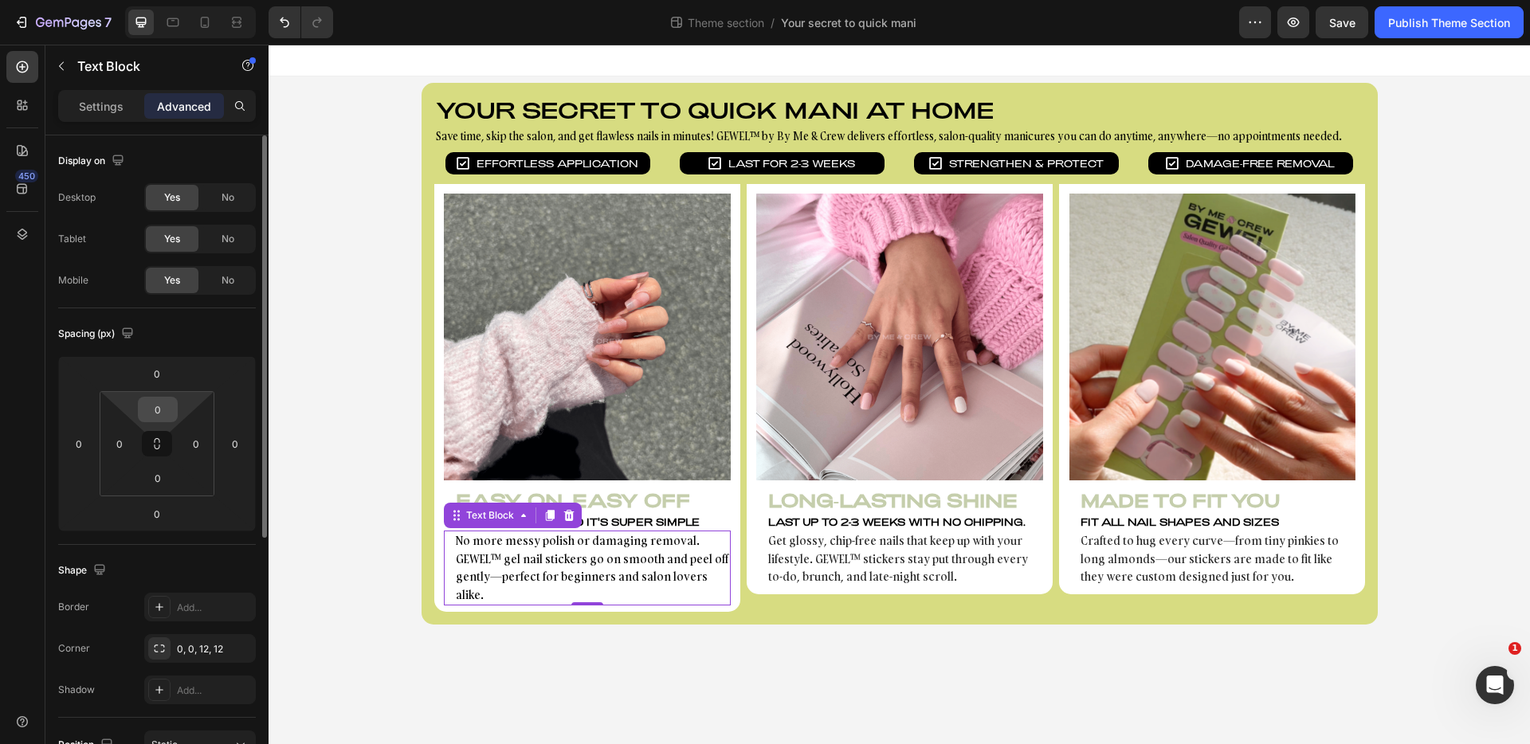
click at [151, 409] on input "0" at bounding box center [158, 410] width 32 height 24
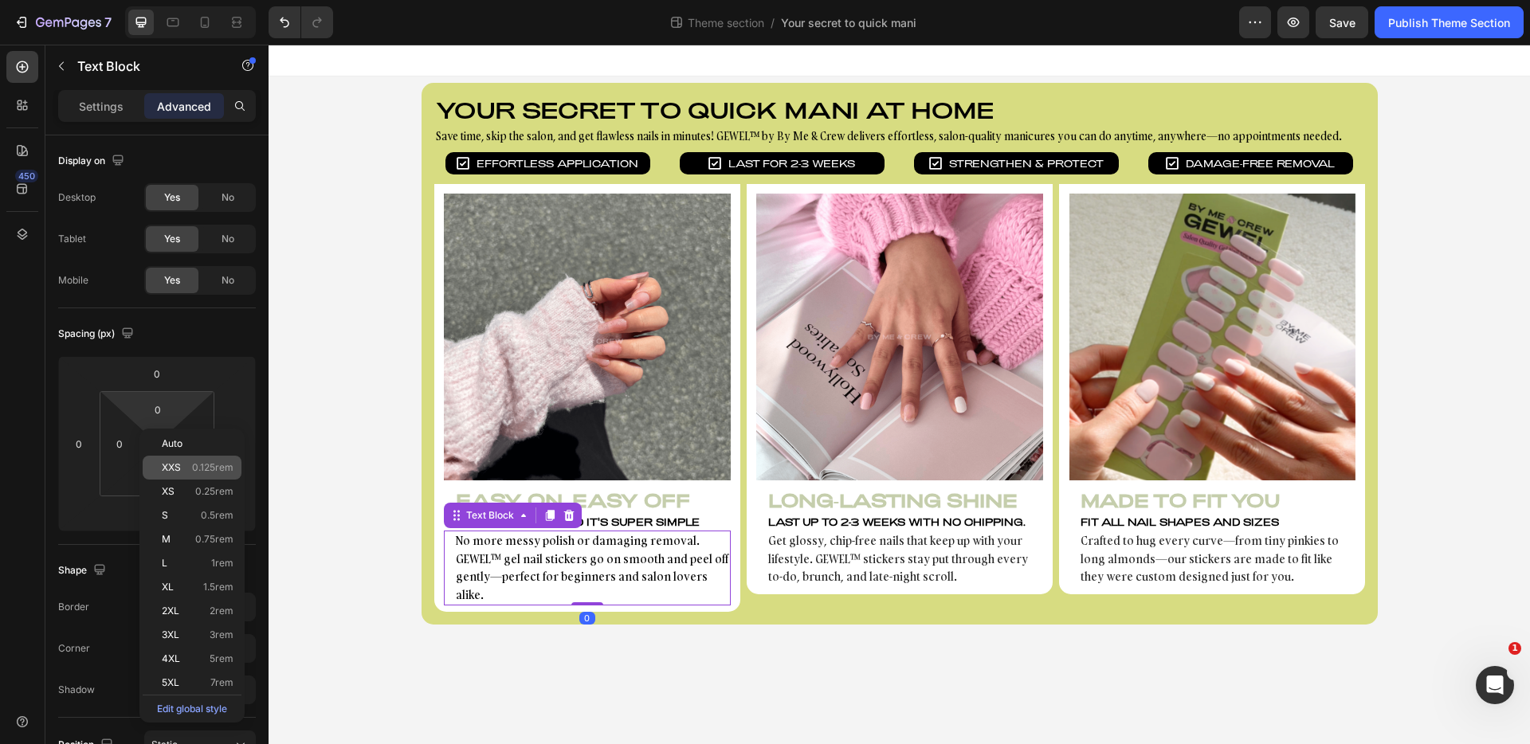
click at [181, 465] on p "XXS 0.125rem" at bounding box center [198, 467] width 72 height 11
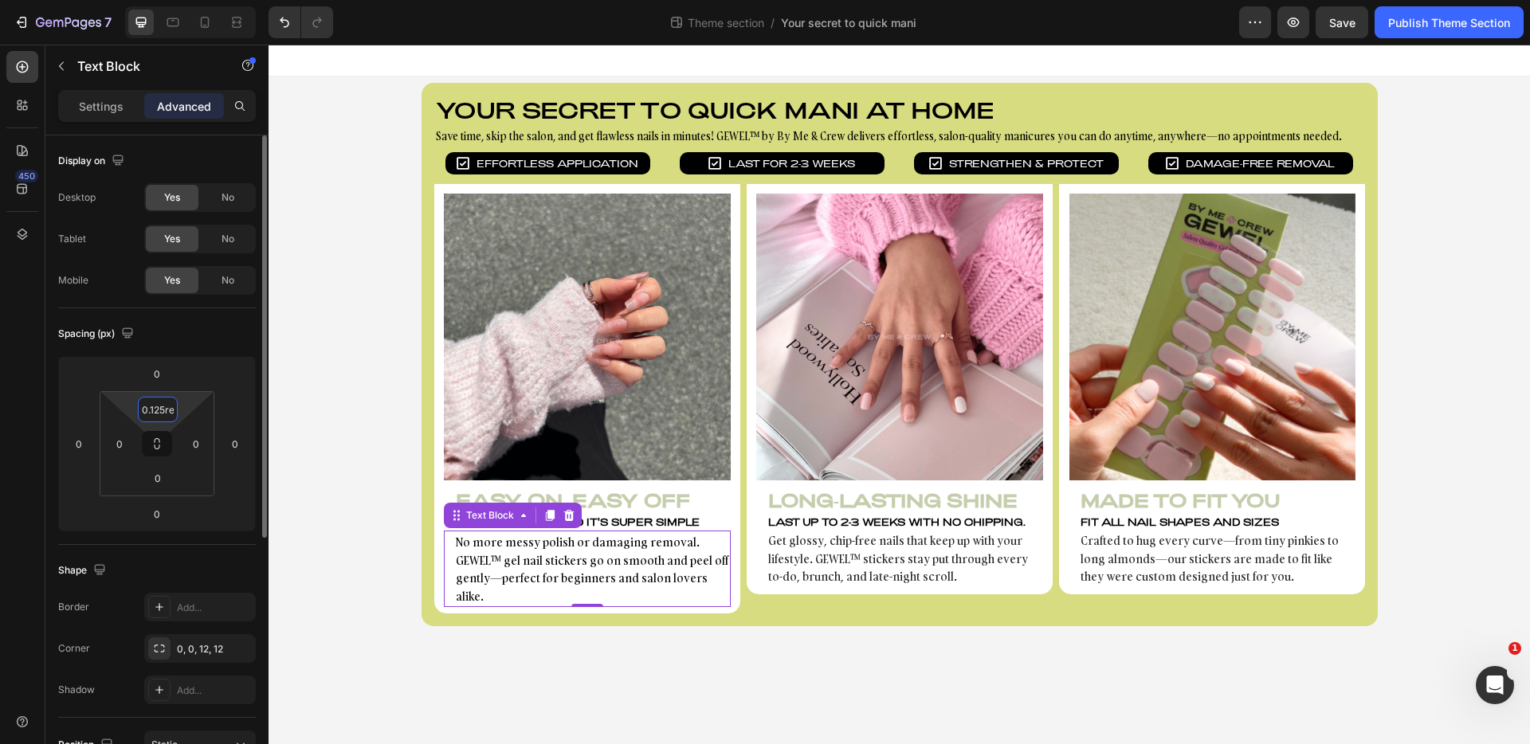
click at [159, 417] on input "0.125rem" at bounding box center [158, 410] width 32 height 24
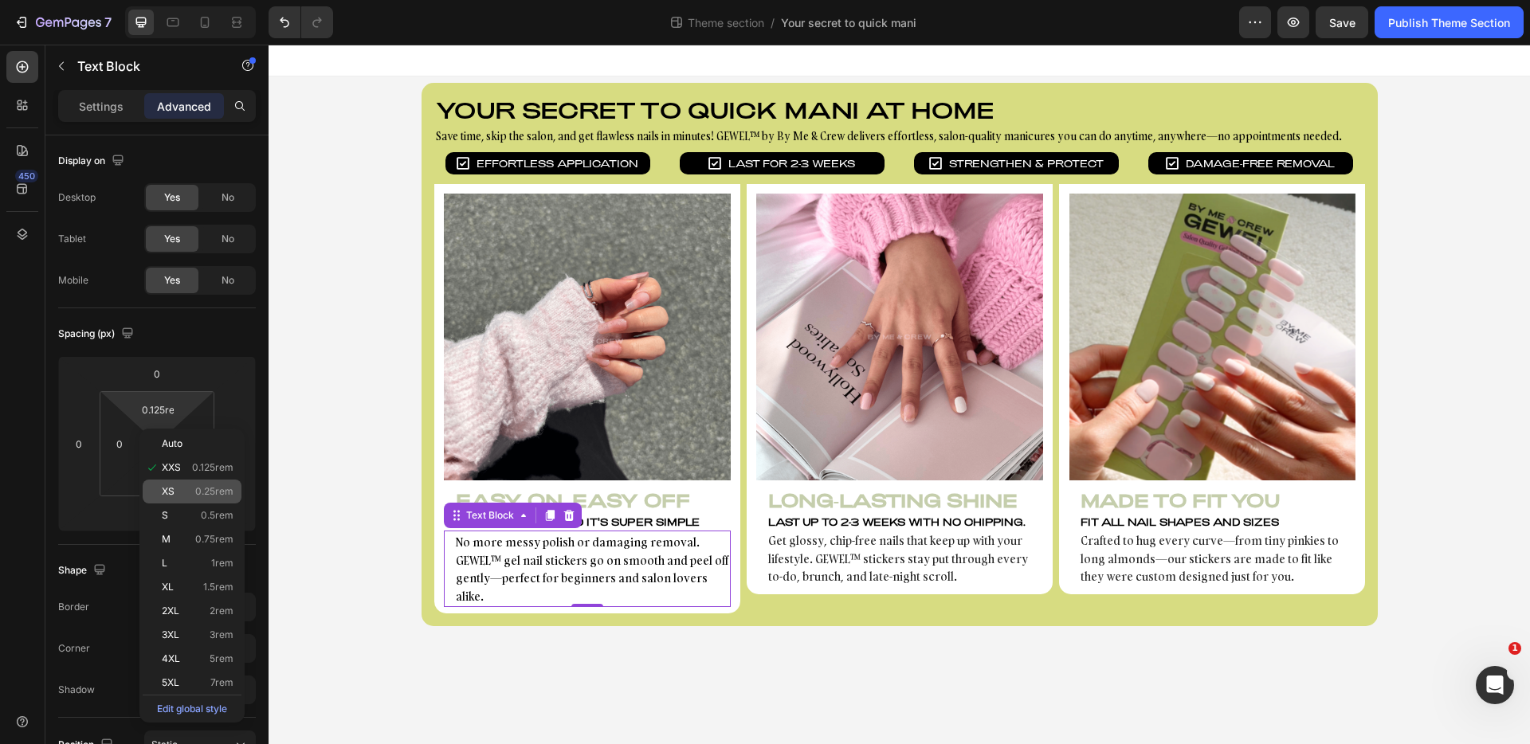
click at [191, 486] on p "XS 0.25rem" at bounding box center [198, 491] width 72 height 11
type input "0.25rem"
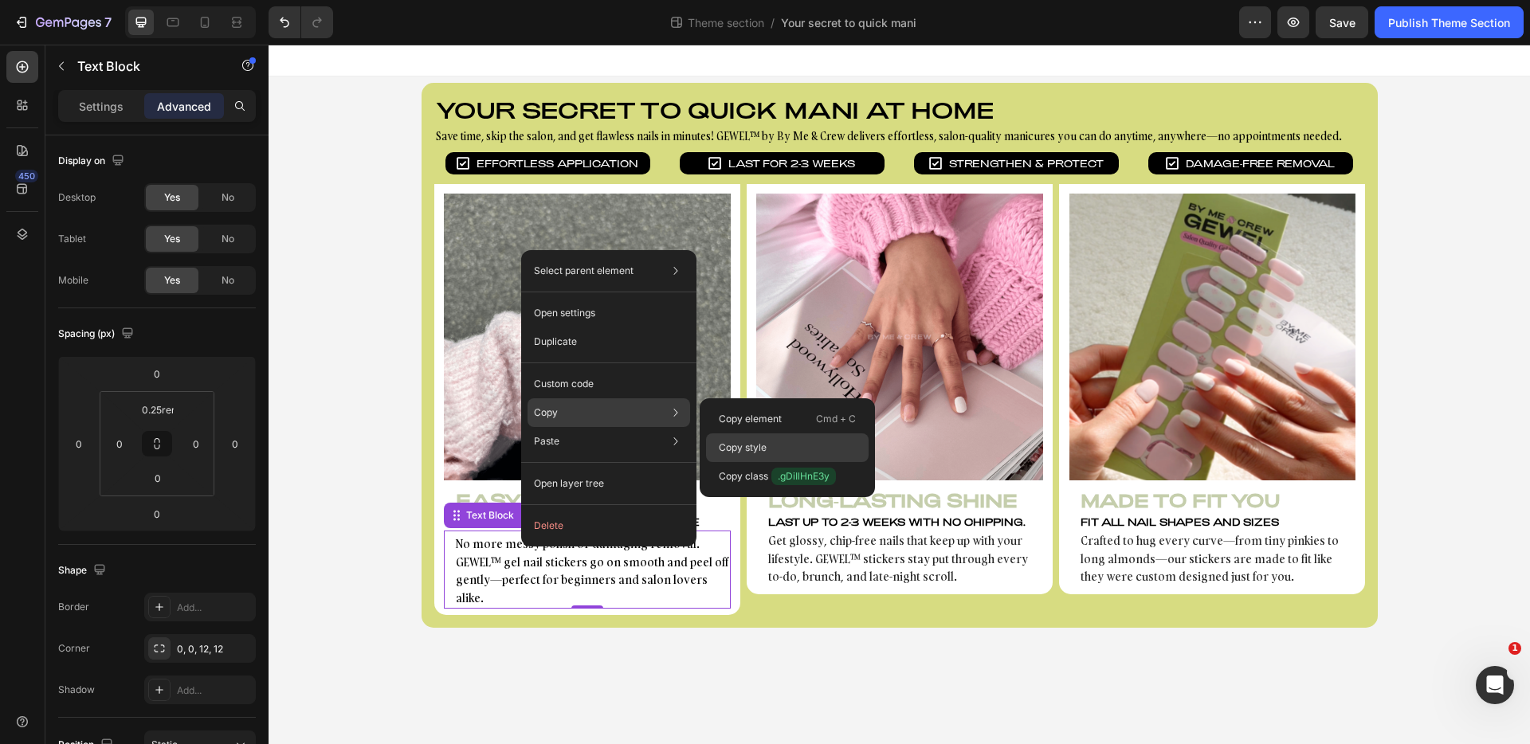
click at [788, 462] on div "Copy style" at bounding box center [787, 476] width 163 height 29
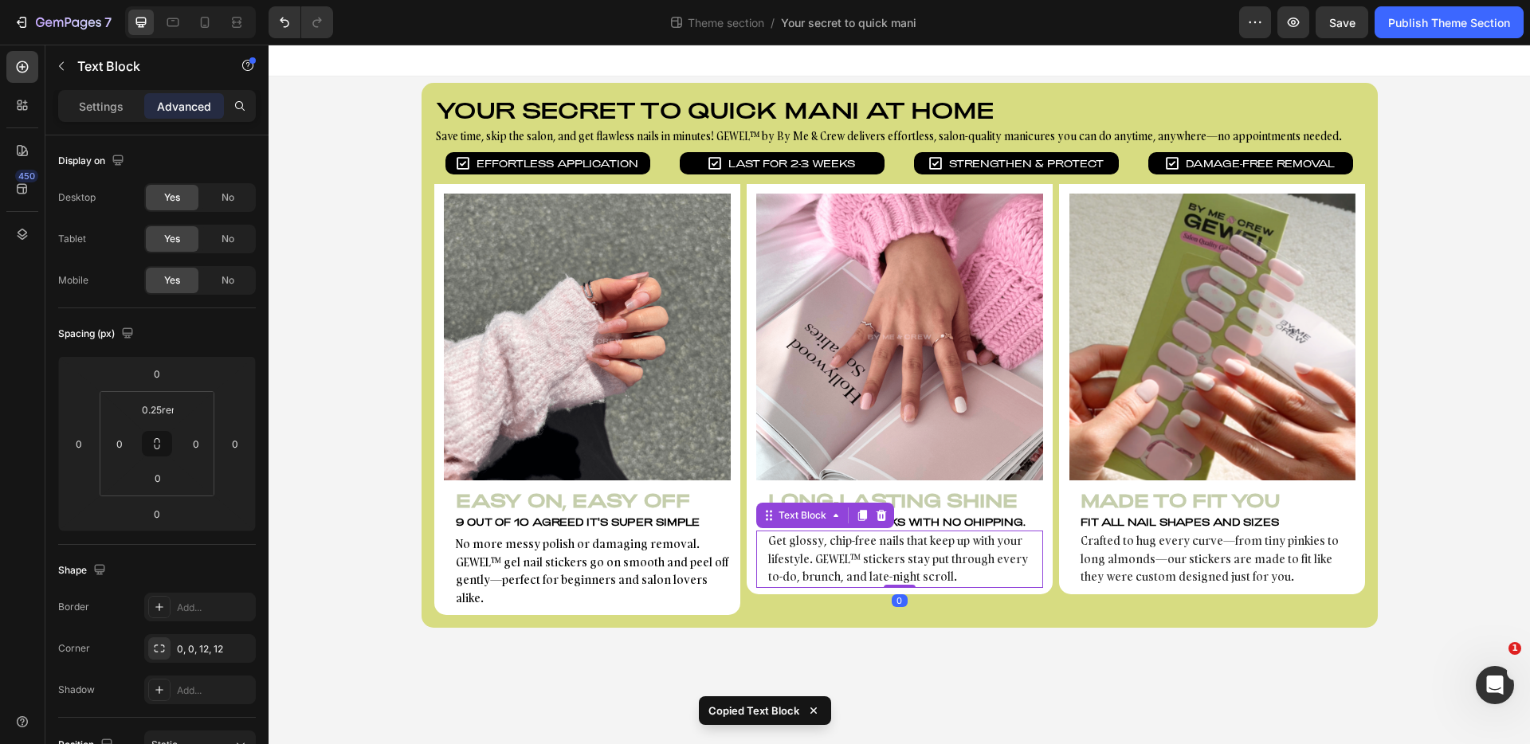
click at [925, 556] on p "Get glossy, chip-free nails that keep up with your lifestyle. GEWEL™ stickers s…" at bounding box center [904, 559] width 273 height 54
type input "0.25rem"
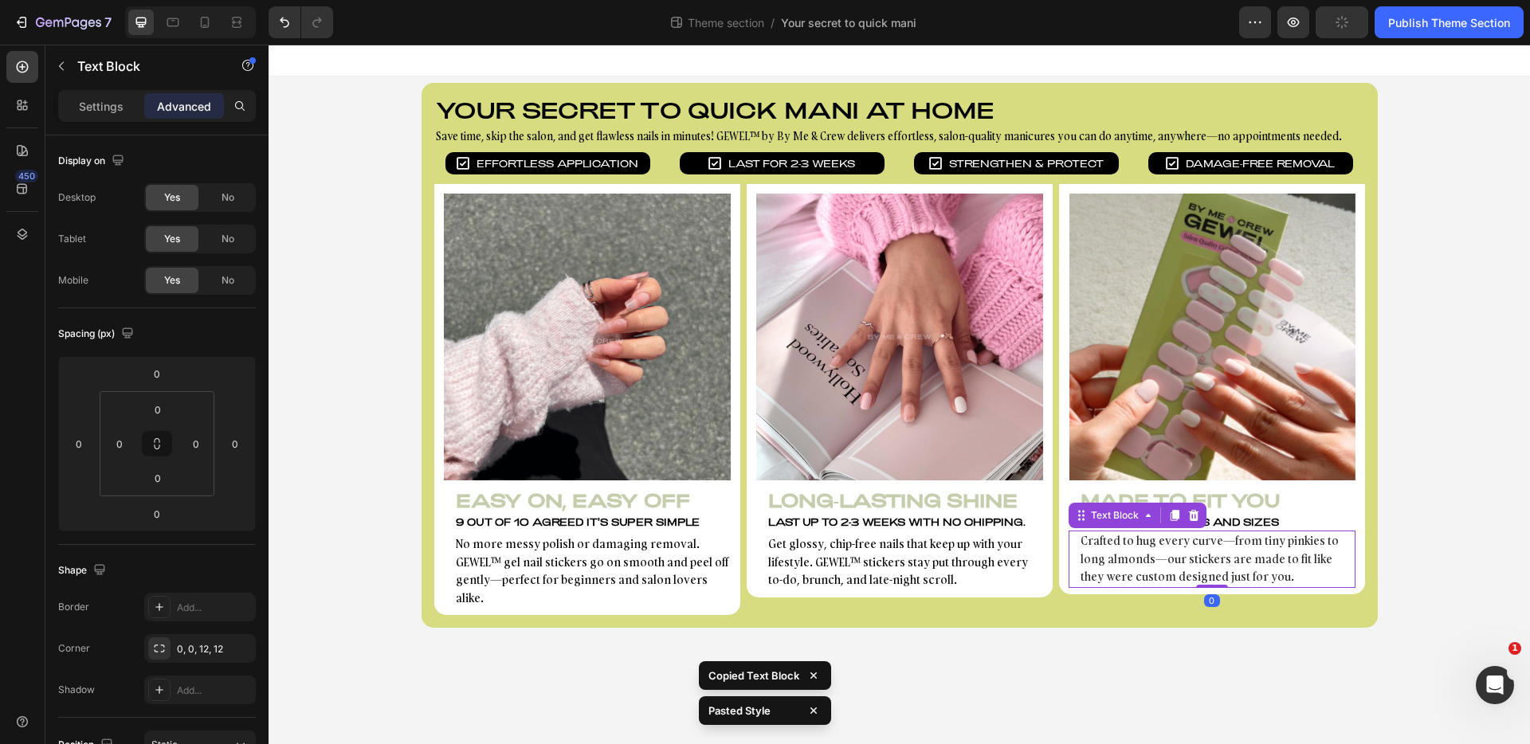
click at [1157, 549] on p "Crafted to hug every curve—from tiny pinkies to long almonds—our stickers are m…" at bounding box center [1217, 559] width 273 height 54
type input "0.25rem"
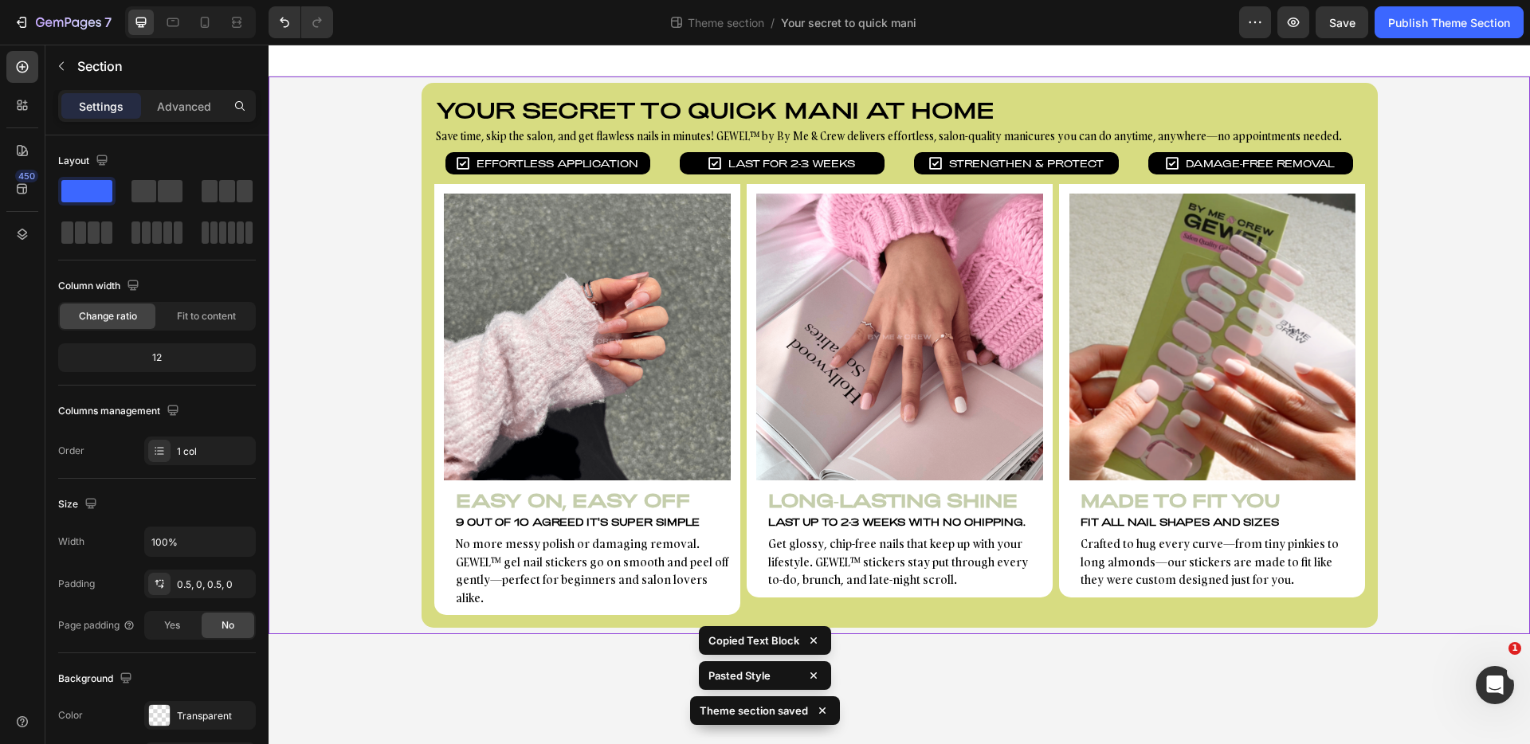
click at [1446, 490] on div "Your secret to quick mani at home Heading Save time, skip the salon, and get fl…" at bounding box center [900, 355] width 1262 height 545
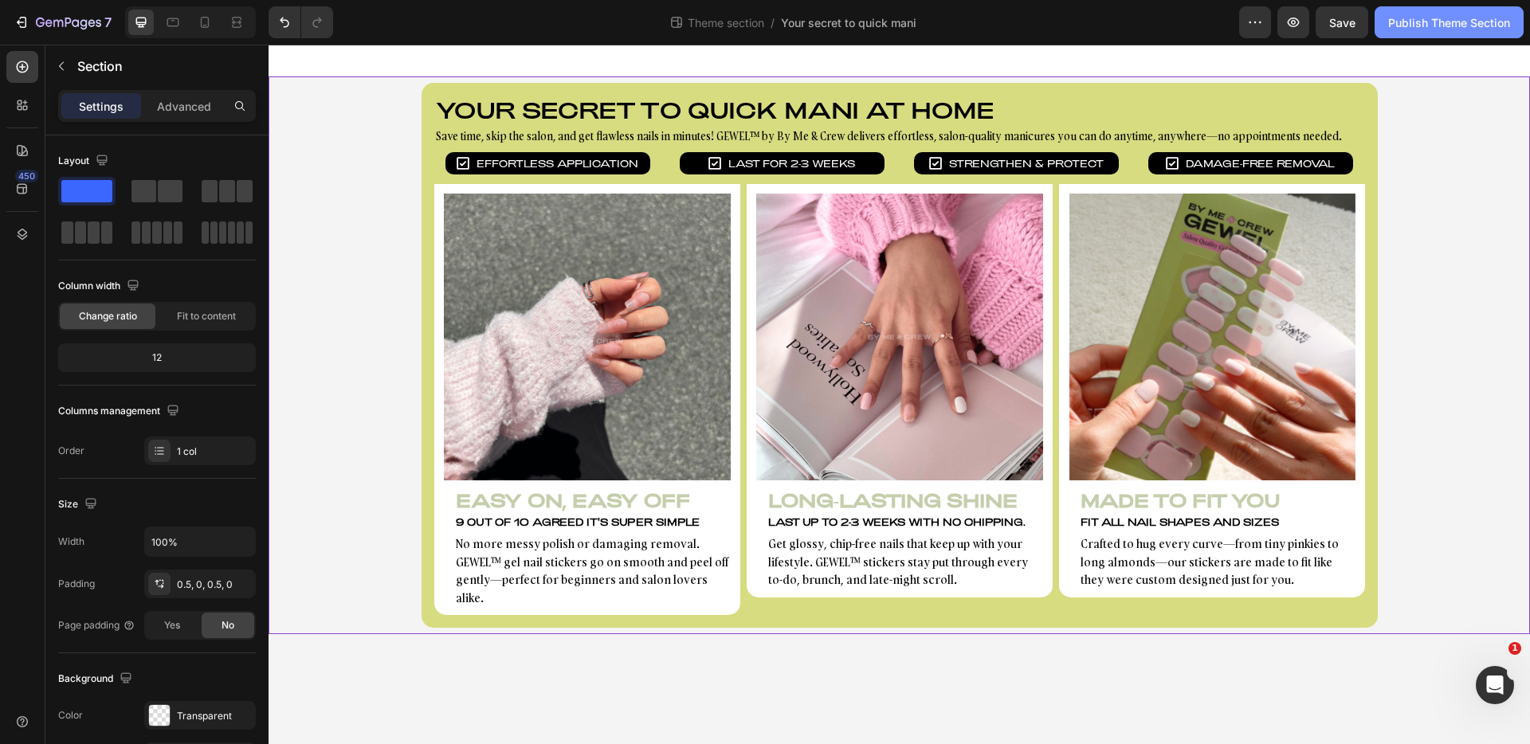
click at [1472, 11] on button "Publish Theme Section" at bounding box center [1449, 22] width 149 height 32
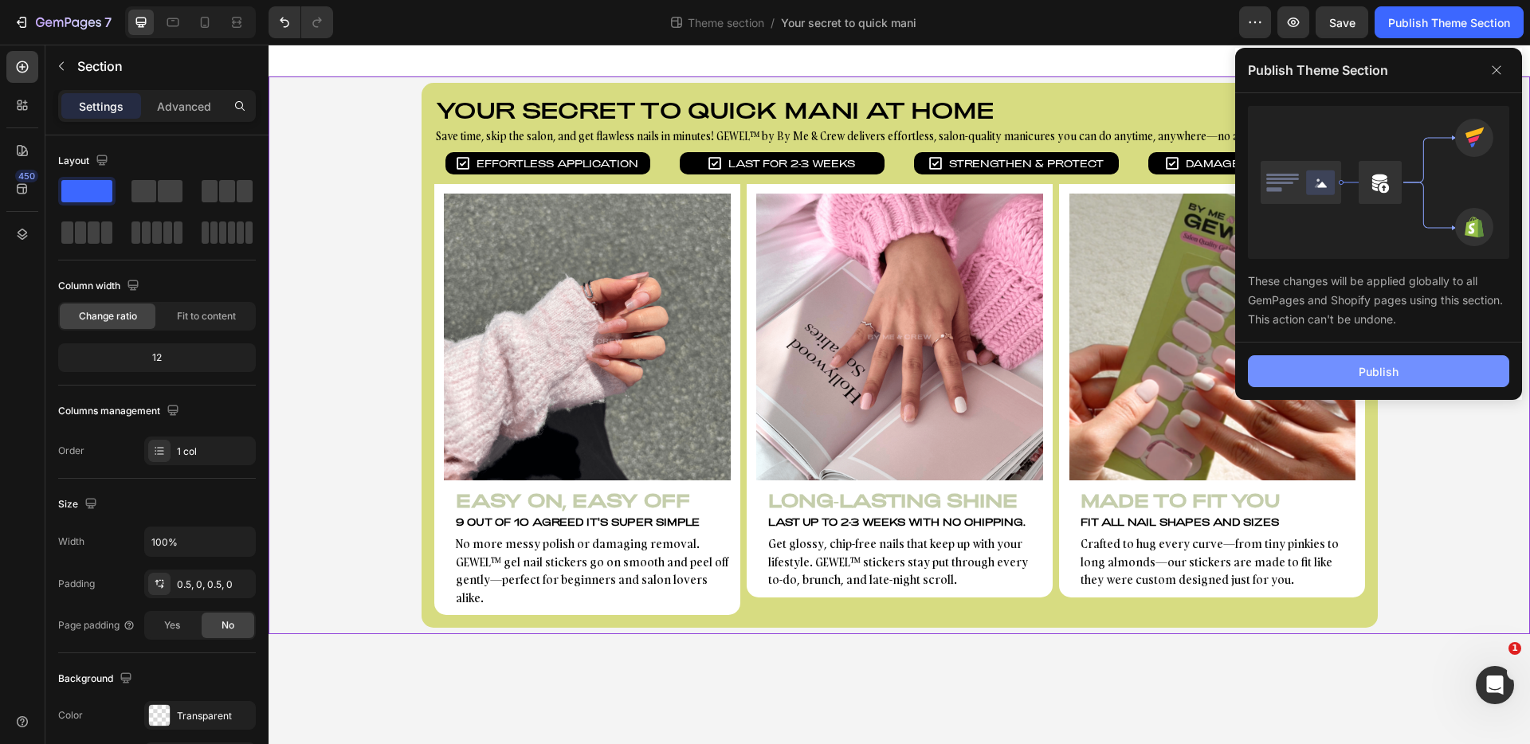
click at [1432, 372] on button "Publish" at bounding box center [1378, 372] width 261 height 32
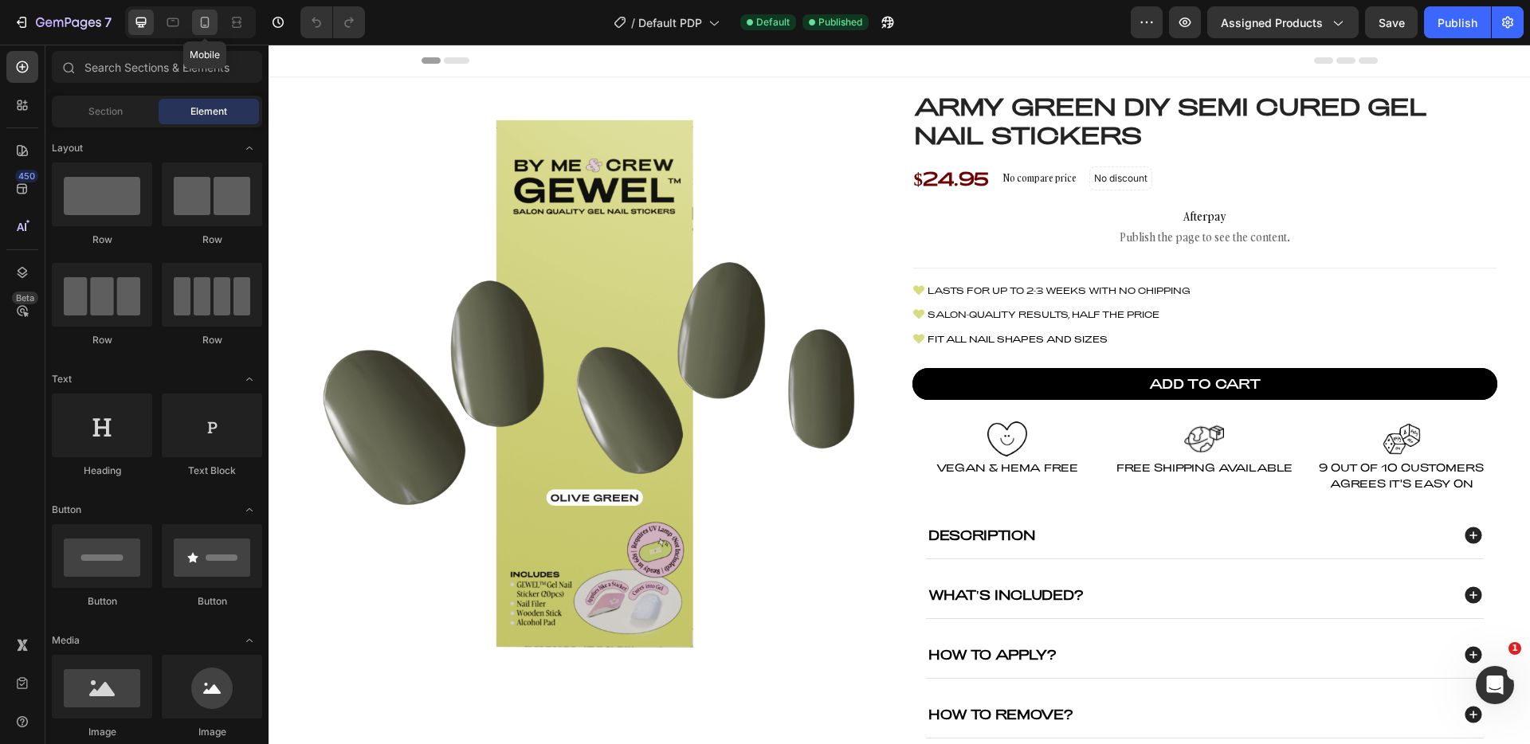
click at [216, 22] on div at bounding box center [205, 23] width 26 height 26
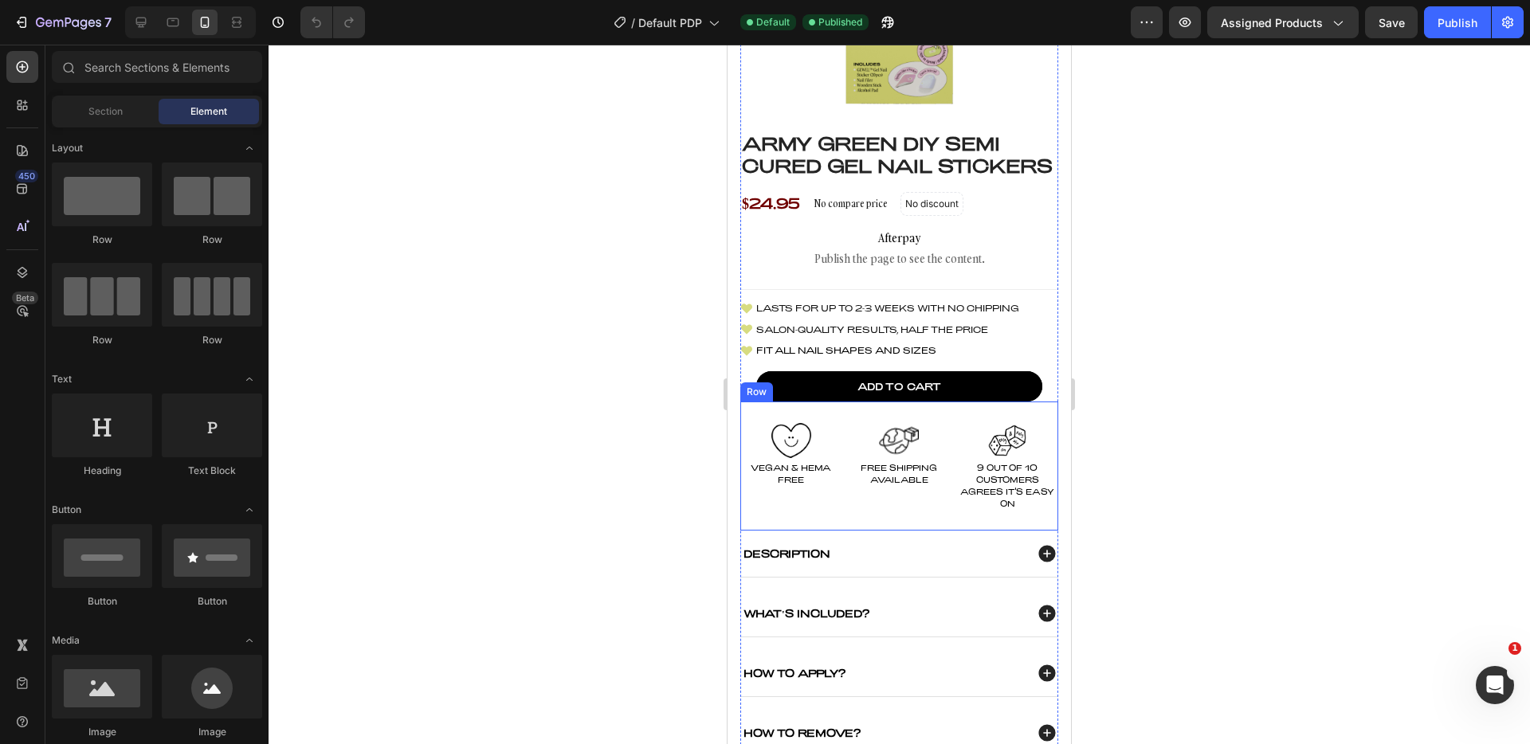
scroll to position [494, 0]
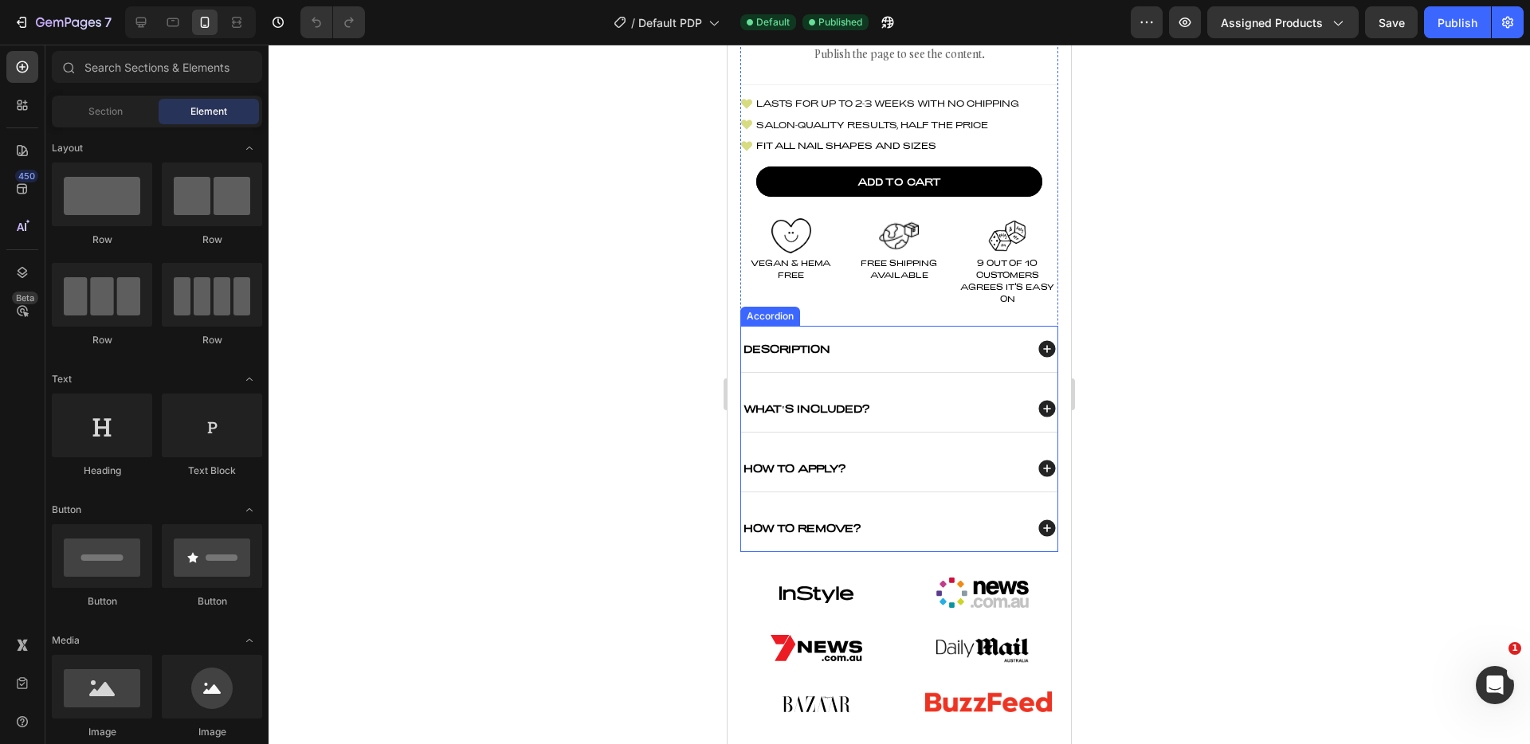
click at [1039, 477] on icon at bounding box center [1047, 469] width 17 height 17
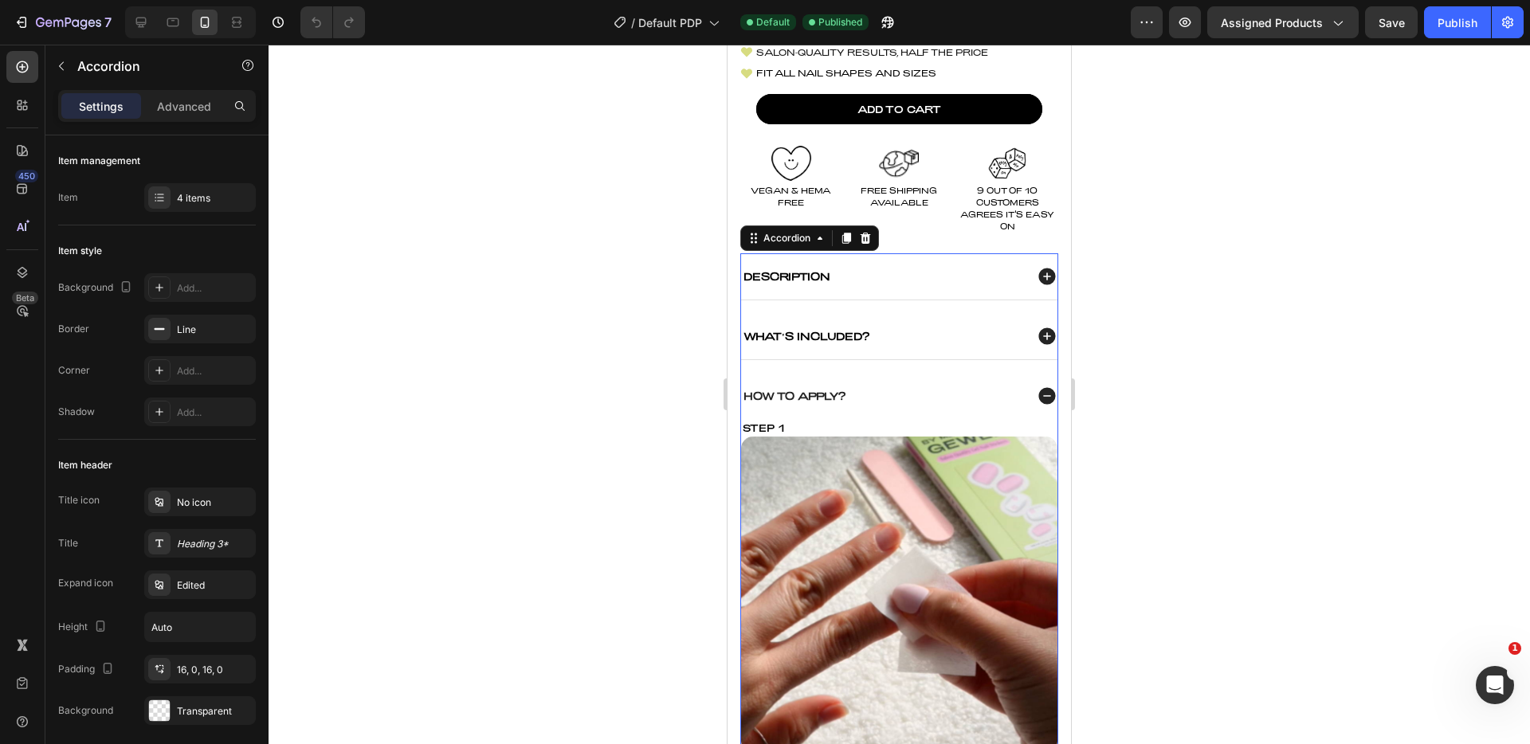
scroll to position [668, 0]
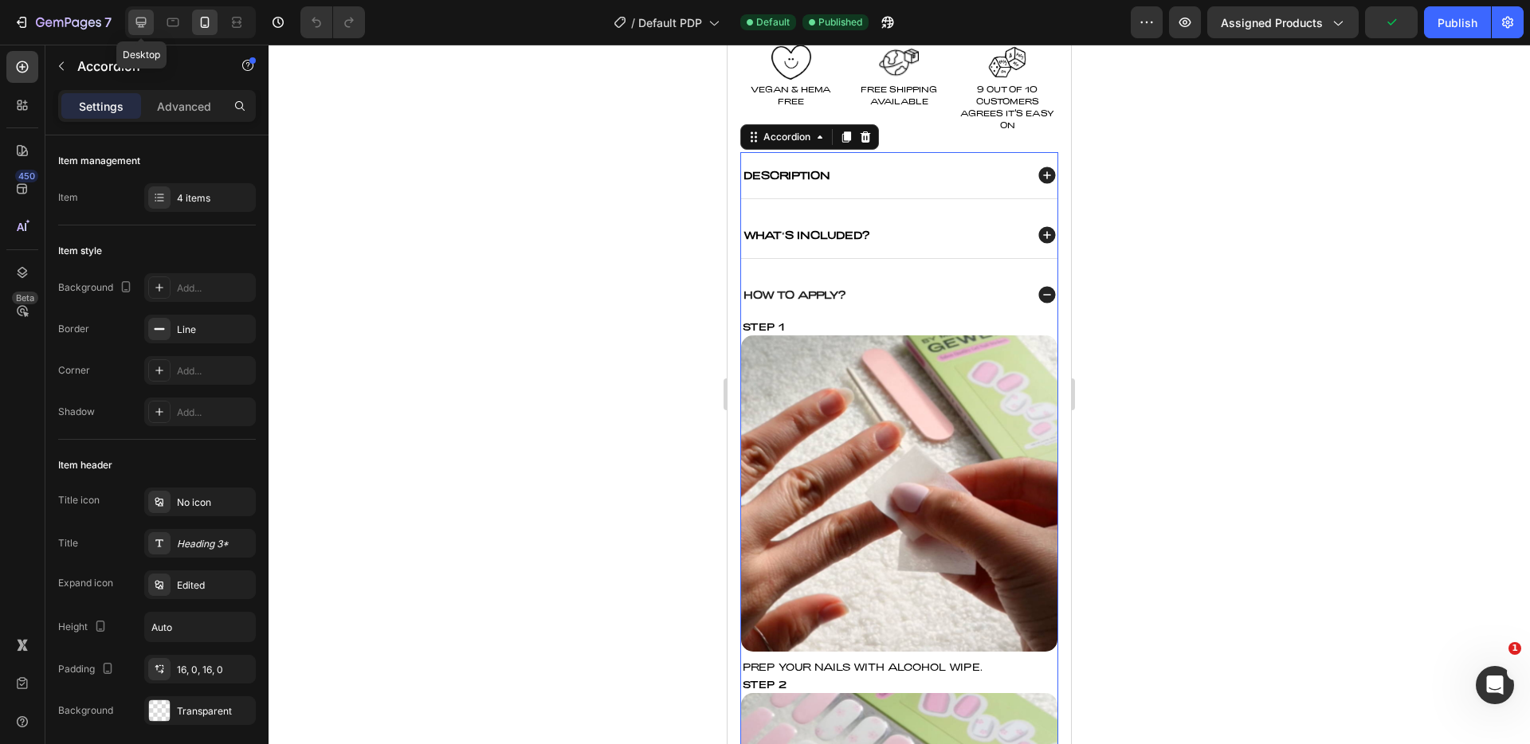
click at [139, 19] on icon at bounding box center [141, 22] width 16 height 16
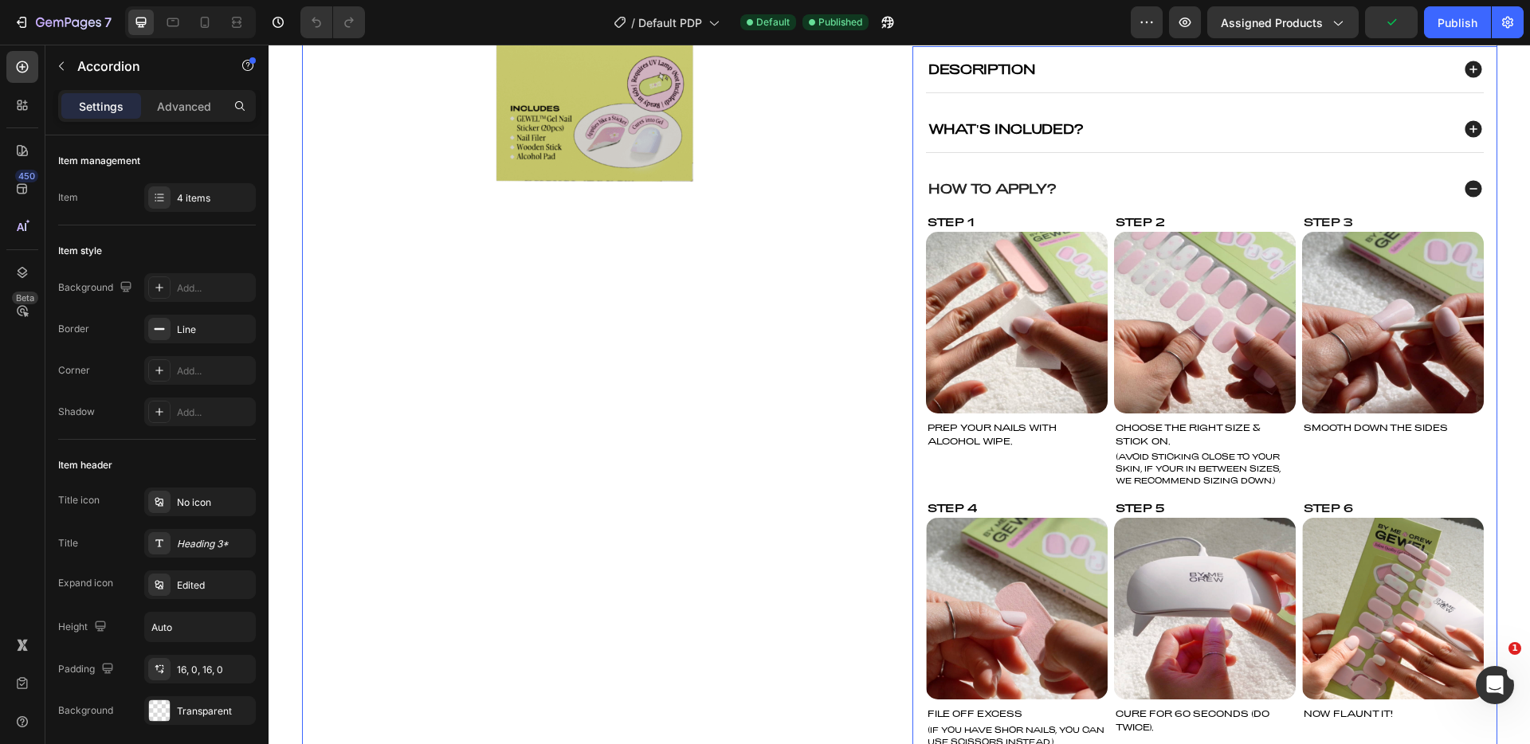
scroll to position [412, 0]
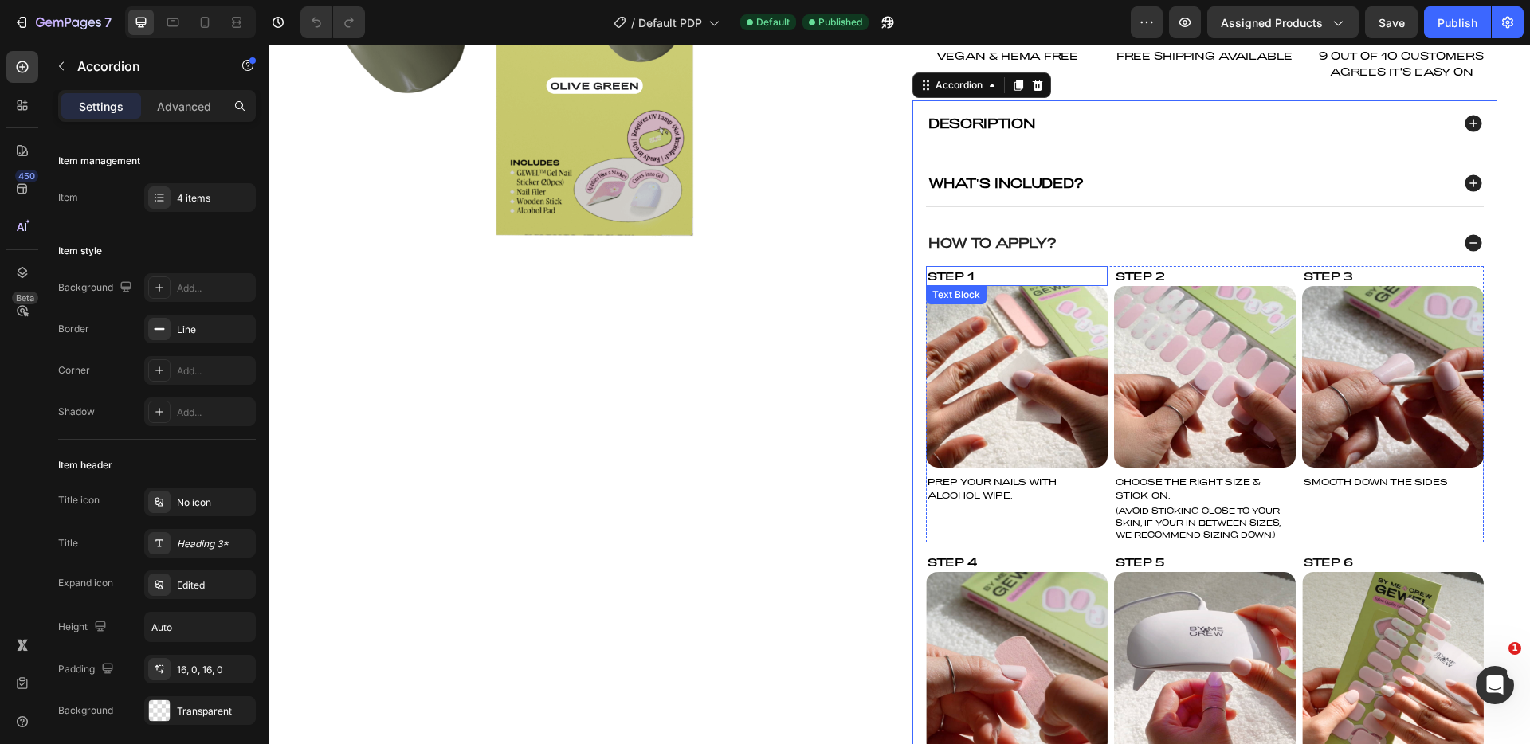
click at [967, 273] on div "Step 1" at bounding box center [1017, 276] width 182 height 20
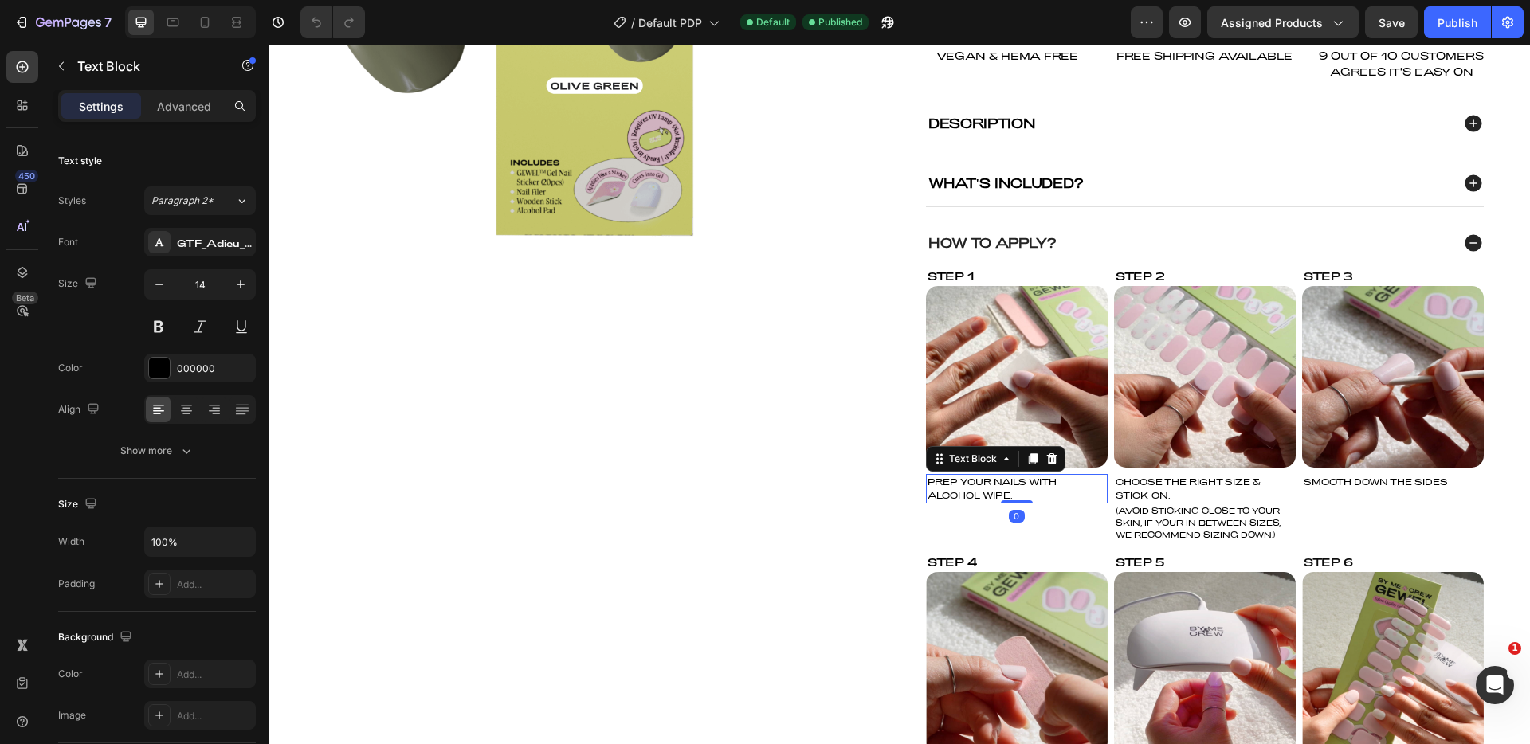
click at [993, 497] on div "PREP YOUR NAILS WITH ALCOHOL WIPE." at bounding box center [1017, 488] width 182 height 29
click at [197, 29] on icon at bounding box center [205, 22] width 16 height 16
type input "12"
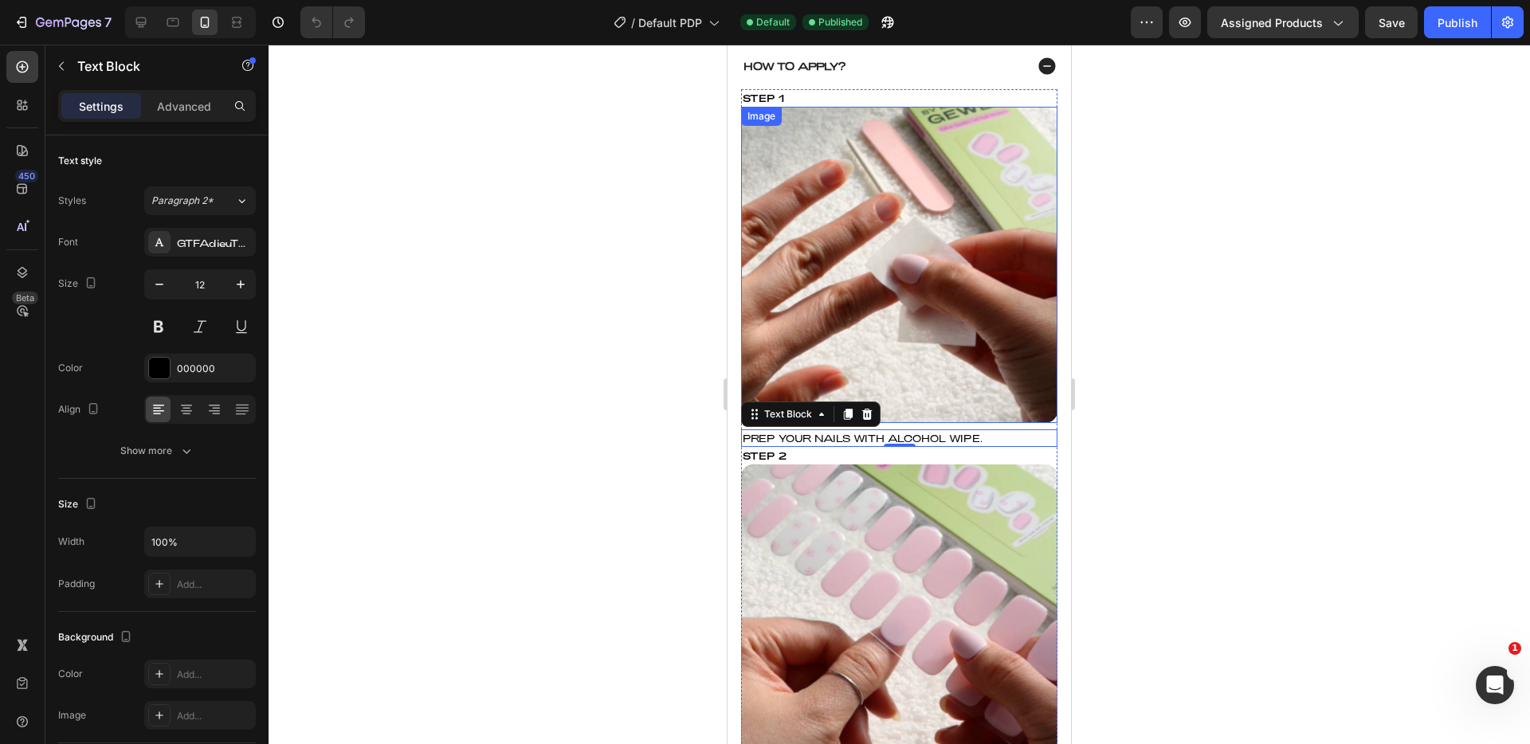
scroll to position [894, 0]
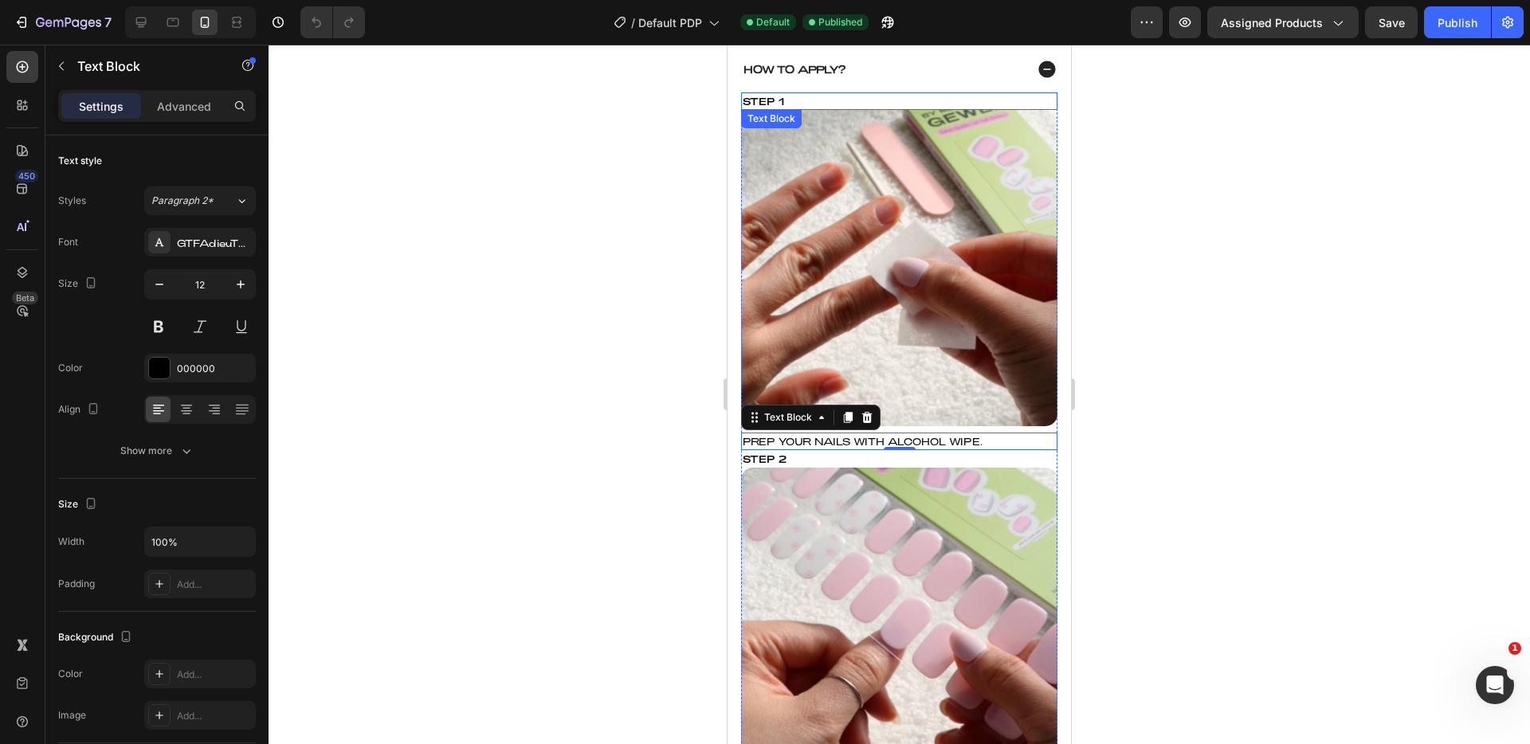
click at [786, 110] on div "Step 1" at bounding box center [899, 101] width 316 height 18
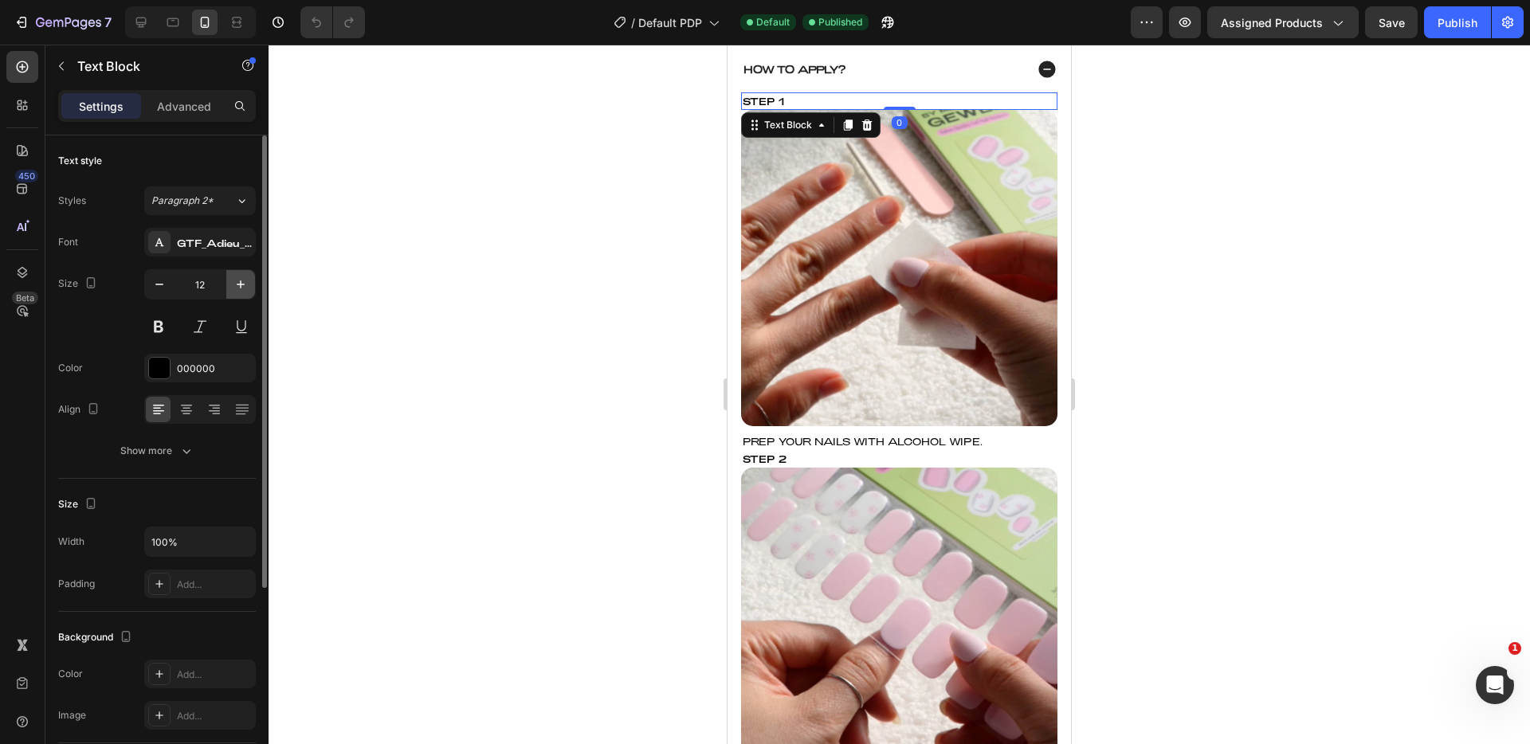
click at [246, 284] on icon "button" at bounding box center [241, 285] width 16 height 16
type input "14"
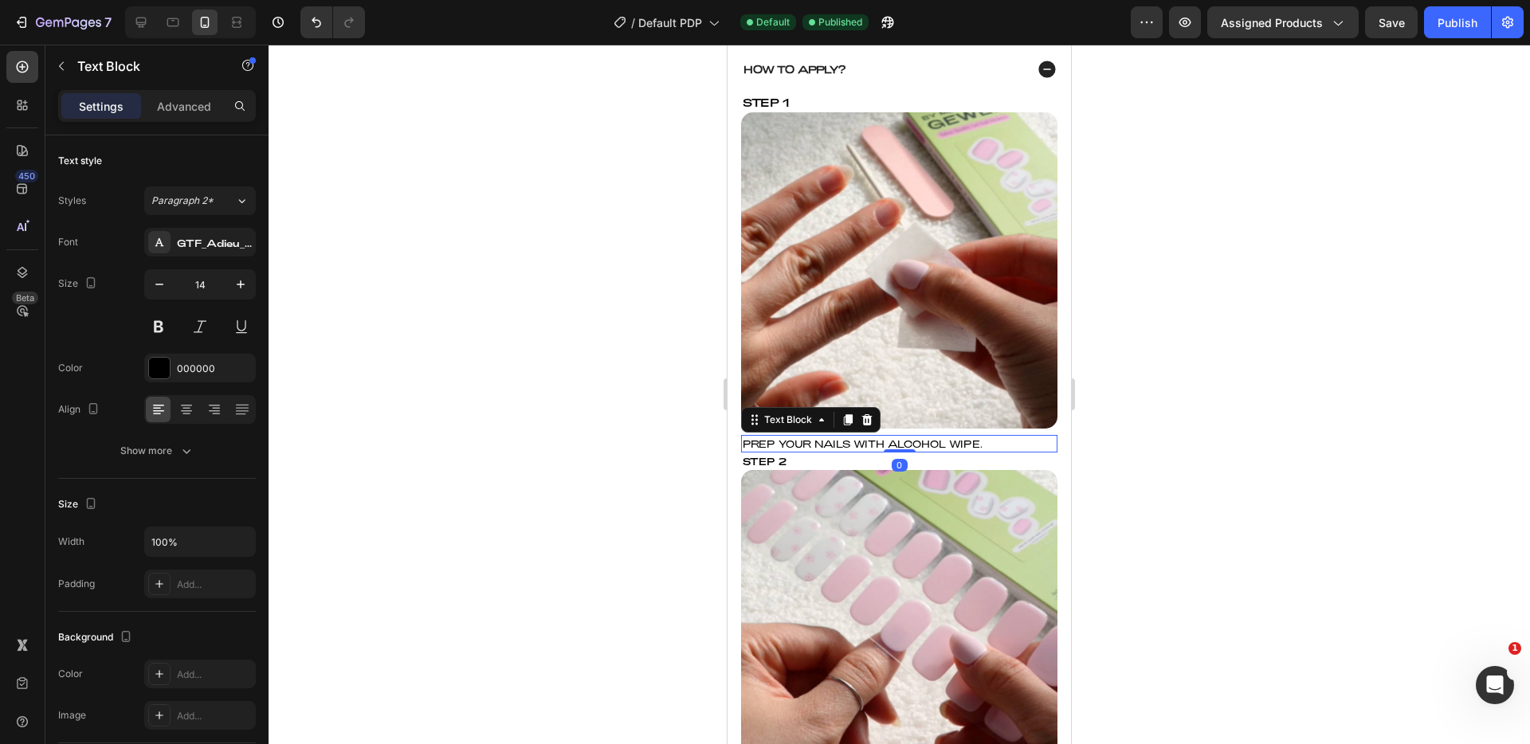
click at [806, 441] on div "PREP YOUR NAILS WITH ALCOHOL WIPE." at bounding box center [899, 444] width 316 height 18
click at [159, 292] on icon "button" at bounding box center [159, 285] width 16 height 16
type input "11"
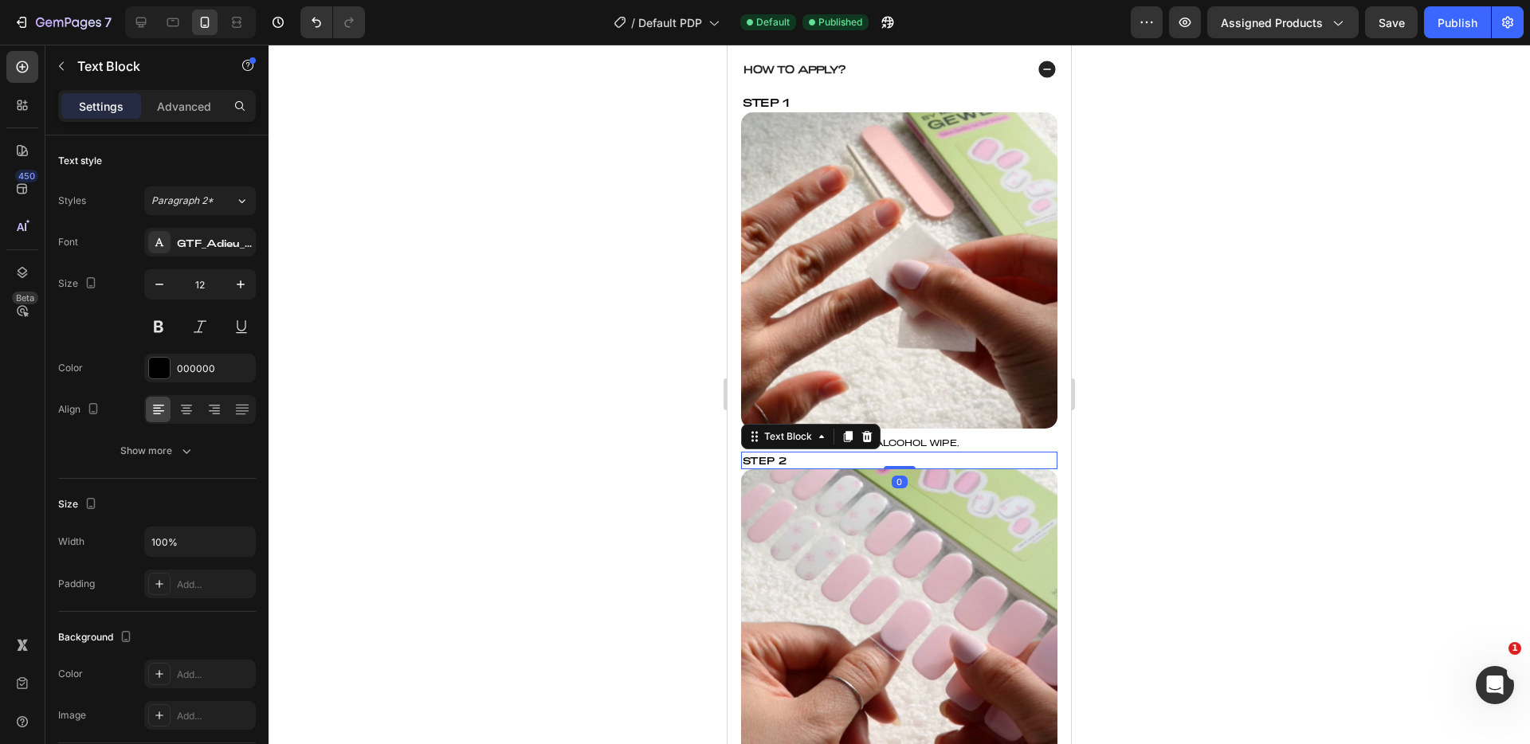
click at [997, 452] on div "Step 2" at bounding box center [899, 461] width 316 height 18
click at [1158, 433] on div at bounding box center [900, 395] width 1262 height 700
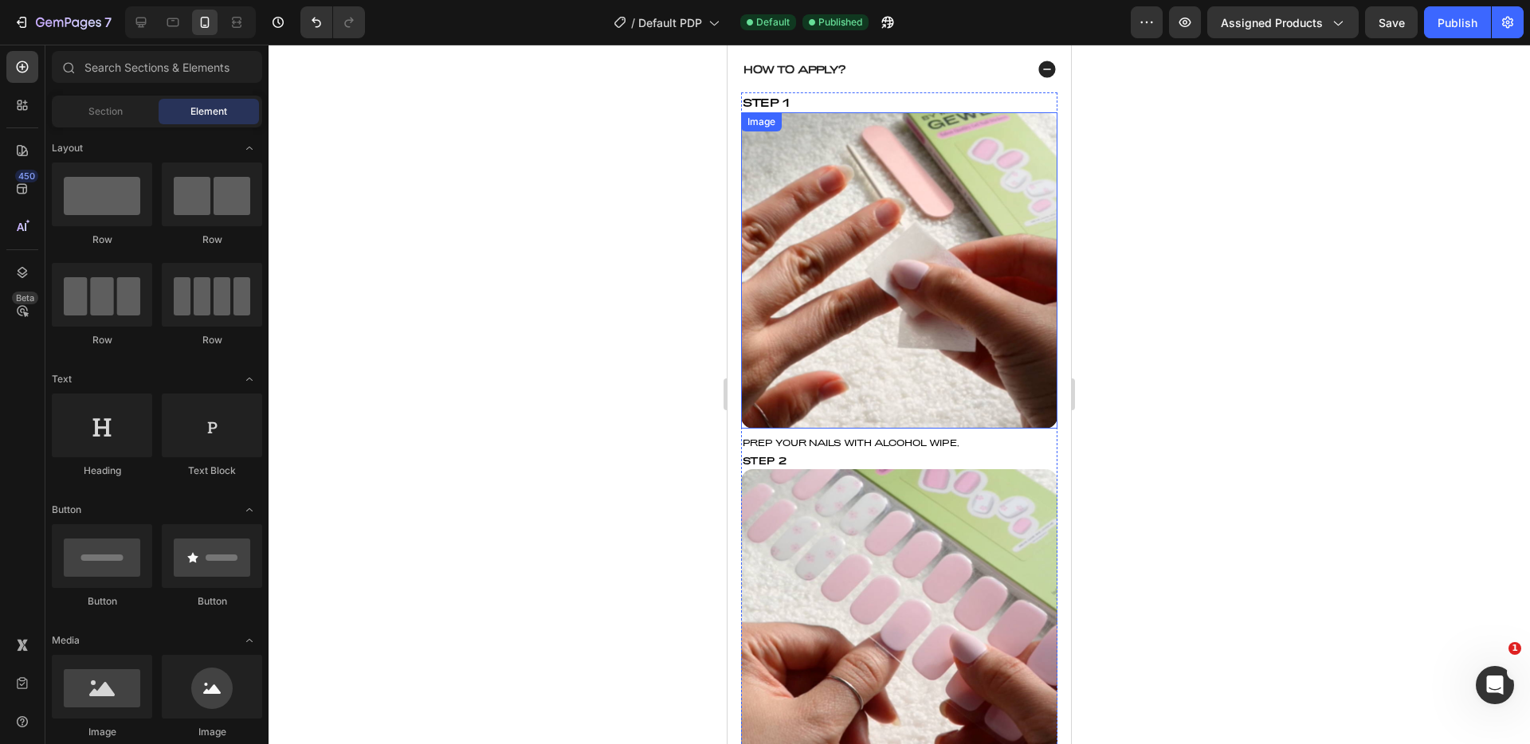
click at [920, 284] on img at bounding box center [899, 270] width 316 height 316
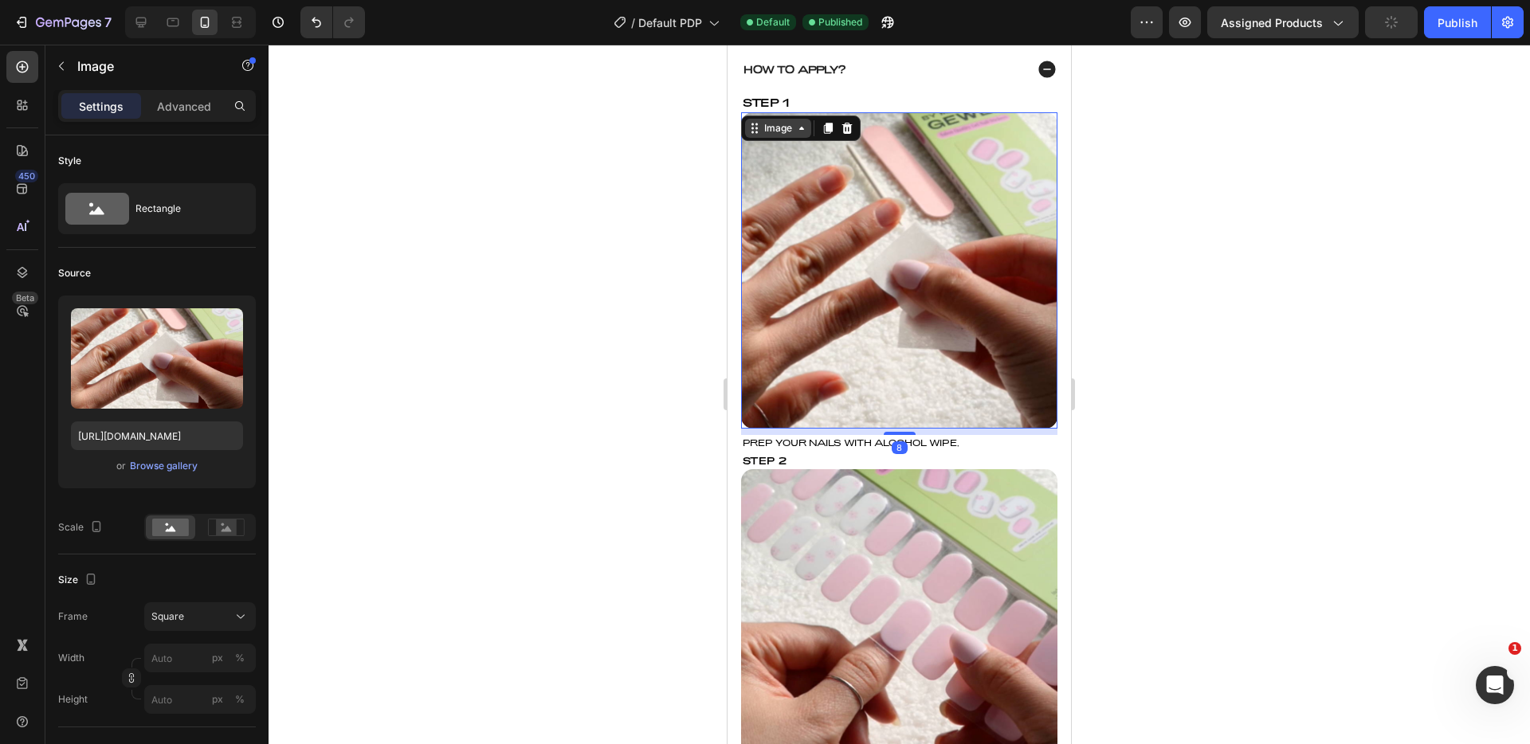
click at [783, 136] on div "Image" at bounding box center [778, 128] width 34 height 14
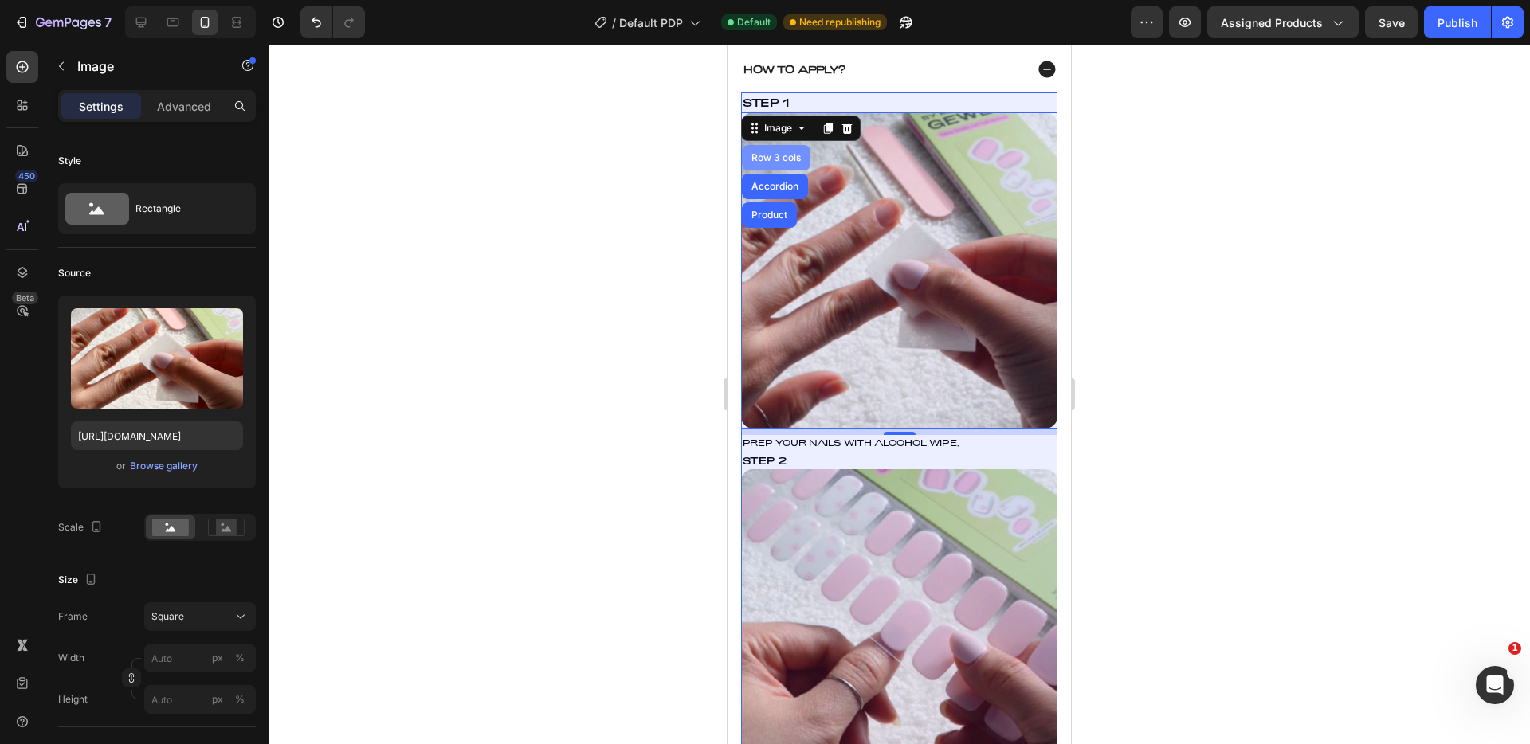
click at [781, 163] on div "Row 3 cols" at bounding box center [776, 158] width 56 height 10
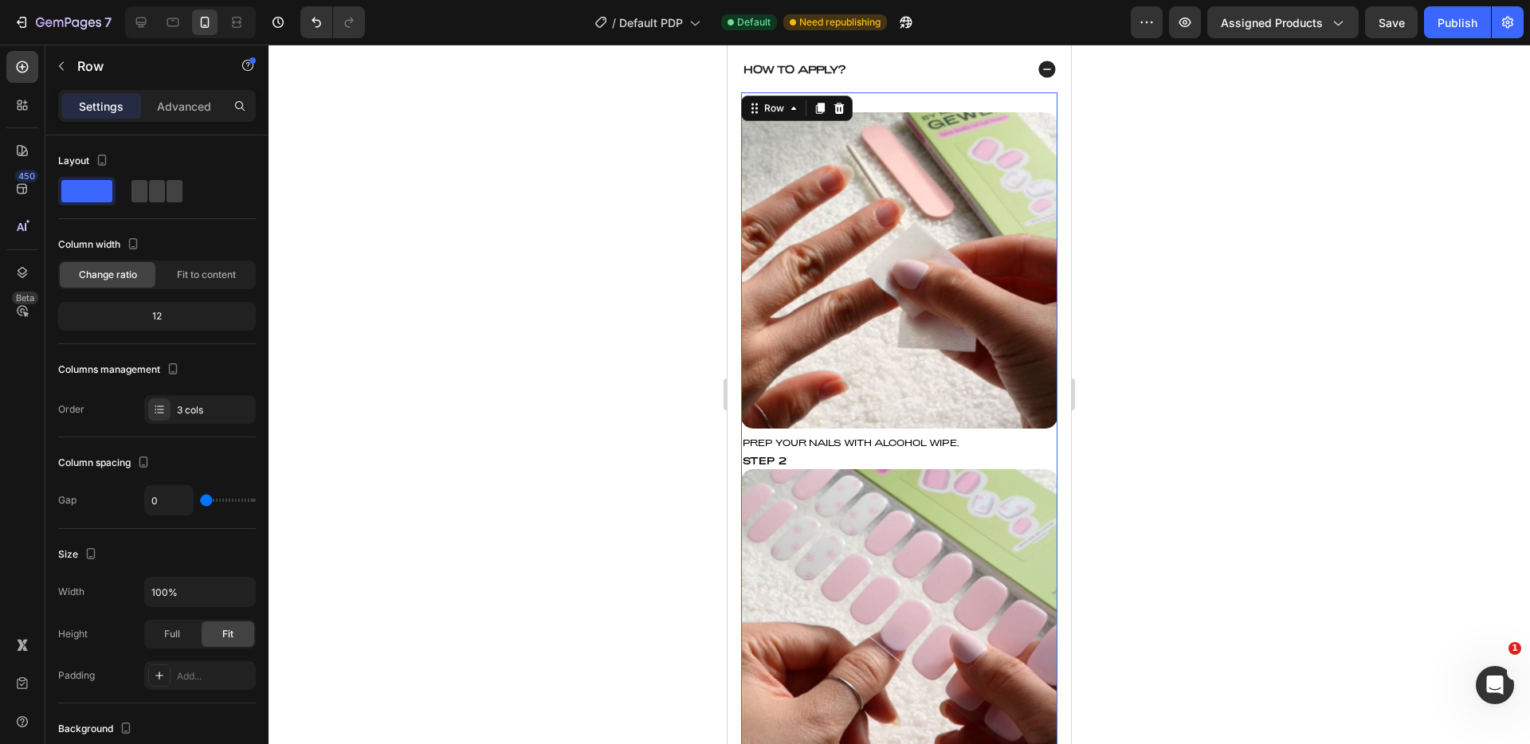
drag, startPoint x: 1205, startPoint y: 170, endPoint x: 1138, endPoint y: 155, distance: 68.6
click at [1138, 155] on div at bounding box center [900, 395] width 1262 height 700
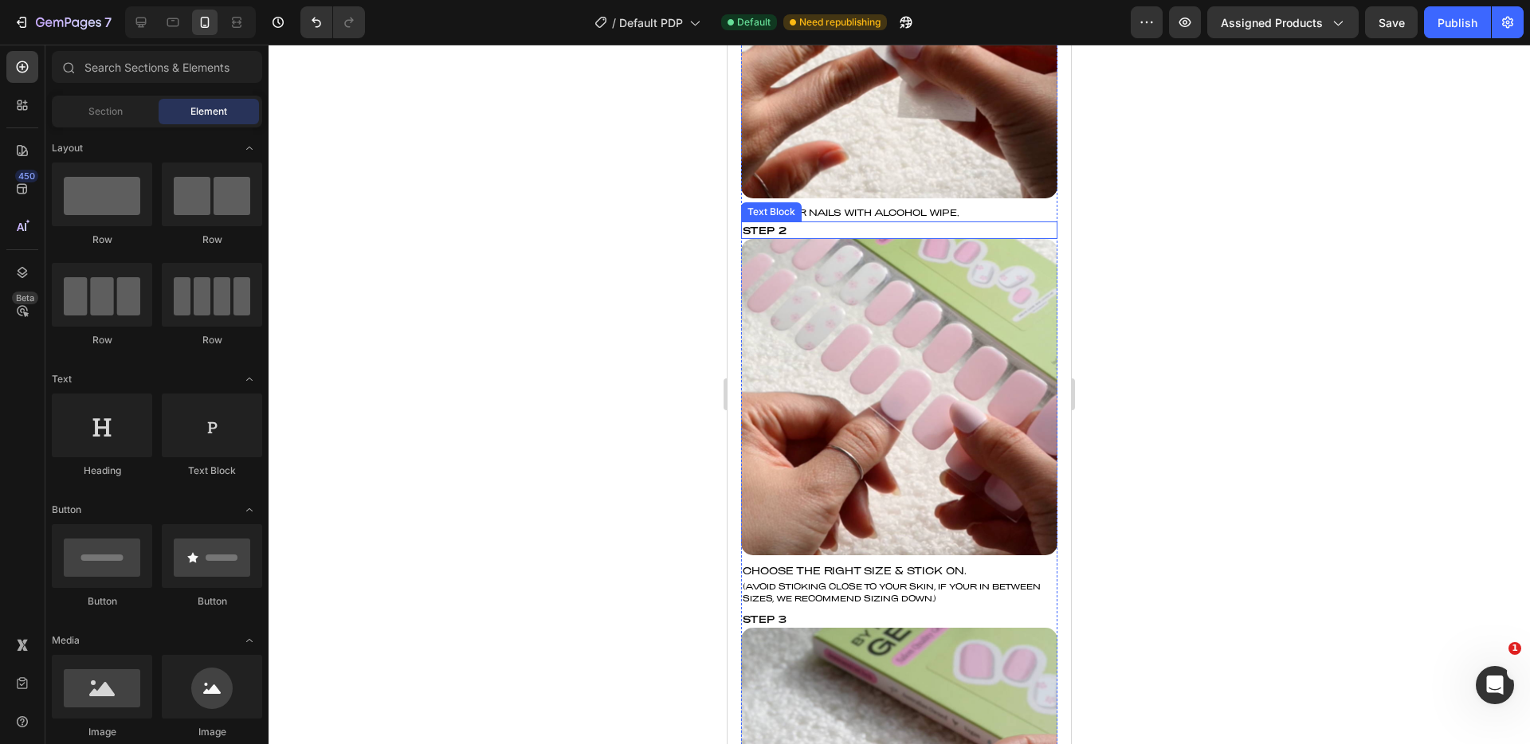
scroll to position [900, 0]
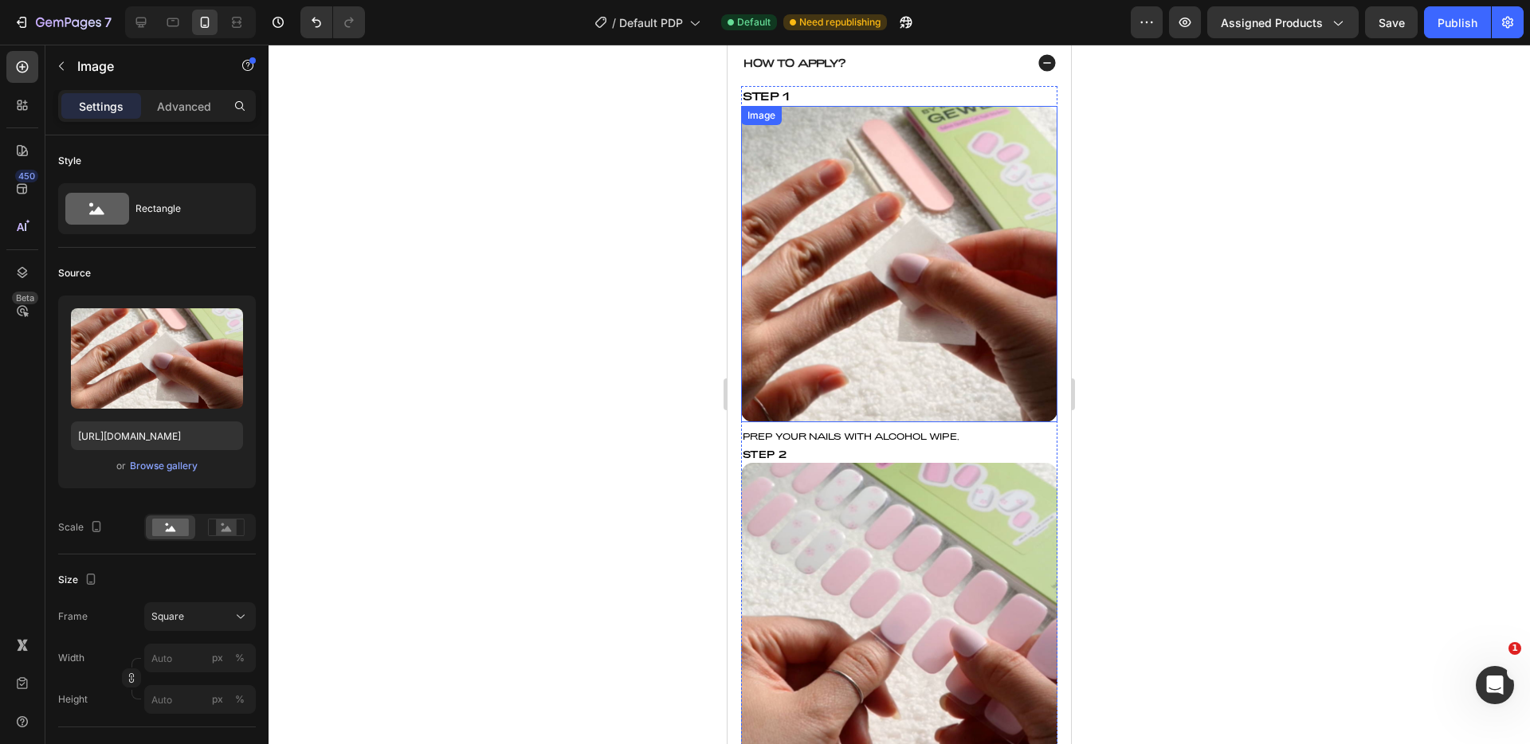
click at [760, 121] on div "Image" at bounding box center [761, 115] width 41 height 19
click at [772, 126] on div "Image" at bounding box center [778, 122] width 34 height 14
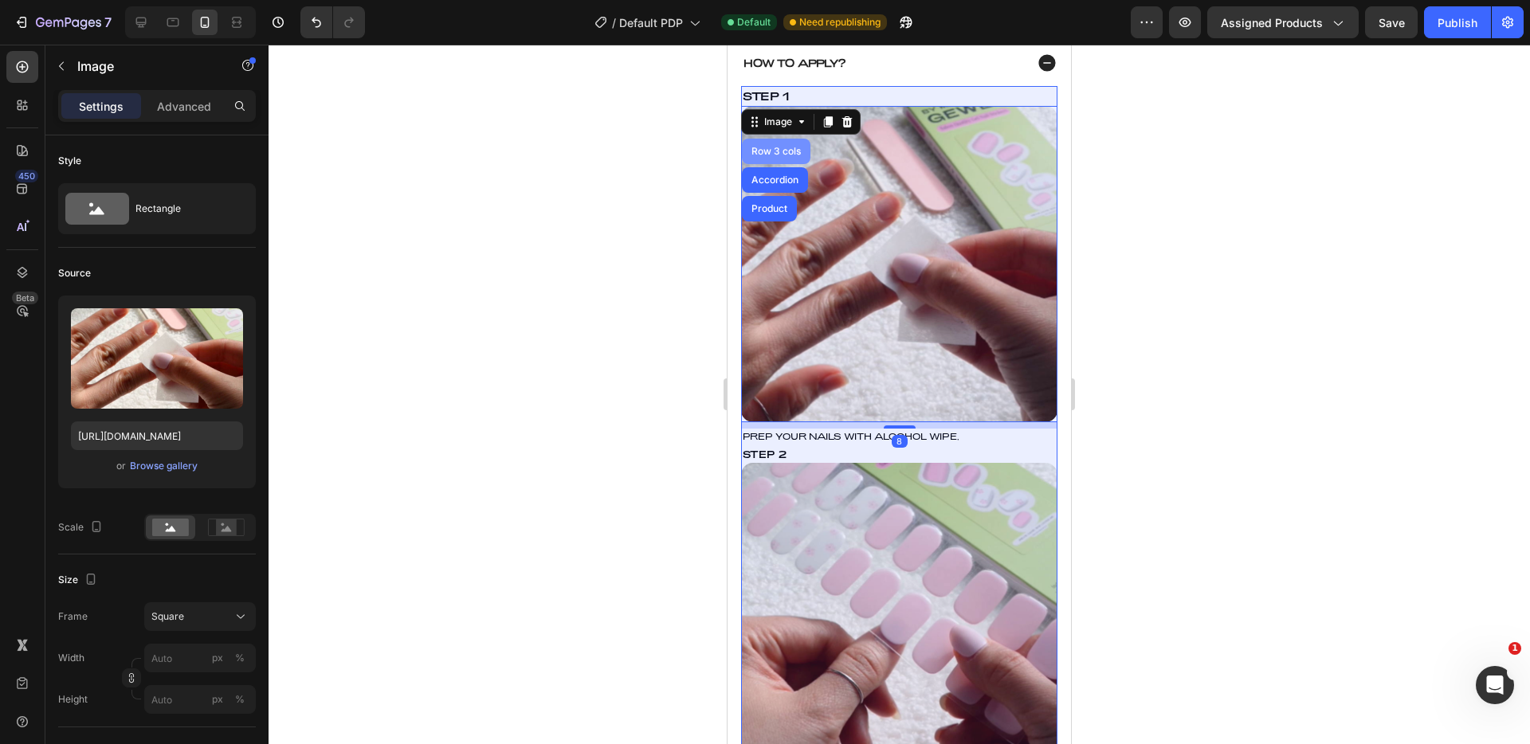
click at [772, 156] on div "Row 3 cols" at bounding box center [776, 152] width 56 height 10
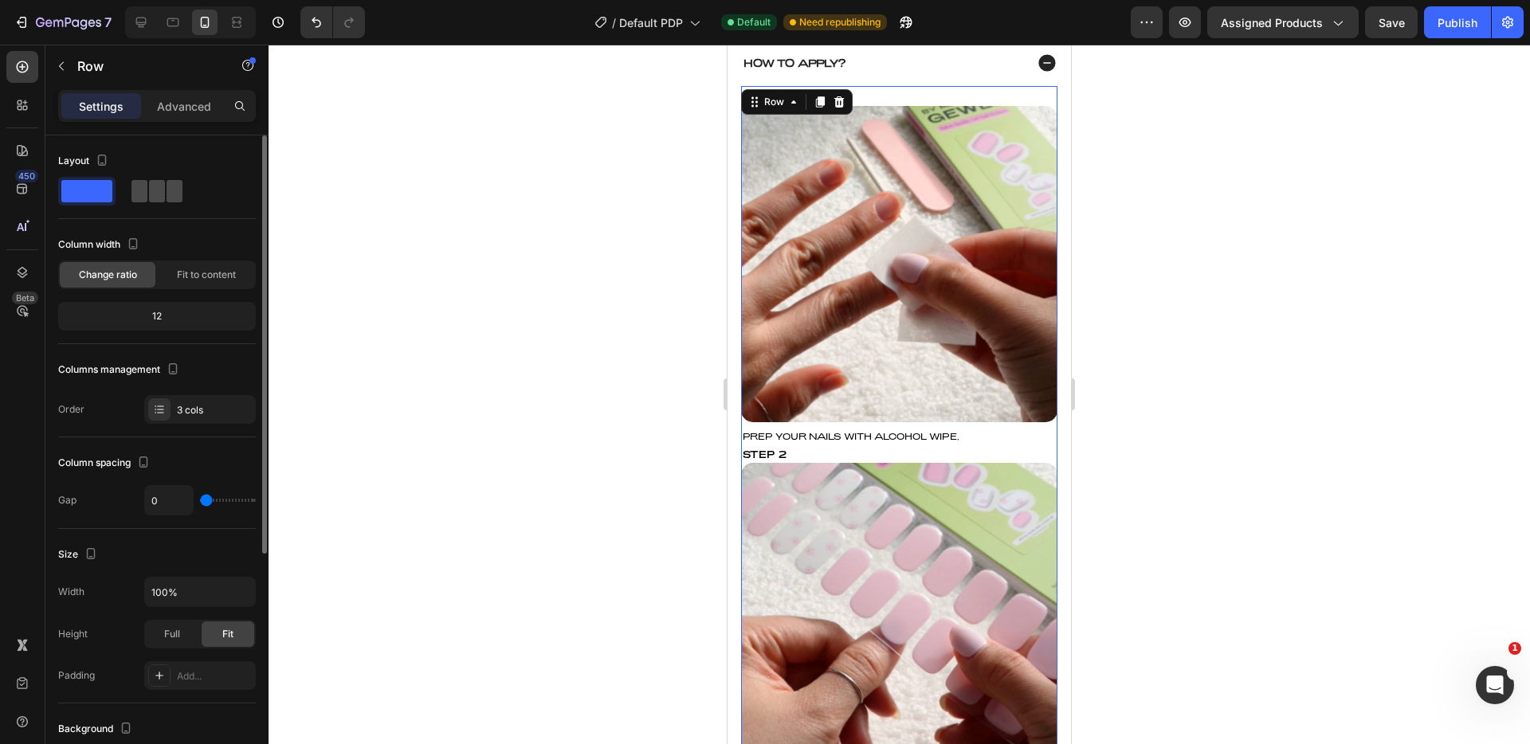
click at [167, 187] on span at bounding box center [175, 191] width 16 height 22
type input "8"
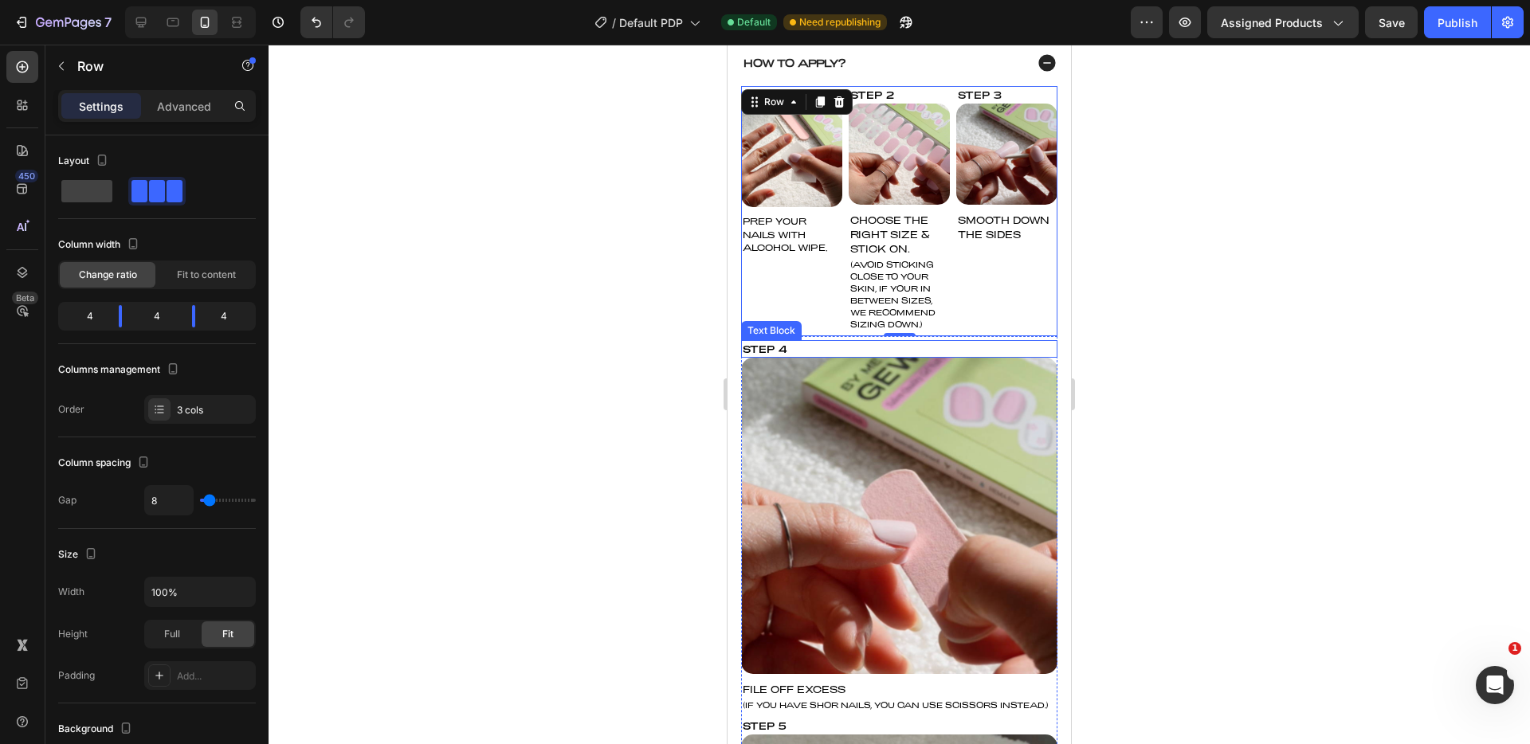
click at [772, 338] on div "Text Block" at bounding box center [771, 331] width 54 height 14
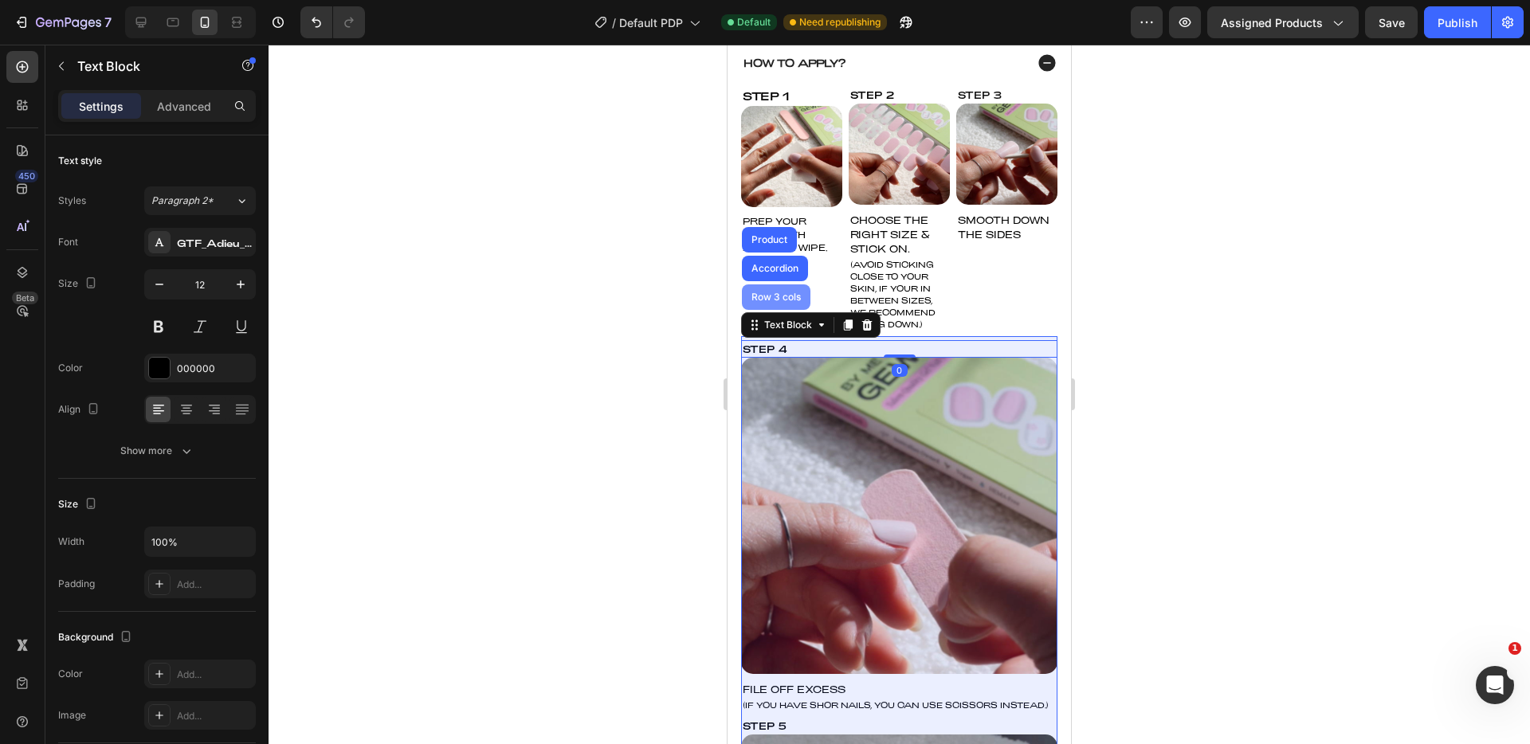
click at [774, 310] on div "Row 3 cols" at bounding box center [776, 298] width 69 height 26
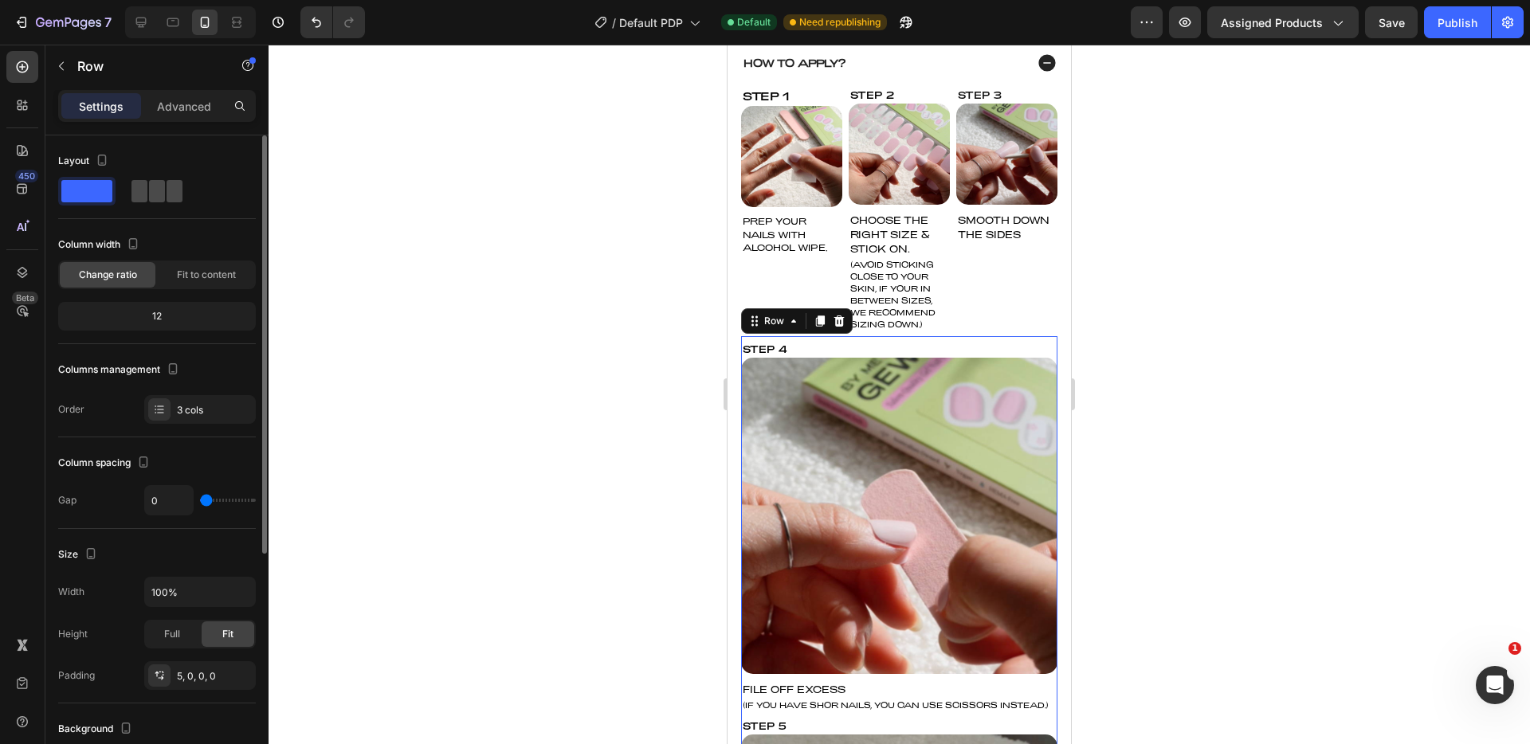
click at [170, 198] on span at bounding box center [175, 191] width 16 height 22
type input "8"
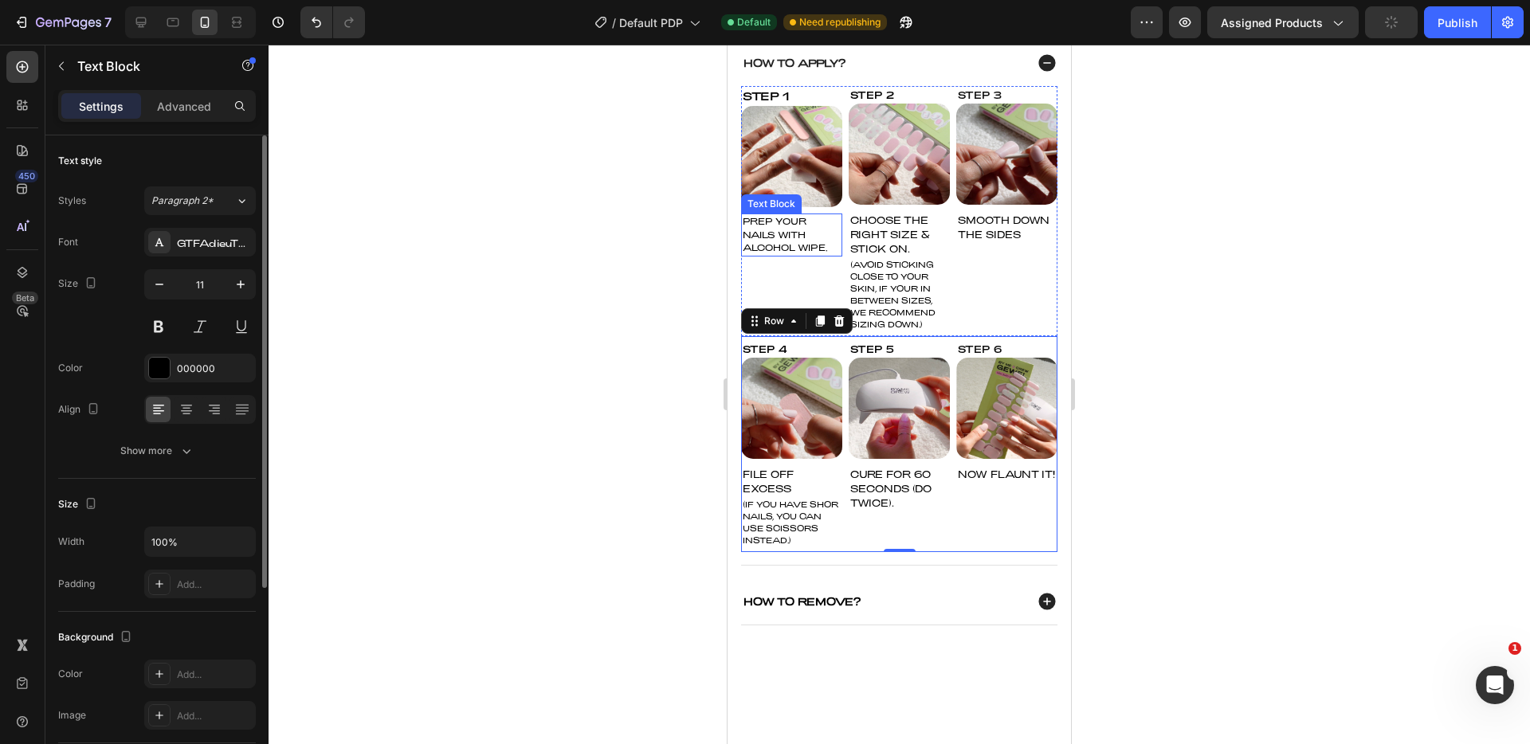
click at [817, 234] on div "PREP YOUR NAILS WITH ALCOHOL WIPE." at bounding box center [791, 235] width 101 height 43
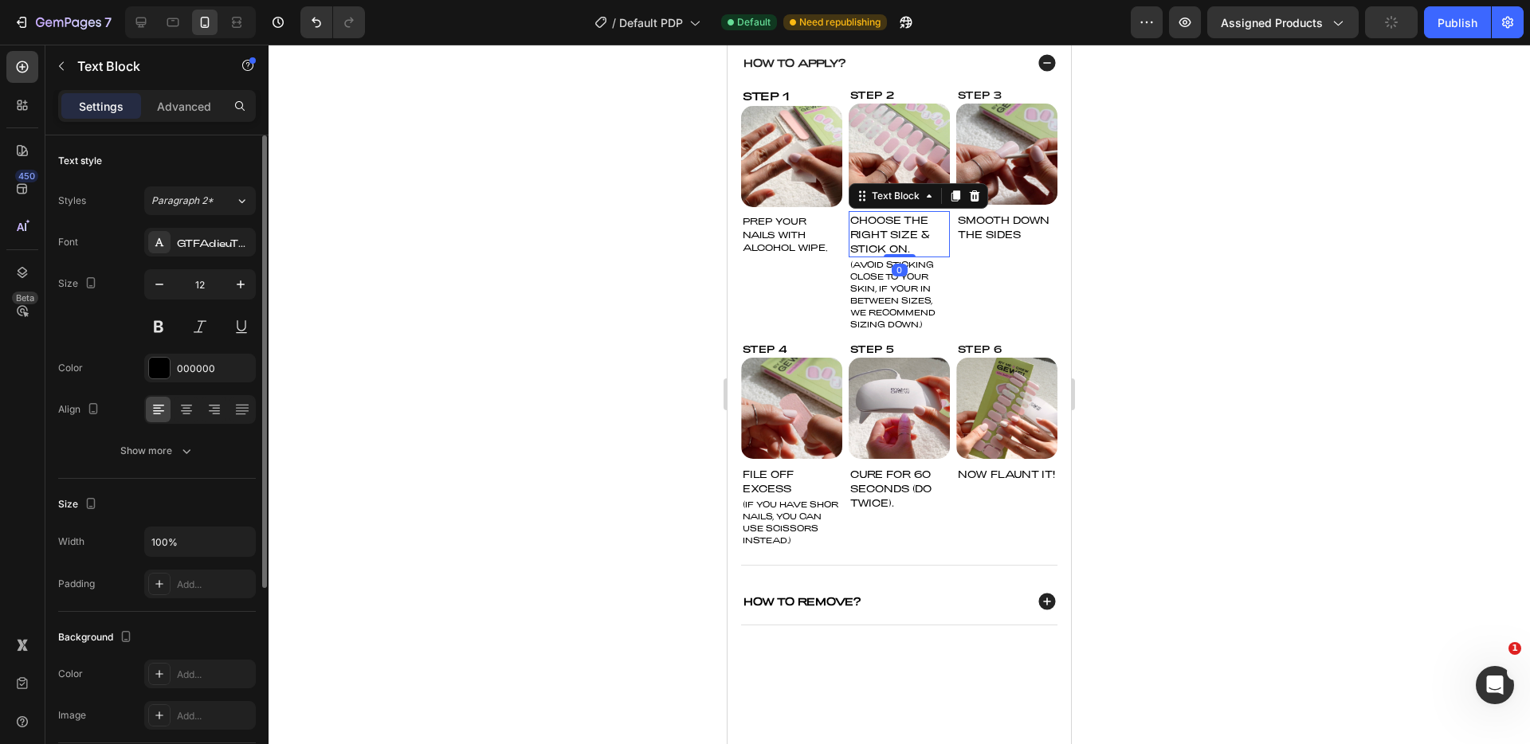
click at [899, 242] on div "CHOOSE THE RIGHT SIZE & STICK ON." at bounding box center [899, 234] width 101 height 46
click at [769, 238] on div "PREP YOUR NAILS WITH ALCOHOL WIPE." at bounding box center [791, 235] width 101 height 43
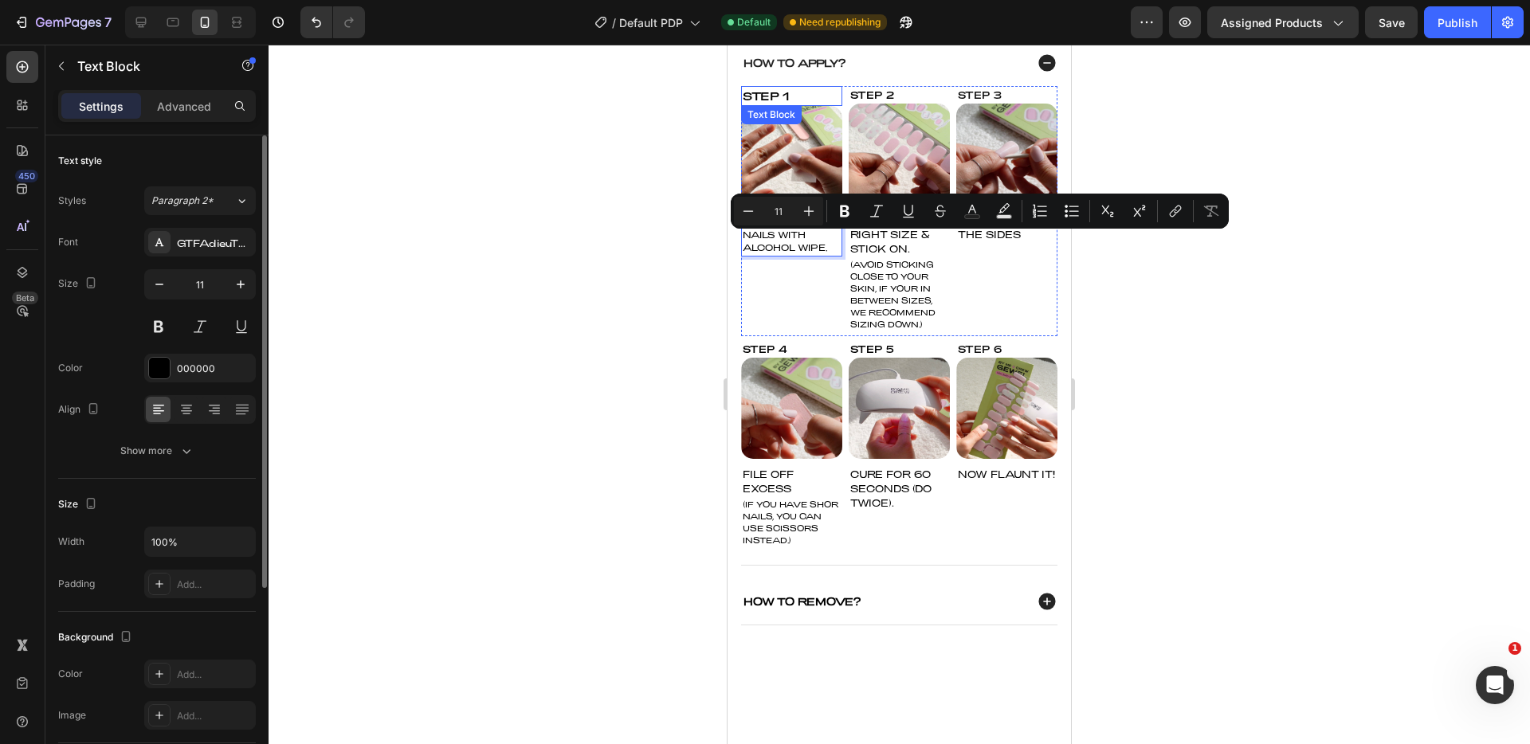
click at [777, 104] on div "Step 1" at bounding box center [791, 96] width 101 height 20
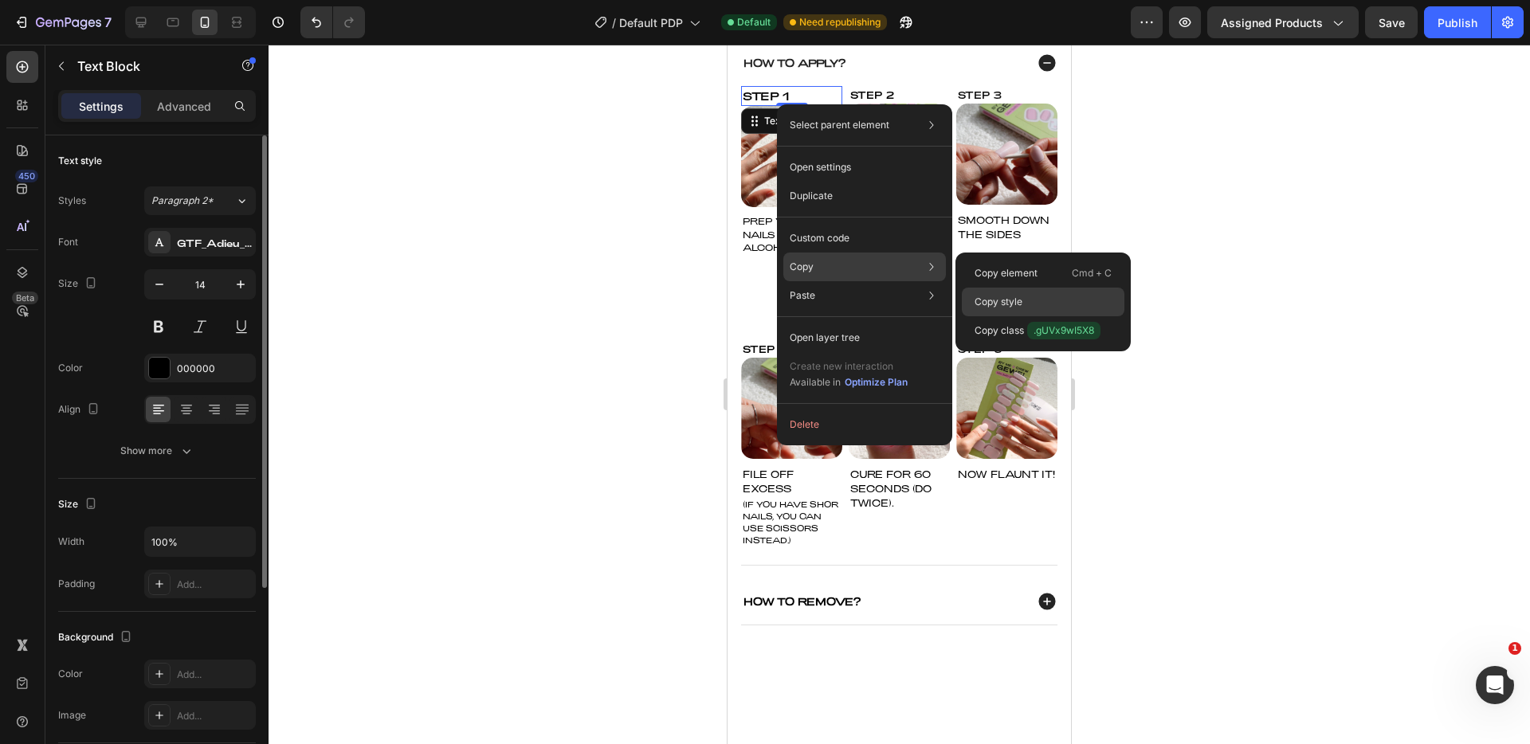
click at [1045, 316] on div "Copy style" at bounding box center [1043, 330] width 163 height 29
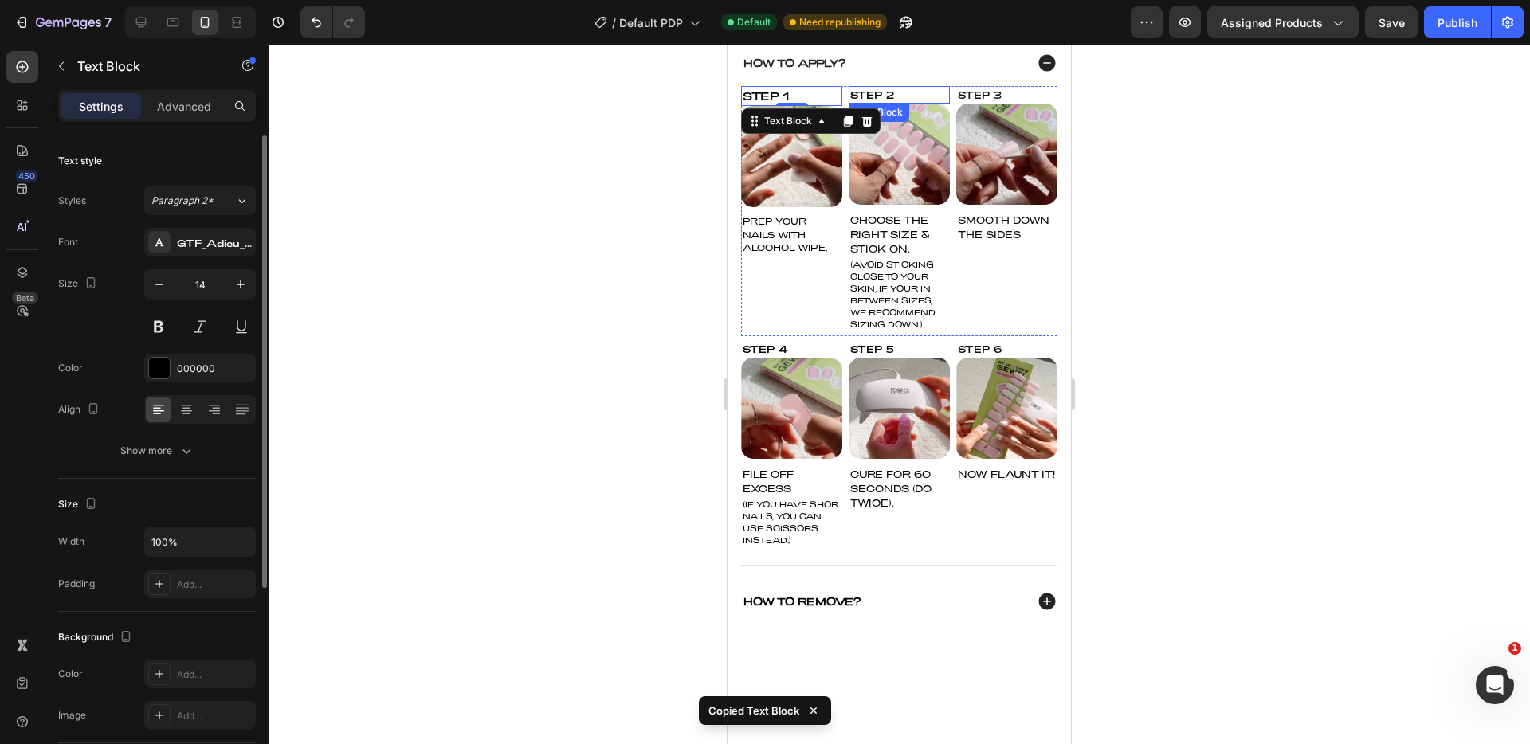
click at [901, 104] on div "Step 2" at bounding box center [899, 95] width 101 height 18
type input "14"
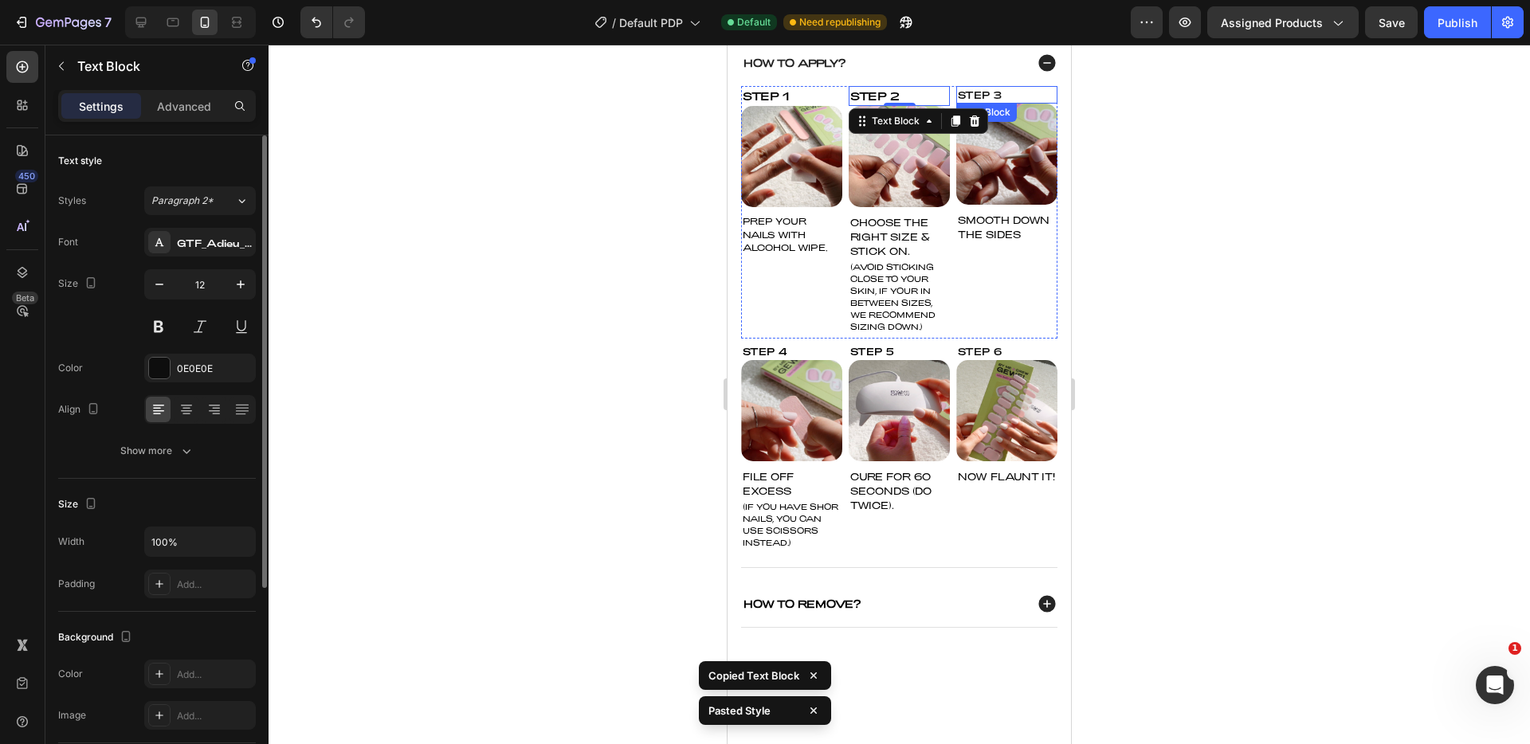
click at [977, 104] on div "Step 3" at bounding box center [1007, 95] width 101 height 18
type input "14"
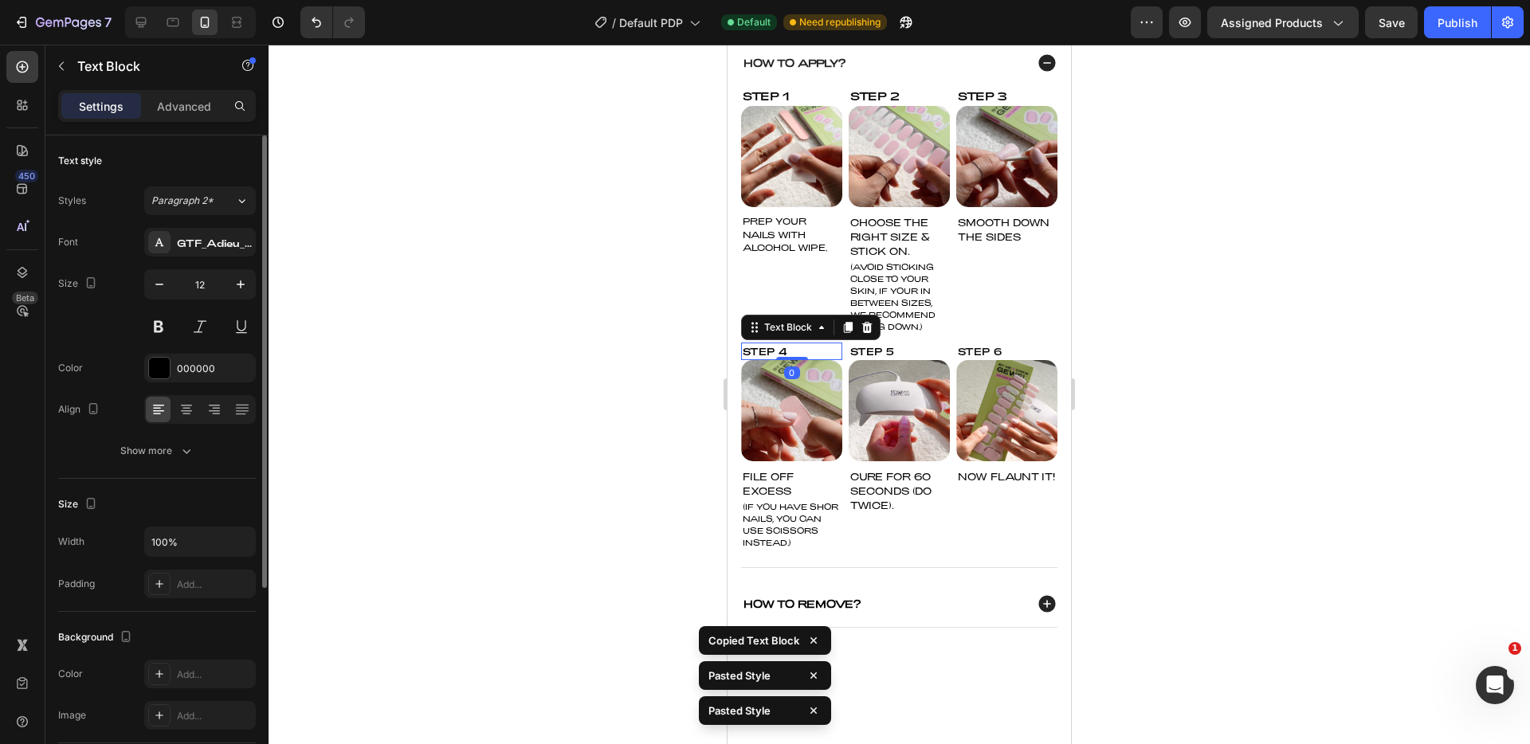
click at [779, 359] on p "Step 4" at bounding box center [792, 351] width 98 height 14
type input "14"
click at [891, 359] on p "Step 5" at bounding box center [900, 351] width 98 height 14
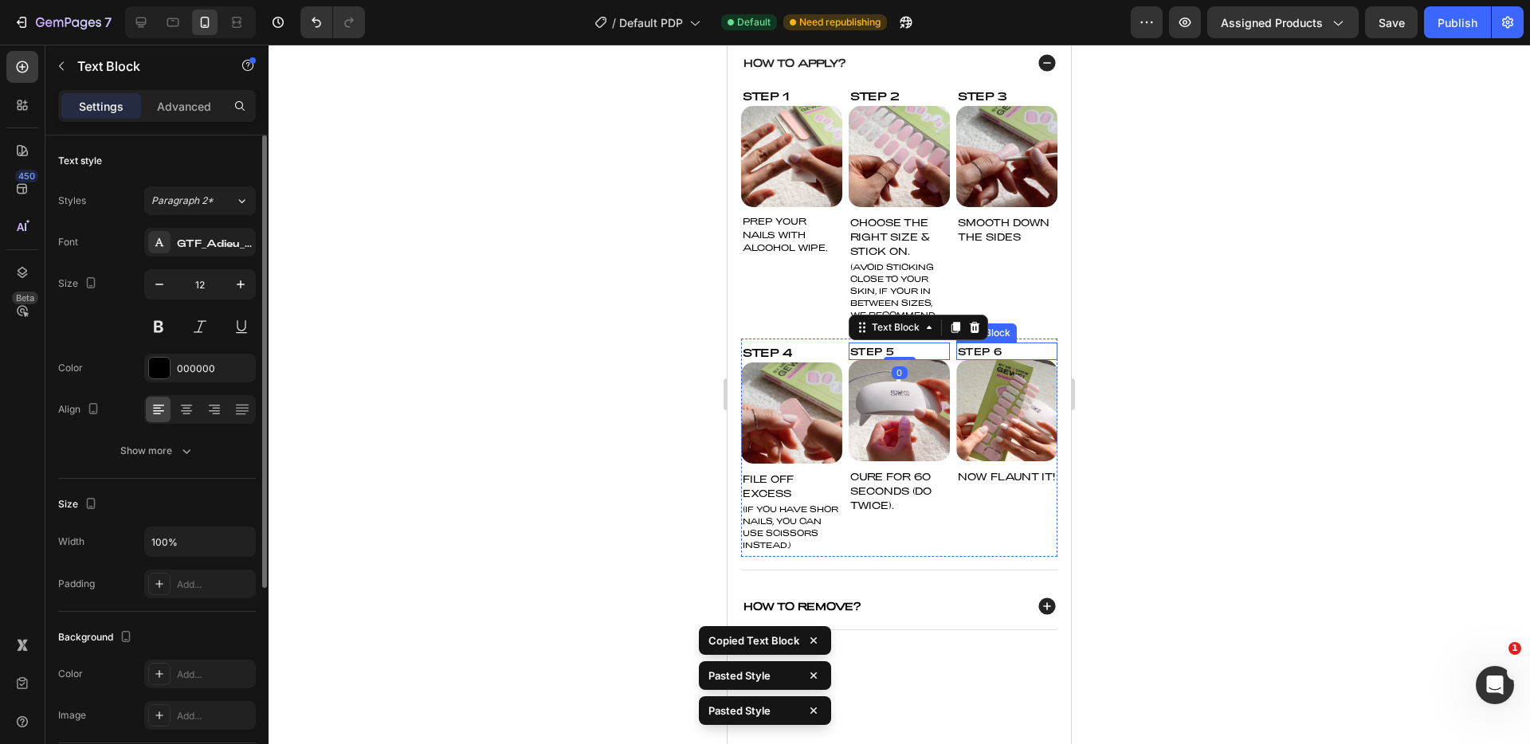
type input "14"
click at [985, 359] on p "Step 6" at bounding box center [1007, 351] width 98 height 14
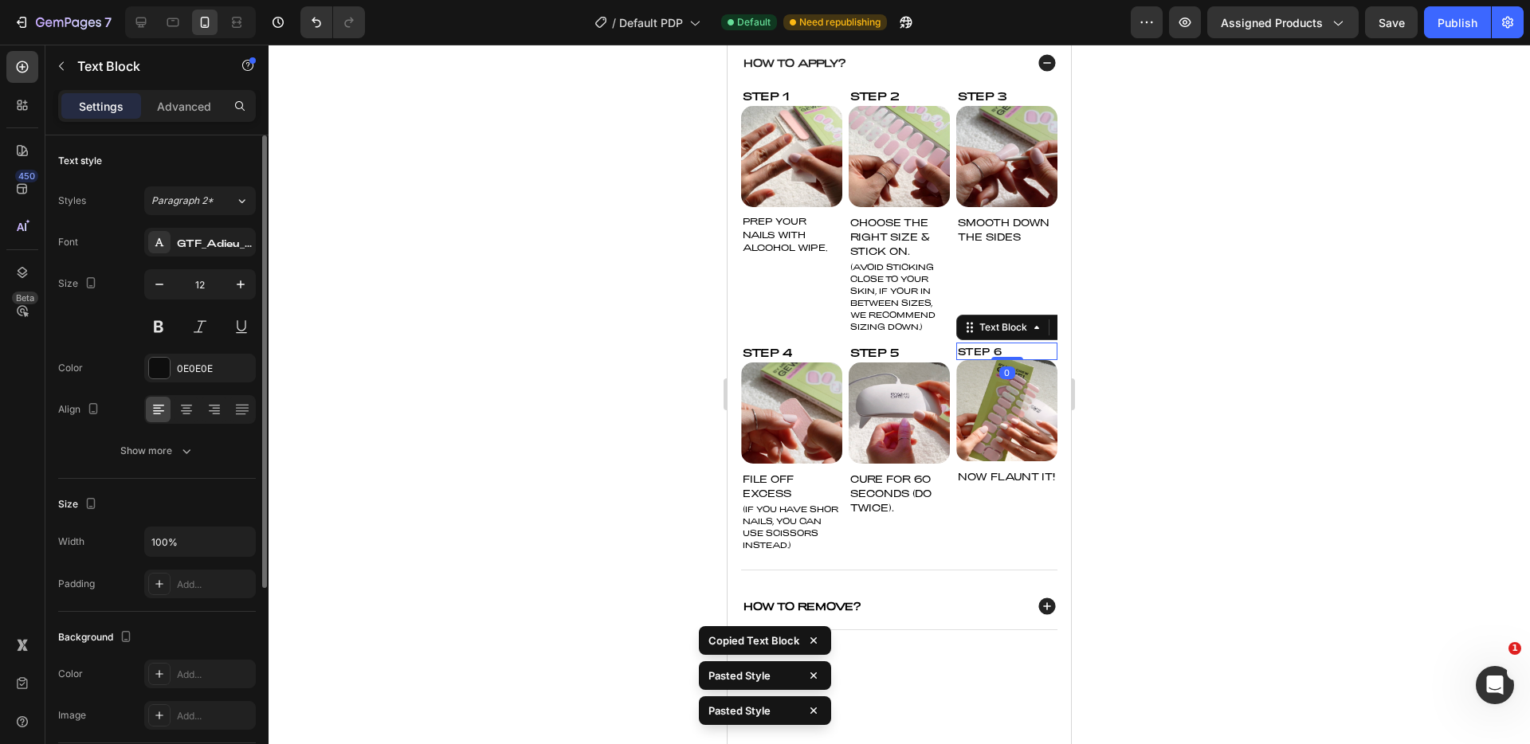
type input "14"
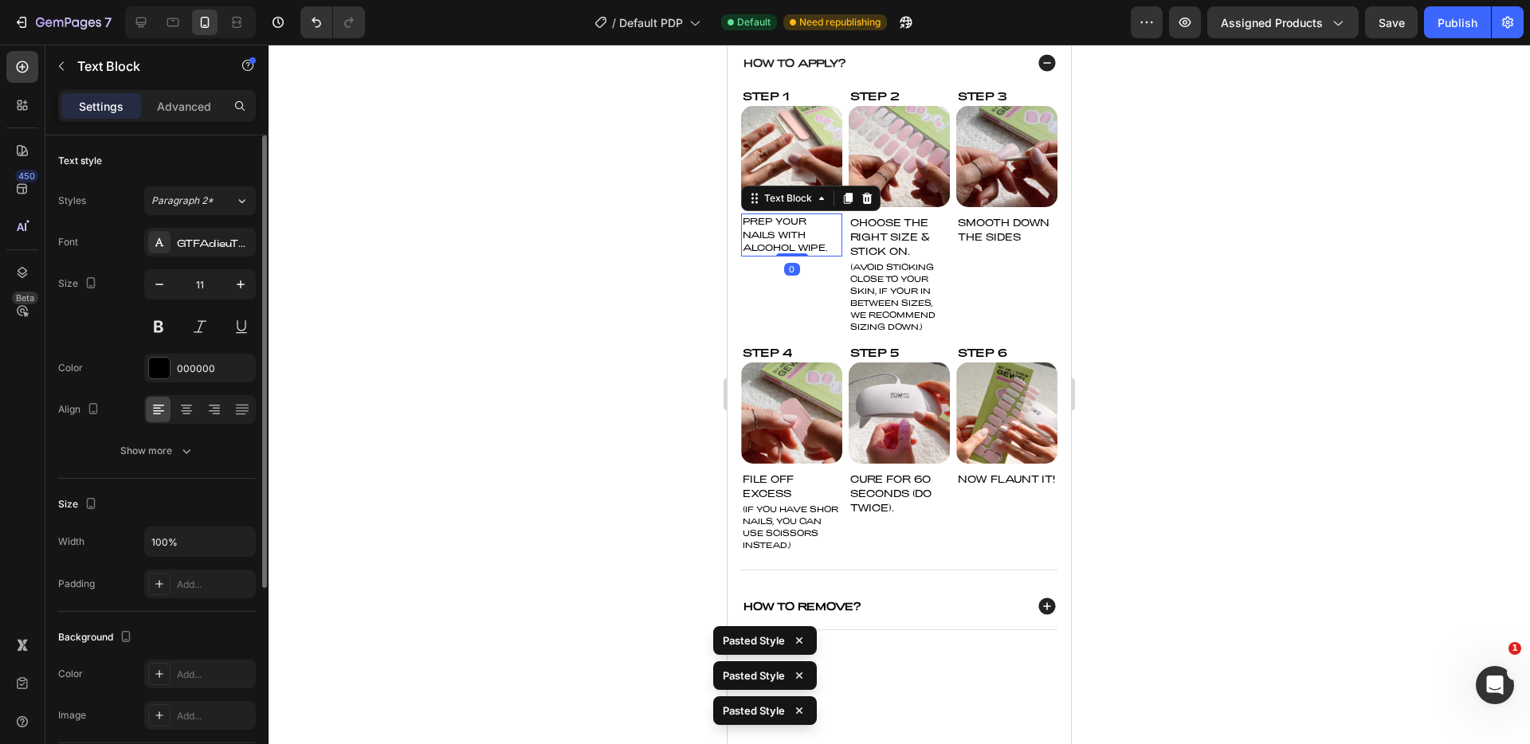
click at [791, 243] on p "PREP YOUR NAILS WITH ALCOHOL WIPE." at bounding box center [792, 235] width 98 height 40
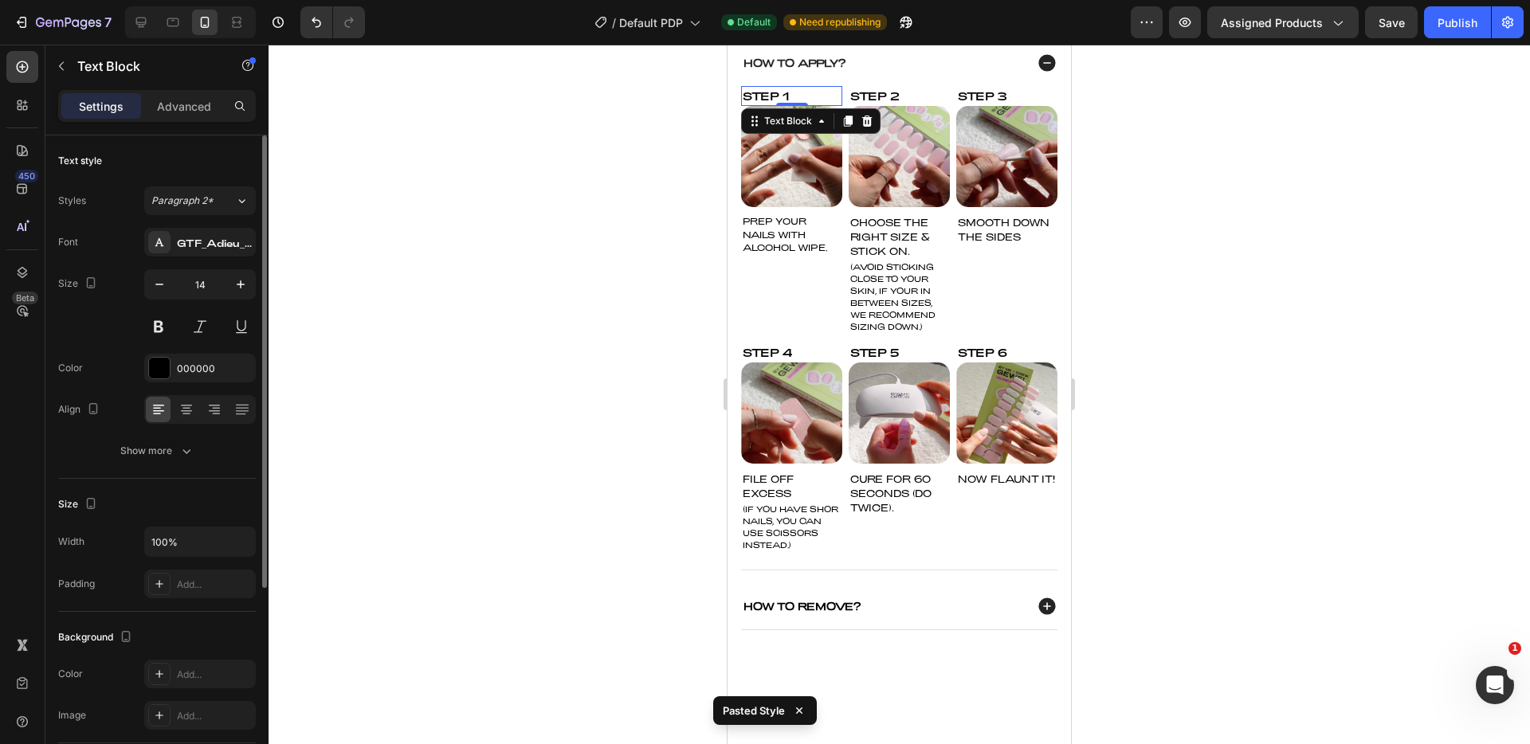
click at [784, 106] on div "Step 1" at bounding box center [791, 96] width 101 height 20
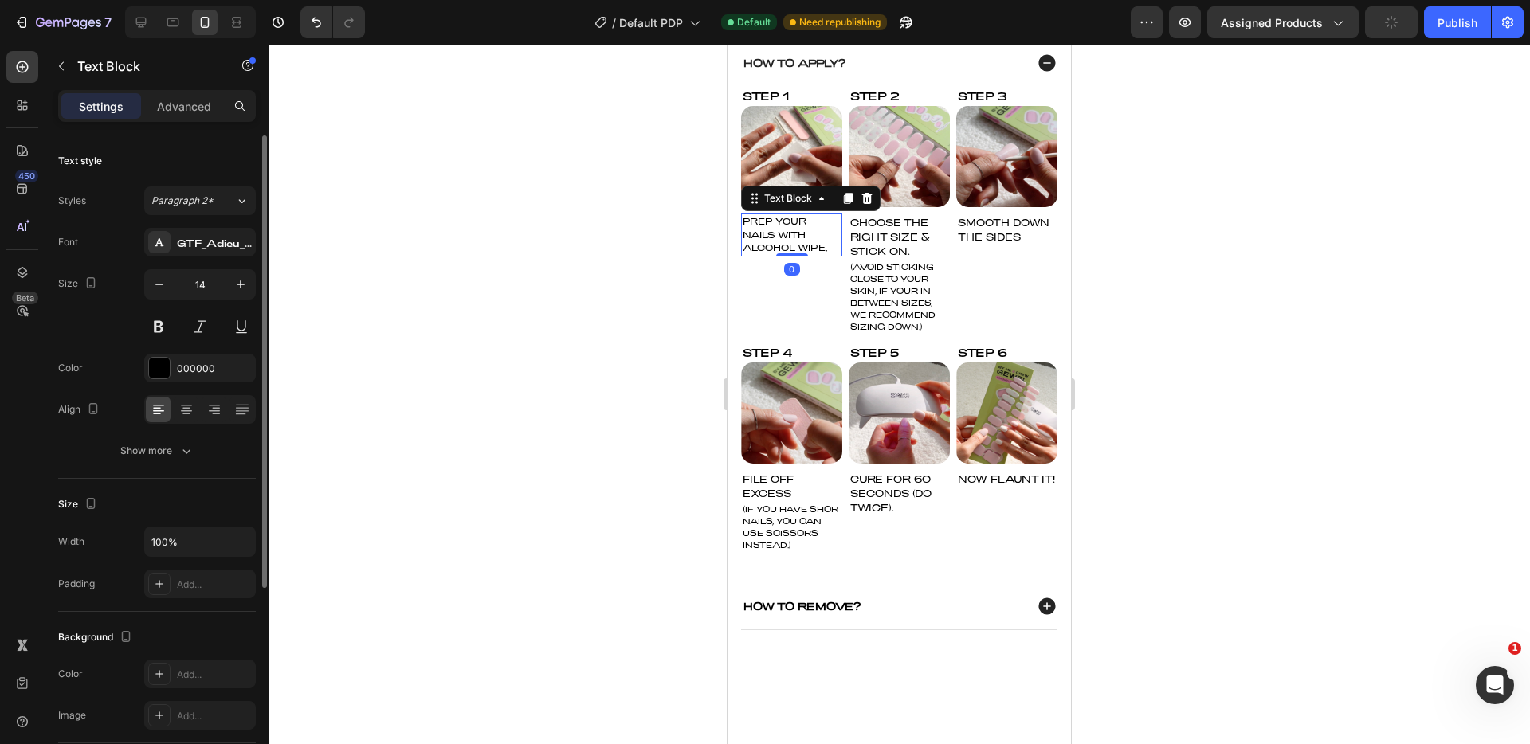
click at [780, 239] on p "PREP YOUR NAILS WITH ALCOHOL WIPE." at bounding box center [792, 235] width 98 height 40
click at [163, 285] on icon "button" at bounding box center [159, 285] width 16 height 16
type input "10"
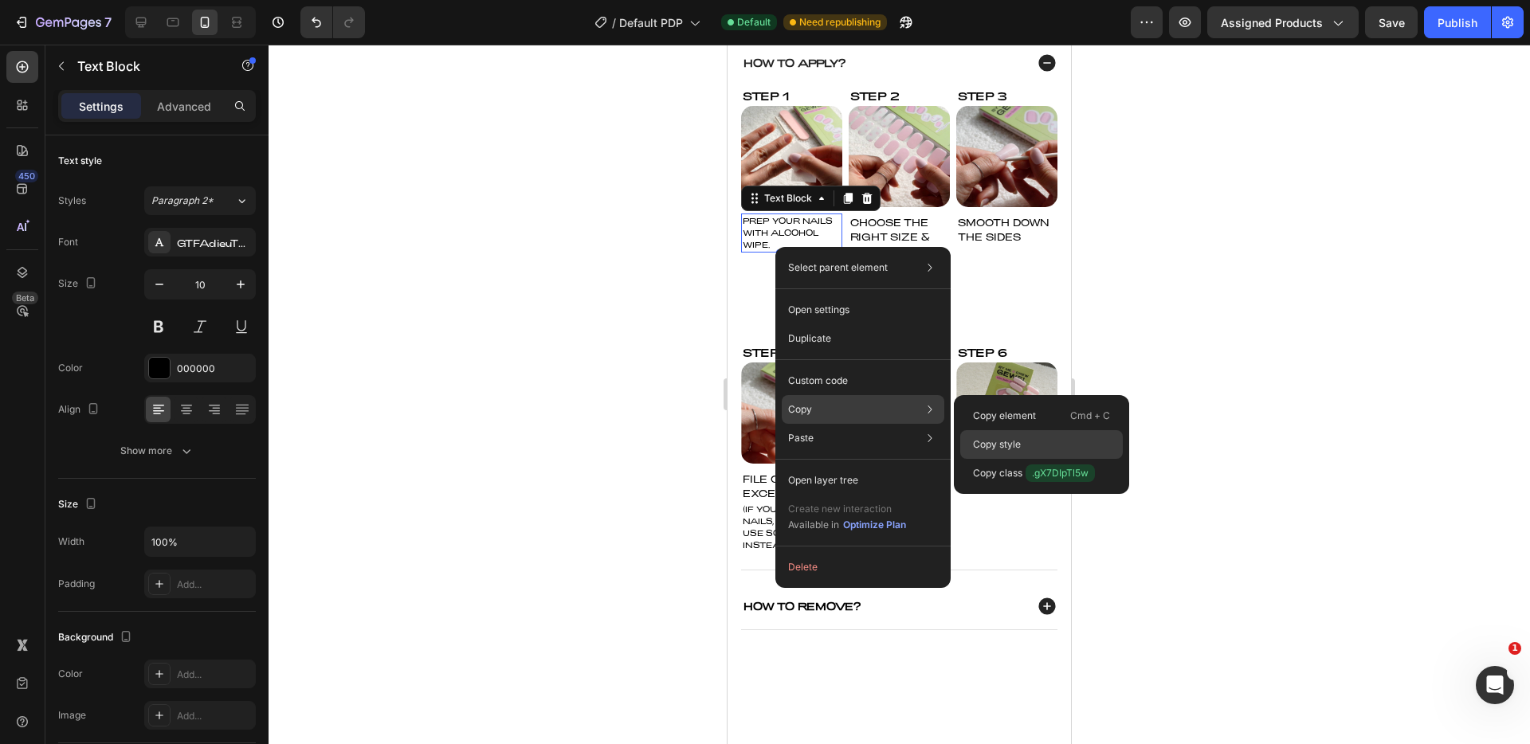
click at [1059, 459] on div "Copy style" at bounding box center [1042, 473] width 163 height 29
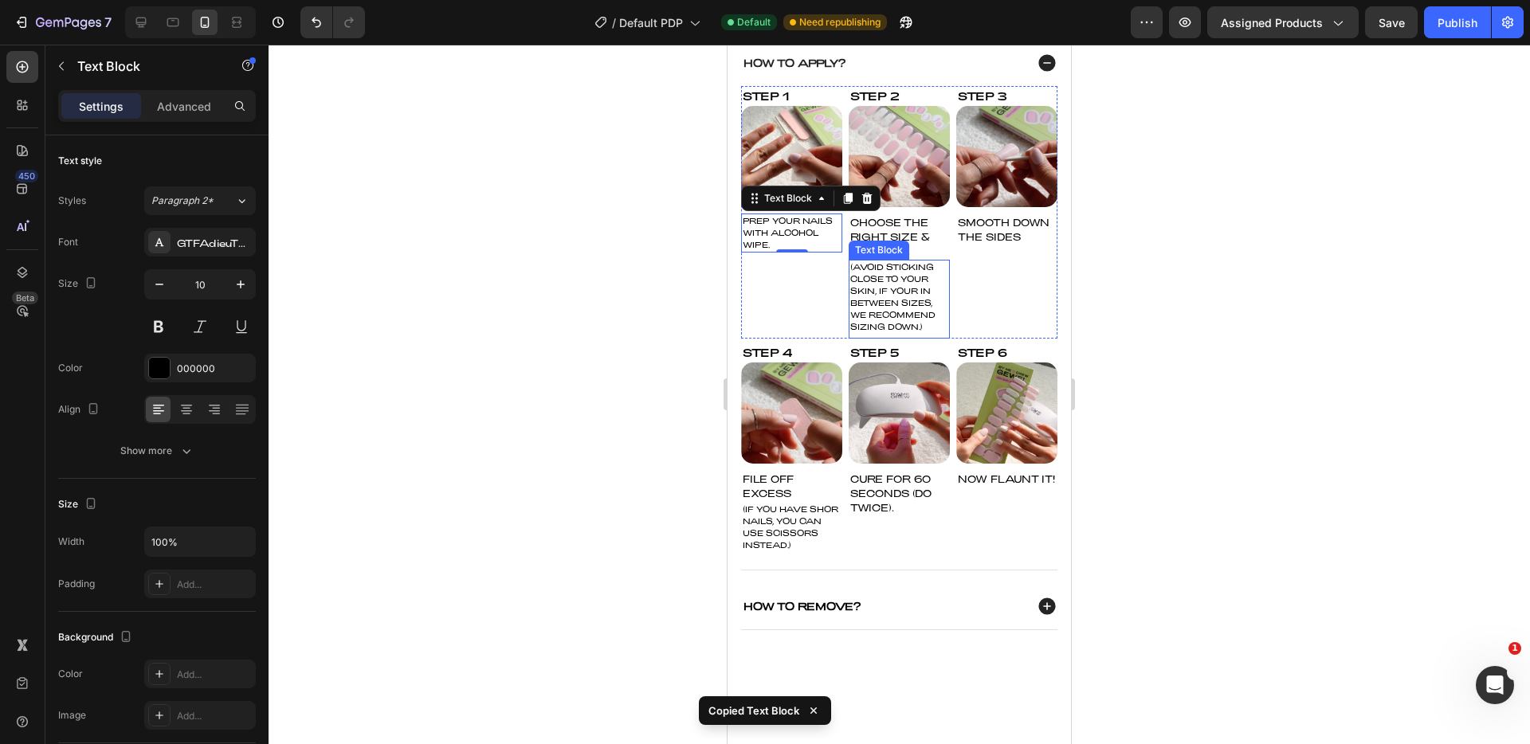
click at [899, 260] on div "CHOOSE THE RIGHT SIZE & STICK ON." at bounding box center [899, 237] width 101 height 46
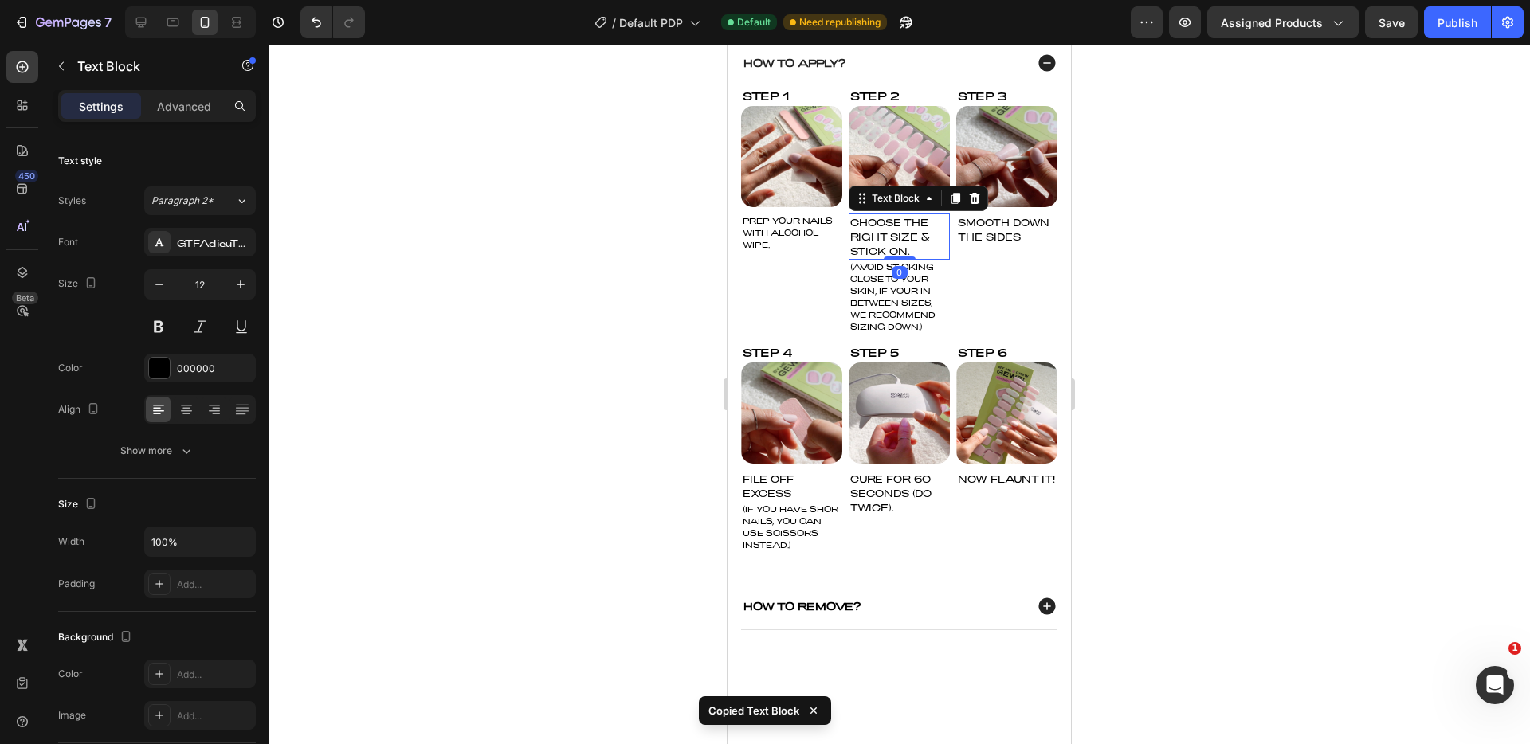
click at [903, 240] on div "CHOOSE THE RIGHT SIZE & STICK ON." at bounding box center [899, 237] width 101 height 46
click at [1267, 308] on div at bounding box center [900, 395] width 1262 height 700
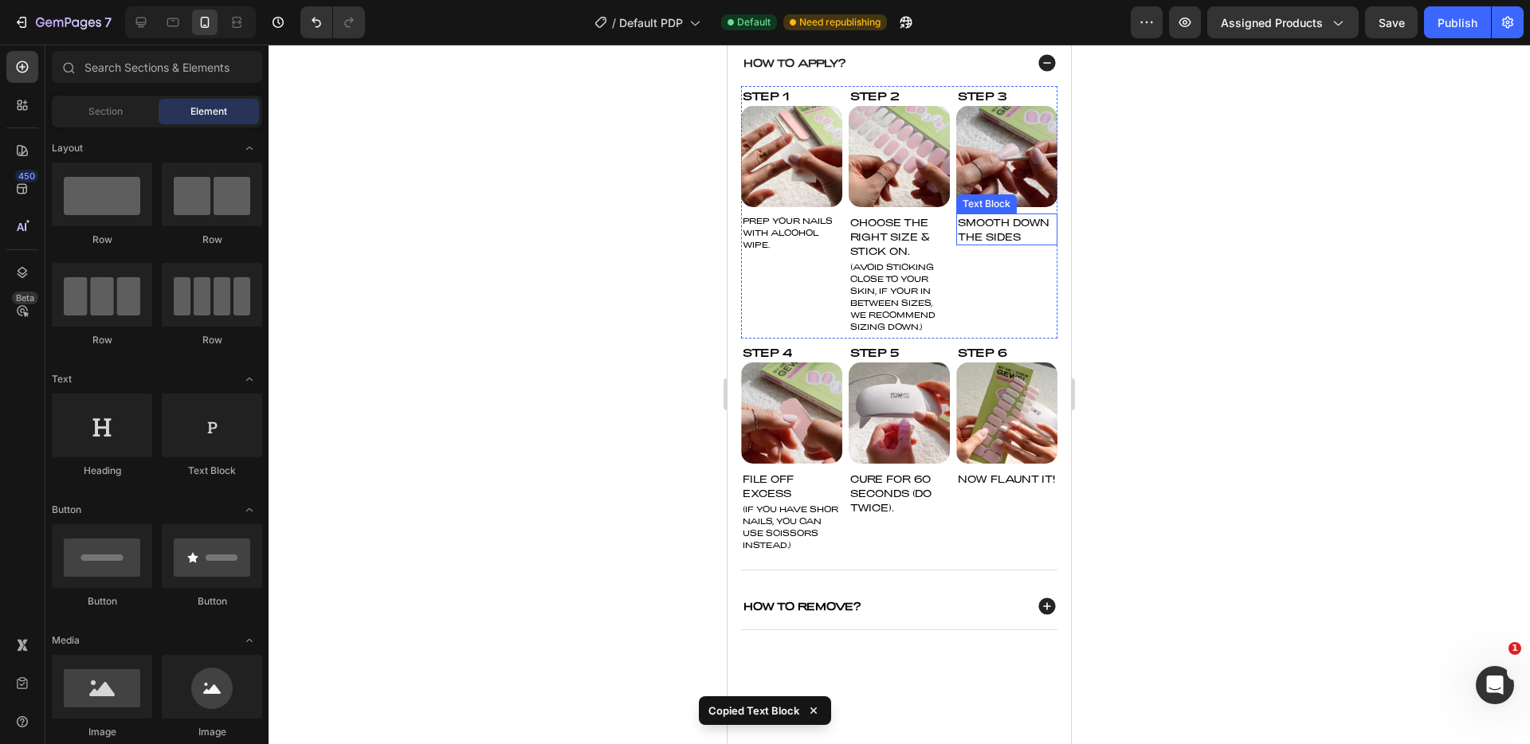
click at [874, 238] on p "CHOOSE THE RIGHT SIZE & STICK ON." at bounding box center [900, 236] width 98 height 43
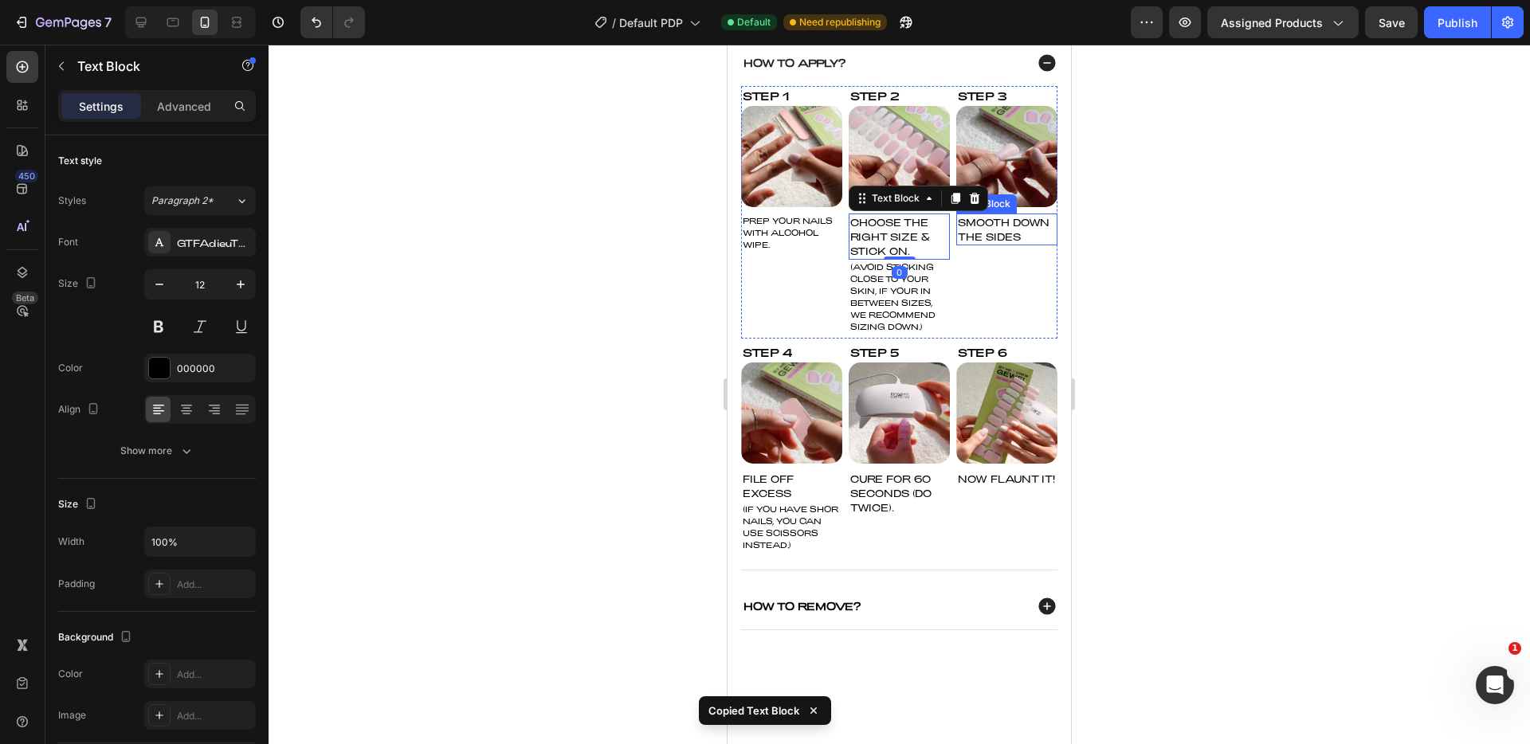
type input "10"
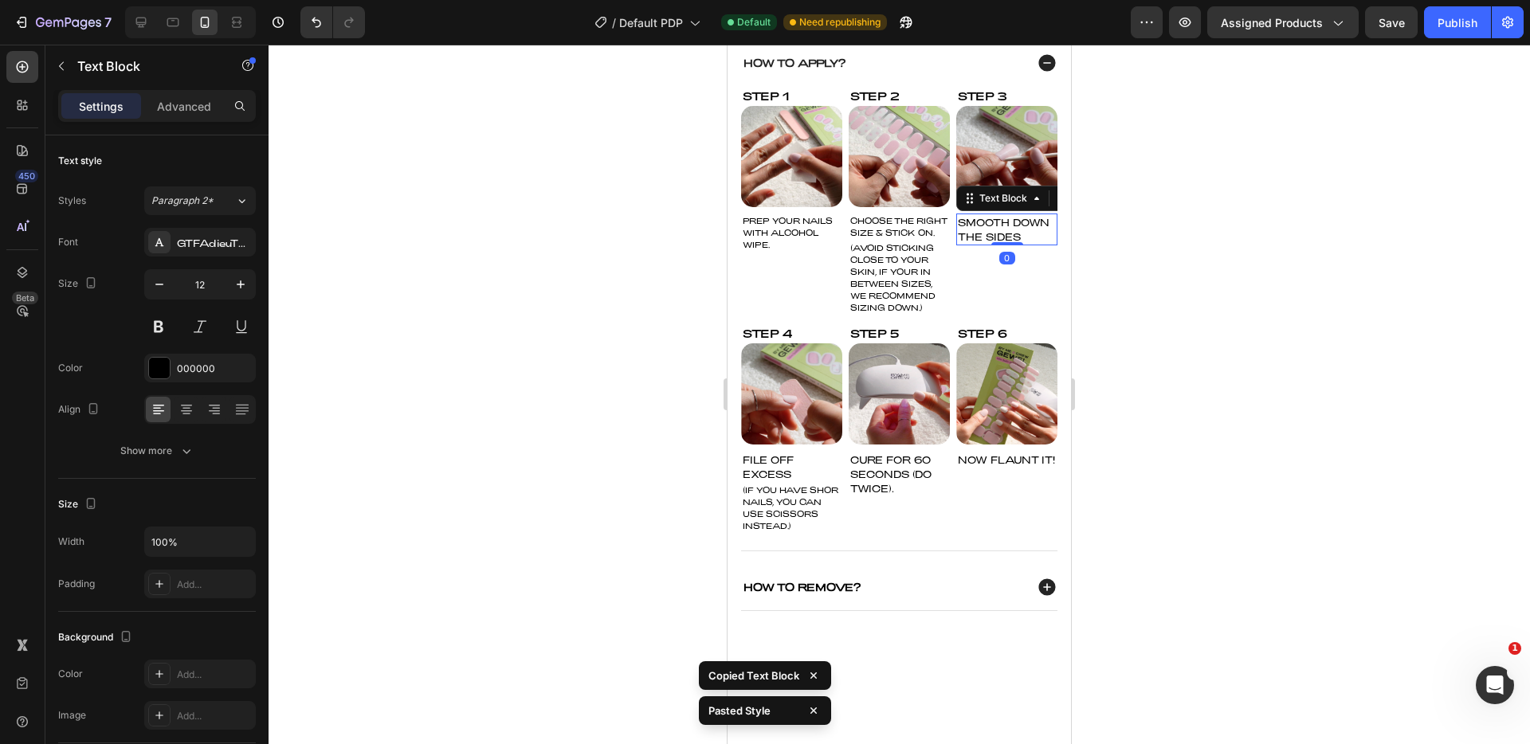
click at [1013, 241] on div "SMOOTH DOWN THE SIDES" at bounding box center [1007, 230] width 101 height 32
type input "10"
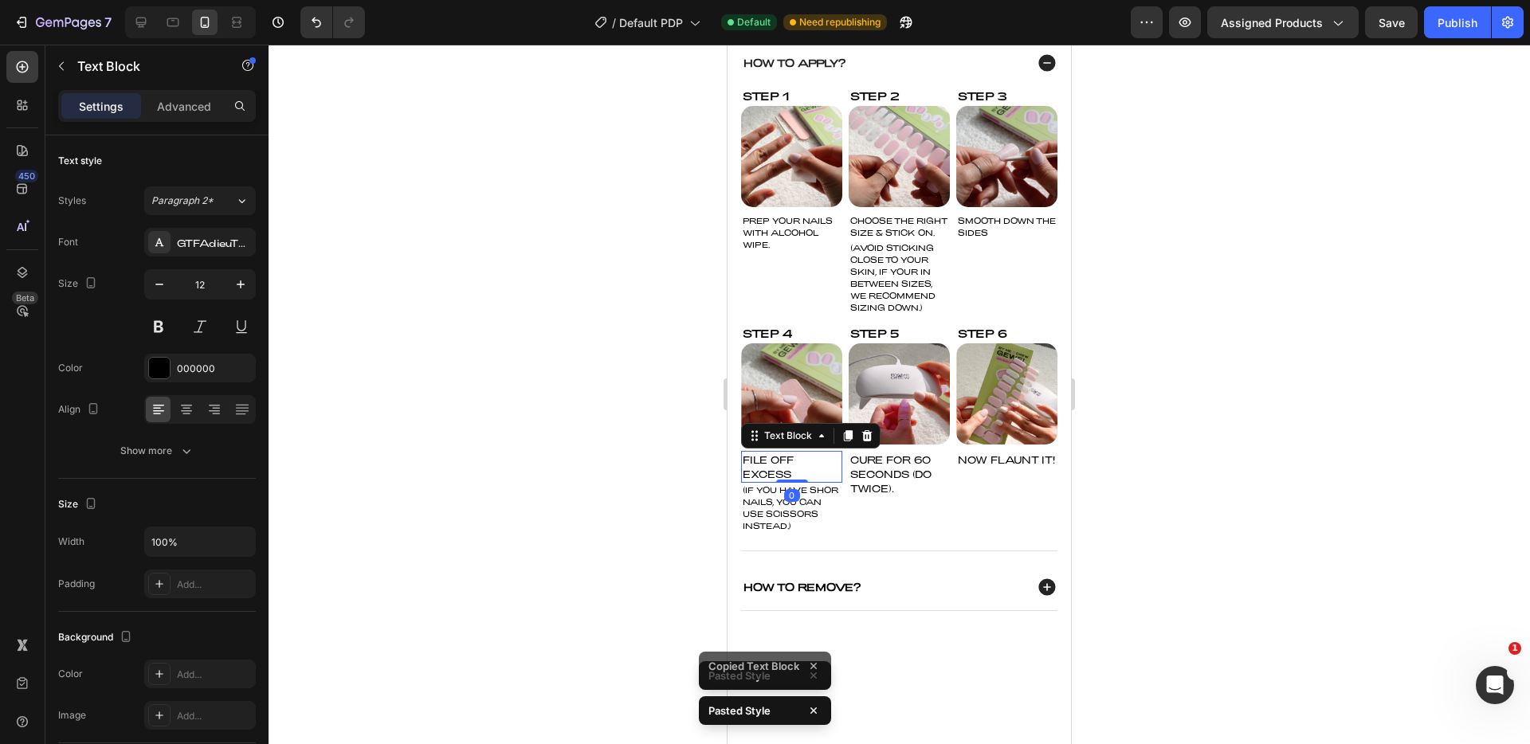
click at [785, 472] on div "FILE OFF EXCESS" at bounding box center [791, 467] width 101 height 32
type input "10"
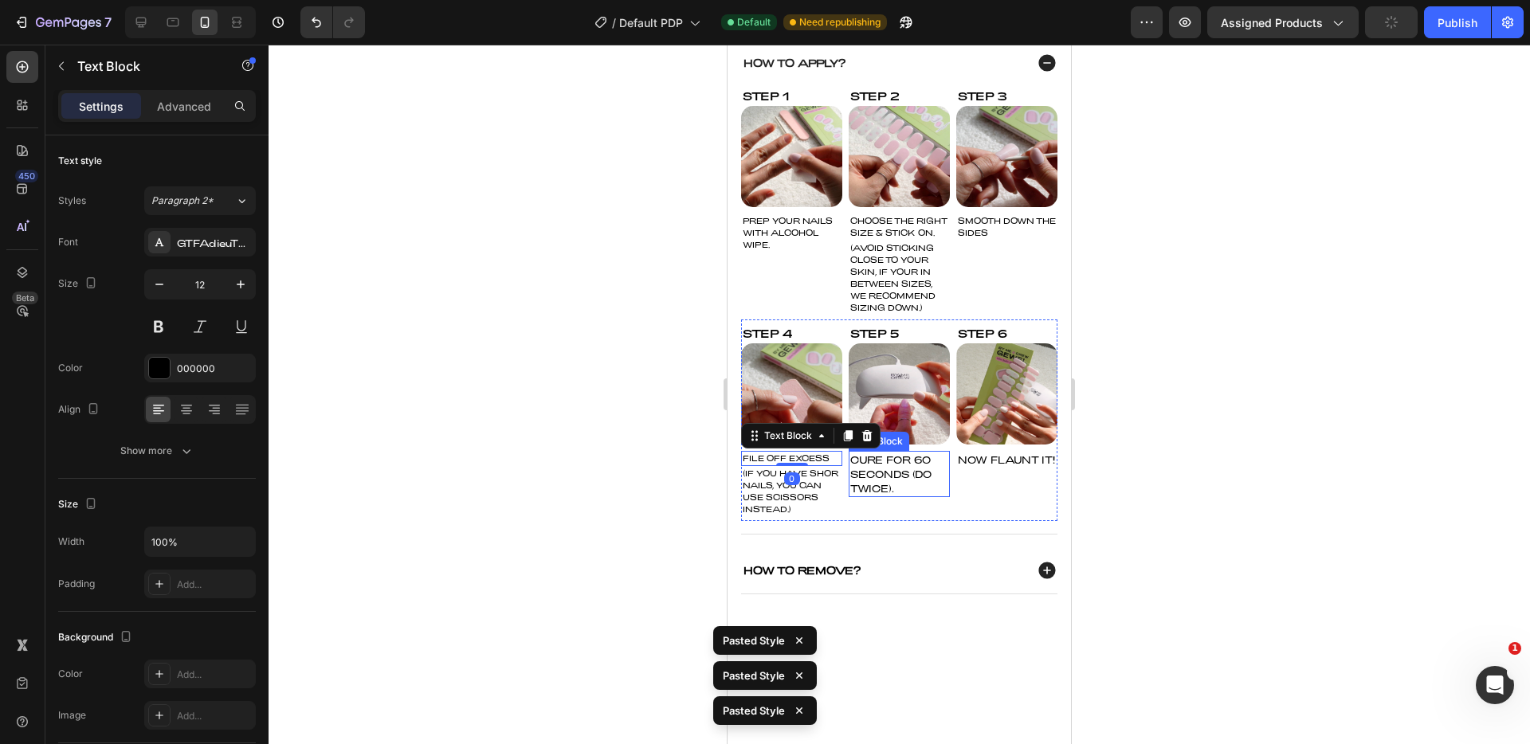
click at [909, 478] on p "CURE FOR 6O SECONDS (DO TWICE)." at bounding box center [900, 474] width 98 height 43
type input "10"
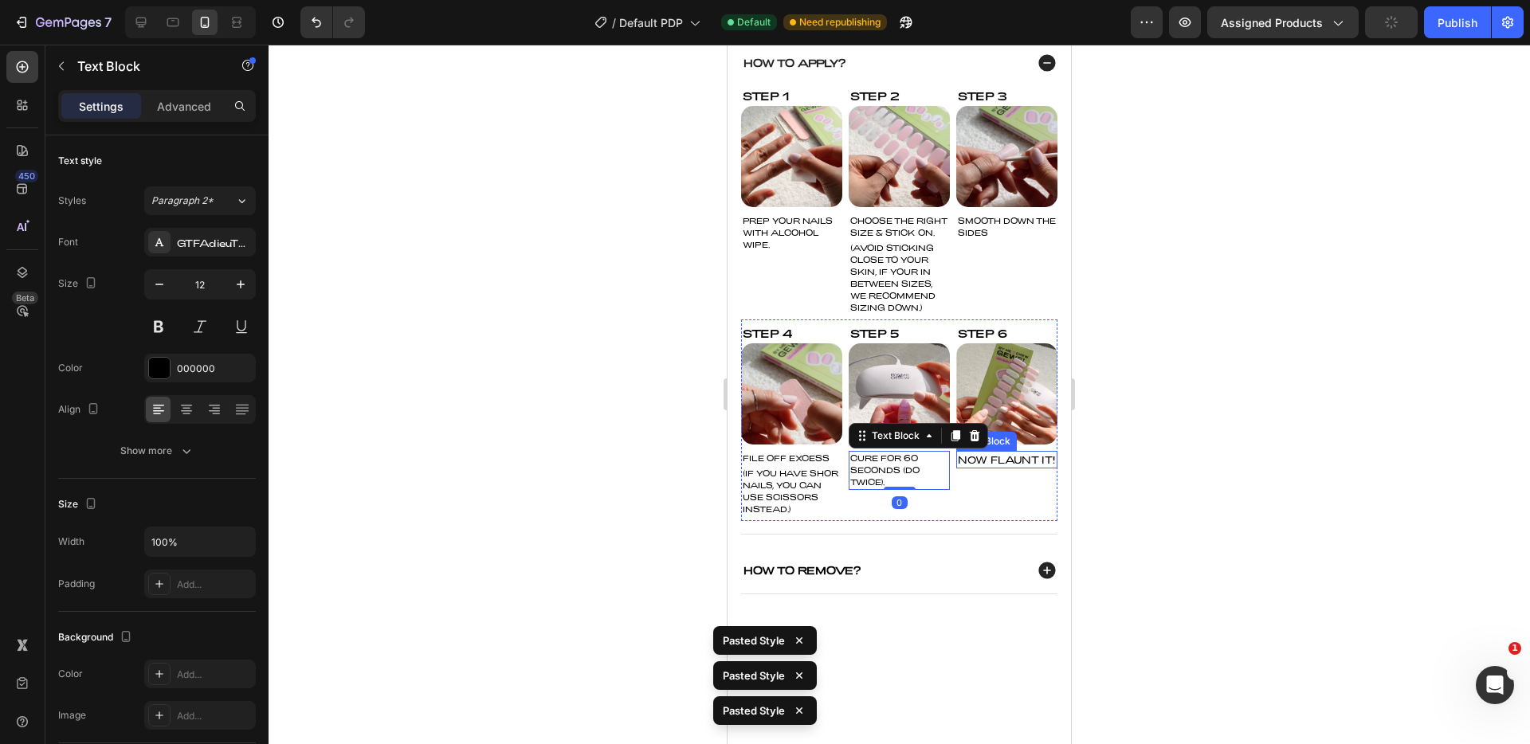
click at [980, 469] on div "NOW FLAUNT IT!" at bounding box center [1007, 460] width 101 height 18
type input "10"
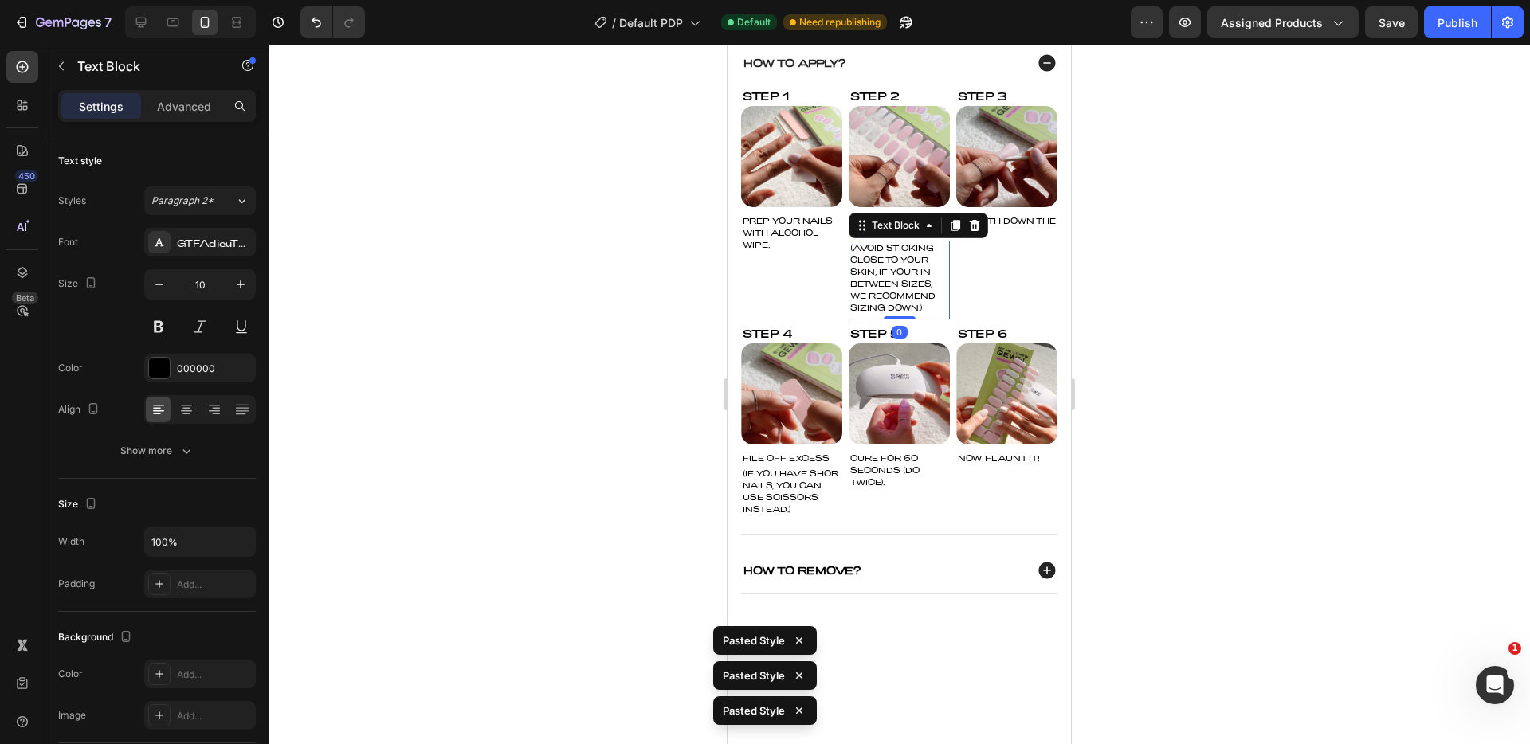
click at [881, 283] on p "(AVOID STICKING CLOSE TO YOUR SKIN, IF YOUR IN BETWEEN SIZES, WE RECOMMEND SIZI…" at bounding box center [900, 278] width 98 height 72
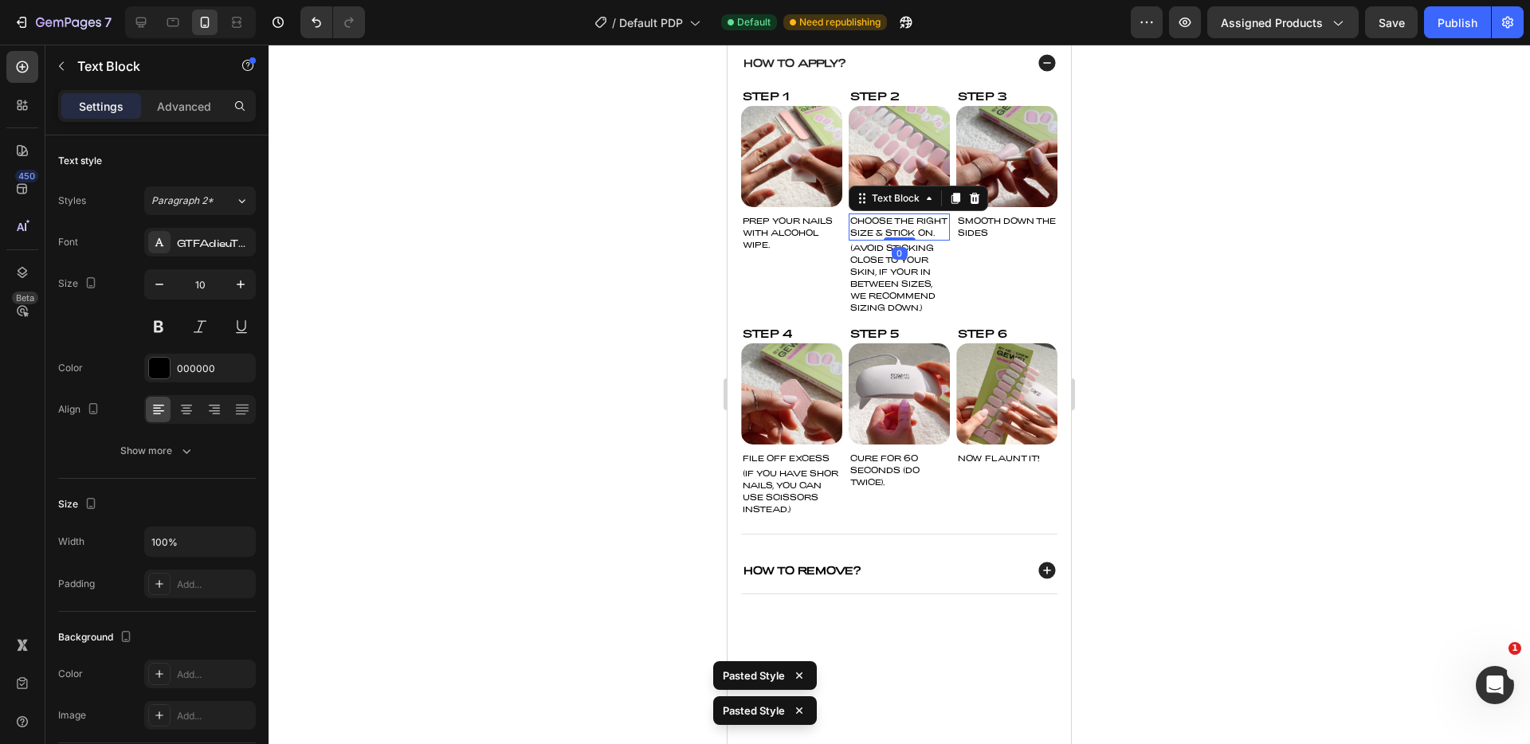
click at [859, 218] on div "Step 2 Text Block Image CHOOSE THE RIGHT SIZE & STICK ON. Text Block 0 (AVOID S…" at bounding box center [899, 203] width 101 height 234
click at [790, 226] on p "PREP YOUR NAILS WITH ALCOHOL WIPE." at bounding box center [792, 233] width 98 height 36
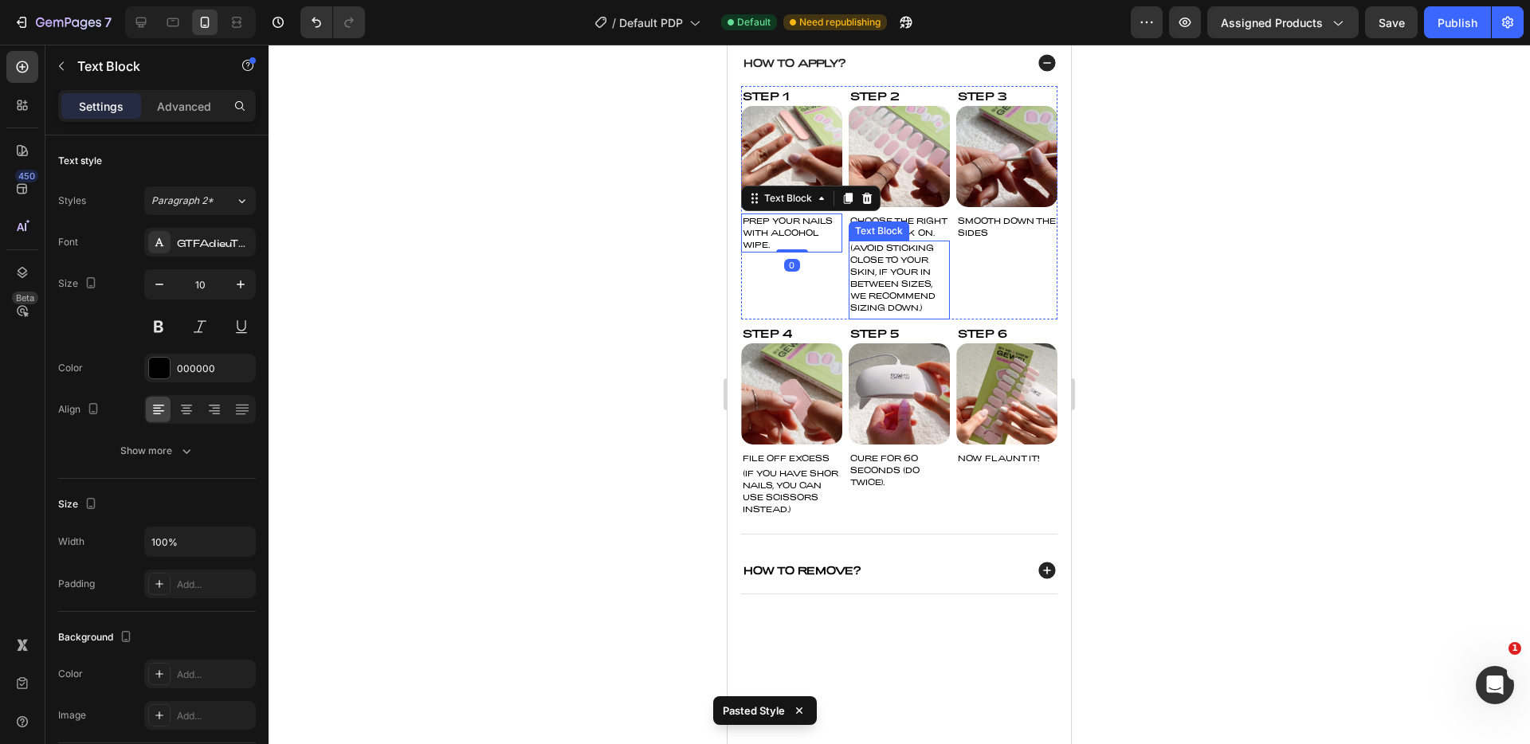
click at [875, 277] on p "(AVOID STICKING CLOSE TO YOUR SKIN, IF YOUR IN BETWEEN SIZES, WE RECOMMEND SIZI…" at bounding box center [900, 278] width 98 height 72
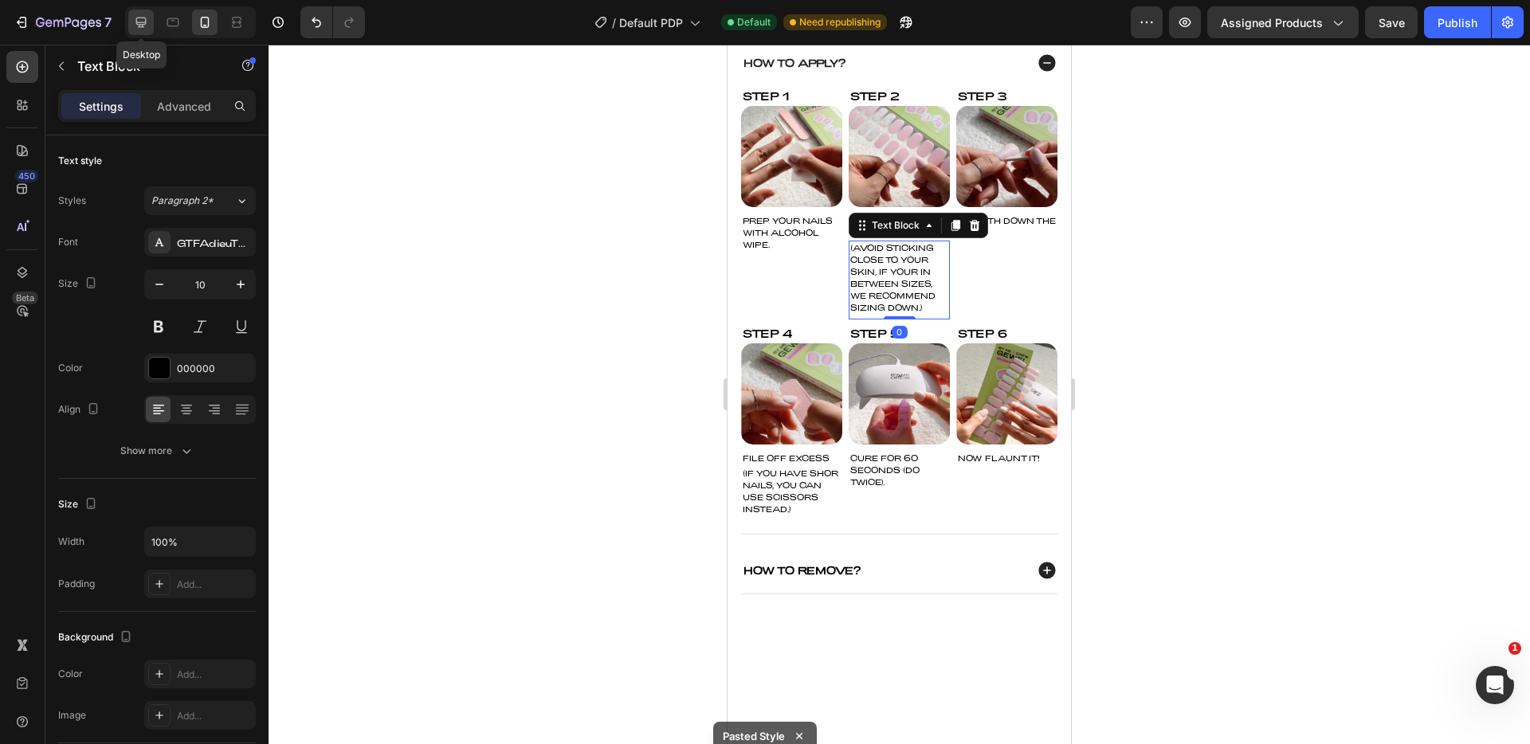
click at [143, 28] on icon at bounding box center [141, 22] width 16 height 16
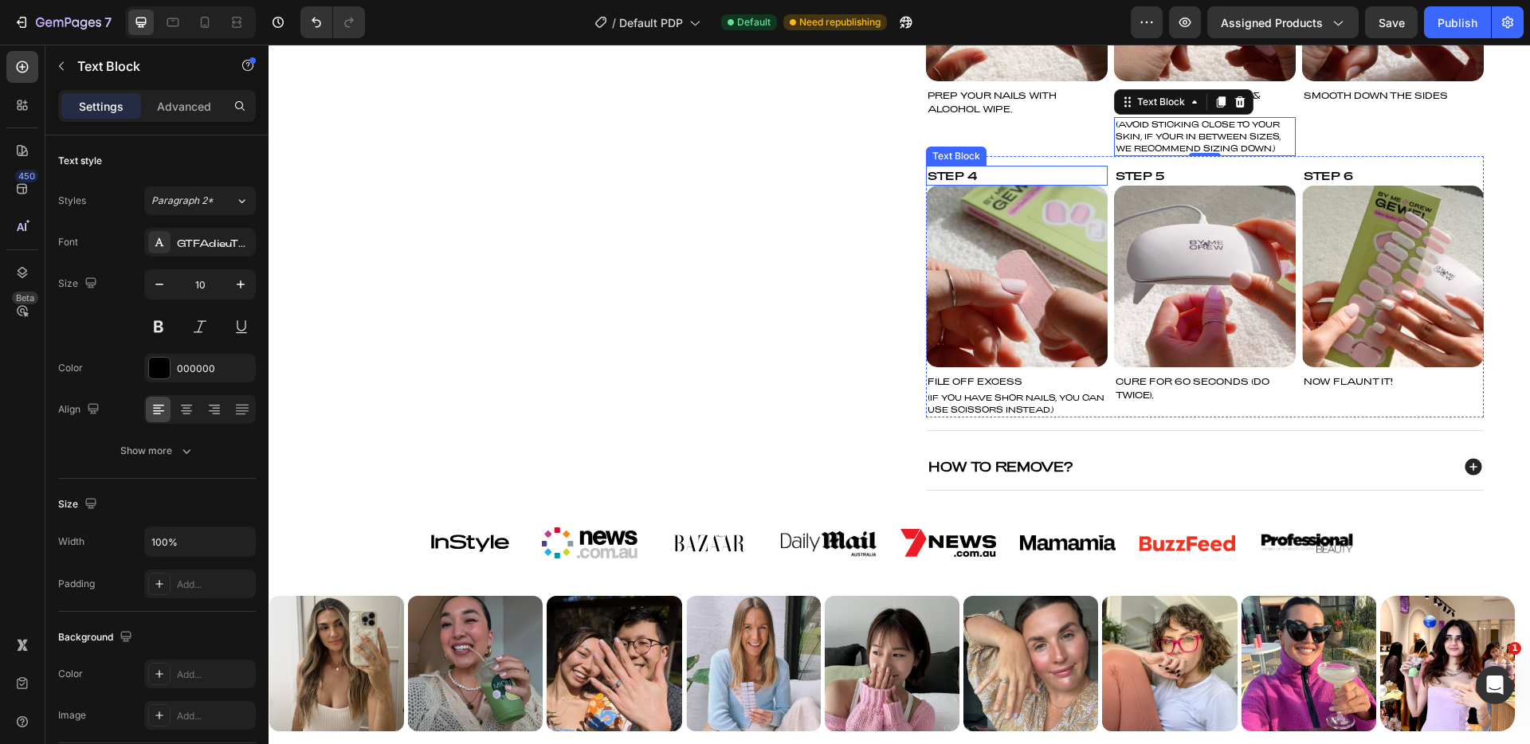
scroll to position [796, 0]
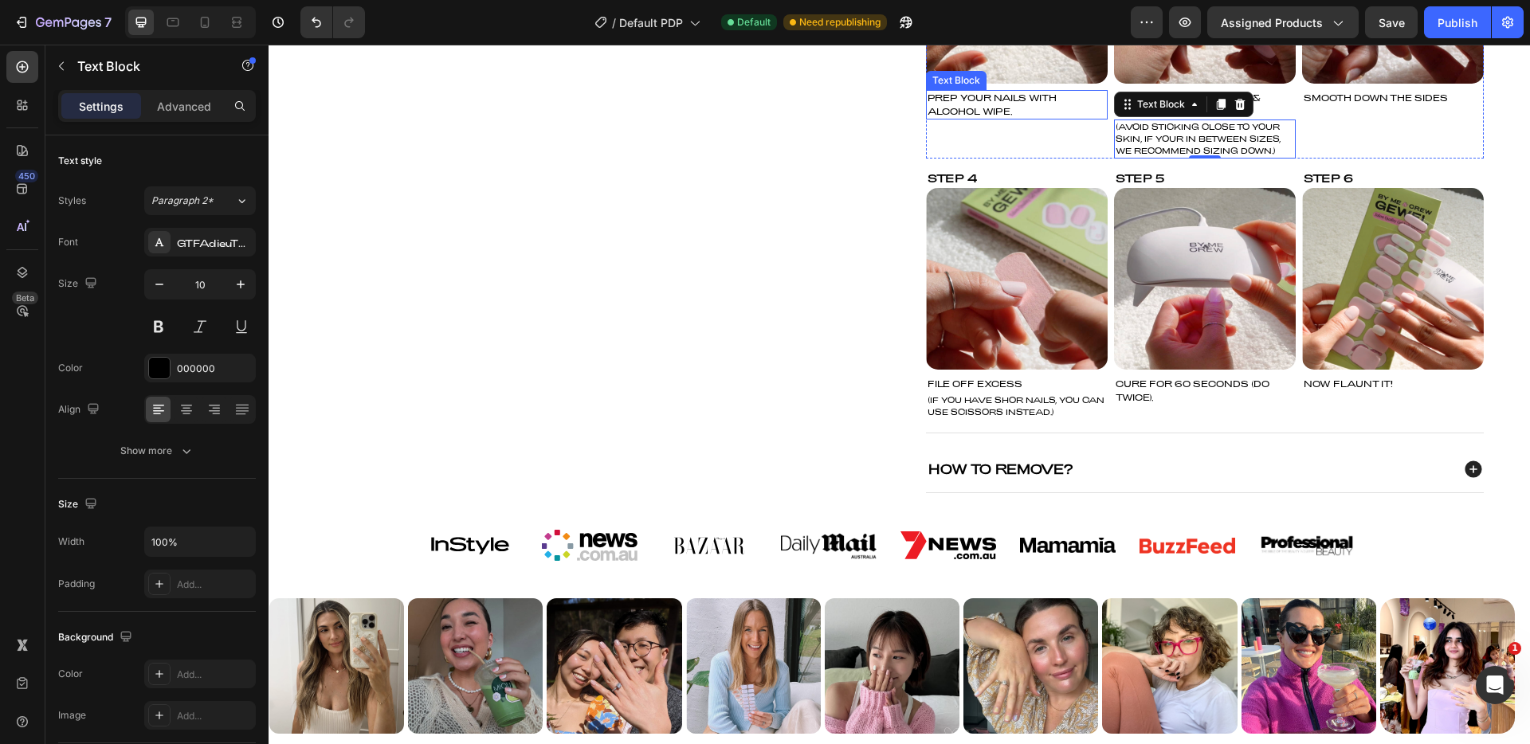
click at [960, 110] on p "PREP YOUR NAILS WITH ALCOHOL WIPE." at bounding box center [1017, 105] width 179 height 26
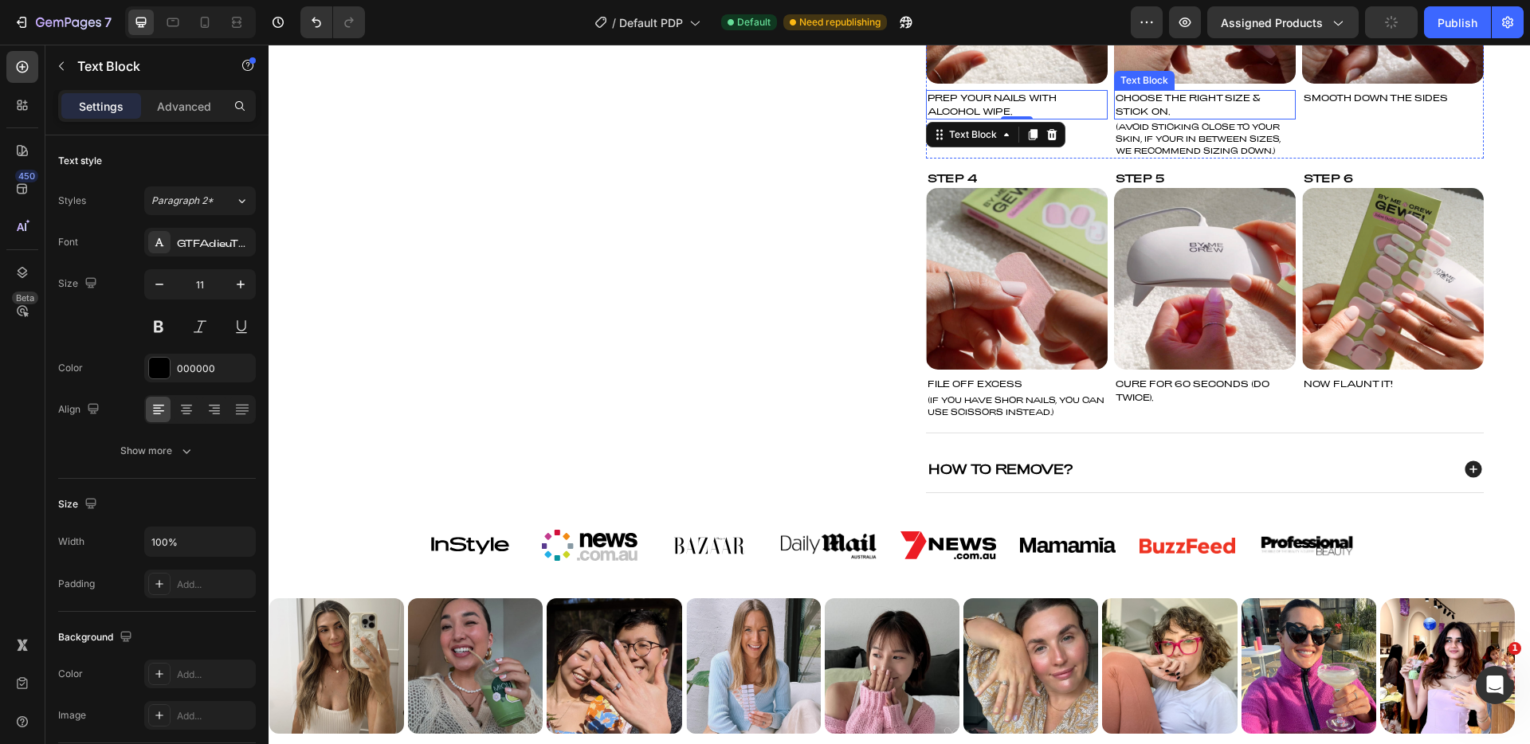
click at [1178, 101] on p "CHOOSE THE RIGHT SIZE & STICK ON." at bounding box center [1205, 105] width 179 height 26
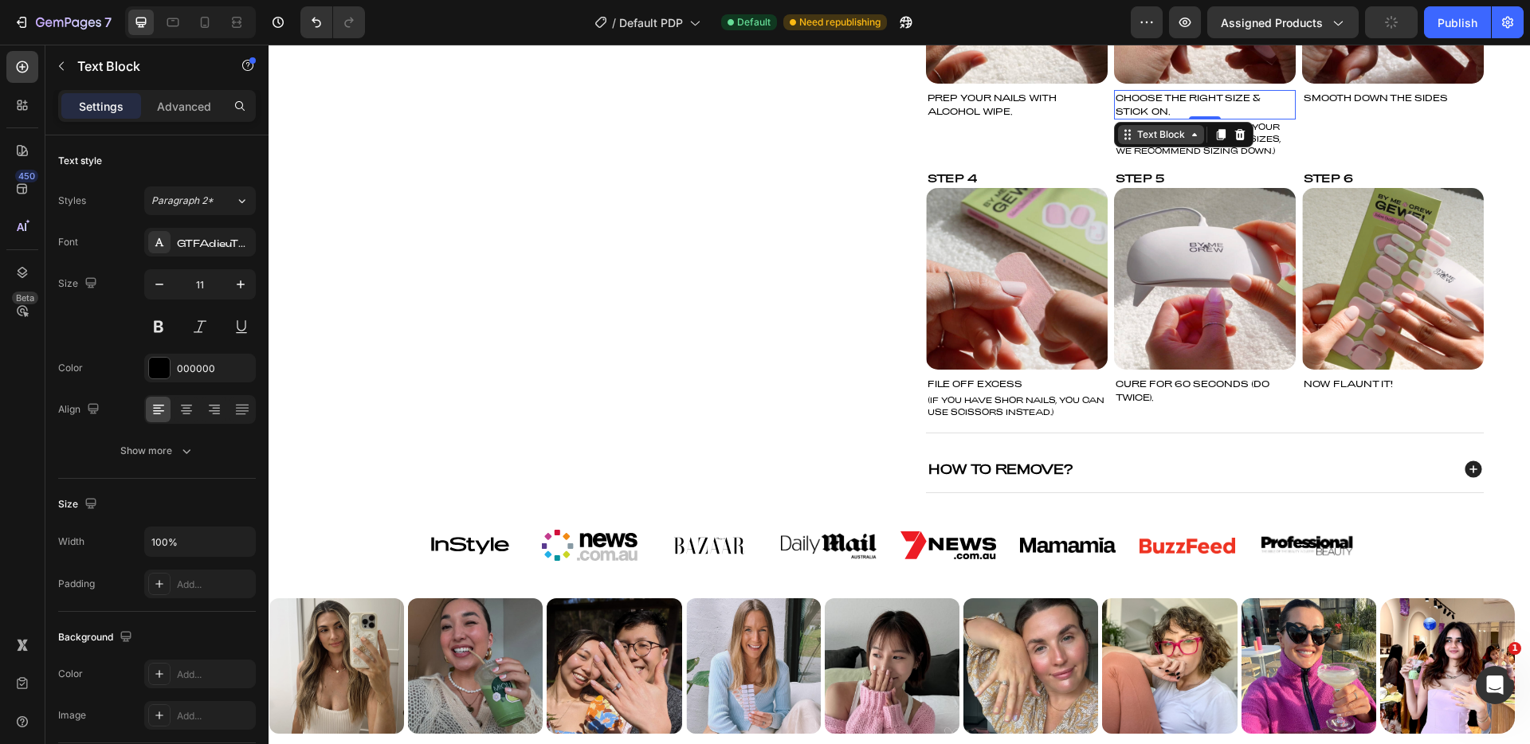
click at [1188, 134] on icon at bounding box center [1194, 134] width 13 height 13
click at [1262, 147] on p "(AVOID STICKING CLOSE TO YOUR SKIN, IF YOUR IN BETWEEN SIZES, WE RECOMMEND SIZI…" at bounding box center [1205, 139] width 179 height 36
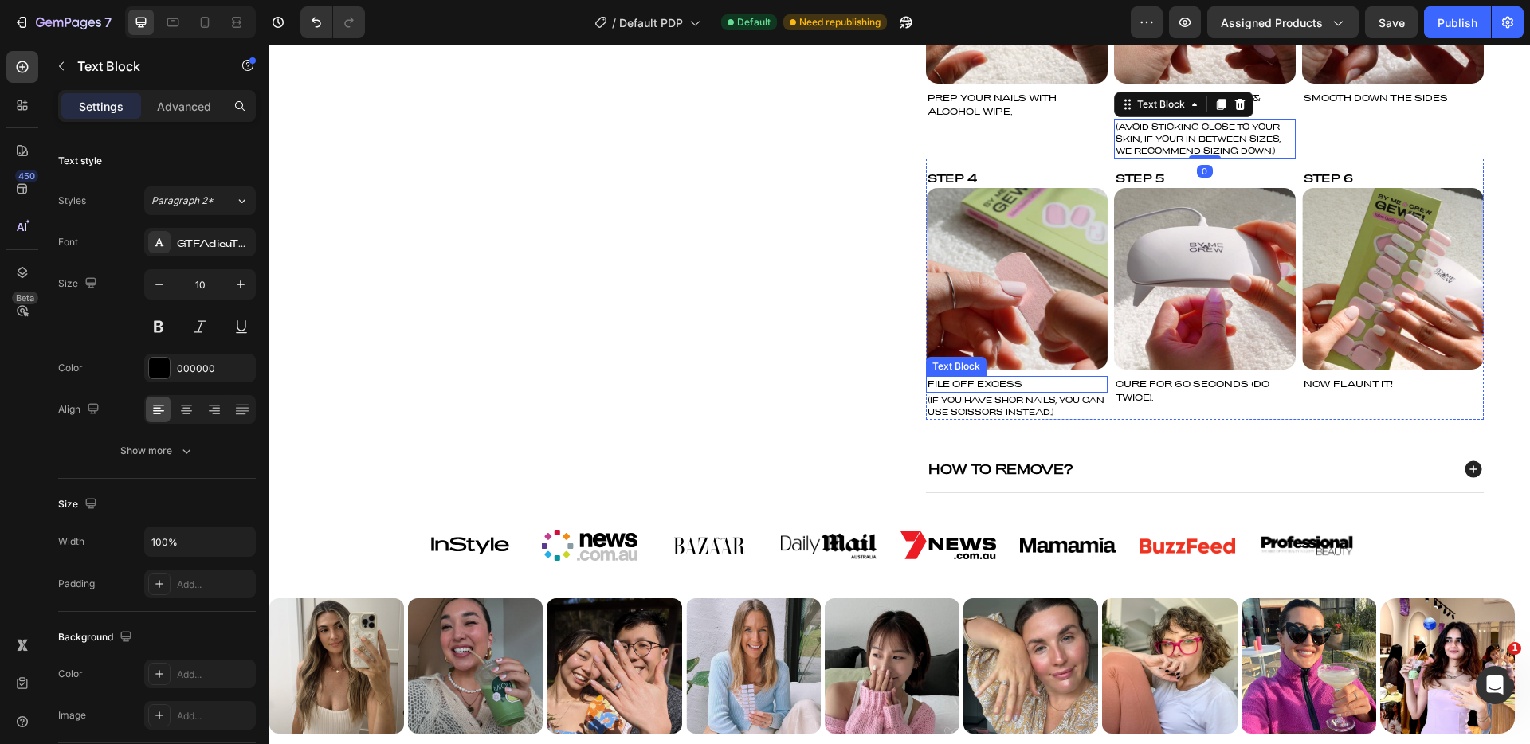
click at [1019, 378] on div "FILE OFF EXCESS" at bounding box center [1017, 384] width 182 height 17
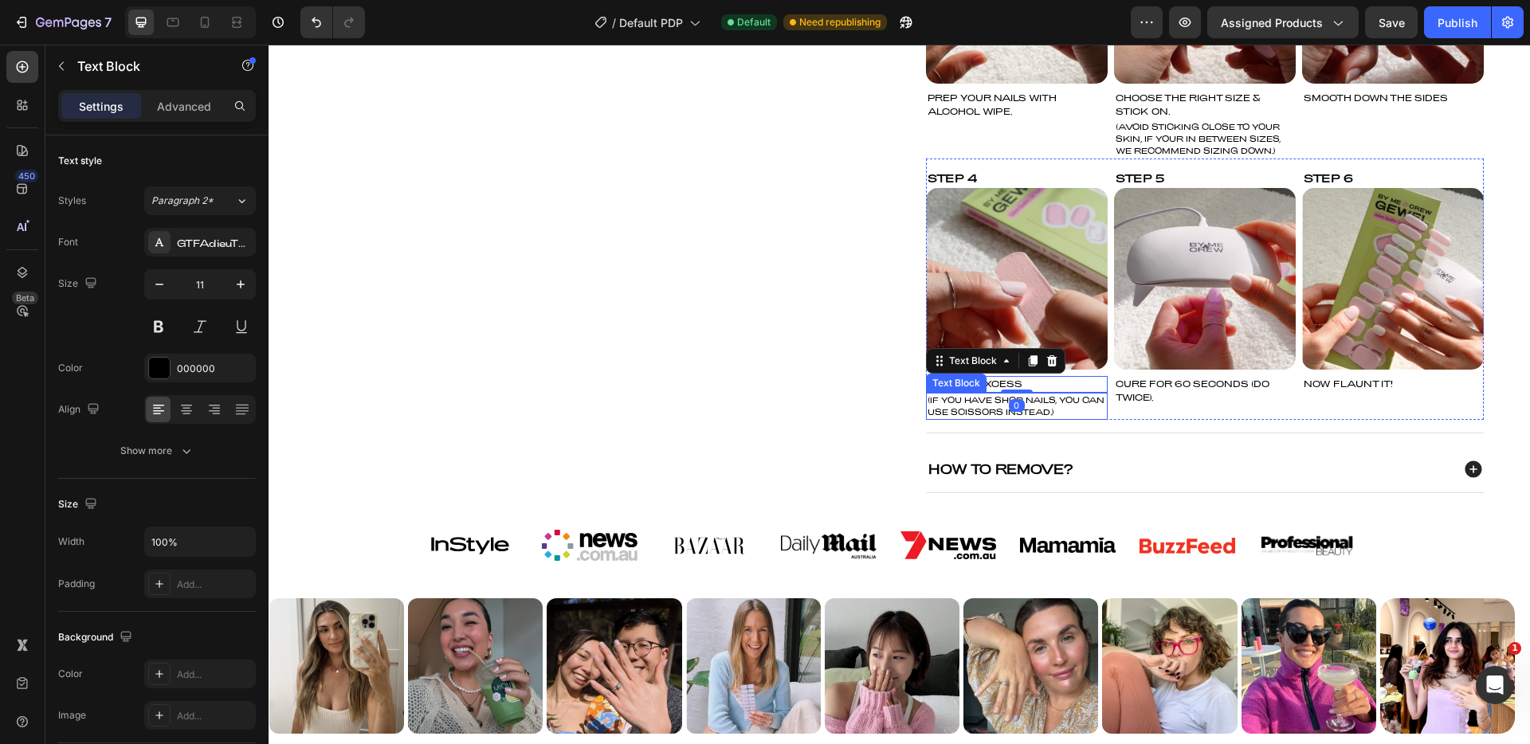
click at [1046, 396] on p "(IF YOU HAVE SHOR NAILS, YOU CAN USE SCISSORS INSTEAD.)" at bounding box center [1017, 407] width 179 height 24
click at [208, 28] on icon at bounding box center [205, 22] width 16 height 16
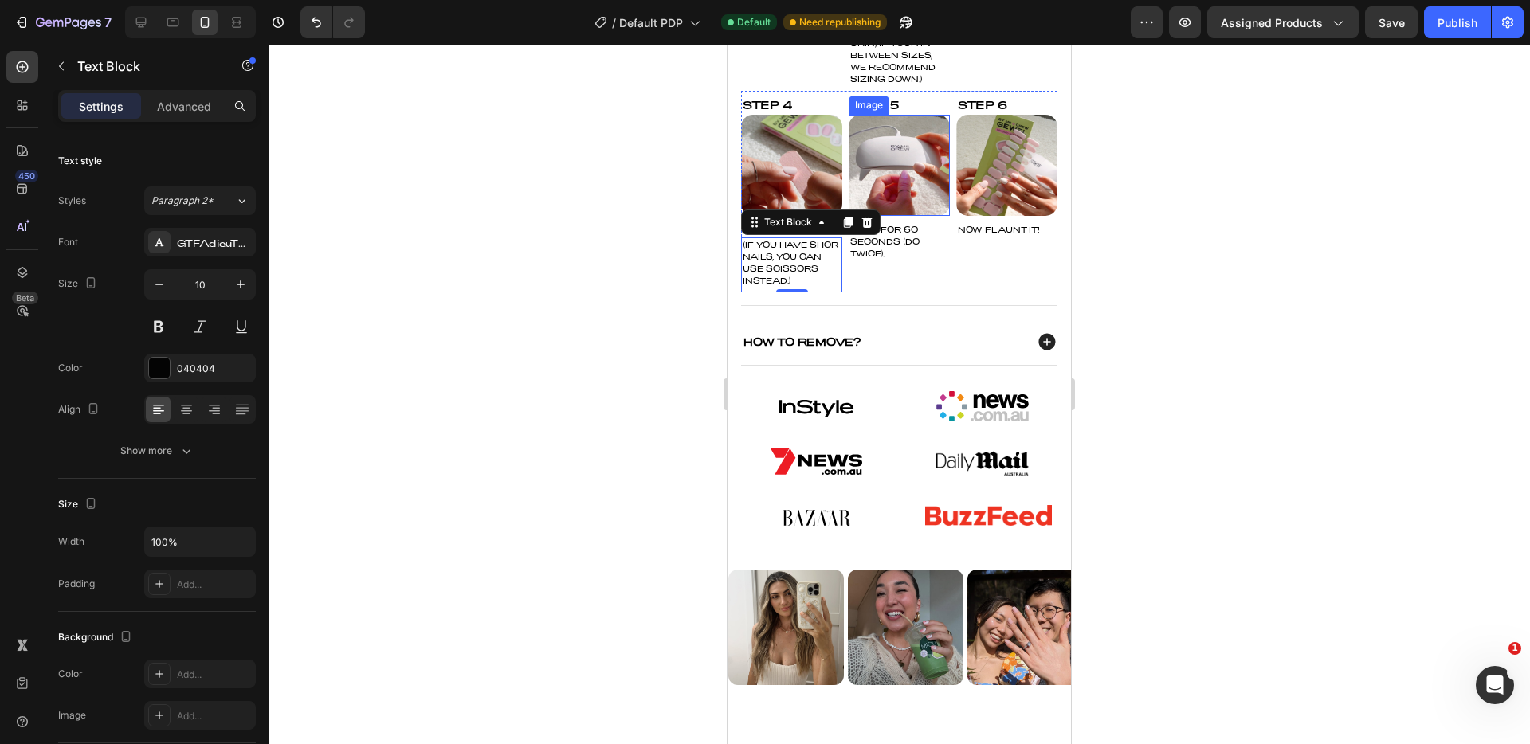
scroll to position [1086, 0]
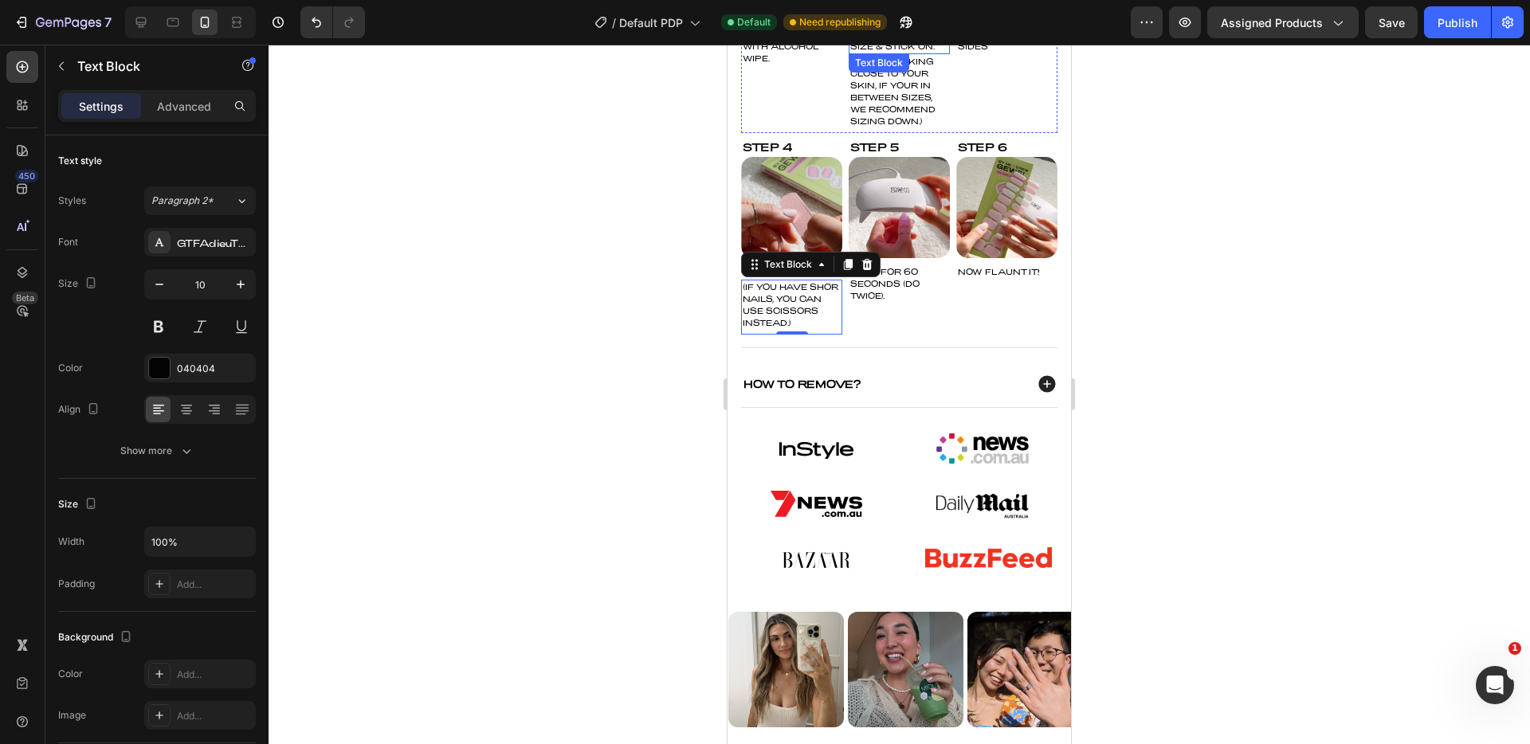
click at [879, 53] on p "CHOOSE THE RIGHT SIZE & STICK ON." at bounding box center [900, 41] width 98 height 24
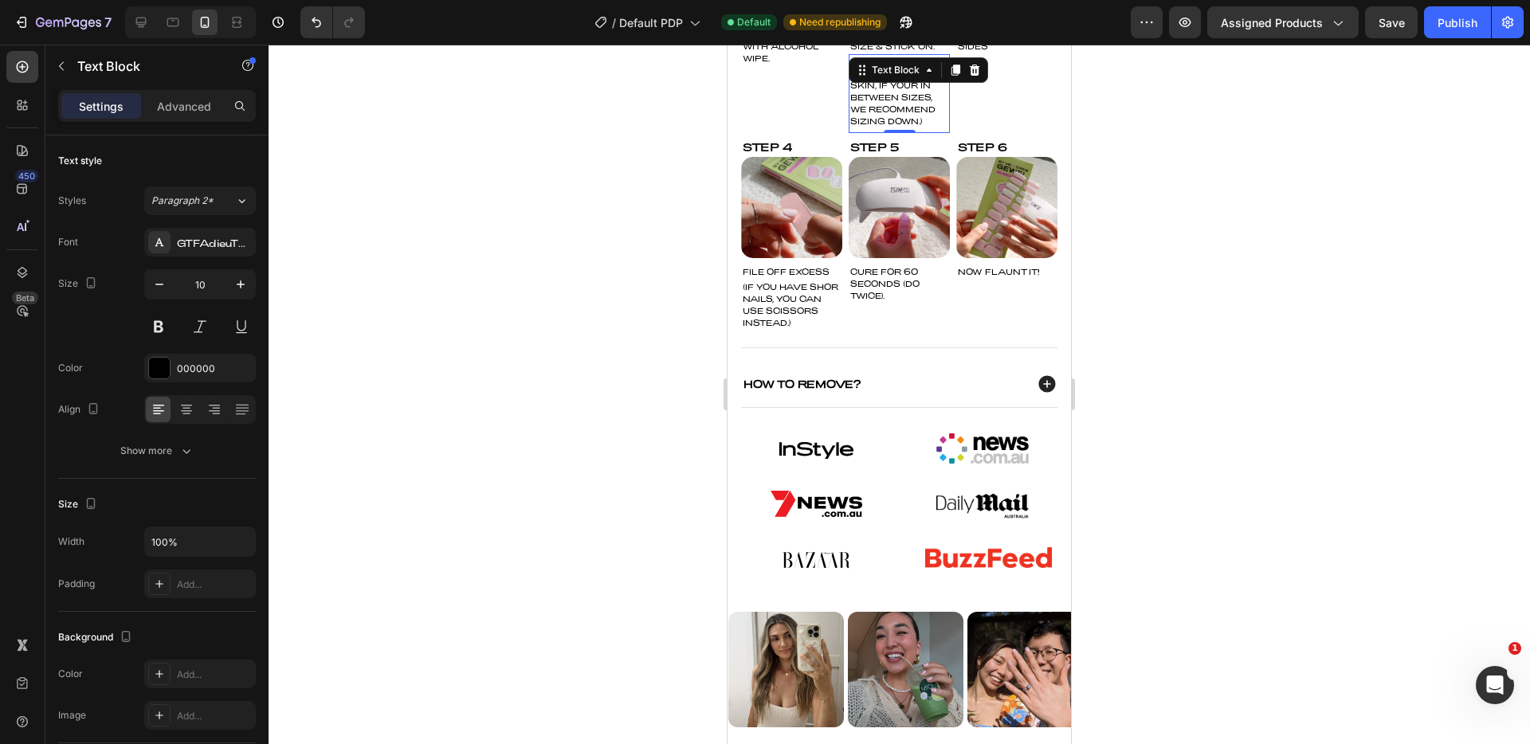
click at [895, 118] on p "(AVOID STICKING CLOSE TO YOUR SKIN, IF YOUR IN BETWEEN SIZES, WE RECOMMEND SIZI…" at bounding box center [900, 92] width 98 height 72
click at [161, 285] on icon "button" at bounding box center [159, 285] width 8 height 2
type input "9"
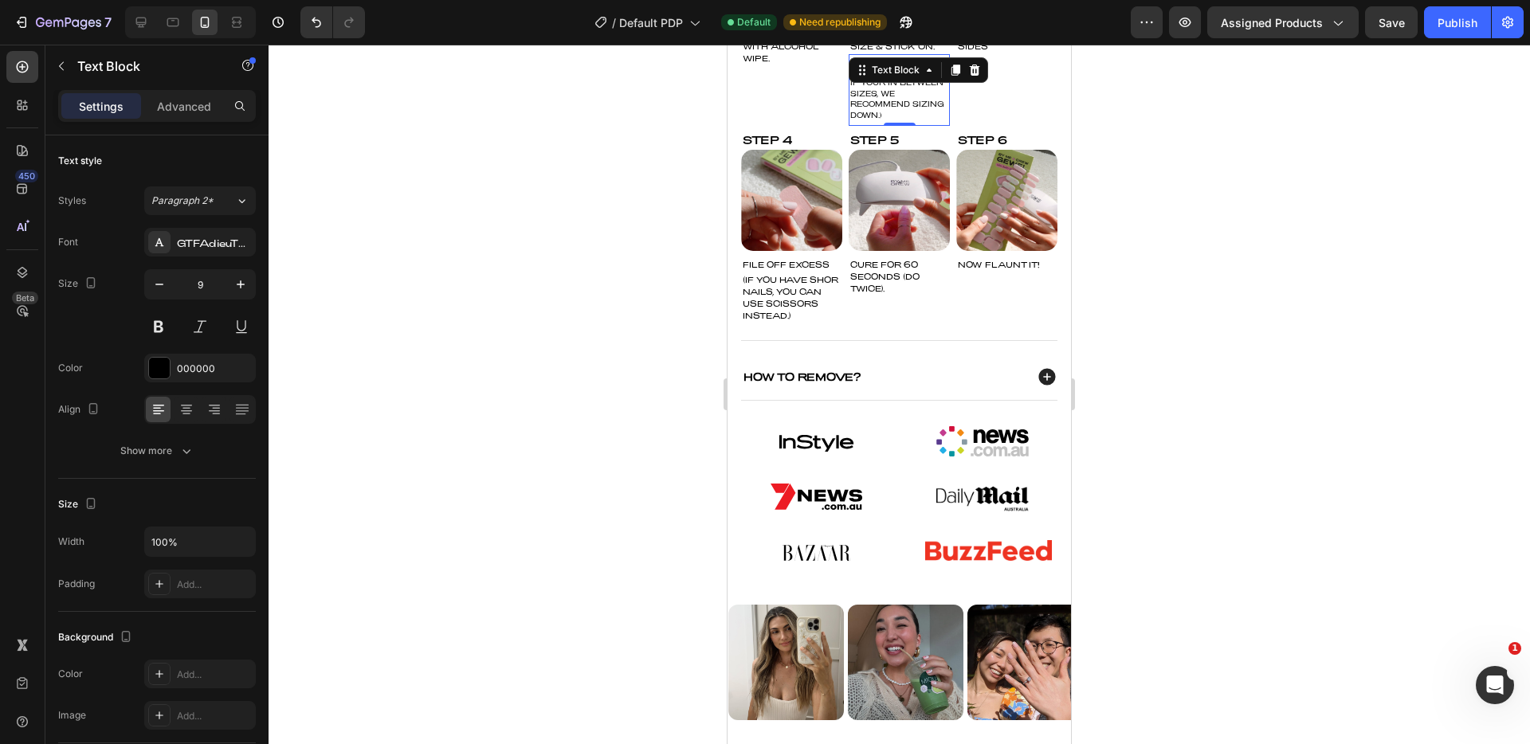
click at [882, 111] on p "(AVOID STICKING CLOSE TO YOUR SKIN, IF YOUR IN BETWEEN SIZES, WE RECOMMEND SIZI…" at bounding box center [900, 88] width 98 height 65
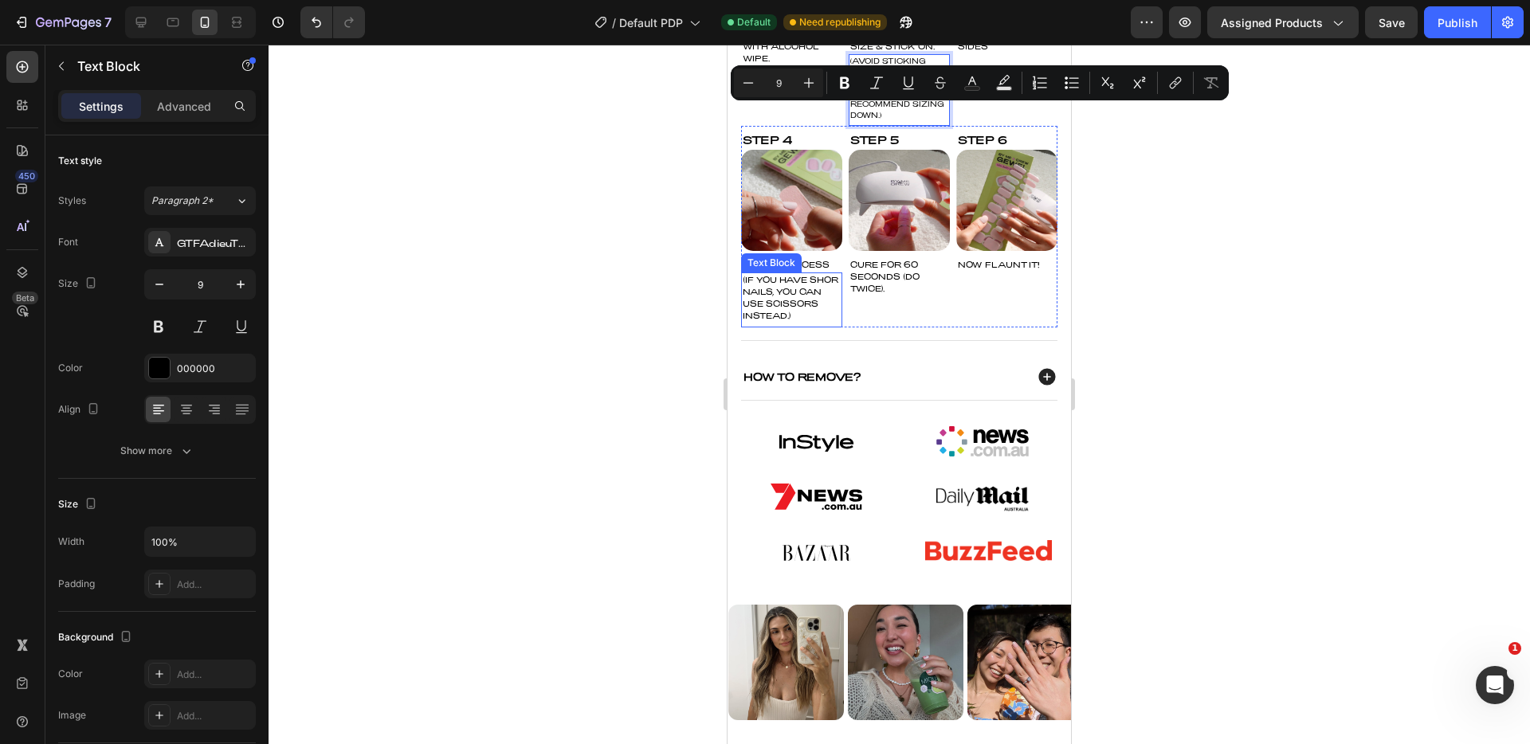
click at [802, 316] on p "(IF YOU HAVE SHOR NAILS, YOU CAN USE SCISSORS INSTEAD.)" at bounding box center [792, 298] width 98 height 48
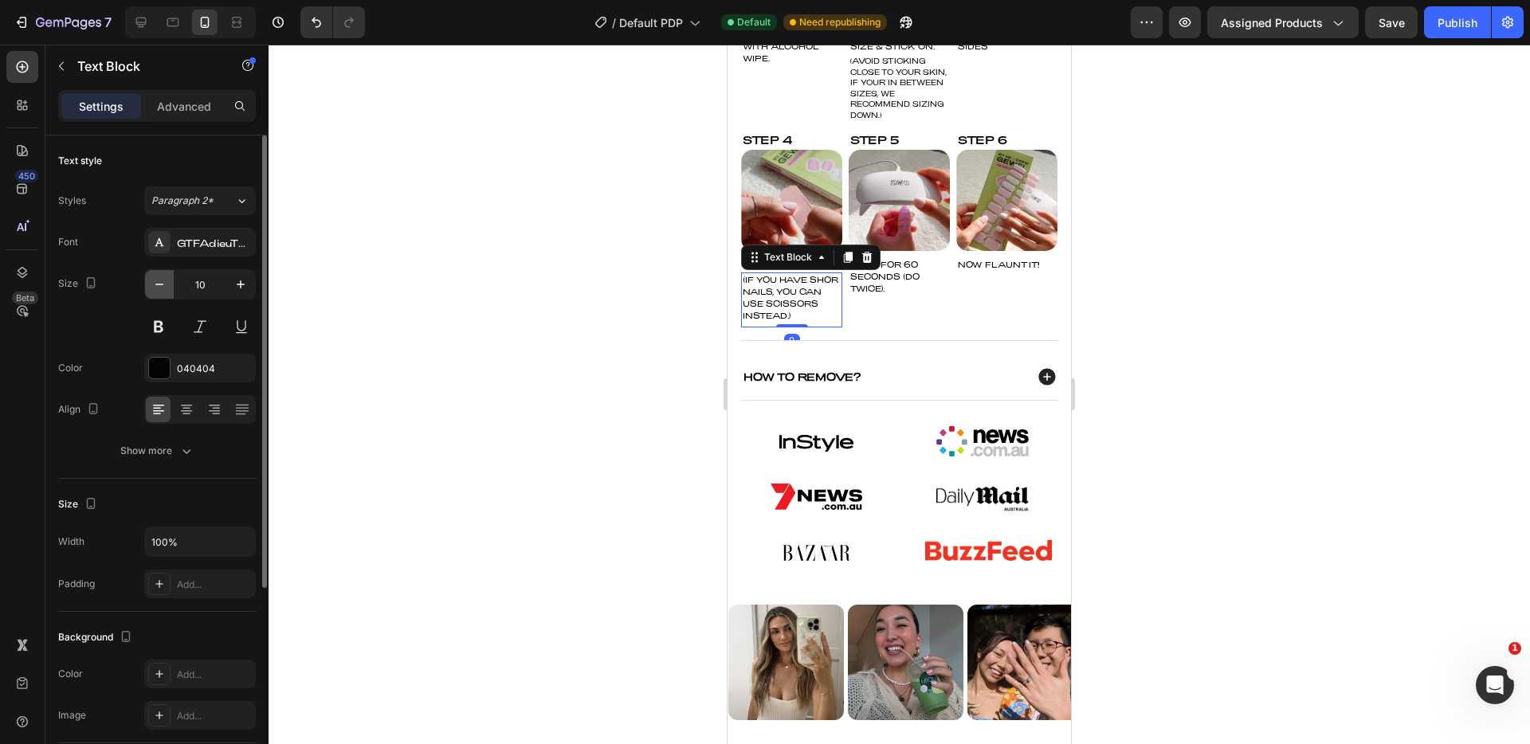
click at [166, 290] on icon "button" at bounding box center [159, 285] width 16 height 16
type input "9"
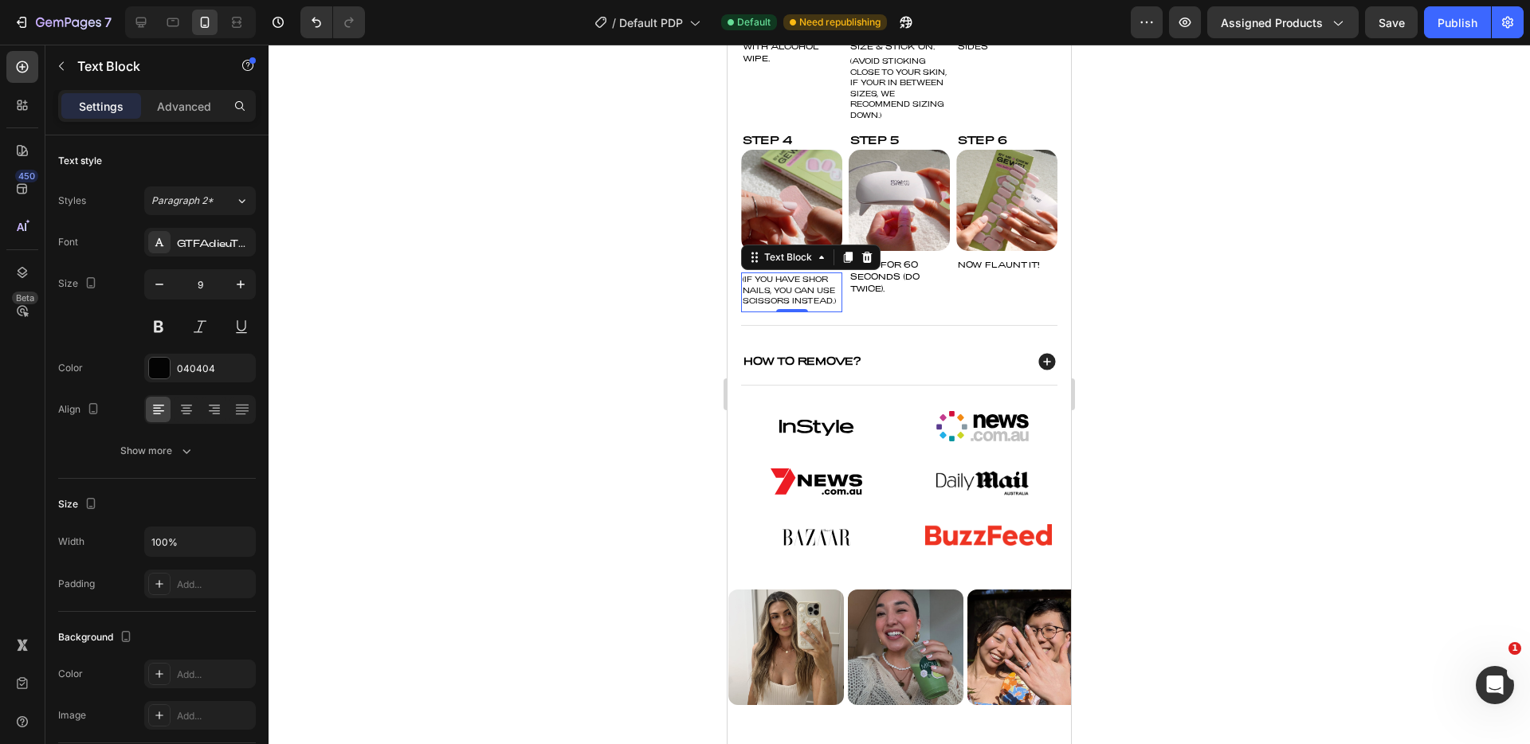
click at [1216, 294] on div at bounding box center [900, 395] width 1262 height 700
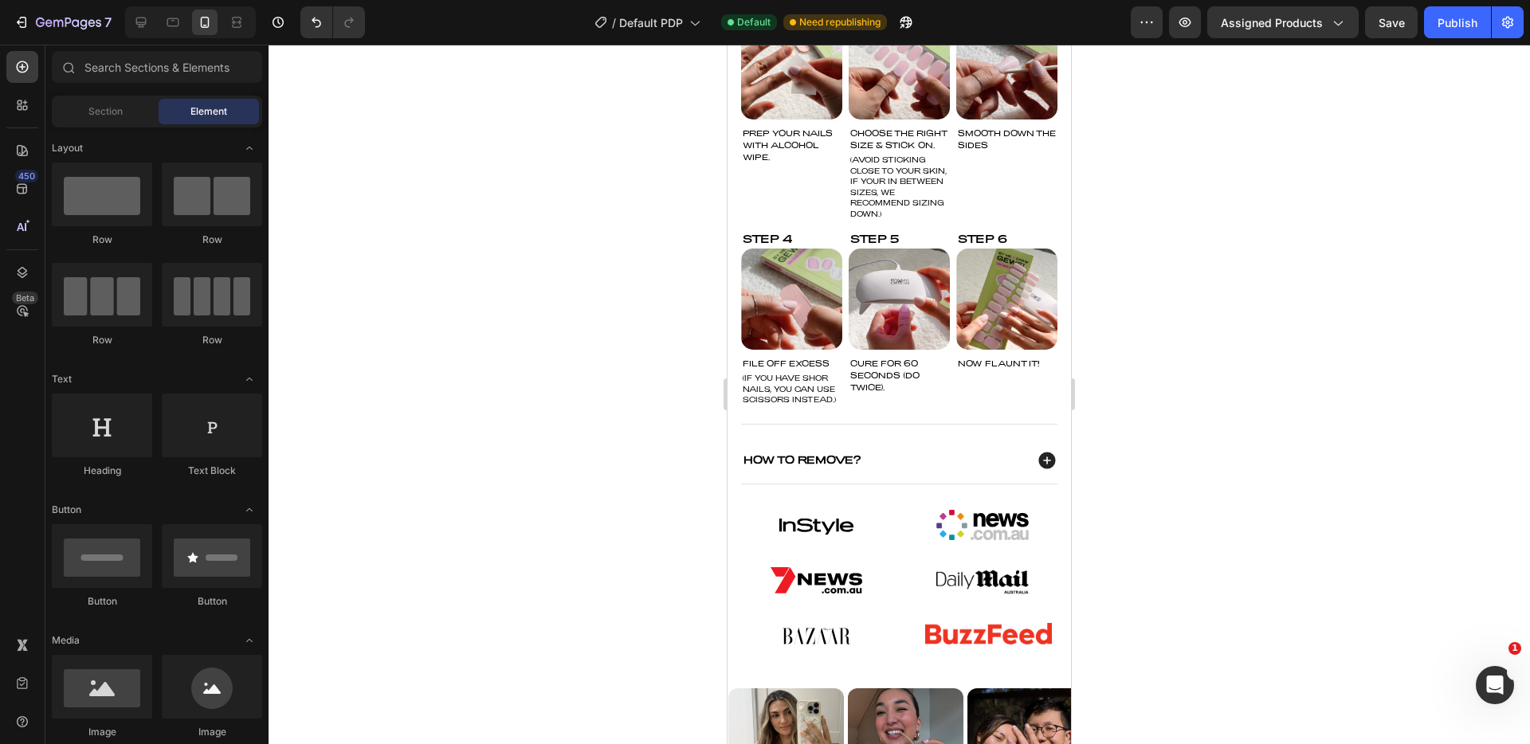
scroll to position [973, 0]
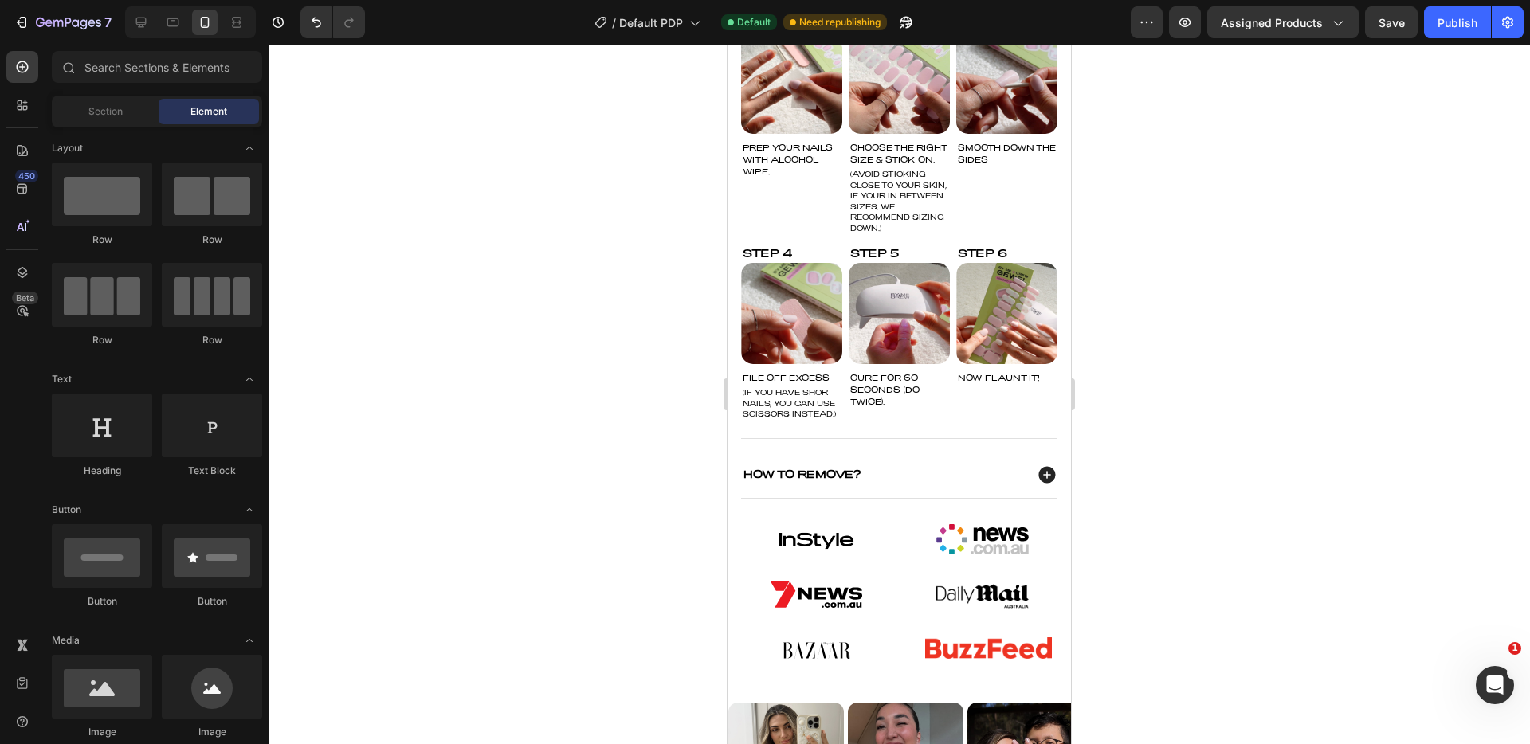
click at [1239, 285] on div at bounding box center [900, 395] width 1262 height 700
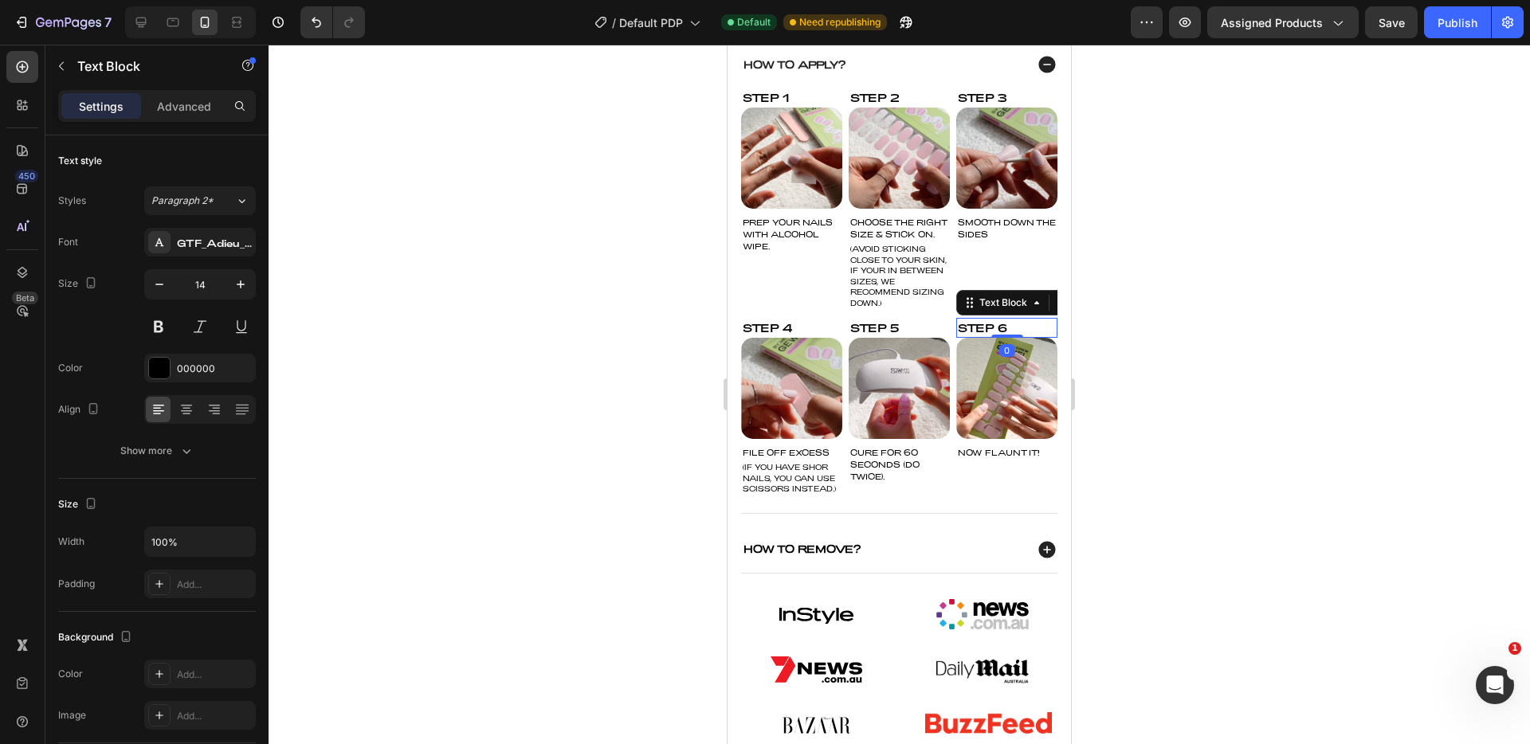
scroll to position [898, 0]
click at [1292, 270] on div at bounding box center [900, 395] width 1262 height 700
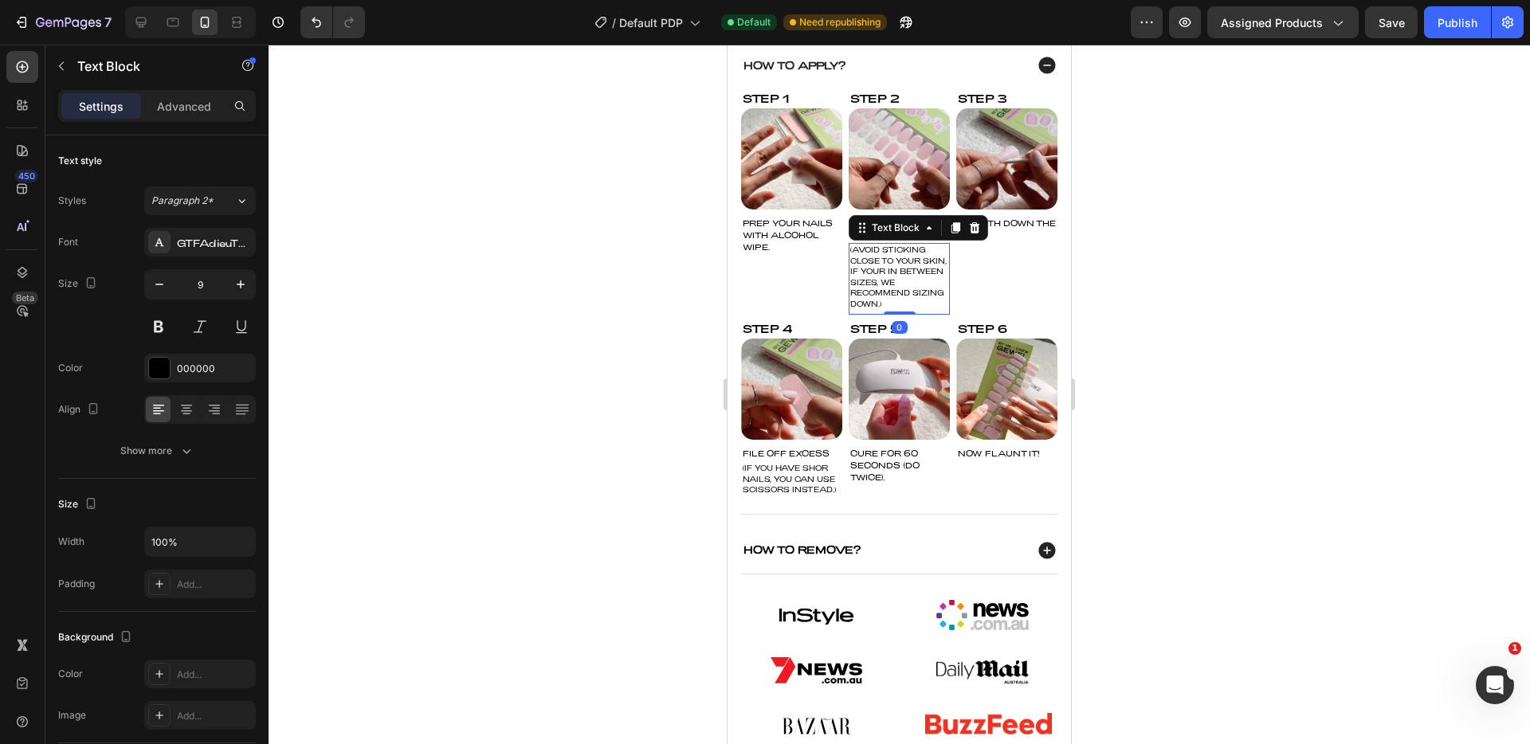
click at [892, 268] on p "(AVOID STICKING CLOSE TO YOUR SKIN, IF YOUR IN BETWEEN SIZES, WE RECOMMEND SIZI…" at bounding box center [900, 277] width 98 height 65
click at [1092, 263] on div at bounding box center [900, 395] width 1262 height 700
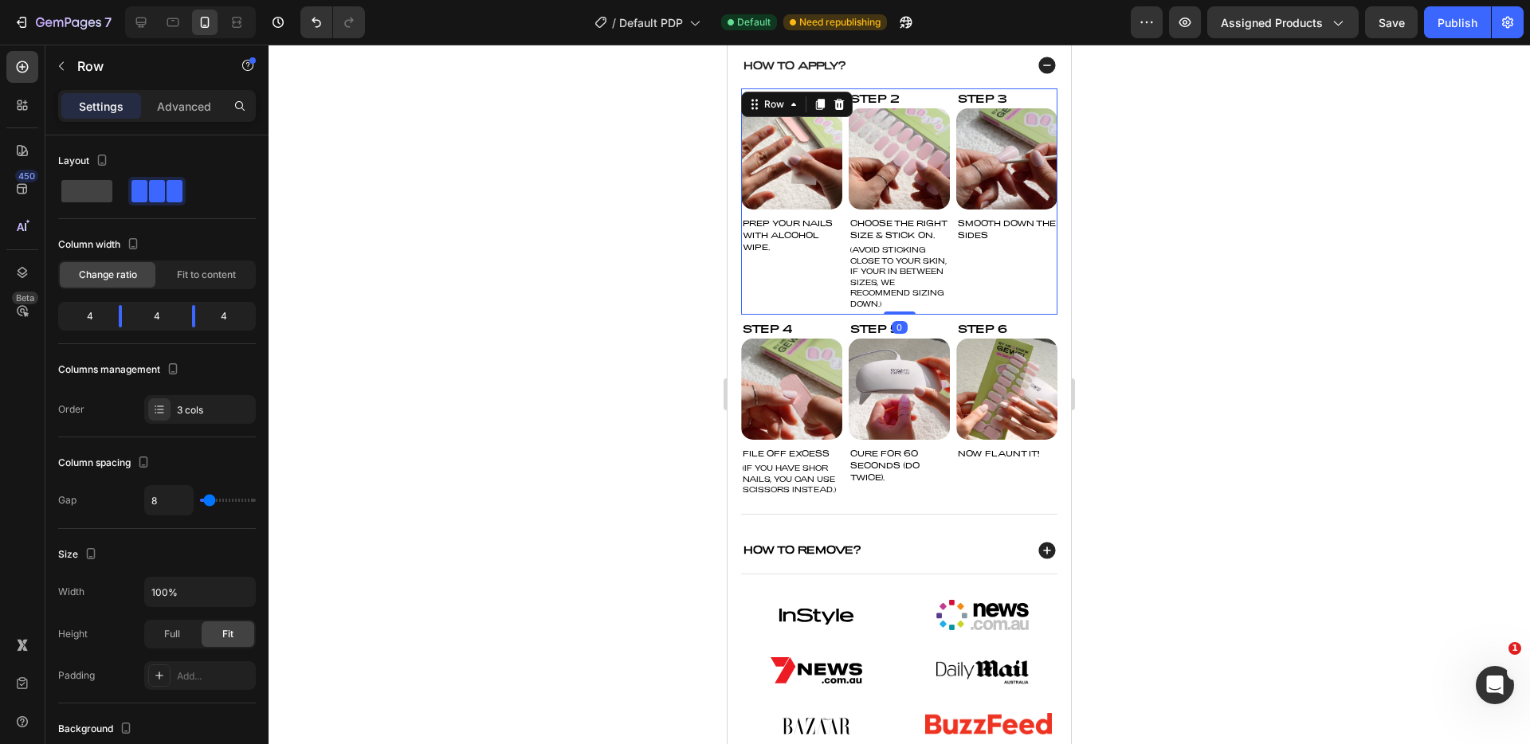
click at [1006, 308] on div "Step 3 Text Block Image SMOOTH DOWN THE SIDES Text Block" at bounding box center [1007, 201] width 101 height 226
click at [491, 289] on div at bounding box center [900, 395] width 1262 height 700
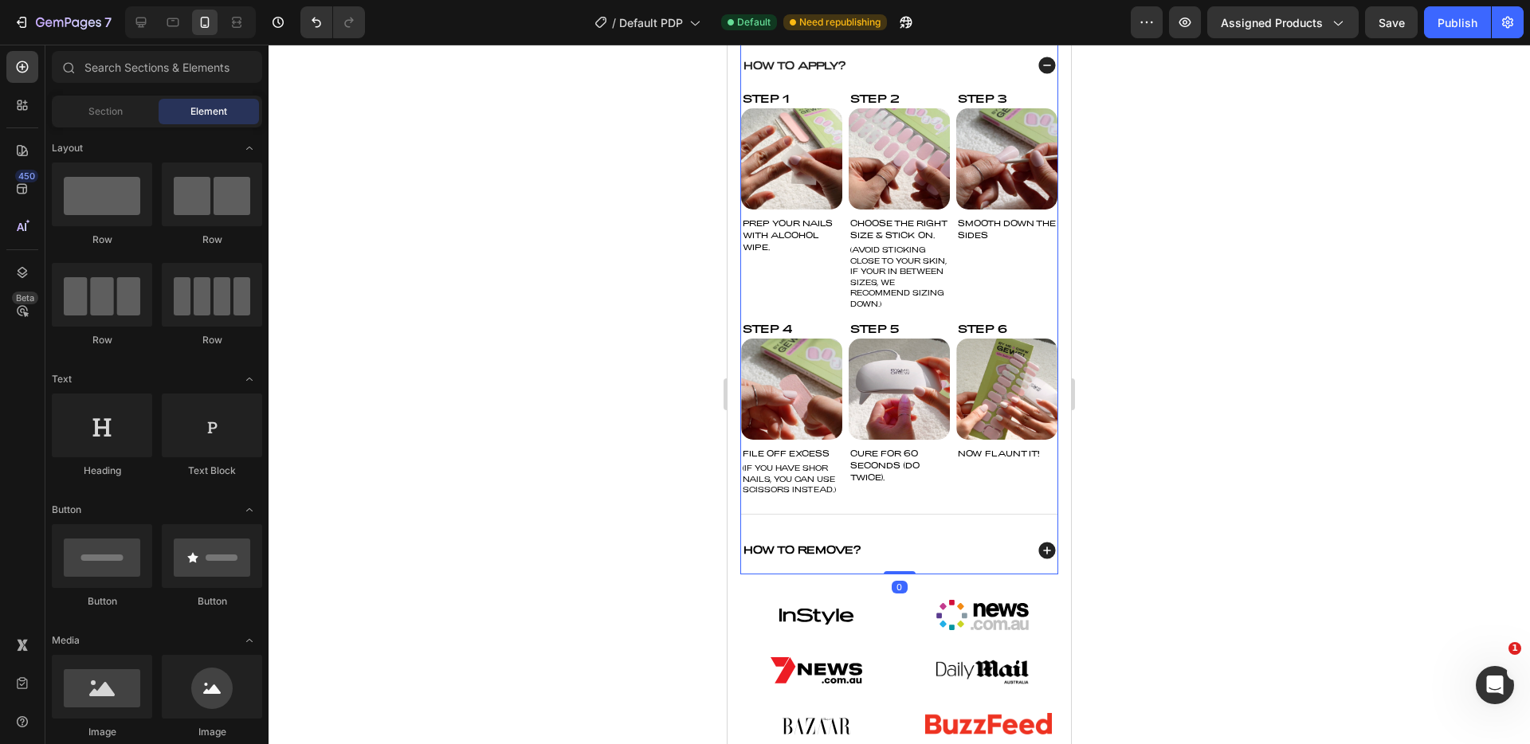
click at [1039, 559] on icon at bounding box center [1047, 550] width 17 height 17
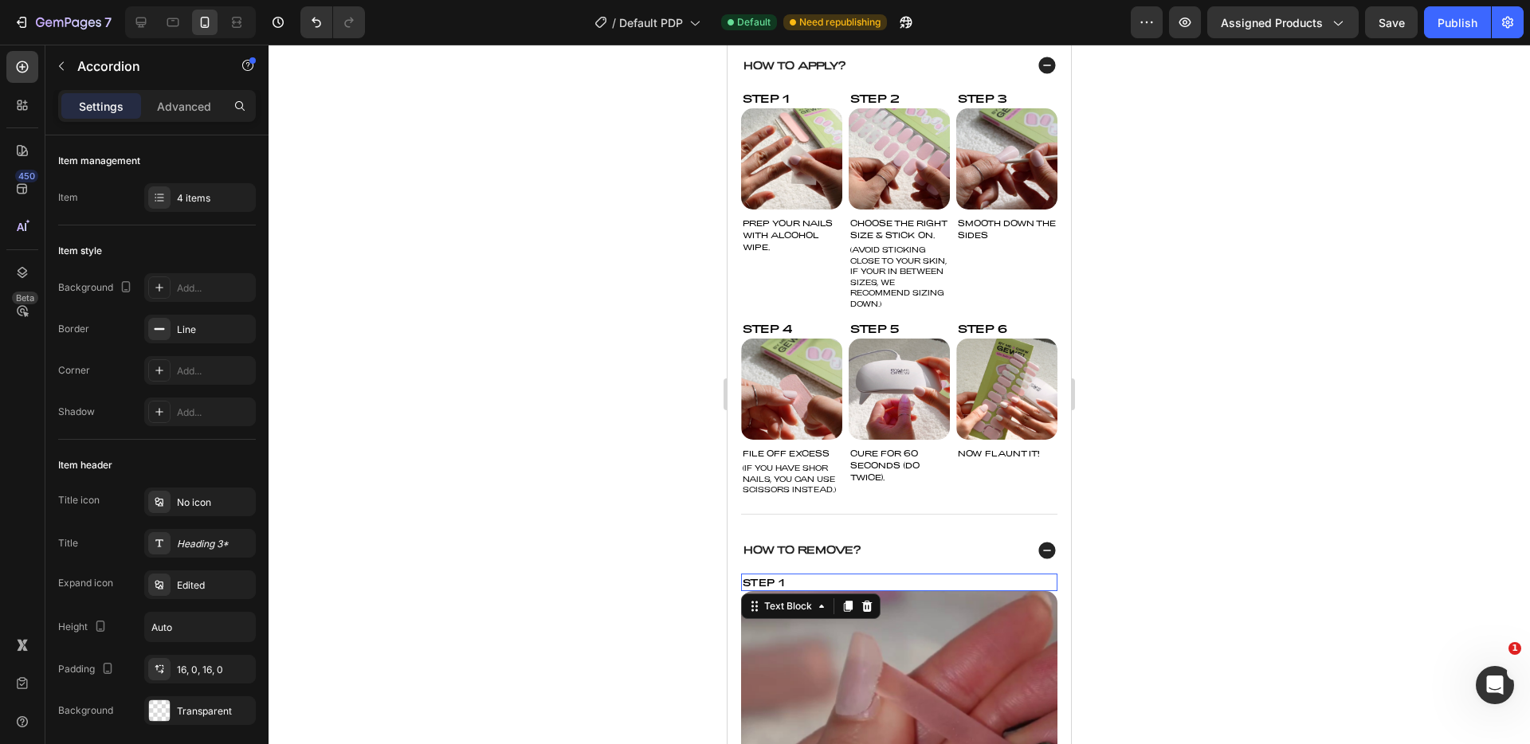
click at [875, 591] on div "Step 1" at bounding box center [899, 583] width 316 height 18
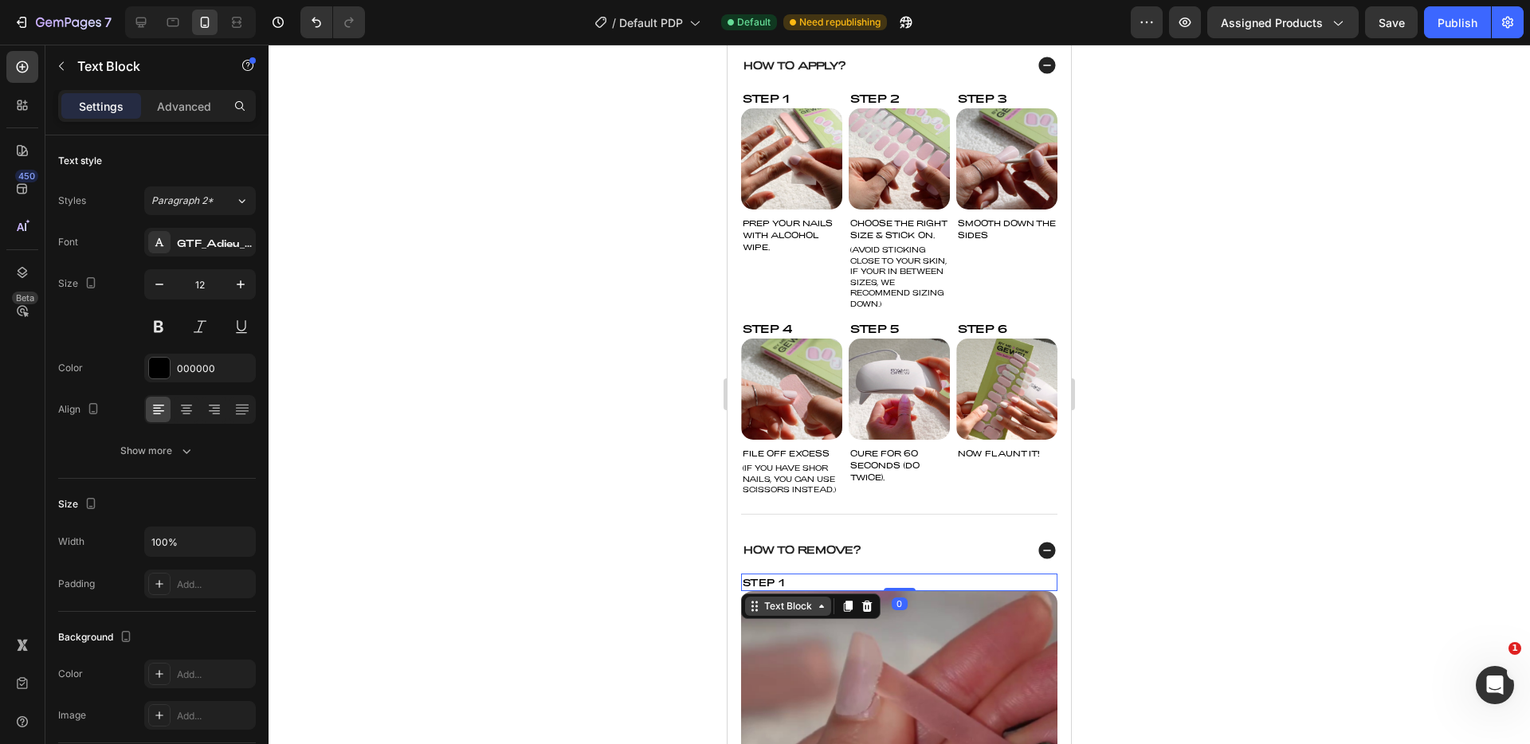
click at [816, 613] on icon at bounding box center [821, 606] width 13 height 13
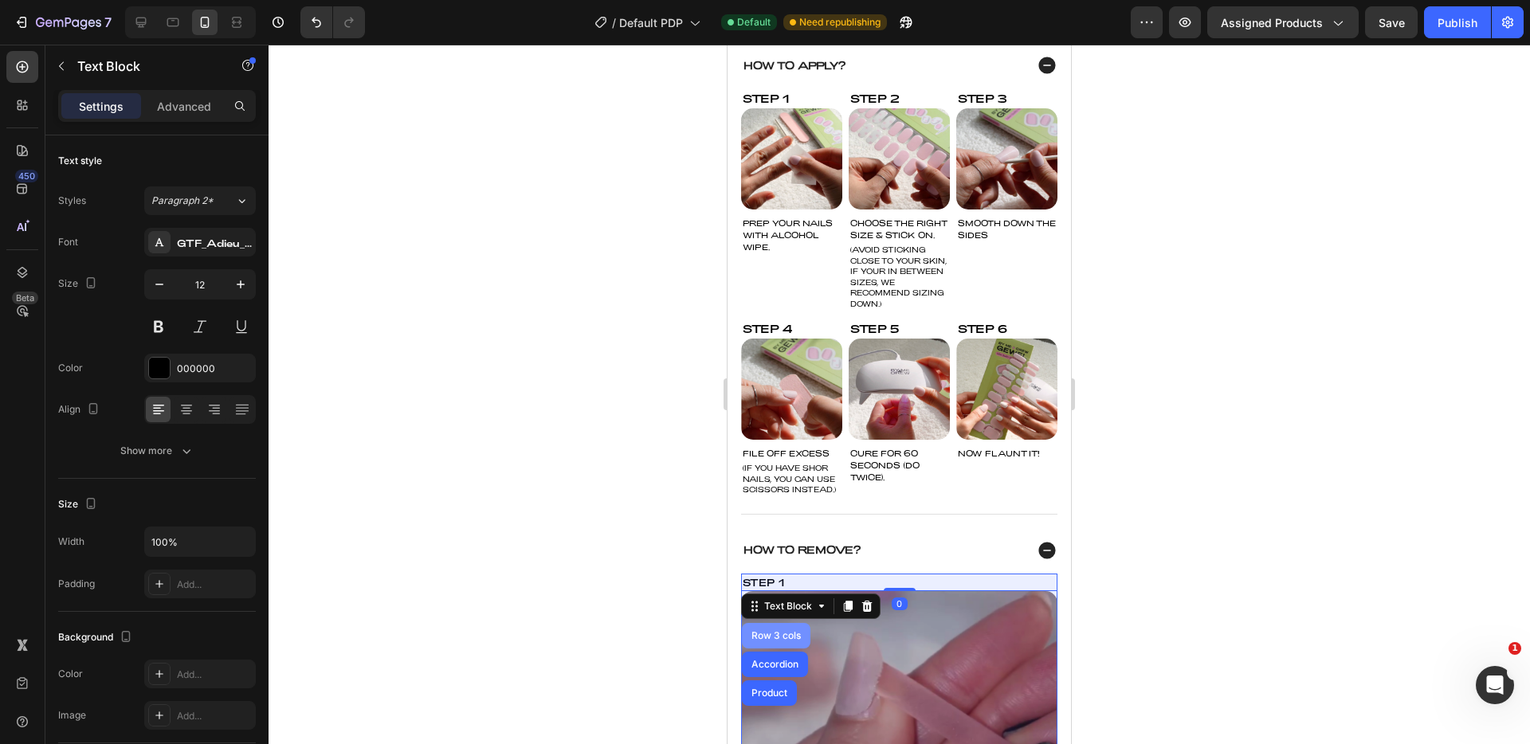
click at [777, 641] on div "Row 3 cols" at bounding box center [776, 636] width 56 height 10
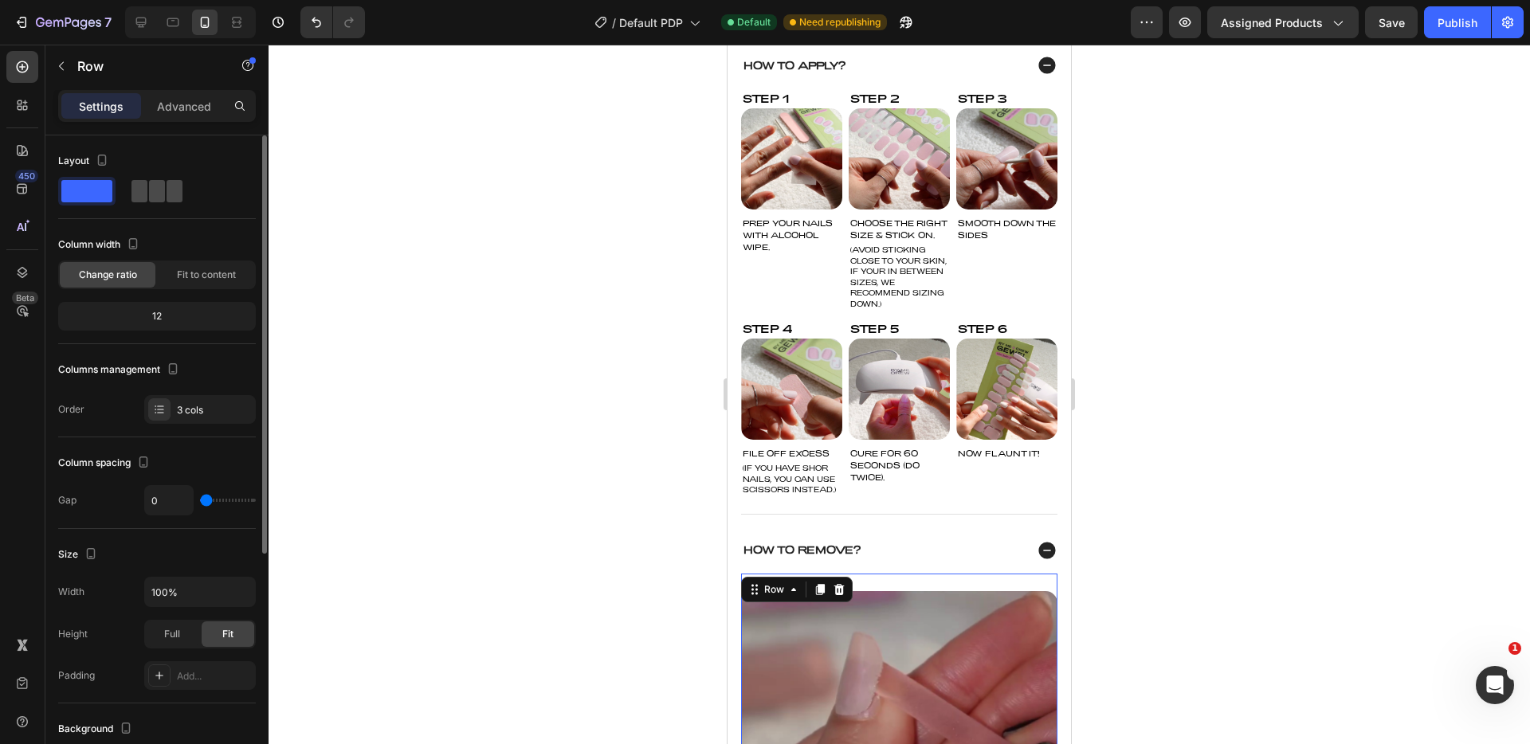
click at [149, 193] on span at bounding box center [157, 191] width 16 height 22
type input "8"
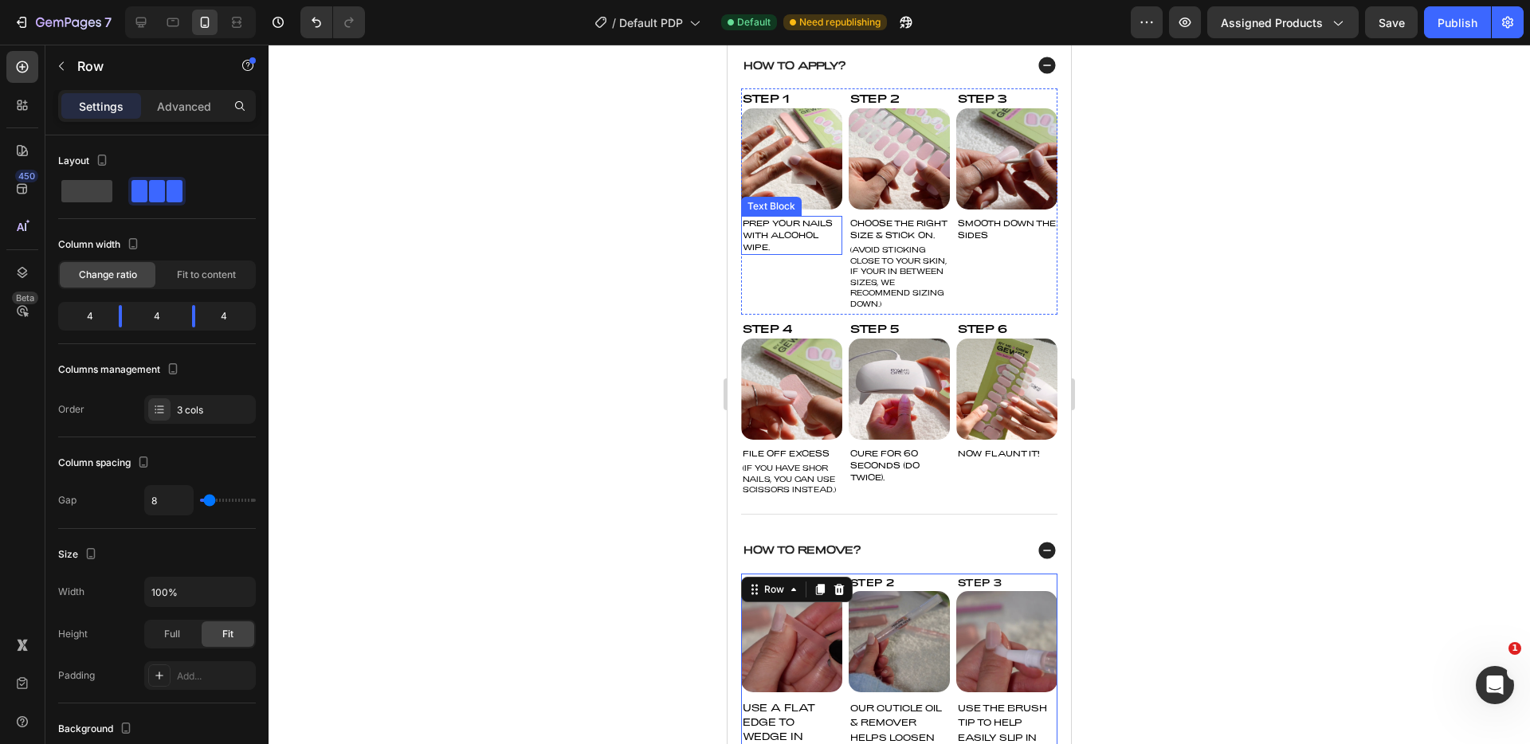
click at [781, 242] on p "PREP YOUR NAILS WITH ALCOHOL WIPE." at bounding box center [792, 236] width 98 height 36
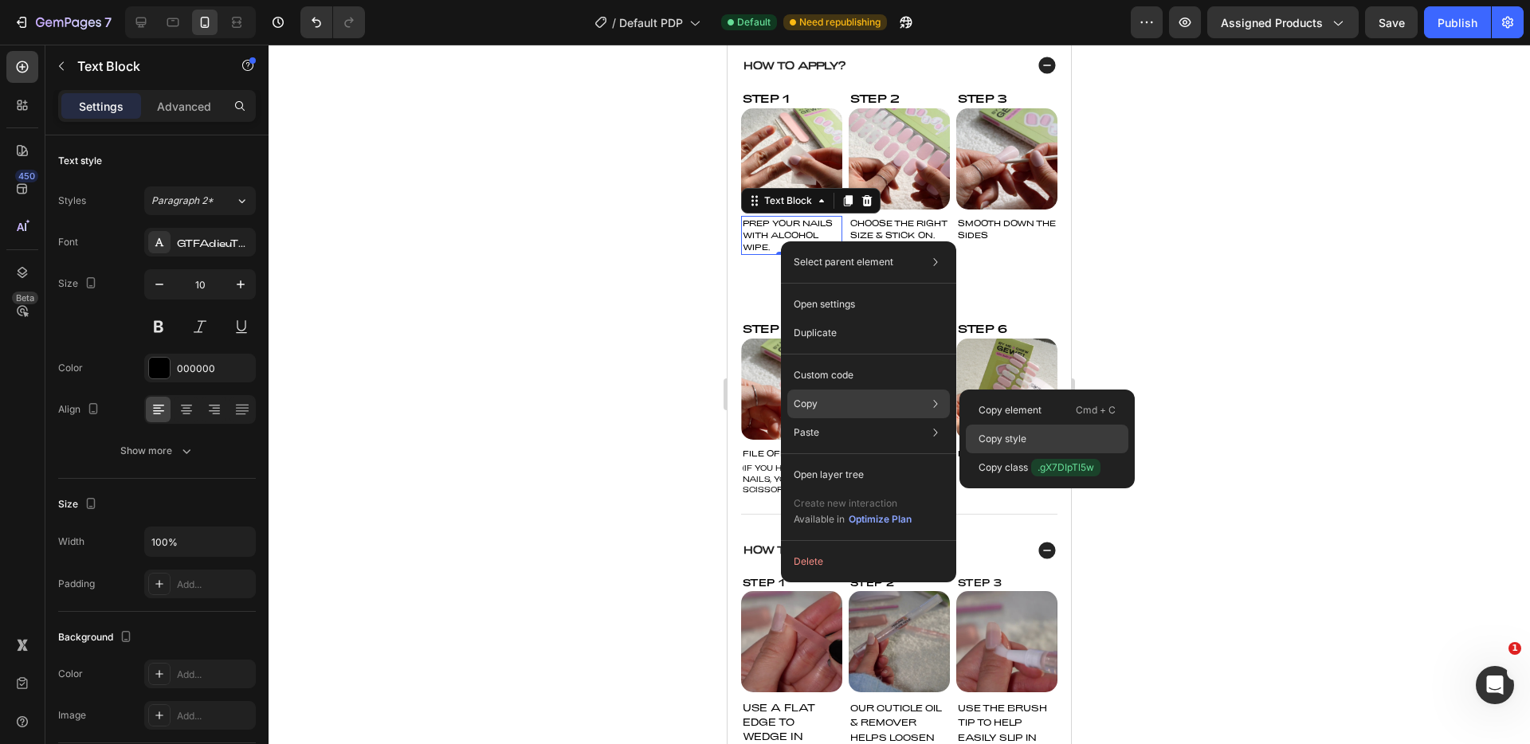
click at [1019, 434] on p "Copy style" at bounding box center [1003, 439] width 48 height 14
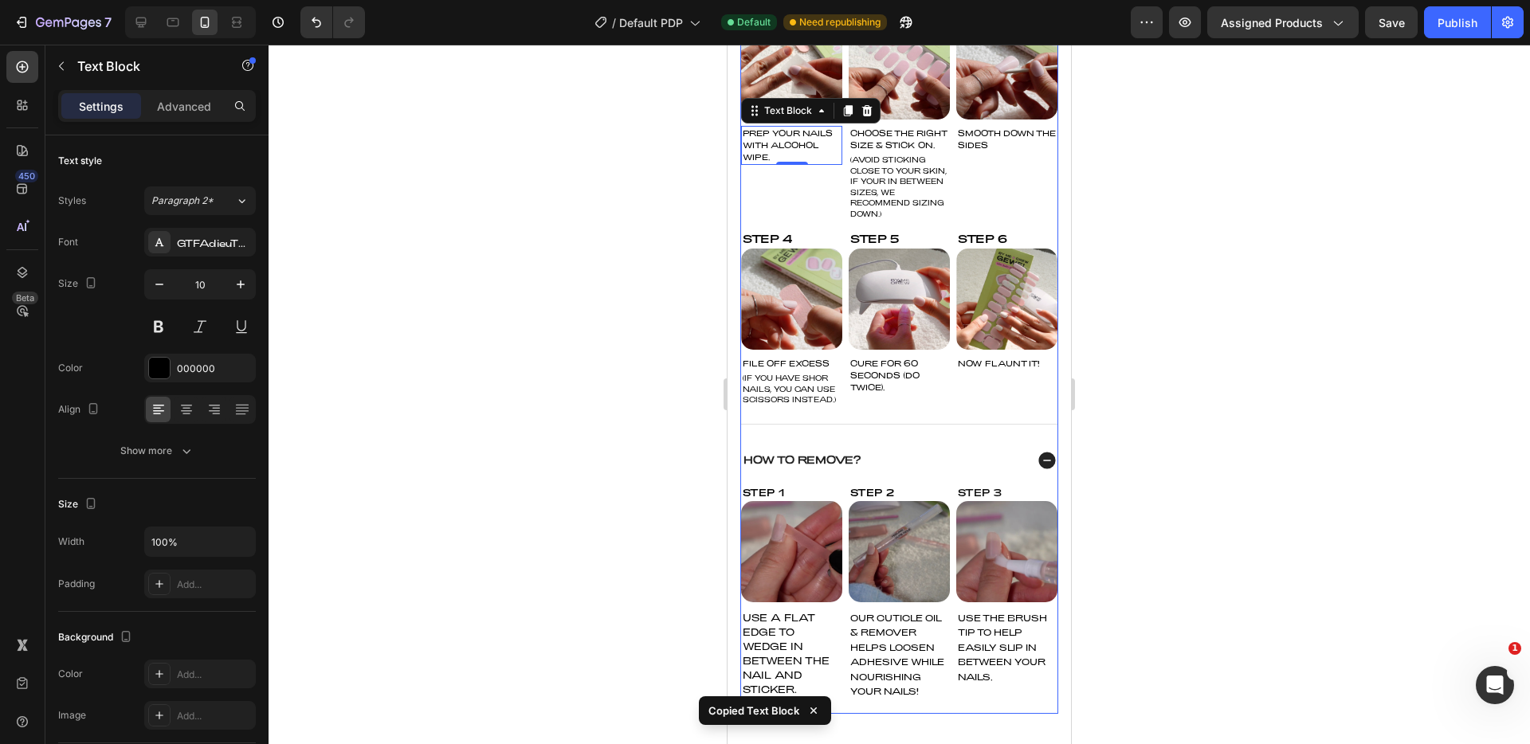
scroll to position [1008, 0]
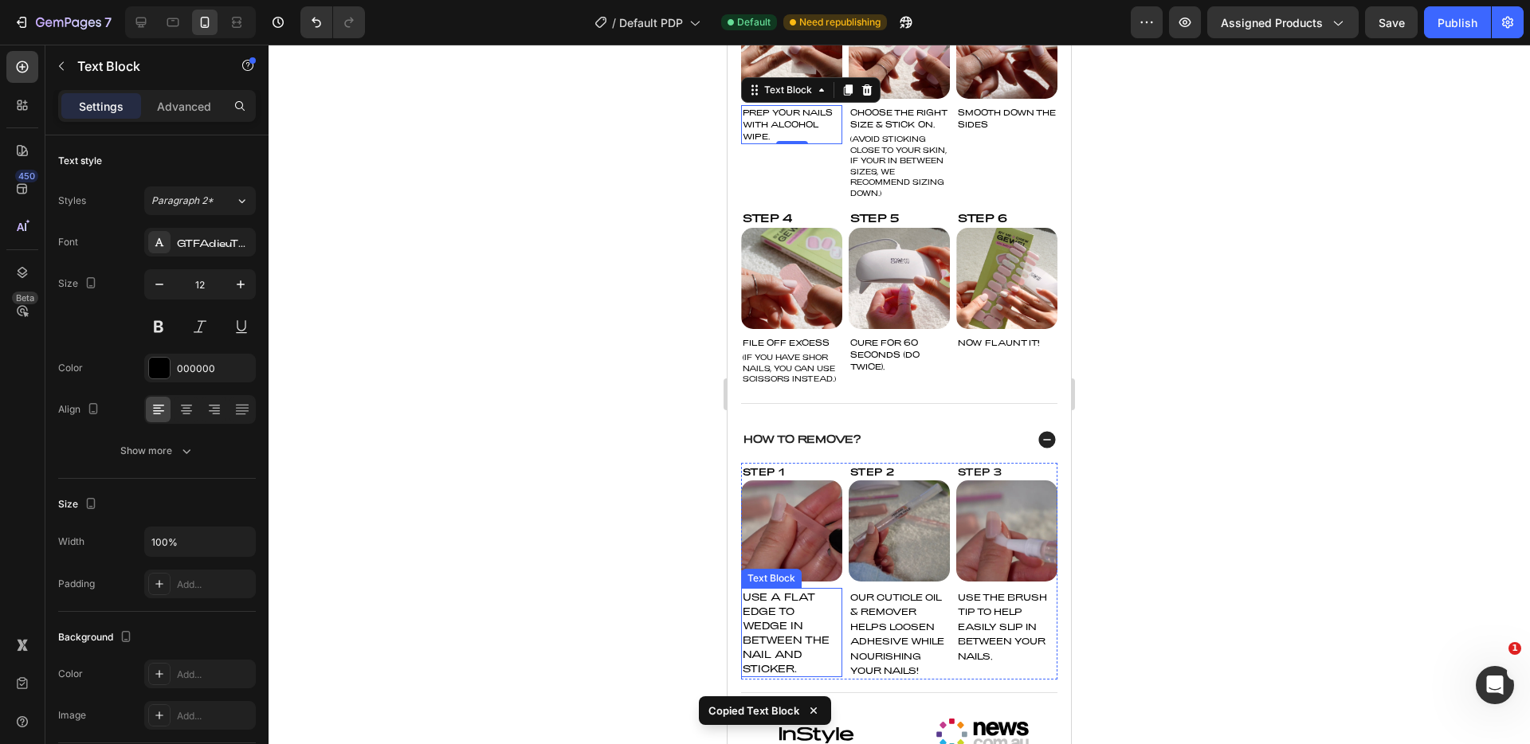
click at [781, 640] on p "USE A FLAT EDGE TO WEDGE IN BETWEEN THE NAIL AND STICKER." at bounding box center [792, 633] width 98 height 86
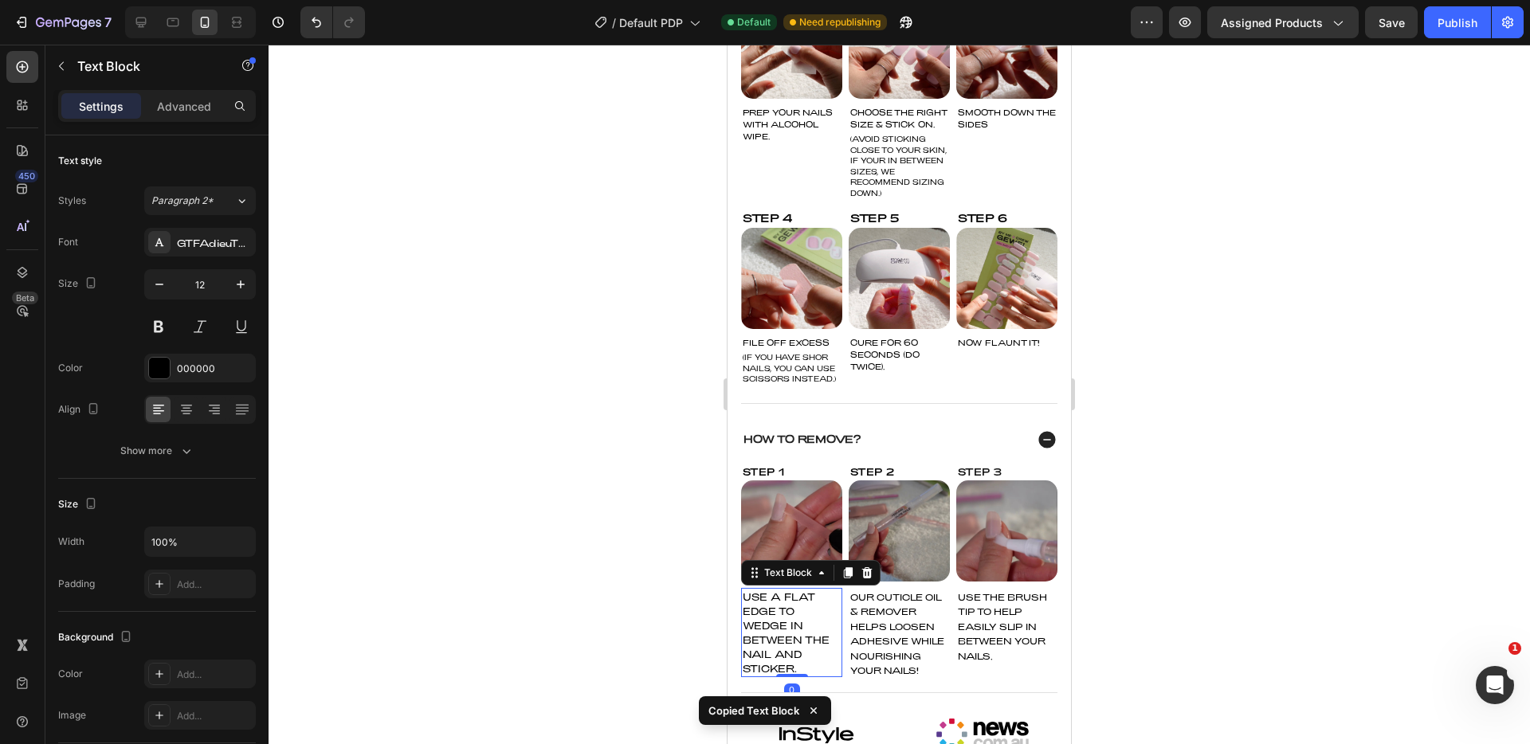
type input "10"
click at [916, 651] on span "OUR CUTICLE OIL & REMOVER HELPS LOOSEN ADHESIVE WHILE NOURISHING YOUR NAILS!" at bounding box center [898, 634] width 94 height 84
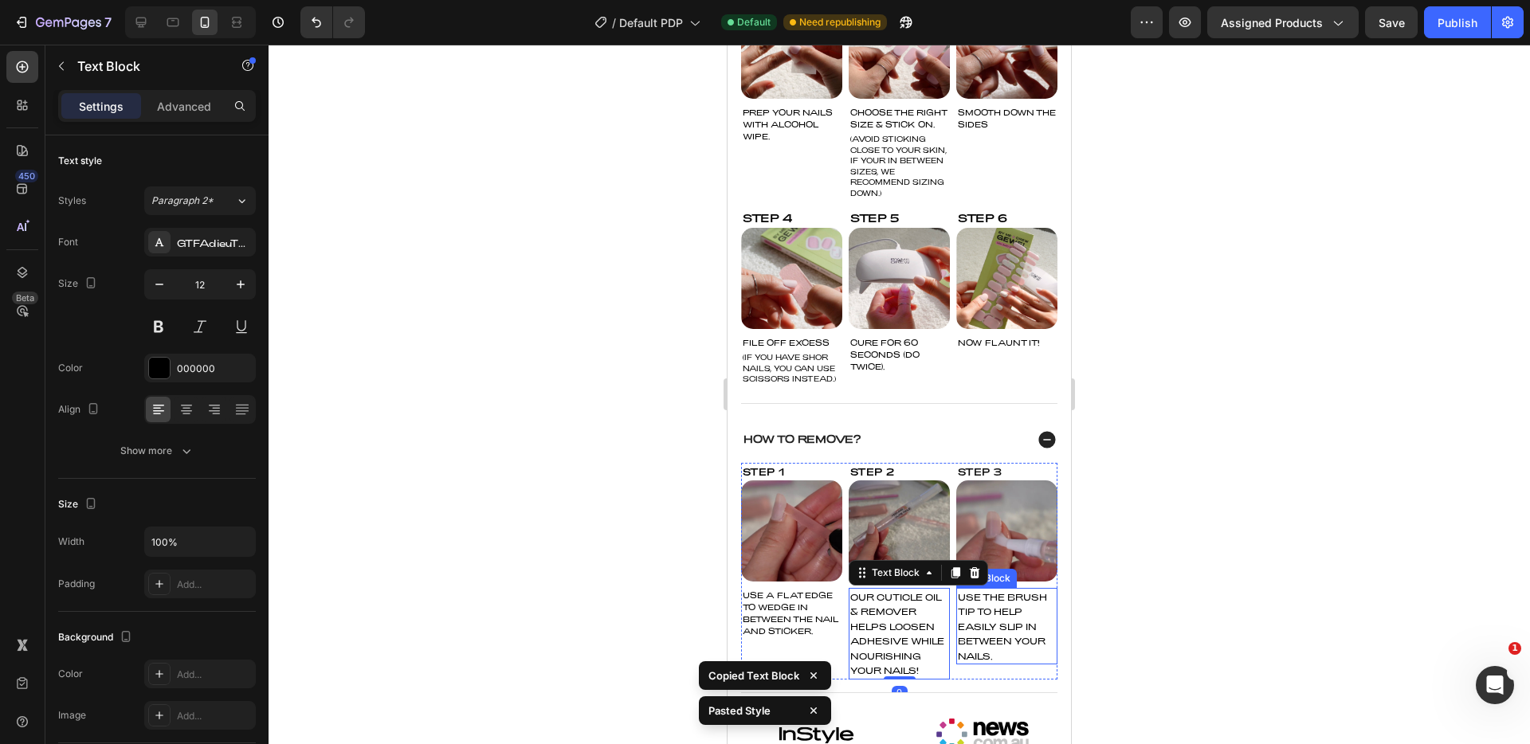
type input "10"
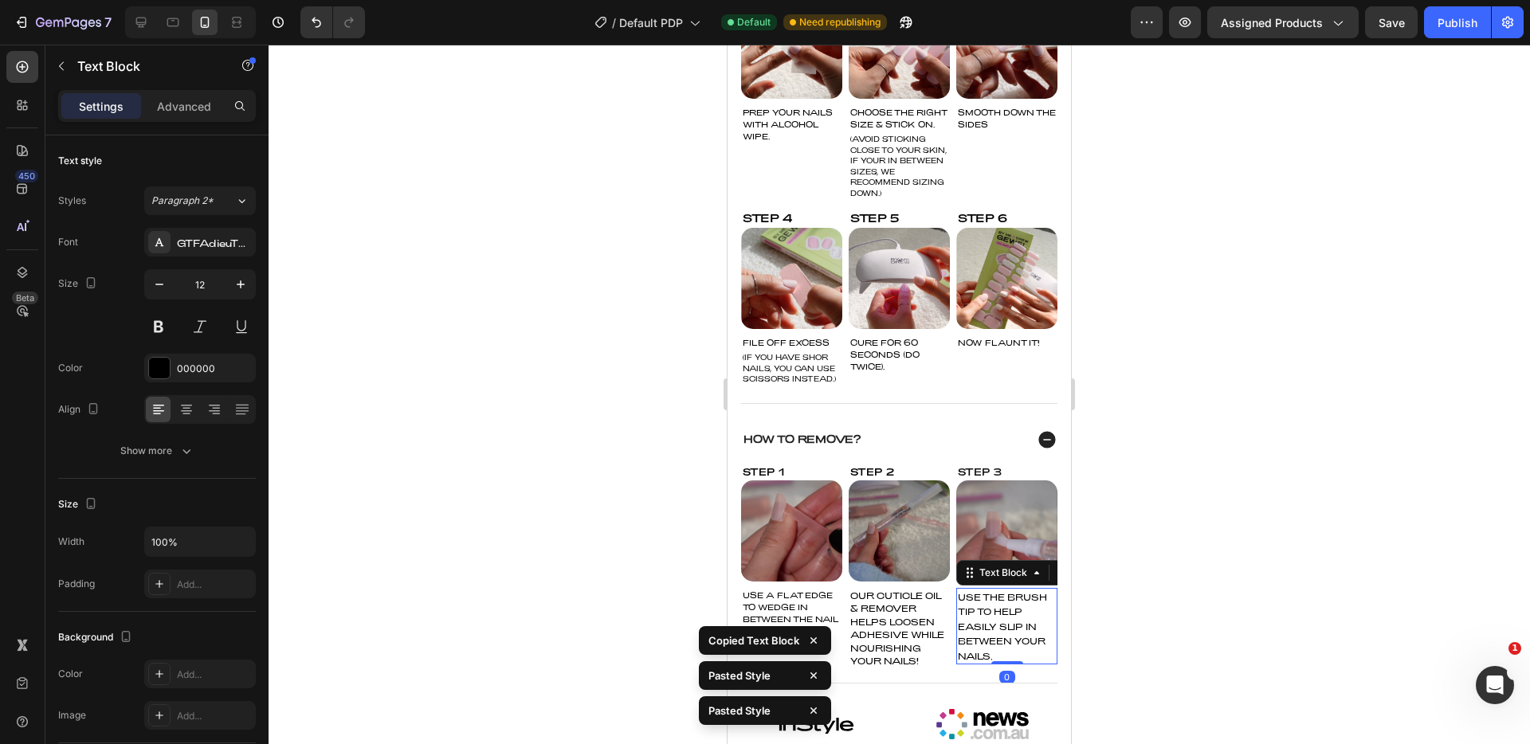
click at [1008, 640] on span "USE THE BRUSH TIP TO HELP EASILY SLIP IN BETWEEN YOUR NAILS." at bounding box center [1002, 626] width 89 height 69
type input "10"
click at [781, 226] on p "Step 4" at bounding box center [792, 218] width 98 height 17
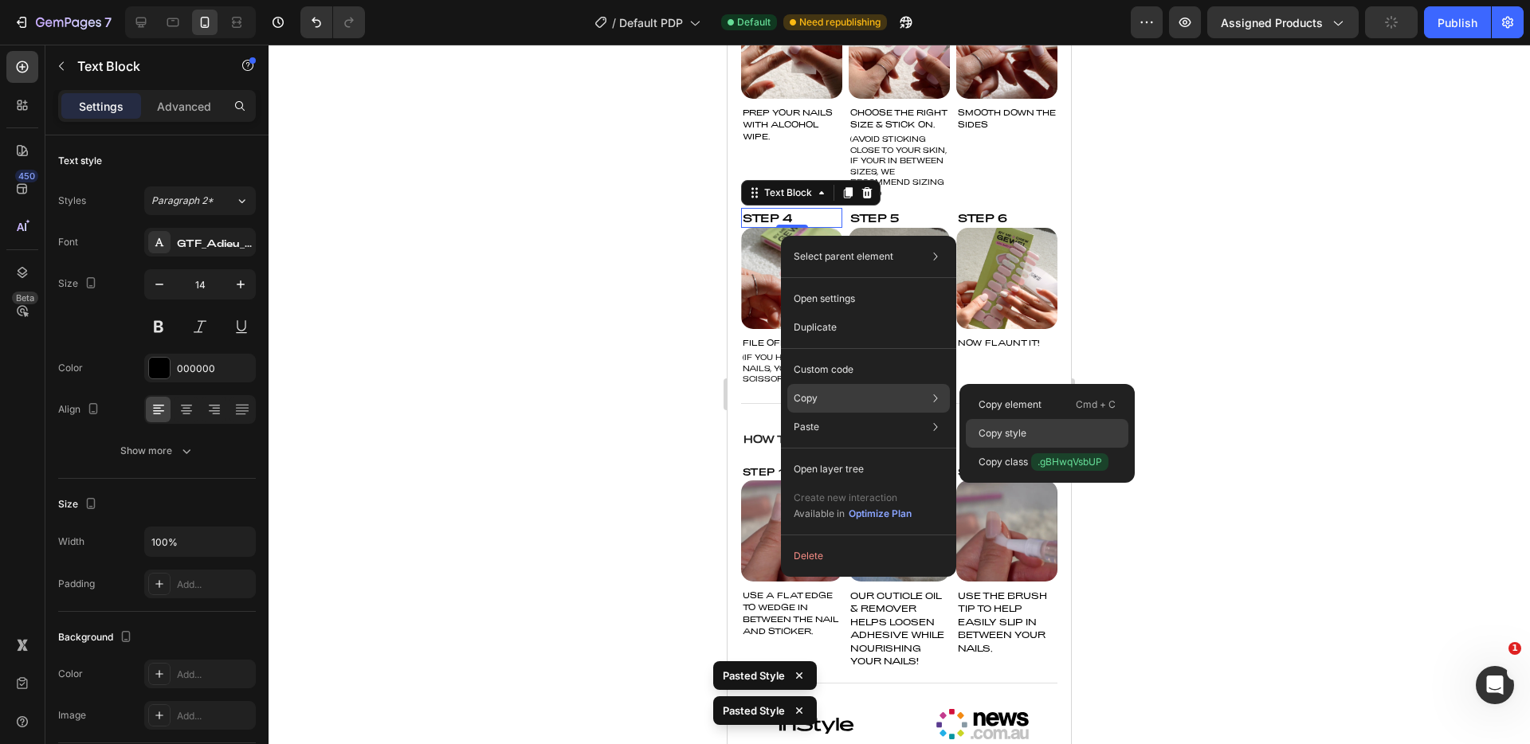
click at [1013, 428] on p "Copy style" at bounding box center [1003, 433] width 48 height 14
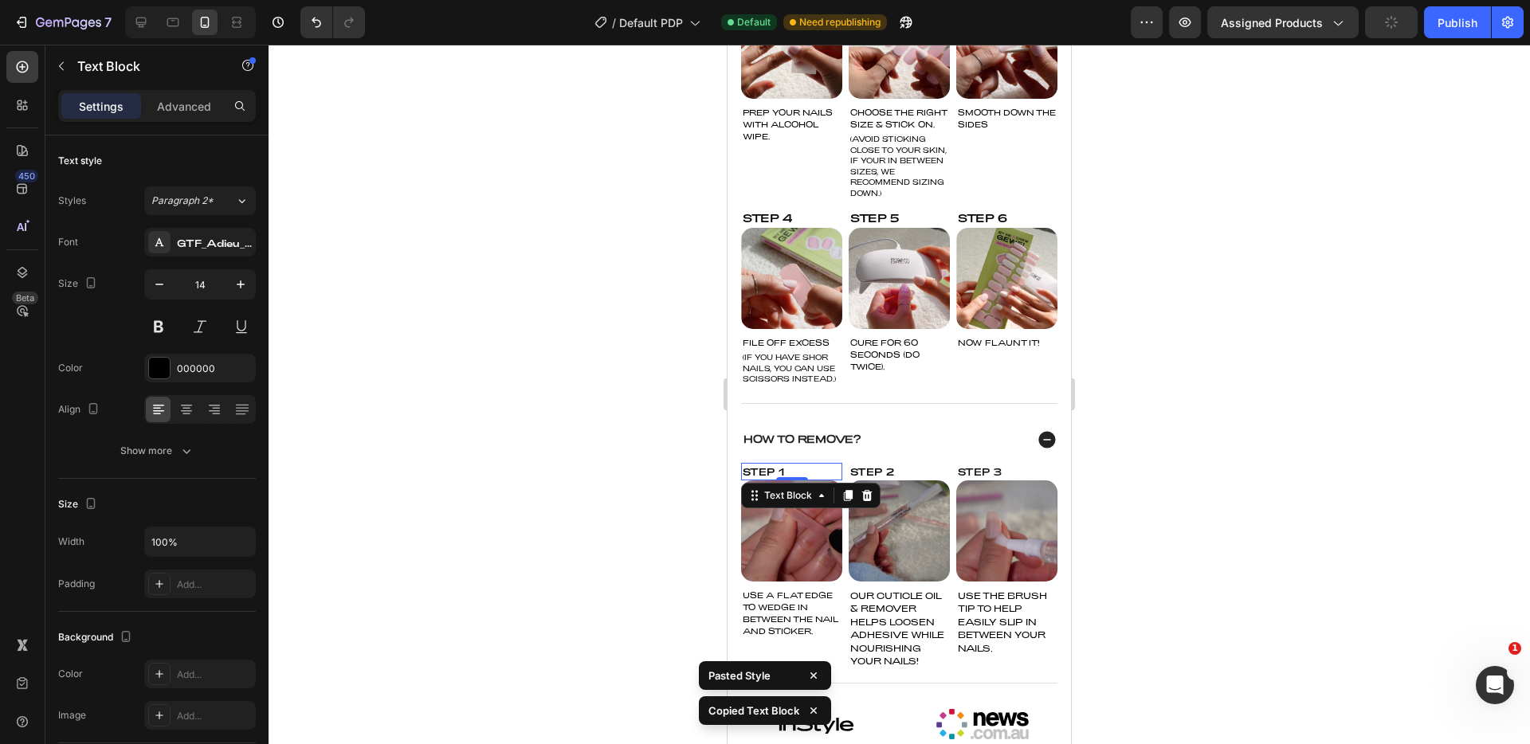
click at [788, 481] on div "Step 1" at bounding box center [791, 472] width 101 height 18
type input "14"
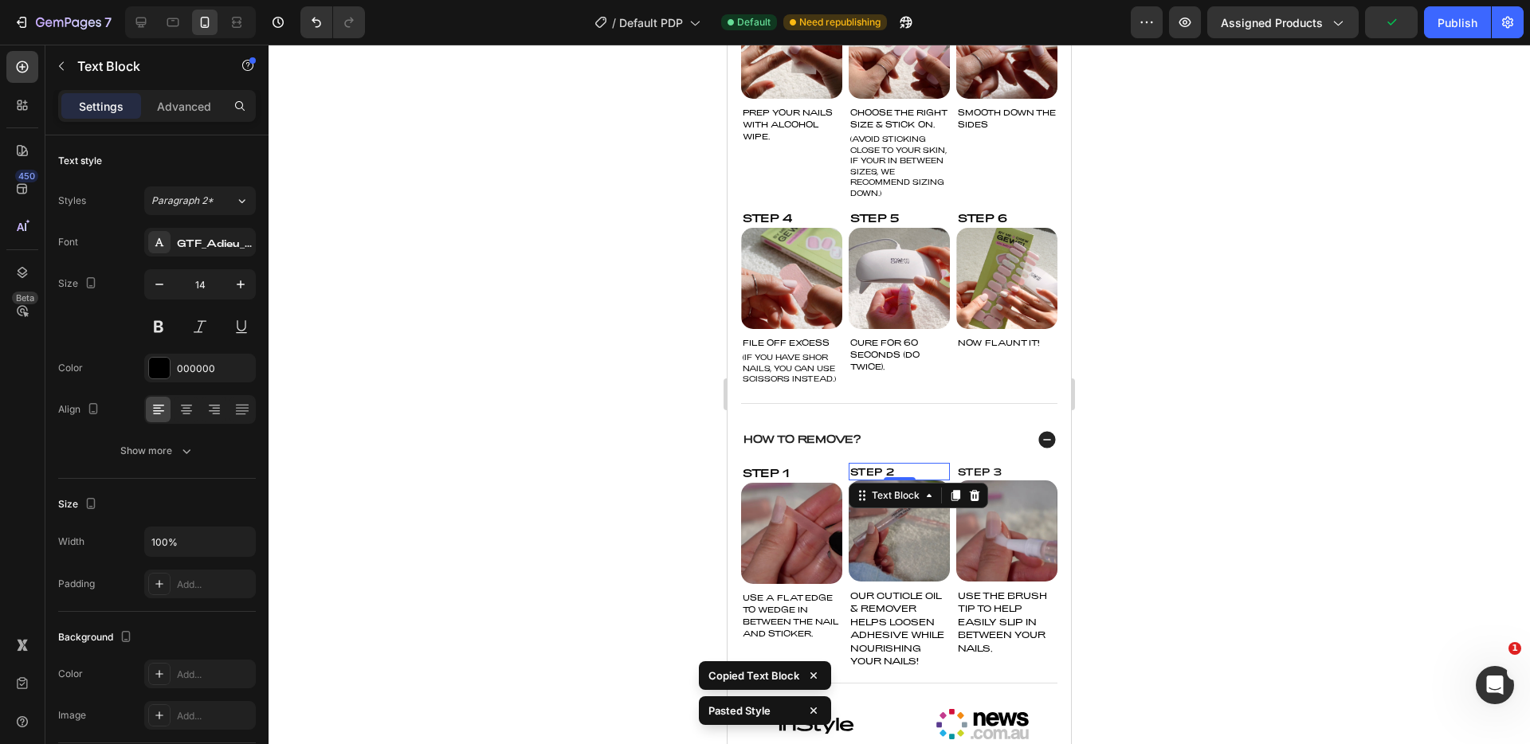
click at [879, 481] on div "Step 2" at bounding box center [899, 472] width 101 height 18
type input "14"
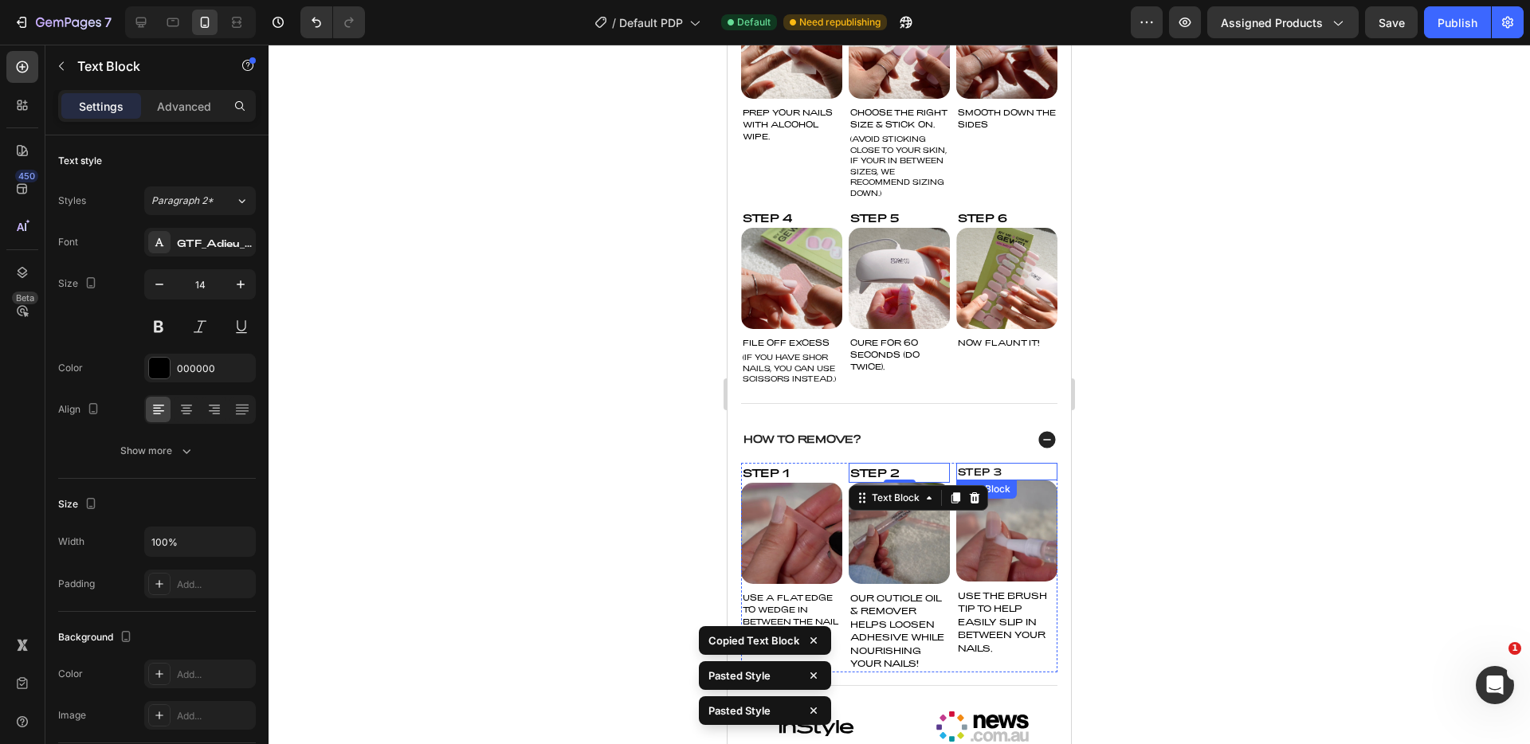
click at [988, 481] on div "Step 3" at bounding box center [1007, 472] width 101 height 18
type input "14"
click at [1228, 477] on div at bounding box center [900, 395] width 1262 height 700
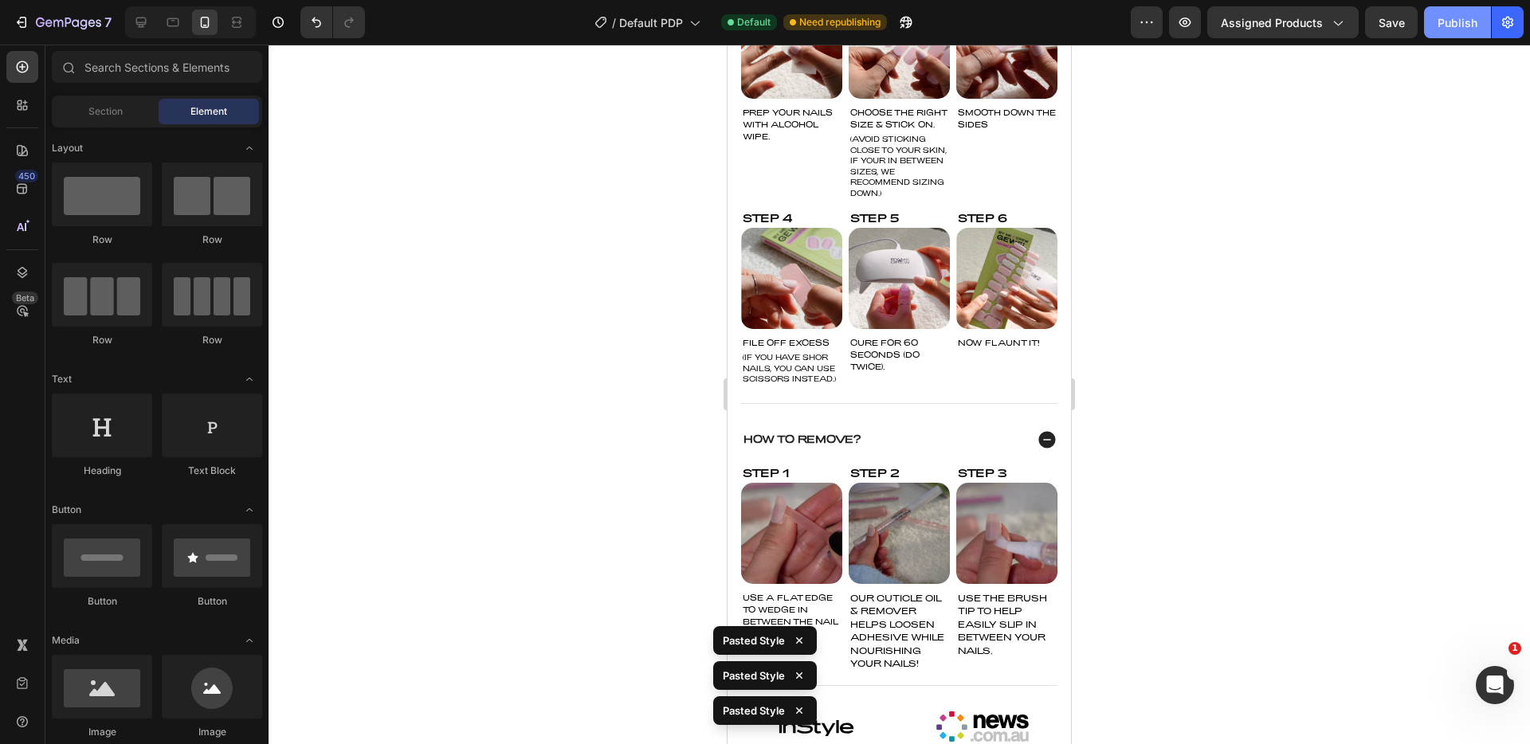
click at [1460, 26] on div "Publish" at bounding box center [1458, 22] width 40 height 17
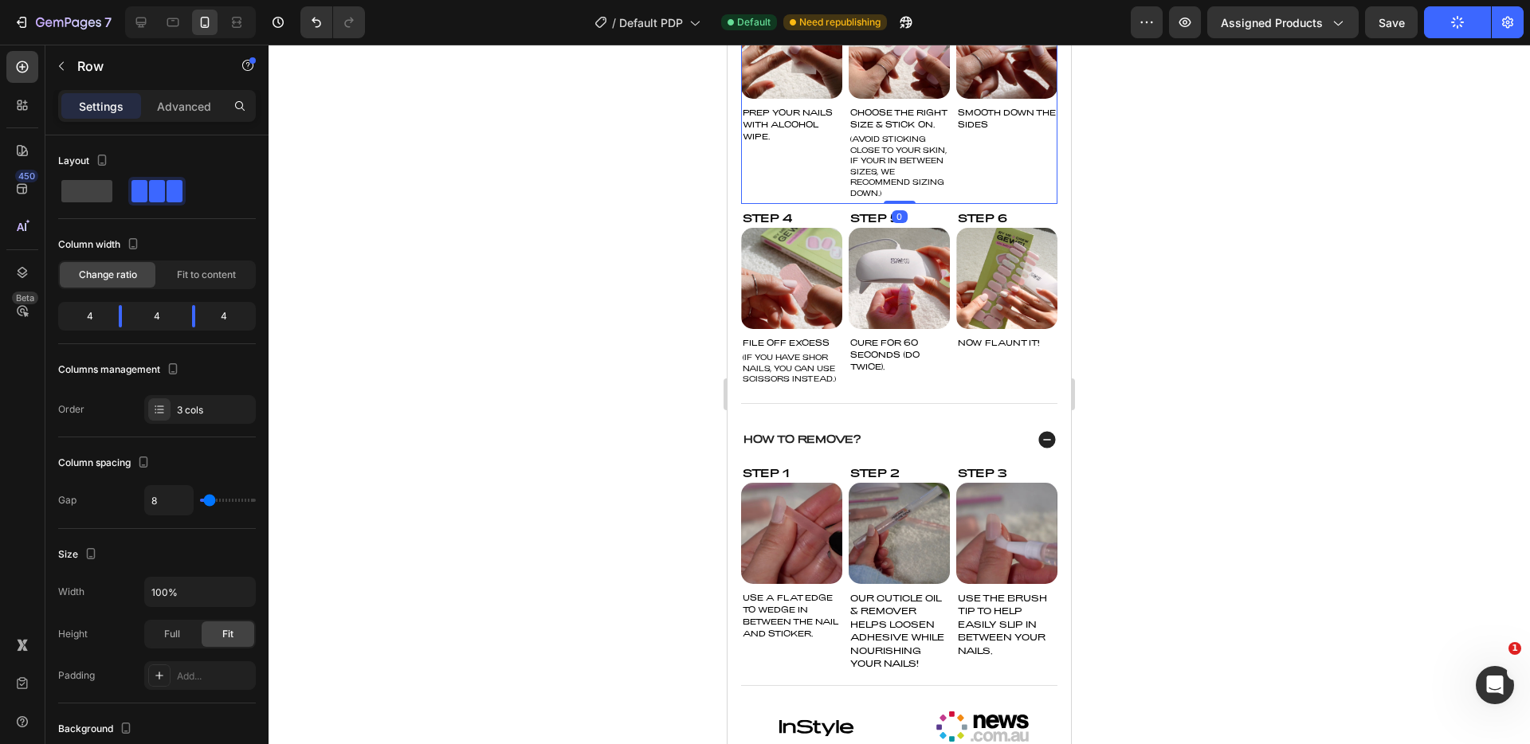
scroll to position [1006, 0]
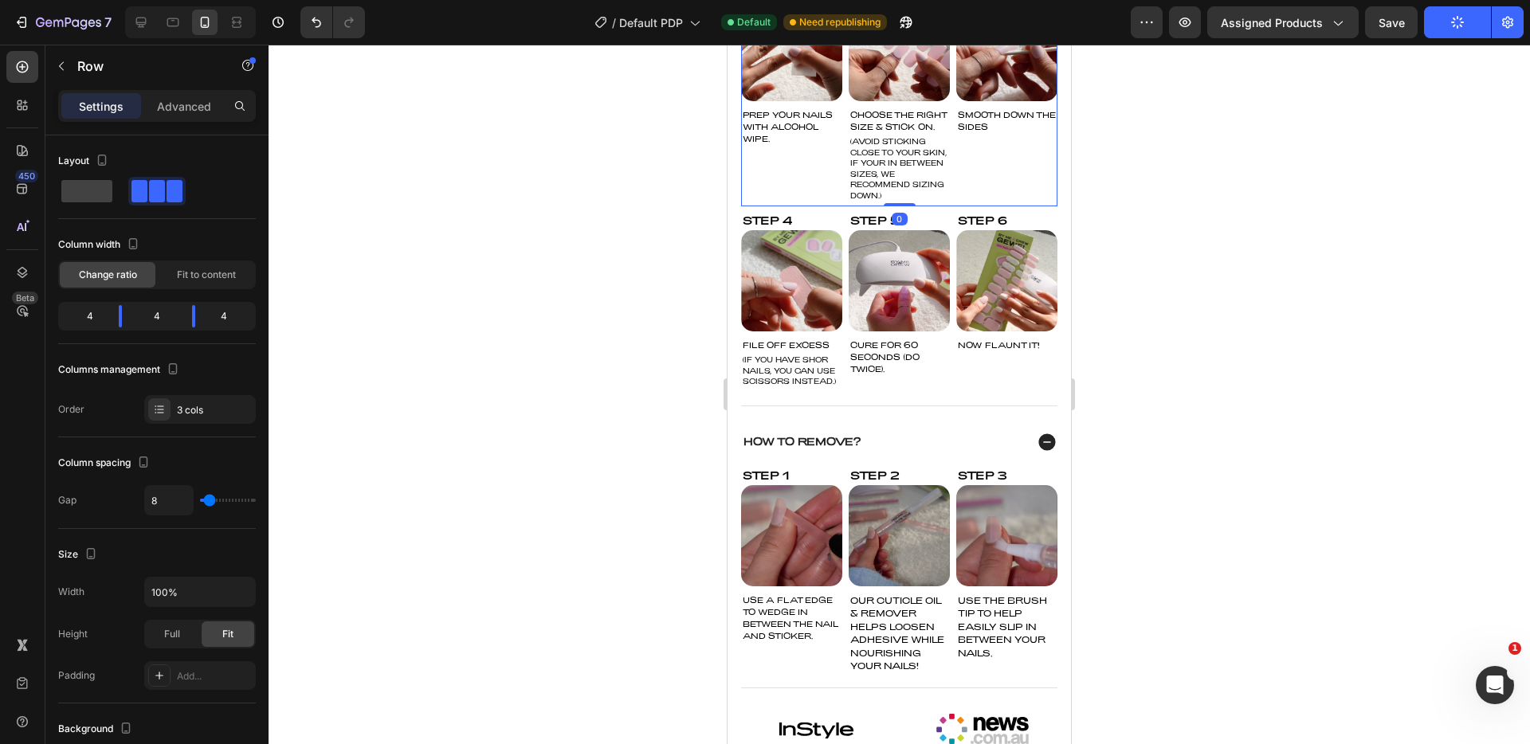
click at [1287, 167] on div at bounding box center [900, 395] width 1262 height 700
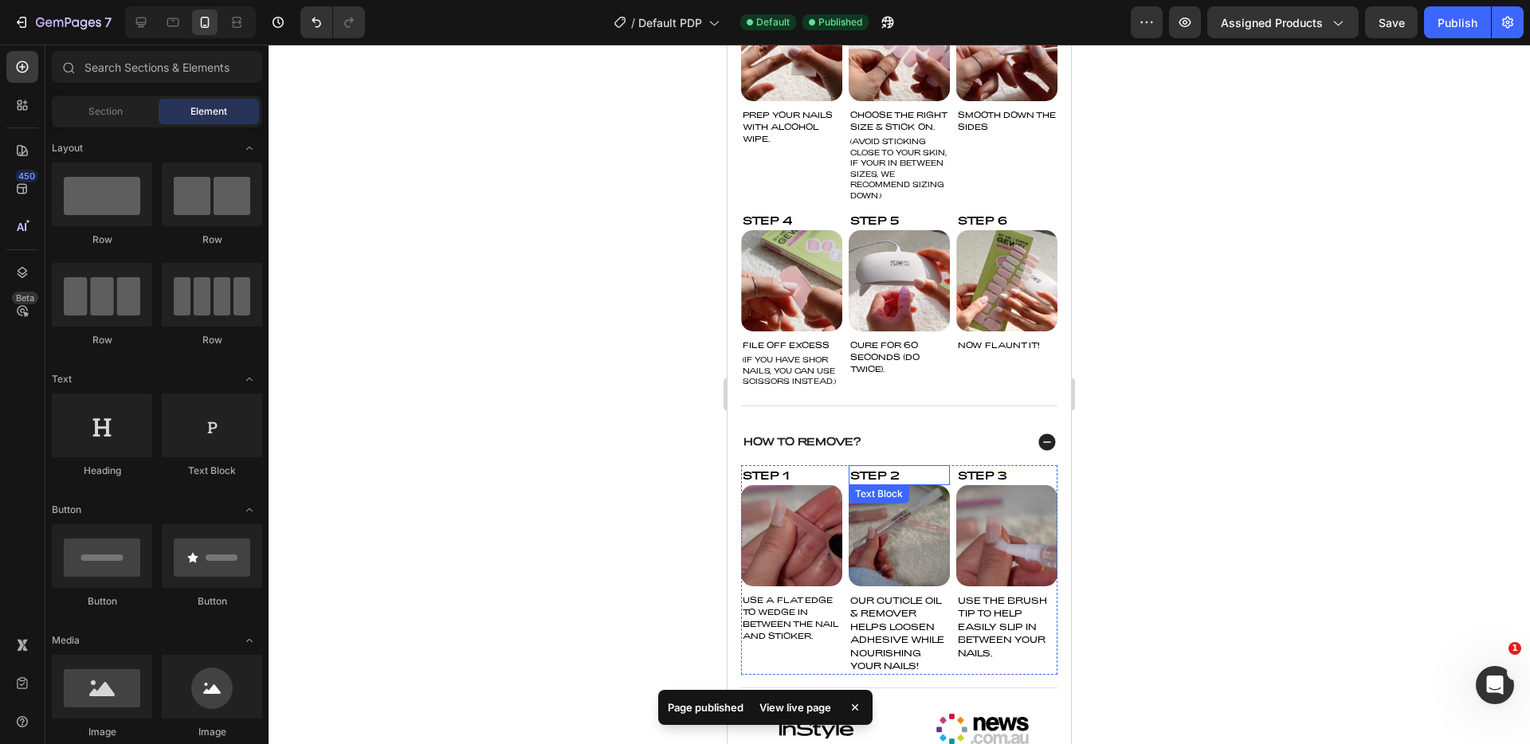
click at [879, 485] on div "Step 2" at bounding box center [899, 476] width 101 height 20
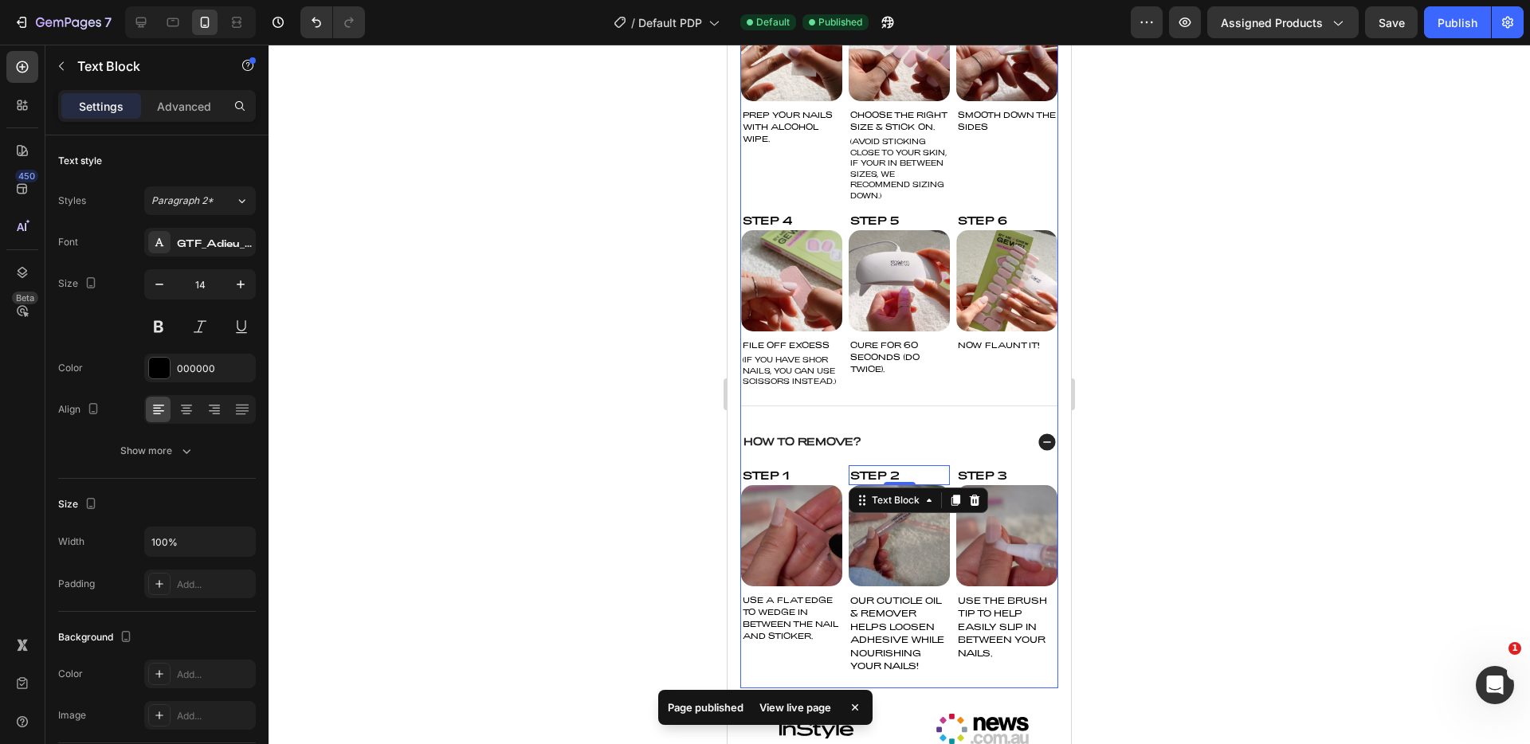
click at [838, 449] on p "How To Remove?" at bounding box center [802, 442] width 117 height 13
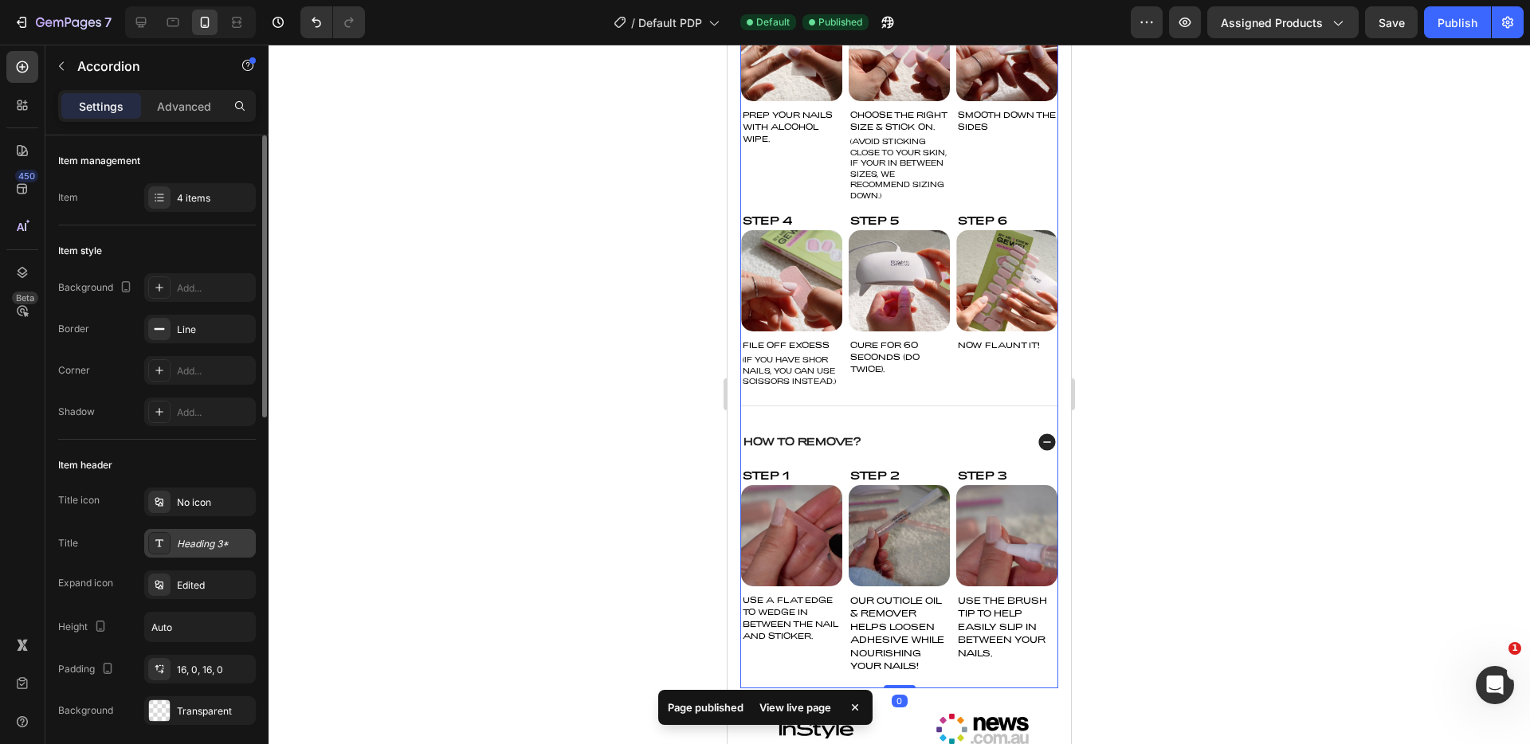
click at [194, 540] on div "Heading 3*" at bounding box center [214, 544] width 75 height 14
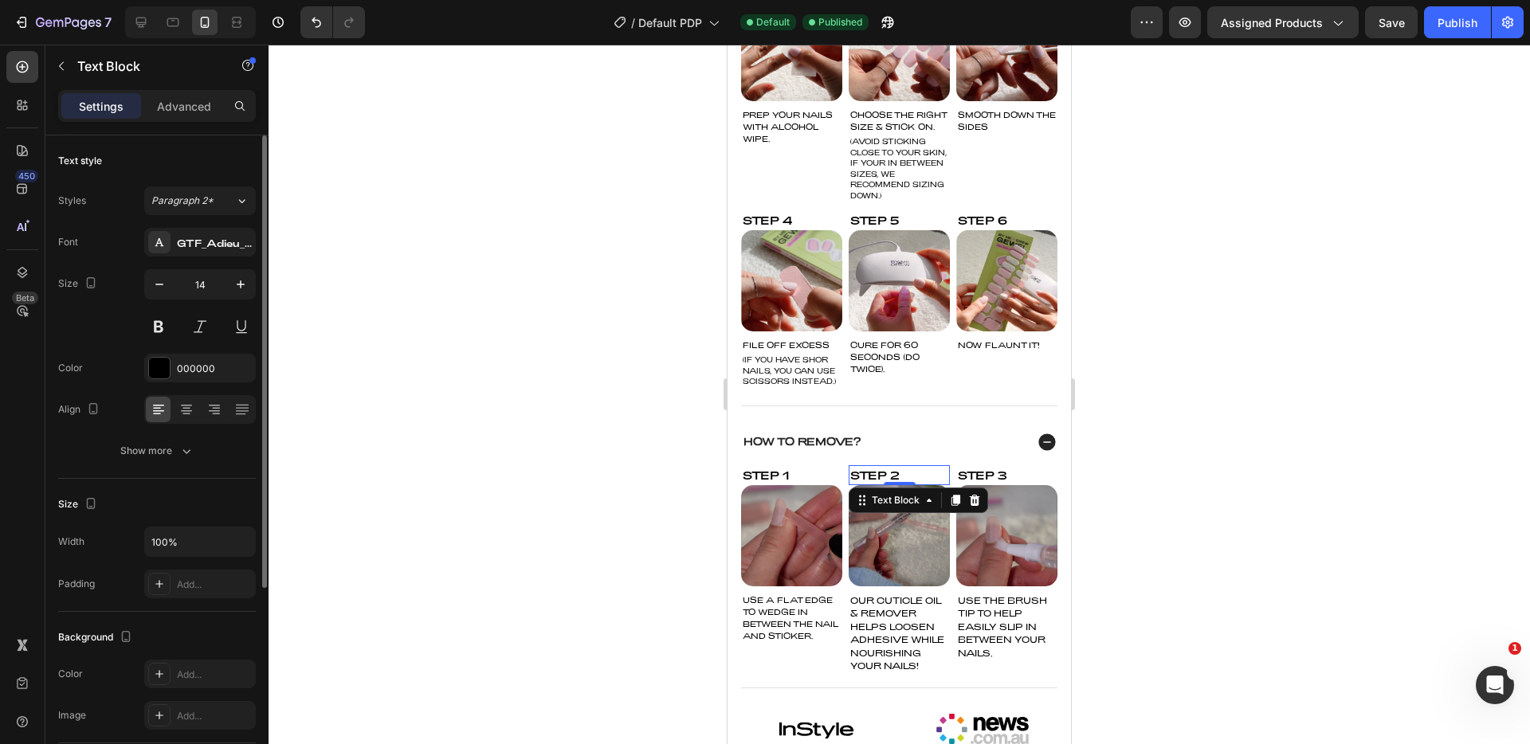
click at [858, 485] on div "Step 2" at bounding box center [899, 476] width 101 height 20
click at [673, 449] on div at bounding box center [900, 395] width 1262 height 700
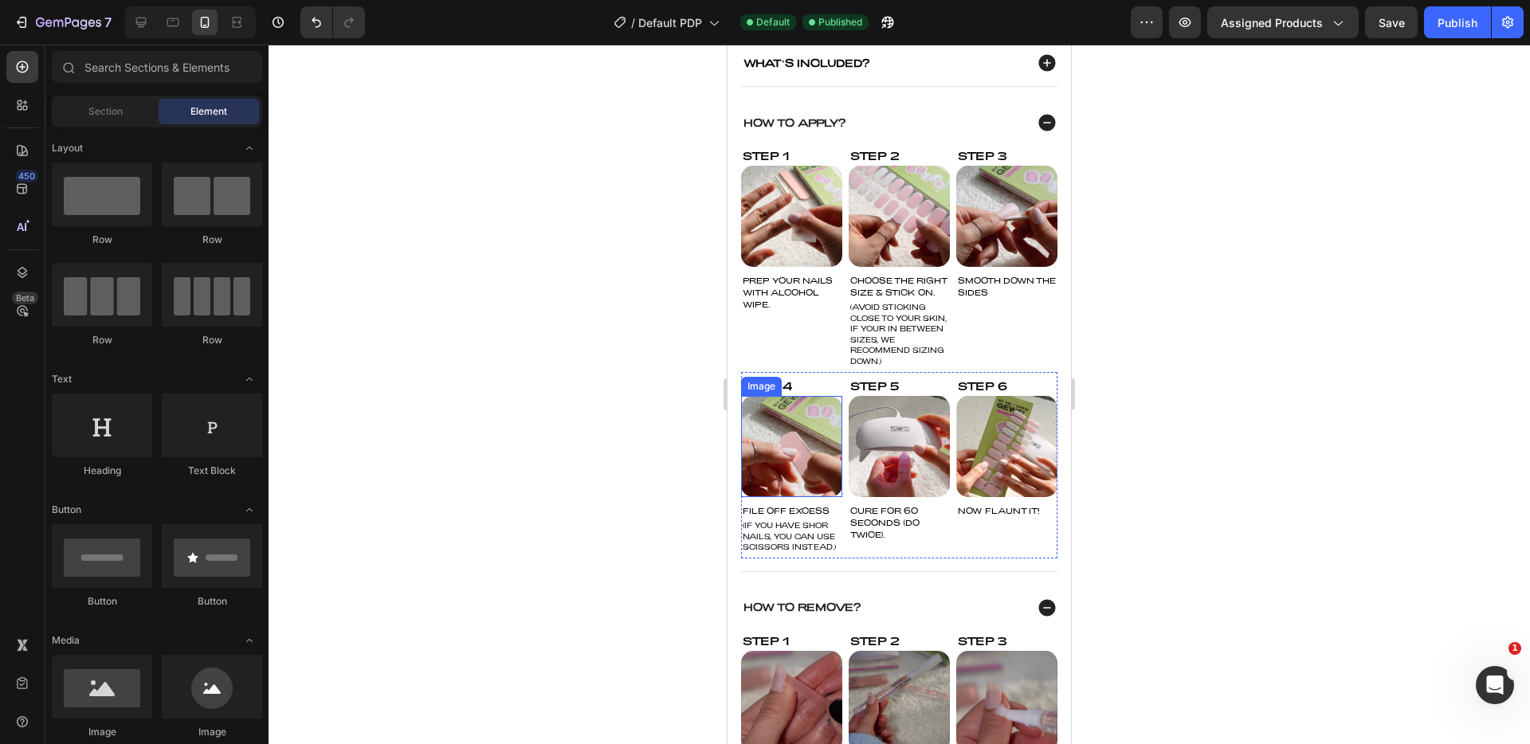
scroll to position [818, 0]
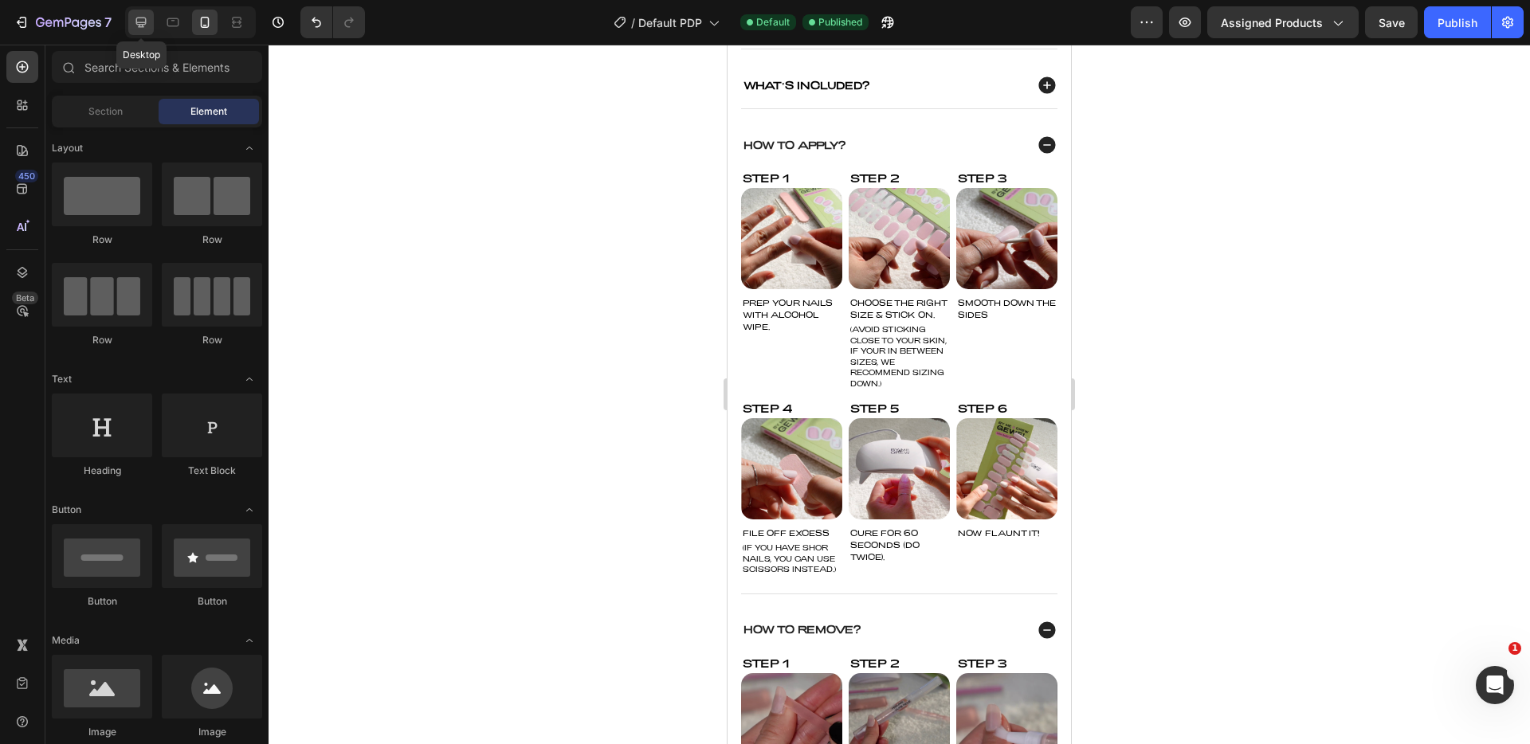
click at [140, 29] on icon at bounding box center [141, 22] width 16 height 16
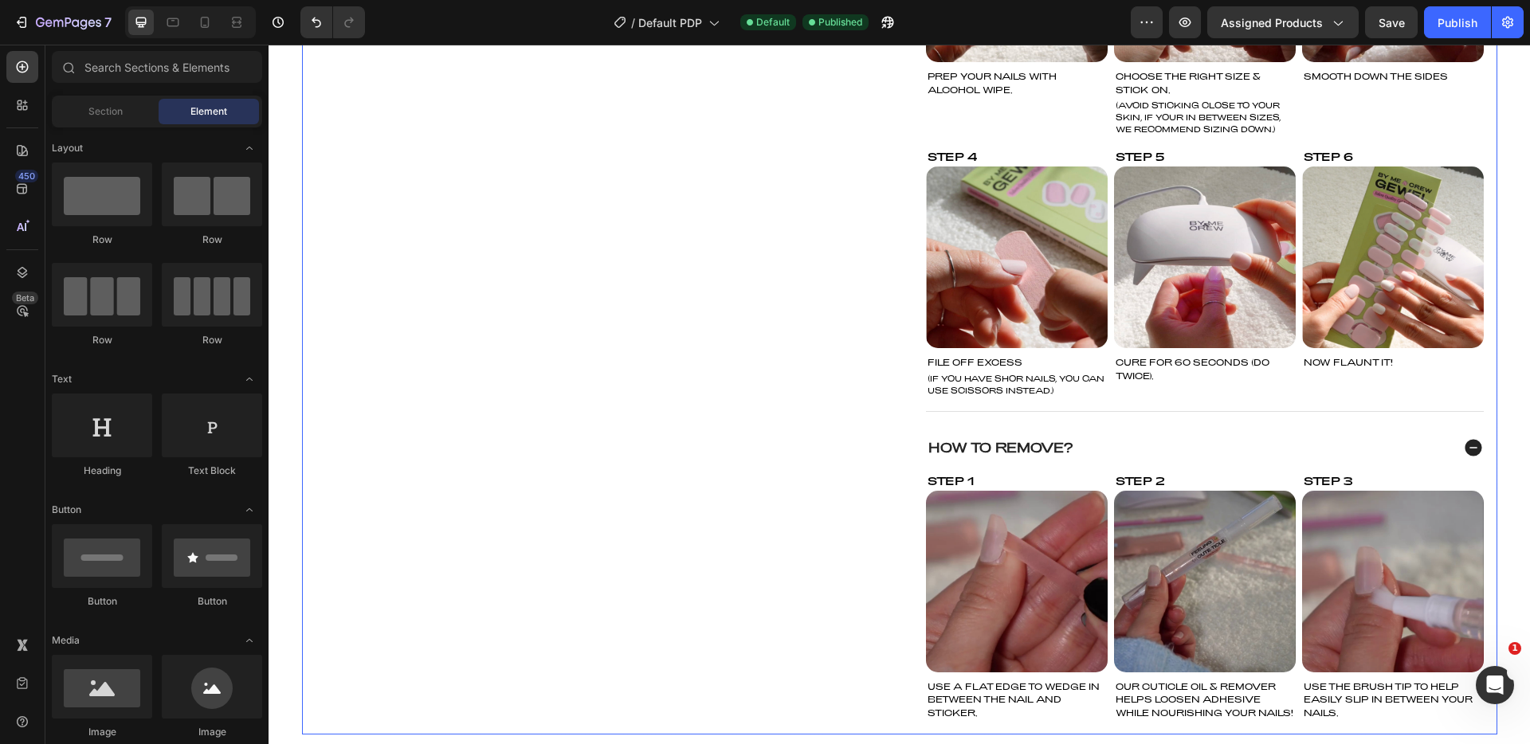
scroll to position [849, 0]
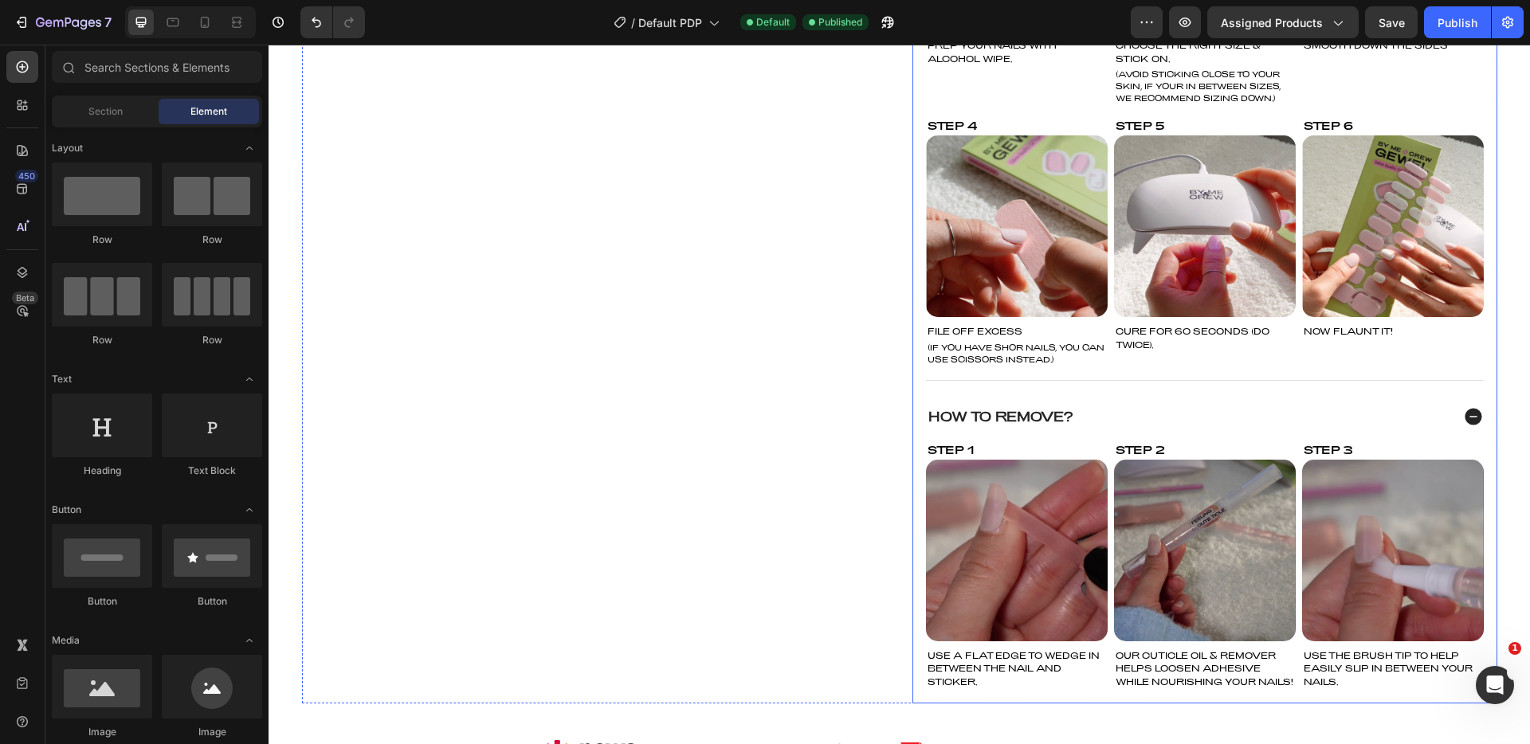
click at [947, 409] on p "How To Remove?" at bounding box center [1001, 416] width 145 height 15
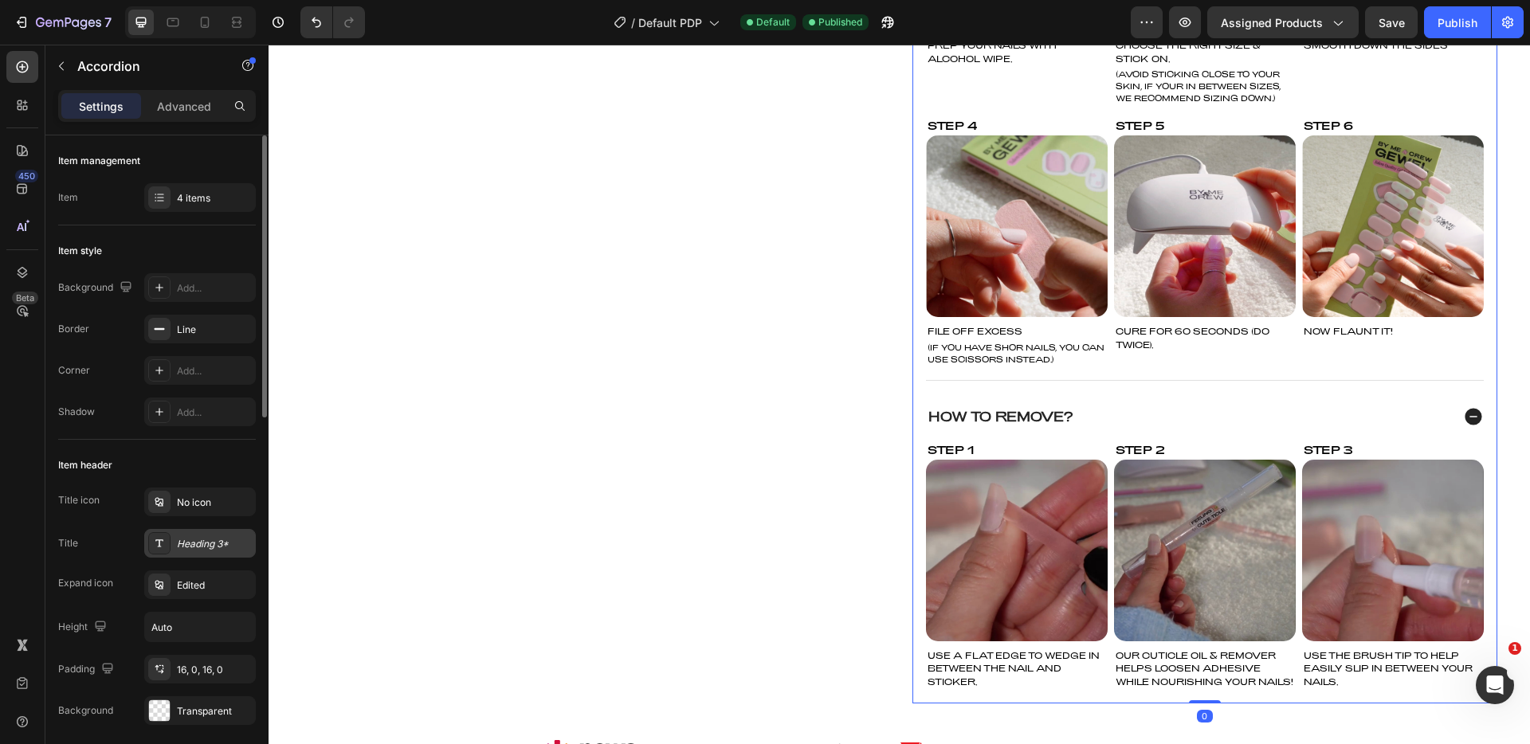
click at [208, 552] on div "Heading 3*" at bounding box center [200, 543] width 112 height 29
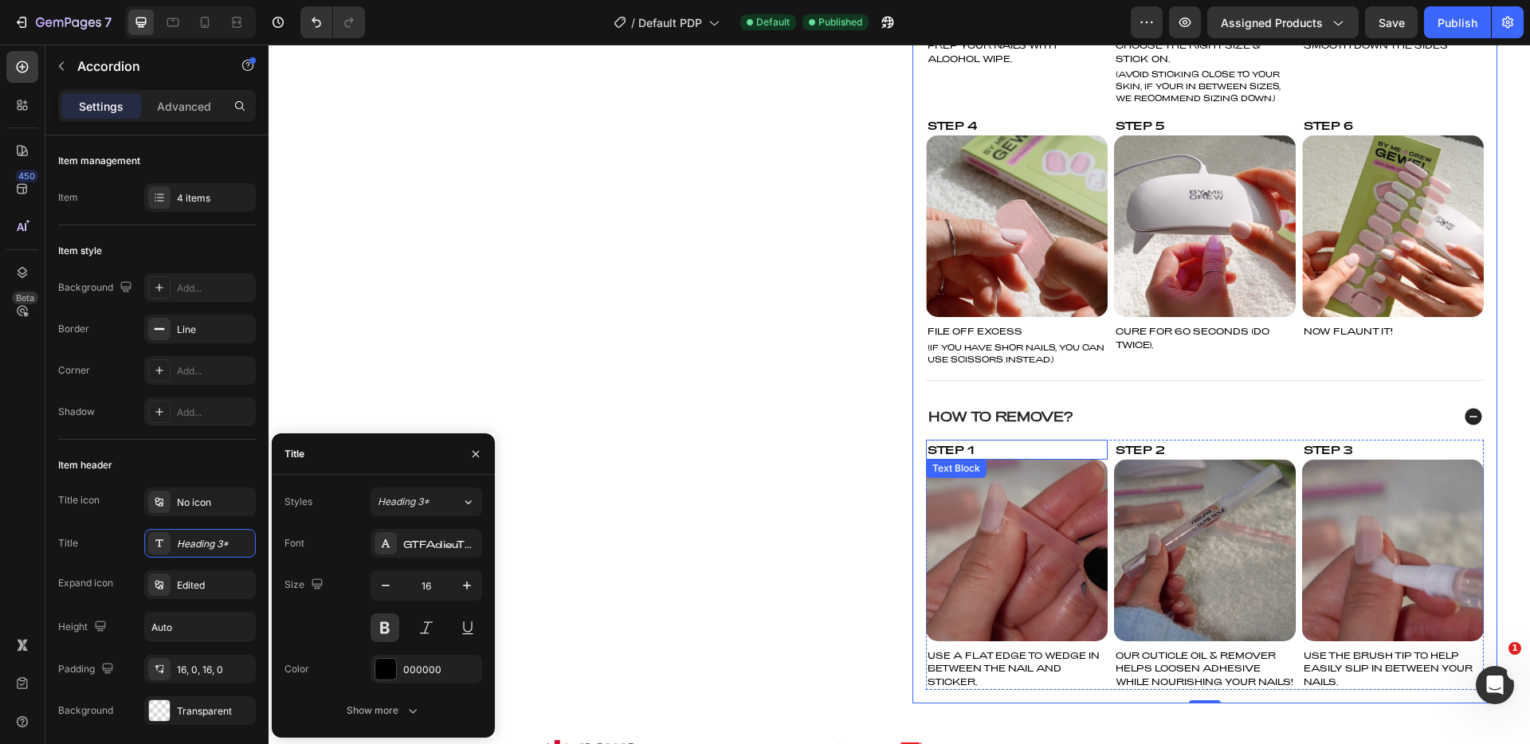
click at [957, 442] on div "Step 1" at bounding box center [1017, 450] width 182 height 20
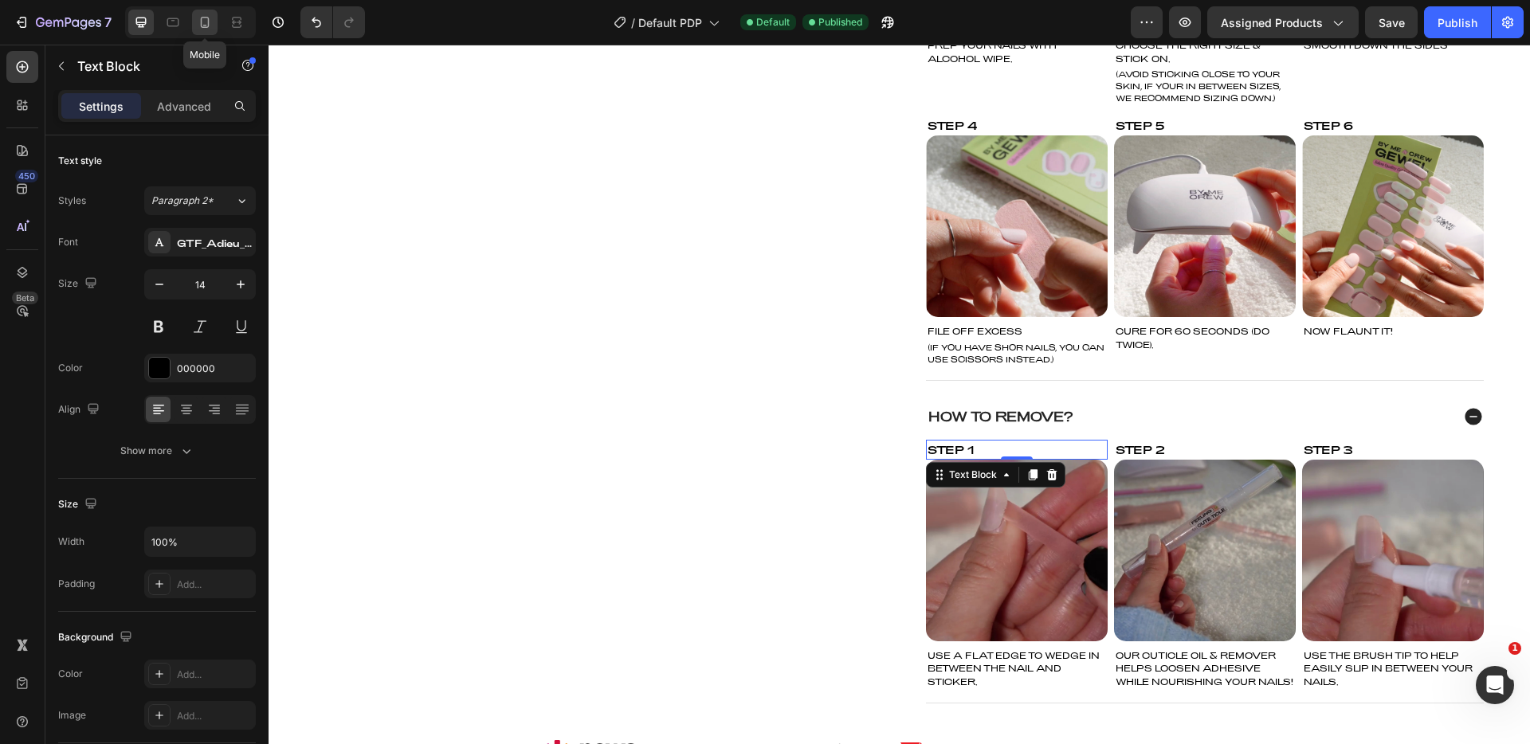
click at [208, 22] on icon at bounding box center [205, 22] width 9 height 11
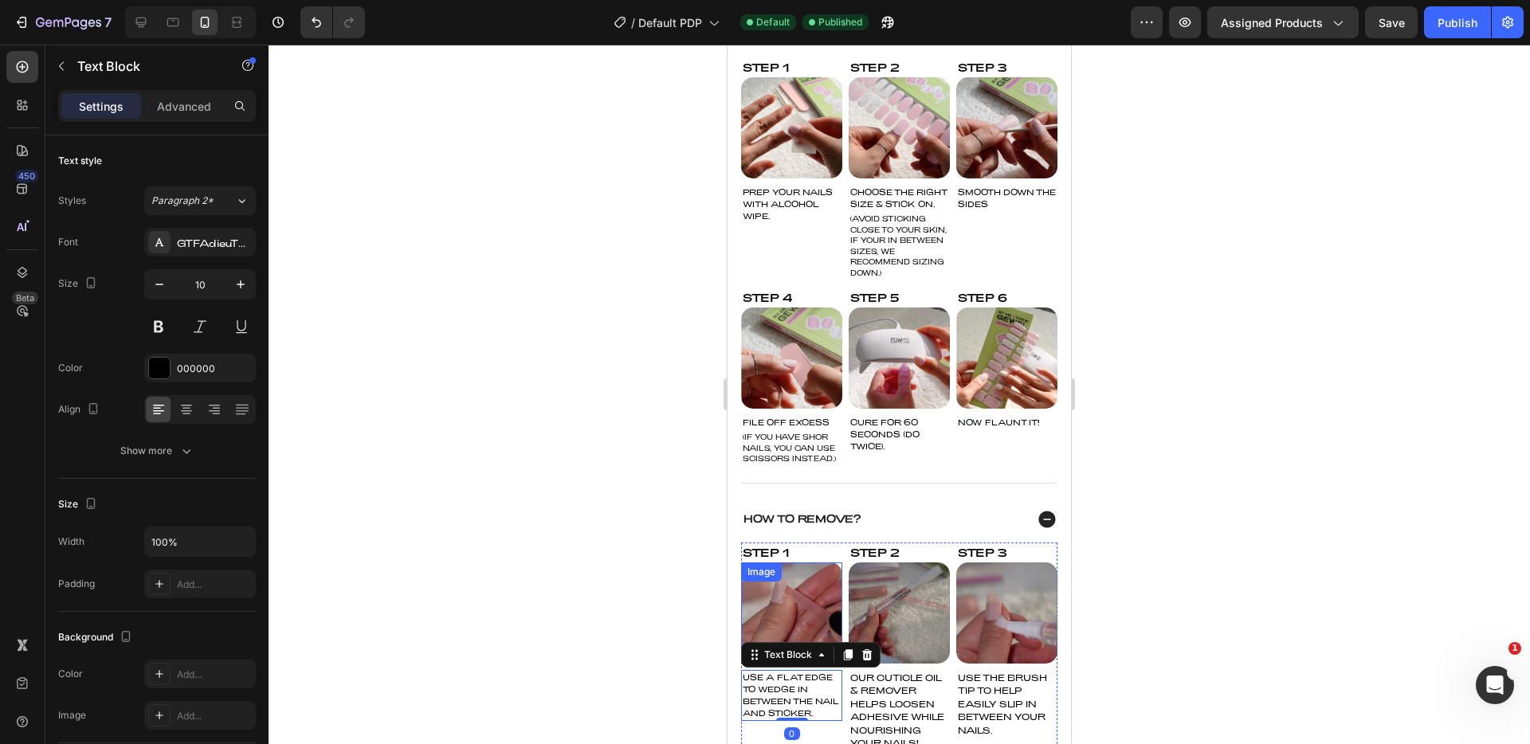
scroll to position [1164, 0]
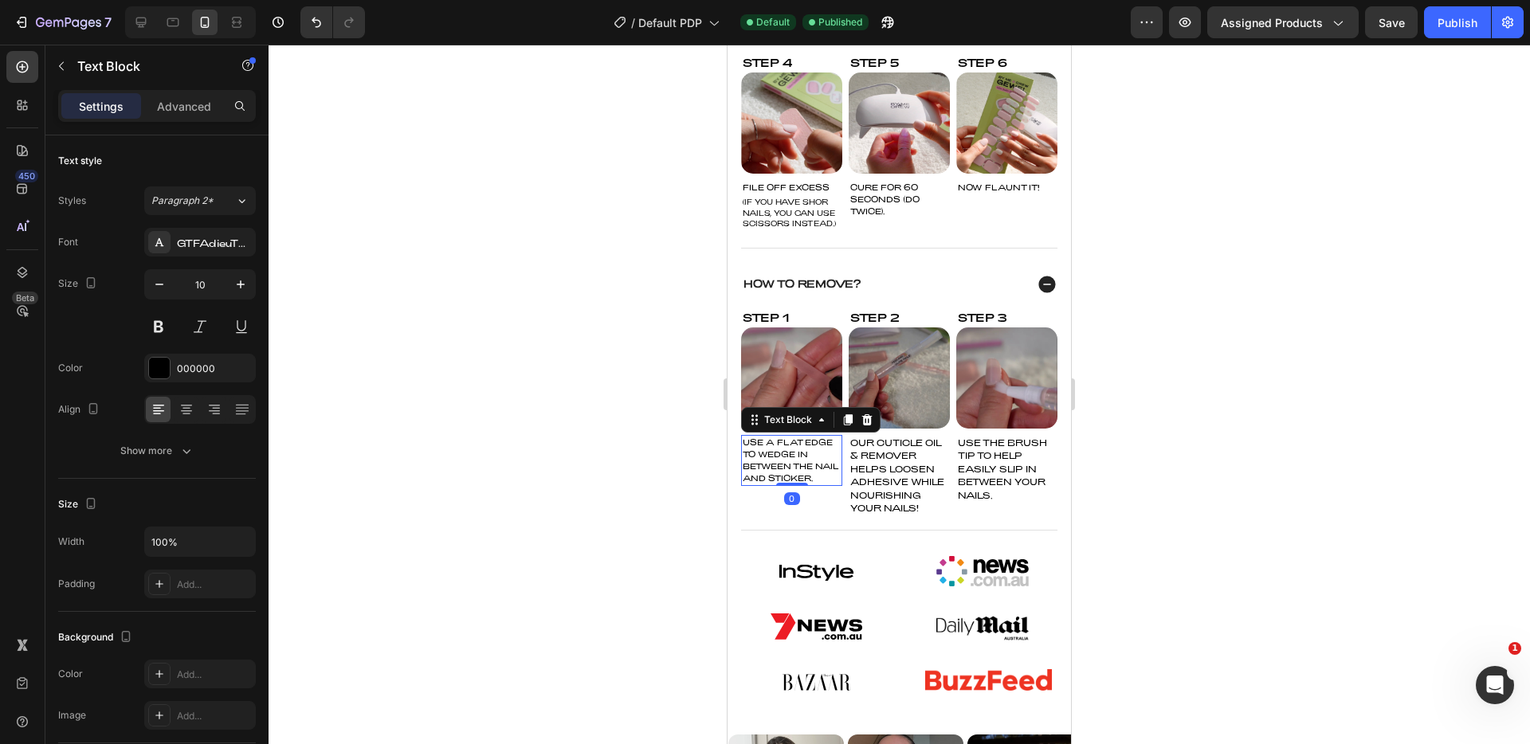
click at [813, 291] on p "How To Remove?" at bounding box center [802, 284] width 117 height 13
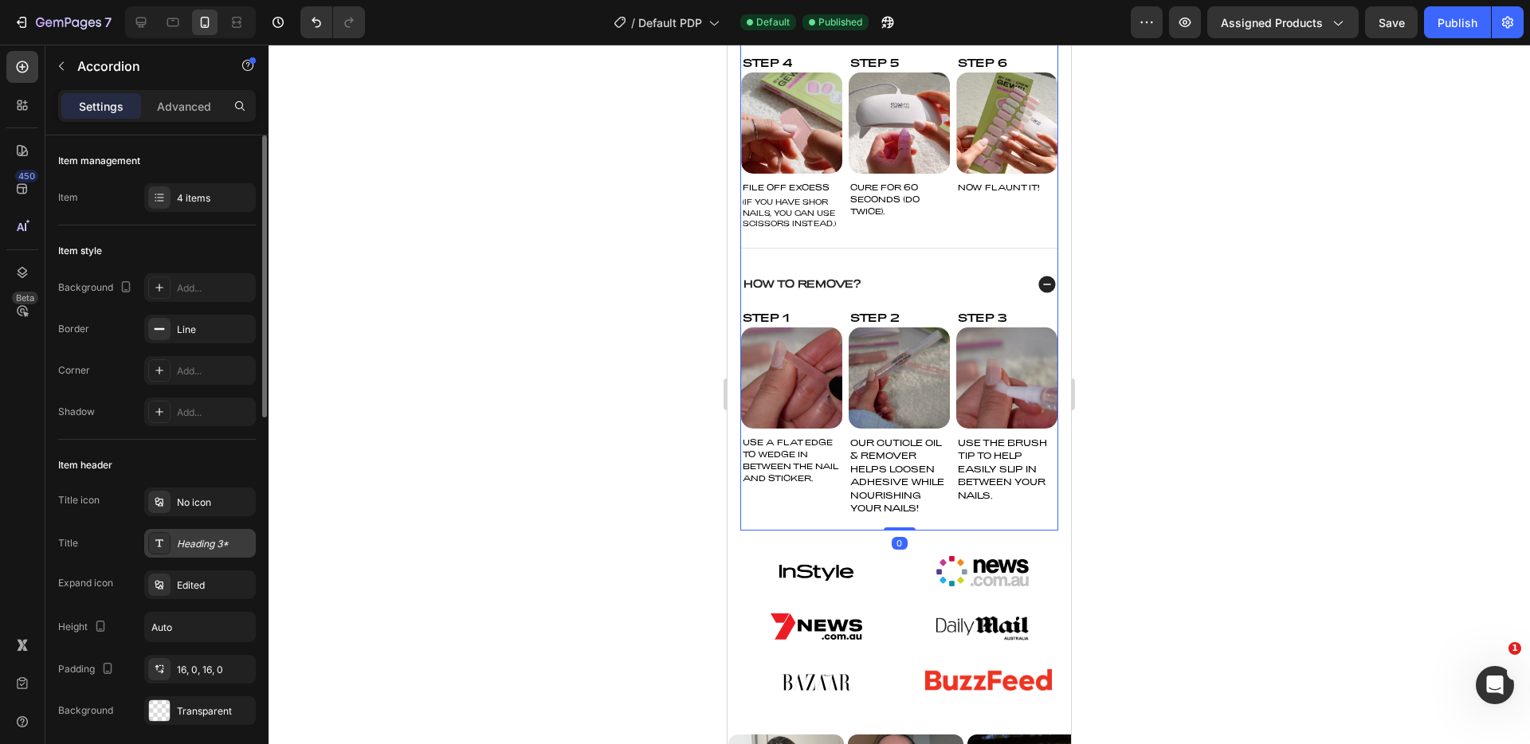
click at [206, 537] on div "Heading 3*" at bounding box center [214, 544] width 75 height 14
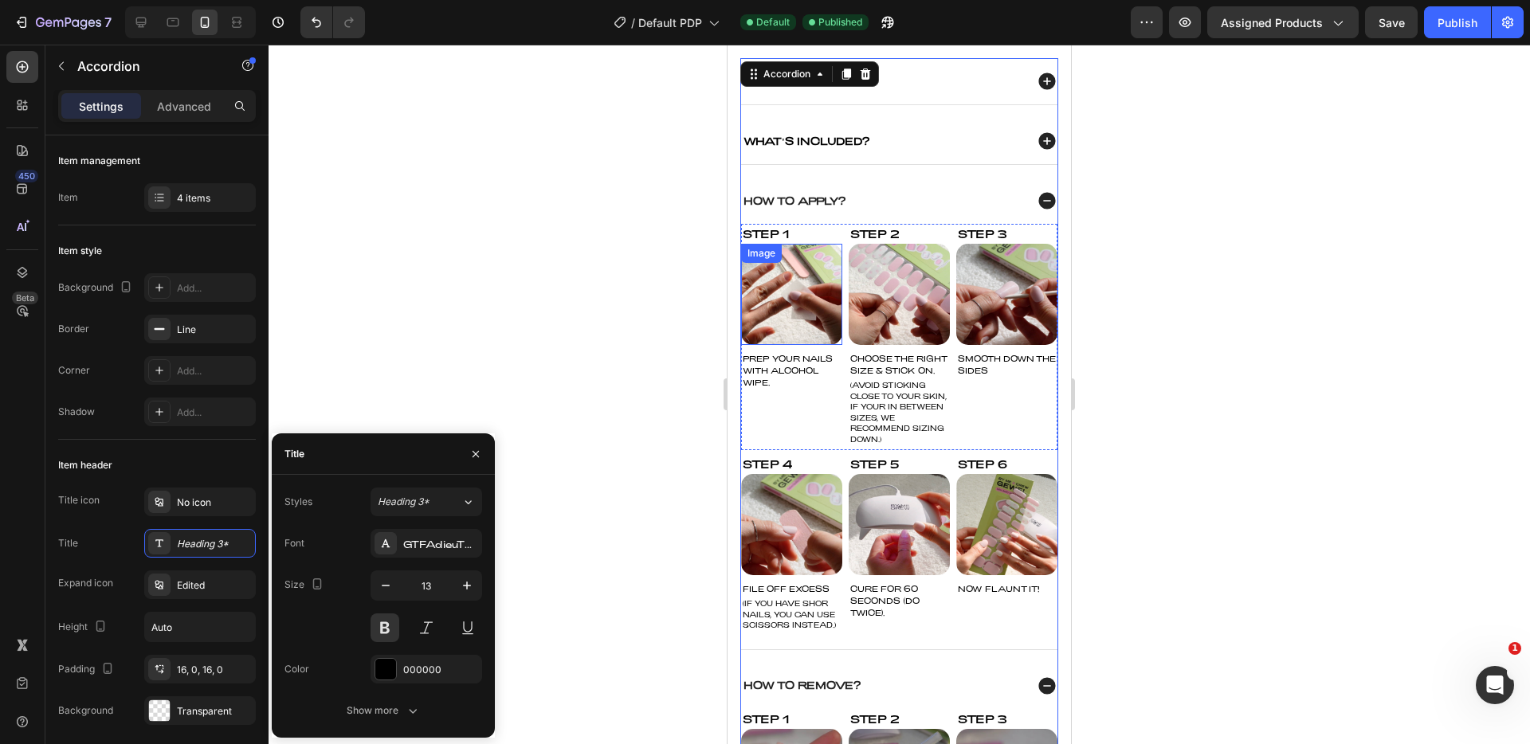
scroll to position [772, 0]
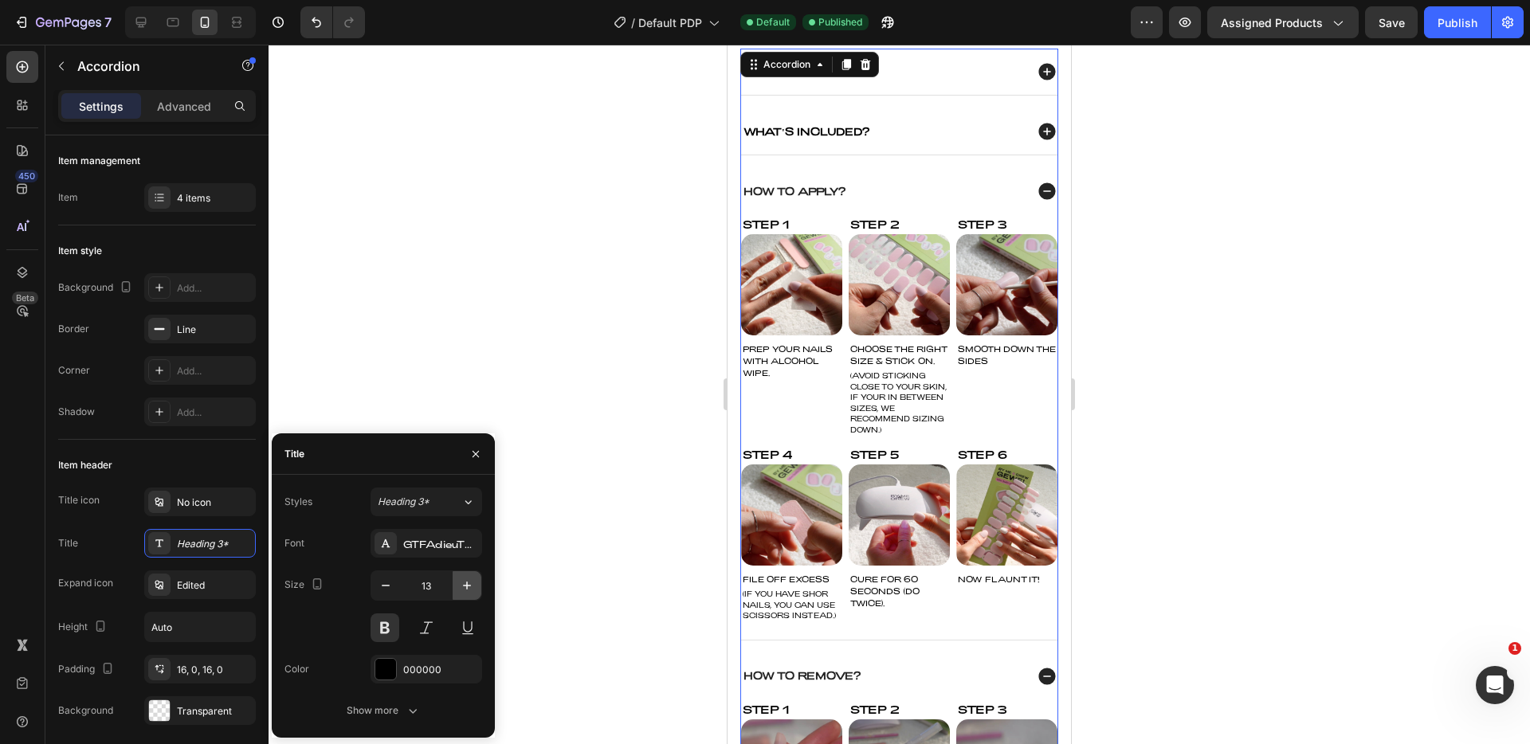
click at [468, 584] on icon "button" at bounding box center [467, 586] width 16 height 16
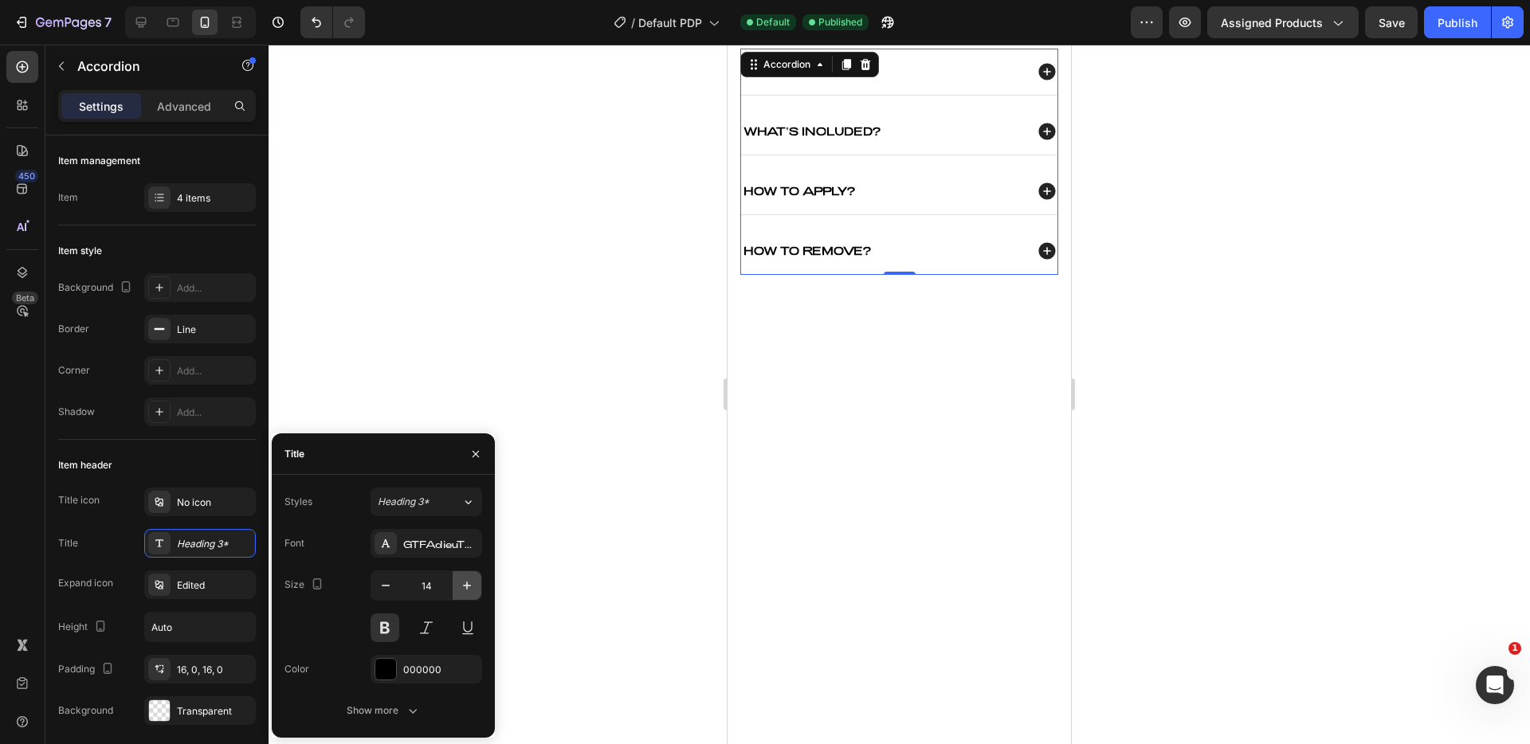
click at [471, 587] on icon "button" at bounding box center [467, 586] width 16 height 16
type input "15"
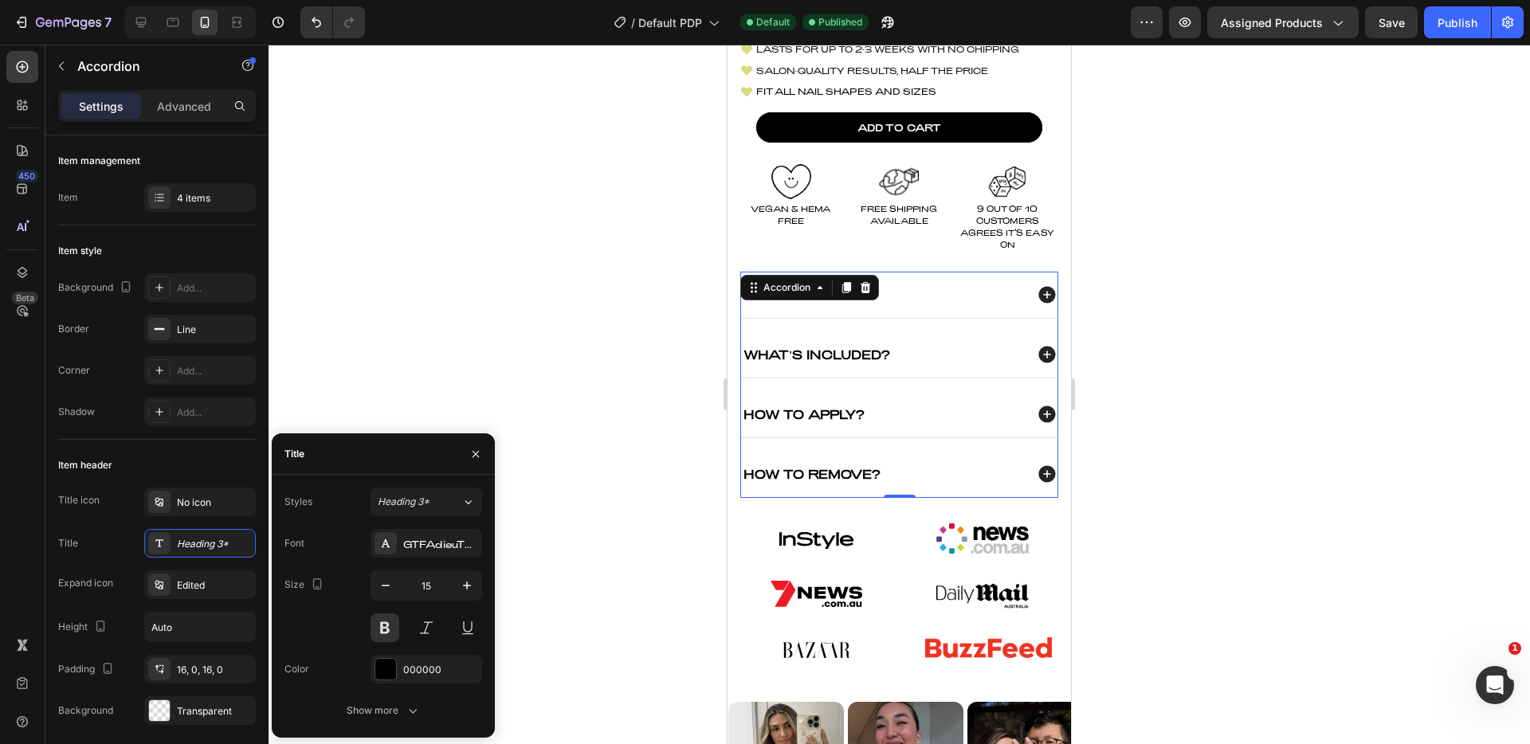
scroll to position [584, 0]
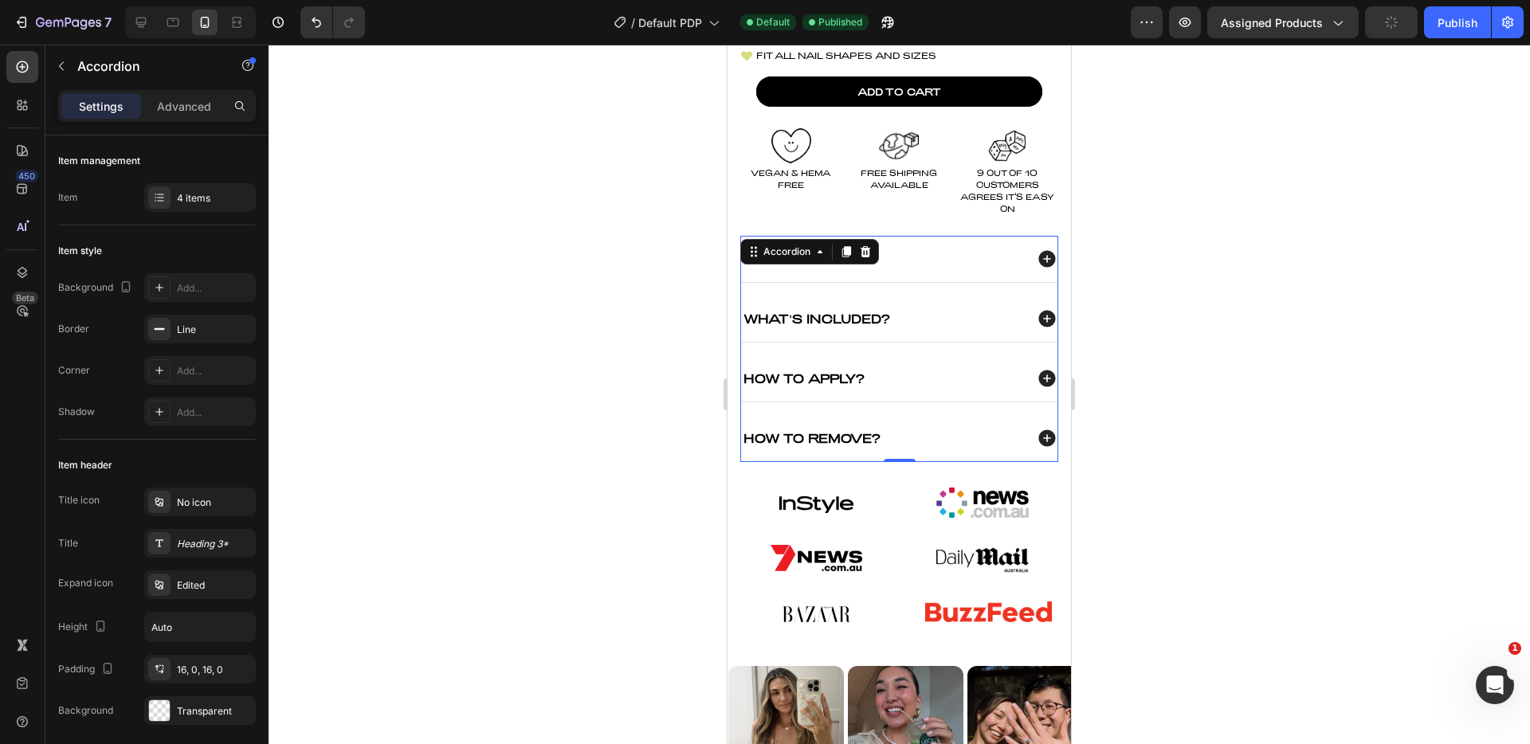
click at [1037, 269] on icon at bounding box center [1047, 259] width 21 height 21
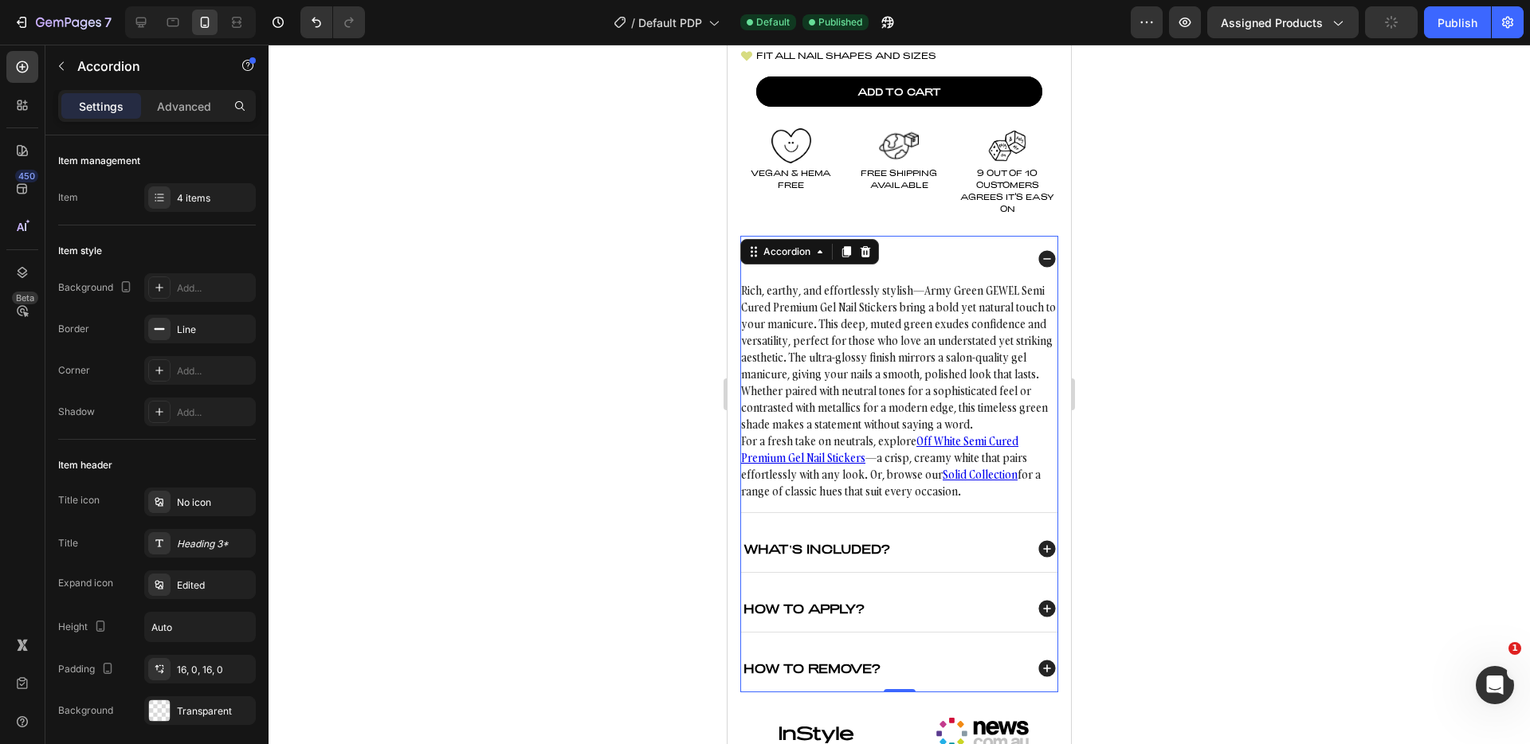
click at [1037, 269] on icon at bounding box center [1047, 259] width 21 height 21
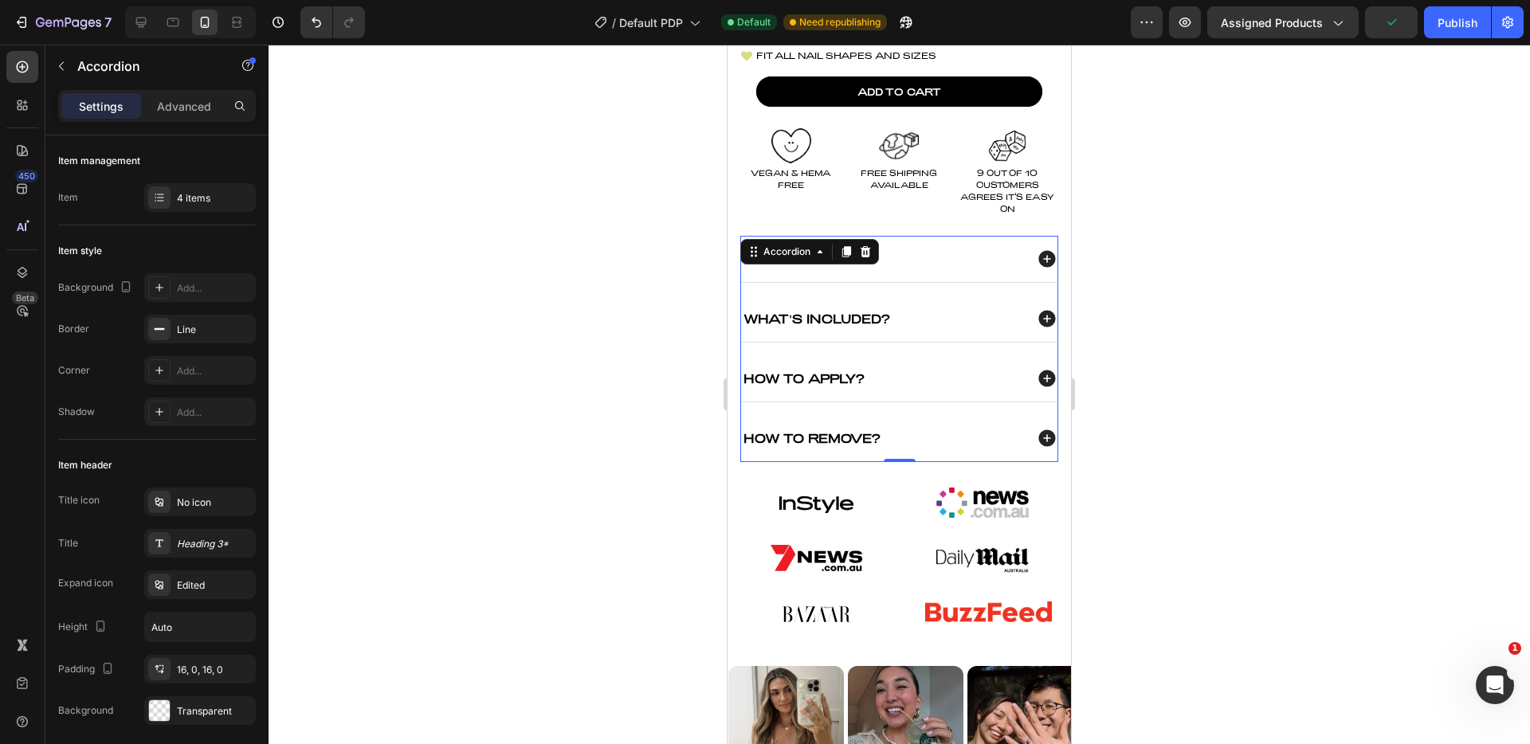
click at [1039, 447] on icon at bounding box center [1047, 438] width 17 height 17
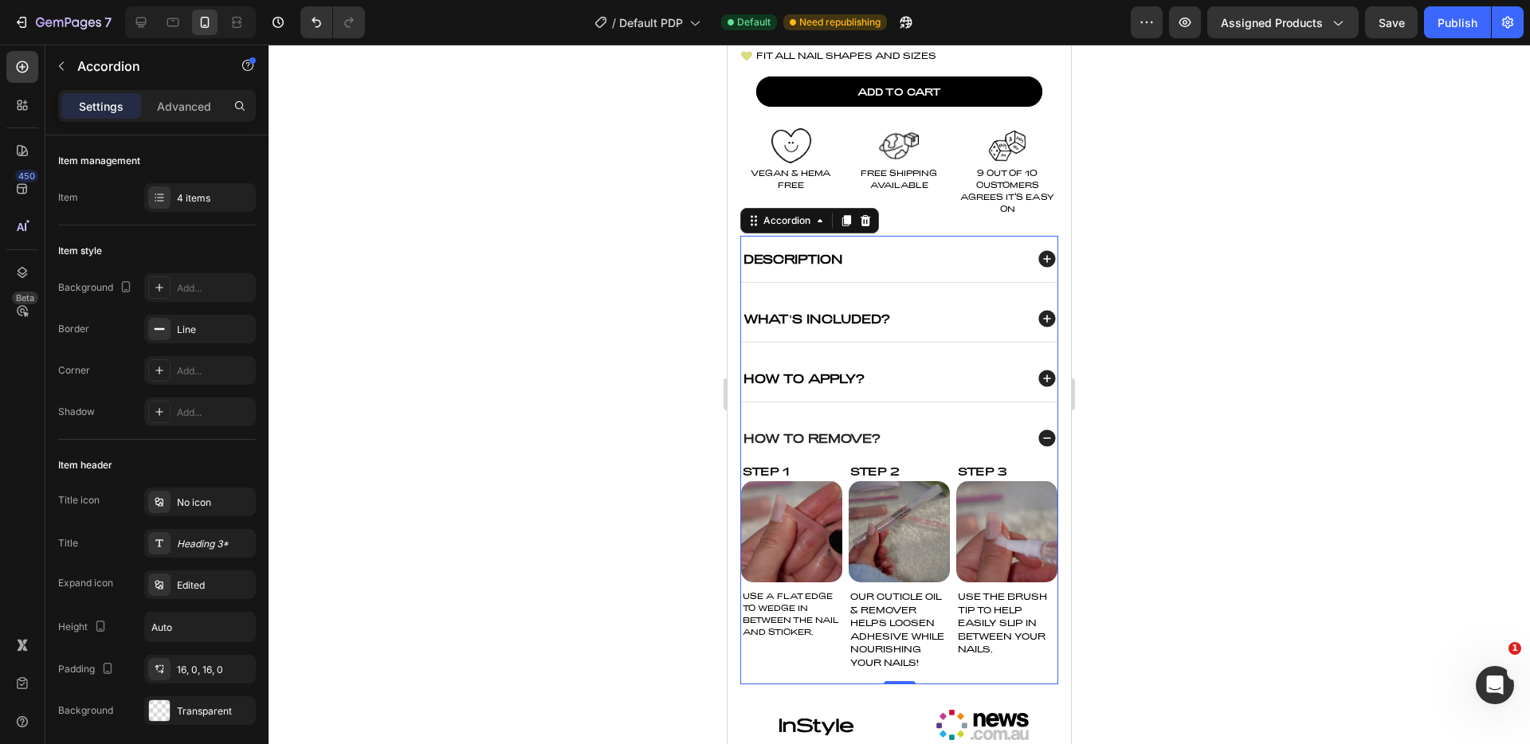
click at [1039, 447] on icon at bounding box center [1047, 438] width 17 height 17
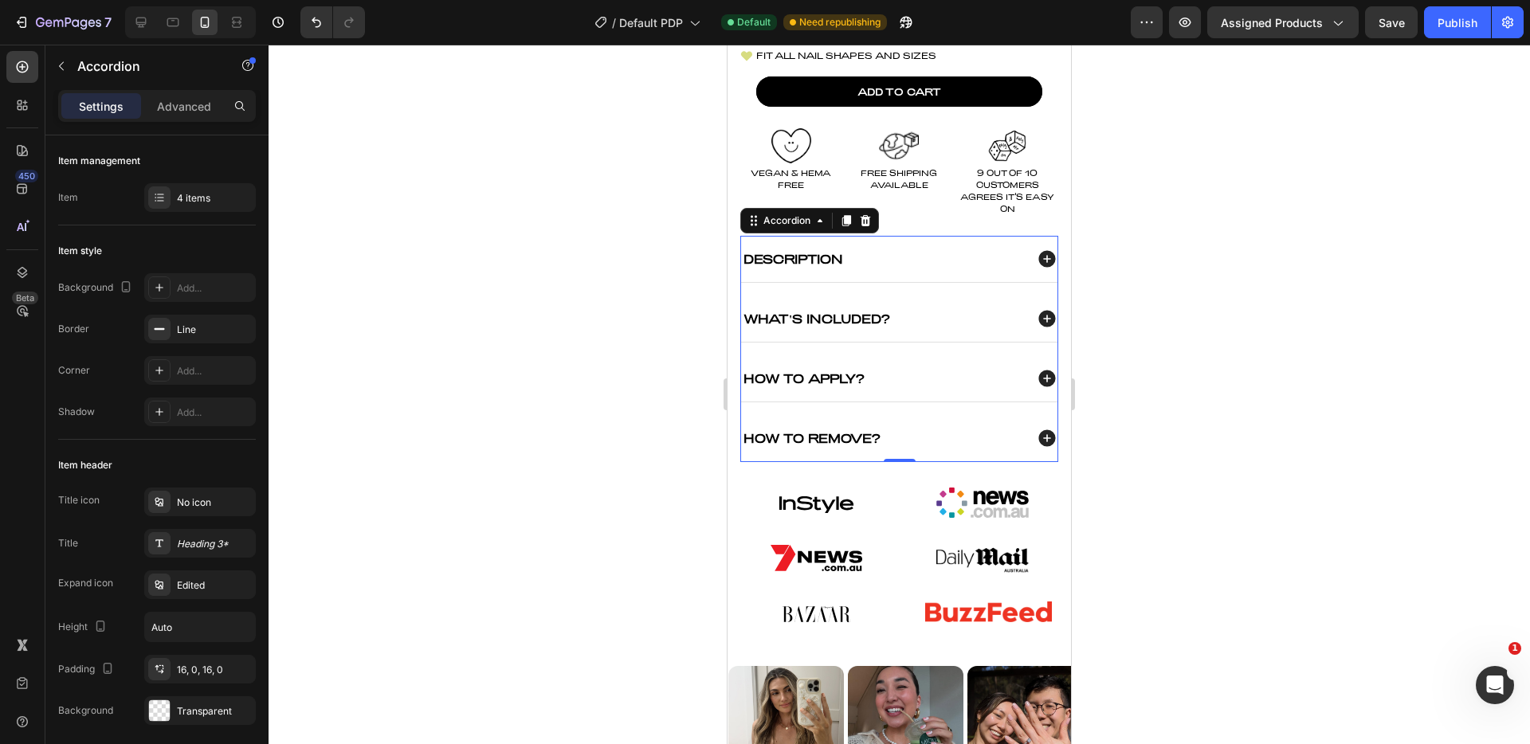
click at [1192, 419] on div at bounding box center [900, 395] width 1262 height 700
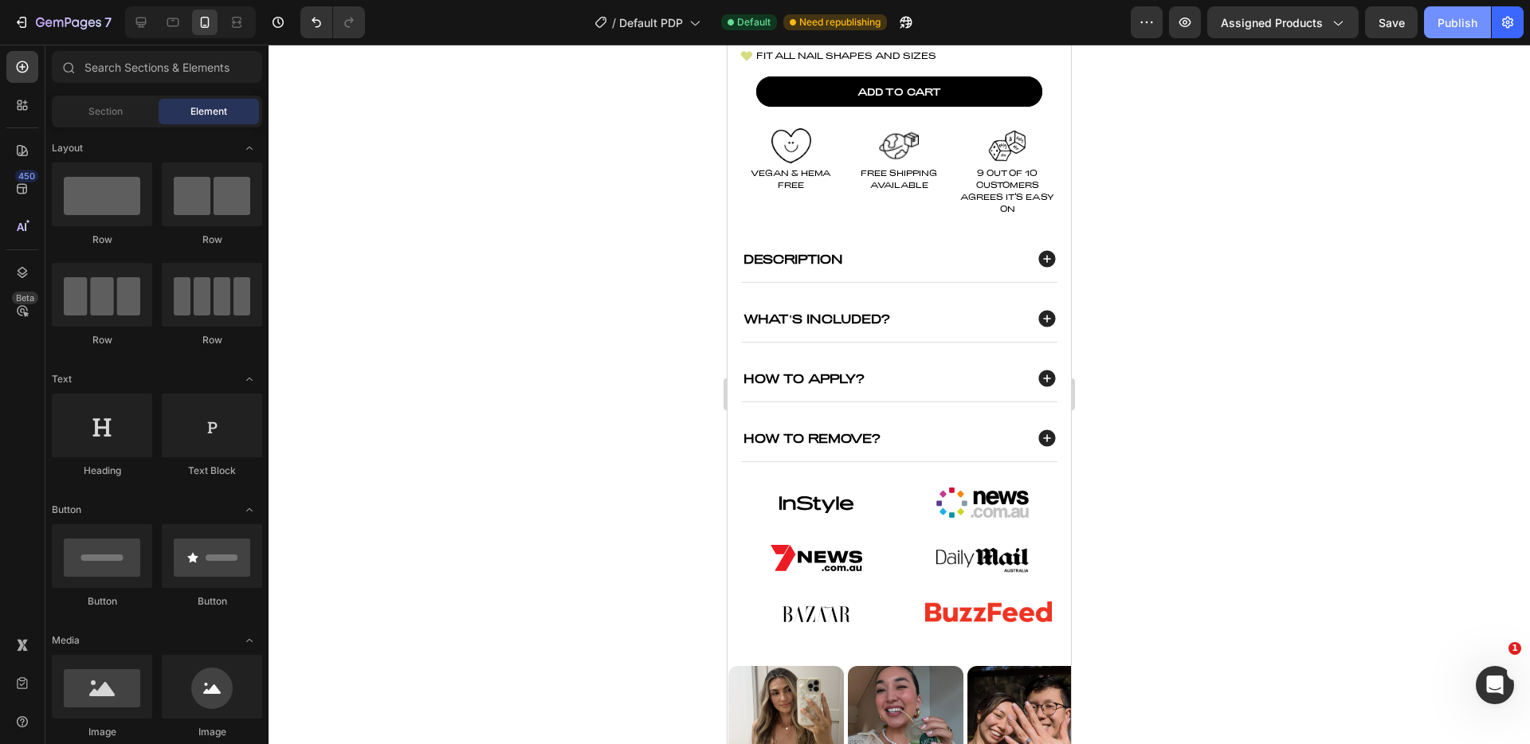
click at [1468, 24] on div "Publish" at bounding box center [1458, 22] width 40 height 17
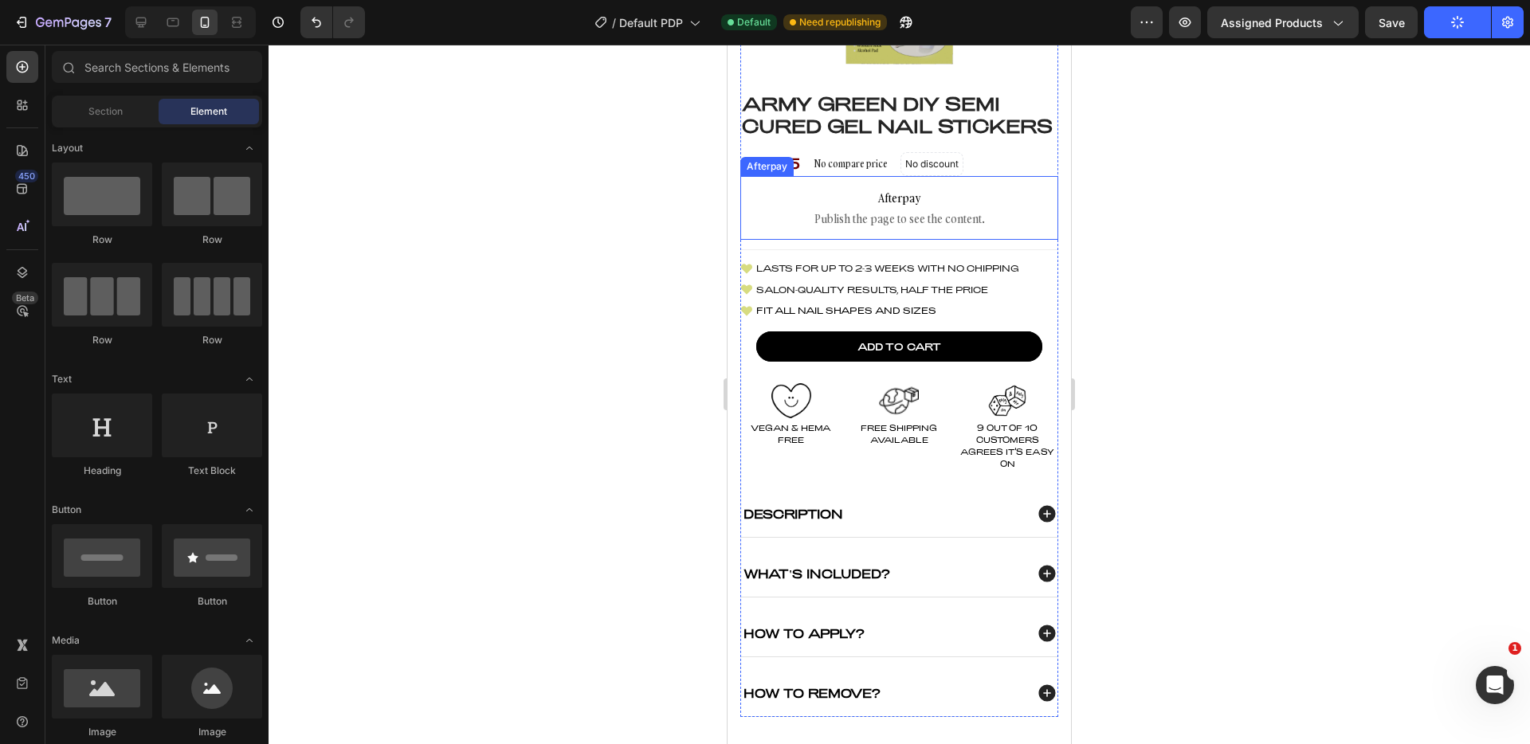
scroll to position [391, 0]
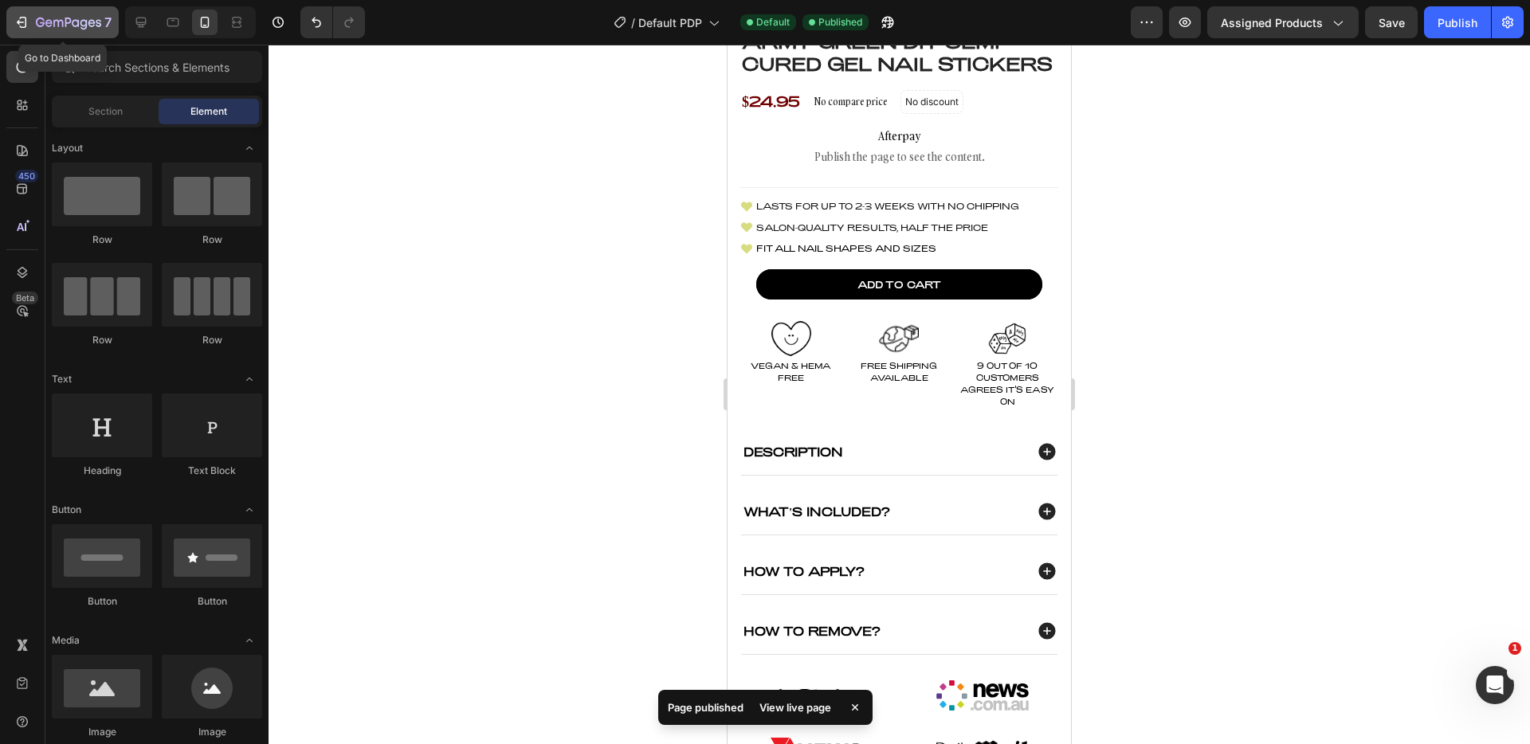
click at [112, 29] on p "7" at bounding box center [107, 22] width 7 height 19
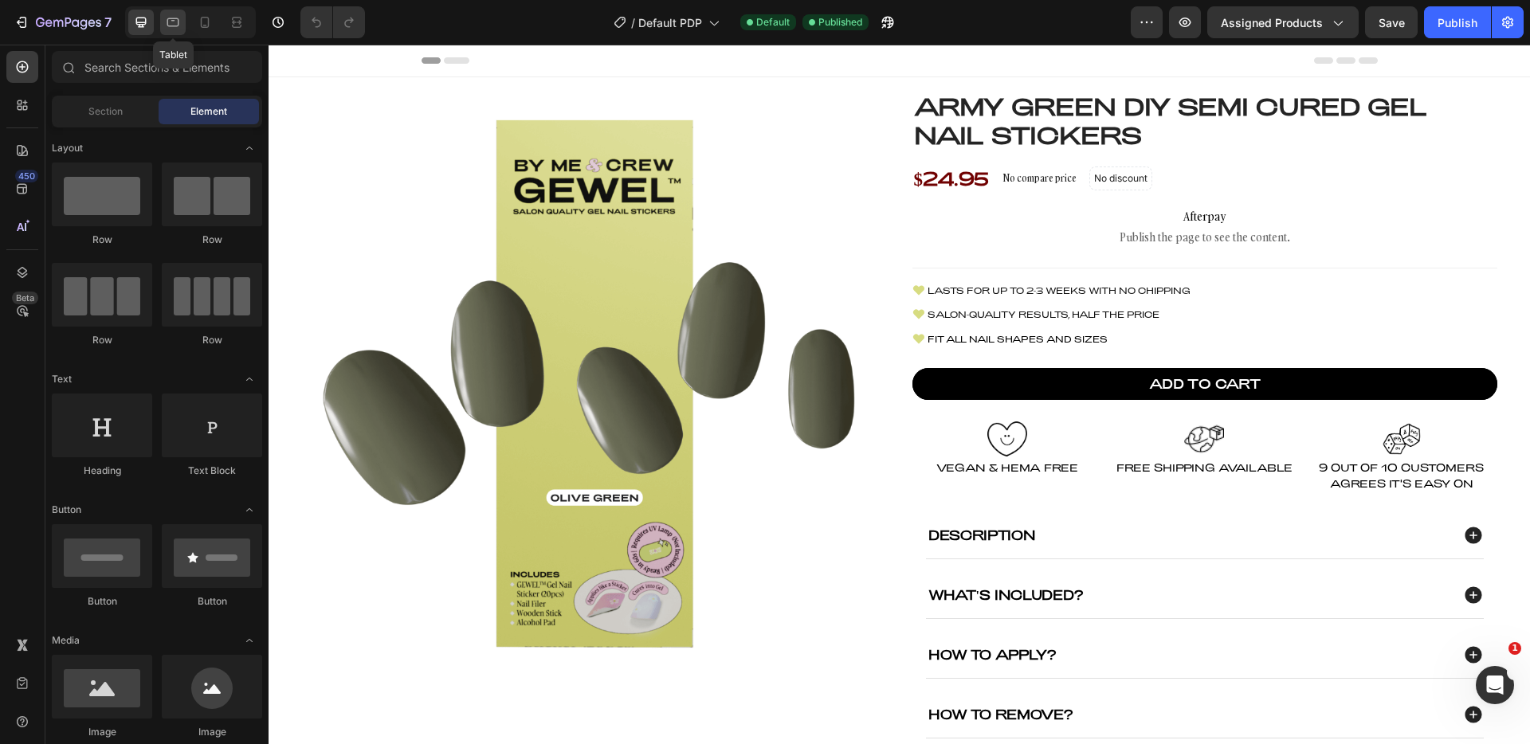
click at [179, 22] on icon at bounding box center [173, 22] width 16 height 16
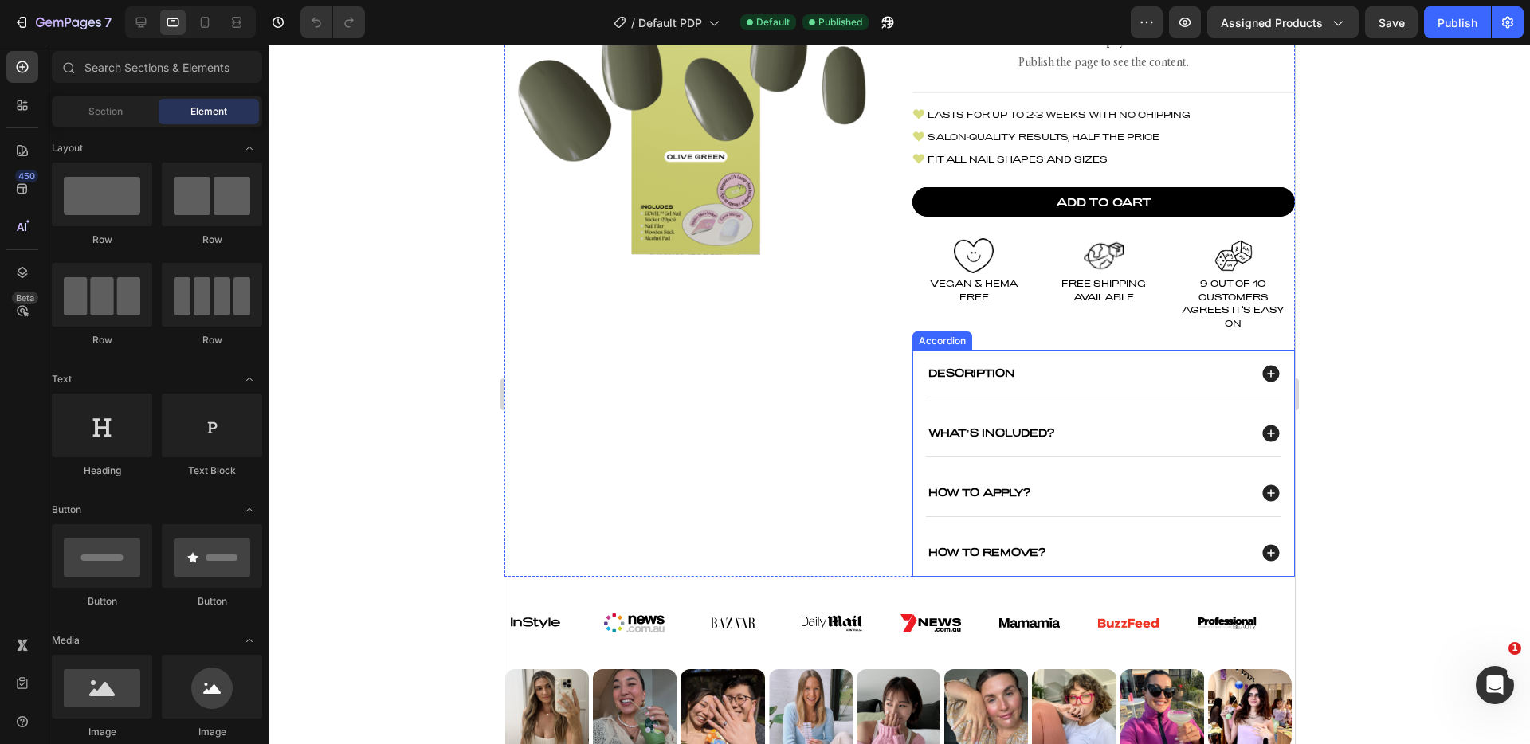
scroll to position [205, 0]
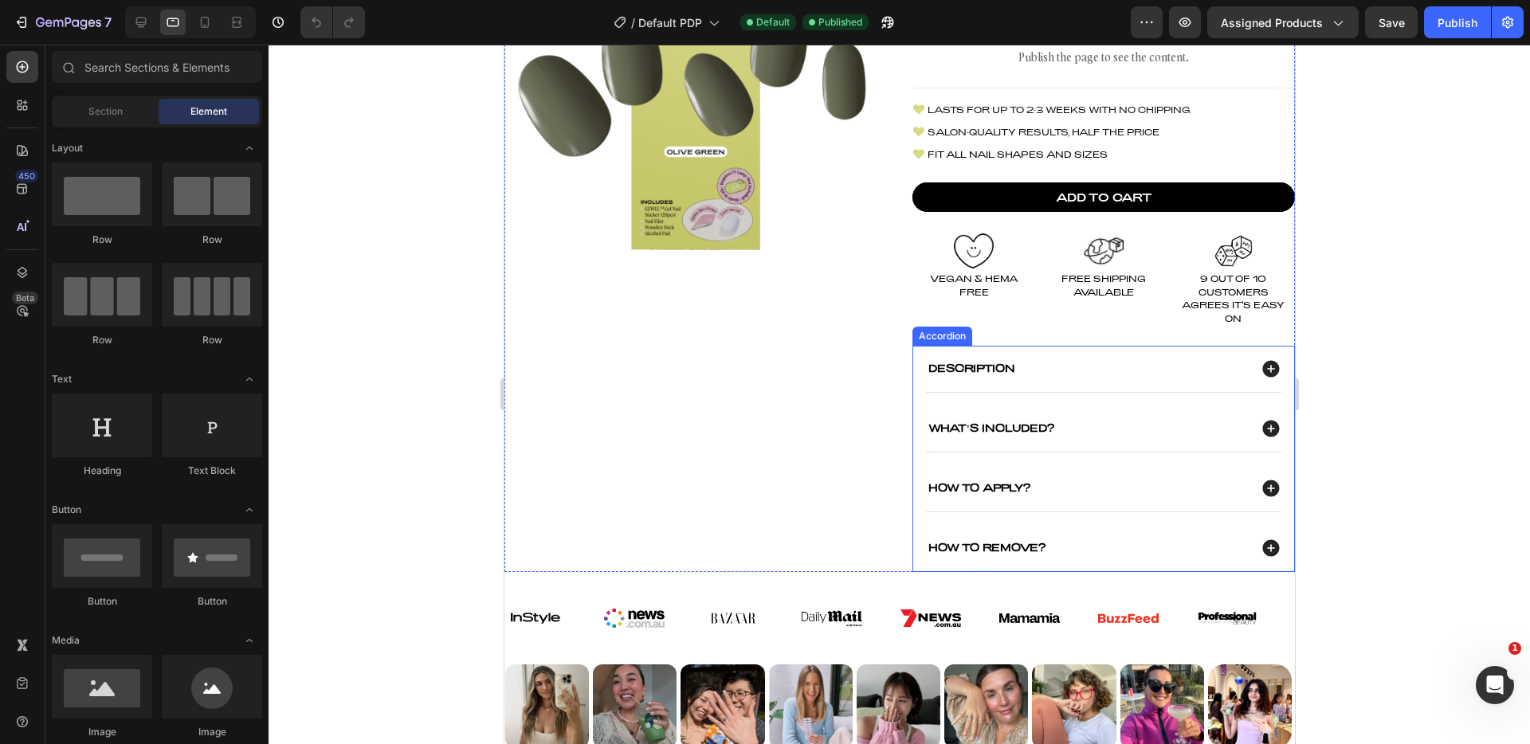
click at [1125, 535] on div "How To Remove?" at bounding box center [1103, 548] width 356 height 46
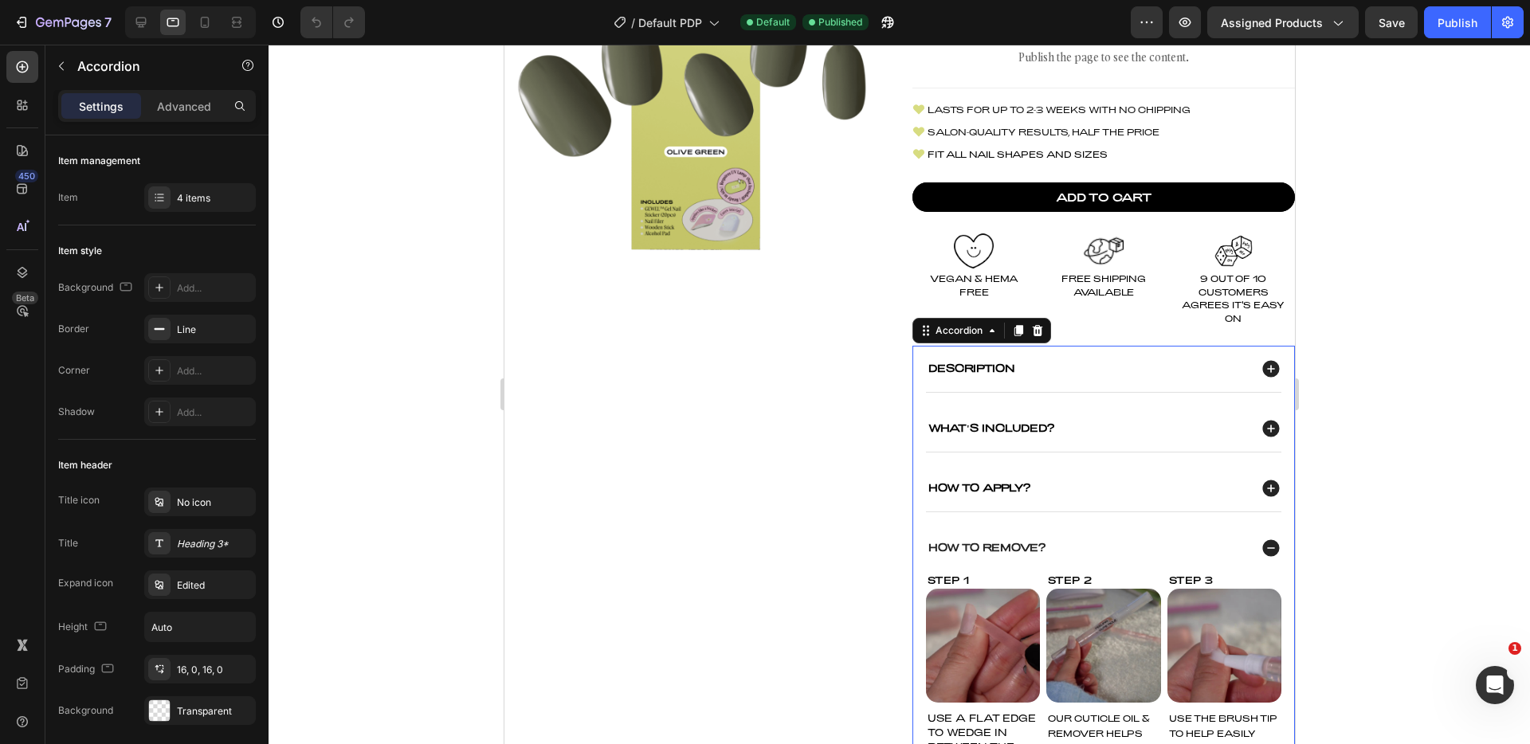
click at [1126, 489] on div "How To Apply?" at bounding box center [1086, 489] width 322 height 18
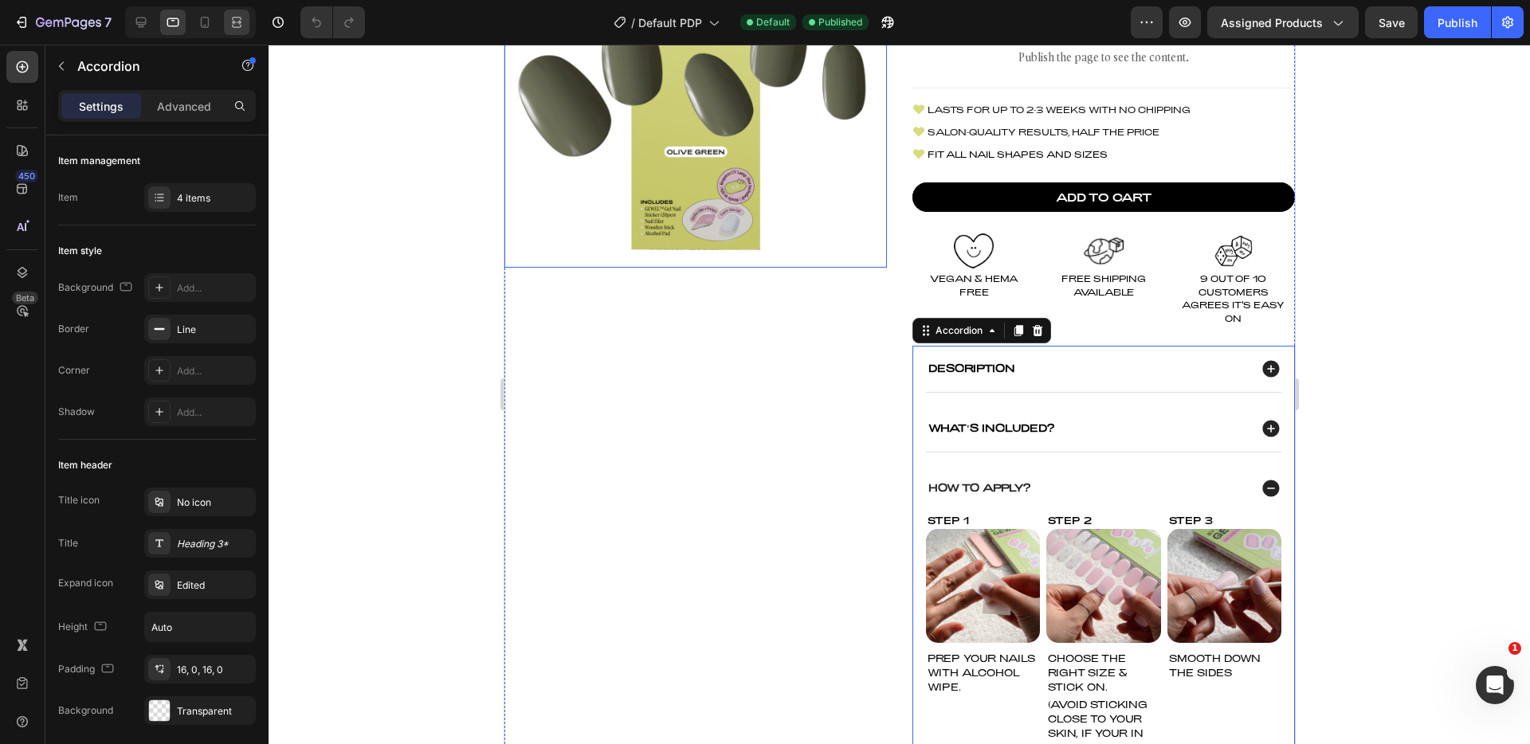
click at [225, 16] on div at bounding box center [237, 23] width 26 height 26
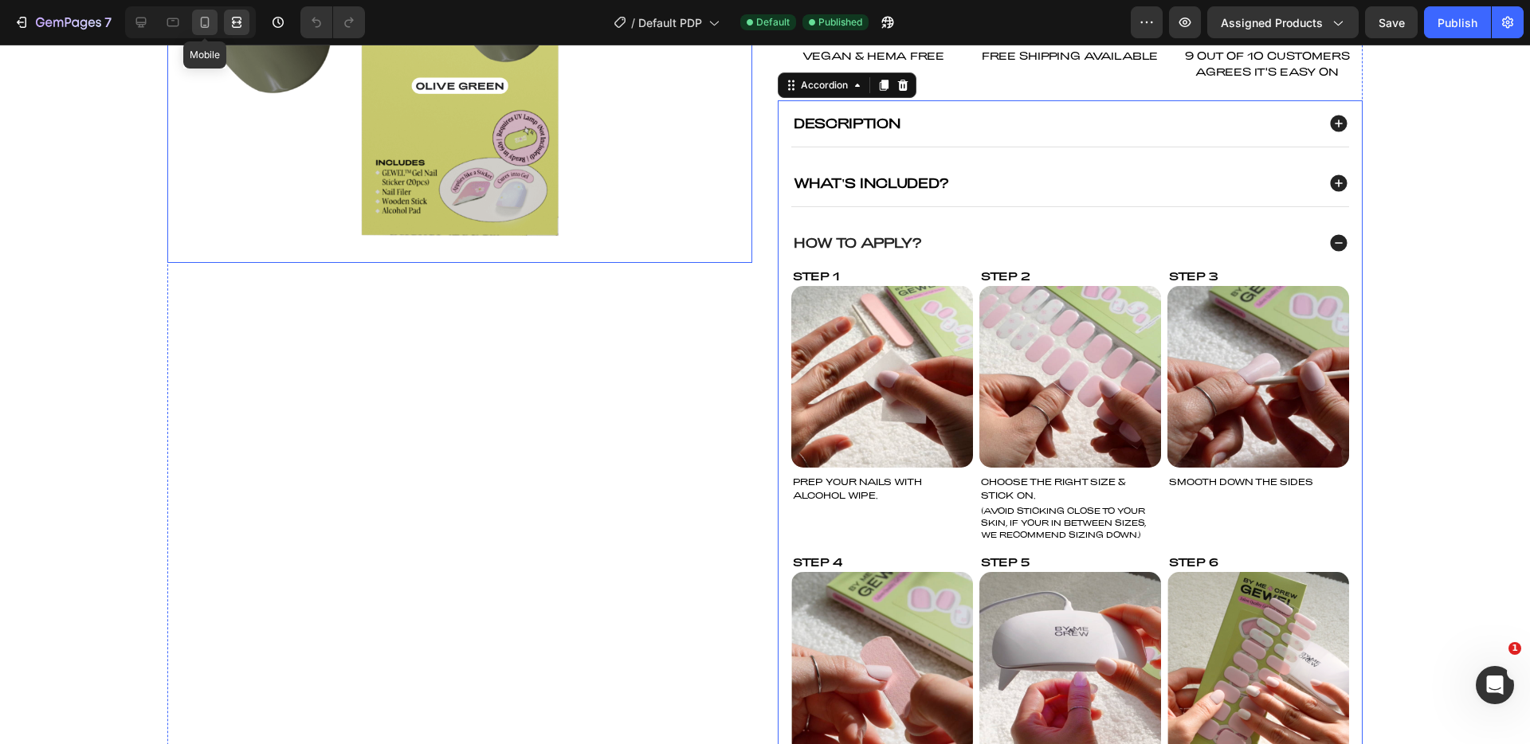
click at [210, 20] on icon at bounding box center [205, 22] width 16 height 16
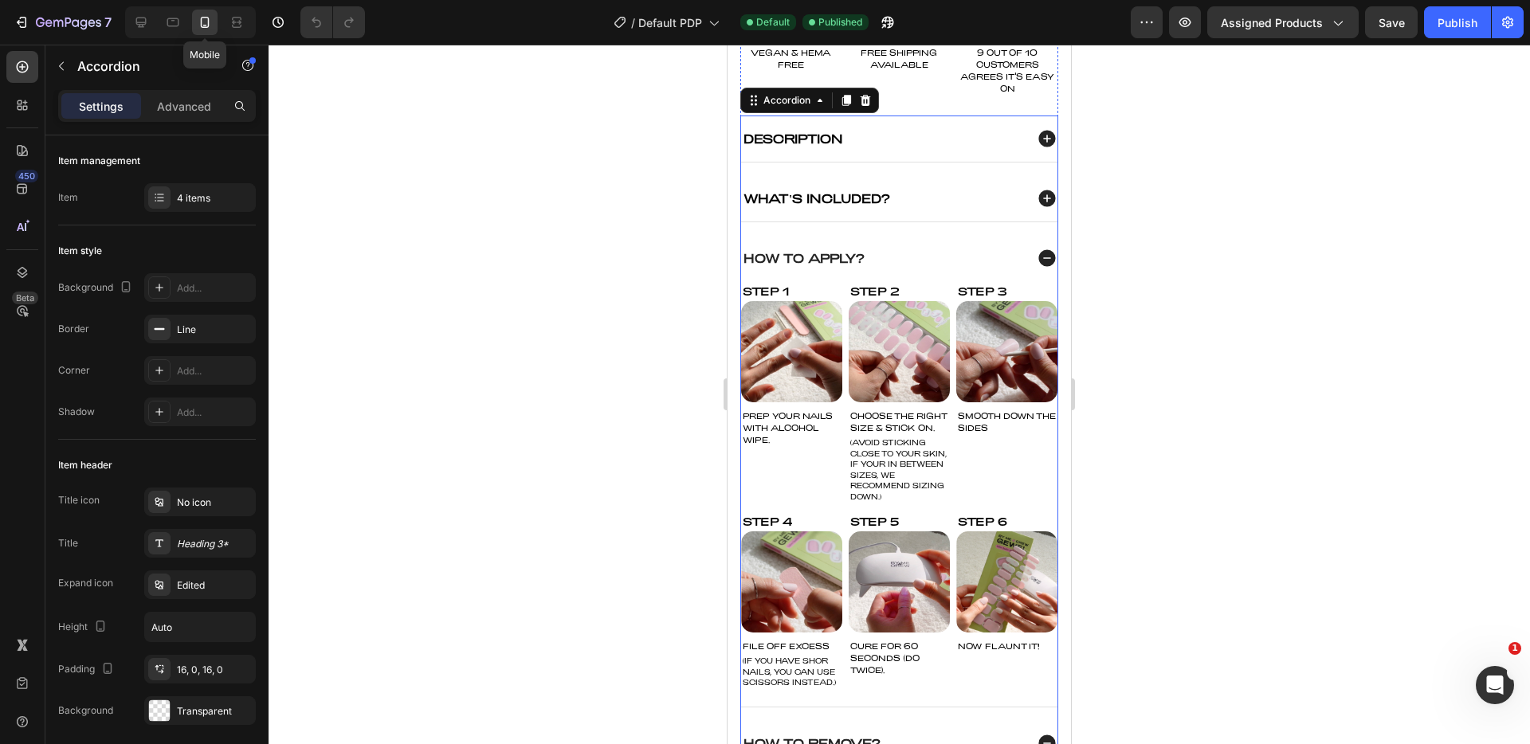
scroll to position [730, 0]
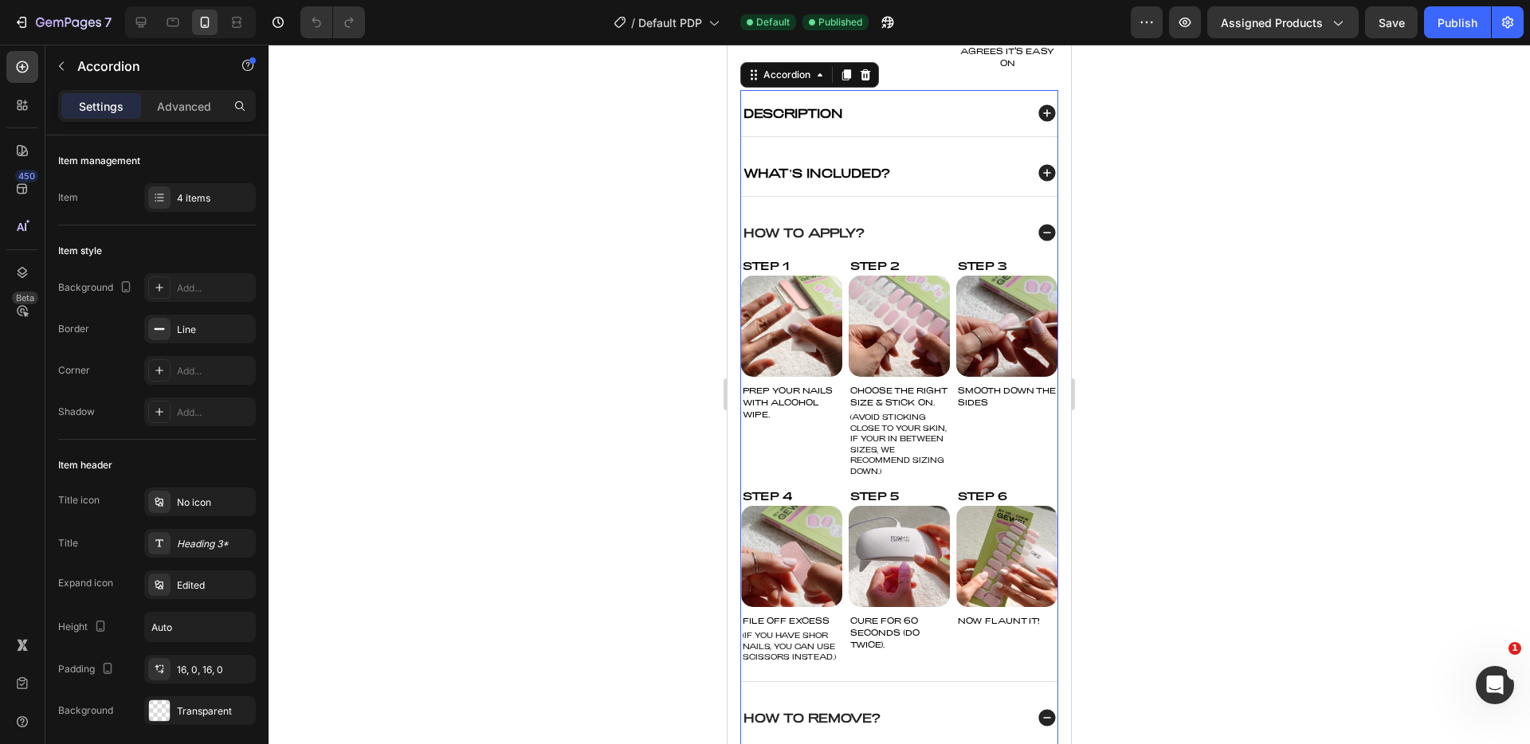
click at [1012, 220] on div "How To Apply?" at bounding box center [899, 233] width 316 height 46
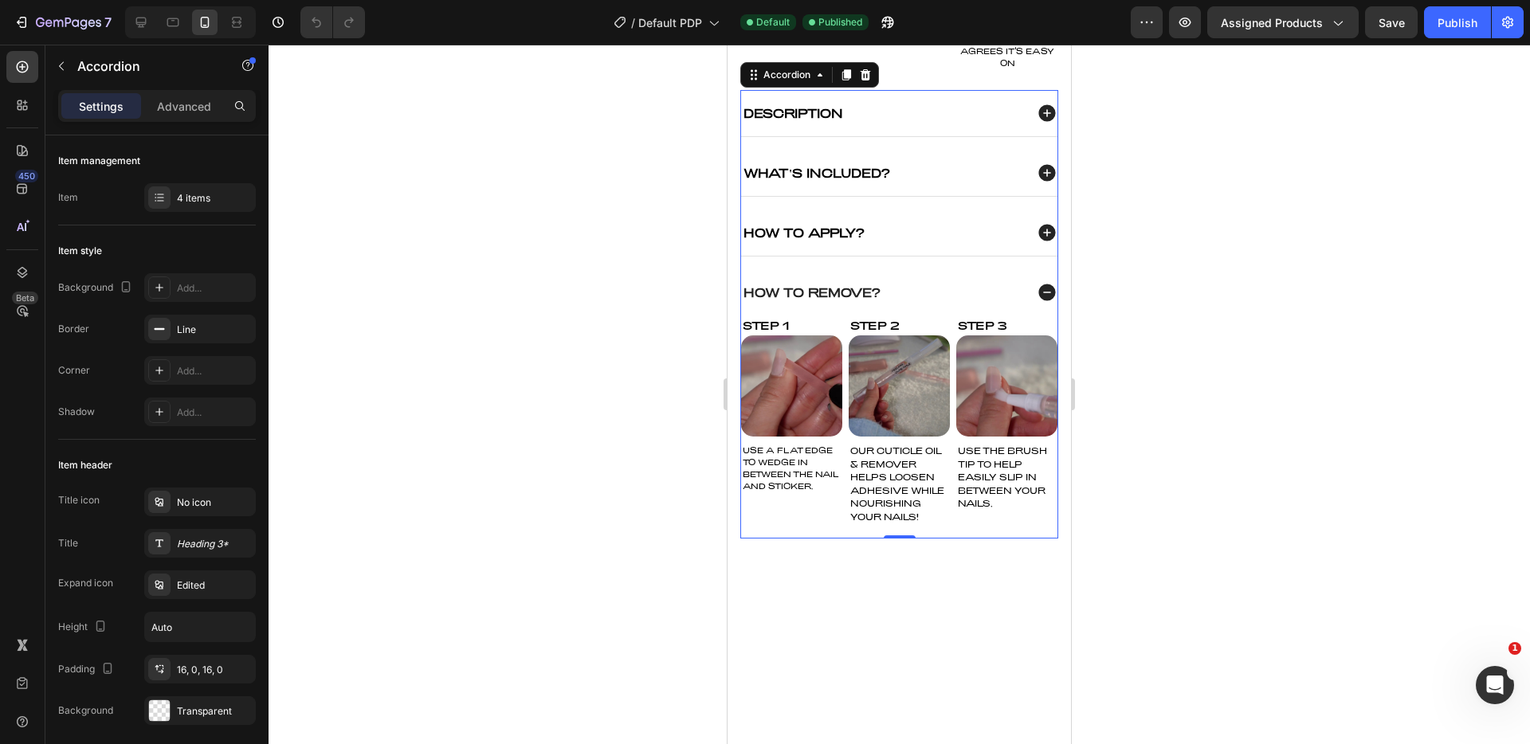
click at [1016, 172] on div "What's Included?" at bounding box center [899, 173] width 316 height 46
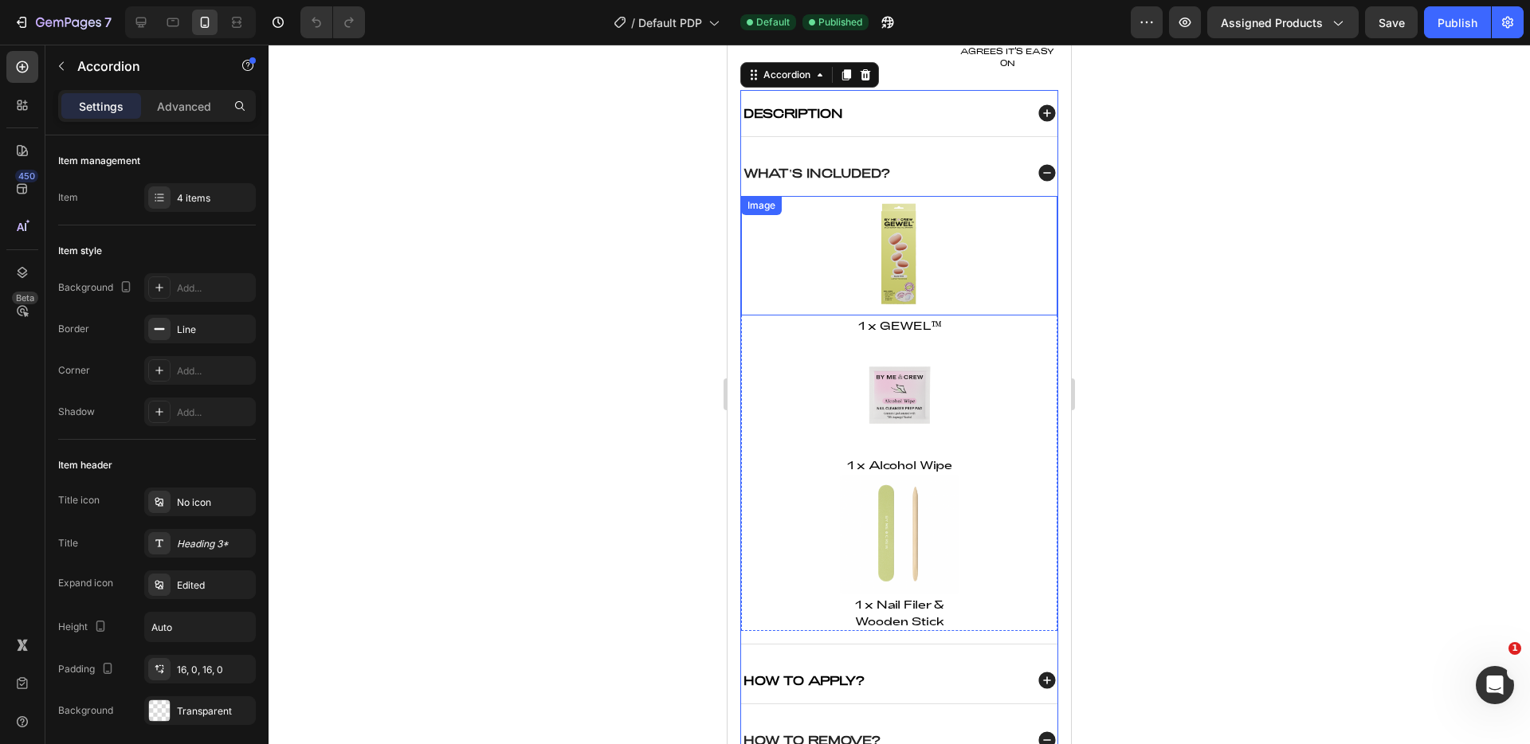
click at [1004, 274] on div at bounding box center [899, 256] width 316 height 120
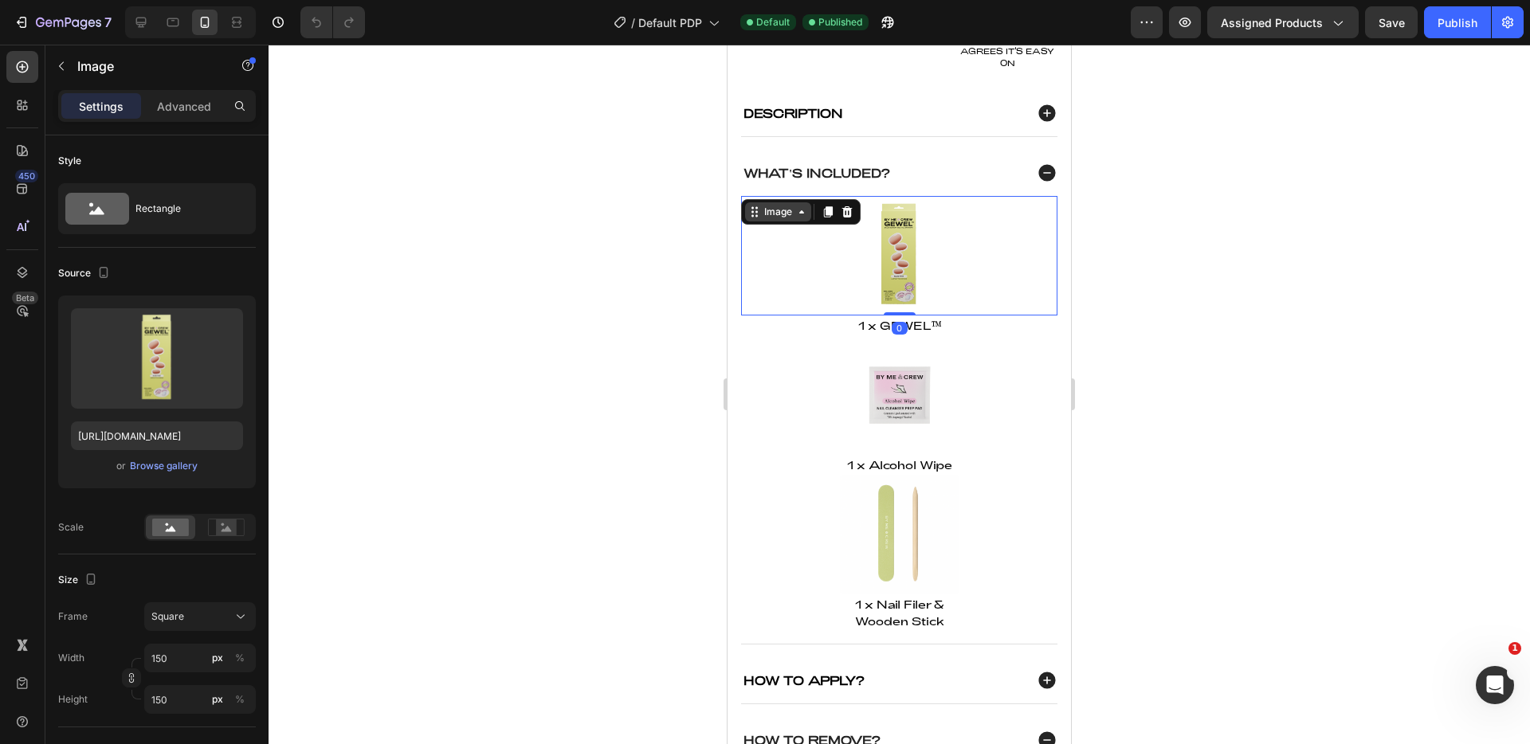
click at [781, 219] on div "Image" at bounding box center [778, 212] width 34 height 14
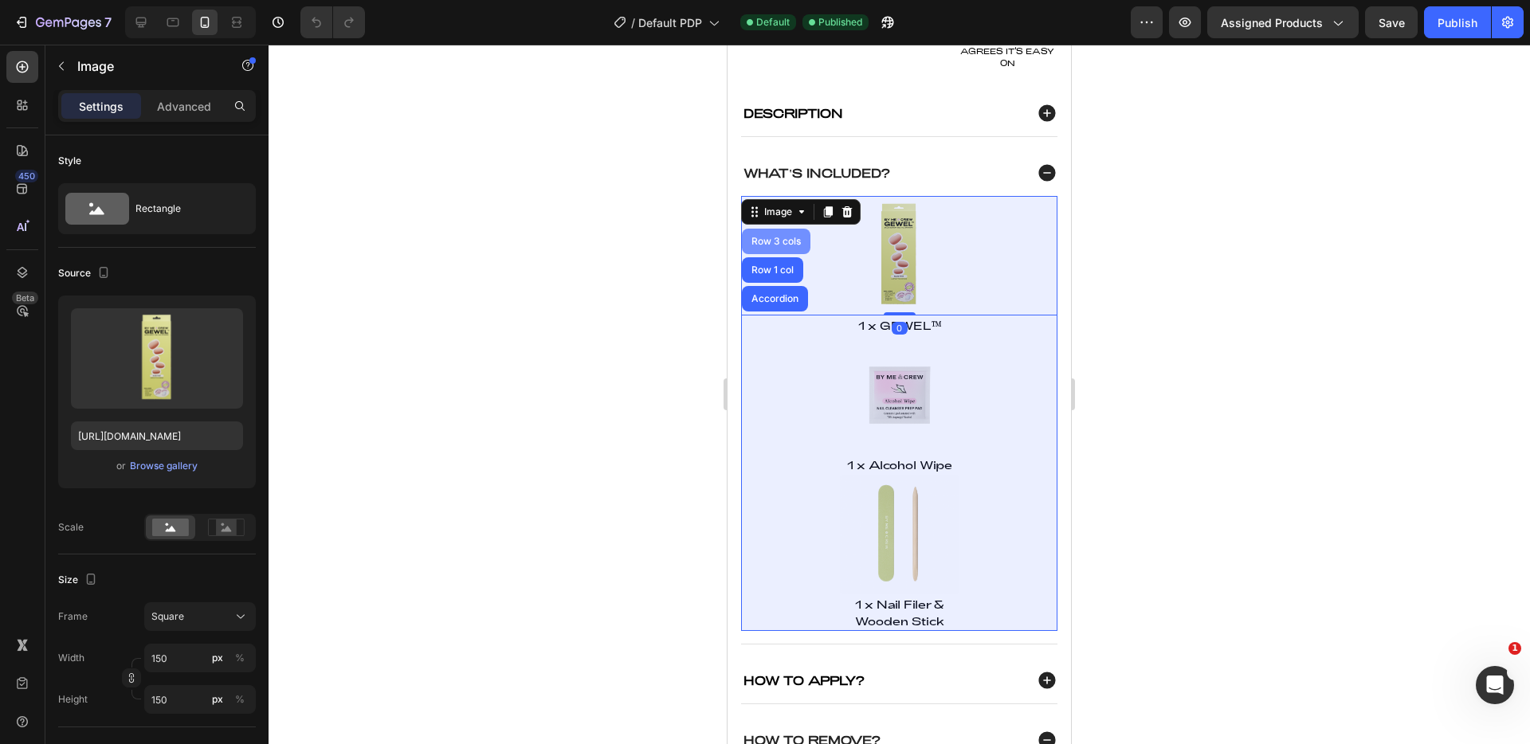
click at [780, 254] on div "Row 3 cols" at bounding box center [776, 242] width 69 height 26
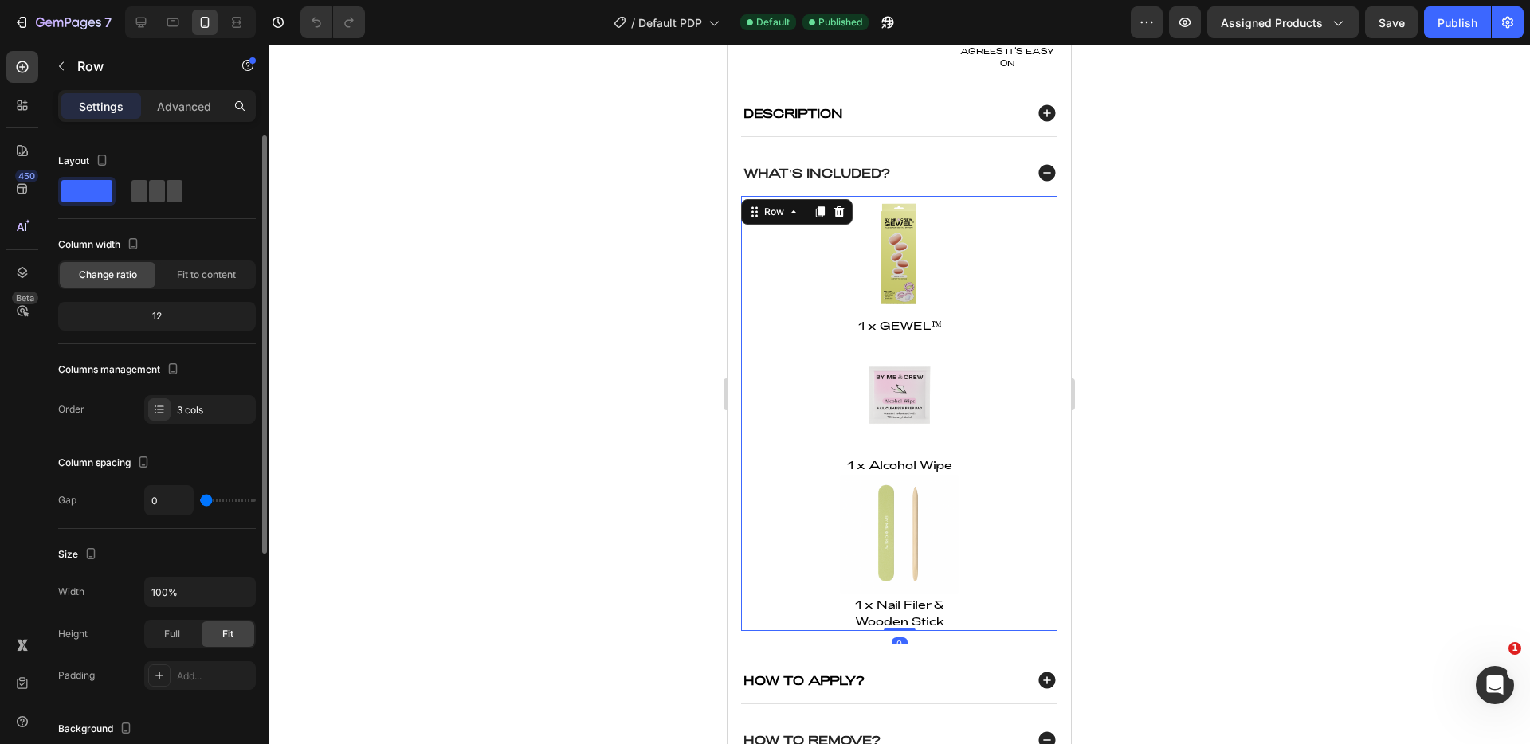
click at [167, 198] on span at bounding box center [175, 191] width 16 height 22
type input "8"
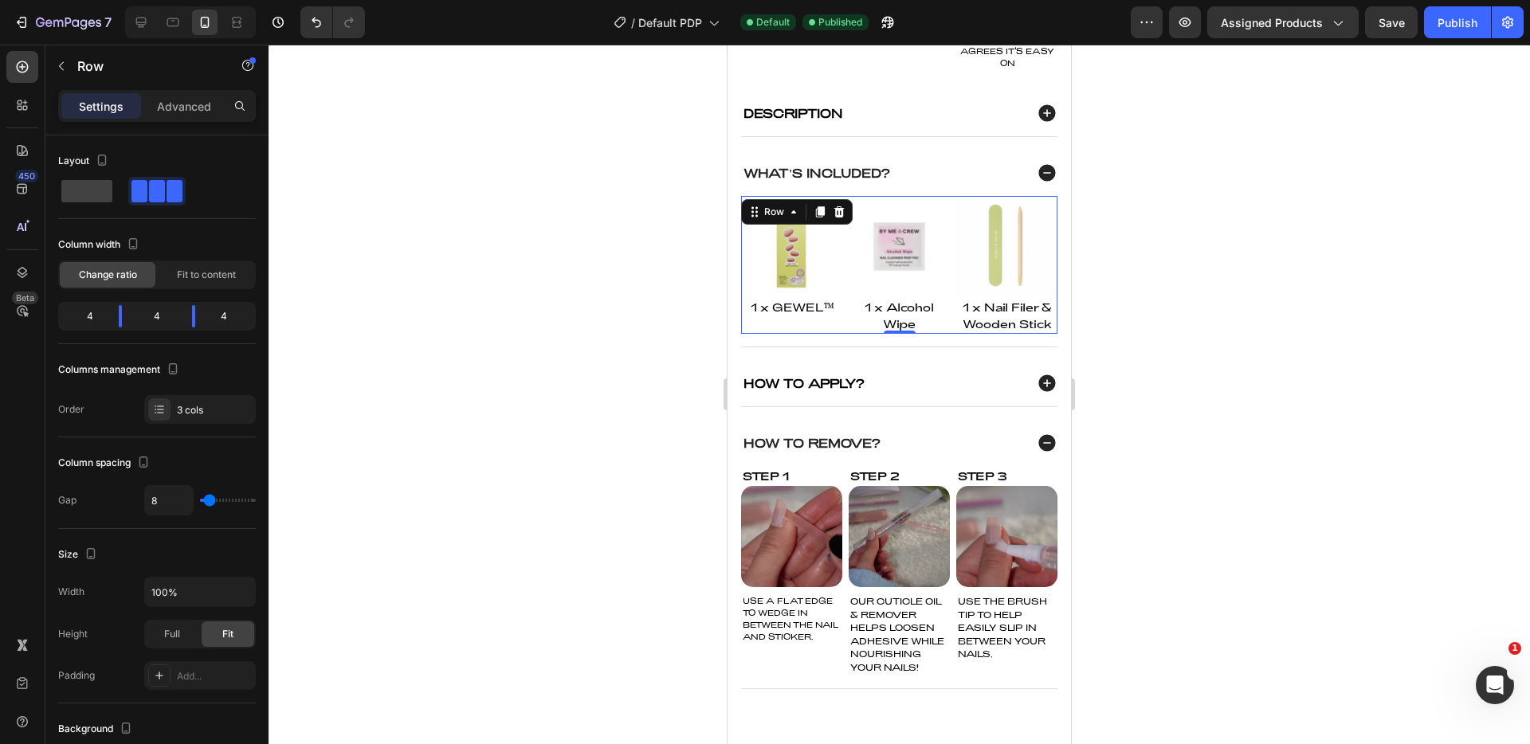
click at [1360, 217] on div at bounding box center [900, 395] width 1262 height 700
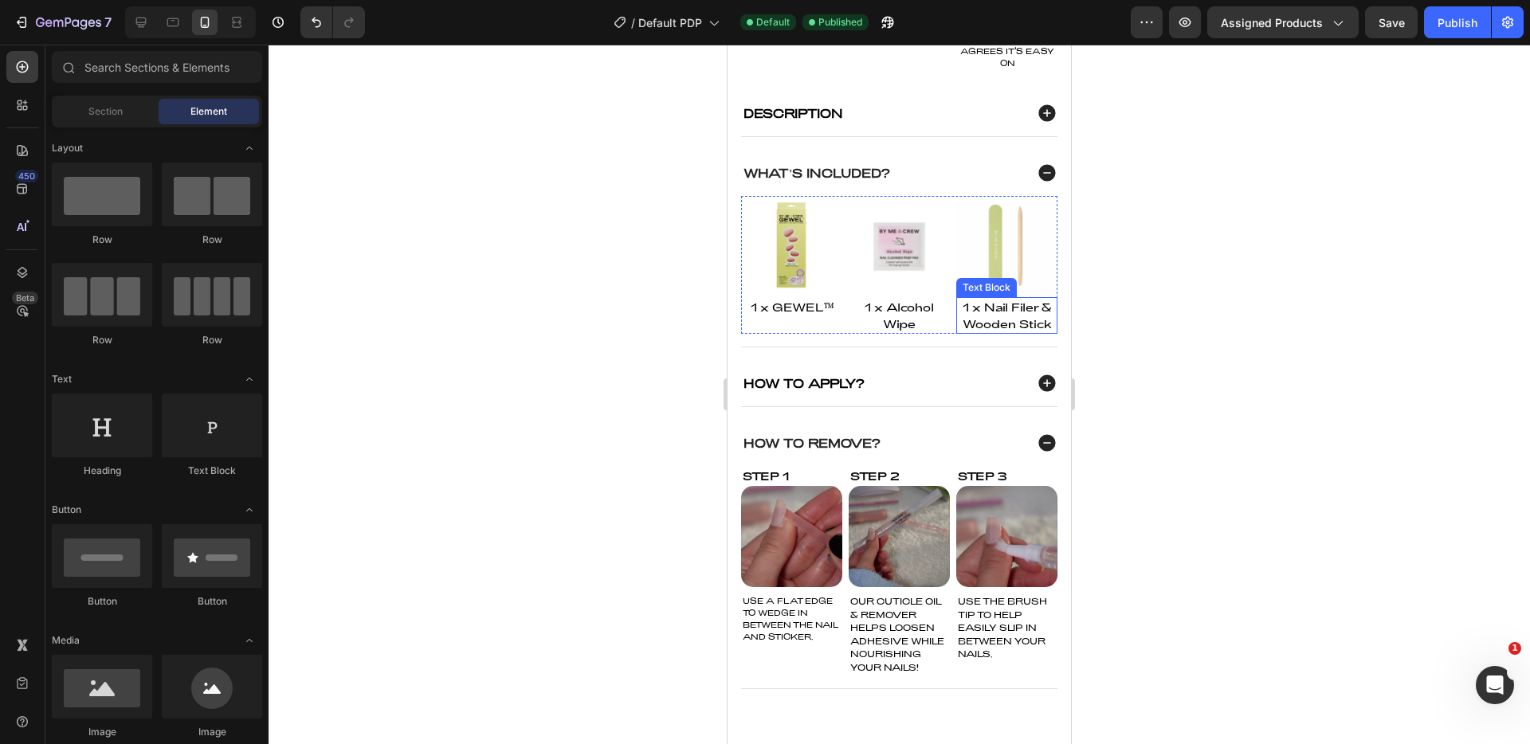
click at [1000, 324] on p "Wooden Stick" at bounding box center [1007, 324] width 98 height 17
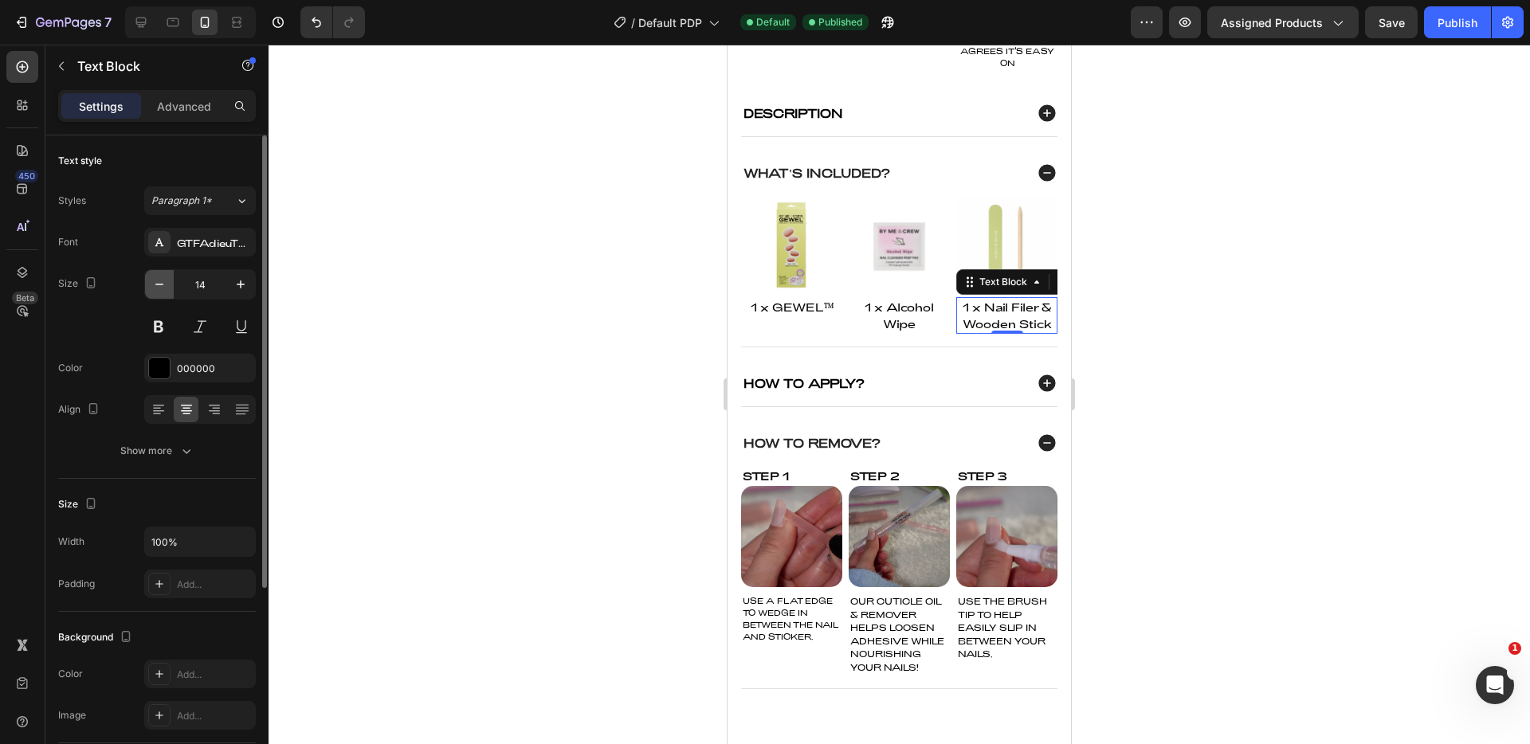
click at [171, 292] on button "button" at bounding box center [159, 284] width 29 height 29
type input "13"
click at [788, 623] on p "USE A FLAT EDGE TO WEDGE IN BETWEEN THE NAIL AND STICKER." at bounding box center [792, 619] width 98 height 48
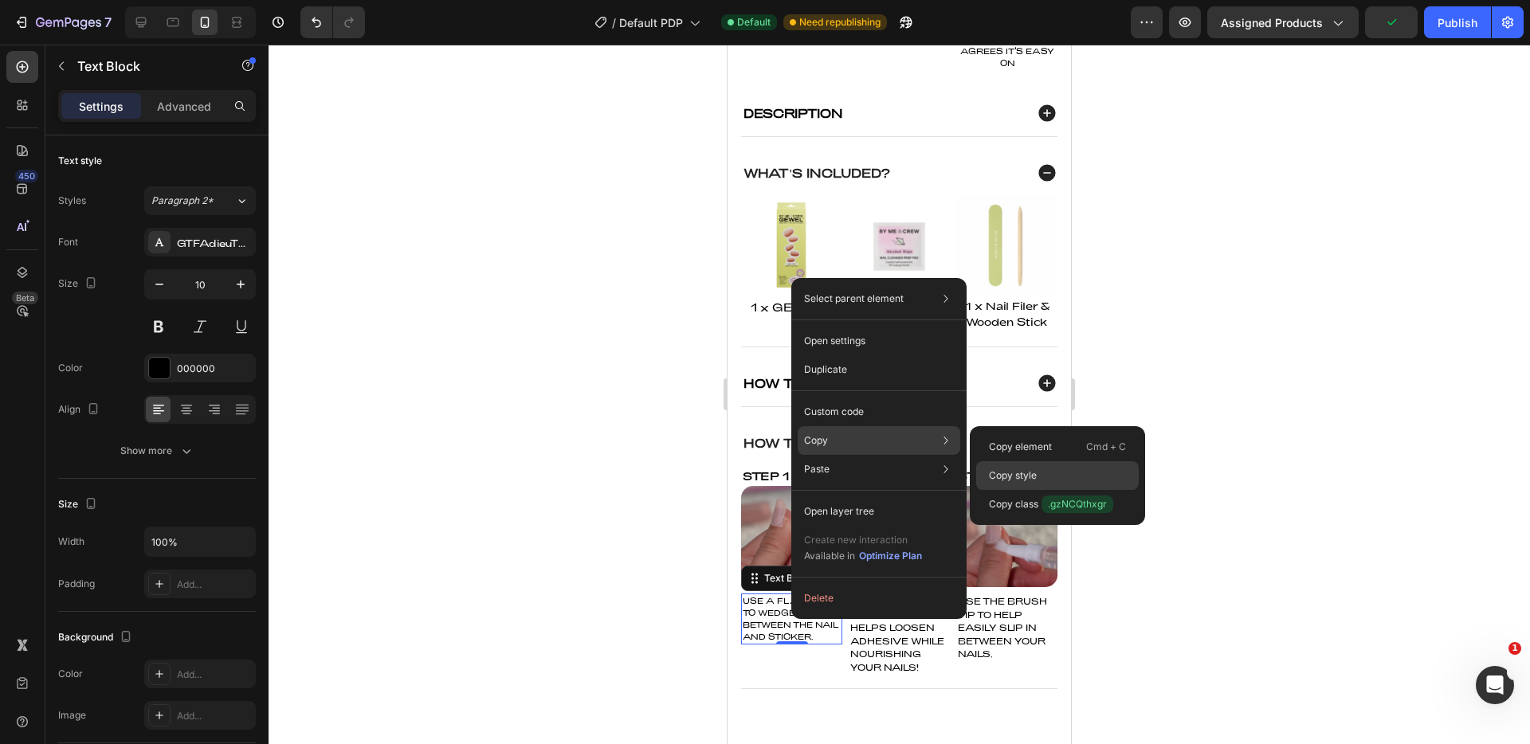
click at [1031, 481] on p "Copy style" at bounding box center [1013, 476] width 48 height 14
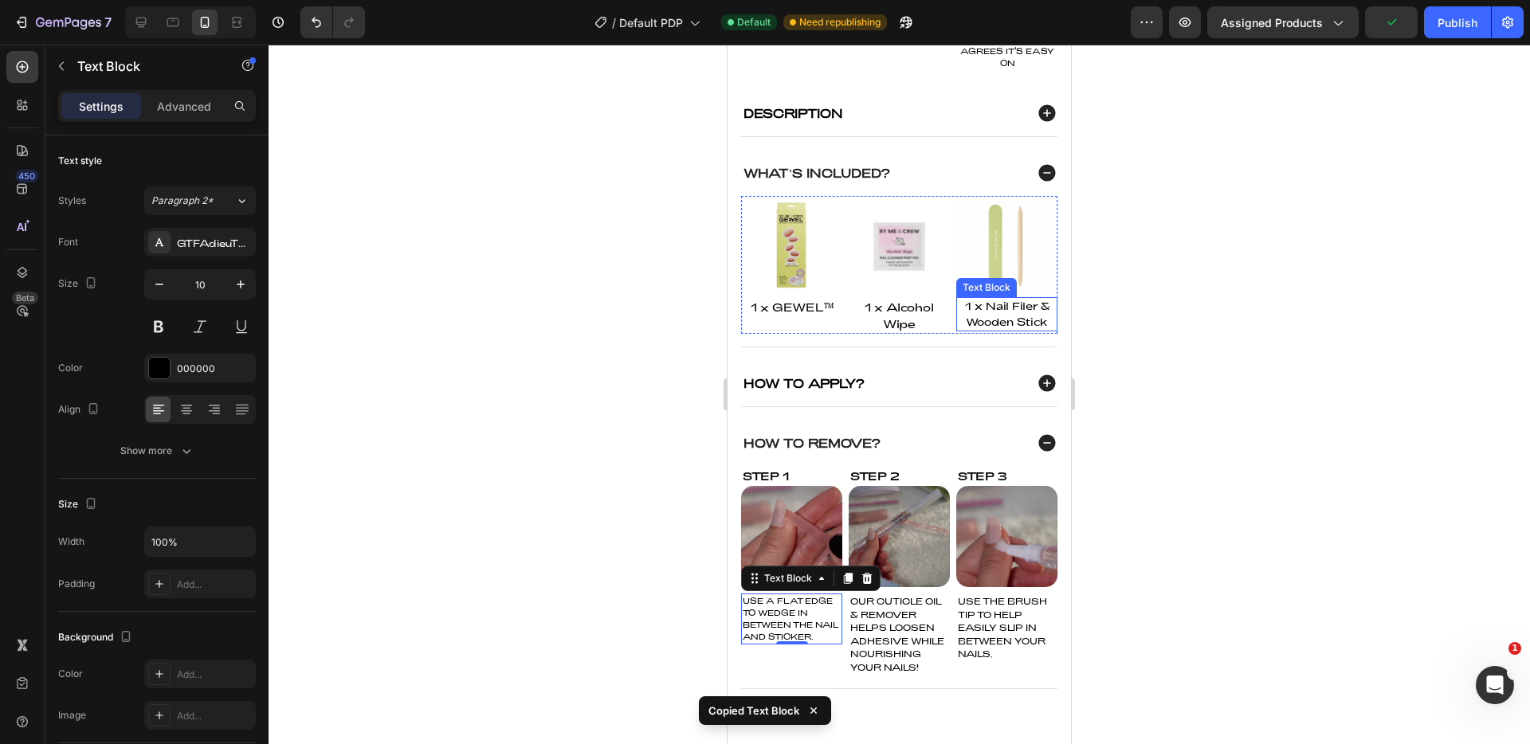
click at [1020, 320] on p "Wooden Stick" at bounding box center [1007, 323] width 98 height 16
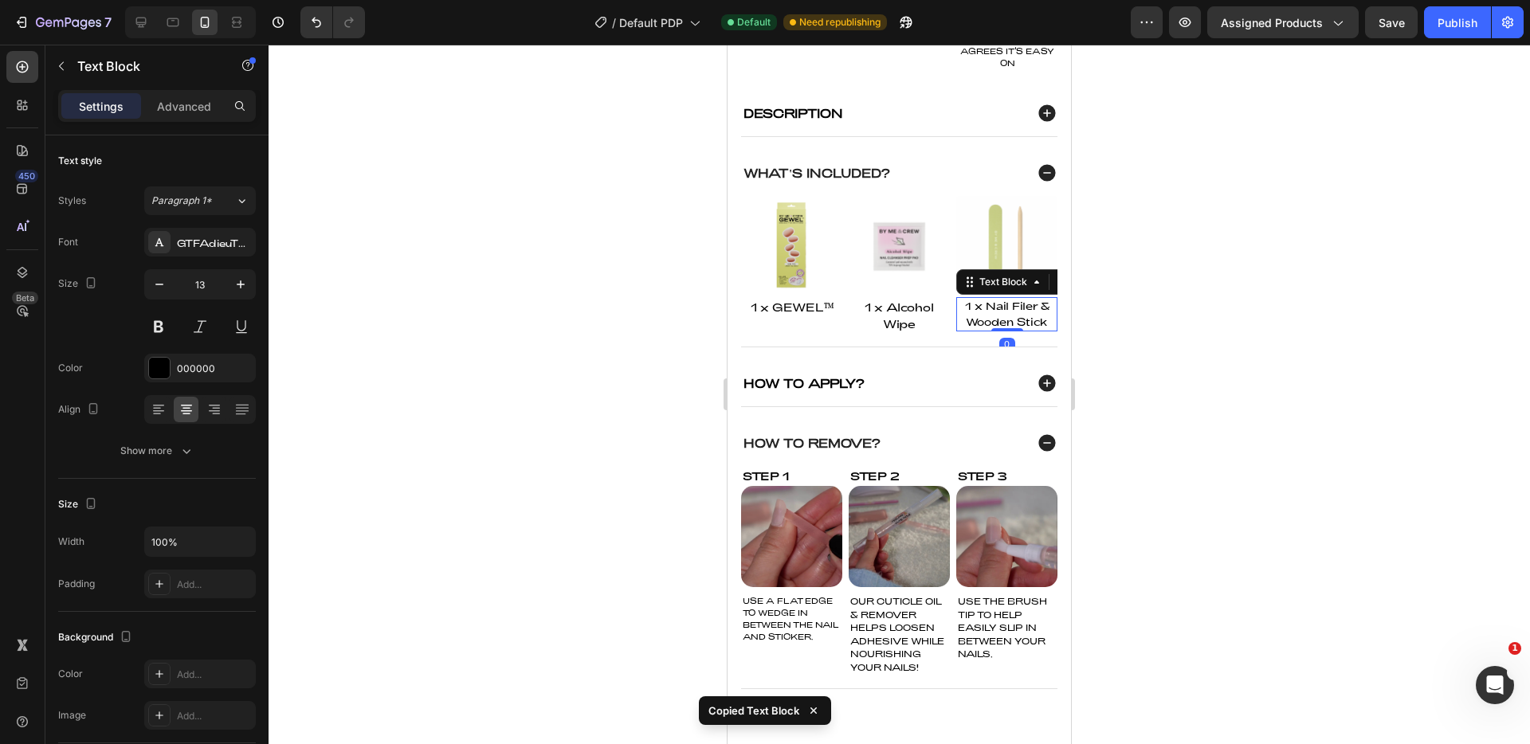
type input "10"
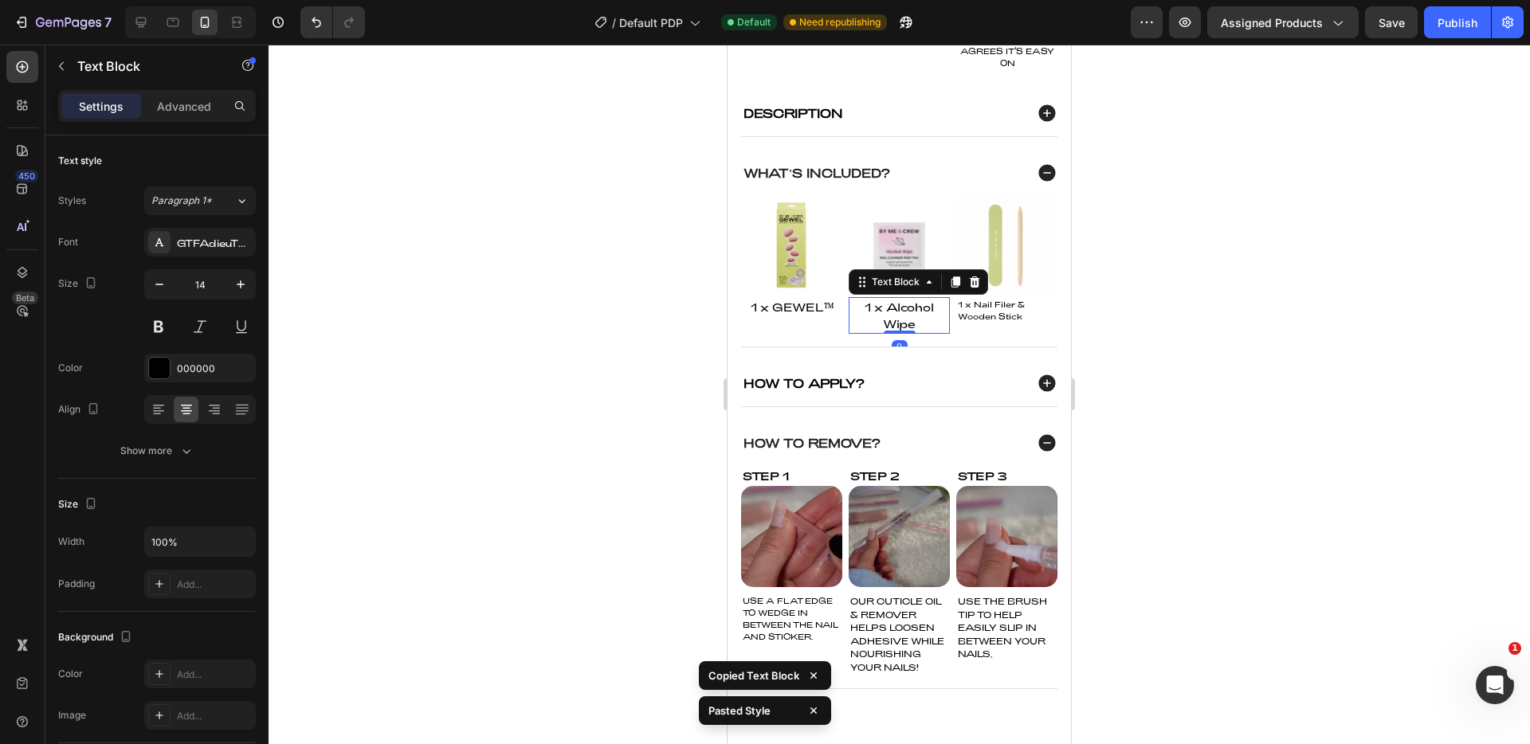
click at [904, 324] on p "1 x Alcohol Wipe" at bounding box center [900, 315] width 98 height 33
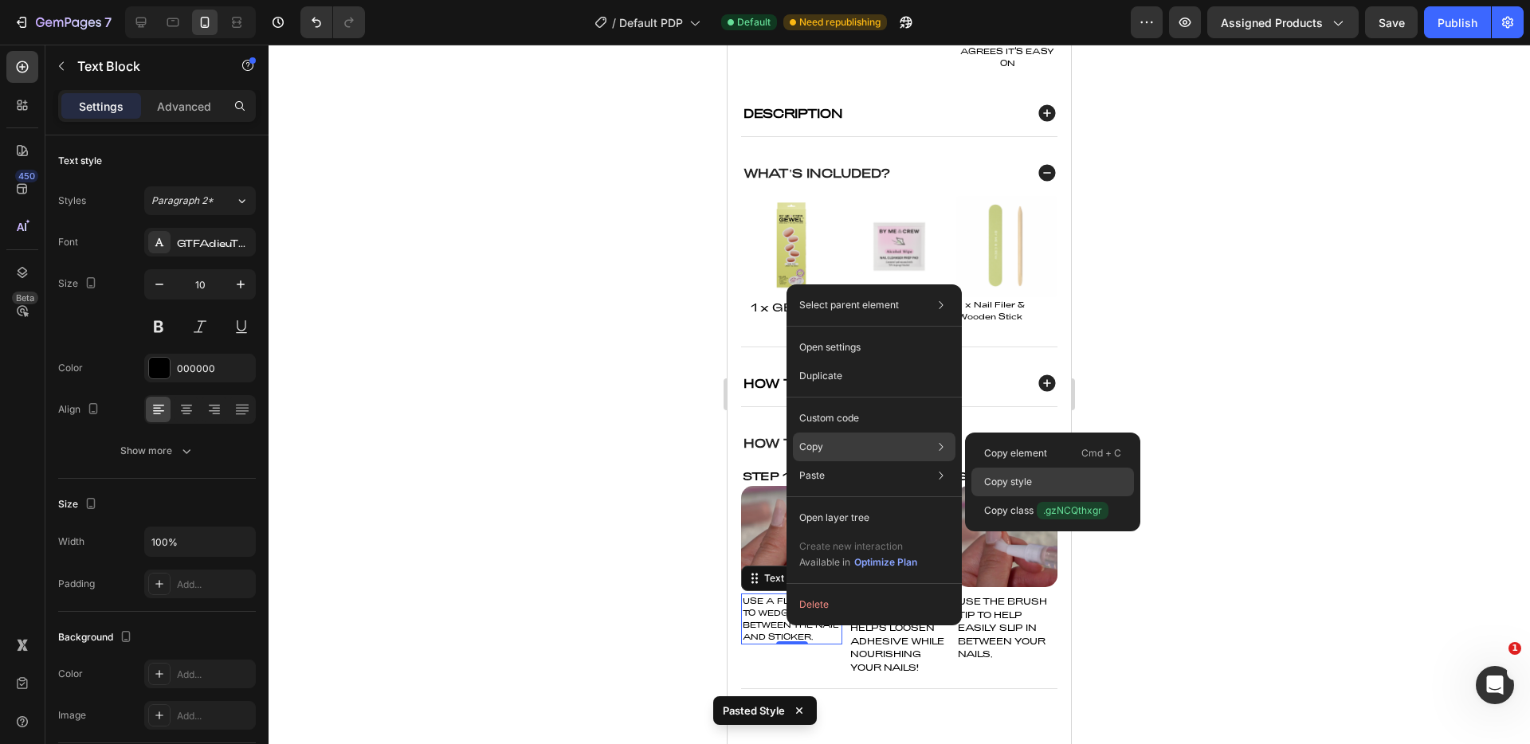
click at [1006, 475] on p "Copy style" at bounding box center [1008, 482] width 48 height 14
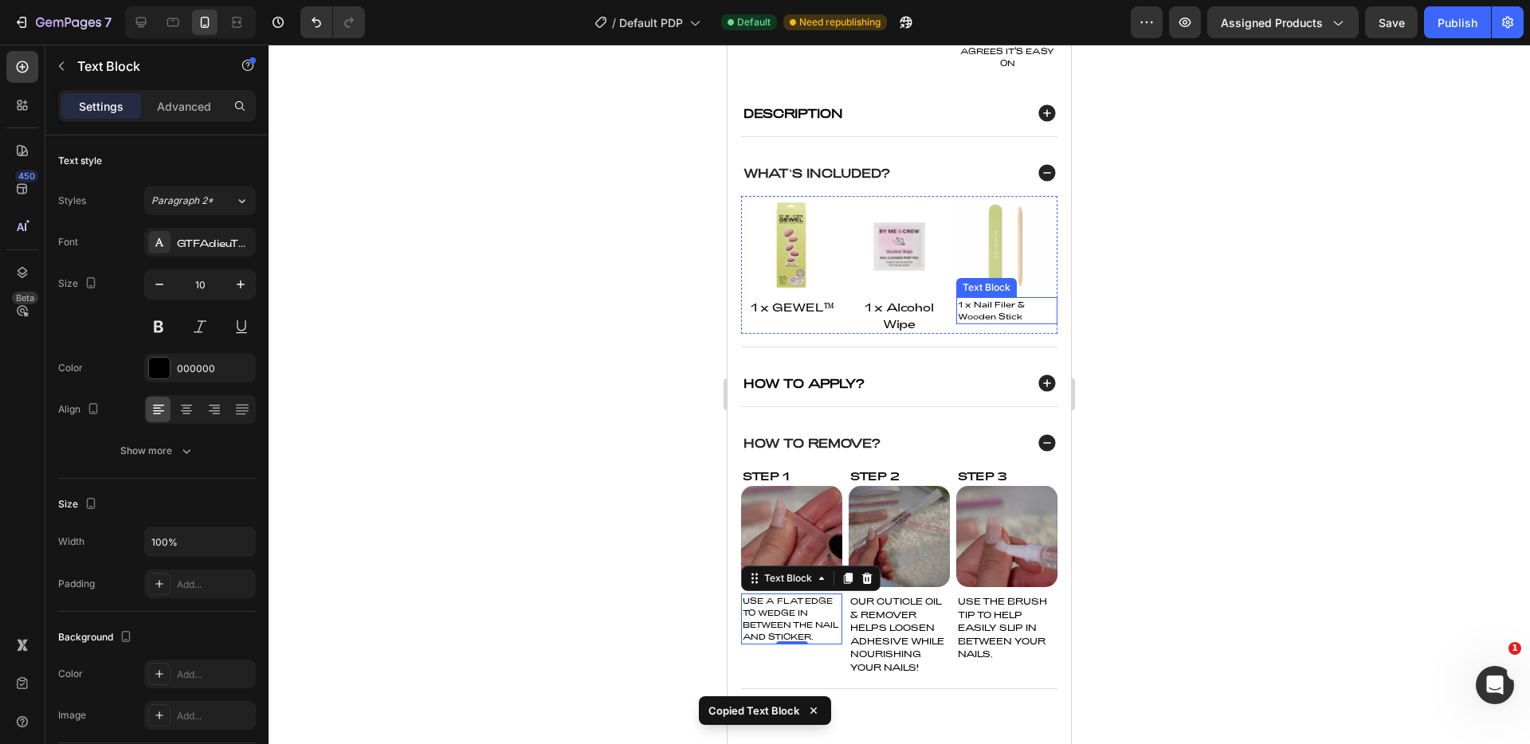
click at [1003, 317] on p "Wooden Stick" at bounding box center [1007, 317] width 98 height 12
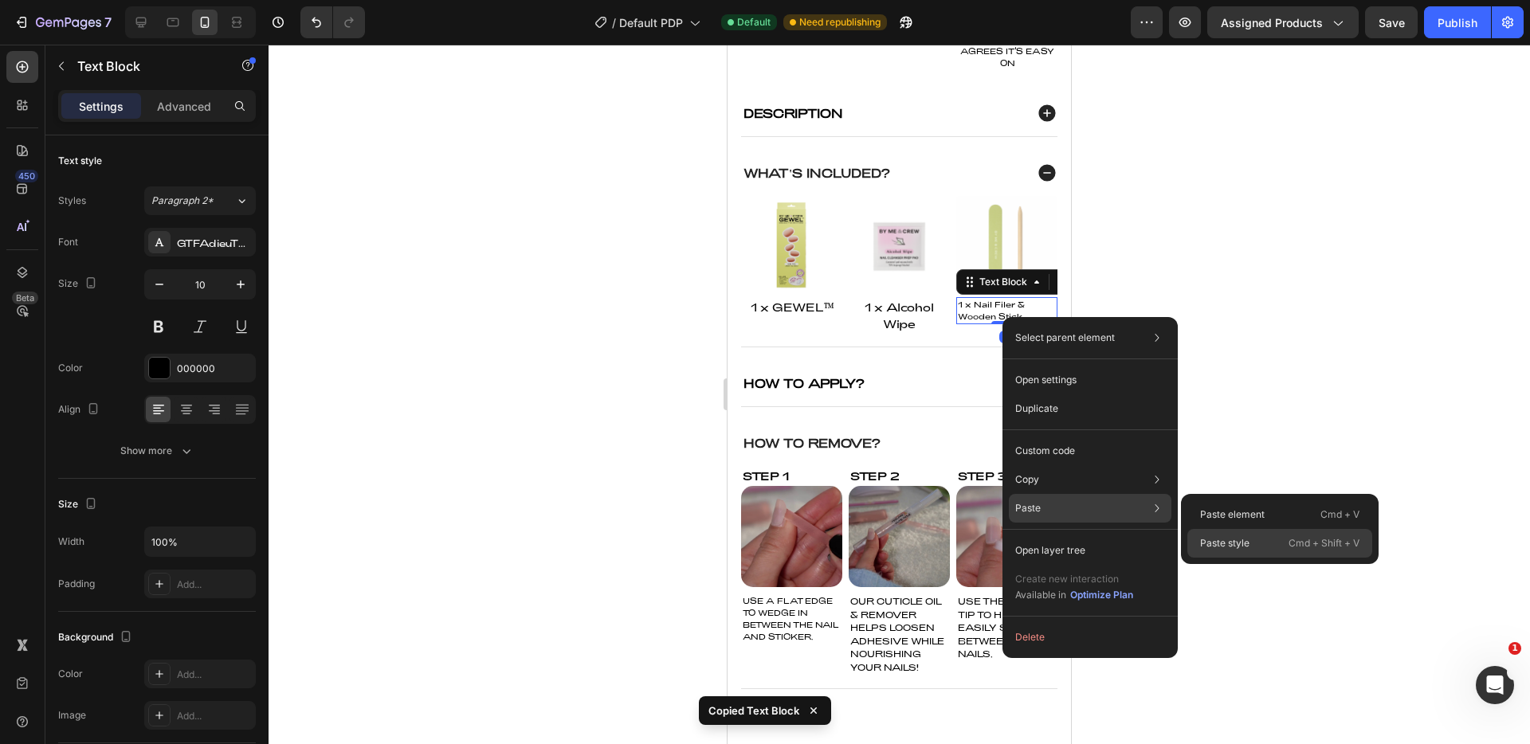
click at [1229, 538] on p "Paste style" at bounding box center [1224, 543] width 49 height 14
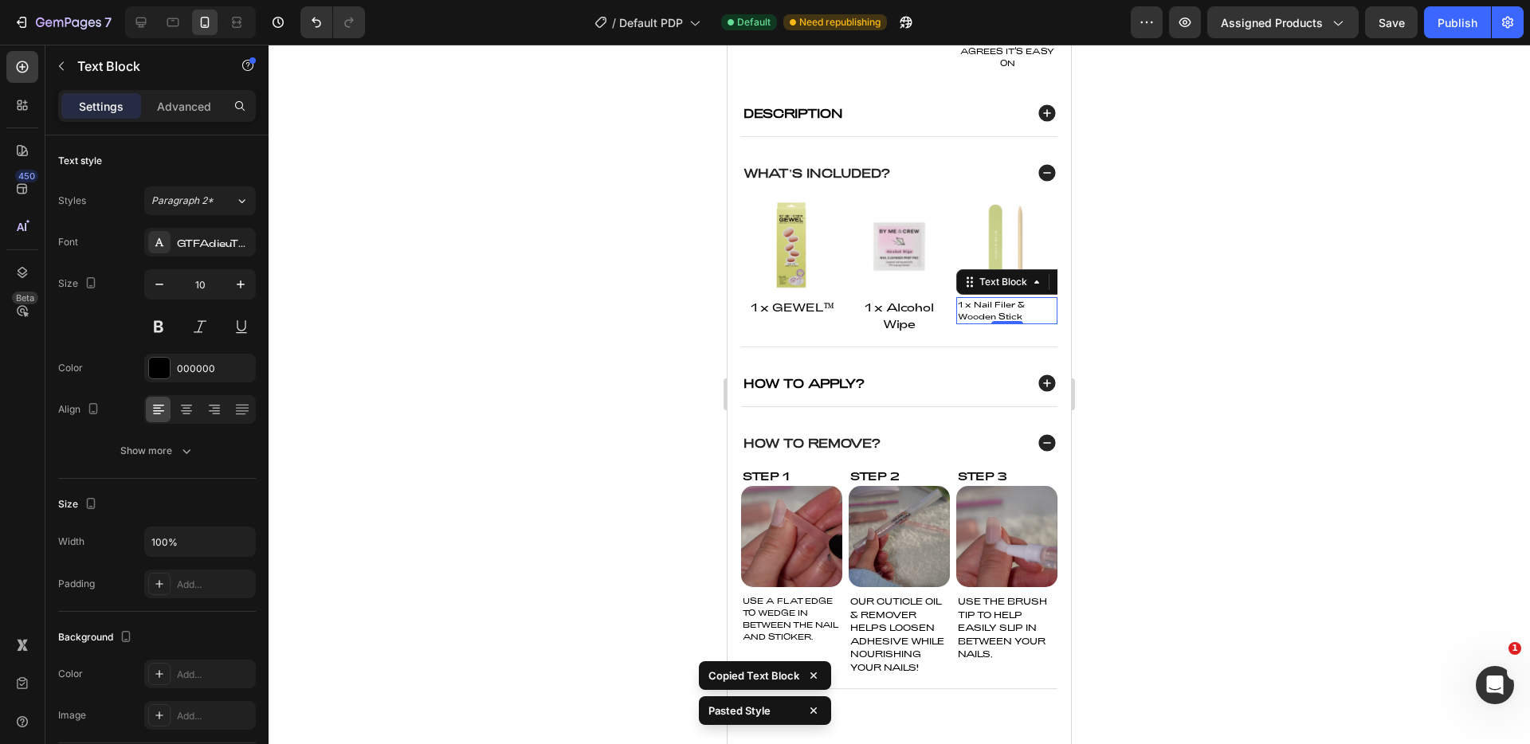
click at [1152, 469] on div at bounding box center [900, 395] width 1262 height 700
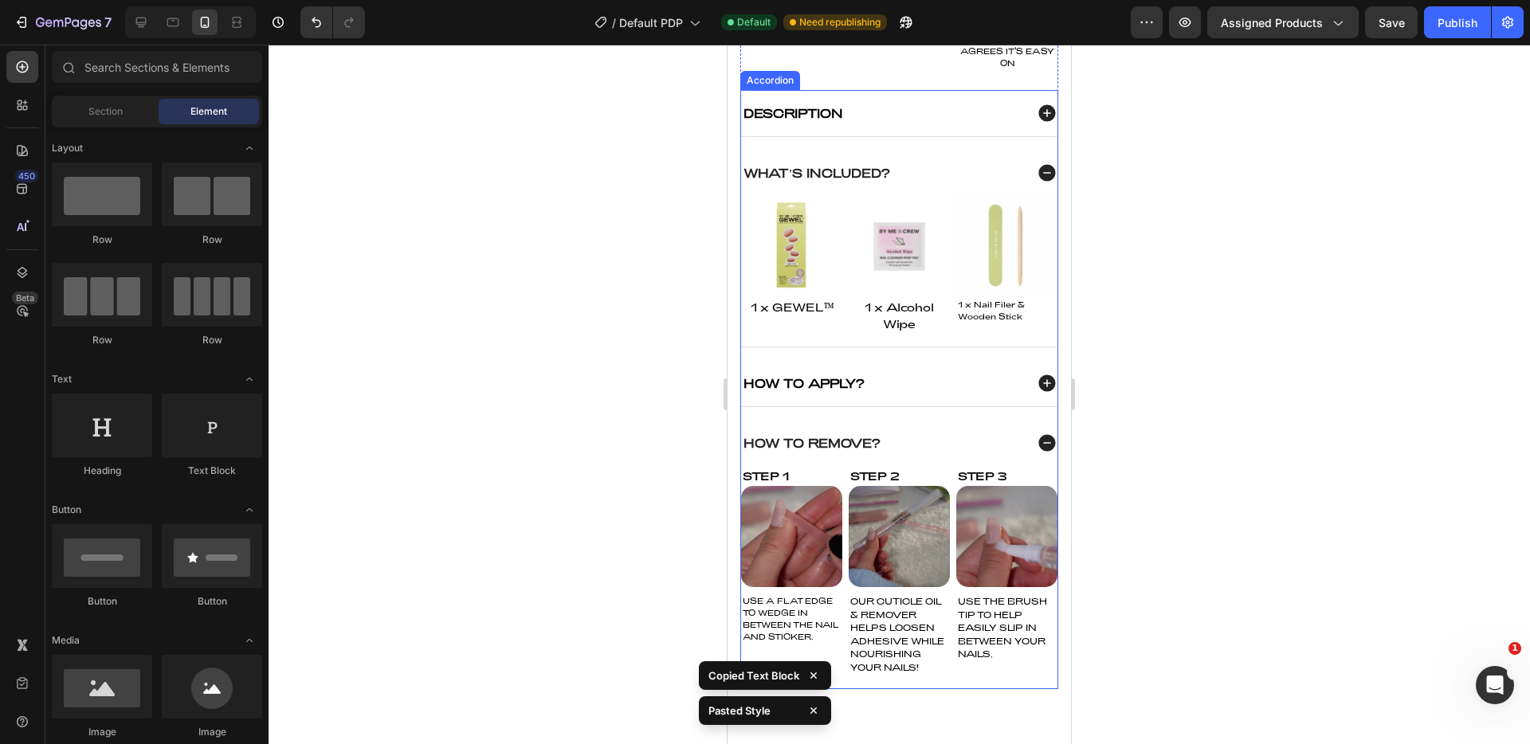
click at [973, 320] on p "Wooden Stick" at bounding box center [1007, 317] width 98 height 12
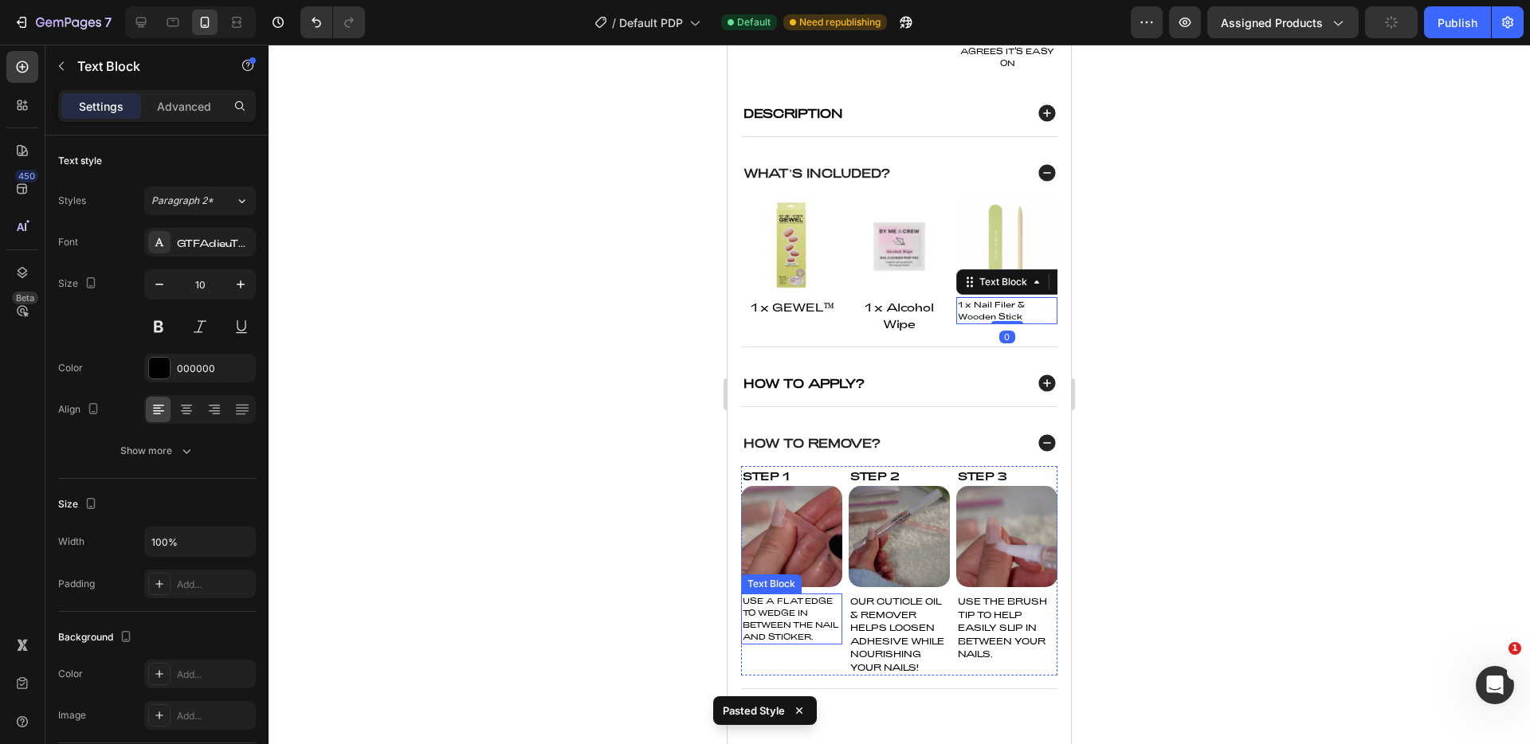
click at [769, 631] on p "USE A FLAT EDGE TO WEDGE IN BETWEEN THE NAIL AND STICKER." at bounding box center [792, 619] width 98 height 48
click at [1001, 319] on p "Wooden Stick" at bounding box center [1007, 317] width 98 height 12
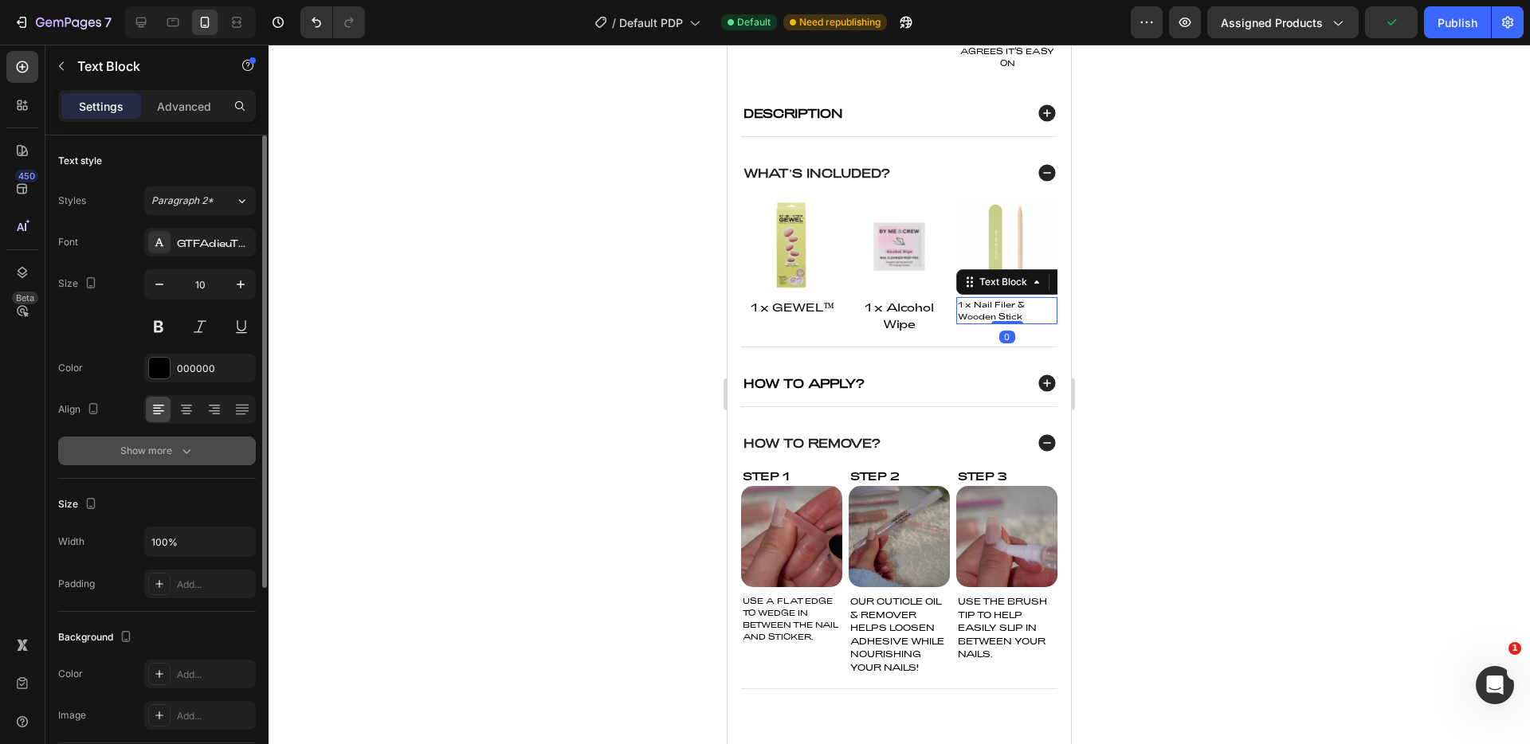
click at [188, 451] on icon "button" at bounding box center [187, 452] width 8 height 5
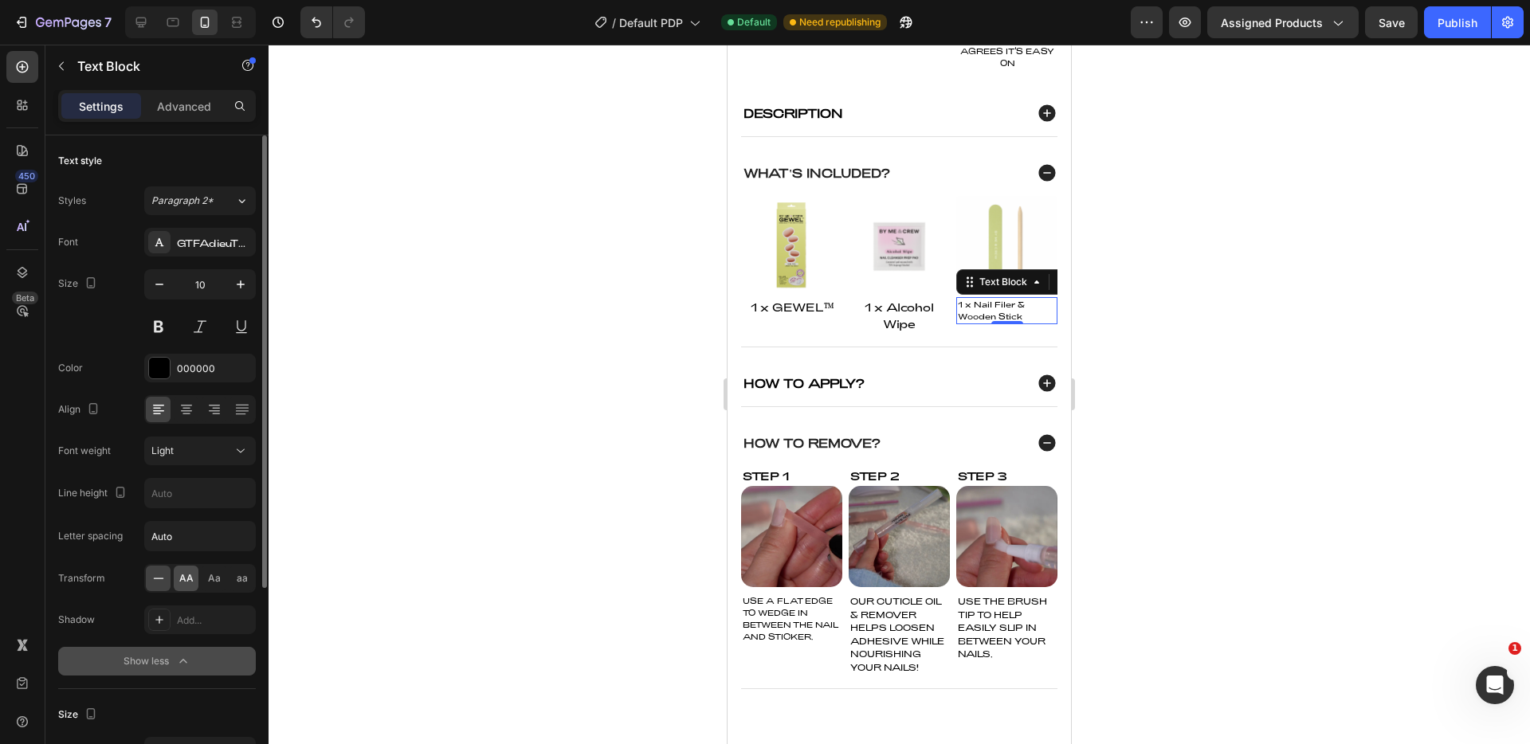
click at [186, 587] on div "AA" at bounding box center [186, 579] width 25 height 26
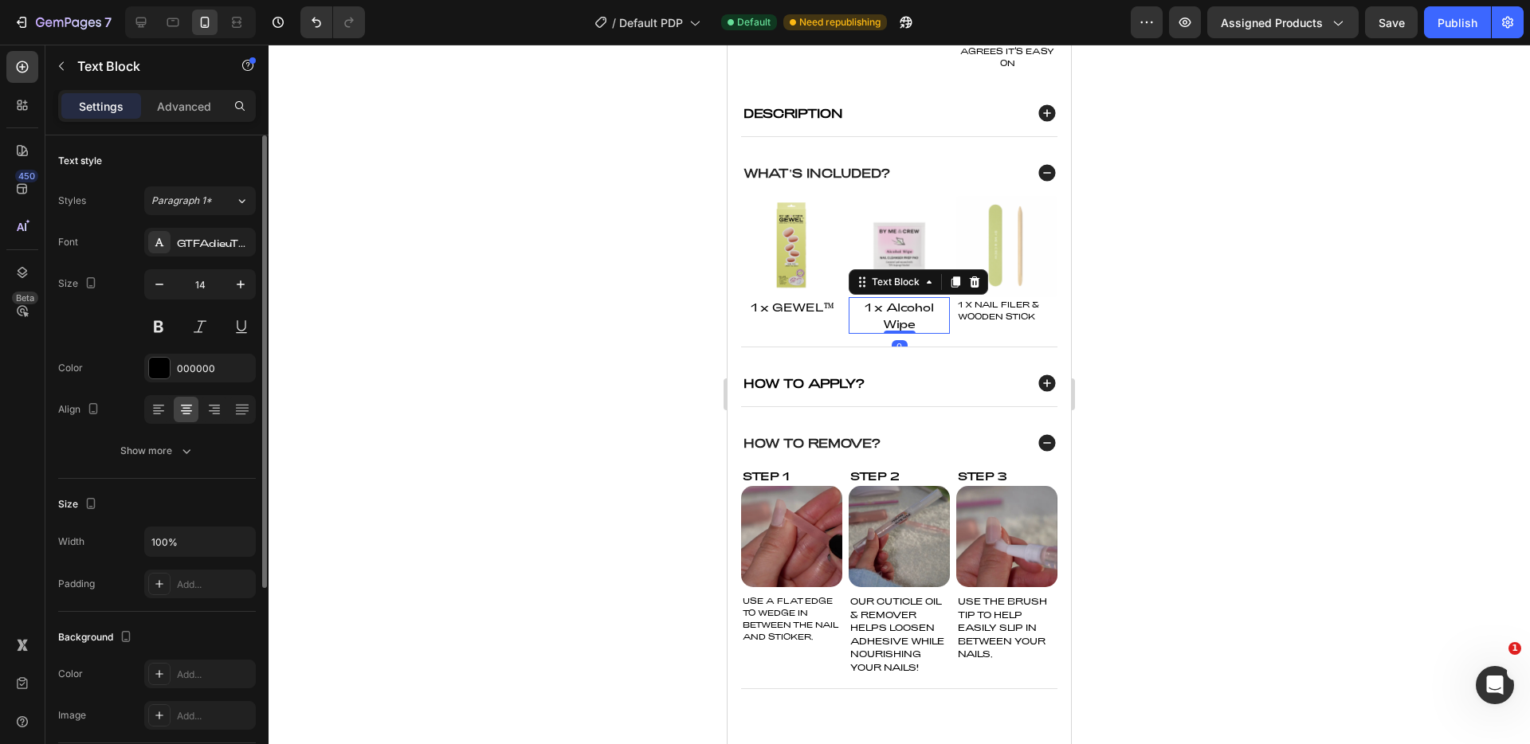
click at [897, 323] on p "1 x Alcohol Wipe" at bounding box center [900, 315] width 98 height 33
click at [1008, 311] on p "1 x Nail Filer &" at bounding box center [1007, 305] width 98 height 12
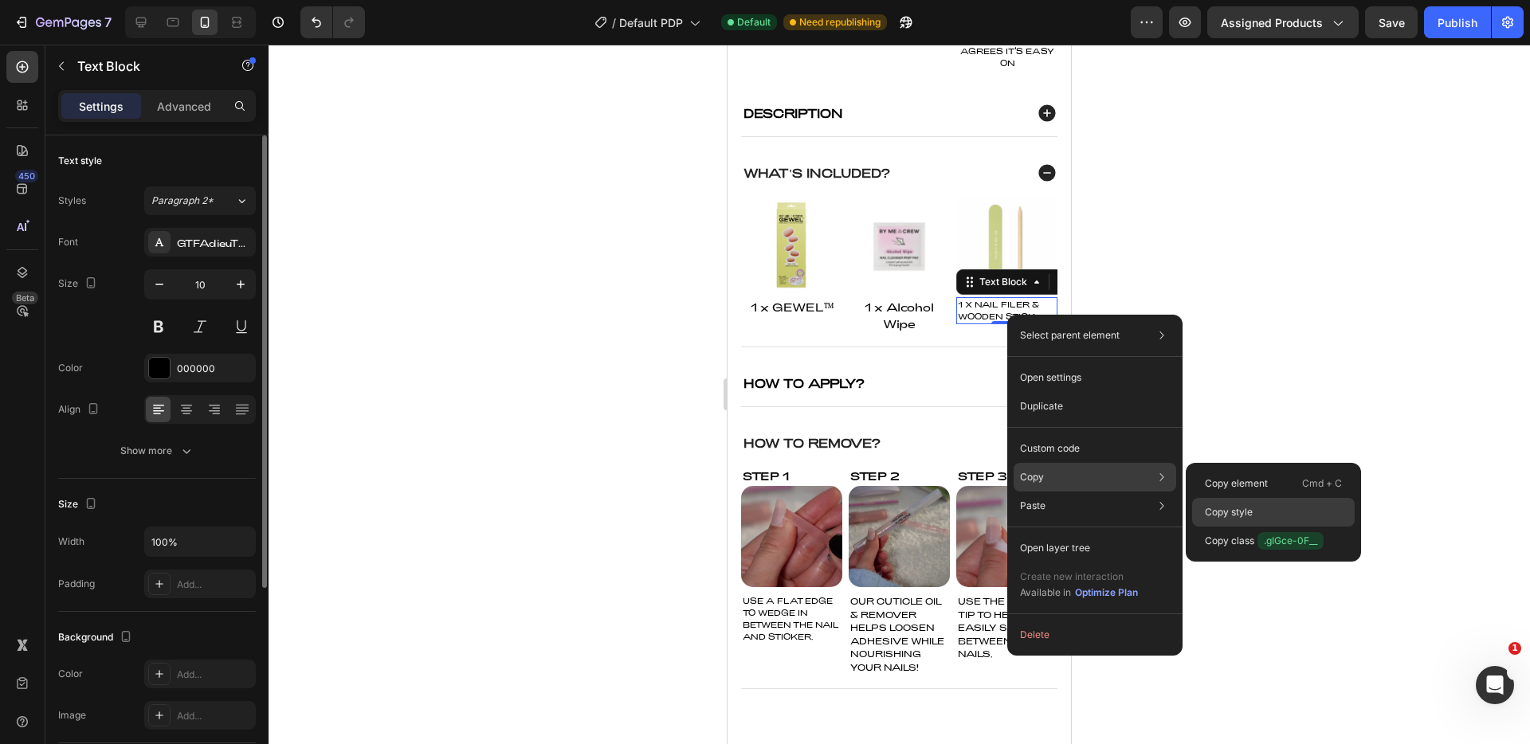
click at [1240, 507] on p "Copy style" at bounding box center [1229, 512] width 48 height 14
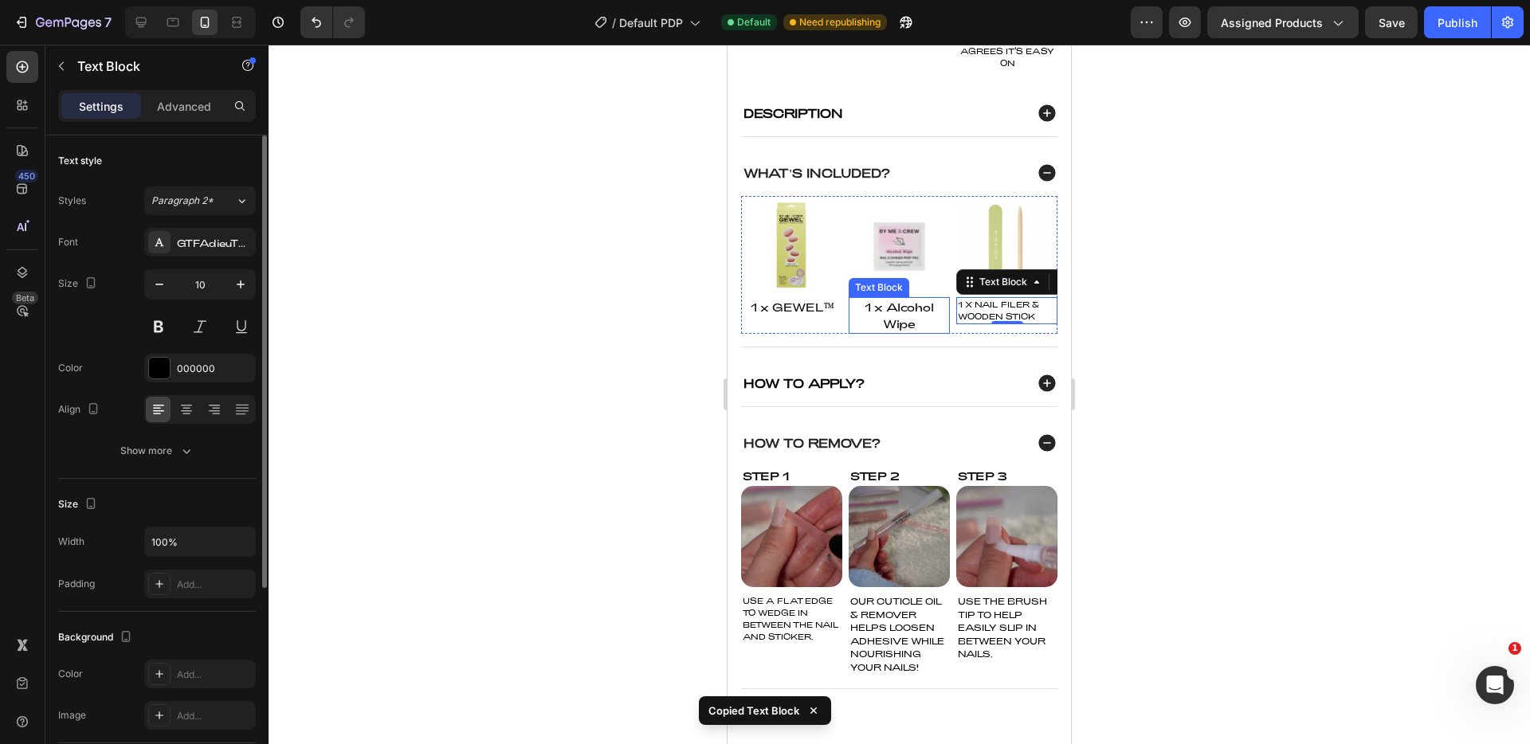
click at [892, 322] on p "1 x Alcohol Wipe" at bounding box center [900, 315] width 98 height 33
type input "10"
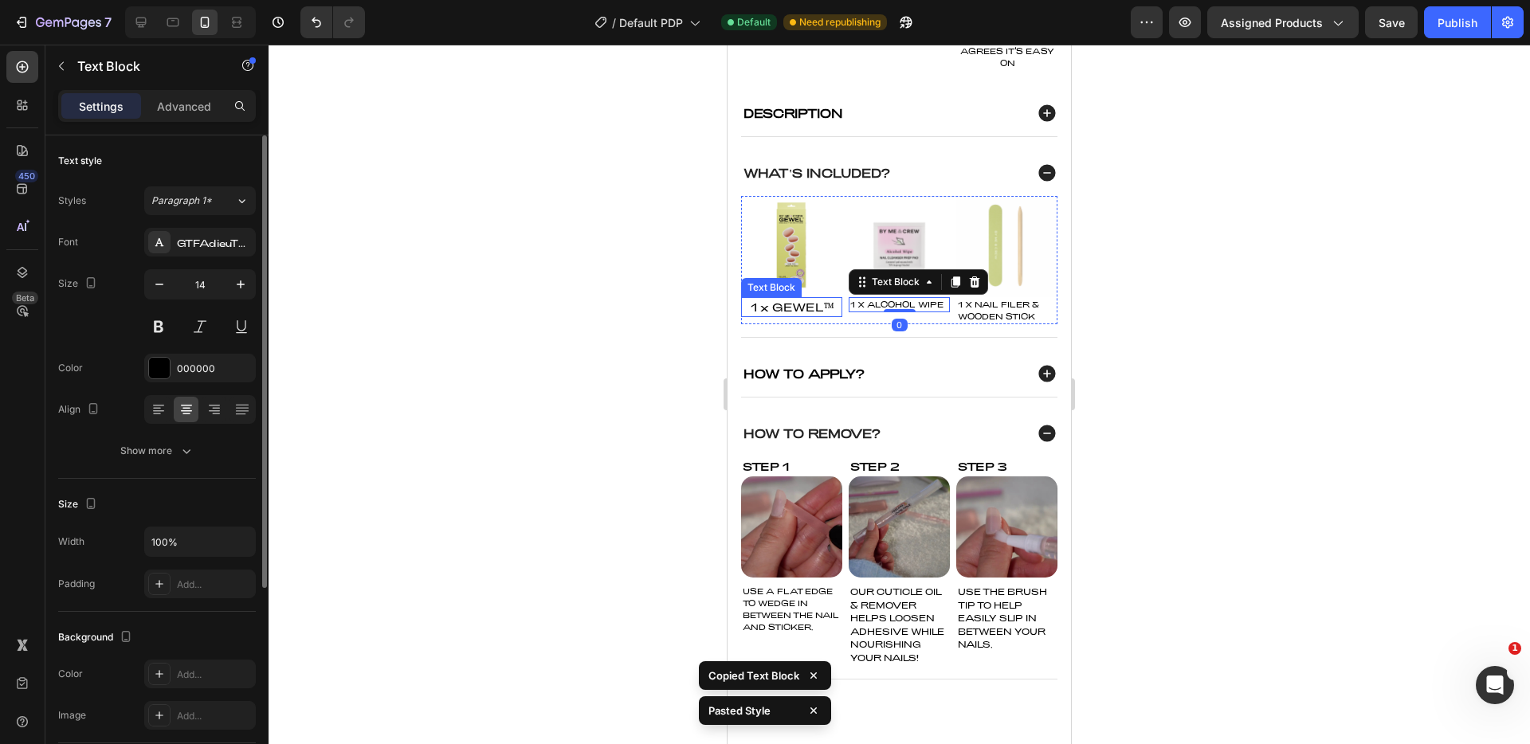
click at [799, 316] on p "1 x GEWEL™" at bounding box center [792, 307] width 98 height 17
type input "10"
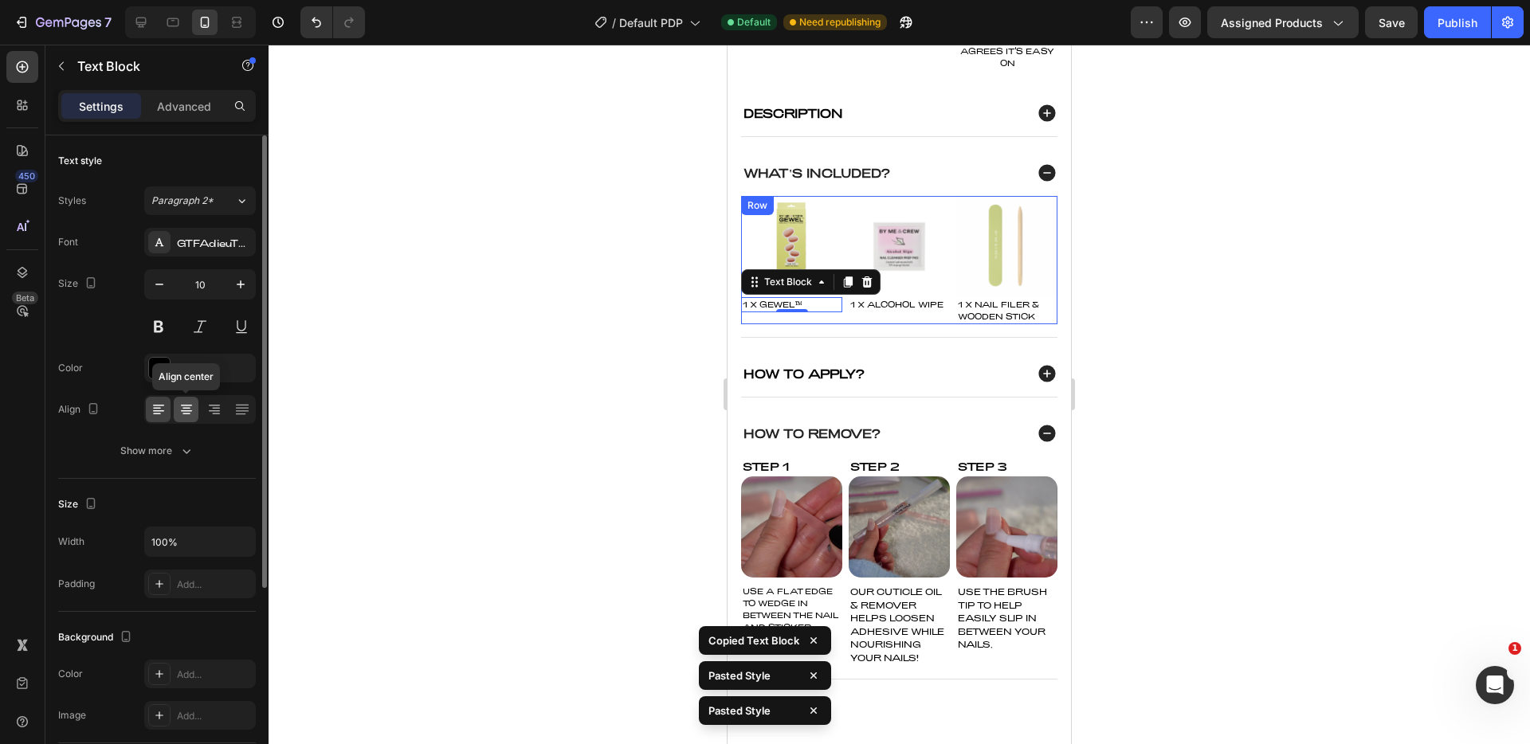
click at [195, 406] on div at bounding box center [186, 410] width 25 height 26
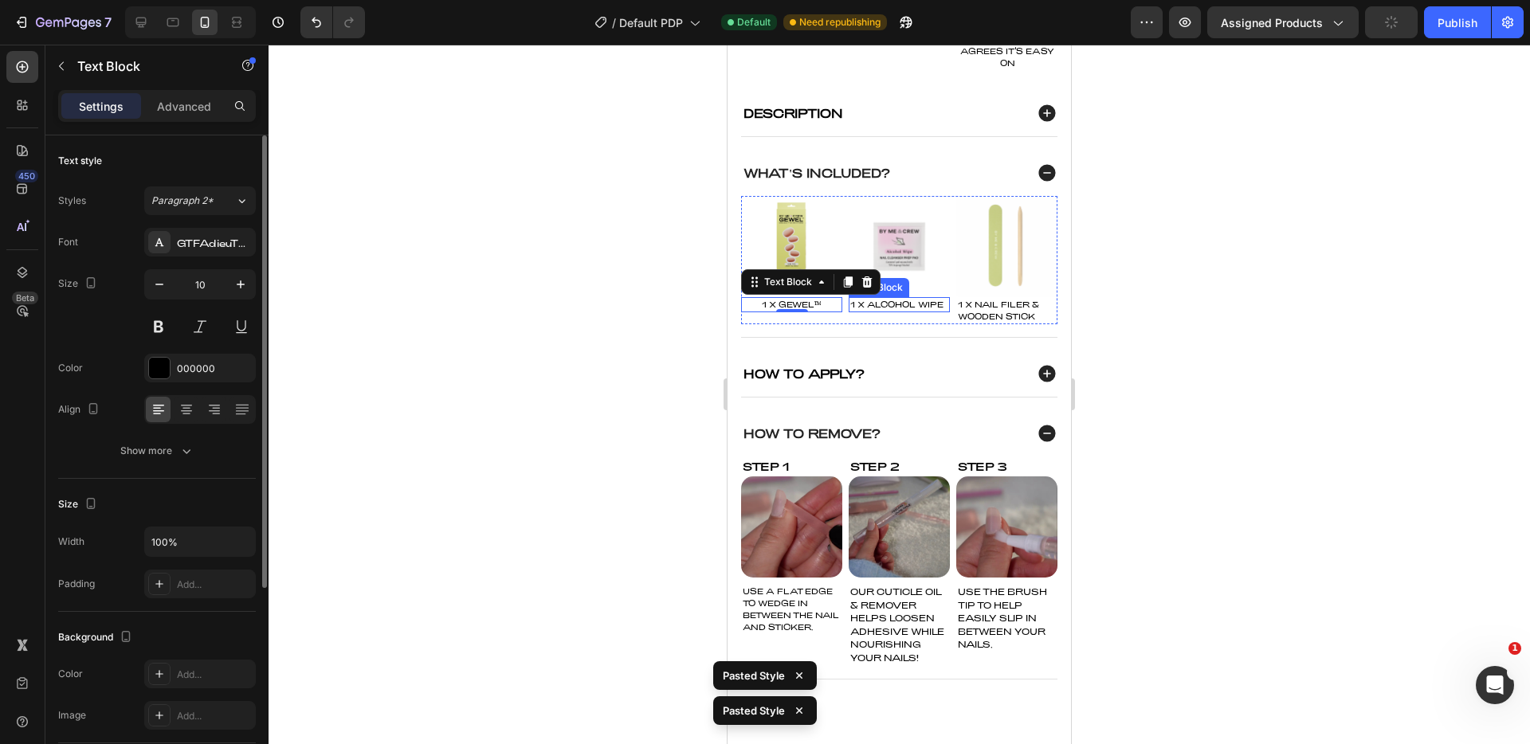
click at [890, 311] on p "1 x Alcohol Wipe" at bounding box center [900, 305] width 98 height 12
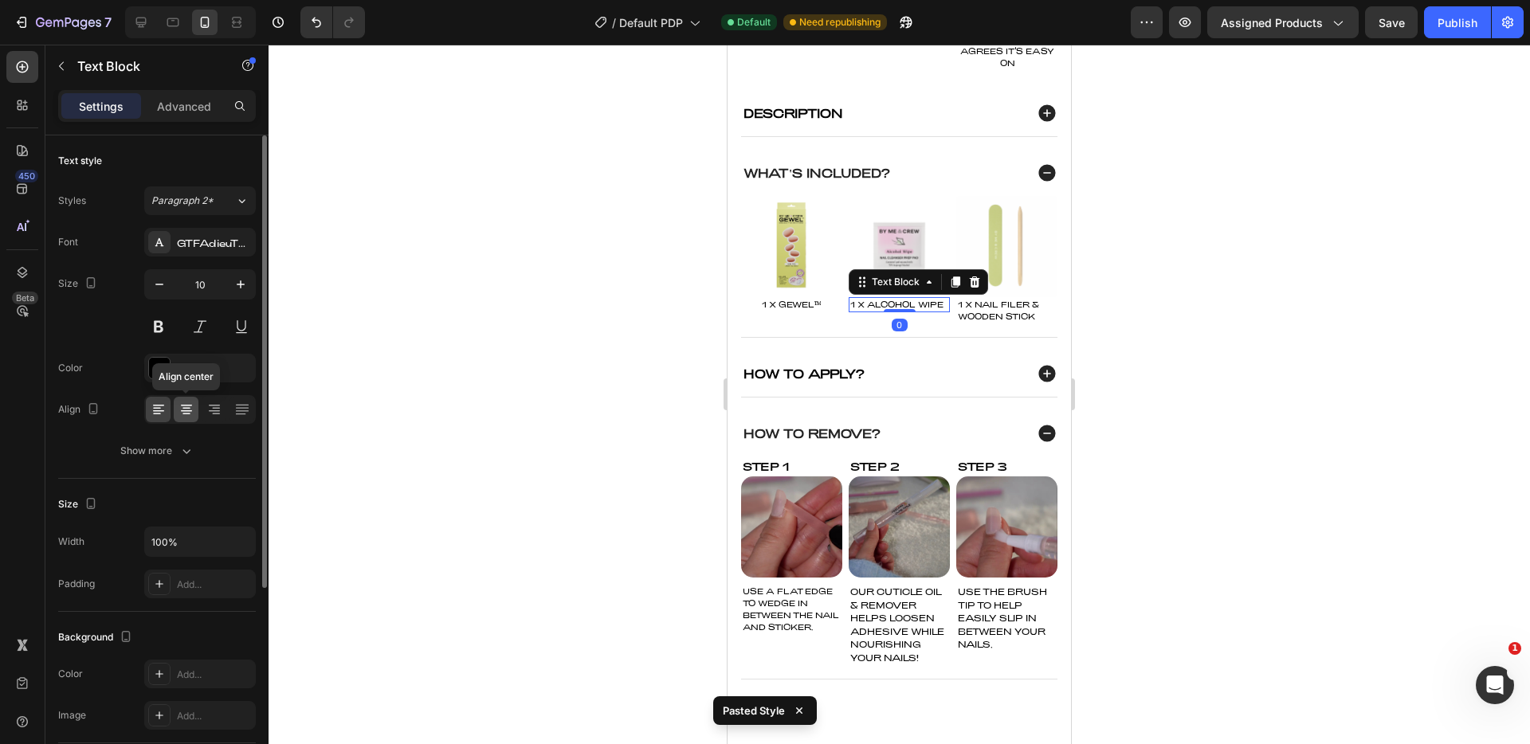
click at [190, 407] on icon at bounding box center [187, 410] width 16 height 16
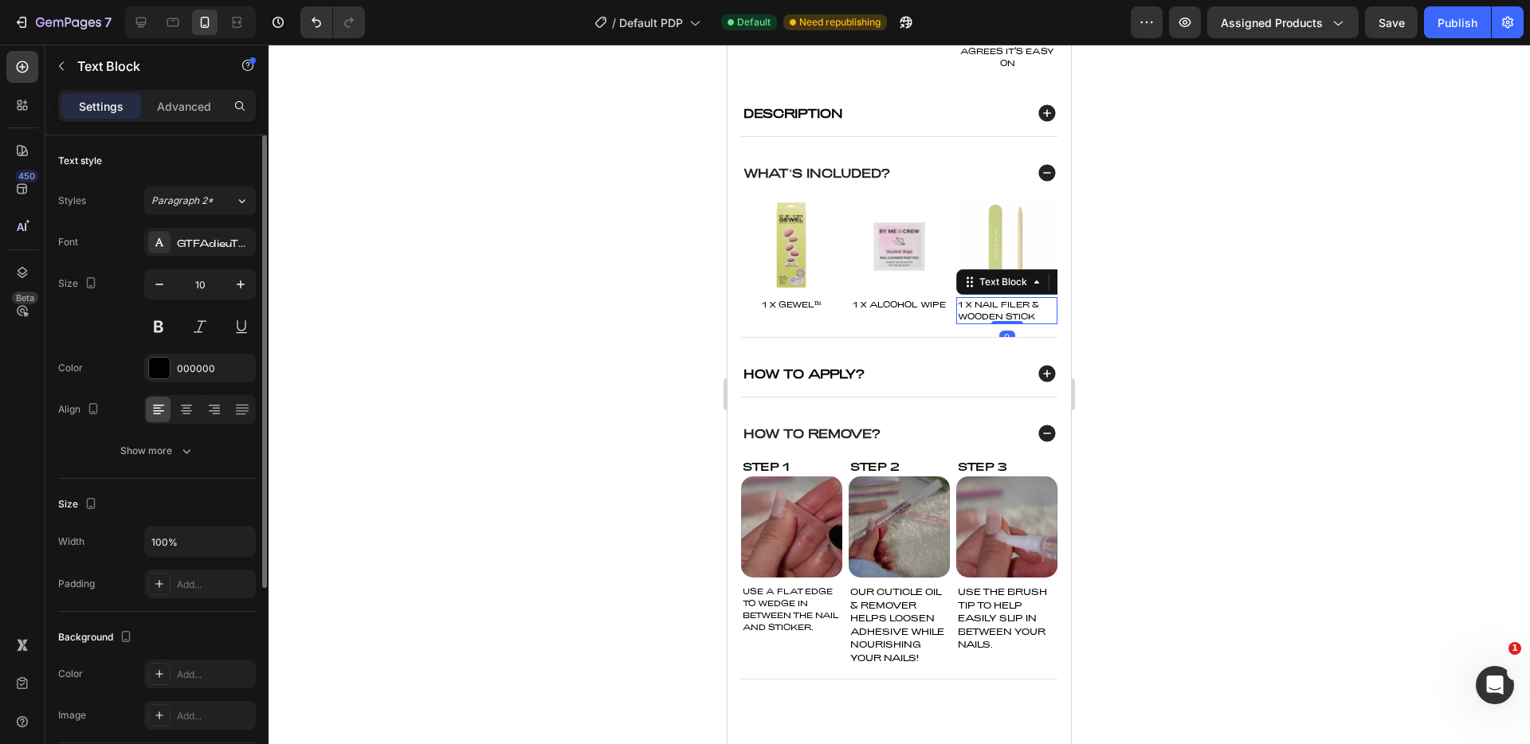
click at [989, 311] on p "1 x Nail Filer &" at bounding box center [1007, 305] width 98 height 12
click at [192, 408] on icon at bounding box center [187, 410] width 16 height 16
click at [563, 391] on div at bounding box center [900, 395] width 1262 height 700
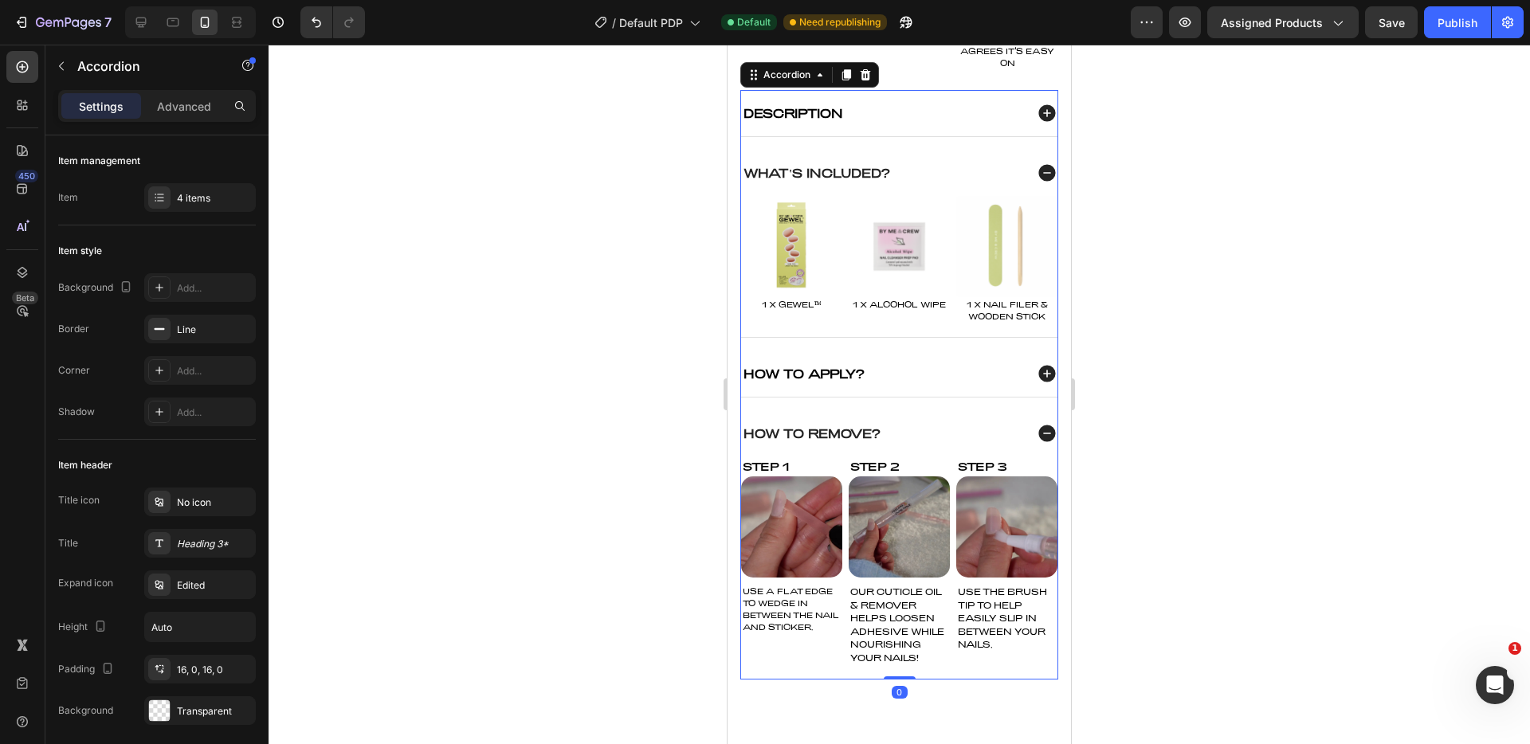
click at [1041, 122] on icon at bounding box center [1047, 113] width 17 height 17
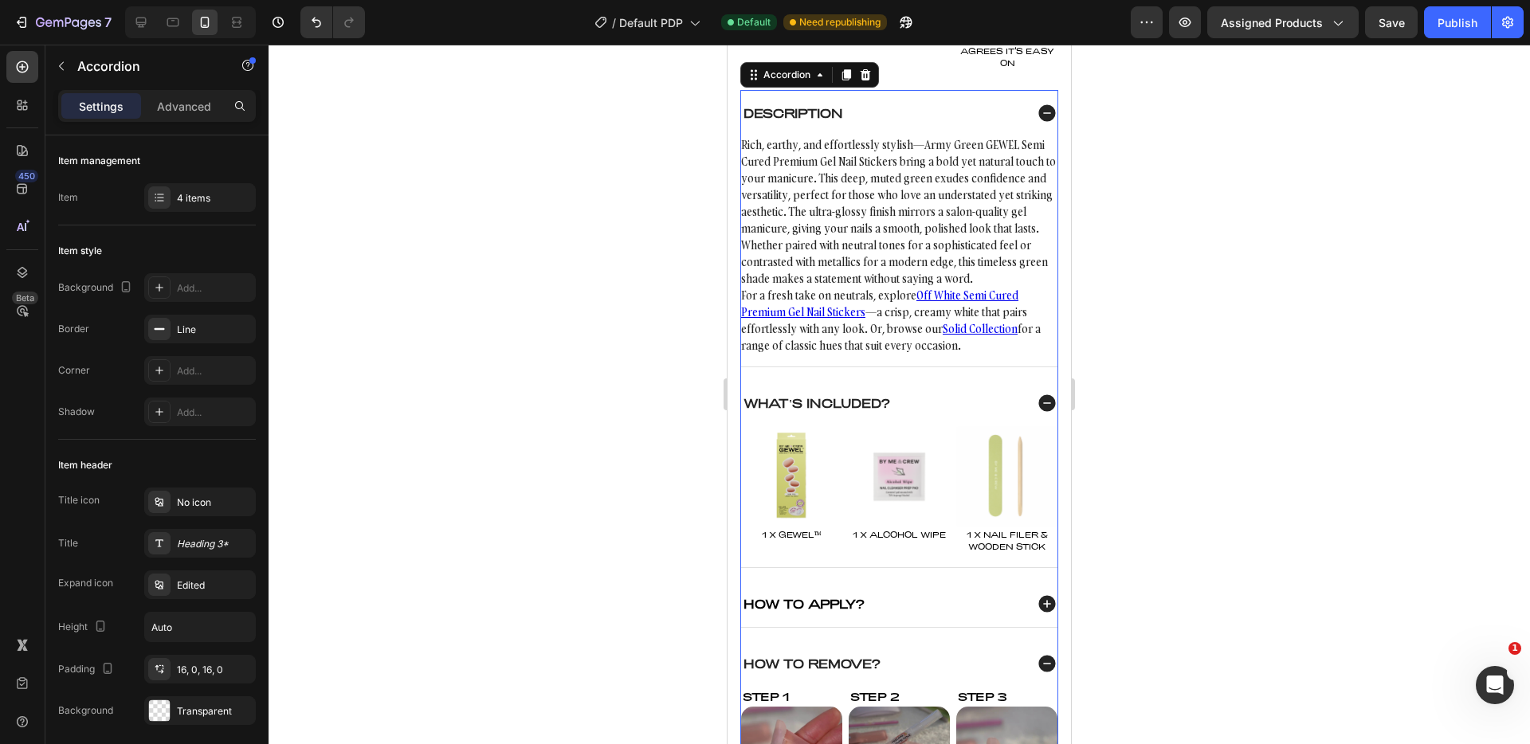
click at [1041, 122] on icon at bounding box center [1047, 113] width 17 height 17
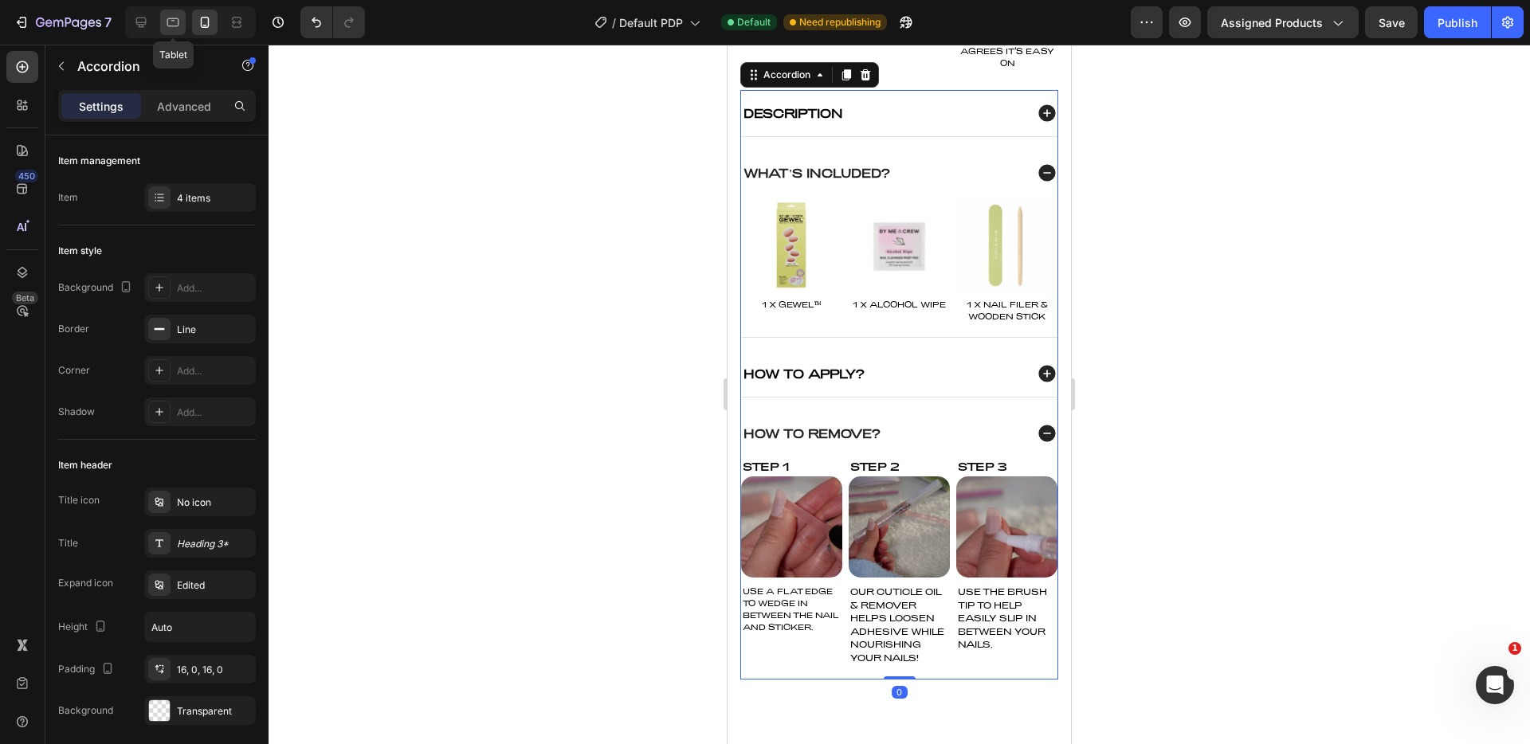
click at [176, 26] on icon at bounding box center [173, 22] width 12 height 9
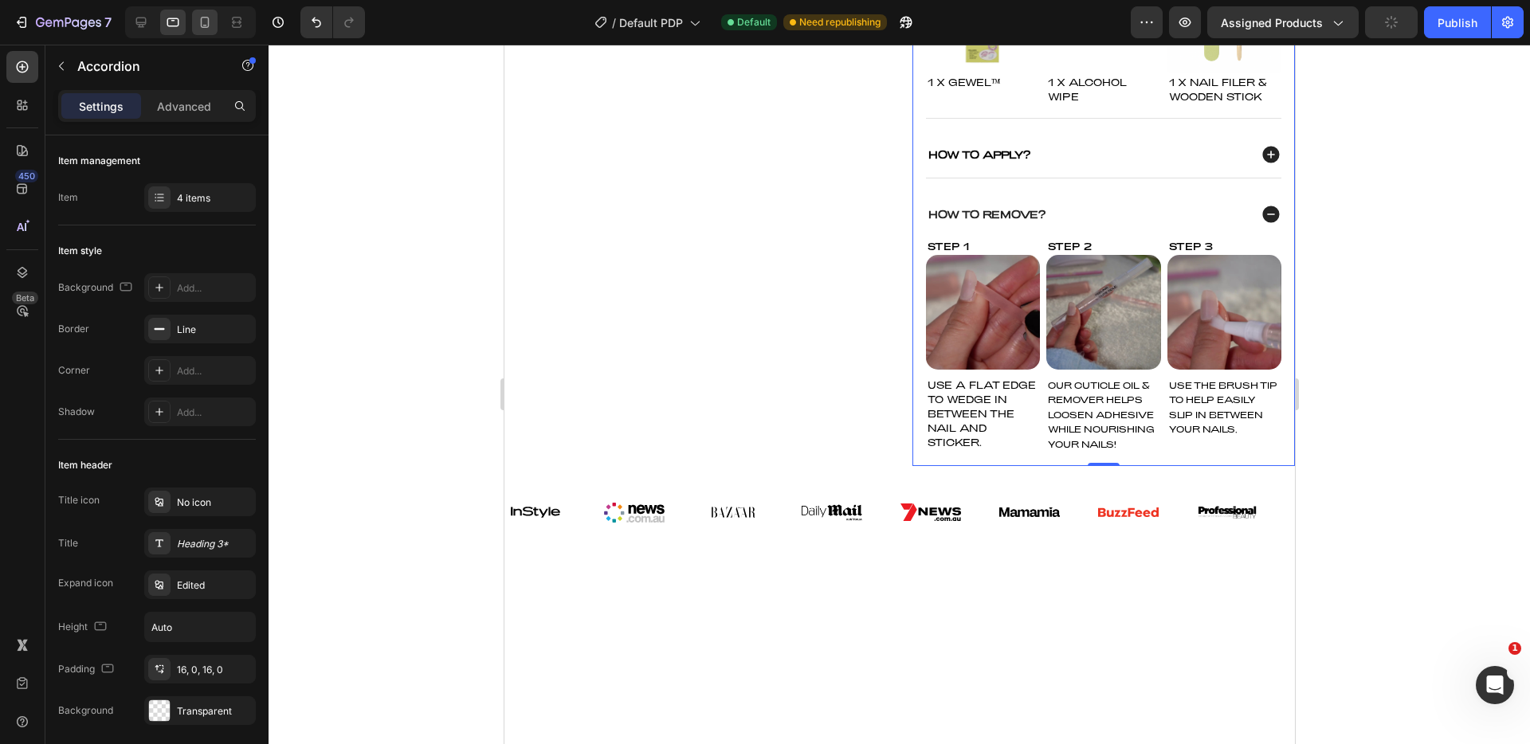
scroll to position [450, 0]
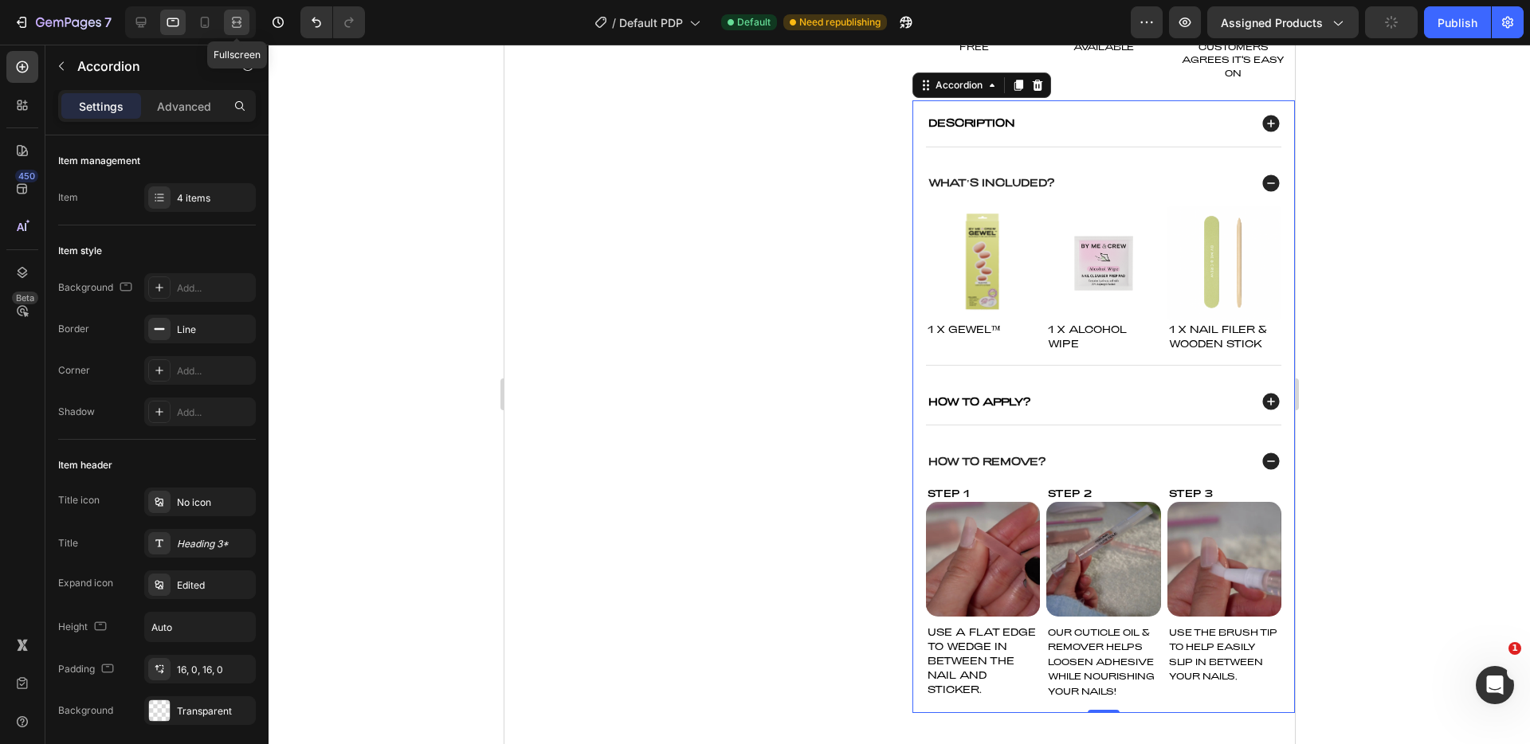
click at [233, 25] on icon at bounding box center [237, 26] width 10 height 3
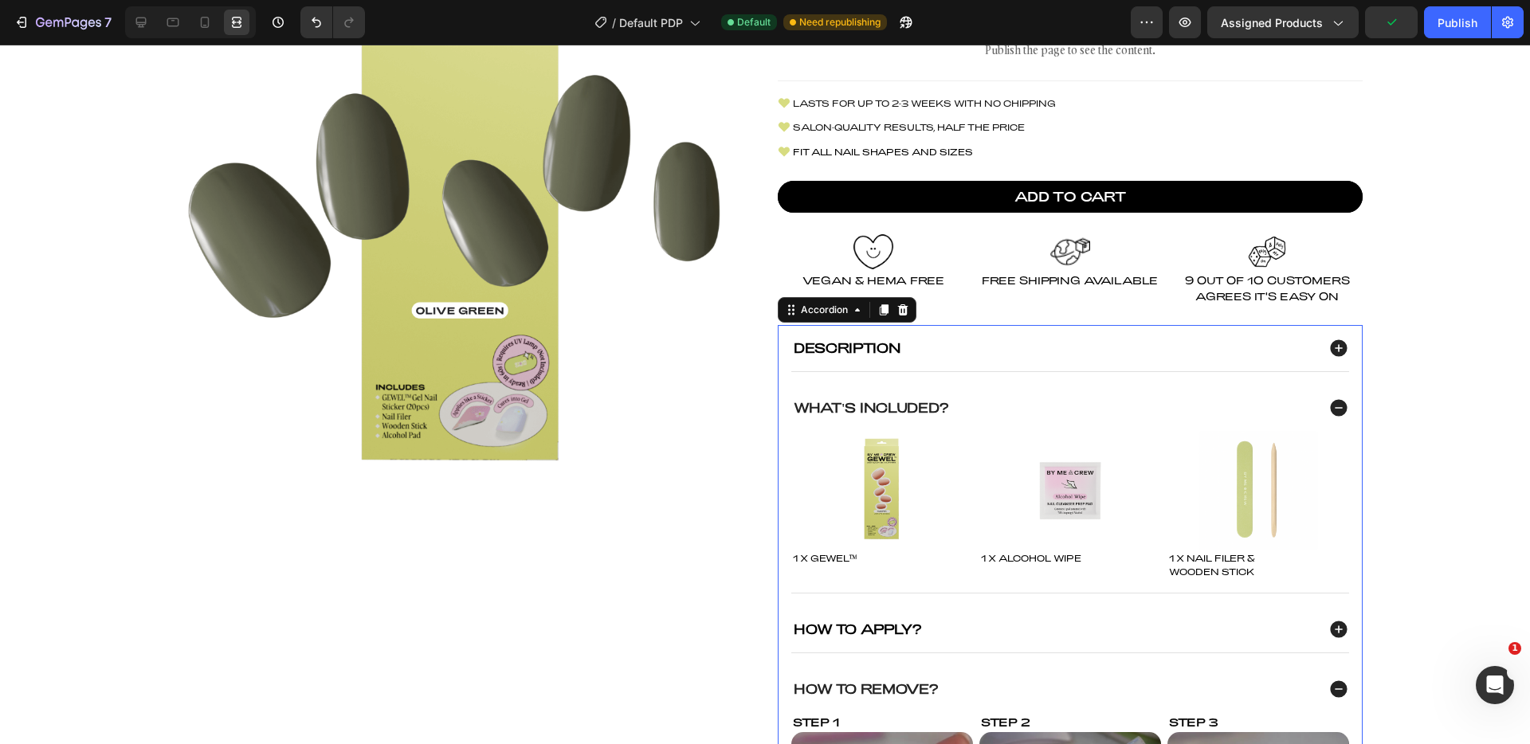
scroll to position [196, 0]
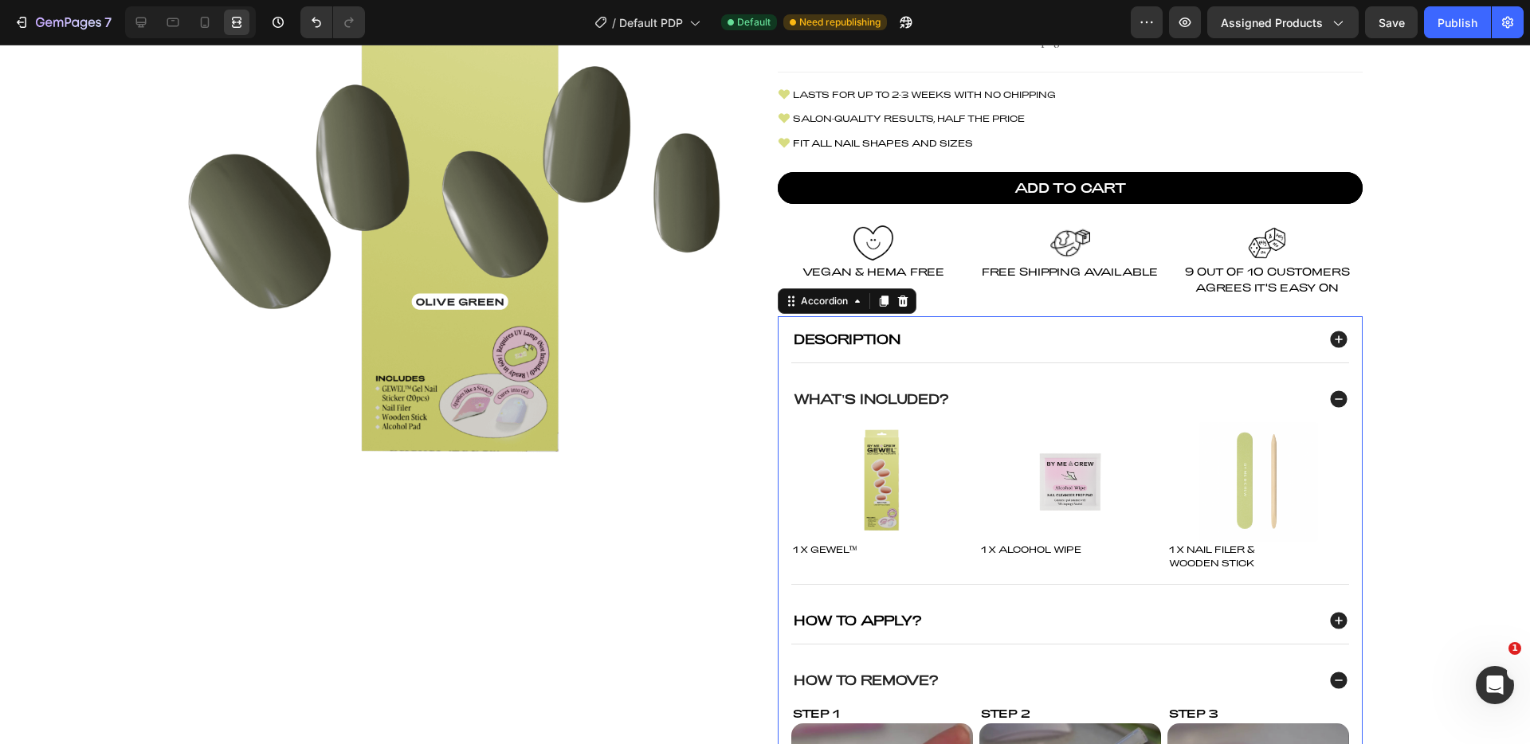
click at [1338, 395] on icon at bounding box center [1338, 399] width 17 height 17
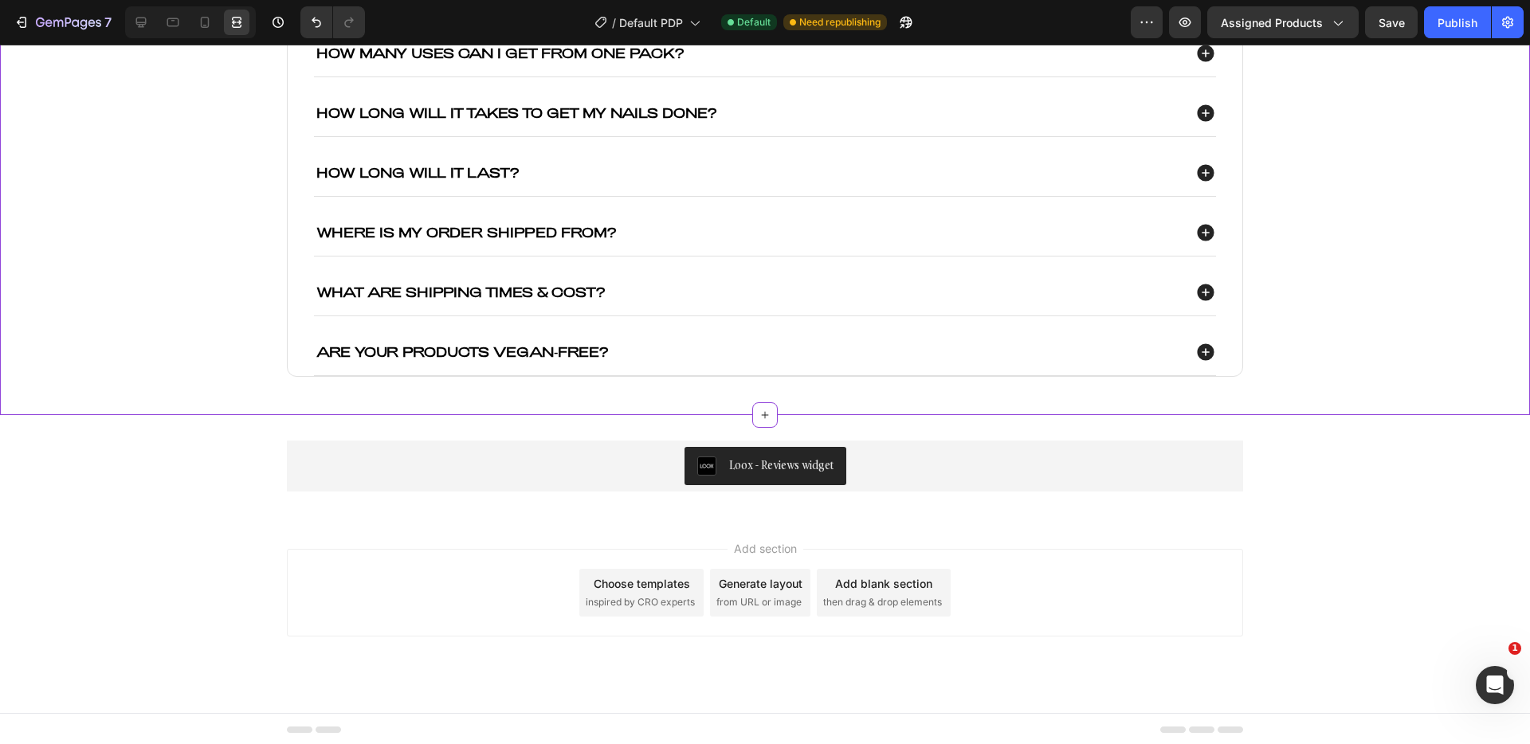
scroll to position [2513, 0]
click at [1461, 32] on button "Publish" at bounding box center [1457, 22] width 67 height 32
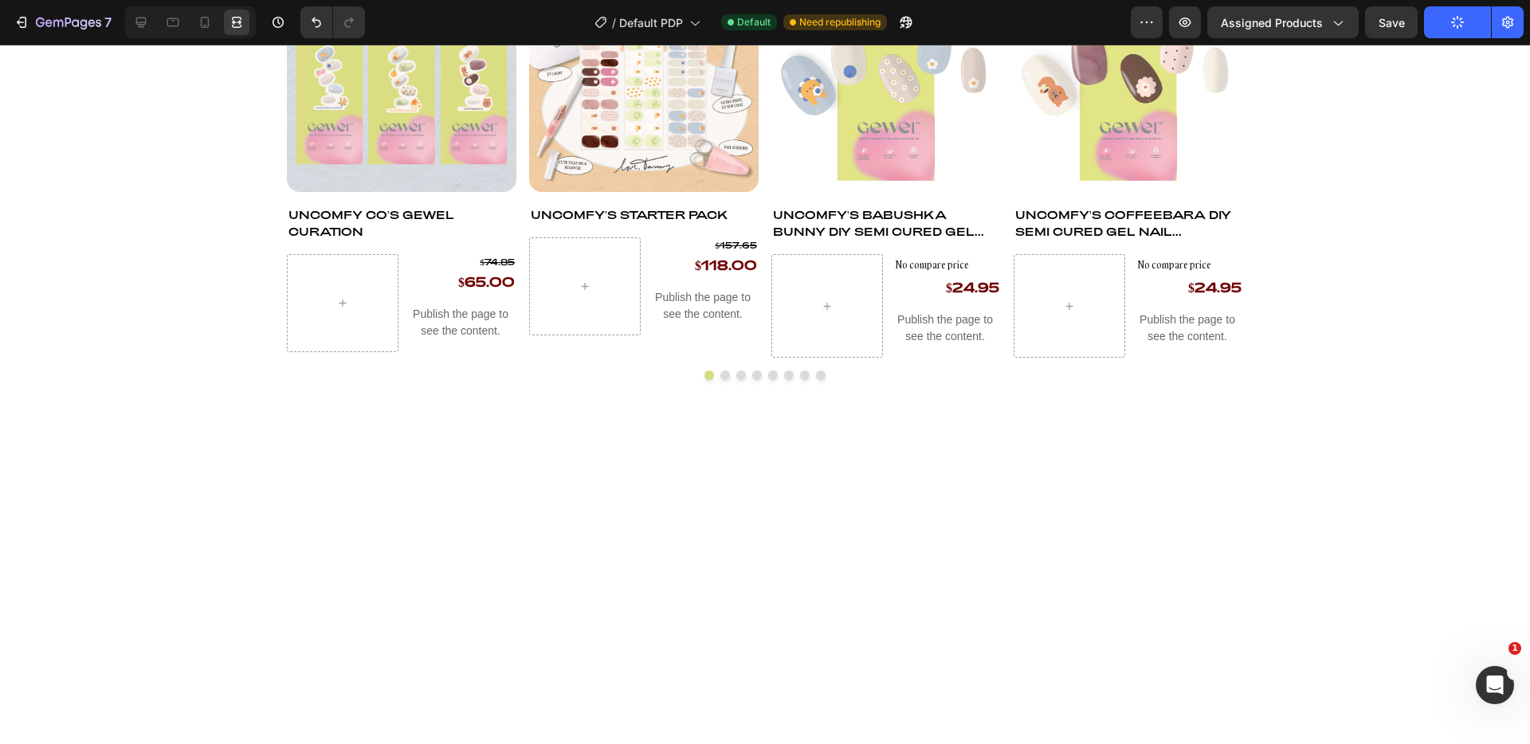
scroll to position [437, 0]
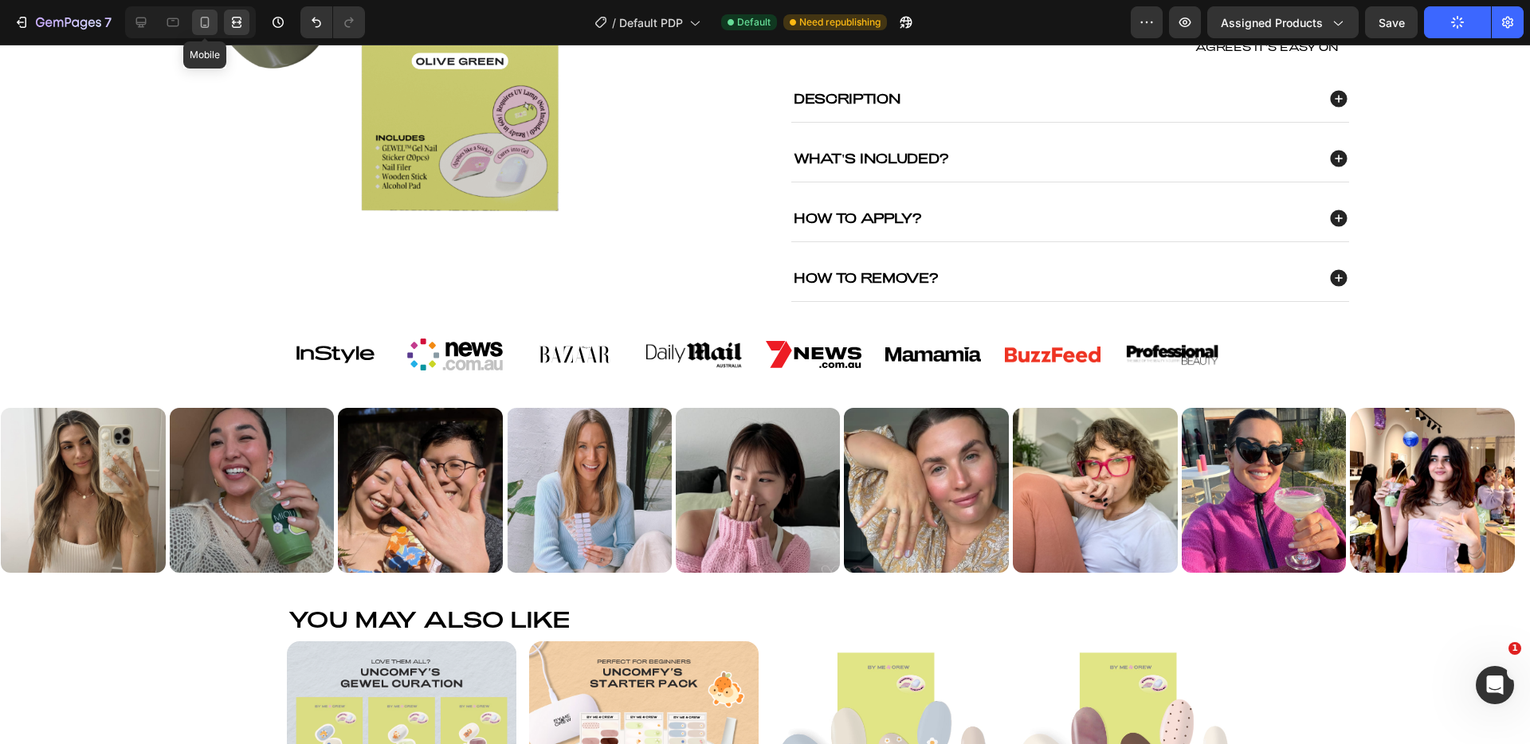
click at [199, 24] on icon at bounding box center [205, 22] width 16 height 16
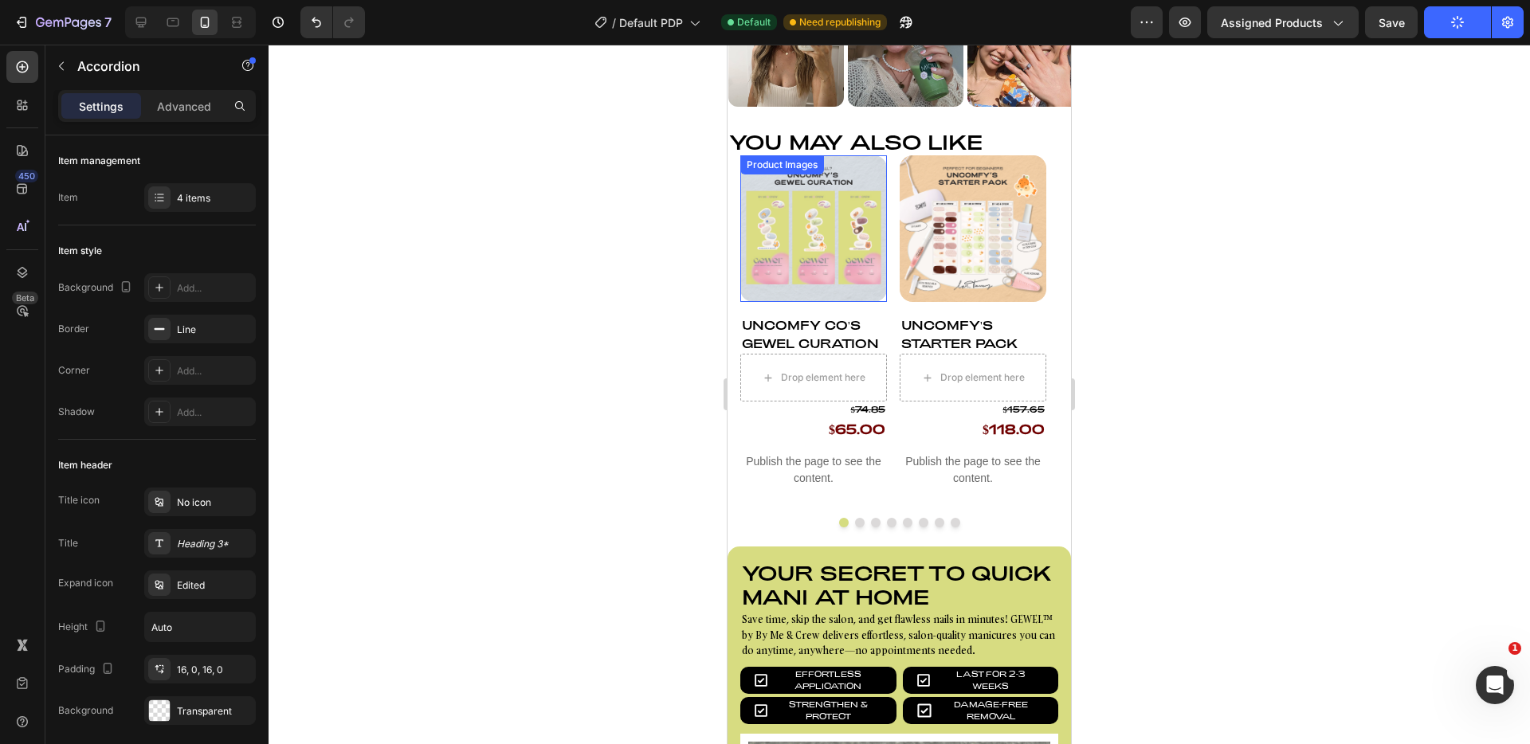
scroll to position [1277, 0]
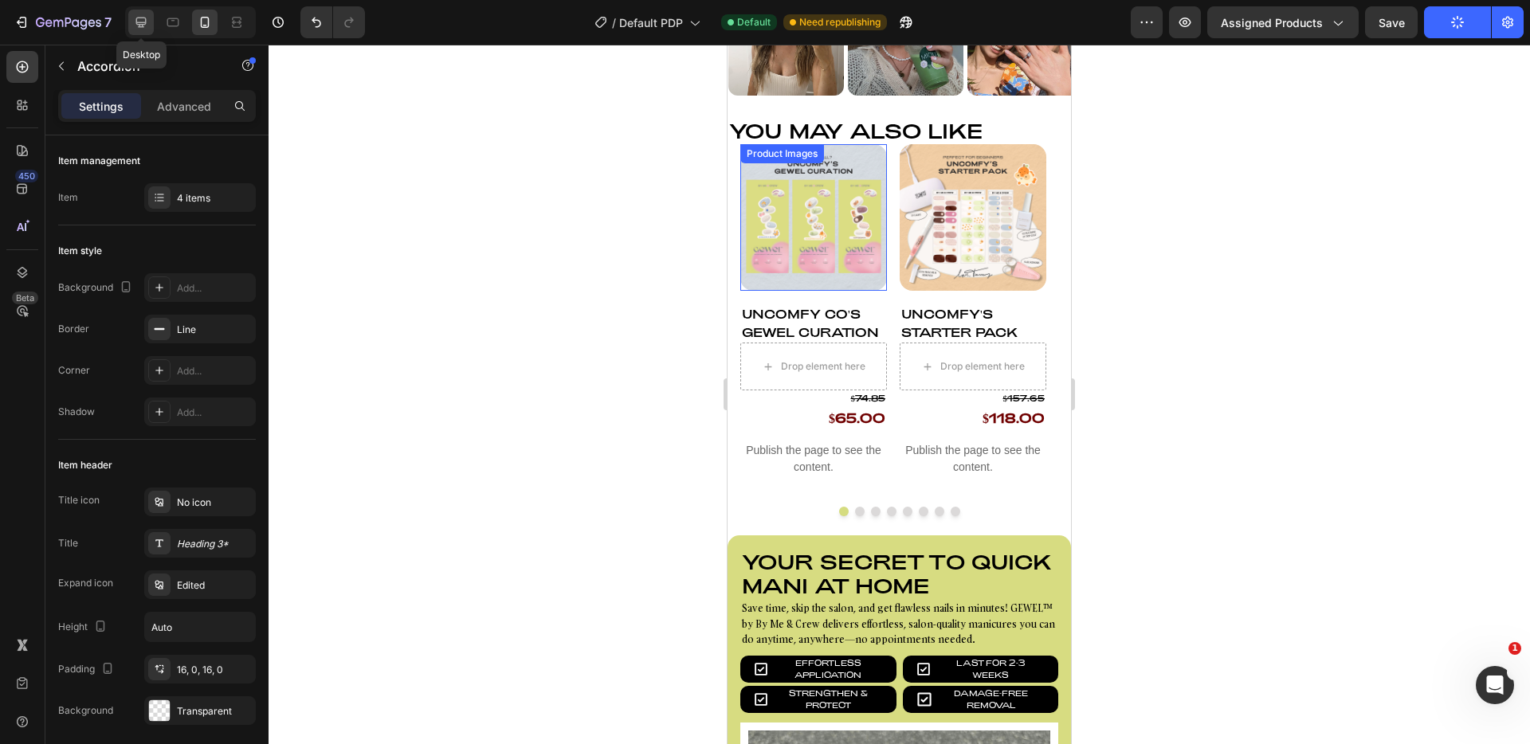
click at [136, 10] on div at bounding box center [141, 23] width 26 height 26
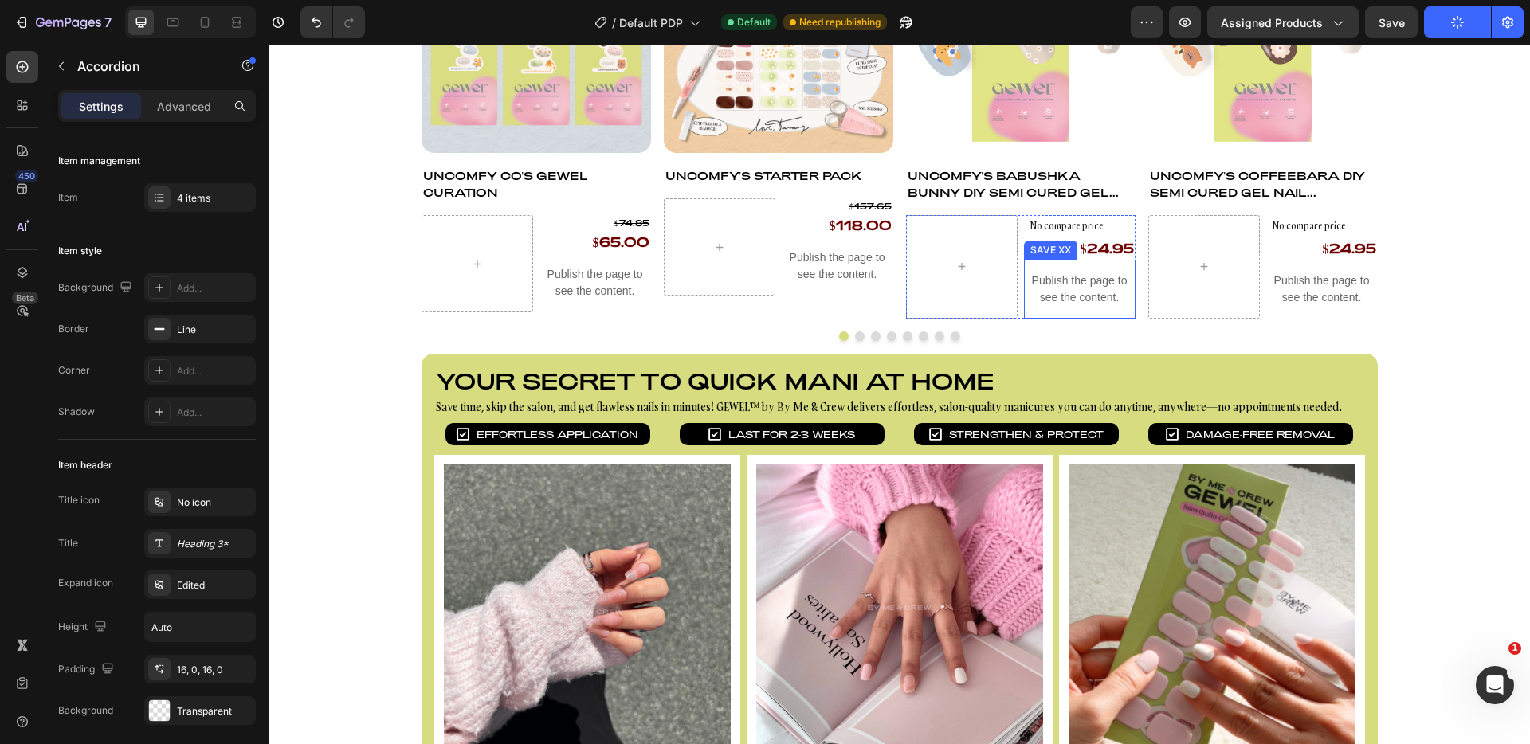
scroll to position [1125, 0]
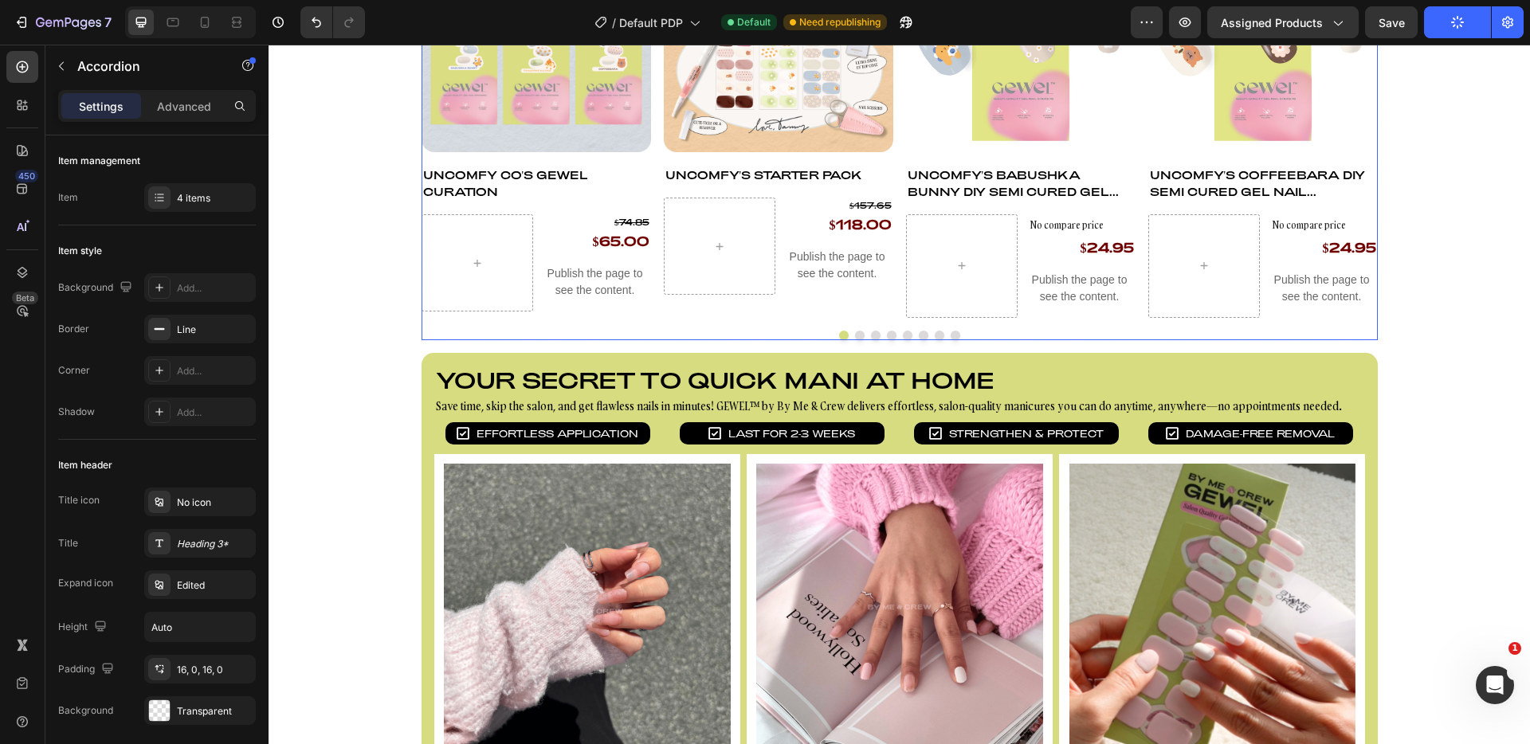
click at [783, 323] on div "Product Images Uncomfy Co's GEWEL Curation Product Title $74.85 Product Price P…" at bounding box center [900, 132] width 957 height 418
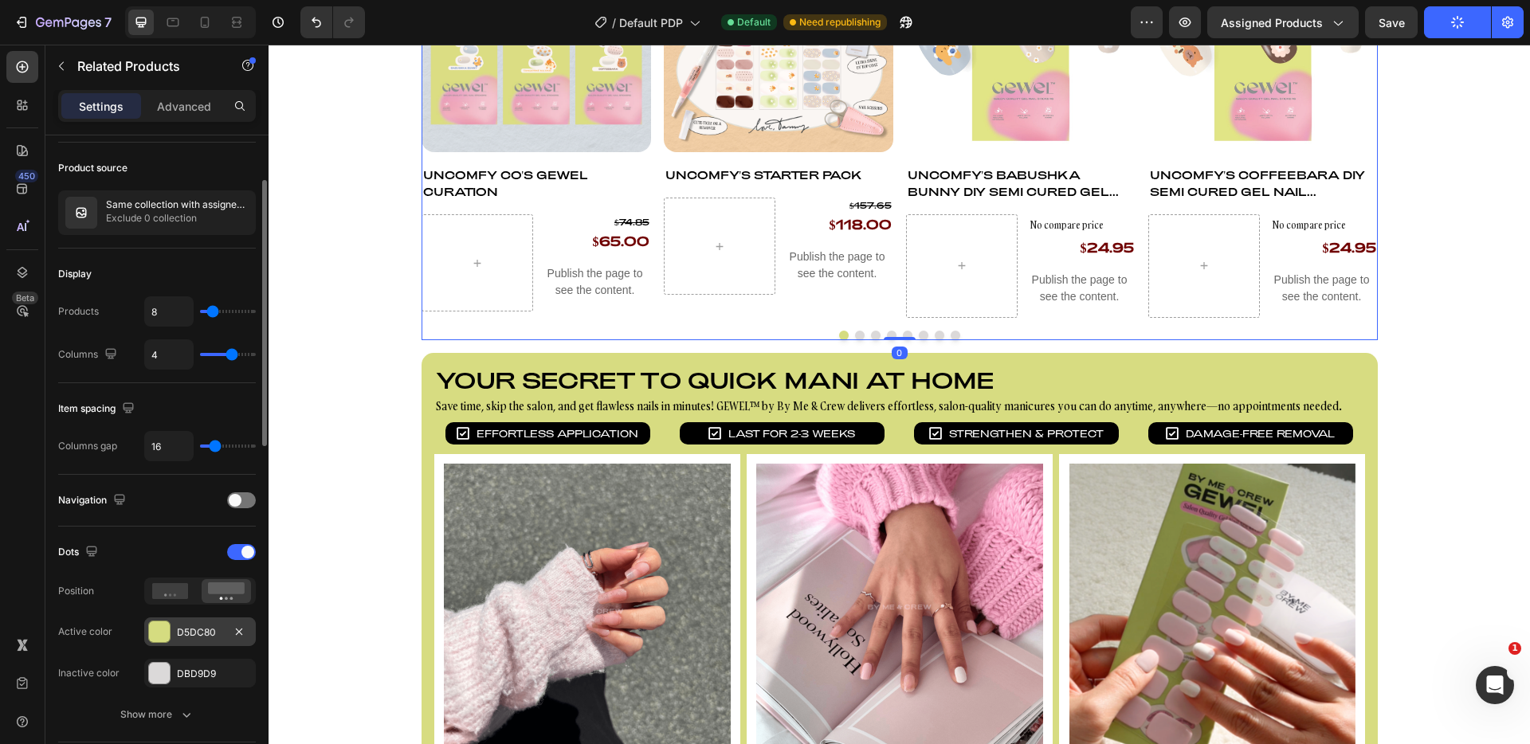
scroll to position [179, 0]
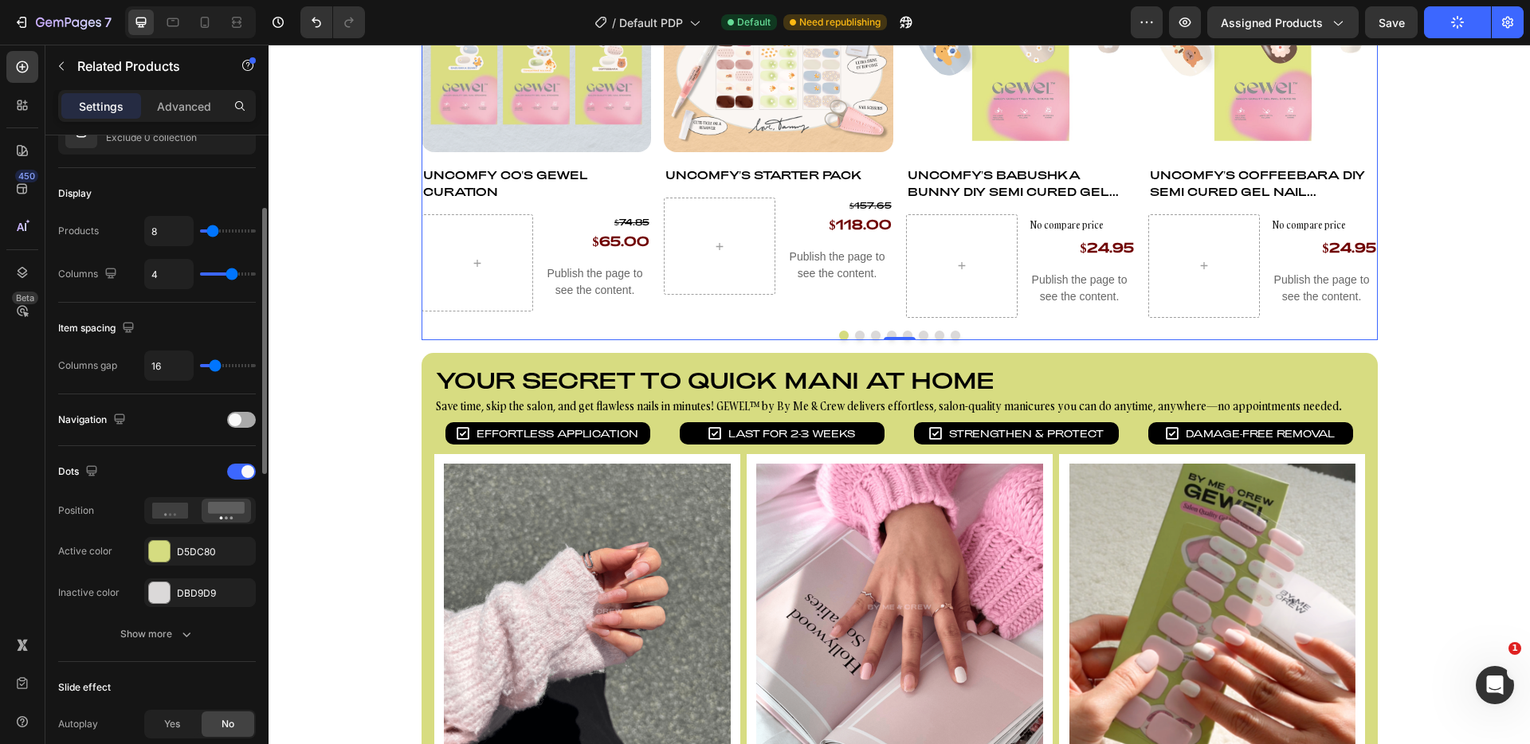
click at [242, 424] on div at bounding box center [241, 420] width 29 height 16
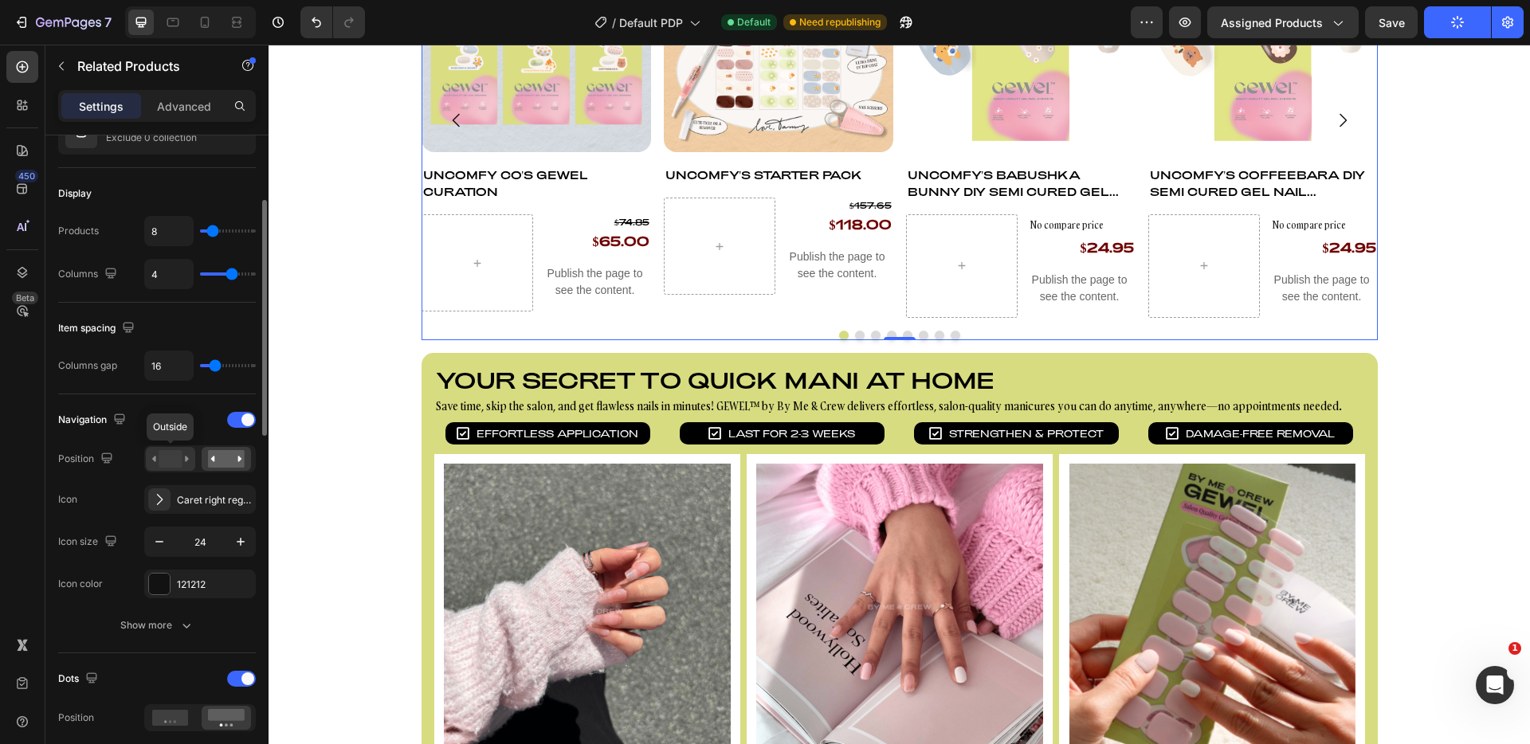
click at [180, 458] on rect at bounding box center [170, 459] width 23 height 18
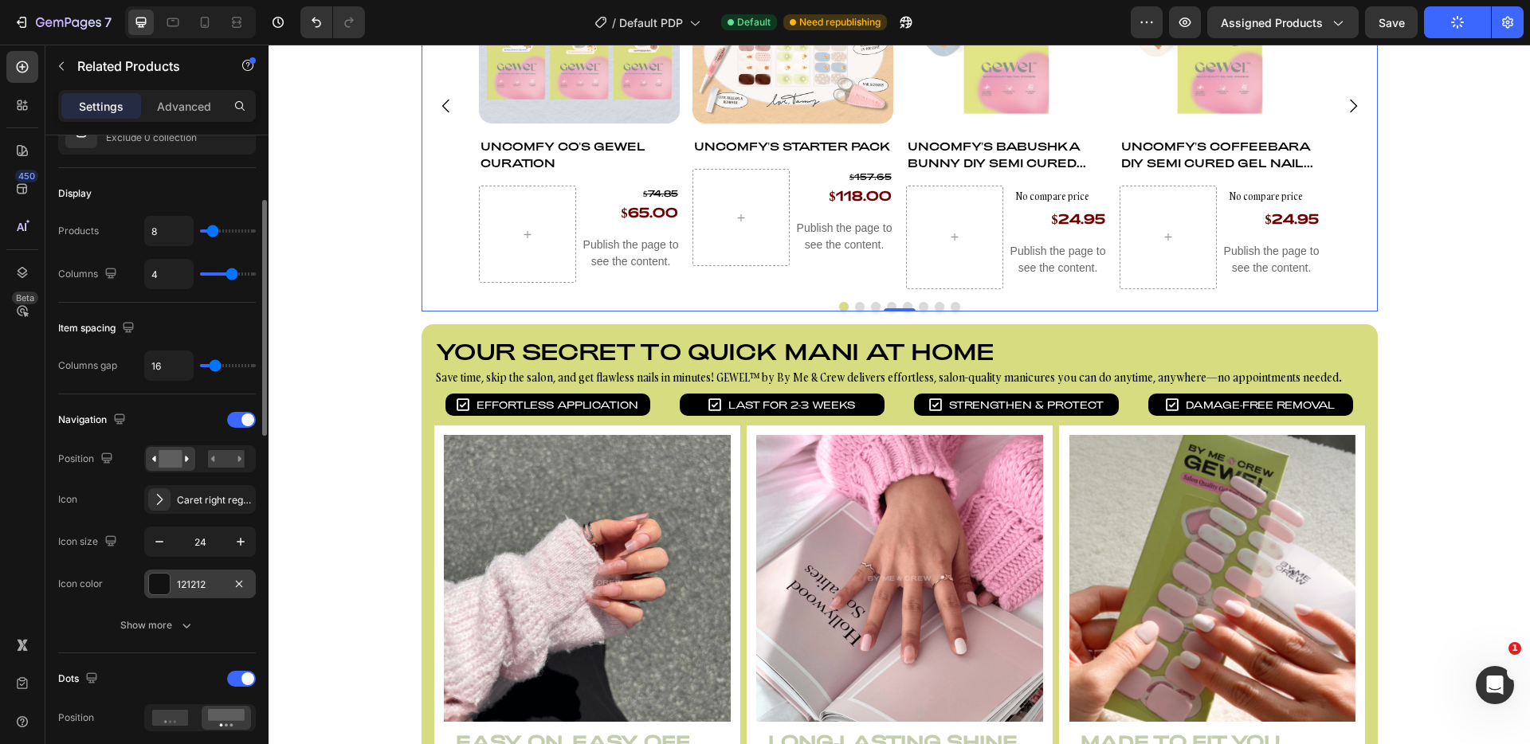
click at [165, 585] on div at bounding box center [159, 584] width 21 height 21
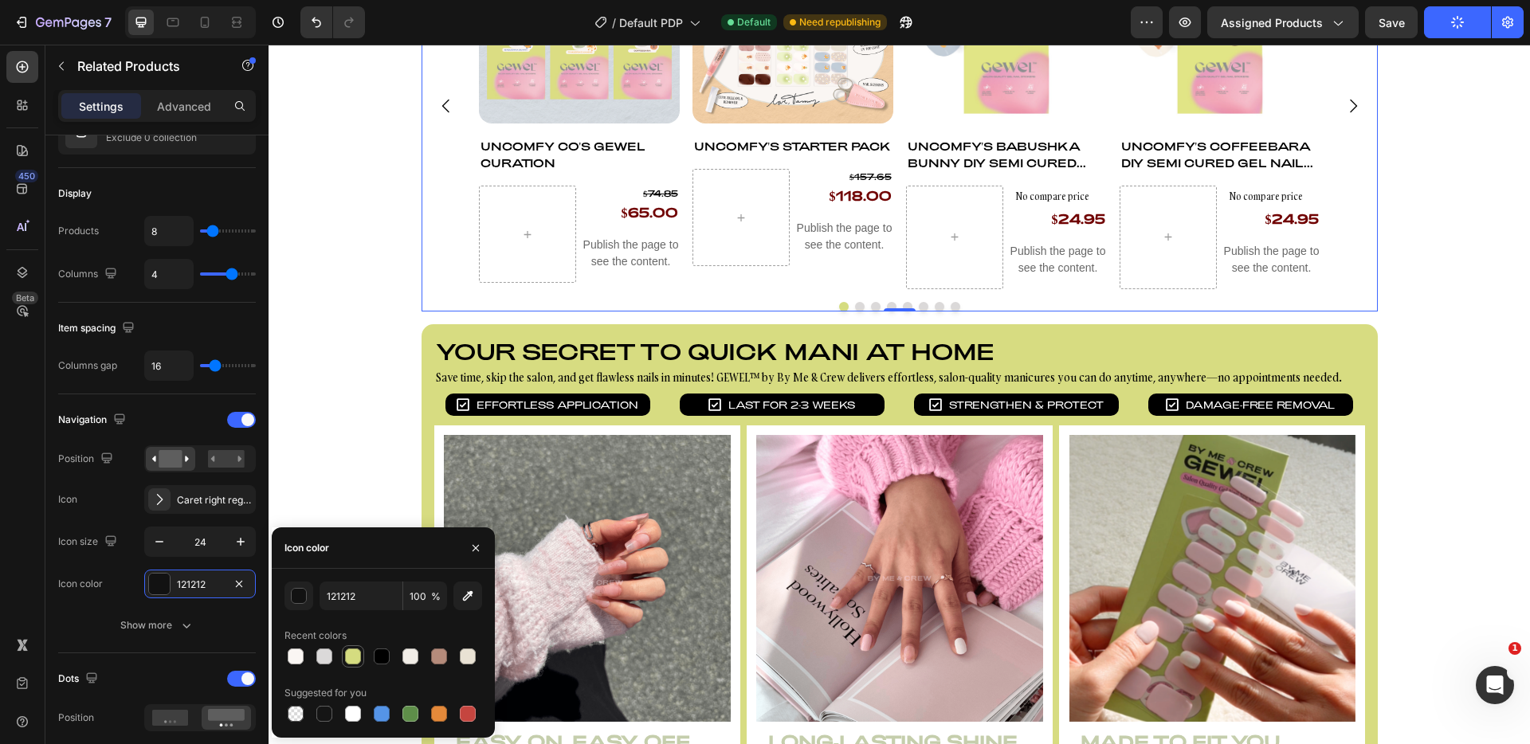
click at [358, 654] on div at bounding box center [353, 657] width 16 height 16
click at [379, 655] on div at bounding box center [382, 657] width 16 height 16
type input "000000"
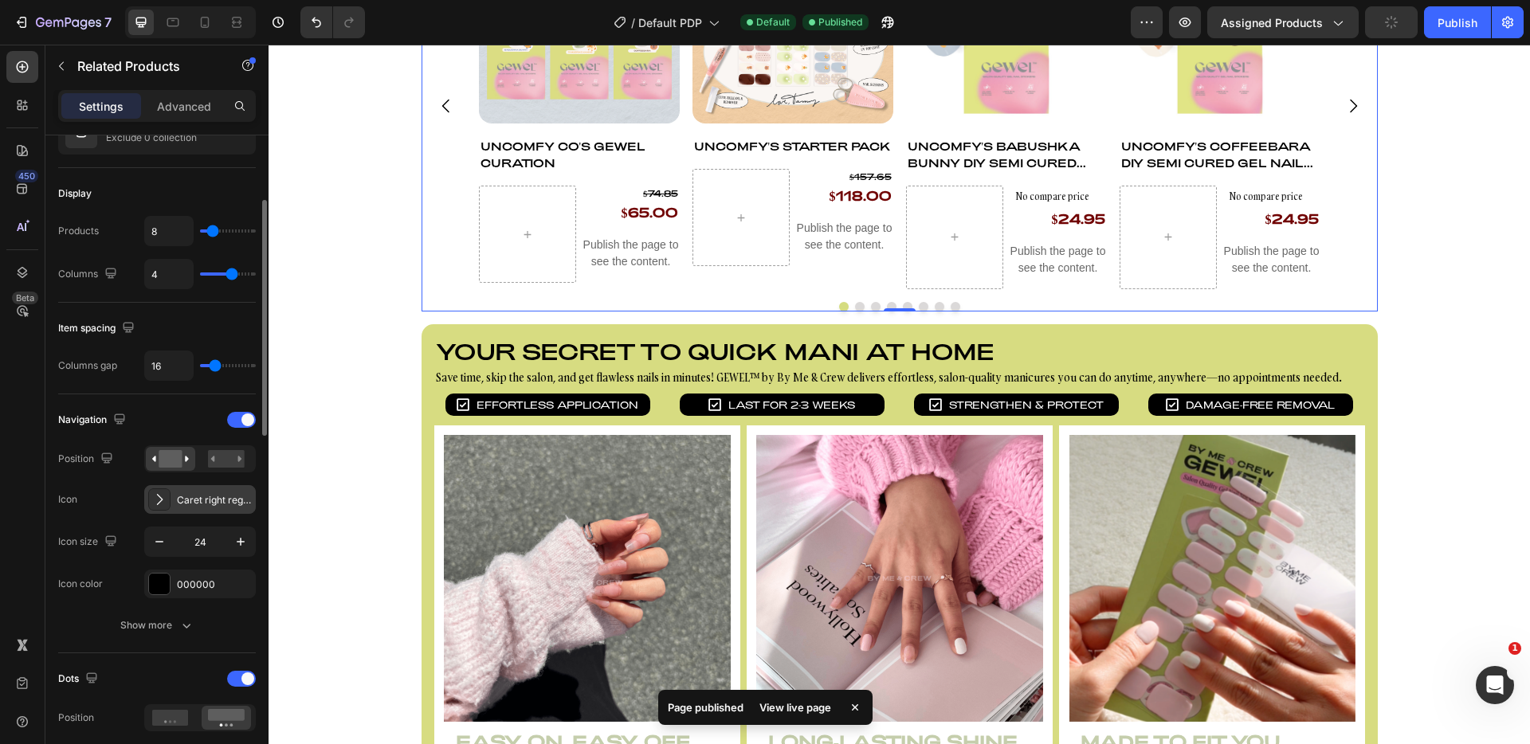
click at [157, 497] on icon at bounding box center [159, 500] width 16 height 16
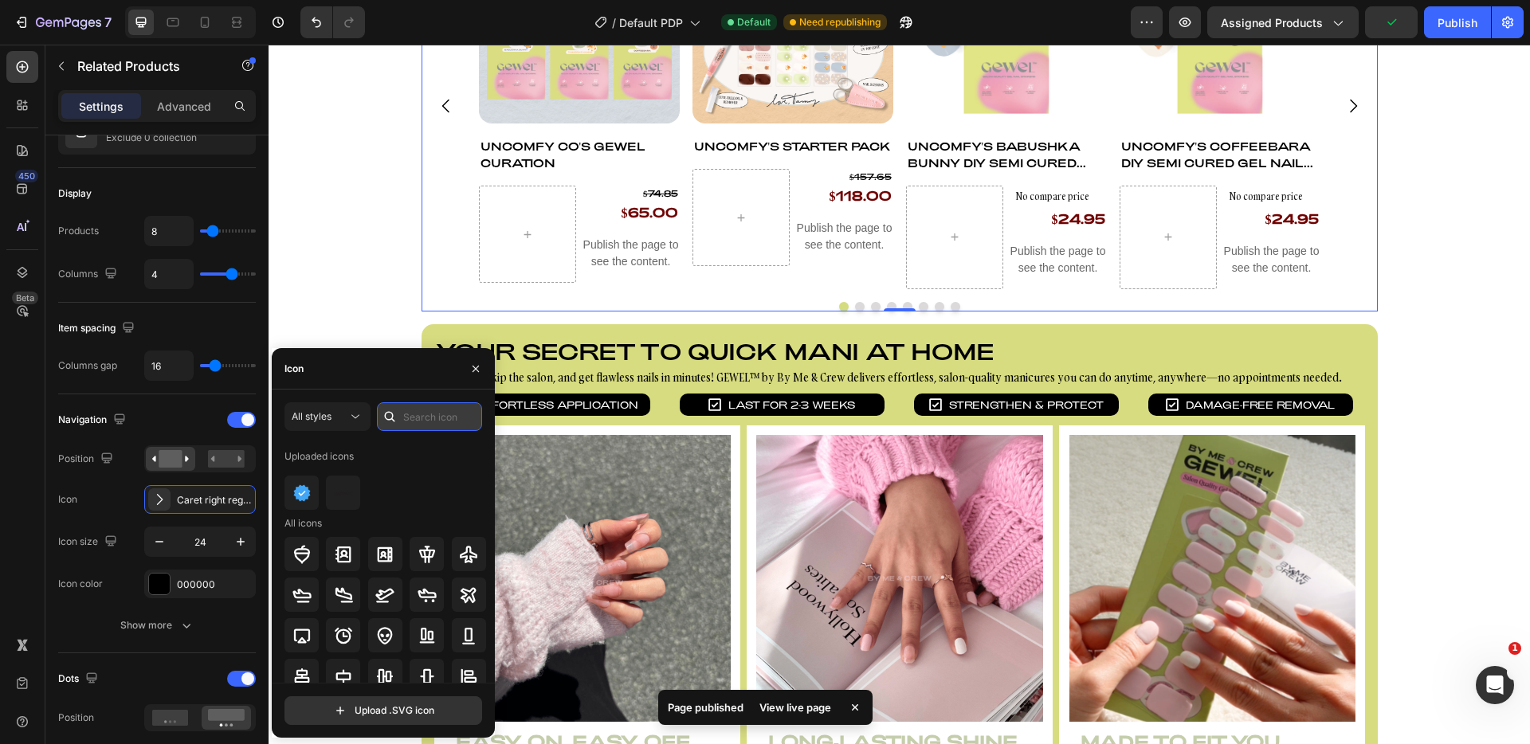
click at [433, 417] on input "text" at bounding box center [429, 417] width 105 height 29
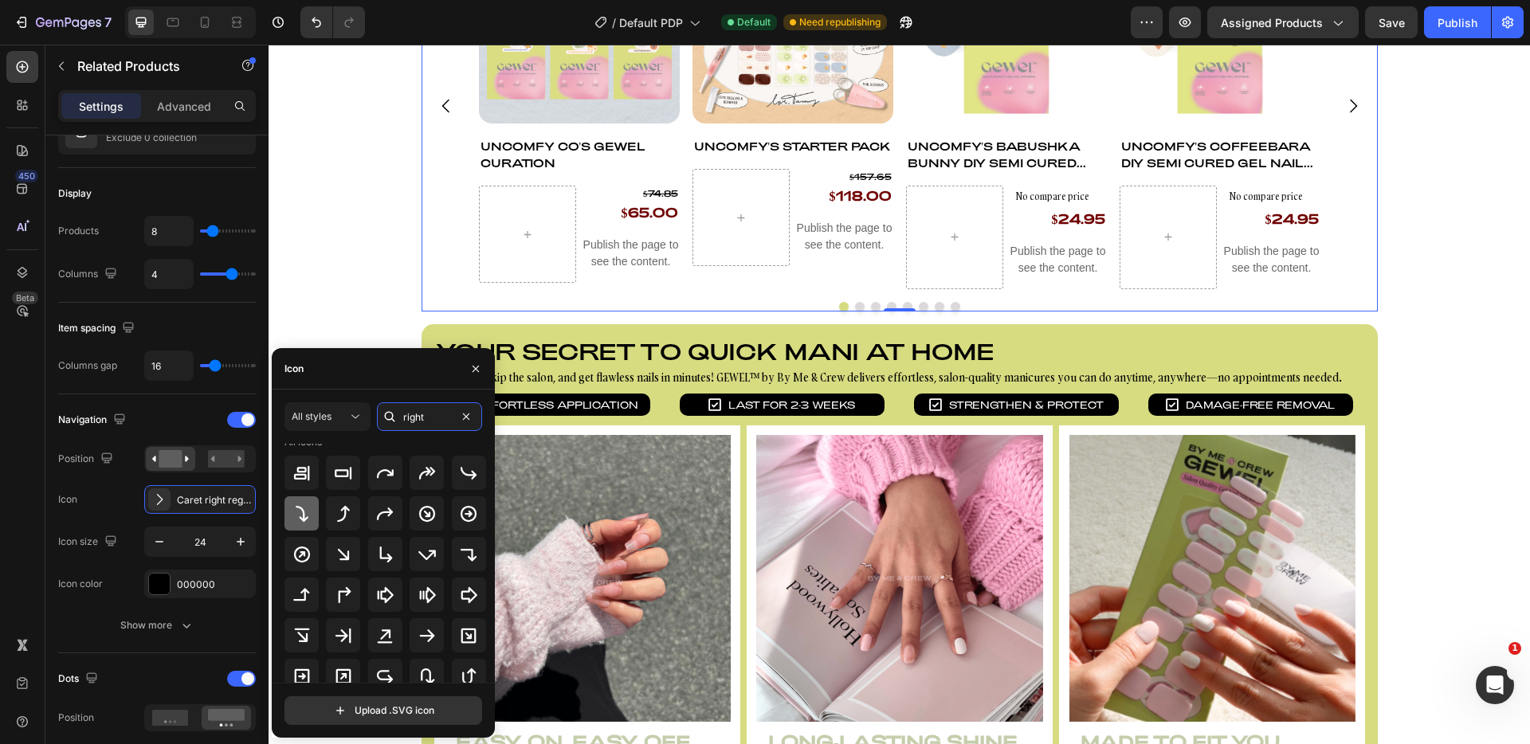
scroll to position [10, 0]
type input "right"
click at [160, 500] on icon at bounding box center [159, 500] width 16 height 16
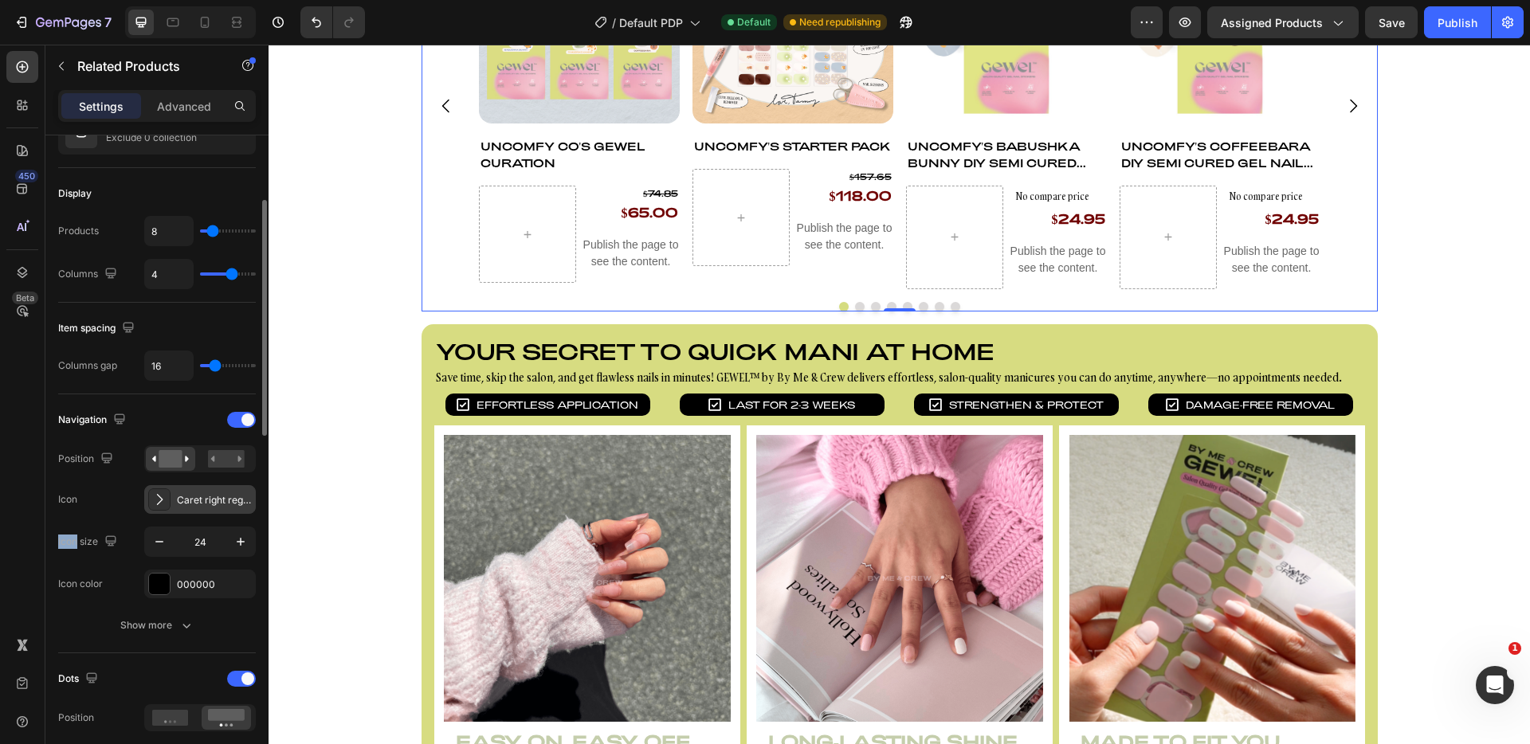
click at [160, 500] on icon at bounding box center [159, 500] width 16 height 16
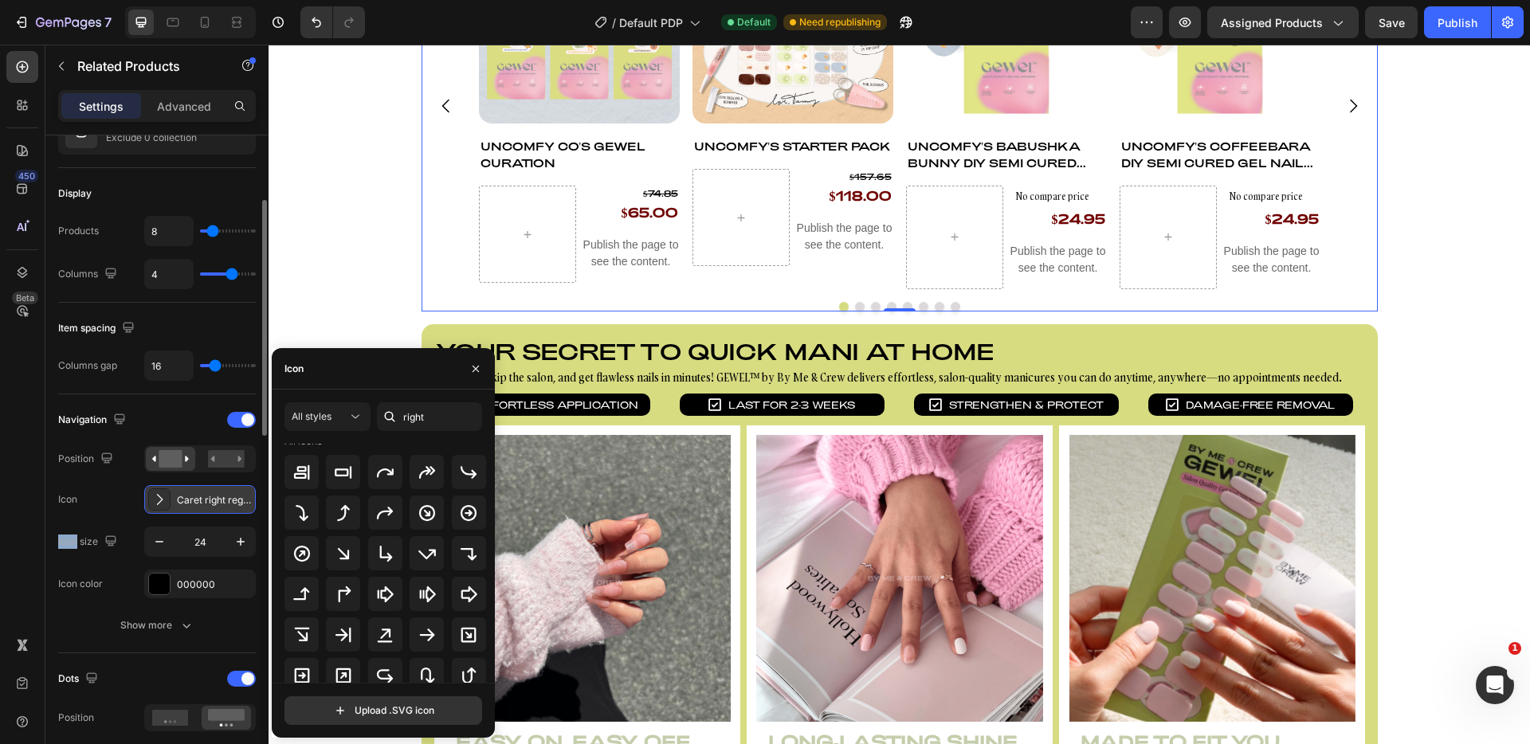
scroll to position [4, 0]
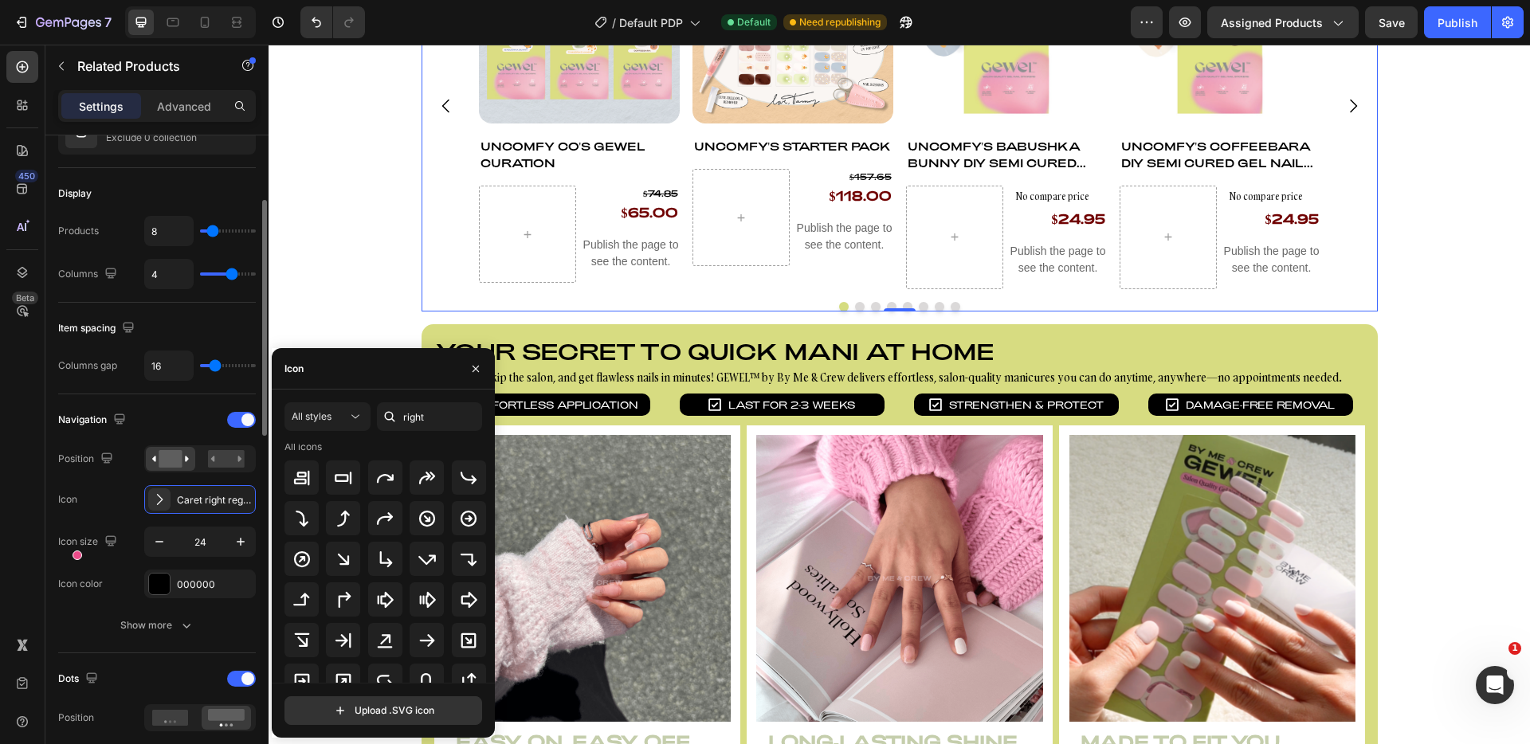
click at [113, 505] on div "Icon Caret right regular" at bounding box center [157, 499] width 198 height 29
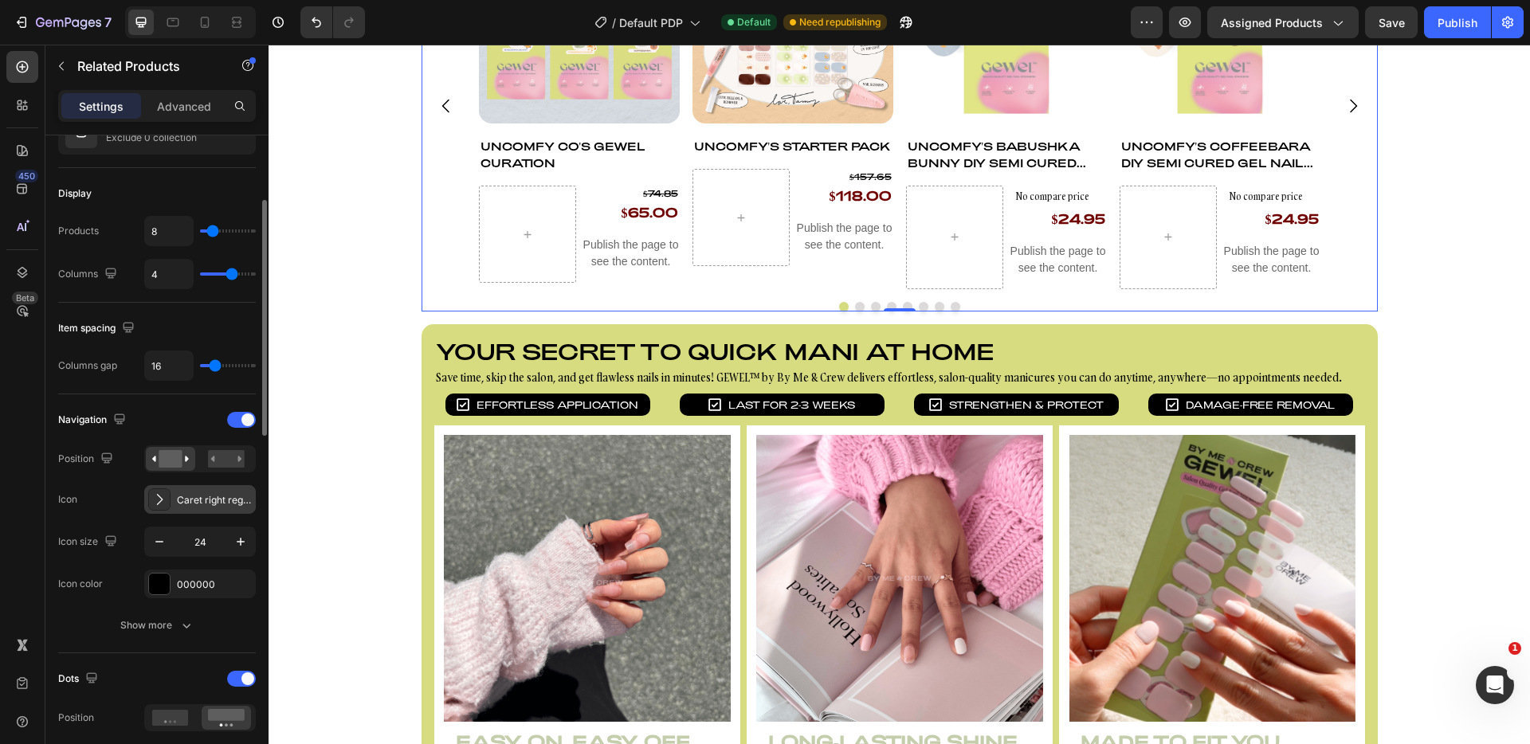
click at [200, 500] on div "Caret right regular" at bounding box center [214, 500] width 75 height 14
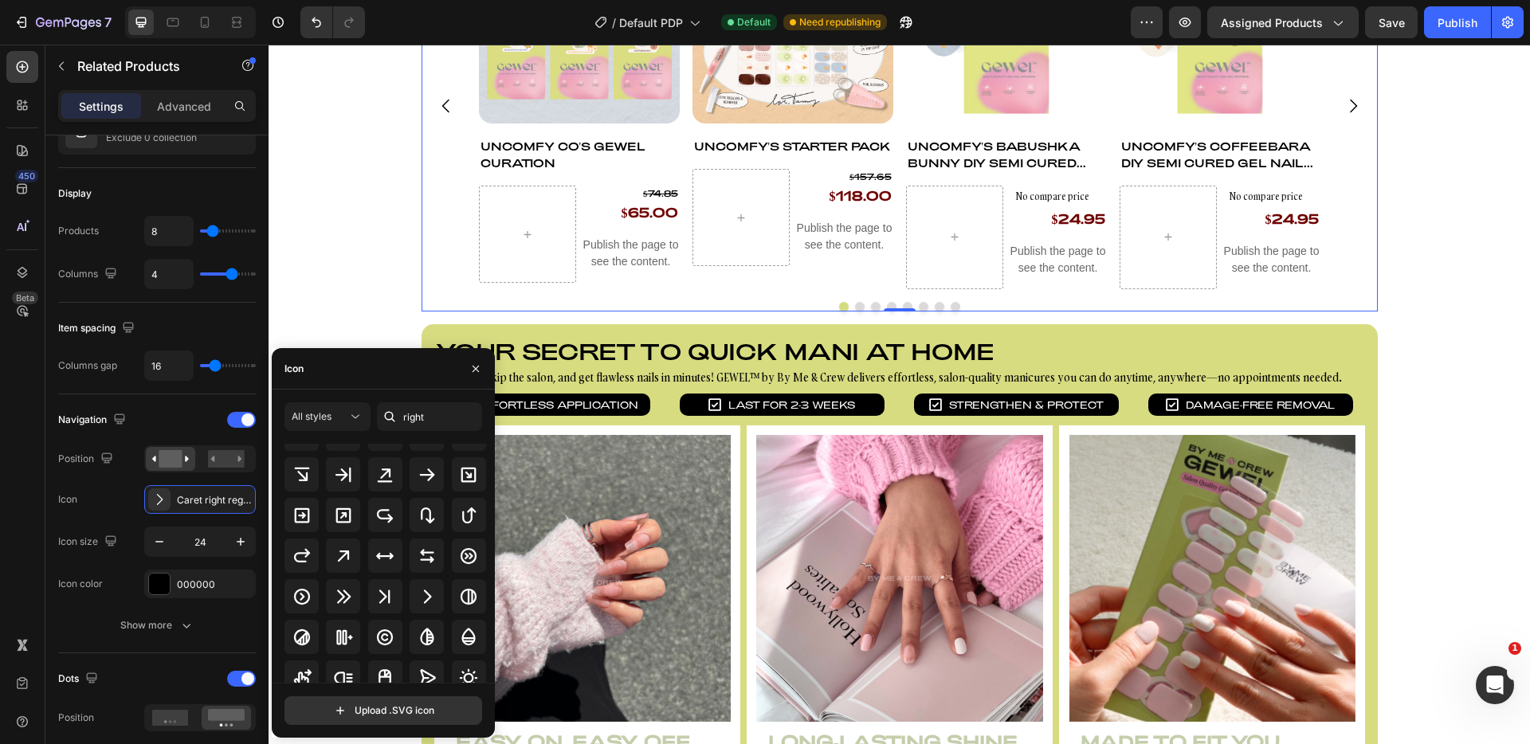
scroll to position [175, 0]
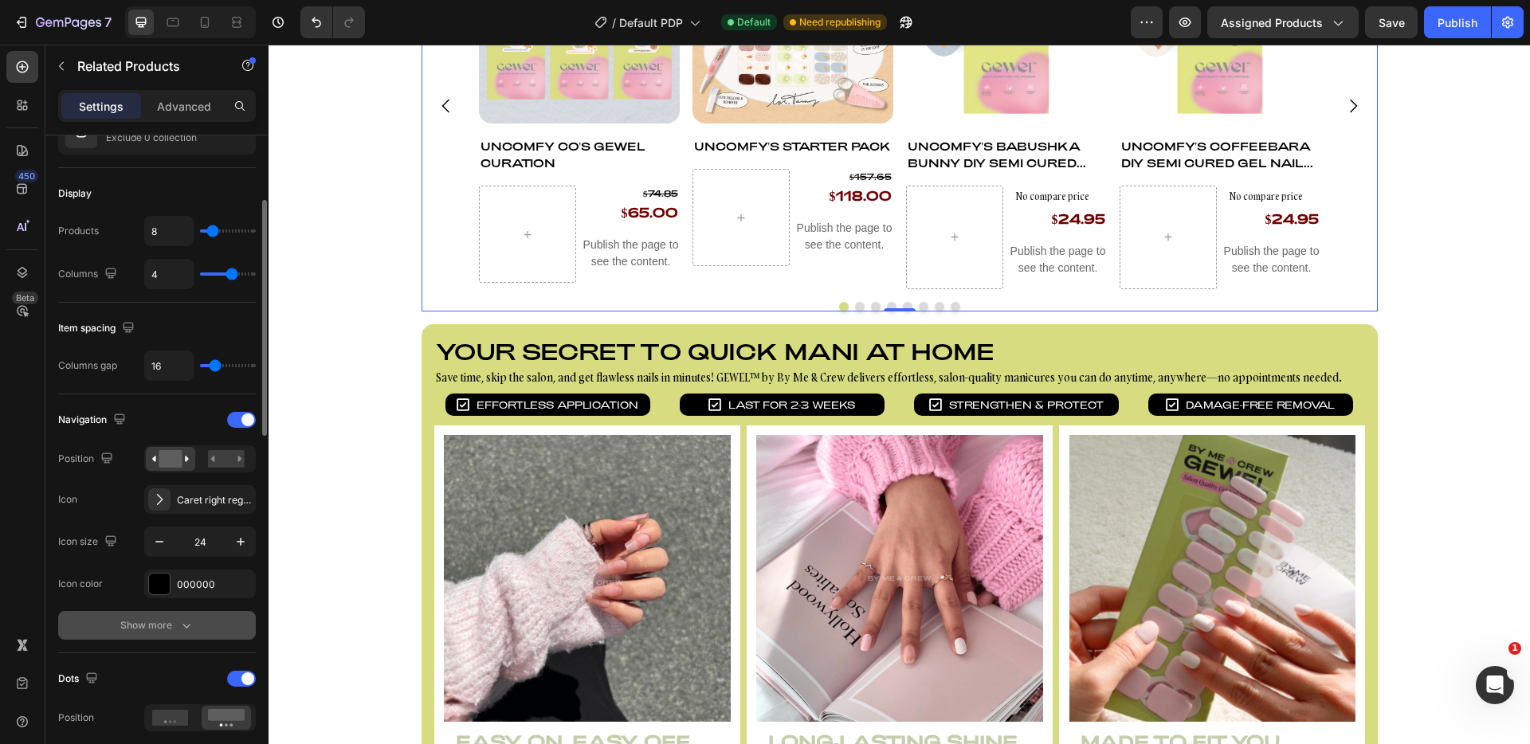
click at [151, 620] on div "Show more" at bounding box center [157, 626] width 74 height 16
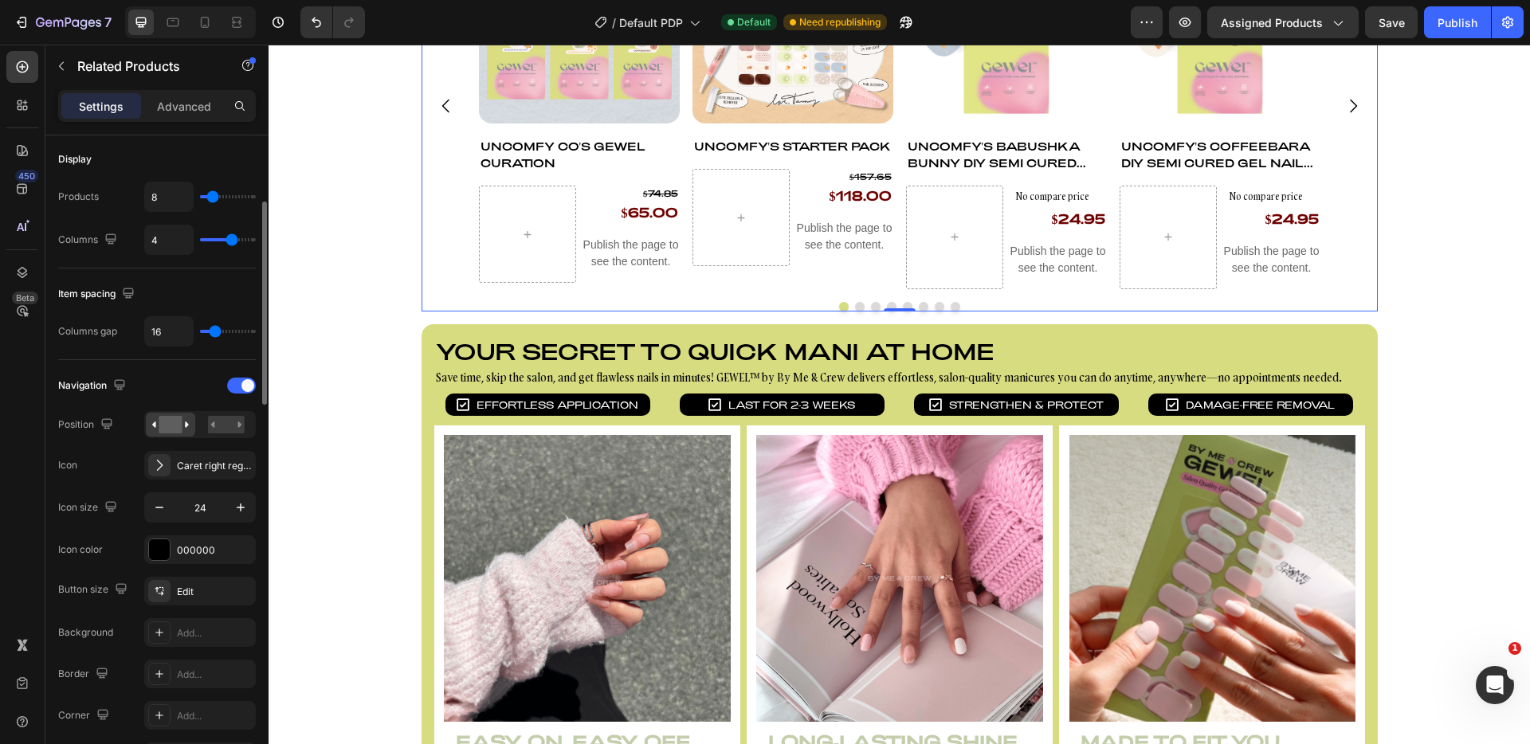
scroll to position [404, 0]
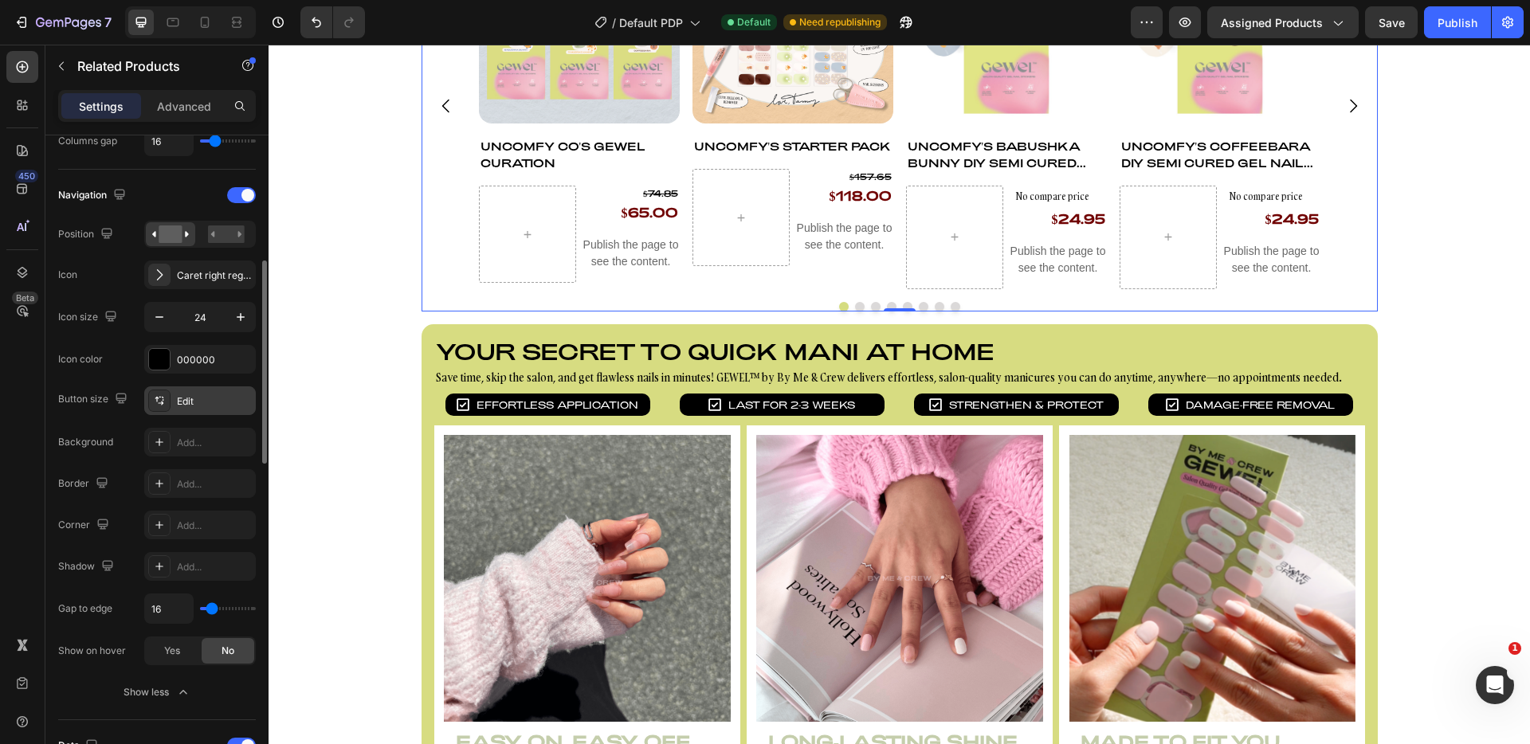
click at [168, 403] on div at bounding box center [159, 401] width 22 height 22
click at [91, 673] on div "Button size Edit Background Add... Border Add... Corner Add... Shadow Add... Ga…" at bounding box center [157, 547] width 198 height 320
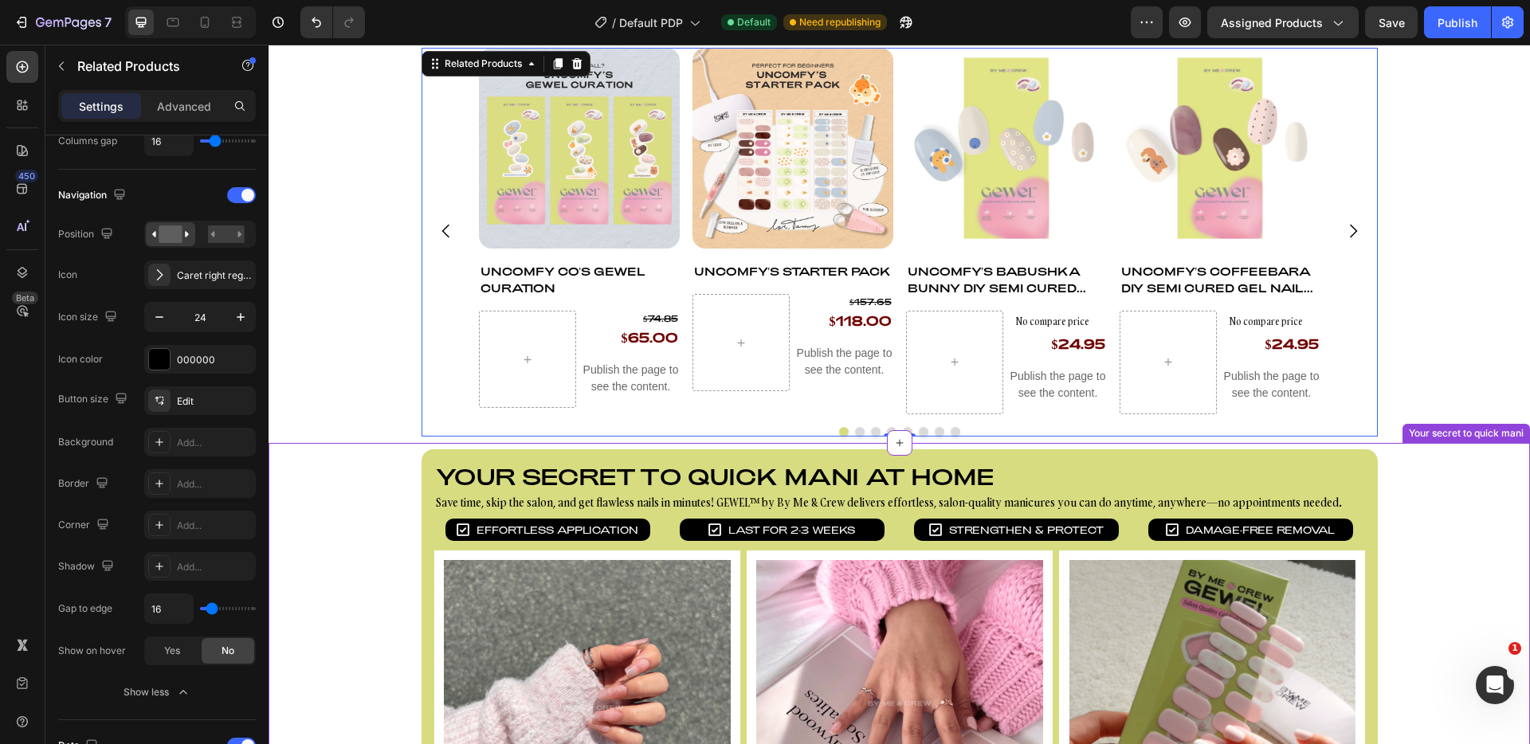
scroll to position [972, 0]
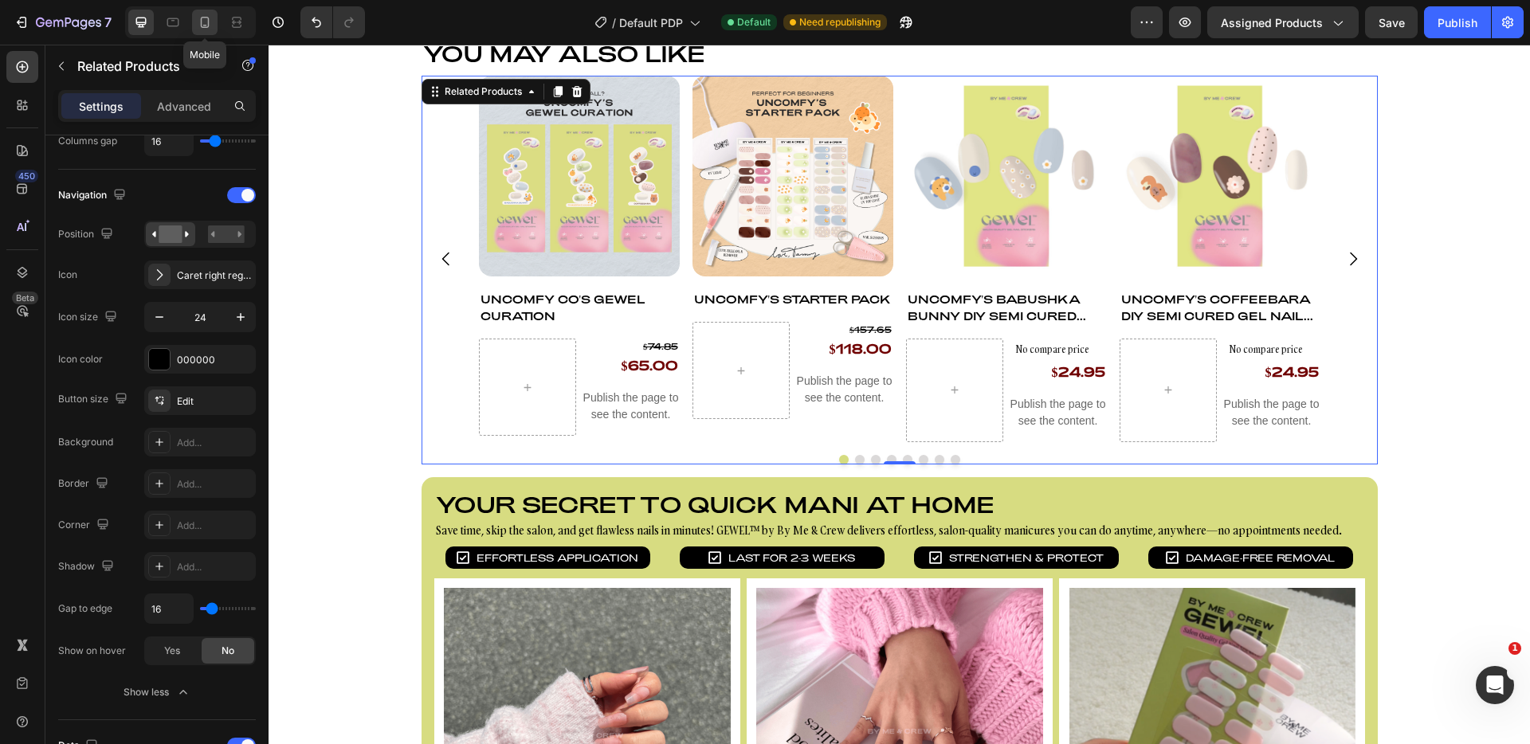
click at [197, 24] on icon at bounding box center [205, 22] width 16 height 16
type input "2"
type input "100%"
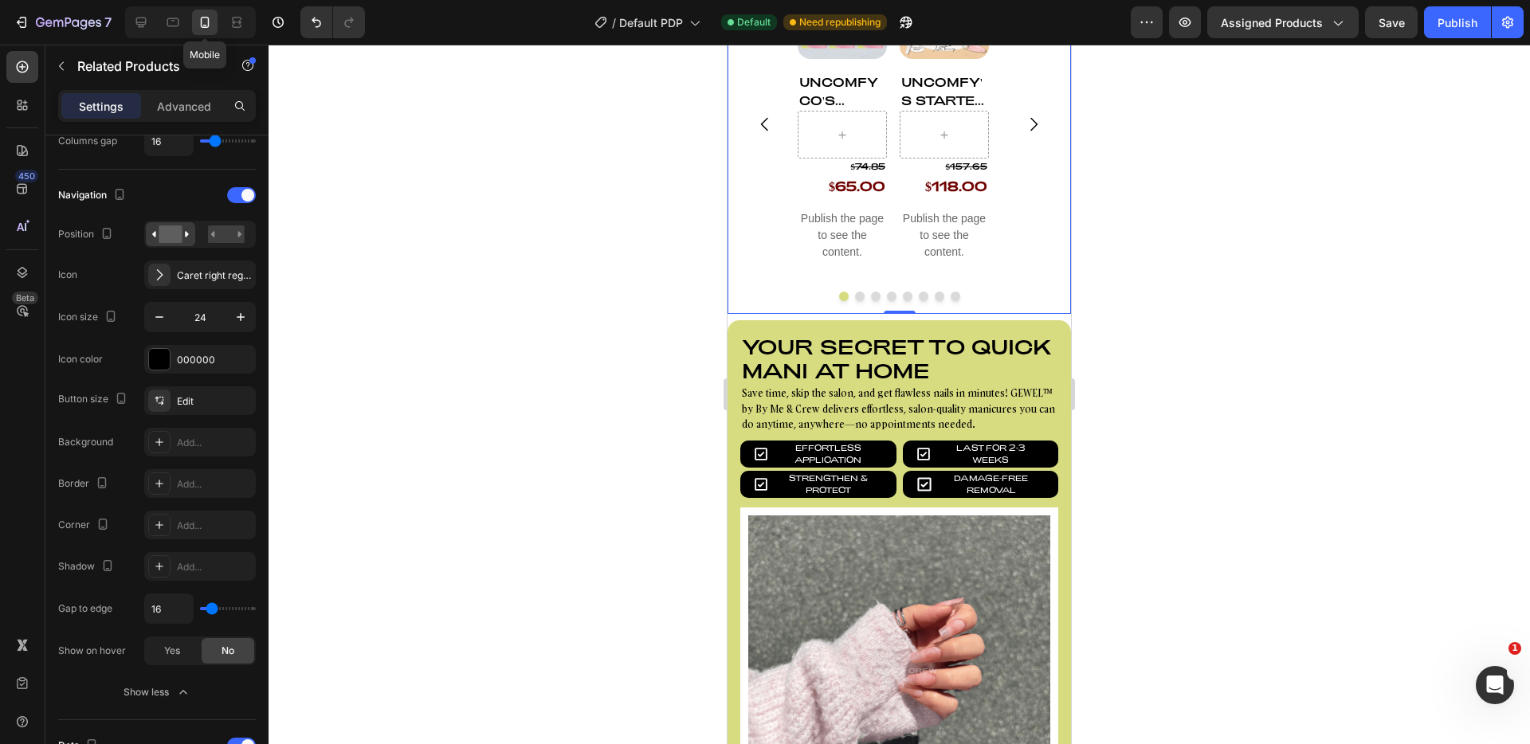
scroll to position [918, 0]
click at [231, 192] on div at bounding box center [241, 195] width 29 height 16
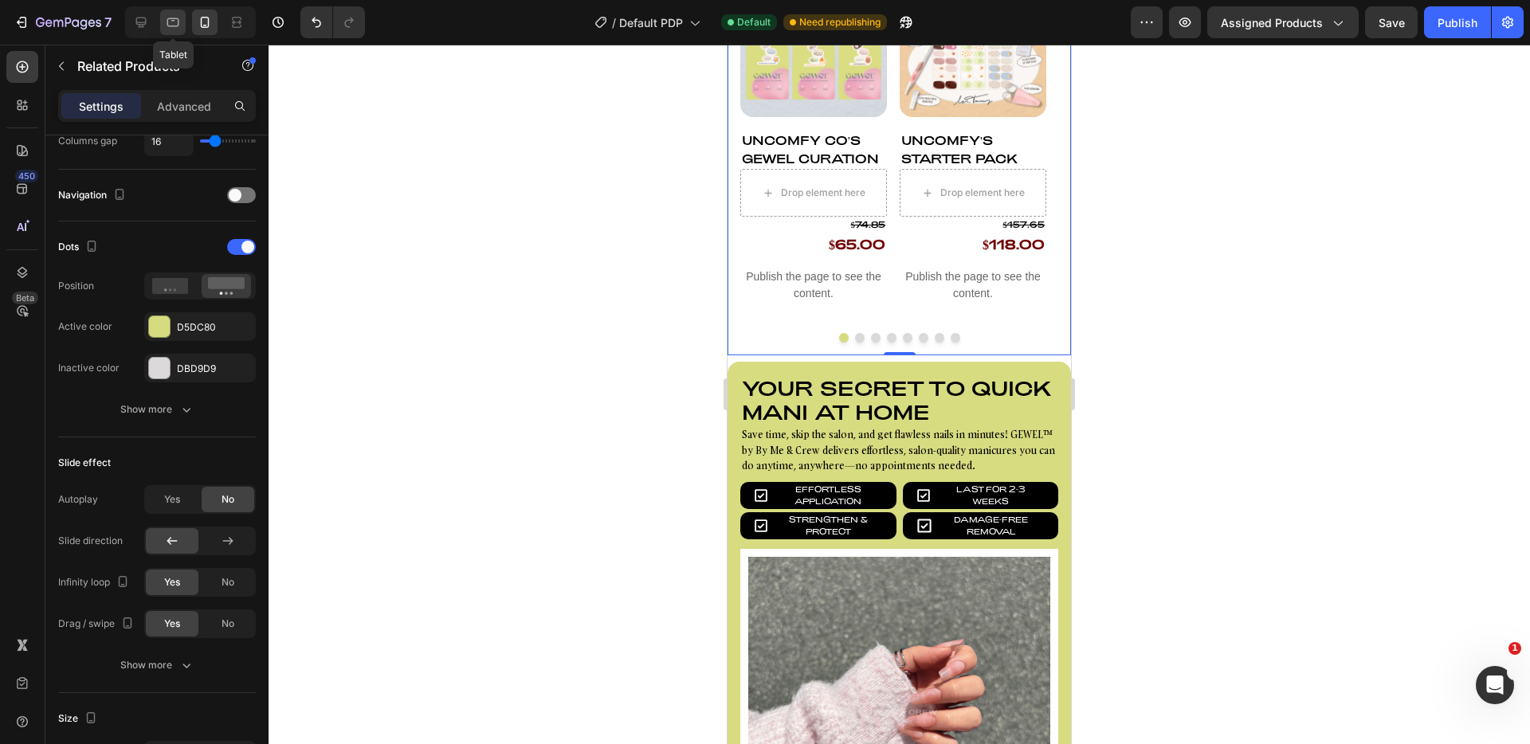
click at [172, 20] on icon at bounding box center [173, 22] width 12 height 9
type input "3"
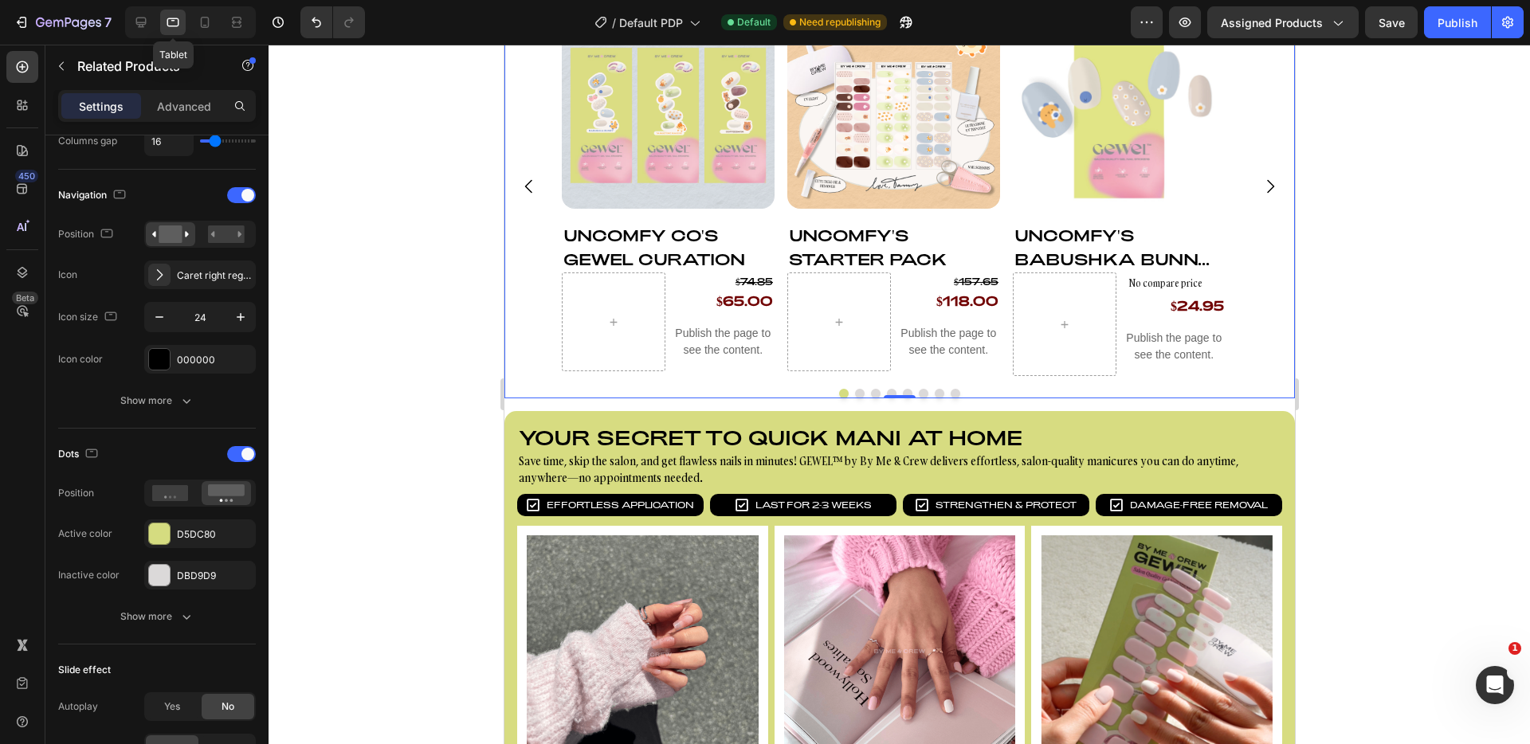
scroll to position [814, 0]
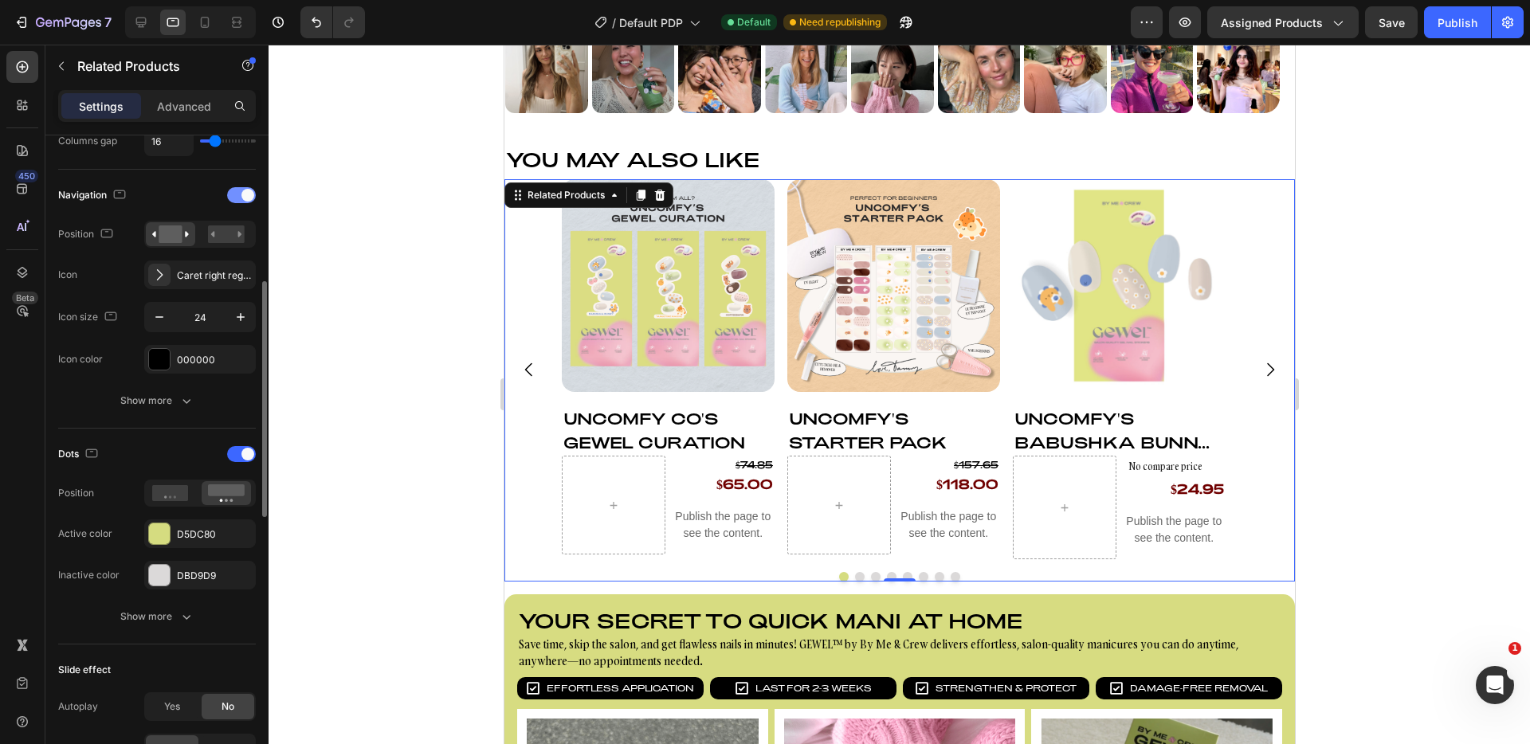
click at [246, 198] on span at bounding box center [248, 195] width 13 height 13
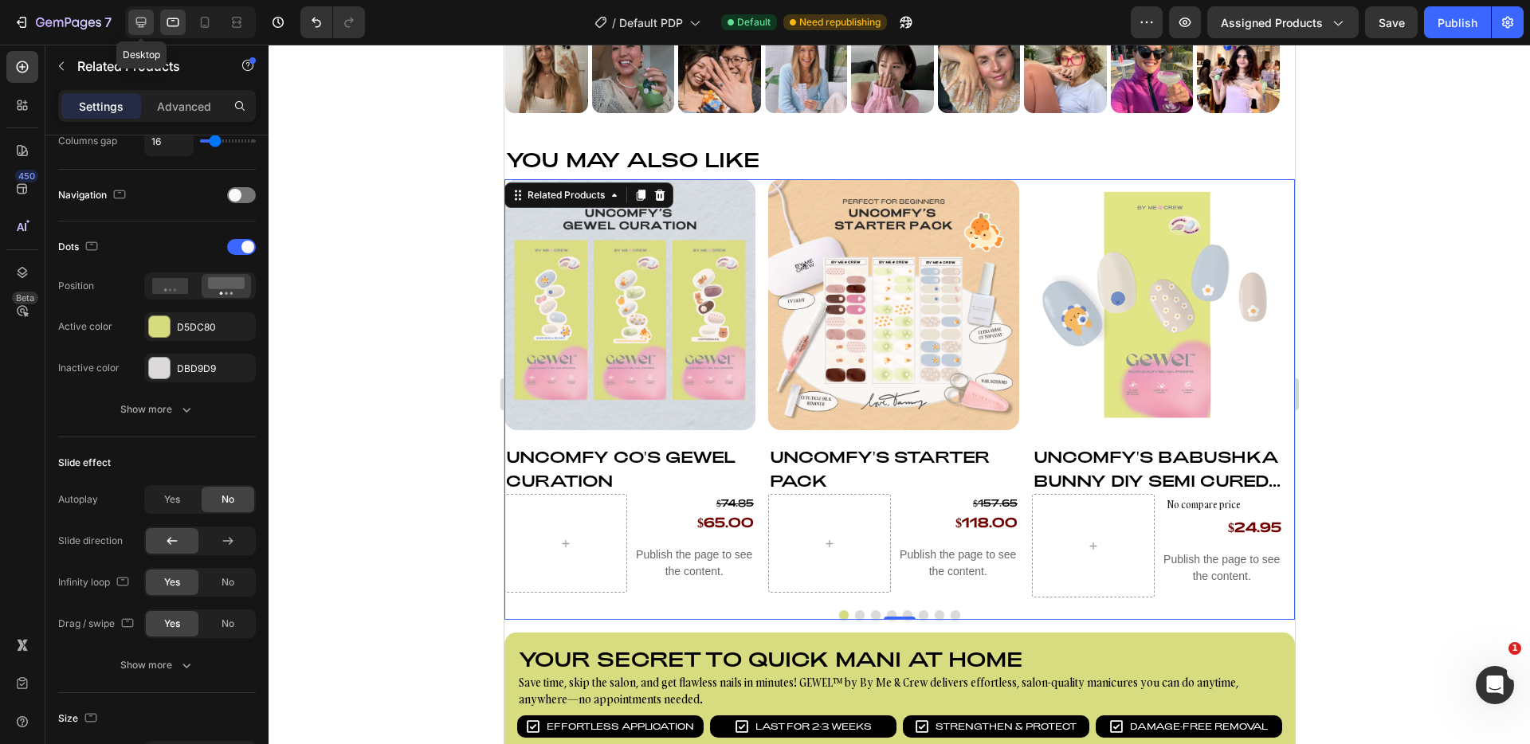
click at [133, 22] on icon at bounding box center [141, 22] width 16 height 16
type input "4"
type input "1200"
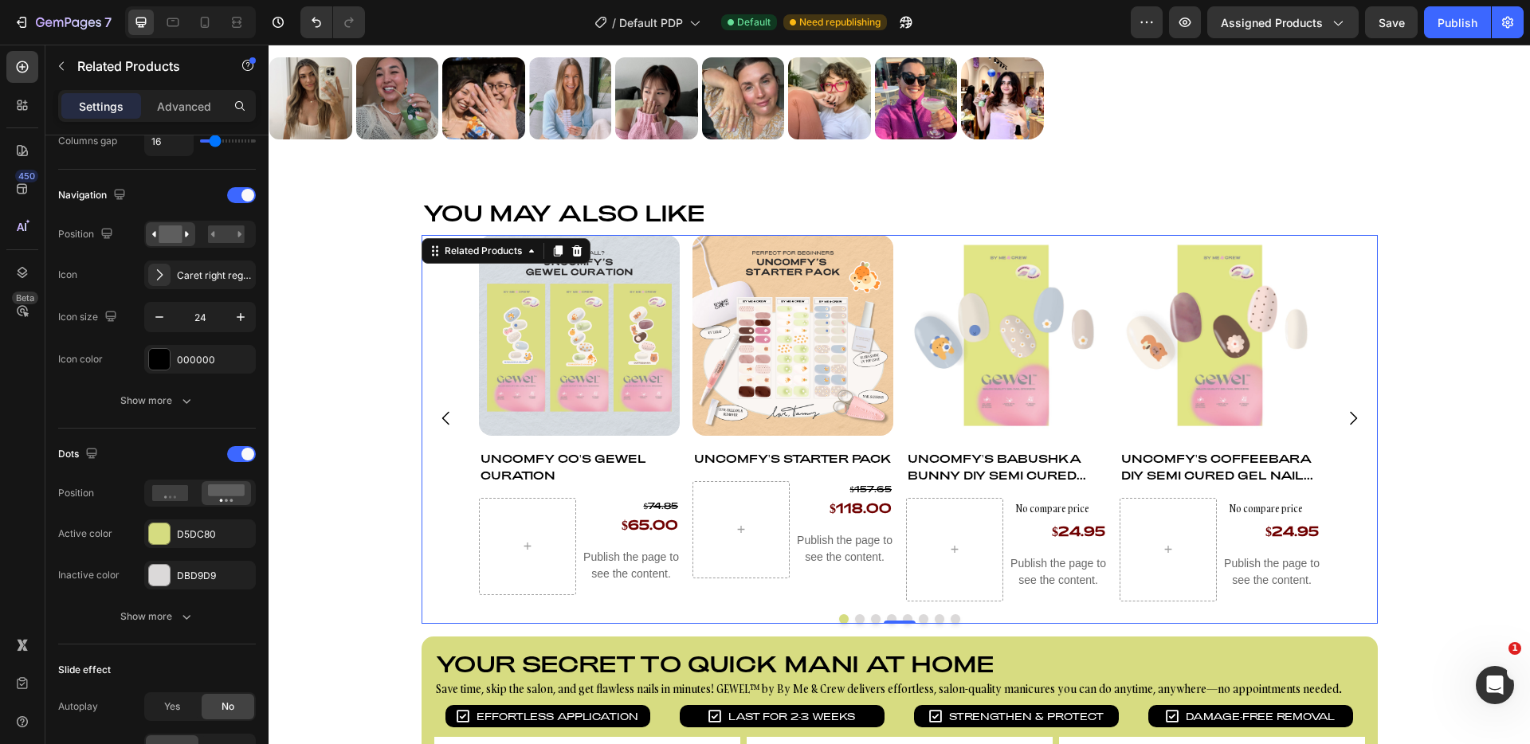
scroll to position [947, 0]
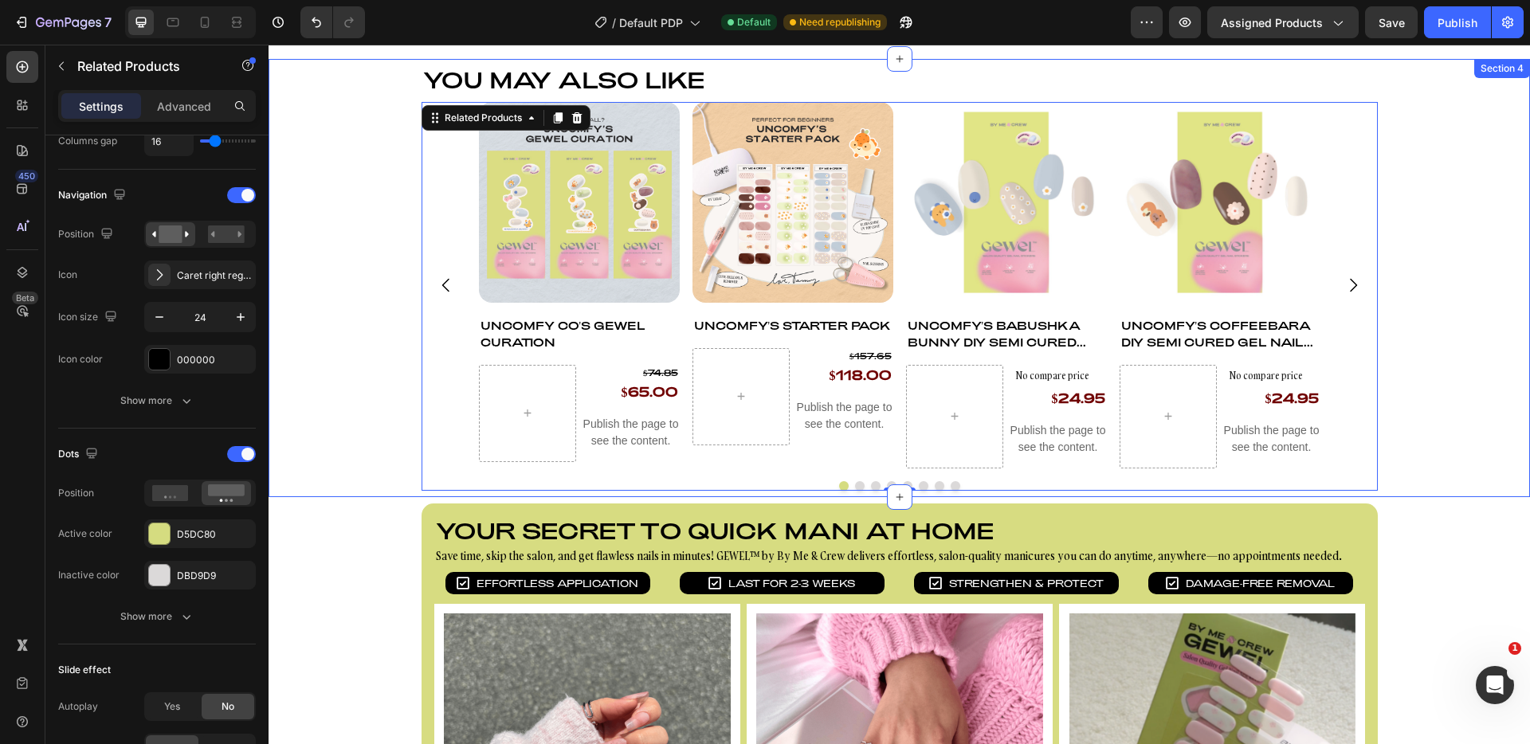
click at [1463, 178] on div "You may also like Heading Product Images Uncomfy Co's GEWEL Curation Product Ti…" at bounding box center [900, 278] width 1262 height 426
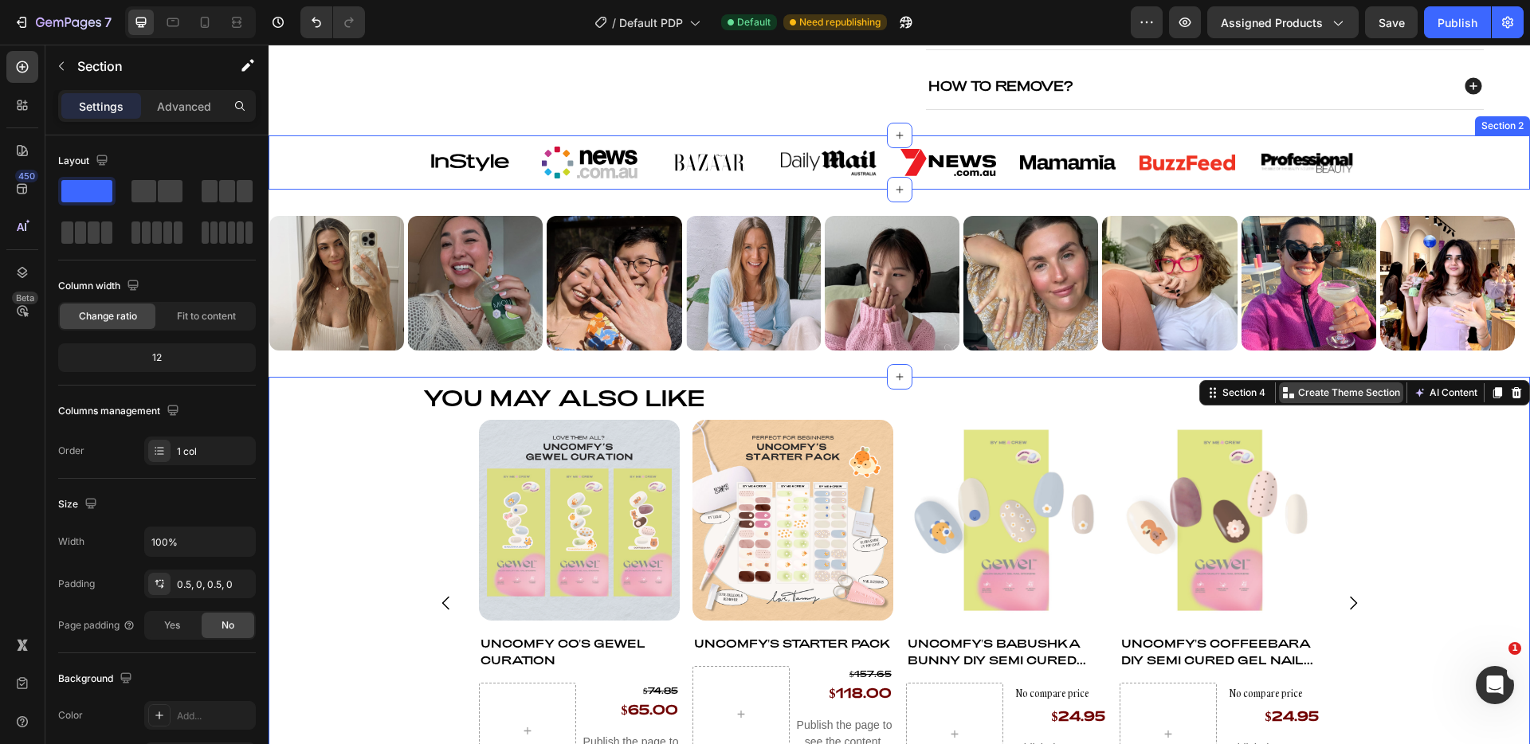
scroll to position [823, 0]
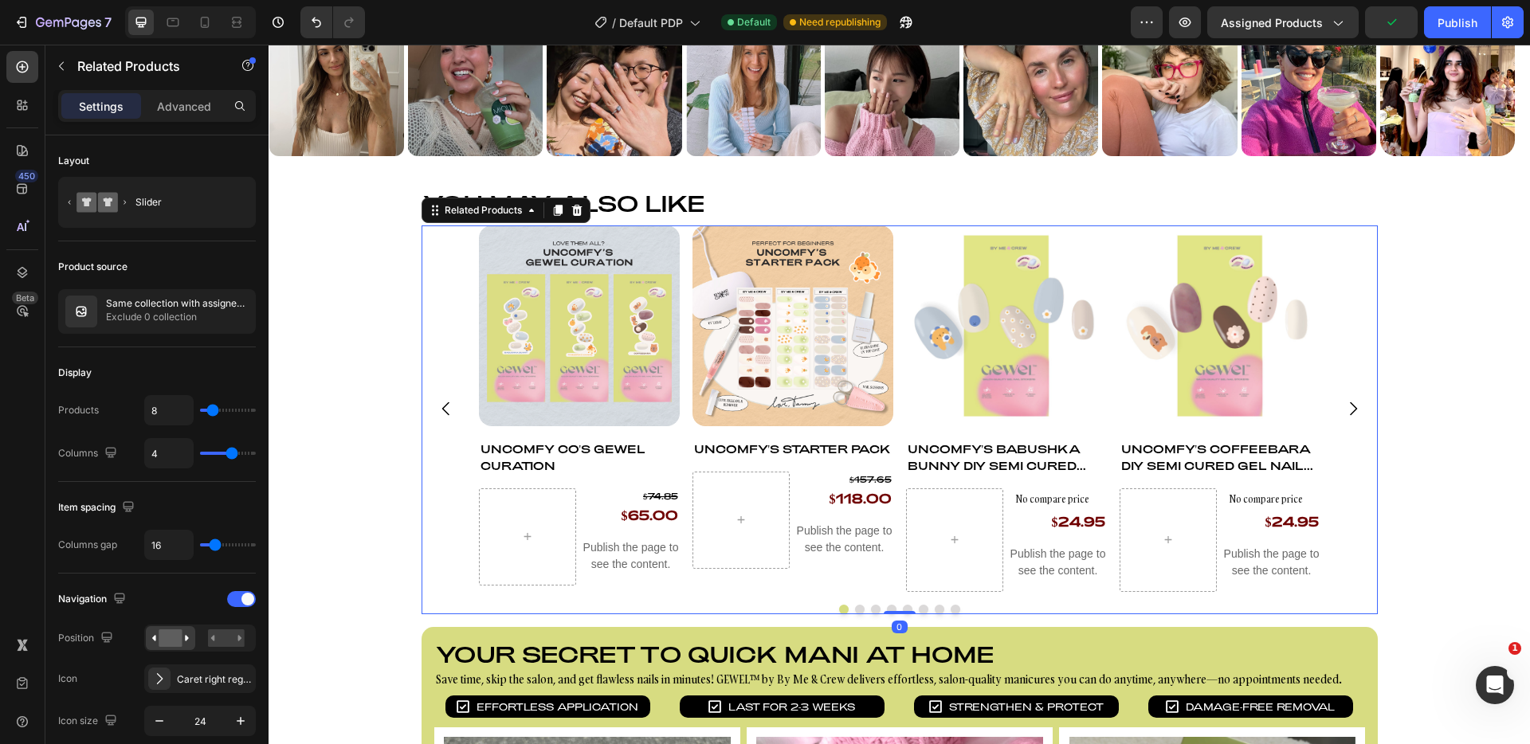
click at [442, 406] on icon "Carousel Back Arrow" at bounding box center [446, 408] width 19 height 19
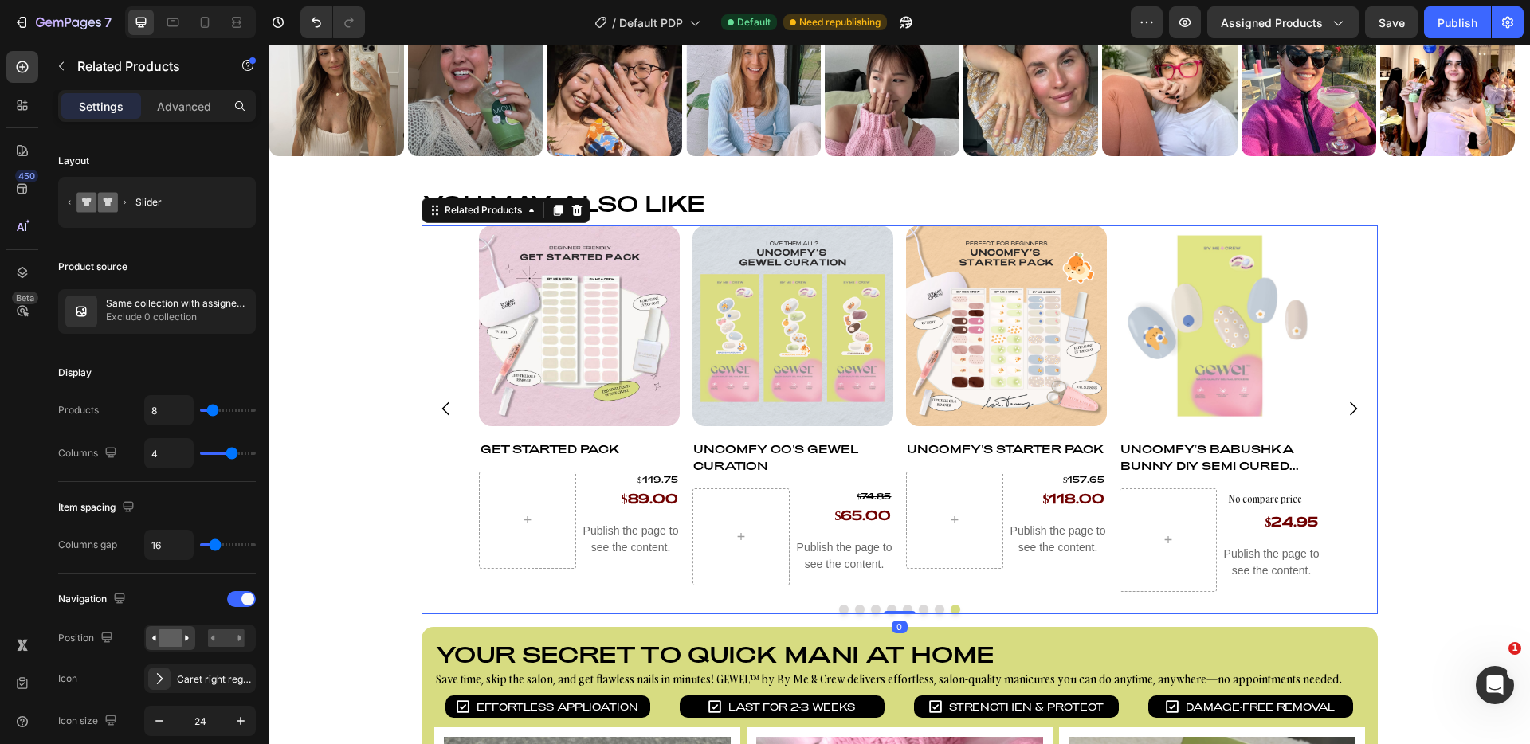
click at [842, 607] on button "Dot" at bounding box center [844, 610] width 10 height 10
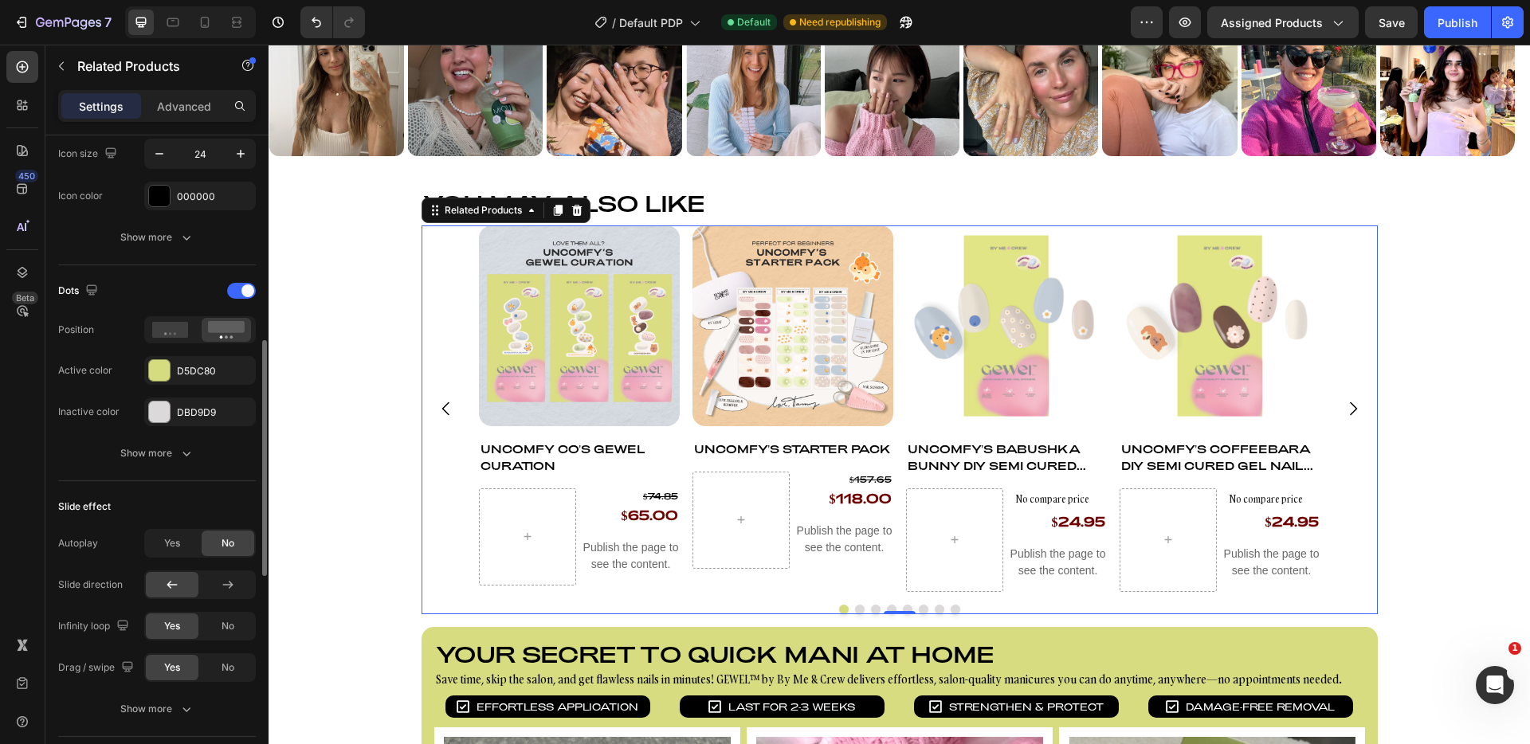
scroll to position [571, 0]
click at [238, 615] on div "No" at bounding box center [228, 624] width 53 height 26
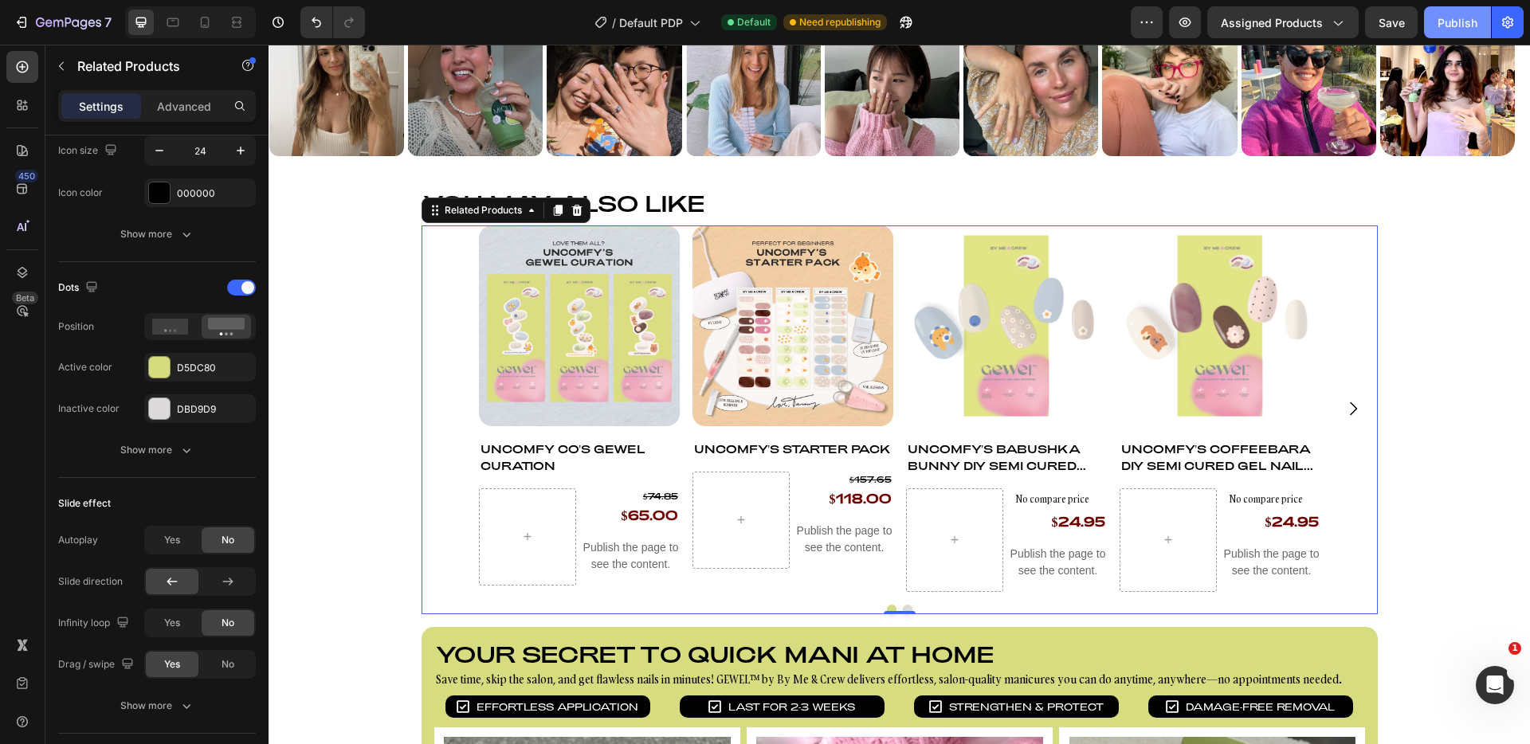
click at [1467, 26] on div "Publish" at bounding box center [1458, 22] width 40 height 17
click at [130, 624] on icon "button" at bounding box center [123, 623] width 16 height 16
click at [133, 564] on icon "button" at bounding box center [126, 564] width 16 height 16
type input "100%"
type input "3"
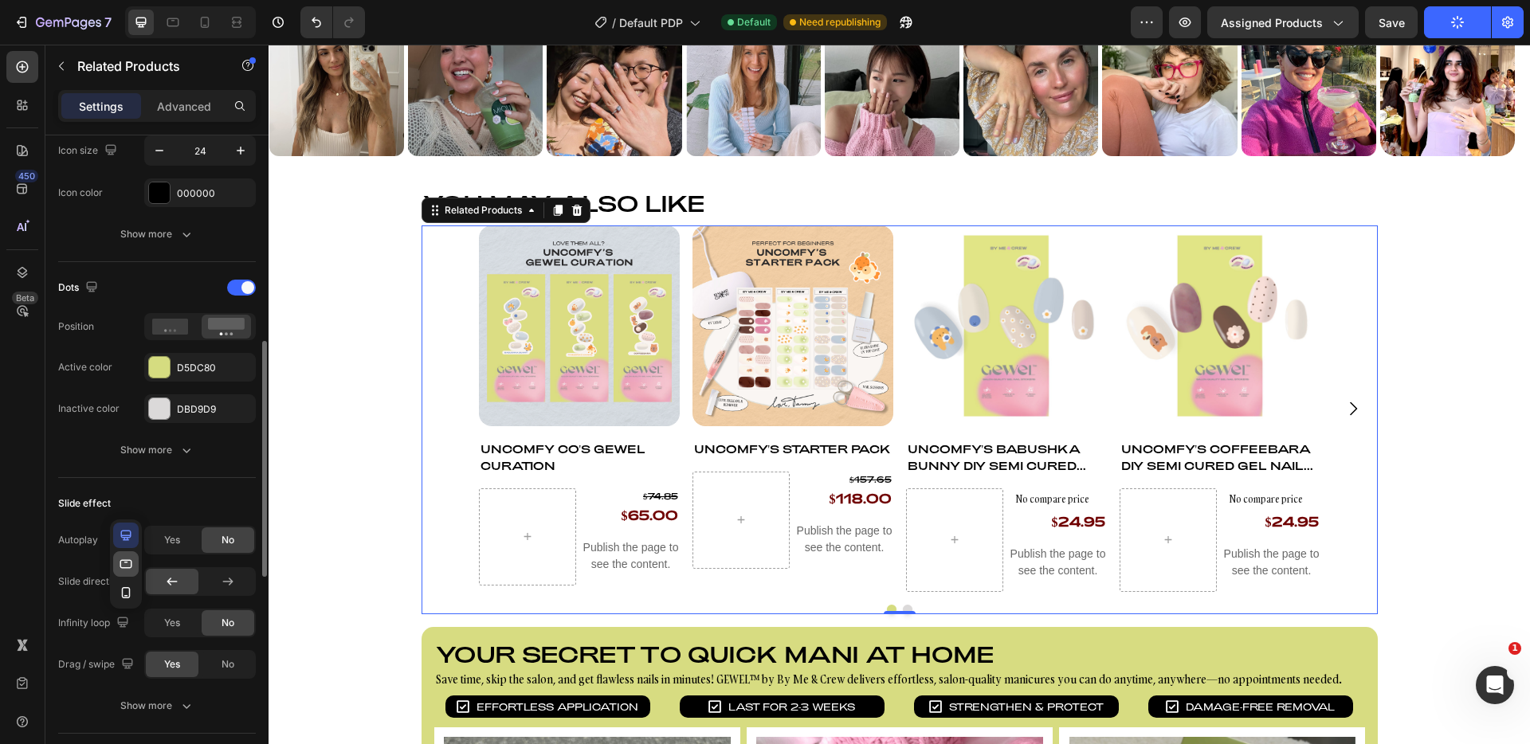
type input "3"
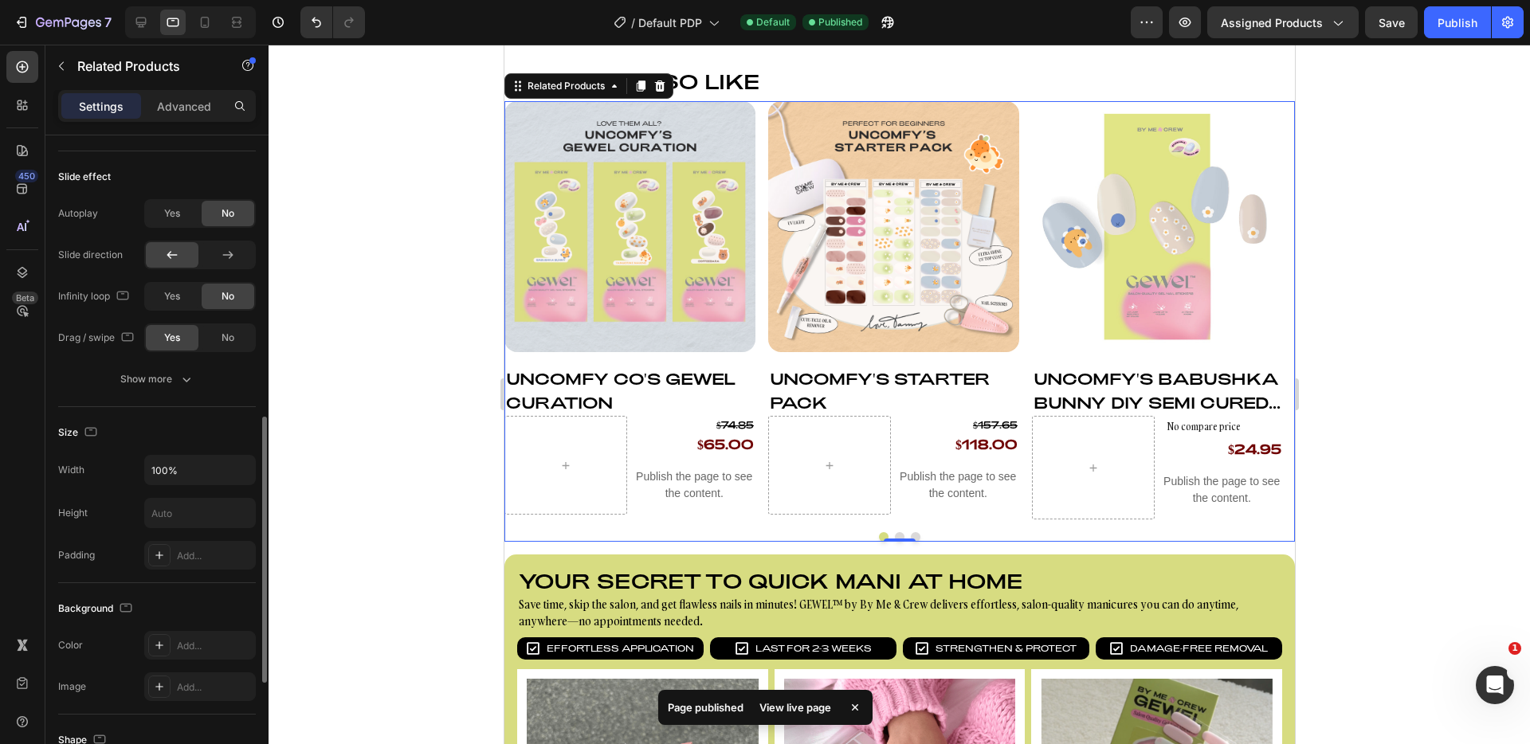
scroll to position [615, 0]
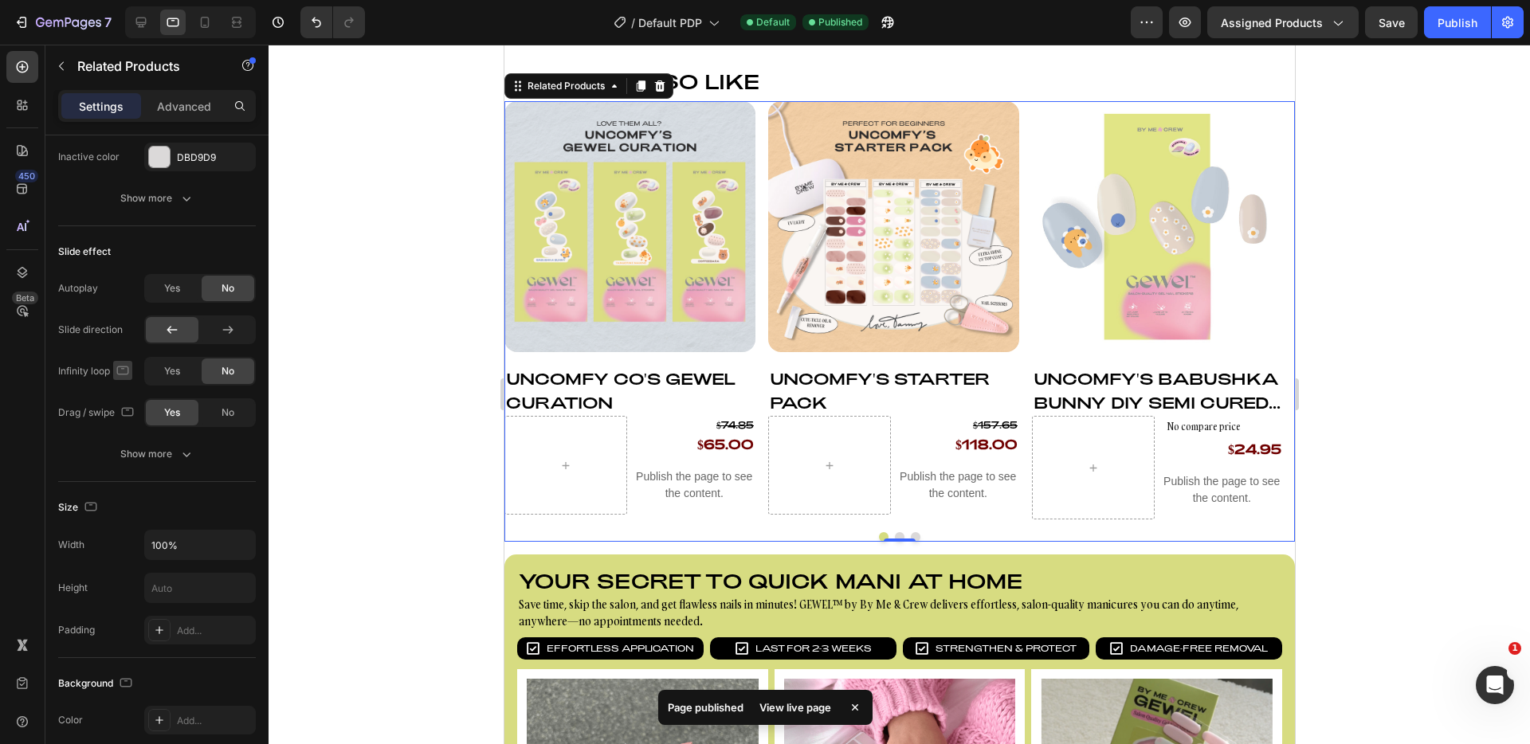
click at [125, 375] on icon "button" at bounding box center [123, 371] width 16 height 16
click at [133, 453] on icon "button" at bounding box center [126, 454] width 16 height 16
type input "2"
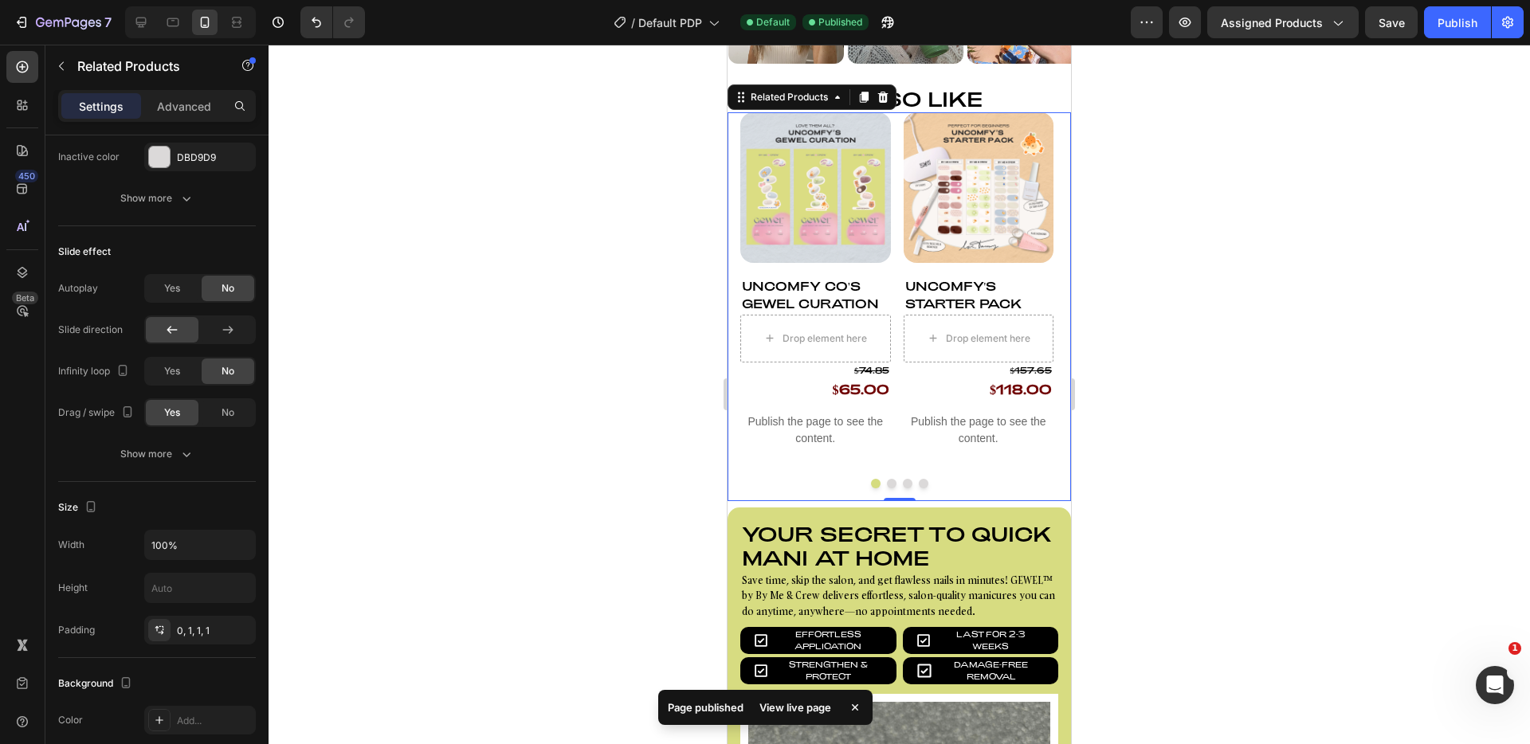
scroll to position [902, 0]
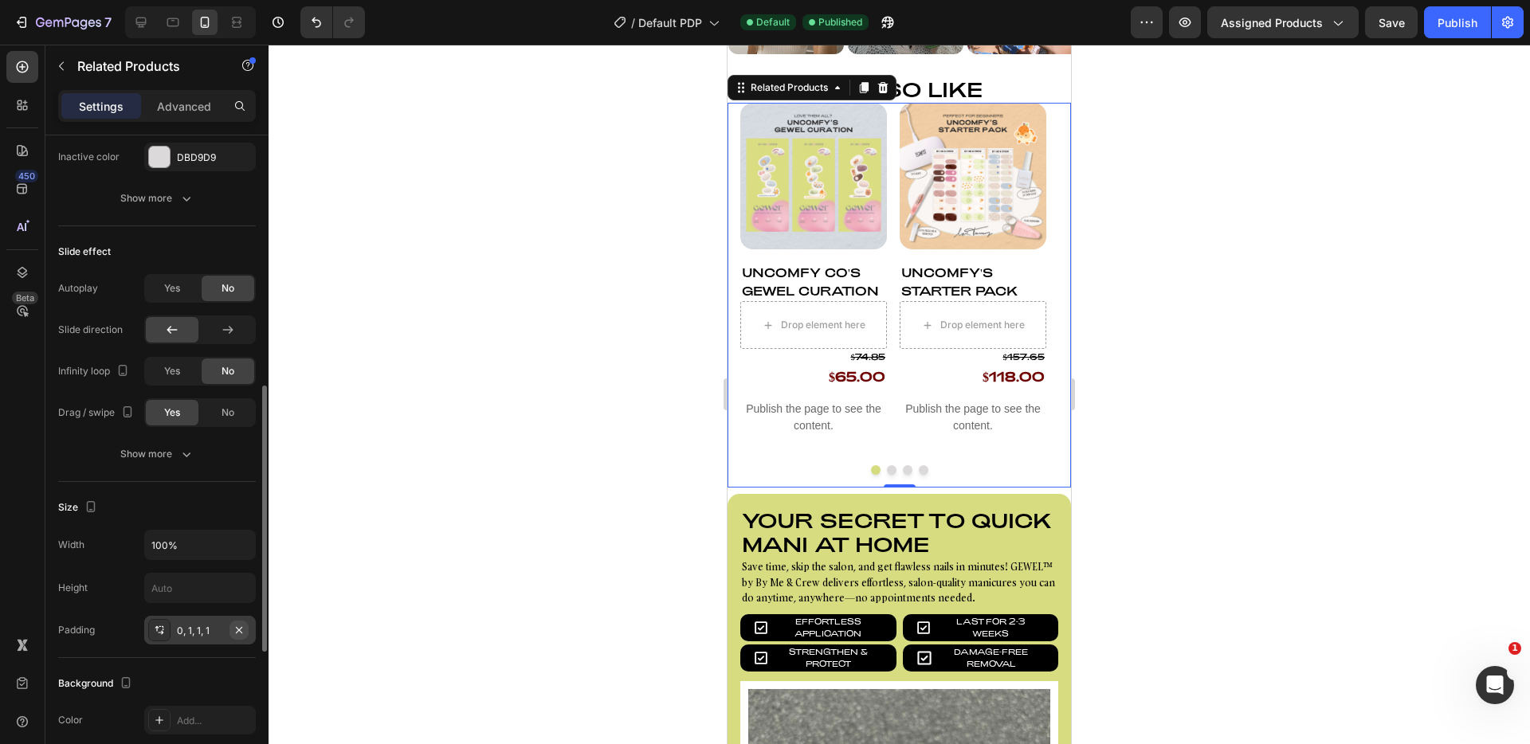
click at [240, 631] on icon "button" at bounding box center [239, 630] width 13 height 13
click at [1456, 19] on div "Publish" at bounding box center [1458, 22] width 40 height 17
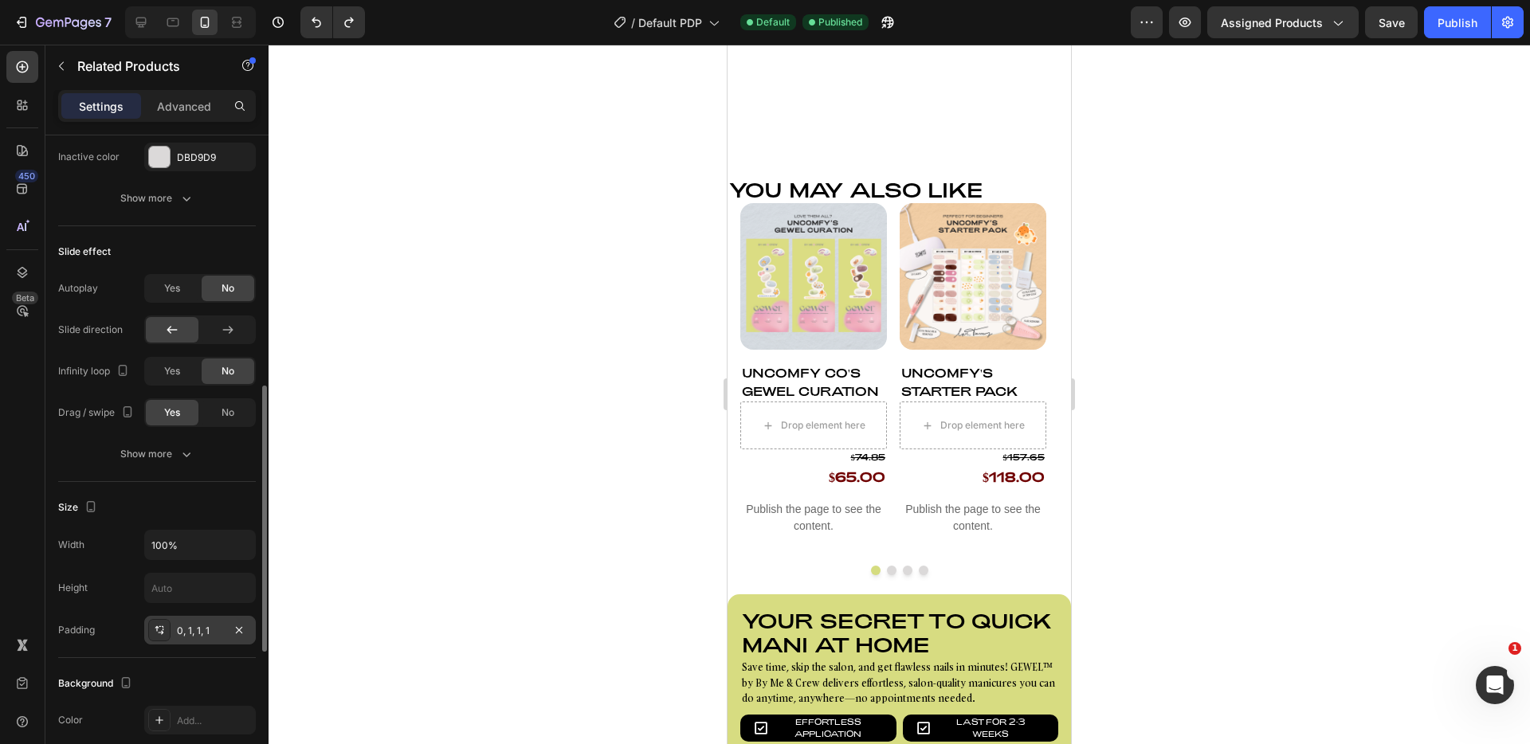
scroll to position [1429, 0]
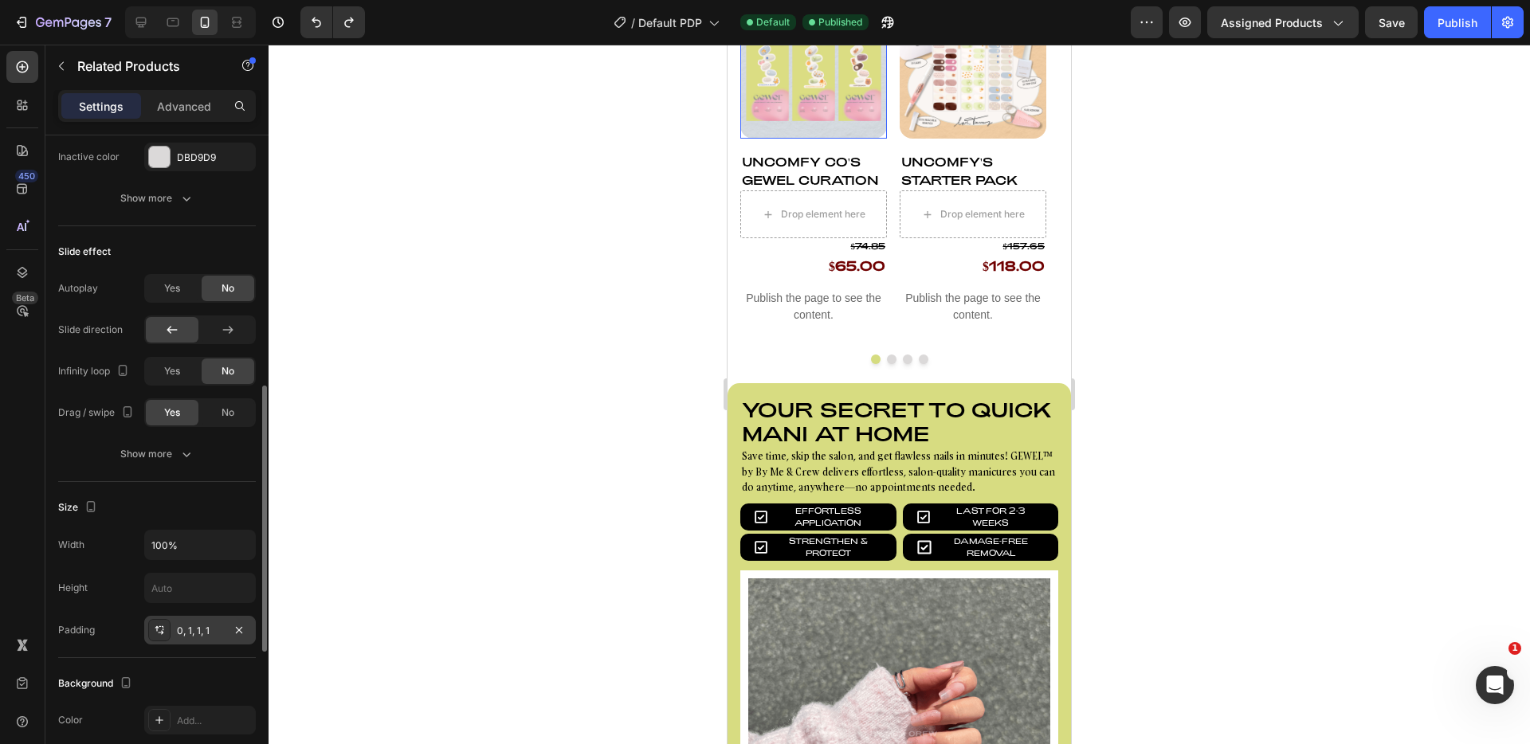
click at [844, 136] on img at bounding box center [814, 65] width 147 height 147
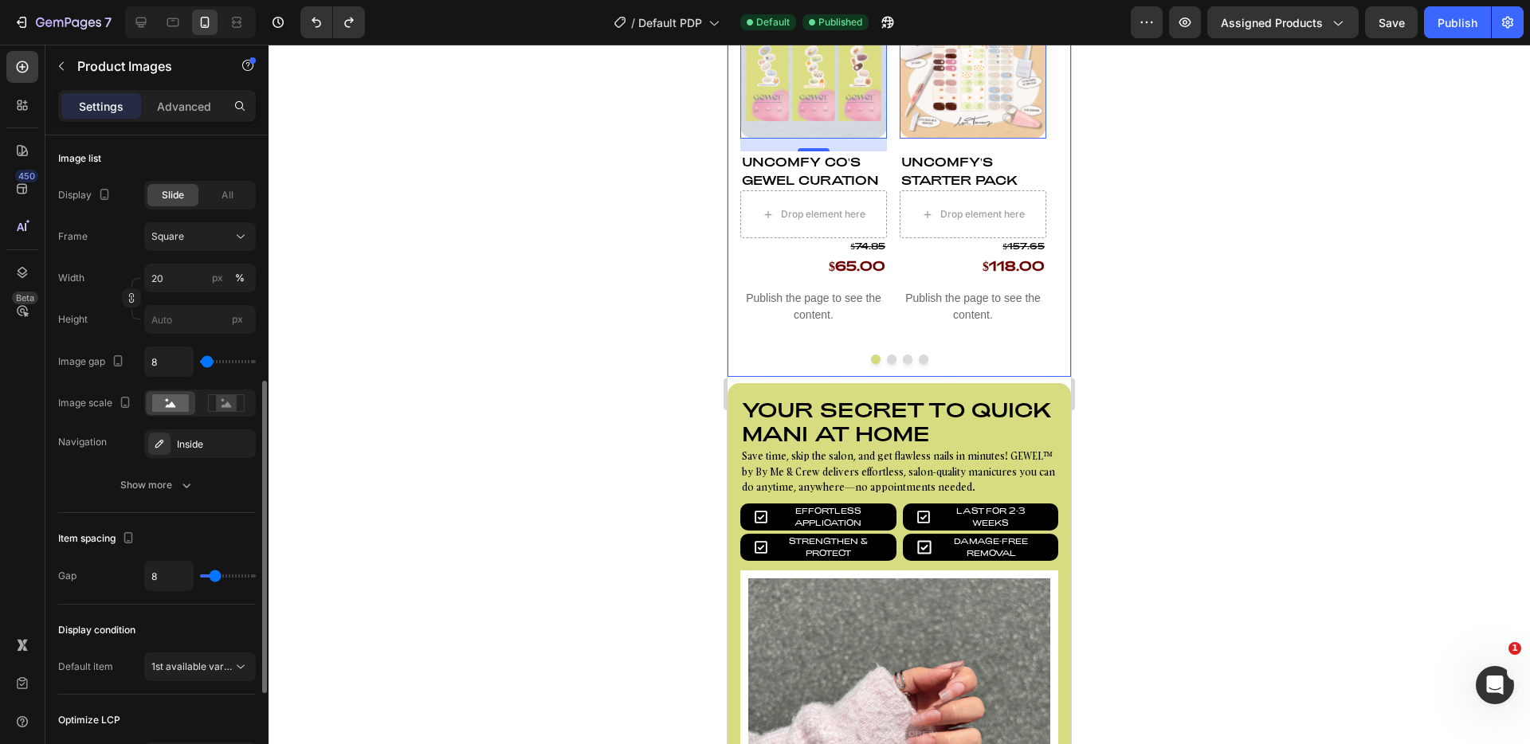
scroll to position [530, 0]
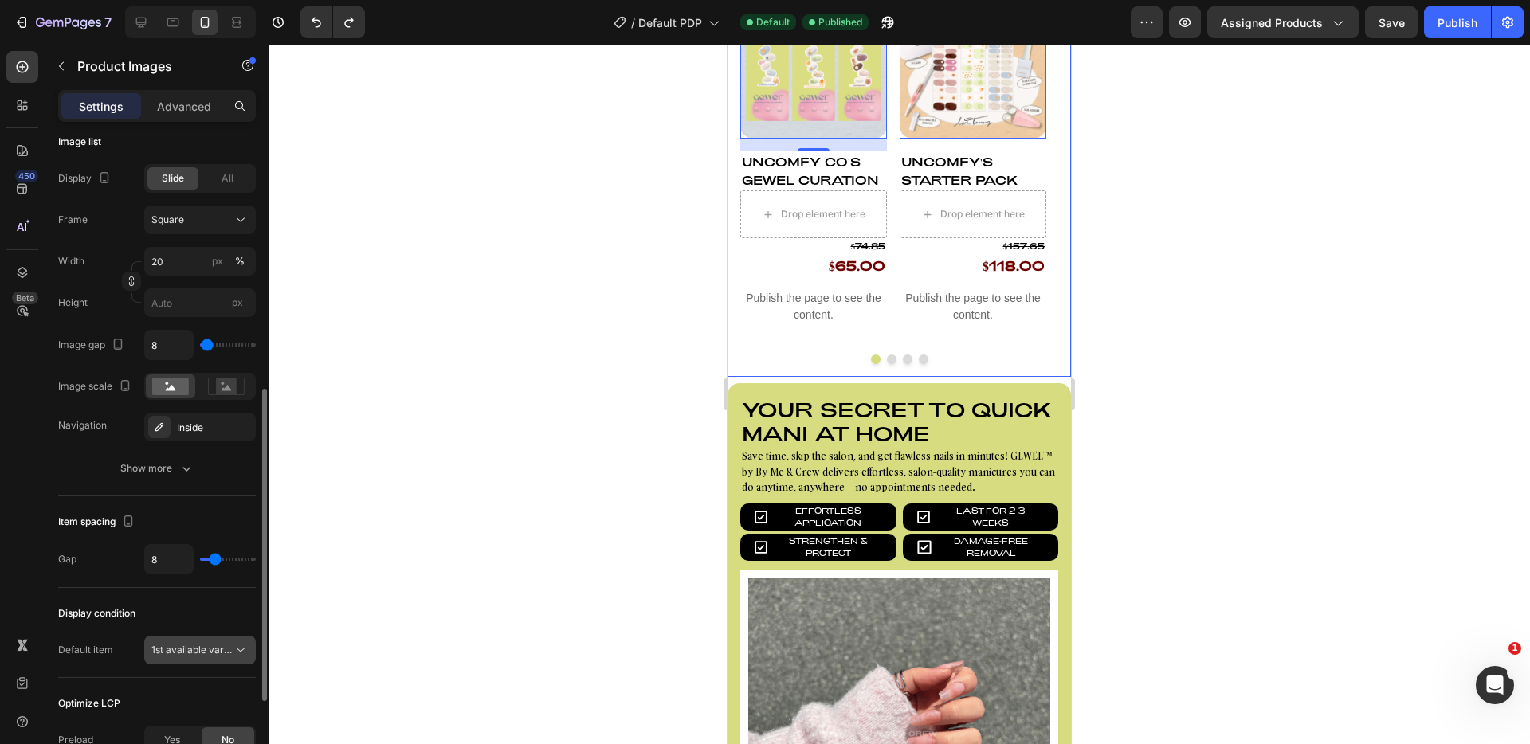
click at [214, 650] on span "1st available variant" at bounding box center [195, 650] width 89 height 12
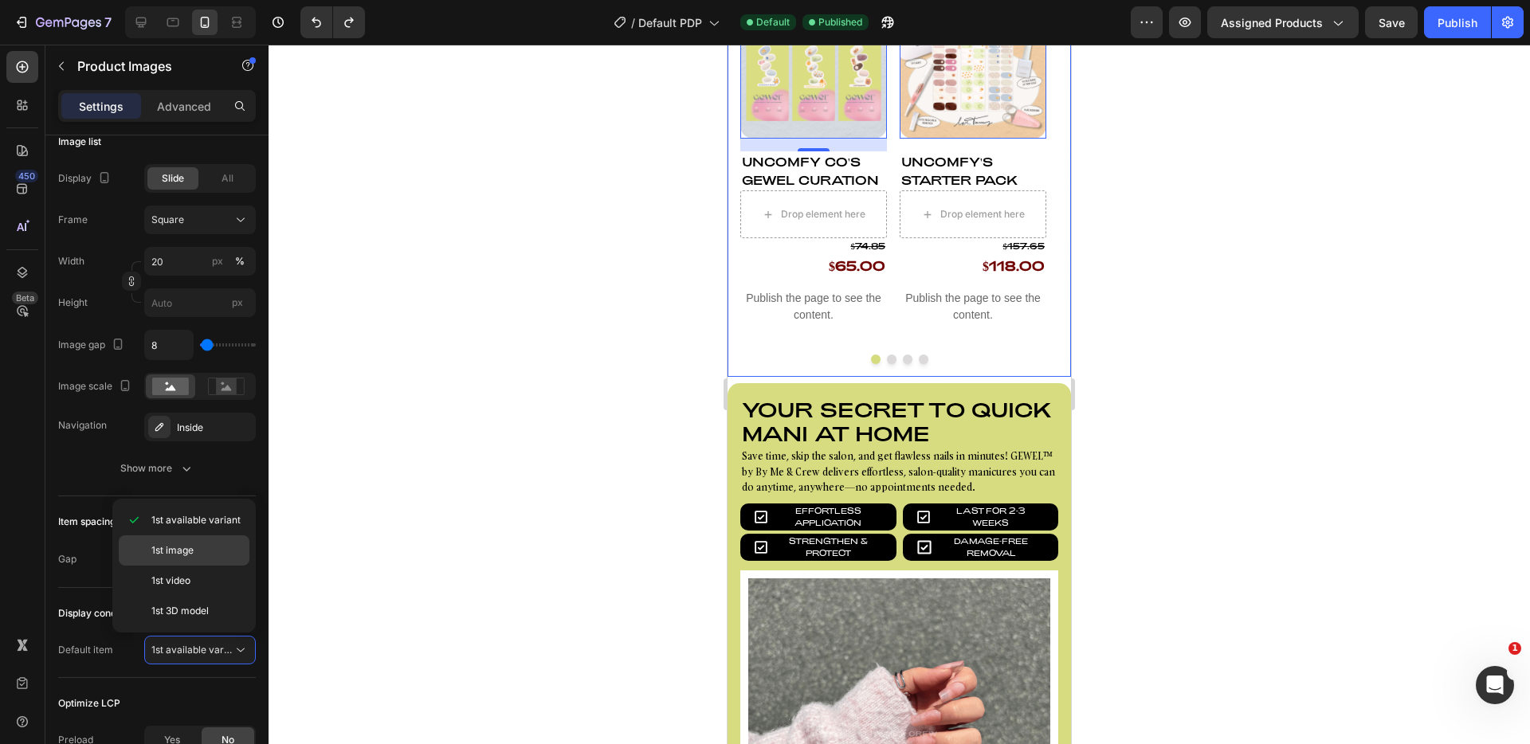
click at [211, 552] on p "1st image" at bounding box center [196, 551] width 91 height 14
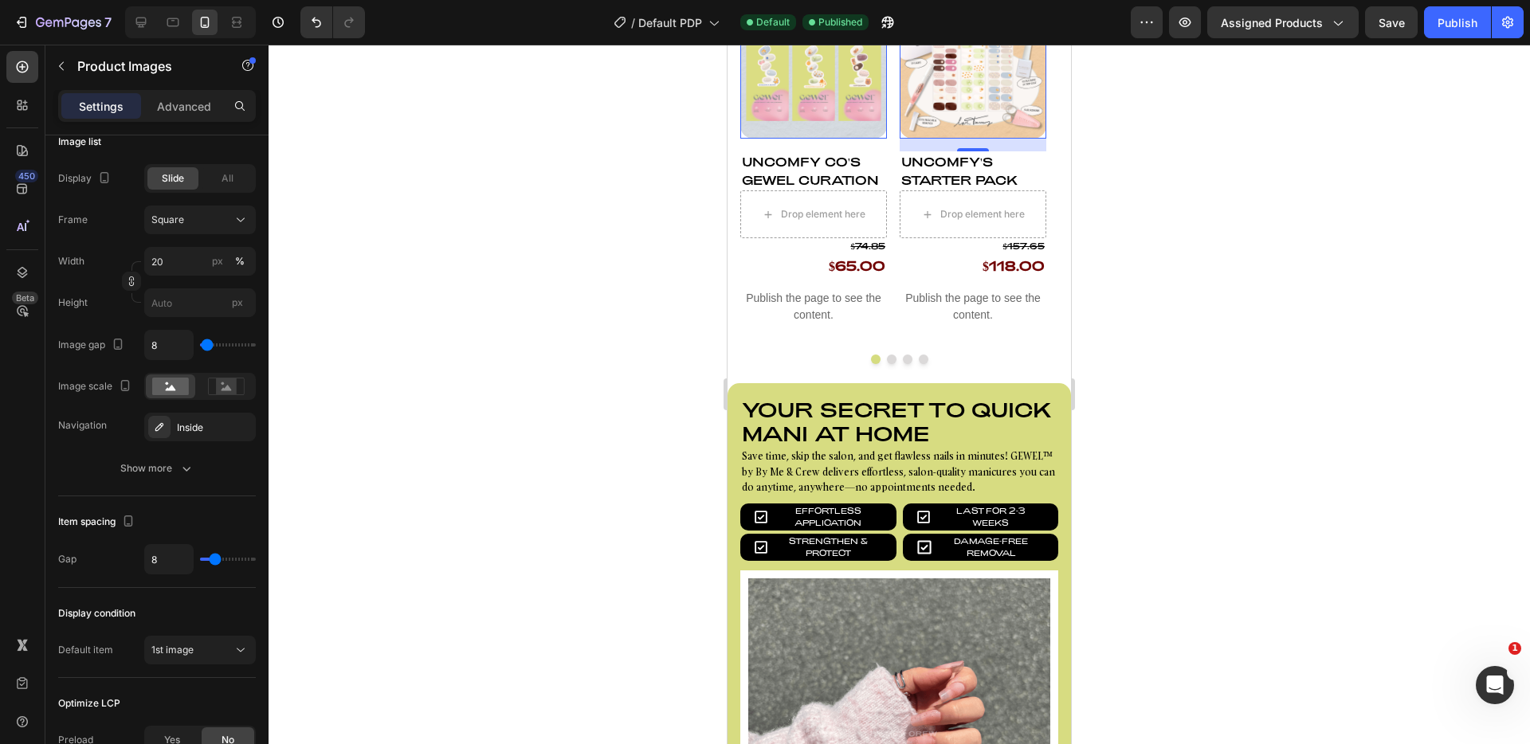
click at [992, 113] on img at bounding box center [973, 65] width 147 height 147
click at [1462, 28] on div "Publish" at bounding box center [1458, 22] width 40 height 17
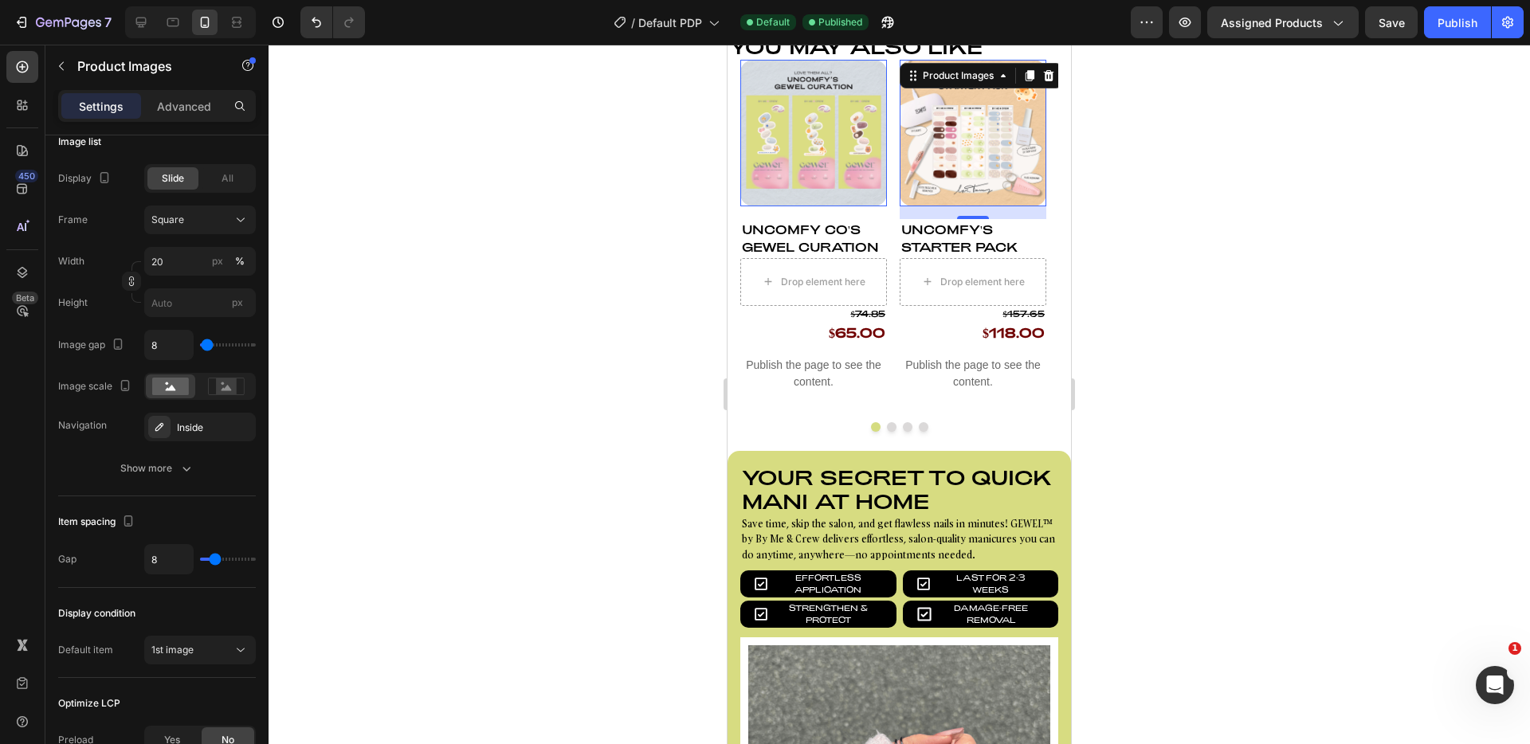
scroll to position [1071, 0]
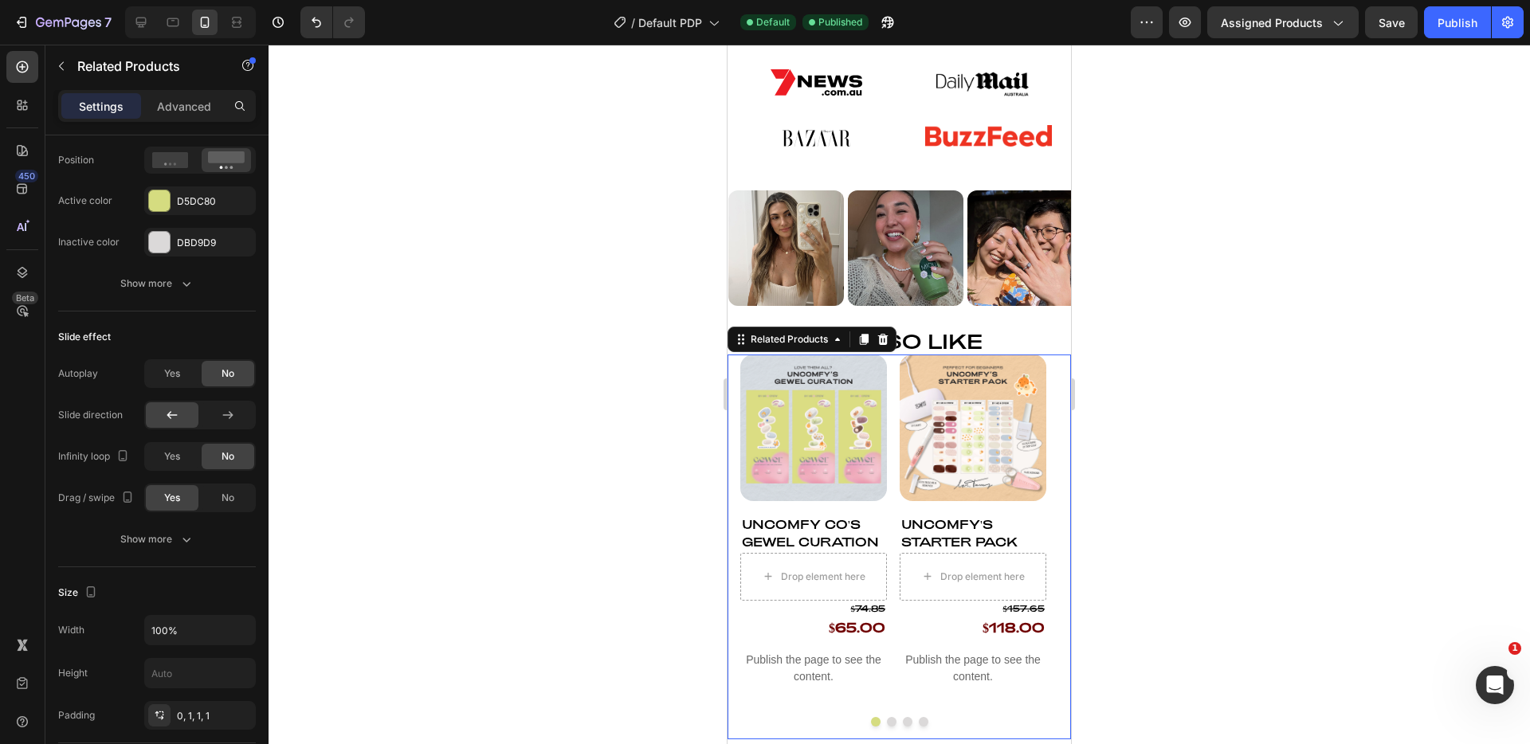
click at [732, 369] on div "Product Images Uncomfy Co's GEWEL Curation Product Title Drop element here $74.…" at bounding box center [900, 547] width 344 height 385
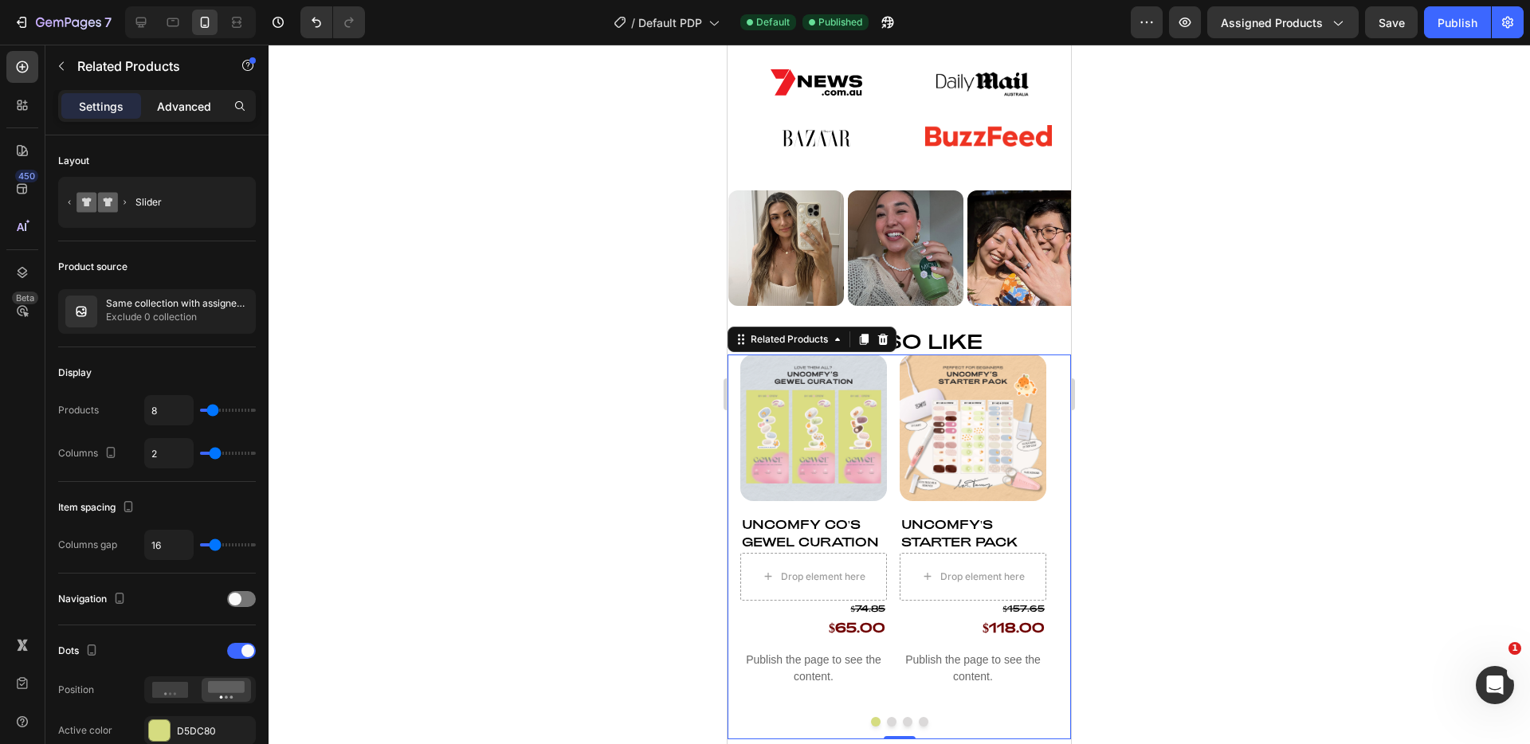
click at [191, 107] on p "Advanced" at bounding box center [184, 106] width 54 height 17
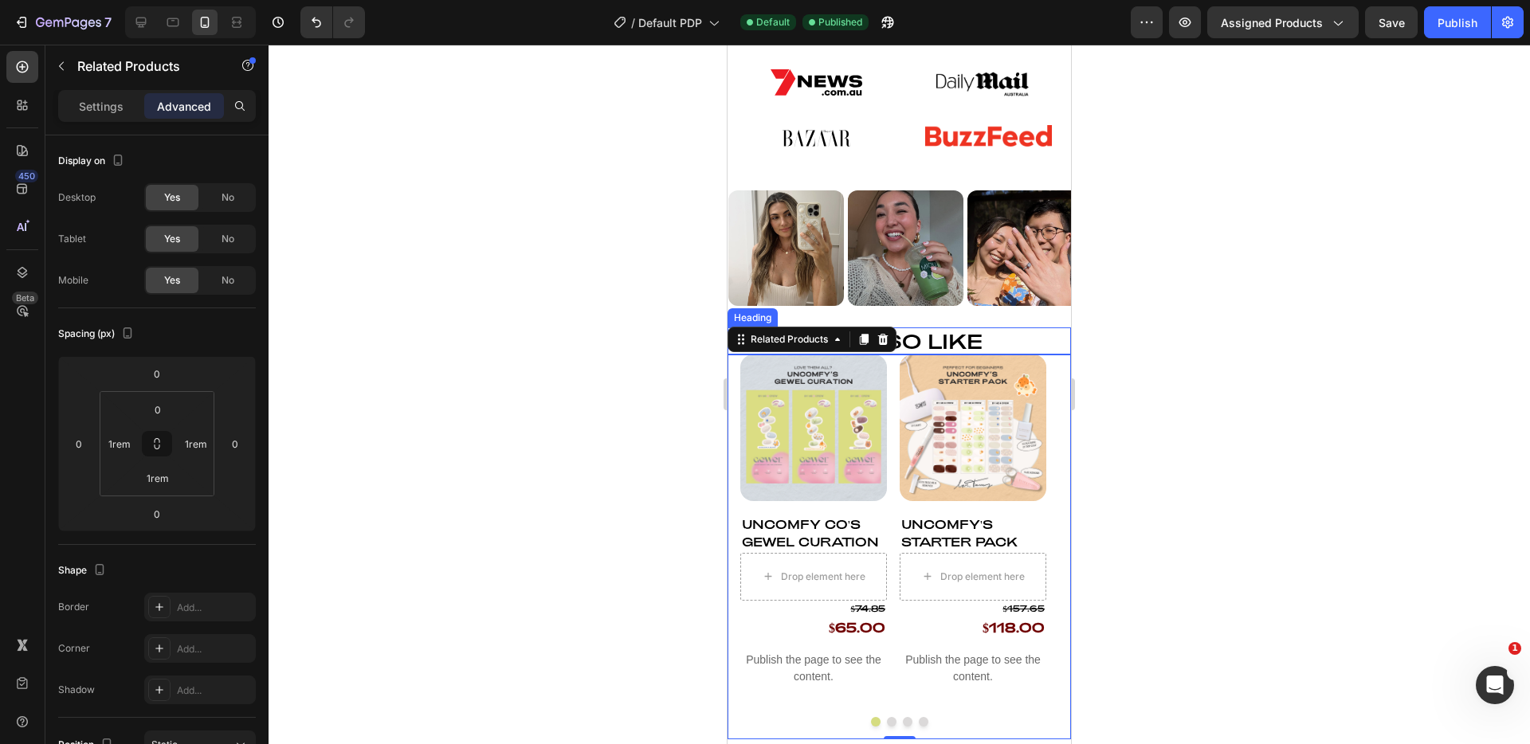
click at [949, 336] on h2 "You may also like" at bounding box center [900, 341] width 344 height 27
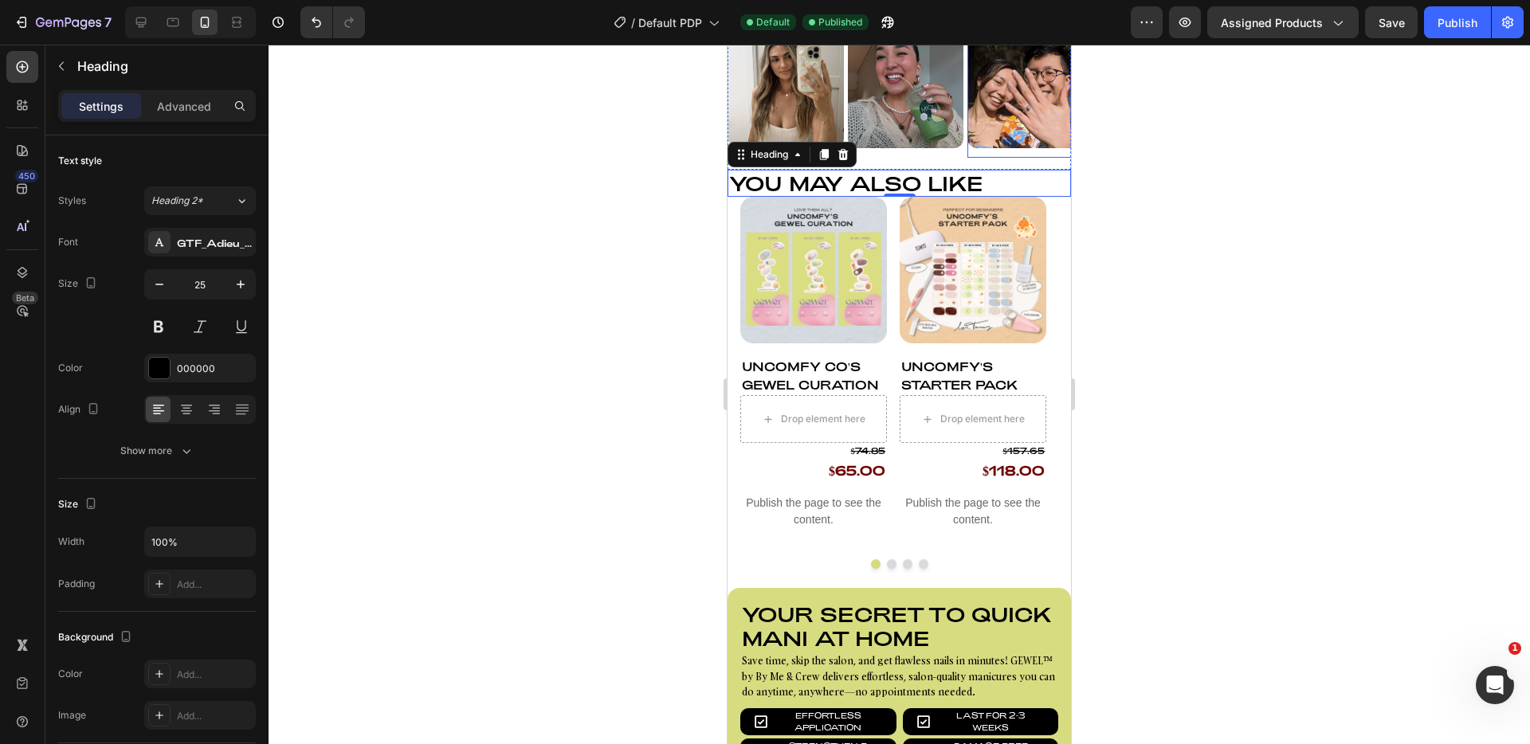
scroll to position [1227, 0]
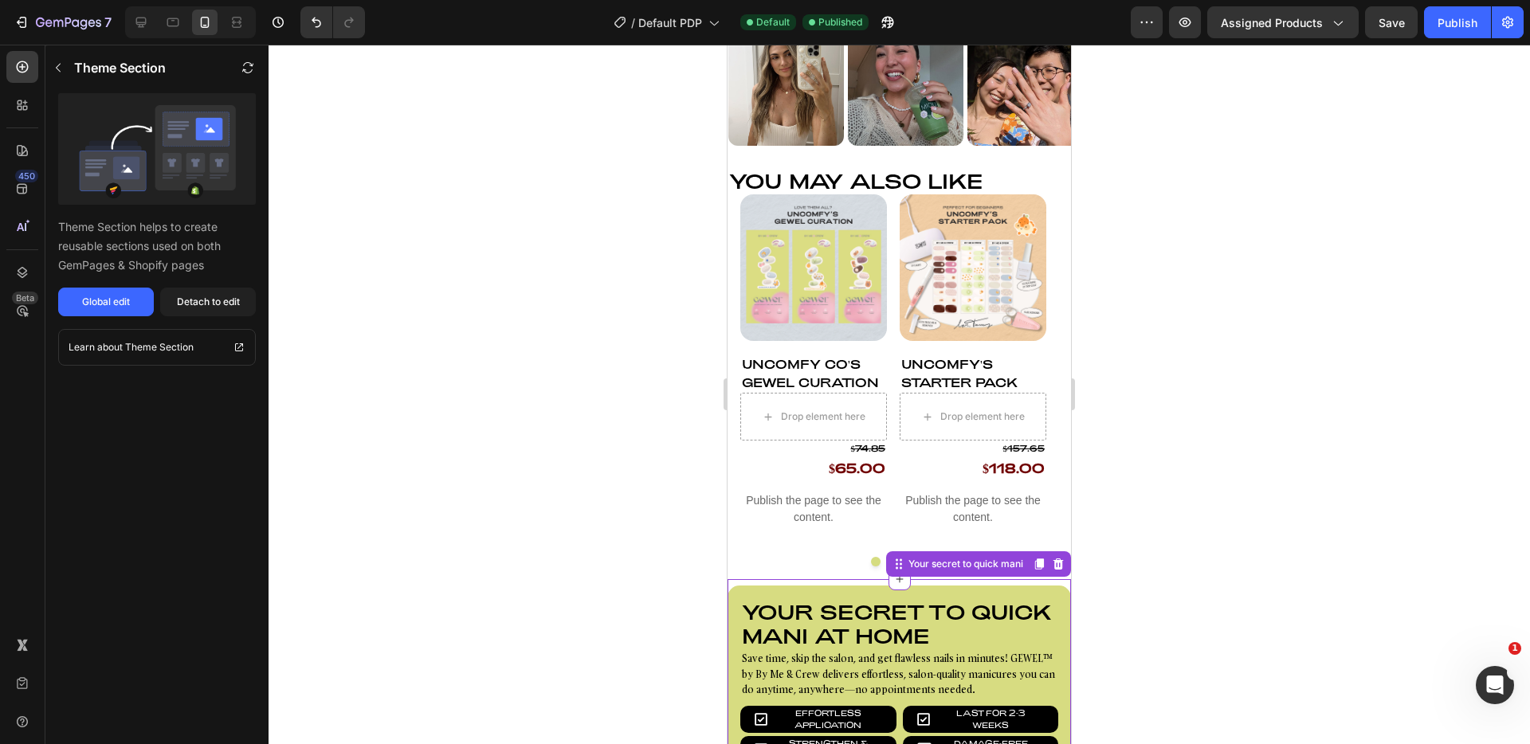
click at [759, 615] on h2 "Your secret to quick mani at home" at bounding box center [900, 624] width 318 height 51
click at [931, 179] on h2 "You may also like" at bounding box center [900, 180] width 344 height 27
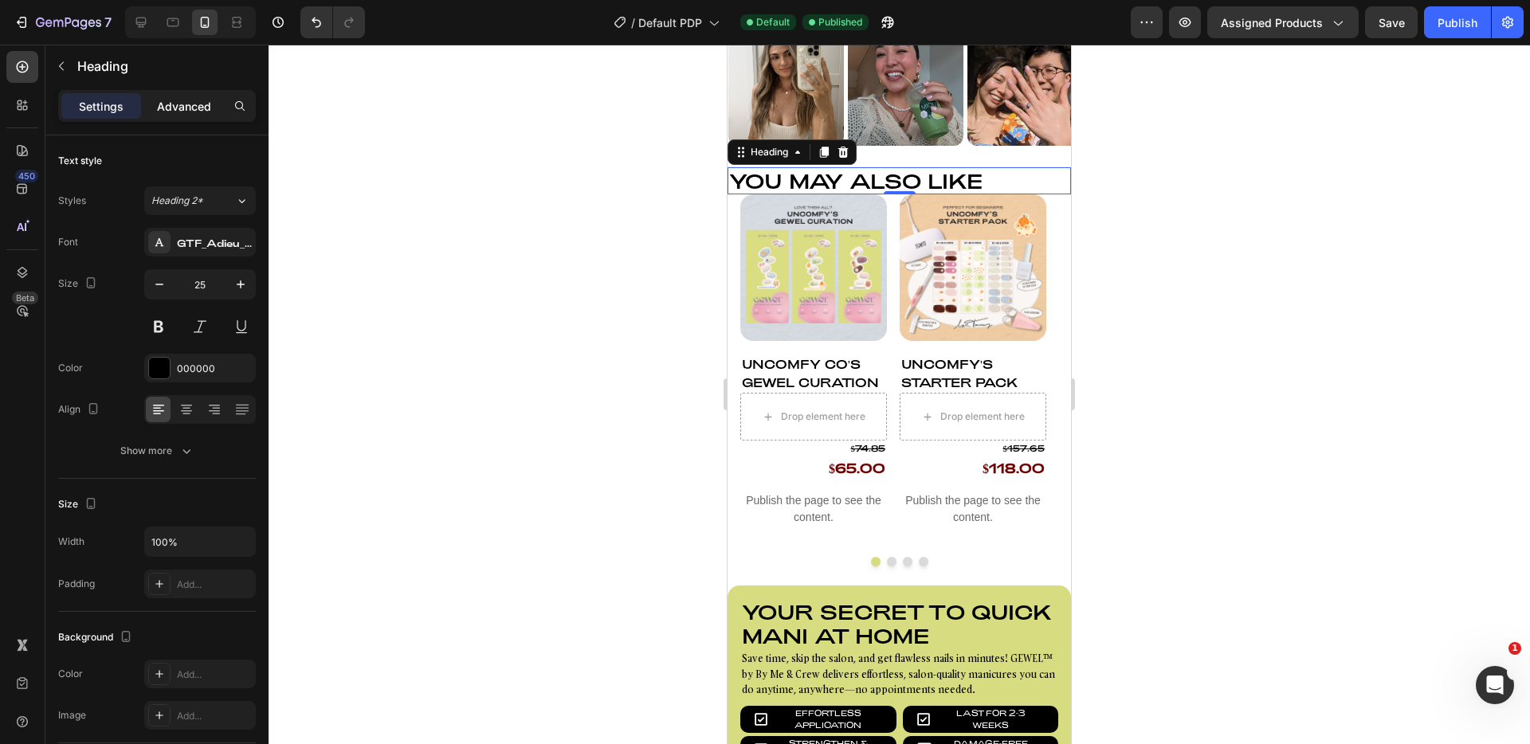
click at [183, 113] on p "Advanced" at bounding box center [184, 106] width 54 height 17
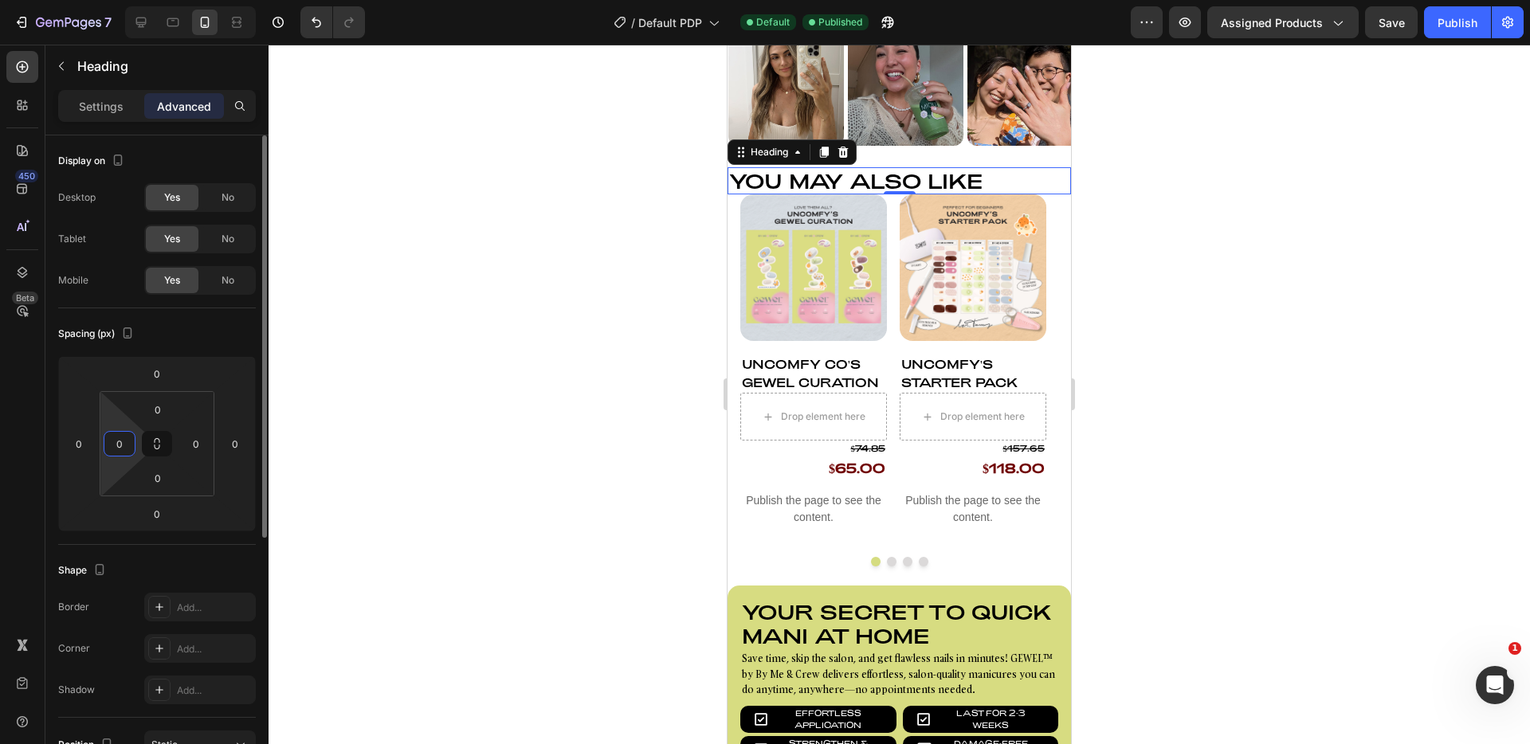
click at [118, 442] on input "0" at bounding box center [120, 444] width 24 height 24
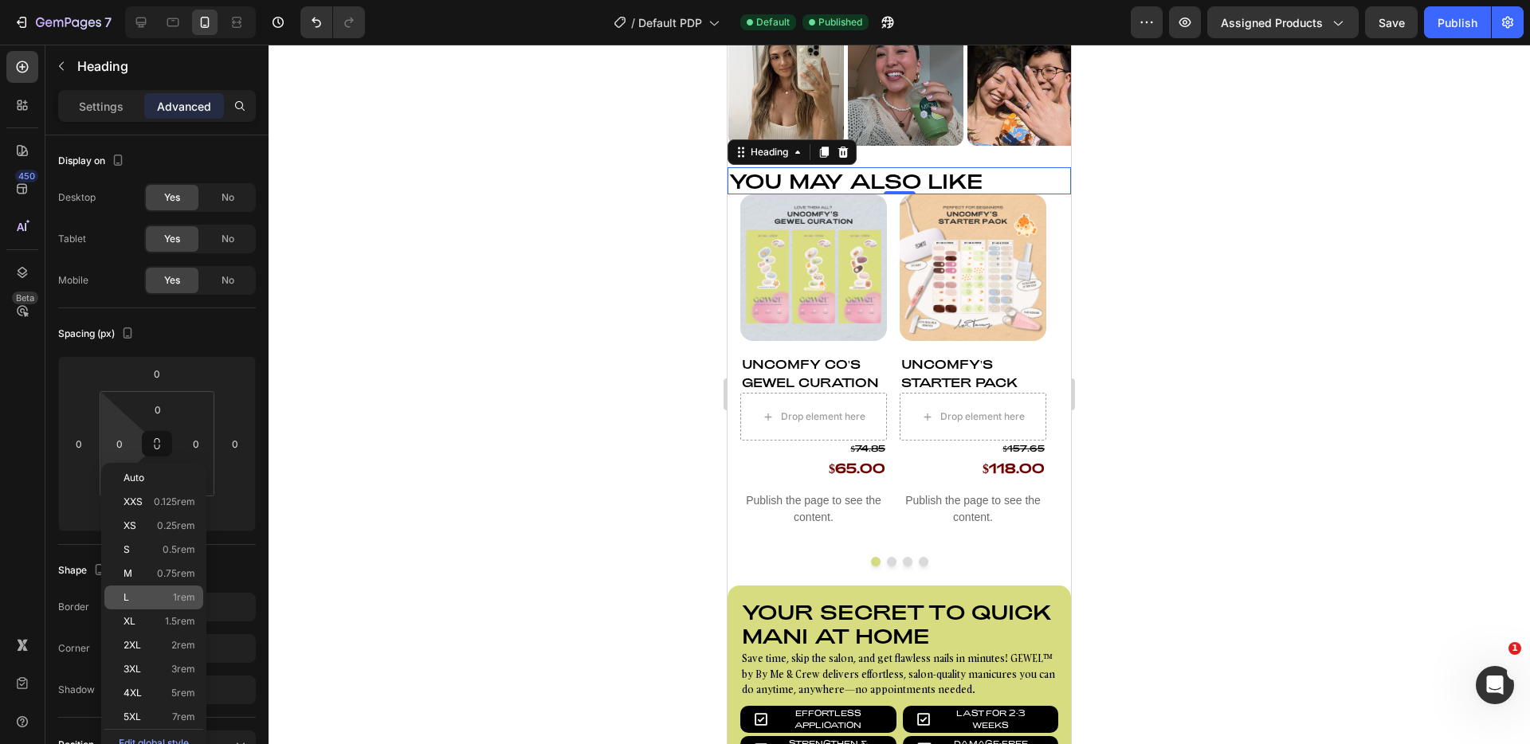
click at [169, 589] on div "L 1rem" at bounding box center [153, 598] width 99 height 24
type input "1rem"
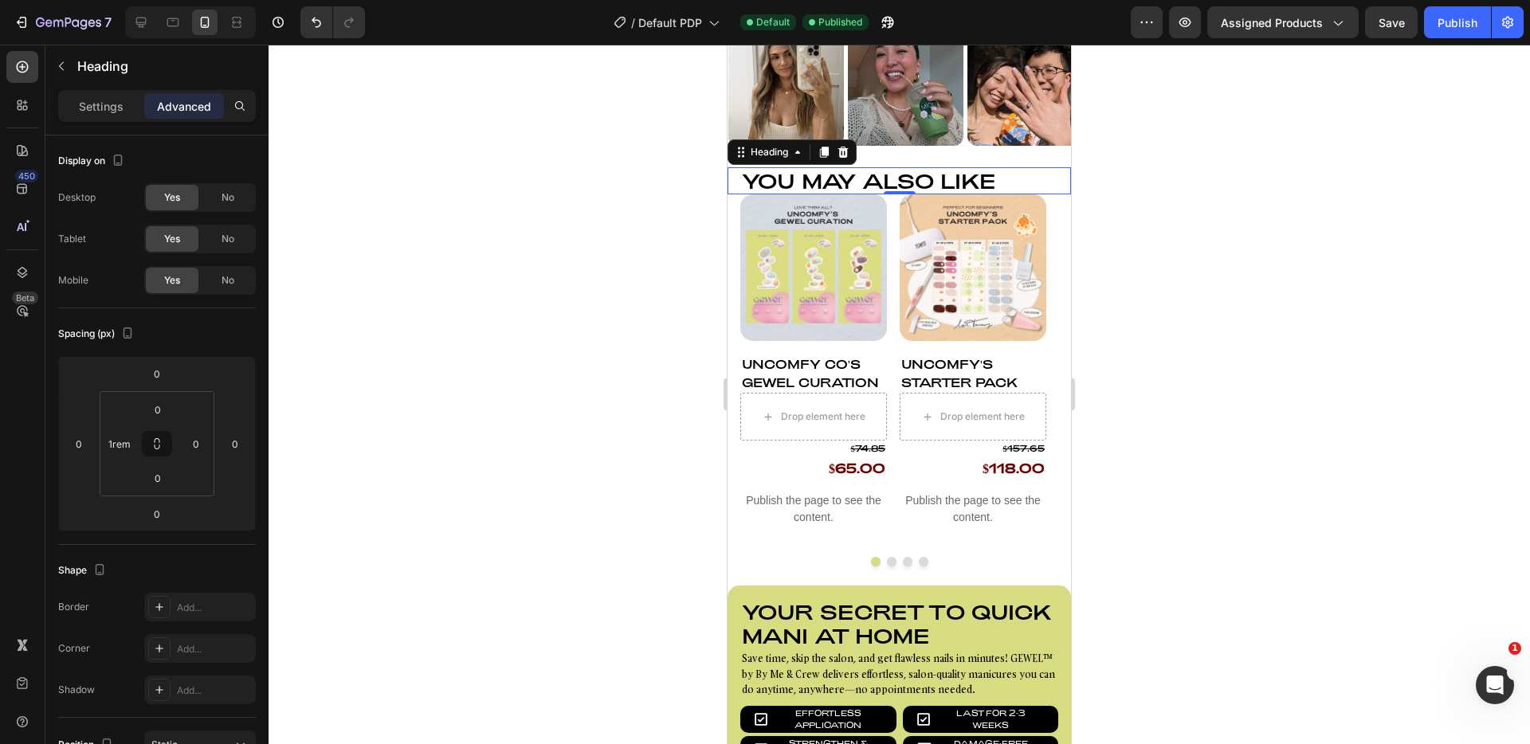
click at [493, 420] on div at bounding box center [900, 395] width 1262 height 700
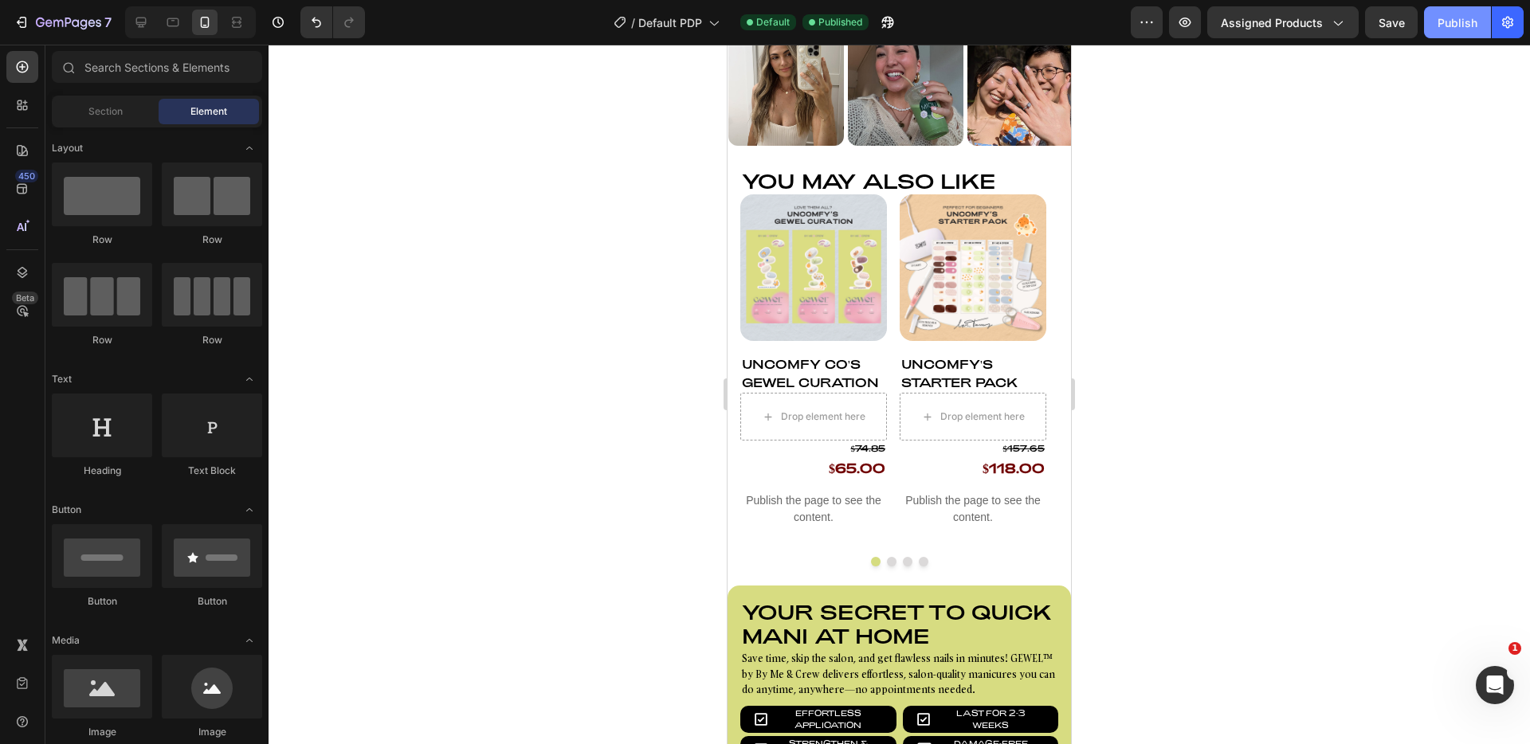
click at [1459, 25] on div "Publish" at bounding box center [1458, 22] width 40 height 17
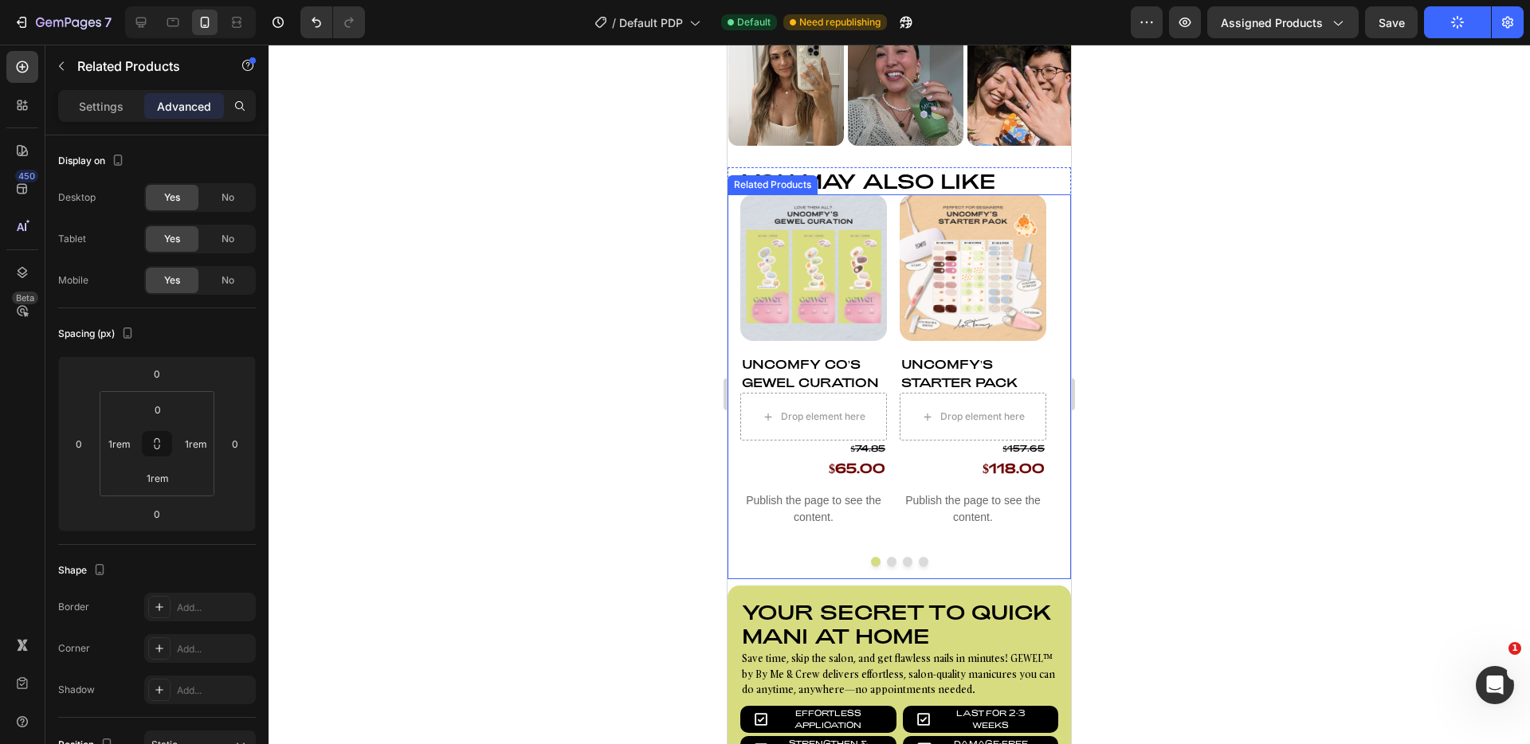
click at [887, 558] on button "Dot" at bounding box center [892, 562] width 10 height 10
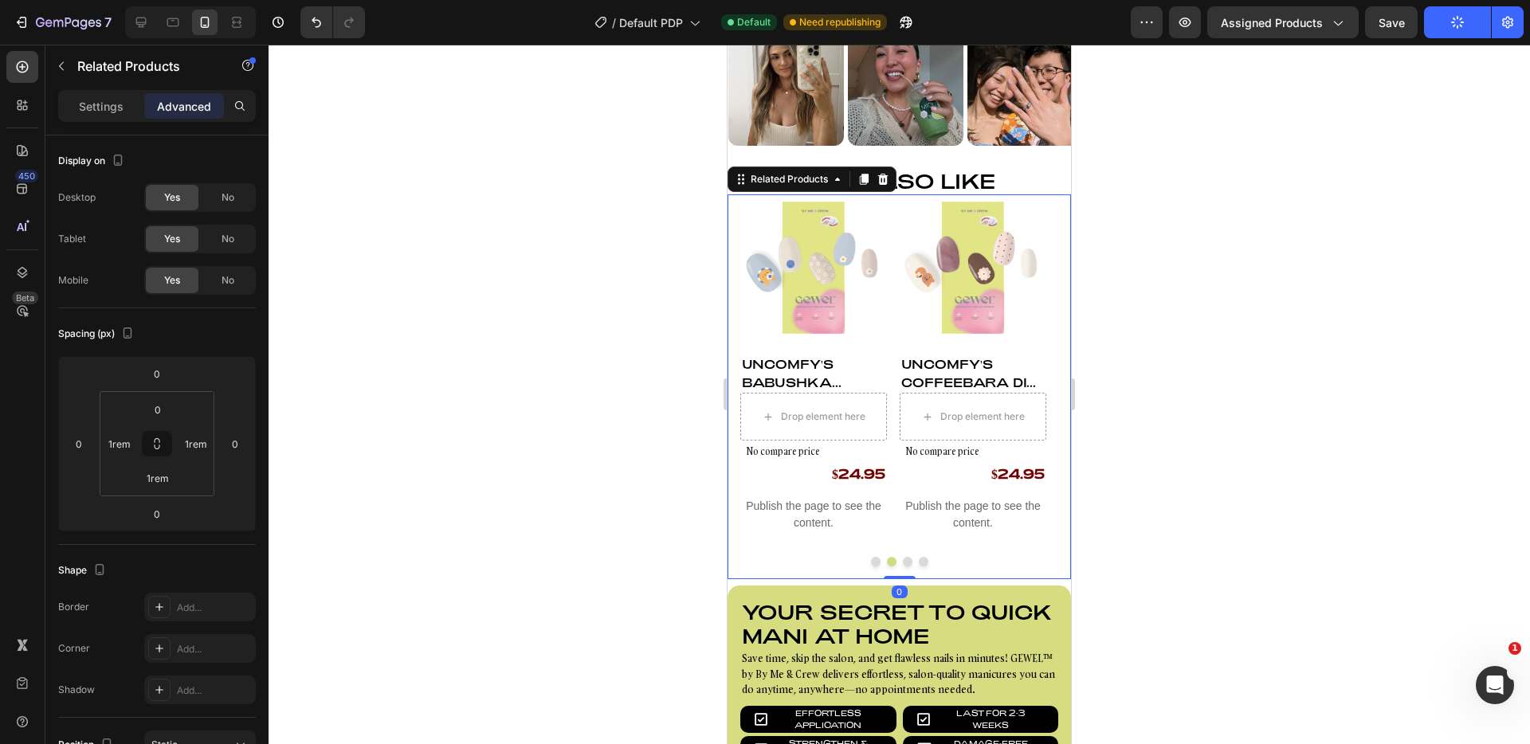
click at [903, 560] on button "Dot" at bounding box center [908, 562] width 10 height 10
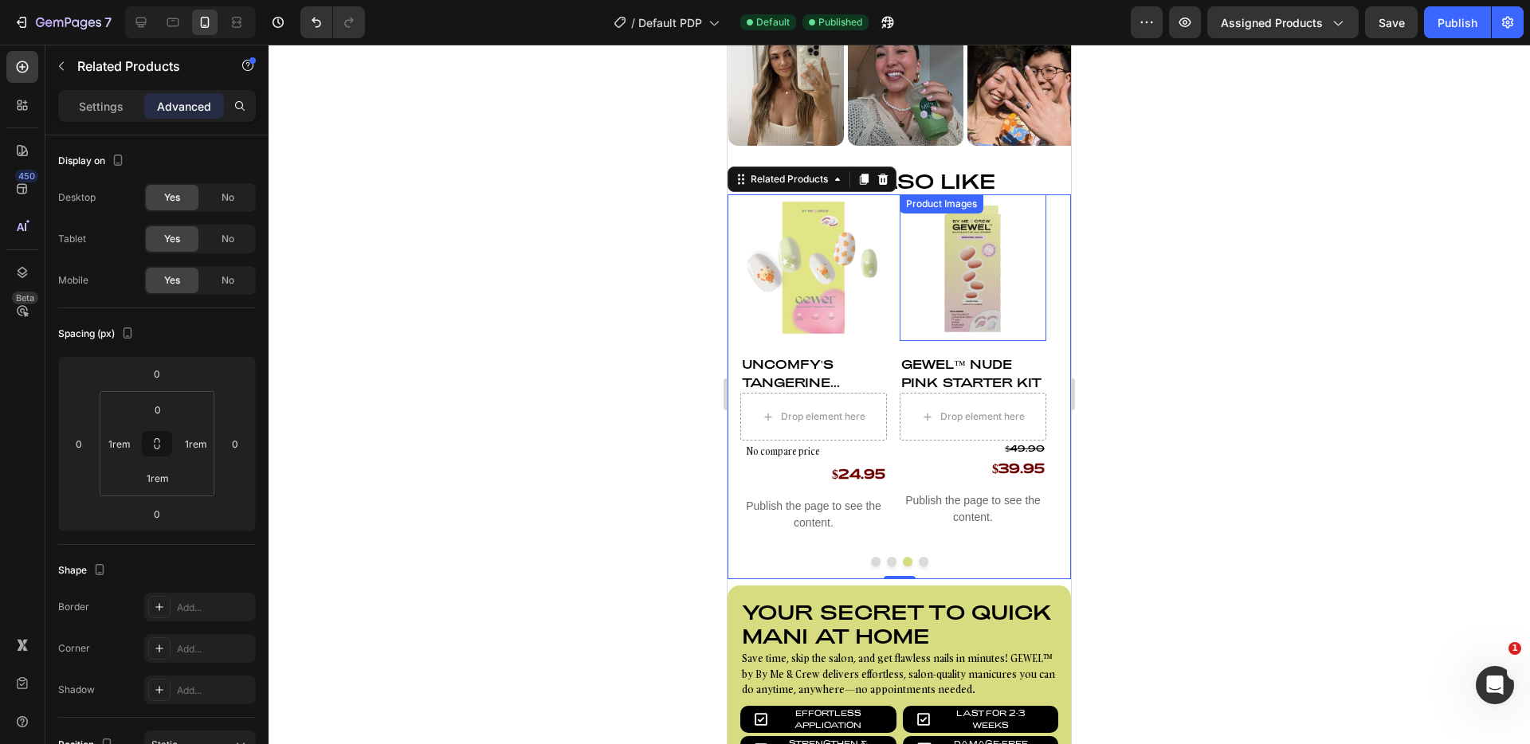
click at [977, 331] on img at bounding box center [973, 267] width 147 height 147
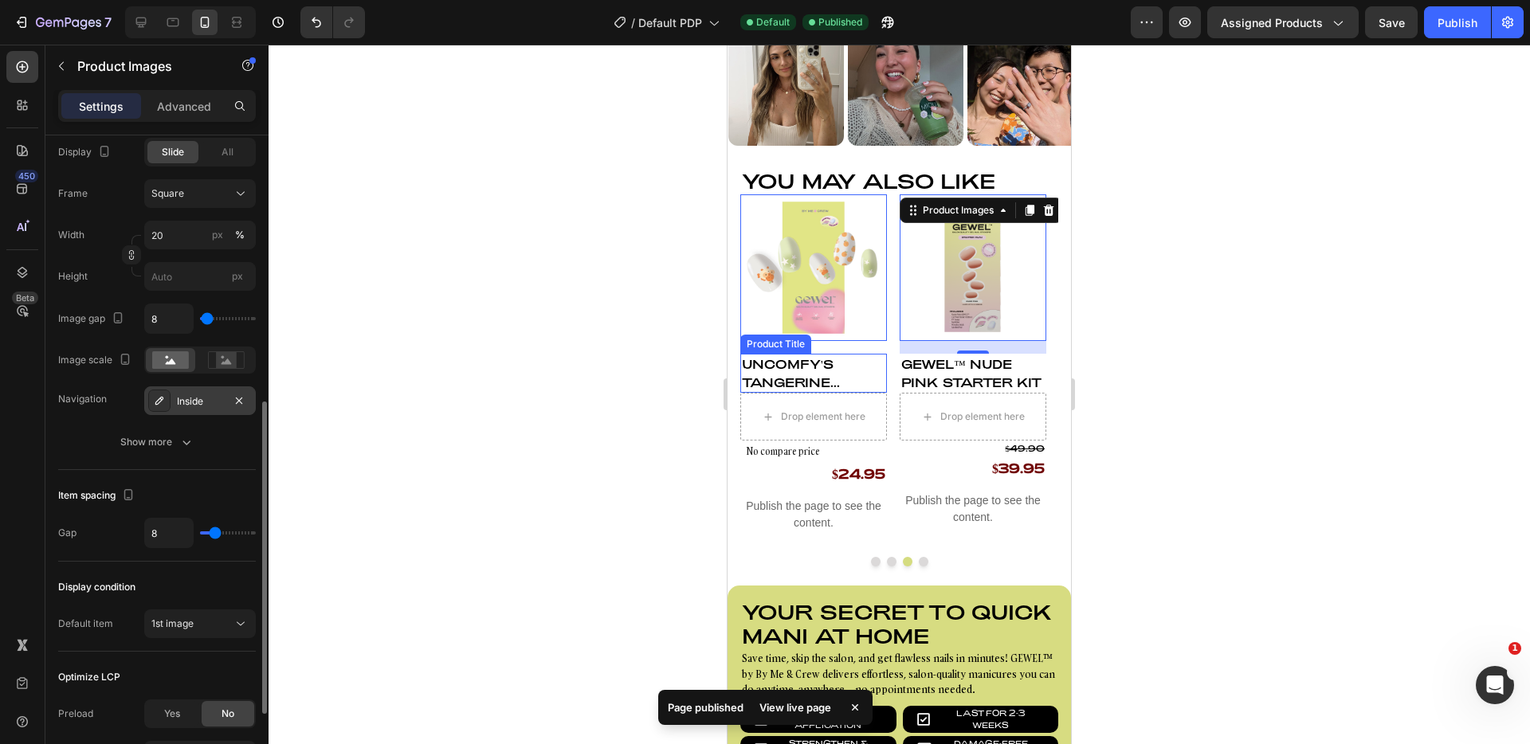
scroll to position [560, 0]
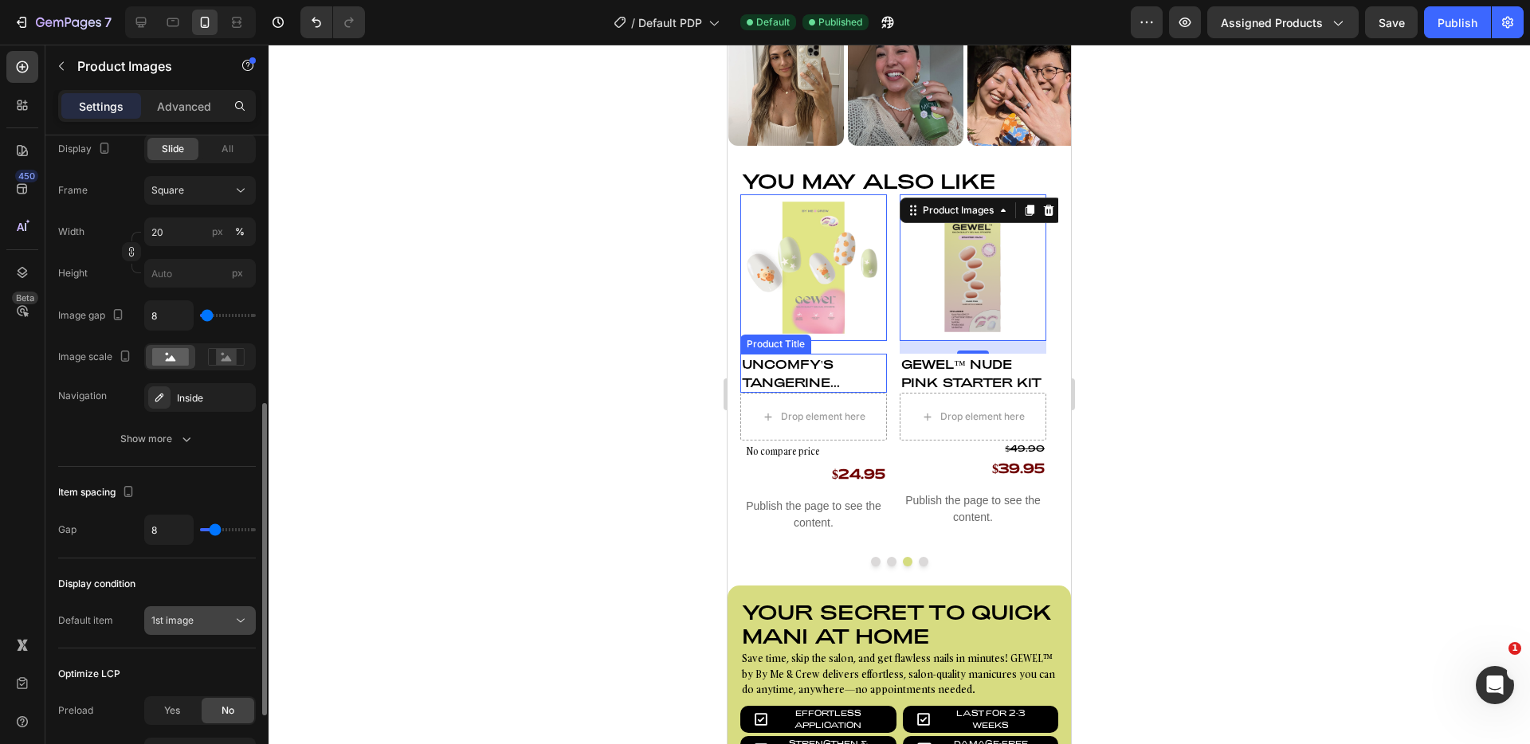
click at [181, 627] on span "1st image" at bounding box center [172, 621] width 42 height 14
click at [124, 627] on div "Default item 1st image" at bounding box center [157, 621] width 198 height 29
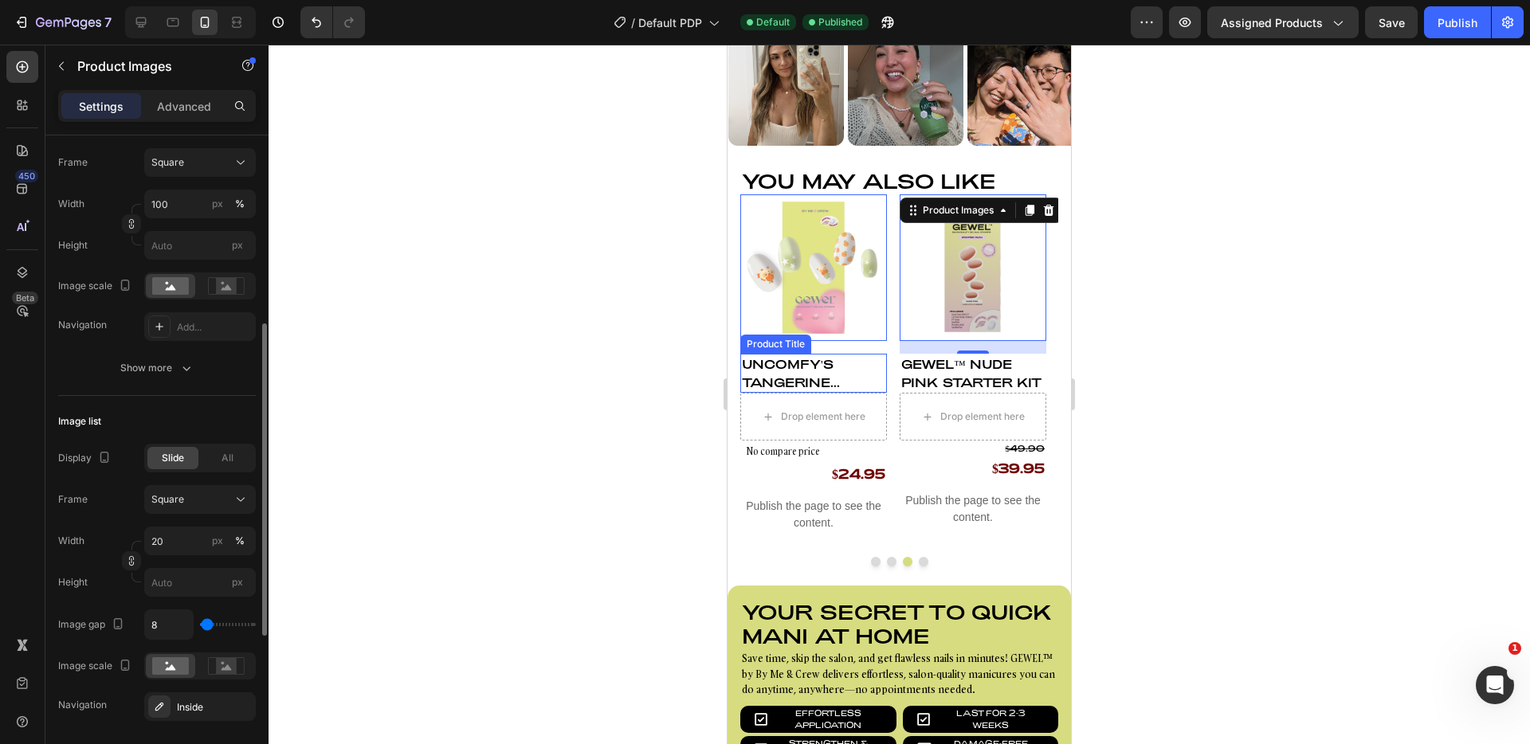
scroll to position [194, 0]
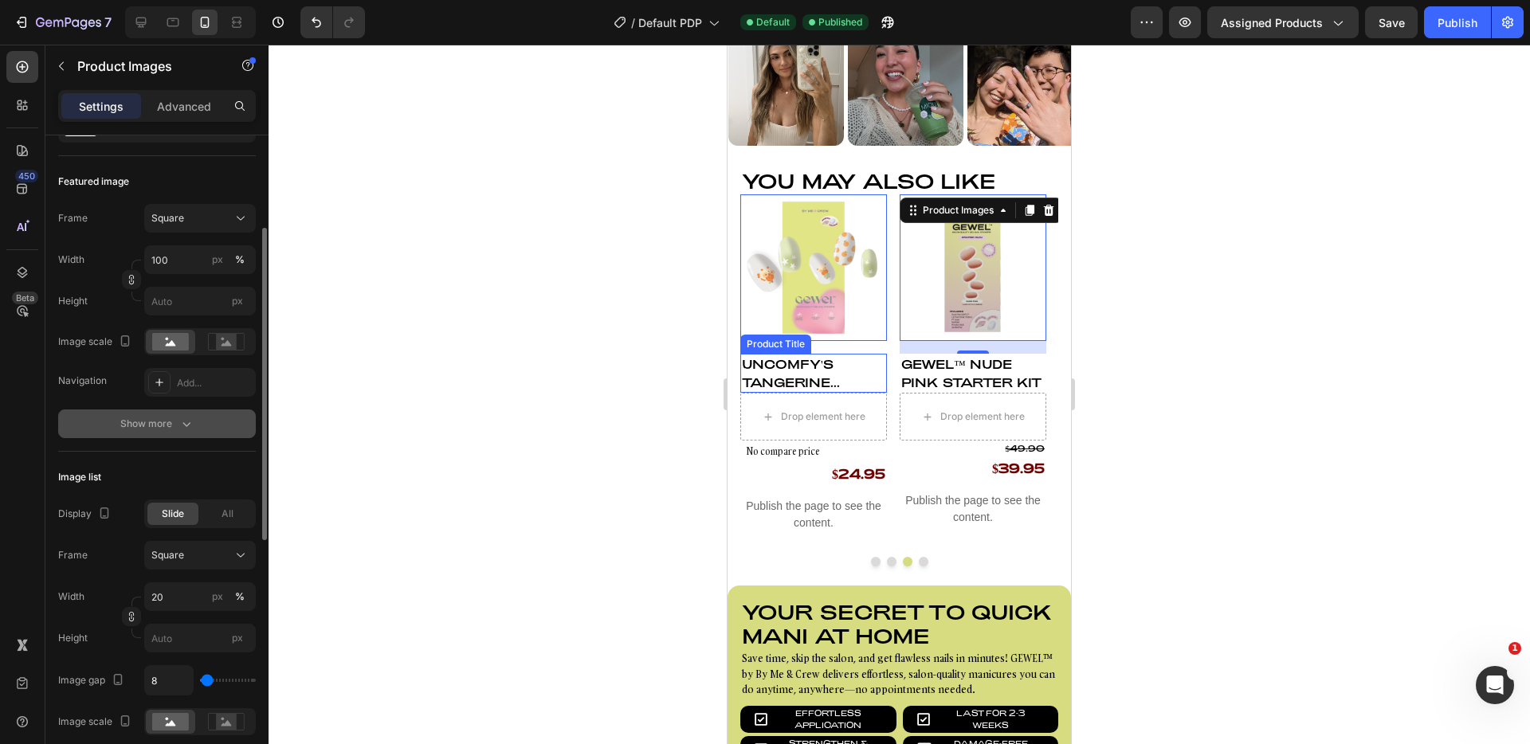
click at [183, 436] on button "Show more" at bounding box center [157, 424] width 198 height 29
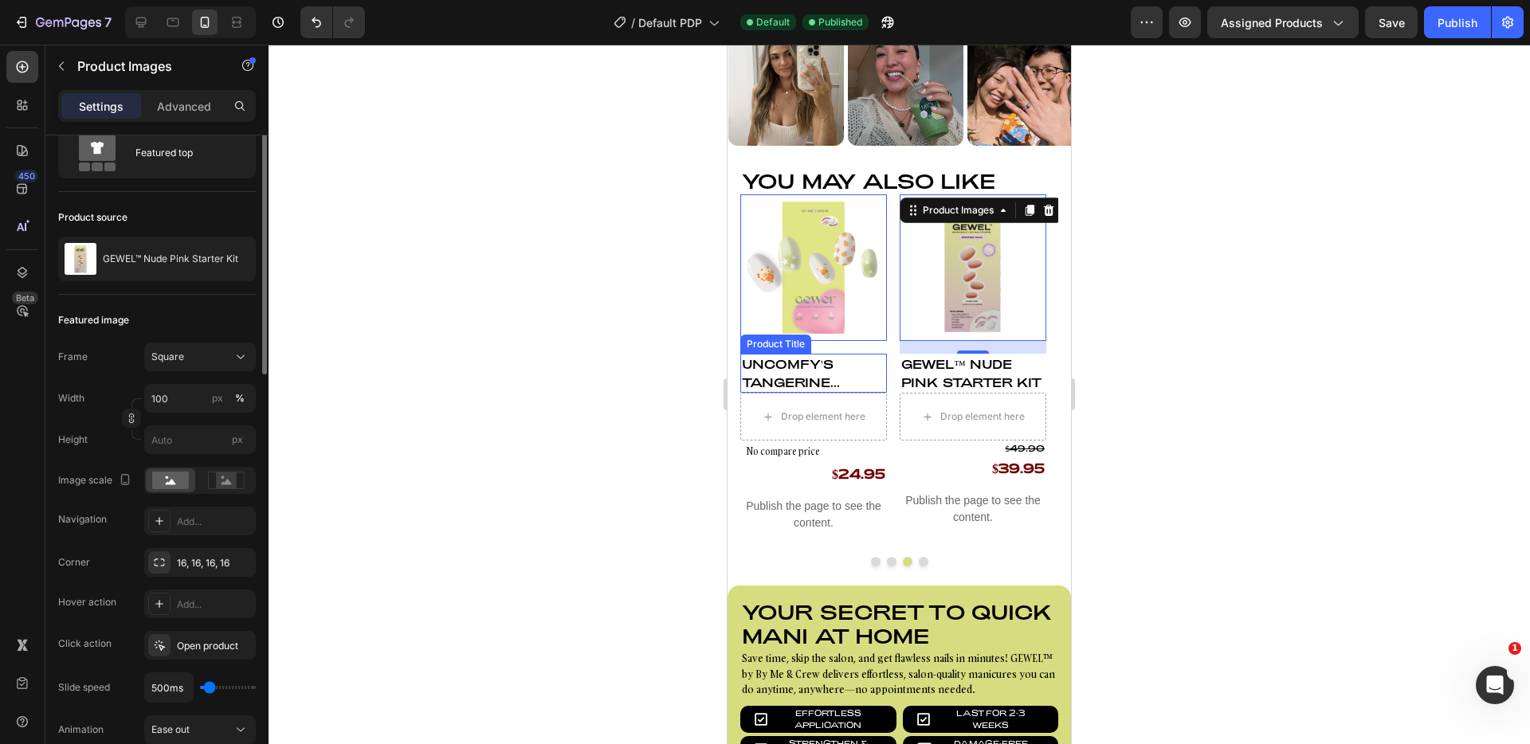
scroll to position [0, 0]
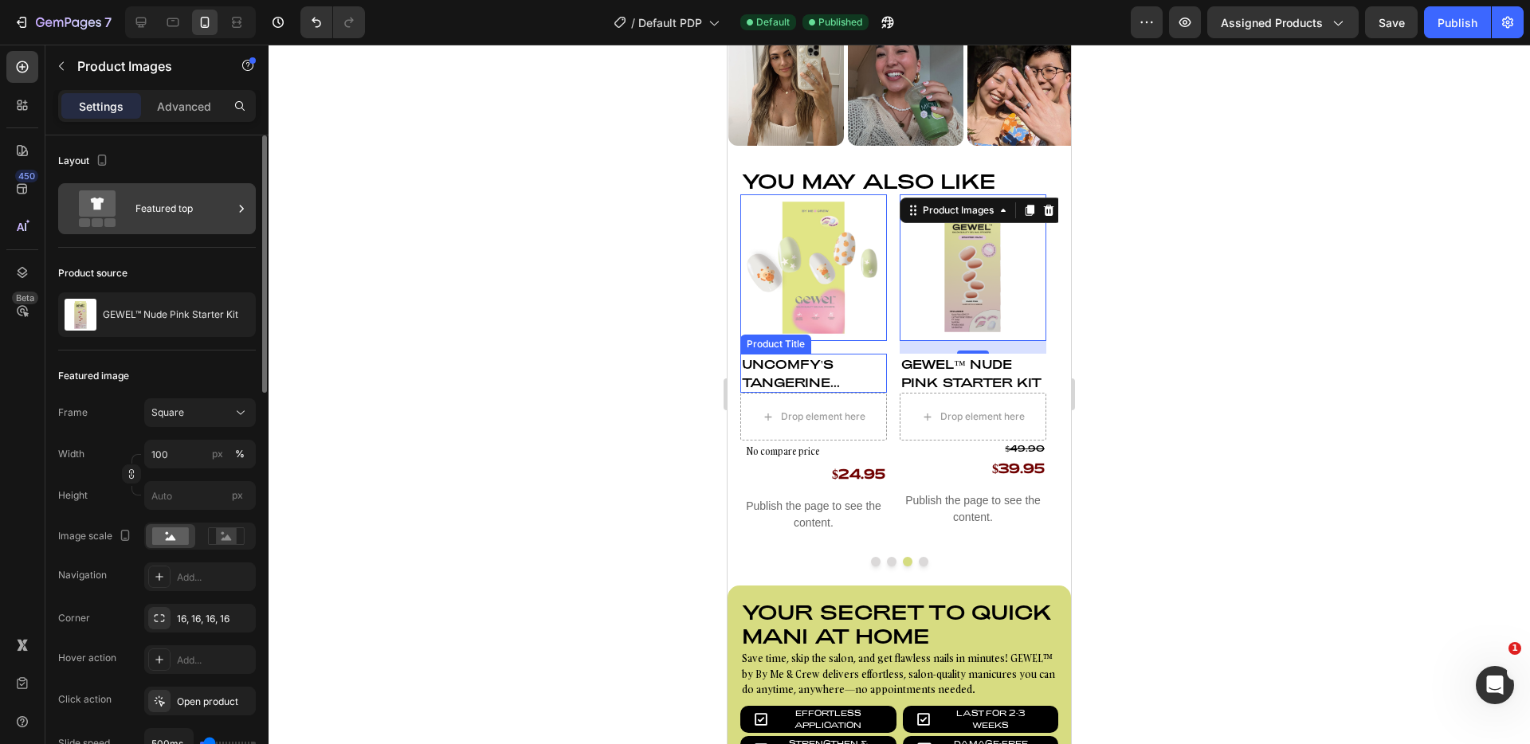
click at [136, 202] on div "Featured top" at bounding box center [184, 209] width 97 height 37
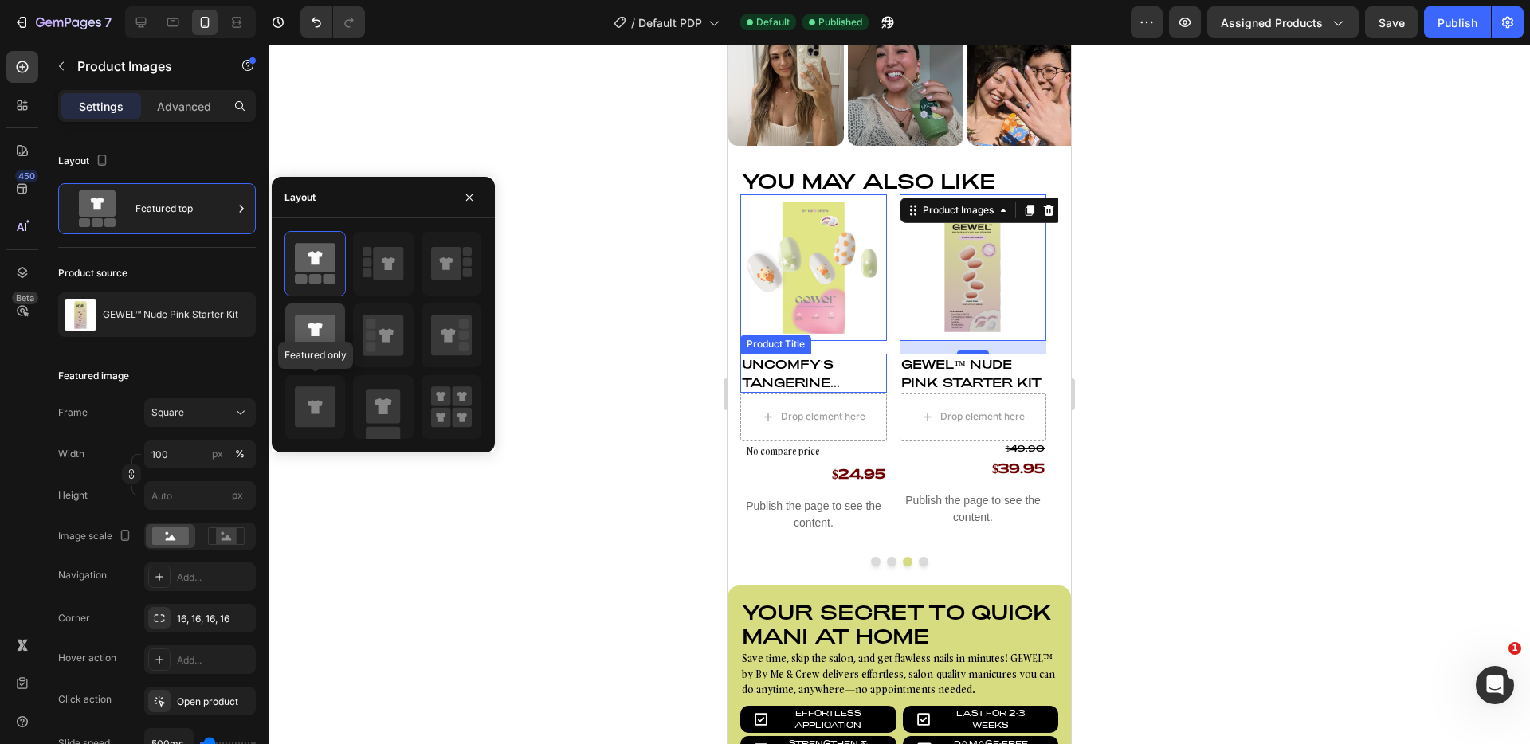
drag, startPoint x: 308, startPoint y: 383, endPoint x: 336, endPoint y: 359, distance: 37.3
click at [308, 383] on div at bounding box center [315, 407] width 60 height 64
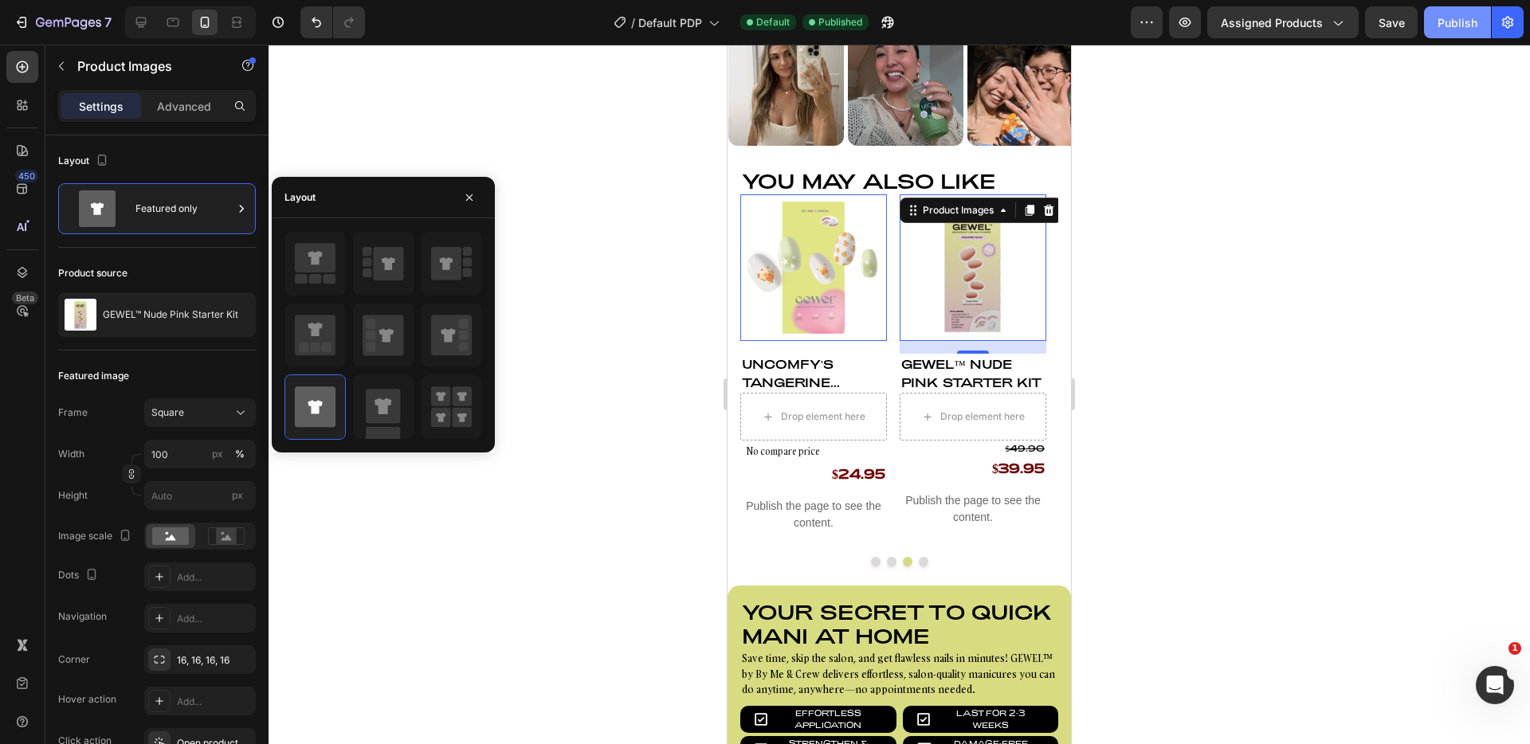
click at [1463, 16] on div "Publish" at bounding box center [1458, 22] width 40 height 17
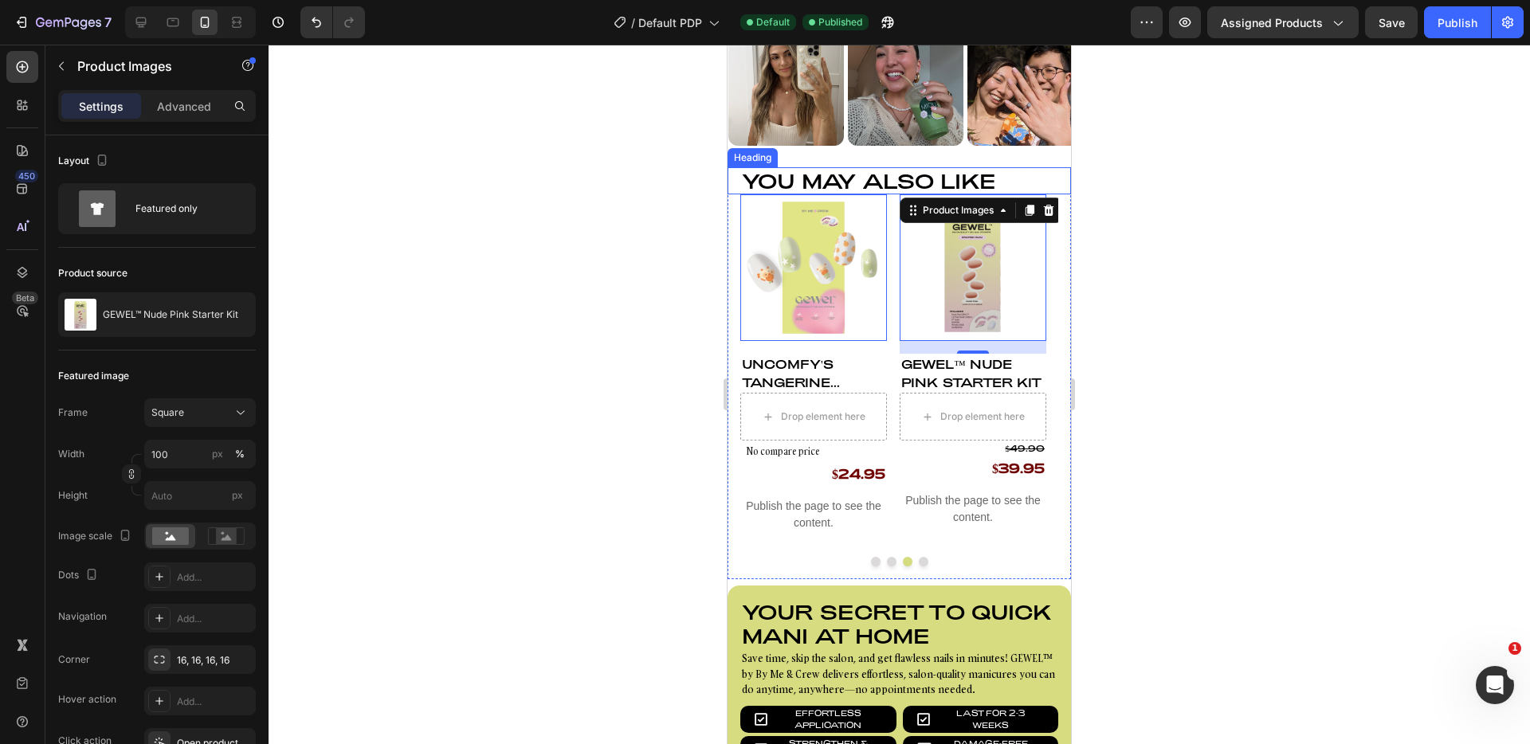
click at [861, 171] on h2 "You may also like" at bounding box center [906, 180] width 331 height 27
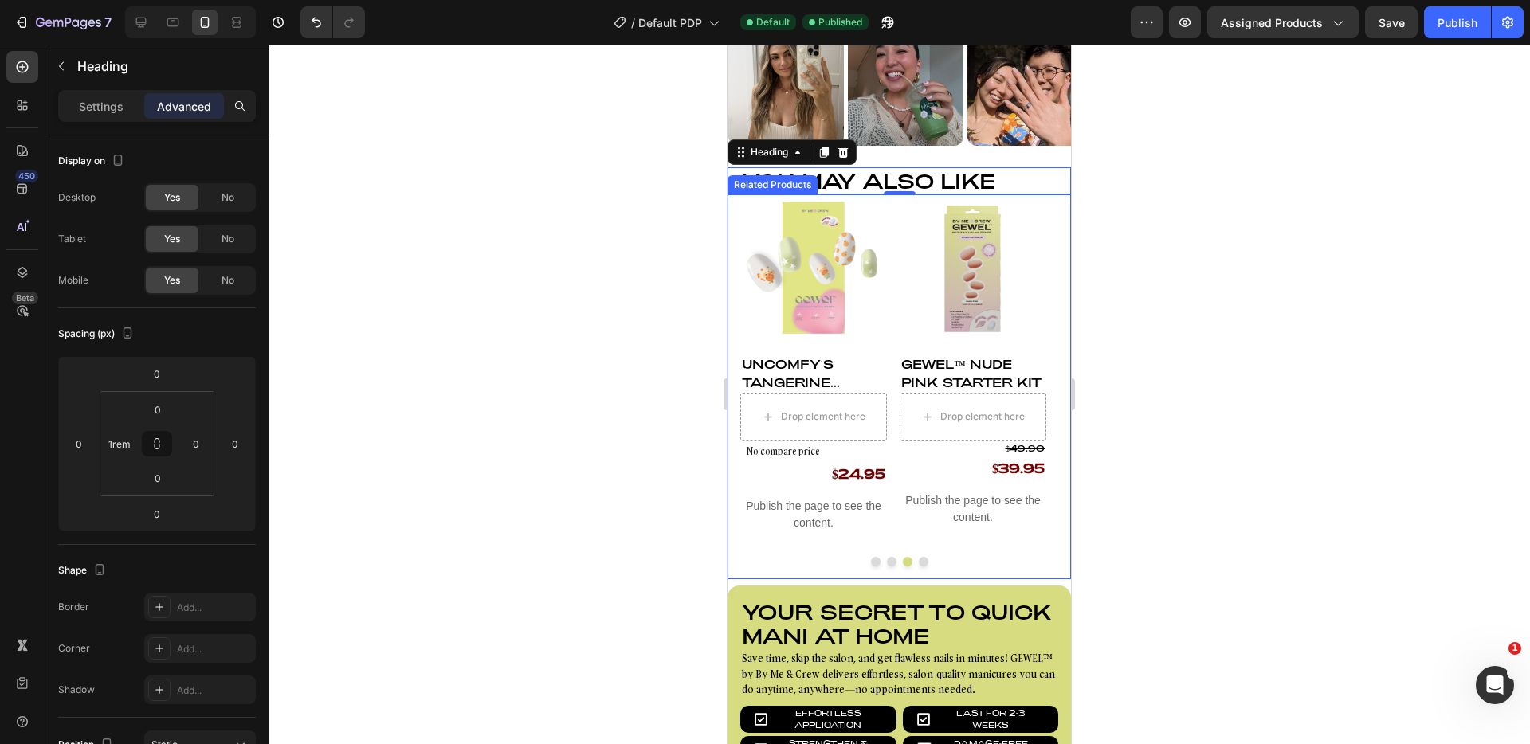
click at [733, 203] on div "Product Images Uncomfy Co's GEWEL Curation Product Title Drop element here $74.…" at bounding box center [900, 386] width 344 height 385
click at [952, 171] on h2 "You may also like" at bounding box center [906, 180] width 331 height 27
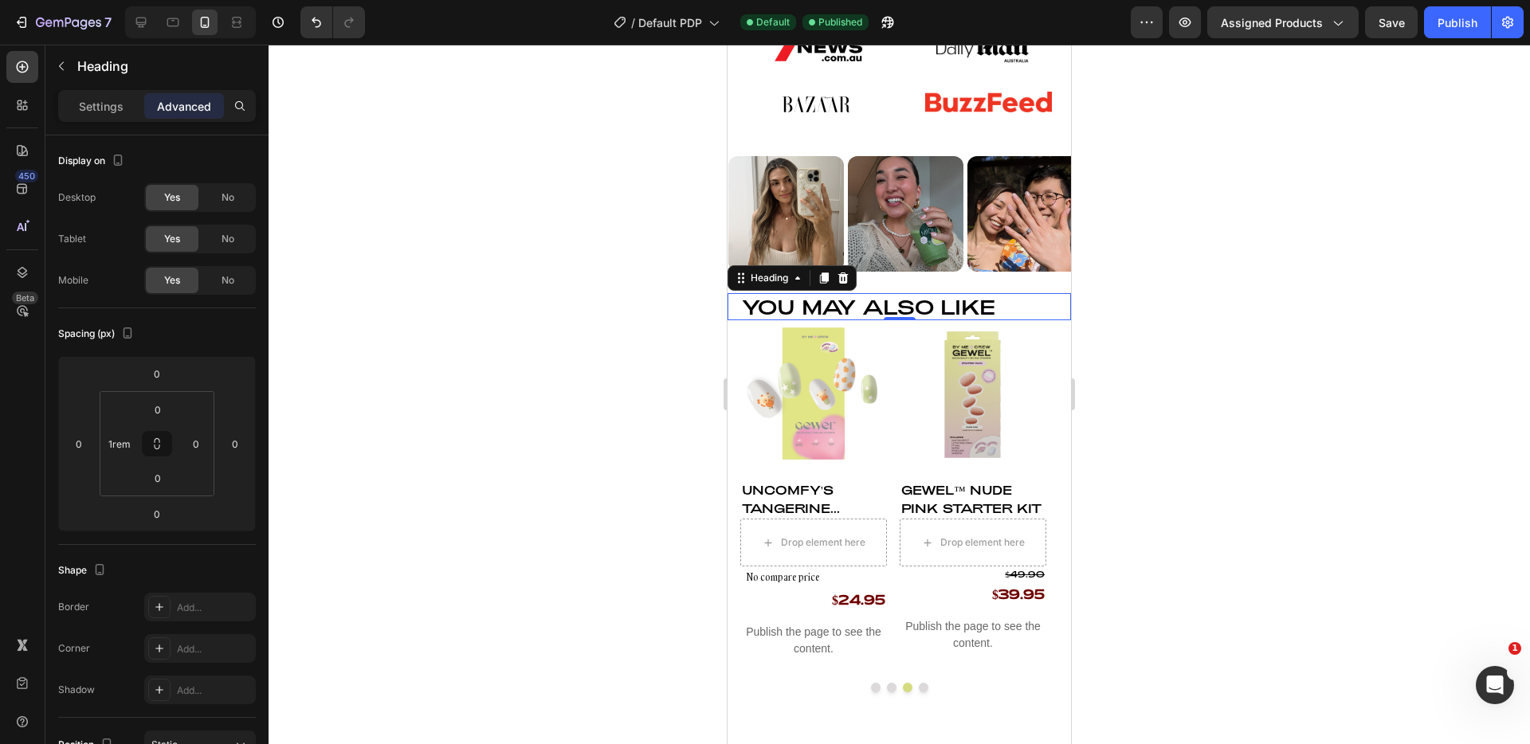
scroll to position [1102, 0]
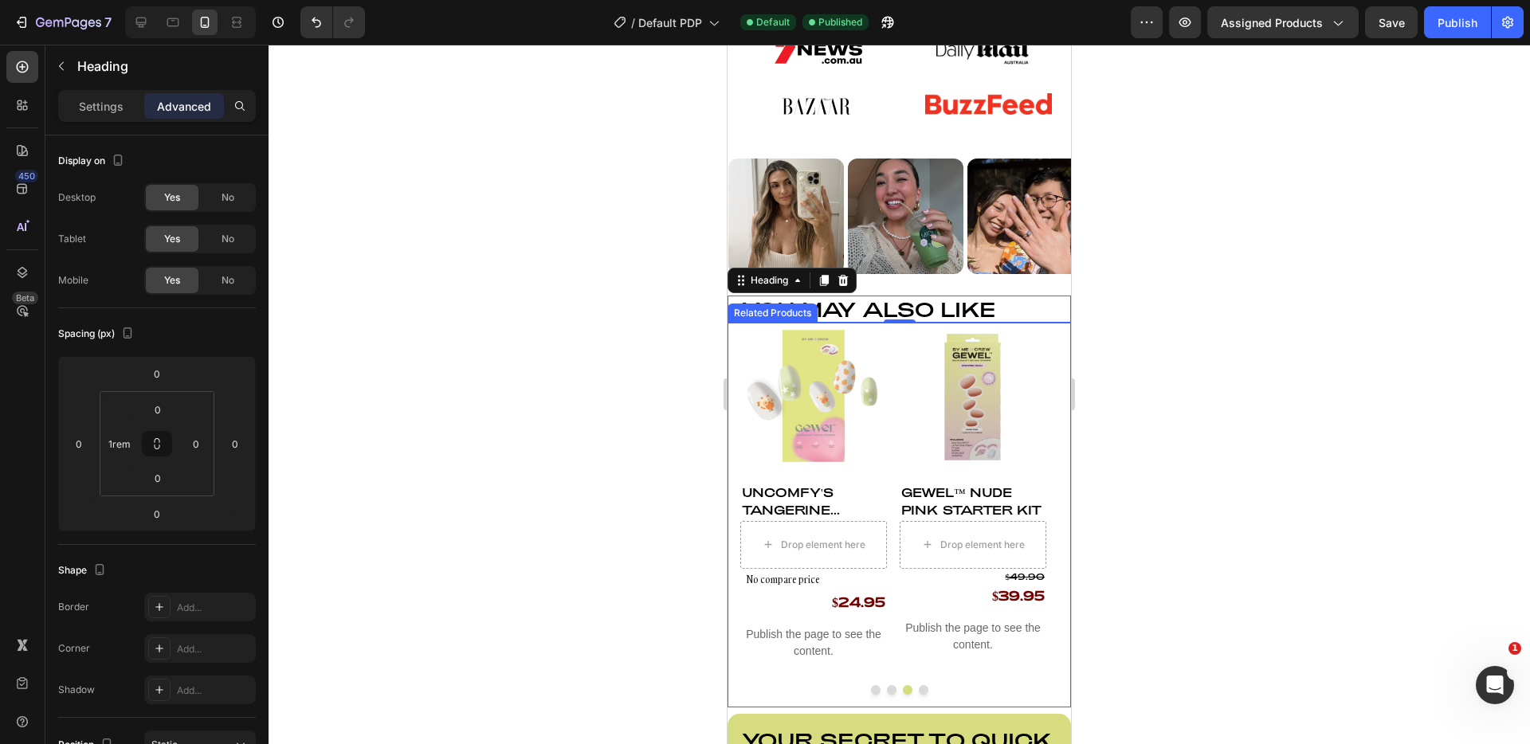
click at [871, 688] on button "Dot" at bounding box center [876, 691] width 10 height 10
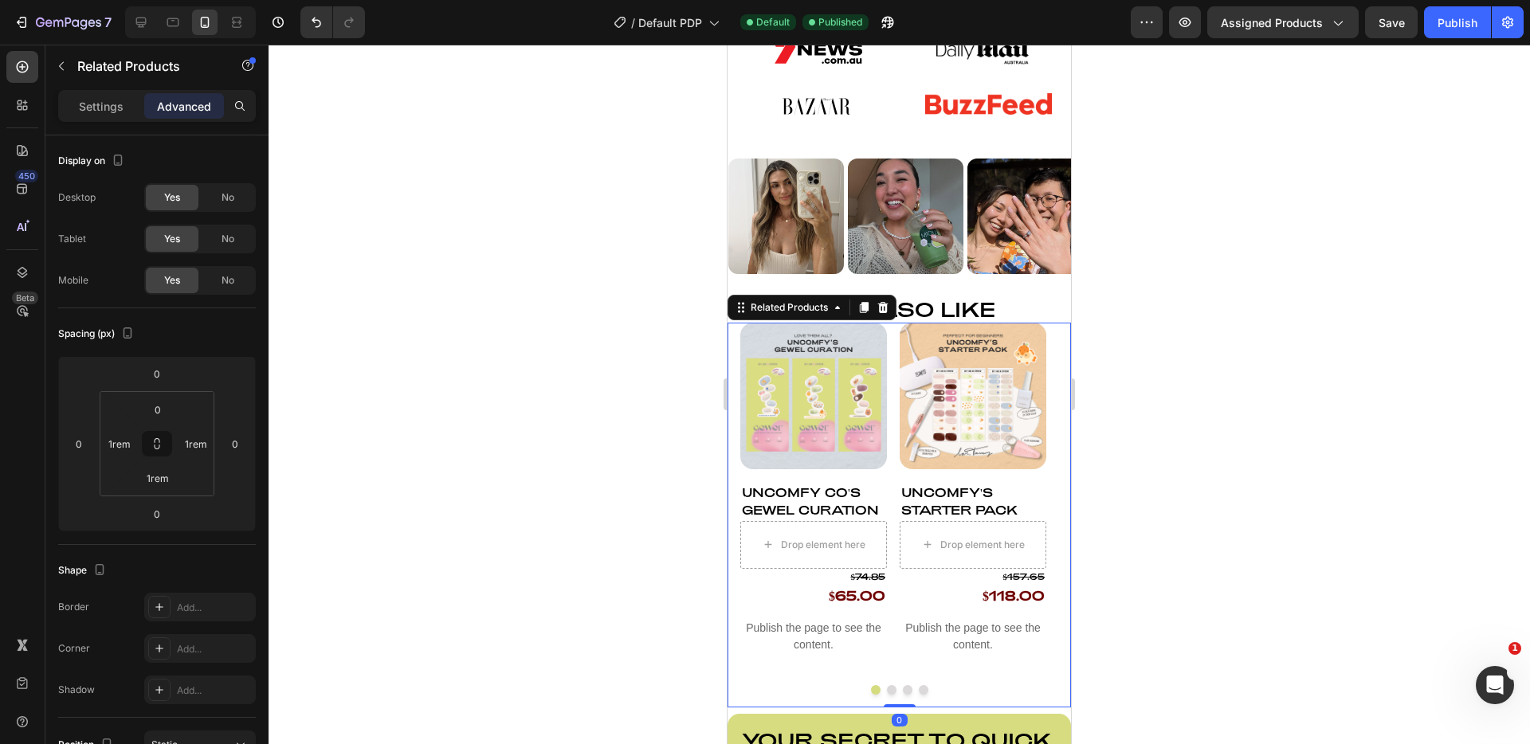
click at [1297, 339] on div at bounding box center [900, 395] width 1262 height 700
click at [890, 308] on h2 "You may also like" at bounding box center [906, 309] width 331 height 27
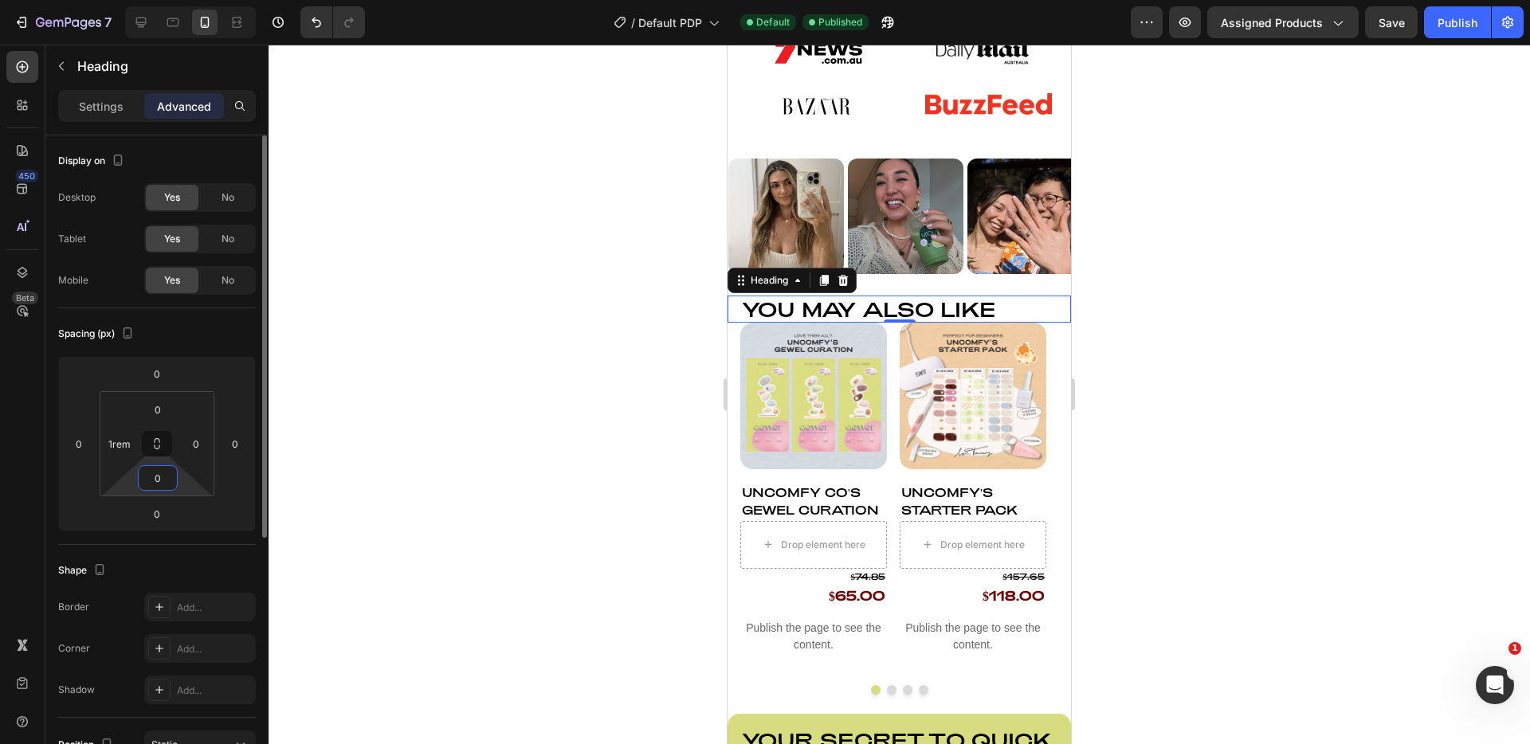
click at [167, 481] on input "0" at bounding box center [158, 478] width 32 height 24
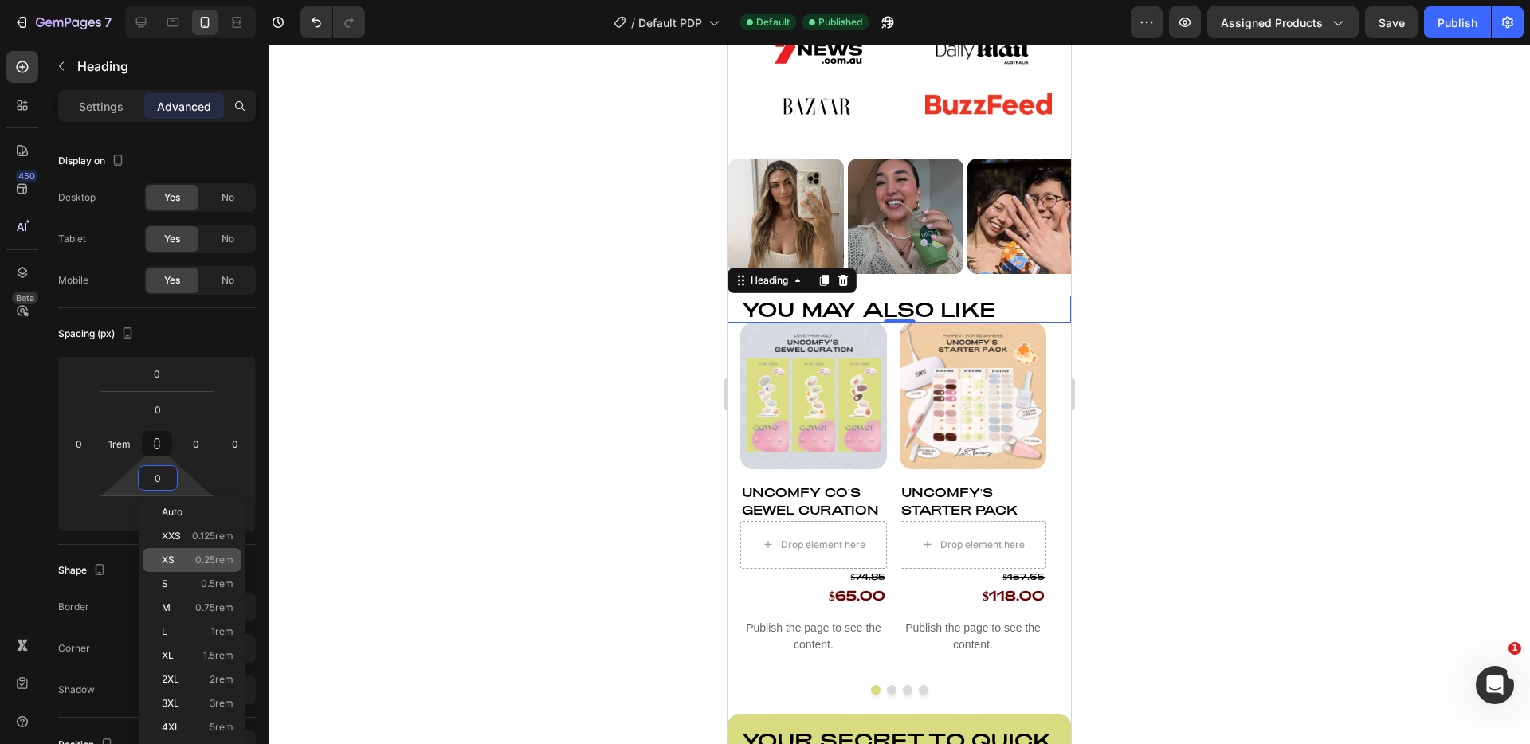
click at [199, 564] on span "0.25rem" at bounding box center [214, 560] width 38 height 11
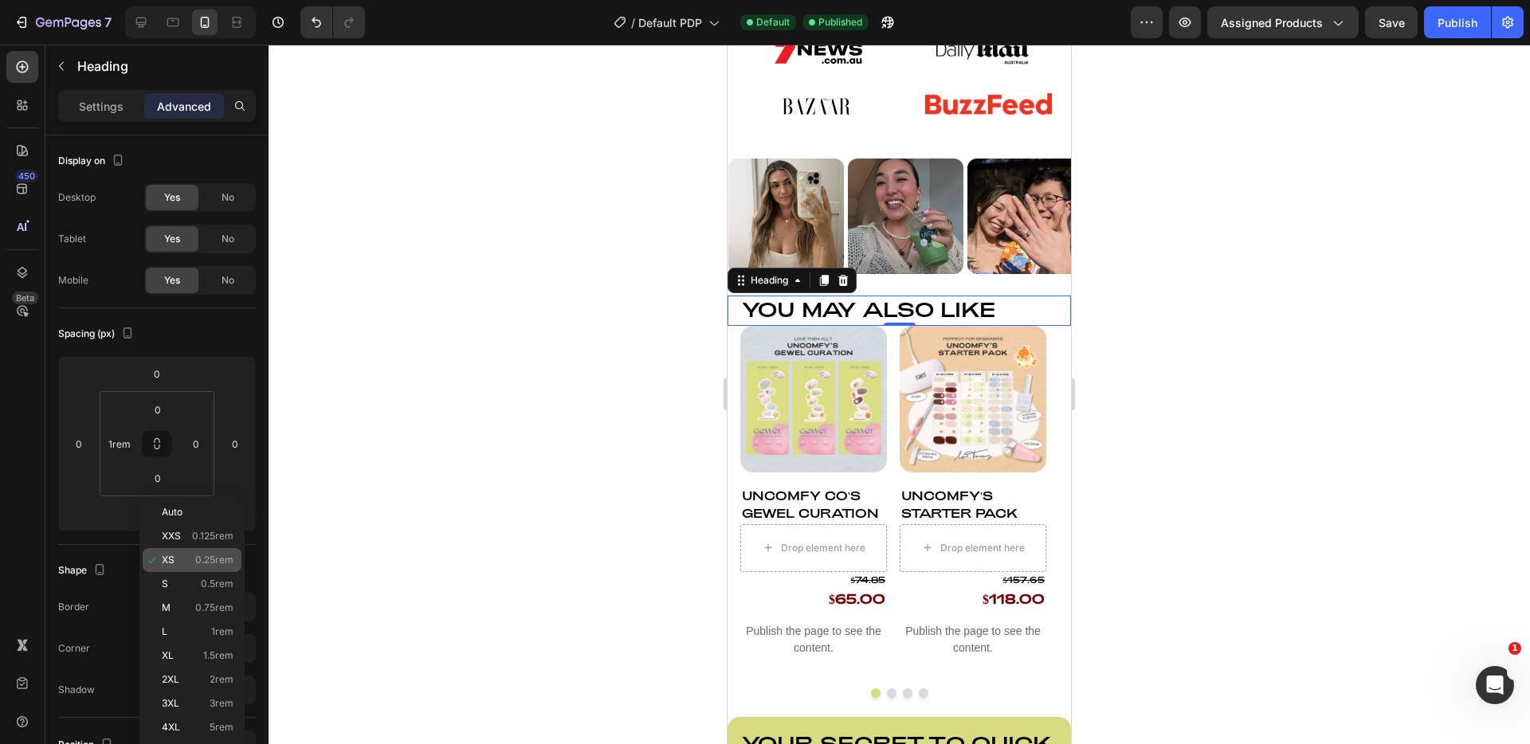
type input "0.25rem"
click at [480, 424] on div at bounding box center [900, 395] width 1262 height 700
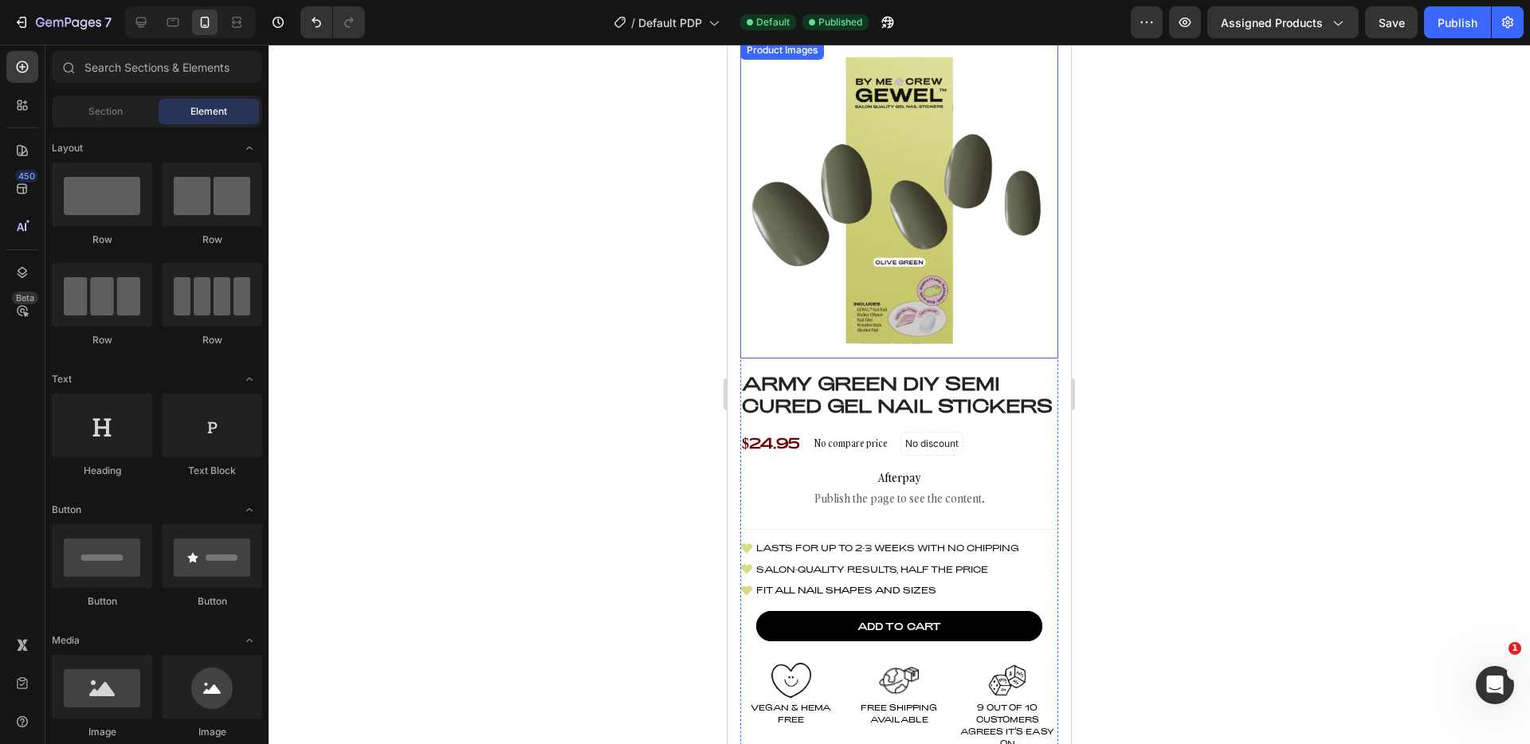
scroll to position [0, 0]
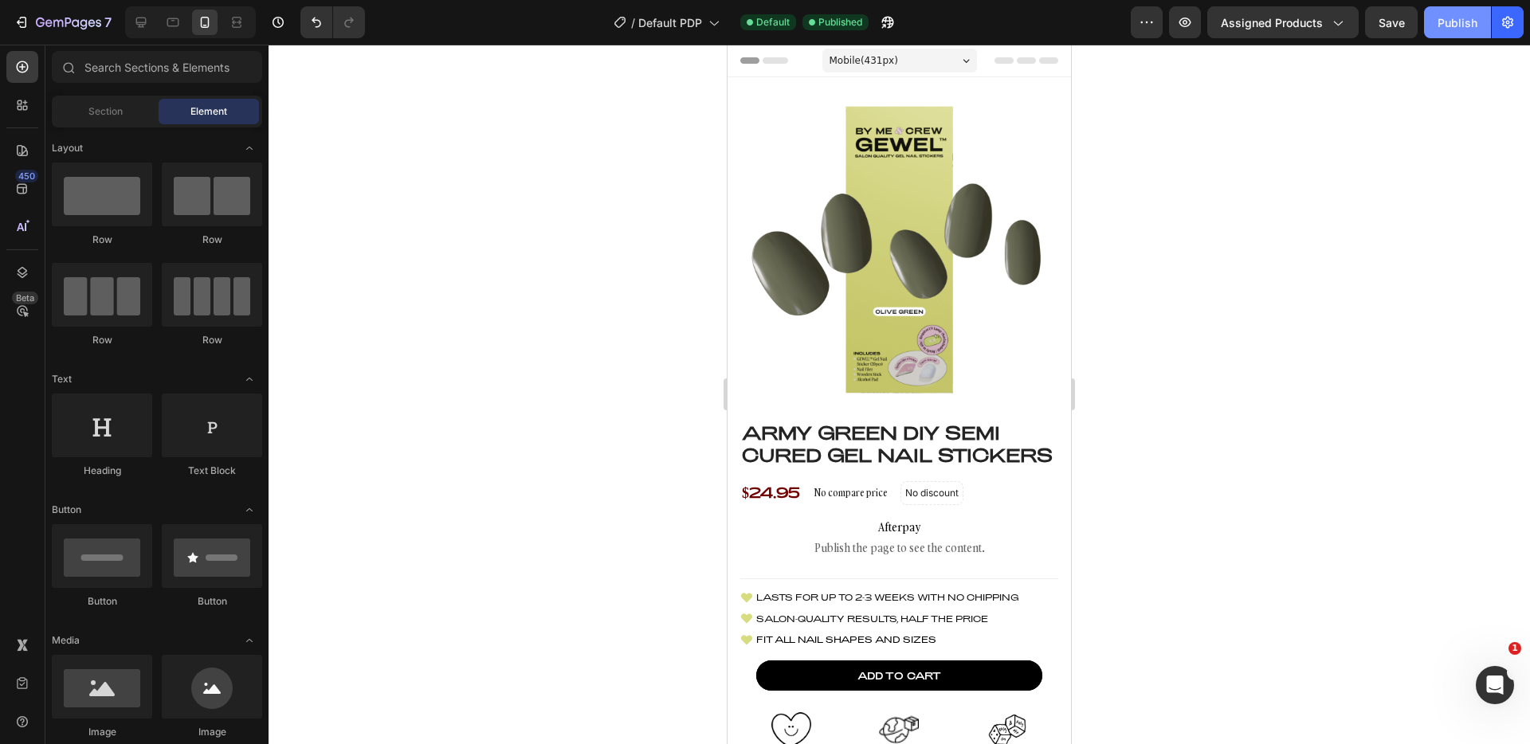
click at [1432, 18] on button "Publish" at bounding box center [1457, 22] width 67 height 32
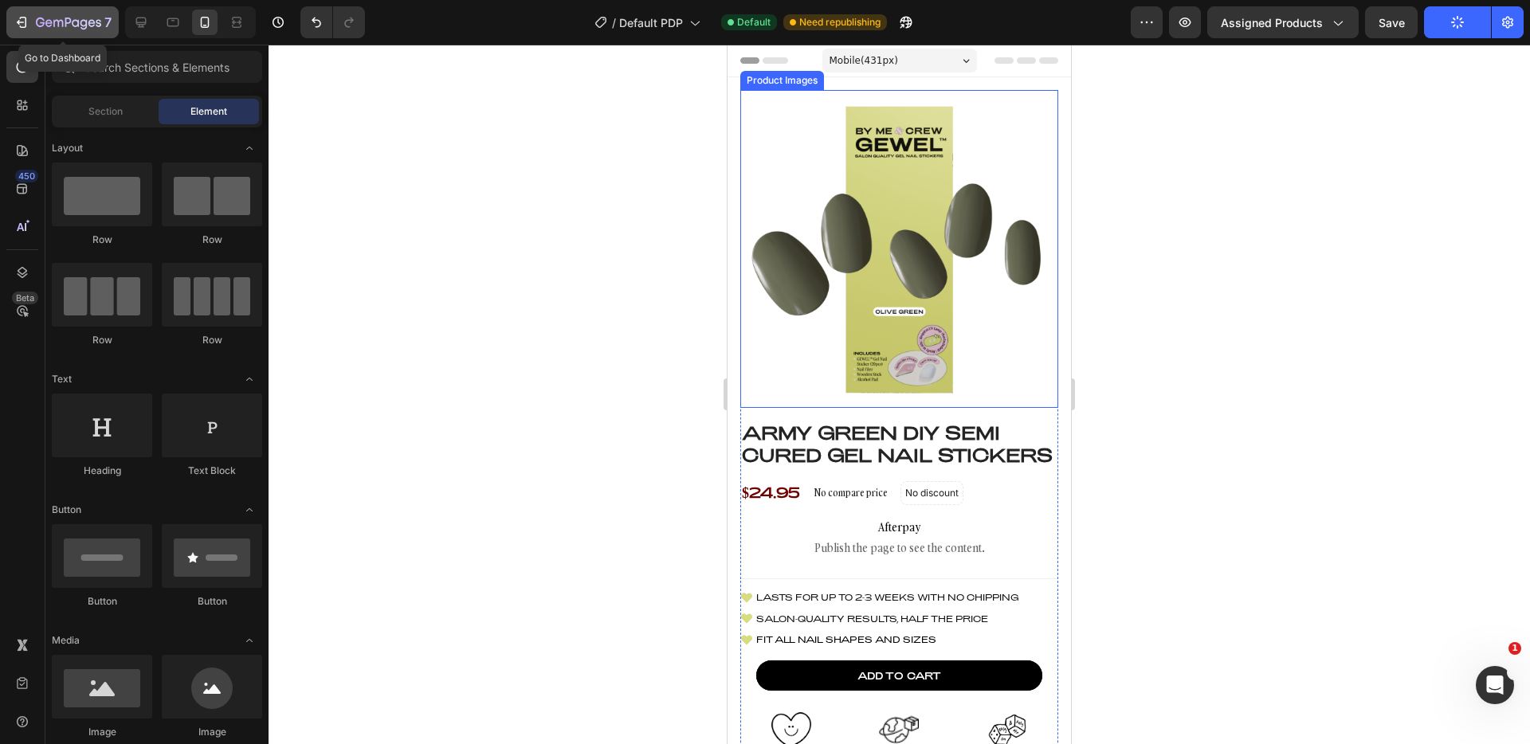
click at [81, 33] on button "7" at bounding box center [62, 22] width 112 height 32
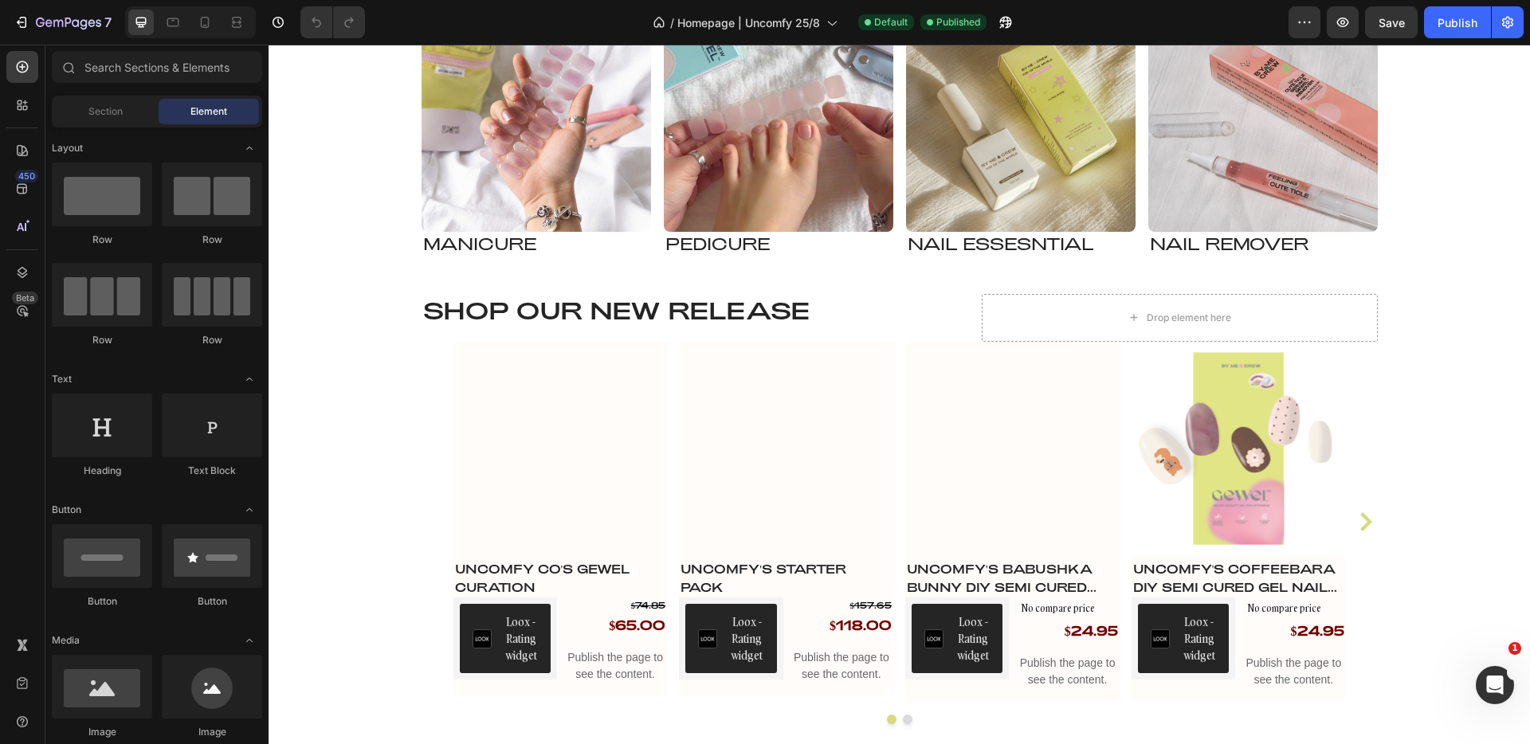
scroll to position [1470, 0]
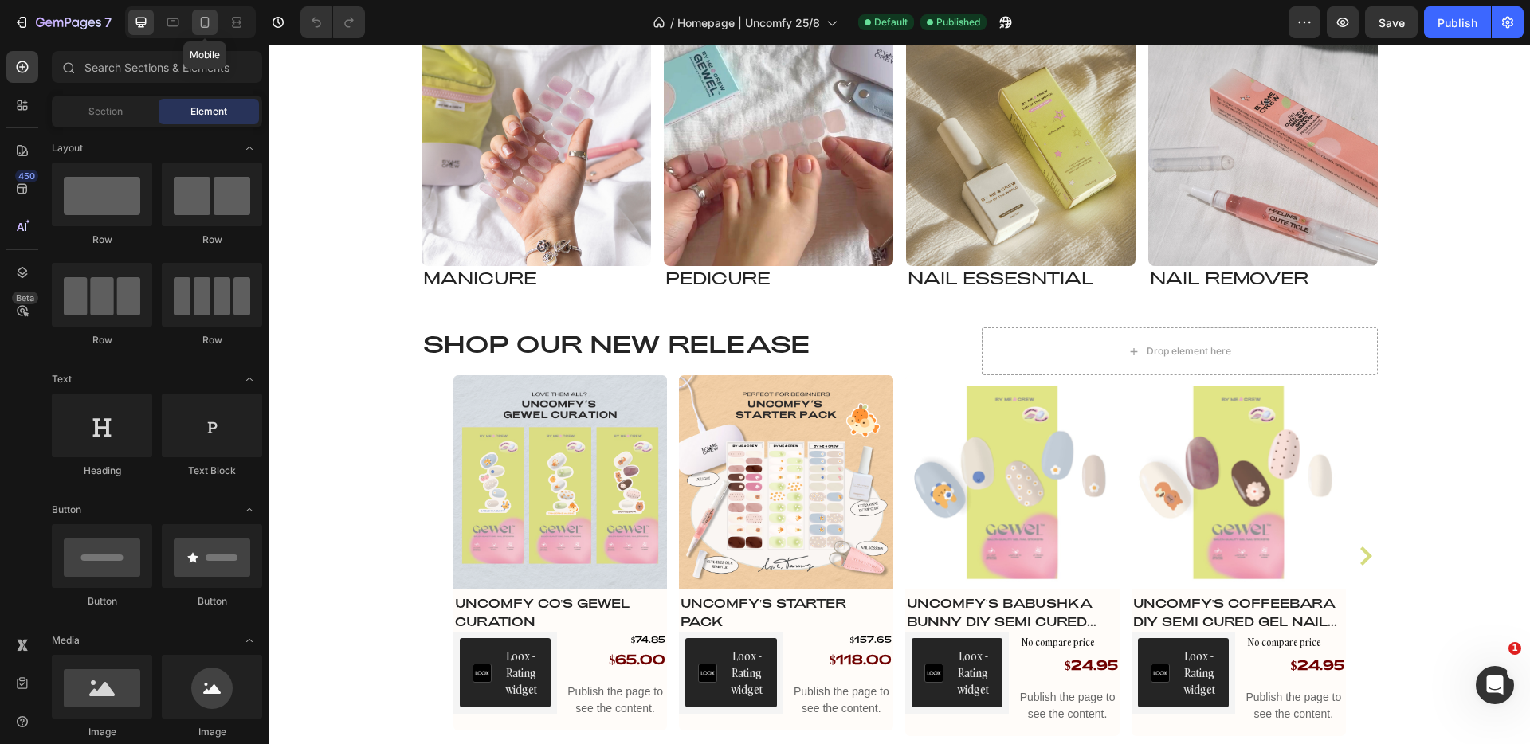
click at [194, 18] on div at bounding box center [205, 23] width 26 height 26
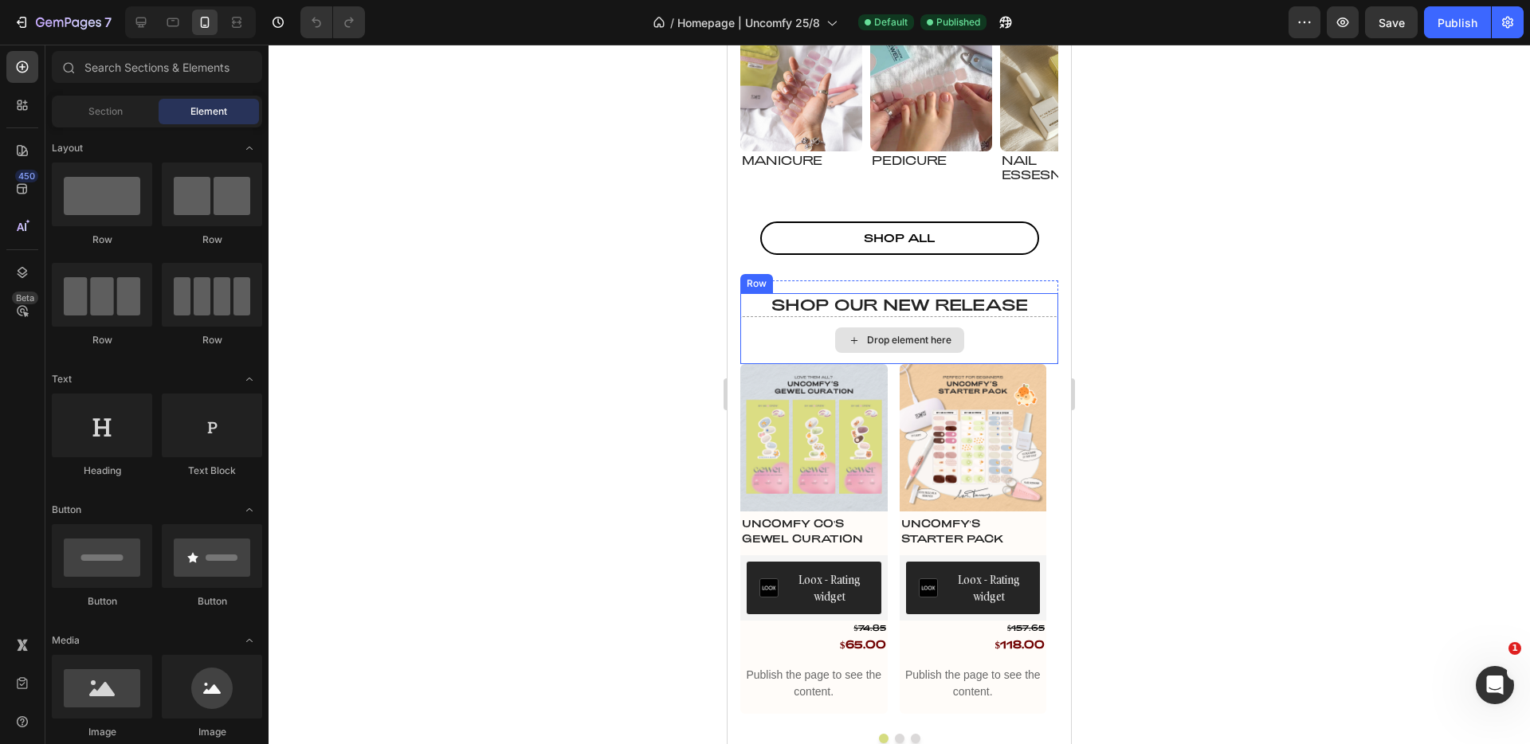
scroll to position [1466, 0]
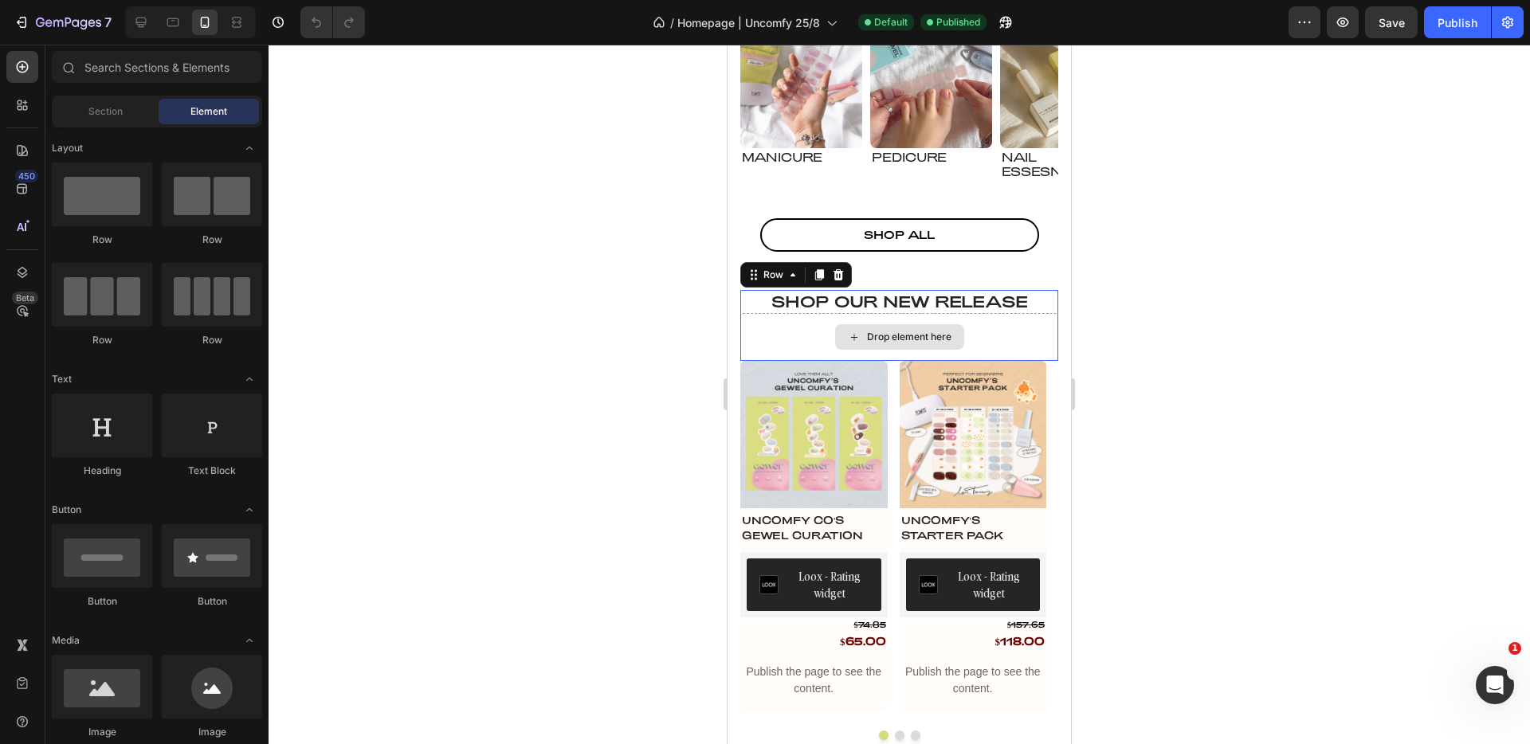
click at [1005, 328] on div "Drop element here" at bounding box center [900, 337] width 318 height 48
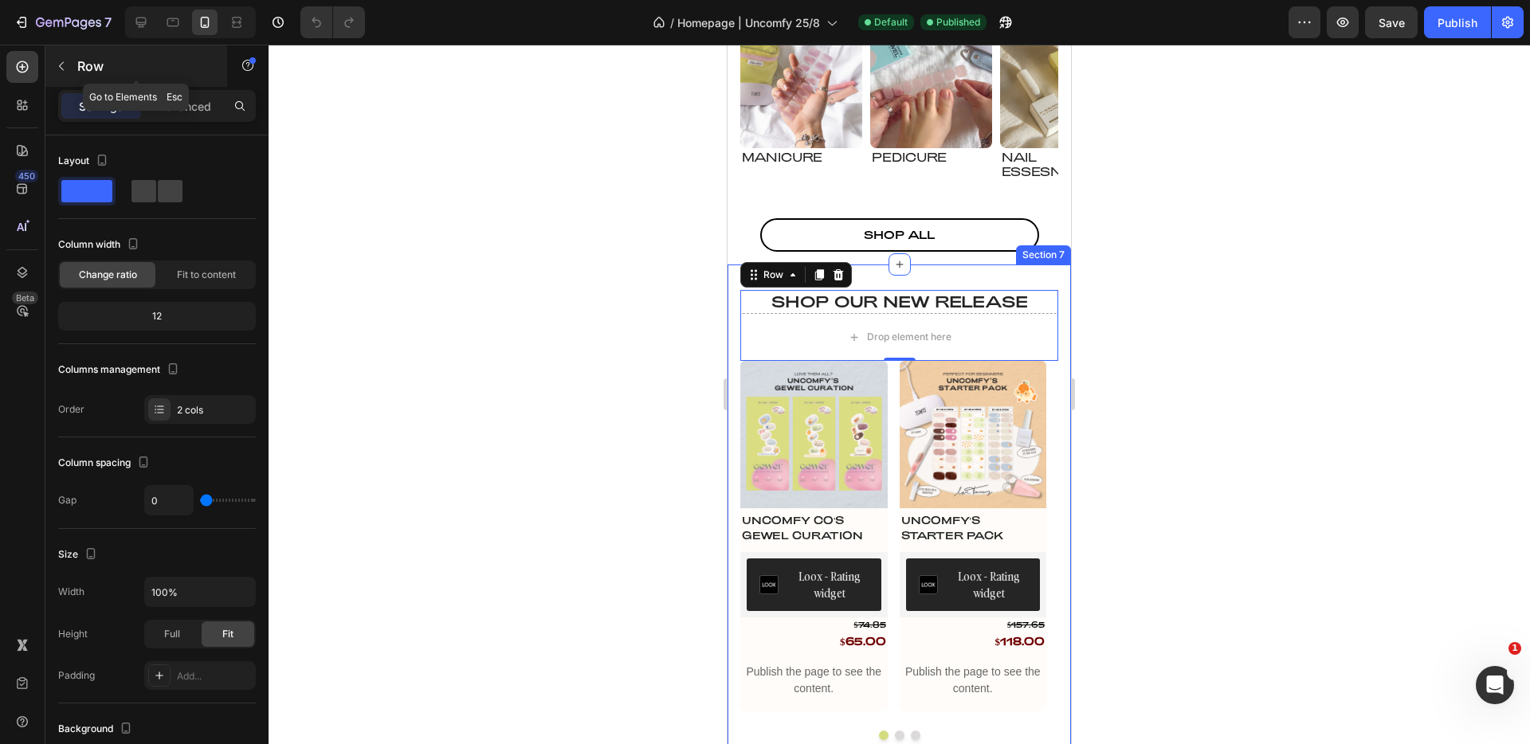
click at [80, 69] on p "Row" at bounding box center [145, 66] width 136 height 19
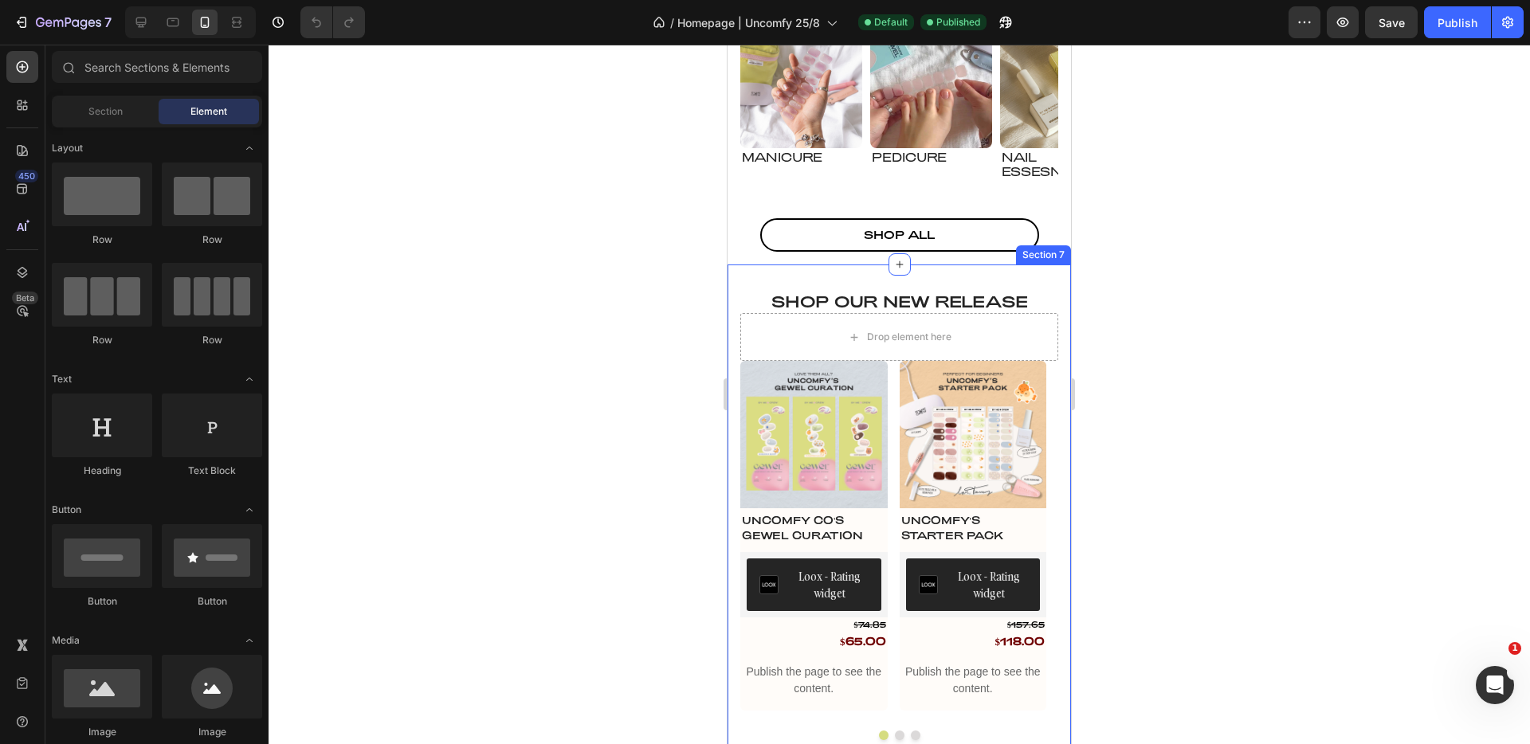
click at [154, 23] on div at bounding box center [190, 22] width 131 height 32
click at [150, 24] on div at bounding box center [141, 23] width 26 height 26
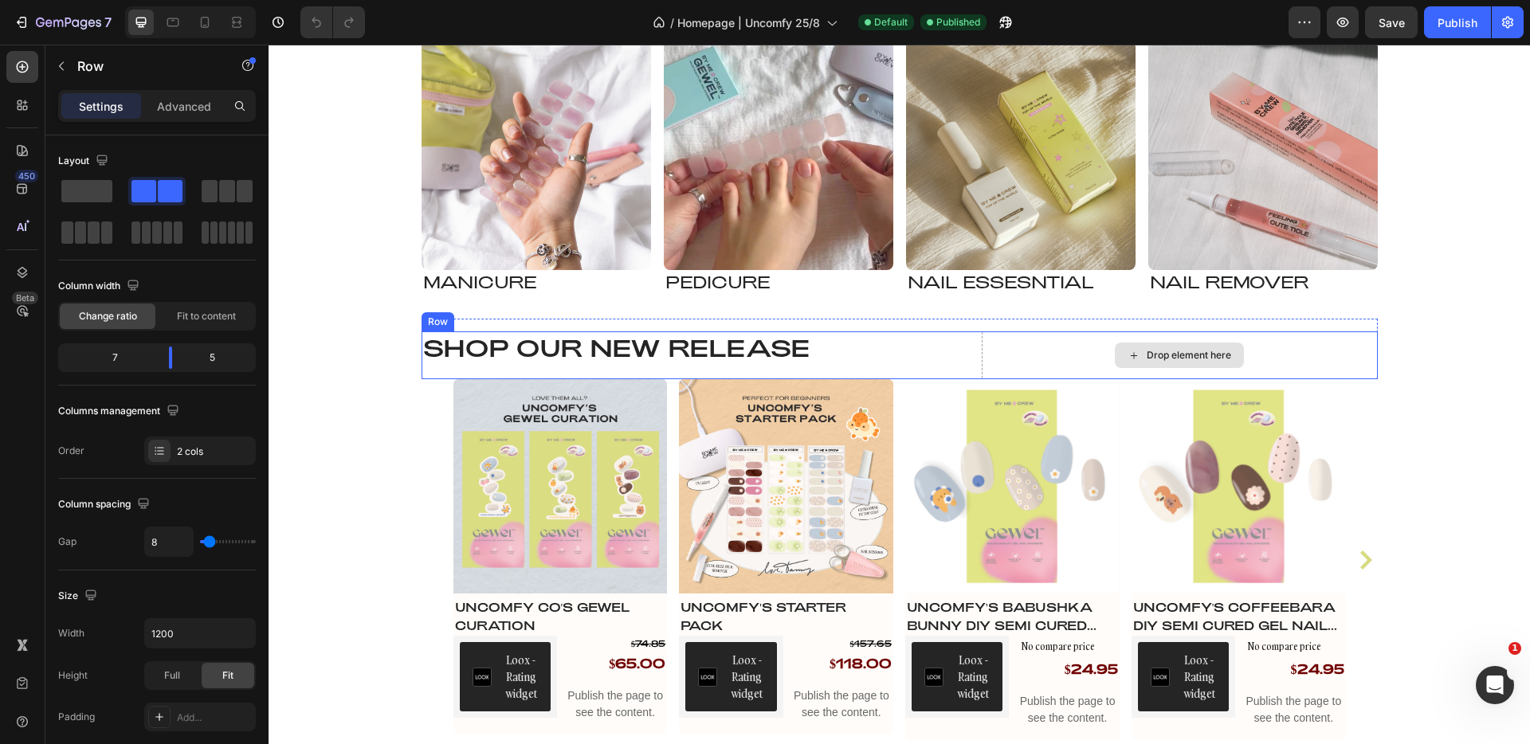
click at [982, 356] on div "Drop element here" at bounding box center [1180, 356] width 396 height 48
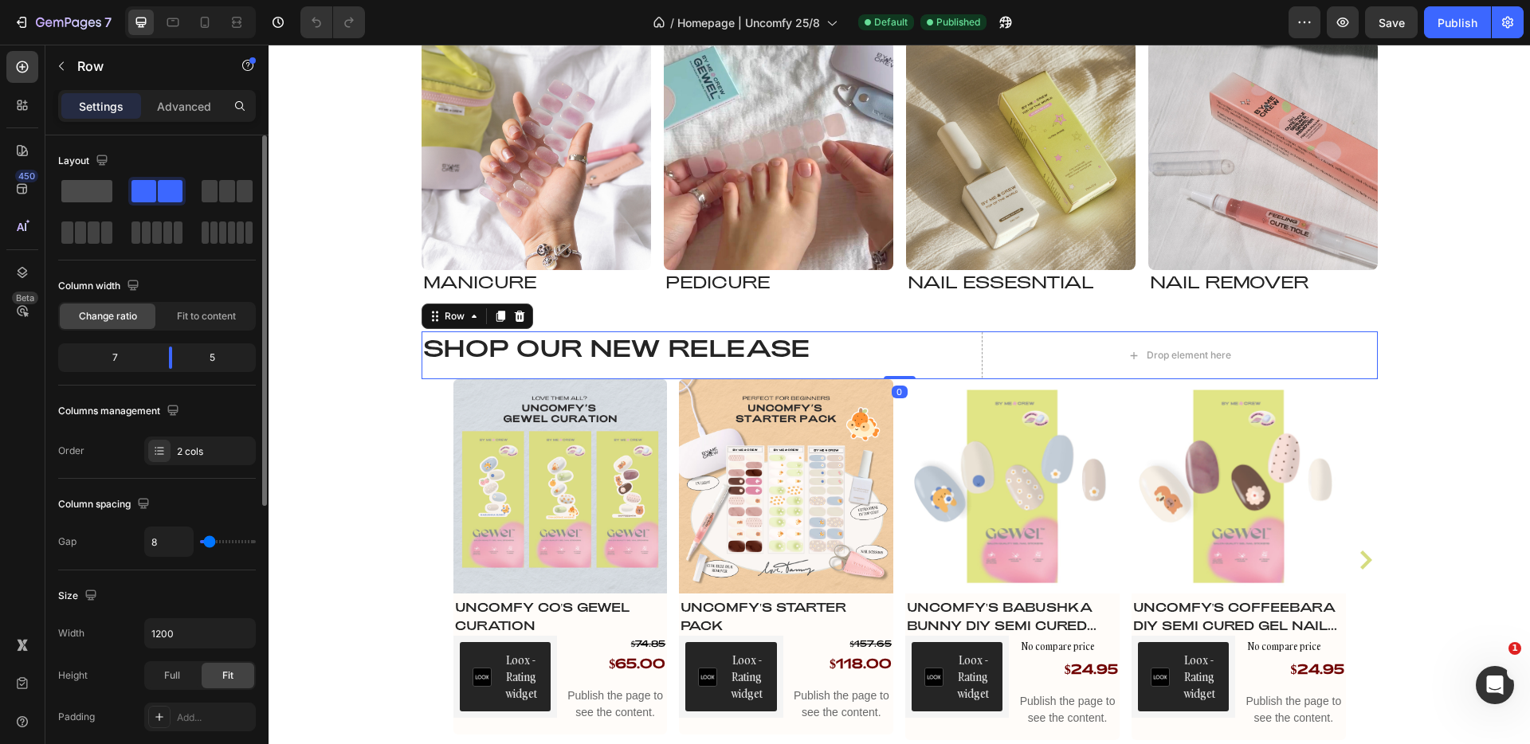
click at [100, 195] on span at bounding box center [86, 191] width 51 height 22
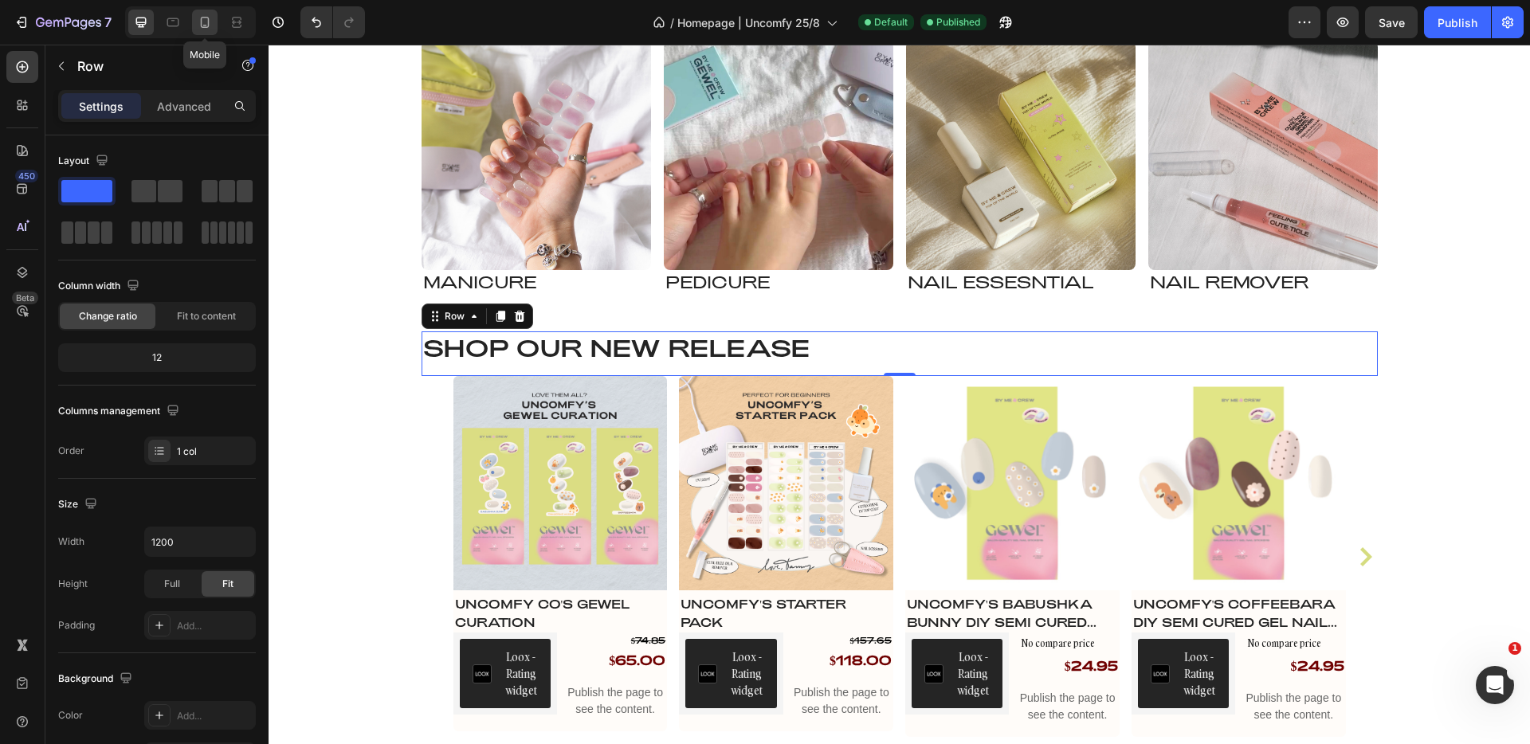
click at [201, 26] on icon at bounding box center [205, 22] width 9 height 11
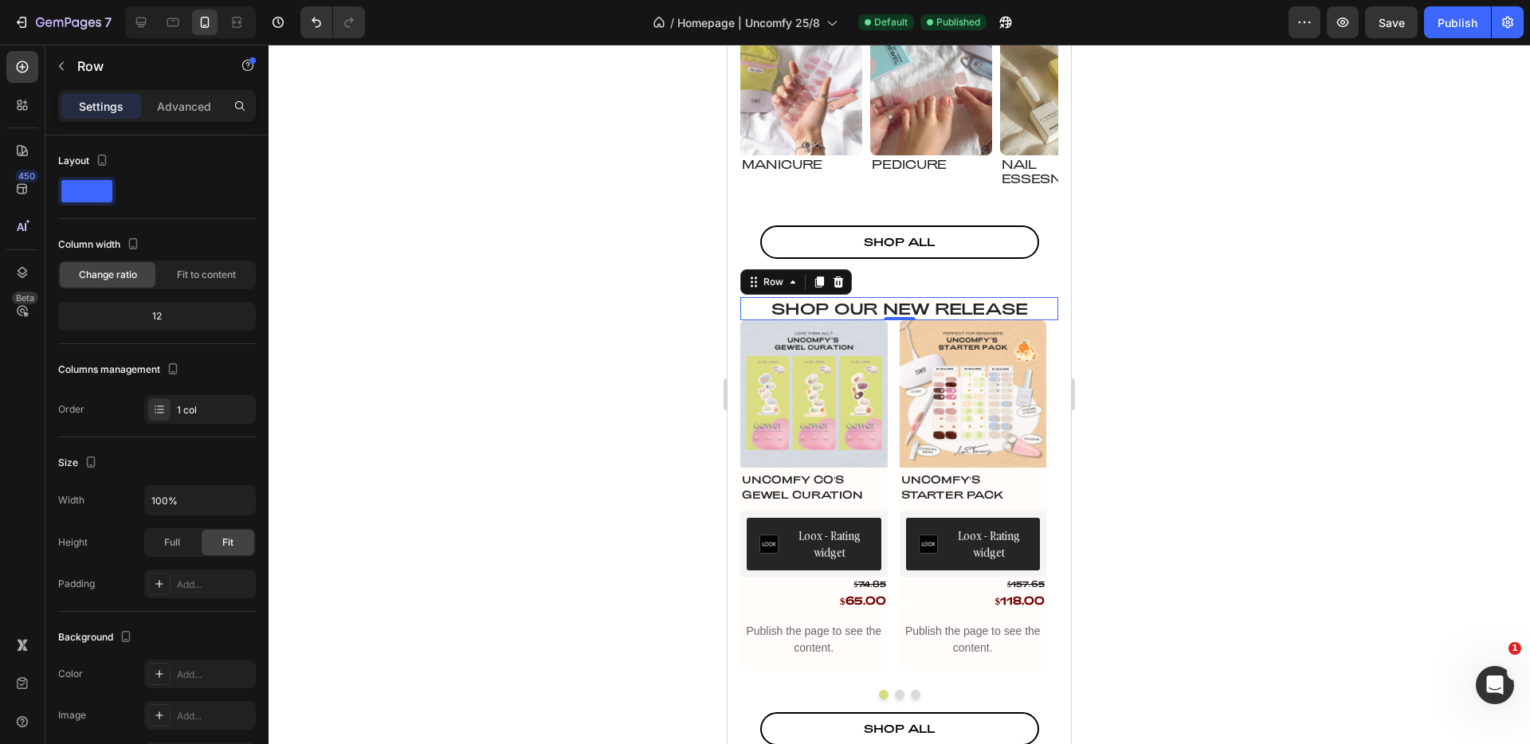
scroll to position [1656, 0]
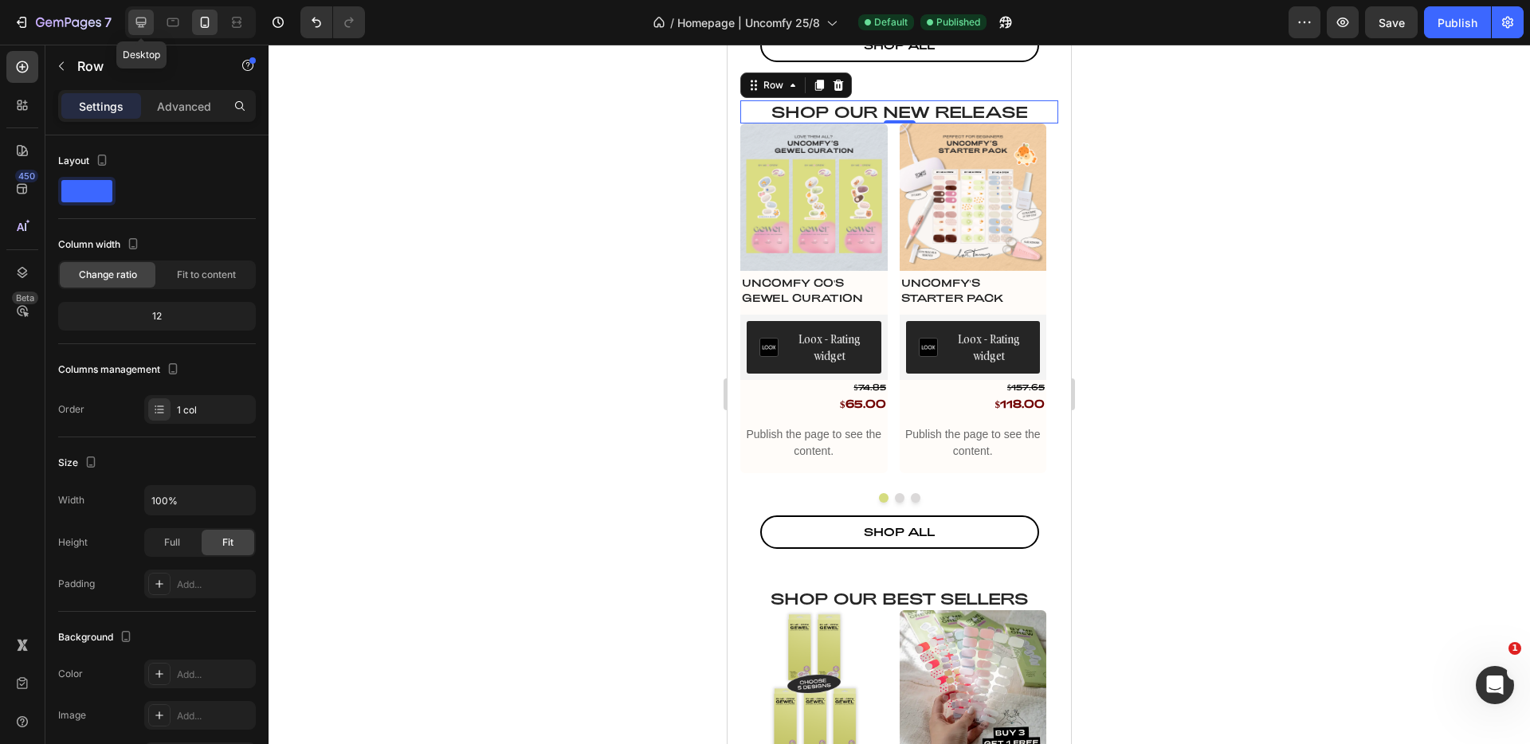
click at [147, 25] on icon at bounding box center [141, 22] width 16 height 16
type input "1200"
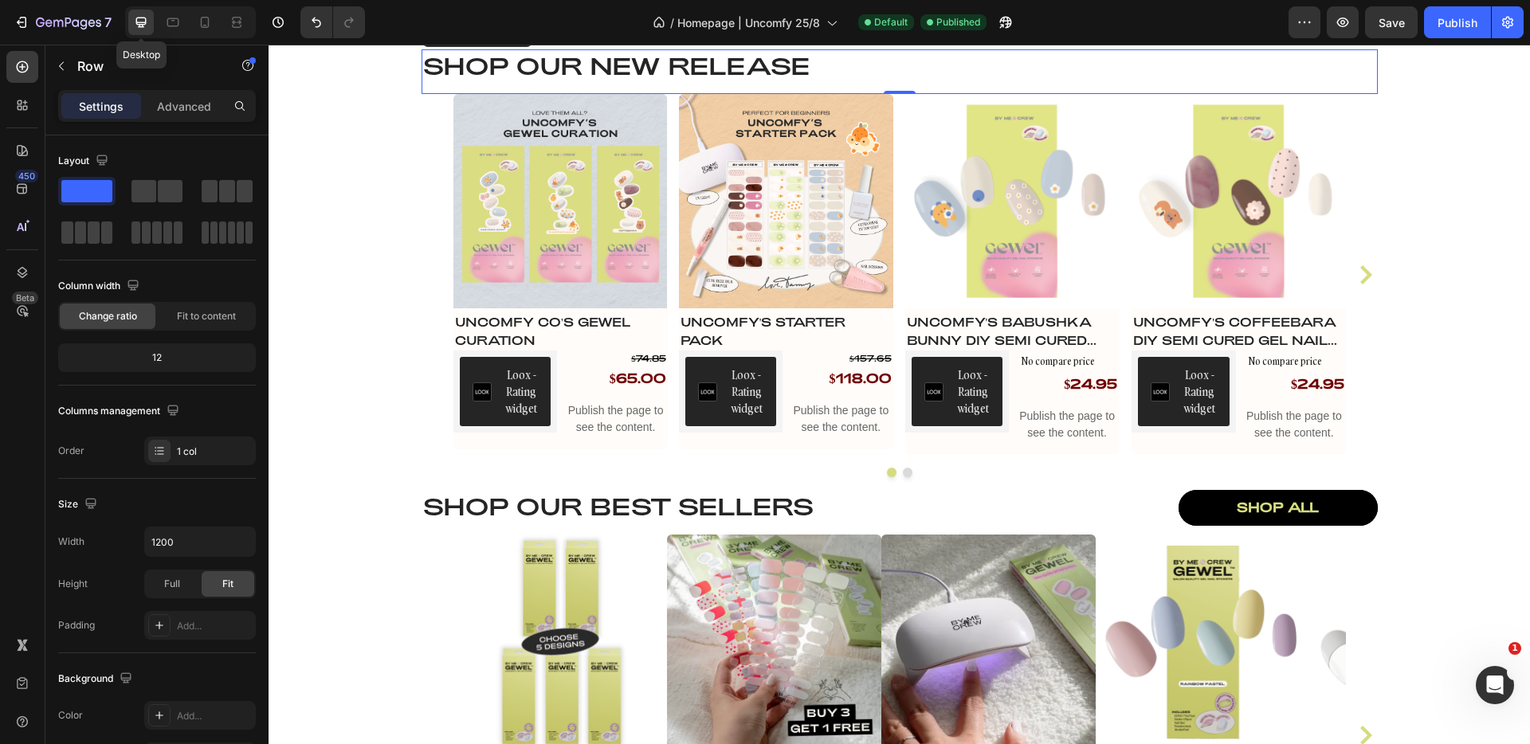
scroll to position [1697, 0]
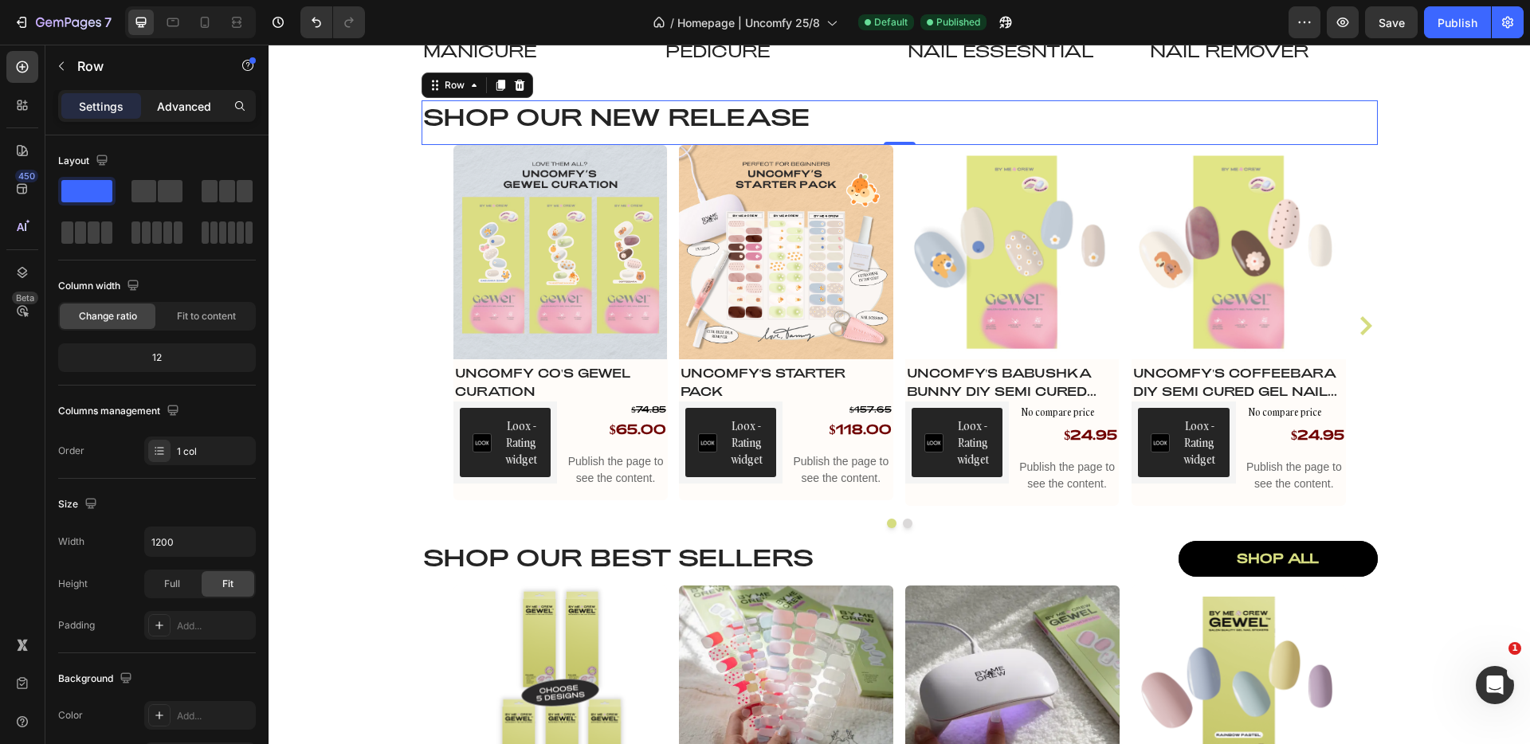
click at [185, 107] on p "Advanced" at bounding box center [184, 106] width 54 height 17
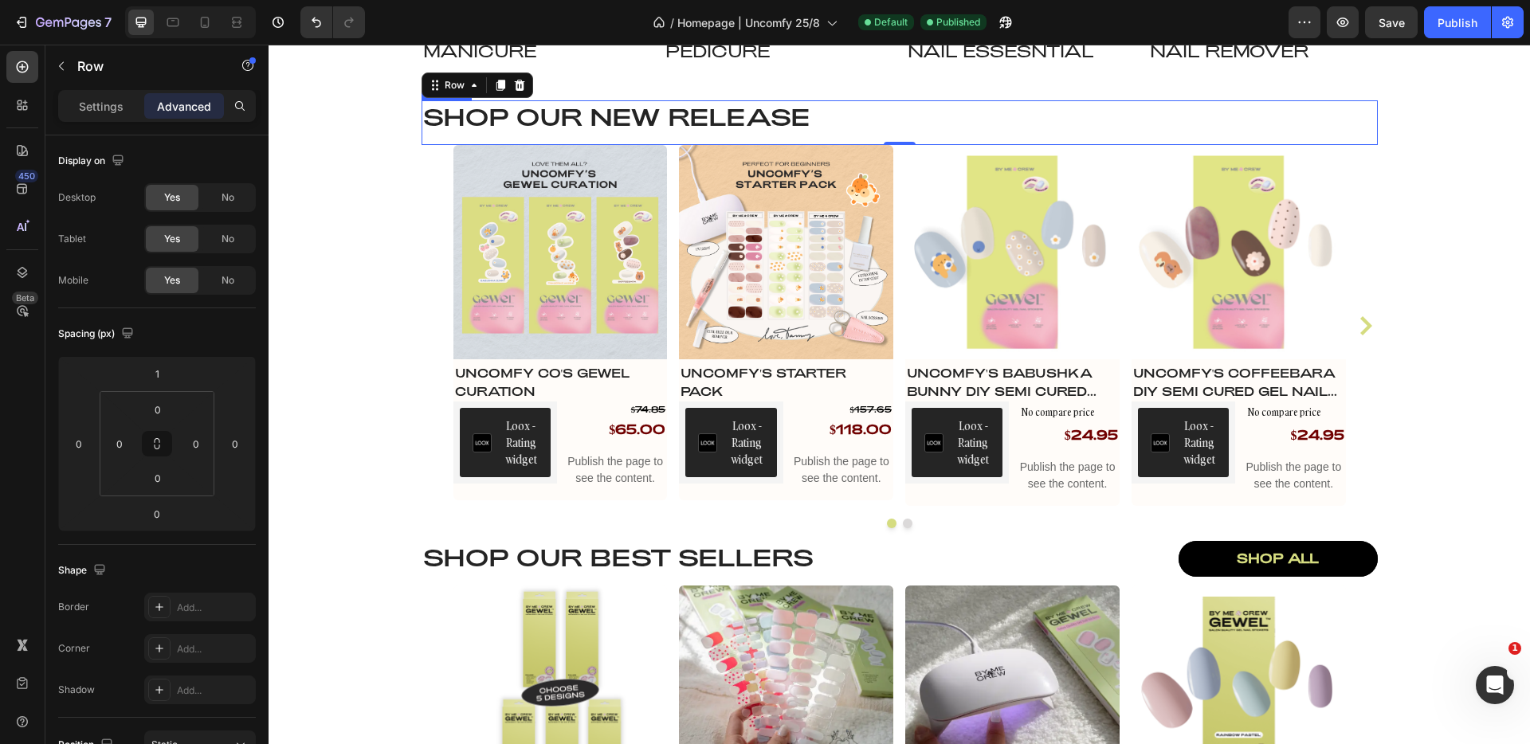
click at [485, 130] on h2 "Shop our NEW RELEASE" at bounding box center [900, 116] width 957 height 32
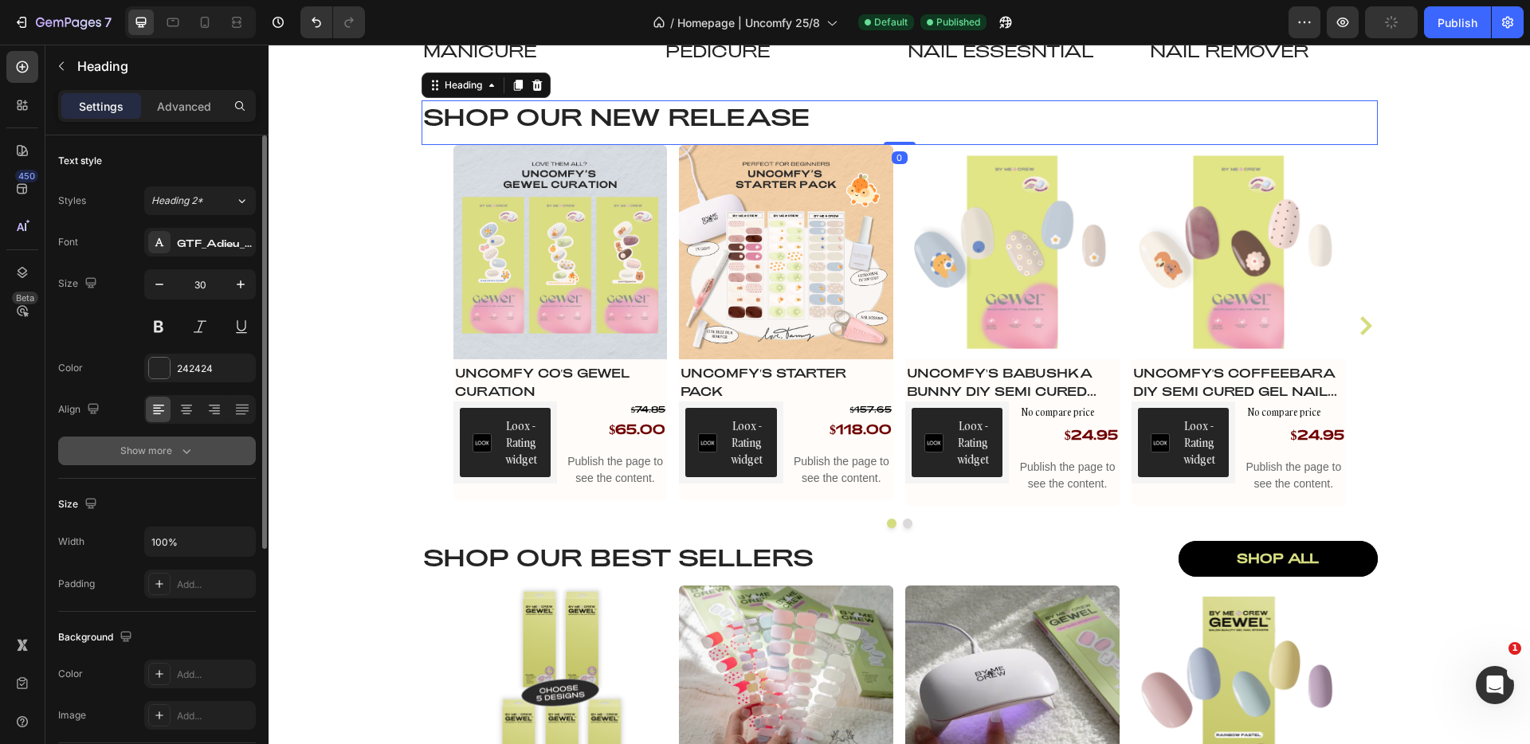
scroll to position [3, 0]
click at [191, 432] on div "Font GTF_Adieu_TRIAL_Regular Size 30 Color 242424 Align Show more" at bounding box center [157, 344] width 198 height 238
click at [189, 442] on icon "button" at bounding box center [187, 448] width 16 height 16
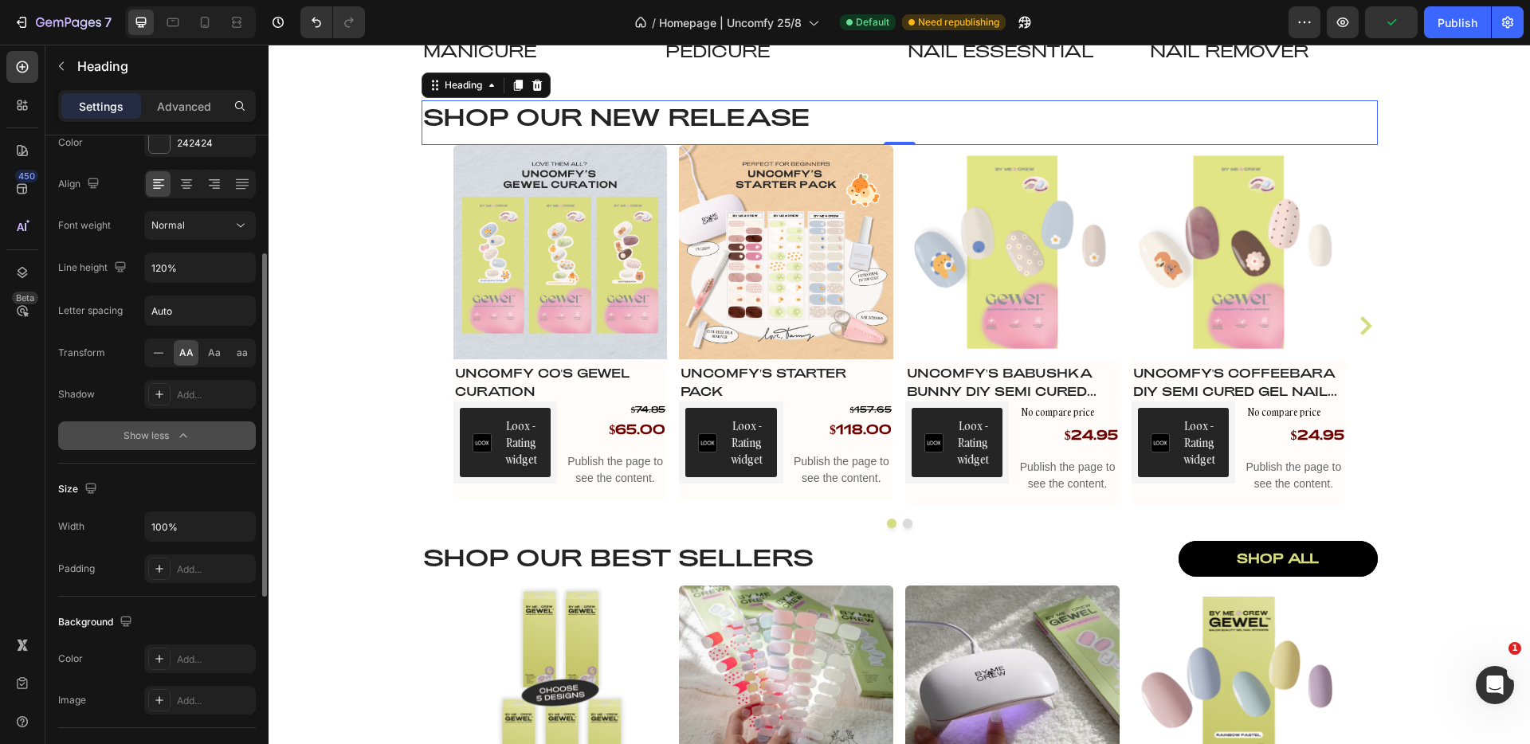
scroll to position [591, 0]
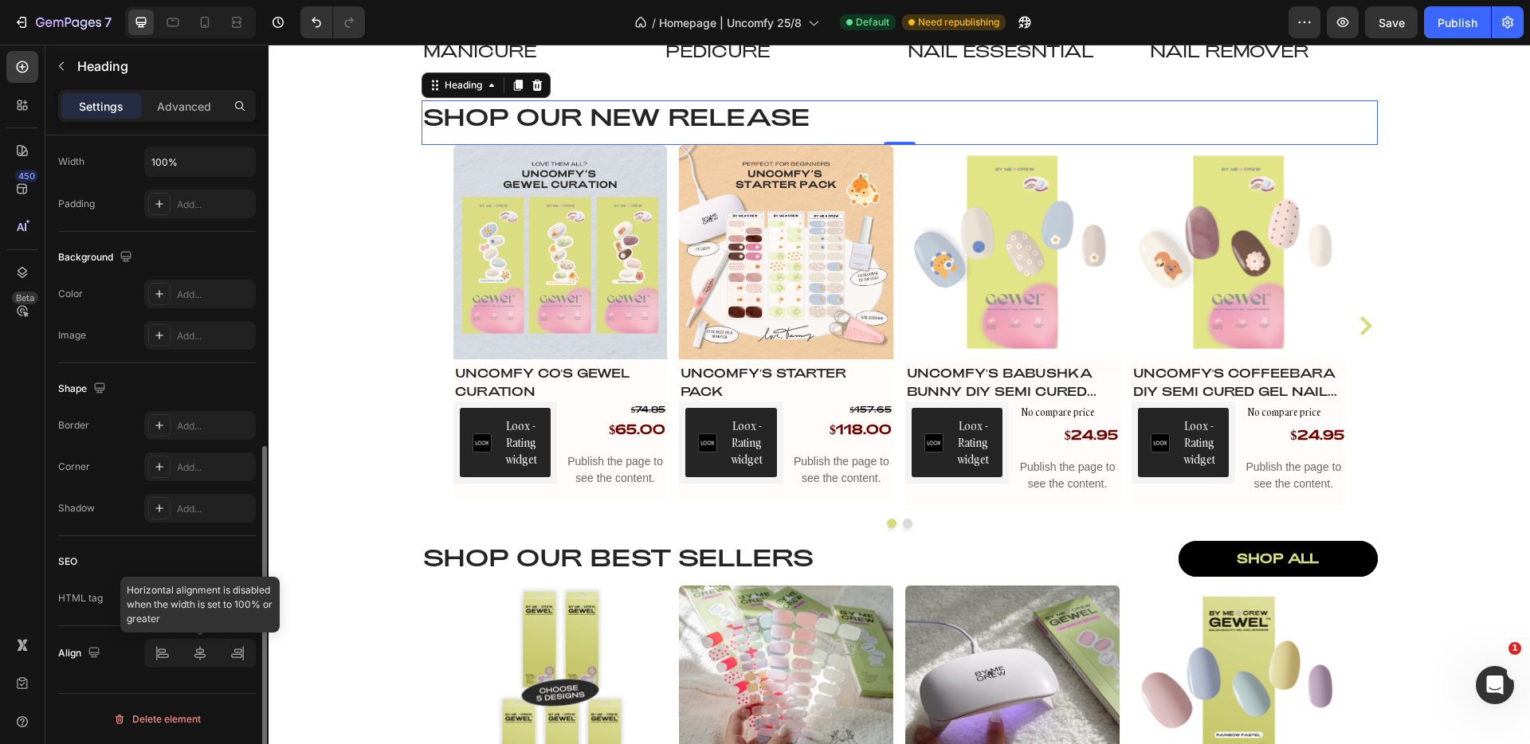
click at [161, 647] on div at bounding box center [200, 653] width 112 height 29
click at [167, 655] on div at bounding box center [200, 653] width 112 height 29
click at [202, 655] on div at bounding box center [200, 653] width 112 height 29
click at [198, 537] on div "SEO HTML tag H2" at bounding box center [157, 581] width 198 height 90
click at [711, 124] on h2 "Shop our NEW RELEASE" at bounding box center [900, 116] width 957 height 32
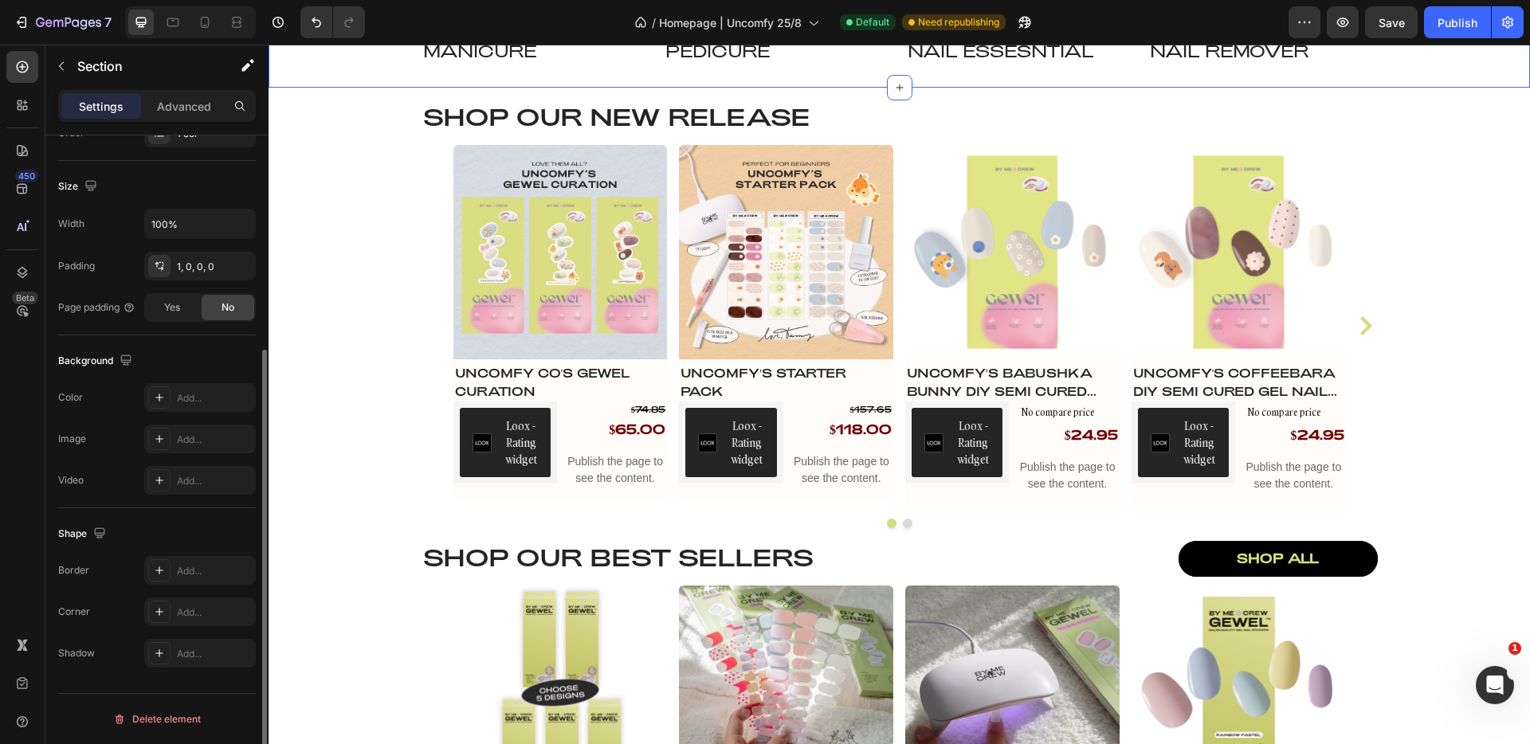
scroll to position [0, 0]
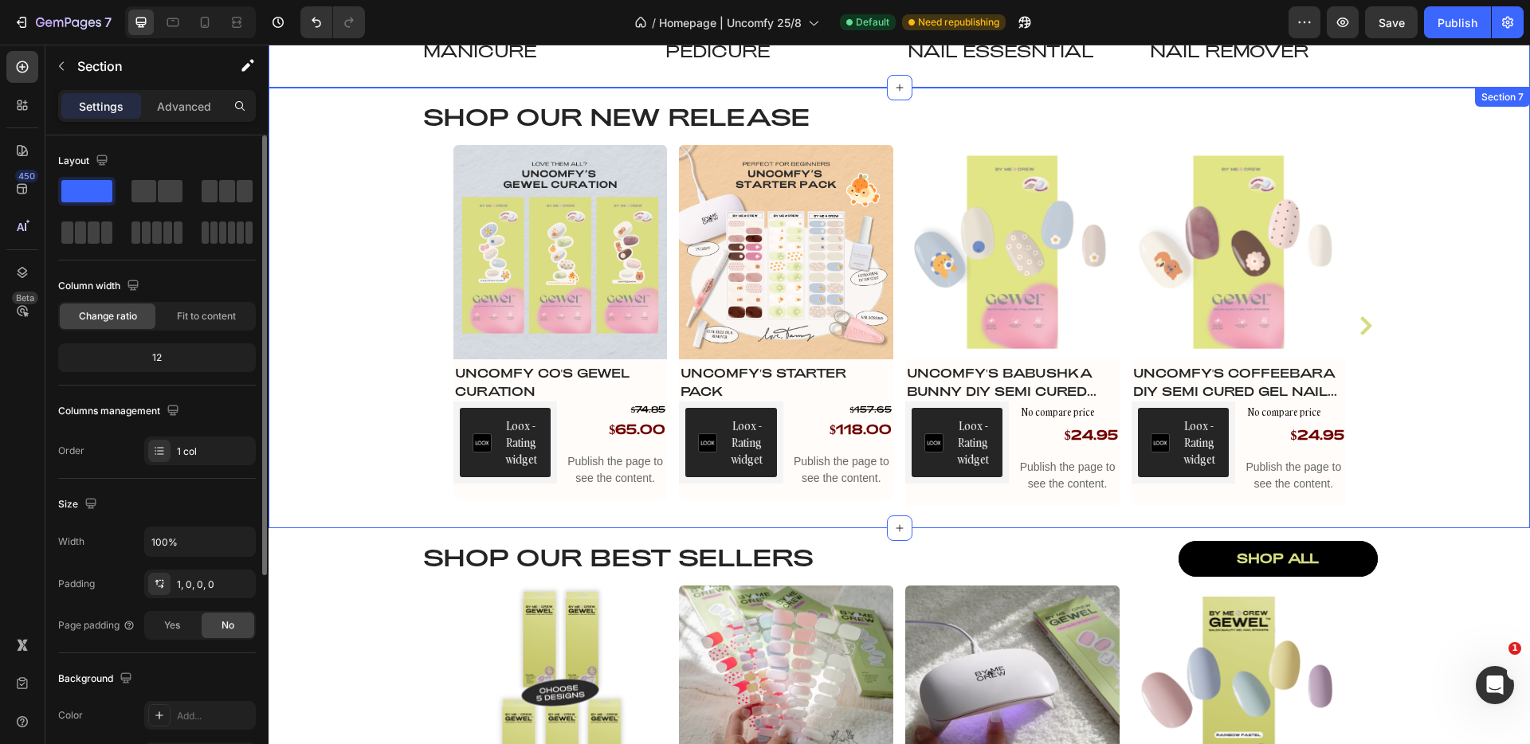
click at [1440, 159] on div "Shop our NEW RELEASE Heading Row Row Product Images Uncomfy Co's GEWEL Curation…" at bounding box center [900, 308] width 1262 height 441
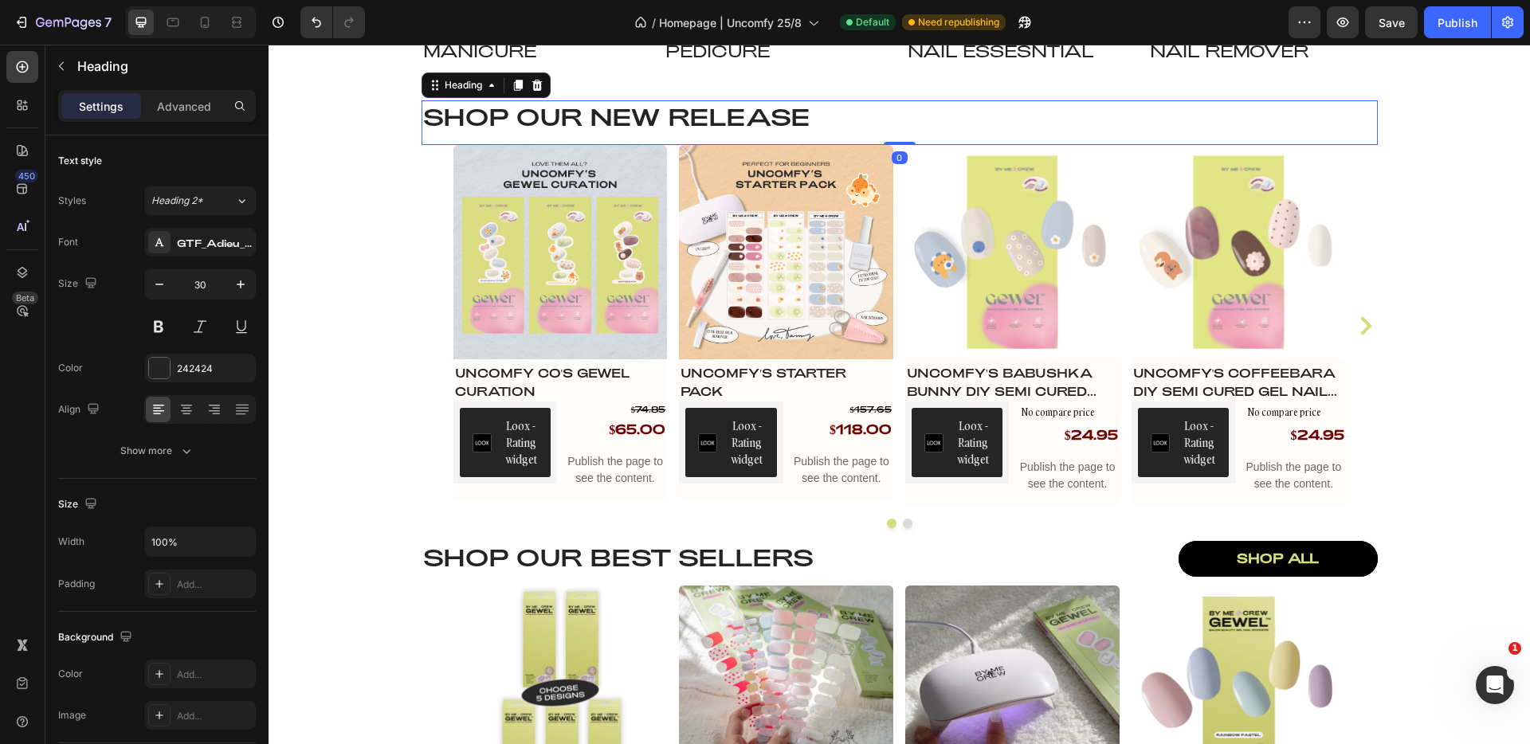
click at [714, 120] on p "Shop our NEW RELEASE" at bounding box center [899, 116] width 953 height 29
click at [482, 92] on div "Heading" at bounding box center [464, 85] width 76 height 19
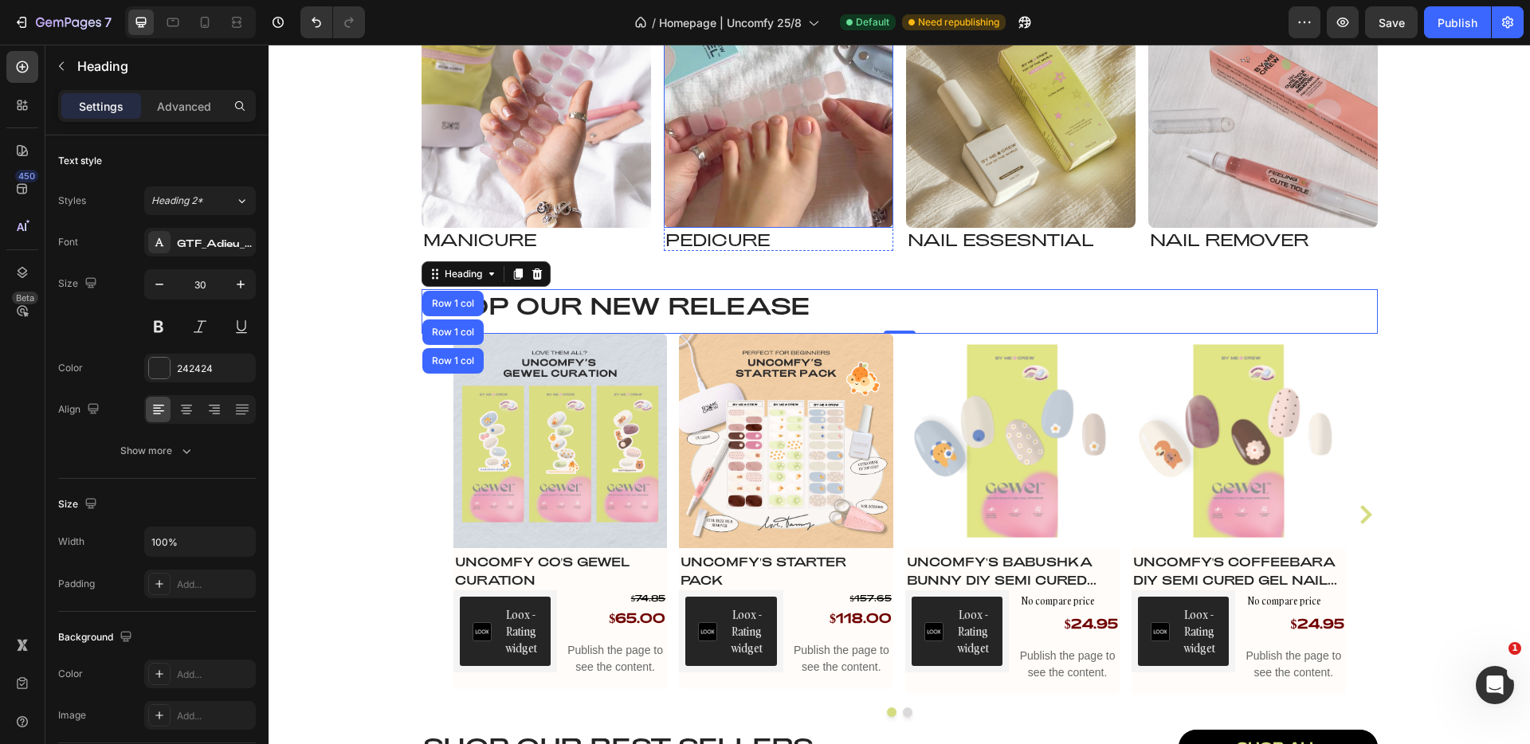
scroll to position [1494, 0]
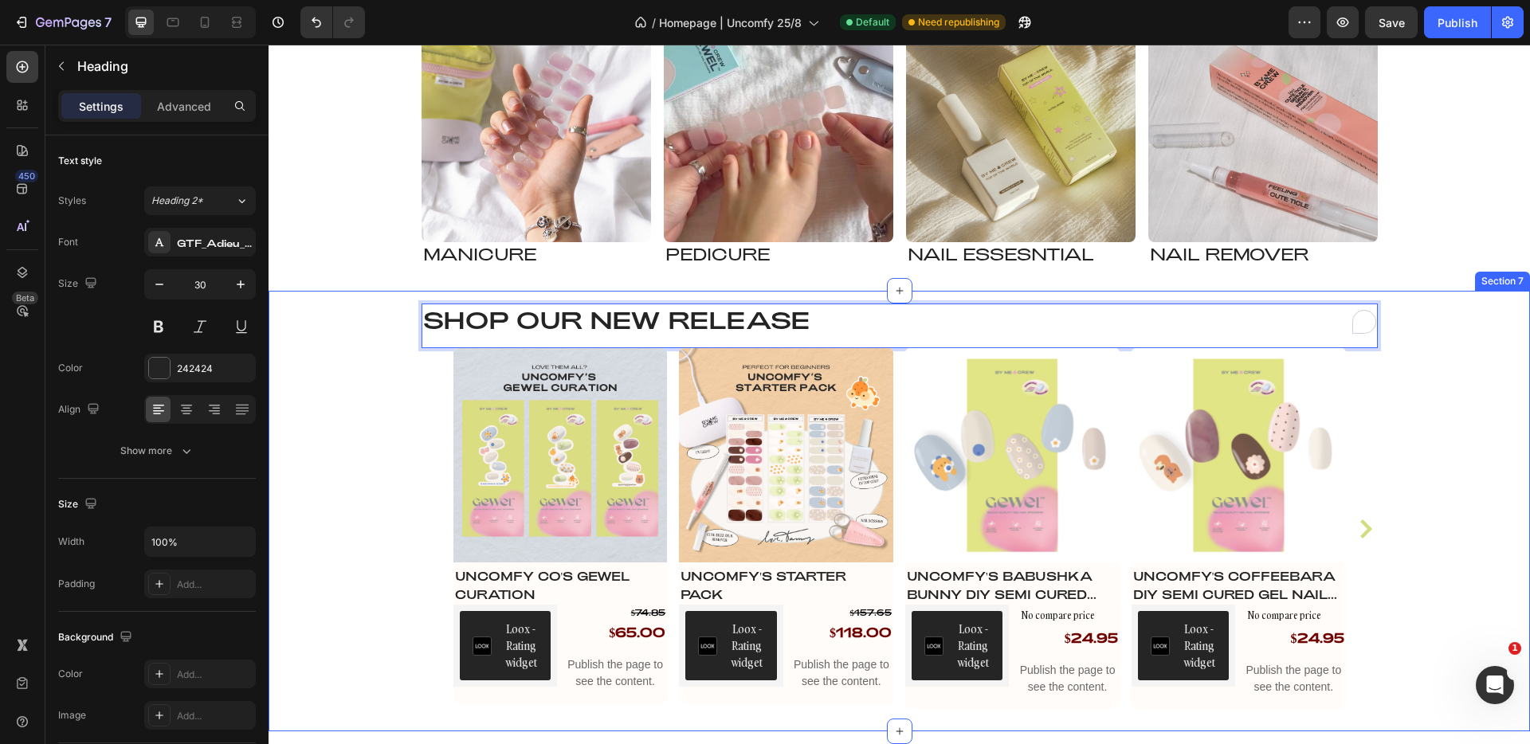
click at [365, 319] on div "Shop our NEW RELEASE Heading Row 1 col Row 1 col Row 1 col 0 Row Row Product Im…" at bounding box center [900, 511] width 1262 height 441
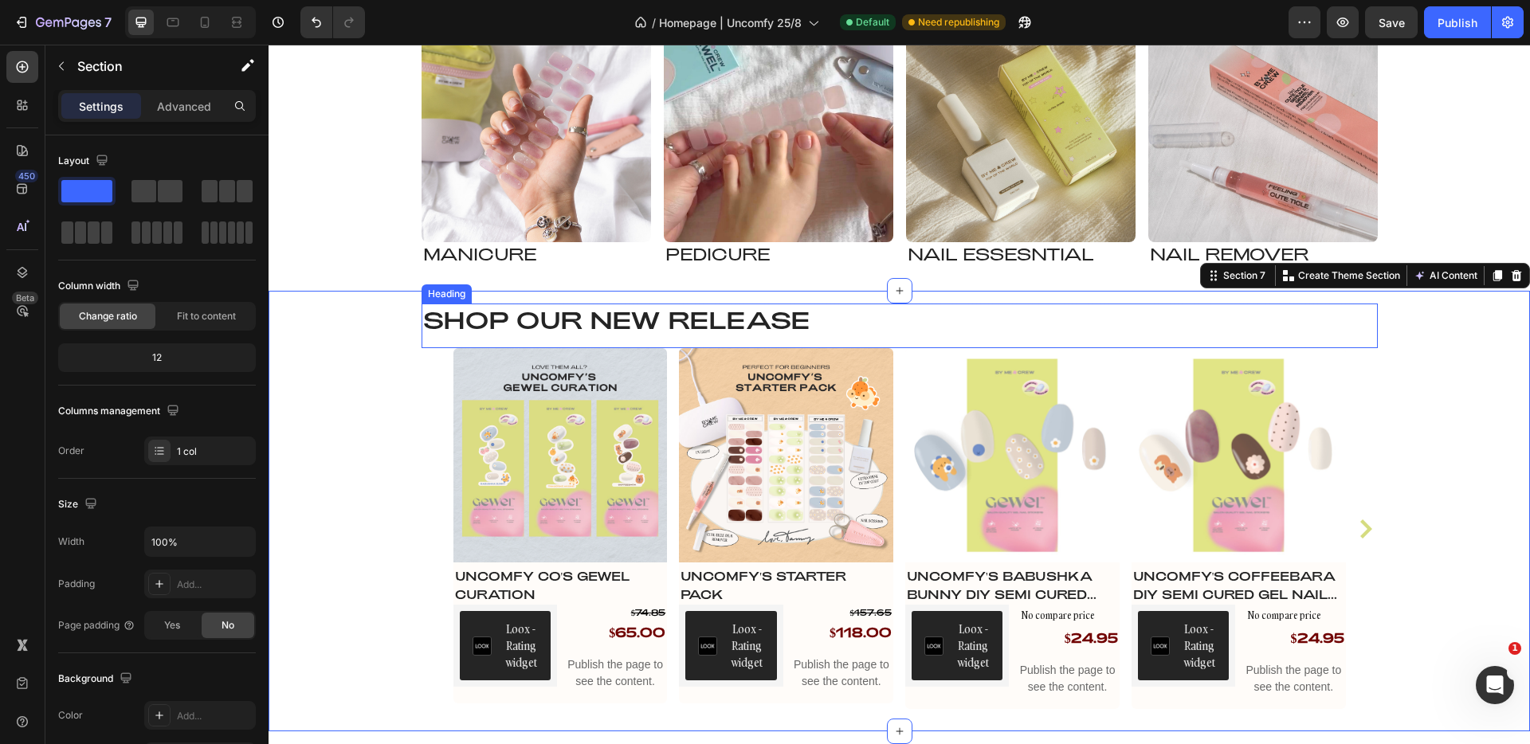
click at [502, 320] on p "Shop our NEW RELEASE" at bounding box center [899, 319] width 953 height 29
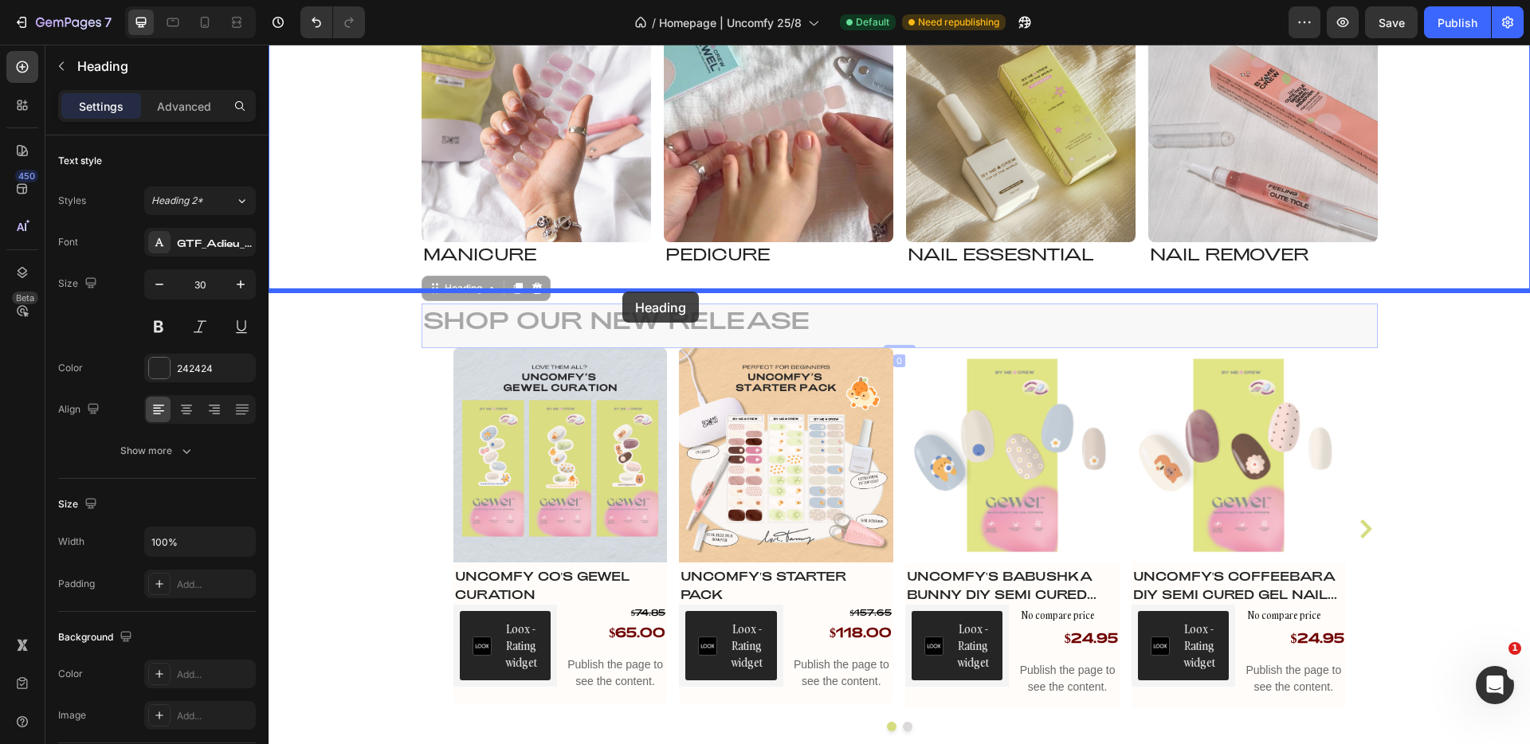
drag, startPoint x: 433, startPoint y: 293, endPoint x: 623, endPoint y: 292, distance: 189.7
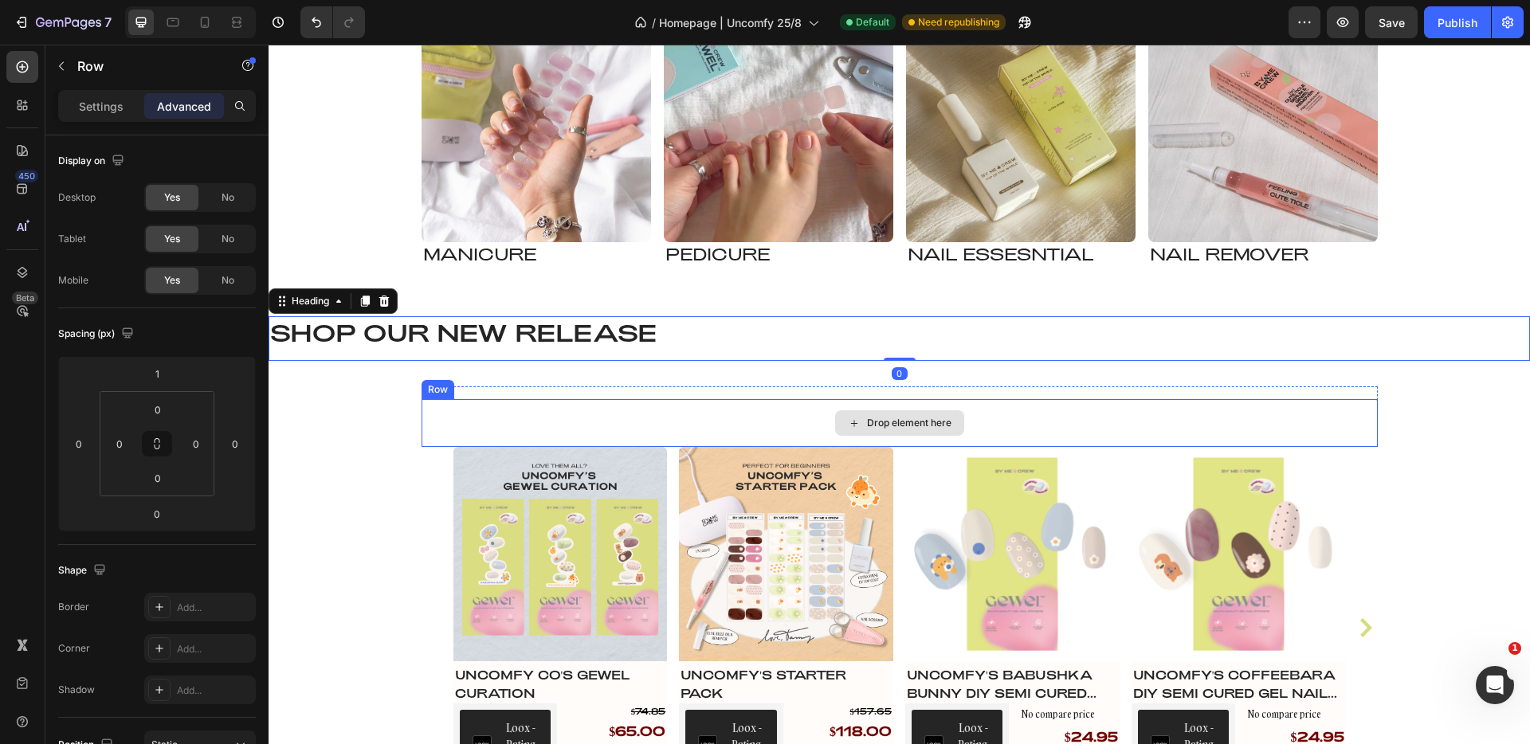
click at [572, 402] on div "Drop element here" at bounding box center [900, 423] width 957 height 48
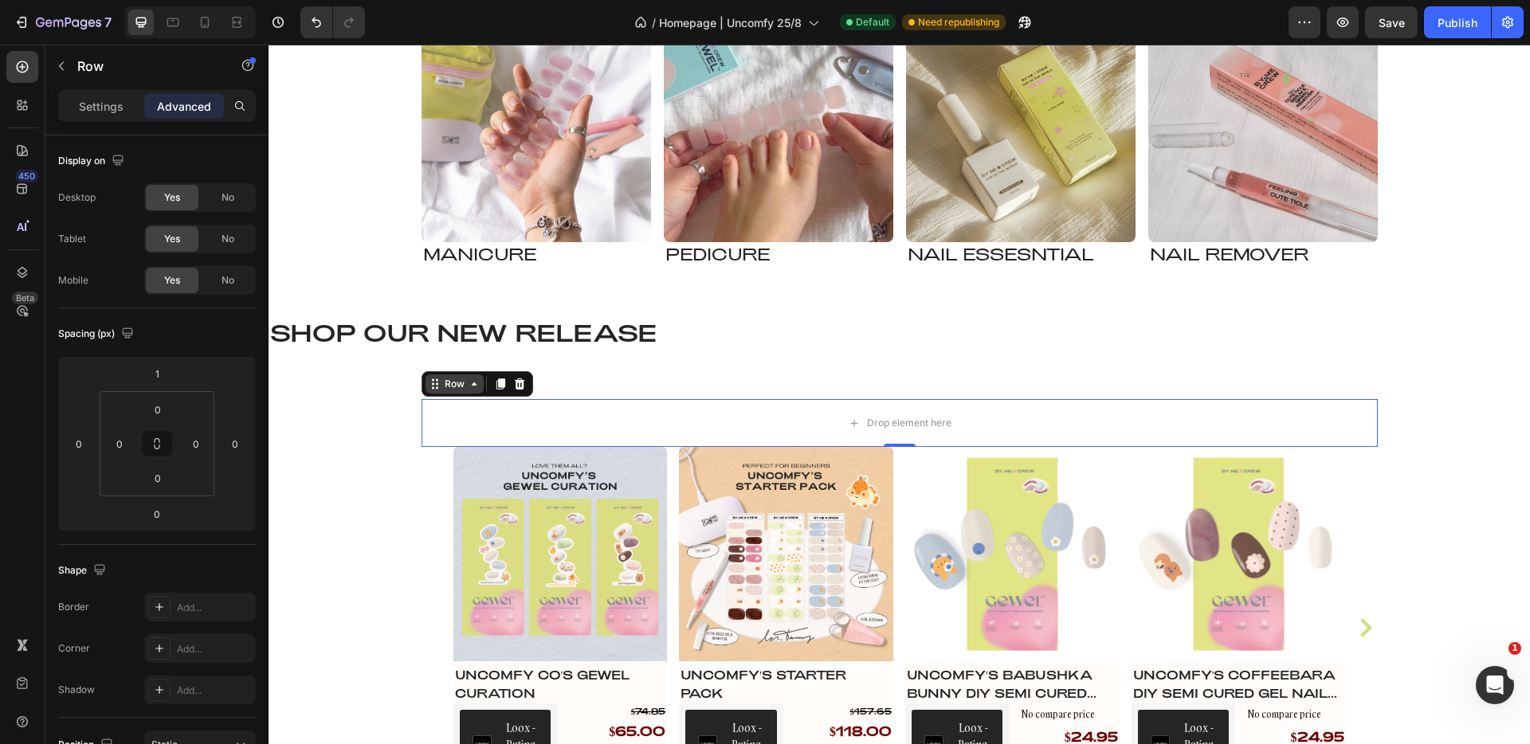
click at [468, 387] on icon at bounding box center [474, 384] width 13 height 13
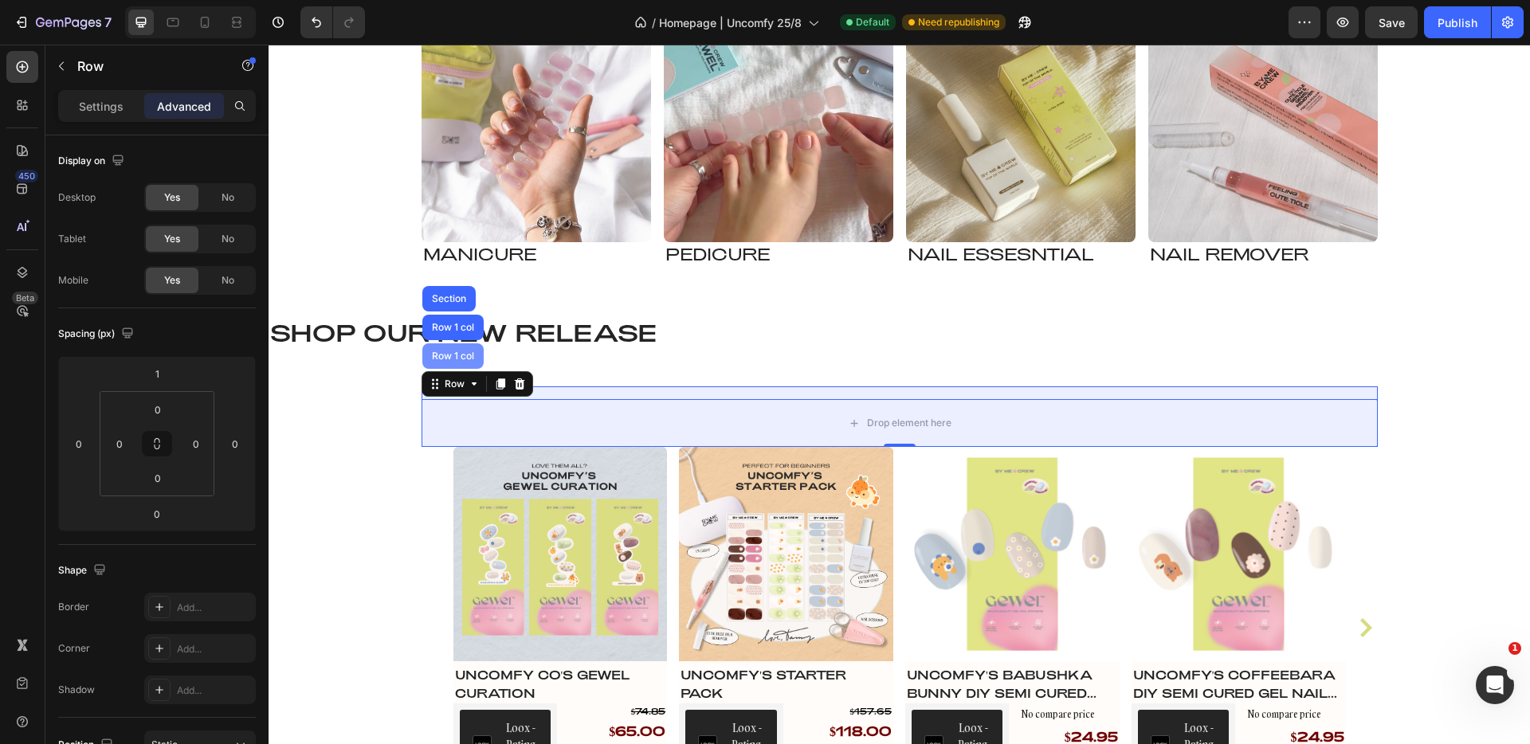
click at [454, 352] on div "Row 1 col" at bounding box center [453, 357] width 49 height 10
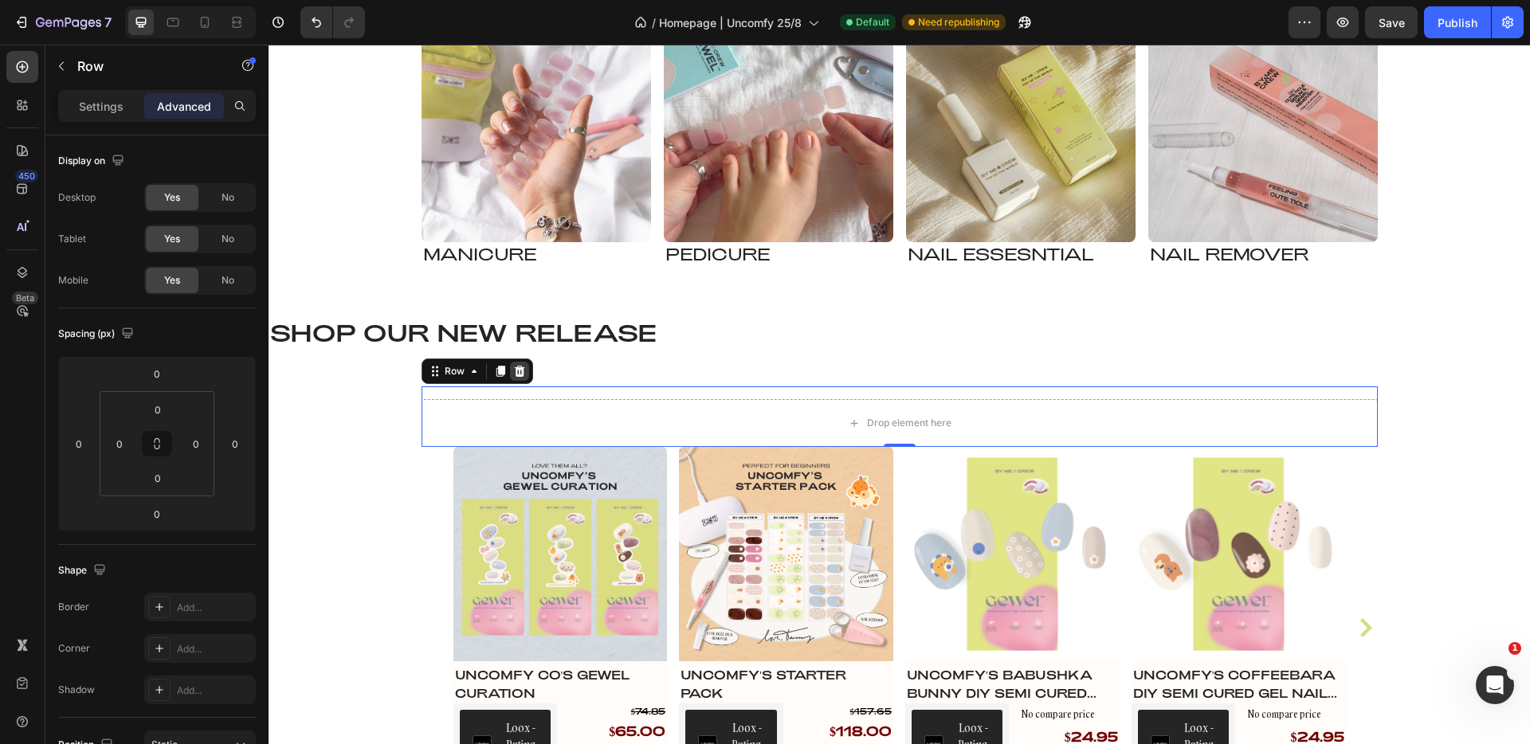
click at [515, 374] on icon at bounding box center [519, 371] width 10 height 11
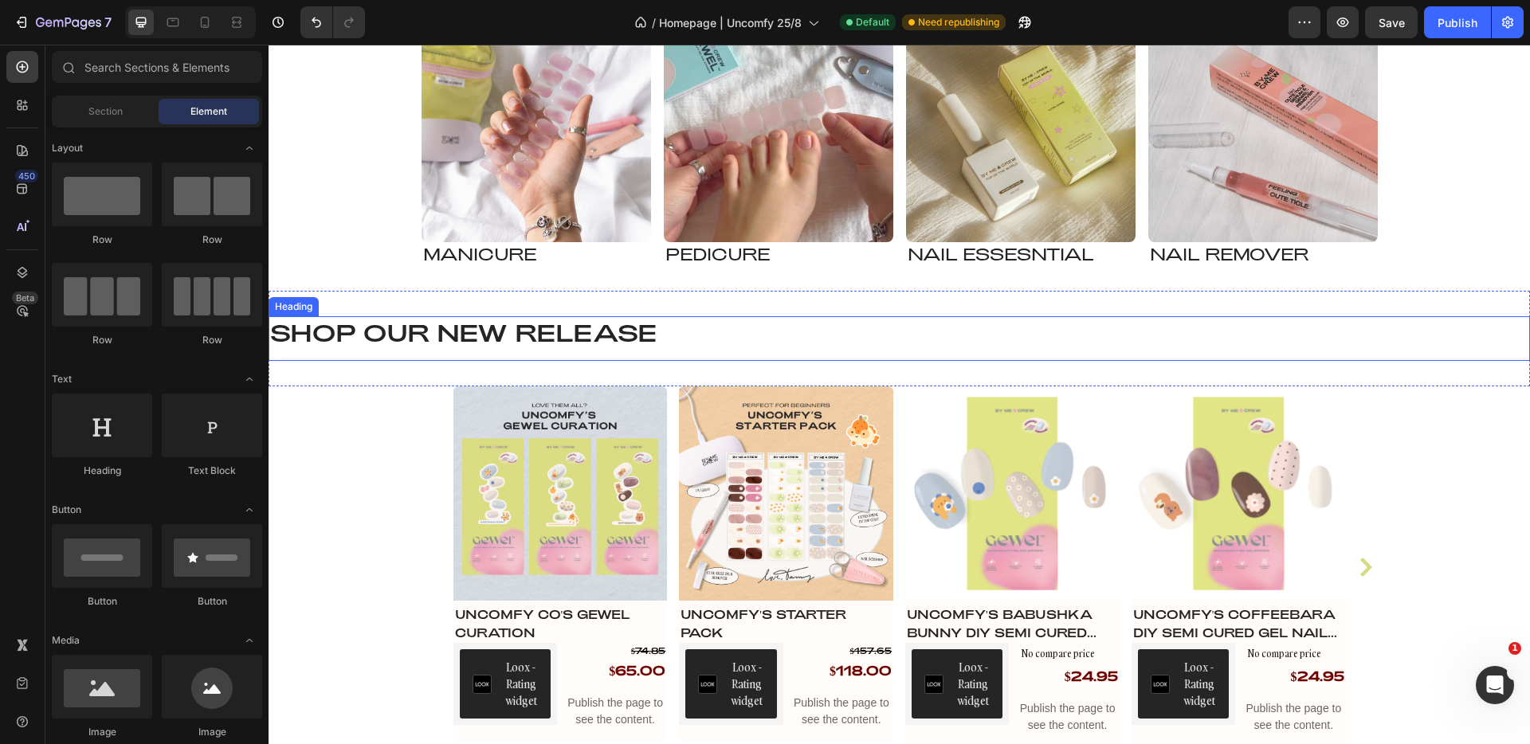
click at [309, 328] on h2 "Shop our NEW RELEASE" at bounding box center [900, 332] width 1262 height 32
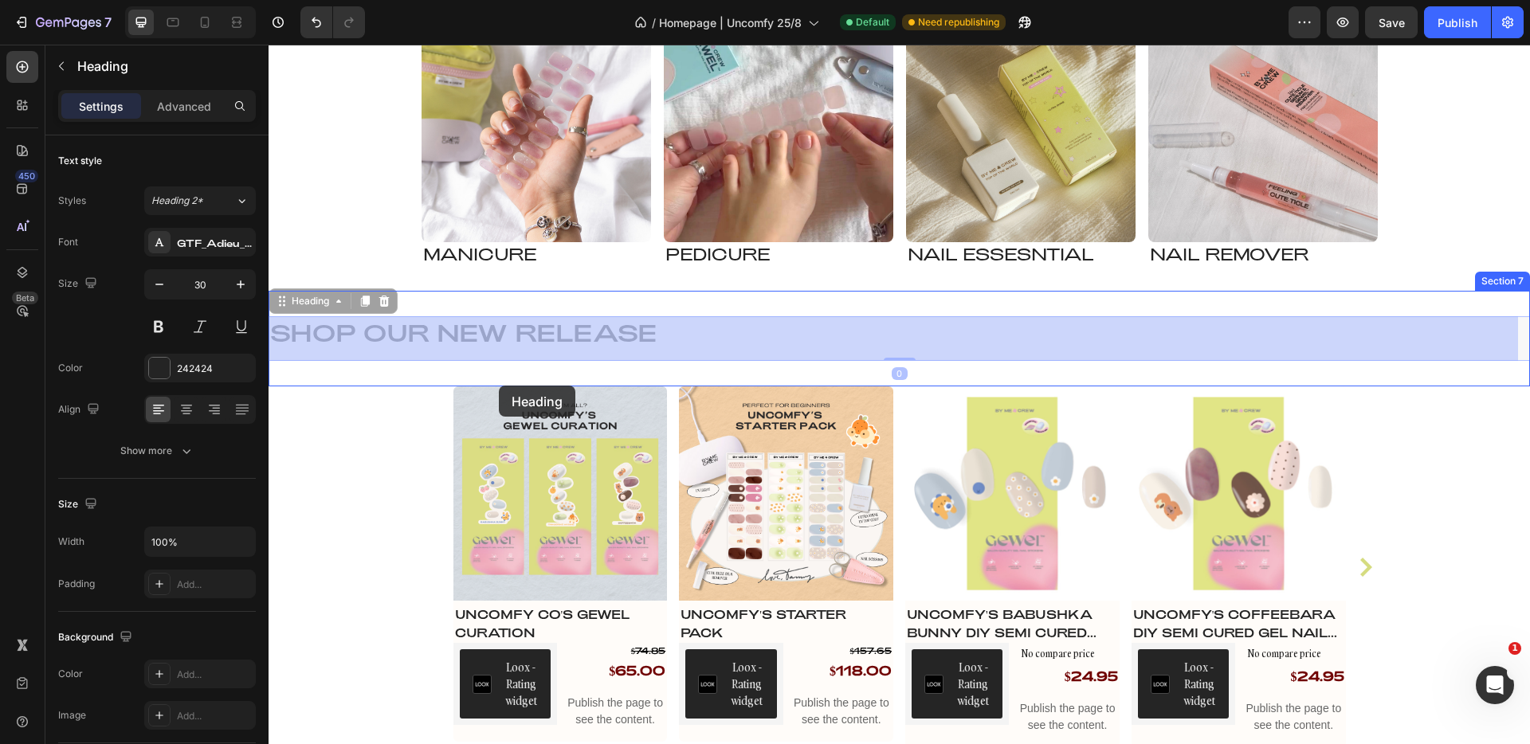
drag, startPoint x: 278, startPoint y: 308, endPoint x: 499, endPoint y: 386, distance: 234.2
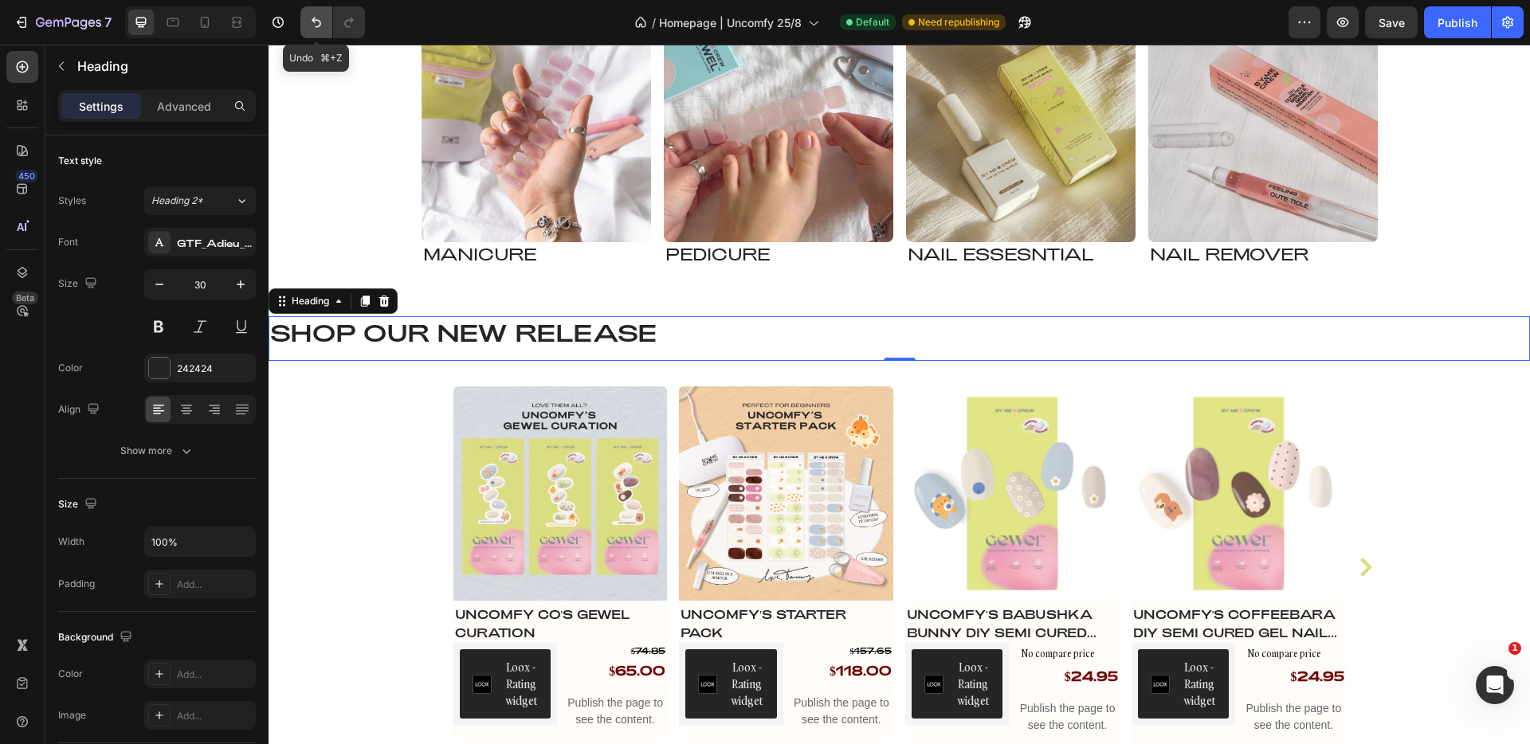
click at [316, 14] on icon "Undo/Redo" at bounding box center [316, 22] width 16 height 16
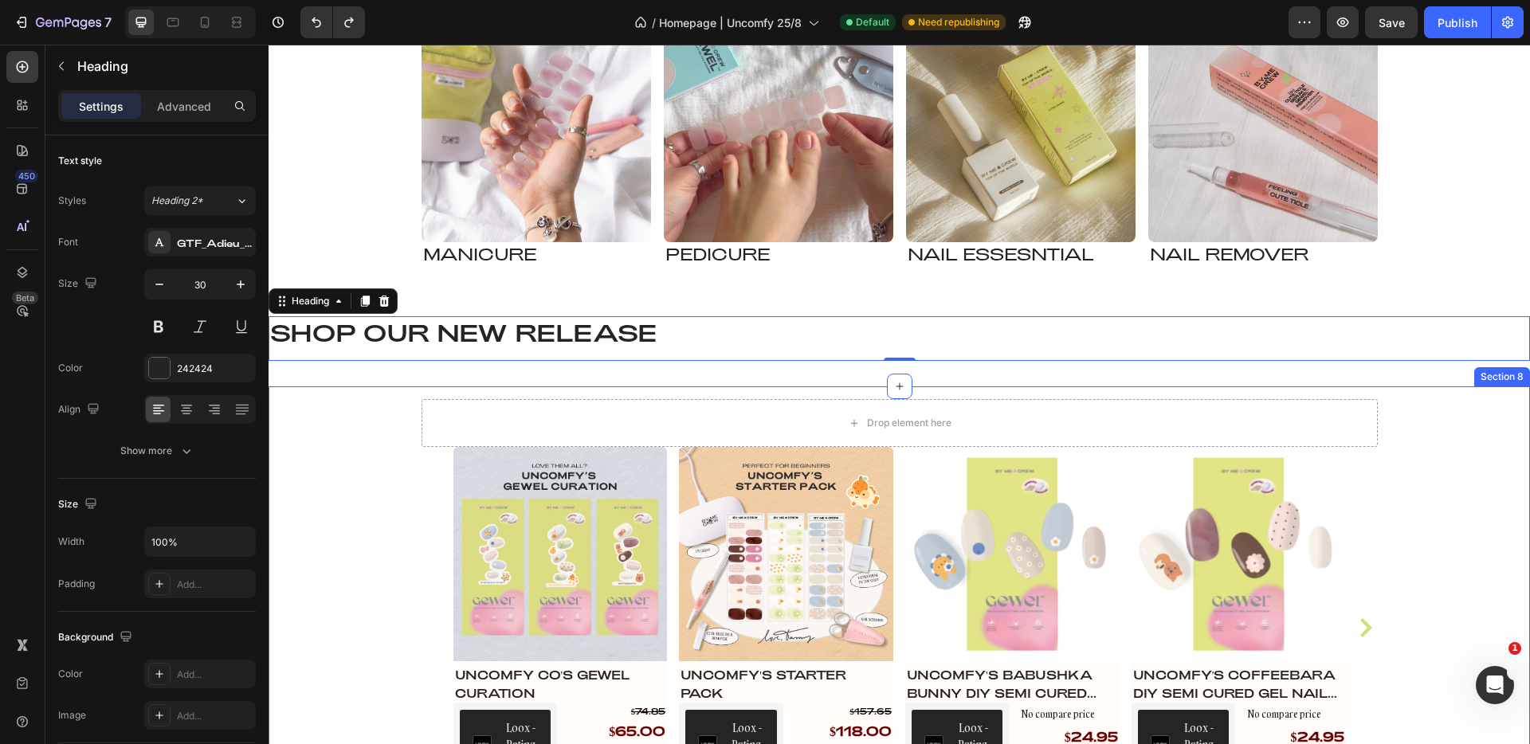
drag, startPoint x: 325, startPoint y: 401, endPoint x: 317, endPoint y: 375, distance: 27.5
click at [325, 401] on div "Drop element here Row Row Product Images Uncomfy Co's GEWEL Curation Product Ti…" at bounding box center [900, 609] width 1262 height 444
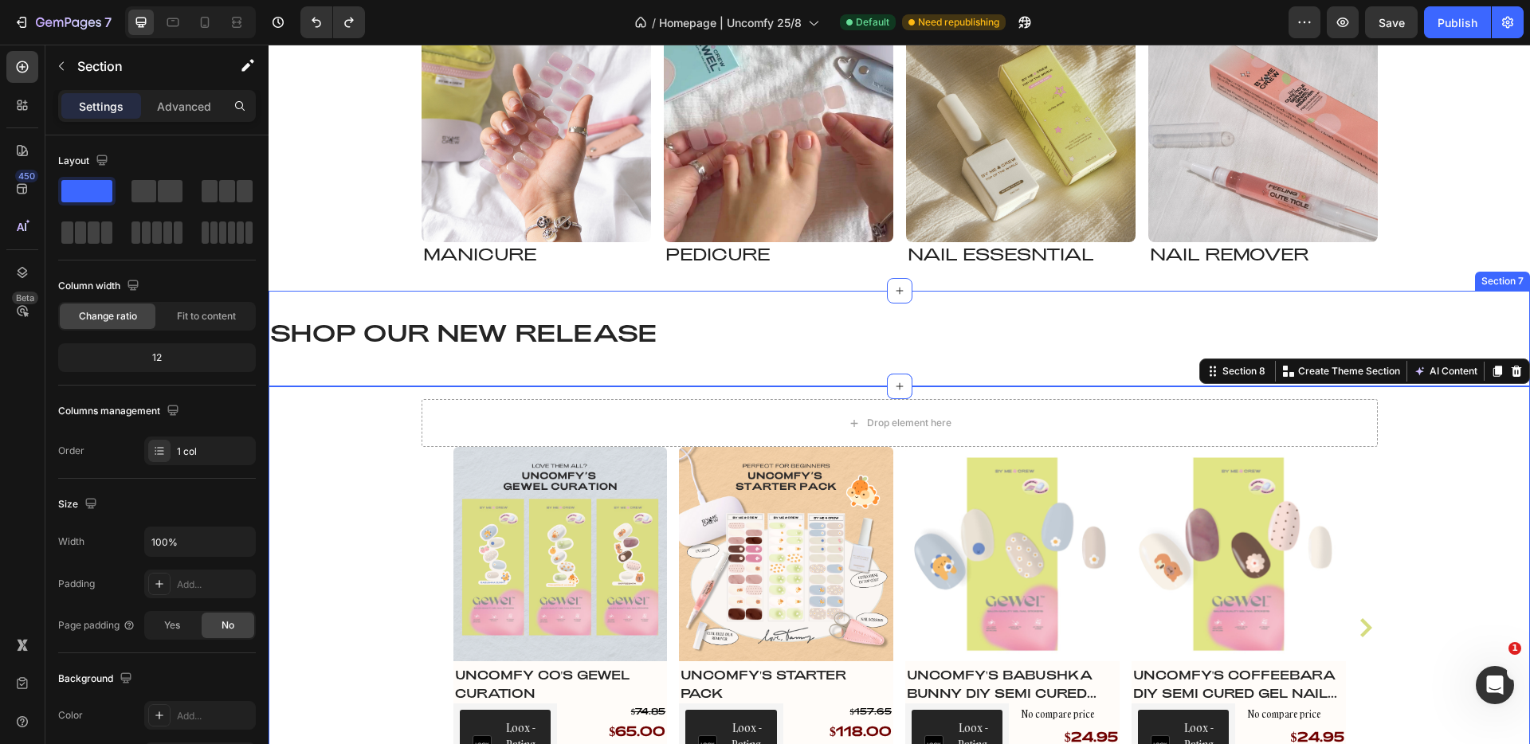
click at [308, 326] on h2 "Shop our NEW RELEASE" at bounding box center [900, 332] width 1262 height 32
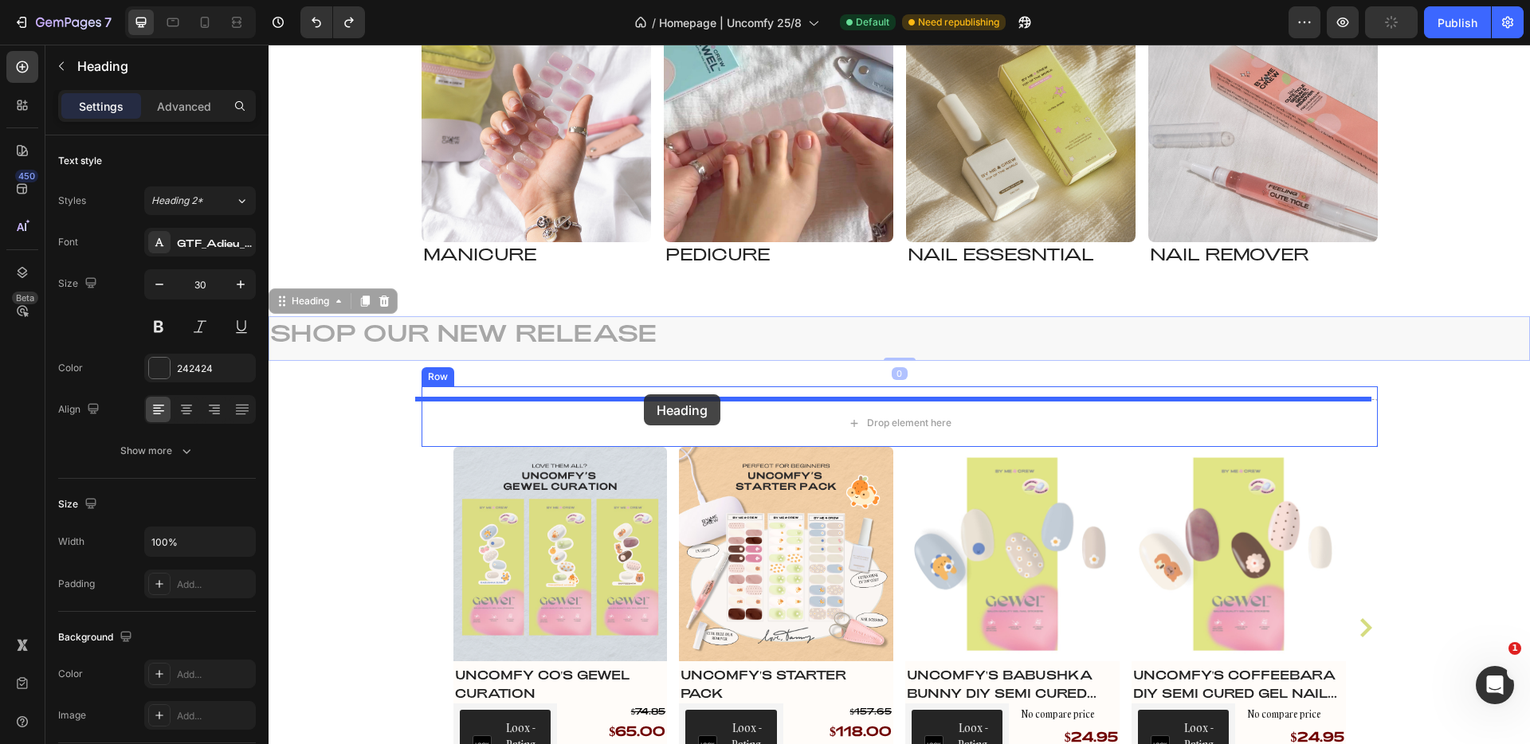
drag, startPoint x: 285, startPoint y: 301, endPoint x: 644, endPoint y: 395, distance: 370.6
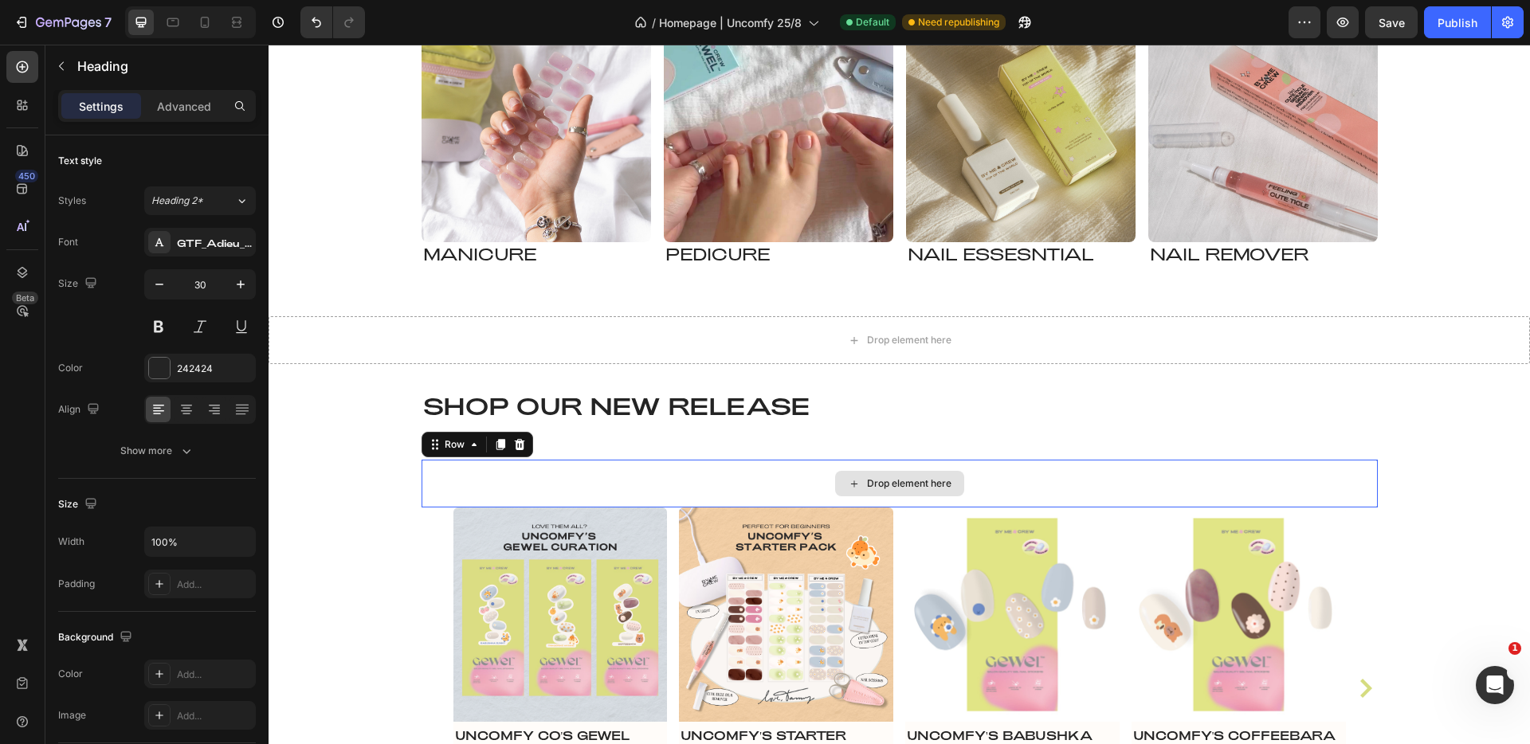
click at [595, 481] on div "Drop element here" at bounding box center [900, 484] width 957 height 48
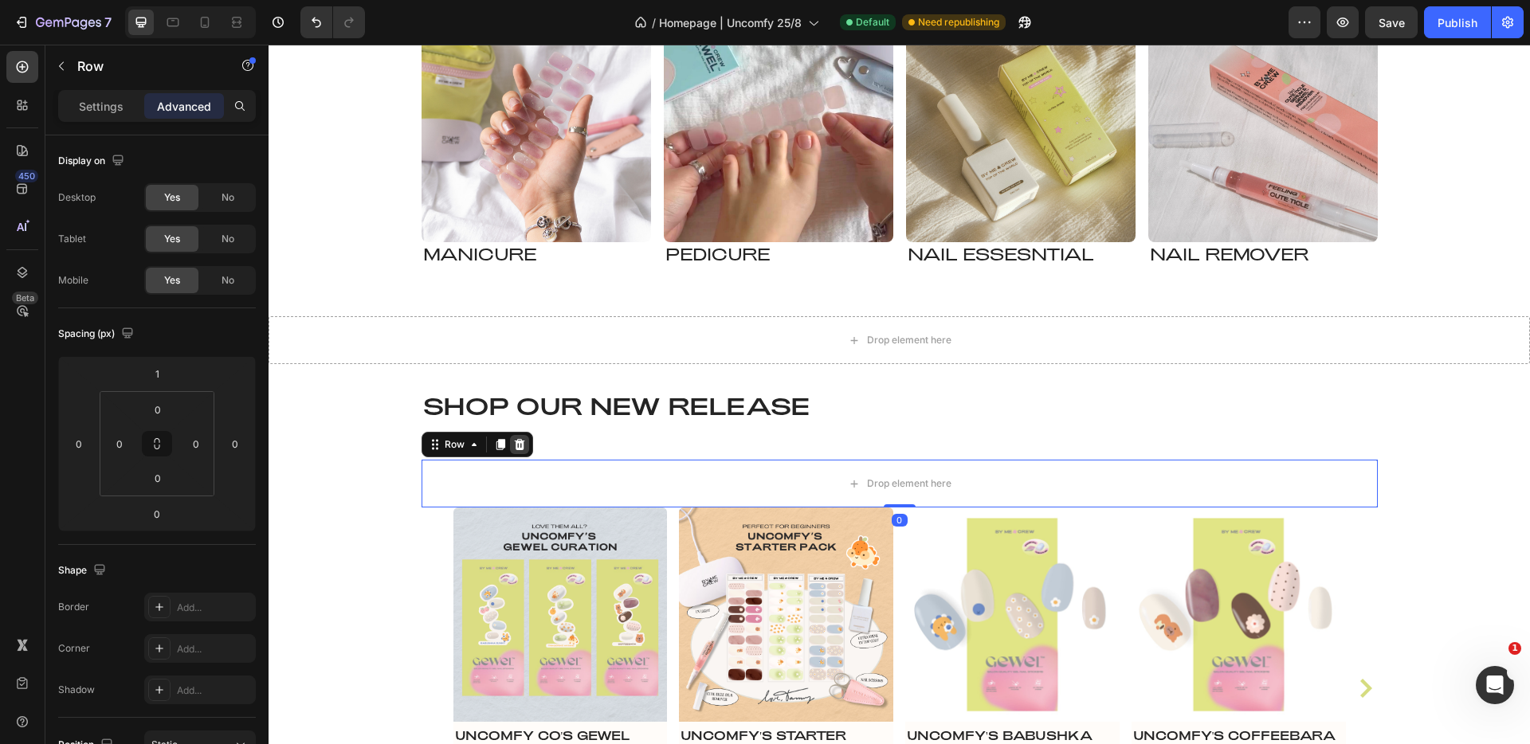
click at [517, 446] on icon at bounding box center [519, 444] width 10 height 11
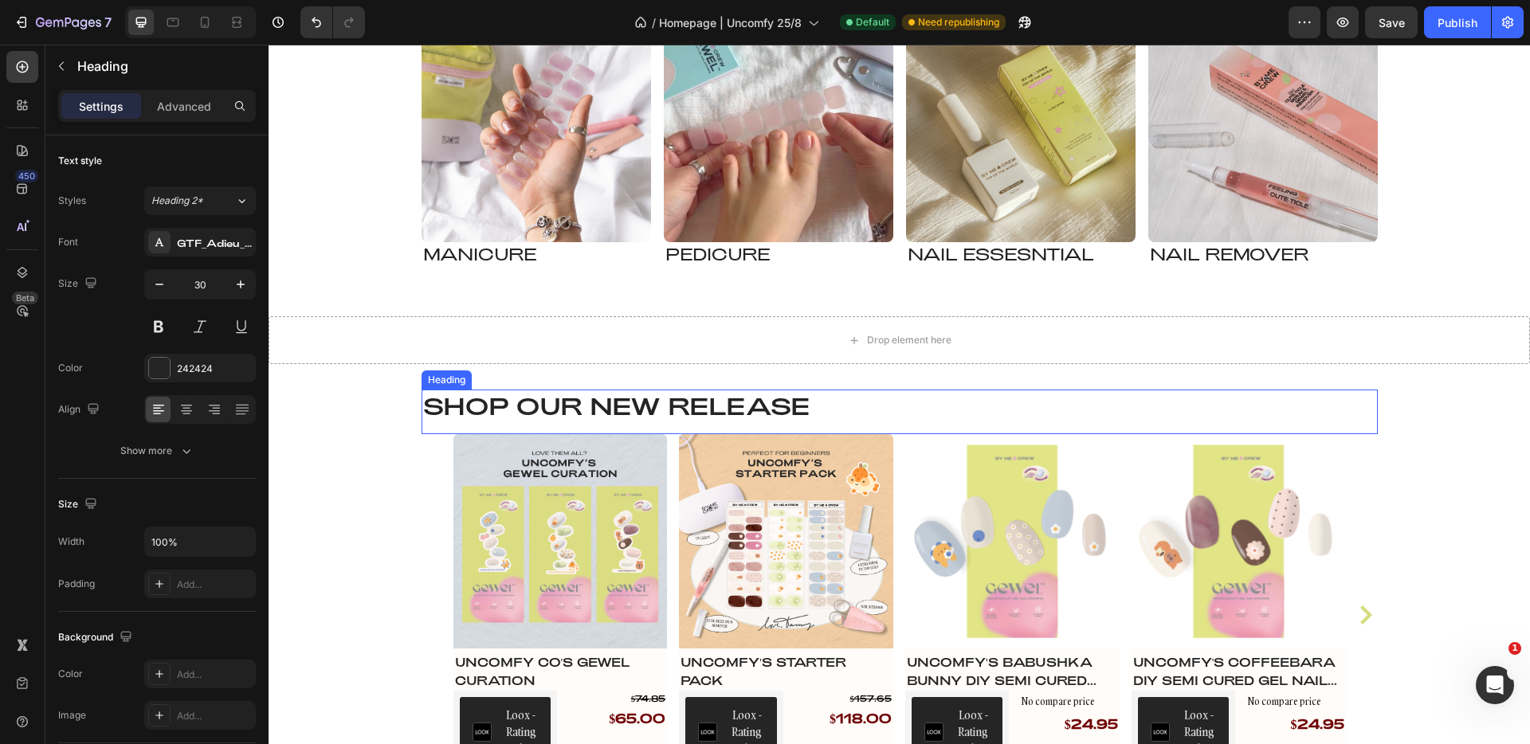
click at [521, 428] on div "Shop our NEW RELEASE Heading" at bounding box center [900, 412] width 957 height 45
click at [461, 380] on div "Heading" at bounding box center [464, 374] width 44 height 14
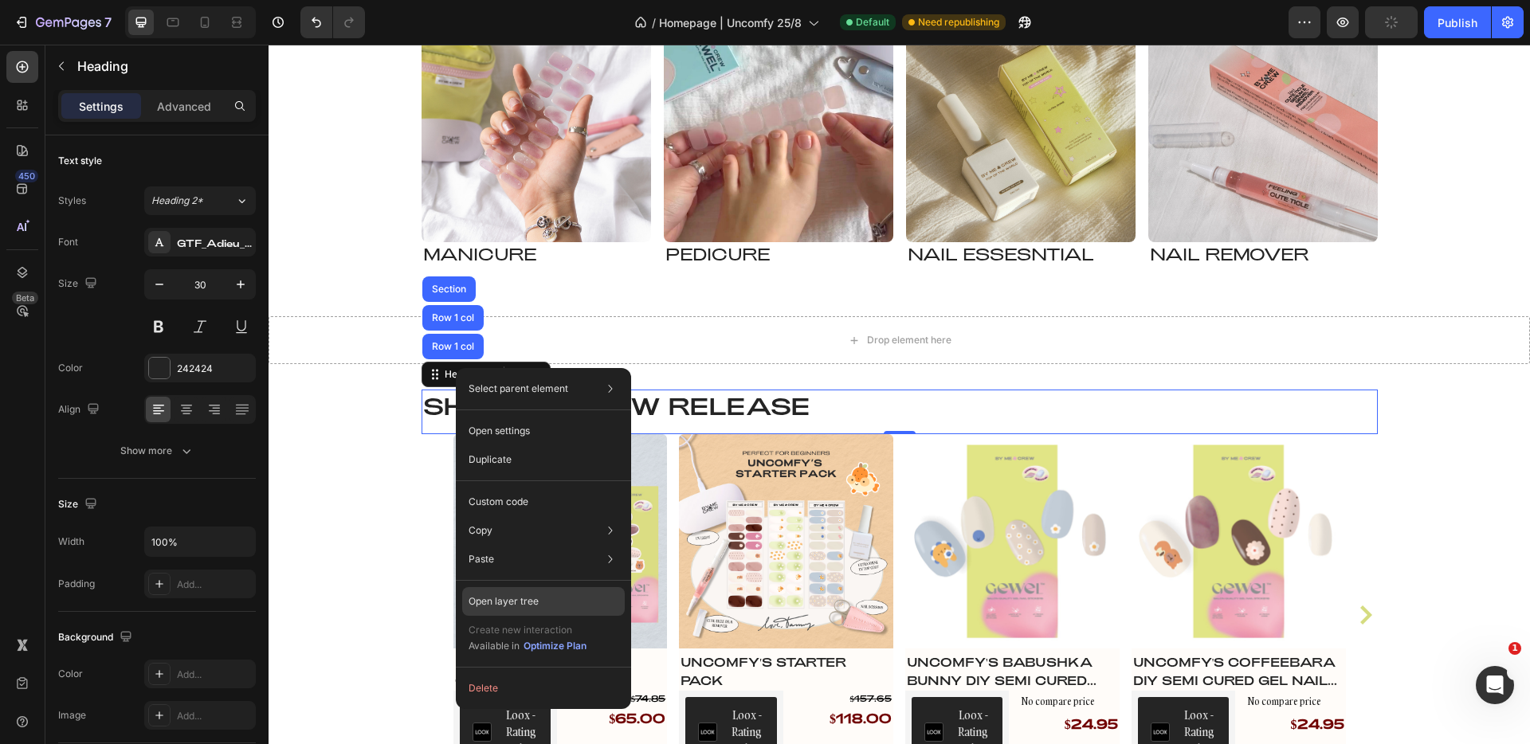
click at [525, 599] on p "Open layer tree" at bounding box center [504, 602] width 70 height 14
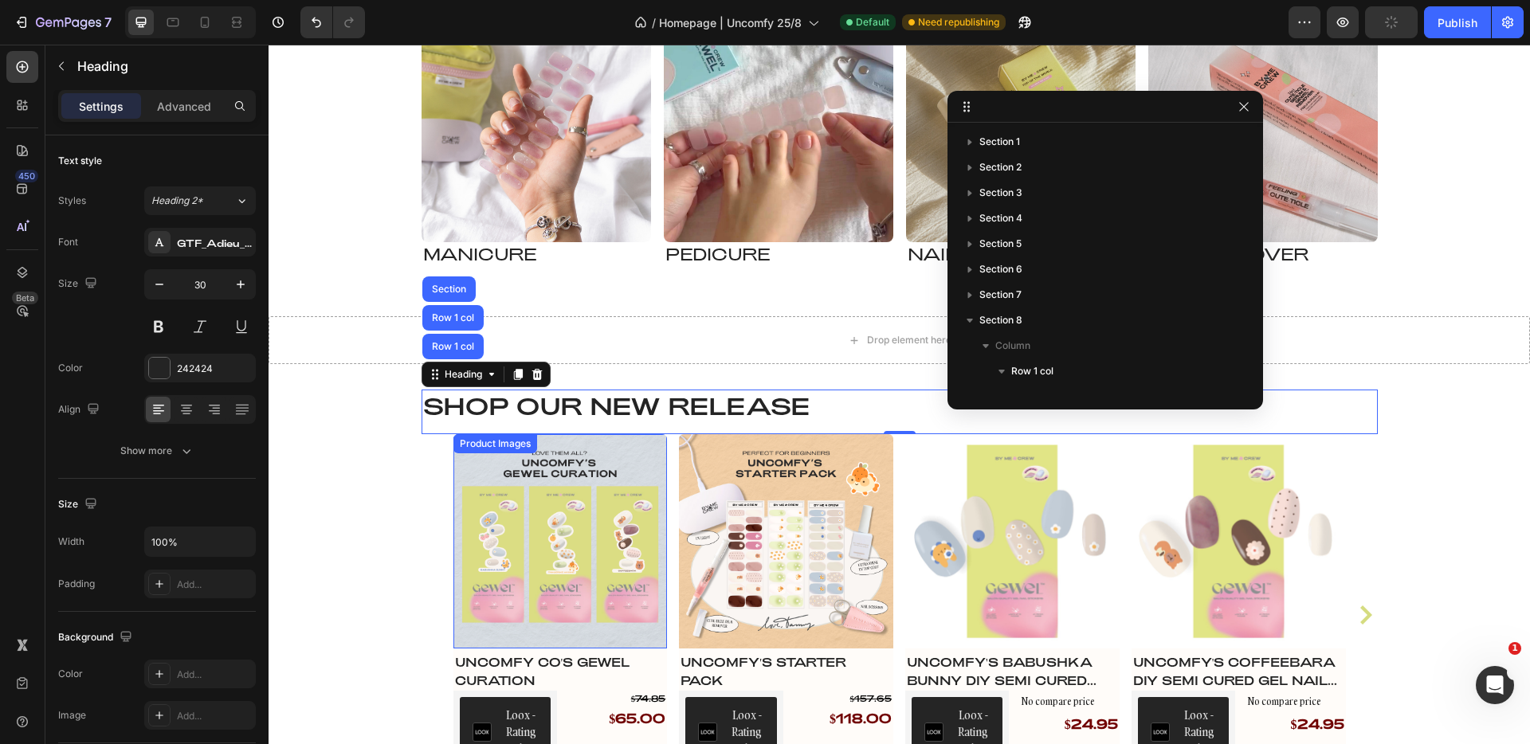
scroll to position [226, 0]
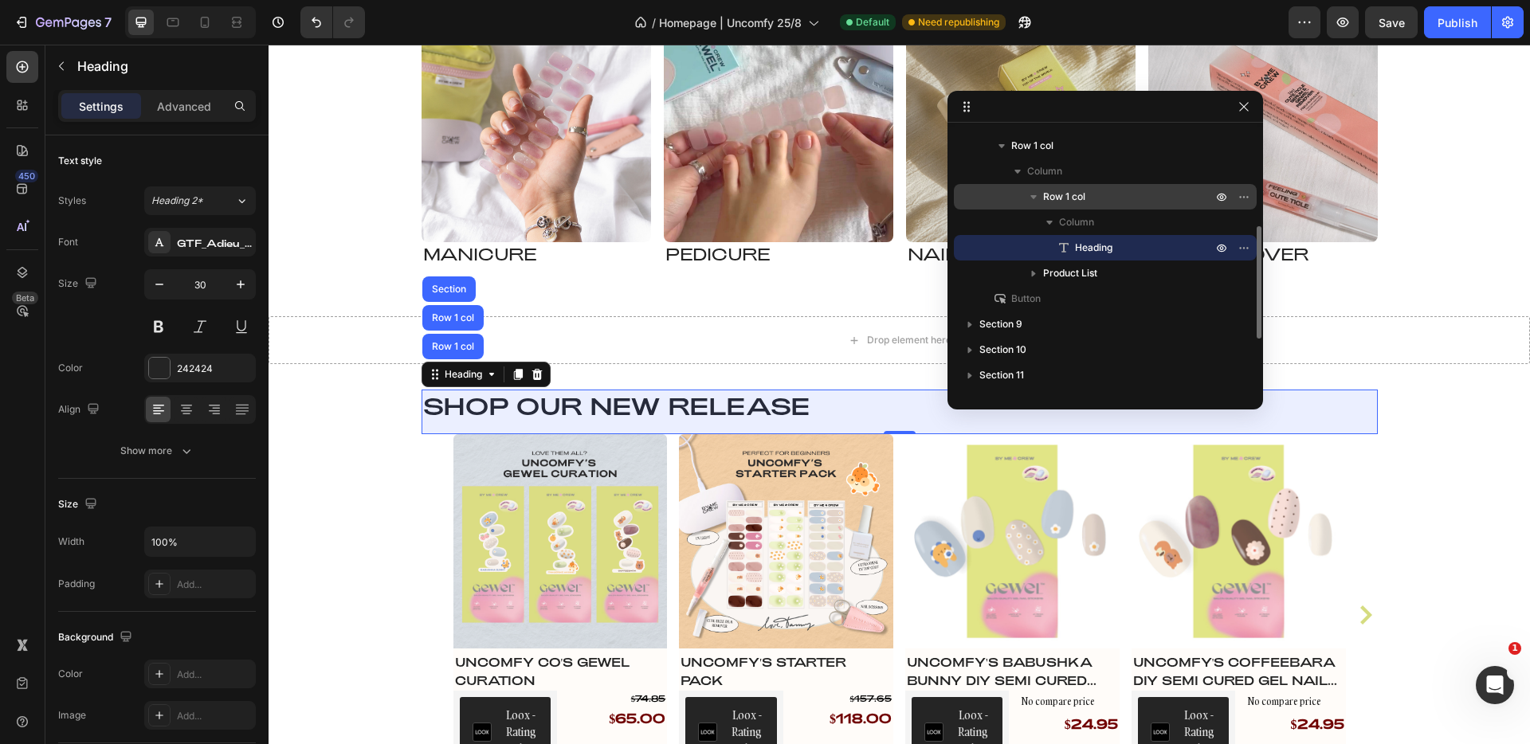
click at [1034, 193] on icon "button" at bounding box center [1034, 197] width 16 height 16
click at [1035, 196] on icon "button" at bounding box center [1034, 197] width 4 height 6
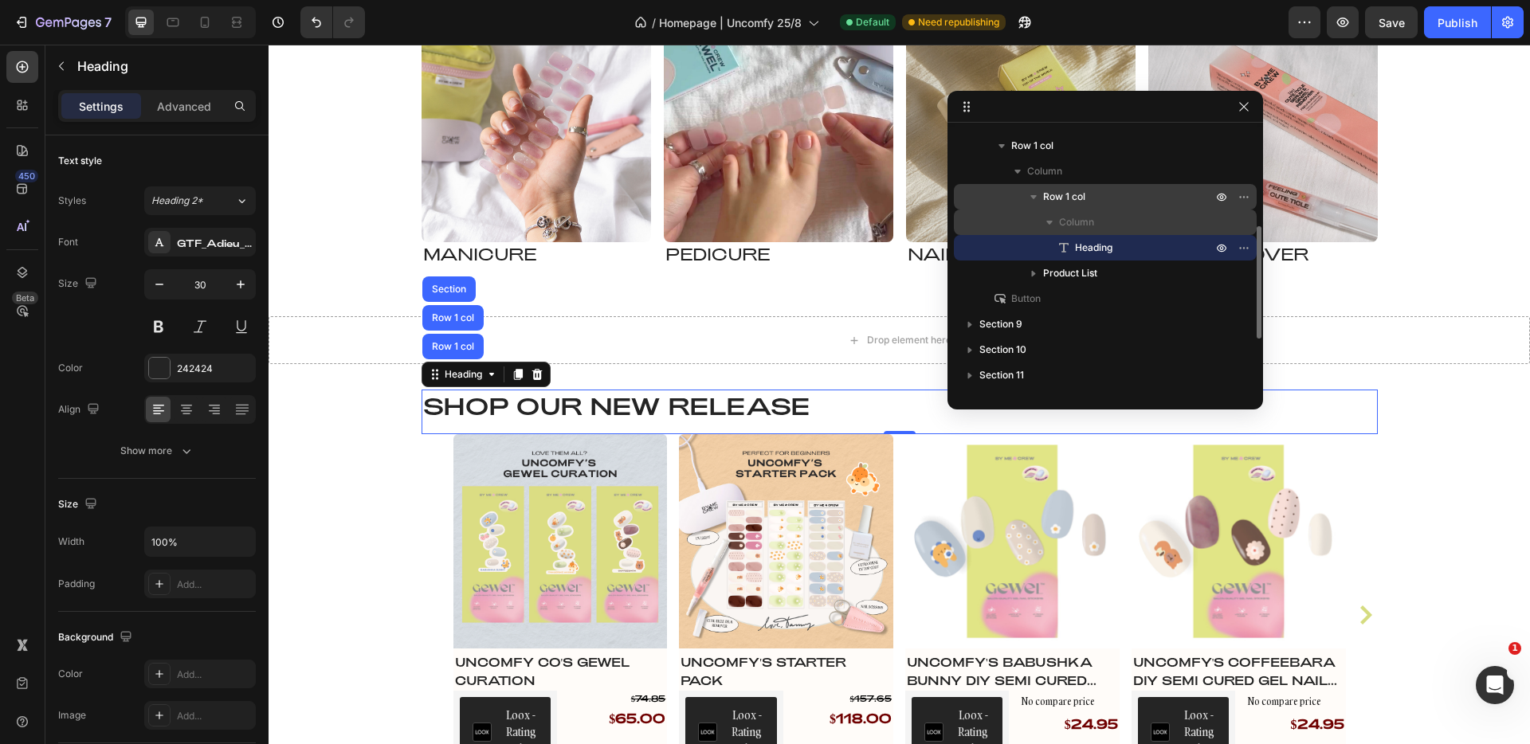
drag, startPoint x: 1067, startPoint y: 248, endPoint x: 1017, endPoint y: 214, distance: 60.4
click at [1017, 214] on div "Column Heading" at bounding box center [1105, 235] width 303 height 51
click at [1247, 250] on icon "button" at bounding box center [1244, 248] width 13 height 13
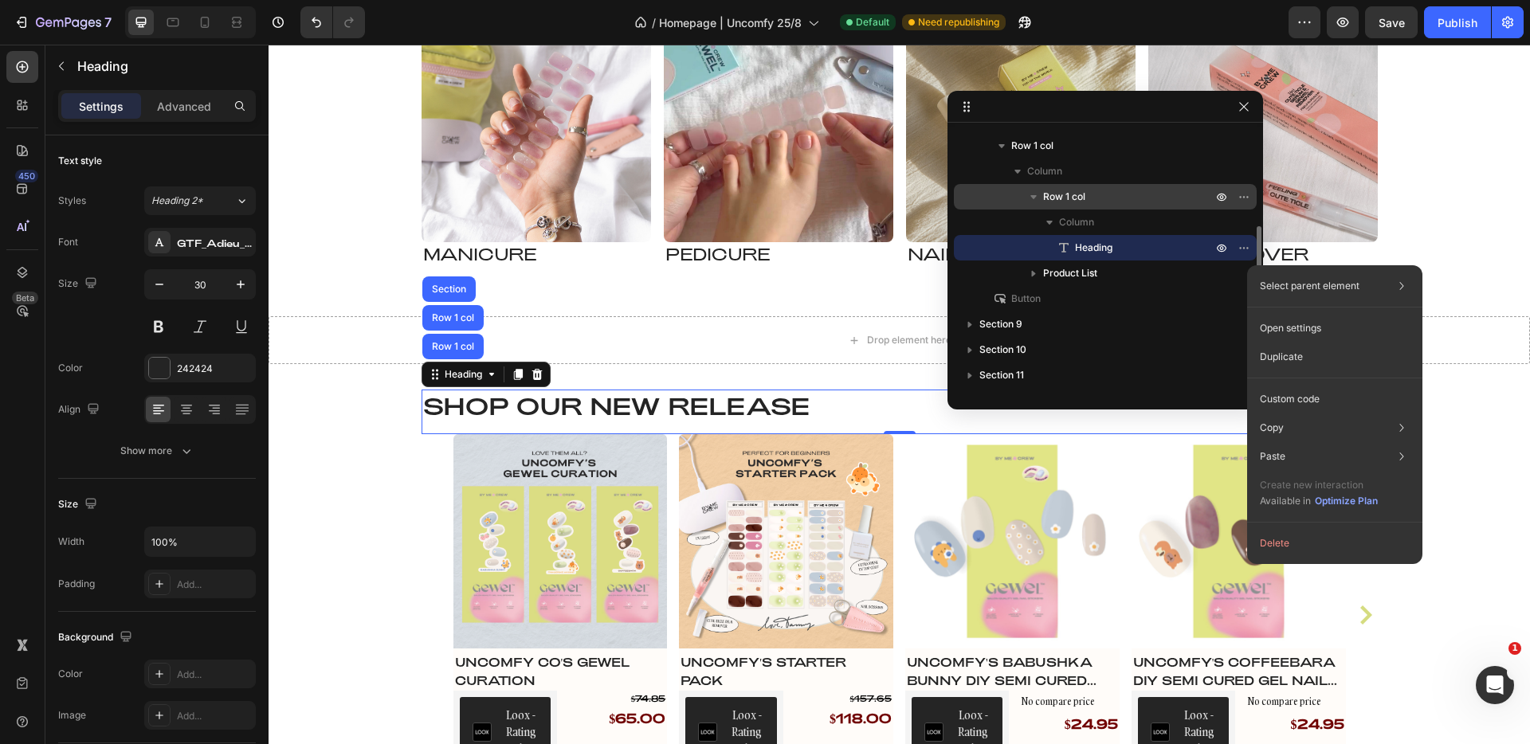
click at [1133, 240] on p "Heading" at bounding box center [1126, 248] width 140 height 16
drag, startPoint x: 1086, startPoint y: 251, endPoint x: 1093, endPoint y: 202, distance: 49.1
click at [1093, 261] on div "Row 1 col Column Heading" at bounding box center [1105, 274] width 303 height 26
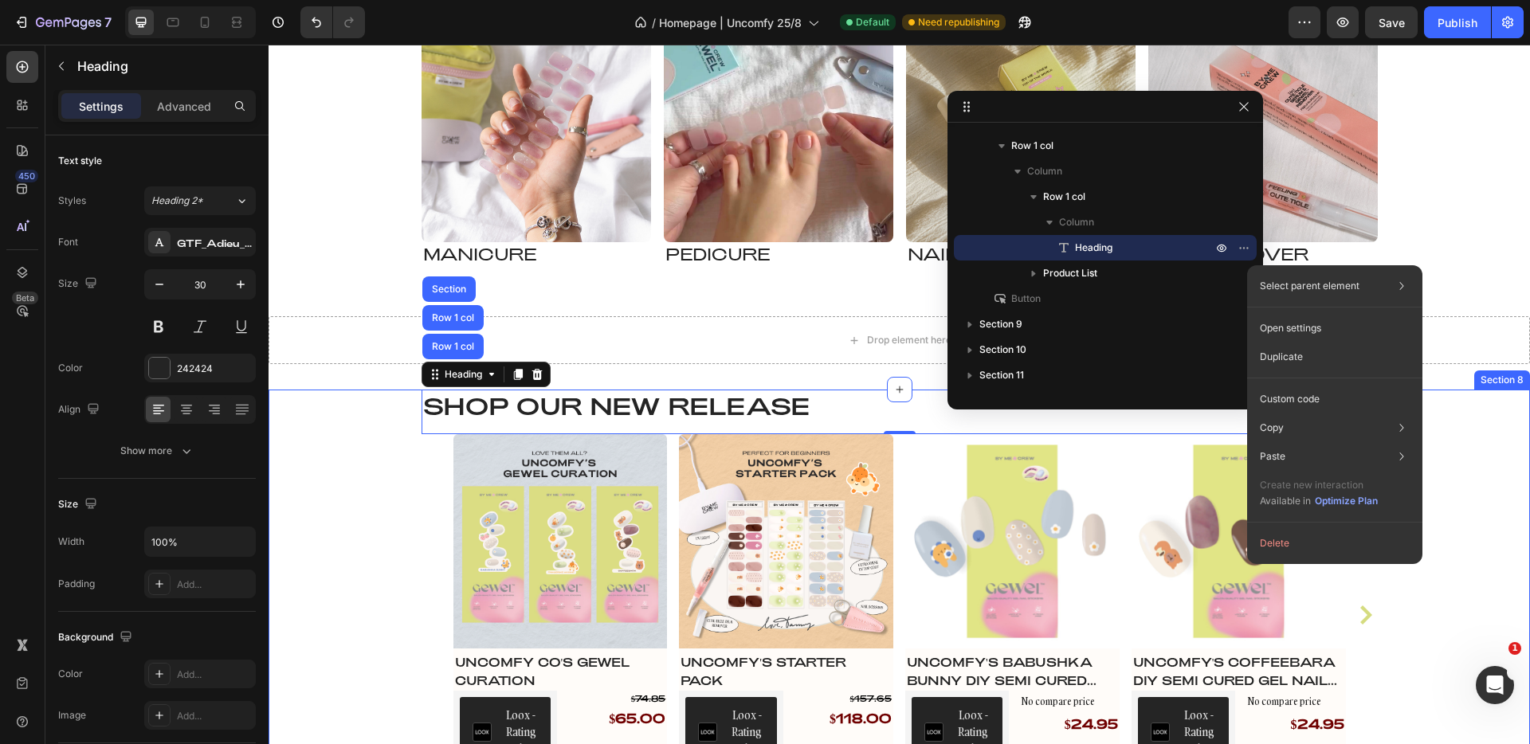
click at [355, 465] on div "Shop our NEW RELEASE Heading Row 1 col Row 1 col Section 0 Row Product Images U…" at bounding box center [900, 604] width 1262 height 428
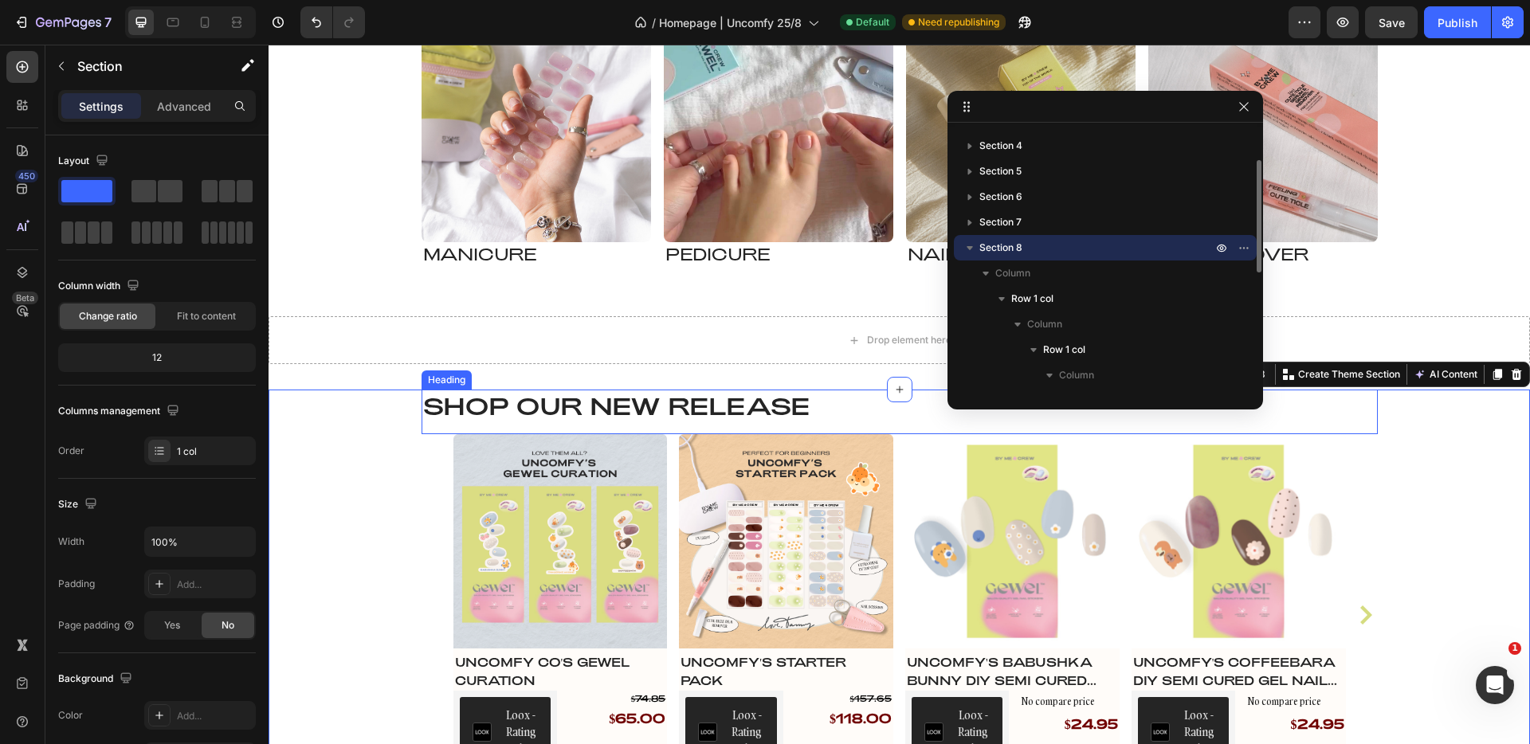
click at [459, 399] on h2 "Shop our NEW RELEASE" at bounding box center [900, 406] width 957 height 32
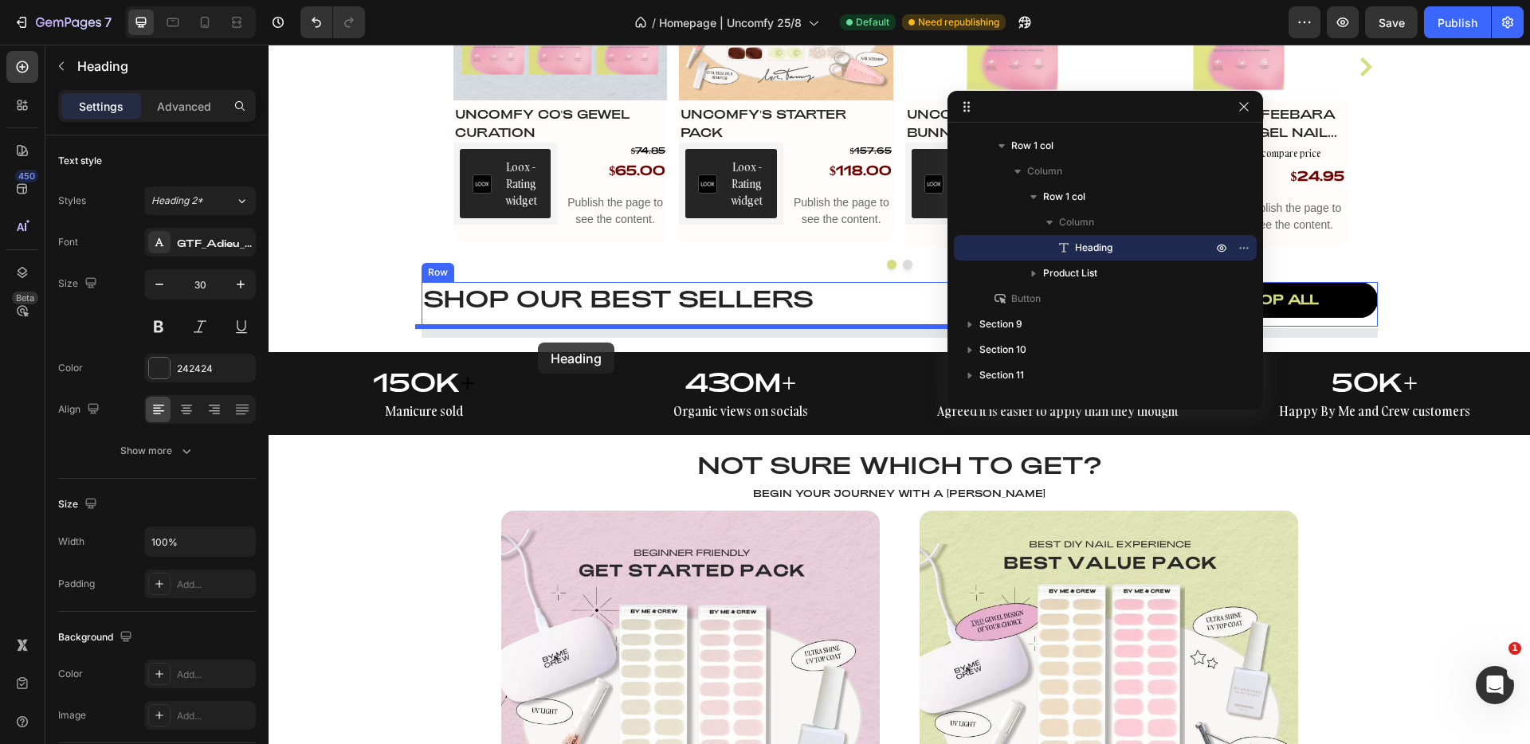
scroll to position [2002, 0]
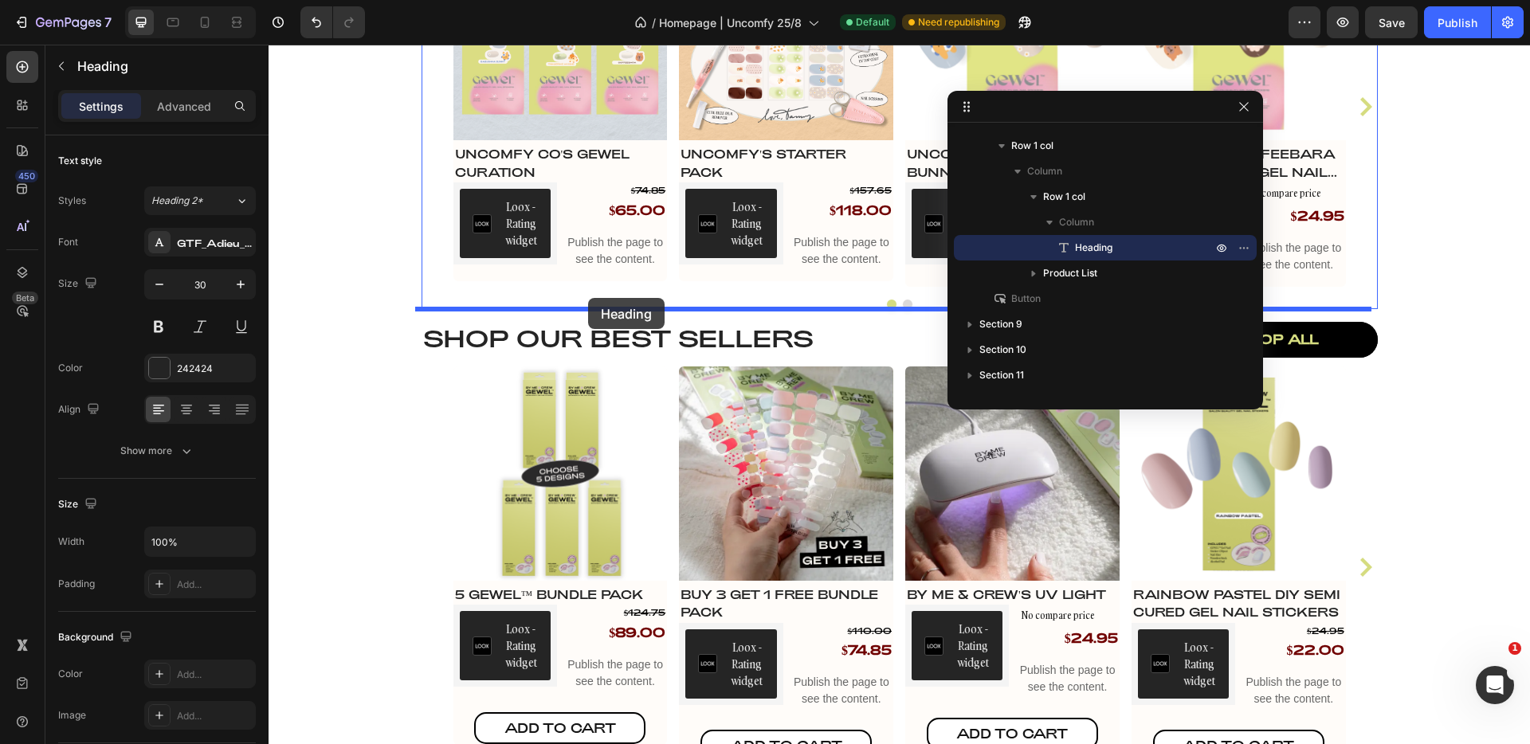
drag, startPoint x: 434, startPoint y: 377, endPoint x: 588, endPoint y: 298, distance: 173.6
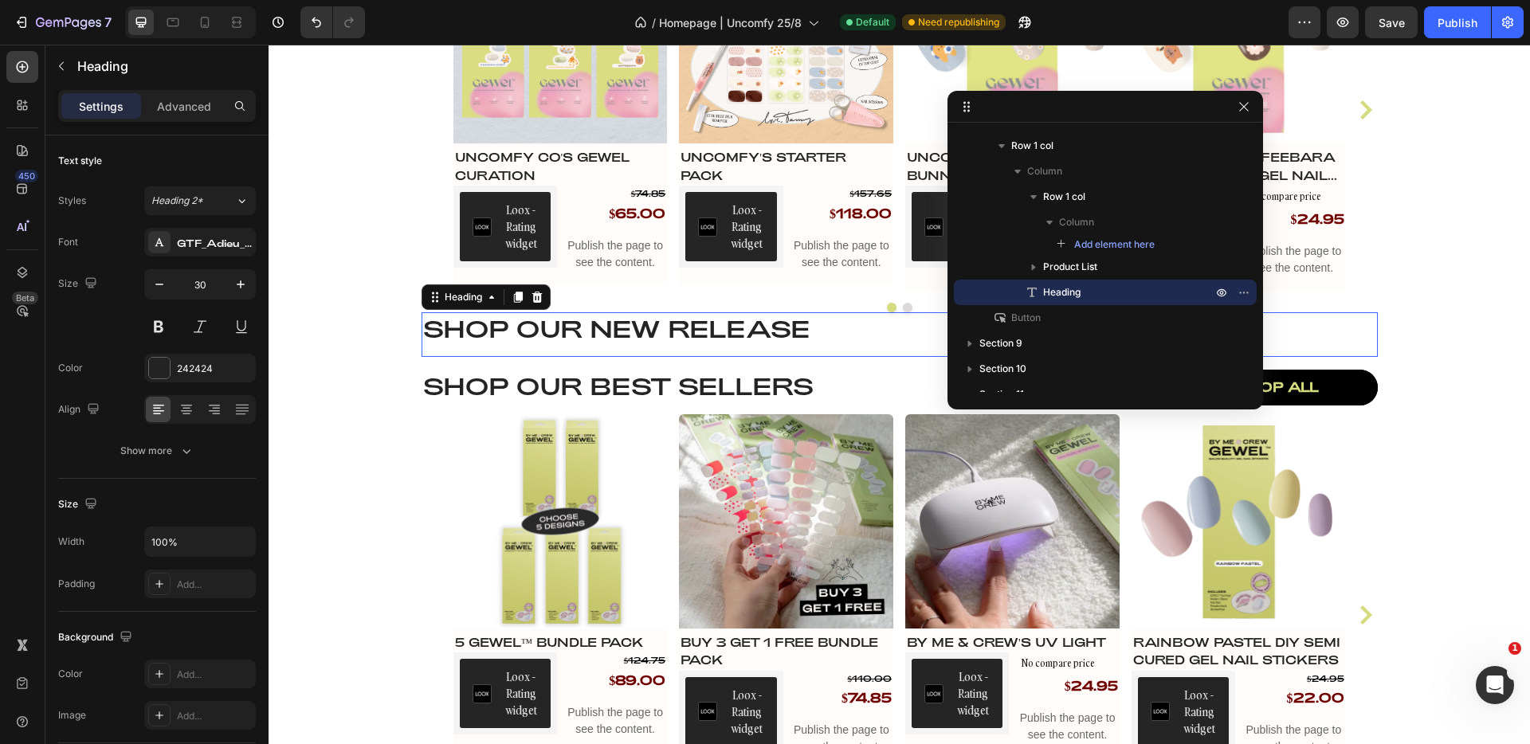
scroll to position [2006, 0]
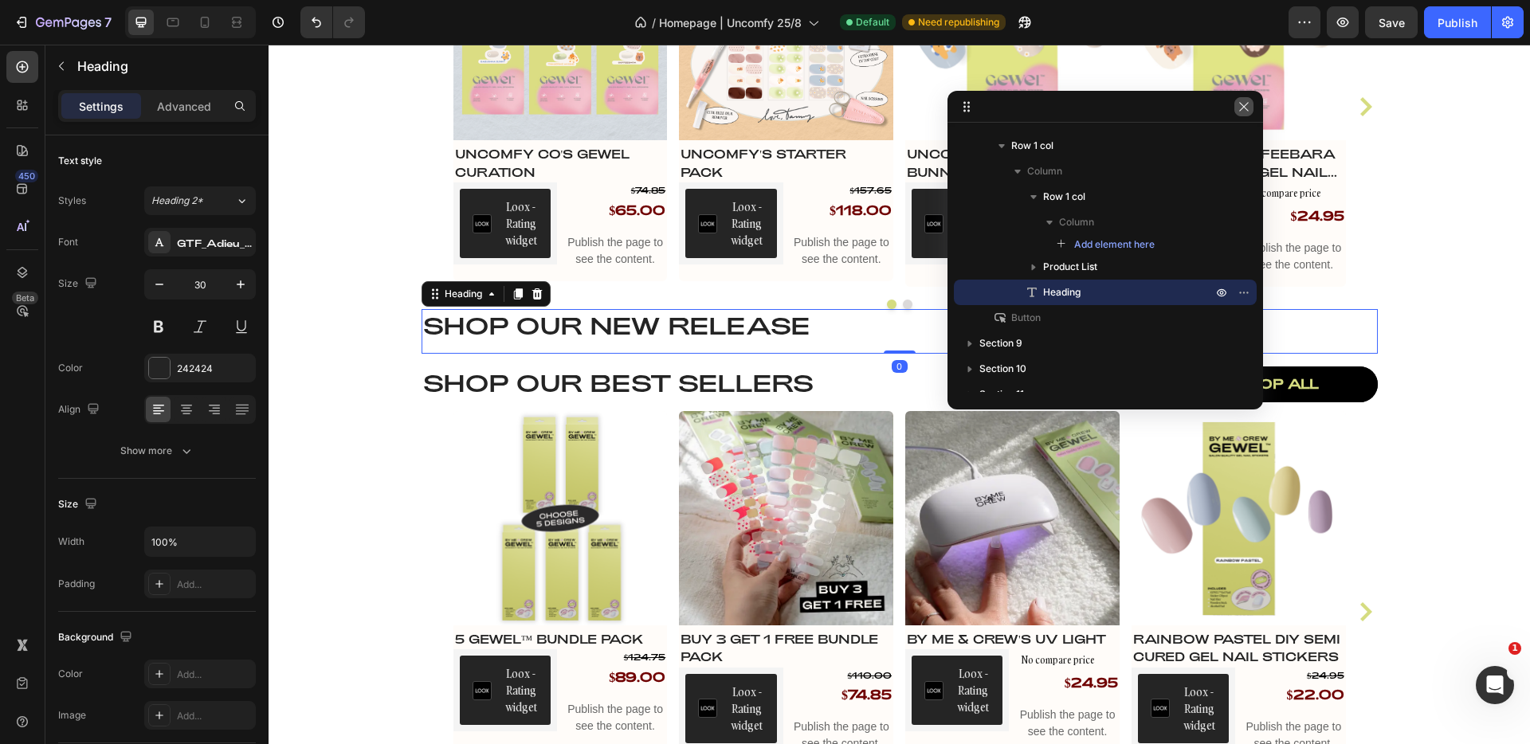
click at [1241, 110] on icon "button" at bounding box center [1244, 106] width 13 height 13
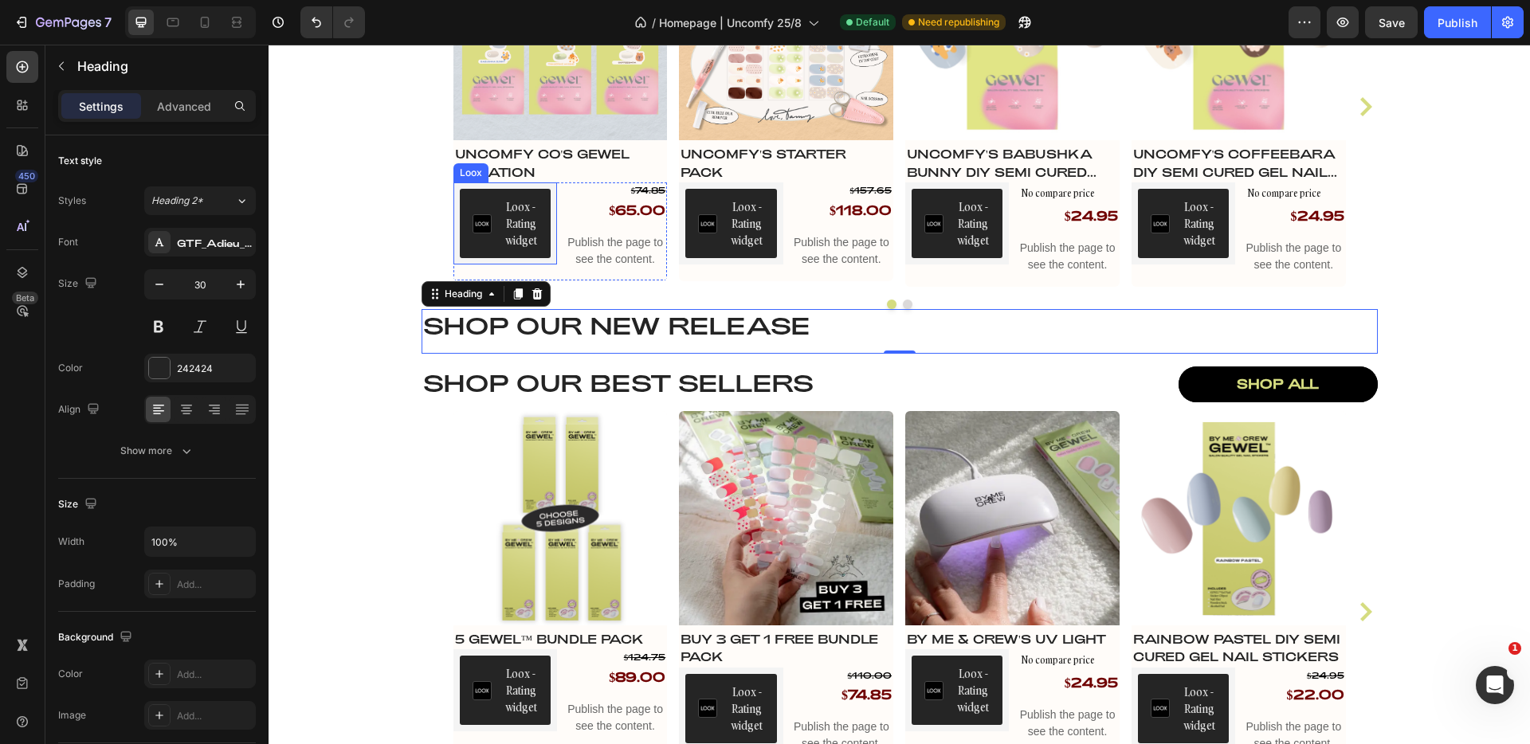
scroll to position [1754, 0]
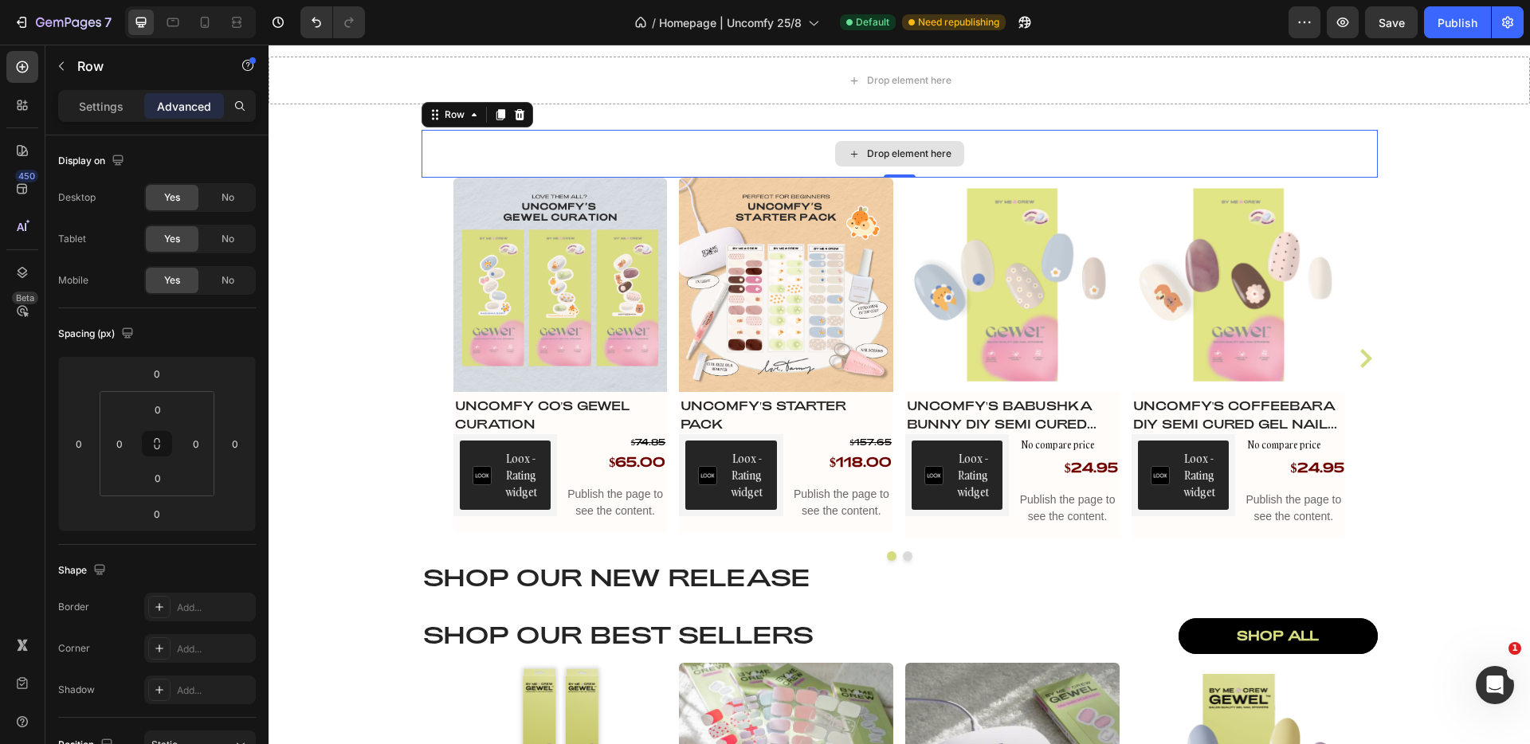
click at [458, 145] on div "Drop element here" at bounding box center [900, 154] width 957 height 48
click at [516, 111] on icon at bounding box center [519, 114] width 13 height 13
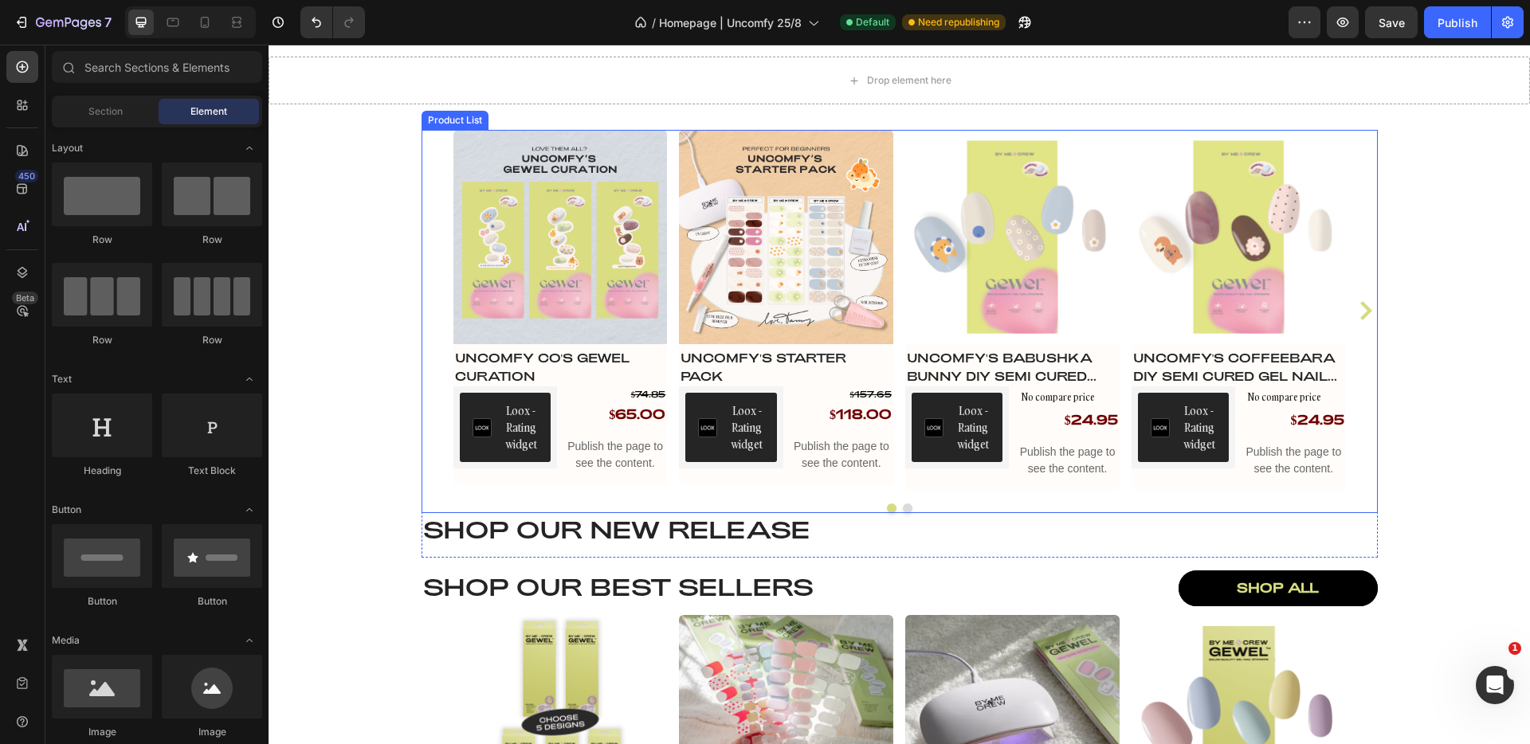
click at [428, 143] on div "Product Images Uncomfy Co's GEWEL Curation Product Title Loox - Rating widget L…" at bounding box center [900, 310] width 957 height 361
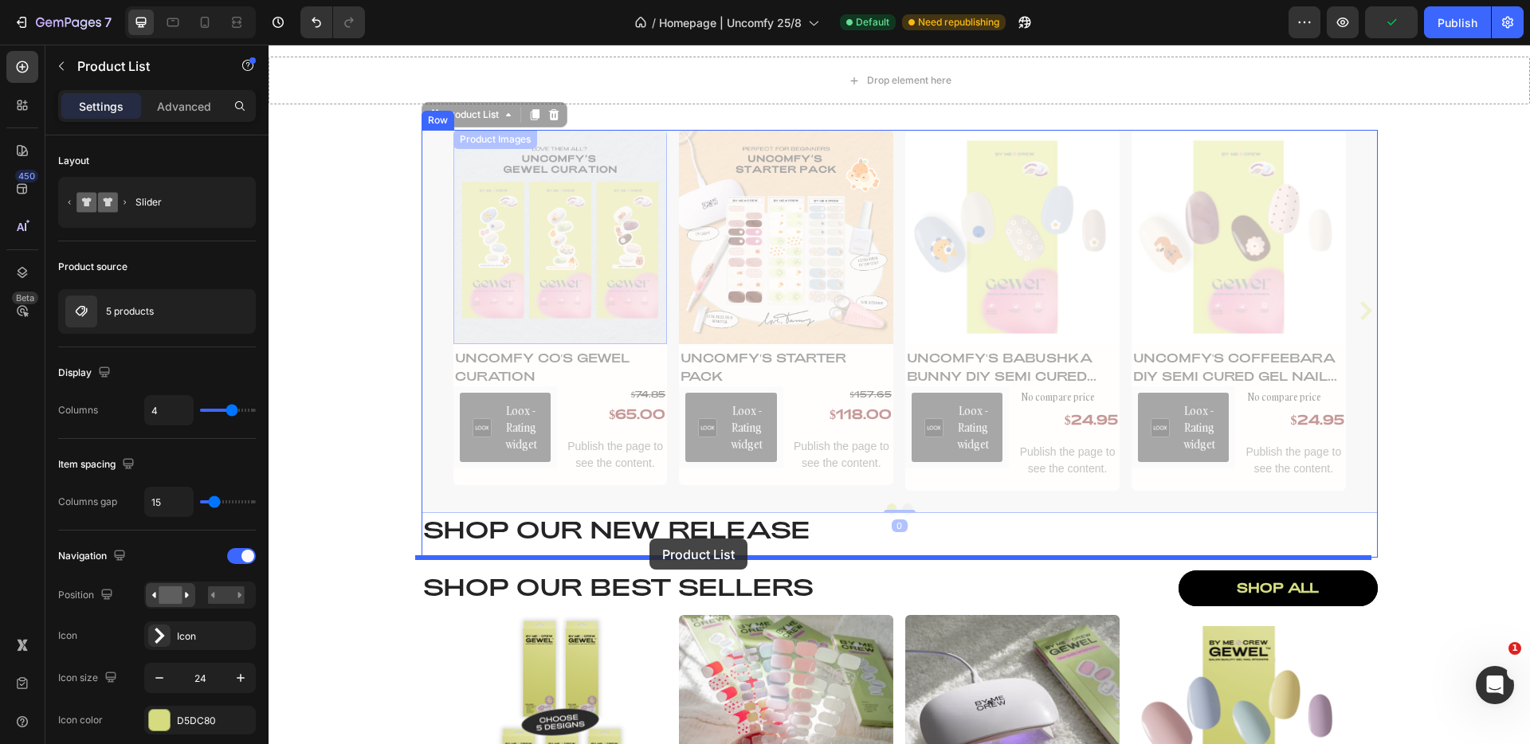
drag, startPoint x: 434, startPoint y: 118, endPoint x: 650, endPoint y: 539, distance: 472.7
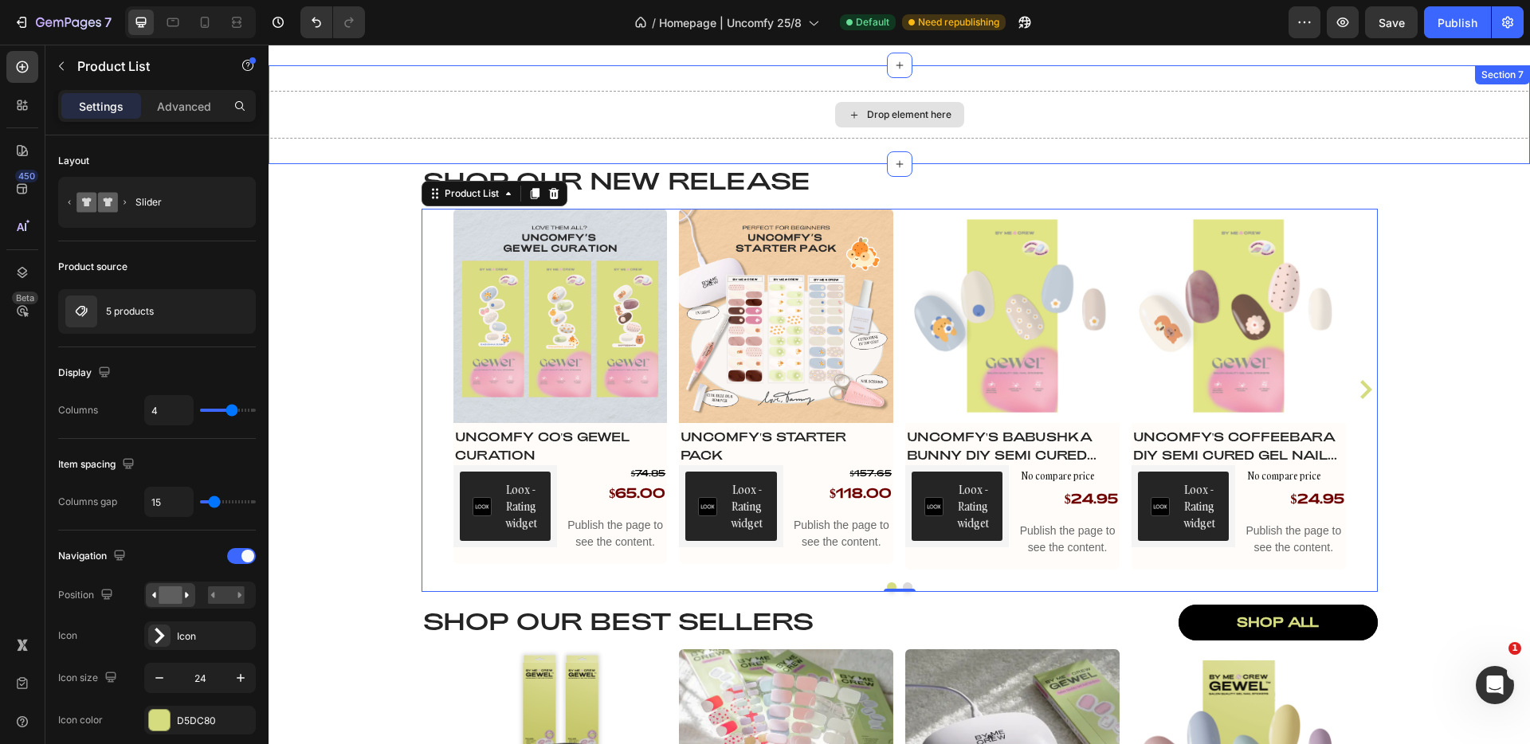
scroll to position [1692, 0]
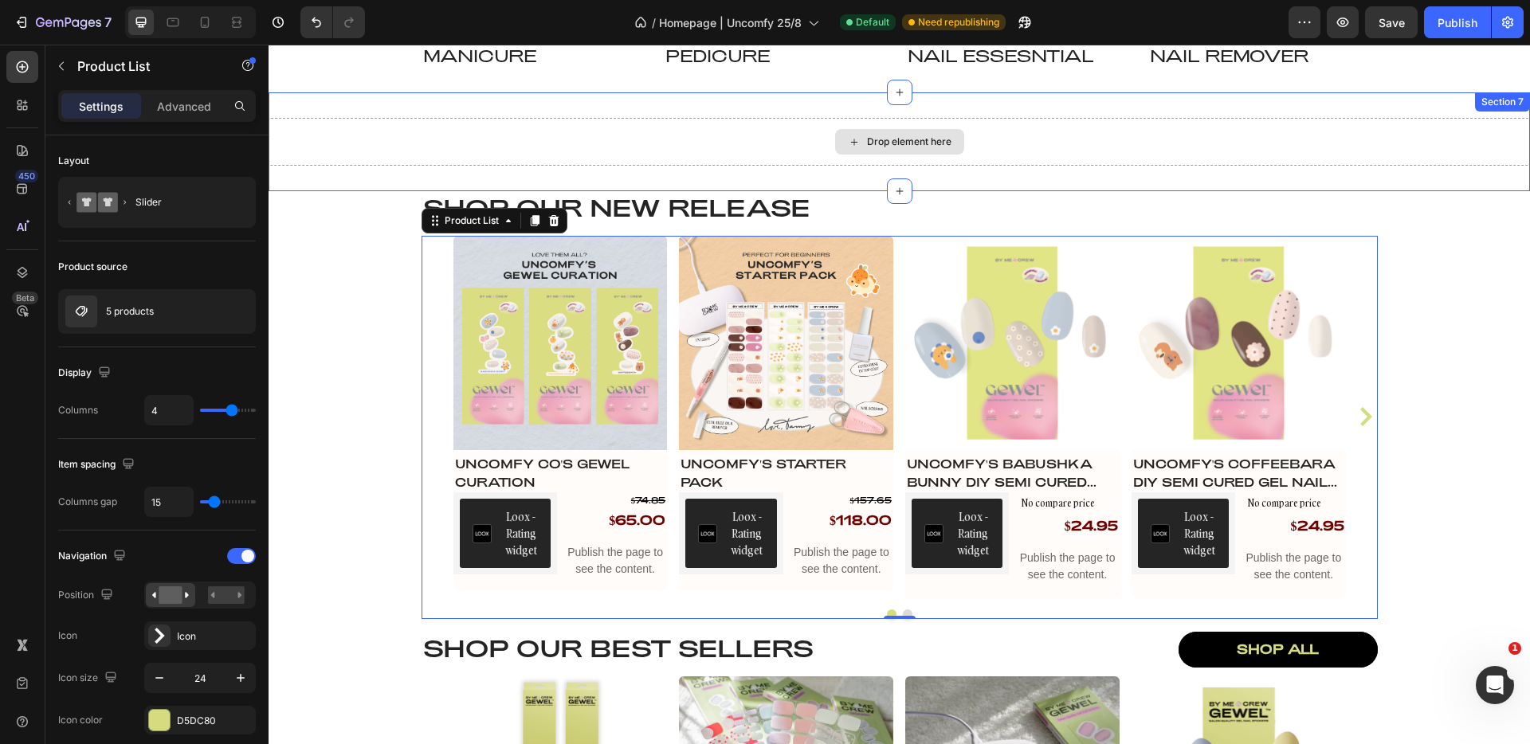
click at [1336, 128] on div "Drop element here" at bounding box center [900, 142] width 1262 height 48
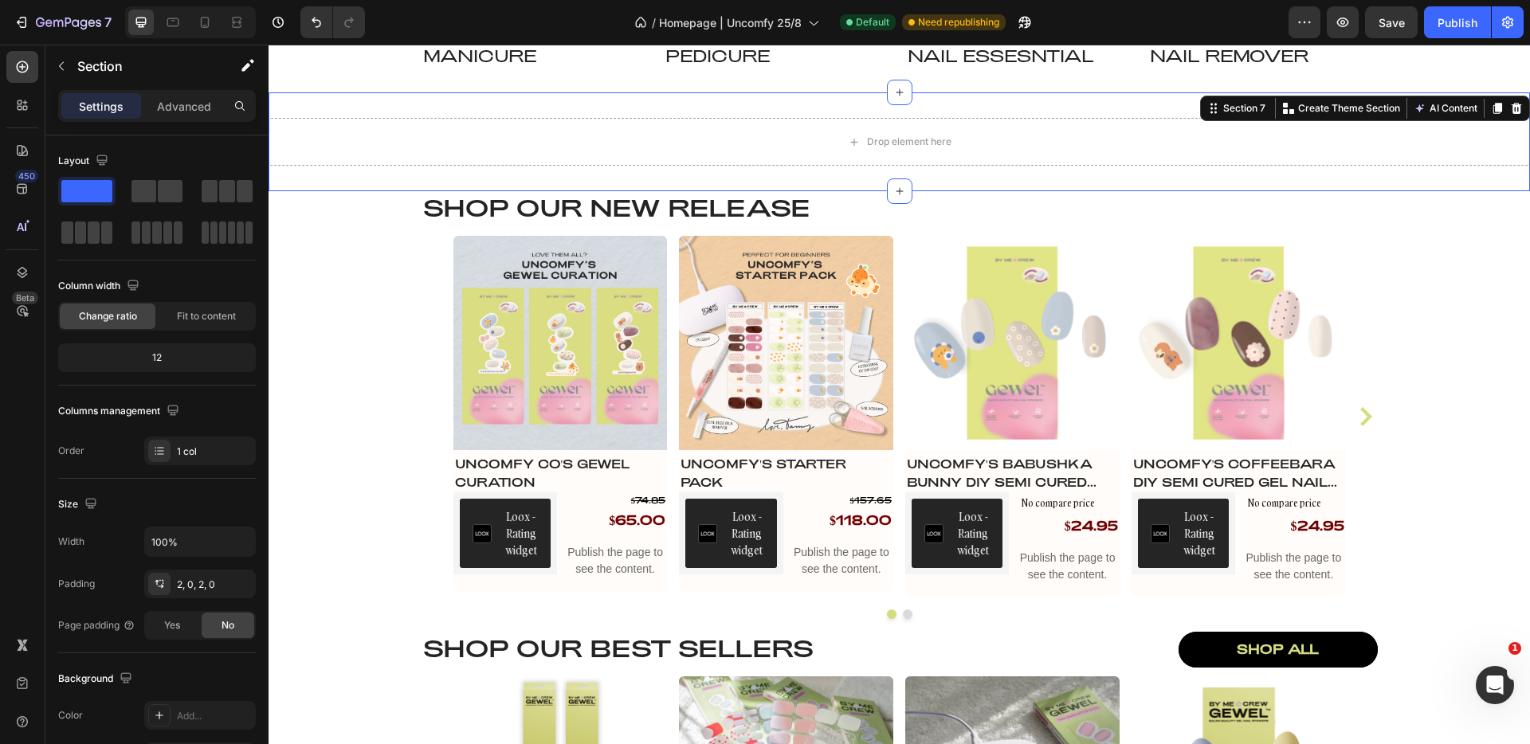
click at [1511, 101] on div at bounding box center [1516, 108] width 19 height 19
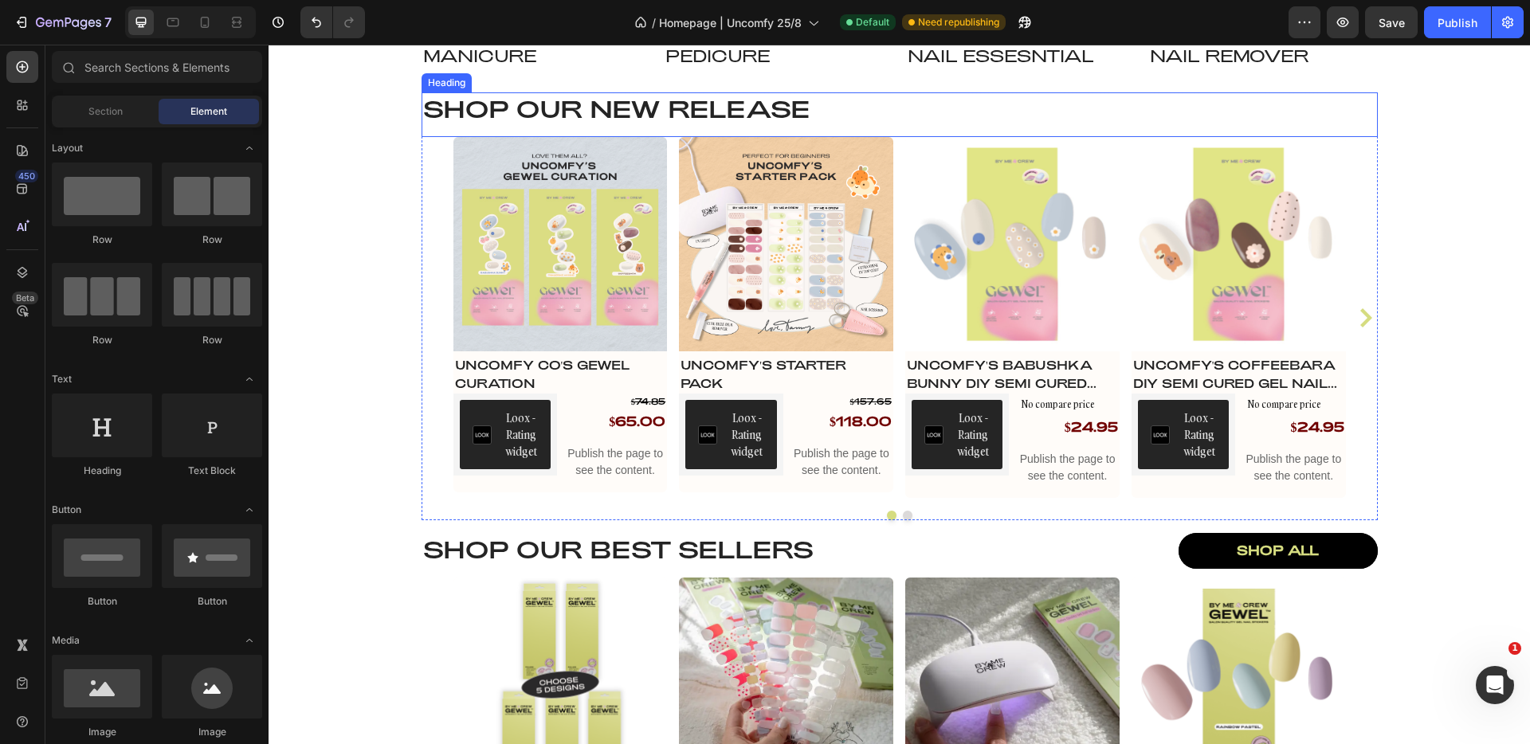
click at [1051, 120] on h2 "Shop our NEW RELEASE" at bounding box center [900, 108] width 957 height 32
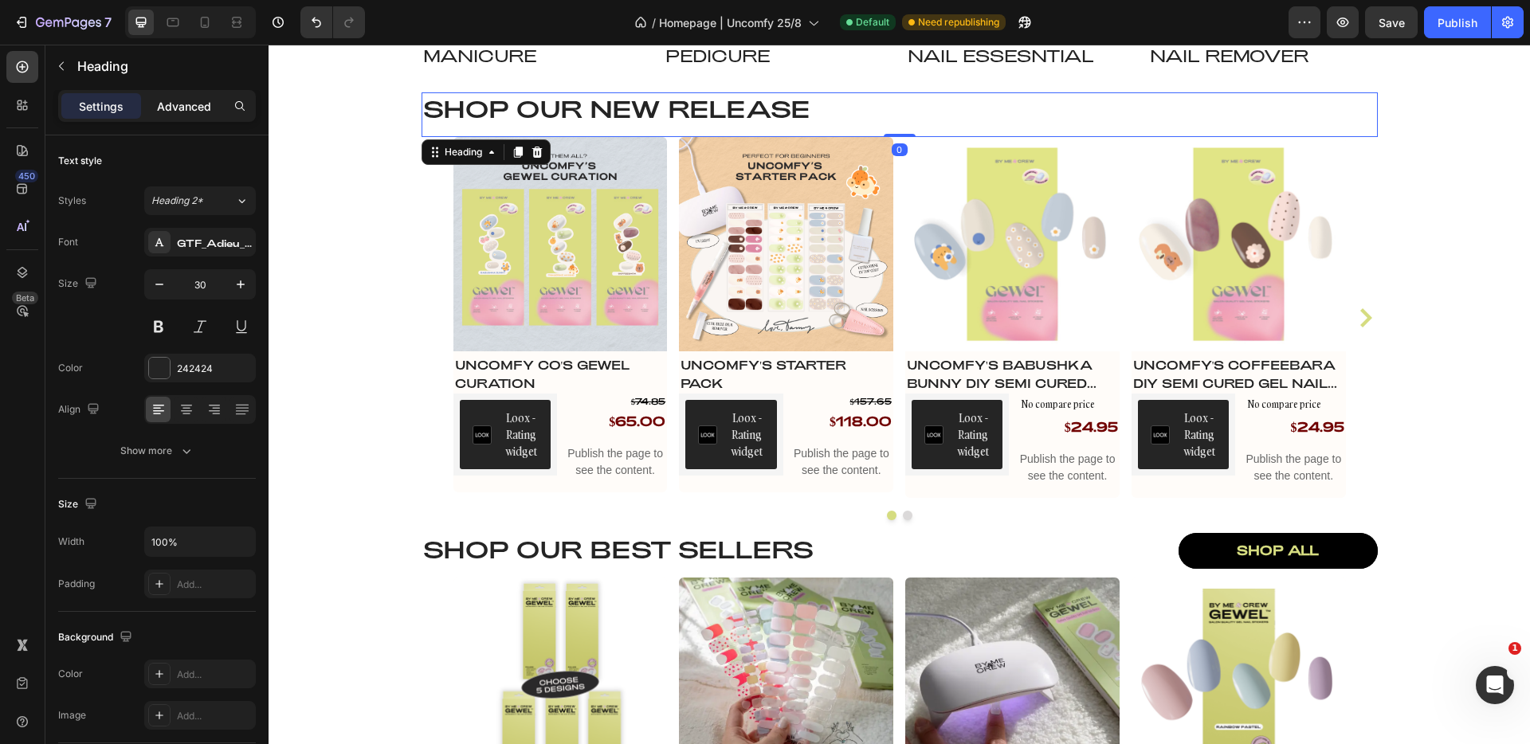
click at [198, 112] on p "Advanced" at bounding box center [184, 106] width 54 height 17
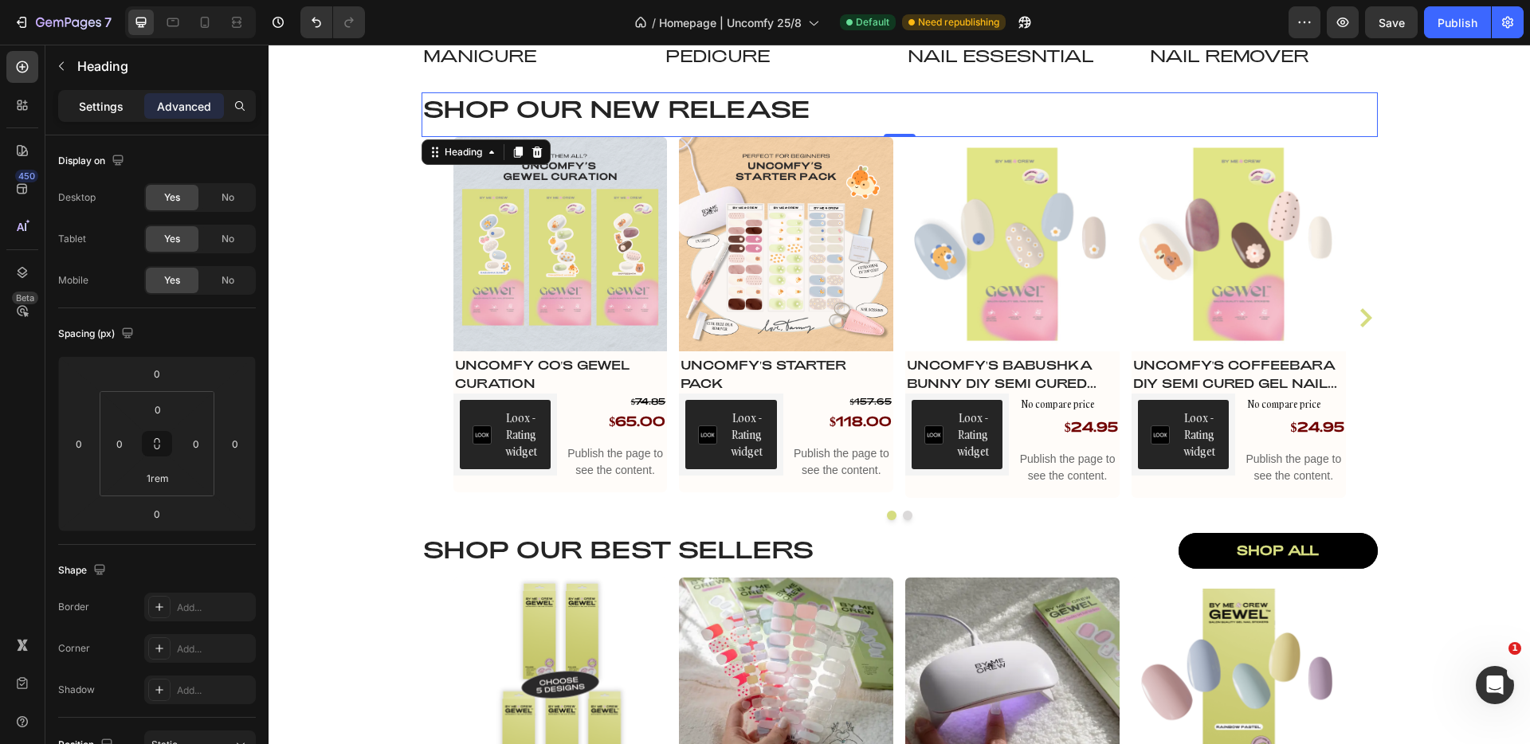
click at [97, 115] on div "Settings" at bounding box center [101, 106] width 80 height 26
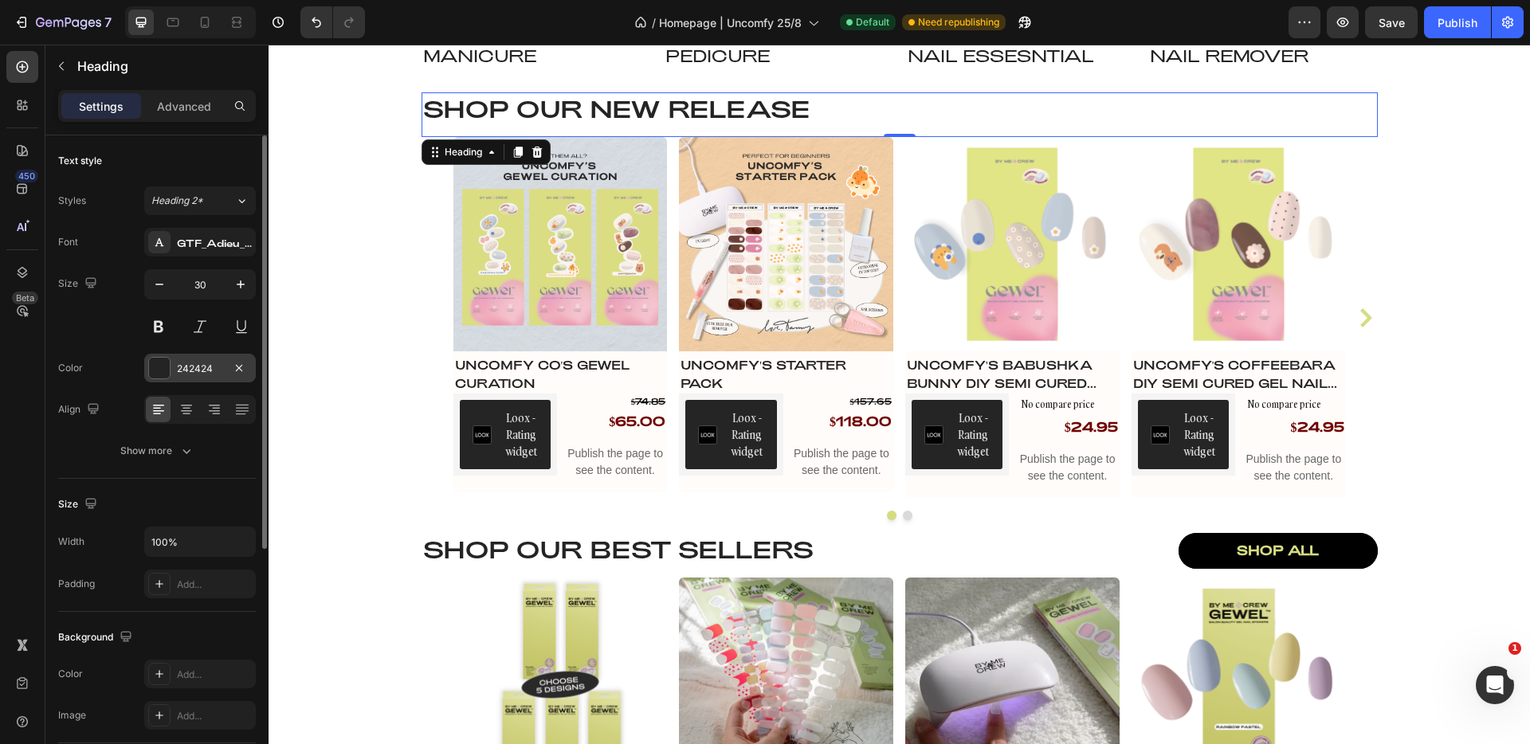
click at [159, 371] on div at bounding box center [159, 368] width 21 height 21
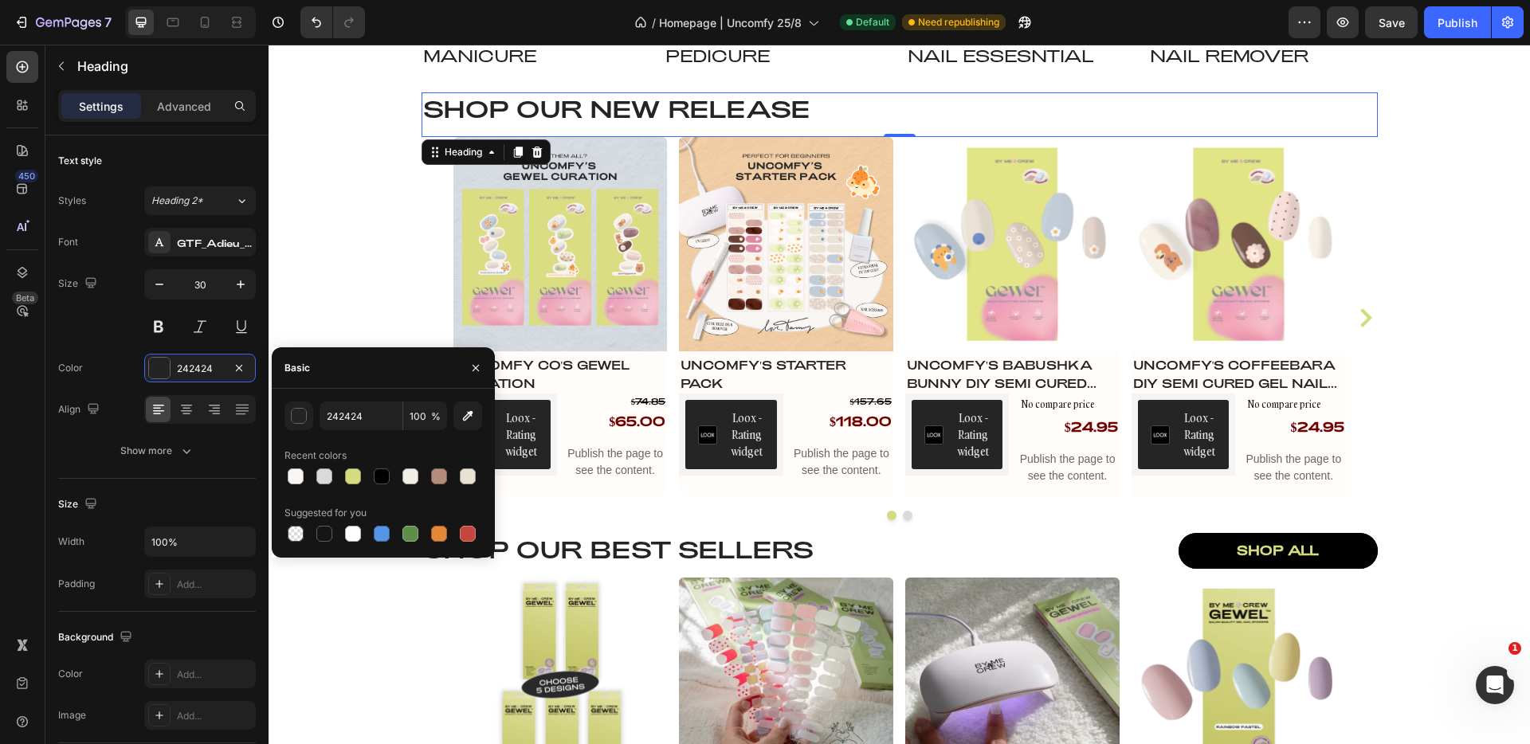
drag, startPoint x: 383, startPoint y: 477, endPoint x: 371, endPoint y: 451, distance: 28.6
click at [383, 477] on div at bounding box center [382, 477] width 16 height 16
type input "000000"
click at [183, 106] on p "Advanced" at bounding box center [184, 106] width 54 height 17
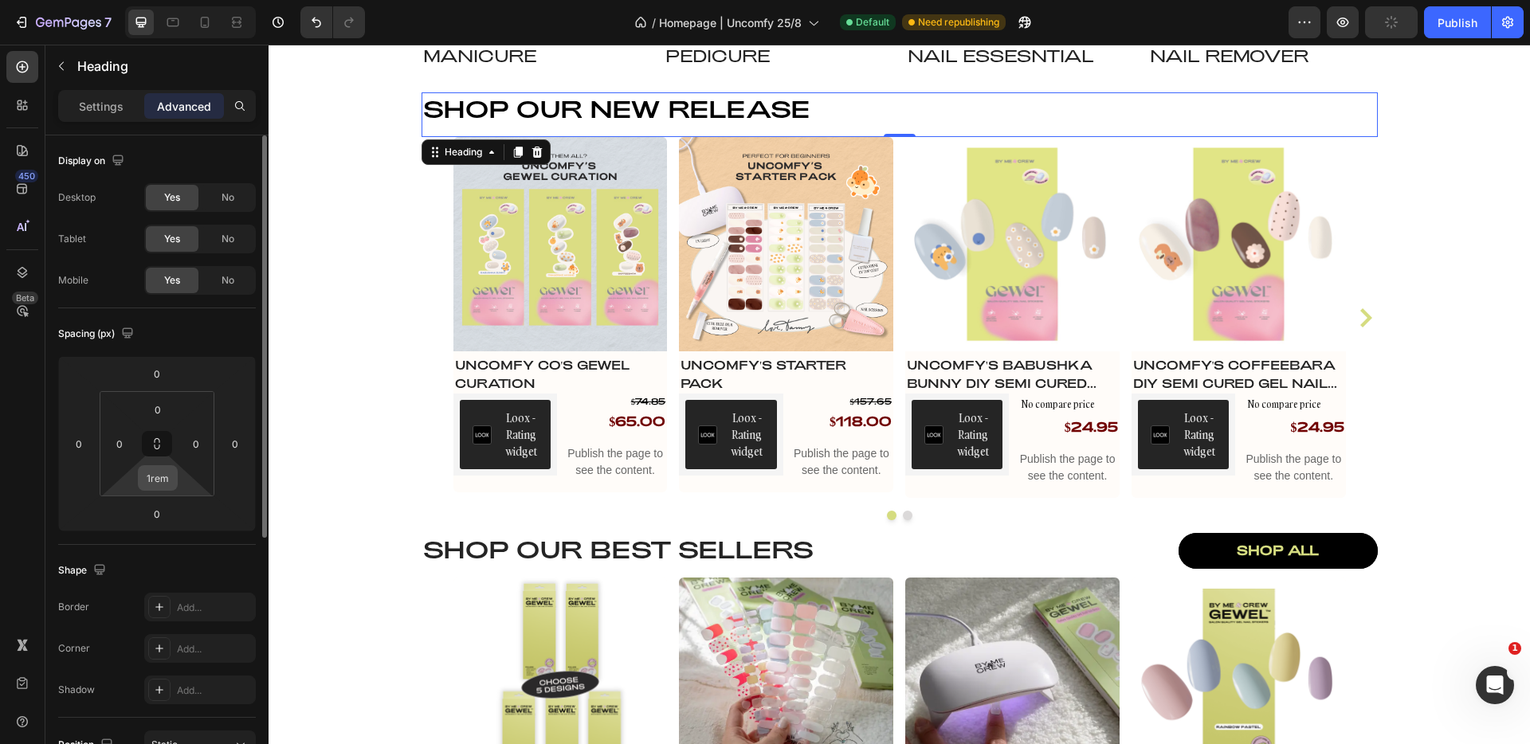
click at [163, 485] on input "1rem" at bounding box center [158, 478] width 32 height 24
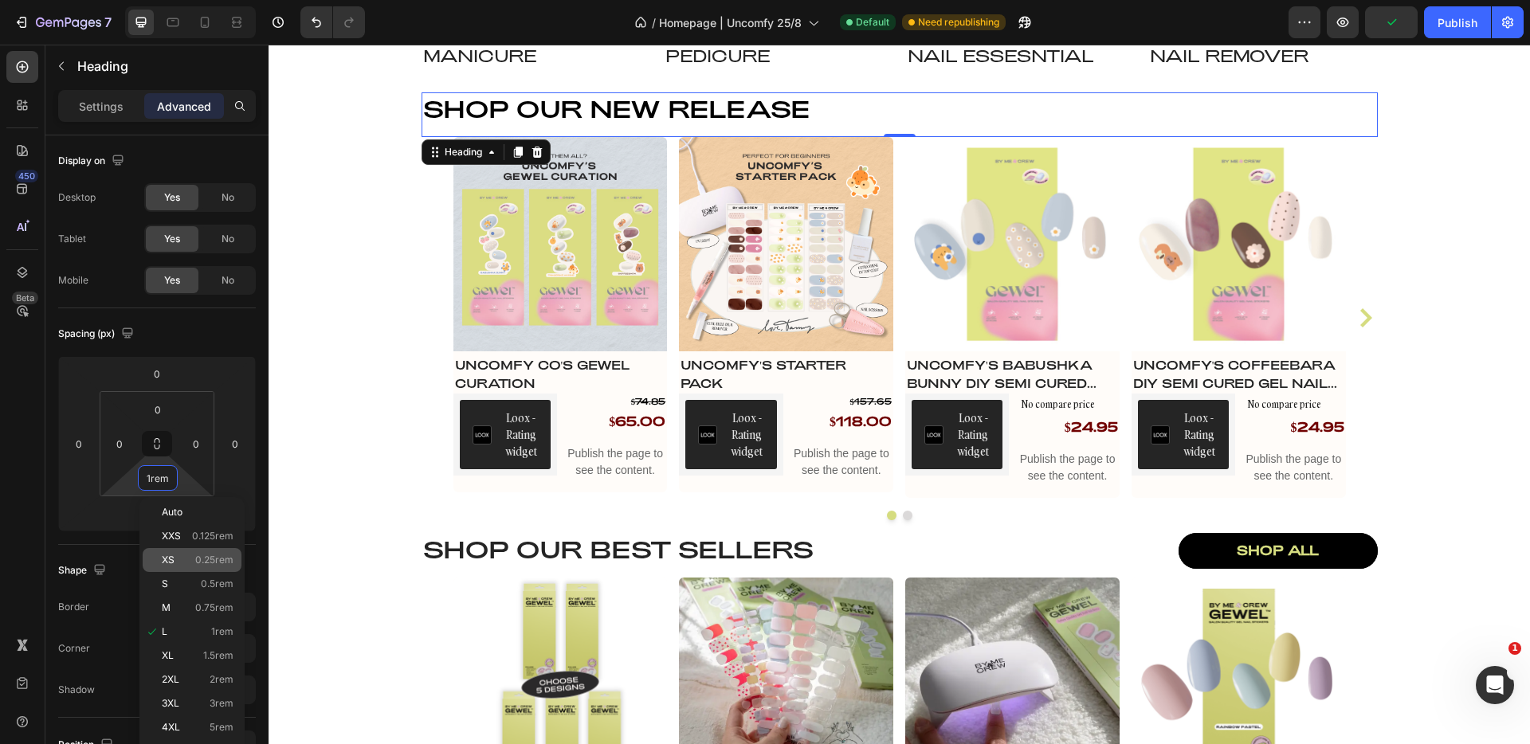
click at [228, 564] on span "0.25rem" at bounding box center [214, 560] width 38 height 11
type input "0.25rem"
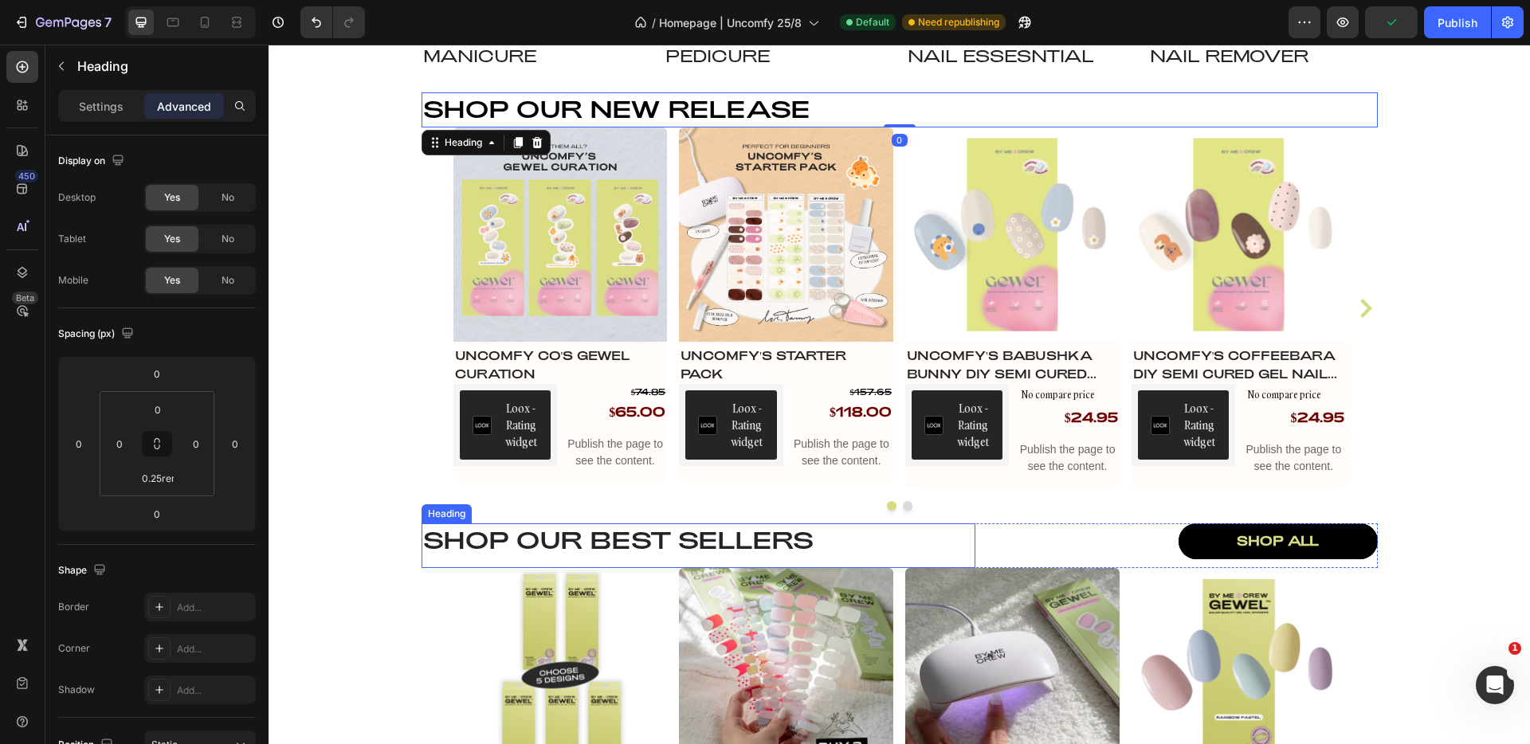
click at [536, 538] on h2 "Shop our best sellers" at bounding box center [699, 540] width 554 height 32
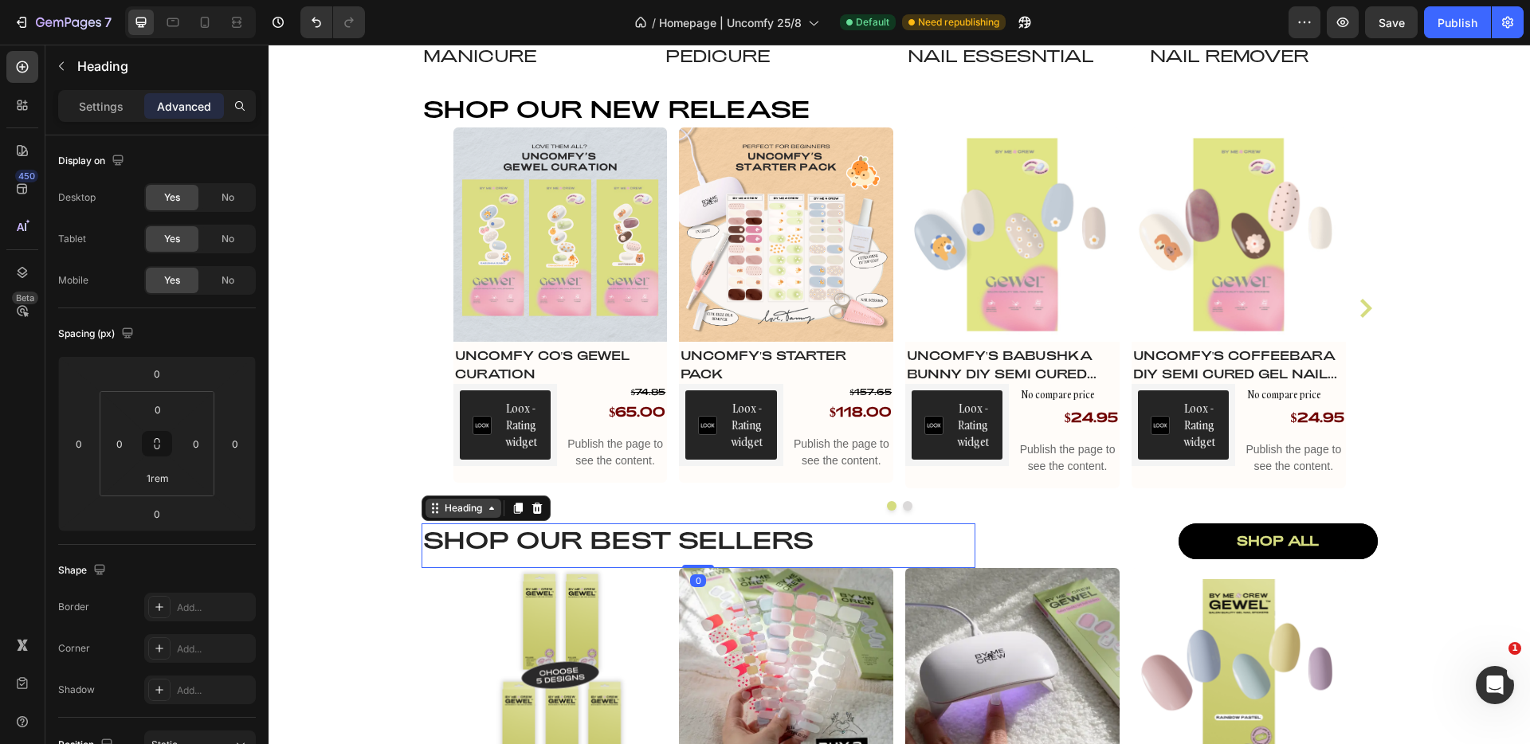
click at [462, 507] on div "Heading" at bounding box center [464, 508] width 44 height 14
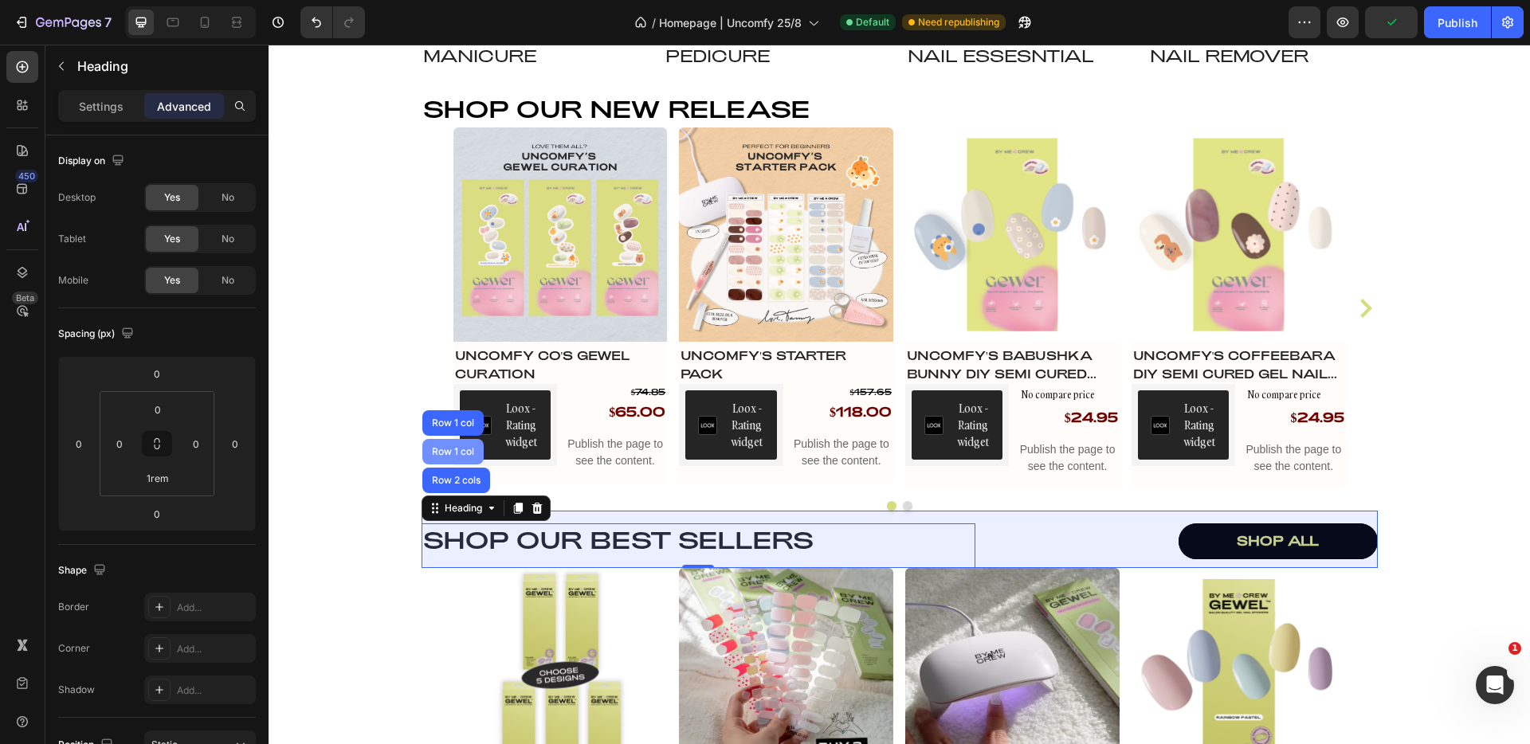
click at [440, 449] on div "Row 1 col" at bounding box center [453, 452] width 49 height 10
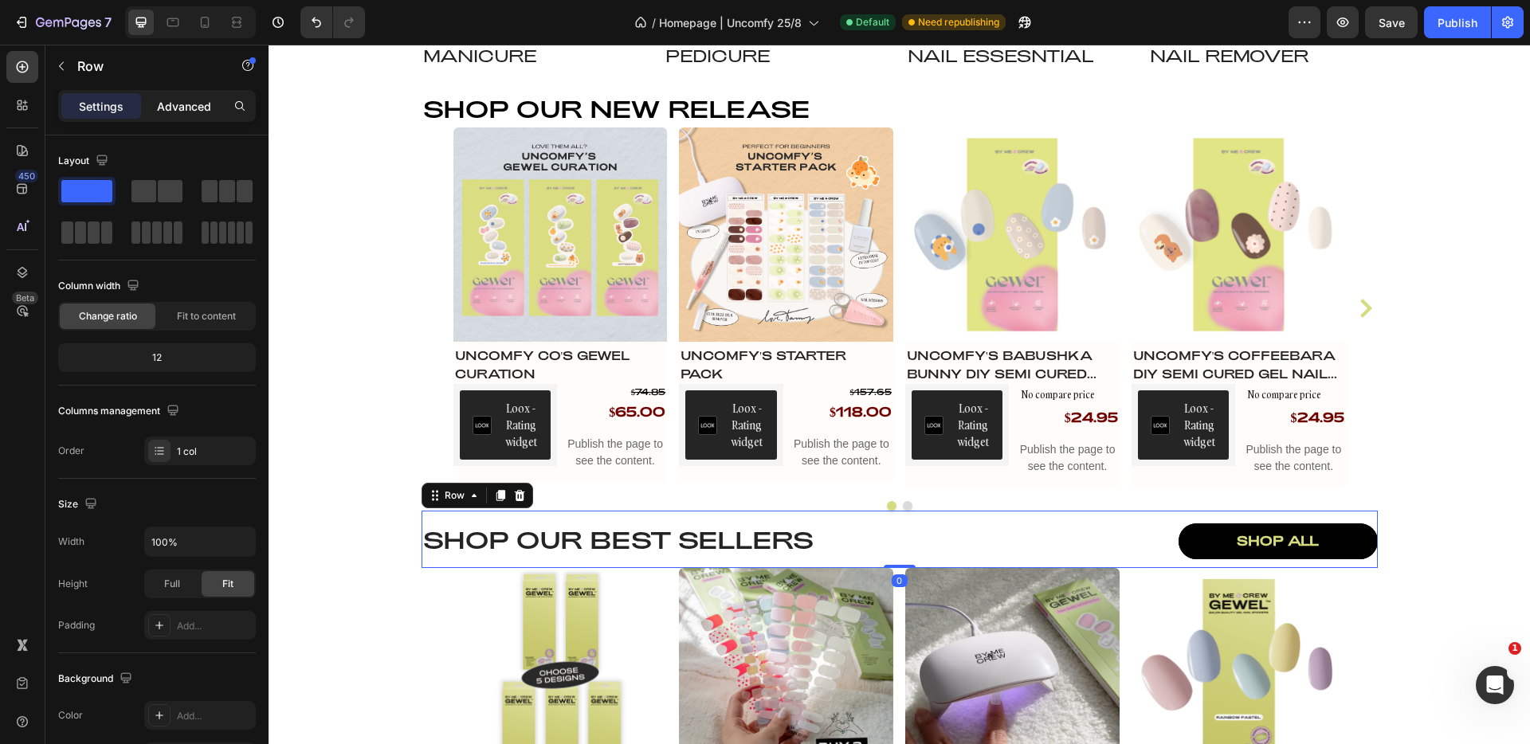
click at [185, 106] on p "Advanced" at bounding box center [184, 106] width 54 height 17
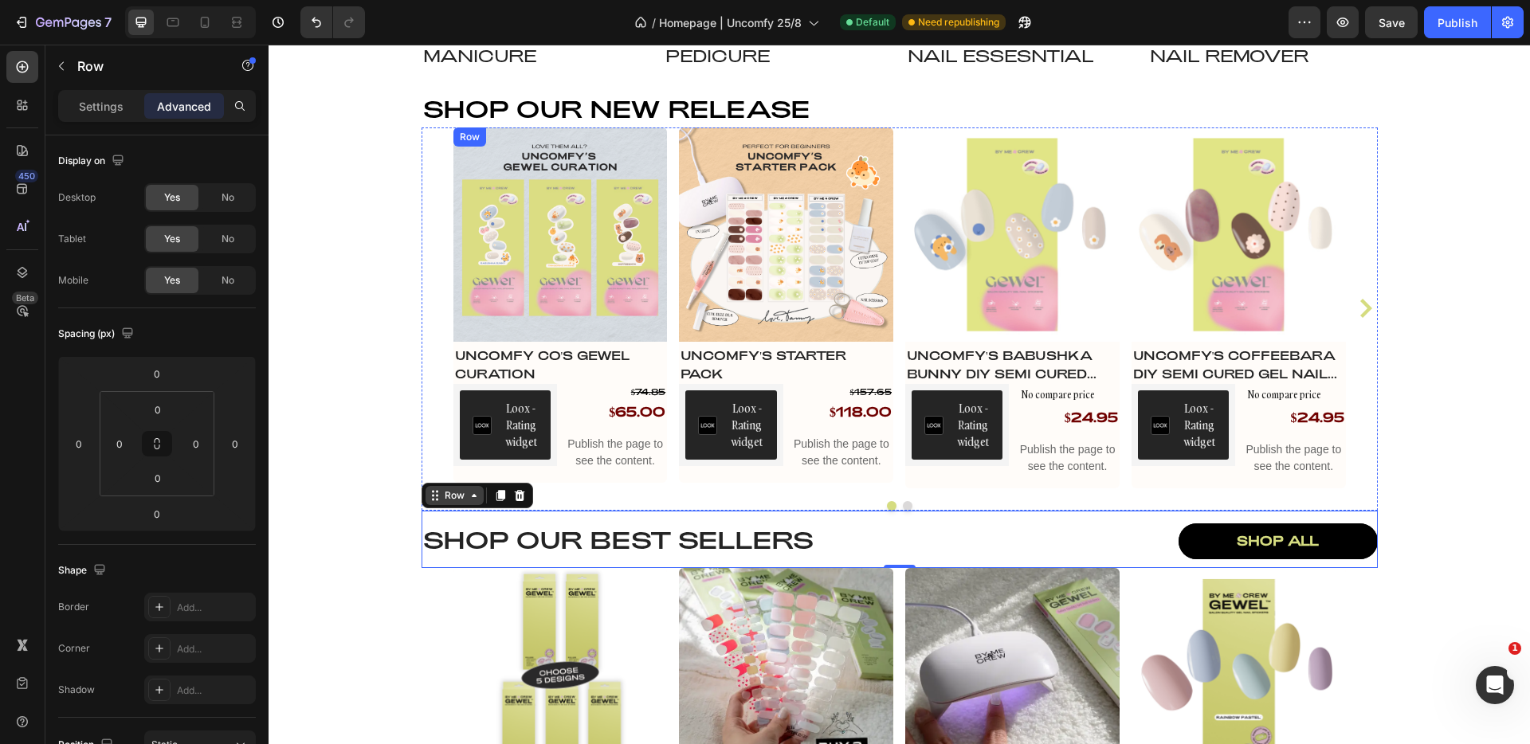
click at [455, 490] on div "Row" at bounding box center [455, 496] width 26 height 14
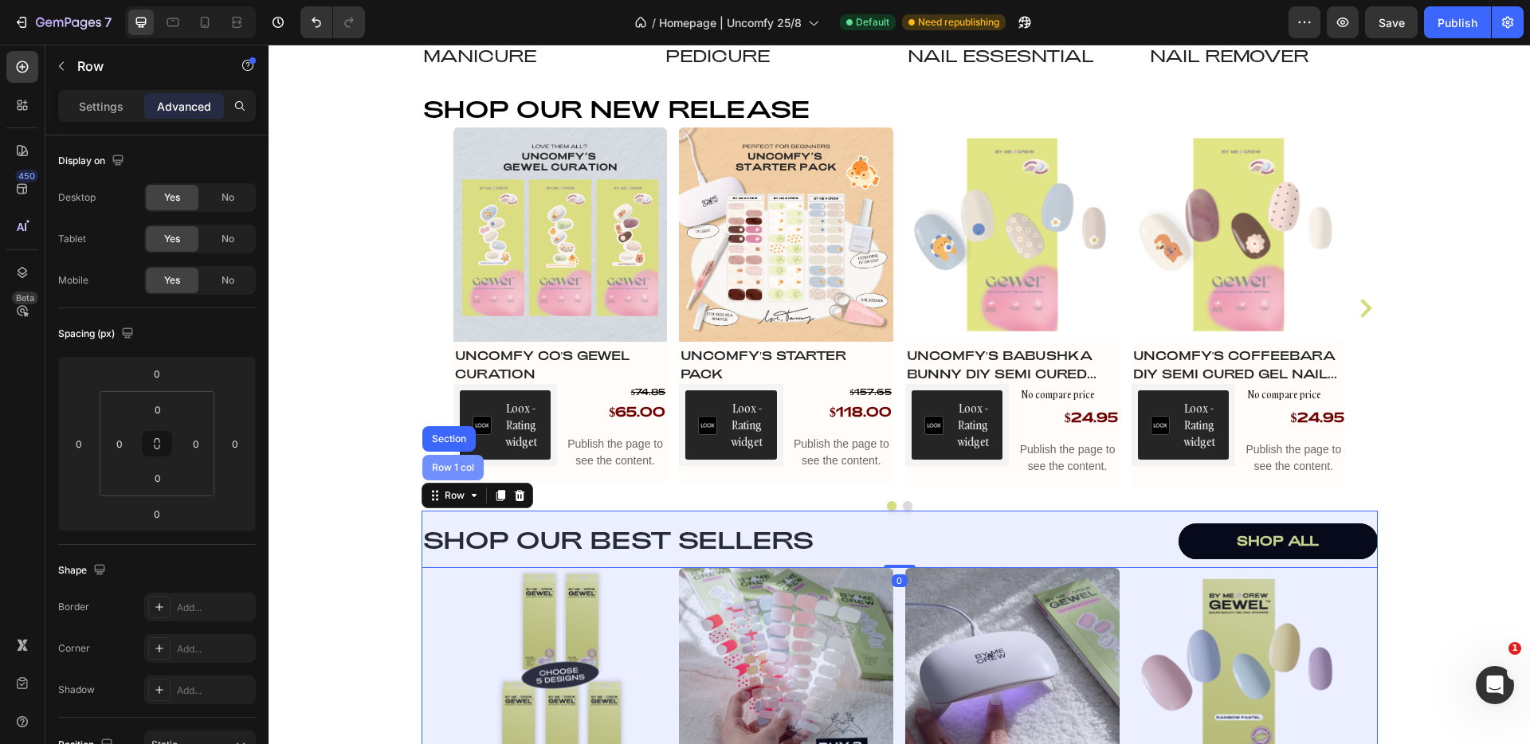
click at [450, 469] on div "Row 1 col" at bounding box center [453, 468] width 49 height 10
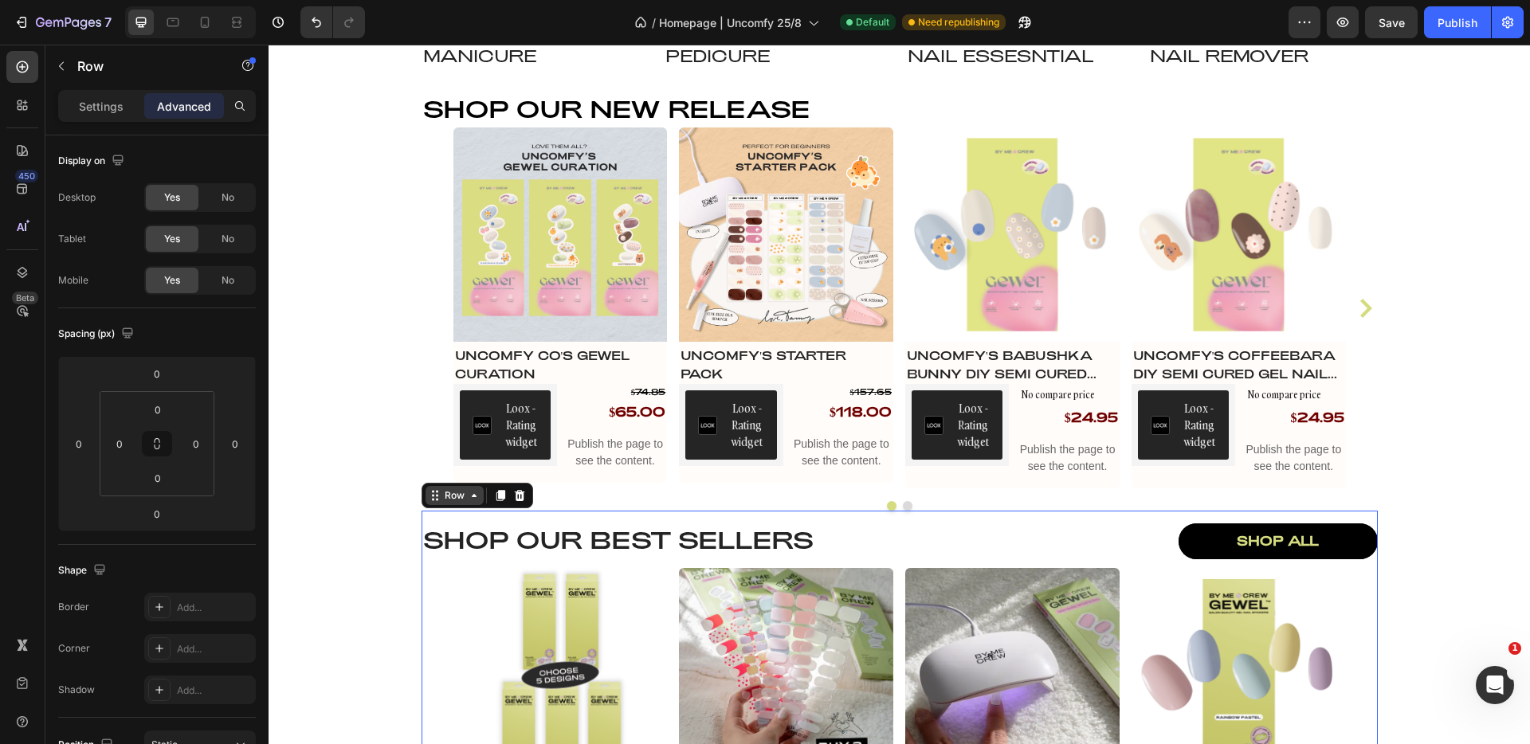
click at [454, 499] on div "Row" at bounding box center [455, 496] width 26 height 14
click at [587, 529] on h2 "Shop our best sellers" at bounding box center [699, 540] width 554 height 32
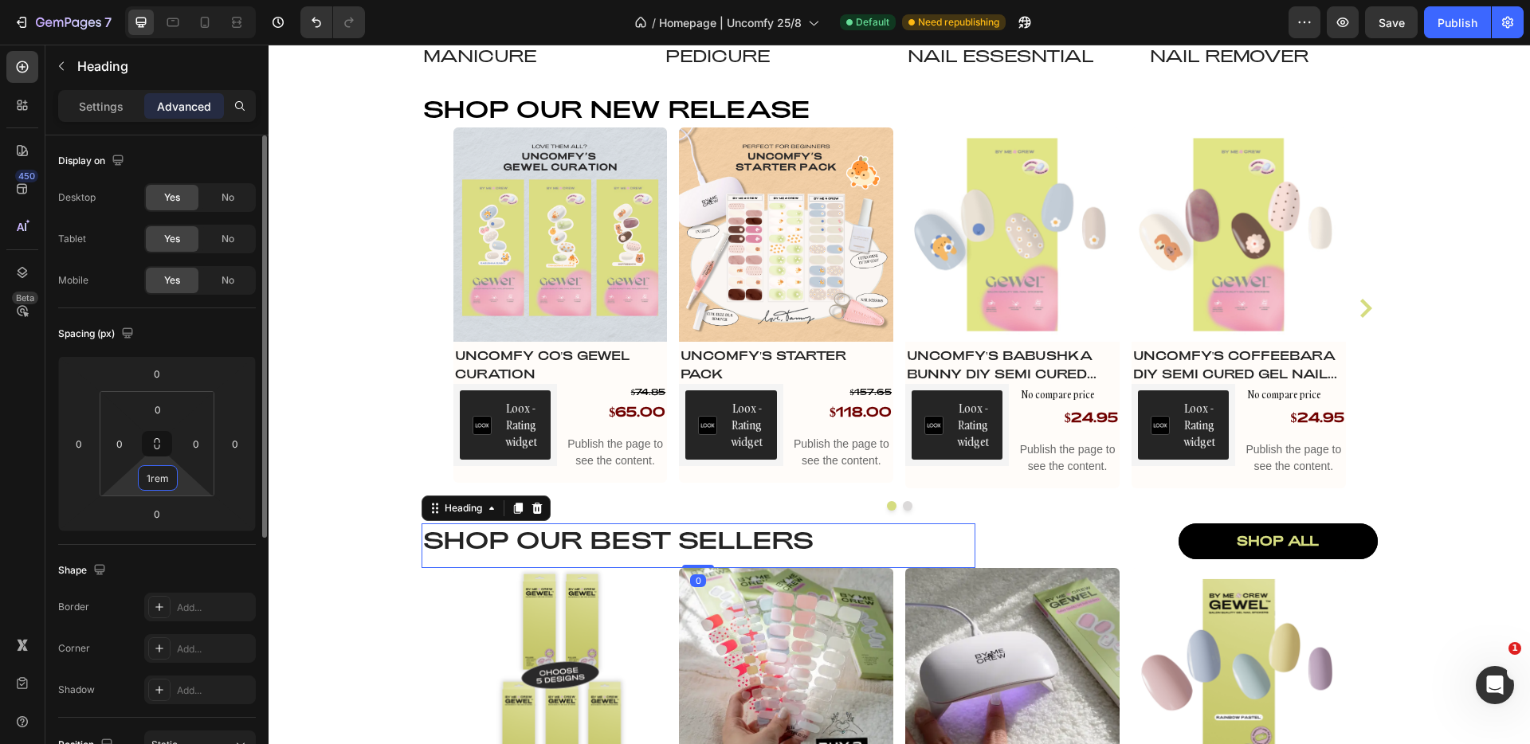
click at [170, 481] on input "1rem" at bounding box center [158, 478] width 32 height 24
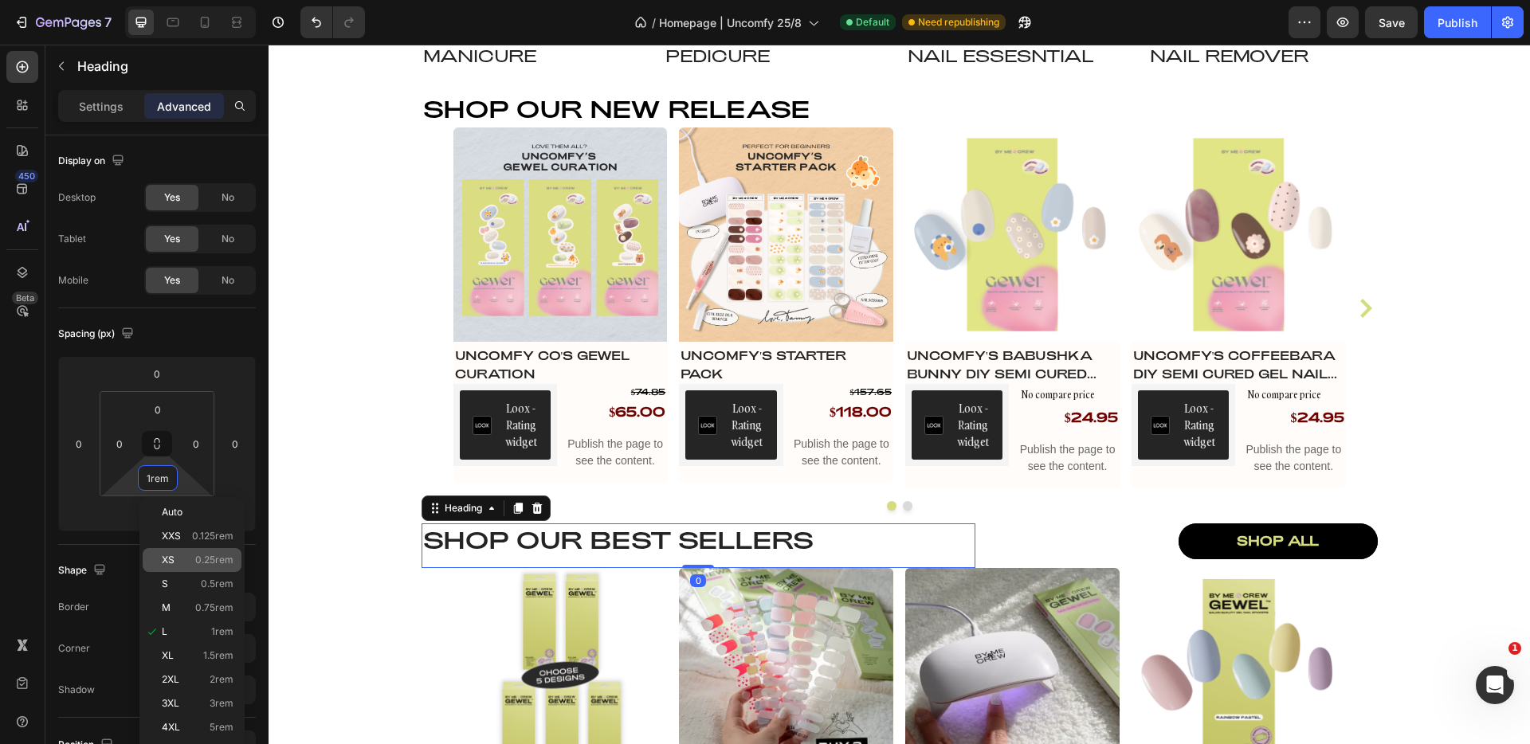
click at [218, 564] on span "0.25rem" at bounding box center [214, 560] width 38 height 11
type input "0.25rem"
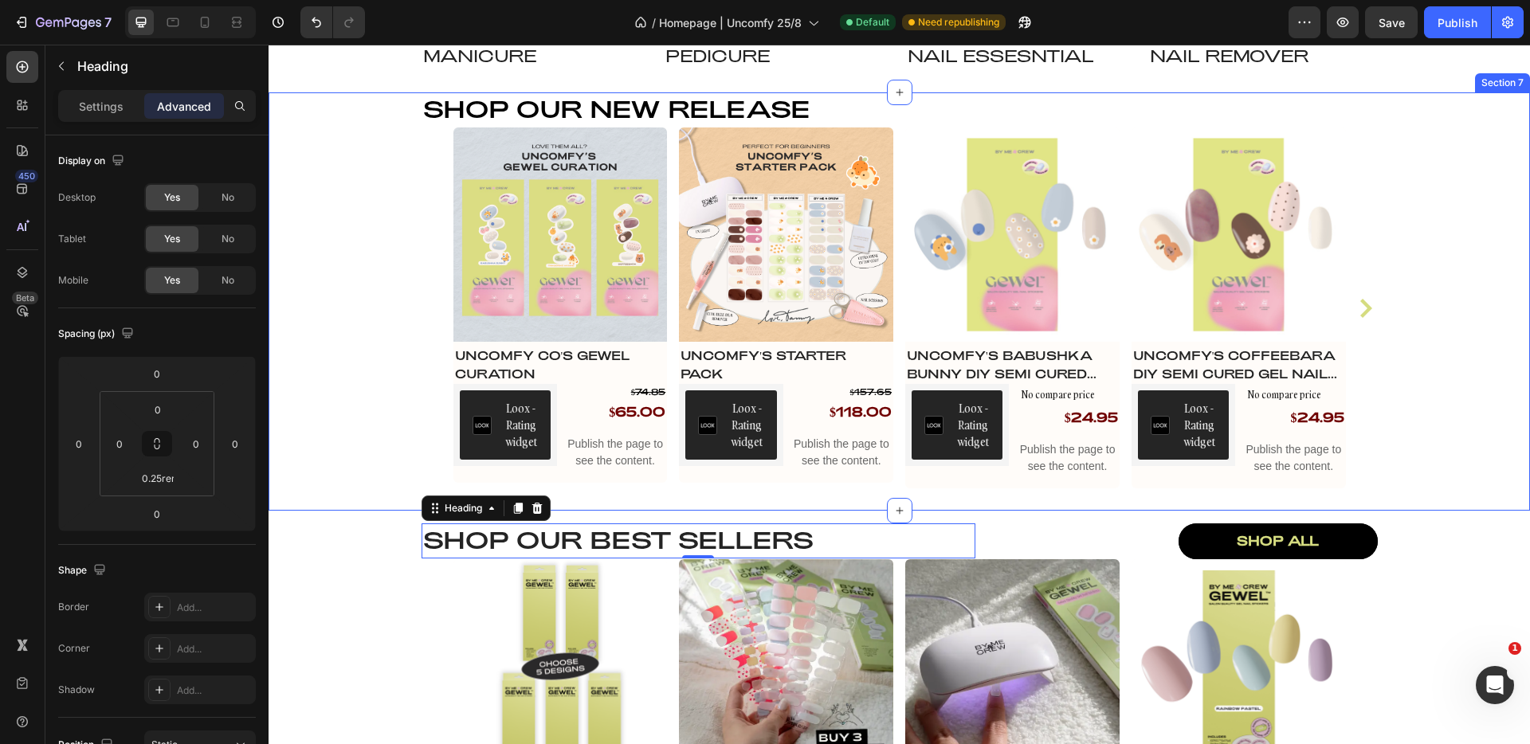
click at [1484, 413] on div "Shop our NEW RELEASE Heading Product Images Uncomfy Co's GEWEL Curation Product…" at bounding box center [900, 301] width 1262 height 418
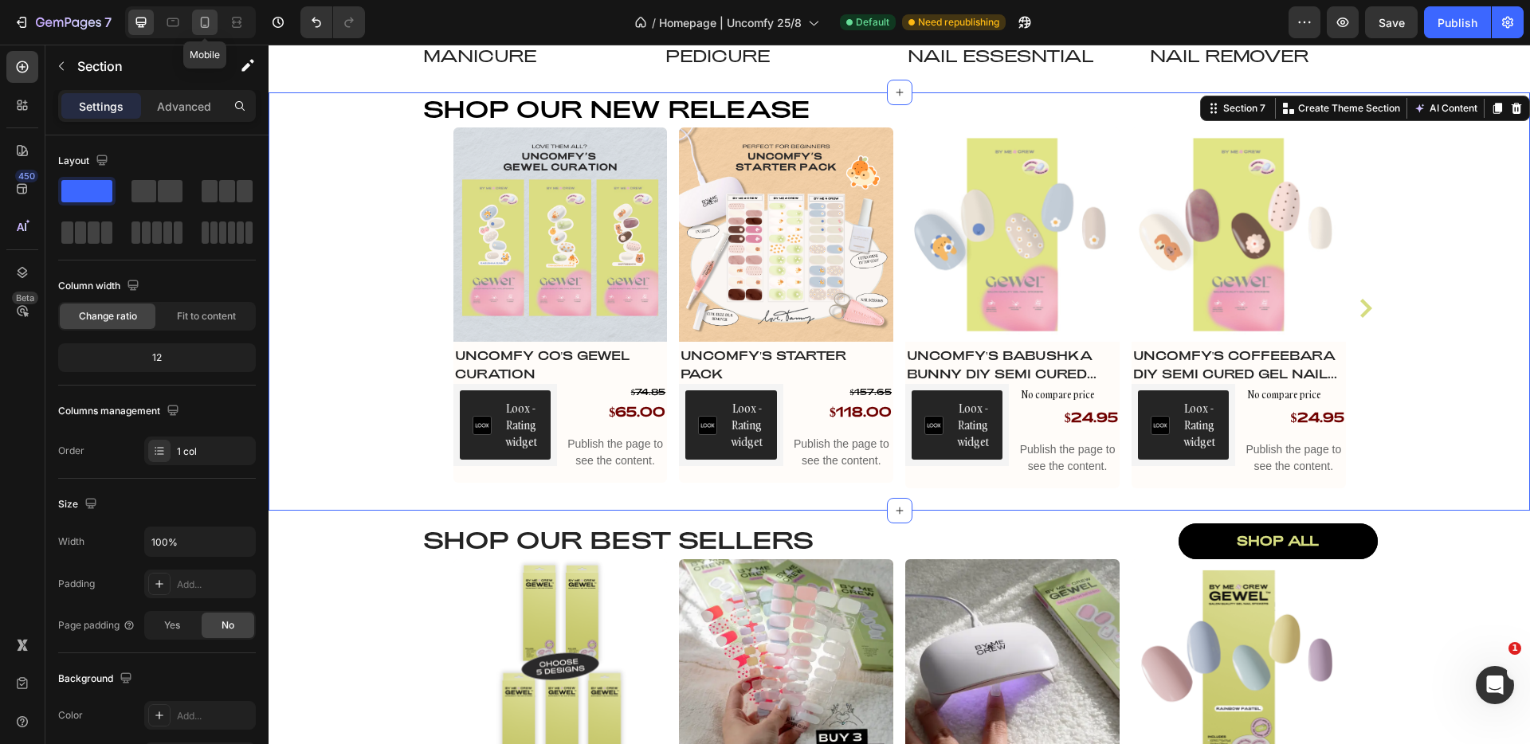
click at [201, 24] on icon at bounding box center [205, 22] width 9 height 11
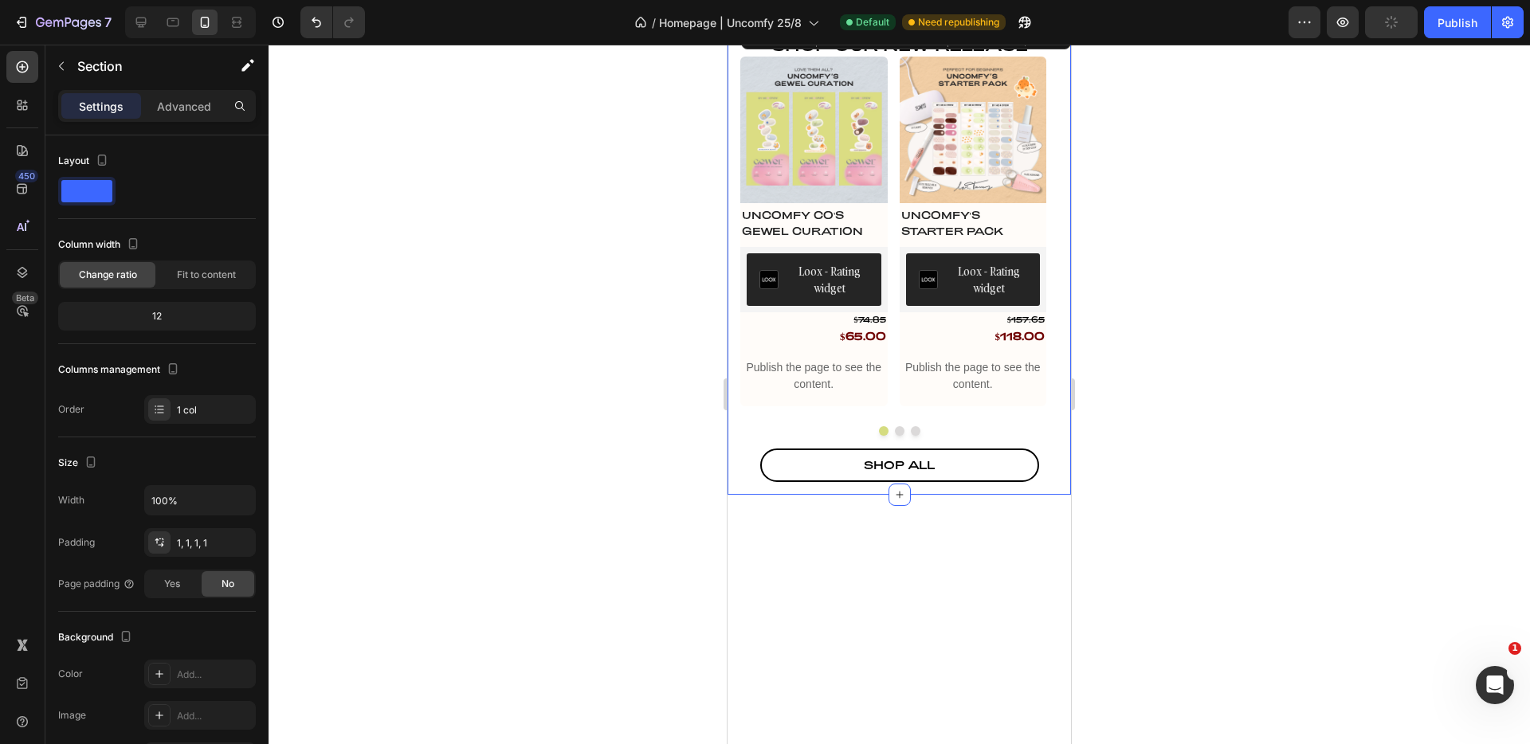
scroll to position [995, 0]
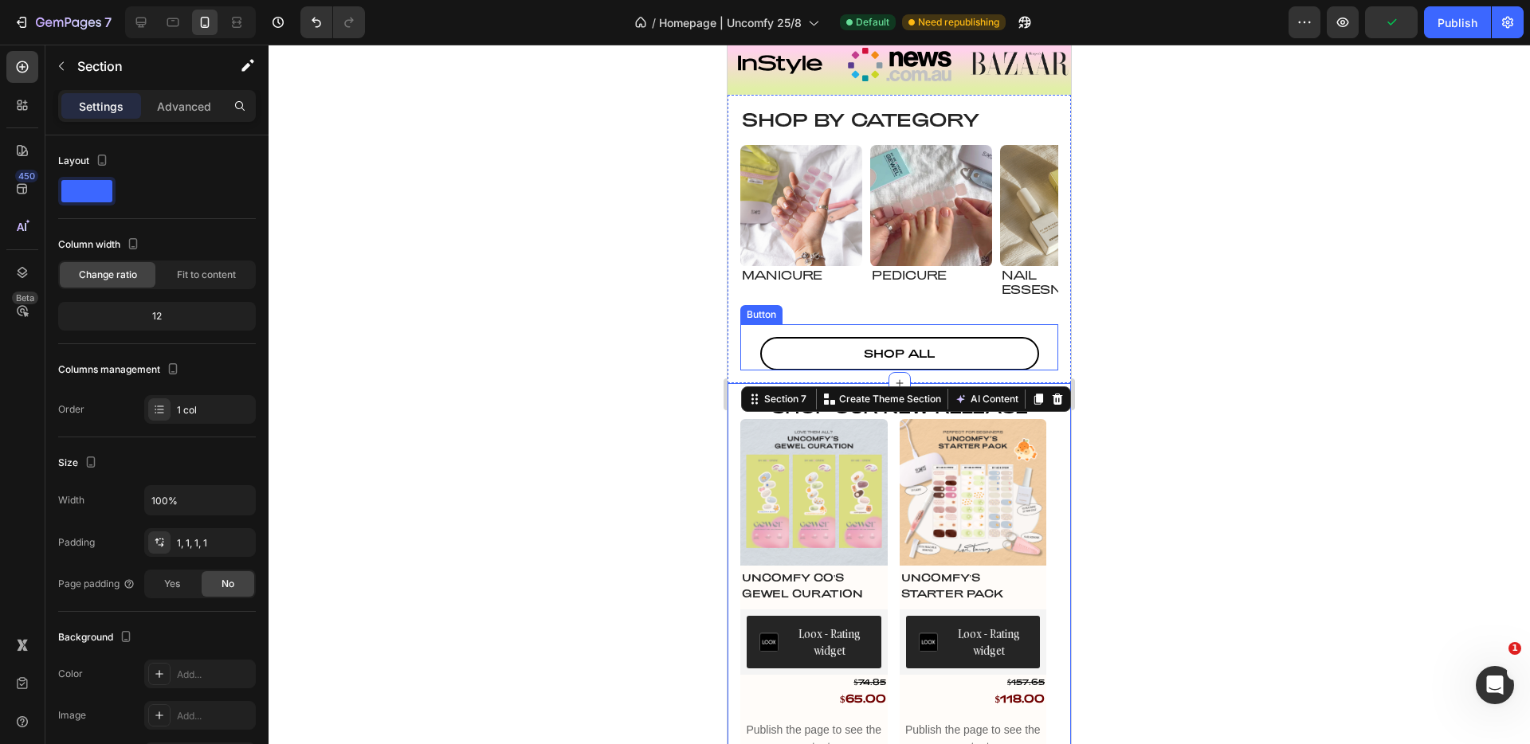
click at [1015, 328] on div "shop all Button" at bounding box center [900, 347] width 318 height 46
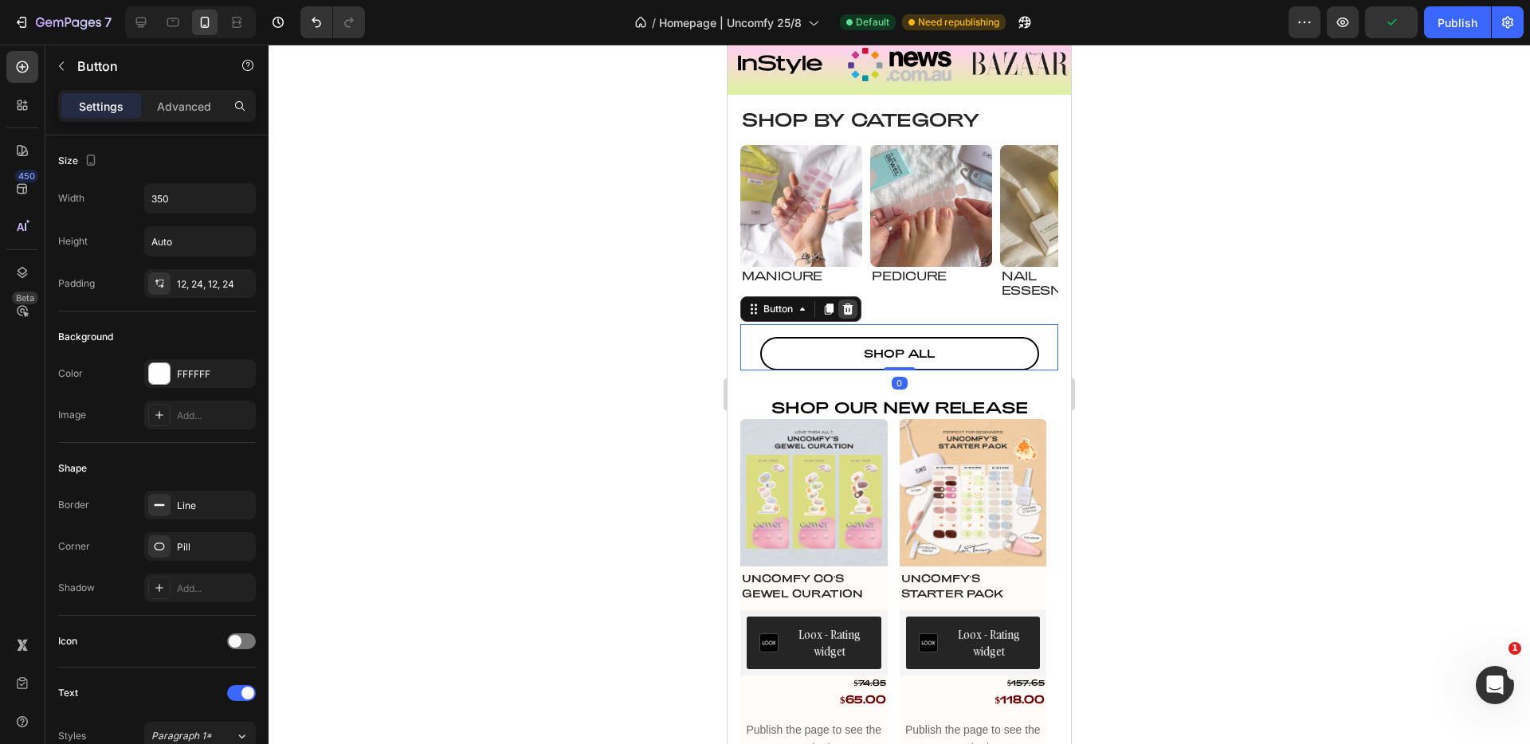
click at [851, 304] on icon at bounding box center [848, 309] width 10 height 11
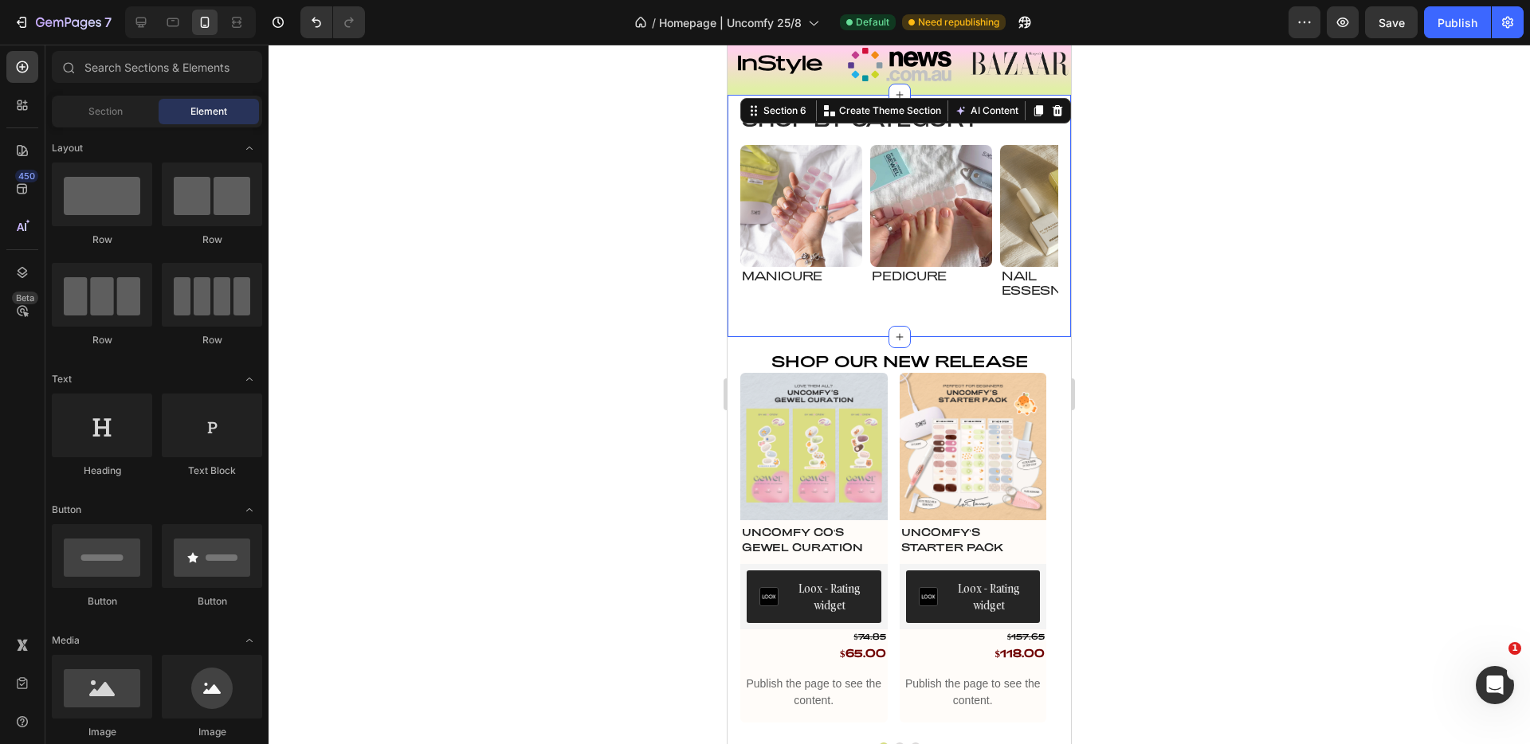
click at [940, 321] on div "Shop by Category Heading Image Manicure Heading Row Image pedicure Heading Row …" at bounding box center [900, 216] width 318 height 217
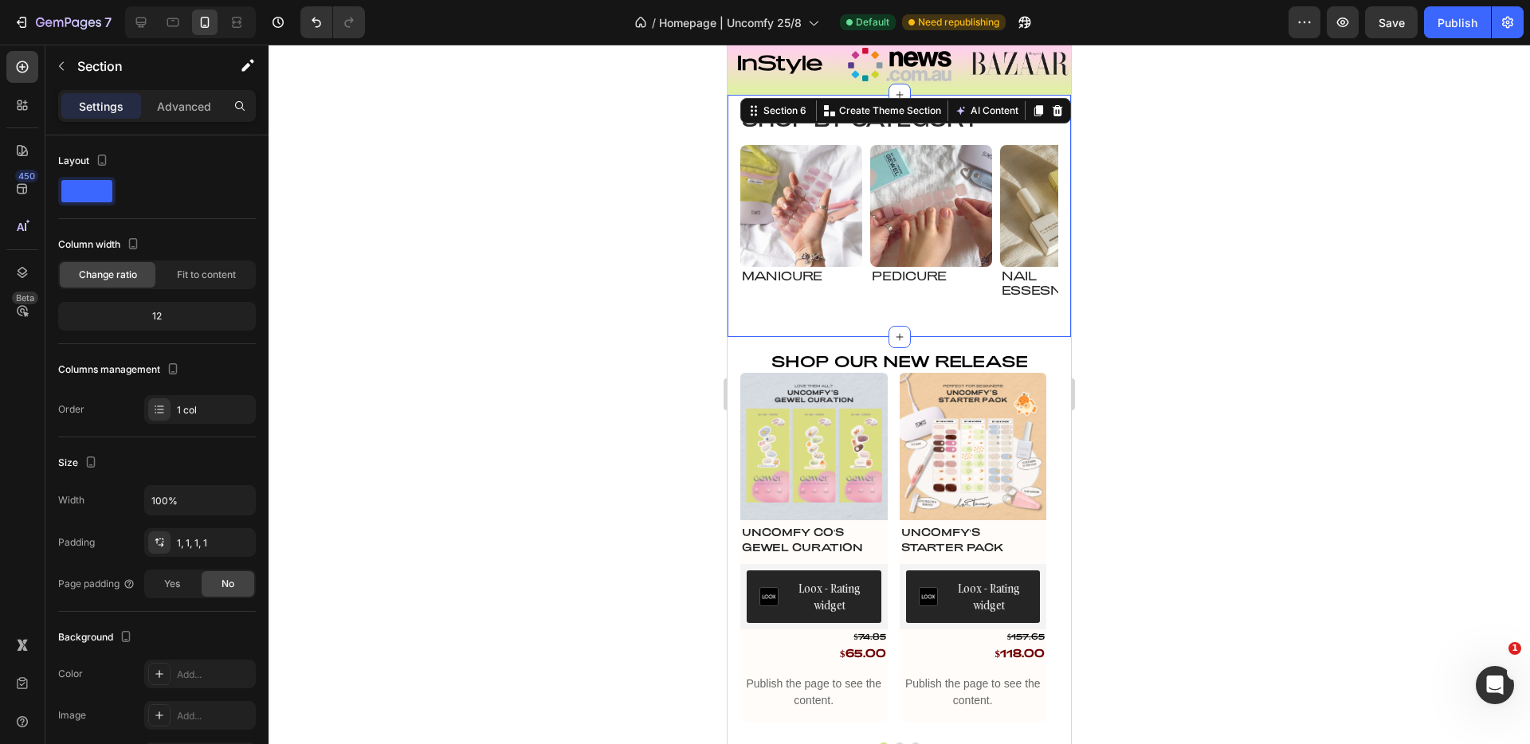
click at [167, 91] on div "Settings Advanced" at bounding box center [157, 106] width 198 height 32
click at [173, 102] on p "Advanced" at bounding box center [184, 106] width 54 height 17
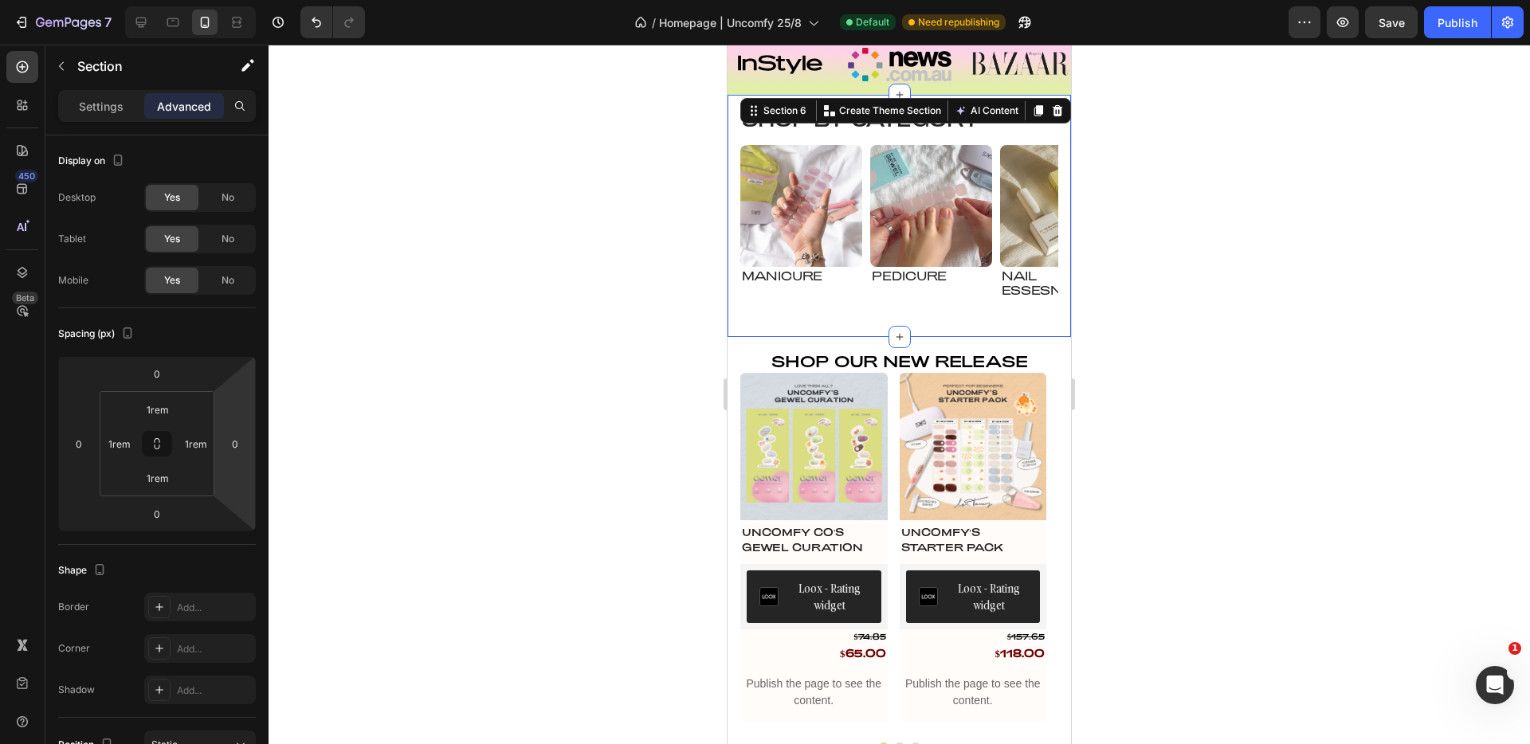
scroll to position [992, 0]
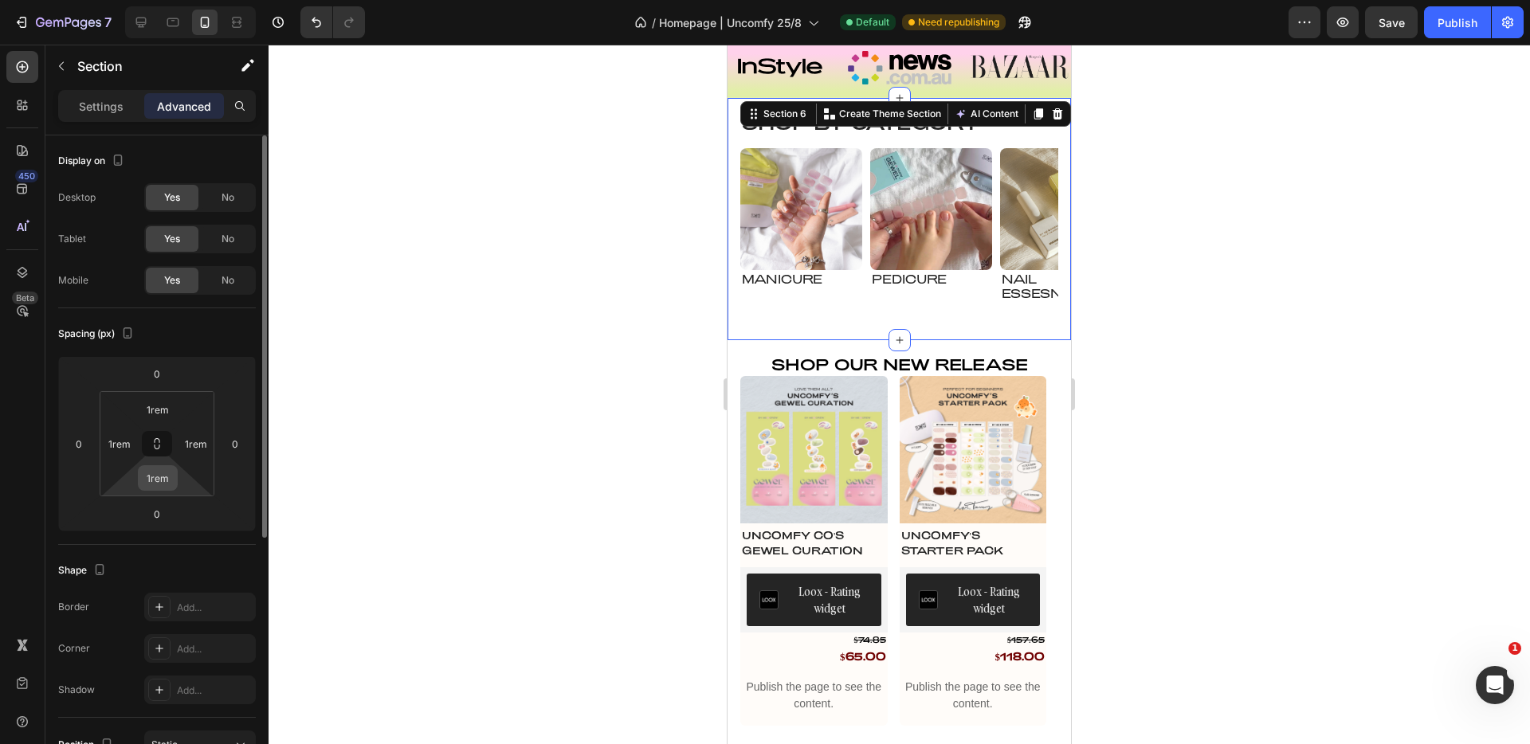
click at [168, 477] on input "1rem" at bounding box center [158, 478] width 32 height 24
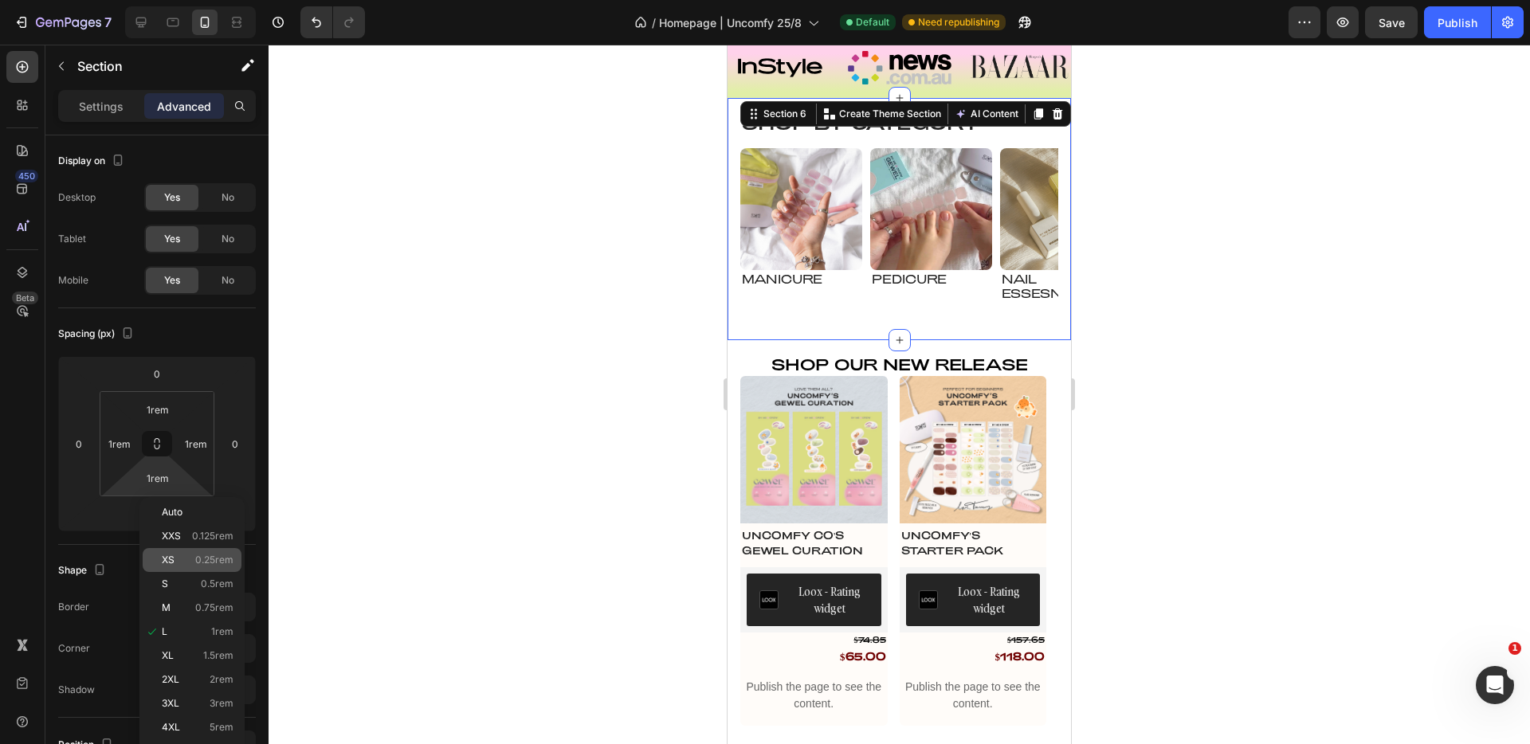
click at [188, 548] on div "XS 0.25rem" at bounding box center [192, 560] width 99 height 24
type input "0.25rem"
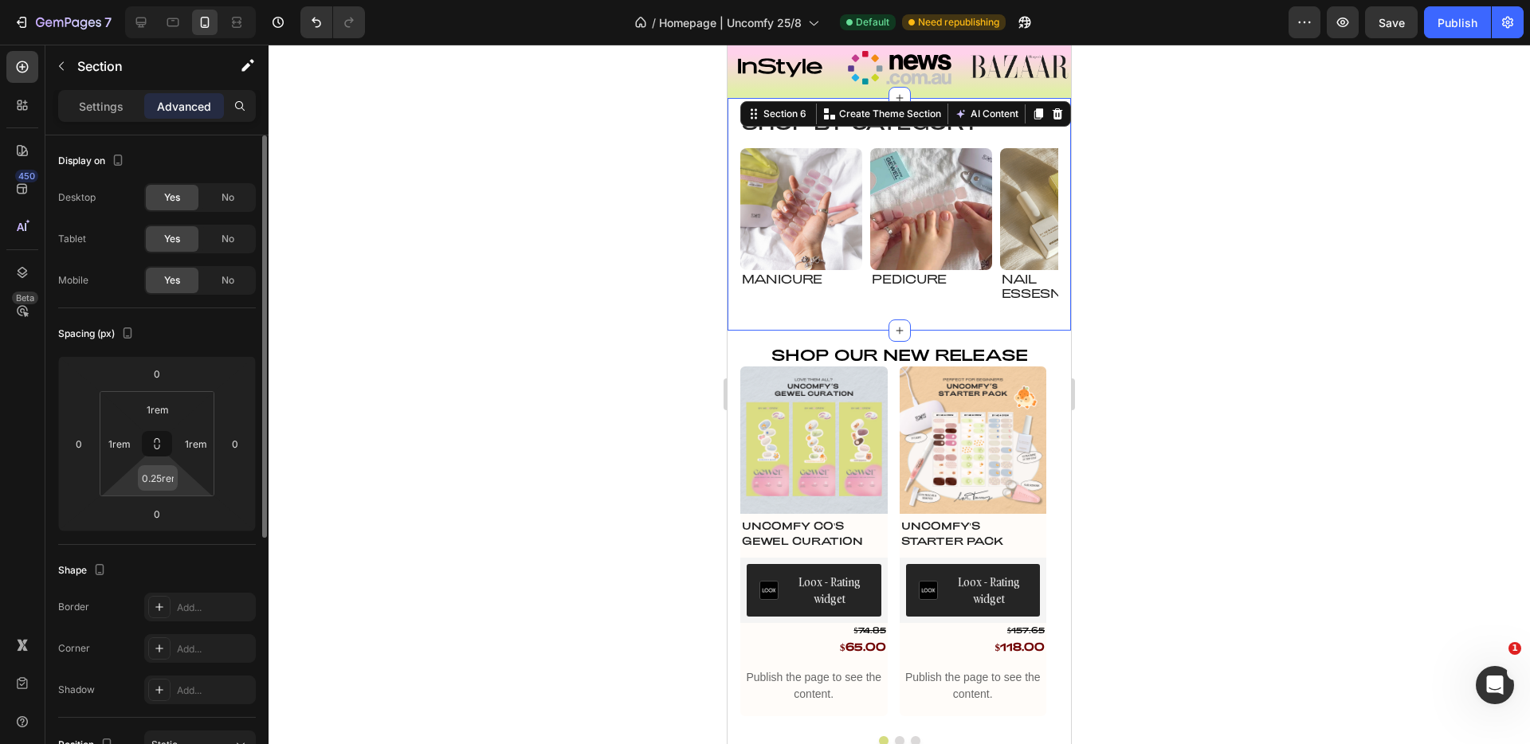
click at [159, 477] on input "0.25rem" at bounding box center [158, 478] width 32 height 24
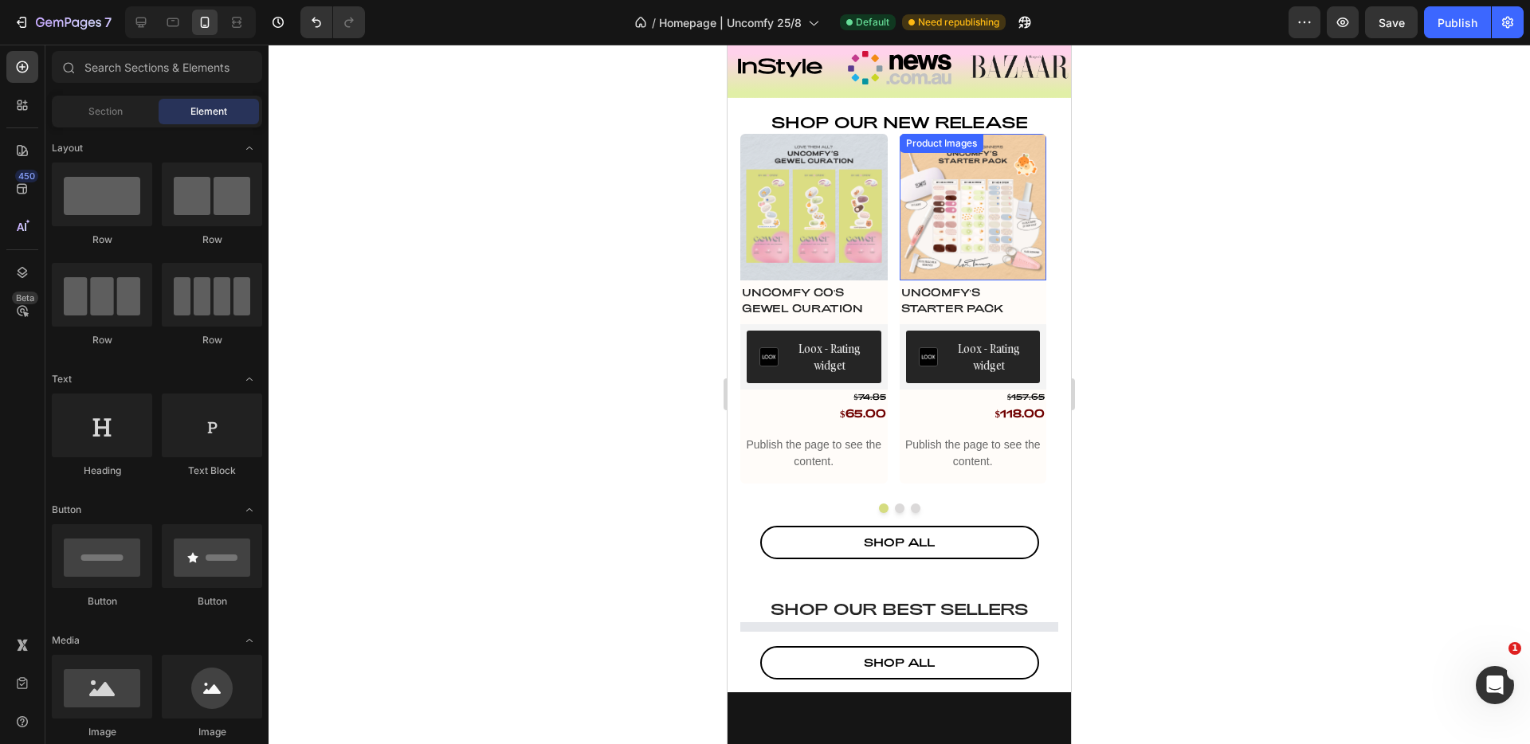
scroll to position [780, 0]
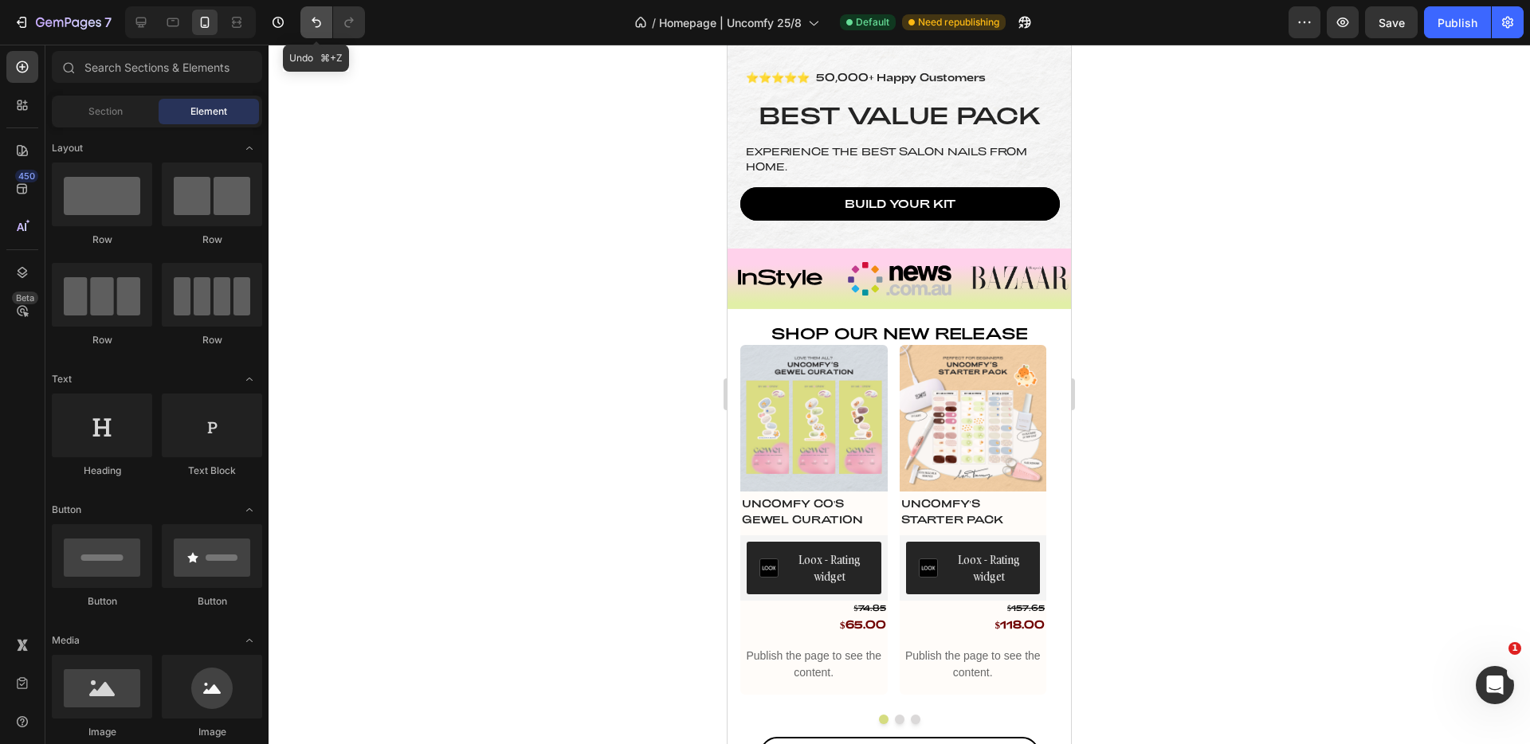
click at [308, 22] on icon "Undo/Redo" at bounding box center [316, 22] width 16 height 16
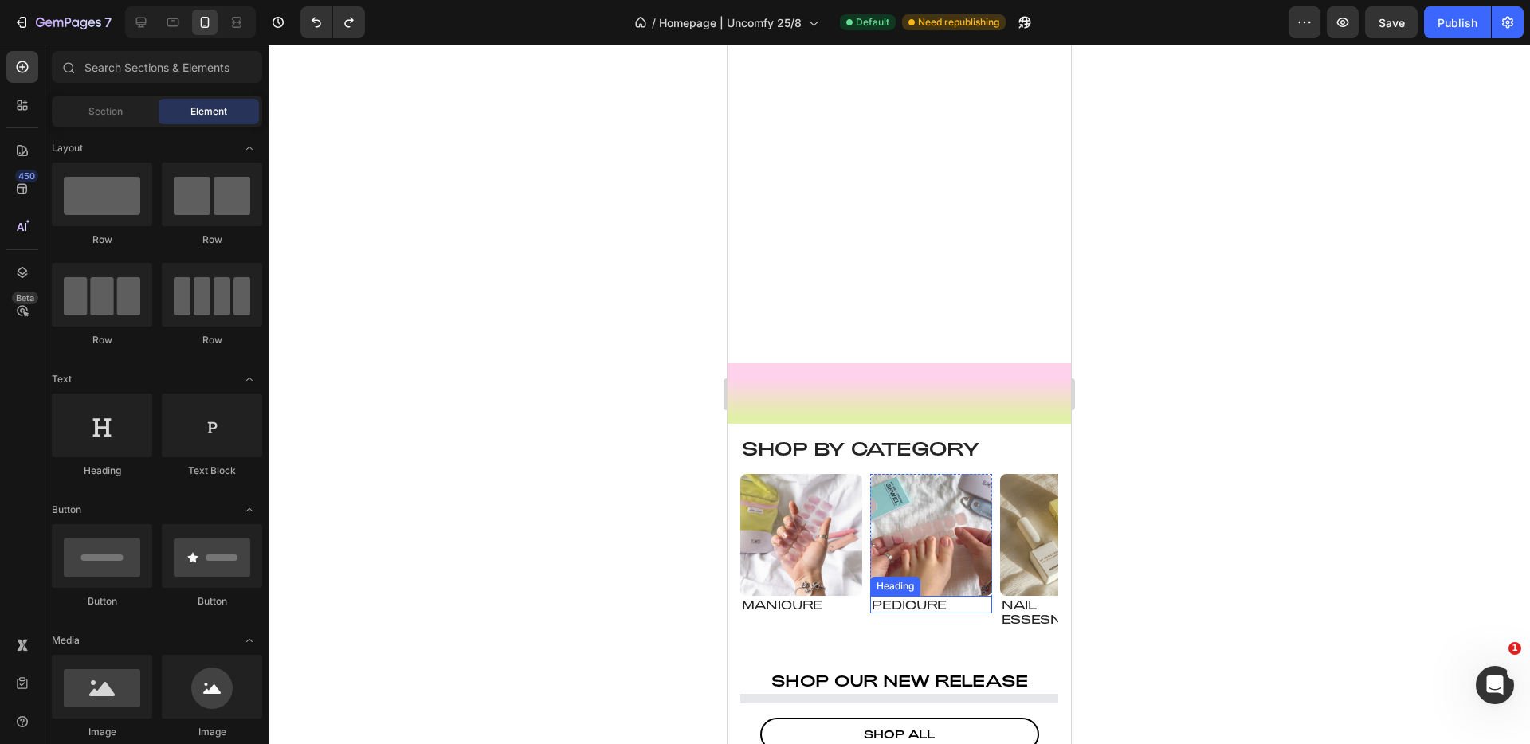
scroll to position [1376, 0]
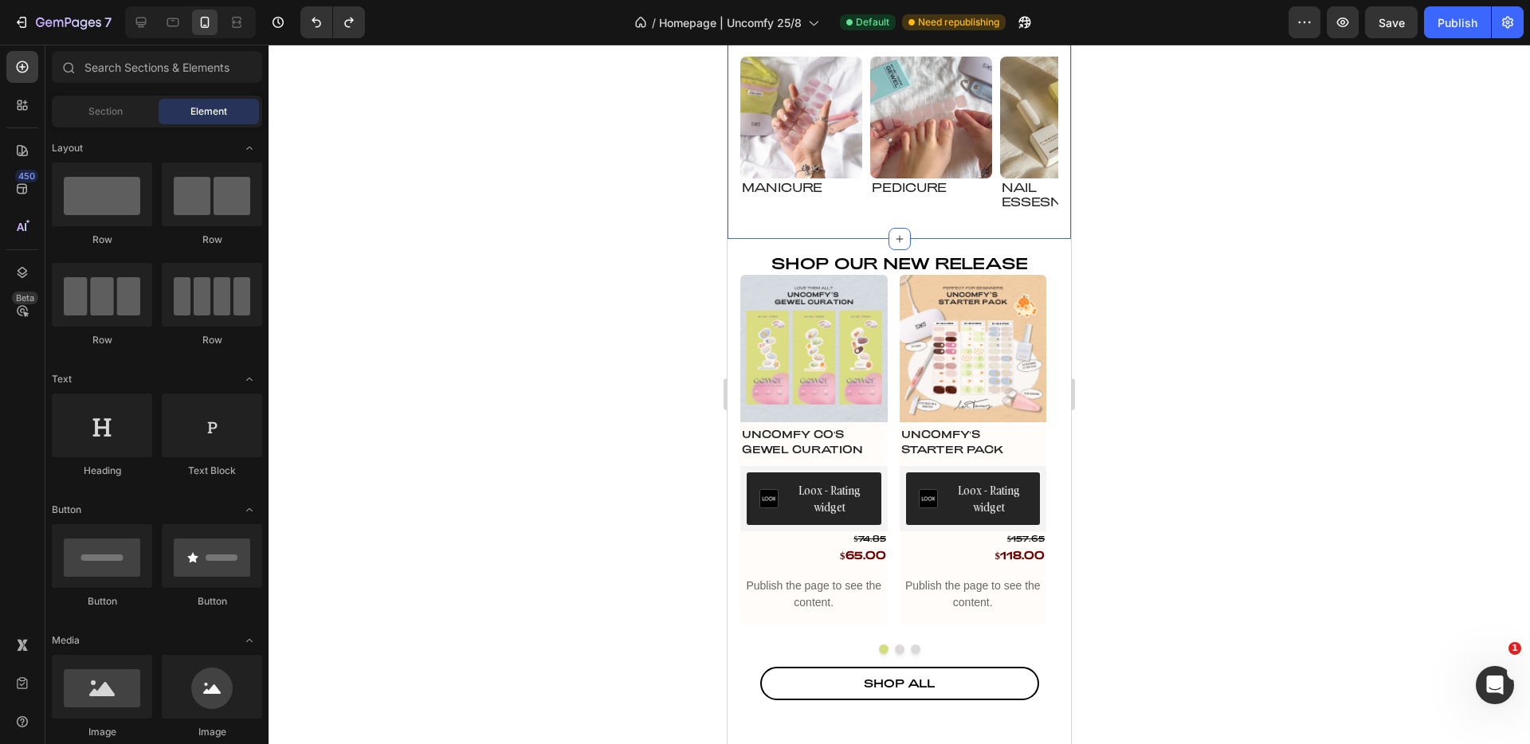
click at [888, 222] on div "Shop by Category Heading Image Manicure Heading Row Image pedicure Heading Row …" at bounding box center [900, 127] width 318 height 217
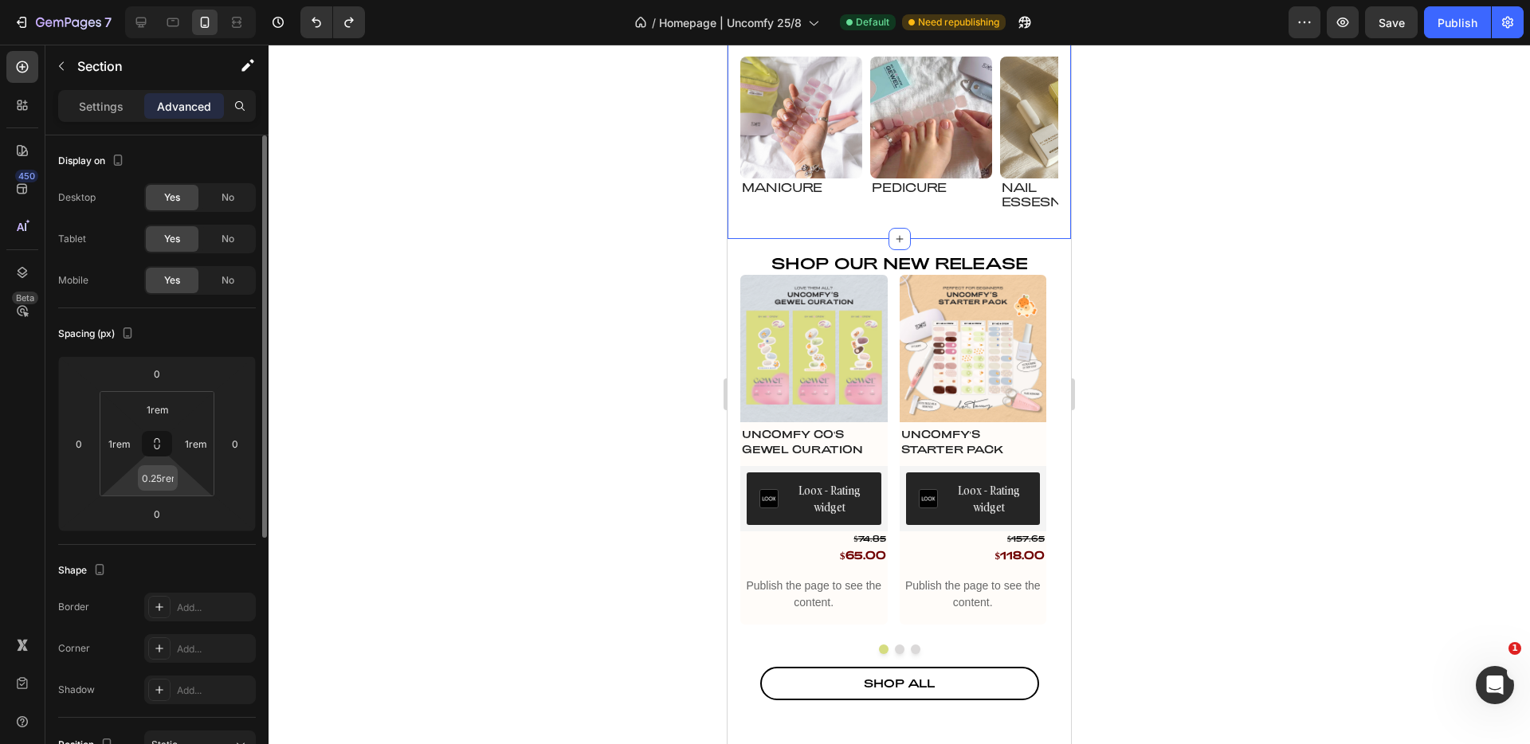
click at [152, 480] on input "0.25rem" at bounding box center [158, 478] width 32 height 24
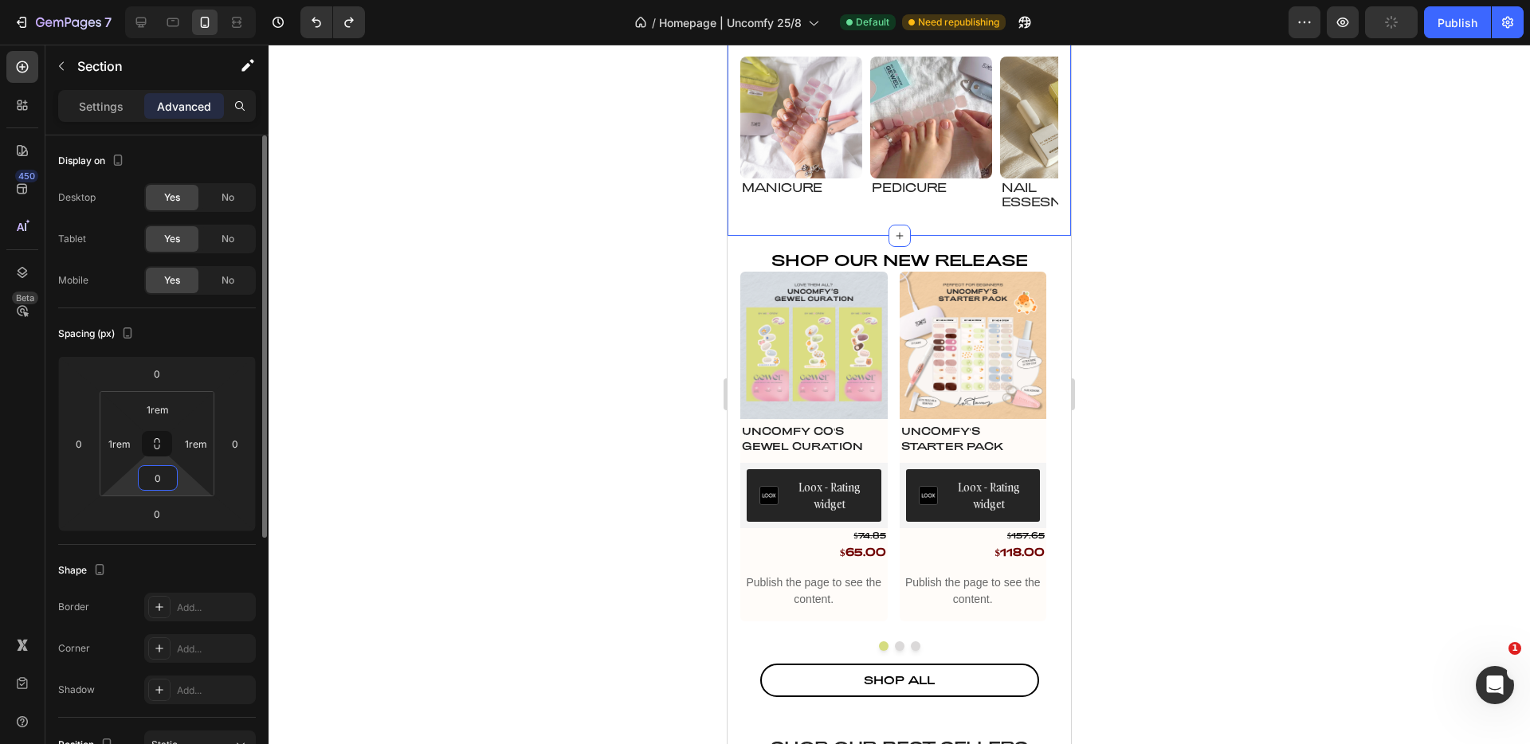
click at [0, 0] on div "Spacing (px) 0 0 0 0 1rem 1rem 0 1rem" at bounding box center [0, 0] width 0 height 0
click at [150, 471] on input "0" at bounding box center [158, 478] width 32 height 24
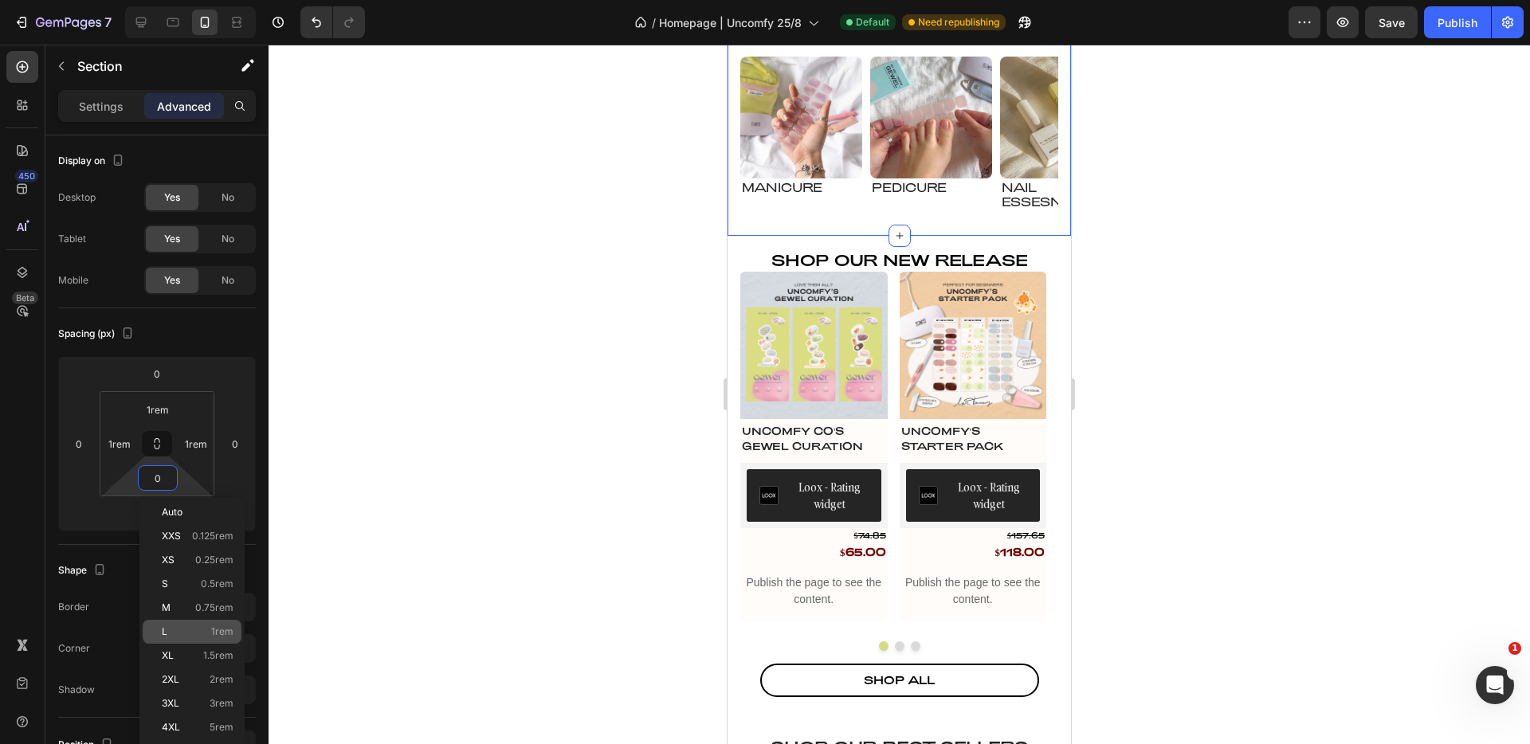
click at [215, 632] on span "1rem" at bounding box center [222, 632] width 22 height 11
type input "1rem"
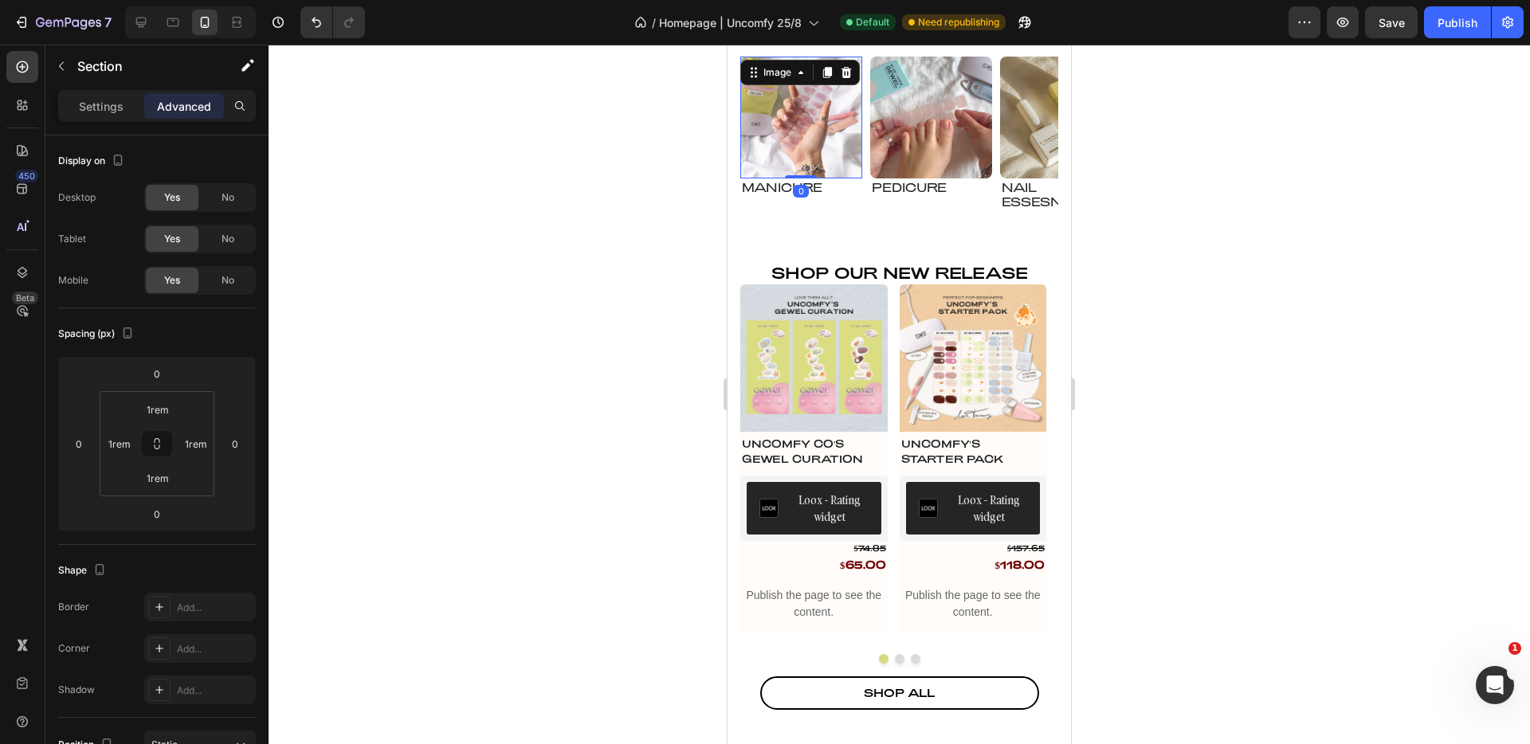
drag, startPoint x: 799, startPoint y: 171, endPoint x: 810, endPoint y: 171, distance: 10.4
click at [802, 171] on img at bounding box center [802, 118] width 122 height 122
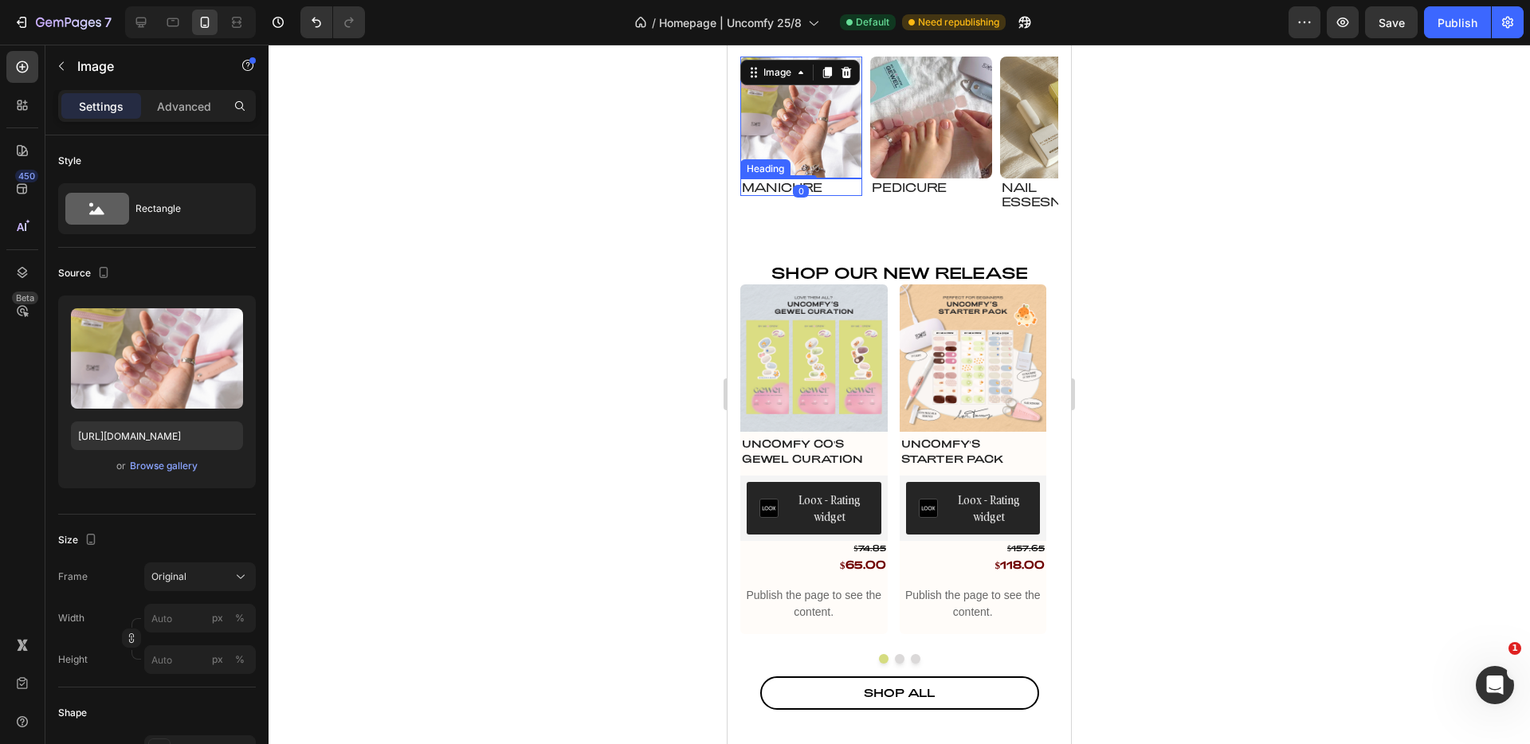
click at [836, 185] on h3 "Manicure" at bounding box center [802, 188] width 122 height 18
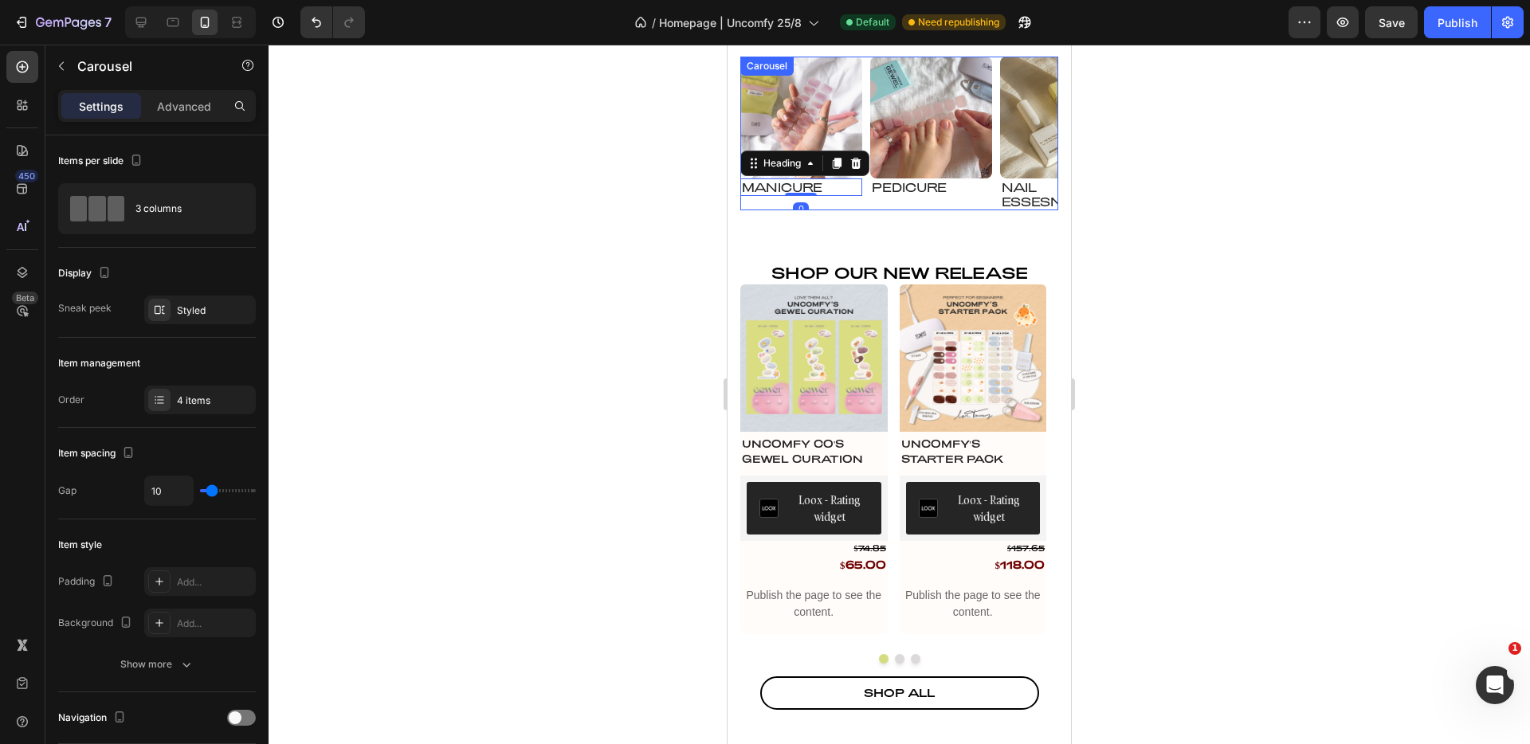
click at [836, 207] on div "Image Manicure Heading 0 Row" at bounding box center [802, 134] width 122 height 154
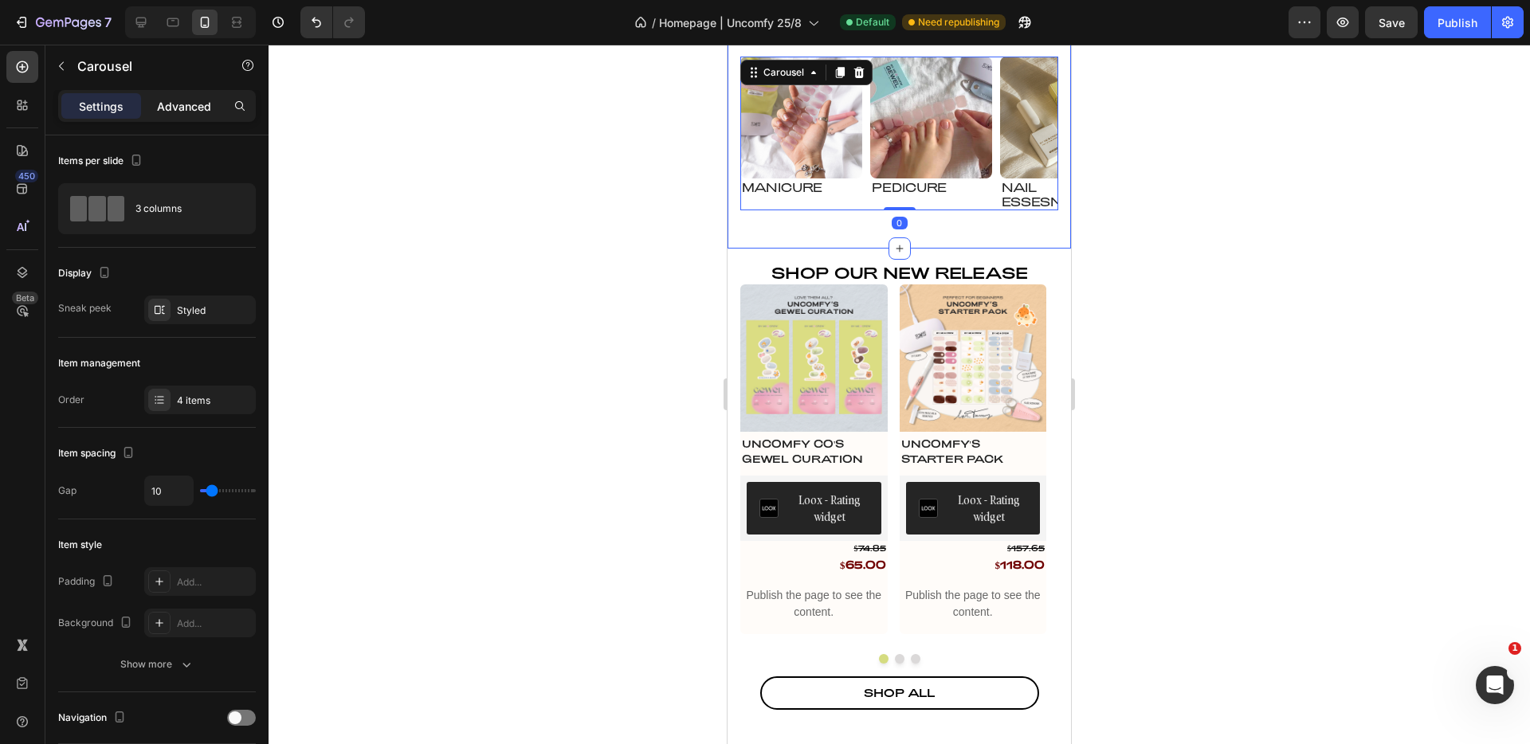
click at [184, 108] on p "Advanced" at bounding box center [184, 106] width 54 height 17
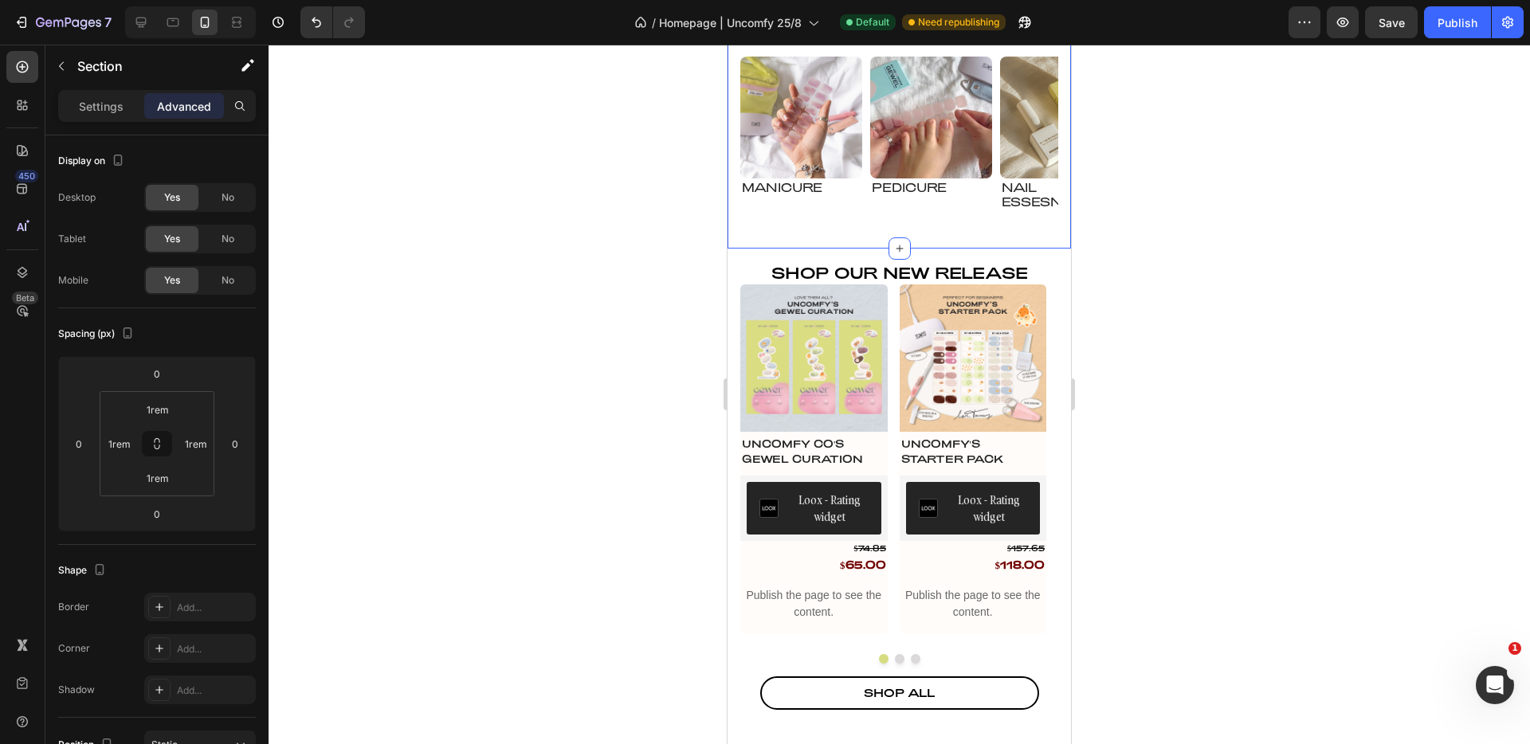
click at [822, 217] on div "Shop by Category Heading Image Manicure Heading Row Image pedicure Heading Row …" at bounding box center [900, 127] width 318 height 217
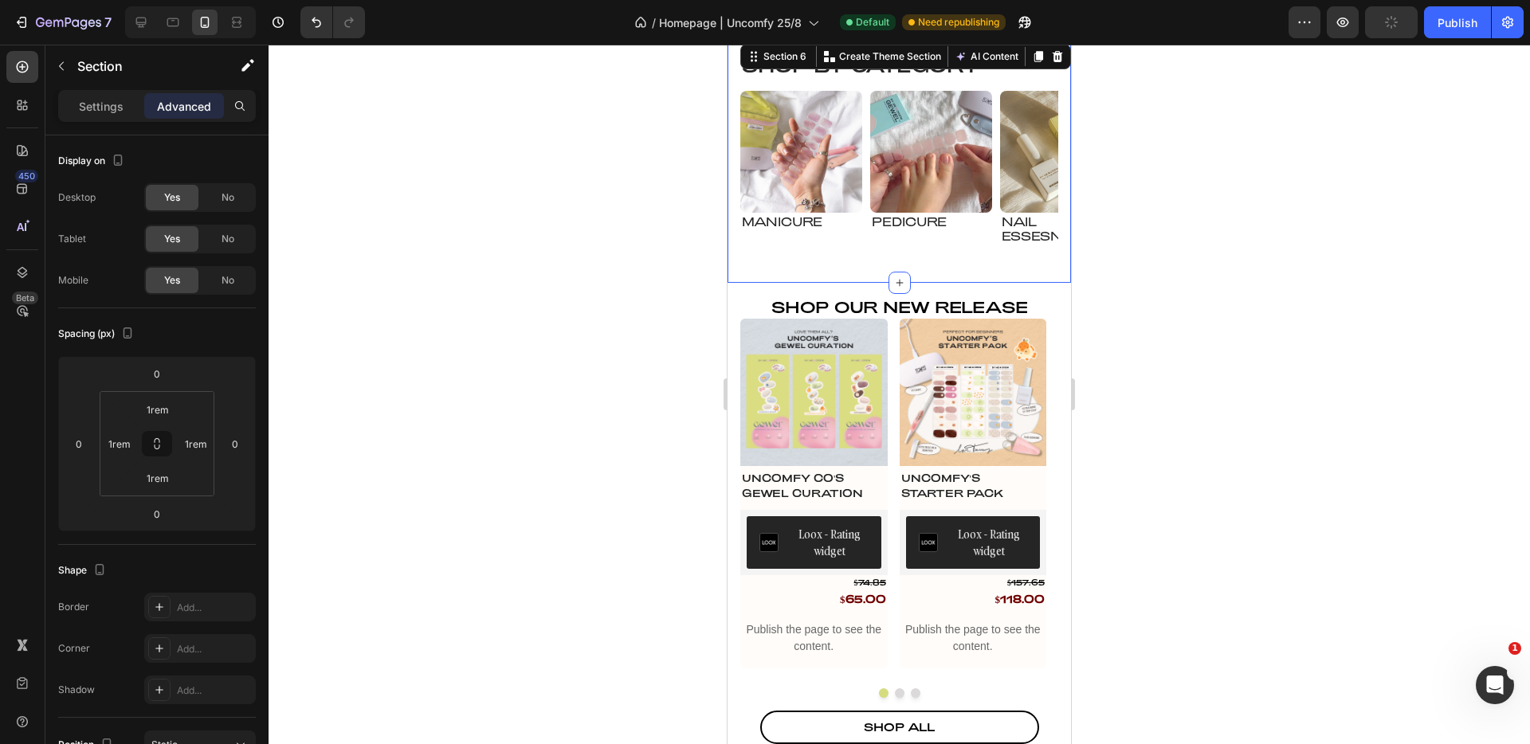
scroll to position [1289, 0]
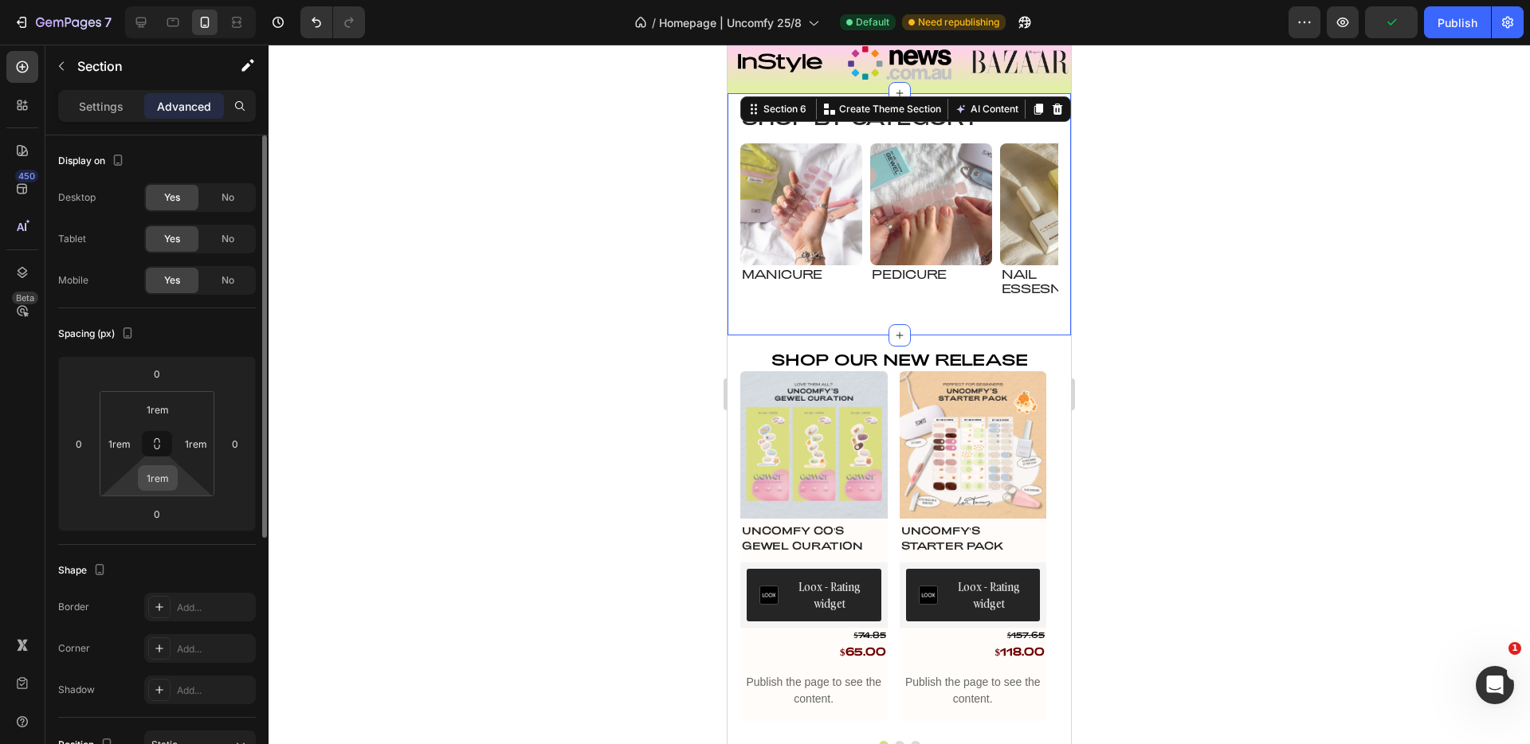
click at [158, 481] on input "1rem" at bounding box center [158, 478] width 32 height 24
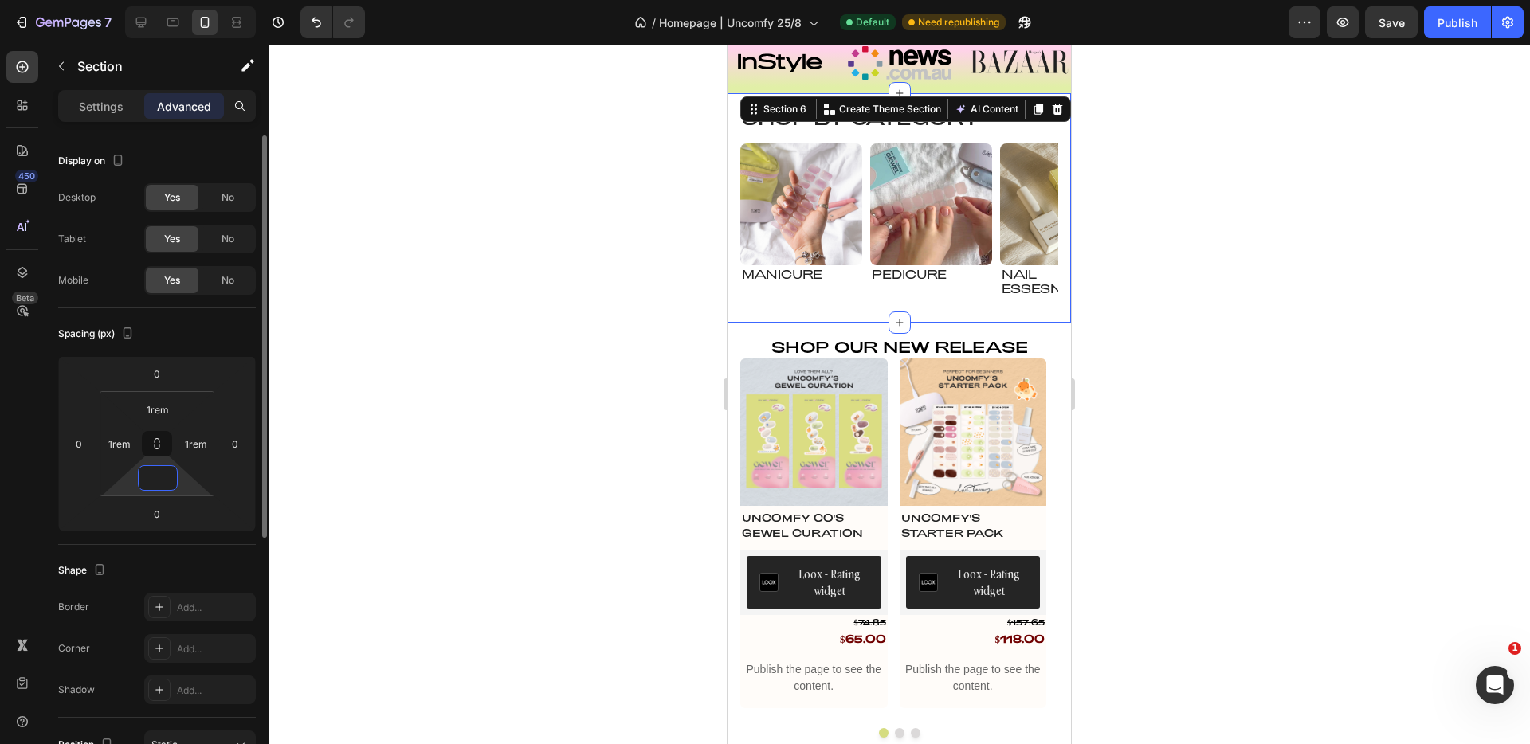
type input "0"
click at [212, 326] on div "Spacing (px)" at bounding box center [157, 334] width 198 height 26
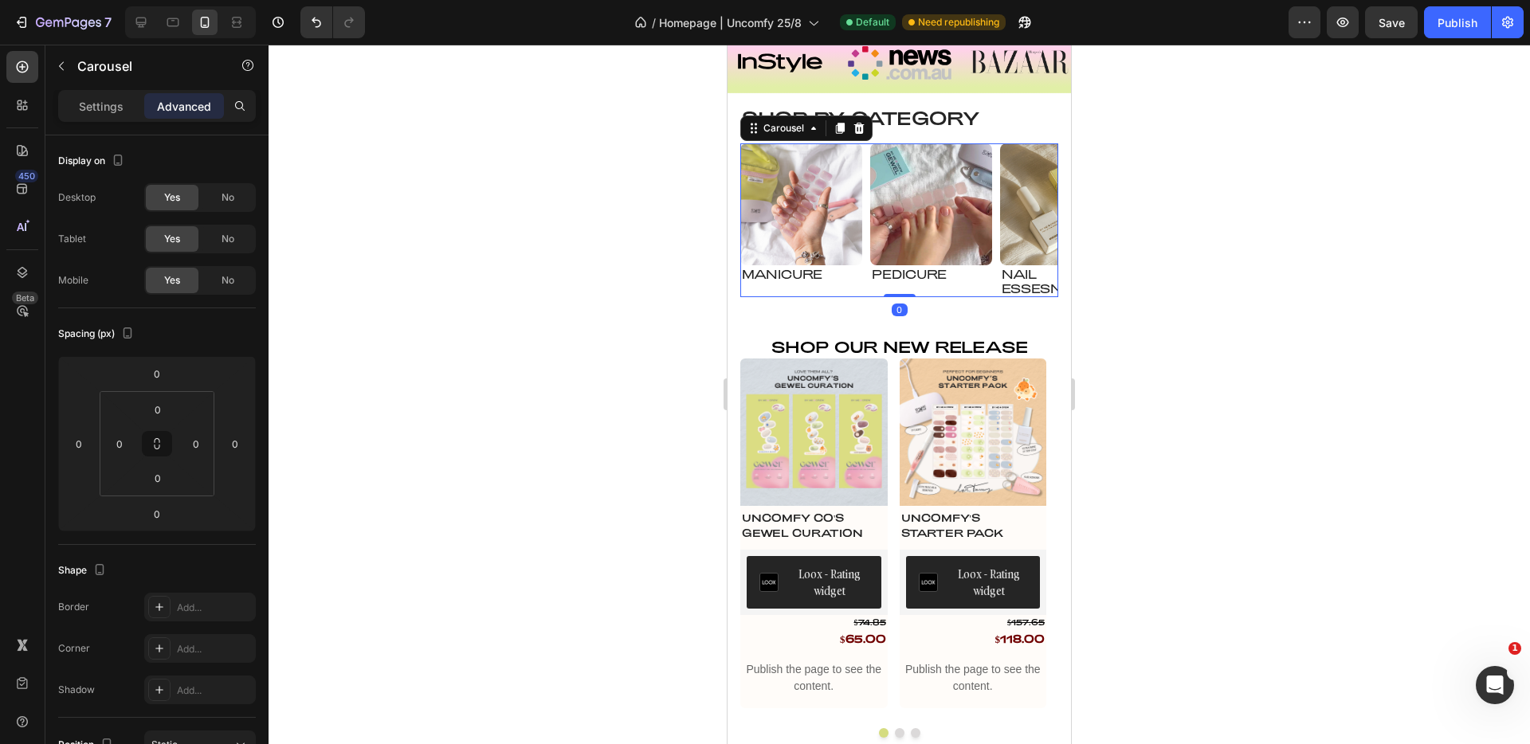
click at [873, 287] on div "Image pedicure Heading Row" at bounding box center [931, 220] width 122 height 154
click at [807, 244] on img at bounding box center [802, 204] width 122 height 122
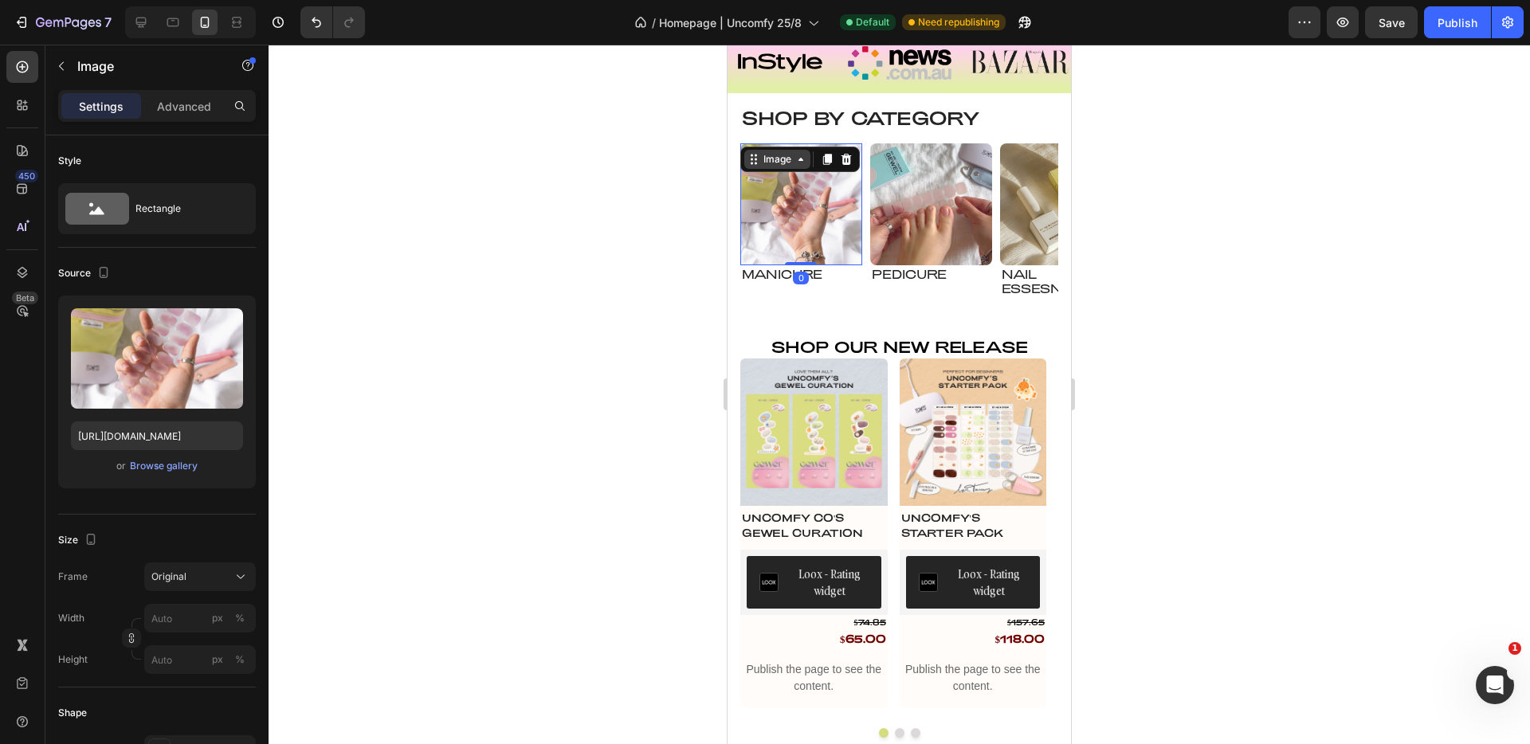
click at [772, 158] on div "Image" at bounding box center [777, 159] width 34 height 14
click at [772, 193] on div "Row 1 col" at bounding box center [772, 189] width 49 height 10
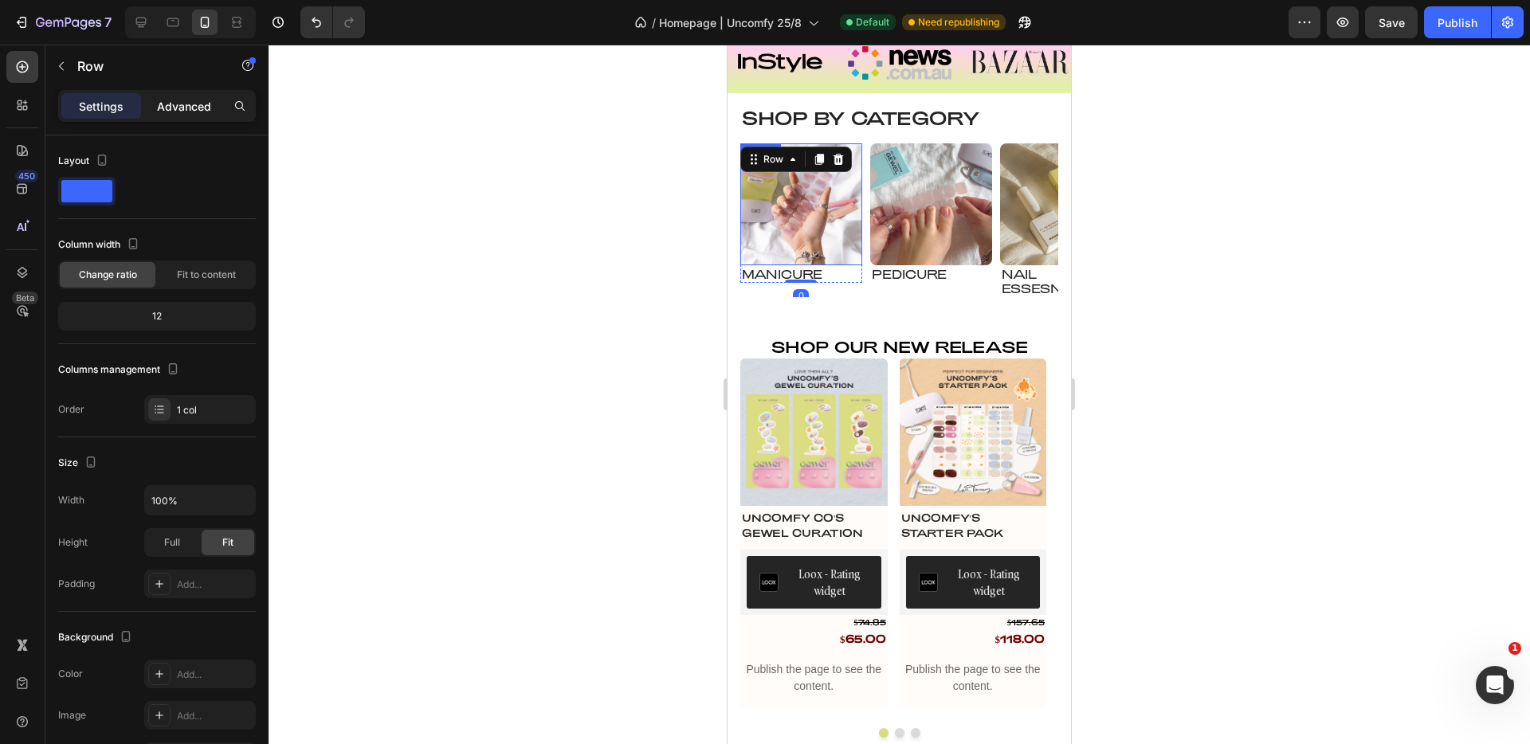
click at [168, 104] on p "Advanced" at bounding box center [184, 106] width 54 height 17
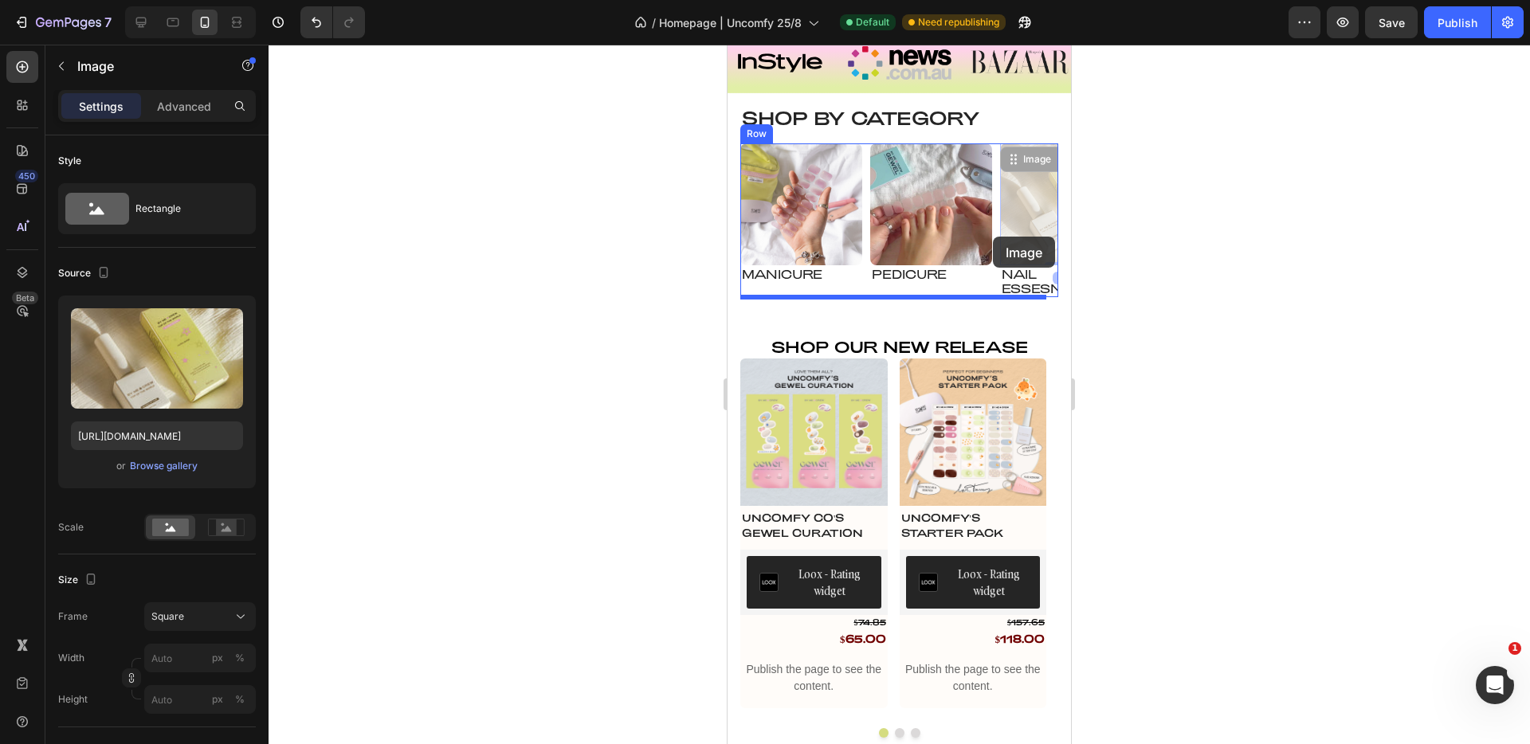
drag, startPoint x: 1010, startPoint y: 236, endPoint x: 993, endPoint y: 237, distance: 16.8
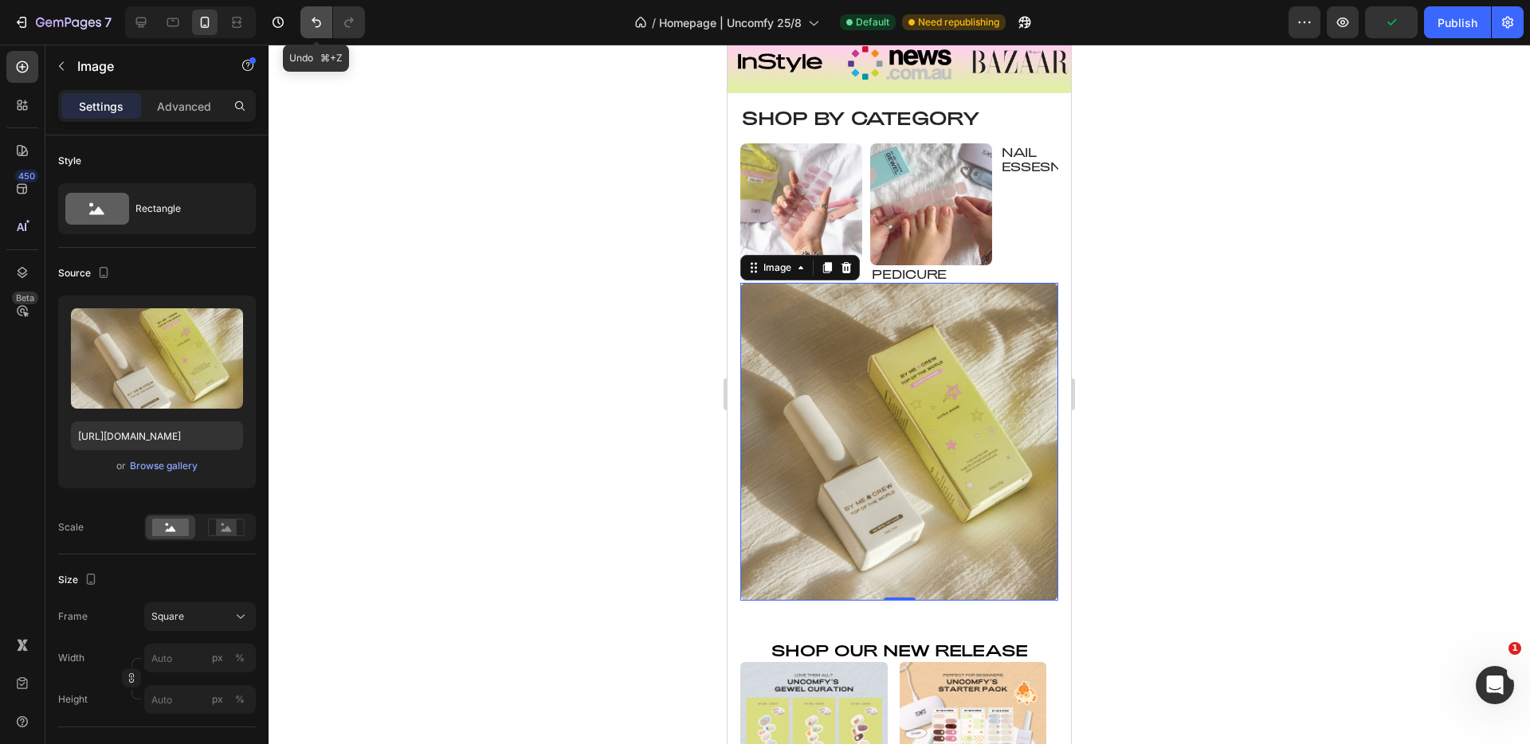
click at [320, 22] on icon "Undo/Redo" at bounding box center [316, 22] width 16 height 16
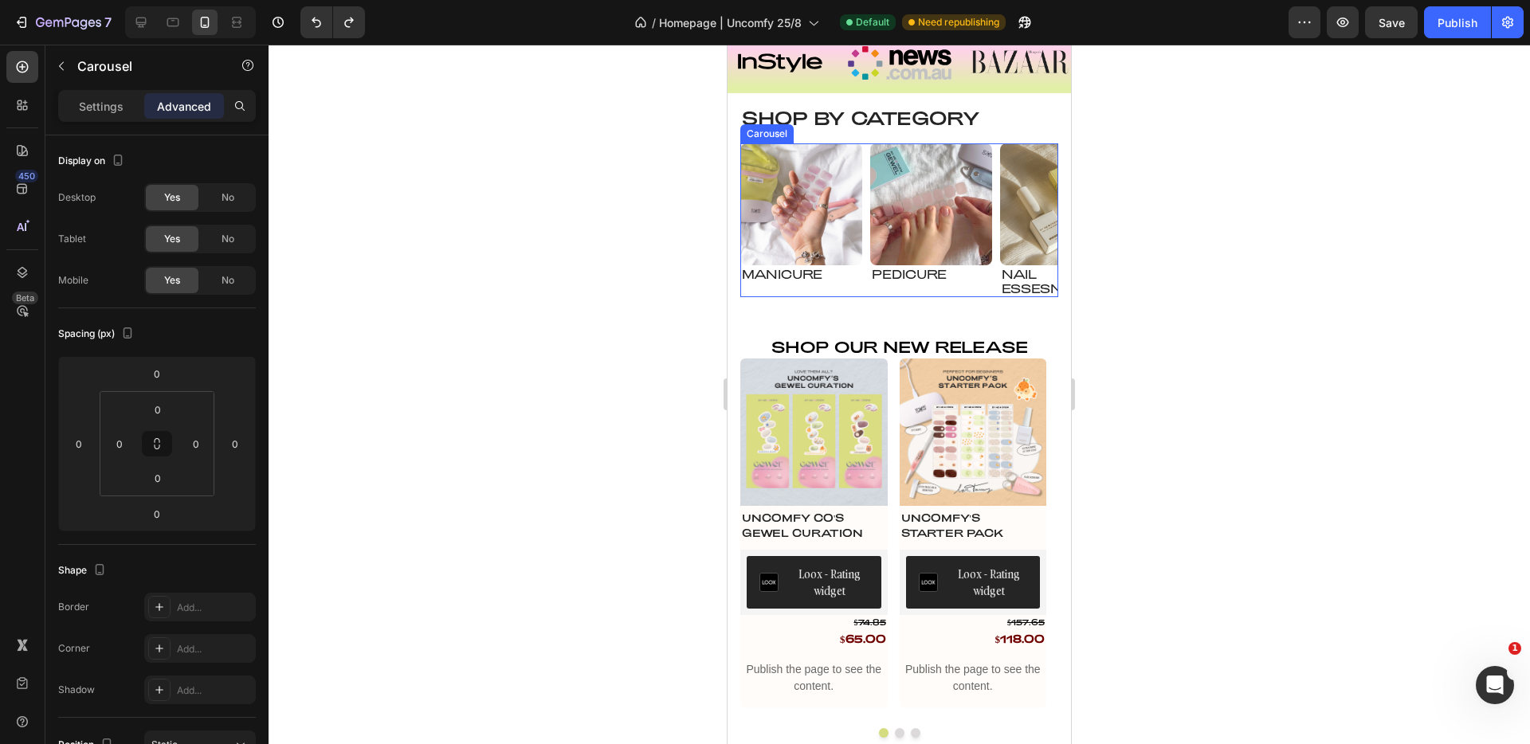
click at [907, 297] on div "Image Manicure Heading Row Image pedicure Heading Row Image Nail essesntial Hea…" at bounding box center [900, 220] width 318 height 154
click at [822, 264] on img at bounding box center [802, 204] width 122 height 122
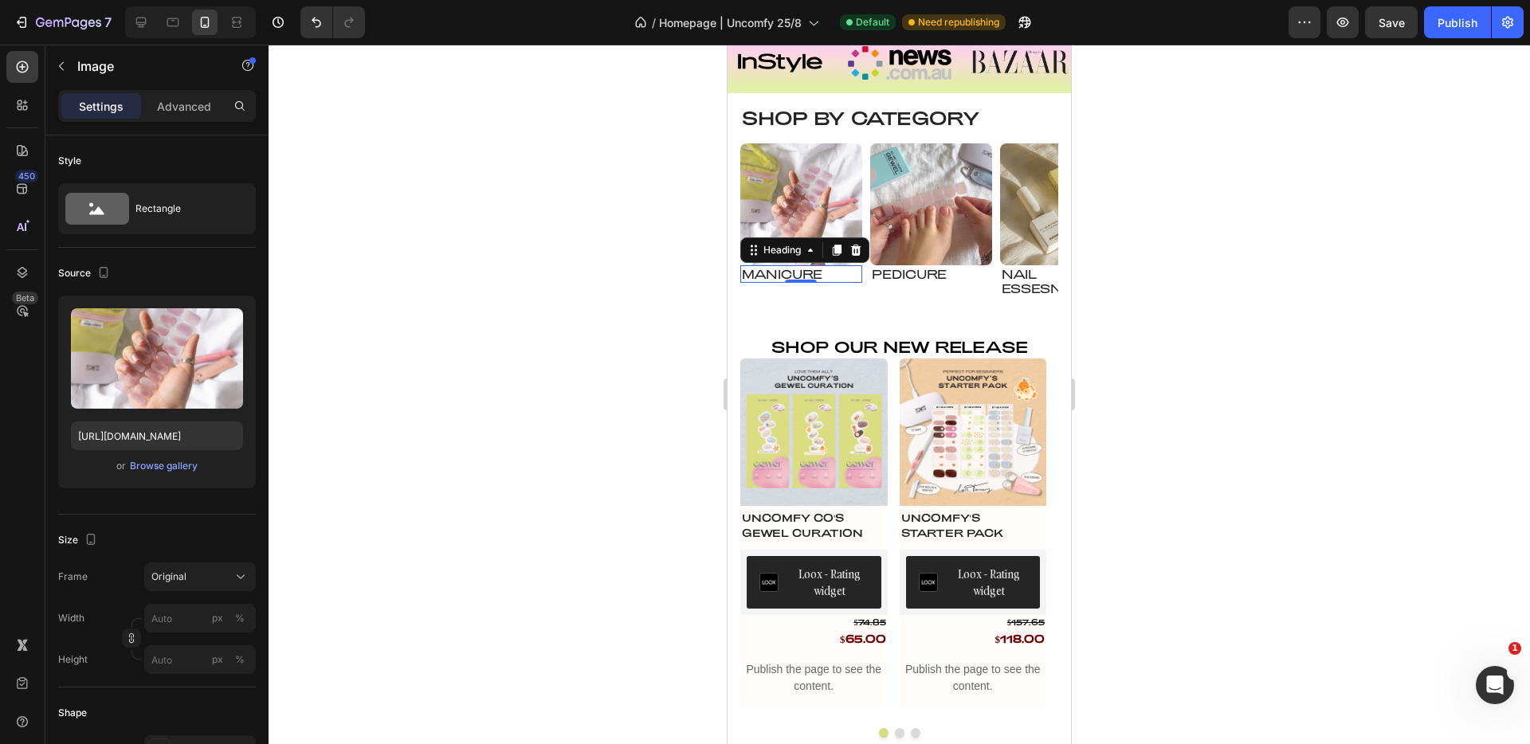
click at [842, 274] on h3 "Manicure" at bounding box center [802, 274] width 122 height 18
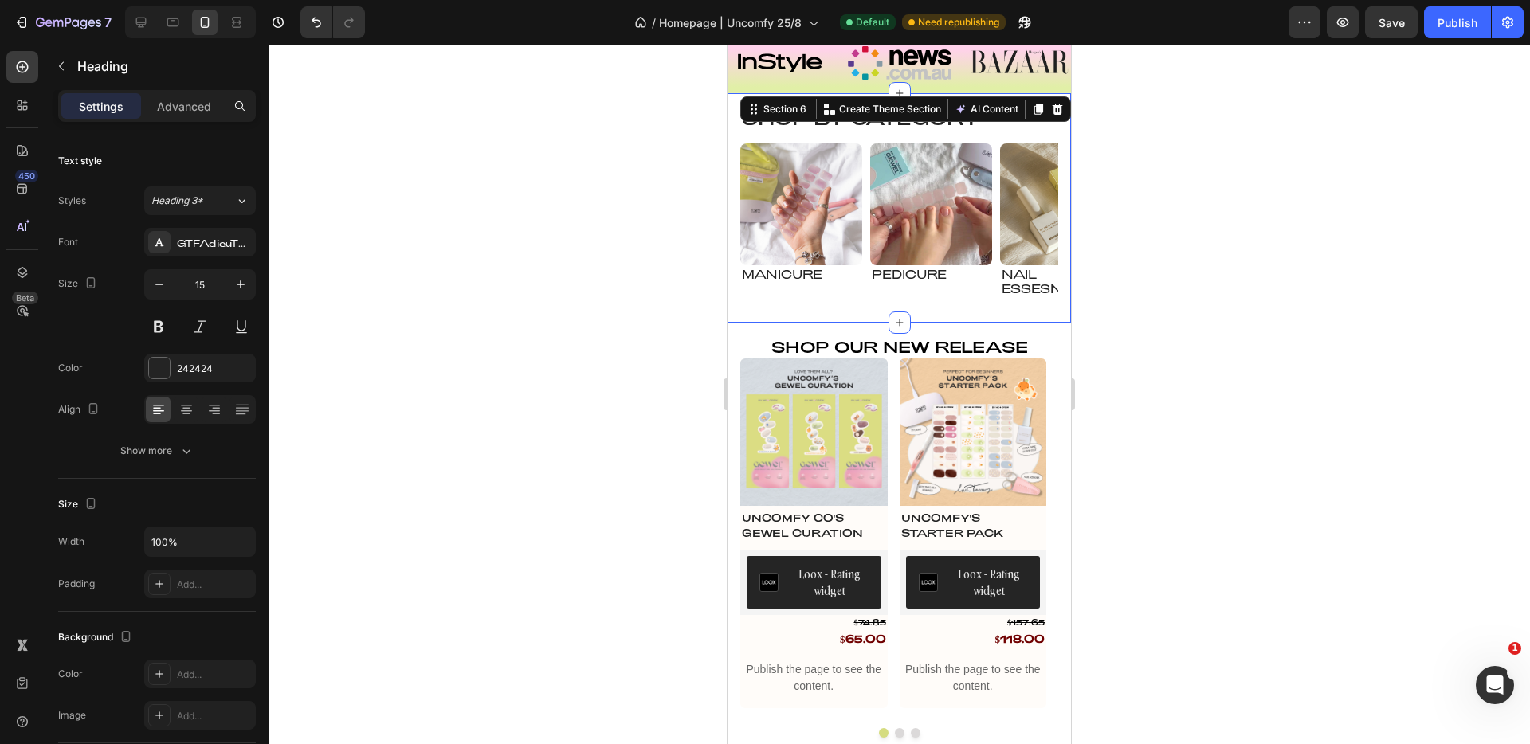
click at [883, 304] on div "Shop by Category Heading Image Manicure Heading Row Image pedicure Heading Row …" at bounding box center [900, 214] width 318 height 217
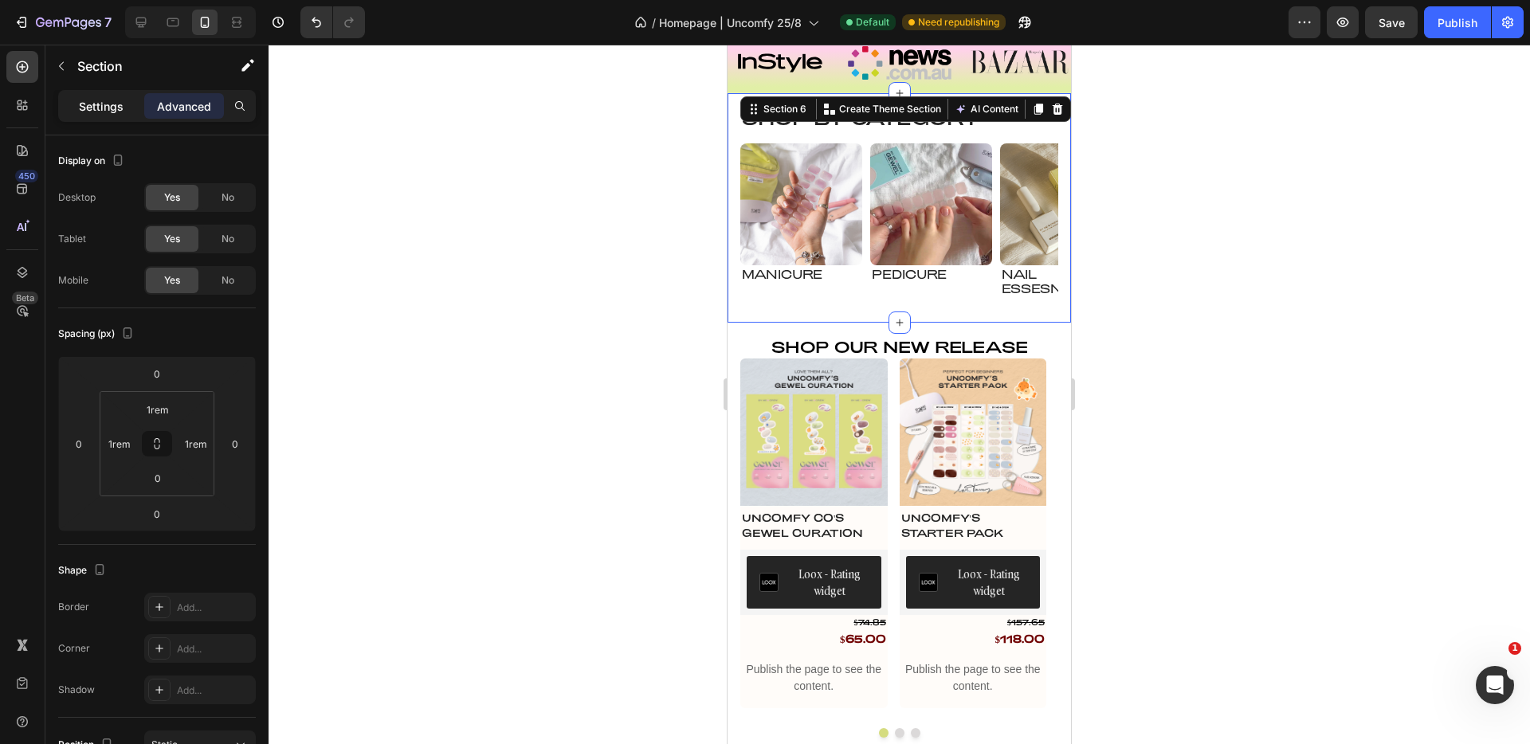
click at [111, 104] on p "Settings" at bounding box center [101, 106] width 45 height 17
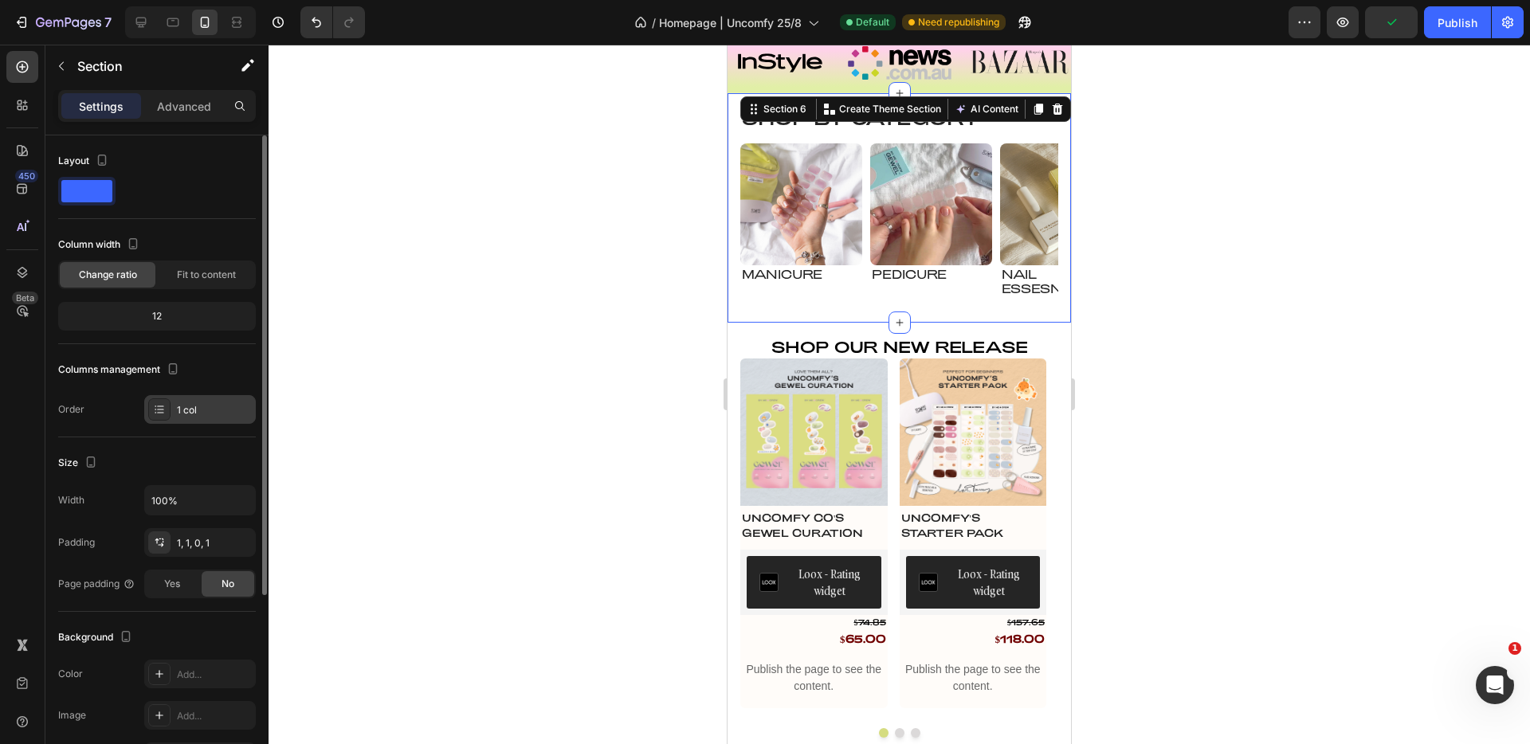
click at [184, 408] on div "1 col" at bounding box center [214, 410] width 75 height 14
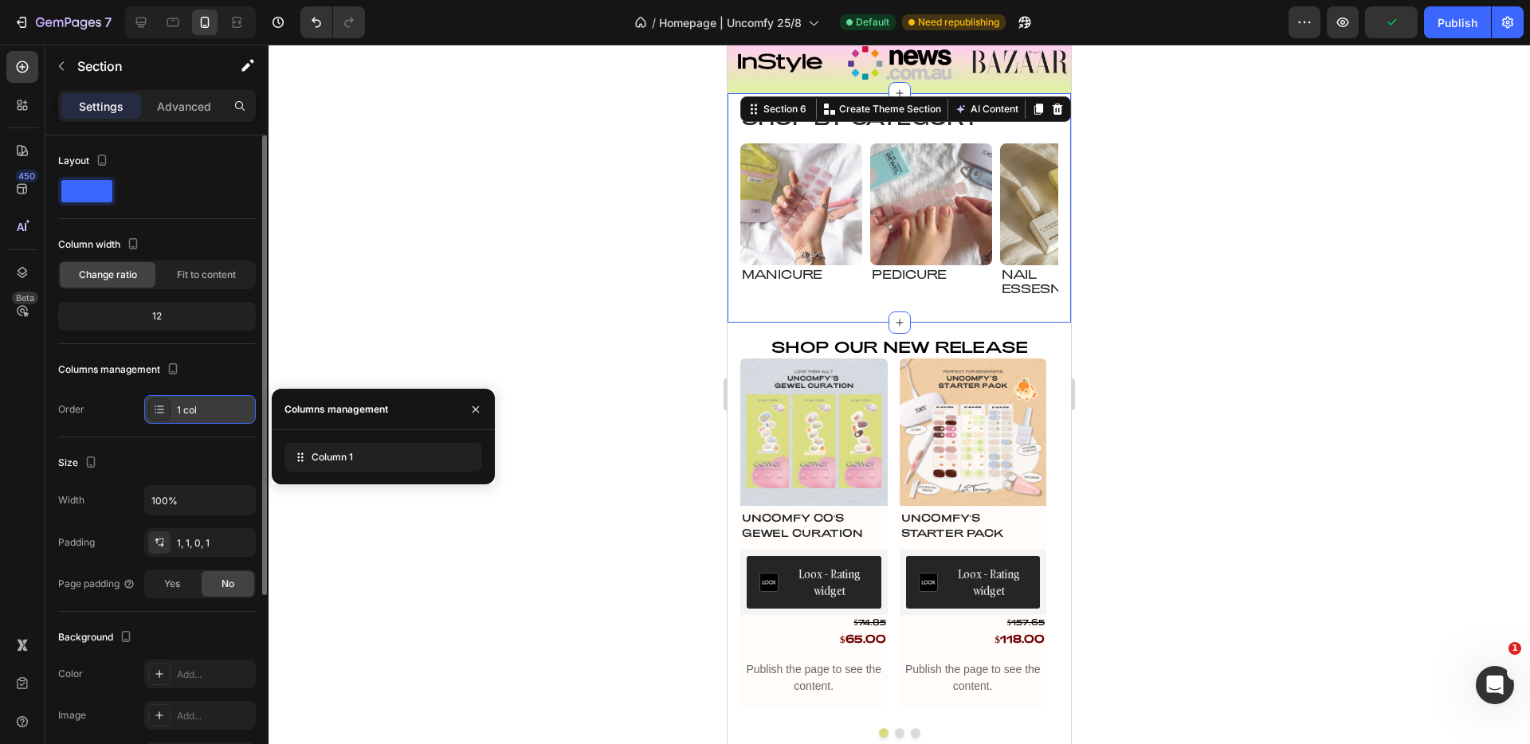
click at [189, 412] on div "1 col" at bounding box center [214, 410] width 75 height 14
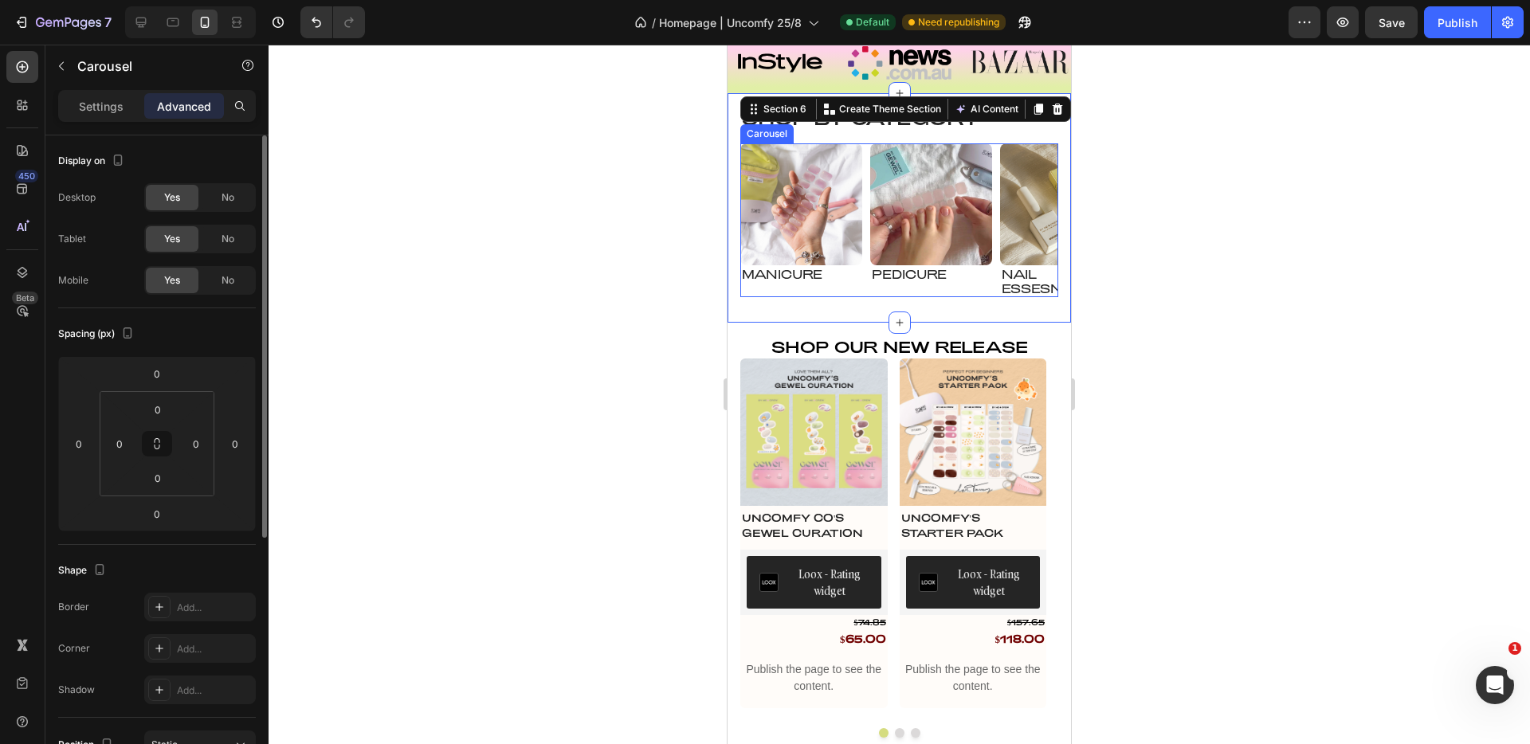
click at [866, 264] on div "Image Manicure Heading Row Image pedicure Heading Row Image Nail essesntial Hea…" at bounding box center [900, 220] width 318 height 154
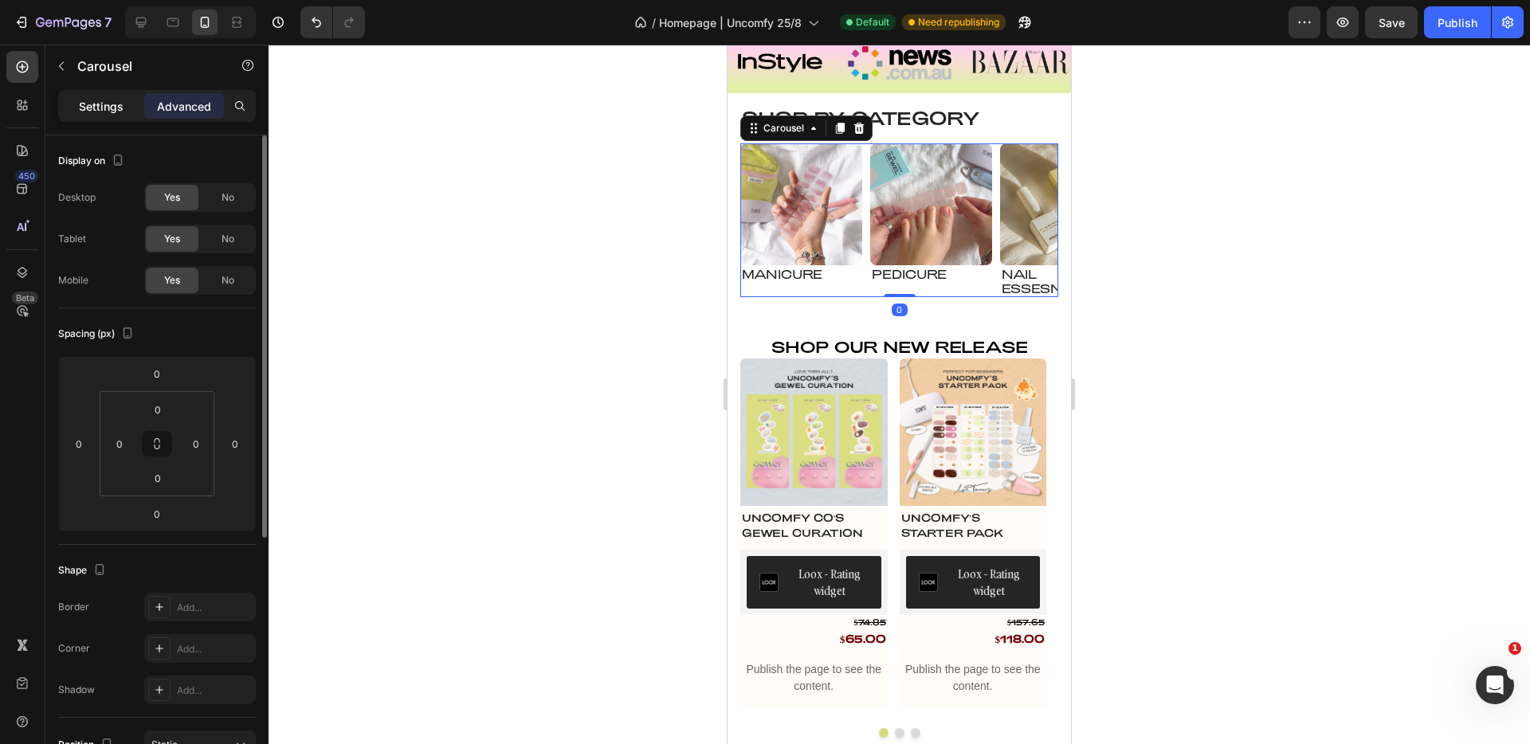
click at [77, 109] on div "Settings" at bounding box center [101, 106] width 80 height 26
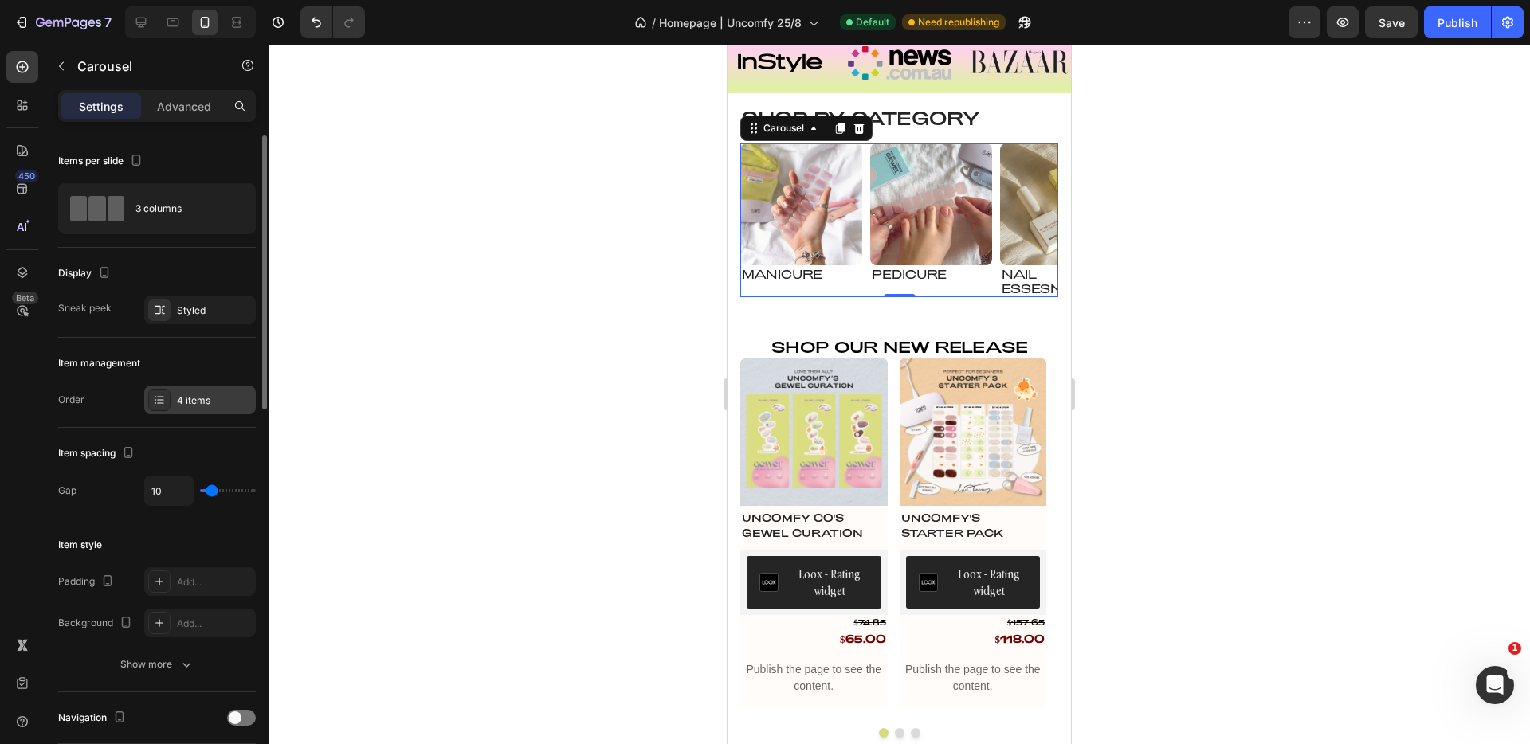
click at [187, 401] on div "4 items" at bounding box center [214, 401] width 75 height 14
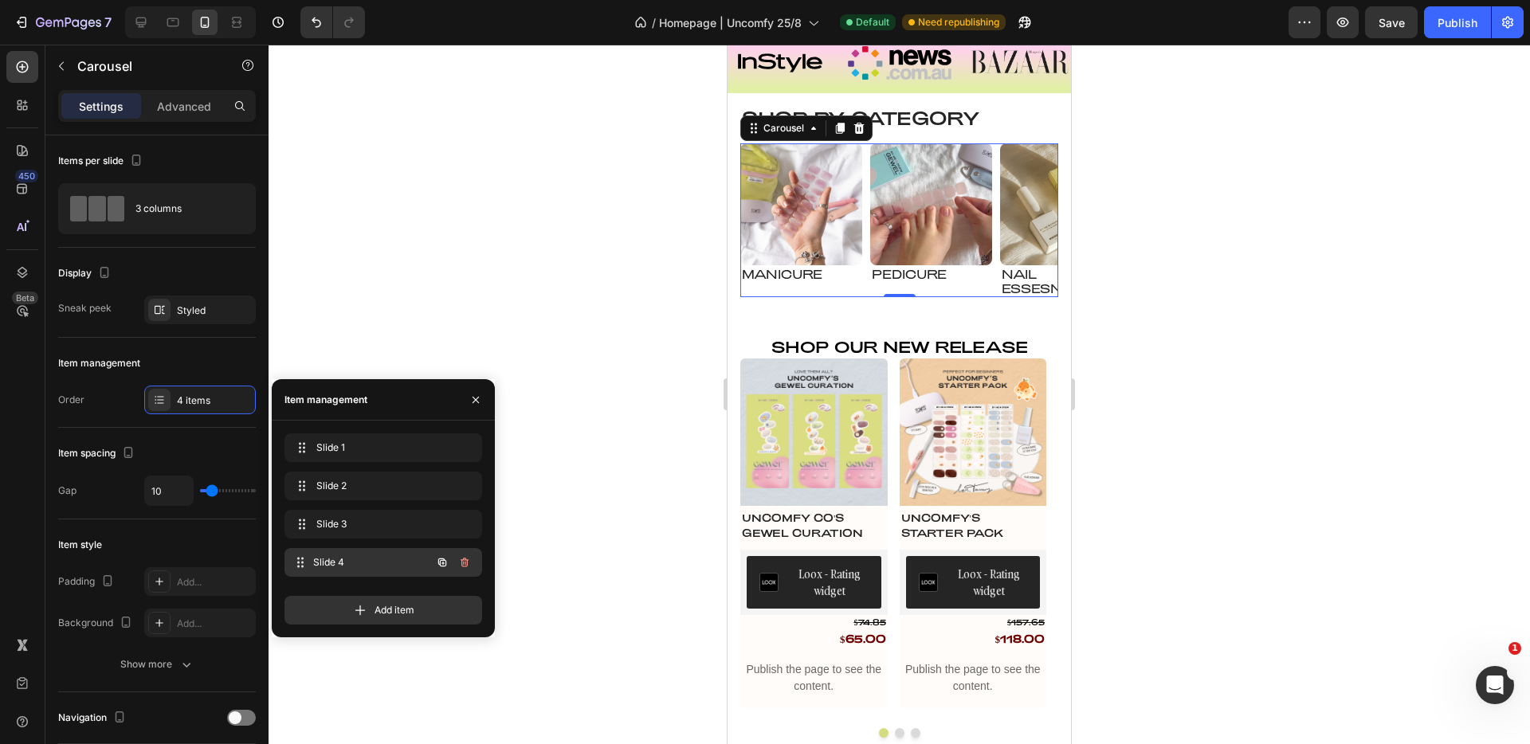
click at [339, 563] on span "Slide 4" at bounding box center [372, 563] width 118 height 14
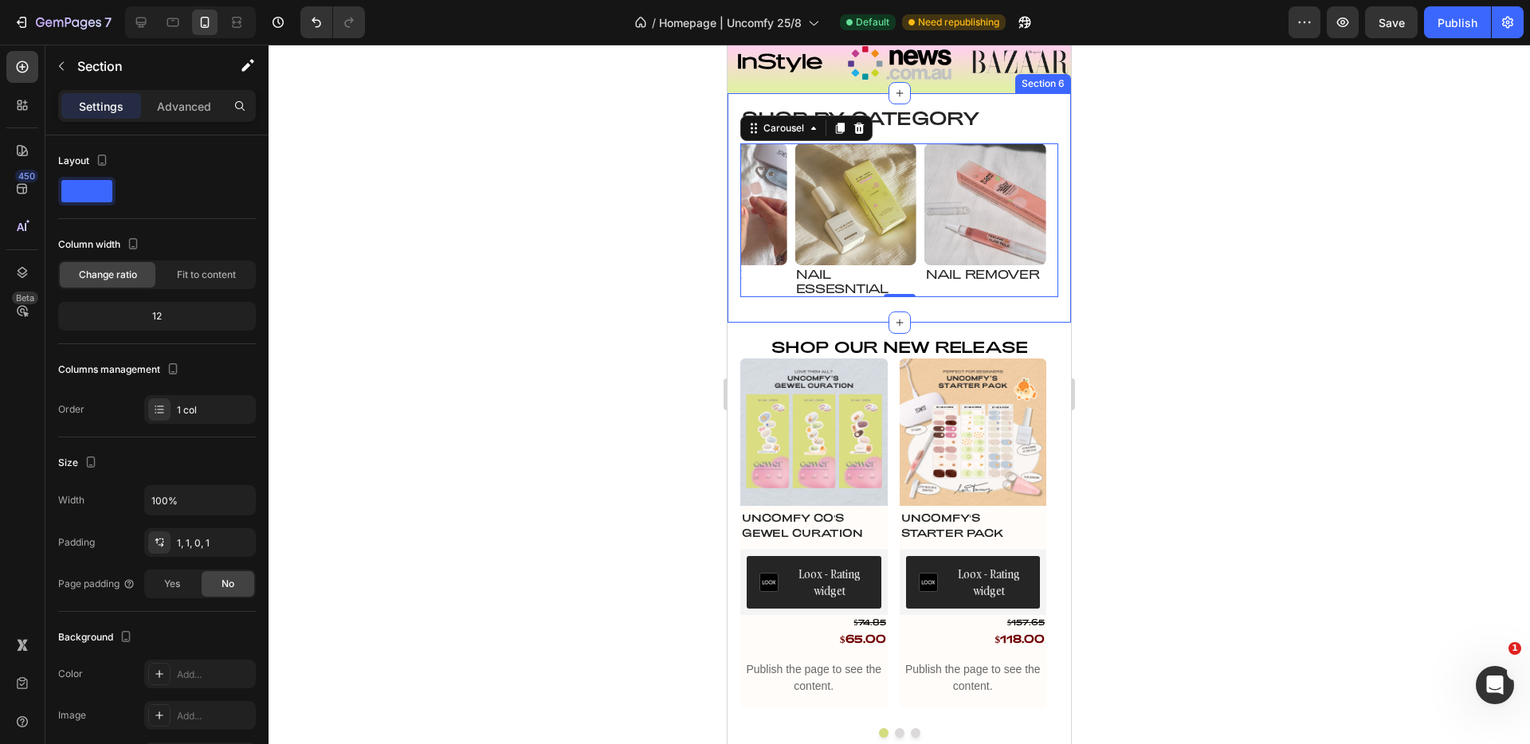
click at [807, 308] on div "Shop by Category Heading Image Manicure Heading Row Image pedicure Heading Row …" at bounding box center [900, 214] width 318 height 217
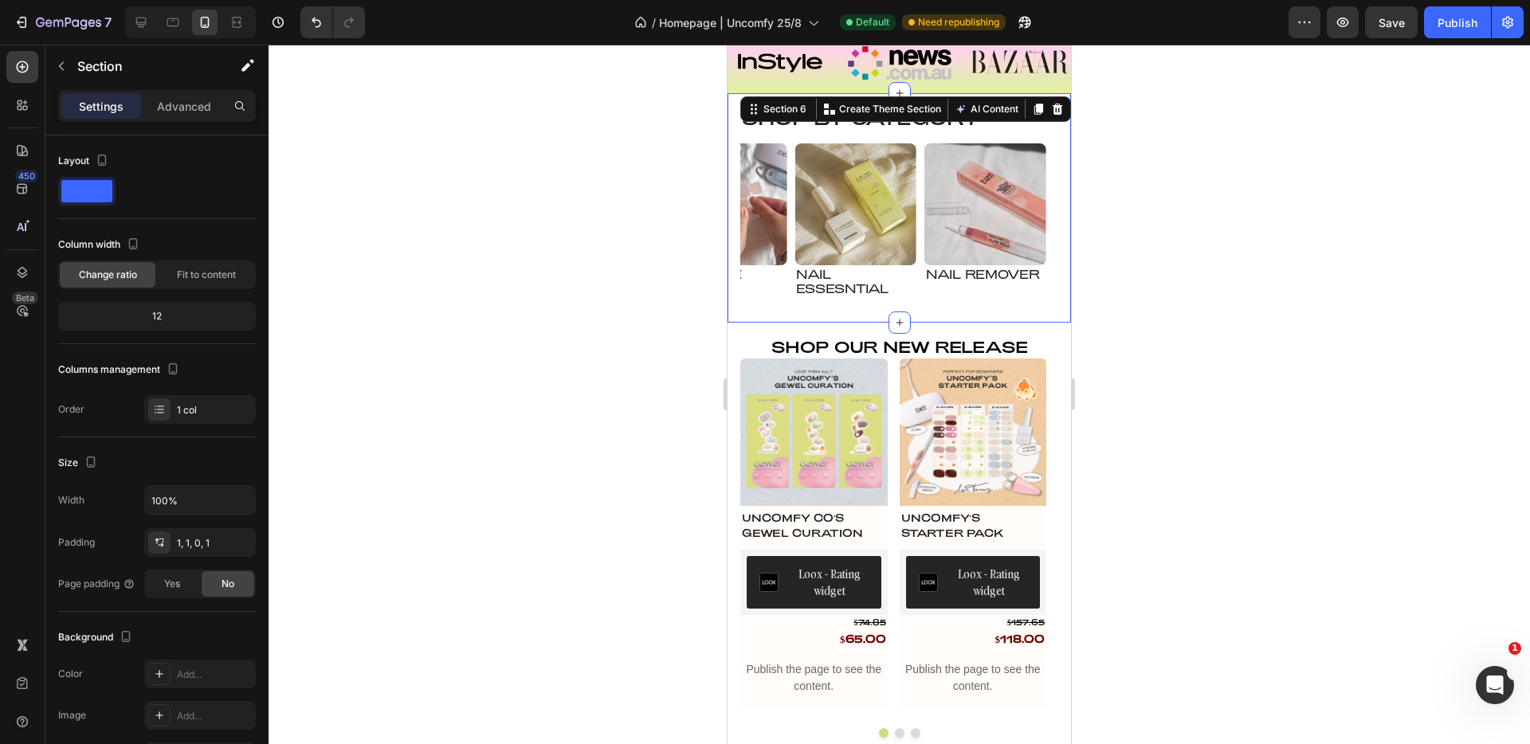
click at [185, 119] on div "Settings Advanced" at bounding box center [157, 106] width 198 height 32
click at [183, 112] on p "Advanced" at bounding box center [184, 106] width 54 height 17
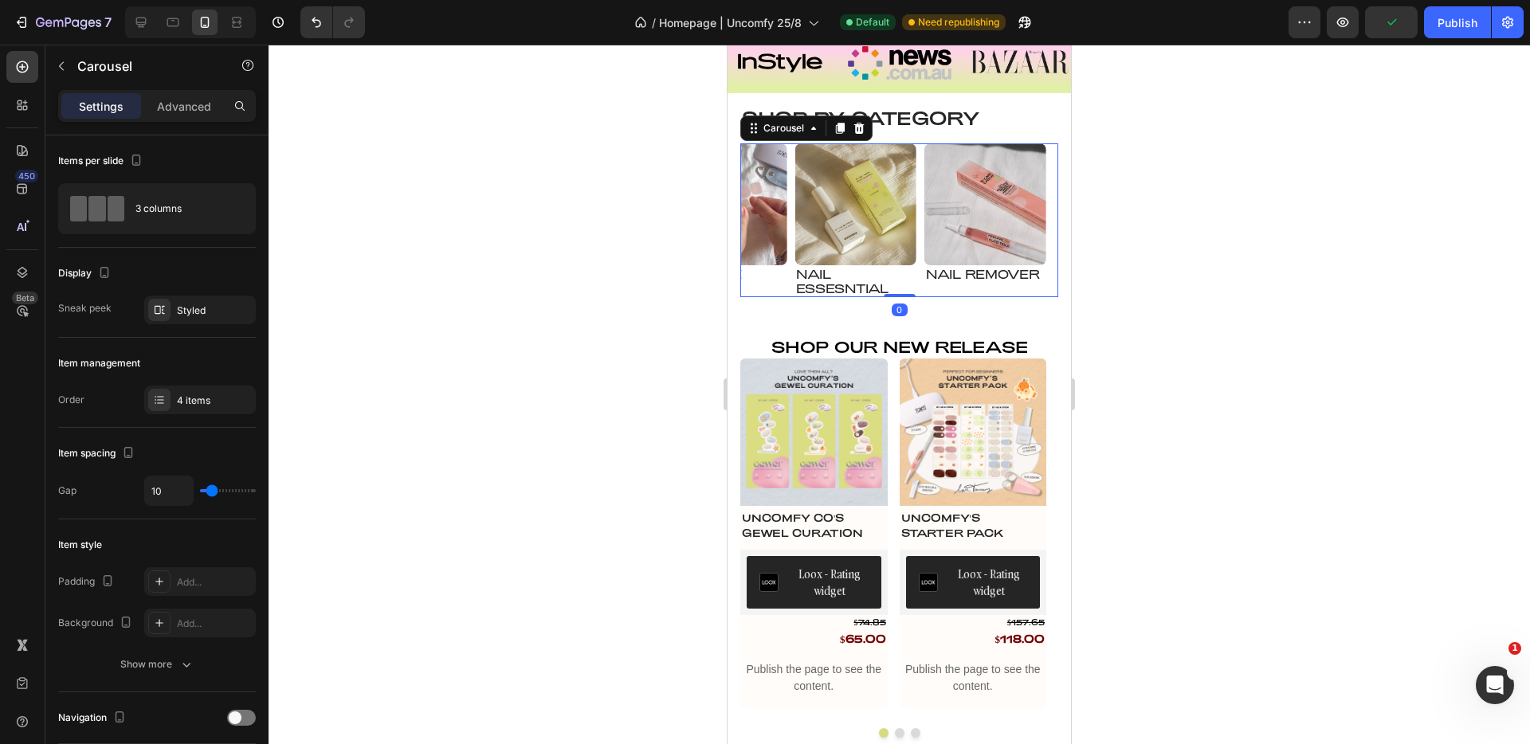
click at [793, 296] on div "Image Manicure Heading Row Image pedicure Heading Row Image Nail essesntial Hea…" at bounding box center [900, 220] width 318 height 154
click at [183, 100] on p "Advanced" at bounding box center [184, 106] width 54 height 17
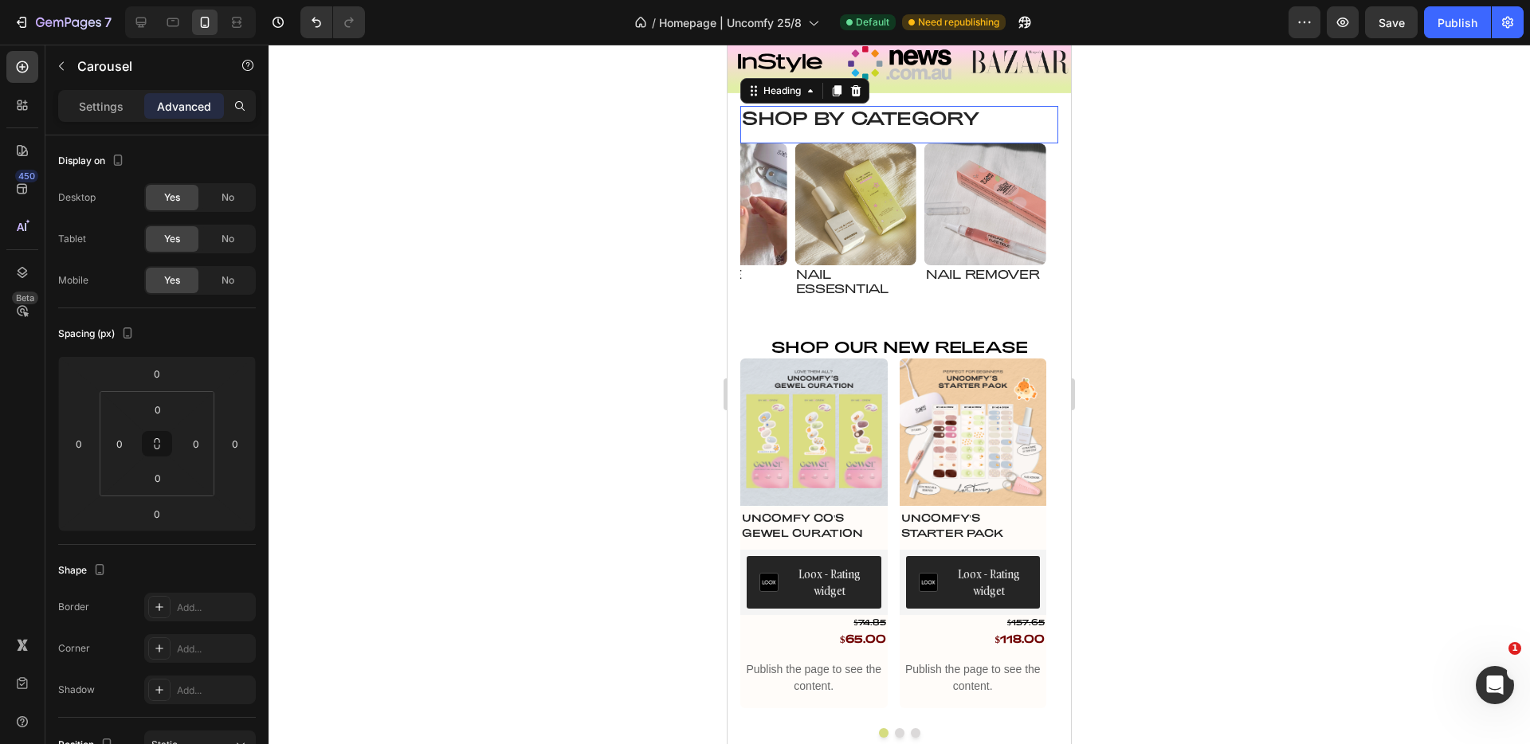
click at [920, 126] on h2 "Shop by Category" at bounding box center [900, 119] width 318 height 26
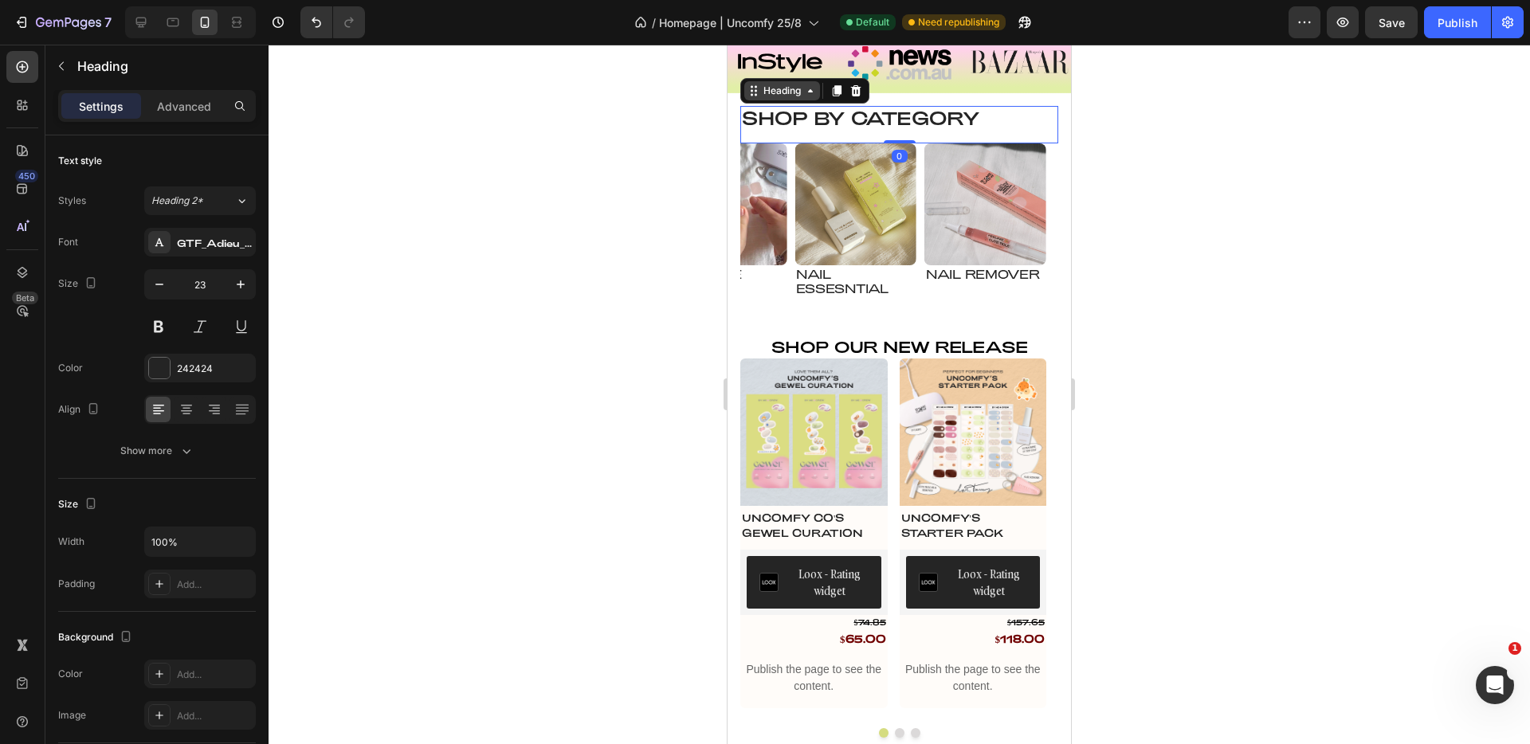
click at [799, 95] on div "Heading" at bounding box center [782, 91] width 44 height 14
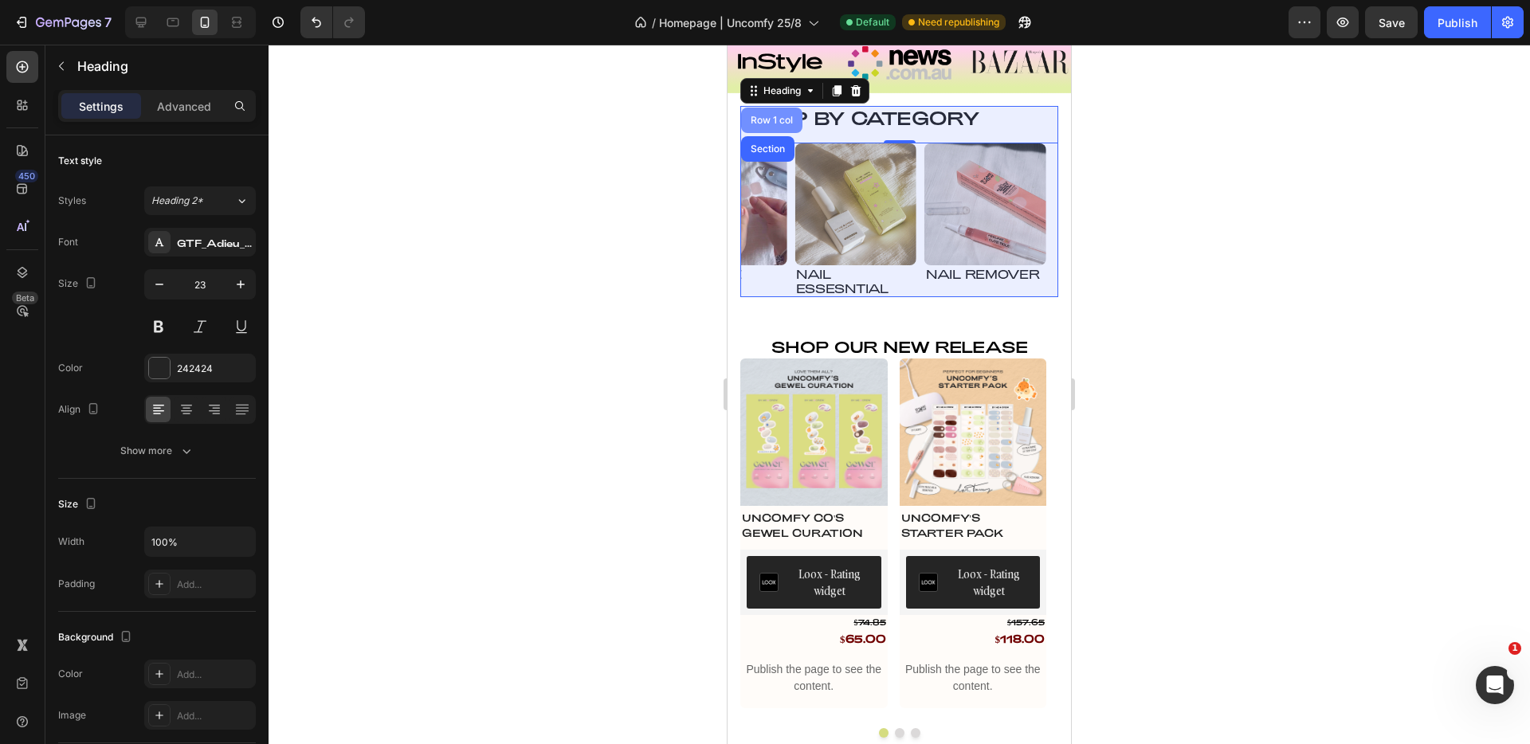
click at [790, 112] on div "Row 1 col" at bounding box center [771, 121] width 61 height 26
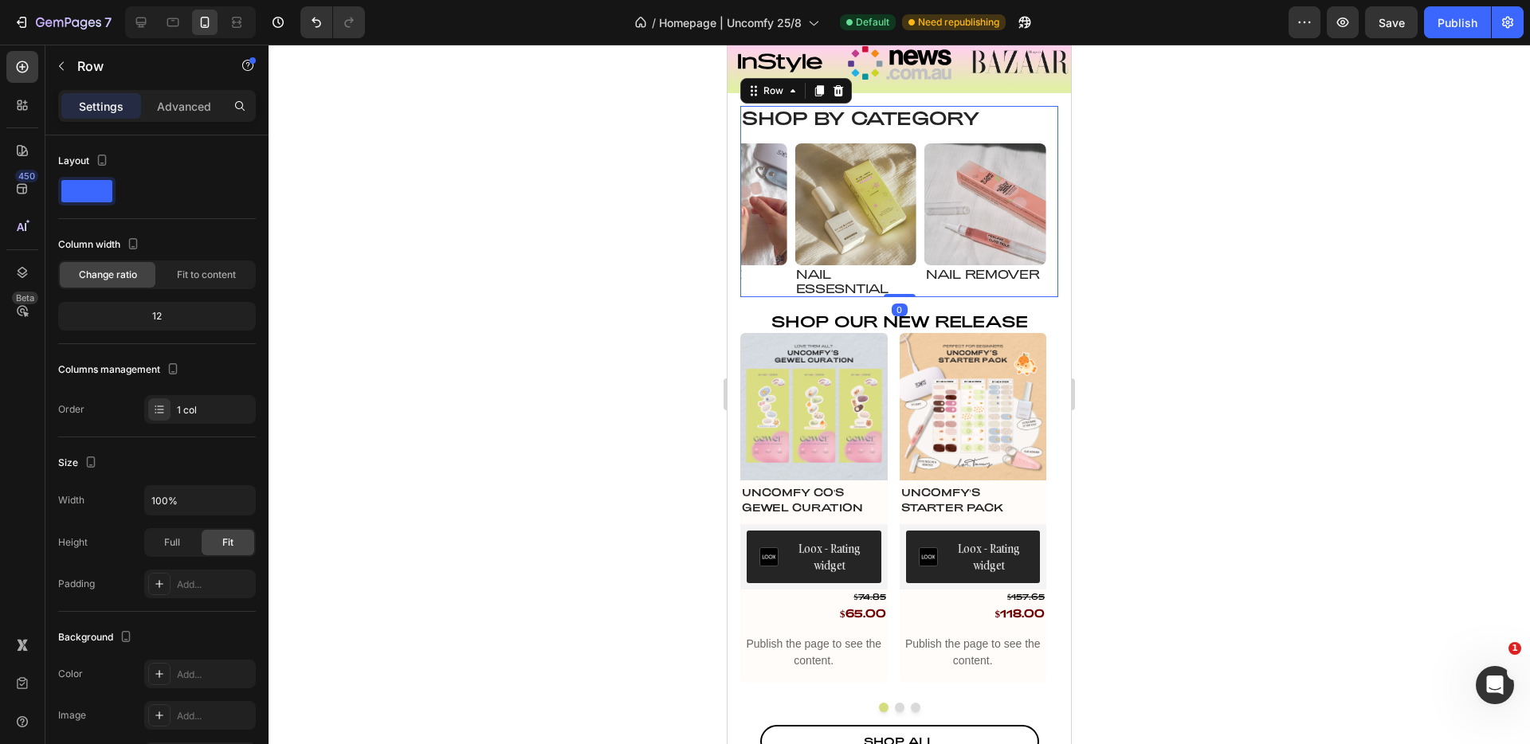
drag, startPoint x: 903, startPoint y: 319, endPoint x: 1049, endPoint y: 256, distance: 158.9
click at [904, 275] on div "Shop by Category Heading Image Manicure Heading Row Image pedicure Heading Row …" at bounding box center [900, 201] width 318 height 191
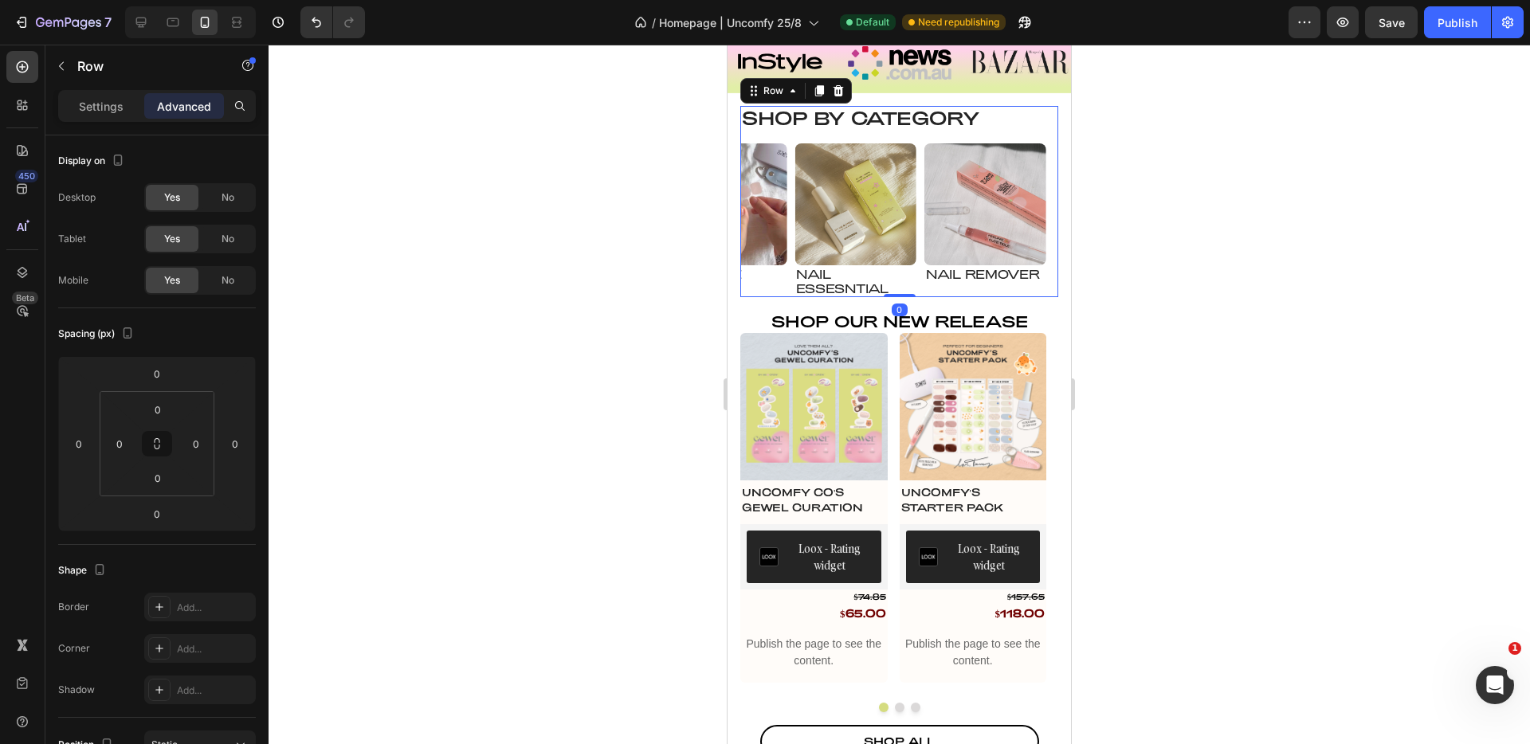
click at [1220, 254] on div at bounding box center [900, 395] width 1262 height 700
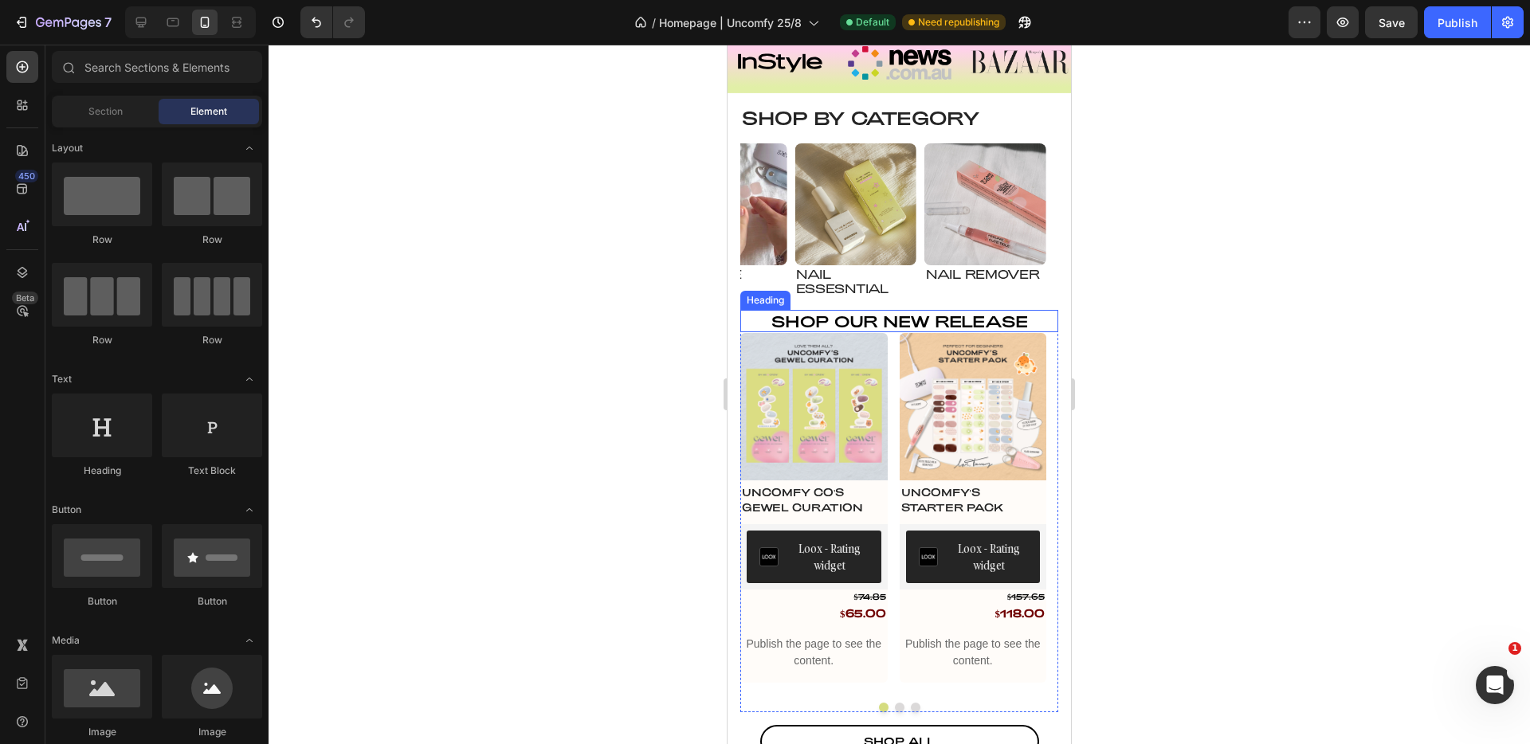
click at [948, 321] on h2 "Shop our NEW RELEASE" at bounding box center [900, 321] width 318 height 22
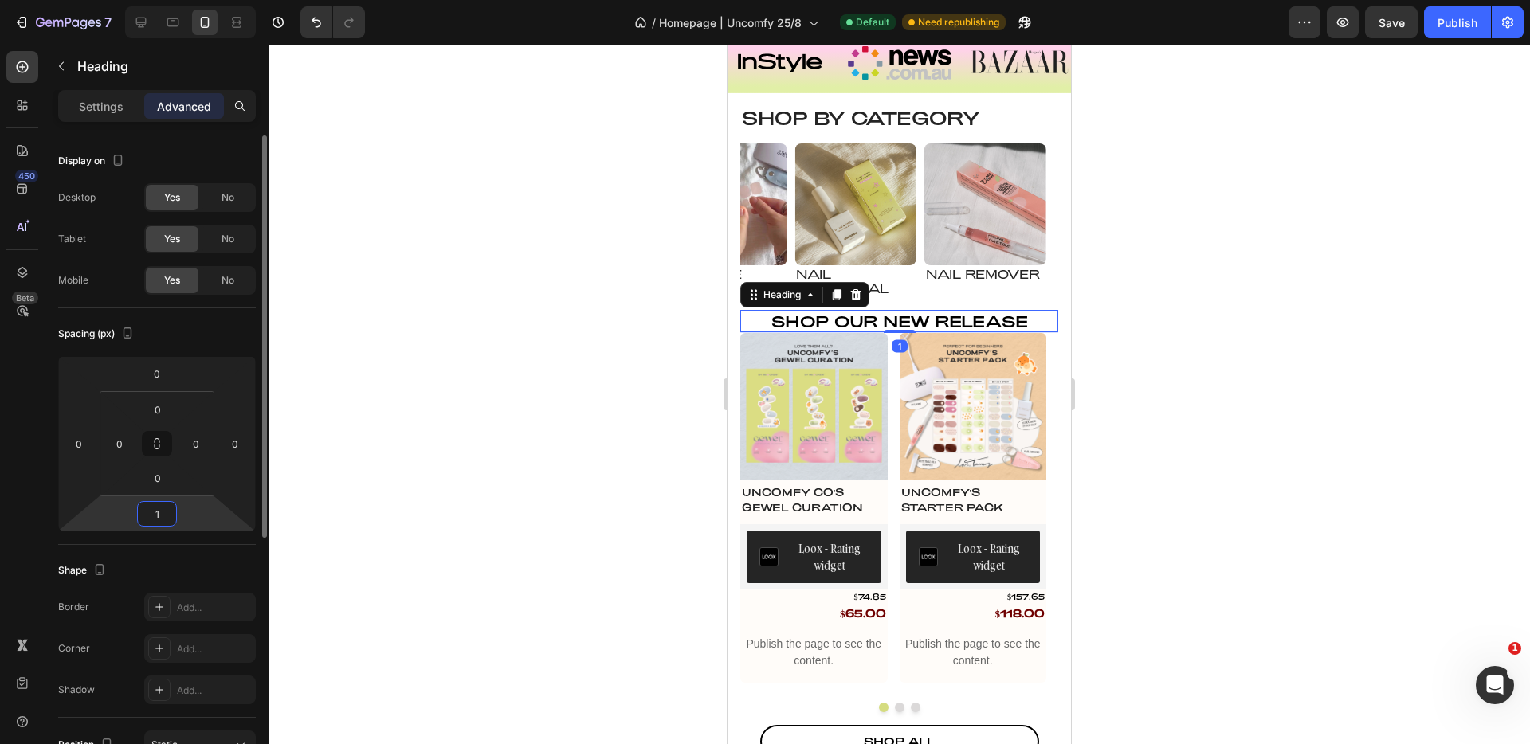
click at [162, 521] on input "1" at bounding box center [157, 514] width 32 height 24
click at [33, 520] on div "450 Beta" at bounding box center [22, 340] width 32 height 579
click at [160, 518] on input "0" at bounding box center [157, 514] width 32 height 24
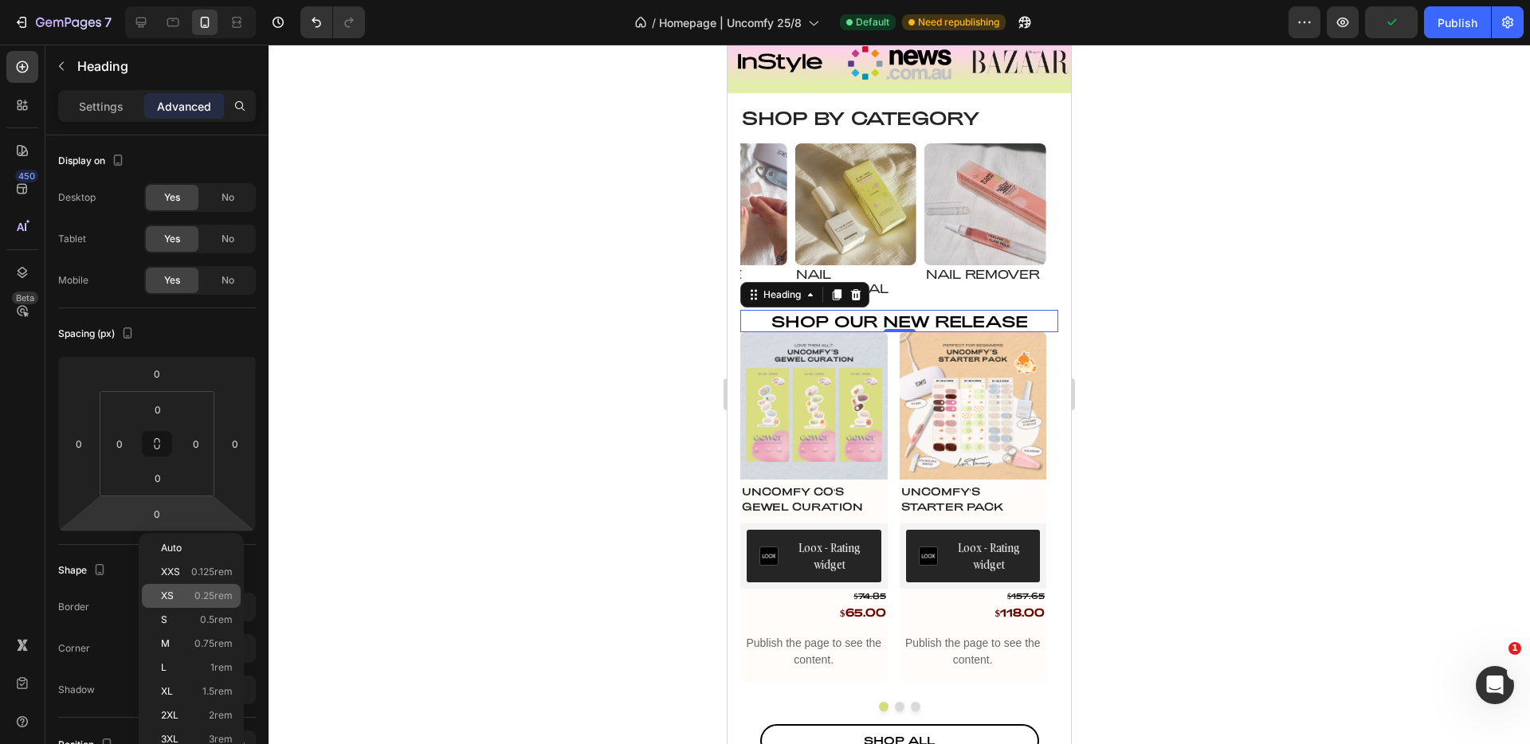
click at [202, 593] on span "0.25rem" at bounding box center [213, 596] width 38 height 11
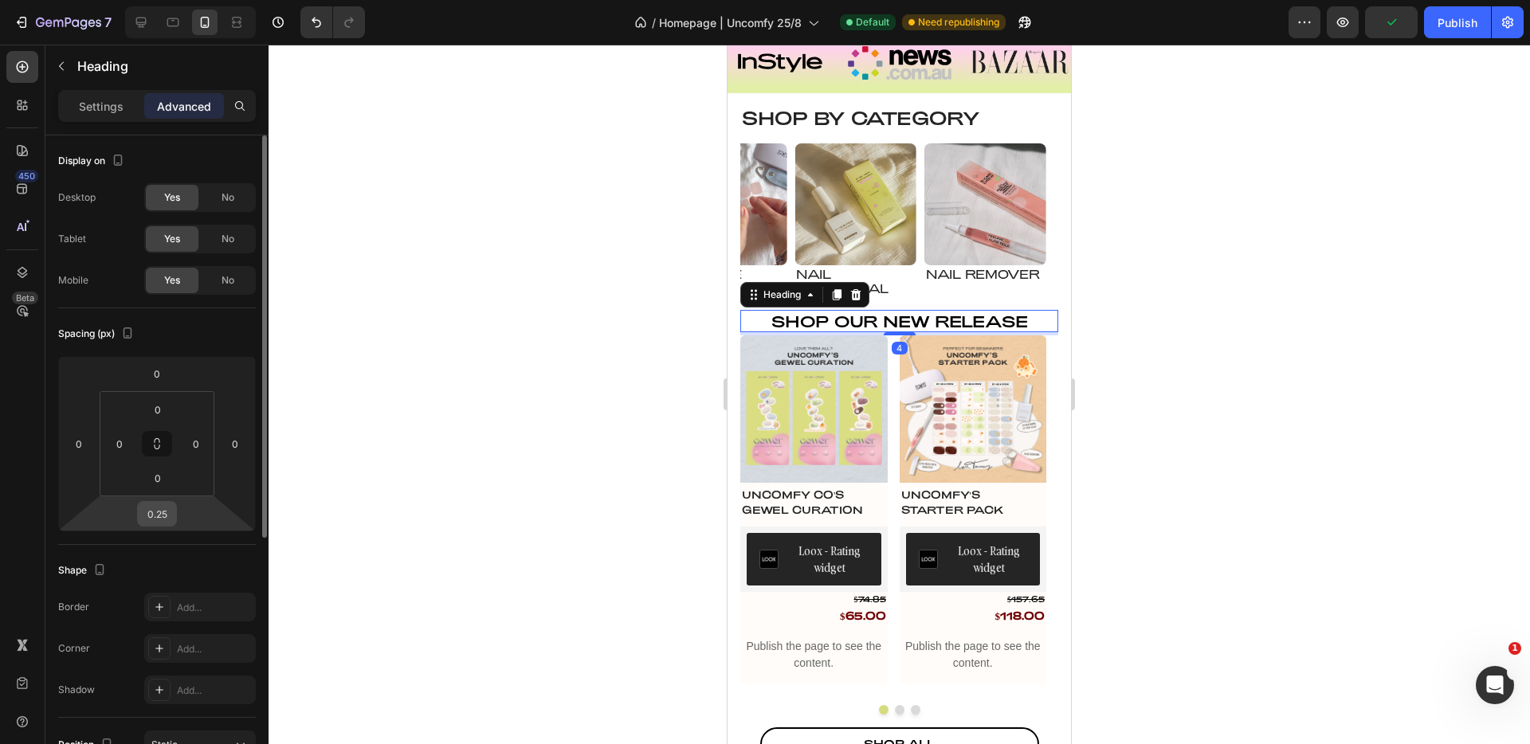
click at [175, 521] on div "0.25" at bounding box center [157, 514] width 40 height 26
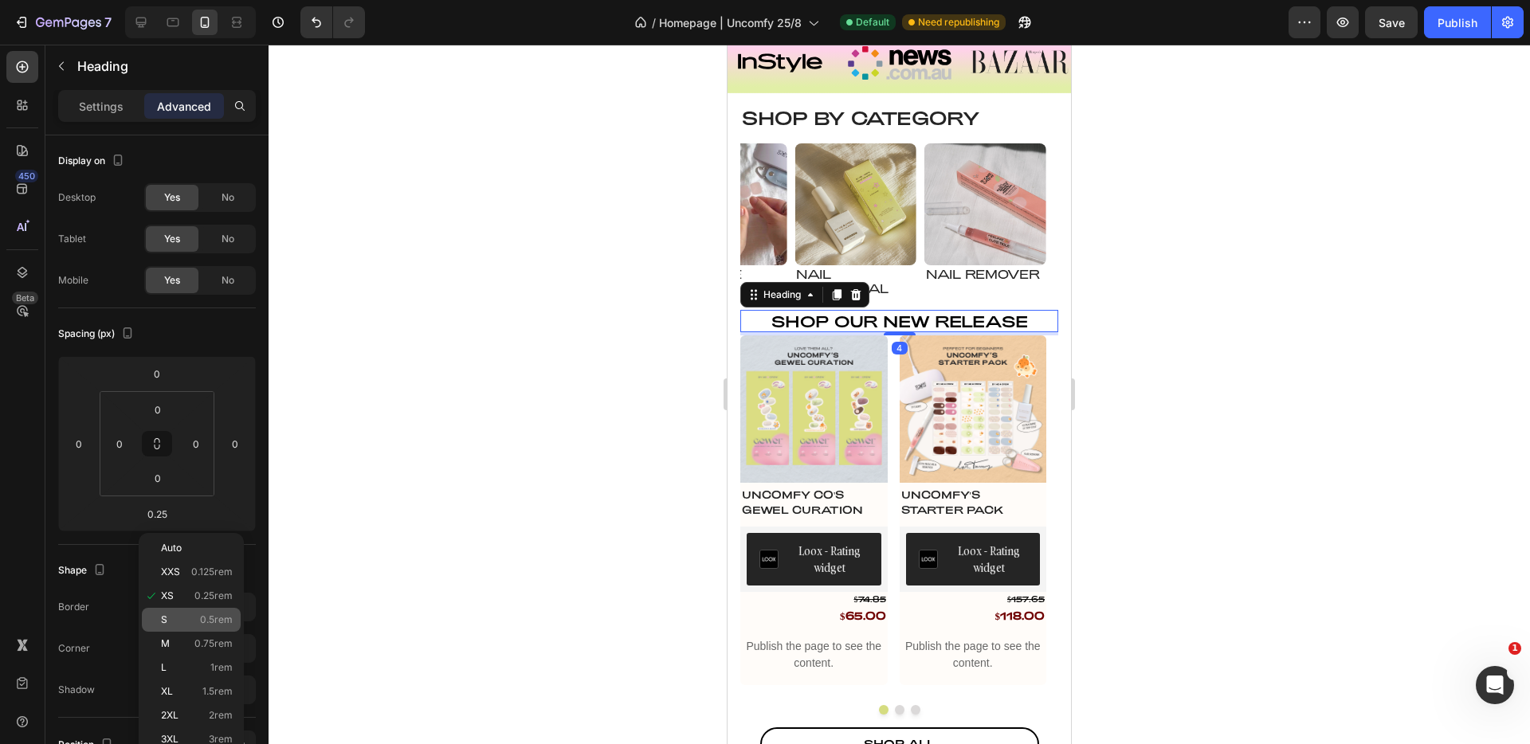
click at [204, 623] on span "0.5rem" at bounding box center [216, 620] width 33 height 11
type input "0.5"
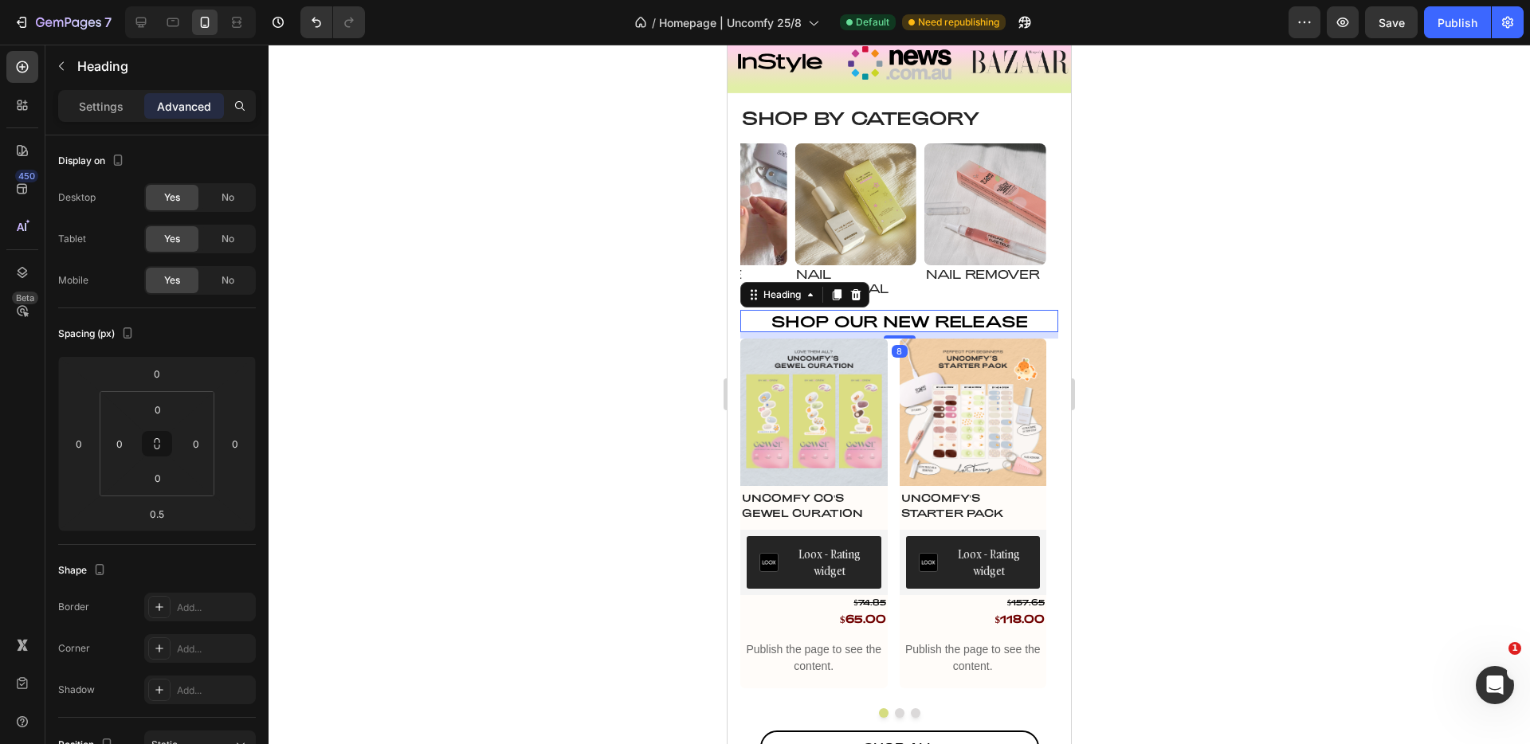
click at [392, 505] on div at bounding box center [900, 395] width 1262 height 700
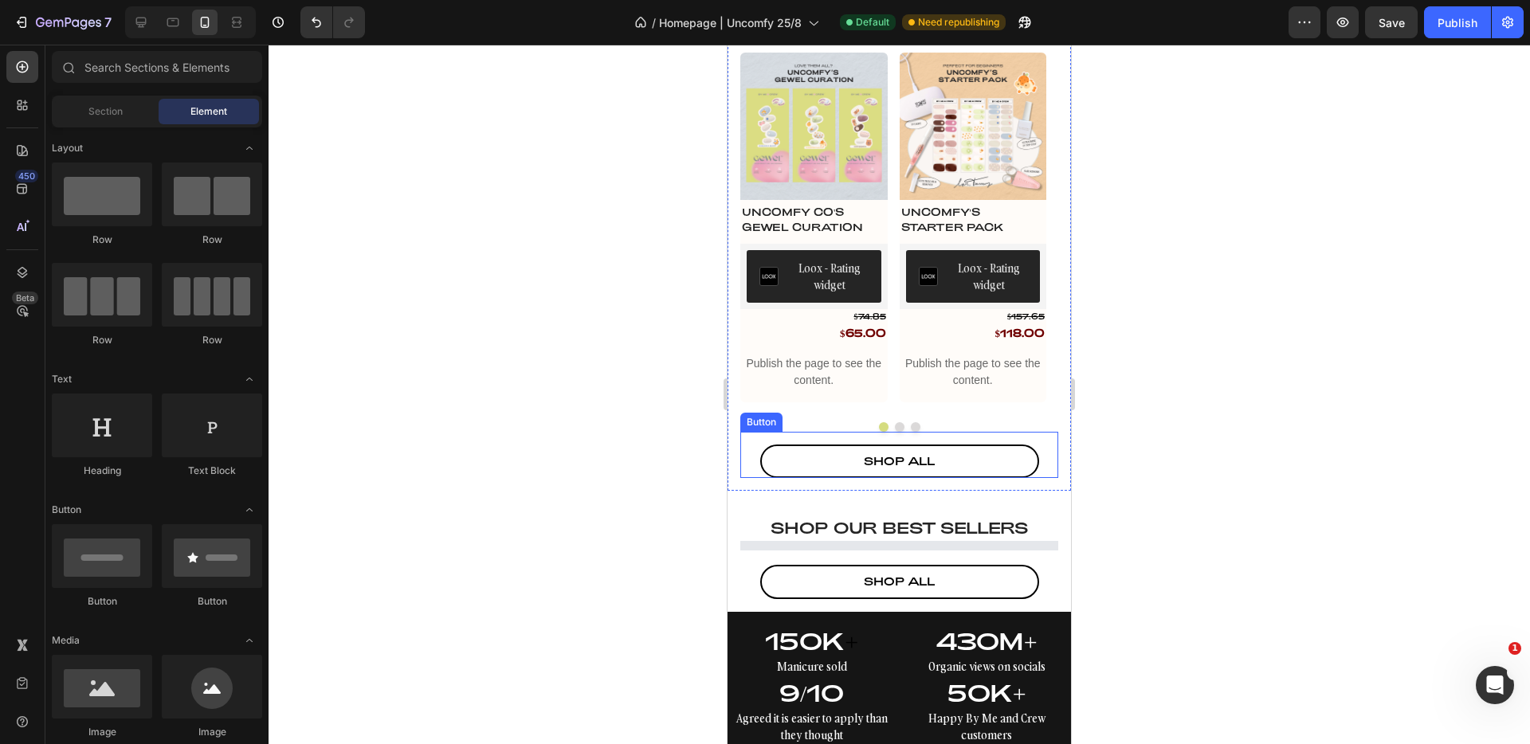
scroll to position [1577, 0]
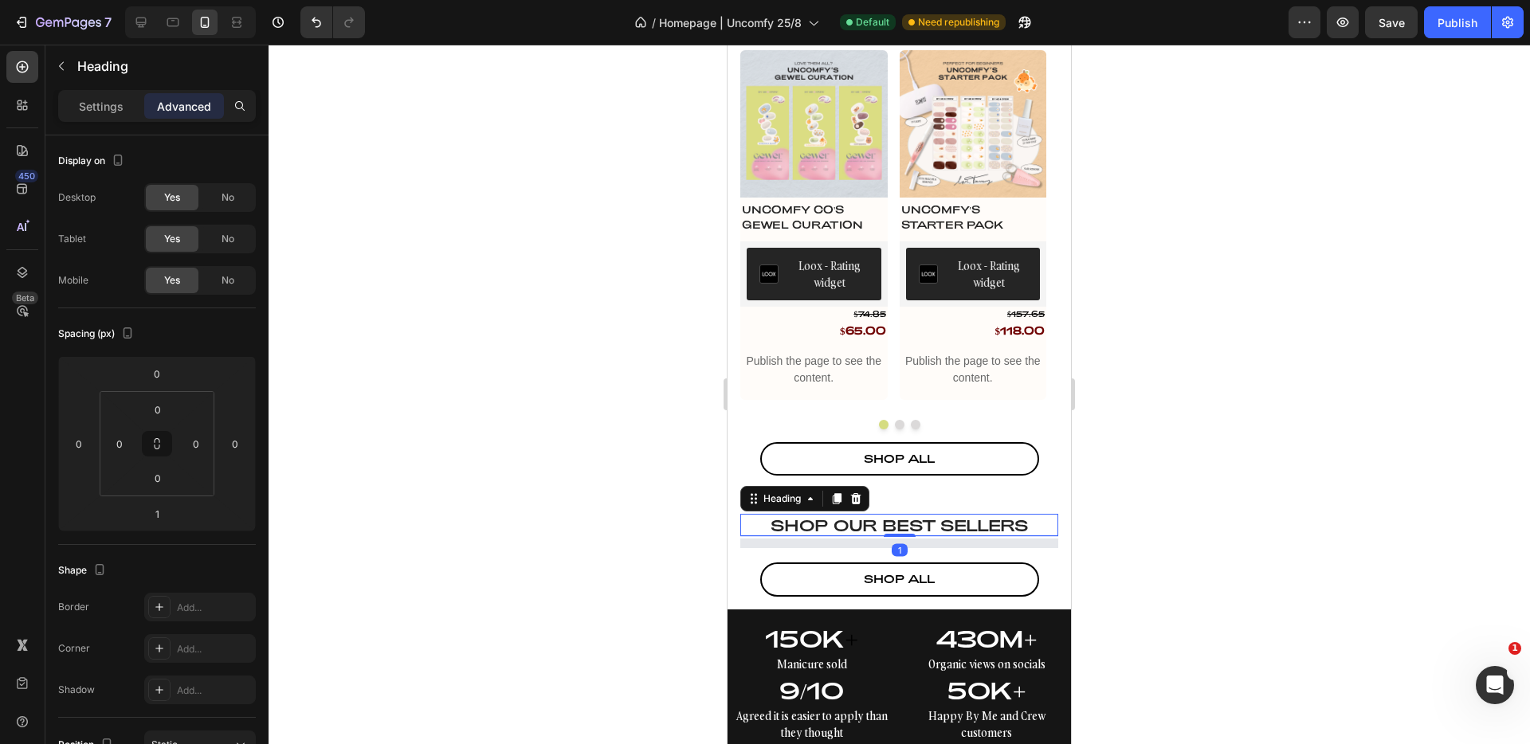
click at [963, 529] on h2 "Shop our best sellers" at bounding box center [900, 525] width 318 height 22
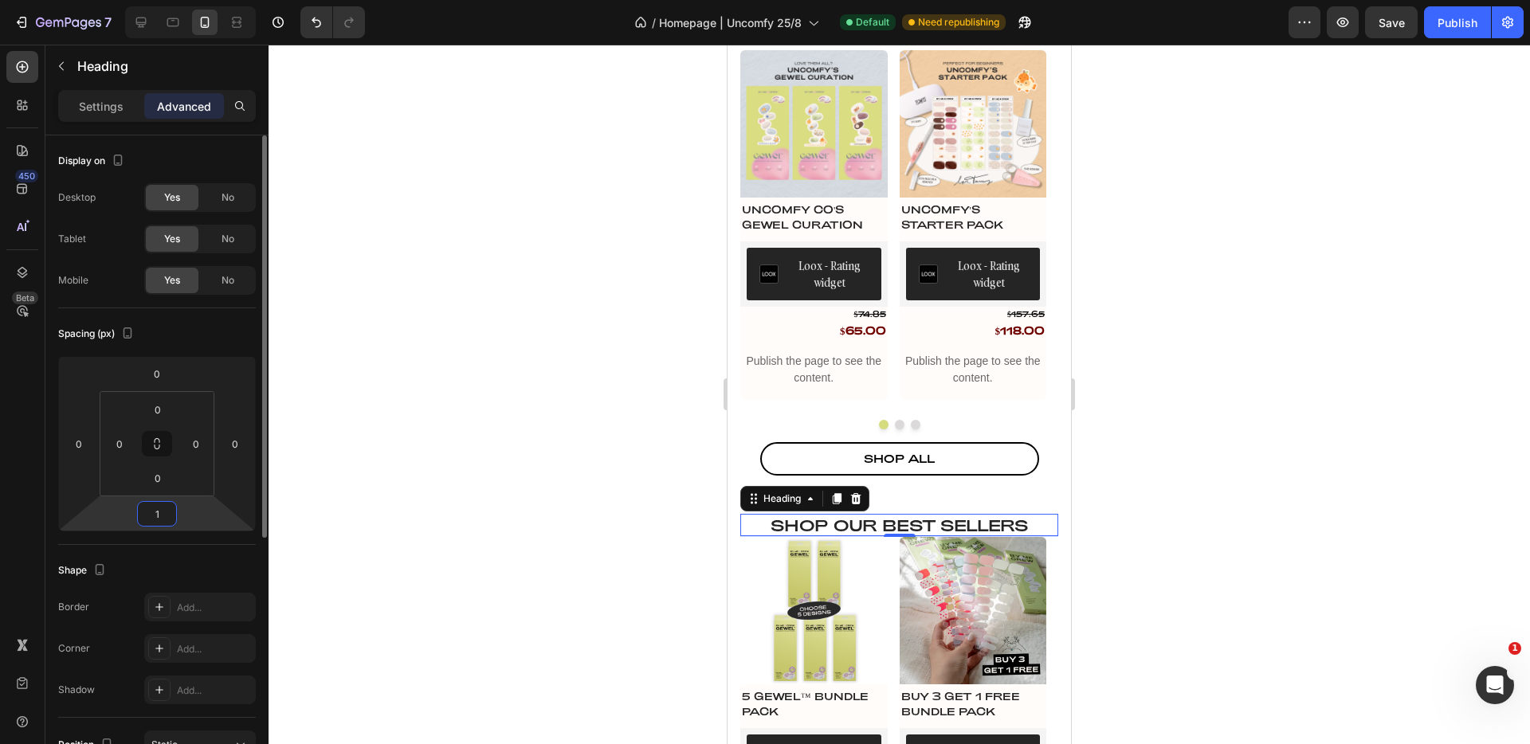
click at [164, 516] on input "1" at bounding box center [157, 514] width 32 height 24
click at [164, 516] on input "number" at bounding box center [157, 514] width 32 height 24
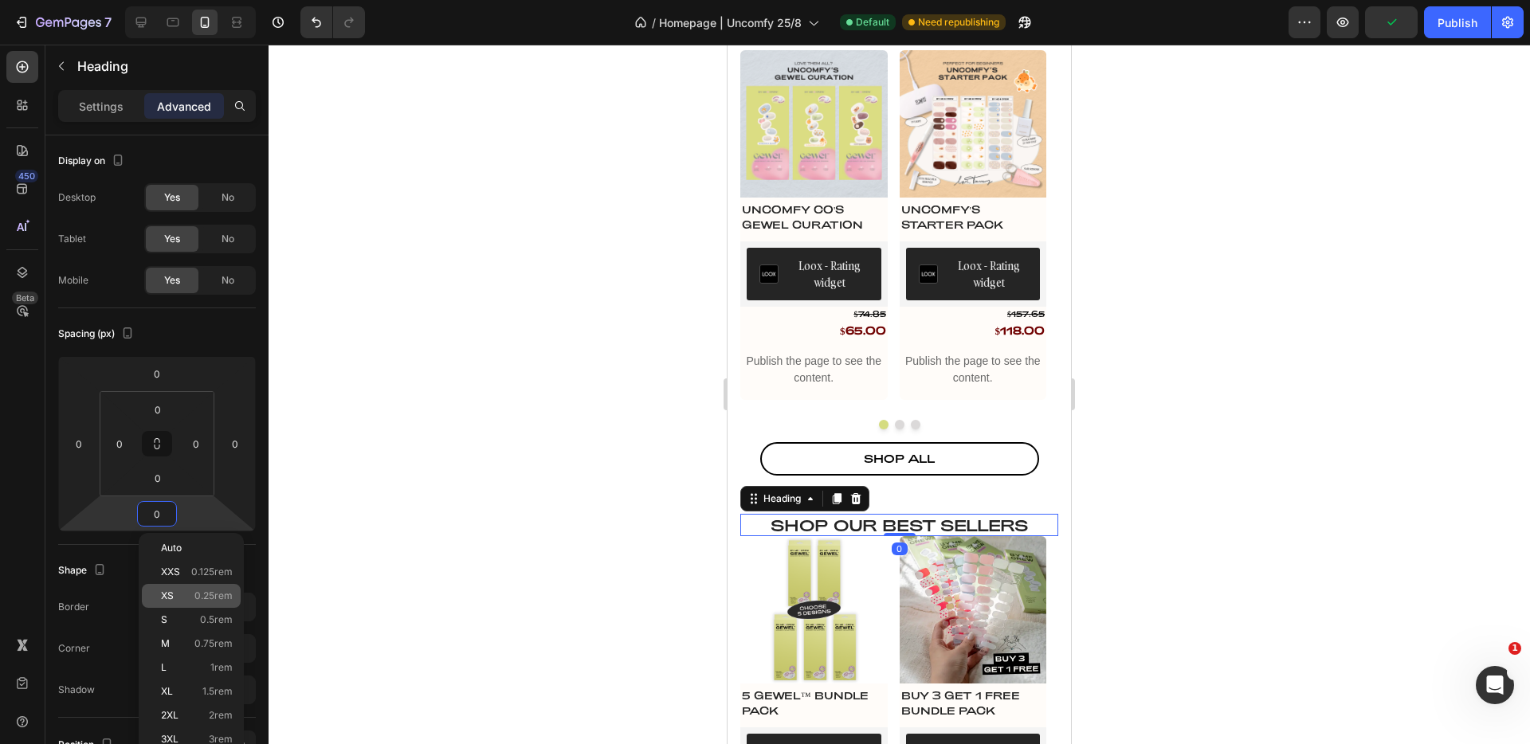
click at [183, 591] on p "XS 0.25rem" at bounding box center [197, 596] width 72 height 11
type input "0.25"
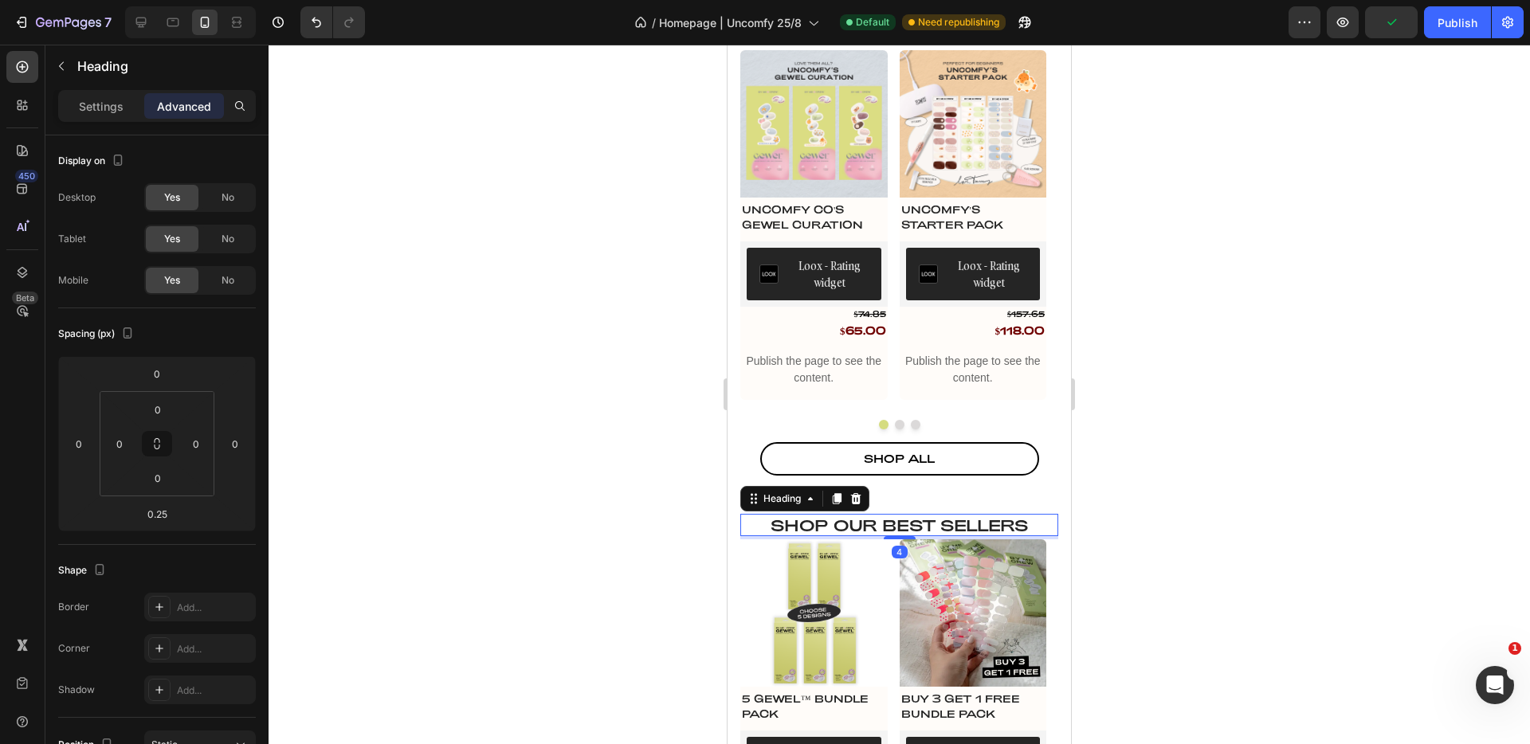
click at [501, 521] on div at bounding box center [900, 395] width 1262 height 700
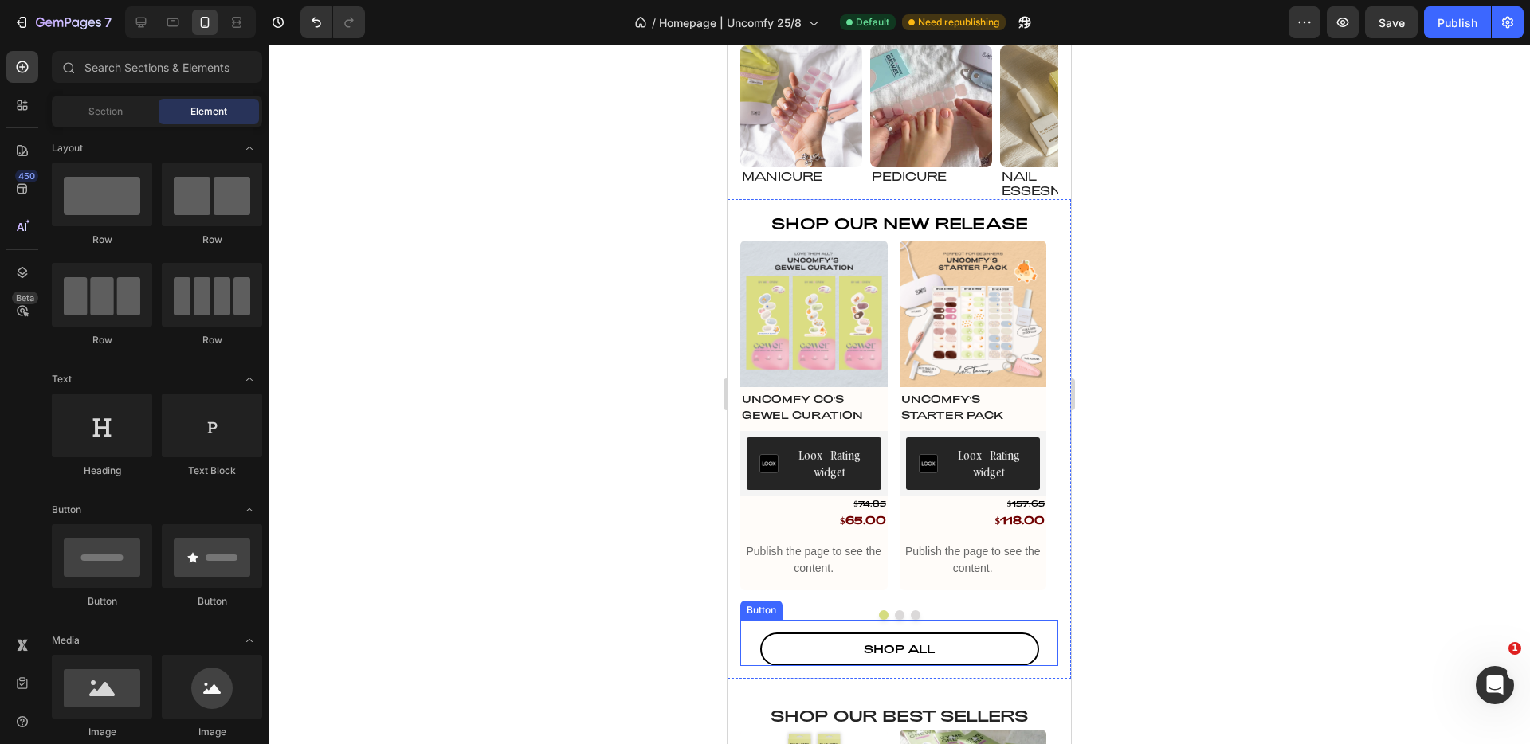
scroll to position [1315, 0]
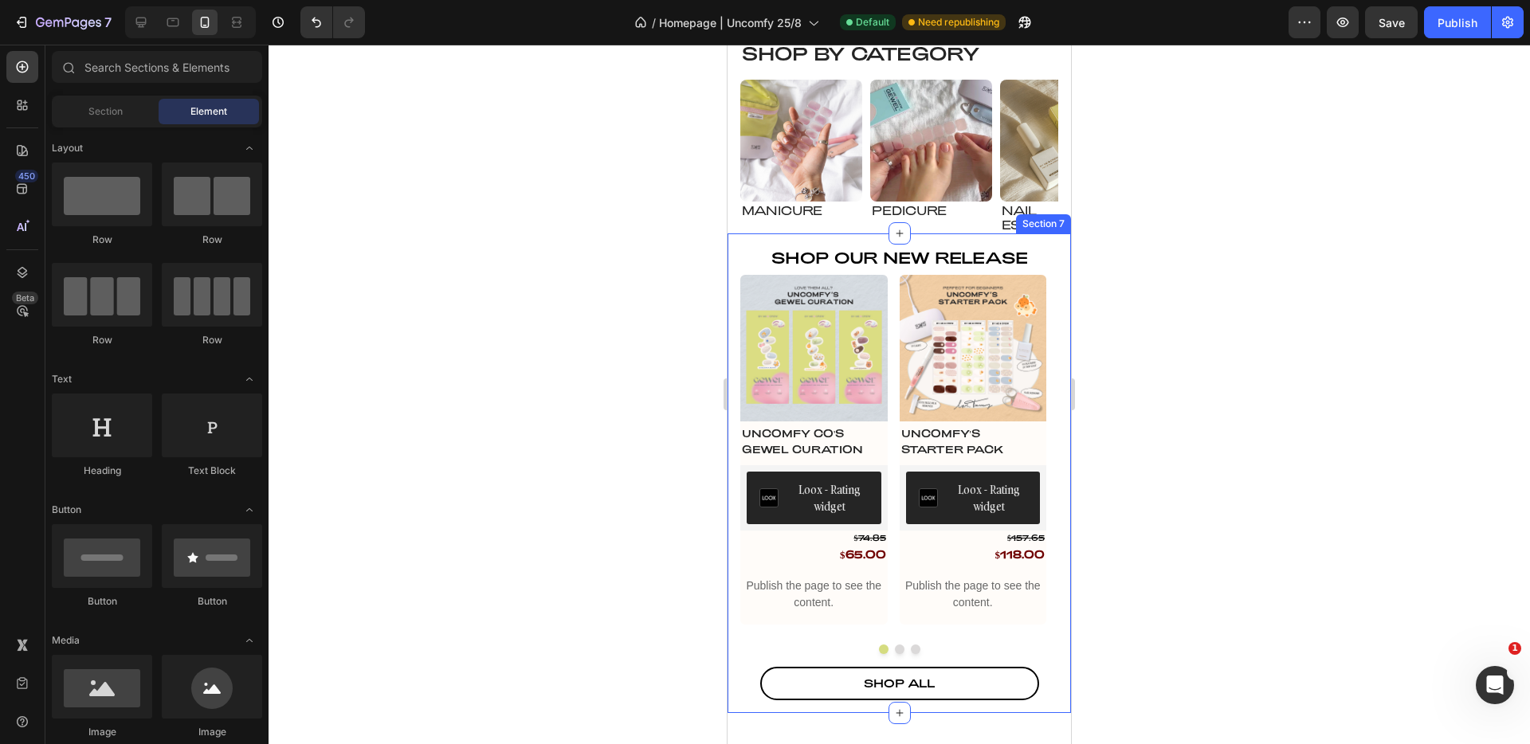
click at [945, 239] on div "Shop our NEW RELEASE Heading Product Images Uncomfy Co's GEWEL Curation Product…" at bounding box center [900, 474] width 344 height 480
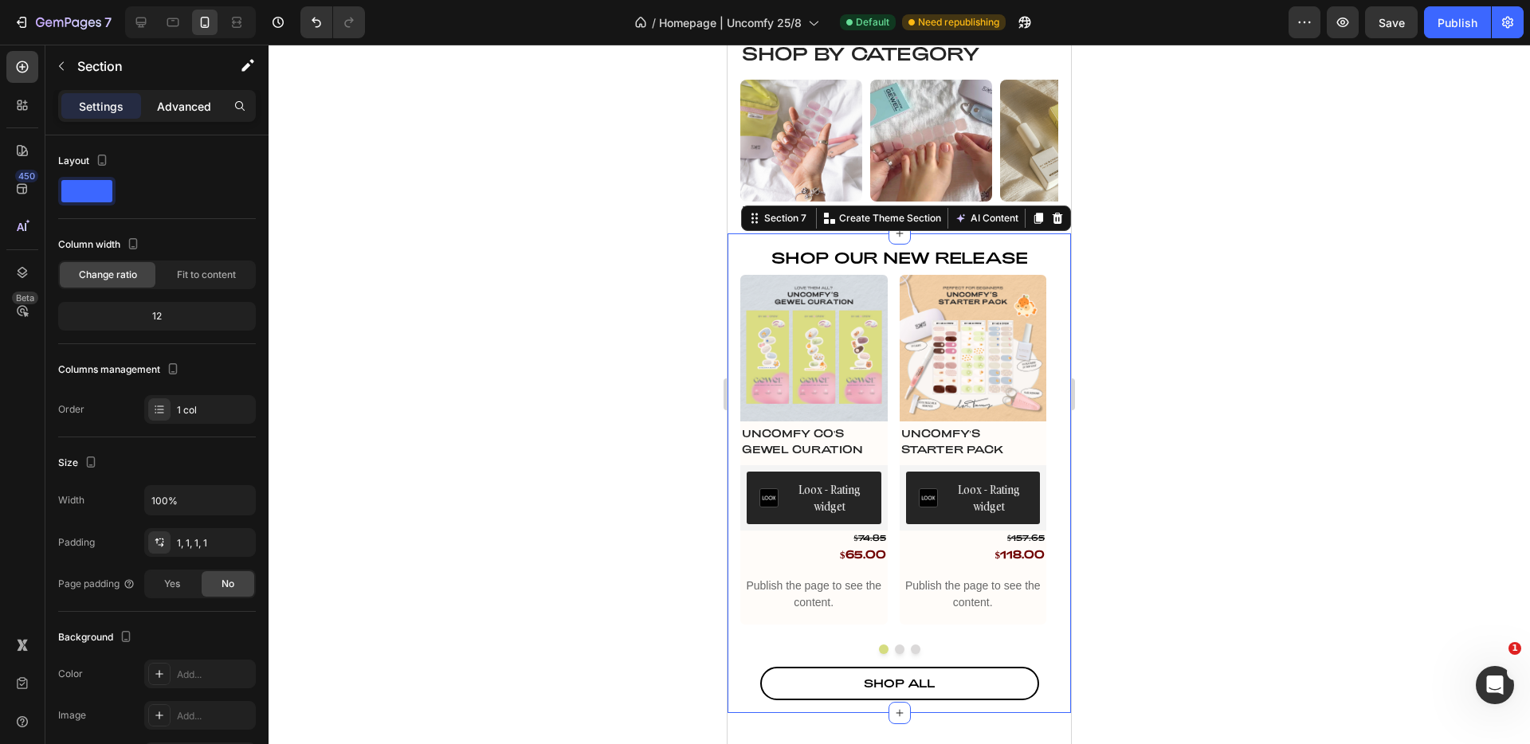
click at [194, 110] on p "Advanced" at bounding box center [184, 106] width 54 height 17
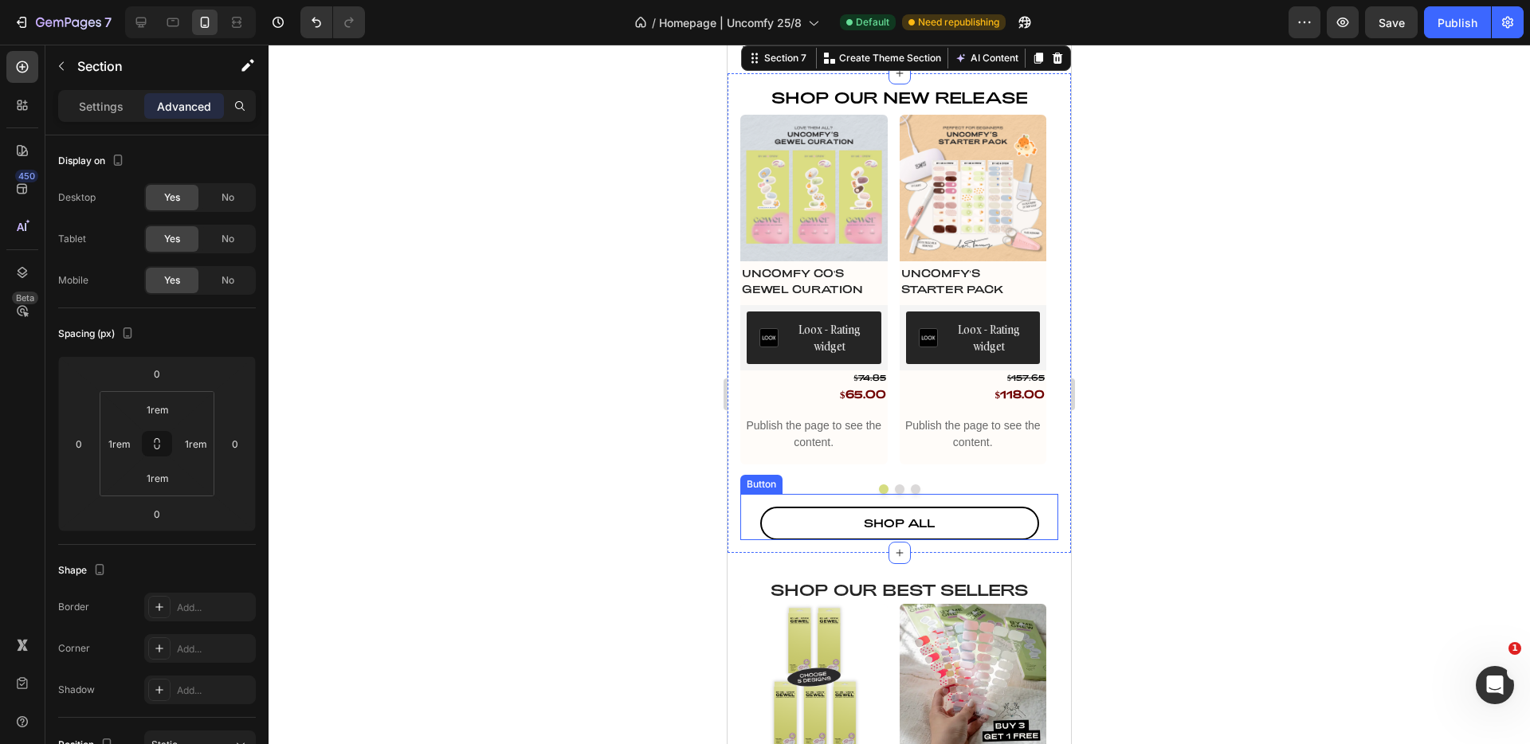
scroll to position [1571, 0]
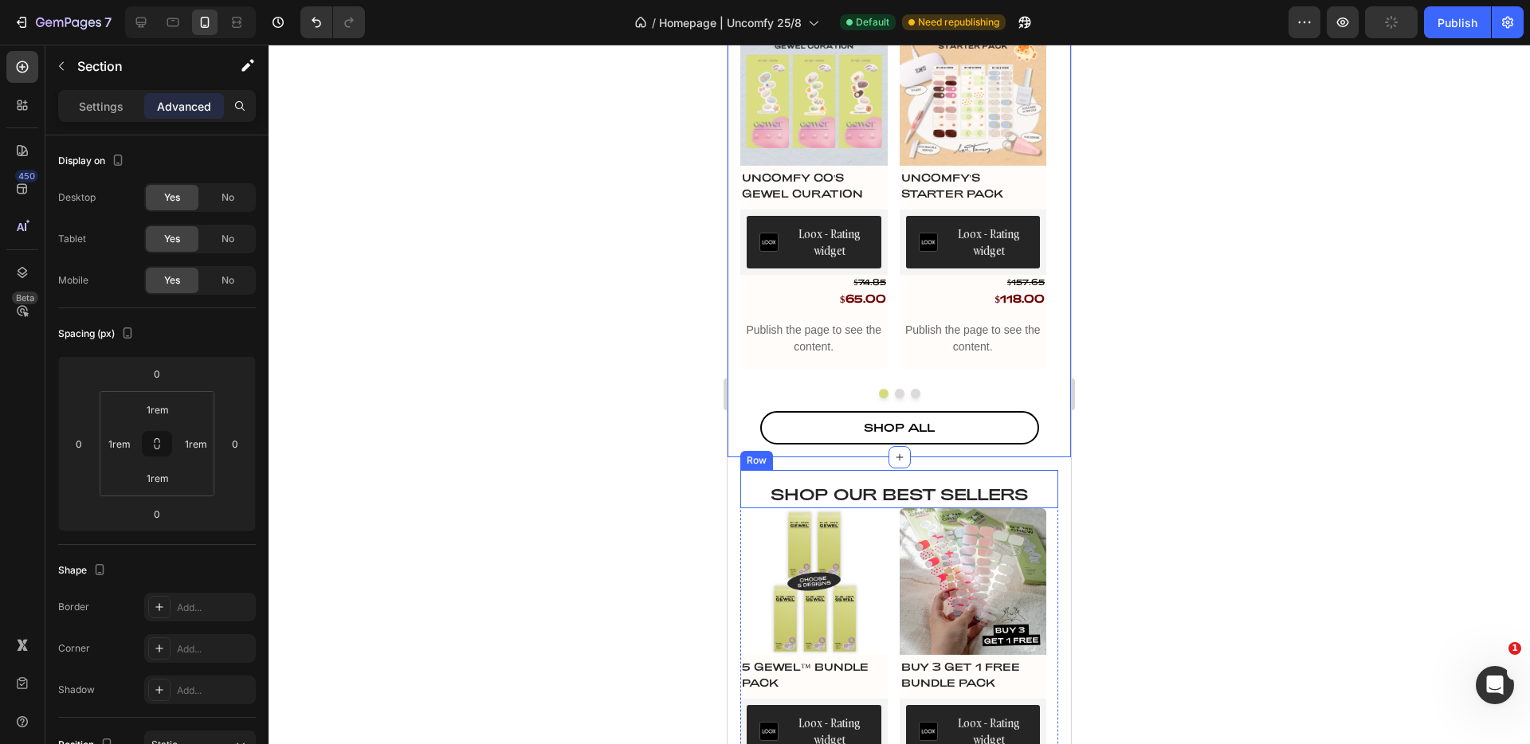
click at [894, 470] on div "Shop our best sellers Heading shop all Button Row" at bounding box center [900, 489] width 318 height 38
click at [771, 460] on div "Row" at bounding box center [773, 455] width 26 height 14
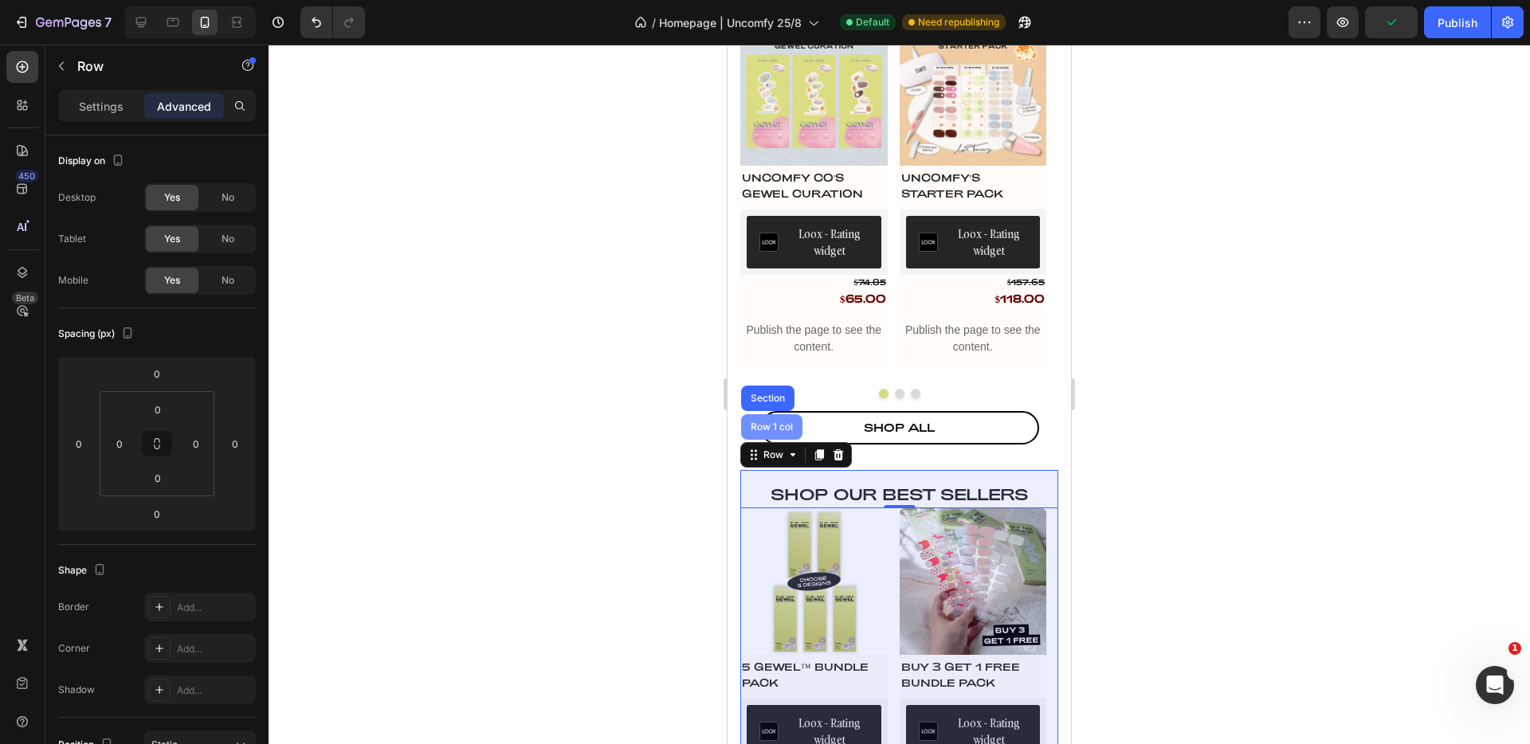
click at [768, 431] on div "Row 1 col" at bounding box center [772, 427] width 49 height 10
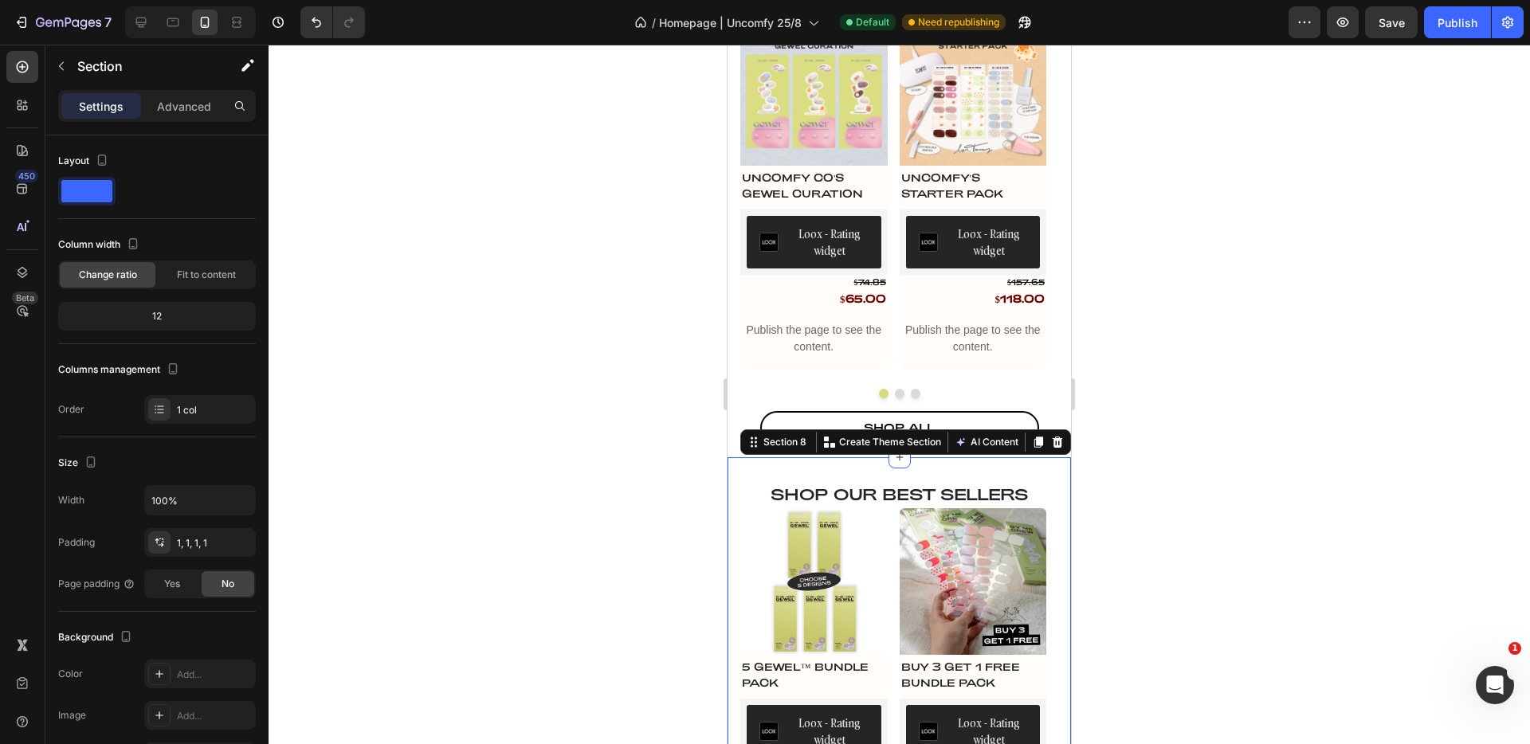
click at [729, 469] on div "Shop our best sellers Heading shop all Button Row Row Product Images 5 GEWEL™ B…" at bounding box center [900, 722] width 344 height 529
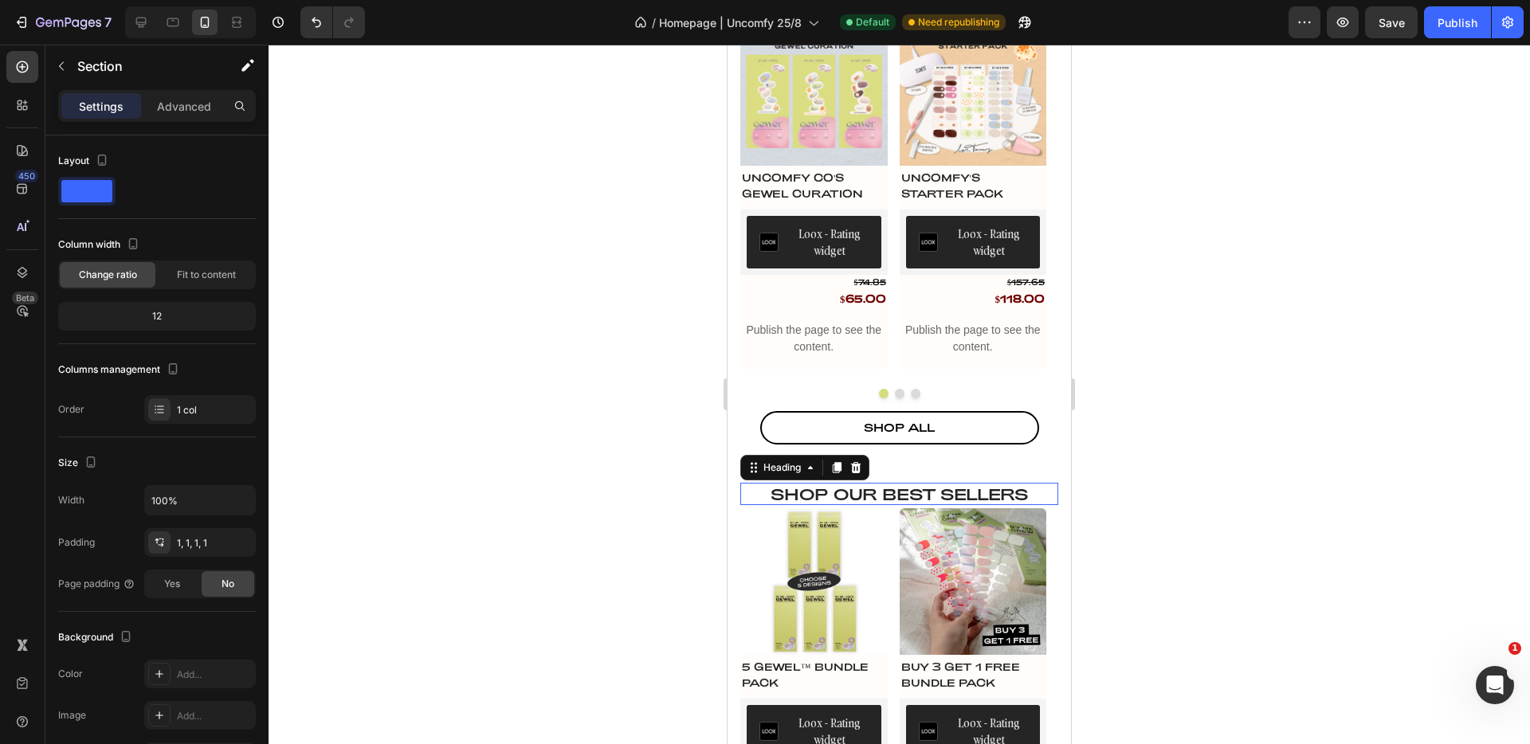
click at [780, 485] on h2 "Shop our best sellers" at bounding box center [900, 494] width 318 height 22
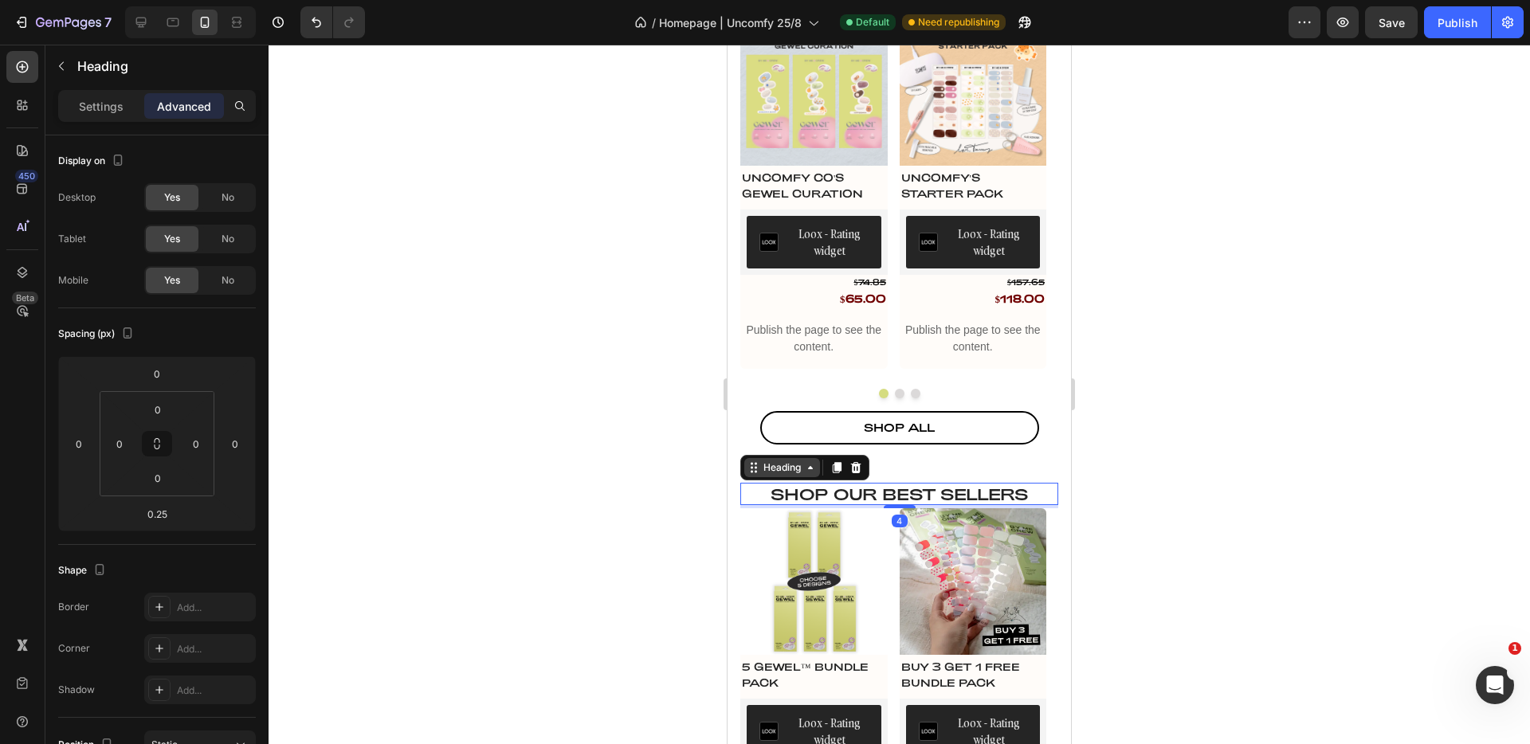
click at [775, 470] on div "Heading" at bounding box center [782, 468] width 44 height 14
click at [770, 449] on div "Row 2 cols" at bounding box center [775, 440] width 68 height 26
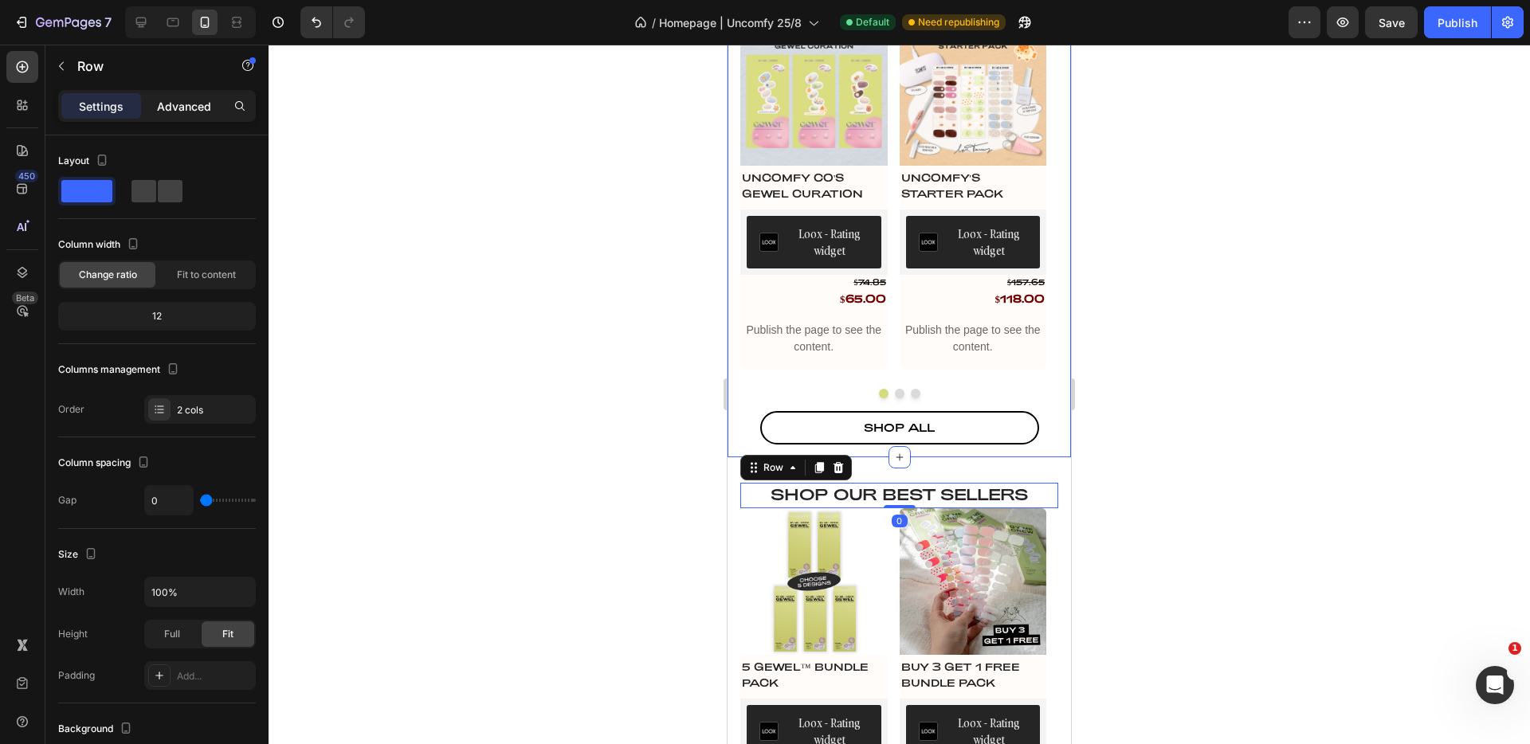
click at [190, 104] on p "Advanced" at bounding box center [184, 106] width 54 height 17
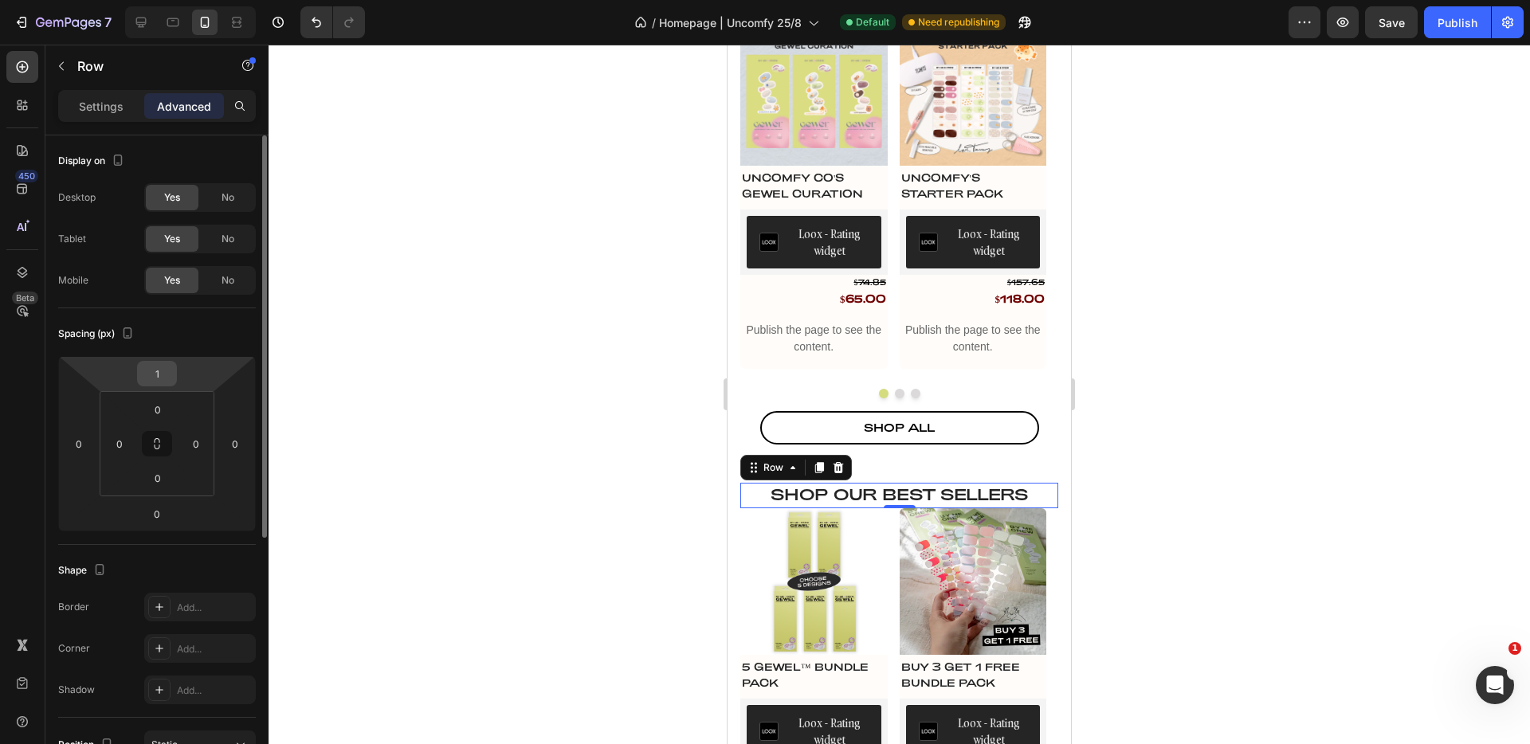
click at [162, 378] on input "1" at bounding box center [157, 374] width 32 height 24
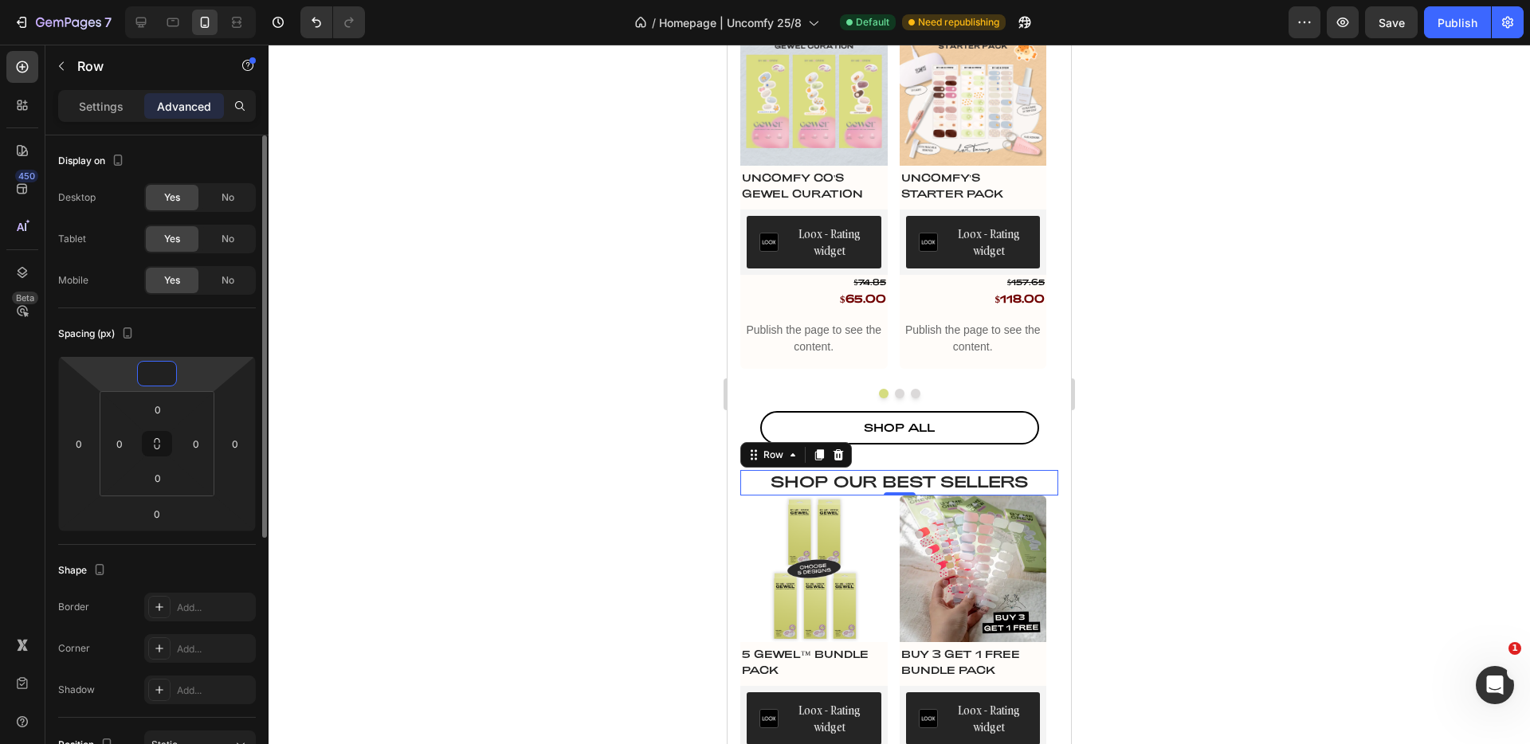
type input "0"
click at [194, 340] on div "Spacing (px)" at bounding box center [157, 334] width 198 height 26
click at [787, 454] on icon at bounding box center [793, 455] width 13 height 13
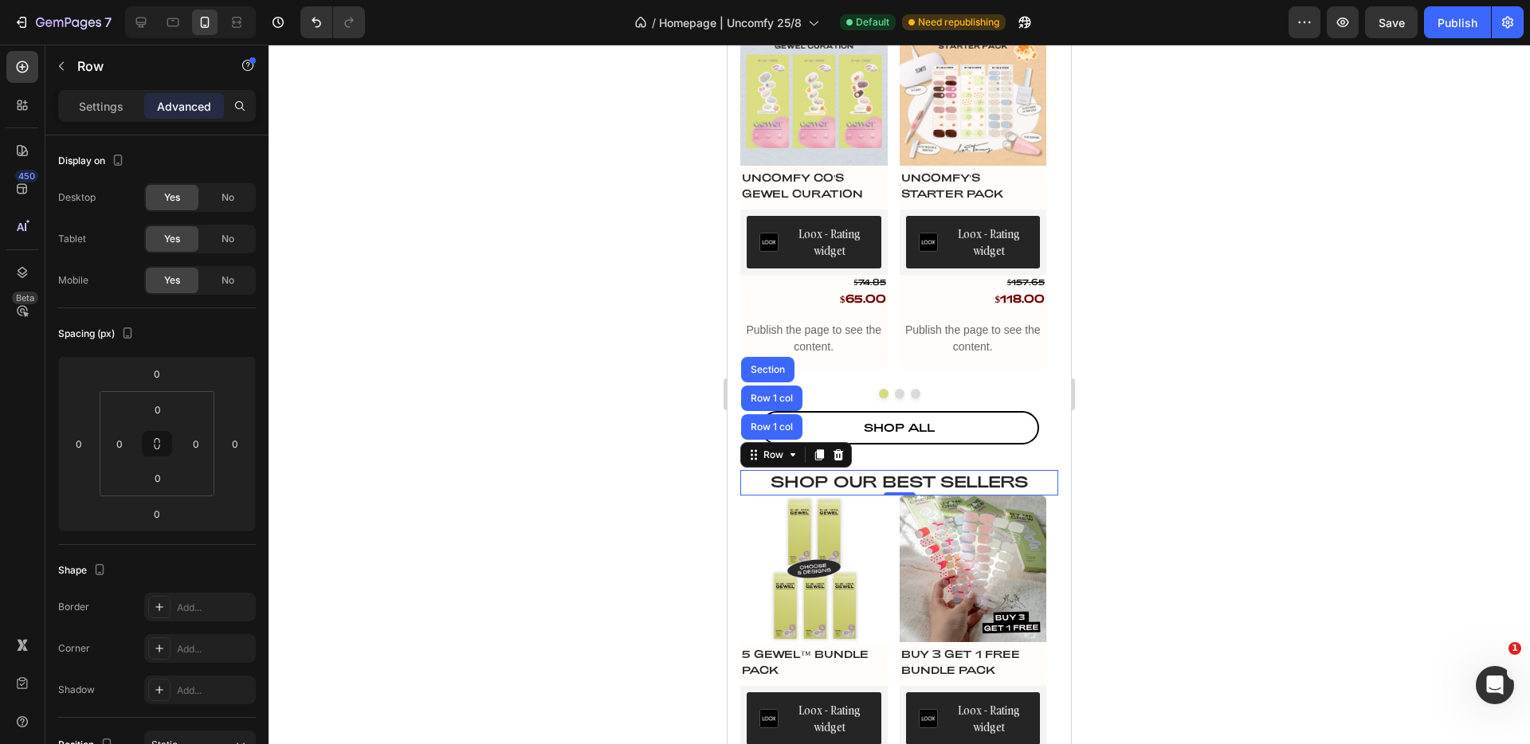
click at [1295, 413] on div at bounding box center [900, 395] width 1262 height 700
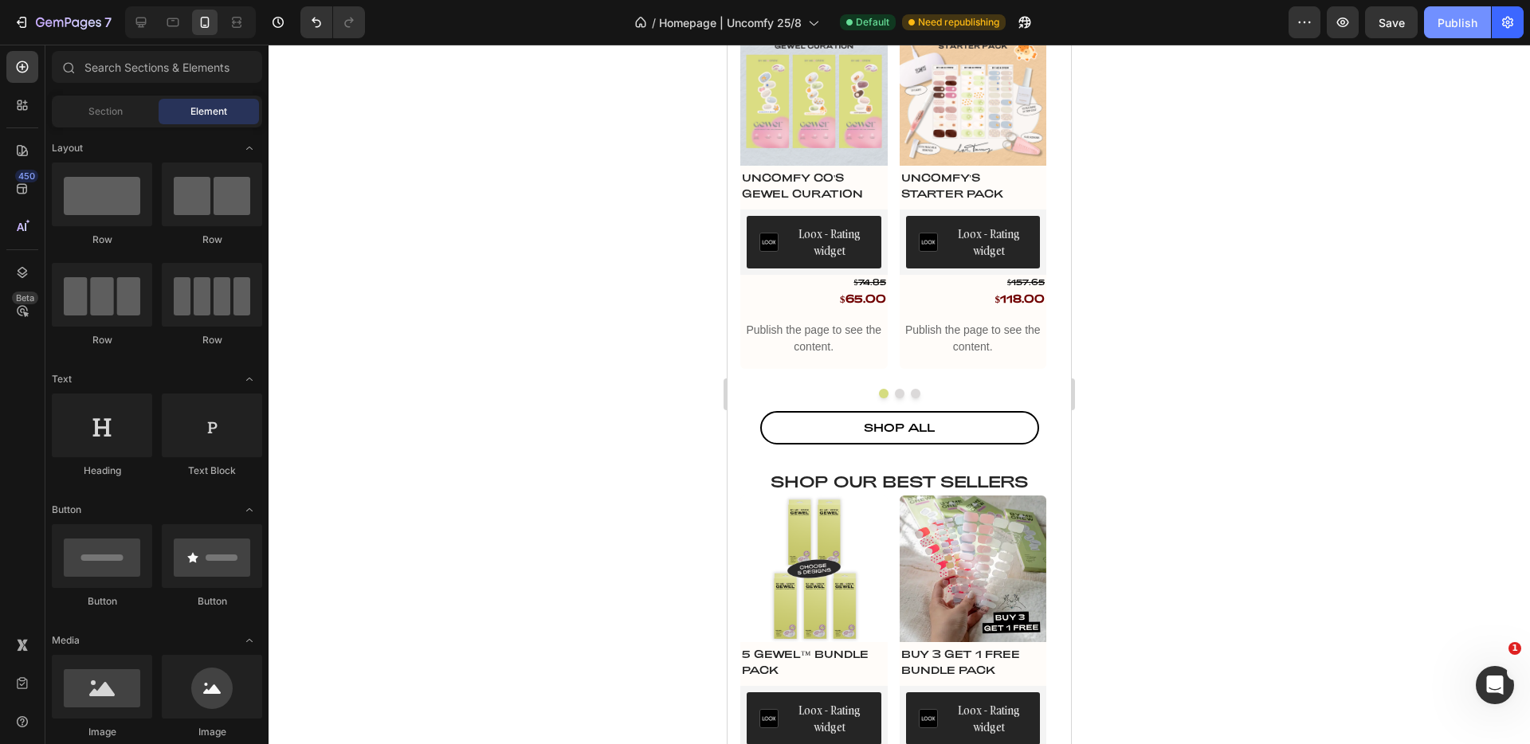
click at [1440, 37] on button "Publish" at bounding box center [1457, 22] width 67 height 32
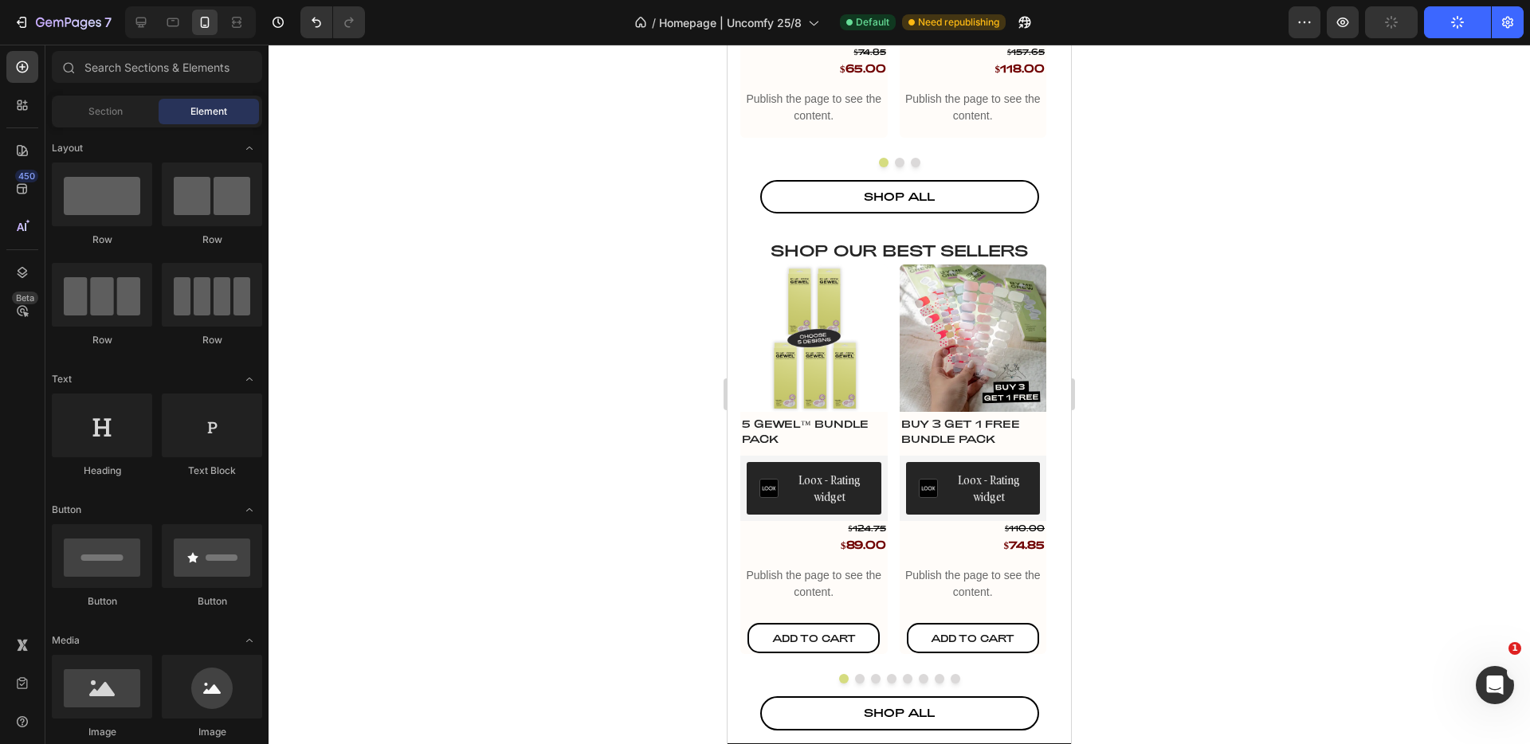
scroll to position [1196, 0]
